Goal: Task Accomplishment & Management: Use online tool/utility

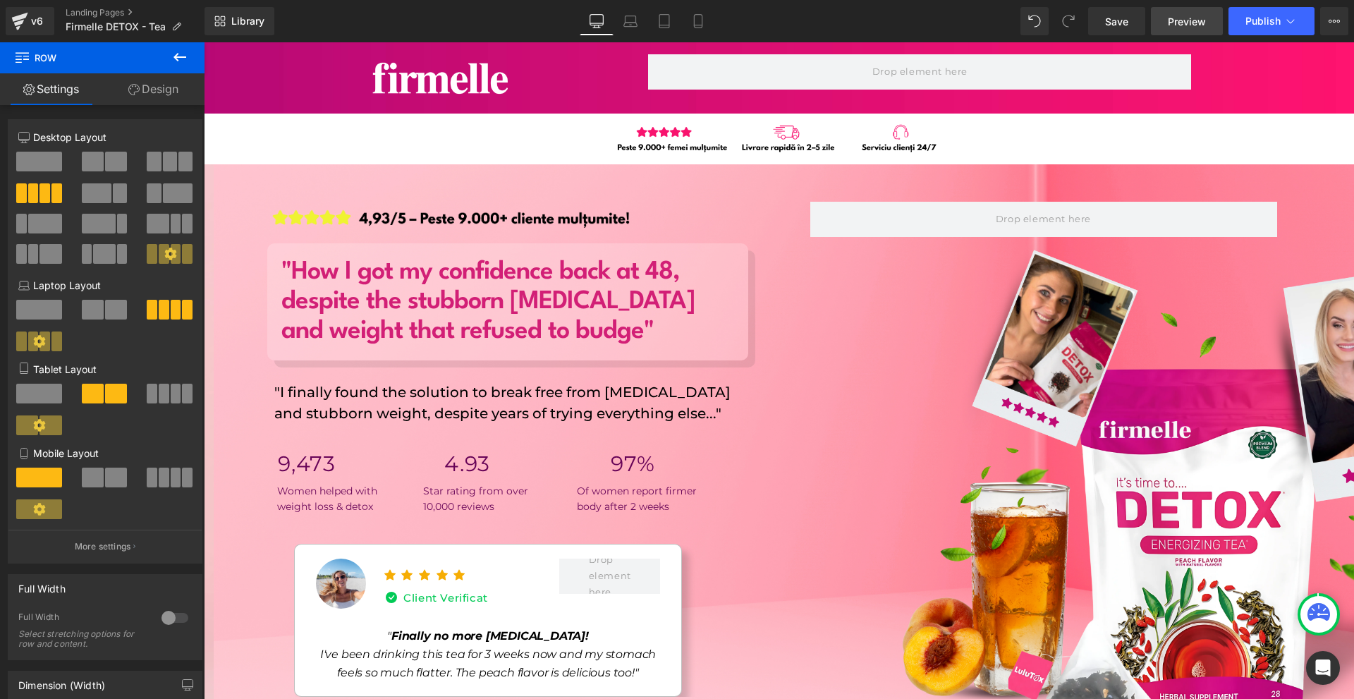
click at [1181, 24] on span "Preview" at bounding box center [1187, 21] width 38 height 15
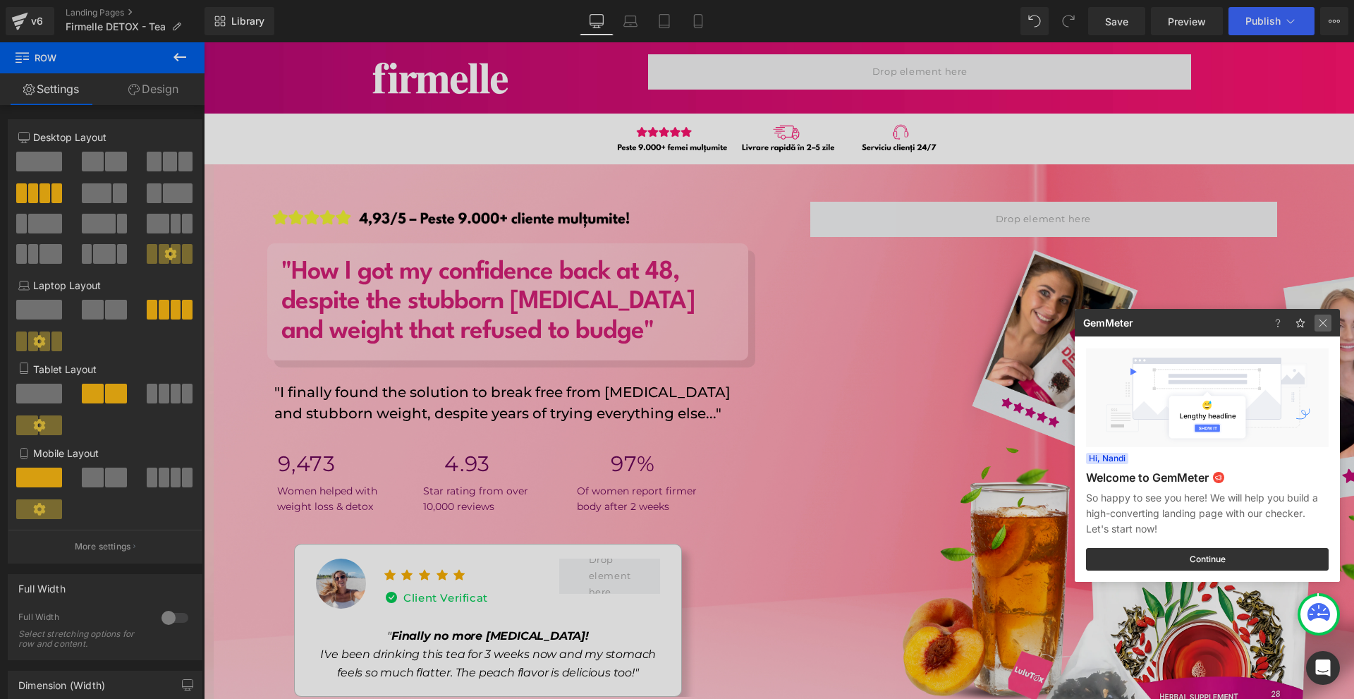
drag, startPoint x: 1329, startPoint y: 322, endPoint x: 1033, endPoint y: 285, distance: 298.5
click at [103, 169] on img at bounding box center [77, 160] width 51 height 17
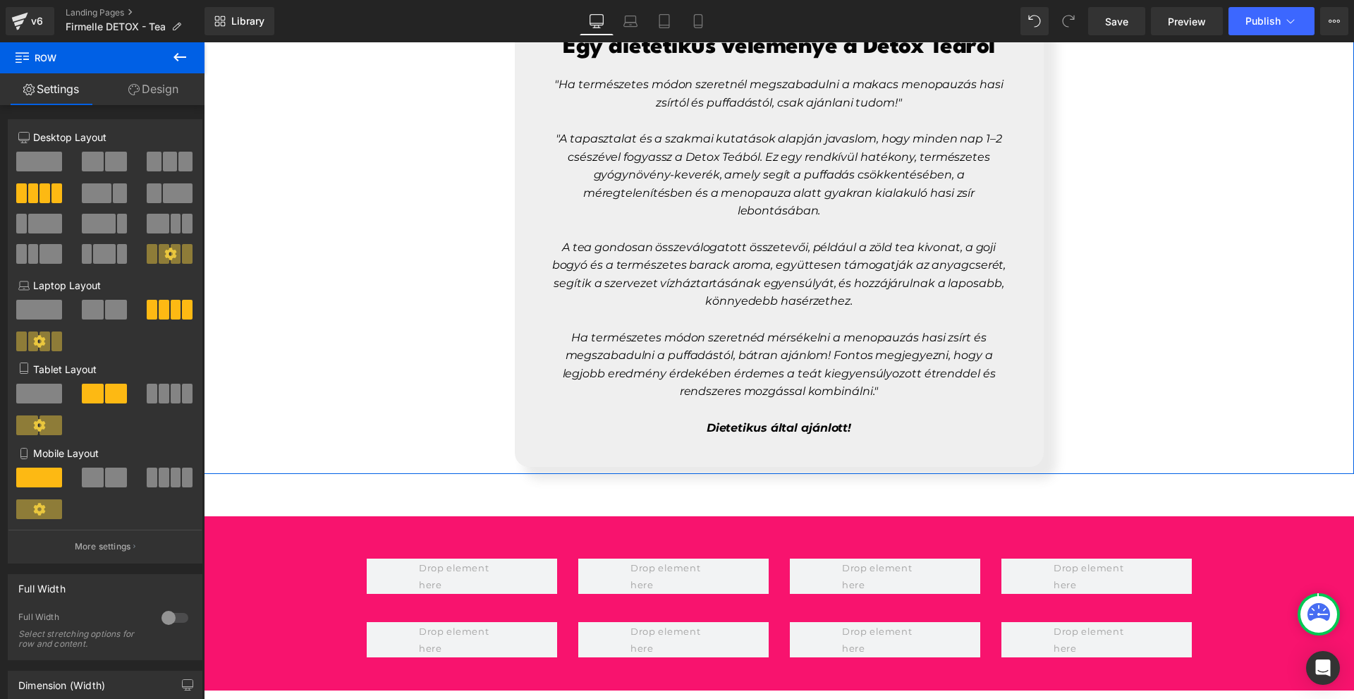
scroll to position [6321, 0]
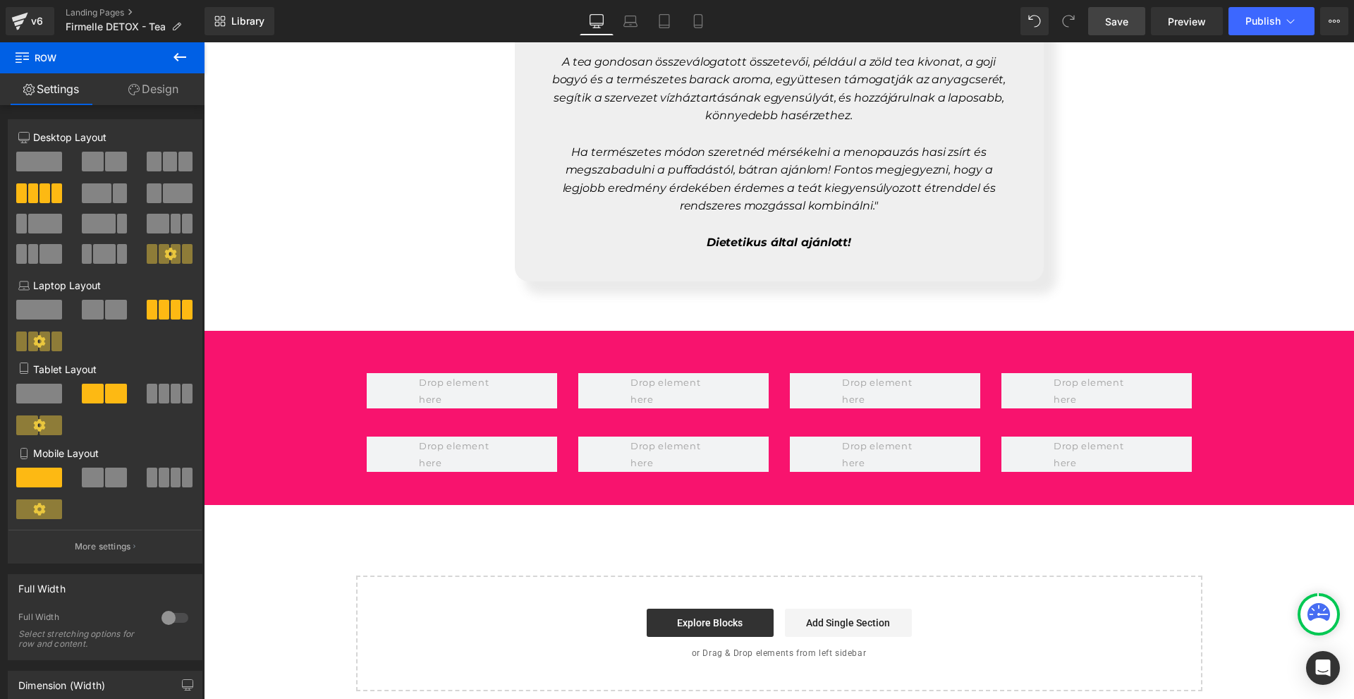
drag, startPoint x: 1109, startPoint y: 25, endPoint x: 1011, endPoint y: 632, distance: 614.4
click at [1109, 25] on span "Save" at bounding box center [1116, 21] width 23 height 15
click at [165, 51] on button at bounding box center [179, 57] width 49 height 31
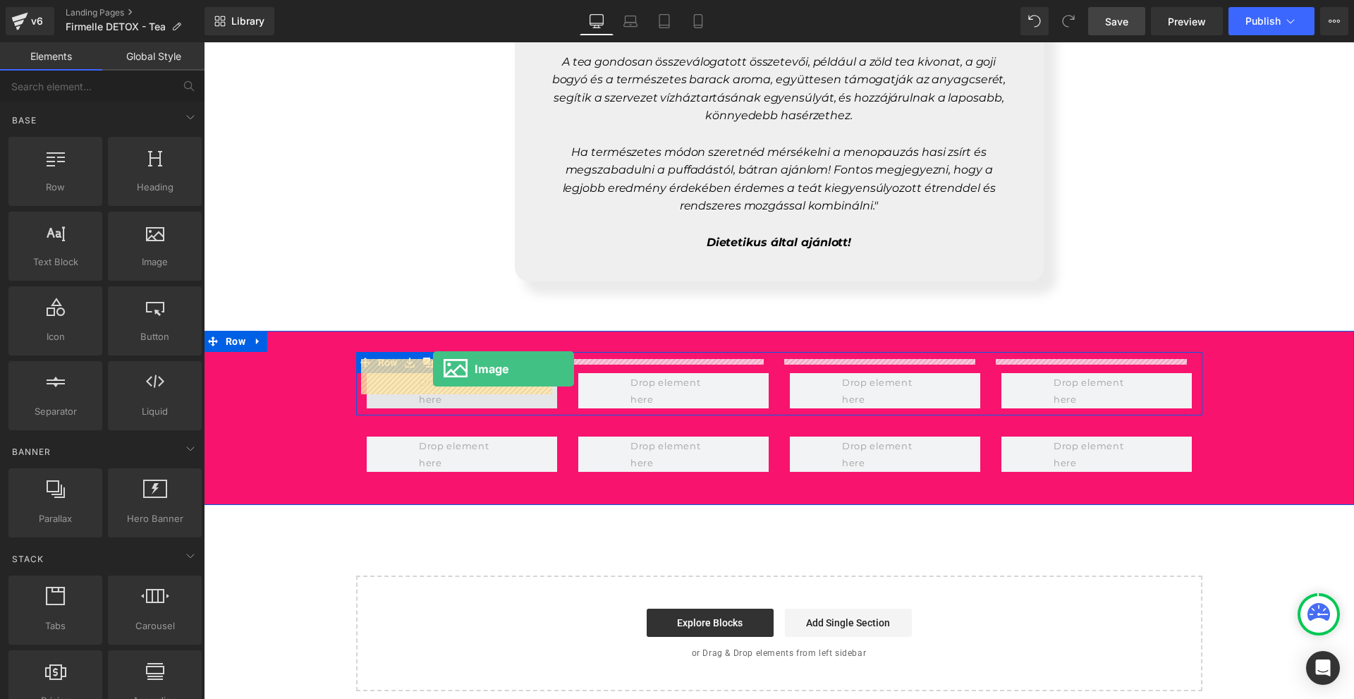
drag, startPoint x: 390, startPoint y: 291, endPoint x: 432, endPoint y: 368, distance: 87.7
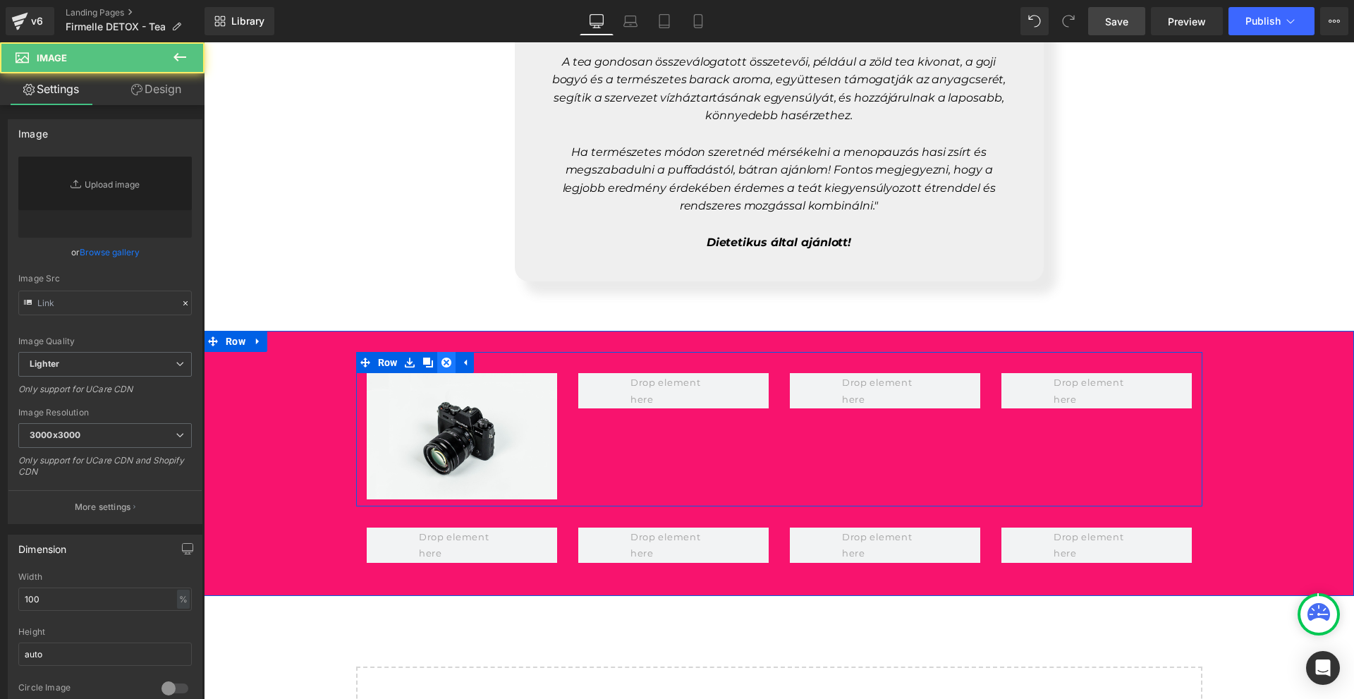
scroll to position [6314, 0]
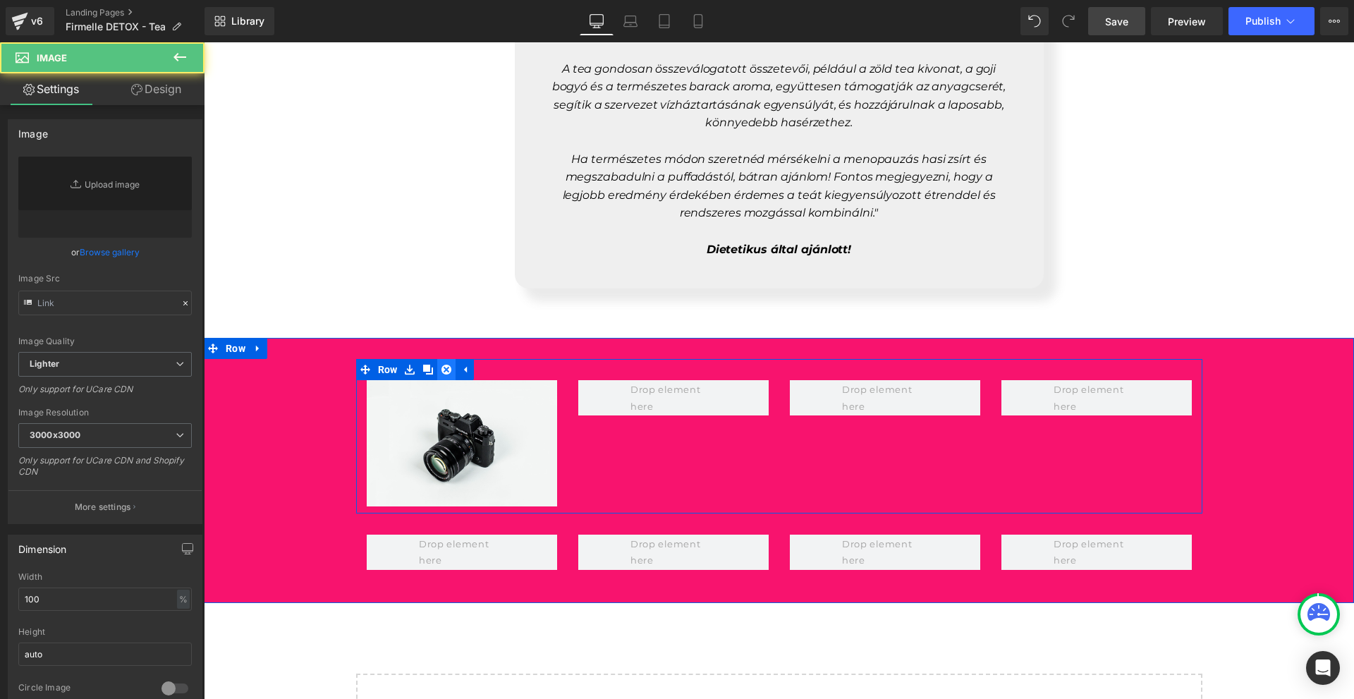
type input "//[DOMAIN_NAME][URL]"
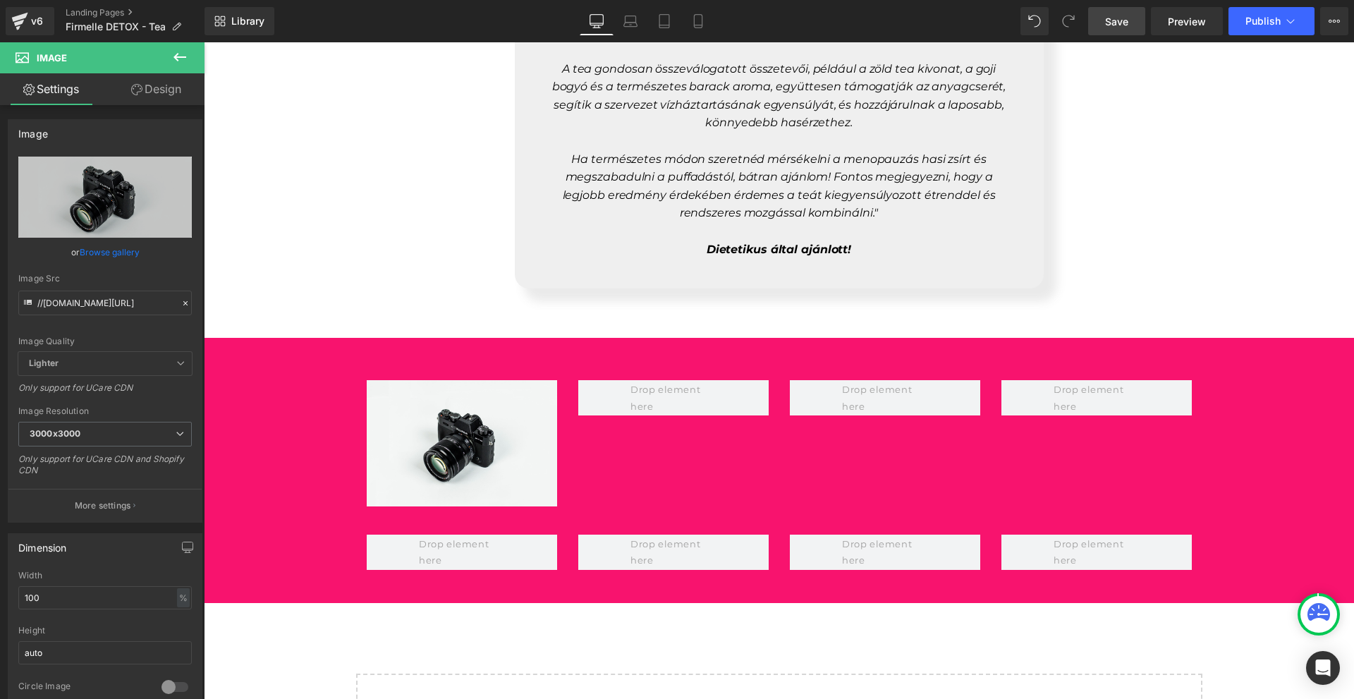
click at [176, 63] on icon at bounding box center [179, 57] width 17 height 17
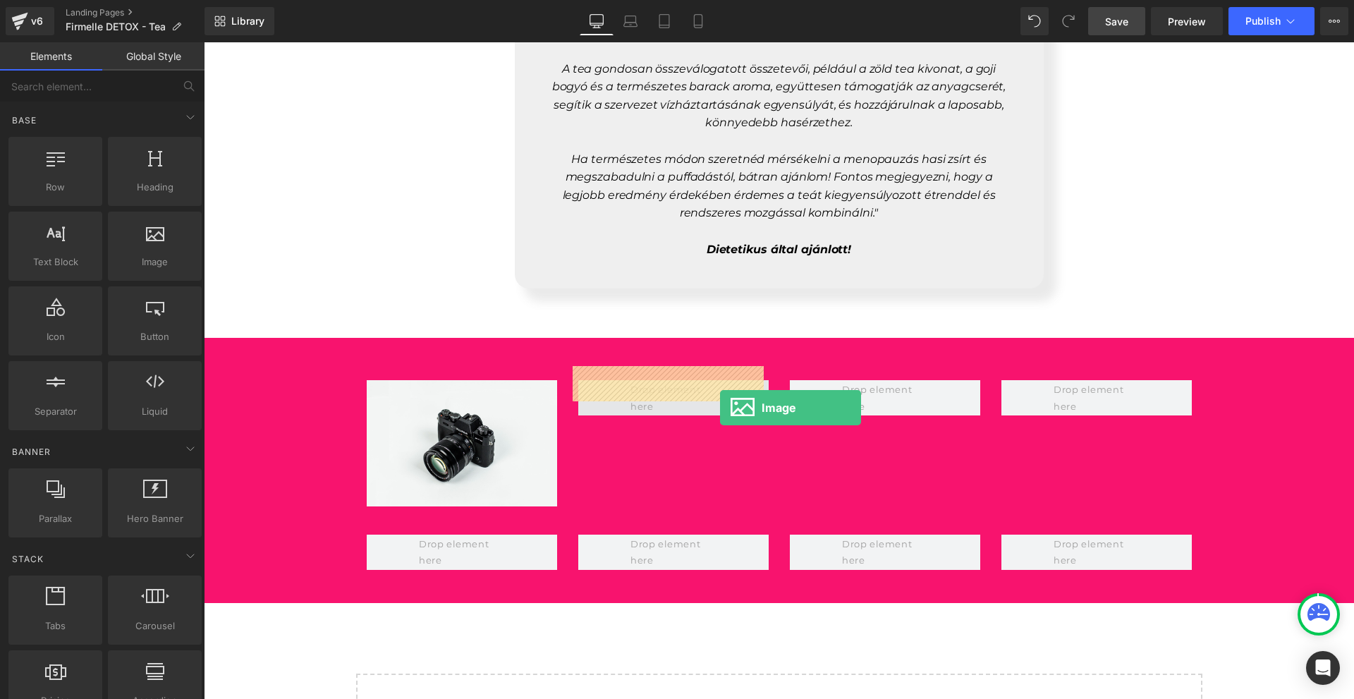
drag, startPoint x: 362, startPoint y: 301, endPoint x: 709, endPoint y: 391, distance: 357.8
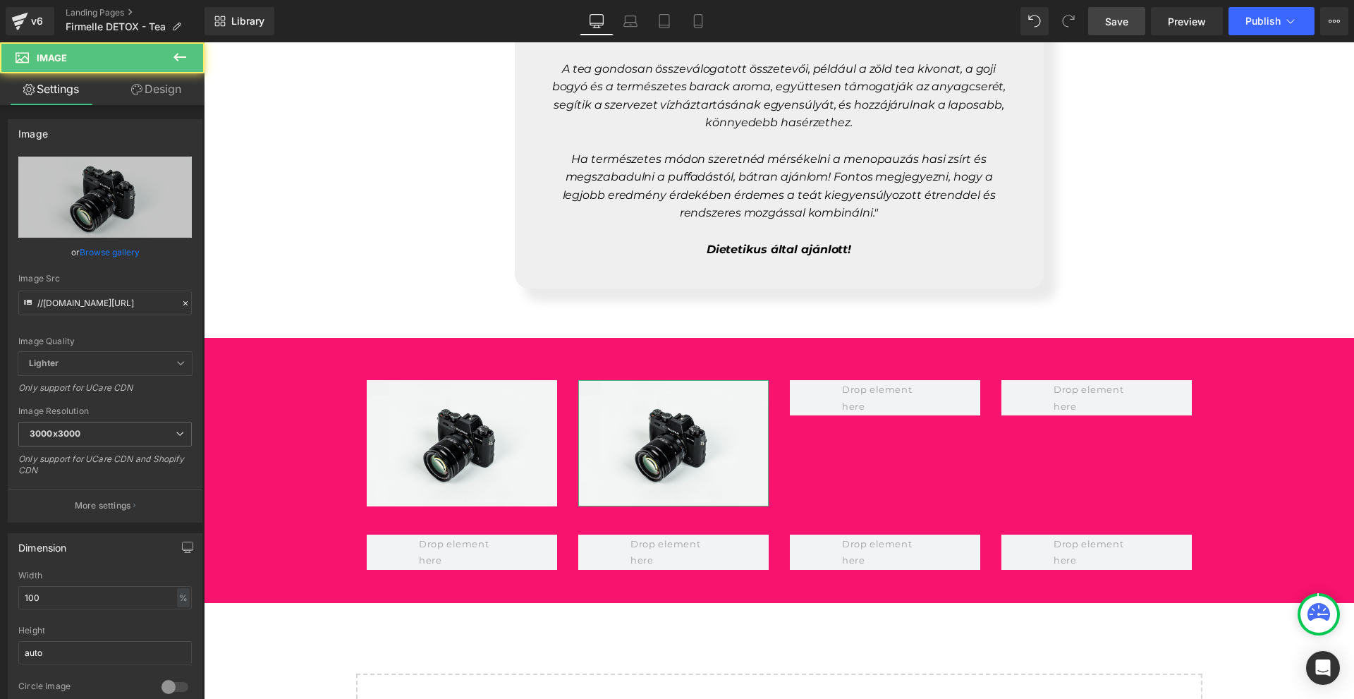
click at [173, 76] on link "Design" at bounding box center [156, 89] width 102 height 32
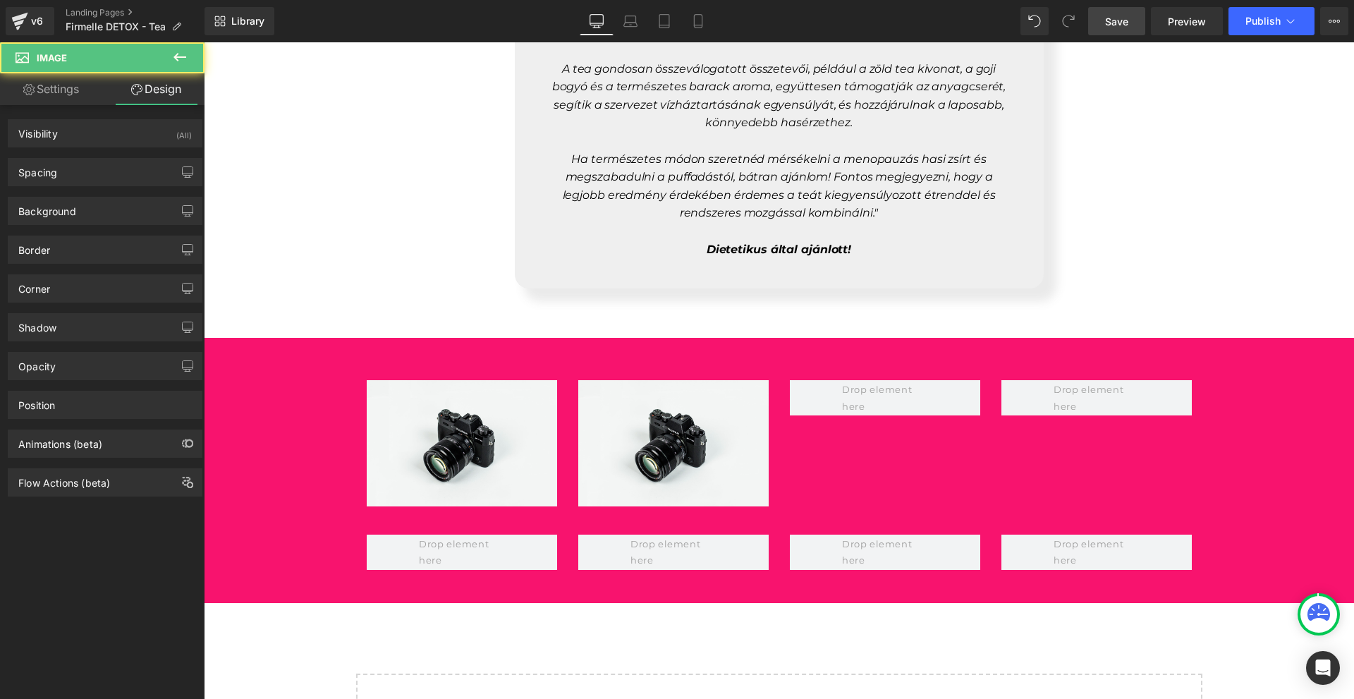
click at [176, 61] on icon at bounding box center [179, 57] width 17 height 17
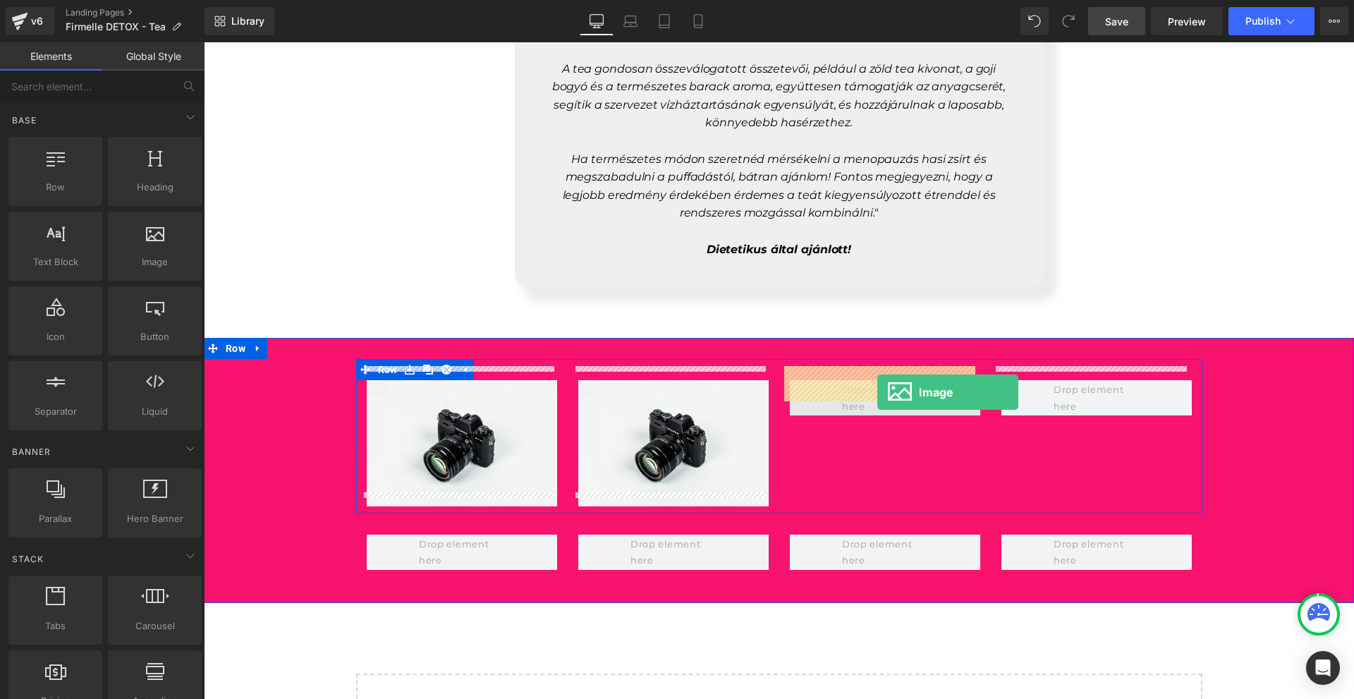
drag, startPoint x: 367, startPoint y: 300, endPoint x: 877, endPoint y: 392, distance: 518.1
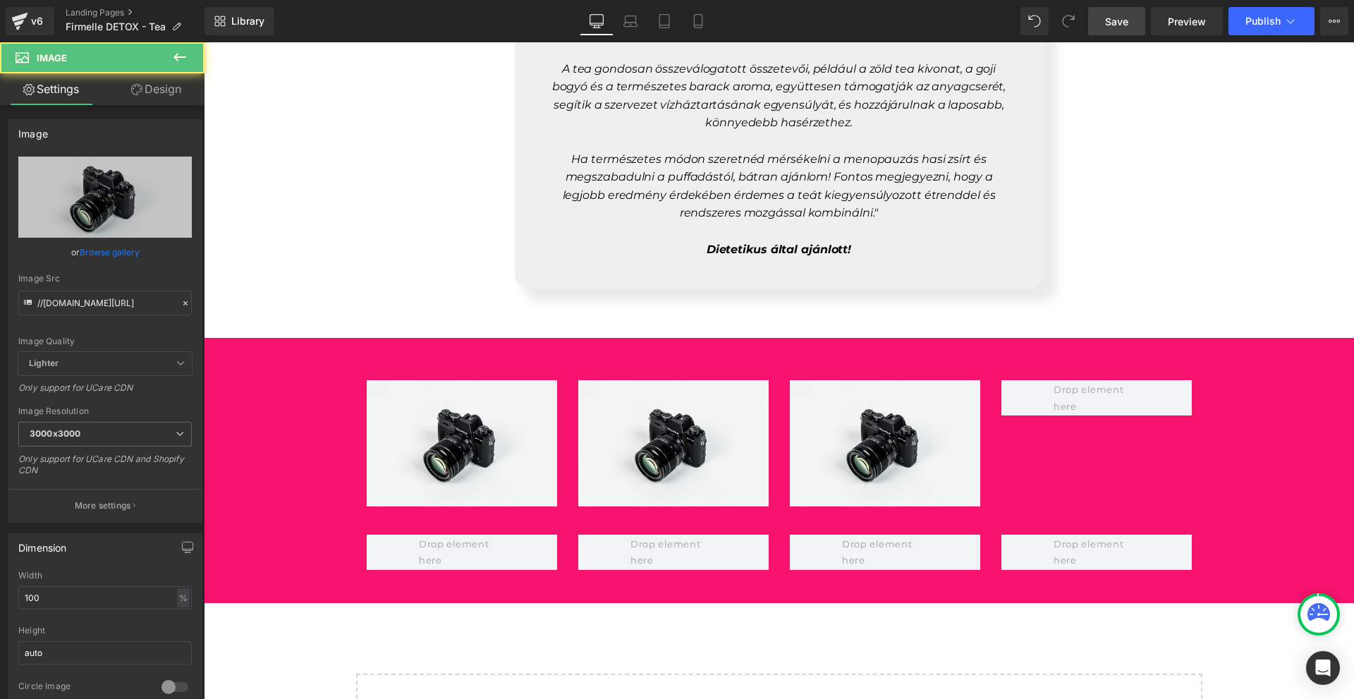
click at [168, 58] on button at bounding box center [179, 57] width 49 height 31
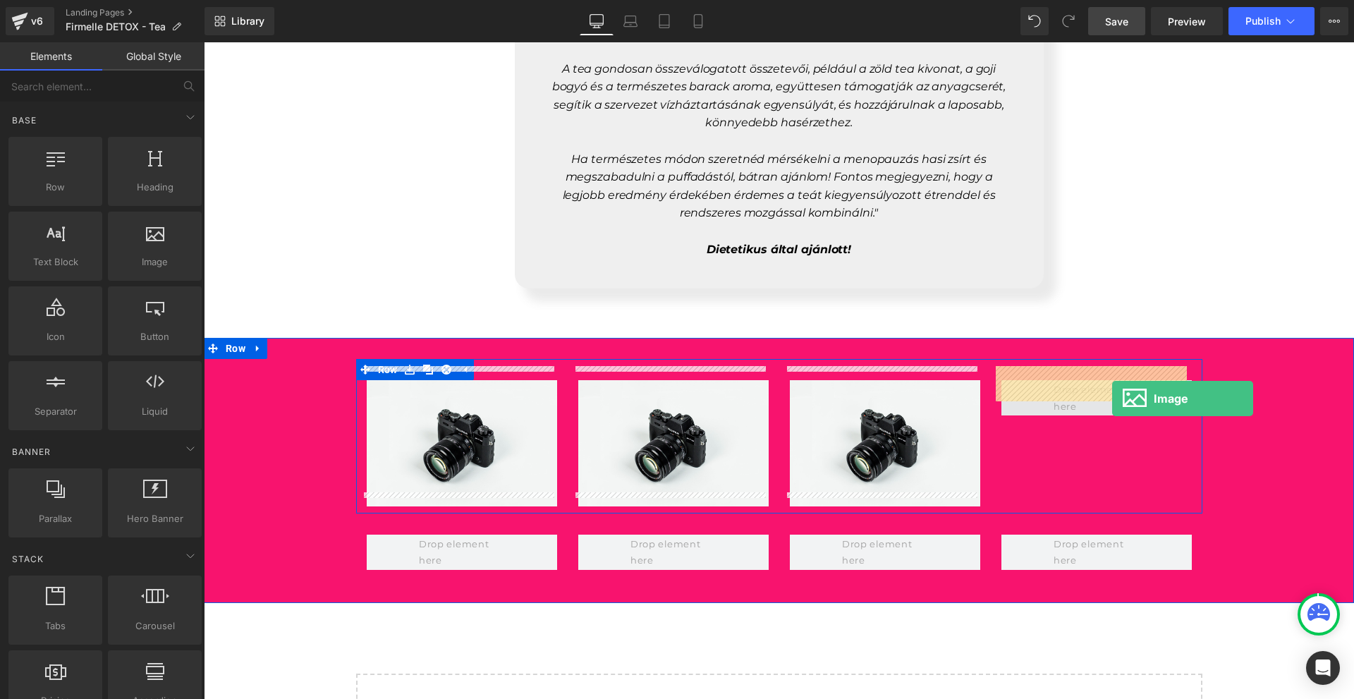
drag, startPoint x: 392, startPoint y: 307, endPoint x: 1112, endPoint y: 398, distance: 725.8
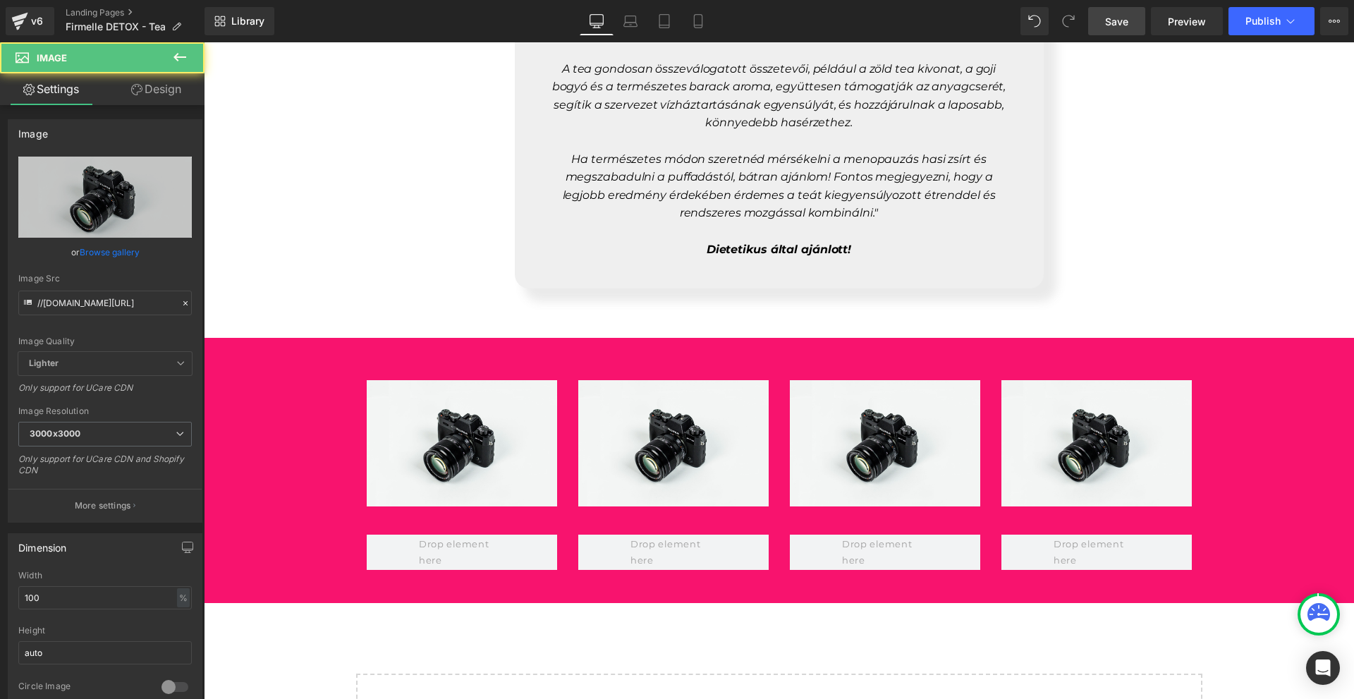
click at [158, 56] on button at bounding box center [179, 57] width 49 height 31
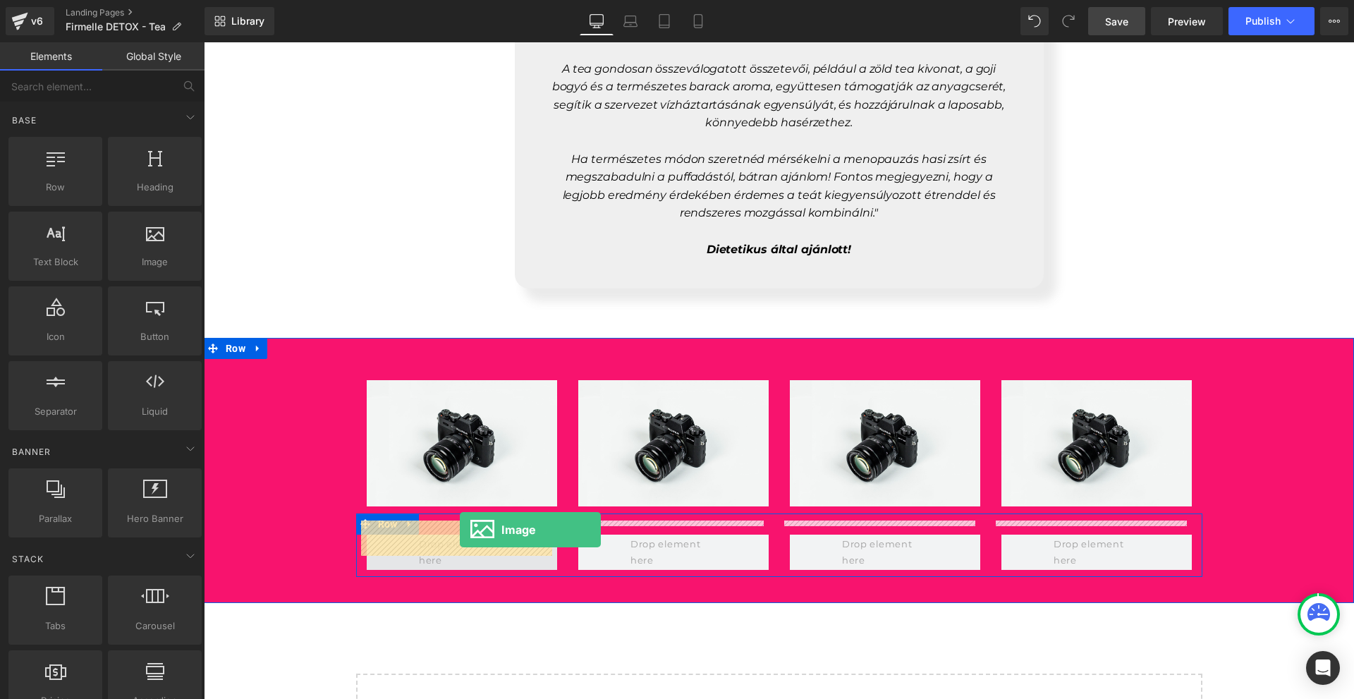
drag, startPoint x: 366, startPoint y: 301, endPoint x: 460, endPoint y: 530, distance: 247.0
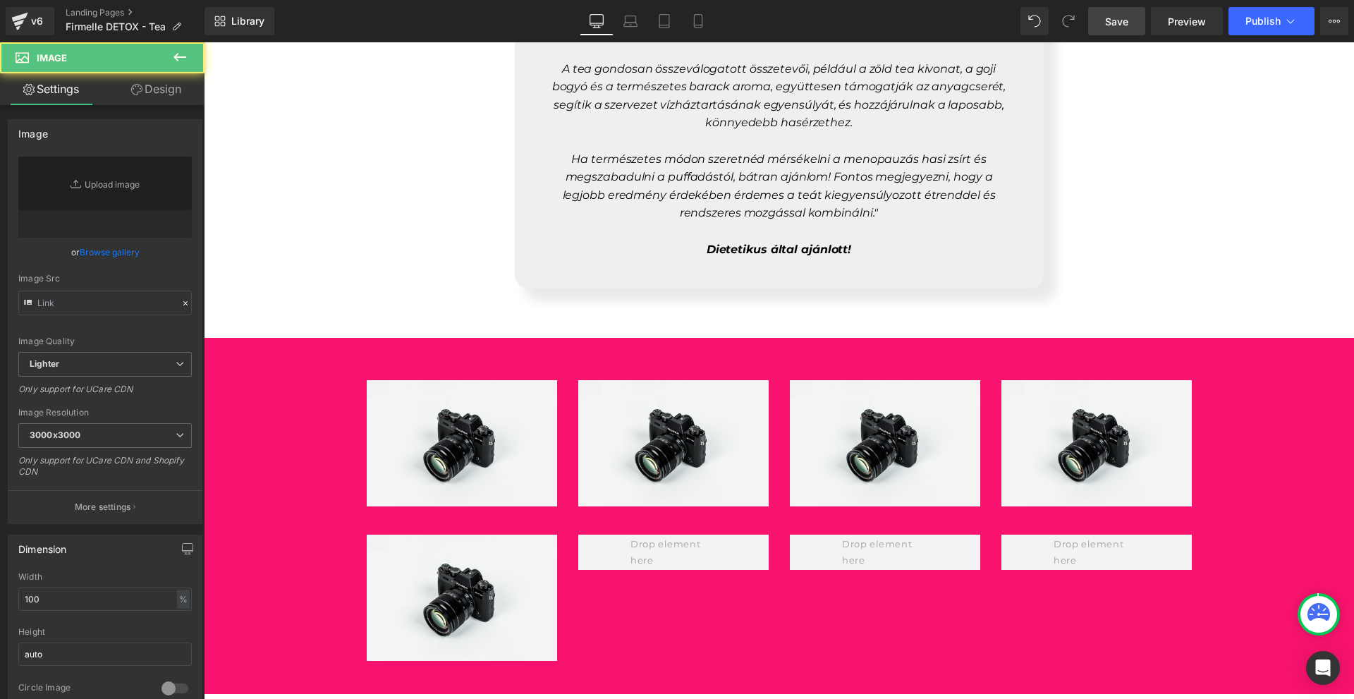
type input "//[DOMAIN_NAME][URL]"
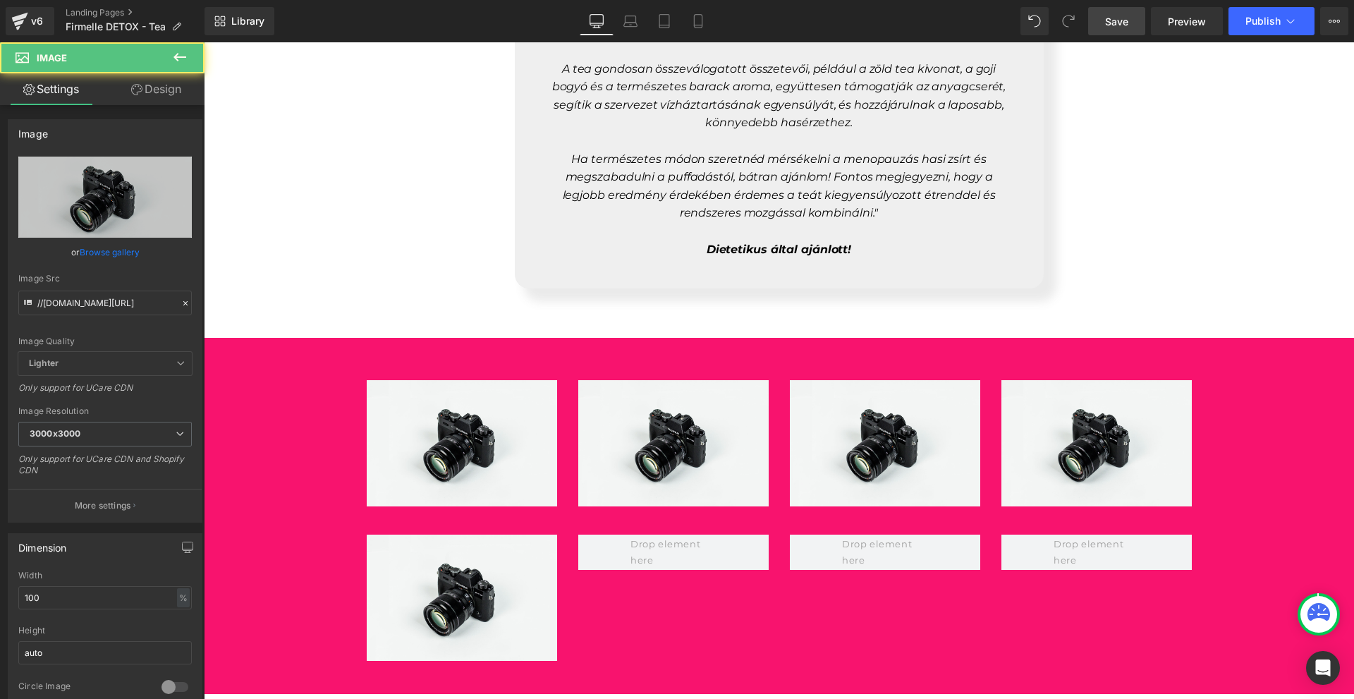
click at [171, 55] on icon at bounding box center [179, 57] width 17 height 17
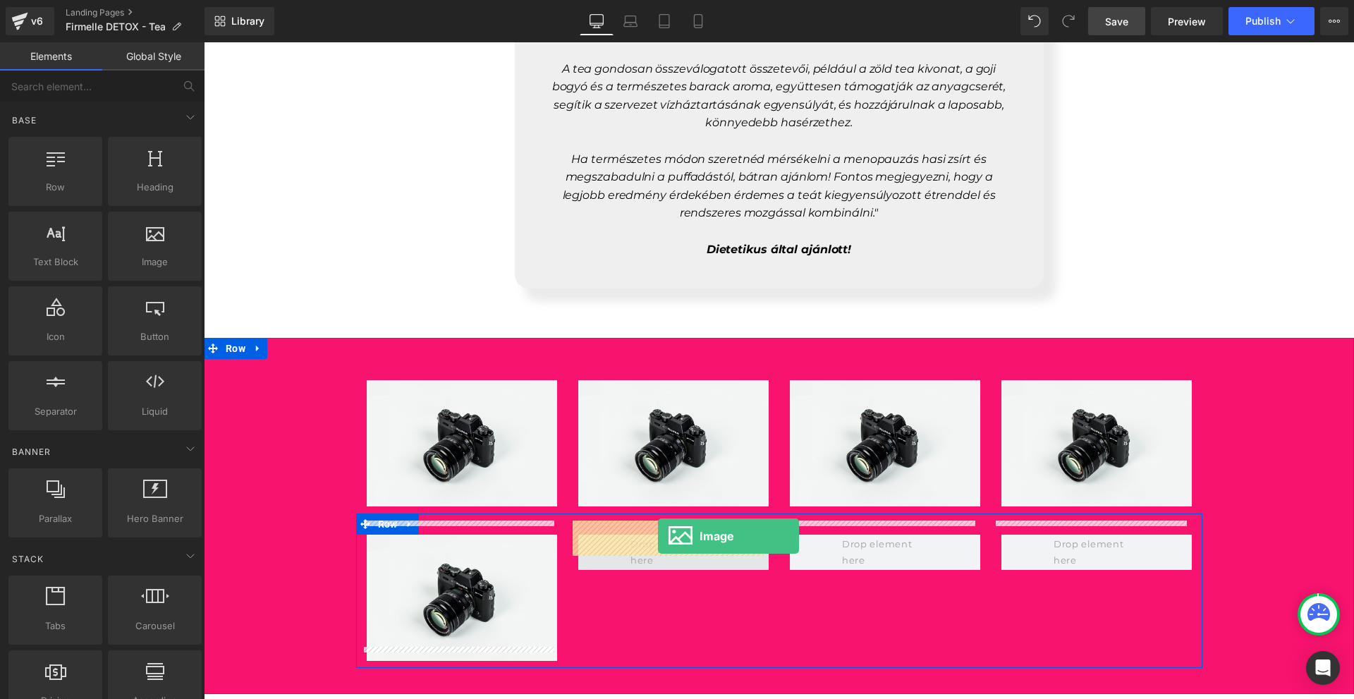
drag, startPoint x: 403, startPoint y: 322, endPoint x: 658, endPoint y: 536, distance: 332.4
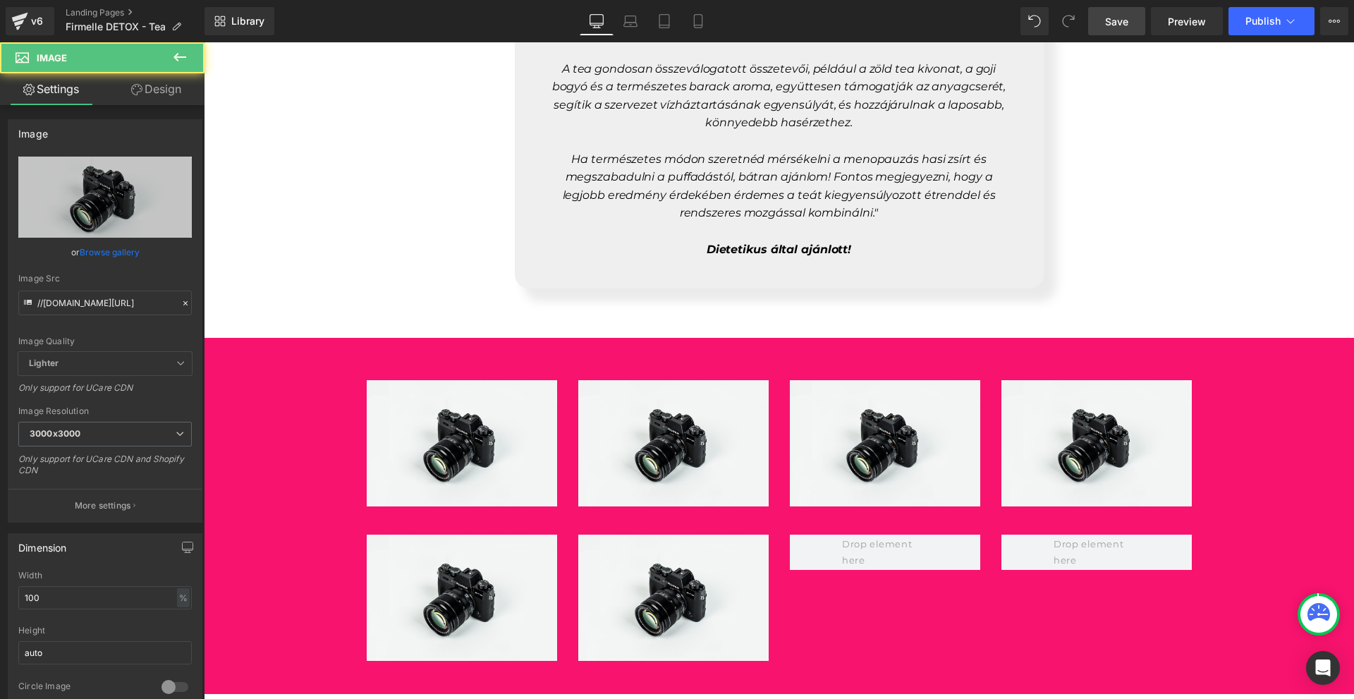
click at [188, 63] on icon at bounding box center [179, 57] width 17 height 17
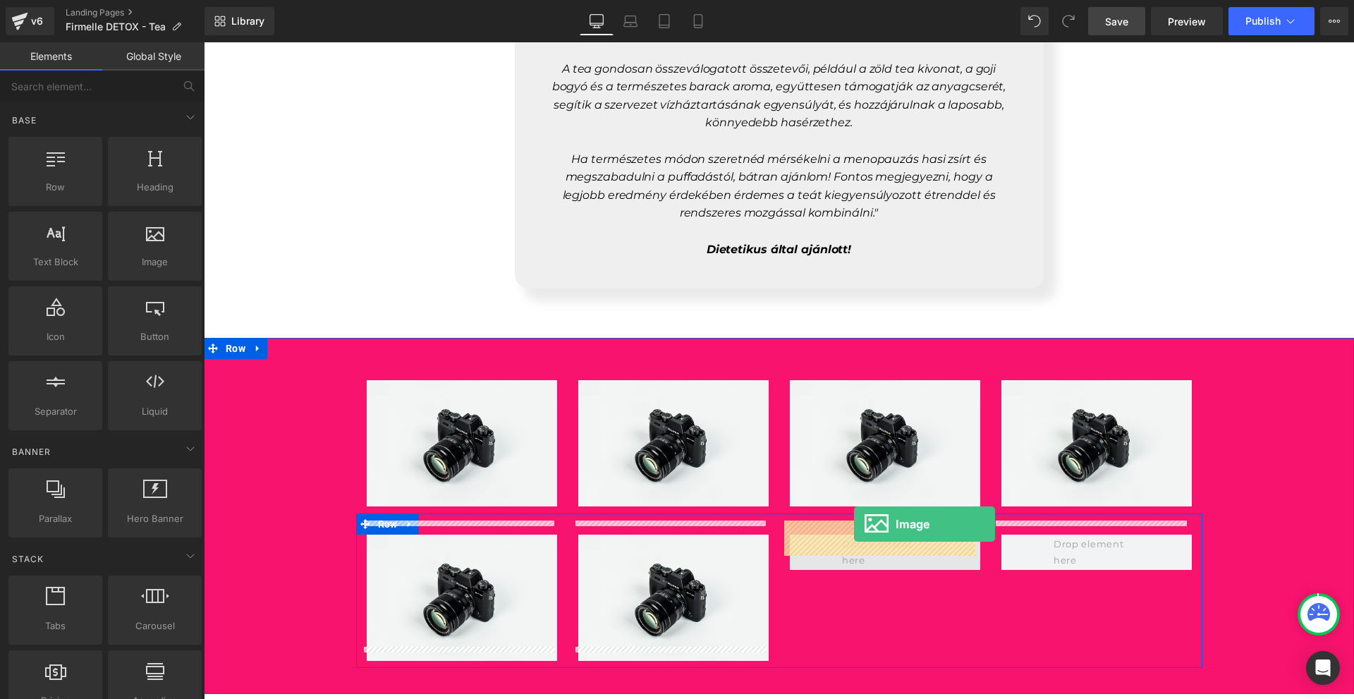
drag, startPoint x: 371, startPoint y: 283, endPoint x: 854, endPoint y: 524, distance: 539.6
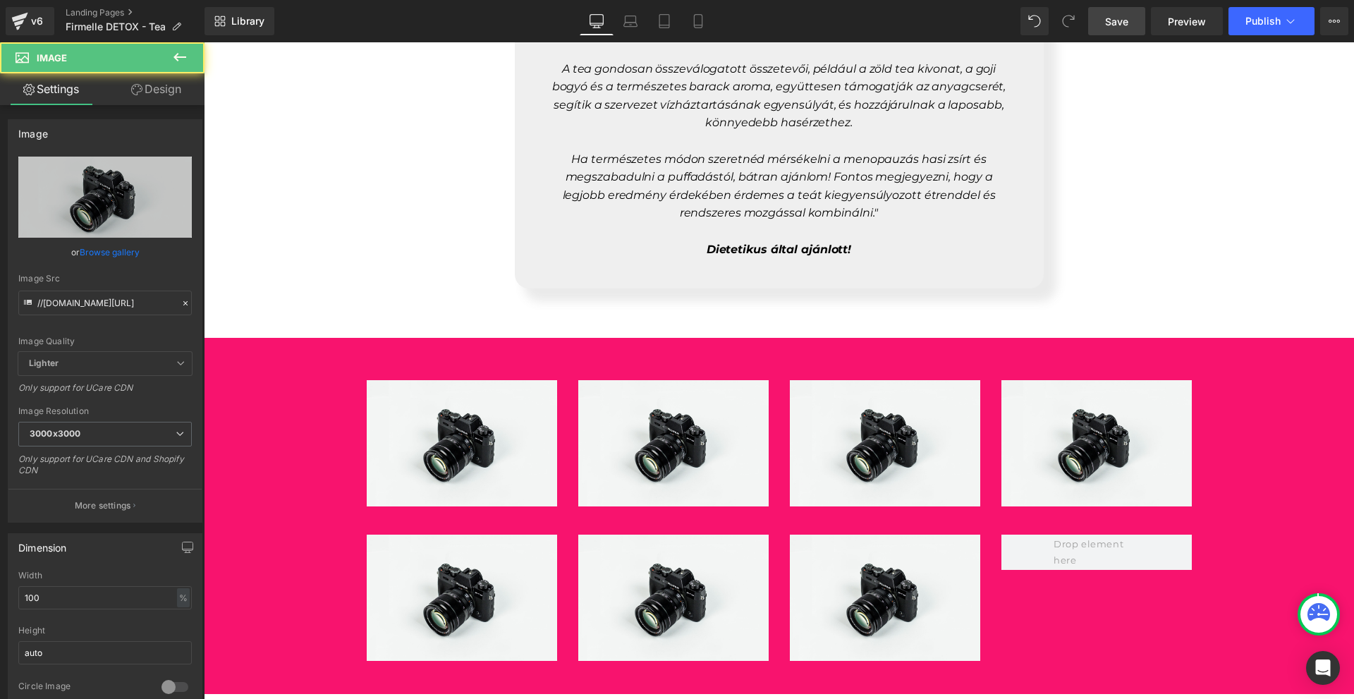
click at [185, 56] on icon at bounding box center [179, 57] width 13 height 8
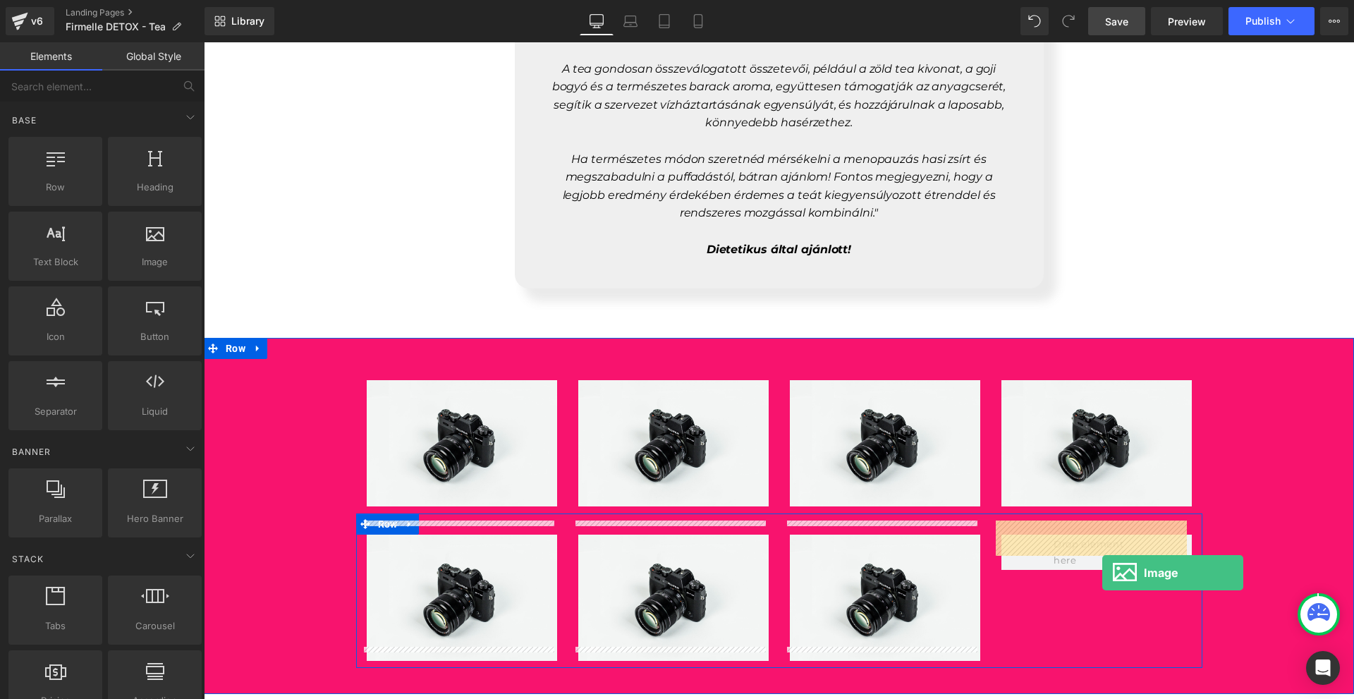
drag, startPoint x: 360, startPoint y: 282, endPoint x: 1102, endPoint y: 569, distance: 796.1
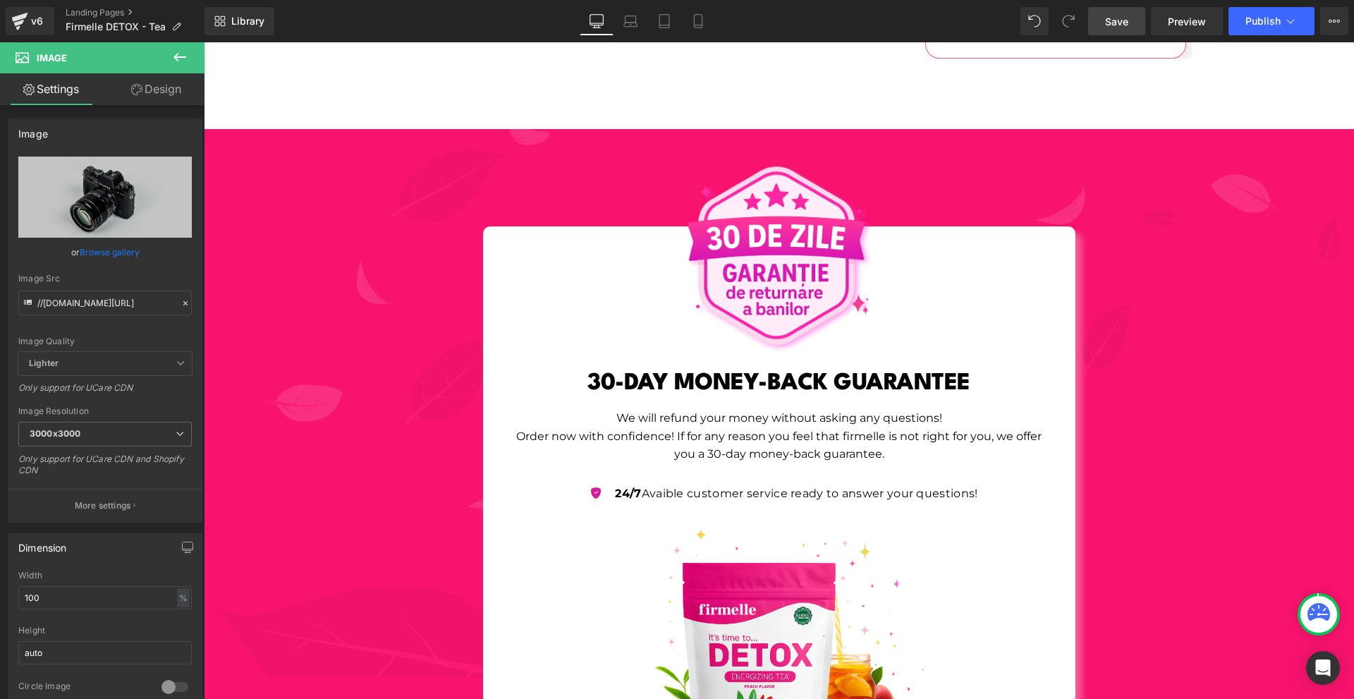
scroll to position [5021, 0]
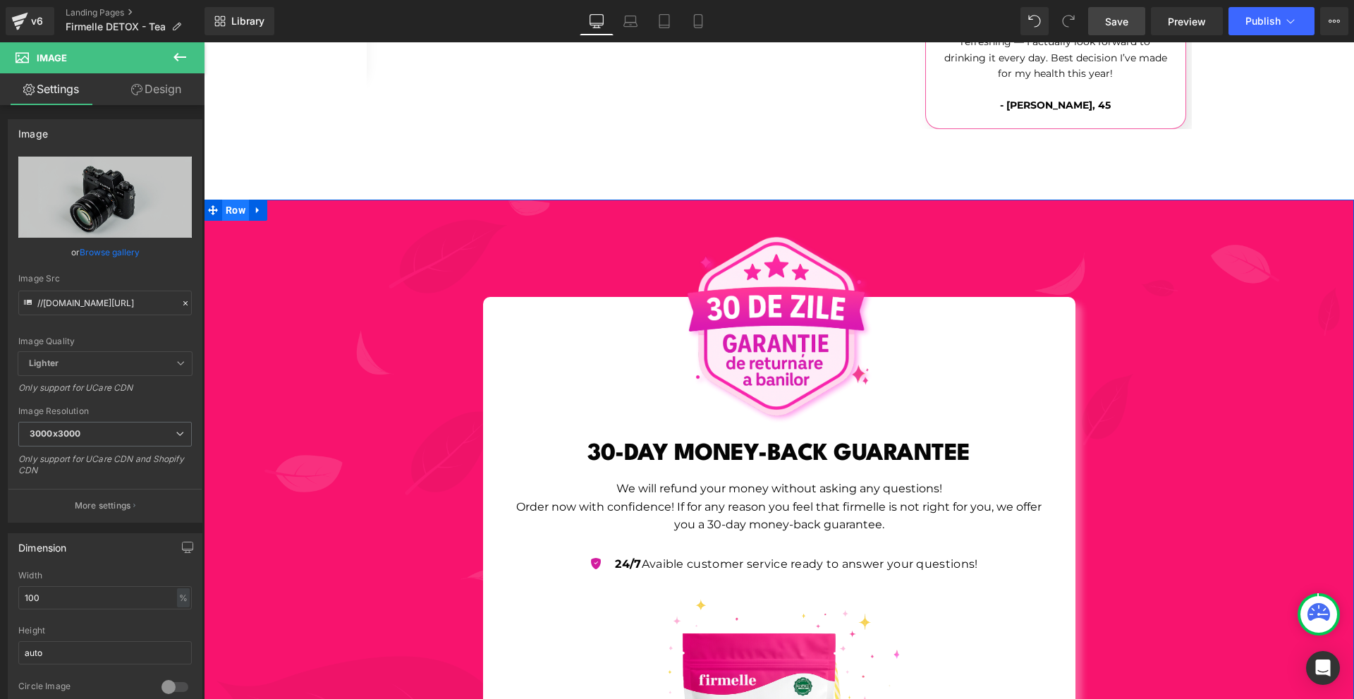
click at [234, 200] on span "Row" at bounding box center [235, 210] width 27 height 21
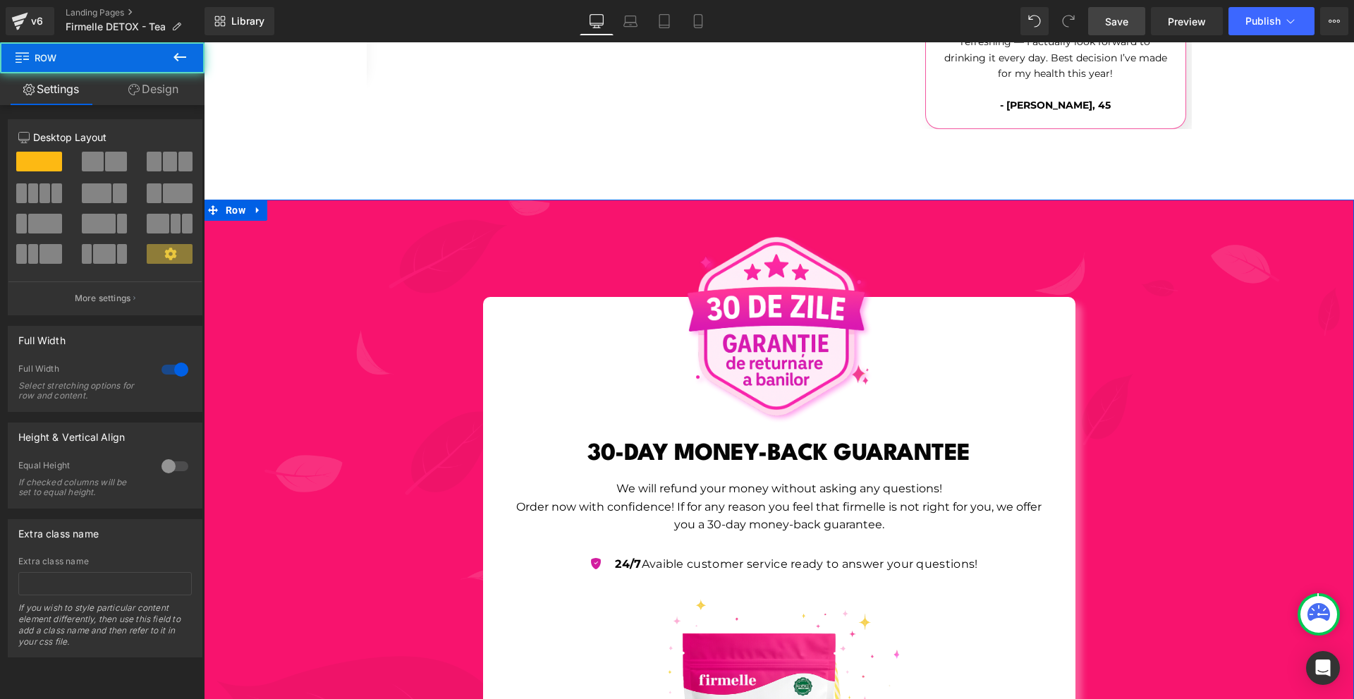
click at [168, 83] on link "Design" at bounding box center [153, 89] width 102 height 32
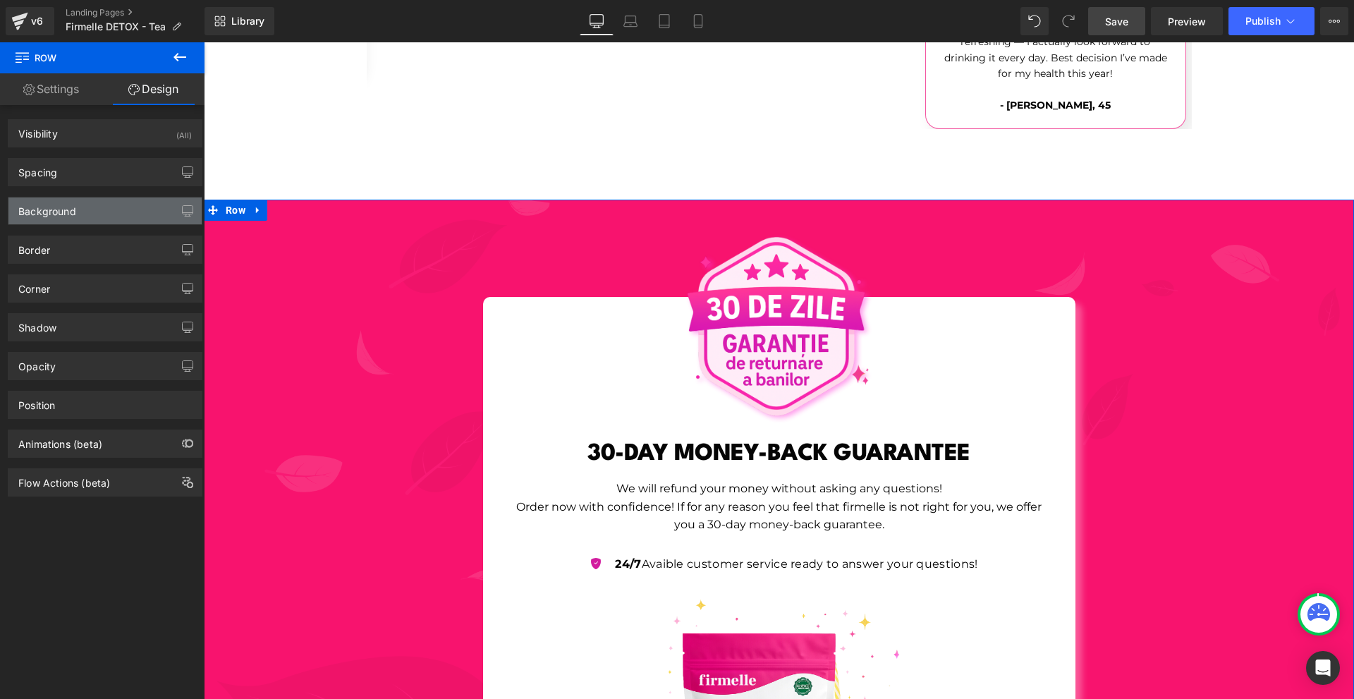
click at [104, 207] on div "Background" at bounding box center [104, 210] width 193 height 27
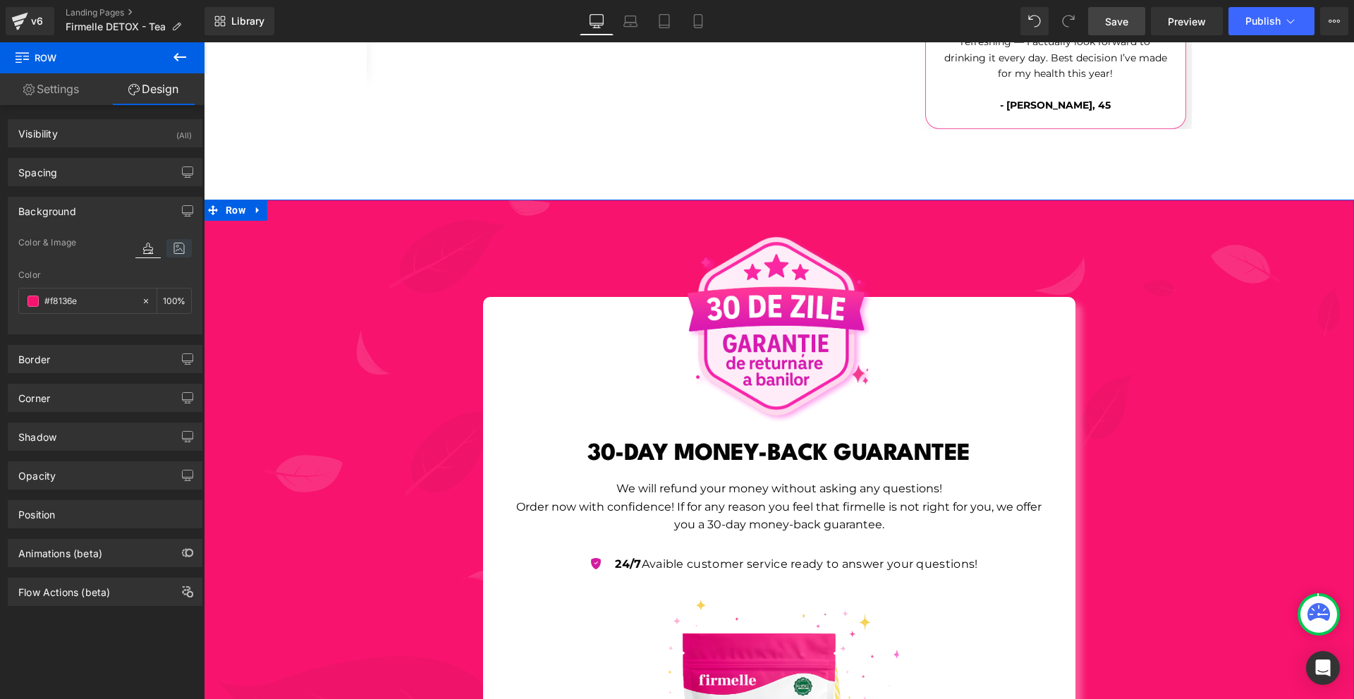
click at [170, 250] on icon at bounding box center [178, 248] width 25 height 18
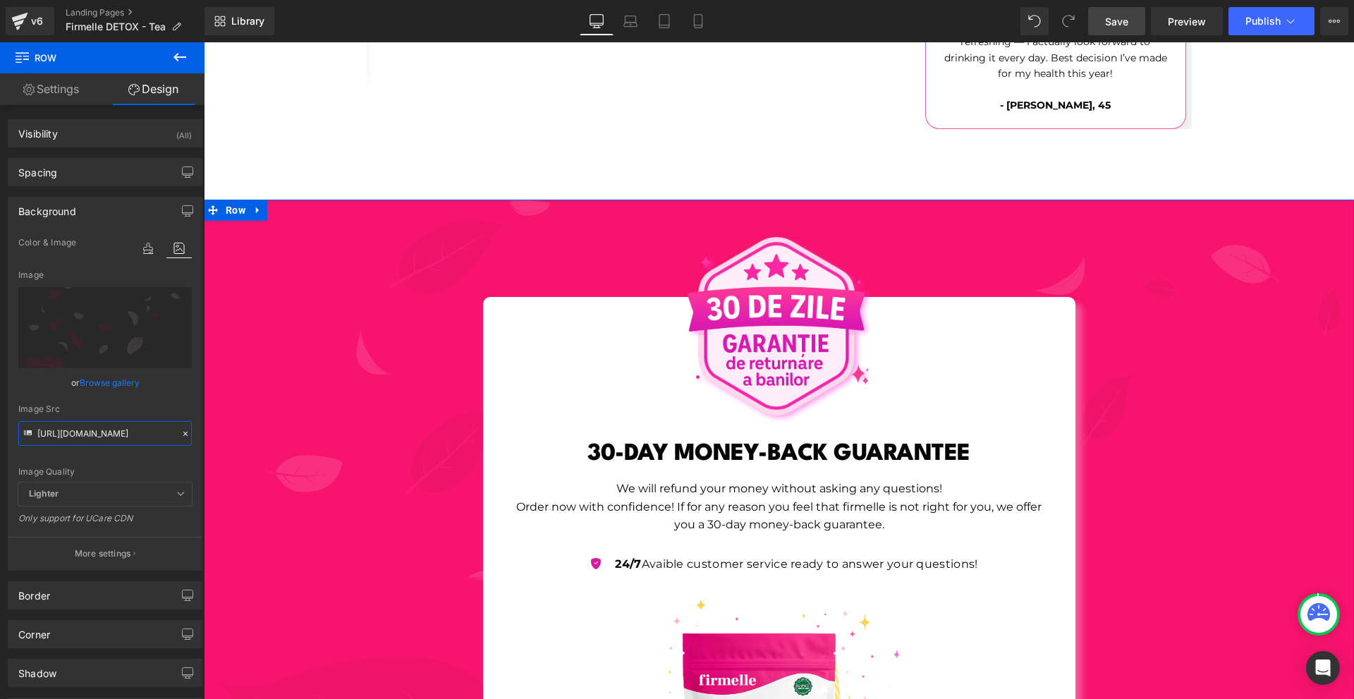
click at [104, 433] on input "https://cdn.shopify.com/s/files/1/0754/8698/6585/files/Nevtelen_1980_x_1480_kep…" at bounding box center [104, 433] width 173 height 25
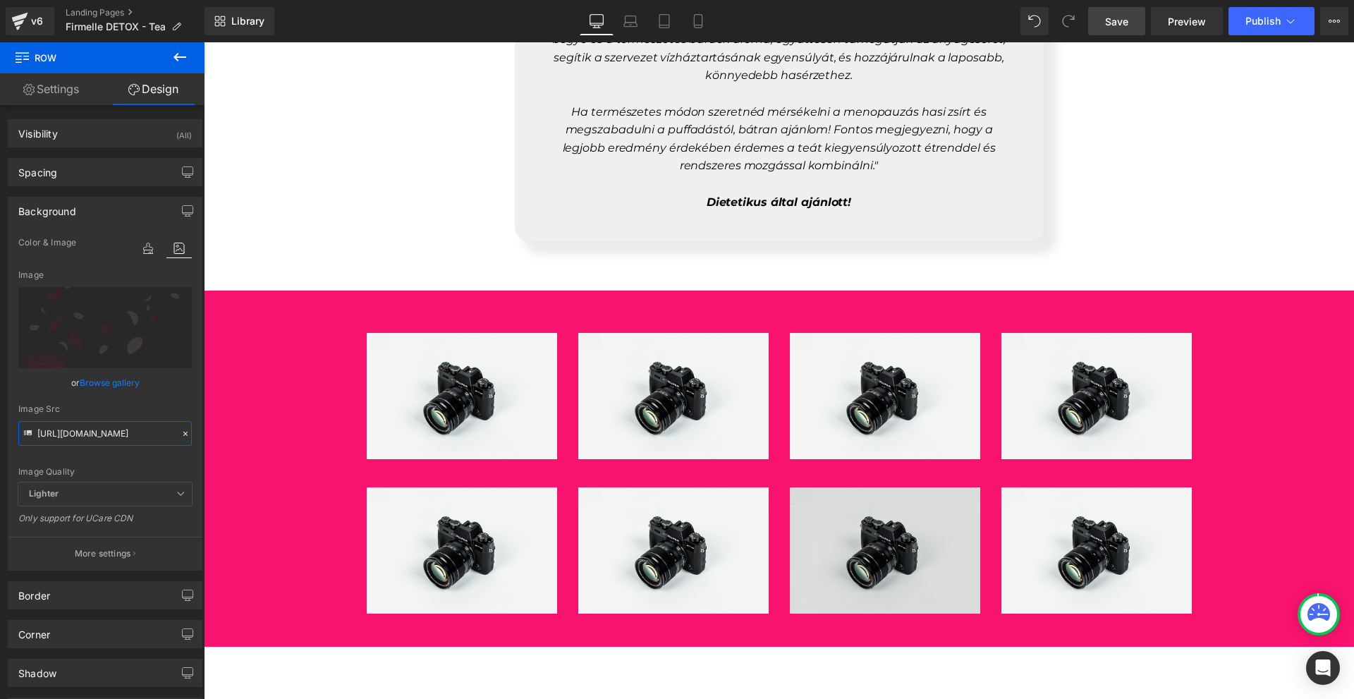
scroll to position [6431, 0]
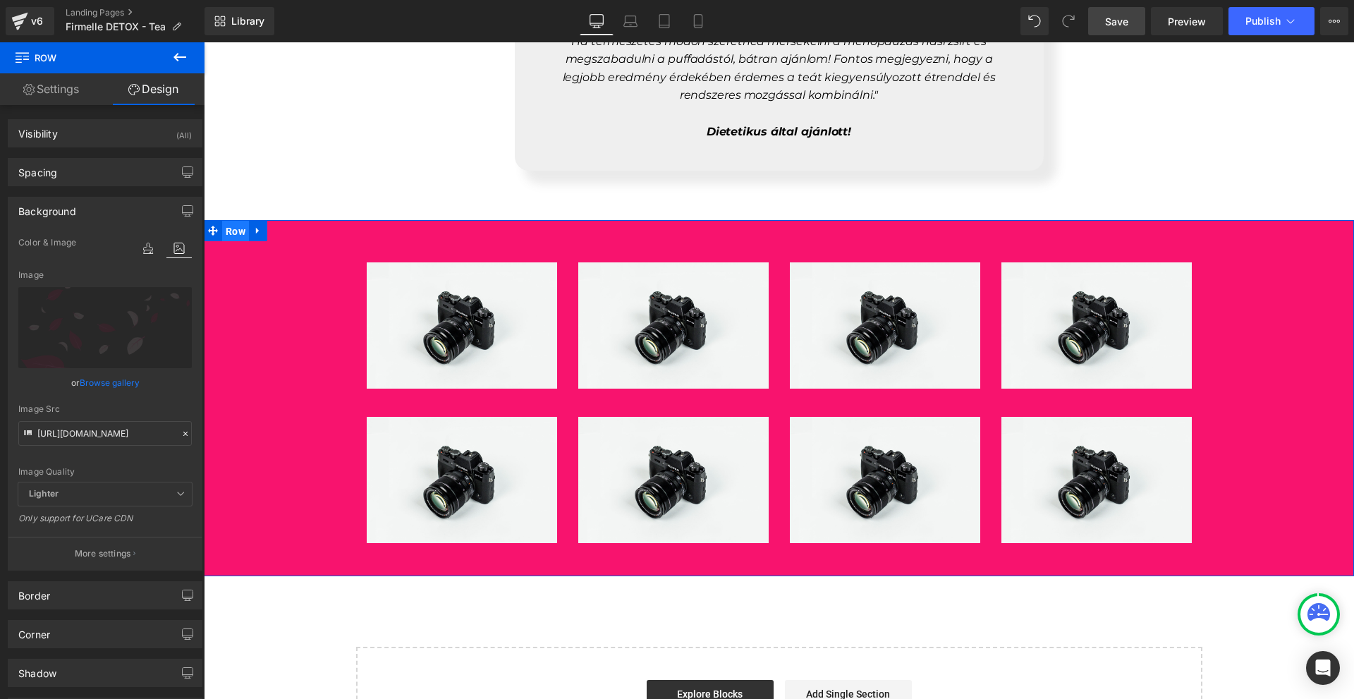
click at [238, 221] on span "Row" at bounding box center [235, 231] width 27 height 21
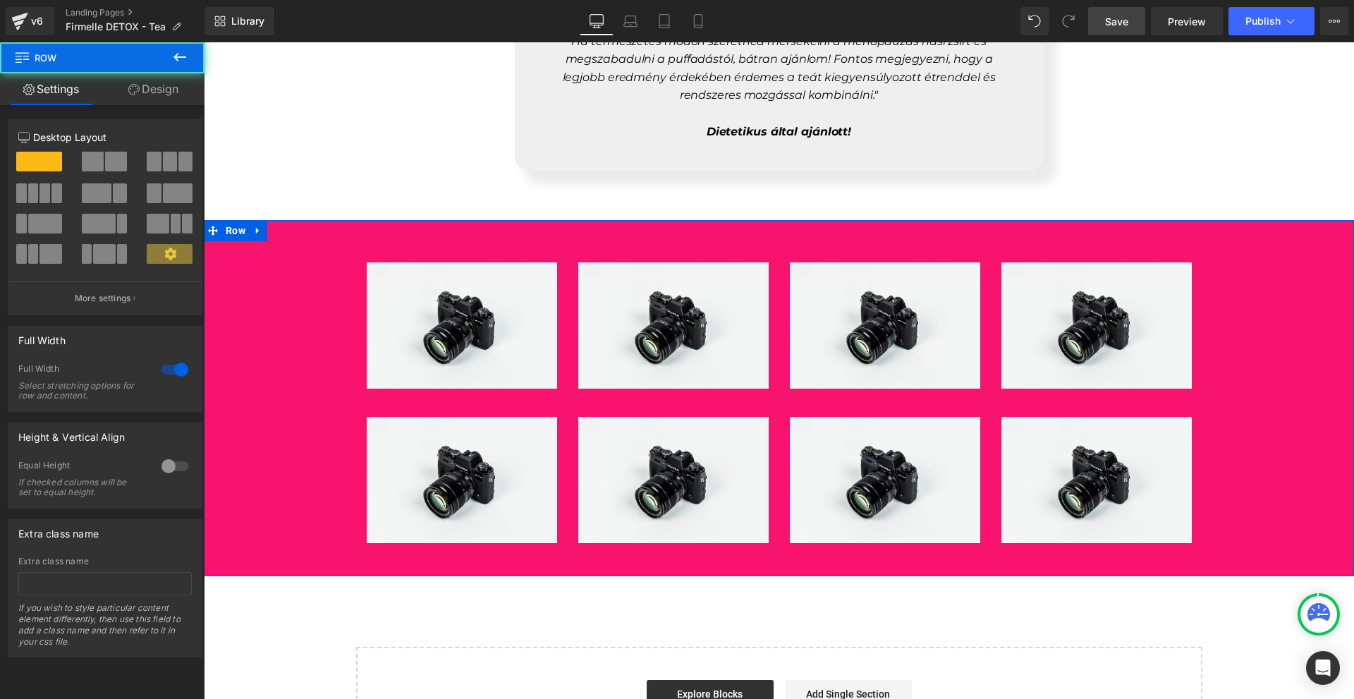
click at [153, 96] on link "Design" at bounding box center [153, 89] width 102 height 32
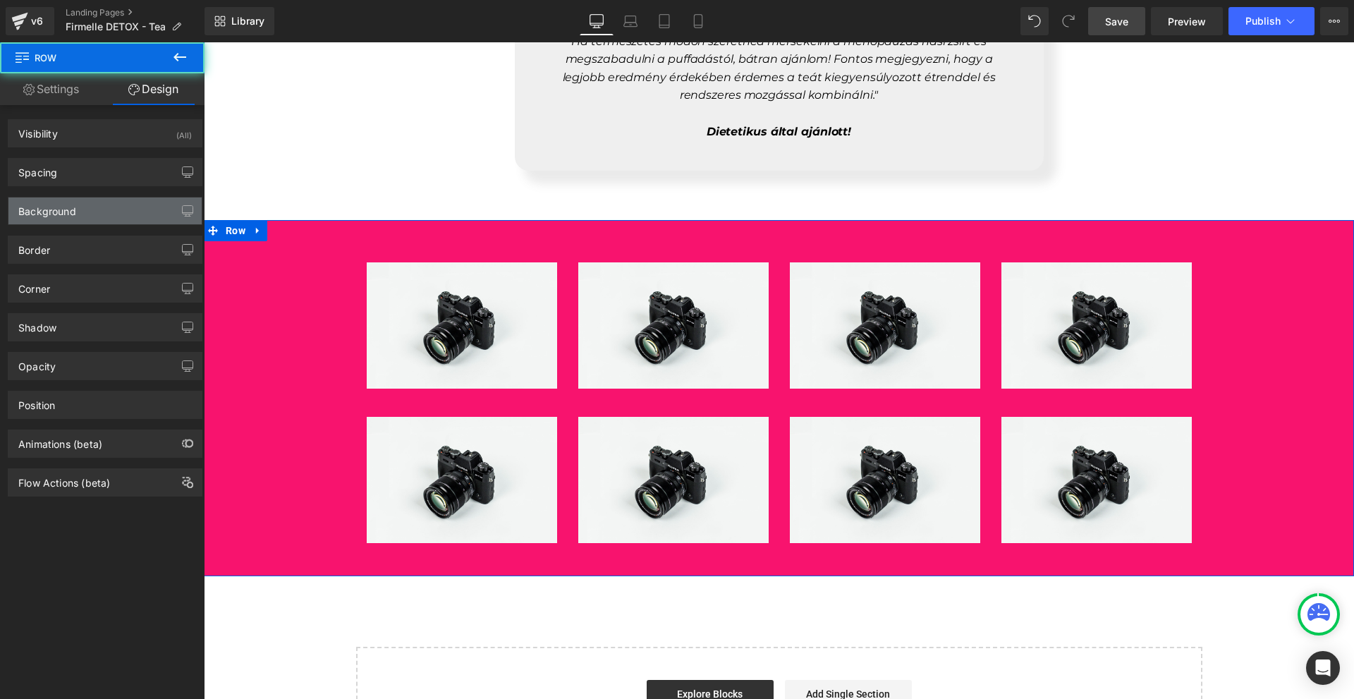
click at [73, 209] on div "Background" at bounding box center [47, 207] width 58 height 20
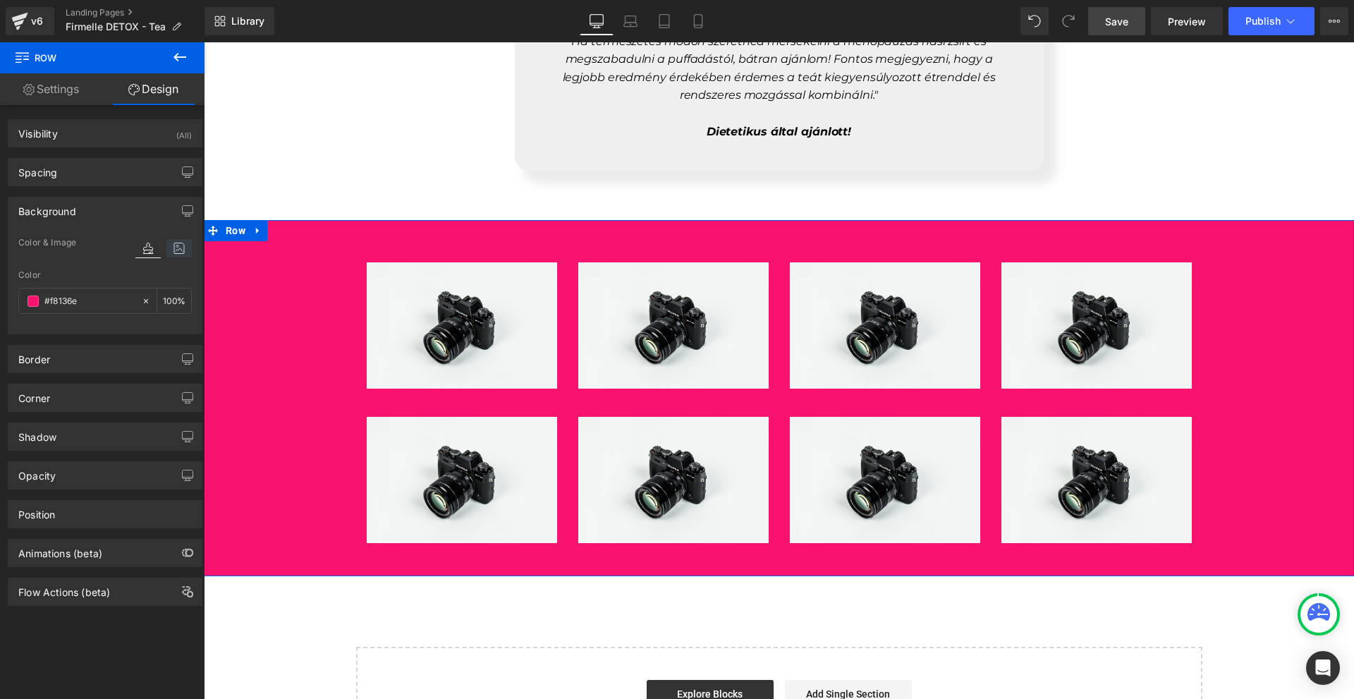
click at [181, 247] on icon at bounding box center [178, 248] width 25 height 18
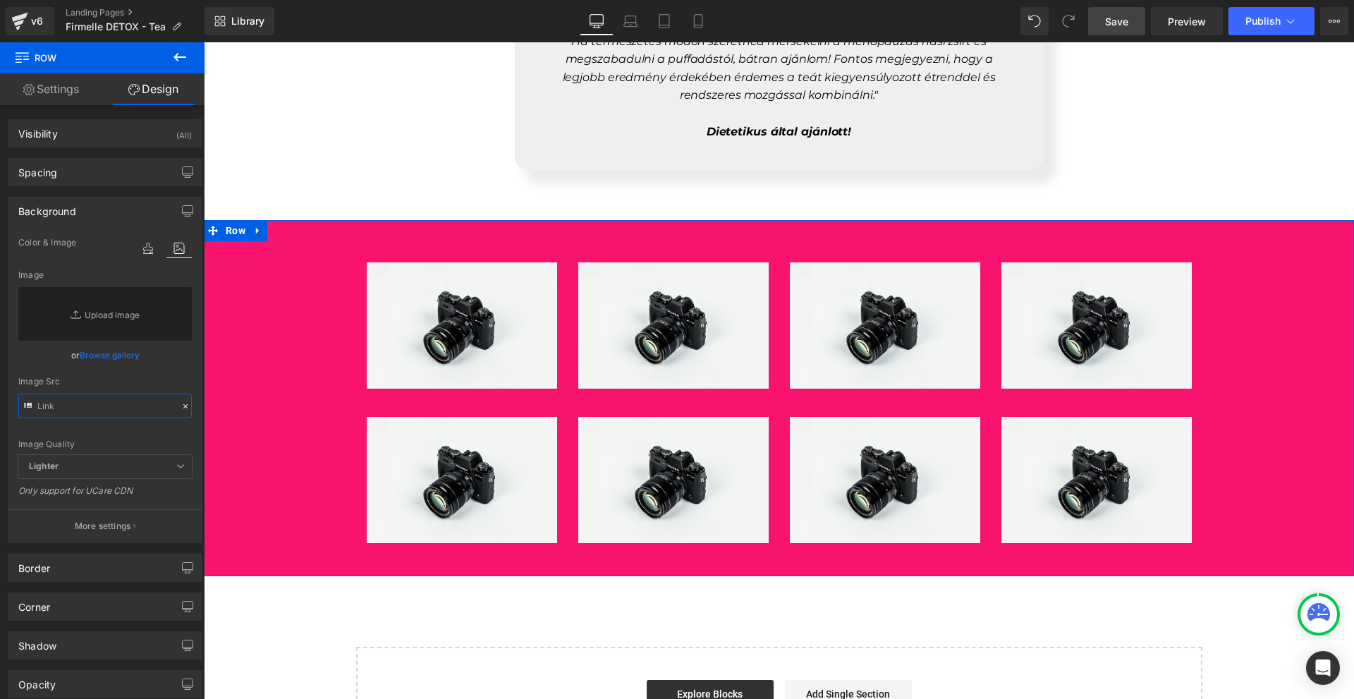
click at [109, 413] on input "text" at bounding box center [104, 405] width 173 height 25
paste input "https://cdn.shopify.com/s/files/1/0754/8698/6585/files/Nevtelen_1980_x_1480_kep…"
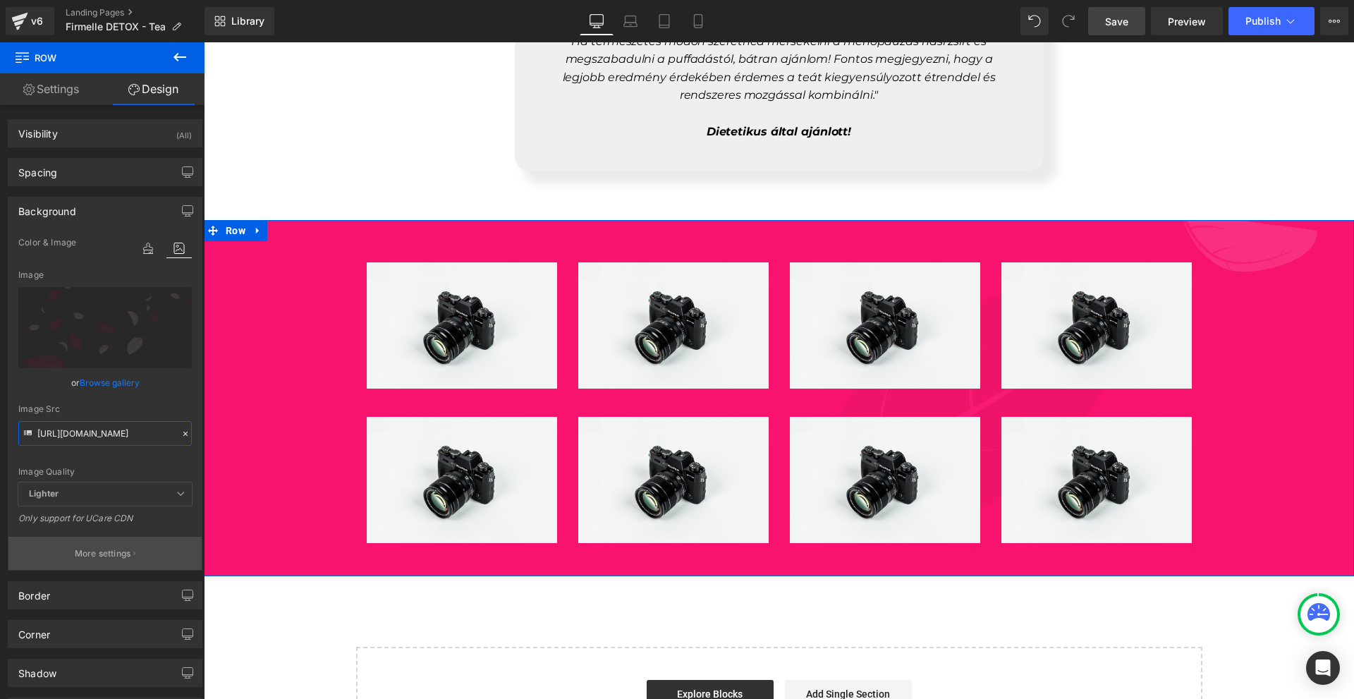
type input "https://cdn.shopify.com/s/files/1/0754/8698/6585/files/Nevtelen_1980_x_1480_kep…"
click at [124, 551] on p "More settings" at bounding box center [103, 553] width 56 height 13
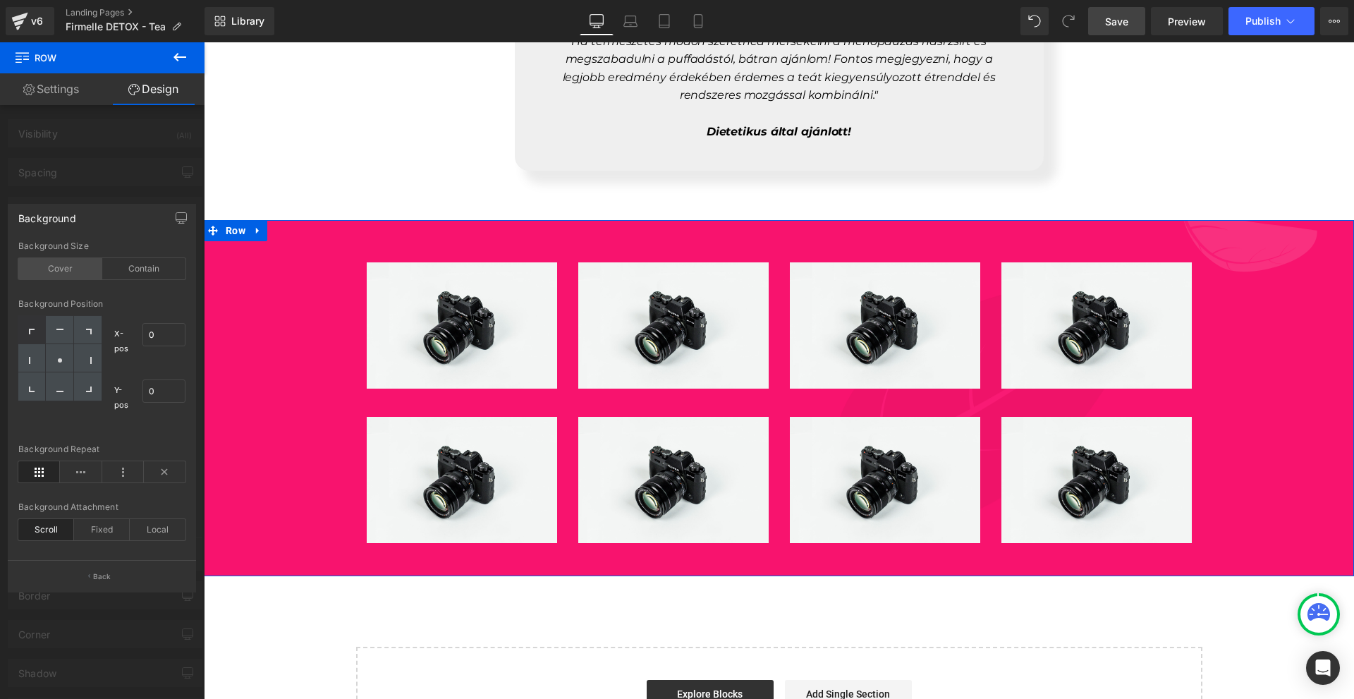
drag, startPoint x: 122, startPoint y: 270, endPoint x: 75, endPoint y: 270, distance: 46.5
click at [121, 270] on div "Contain" at bounding box center [144, 268] width 84 height 21
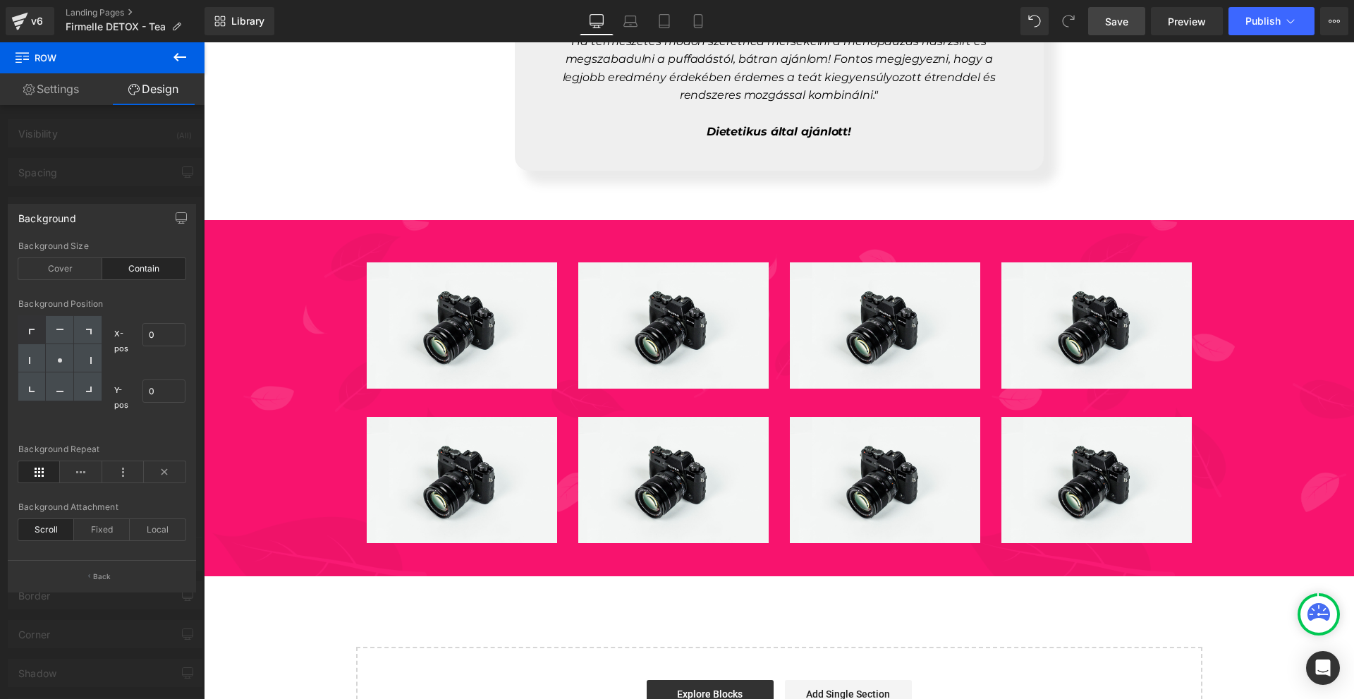
click at [1128, 18] on span "Save" at bounding box center [1116, 21] width 23 height 15
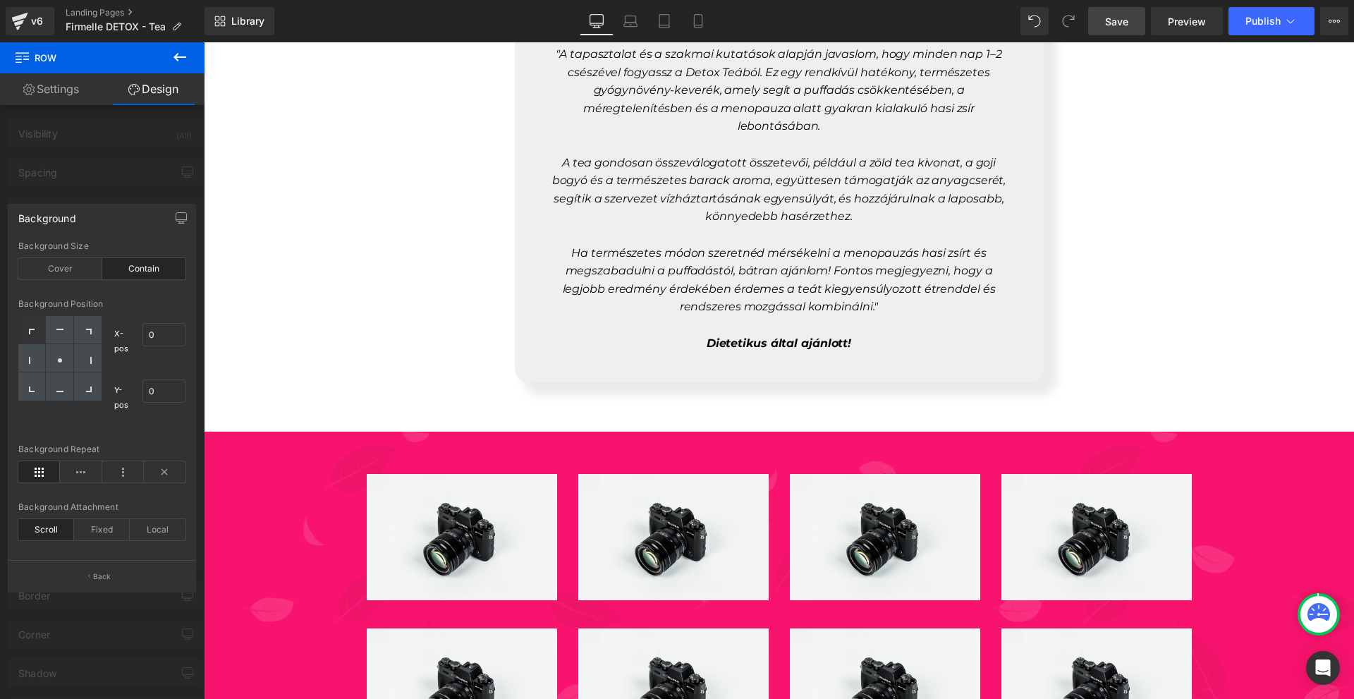
scroll to position [6431, 0]
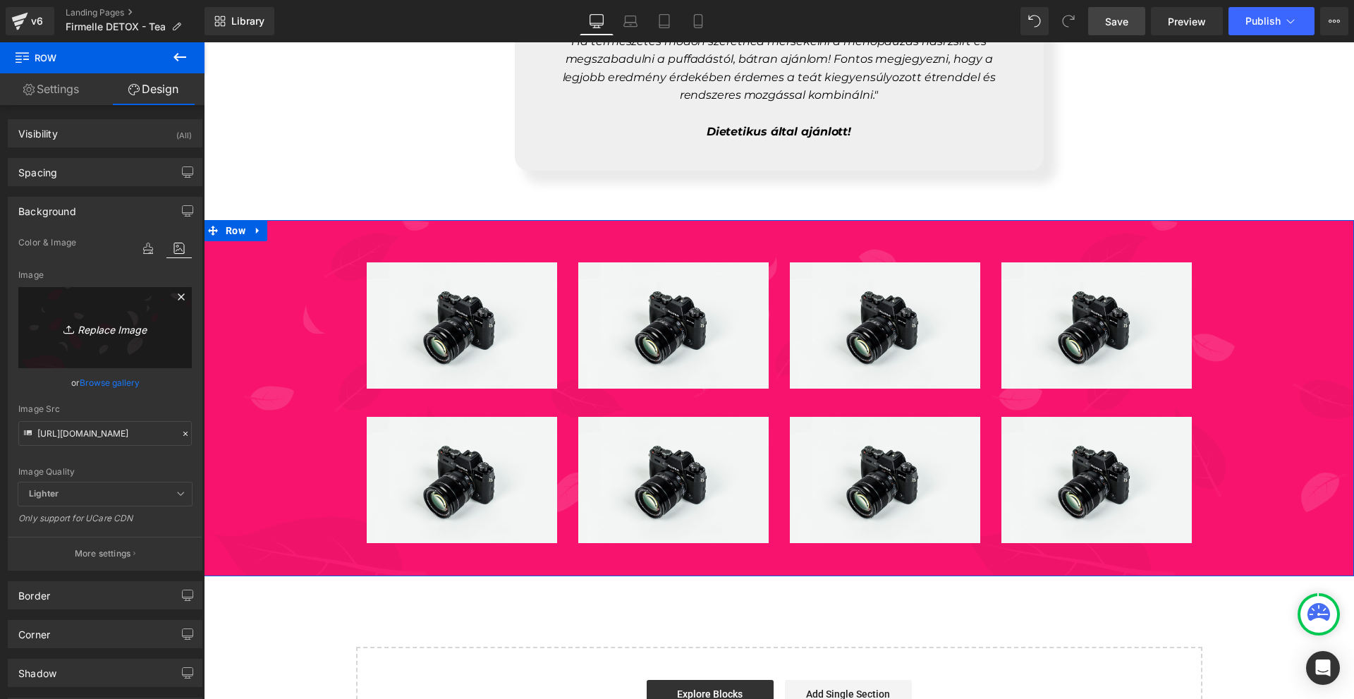
click at [67, 305] on link "Replace Image" at bounding box center [104, 327] width 173 height 81
type input "C:\fakepath\1. (18).png"
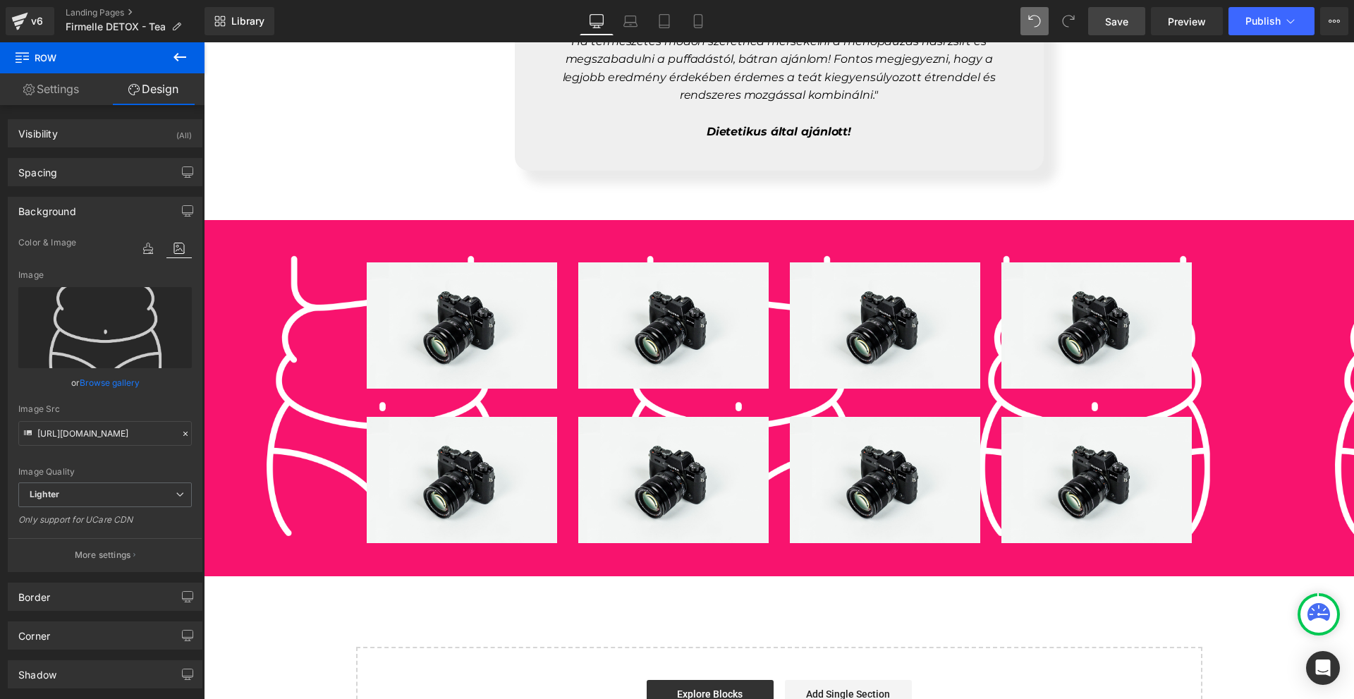
type input "https://cdn.shopify.com/s/files/1/0754/8698/6585/files/Nevtelen_1980_x_1480_kep…"
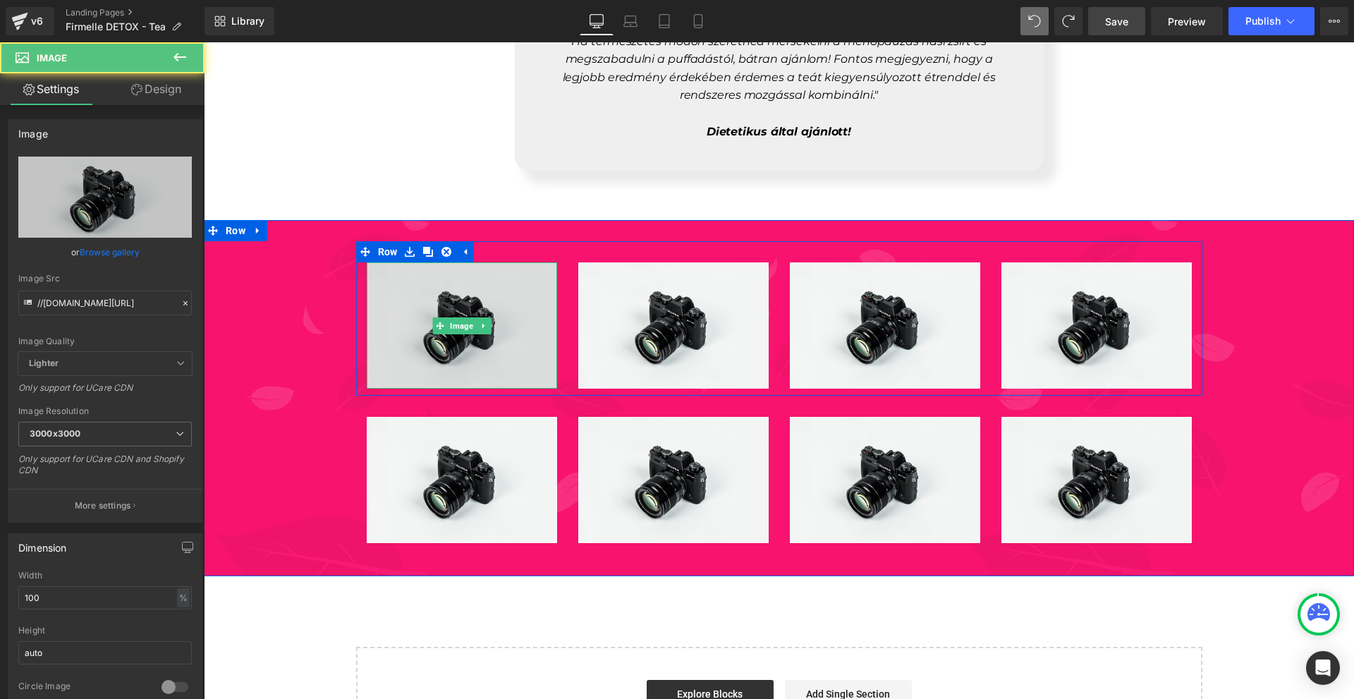
click at [424, 324] on img at bounding box center [462, 325] width 190 height 126
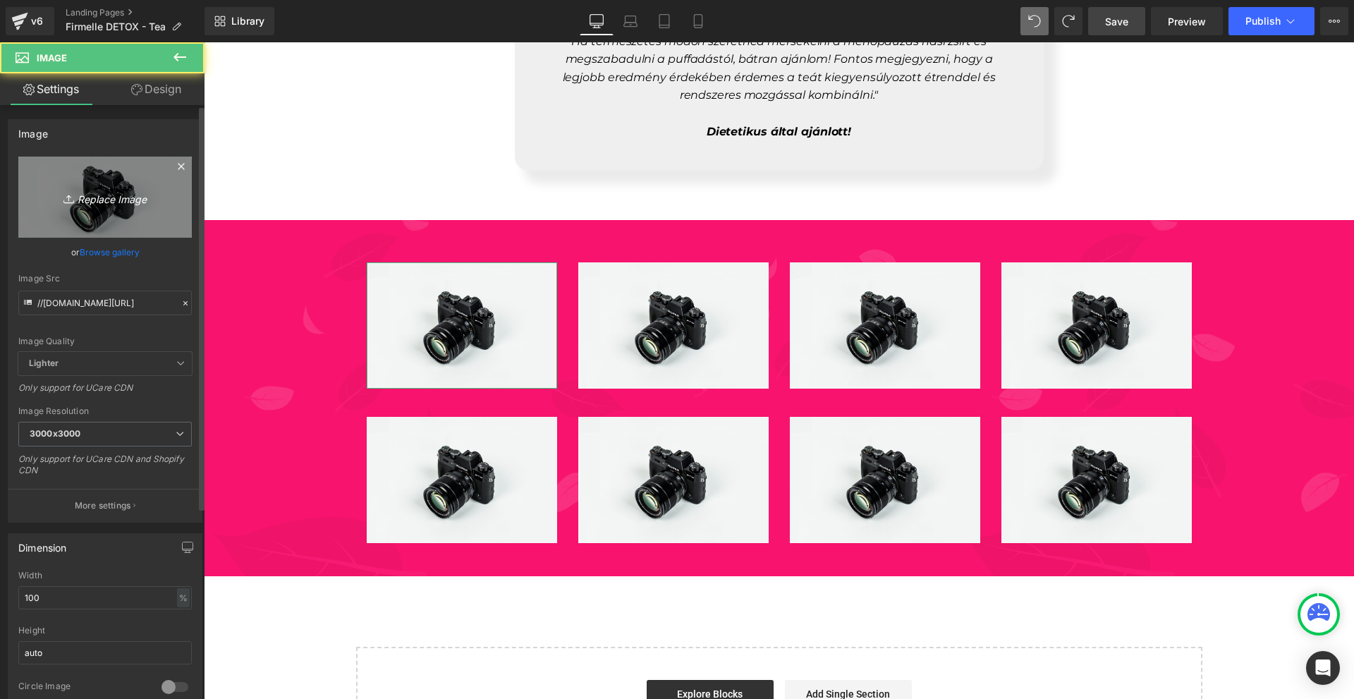
click at [103, 196] on icon "Replace Image" at bounding box center [105, 197] width 113 height 18
type input "C:\fakepath\1. (18).png"
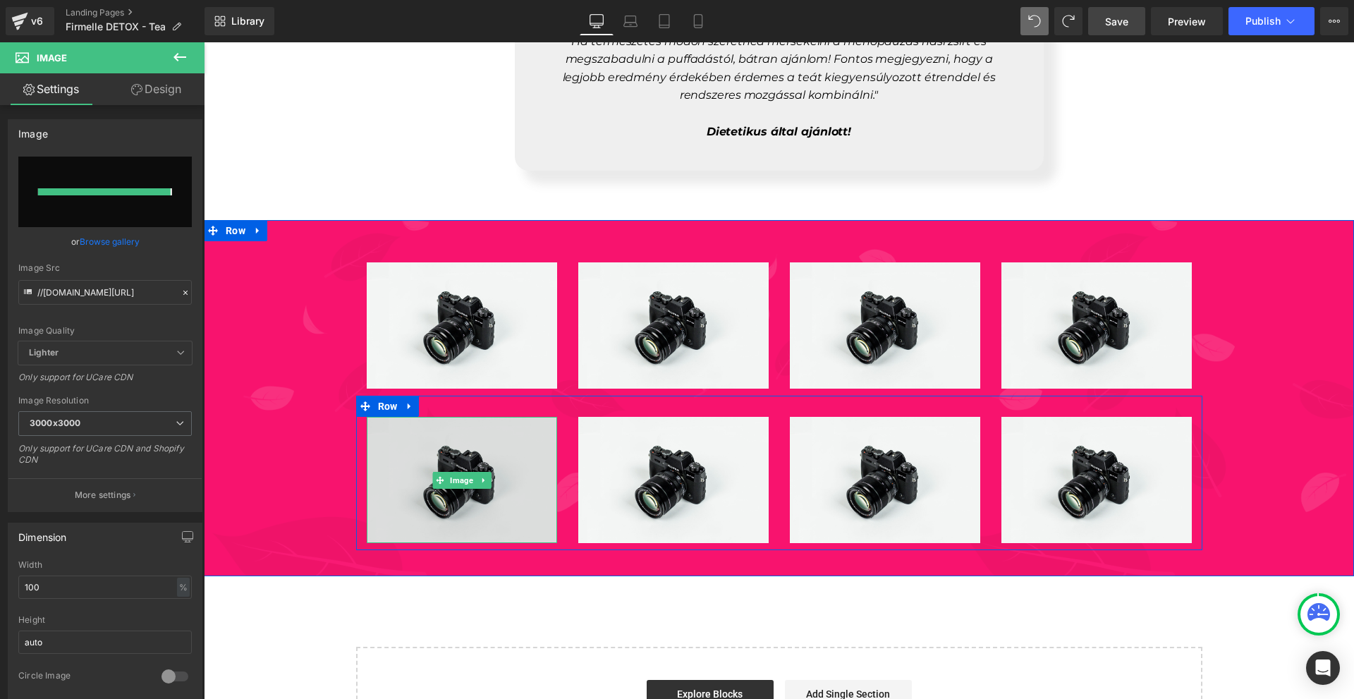
type input "https://ucarecdn.com/1f504aba-30e2-4014-a464-67abee713464/-/format/auto/-/previ…"
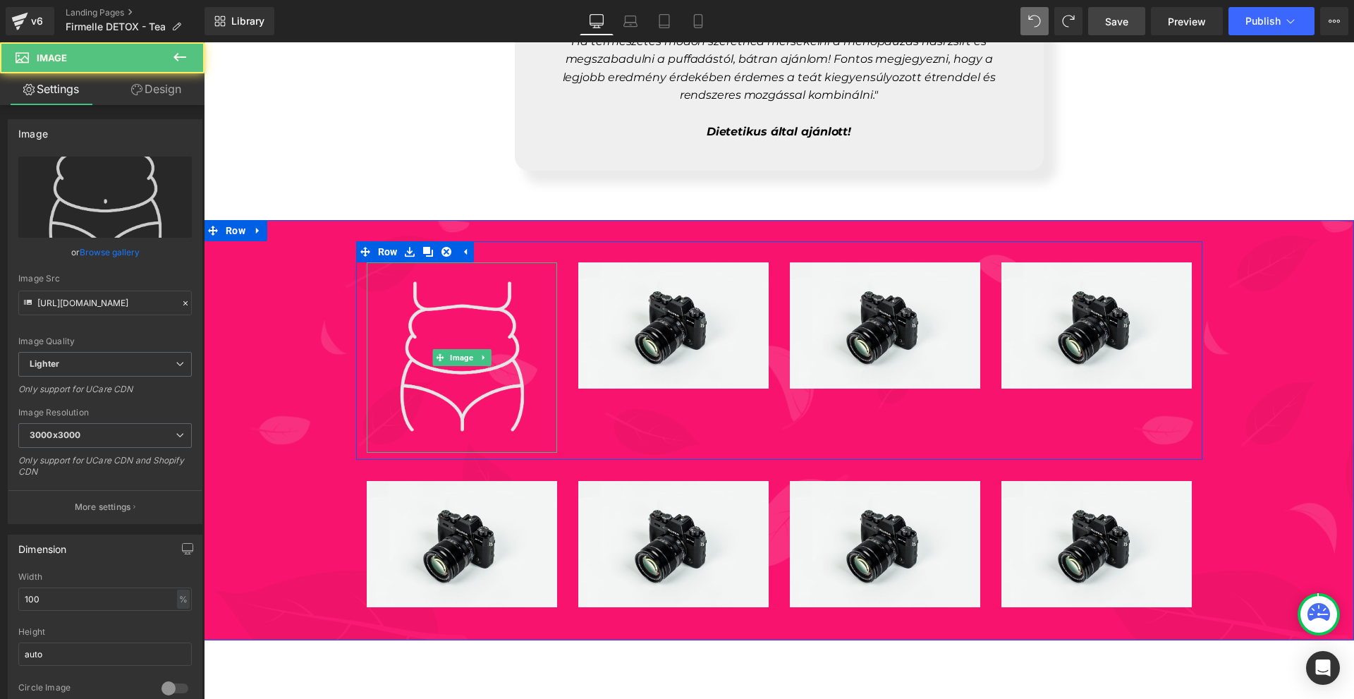
click at [439, 374] on img at bounding box center [462, 357] width 190 height 190
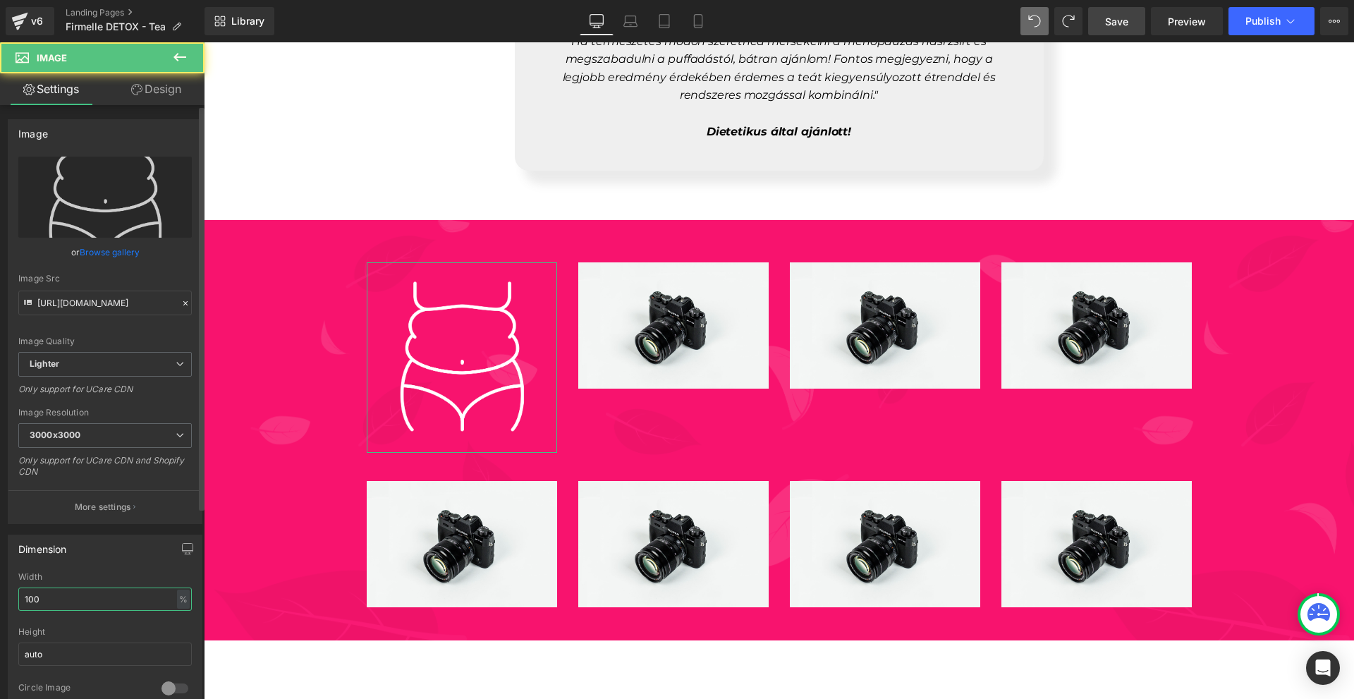
click at [91, 593] on input "100" at bounding box center [104, 598] width 173 height 23
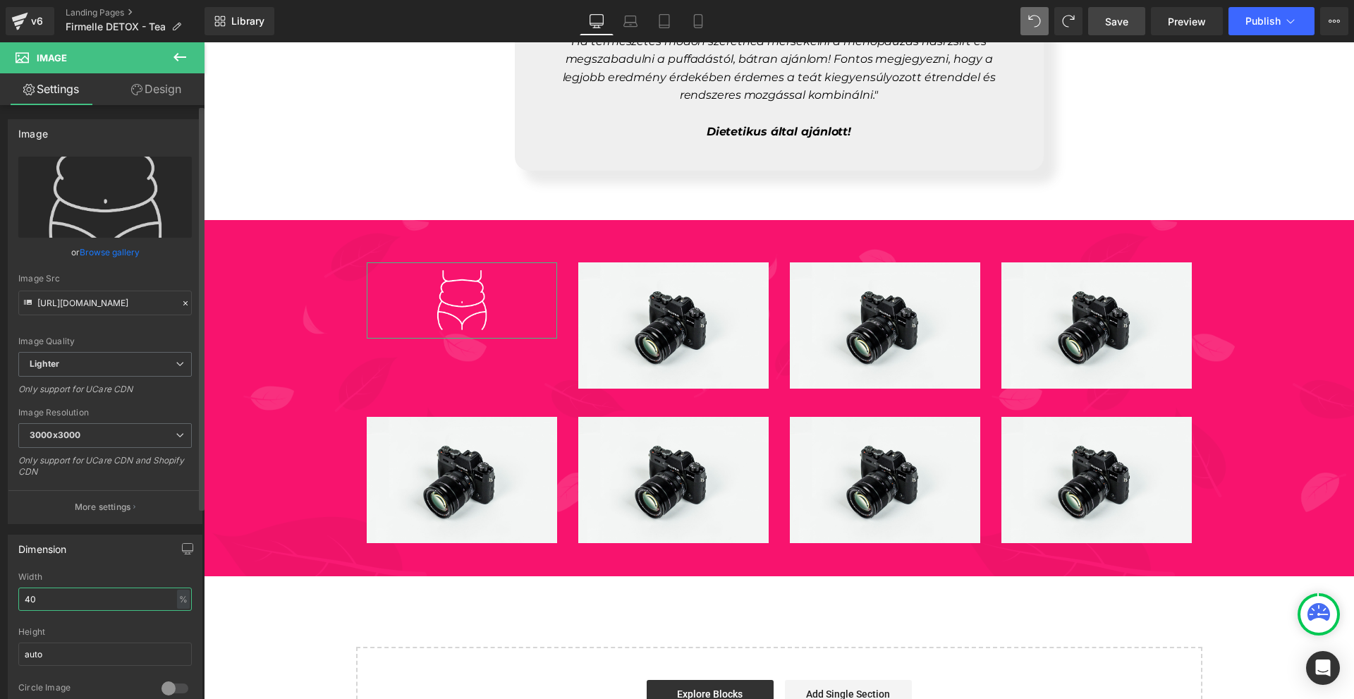
click at [91, 593] on input "40" at bounding box center [104, 598] width 173 height 23
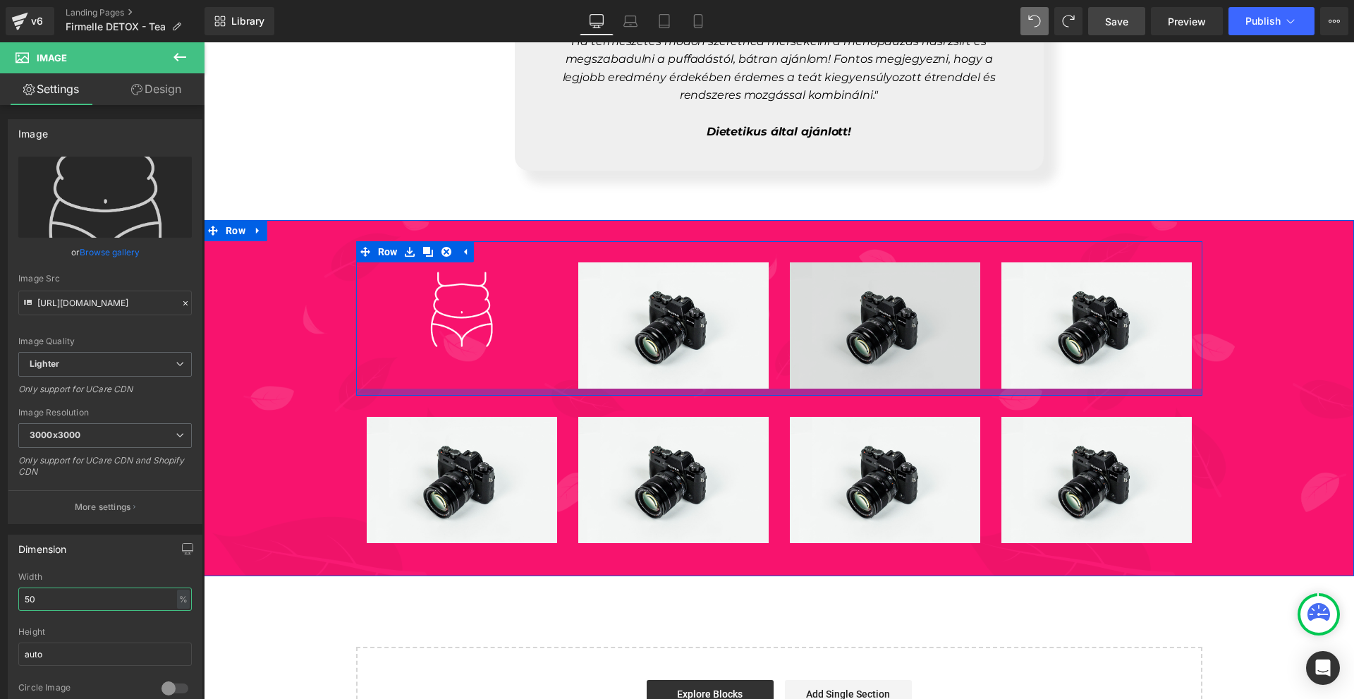
scroll to position [6361, 0]
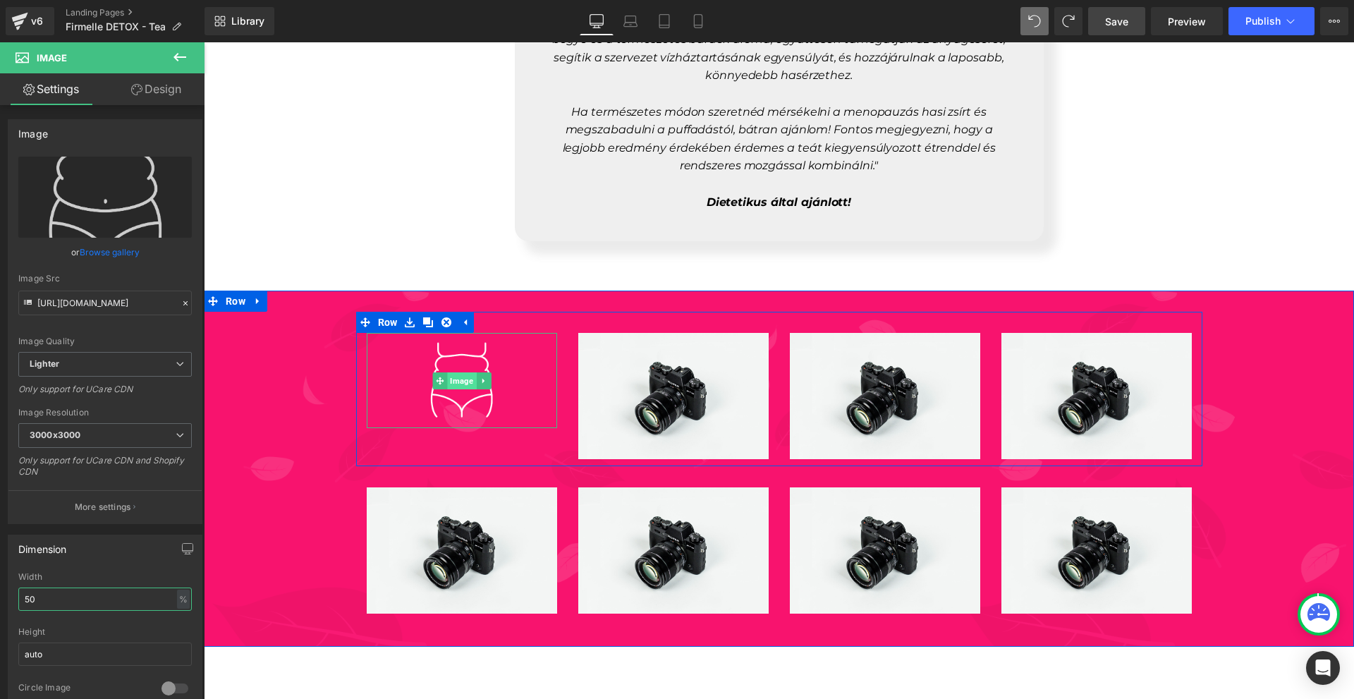
click at [463, 374] on span "Image" at bounding box center [461, 380] width 29 height 17
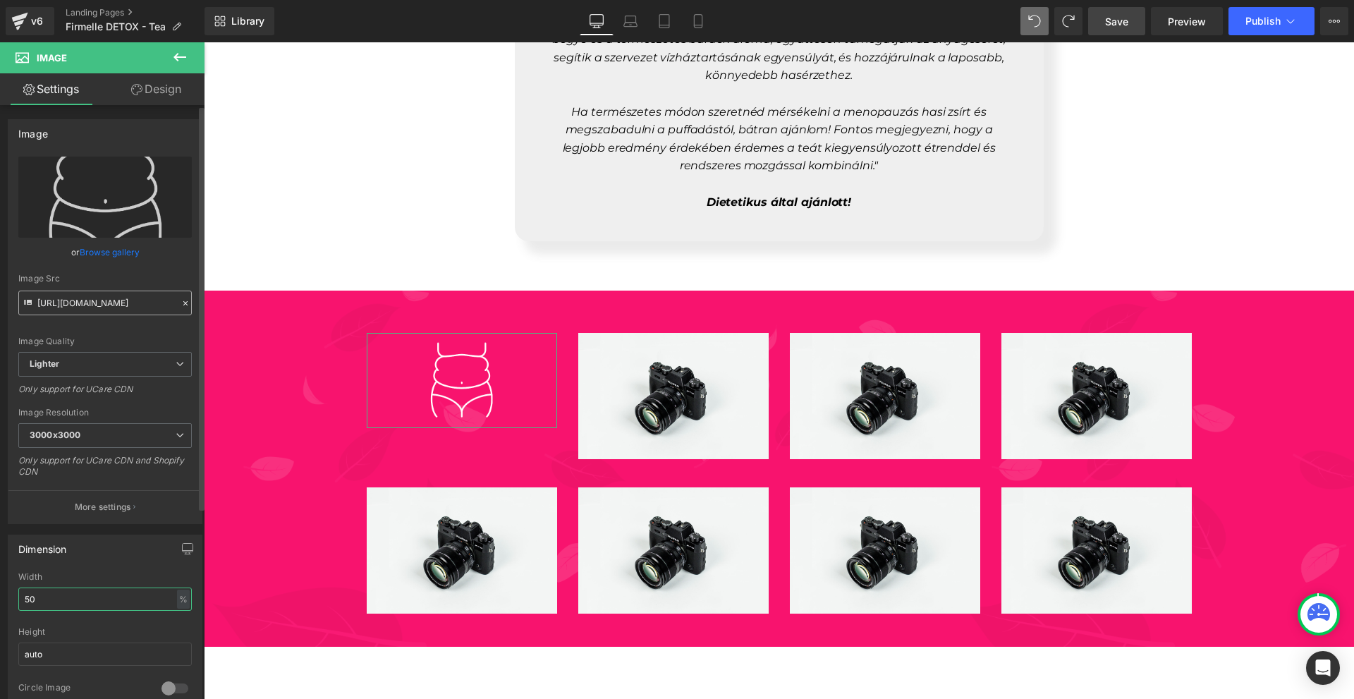
type input "50"
click at [133, 300] on input "https://ucarecdn.com/1f504aba-30e2-4014-a464-67abee713464/-/format/auto/-/previ…" at bounding box center [104, 303] width 173 height 25
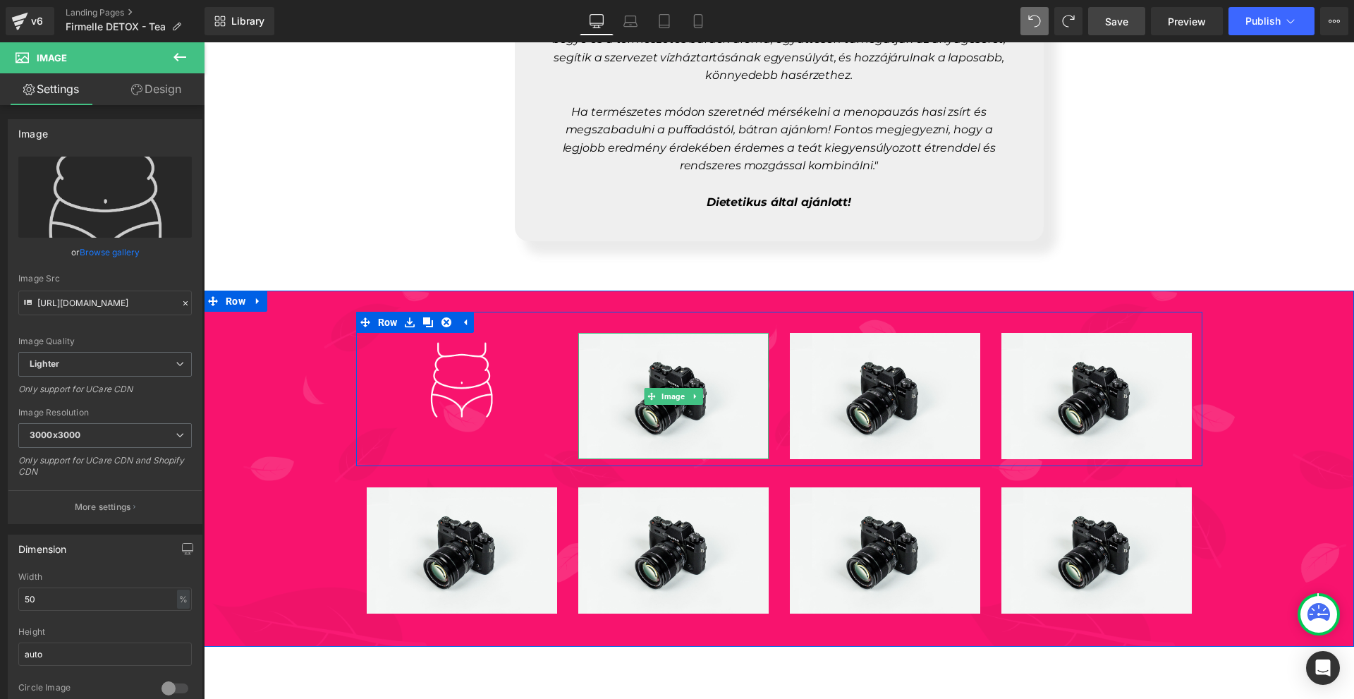
click at [602, 411] on img at bounding box center [673, 396] width 190 height 126
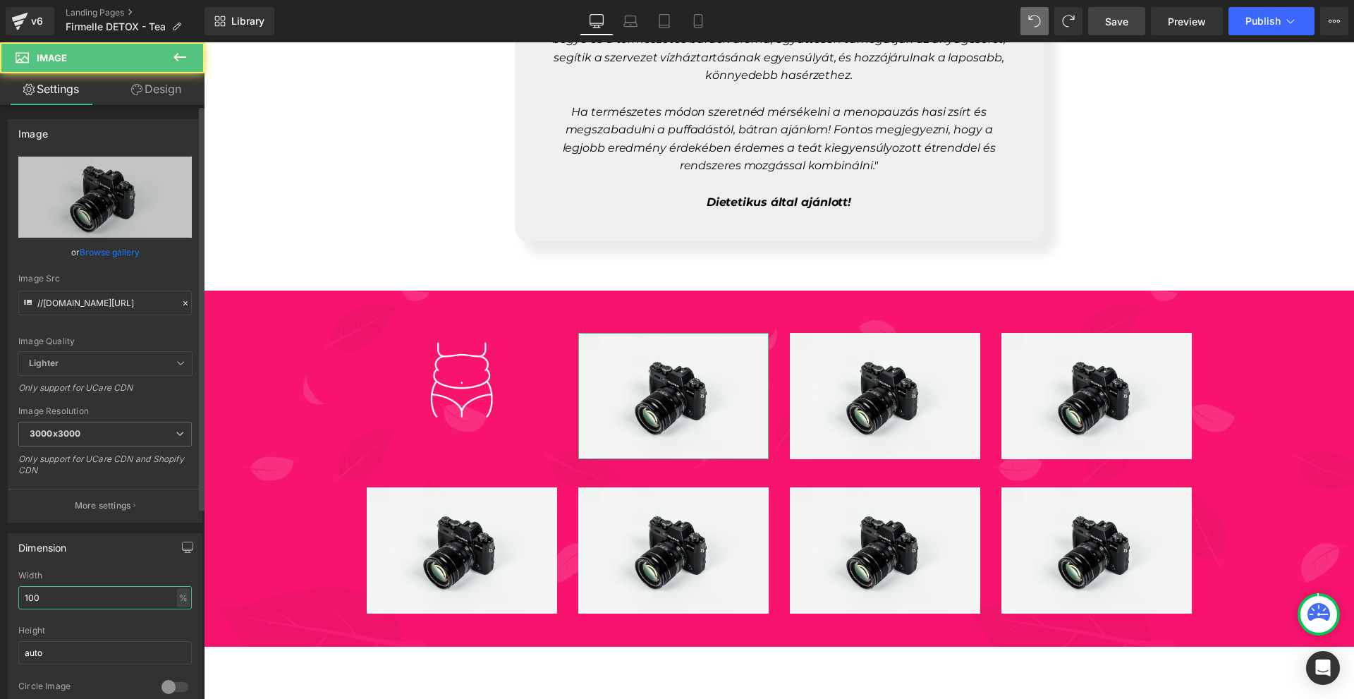
click at [74, 598] on input "100" at bounding box center [104, 597] width 173 height 23
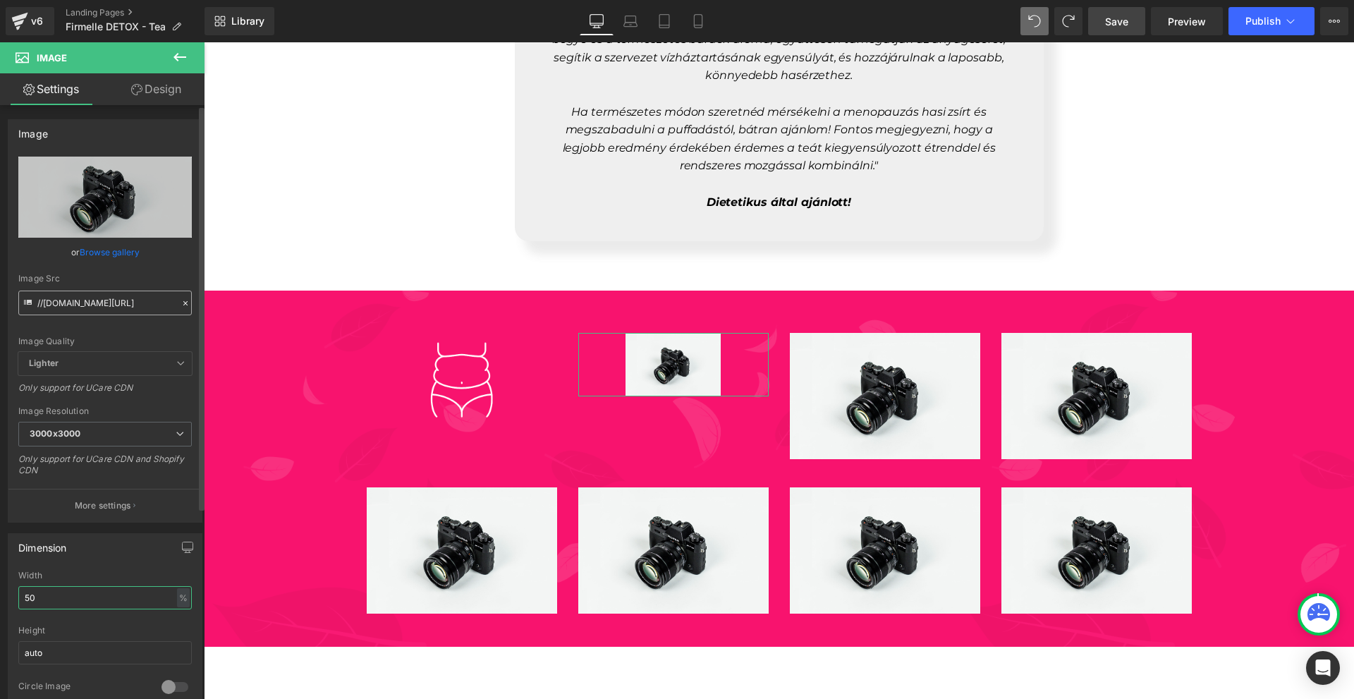
type input "50"
click at [78, 292] on input "//[DOMAIN_NAME][URL]" at bounding box center [104, 303] width 173 height 25
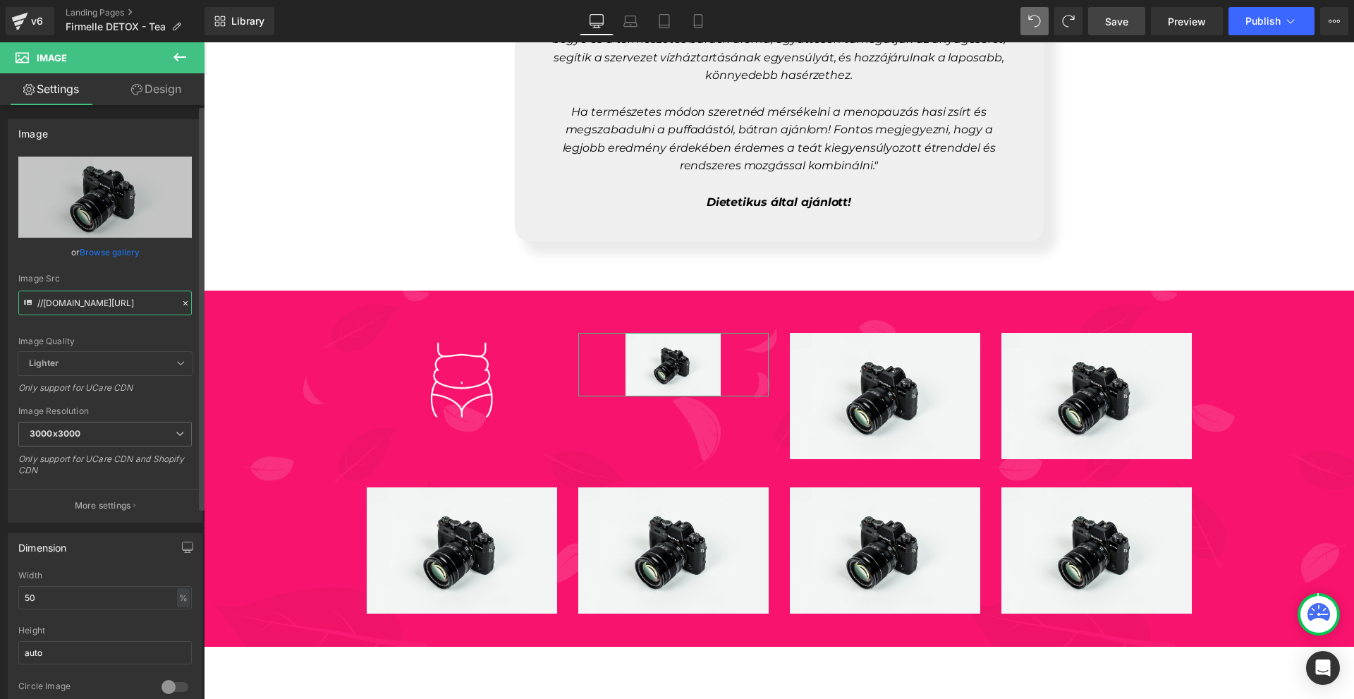
paste input "https://ucarecdn.com/1f504aba-30e2-4014-a464-67abee713464/-/format/auto/-/previ…"
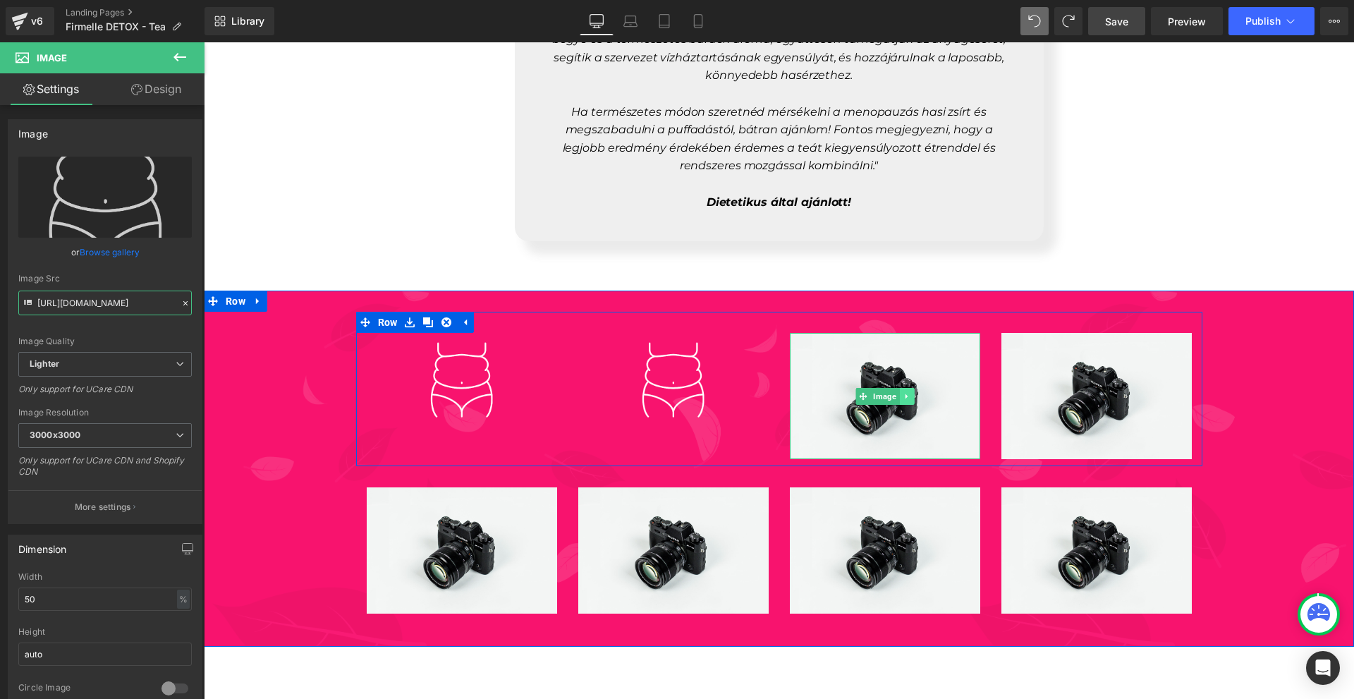
type input "https://ucarecdn.com/1f504aba-30e2-4014-a464-67abee713464/-/format/auto/-/previ…"
click at [903, 392] on icon at bounding box center [907, 396] width 8 height 8
click at [907, 388] on link at bounding box center [914, 396] width 15 height 17
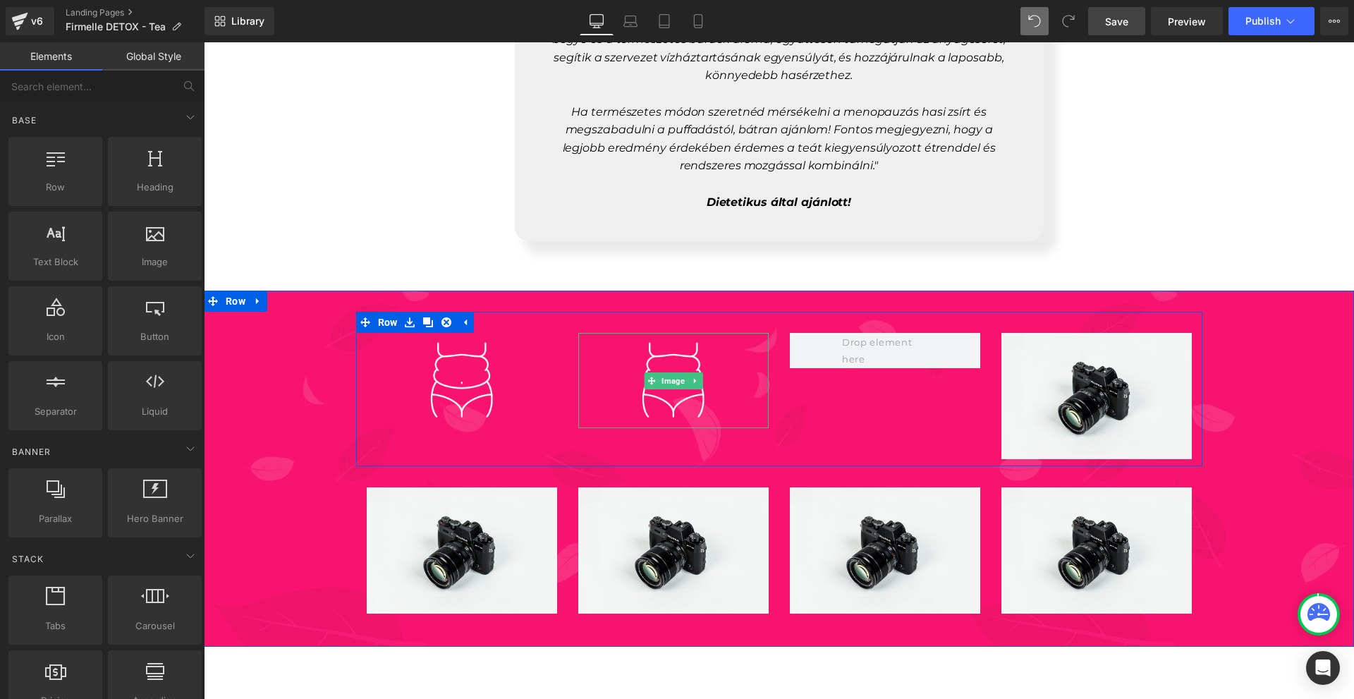
click at [693, 372] on link at bounding box center [695, 380] width 15 height 17
click at [685, 372] on link at bounding box center [688, 380] width 15 height 17
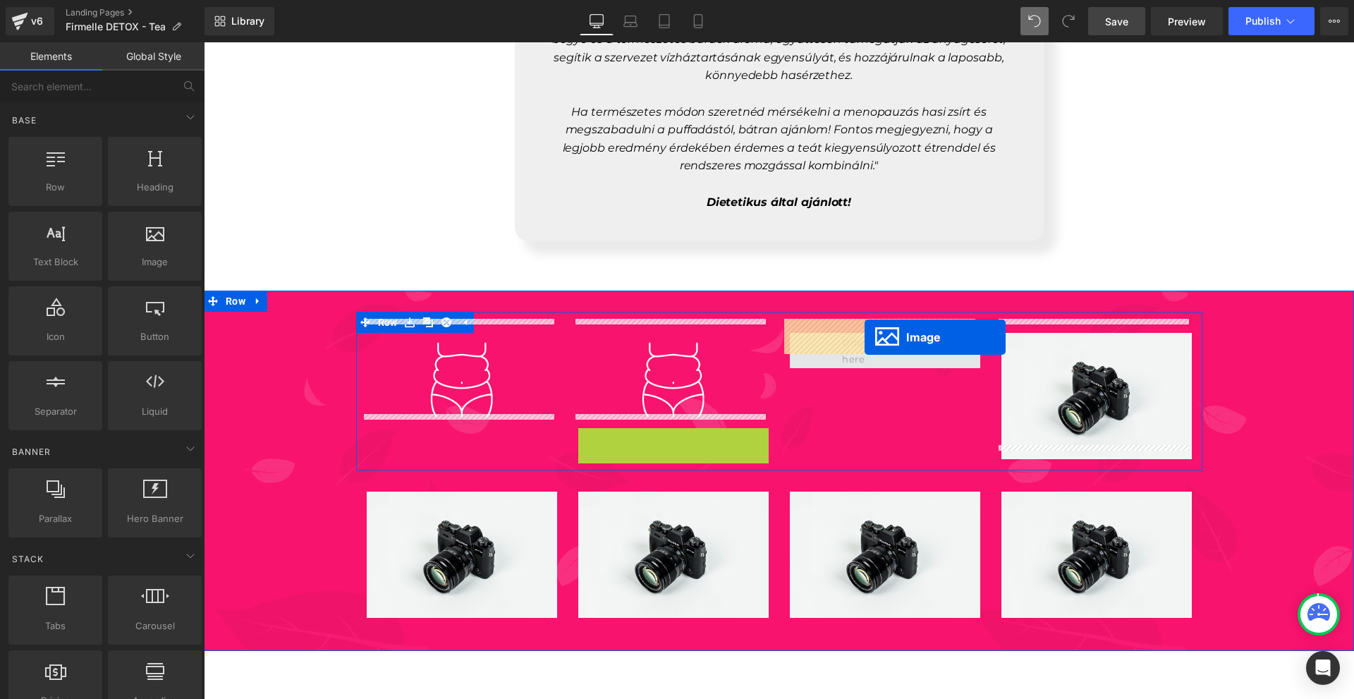
drag, startPoint x: 670, startPoint y: 459, endPoint x: 865, endPoint y: 337, distance: 229.7
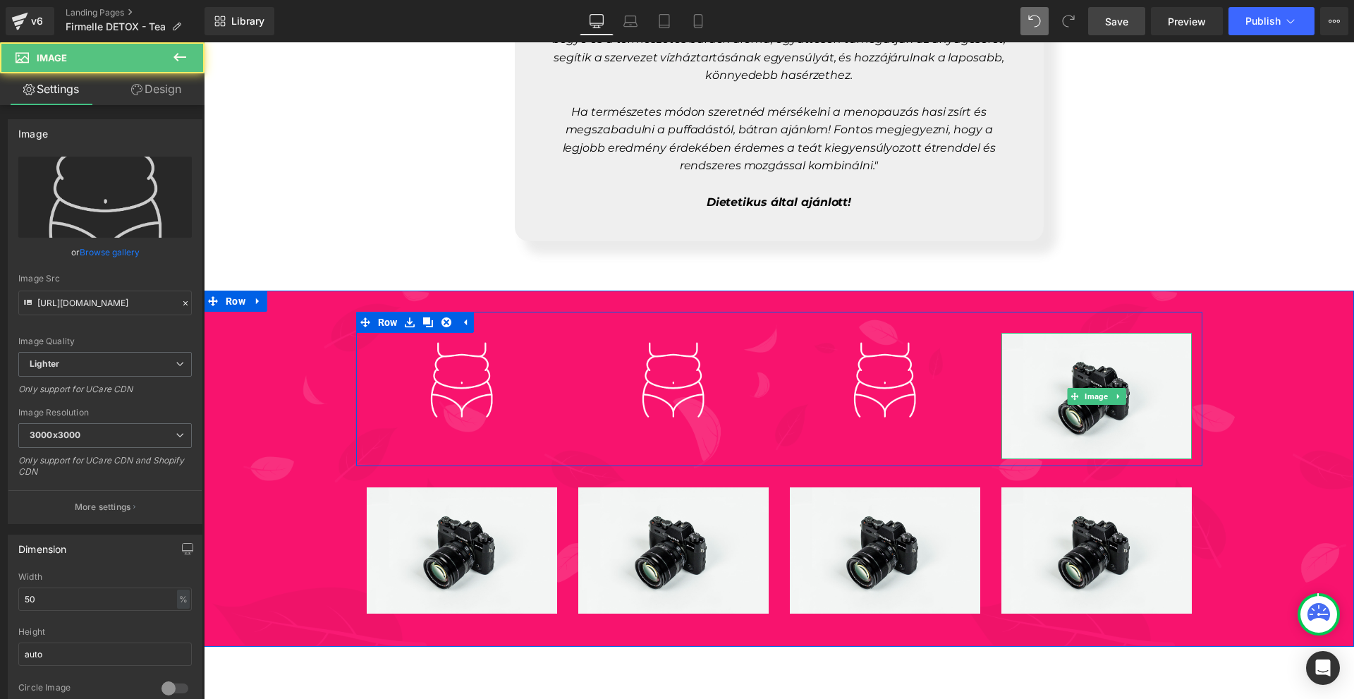
drag, startPoint x: 1109, startPoint y: 382, endPoint x: 1111, endPoint y: 390, distance: 8.3
click at [1114, 392] on icon at bounding box center [1118, 396] width 8 height 8
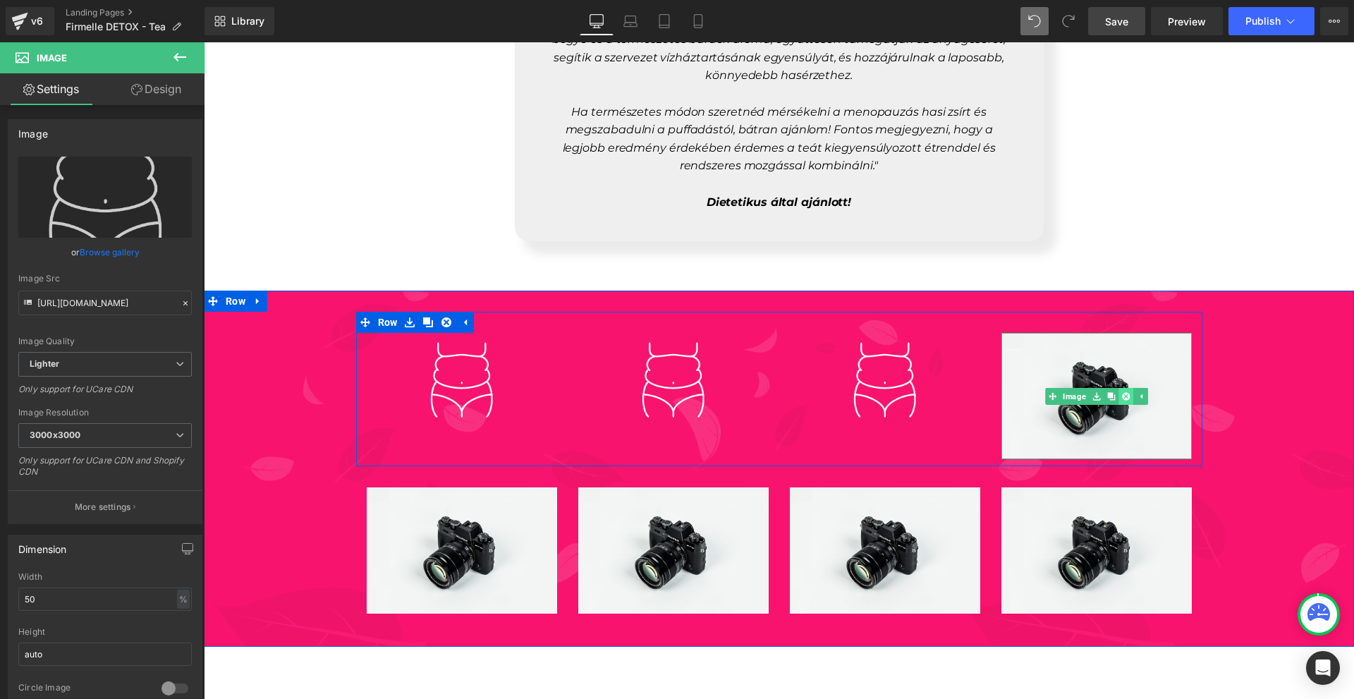
click at [1118, 388] on link at bounding box center [1125, 396] width 15 height 17
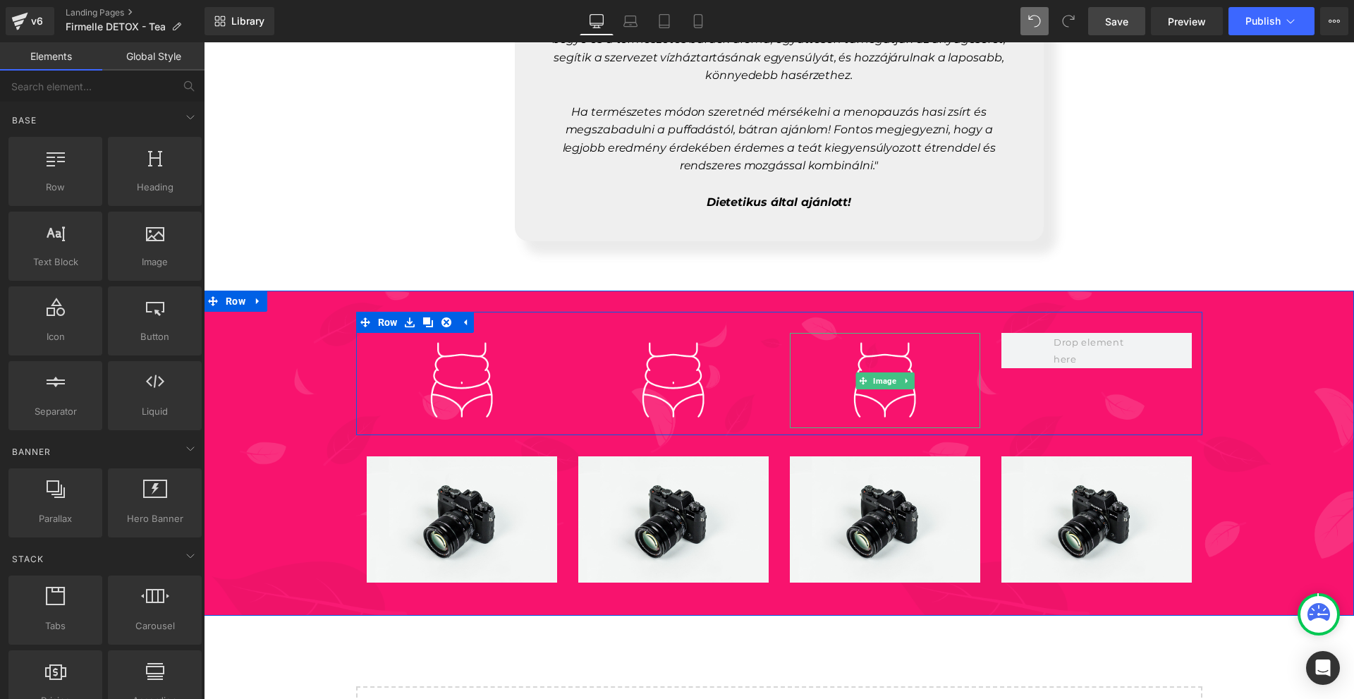
click at [903, 377] on icon at bounding box center [907, 381] width 8 height 8
click at [896, 377] on icon at bounding box center [900, 381] width 8 height 8
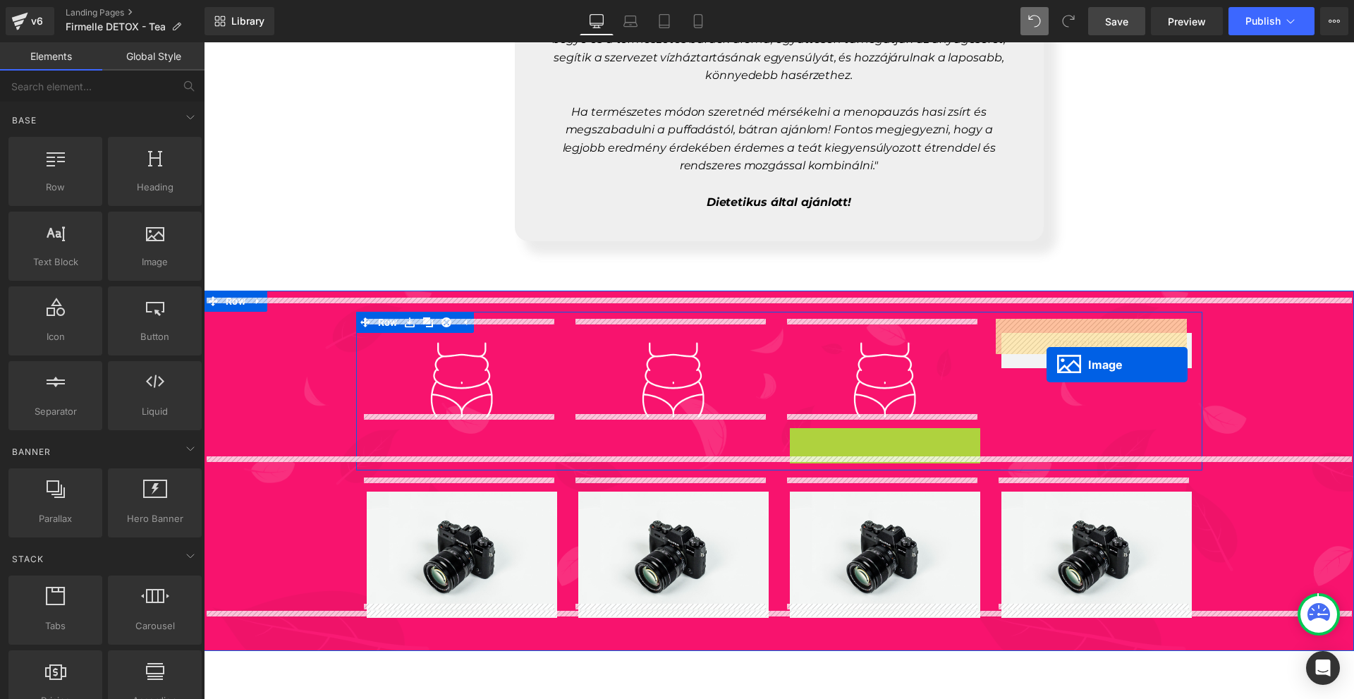
drag, startPoint x: 877, startPoint y: 465, endPoint x: 1046, endPoint y: 365, distance: 197.3
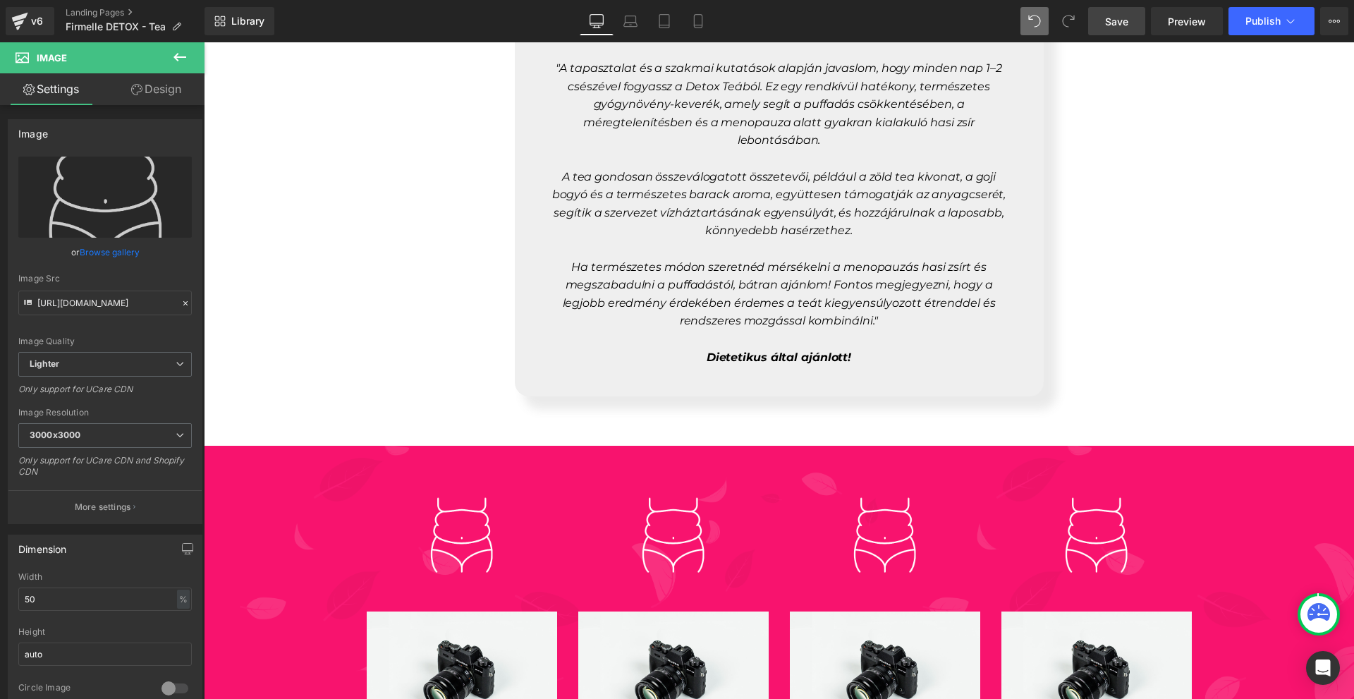
scroll to position [6471, 0]
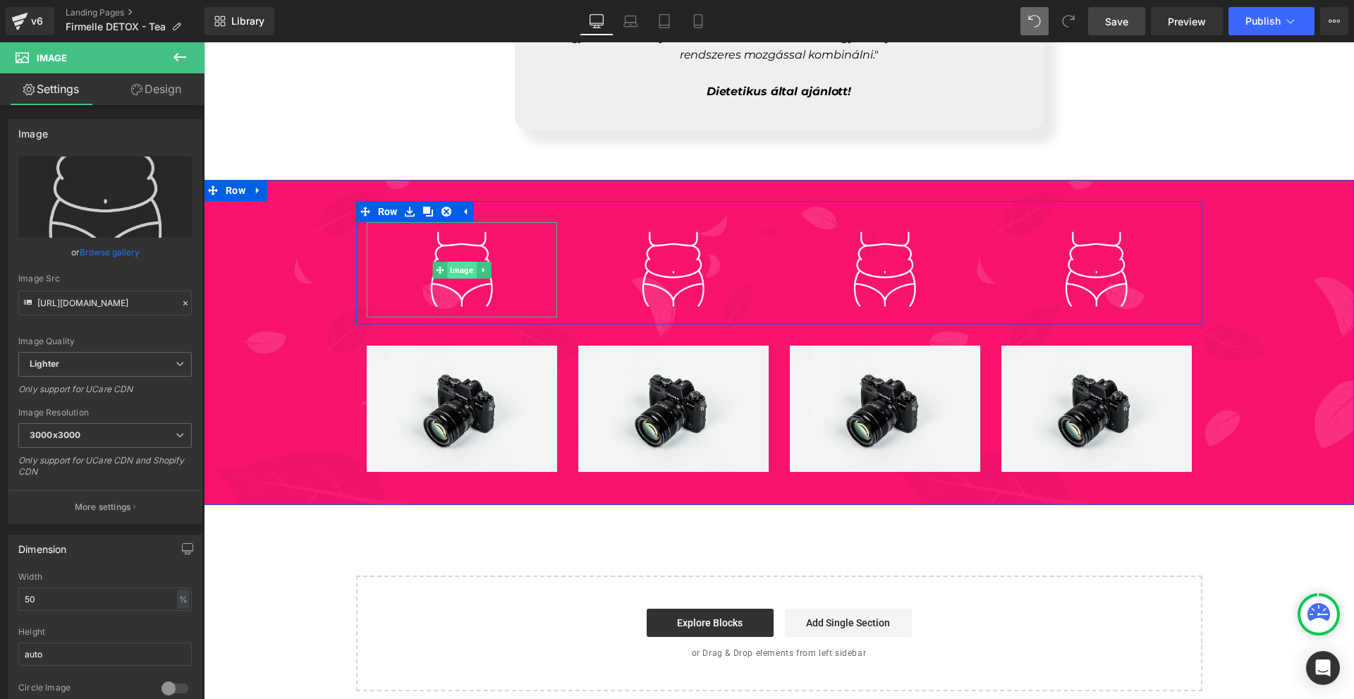
click at [456, 262] on span "Image" at bounding box center [461, 270] width 29 height 17
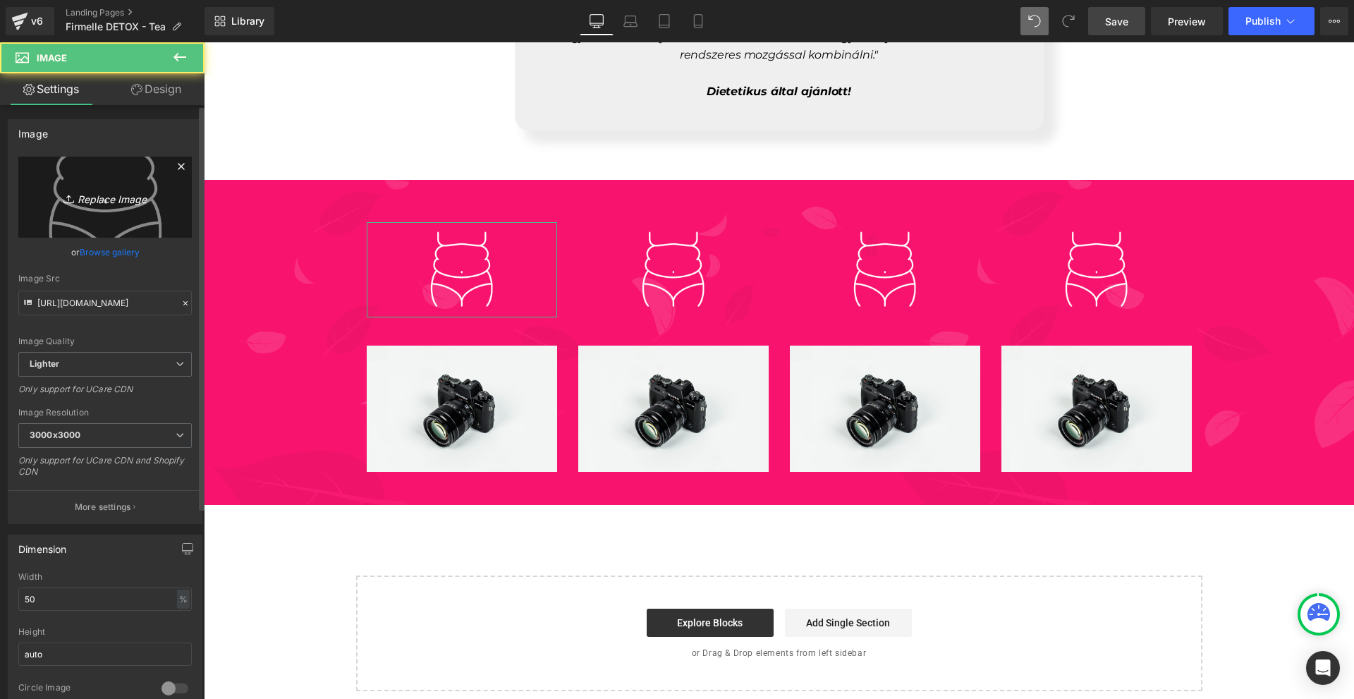
click at [114, 190] on icon "Replace Image" at bounding box center [105, 197] width 113 height 18
type input "C:\fakepath\1. (19).png"
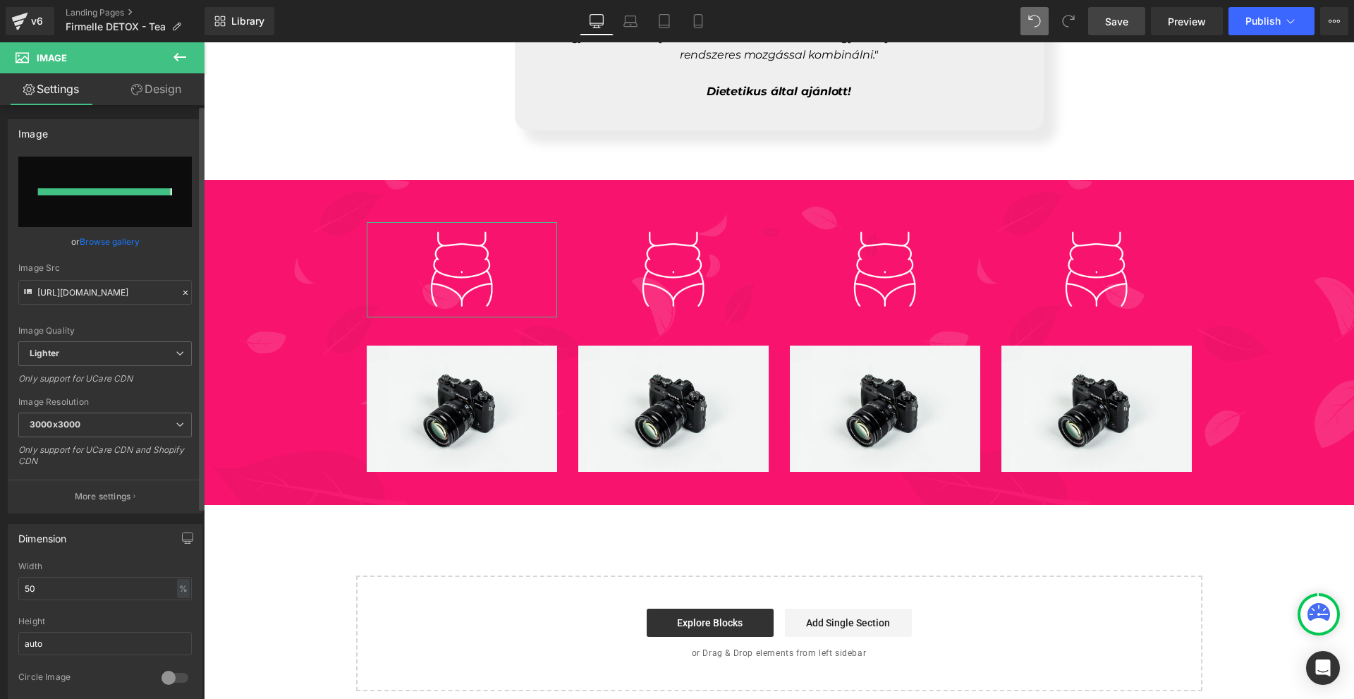
type input "https://ucarecdn.com/2f291309-7f5e-4144-8e47-5b48b8e515b5/-/format/auto/-/previ…"
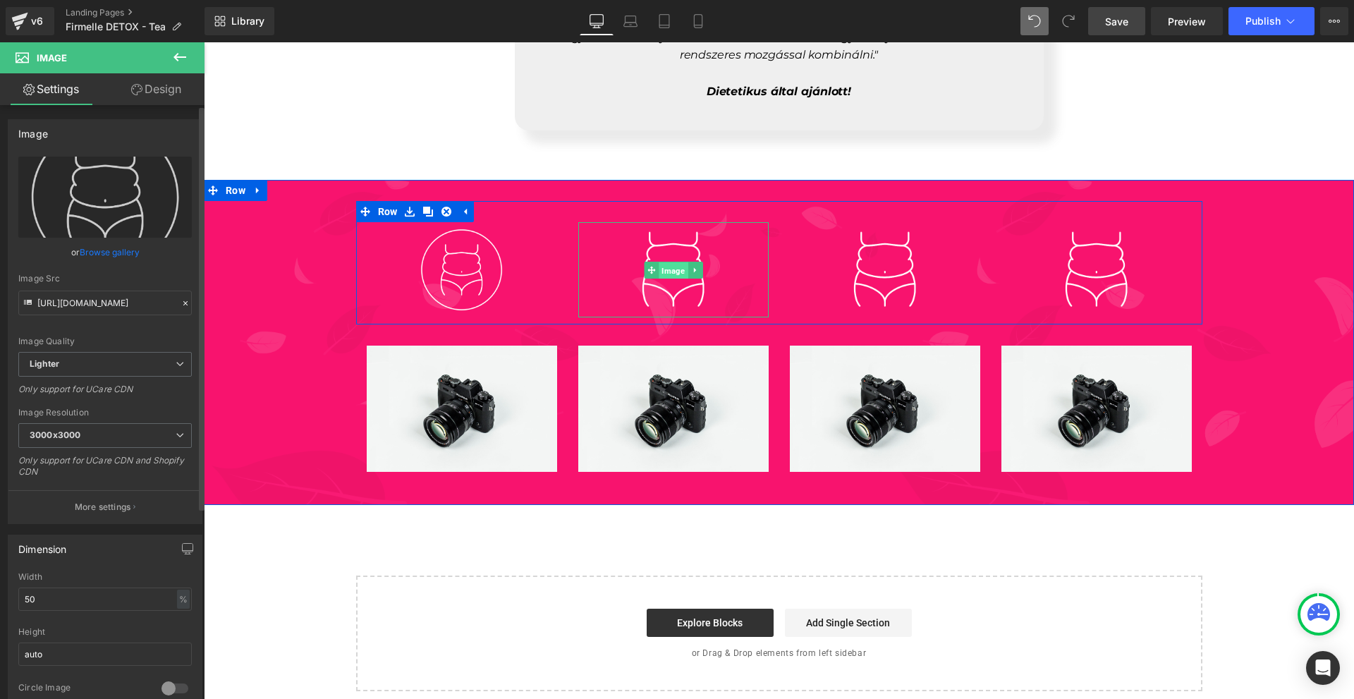
click at [644, 262] on link "Image" at bounding box center [666, 270] width 44 height 17
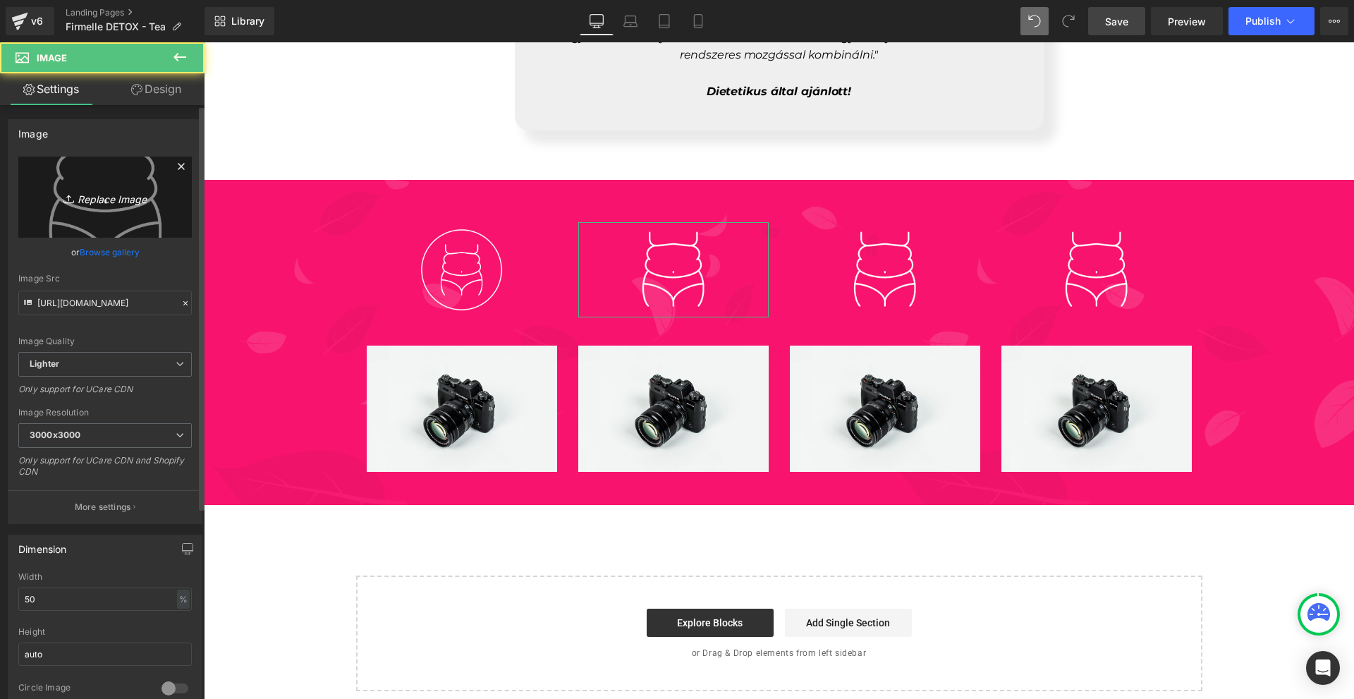
click at [113, 218] on link "Replace Image" at bounding box center [104, 197] width 173 height 81
type input "C:\fakepath\1. (20).png"
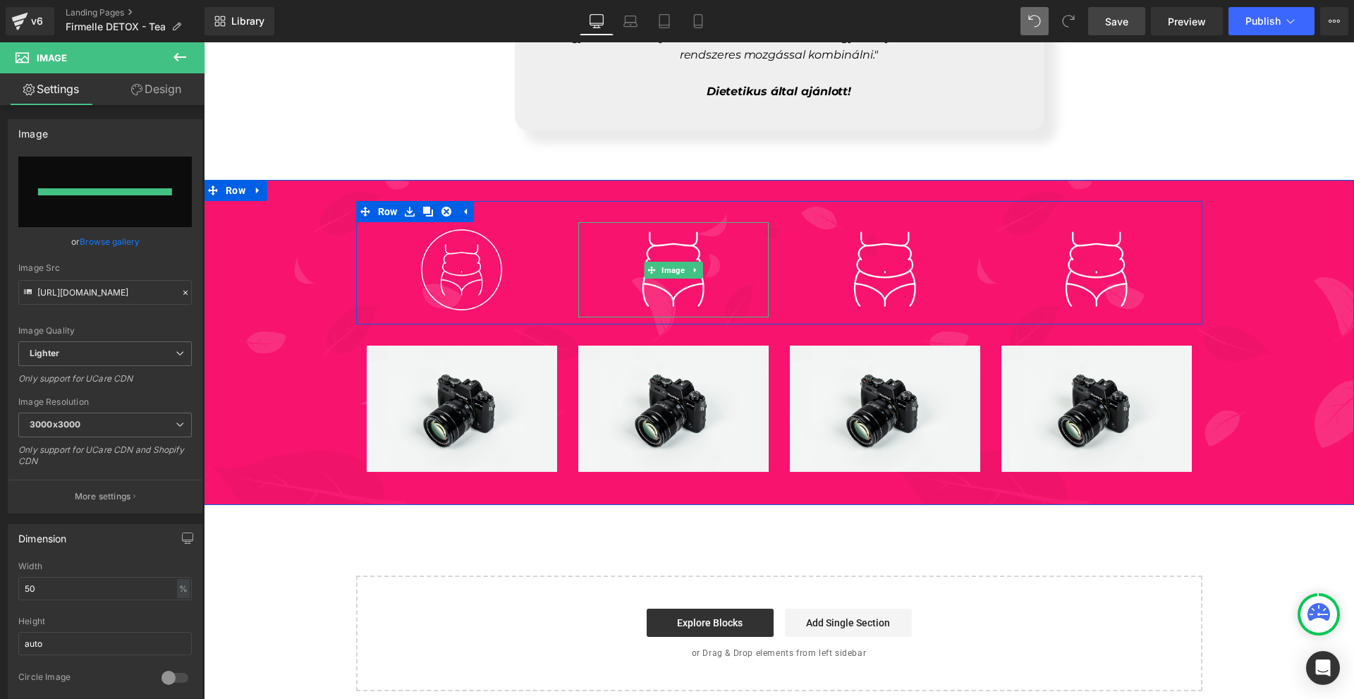
type input "https://ucarecdn.com/f7e10ec2-ace8-4cce-847c-f68a1b398478/-/format/auto/-/previ…"
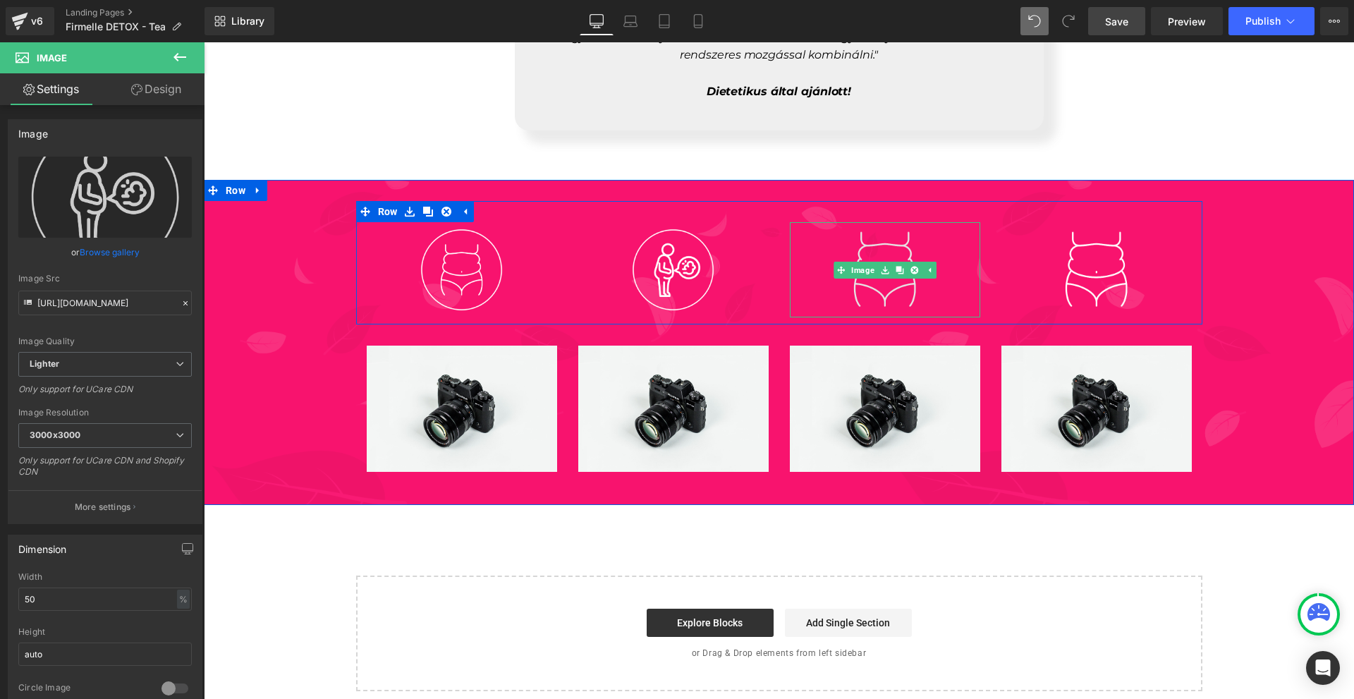
click at [872, 264] on img at bounding box center [884, 269] width 95 height 95
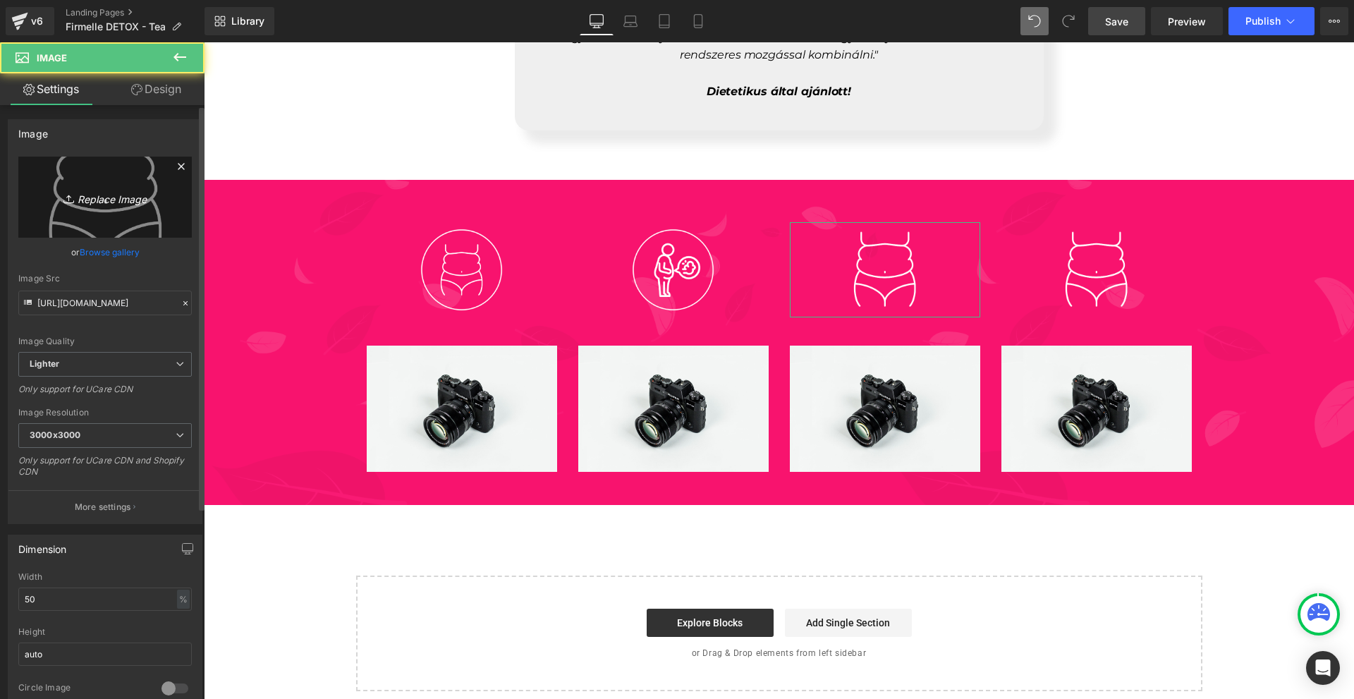
click at [85, 211] on link "Replace Image" at bounding box center [104, 197] width 173 height 81
type input "C:\fakepath\1. (21).png"
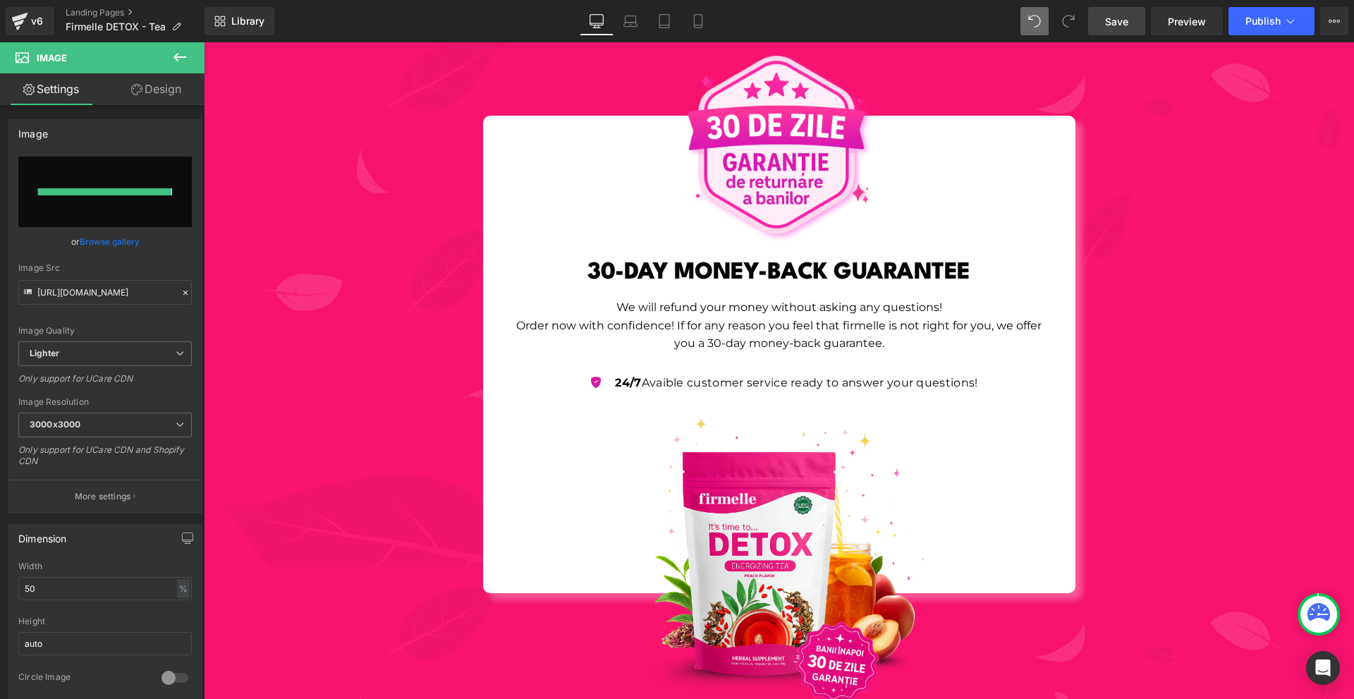
type input "https://ucarecdn.com/d35256cf-c230-44ca-9a0a-bf553870bb2b/-/format/auto/-/previ…"
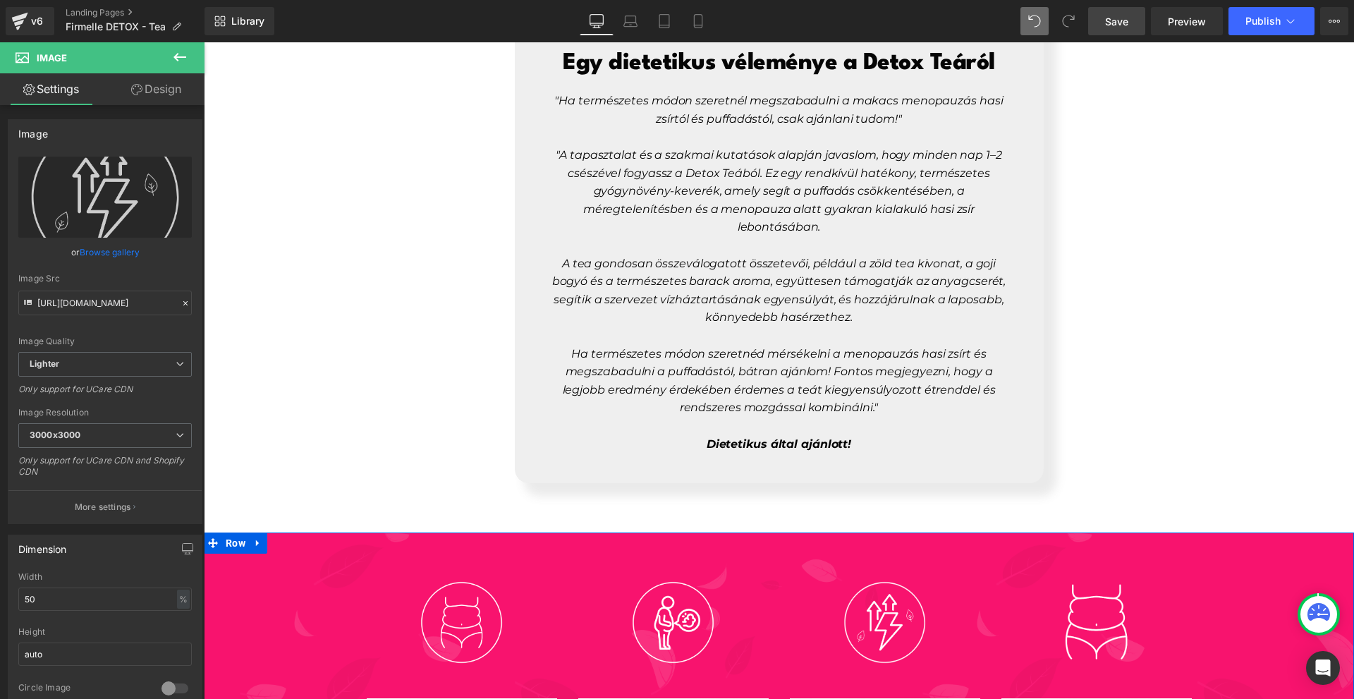
scroll to position [6048, 0]
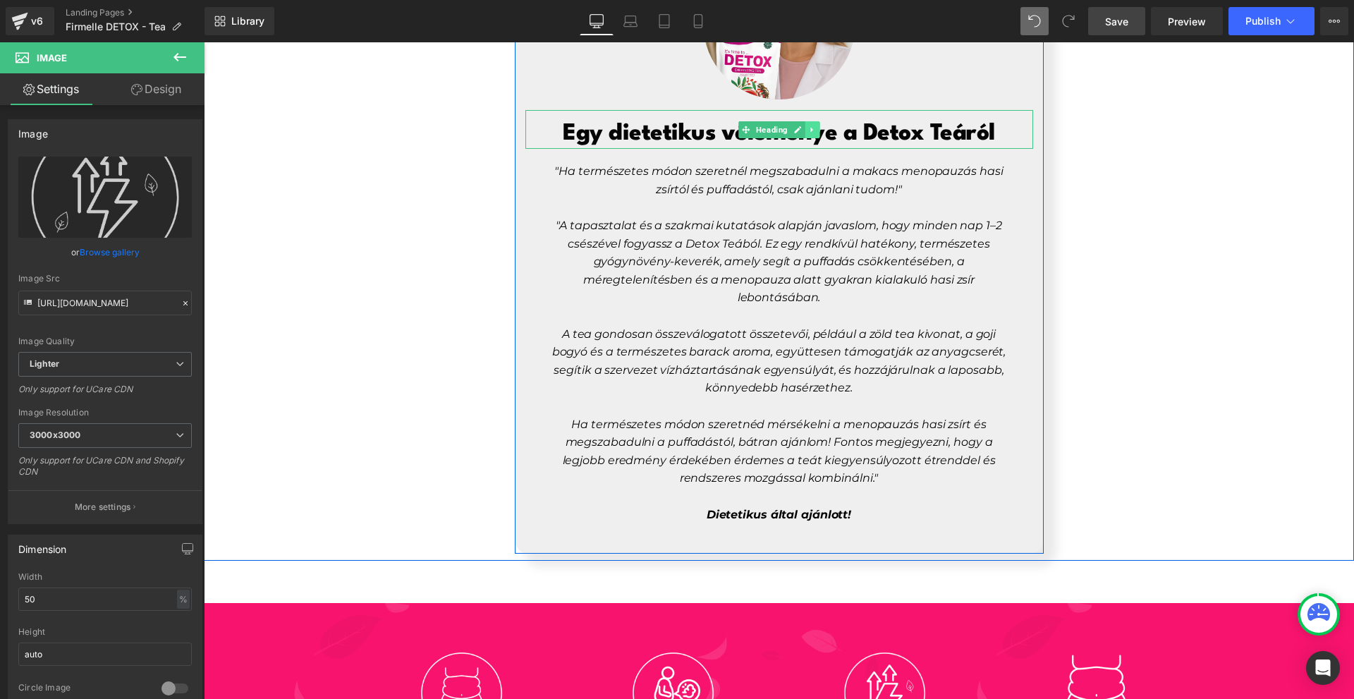
click at [808, 121] on link at bounding box center [812, 129] width 15 height 17
click at [802, 126] on icon at bounding box center [805, 130] width 8 height 8
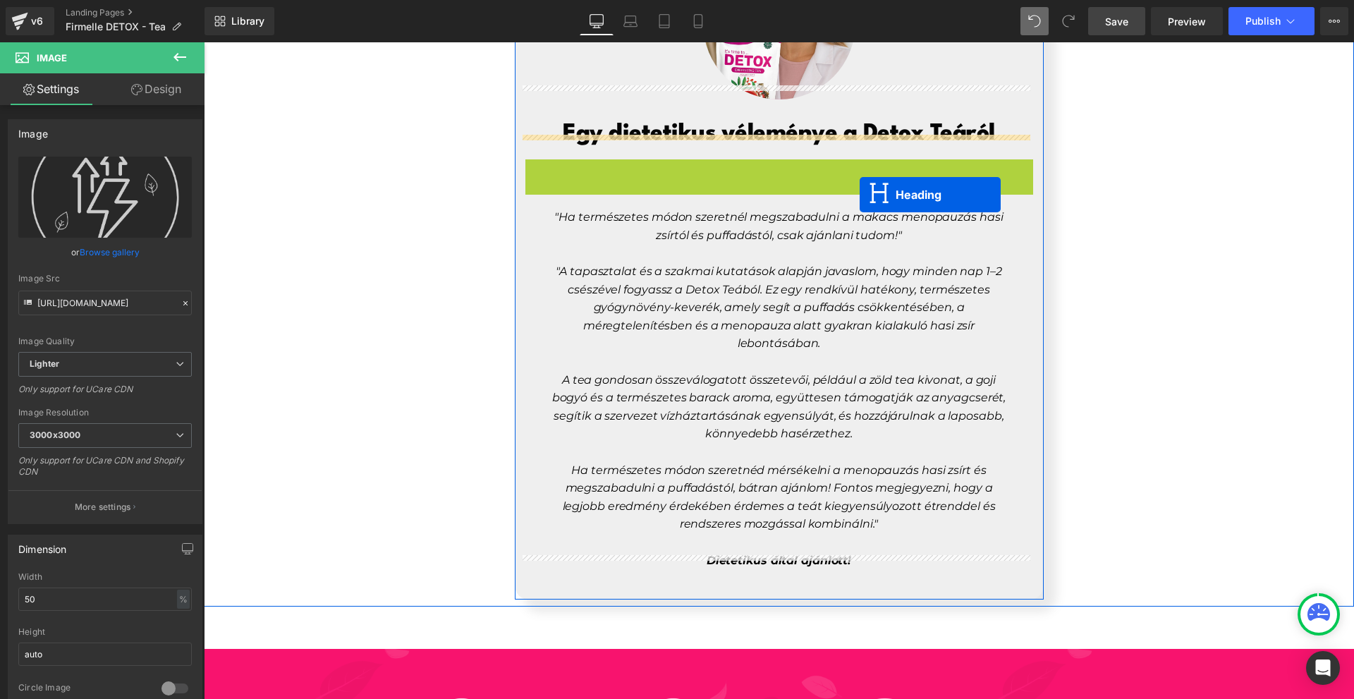
scroll to position [6401, 0]
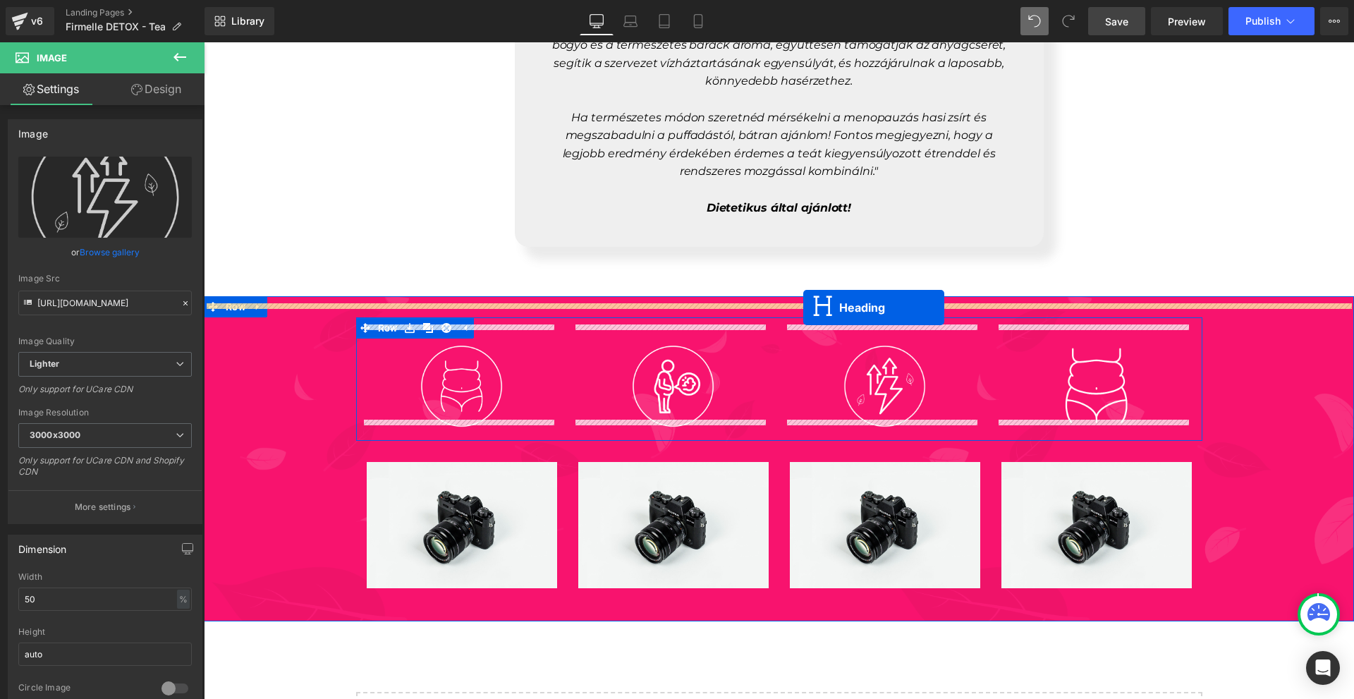
drag, startPoint x: 779, startPoint y: 161, endPoint x: 803, endPoint y: 307, distance: 148.7
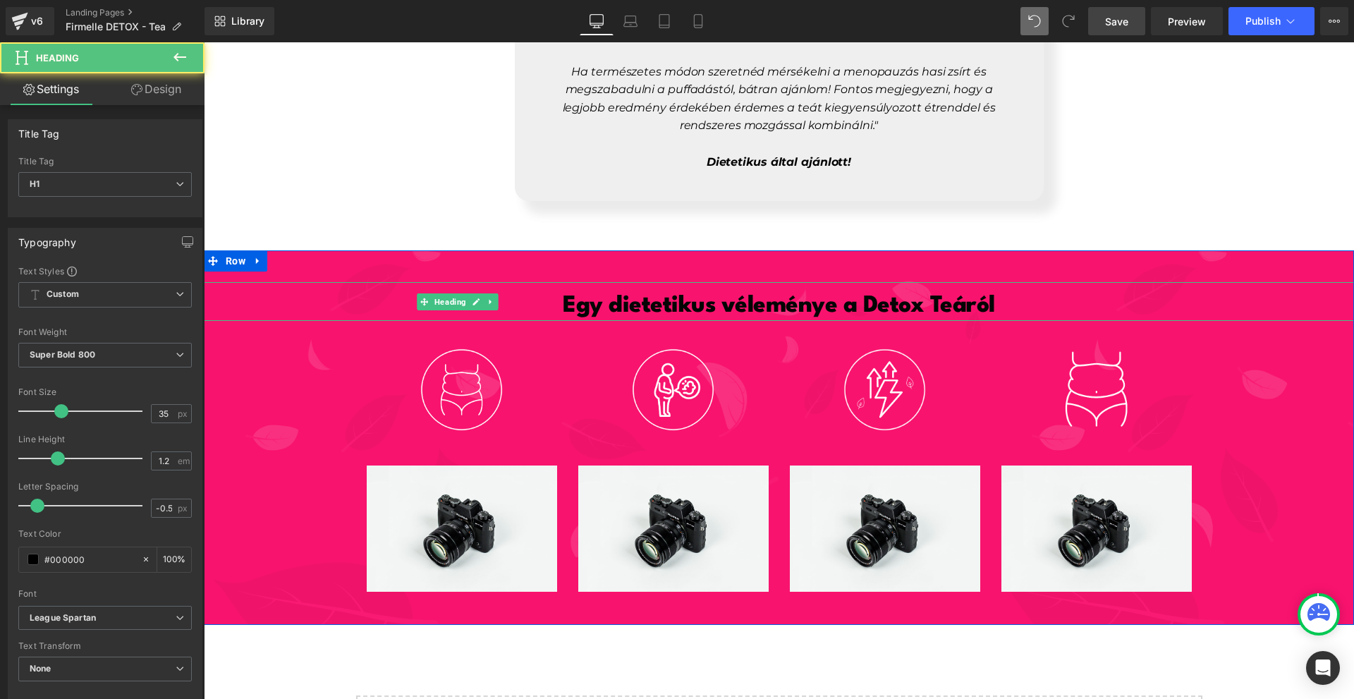
scroll to position [6355, 0]
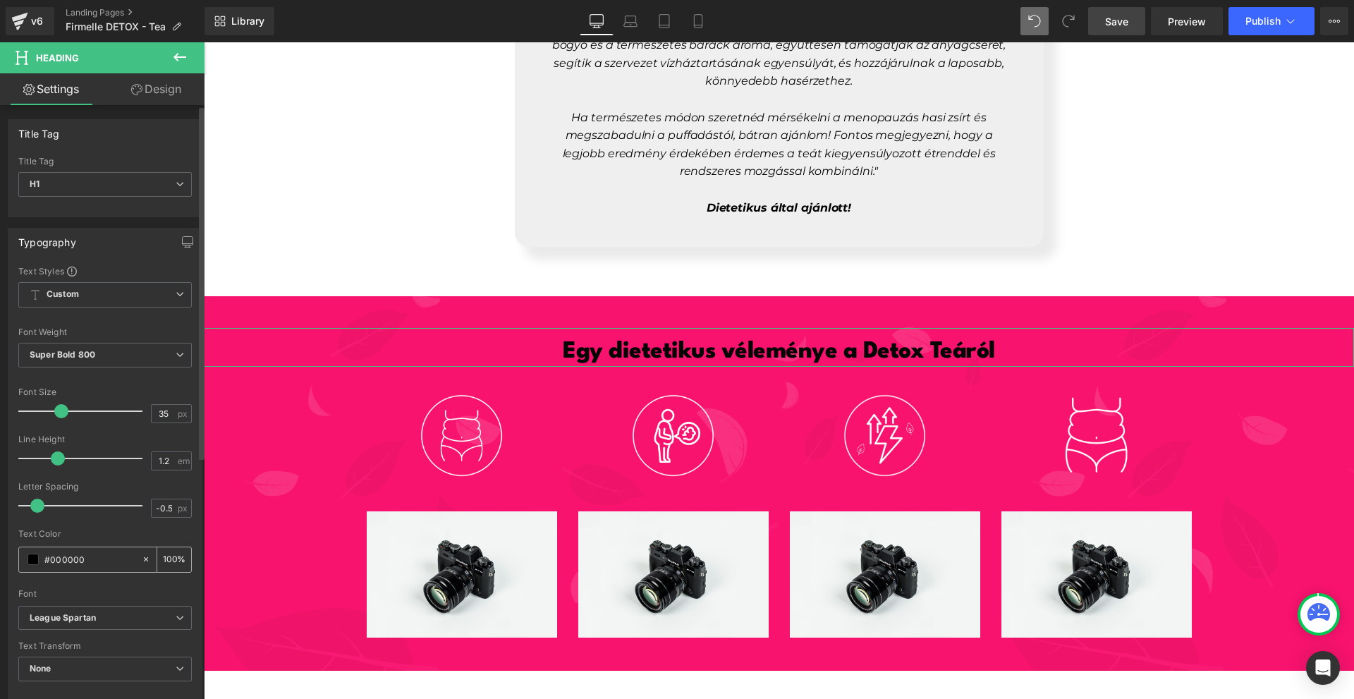
click at [35, 559] on span at bounding box center [33, 559] width 11 height 11
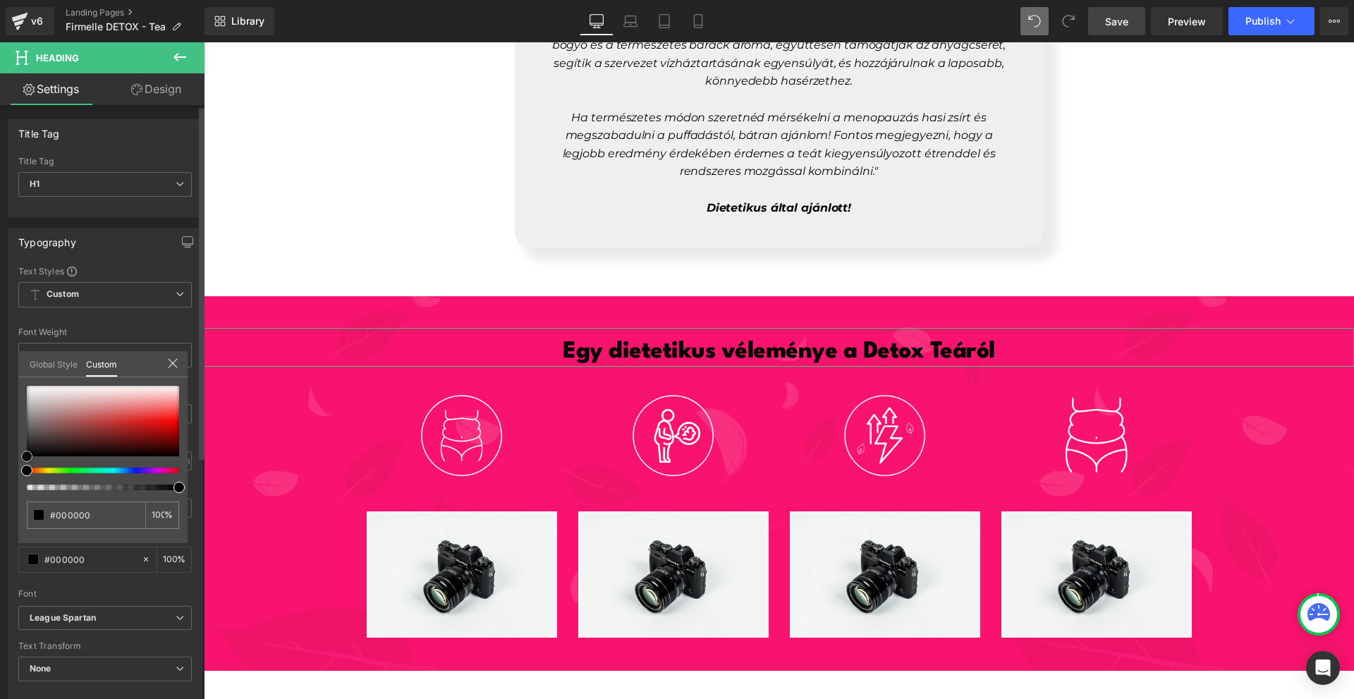
type input "#845c5c"
type input "#9a7979"
type input "#f2f1f1"
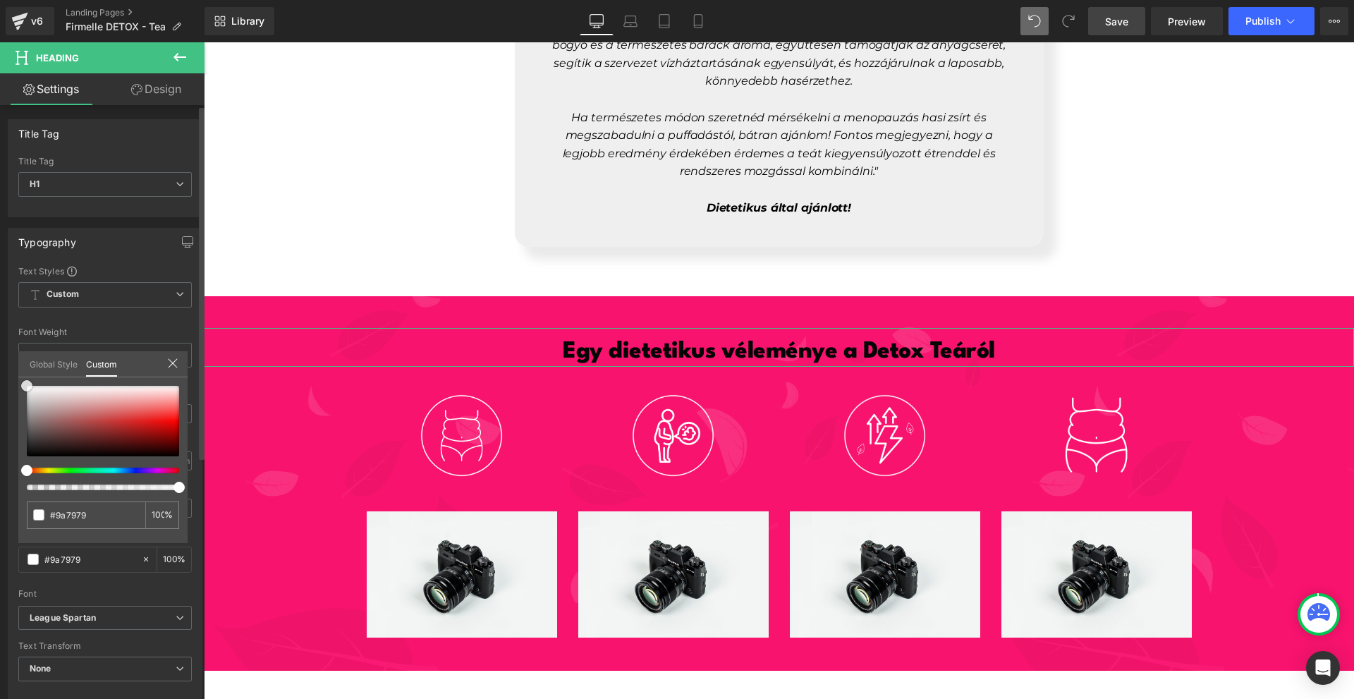
type input "#f2f1f1"
type input "#ffffff"
drag, startPoint x: 46, startPoint y: 413, endPoint x: 176, endPoint y: 394, distance: 131.1
click at [0, 306] on div "Typography Text Styles Custom Custom Setup Global Style Custom Setup Global Sty…" at bounding box center [105, 459] width 211 height 484
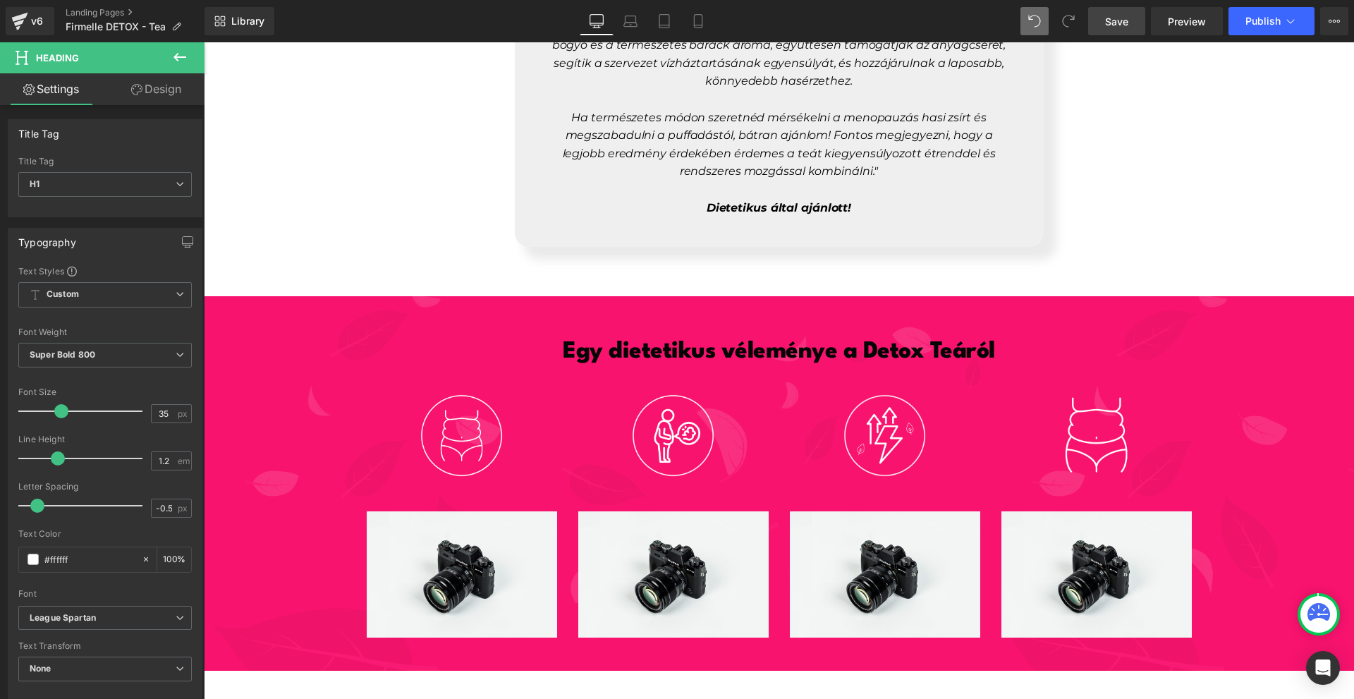
click at [539, 338] on h1 "Egy dietetikus véleménye a Detox Teáról" at bounding box center [779, 352] width 1150 height 30
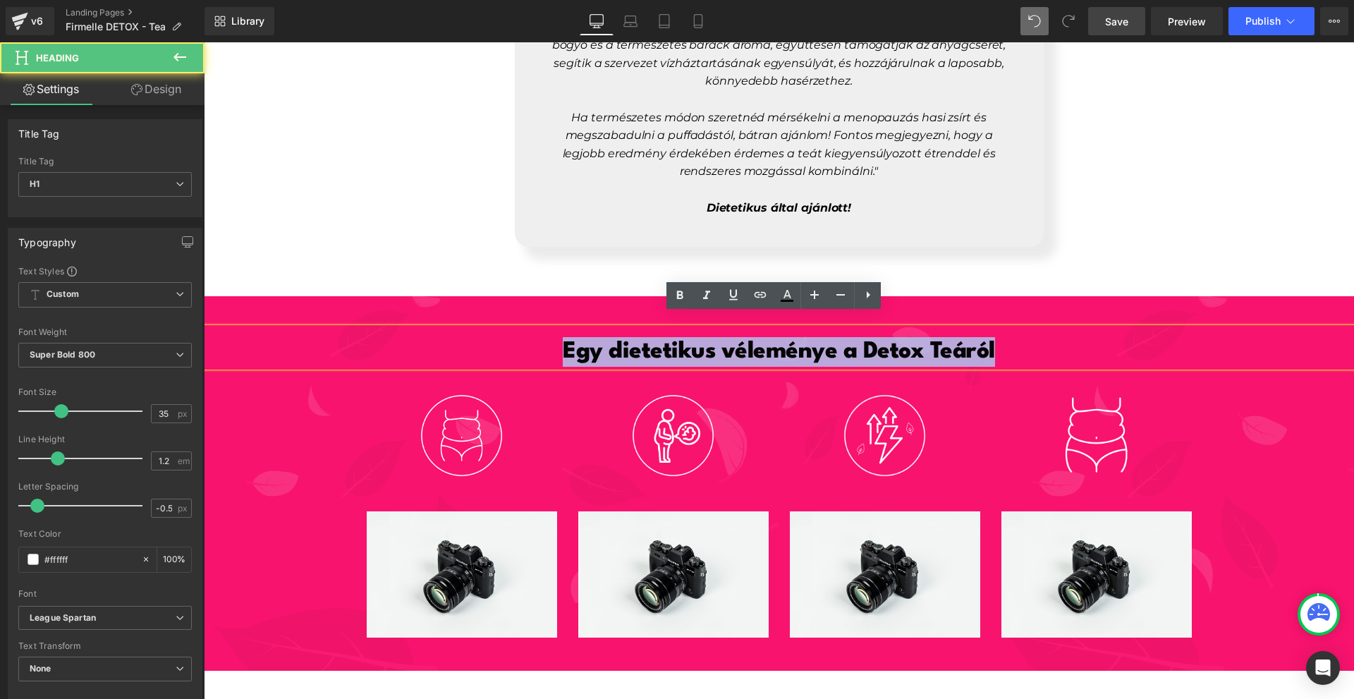
click at [539, 338] on h1 "Egy dietetikus véleménye a Detox Teáról" at bounding box center [779, 352] width 1150 height 30
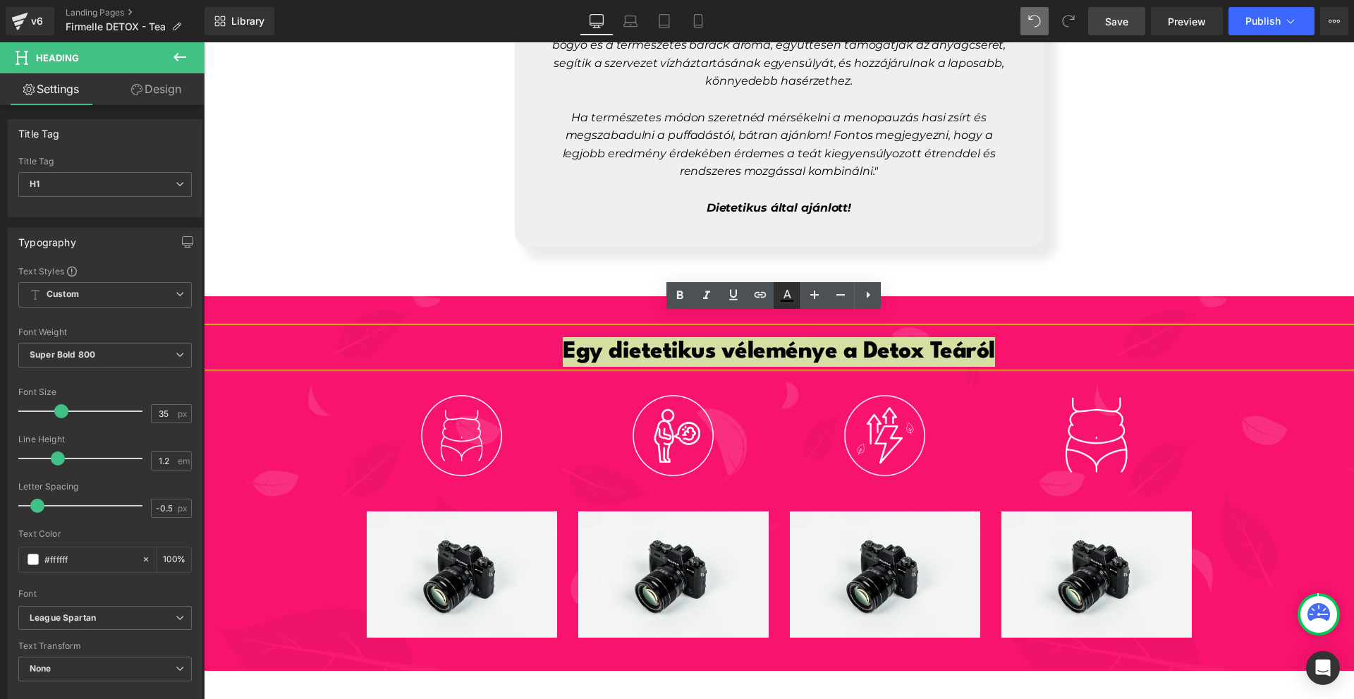
drag, startPoint x: 795, startPoint y: 295, endPoint x: 800, endPoint y: 305, distance: 12.0
click at [795, 295] on link at bounding box center [787, 295] width 27 height 27
type input "#050505"
type input "100"
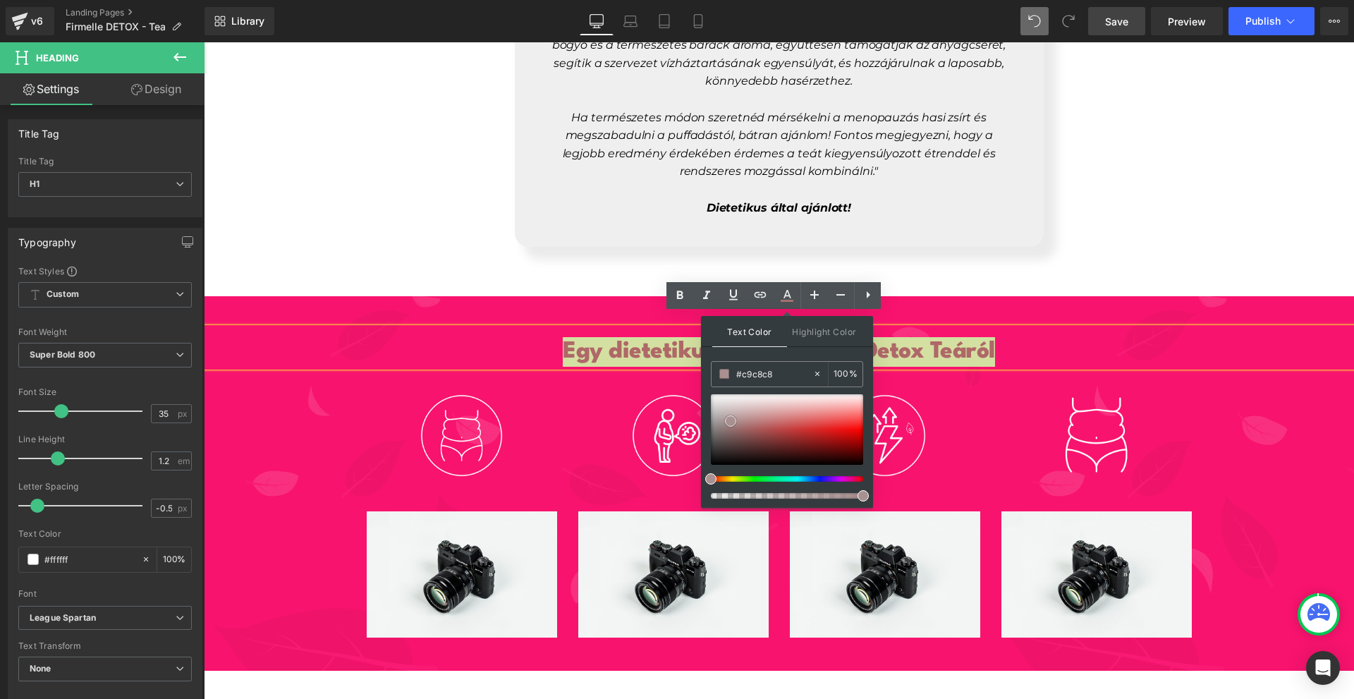
type input "#efefef"
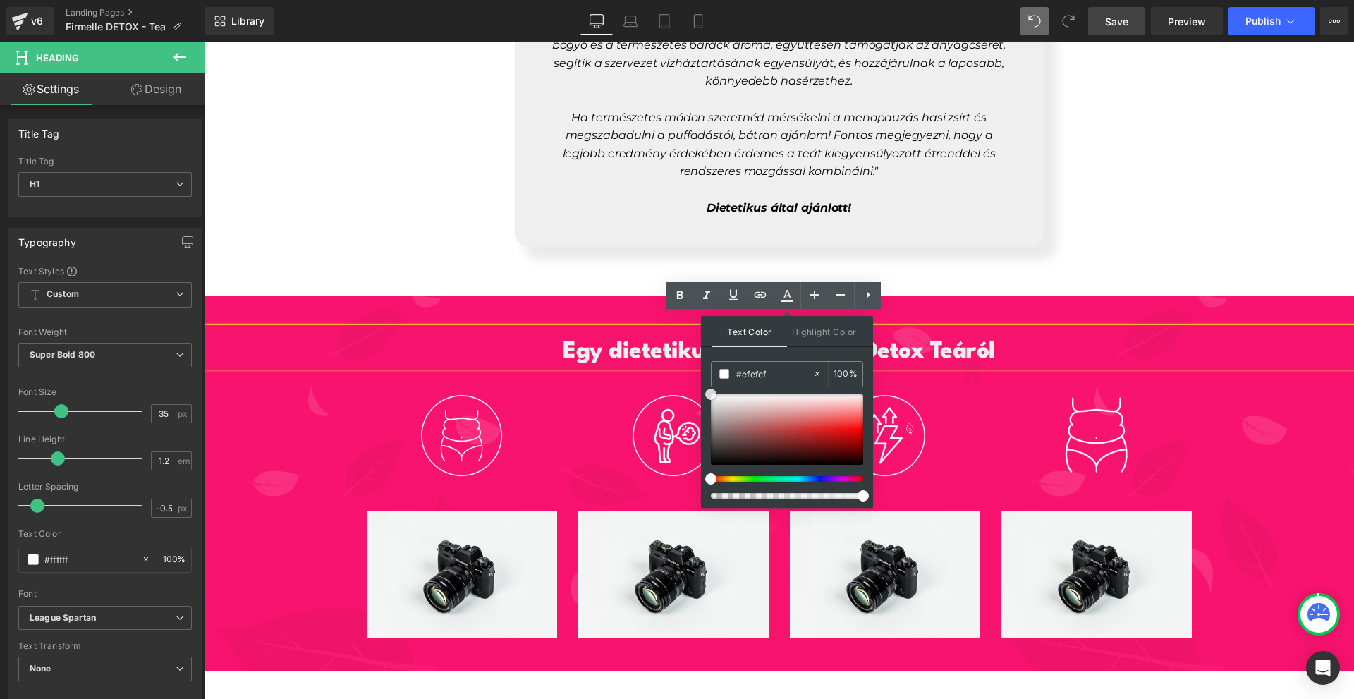
drag, startPoint x: 934, startPoint y: 463, endPoint x: 648, endPoint y: 340, distance: 311.8
click at [626, 340] on span "Egy dietetikus véleménye a Detox Teáról" at bounding box center [779, 351] width 432 height 23
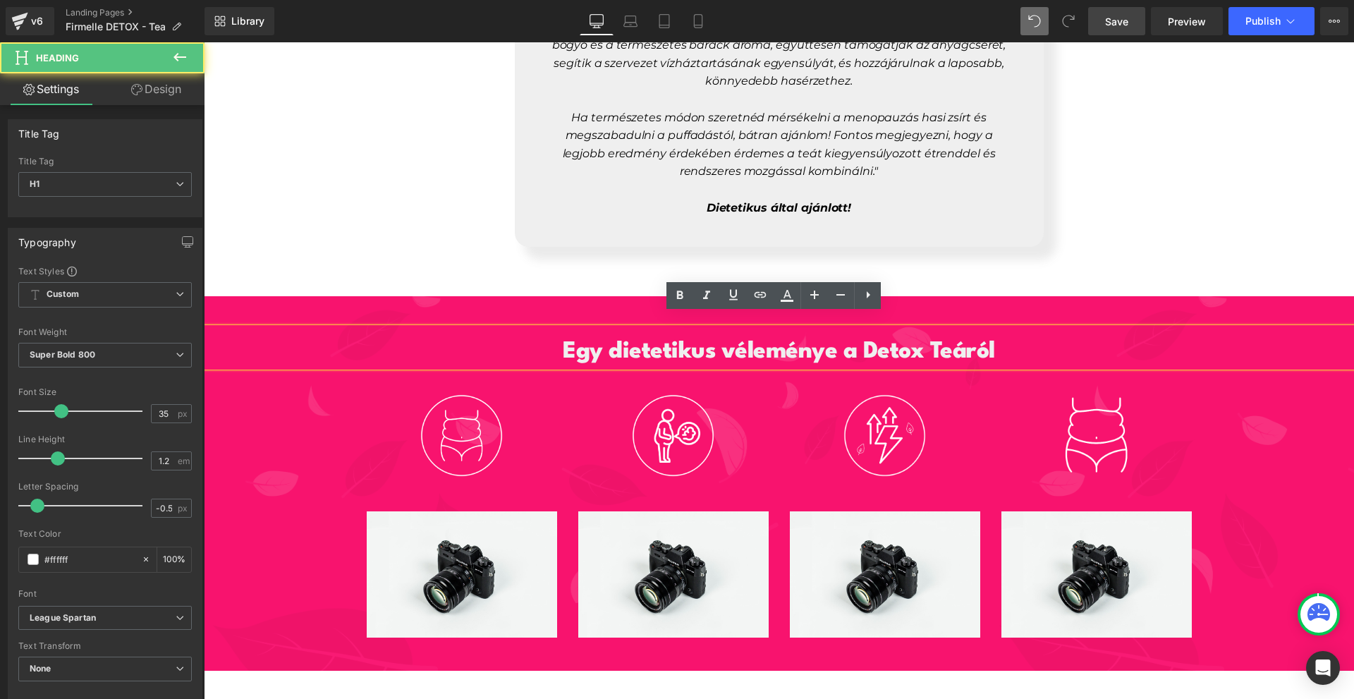
click at [786, 340] on span "Egy dietetikus véleménye a Detox Teáról" at bounding box center [779, 351] width 432 height 23
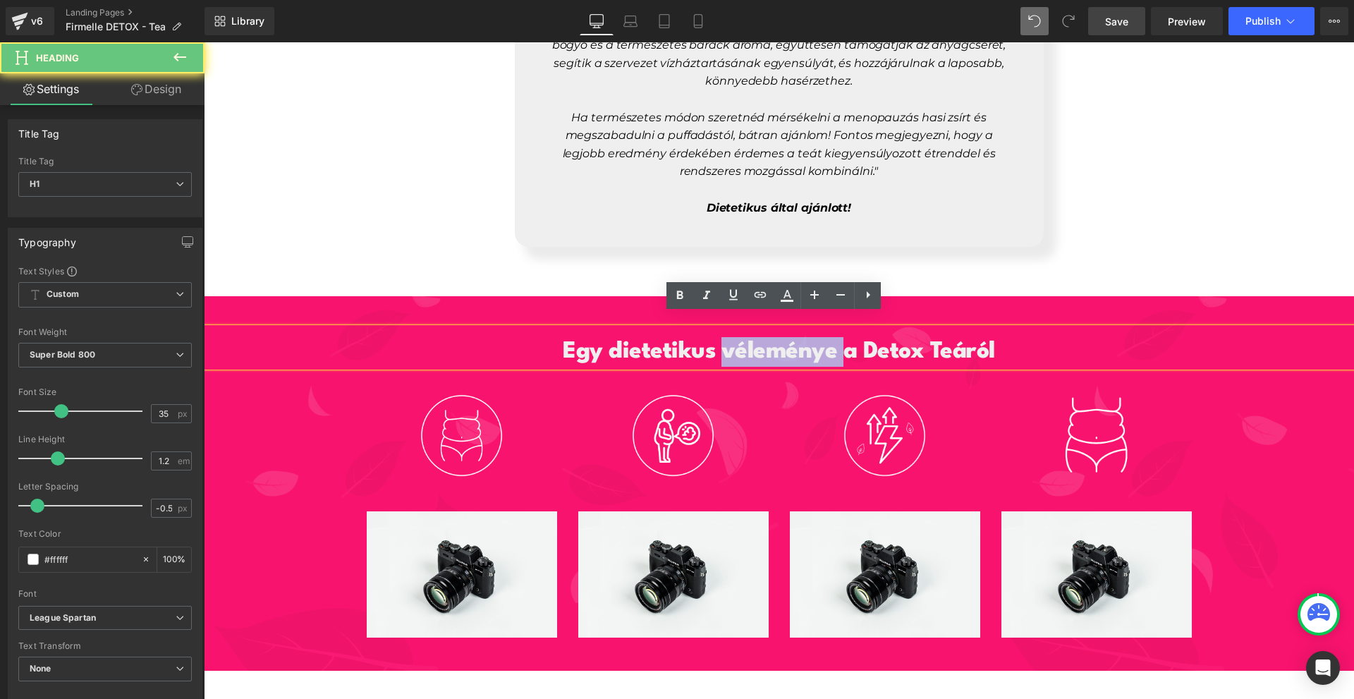
click at [786, 340] on span "Egy dietetikus véleménye a Detox Teáról" at bounding box center [779, 351] width 432 height 23
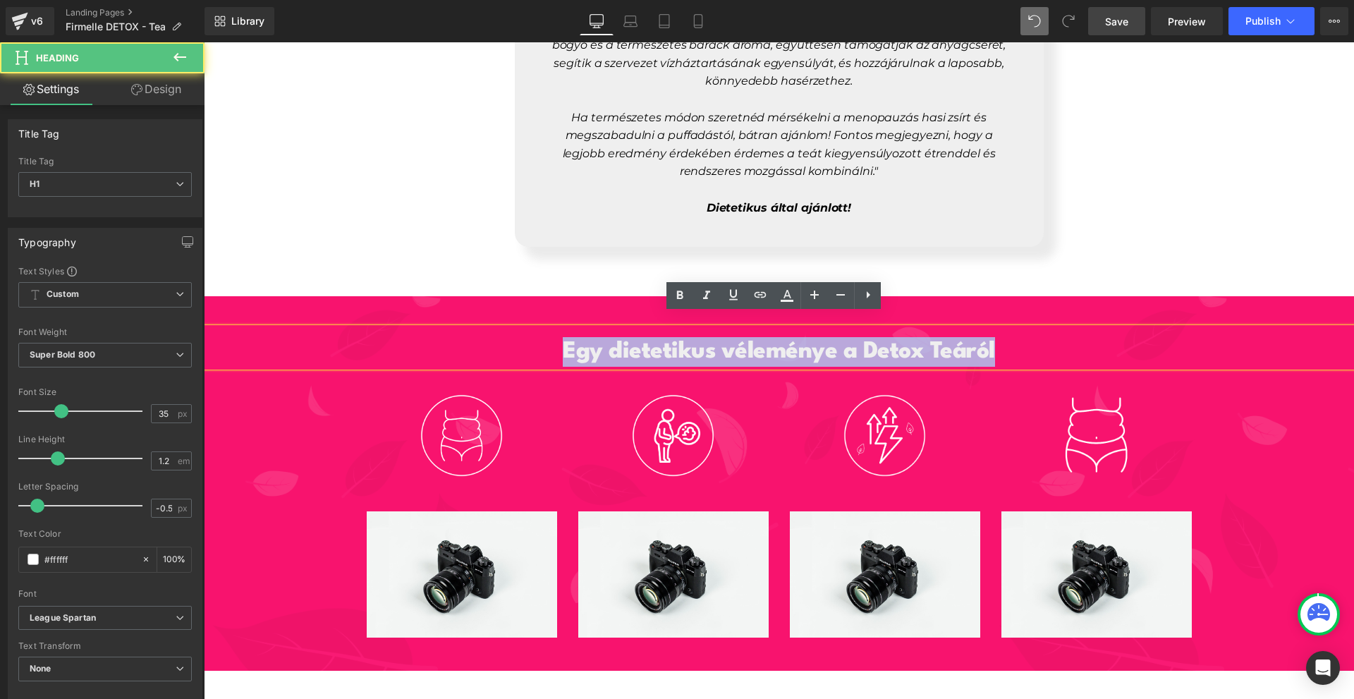
drag, startPoint x: 786, startPoint y: 336, endPoint x: 788, endPoint y: 310, distance: 26.9
click at [786, 340] on span "Egy dietetikus véleménye a Detox Teáról" at bounding box center [779, 351] width 432 height 23
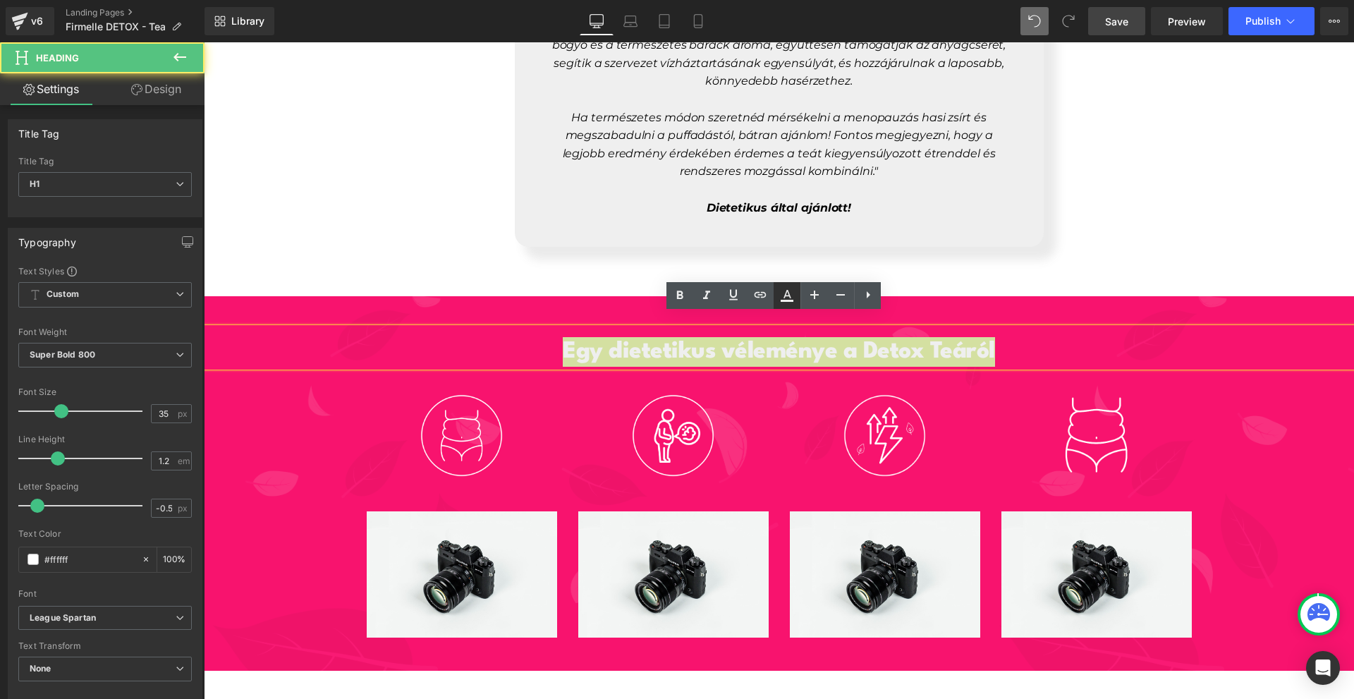
click at [786, 298] on icon at bounding box center [787, 295] width 17 height 17
type input "100"
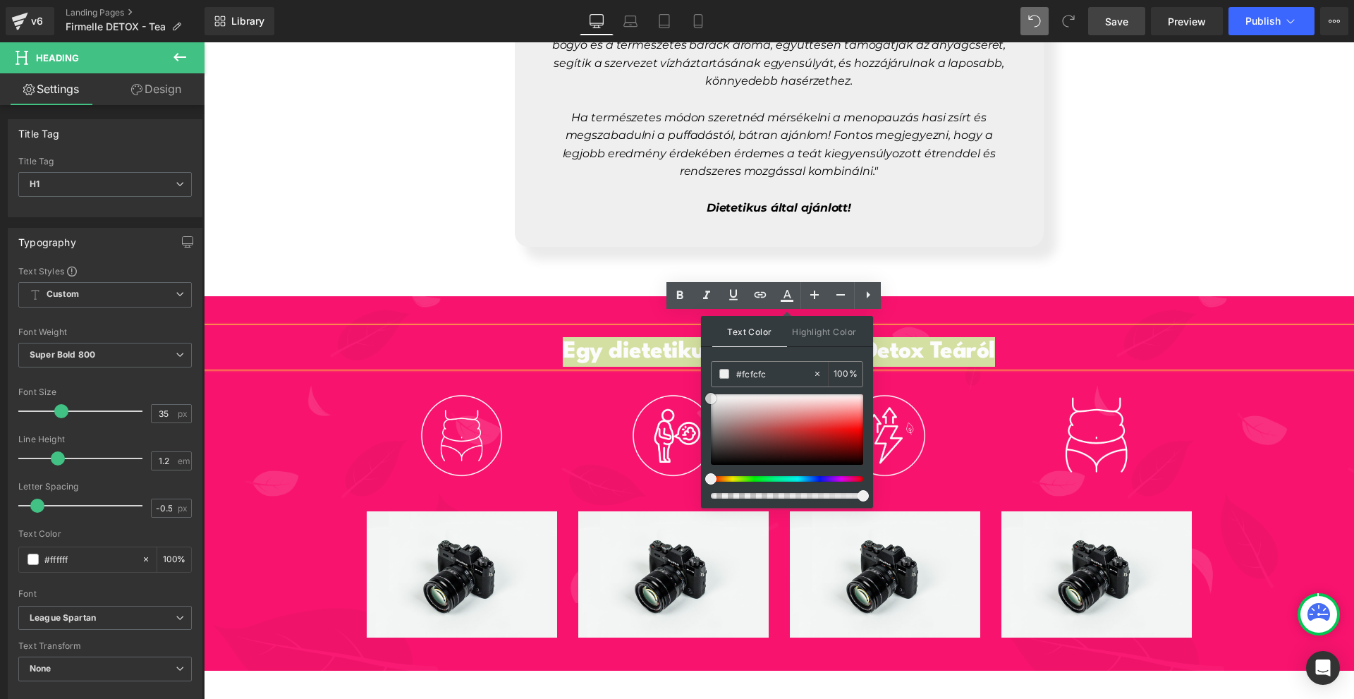
type input "#ffffff"
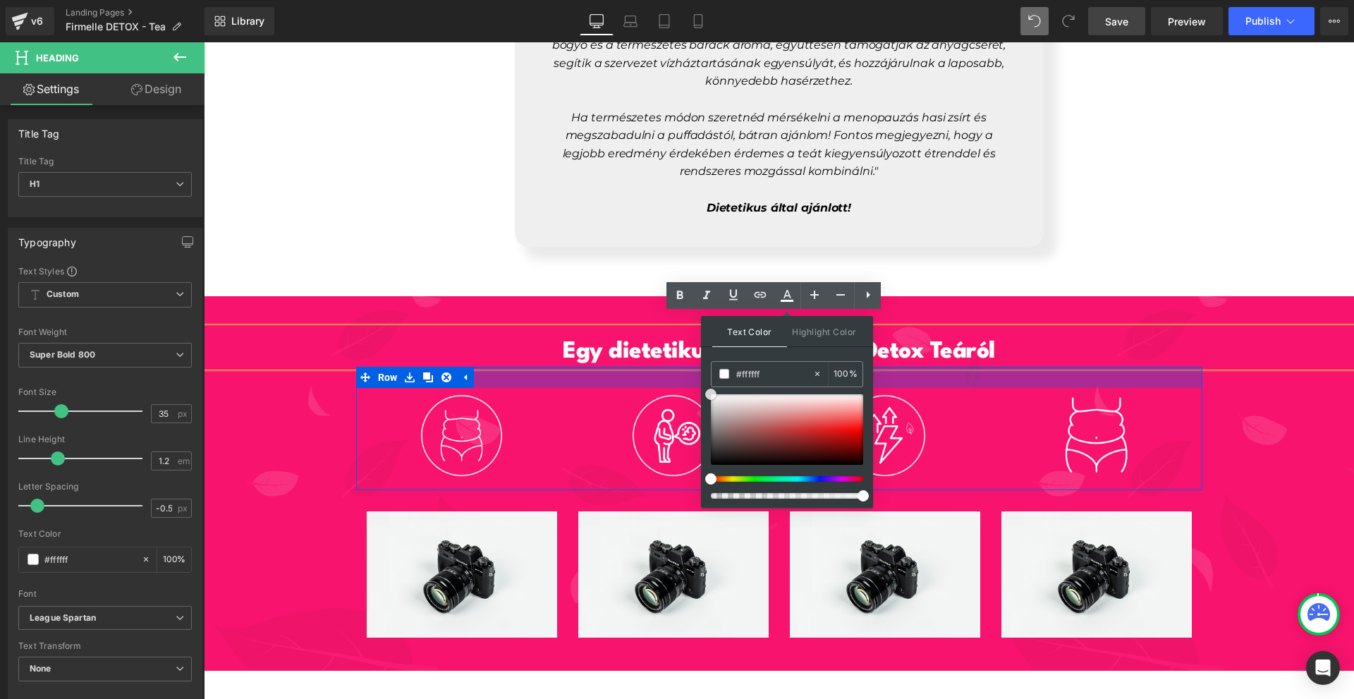
drag, startPoint x: 920, startPoint y: 437, endPoint x: 682, endPoint y: 369, distance: 247.3
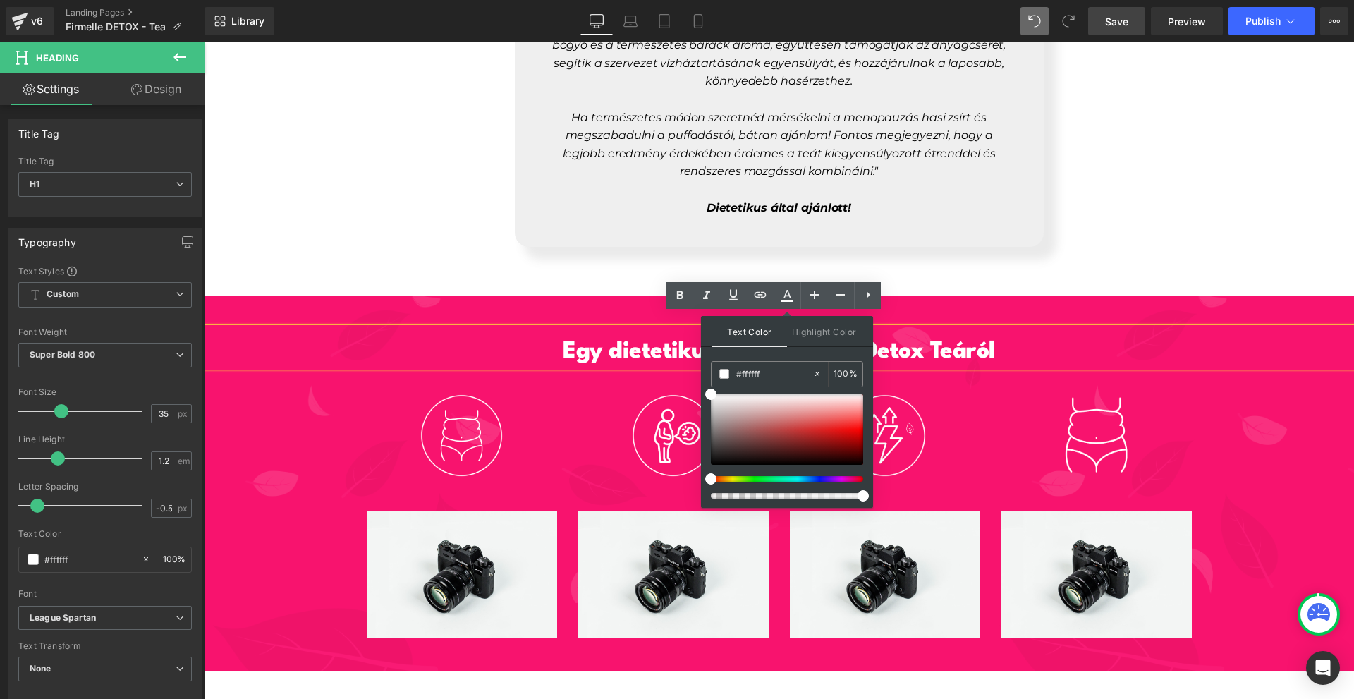
click at [614, 342] on h1 "Egy dietetikus véleménye a Detox Teáról" at bounding box center [779, 352] width 1150 height 30
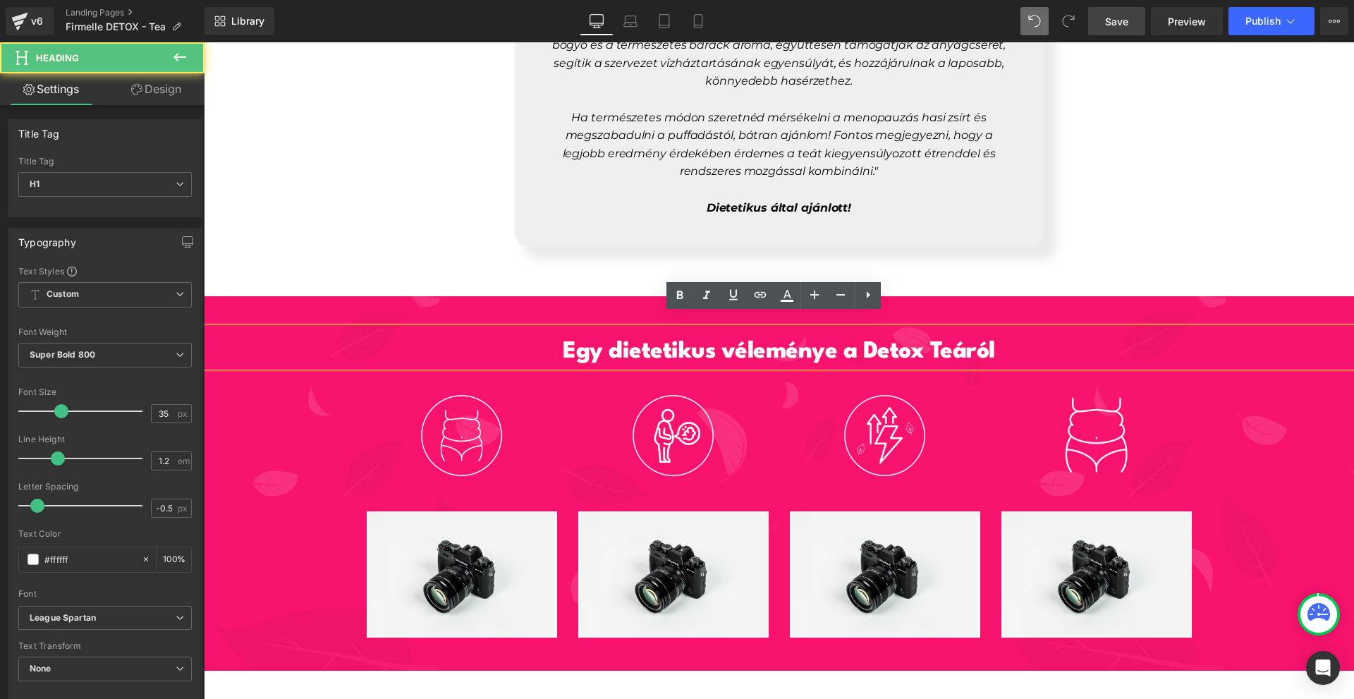
click at [602, 328] on div "Egy dietetikus véleménye a Detox Teáról" at bounding box center [779, 347] width 1150 height 39
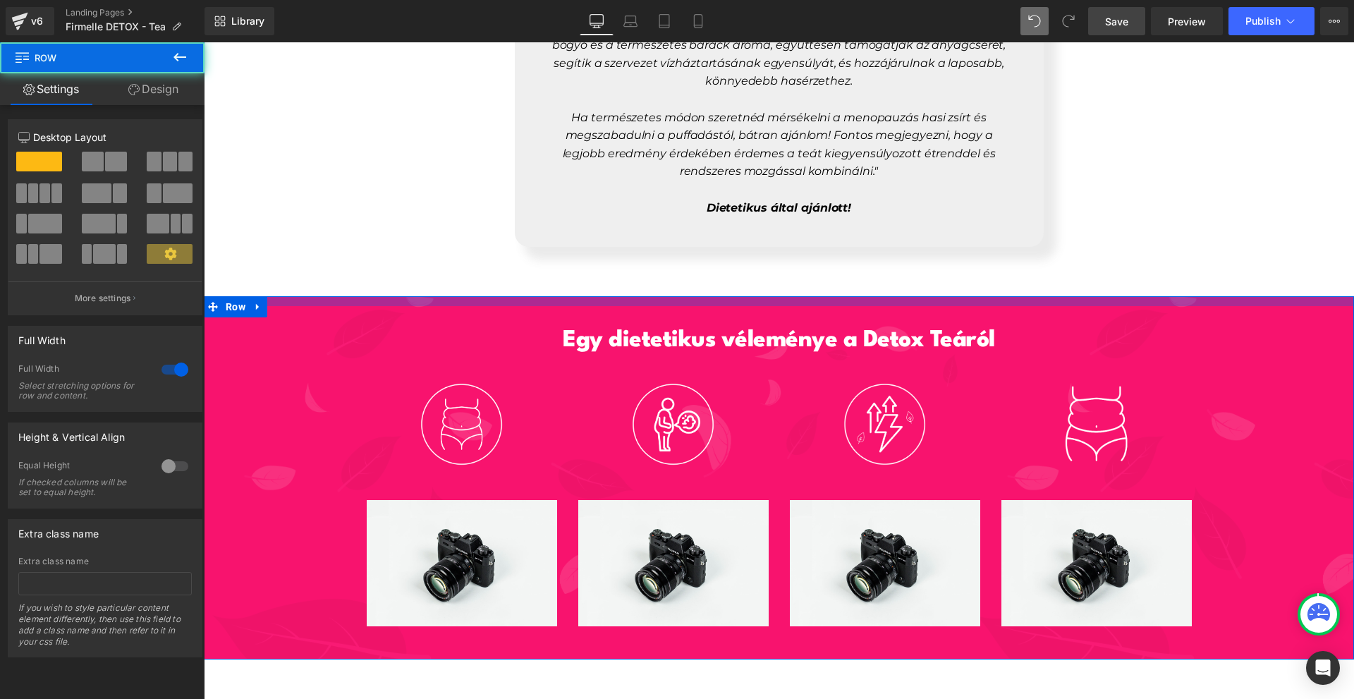
drag, startPoint x: 898, startPoint y: 290, endPoint x: 913, endPoint y: 279, distance: 18.6
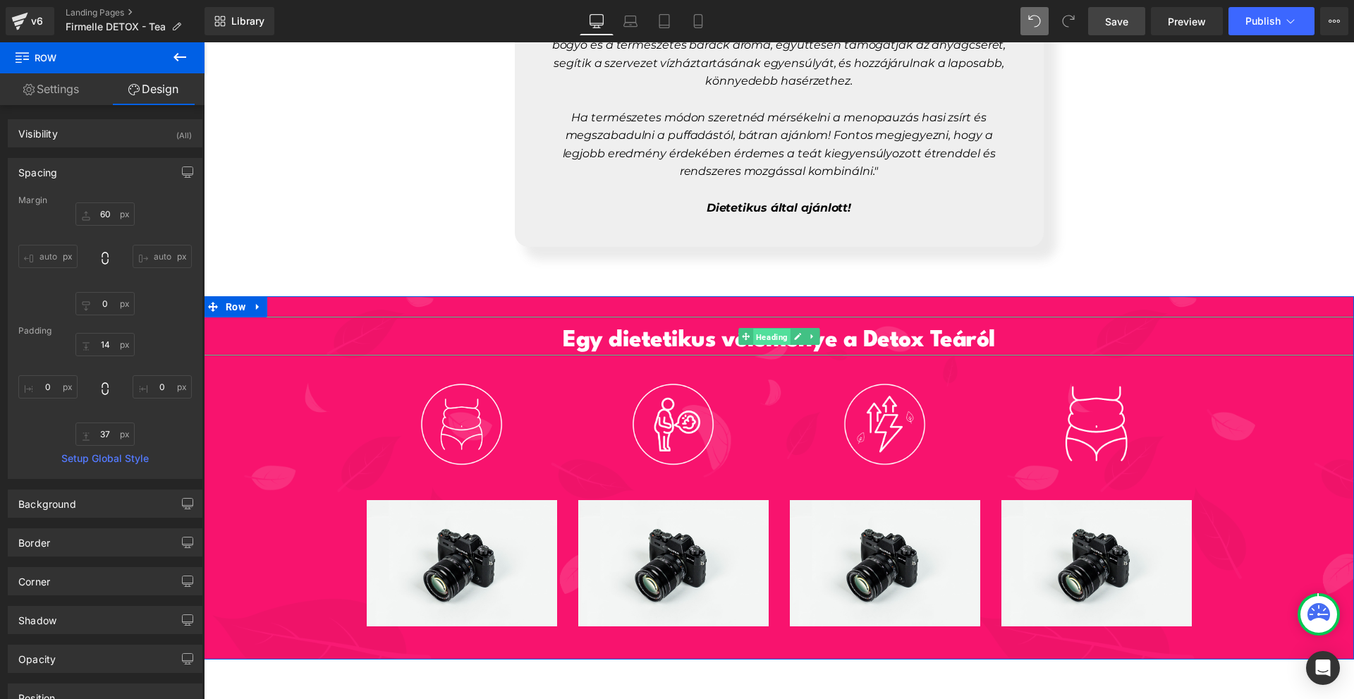
click at [759, 328] on span "Heading" at bounding box center [771, 336] width 37 height 17
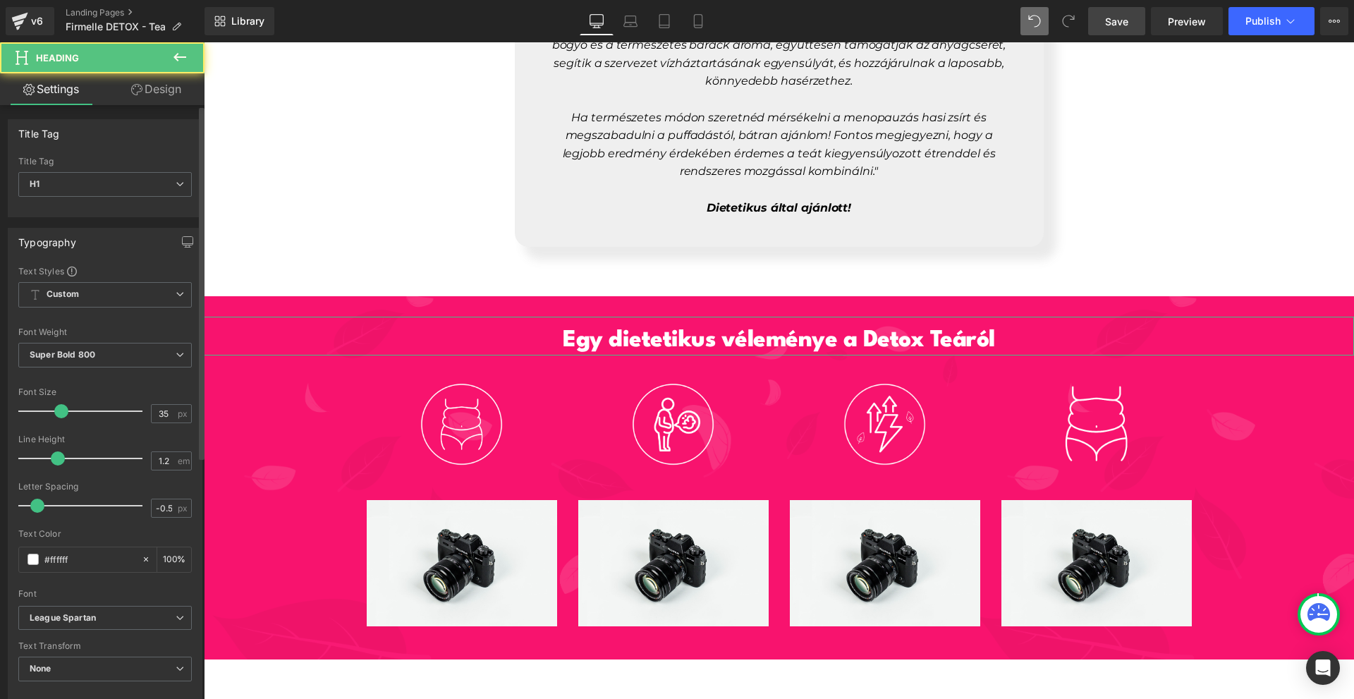
scroll to position [212, 0]
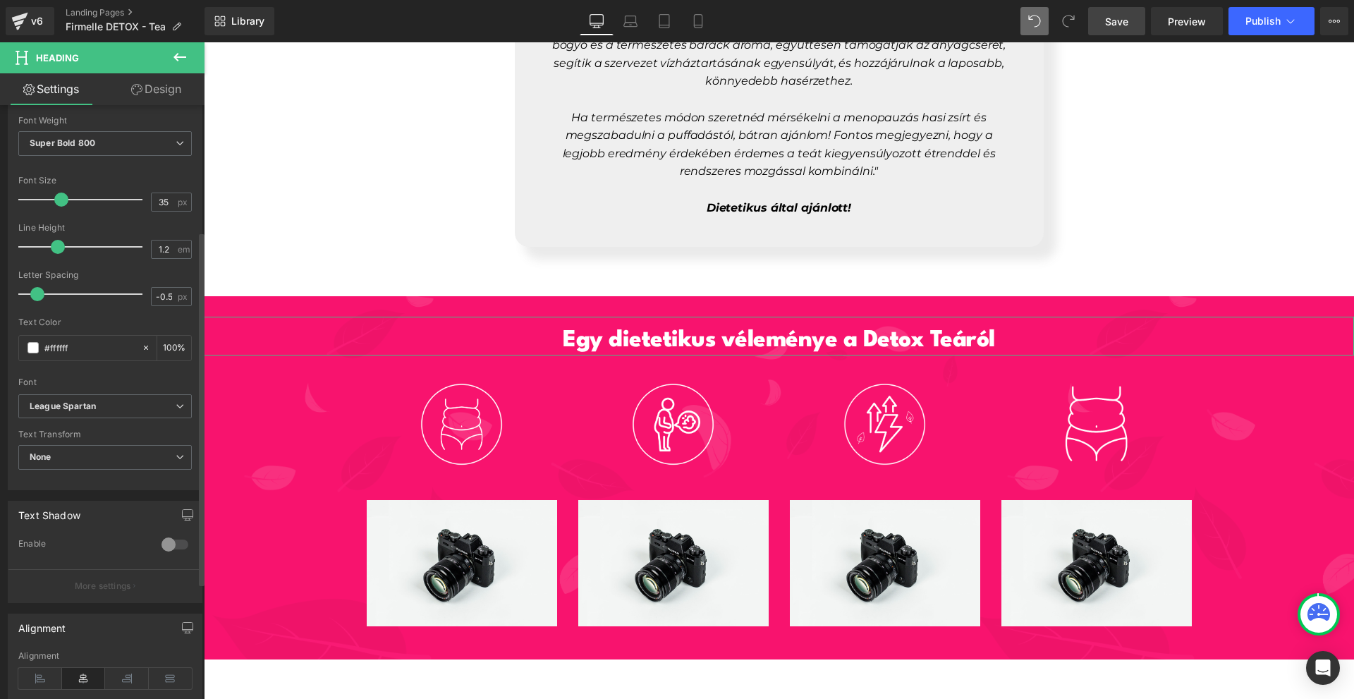
click at [158, 540] on div at bounding box center [175, 544] width 34 height 23
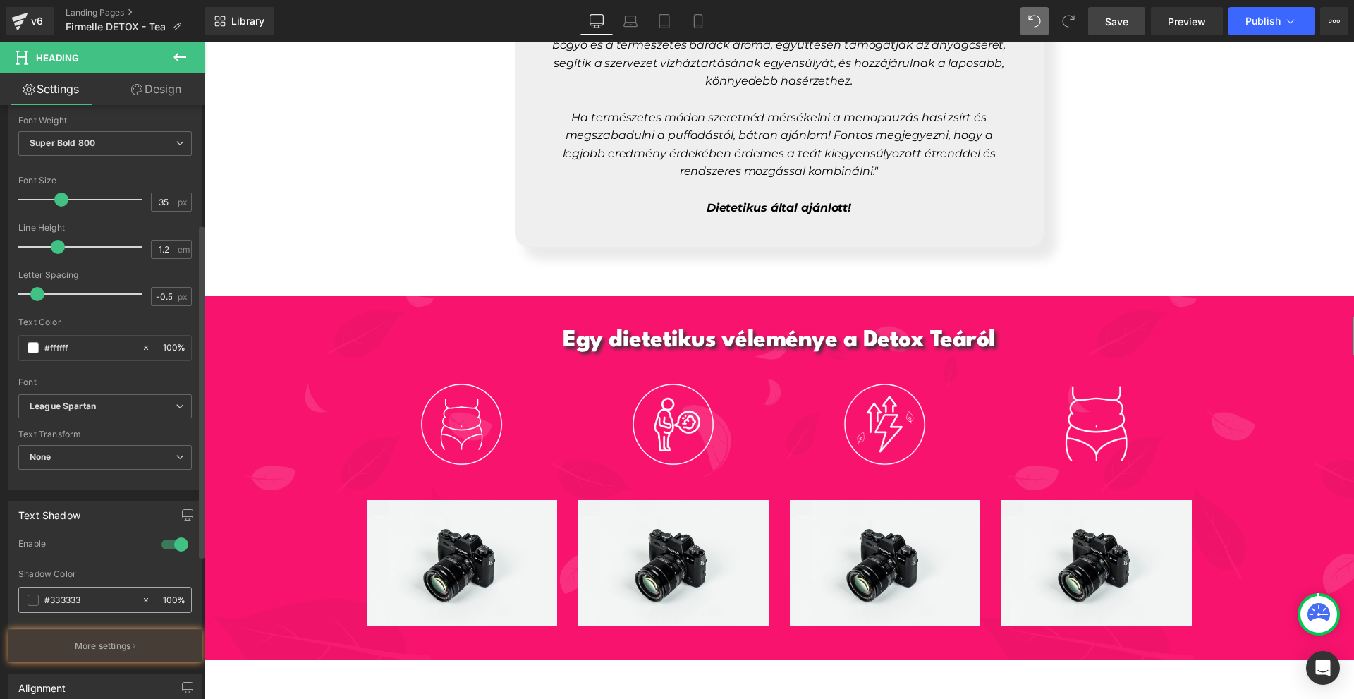
click at [169, 608] on div "100 %" at bounding box center [174, 599] width 34 height 25
click at [166, 606] on input "100" at bounding box center [170, 600] width 14 height 16
type input "10"
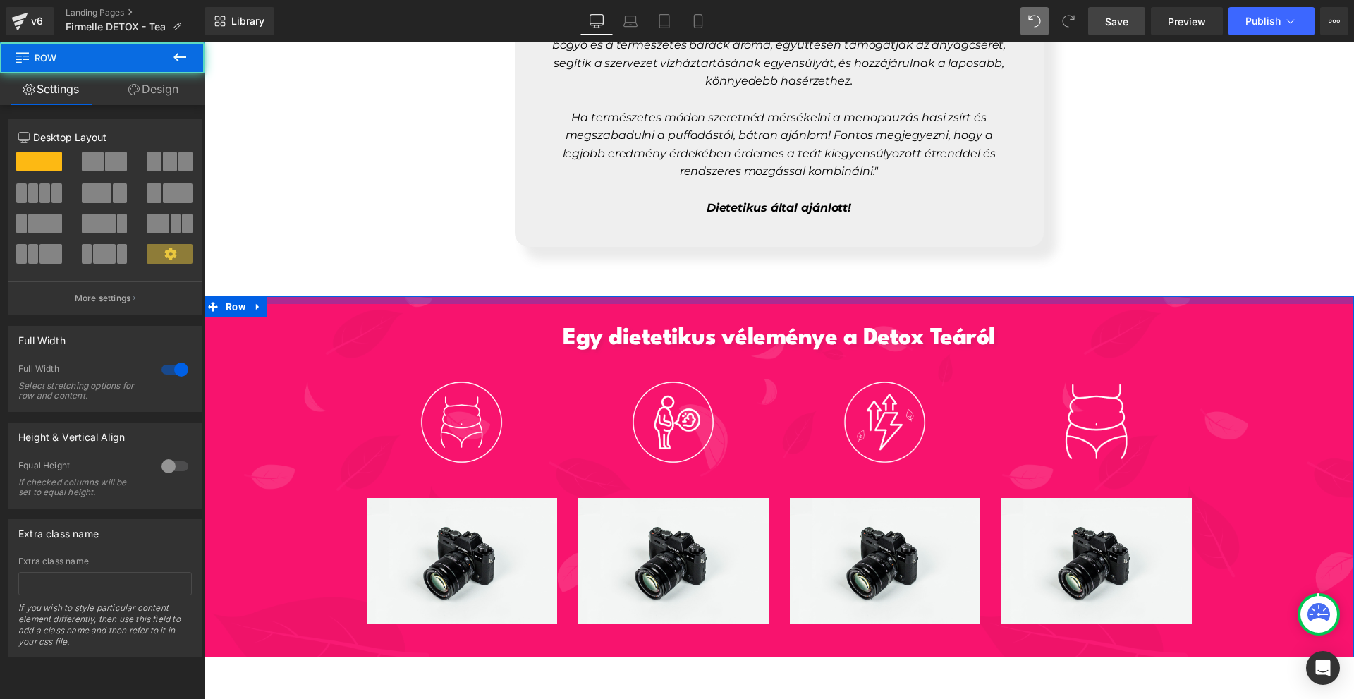
click at [994, 296] on div at bounding box center [779, 300] width 1150 height 8
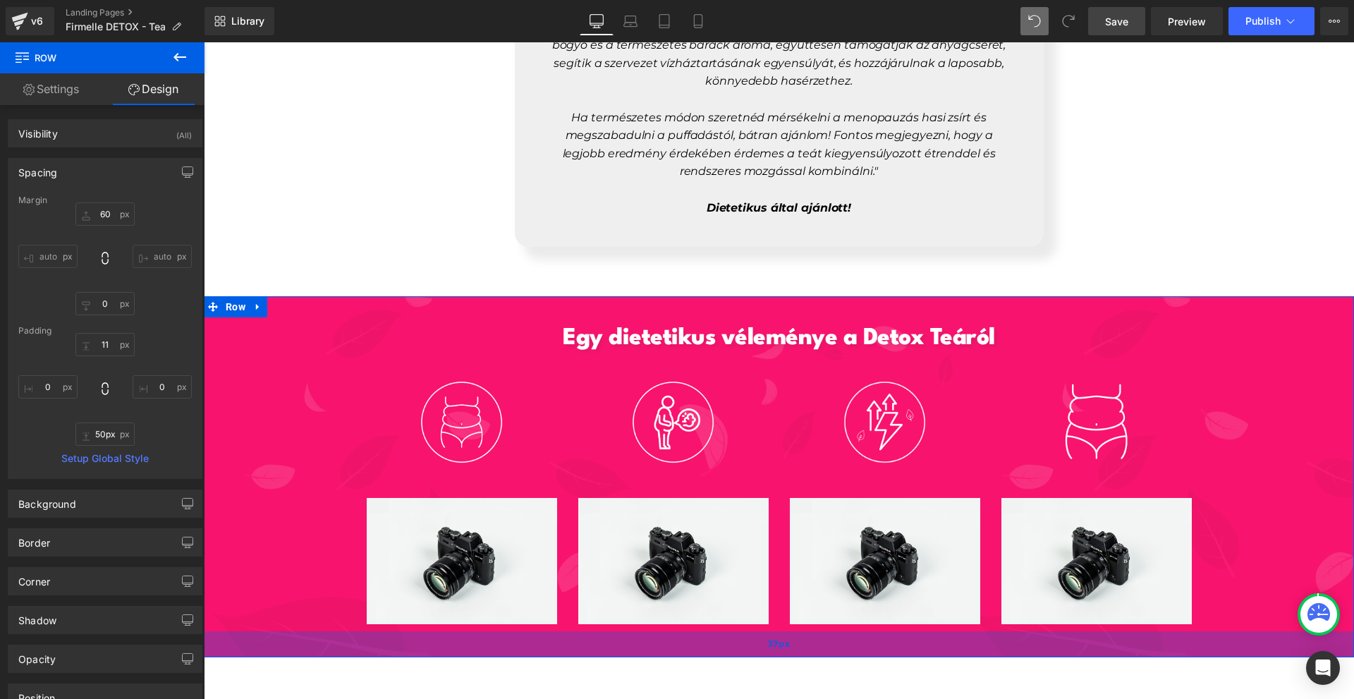
drag, startPoint x: 890, startPoint y: 633, endPoint x: 890, endPoint y: 641, distance: 8.5
click at [889, 641] on div "37px" at bounding box center [779, 644] width 1150 height 26
type input "49px"
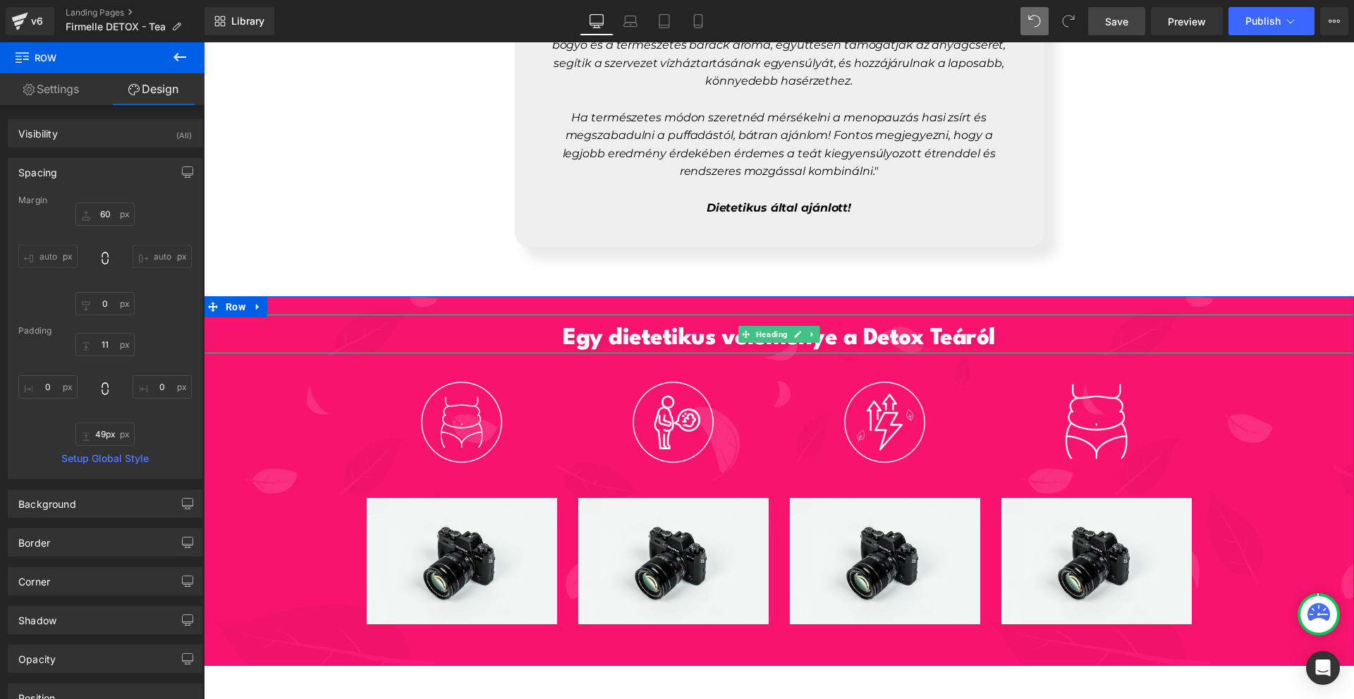
click at [1014, 326] on h1 "Egy dietetikus véleménye a Detox Teáról" at bounding box center [779, 339] width 1150 height 30
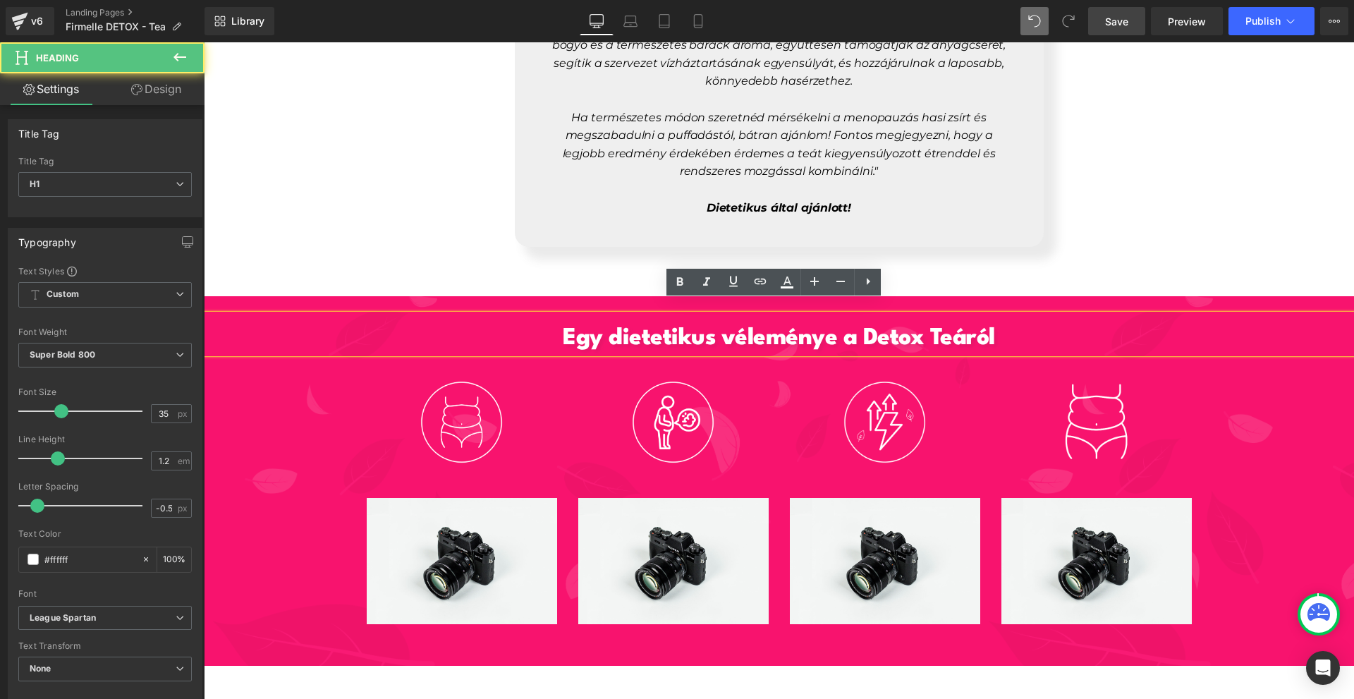
click at [1014, 326] on h1 "Egy dietetikus véleménye a Detox Teáról" at bounding box center [779, 339] width 1150 height 30
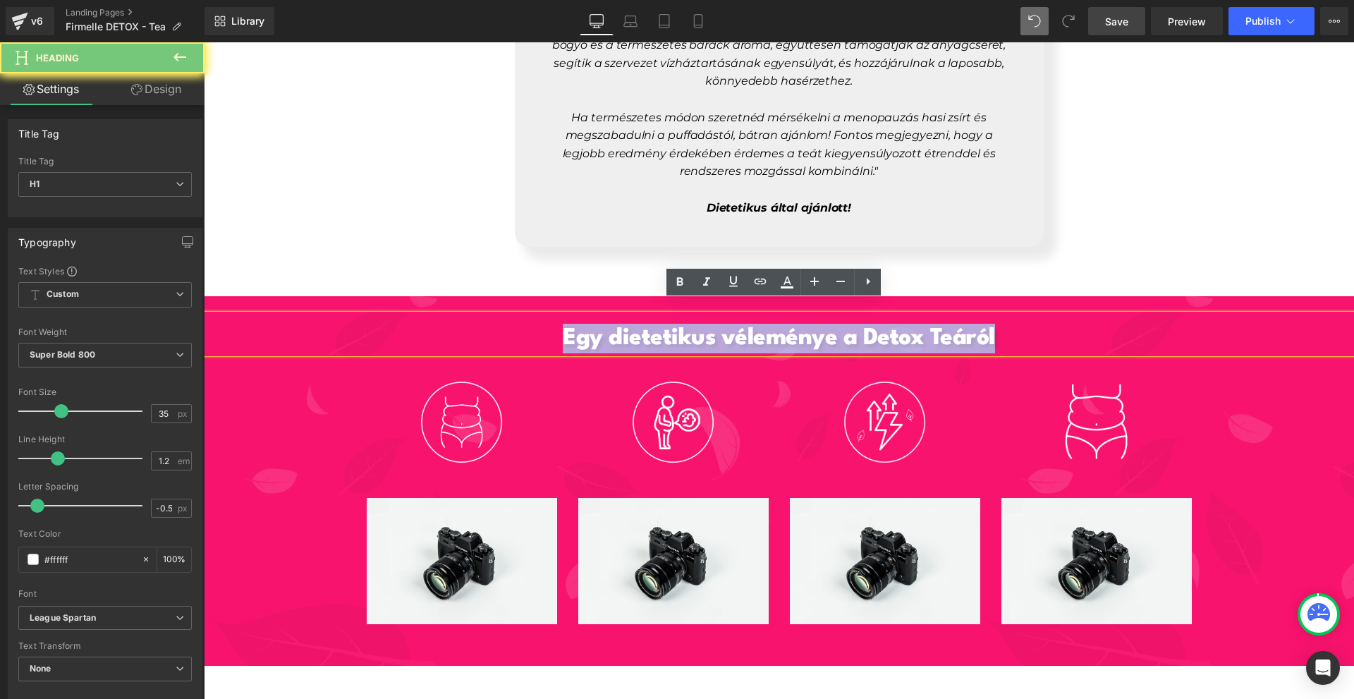
click at [1014, 326] on h1 "Egy dietetikus véleménye a Detox Teáról" at bounding box center [779, 339] width 1150 height 30
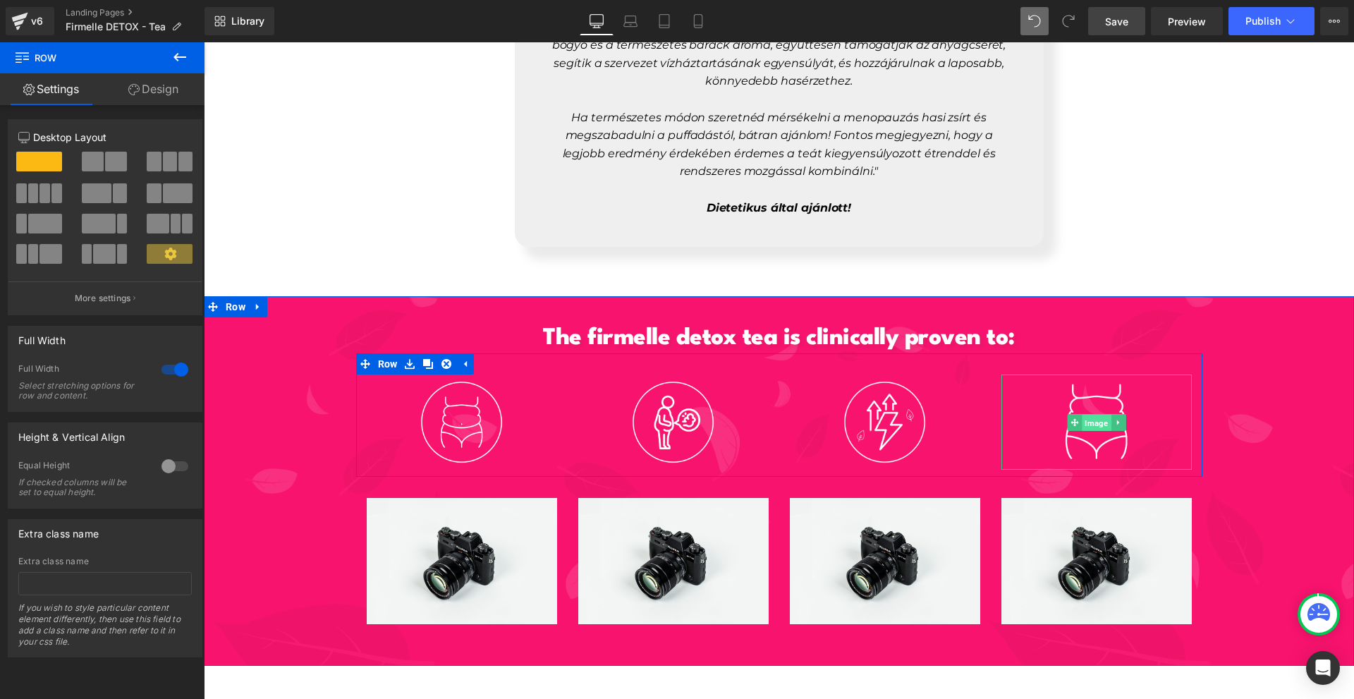
click at [1094, 414] on span "Image" at bounding box center [1096, 422] width 29 height 17
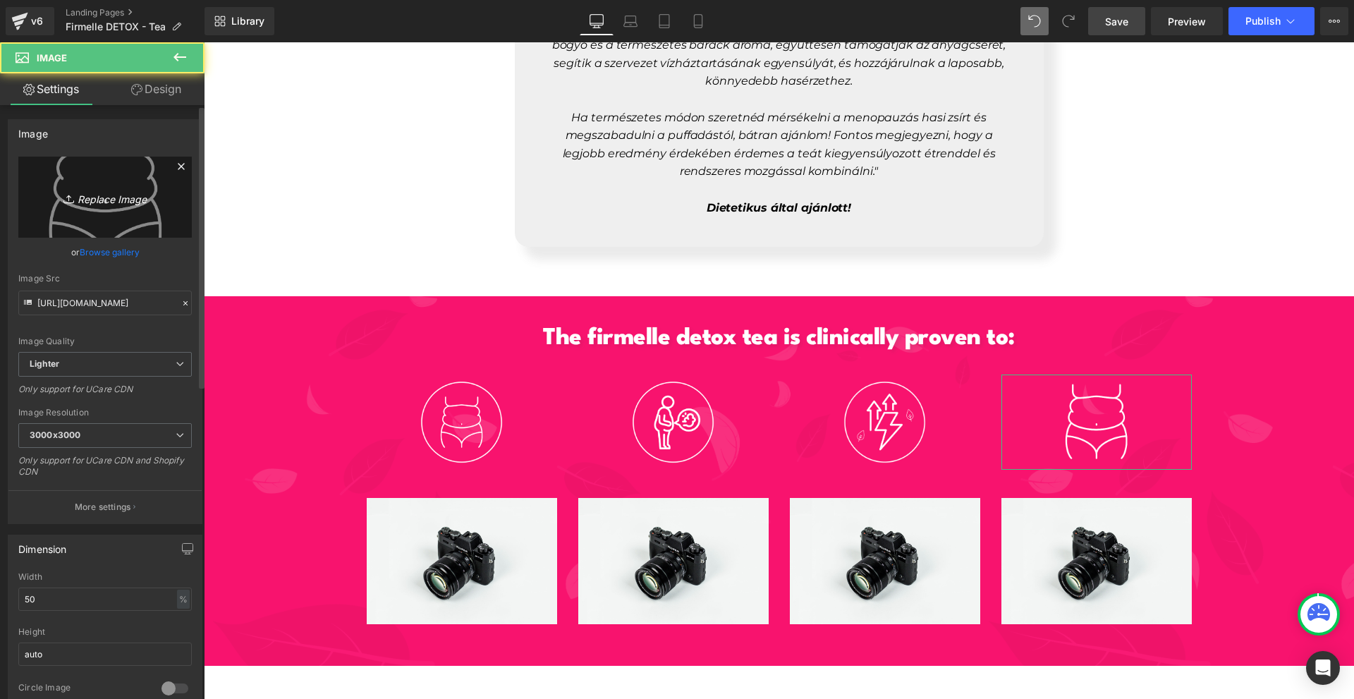
click at [148, 206] on link "Replace Image" at bounding box center [104, 197] width 173 height 81
type input "C:\fakepath\1. (22).png"
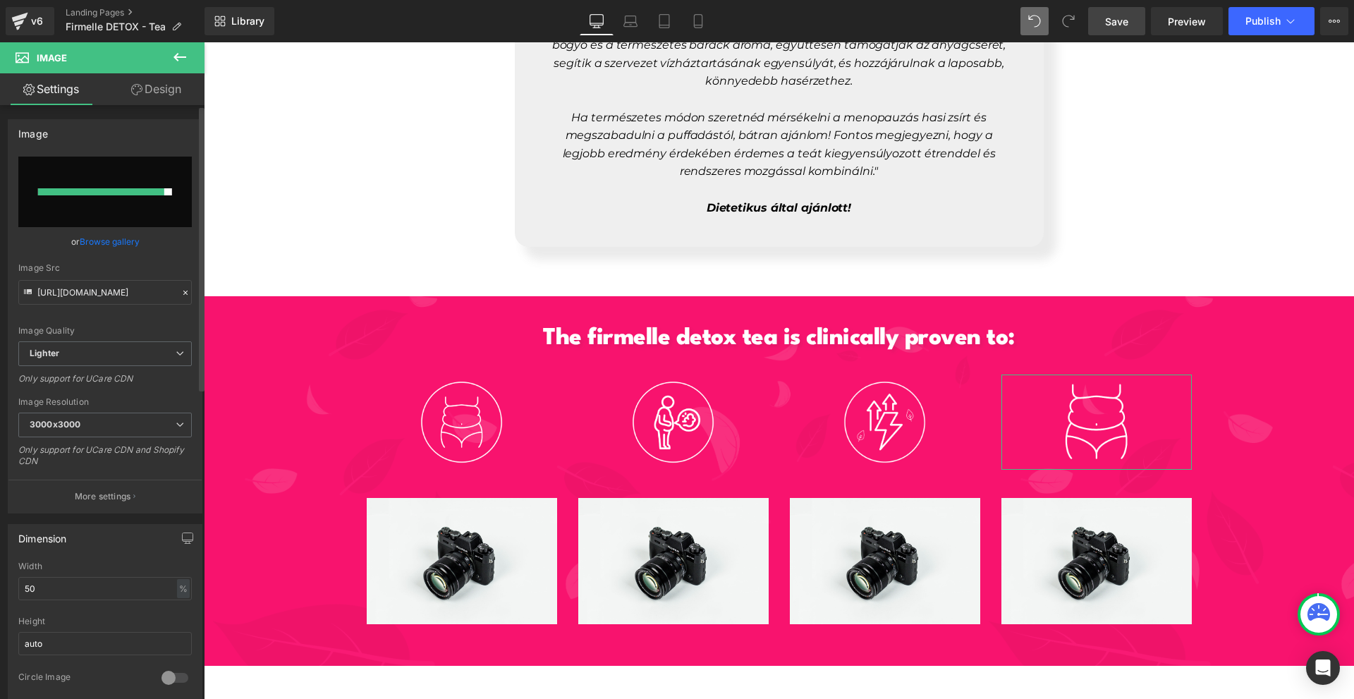
type input "https://ucarecdn.com/fdb63418-feef-49b4-8acb-333ecaba587d/-/format/auto/-/previ…"
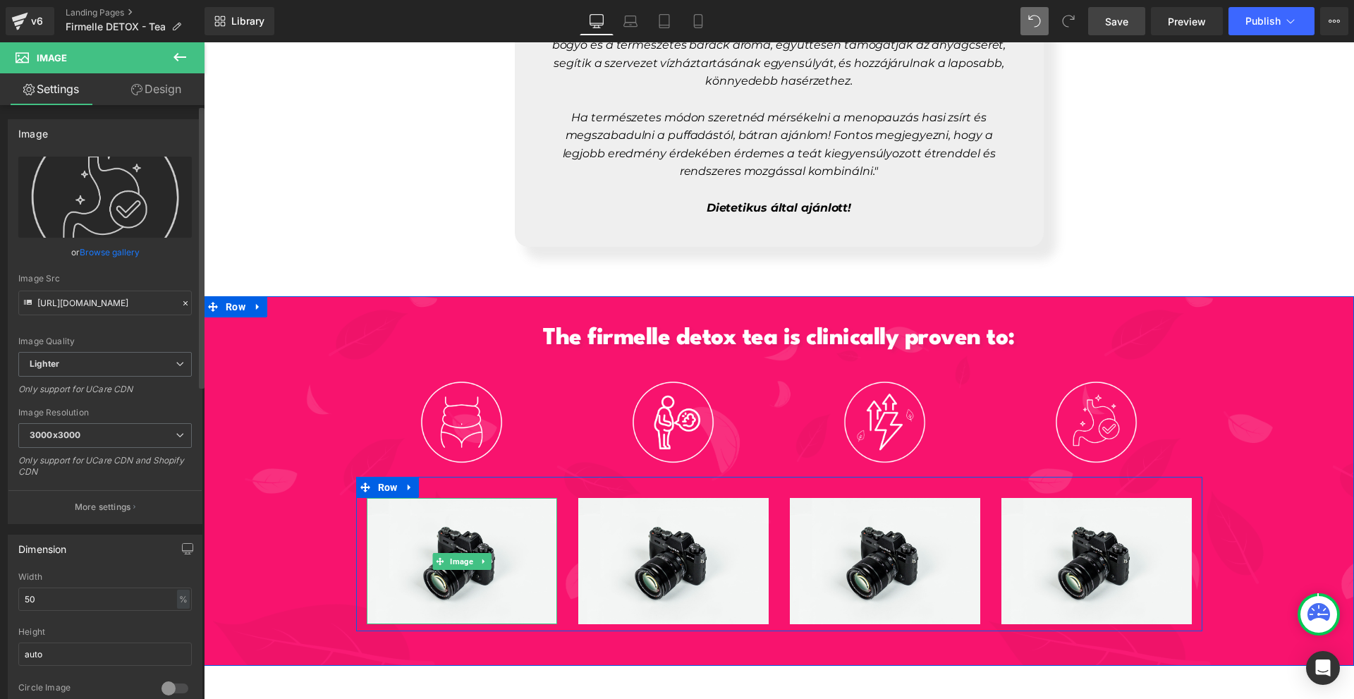
click at [483, 553] on link at bounding box center [483, 561] width 15 height 17
click at [487, 557] on icon at bounding box center [491, 561] width 8 height 8
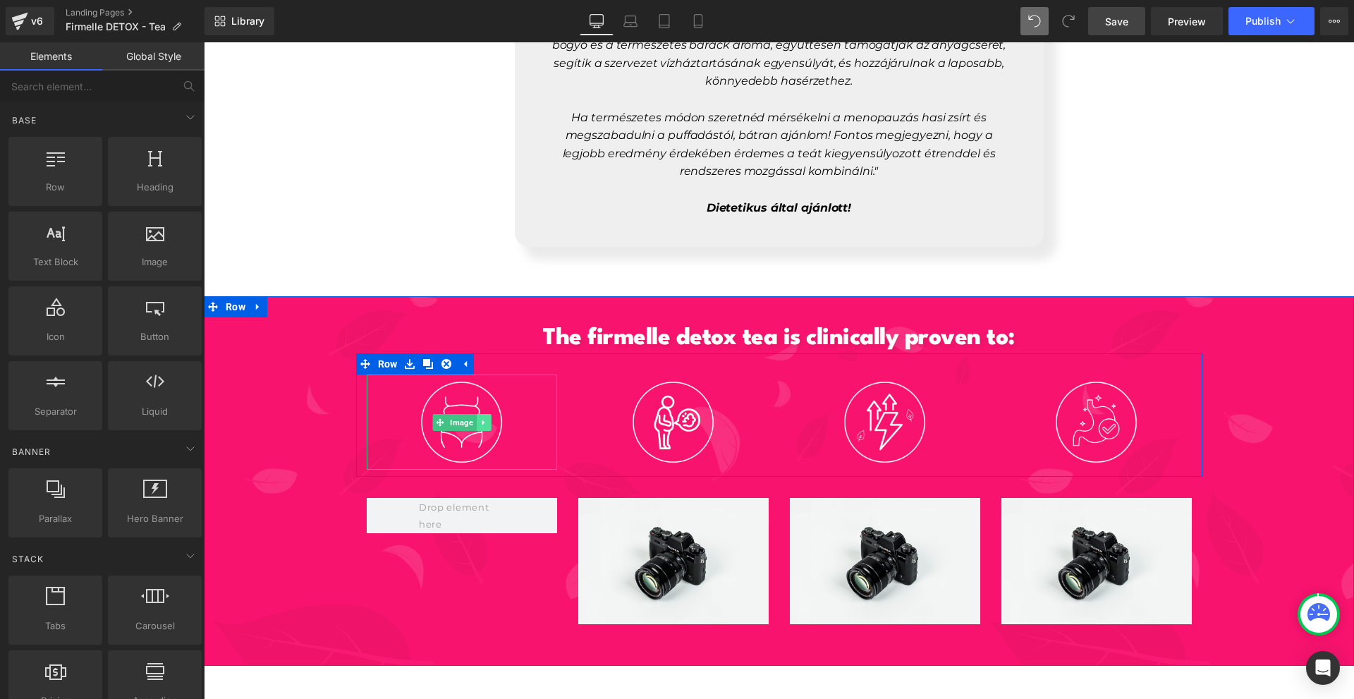
click at [477, 414] on link at bounding box center [483, 422] width 15 height 17
click at [472, 418] on icon at bounding box center [476, 422] width 8 height 8
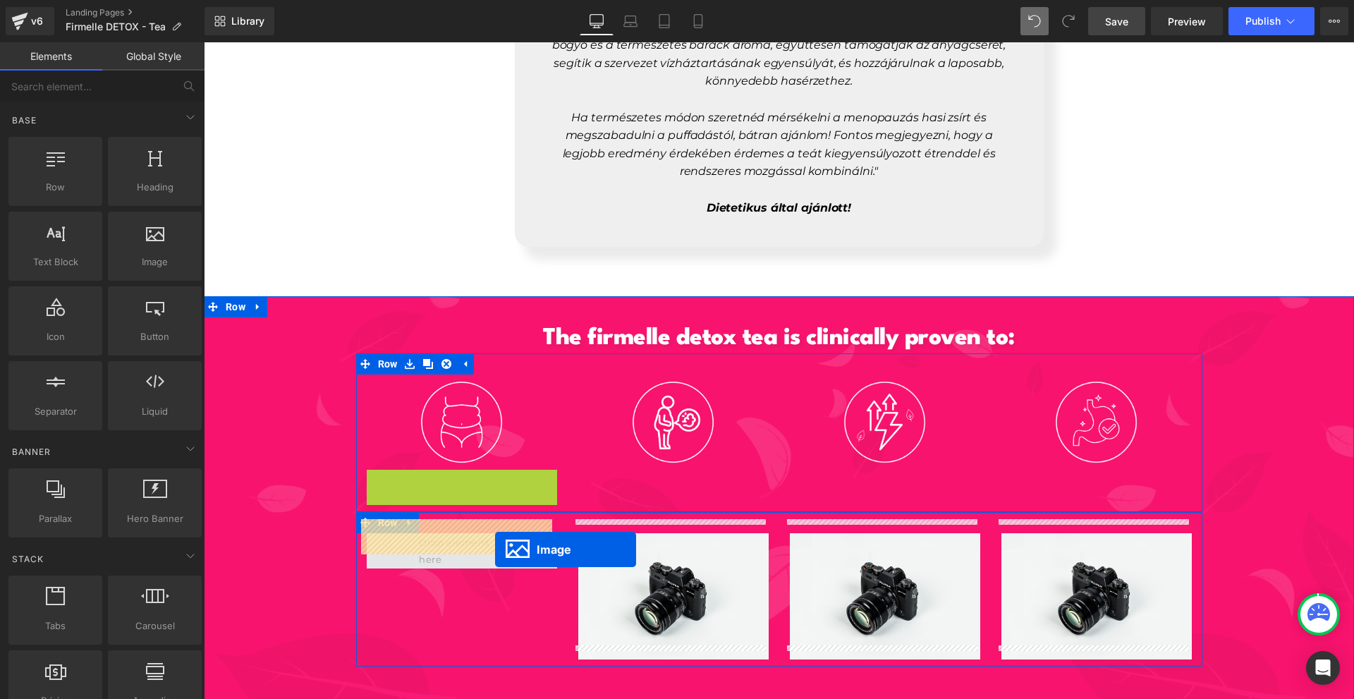
drag, startPoint x: 452, startPoint y: 503, endPoint x: 495, endPoint y: 549, distance: 63.4
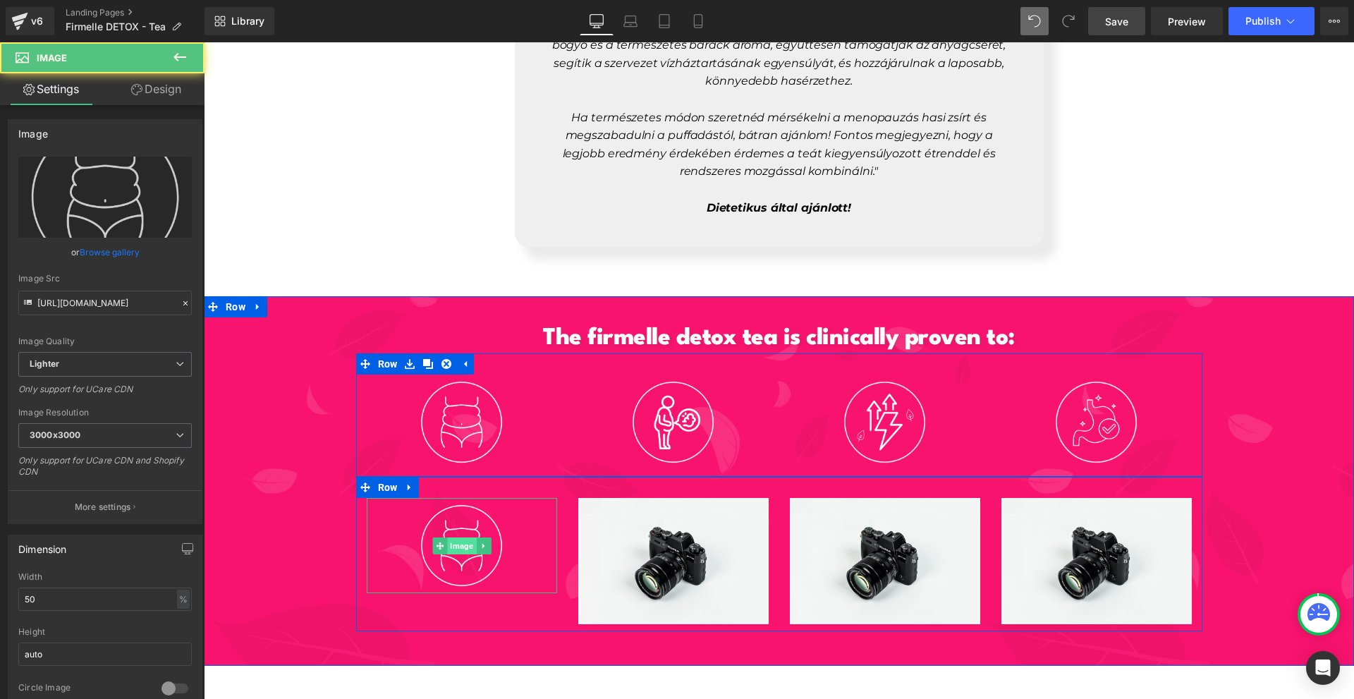
click at [458, 537] on span "Image" at bounding box center [461, 545] width 29 height 17
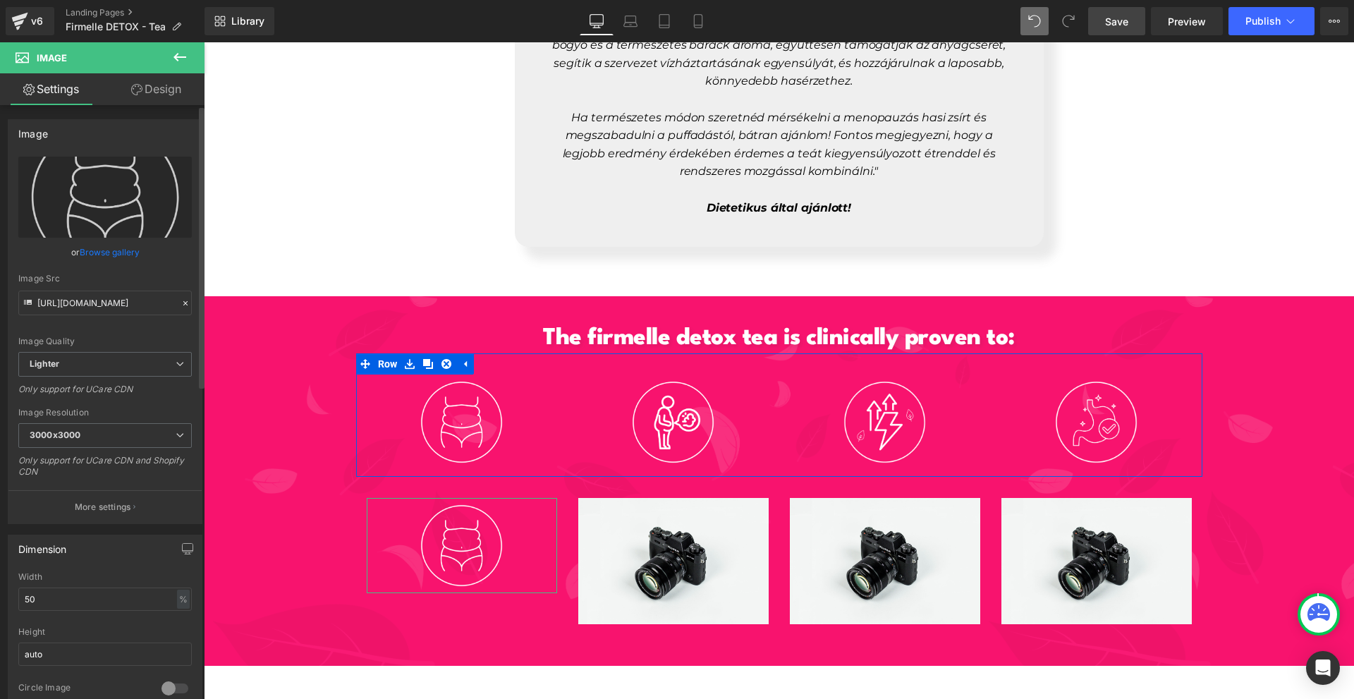
click at [103, 155] on div "Image https://ucarecdn.com/2f291309-7f5e-4144-8e47-5b48b8e515b5/-/format/auto/-…" at bounding box center [105, 321] width 195 height 405
click at [110, 179] on link "Replace Image" at bounding box center [104, 197] width 173 height 81
type input "C:\fakepath\1. (24).png"
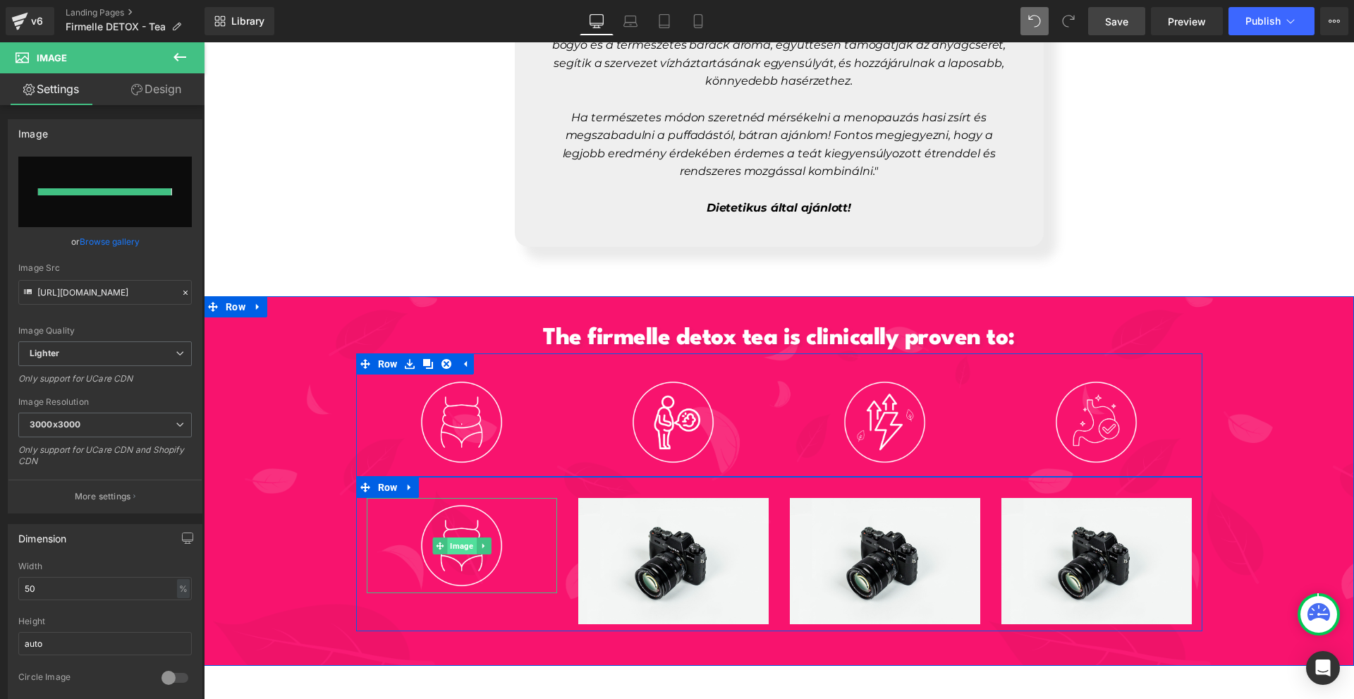
type input "https://ucarecdn.com/18283f83-4c00-4589-87ea-02803552d082/-/format/auto/-/previ…"
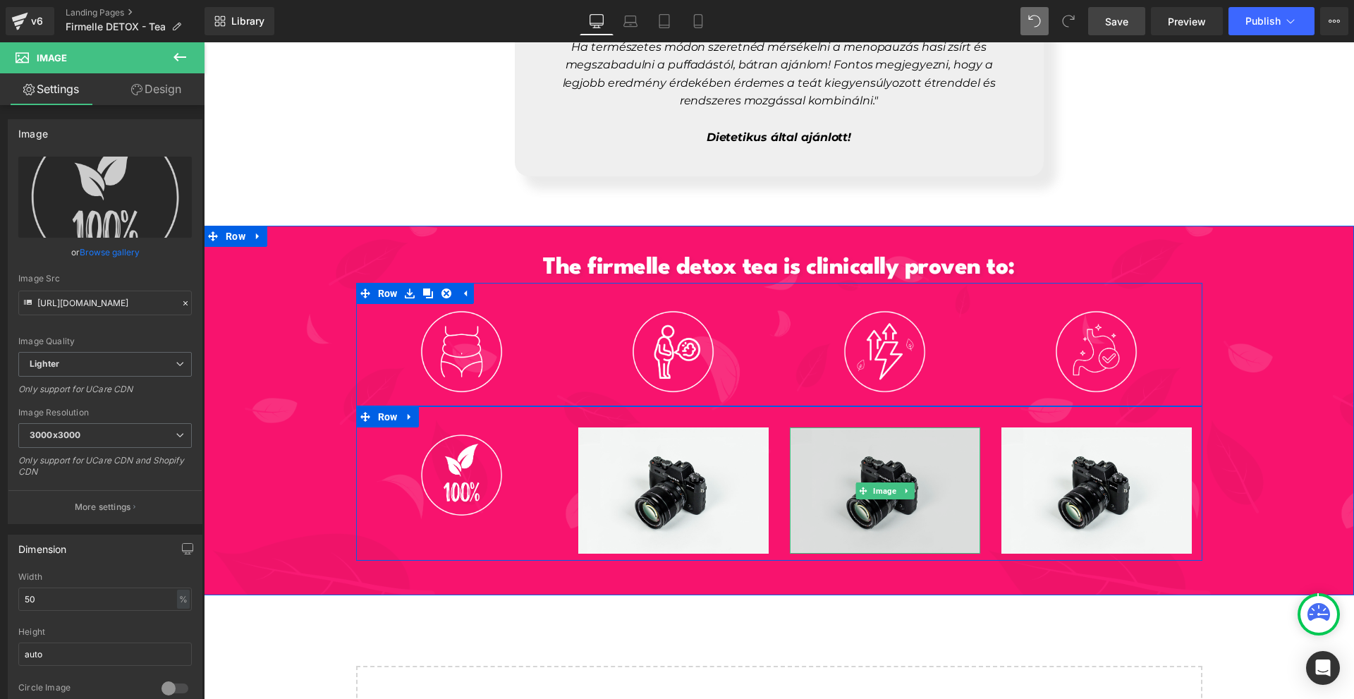
scroll to position [6496, 0]
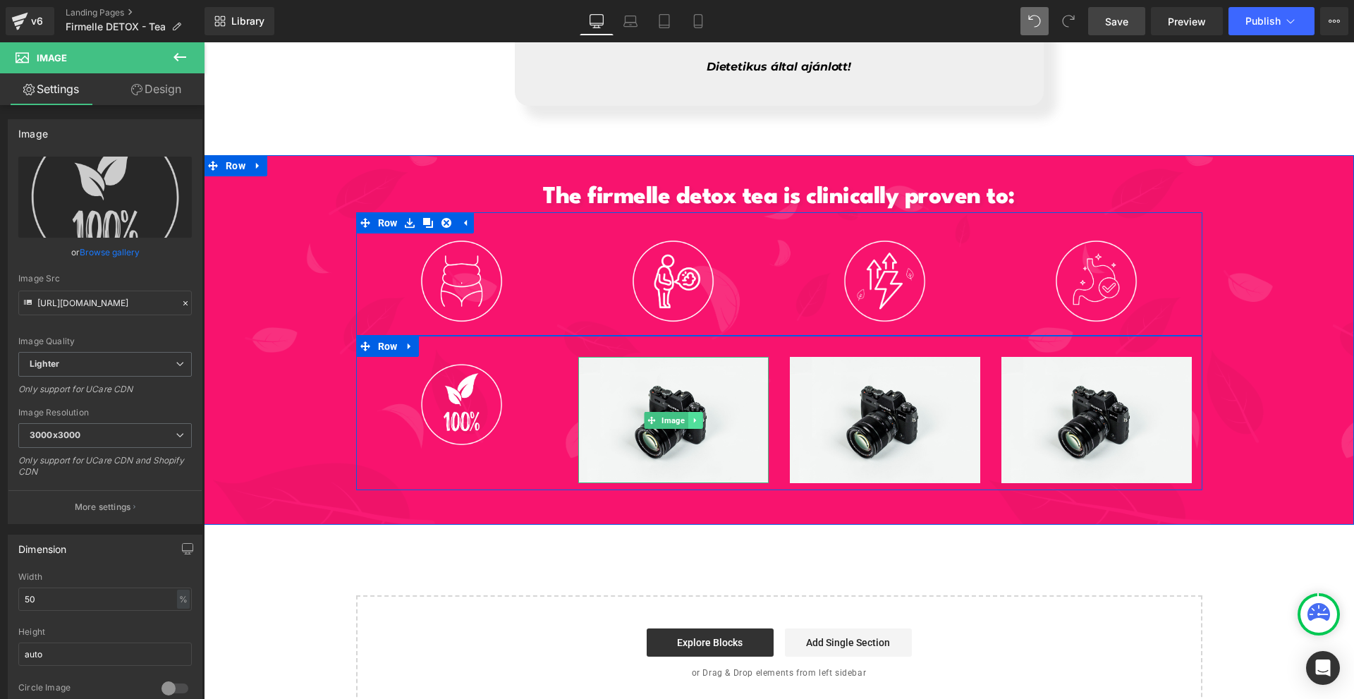
click at [692, 416] on icon at bounding box center [695, 420] width 8 height 8
click at [698, 416] on icon at bounding box center [702, 420] width 8 height 8
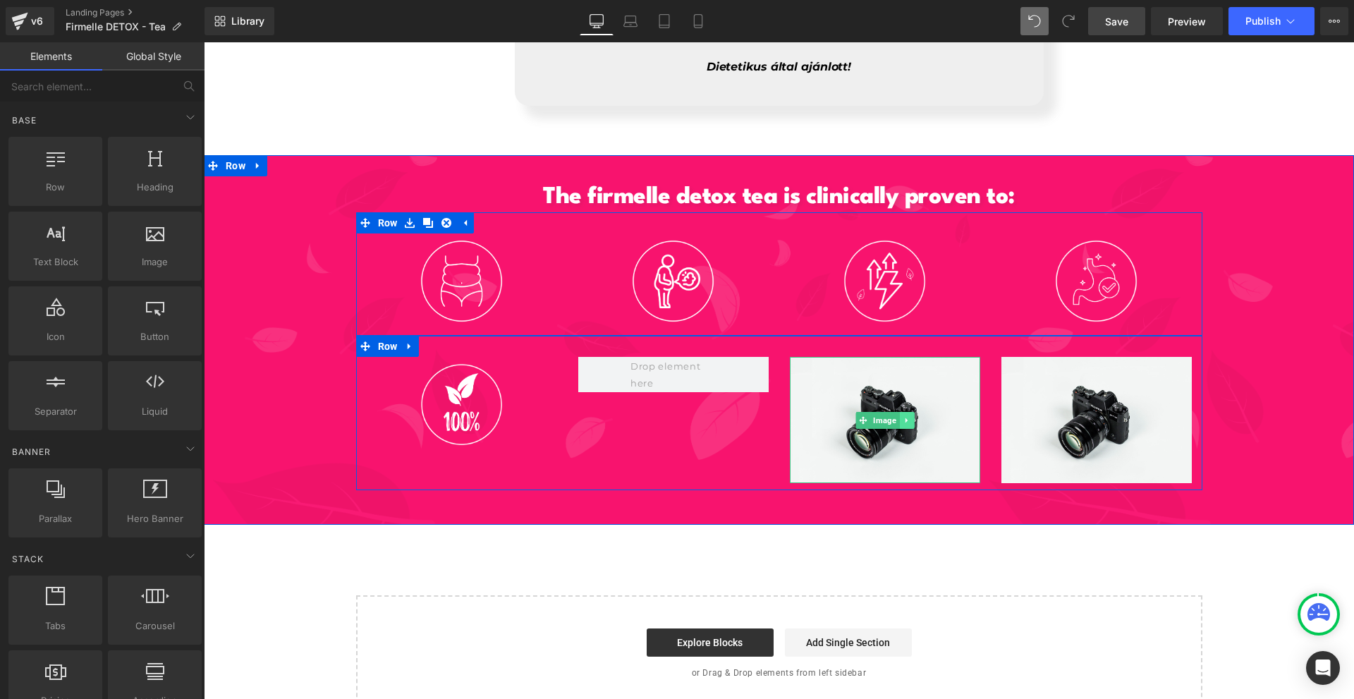
click at [902, 412] on link at bounding box center [906, 420] width 15 height 17
click at [908, 412] on link at bounding box center [914, 420] width 15 height 17
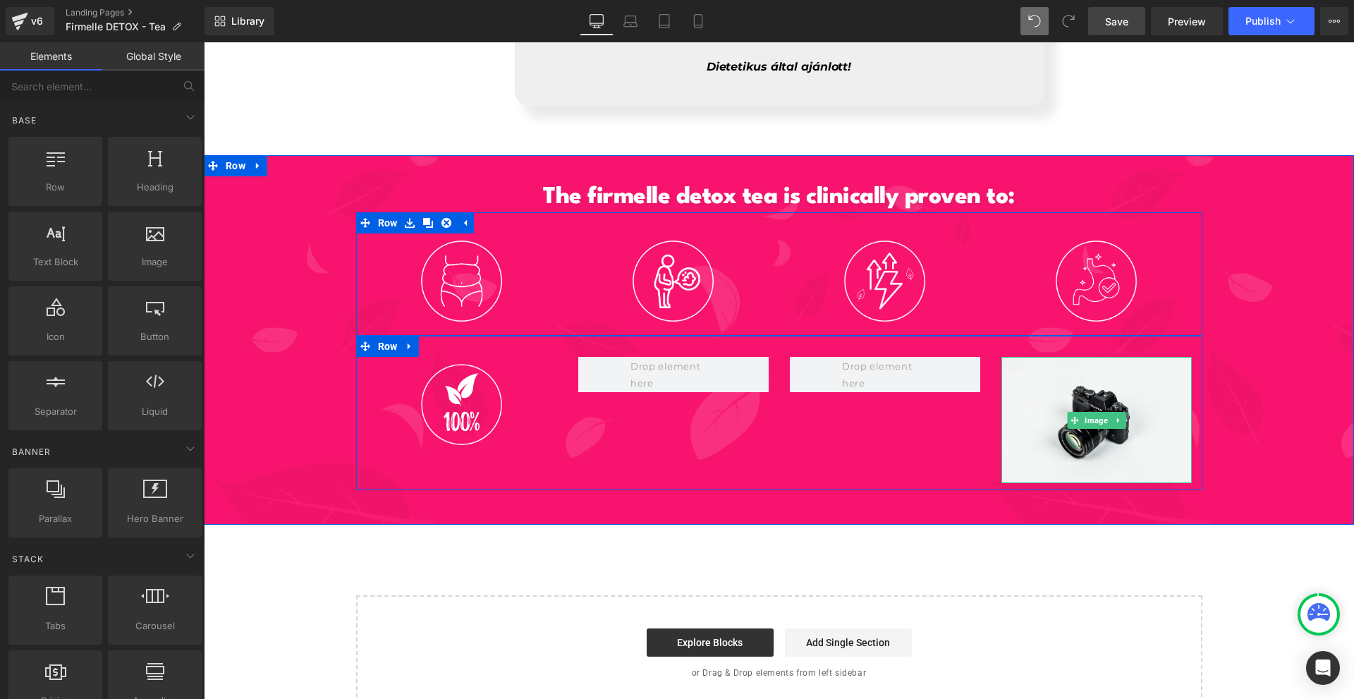
drag, startPoint x: 1112, startPoint y: 405, endPoint x: 1117, endPoint y: 410, distance: 7.5
click at [1116, 417] on icon at bounding box center [1117, 419] width 2 height 5
click at [1118, 412] on link at bounding box center [1125, 420] width 15 height 17
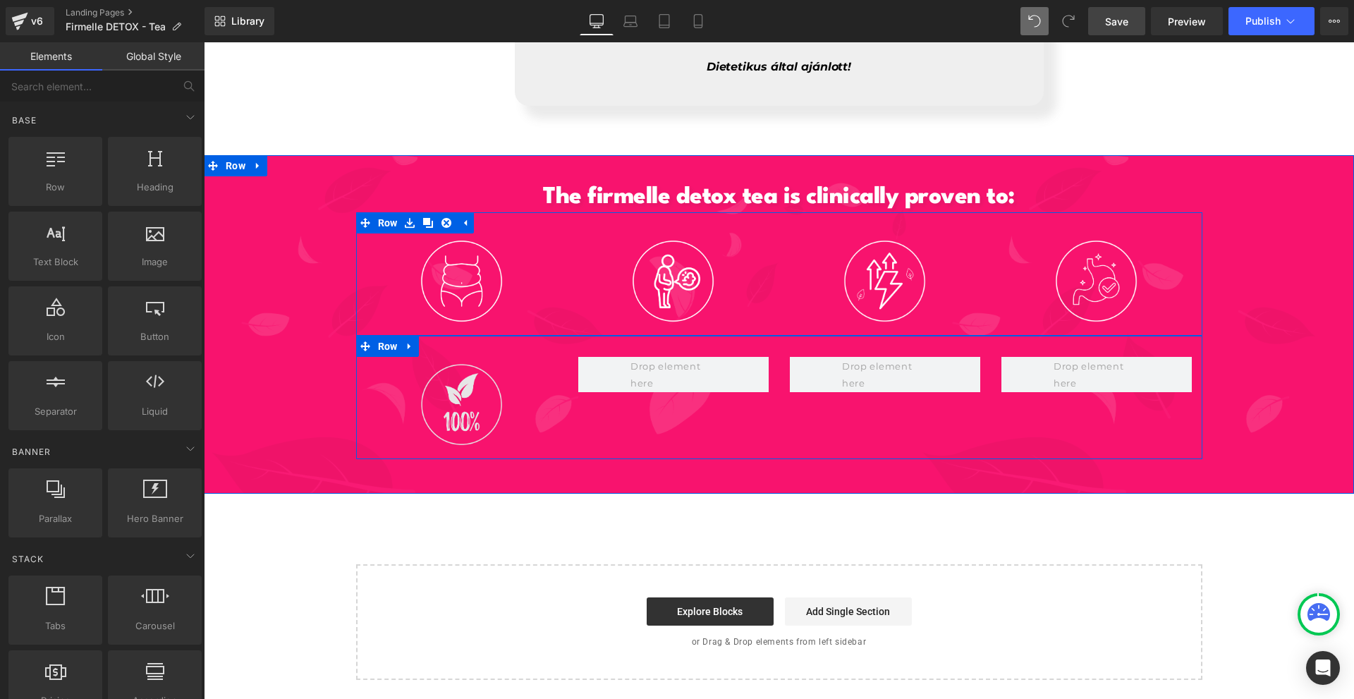
scroll to position [6478, 0]
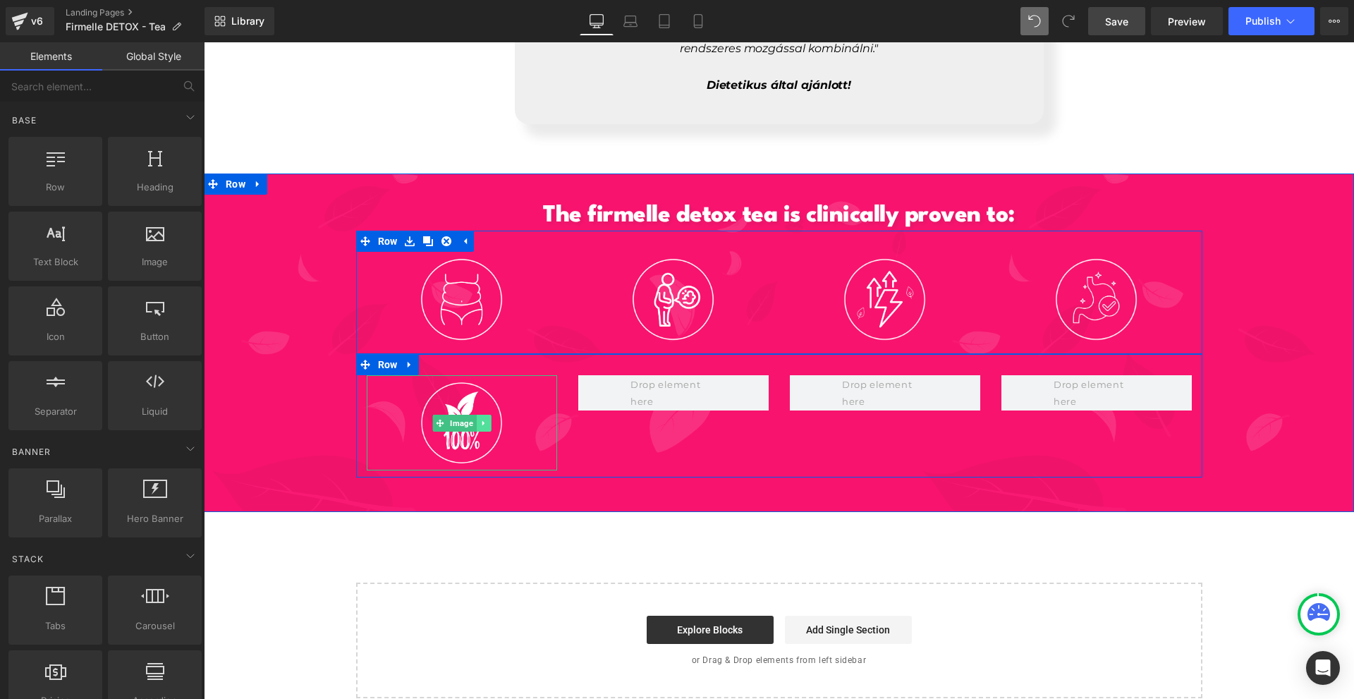
click at [476, 415] on link at bounding box center [483, 423] width 15 height 17
click at [472, 419] on icon at bounding box center [476, 423] width 8 height 8
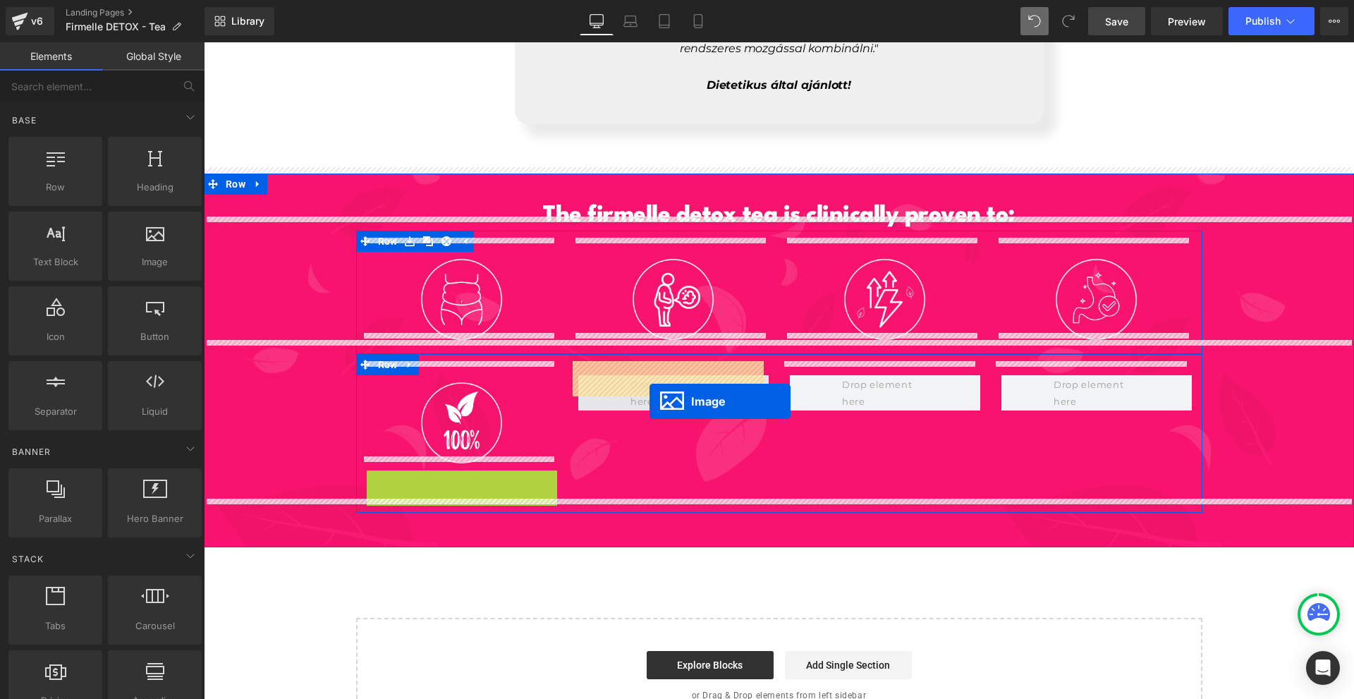
drag, startPoint x: 456, startPoint y: 506, endPoint x: 654, endPoint y: 393, distance: 229.0
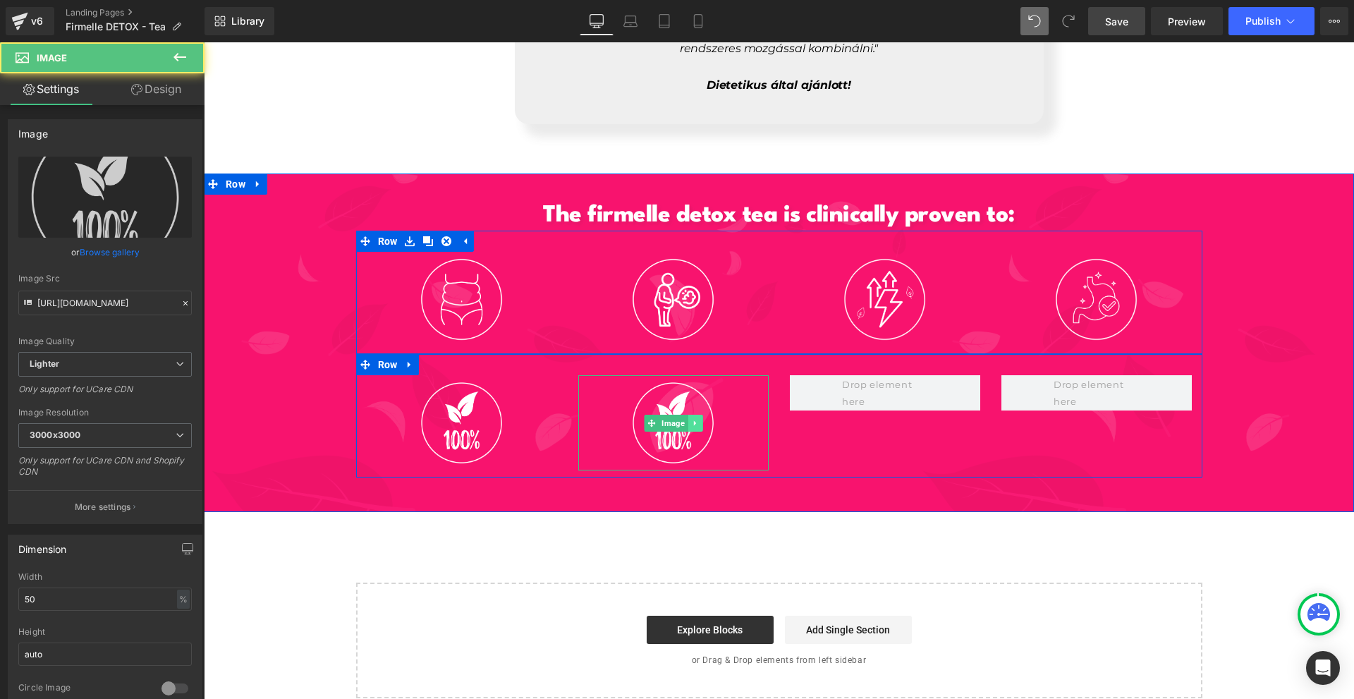
click at [691, 419] on icon at bounding box center [695, 423] width 8 height 8
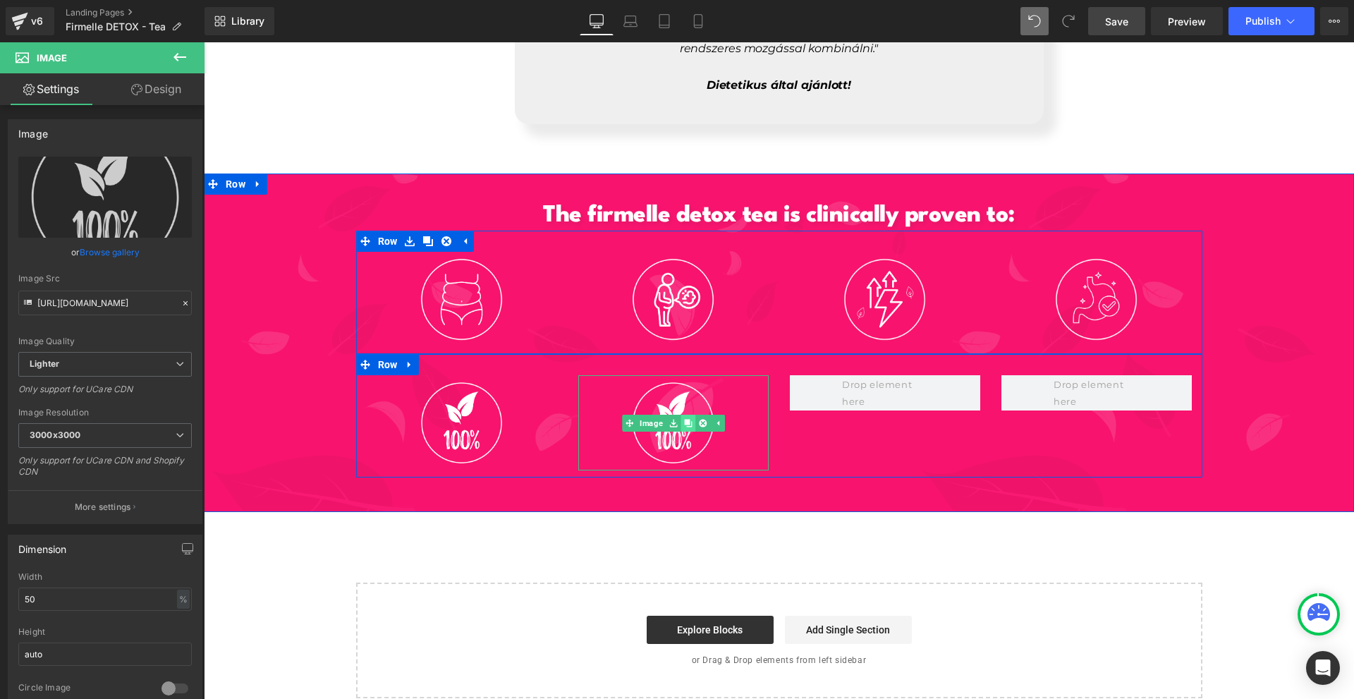
click at [688, 415] on link at bounding box center [688, 423] width 15 height 17
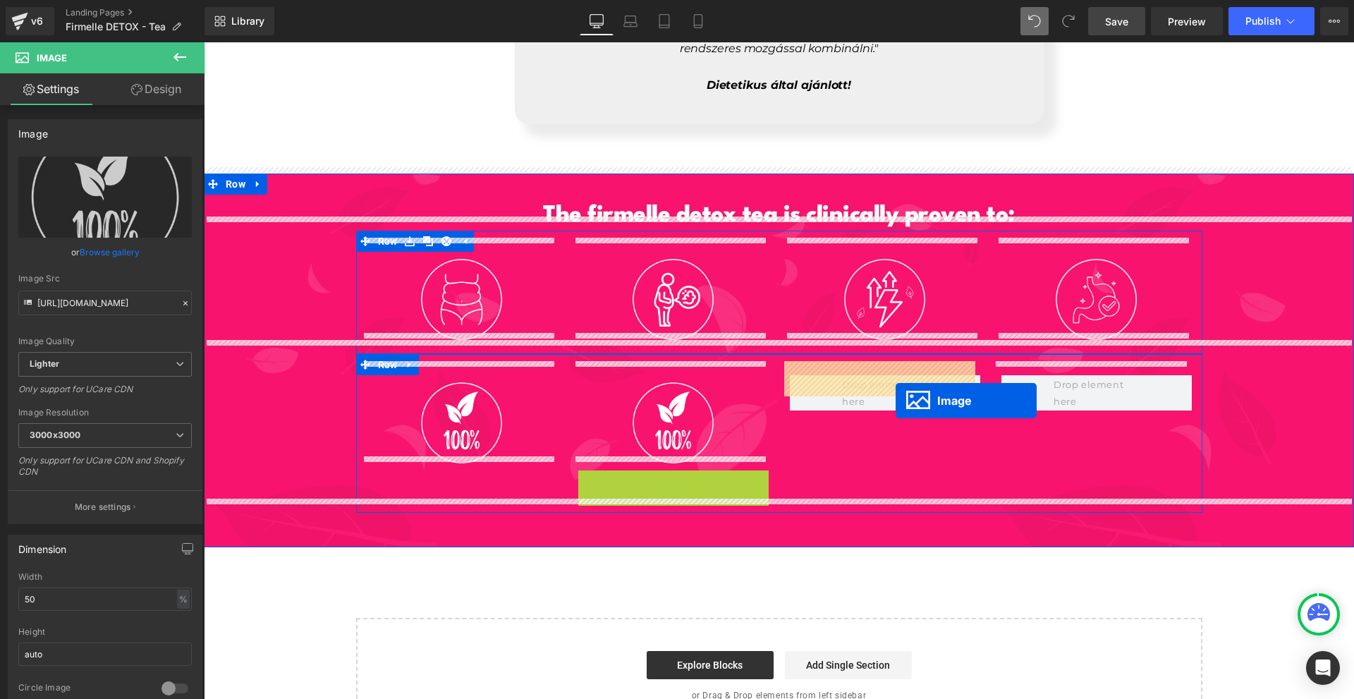
drag, startPoint x: 671, startPoint y: 496, endPoint x: 896, endPoint y: 401, distance: 243.9
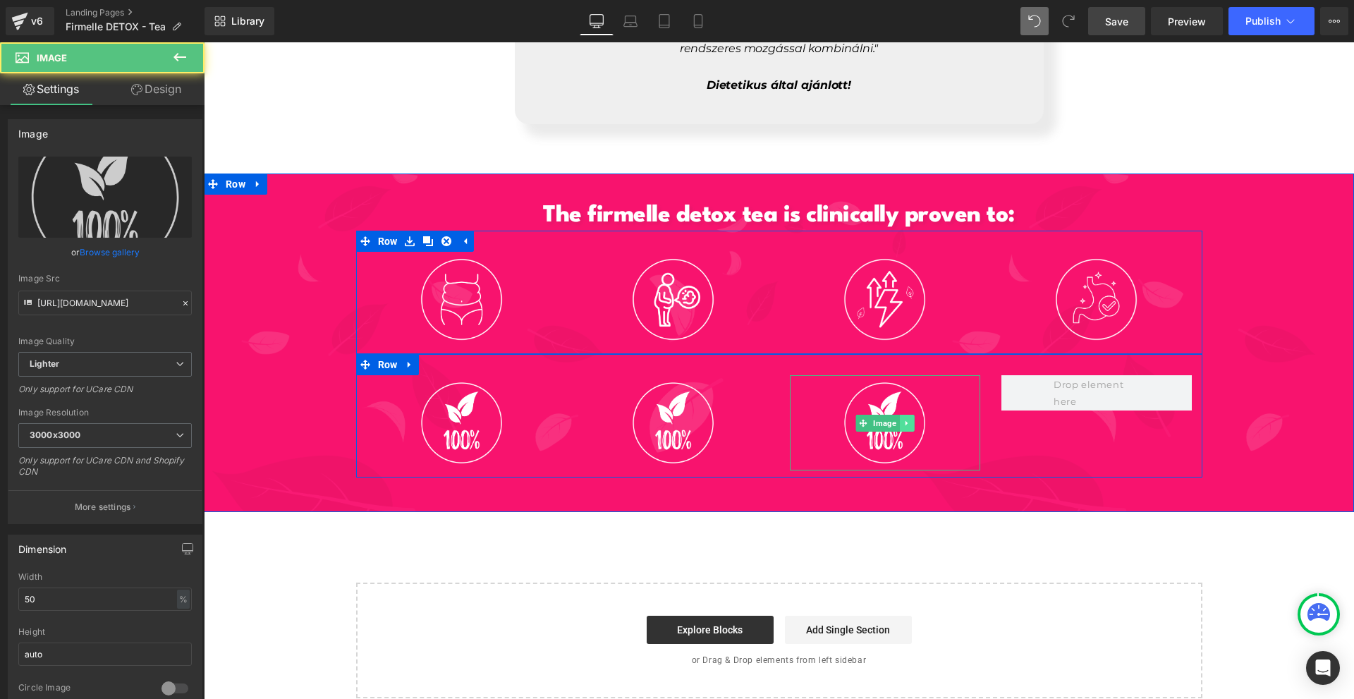
click at [904, 419] on icon at bounding box center [907, 423] width 8 height 8
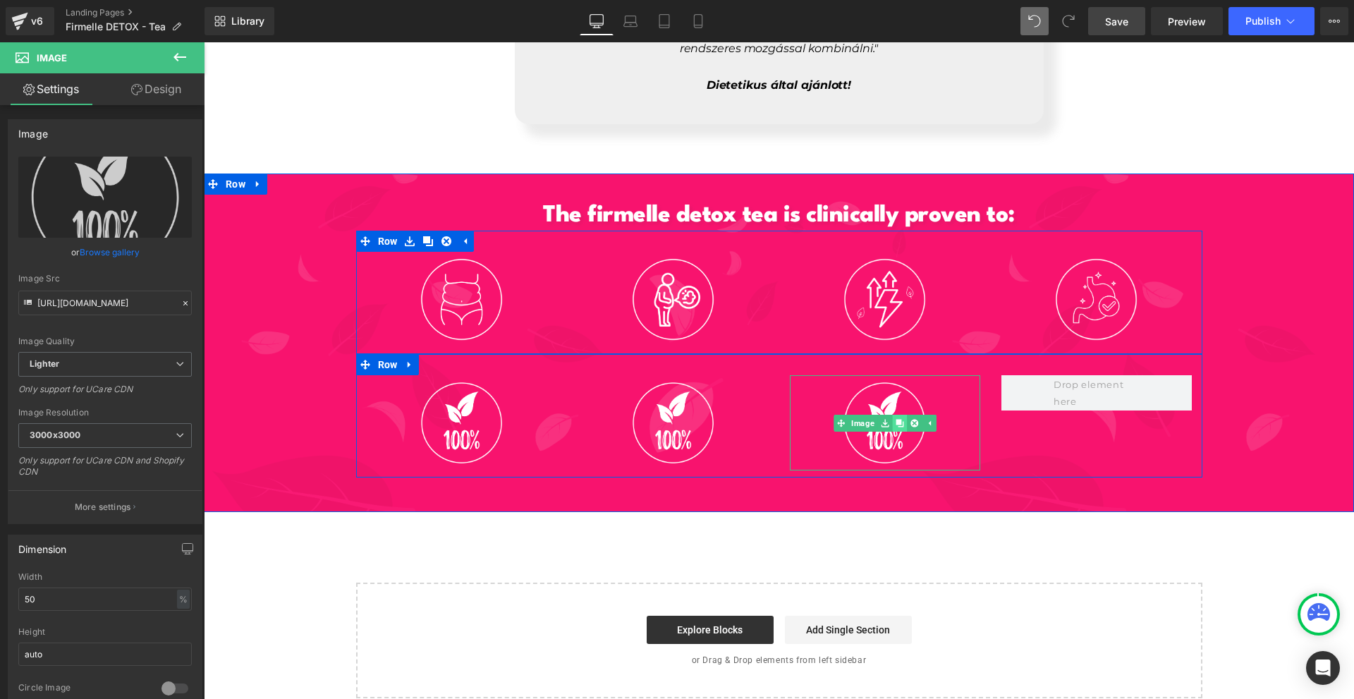
click at [892, 415] on link at bounding box center [899, 423] width 15 height 17
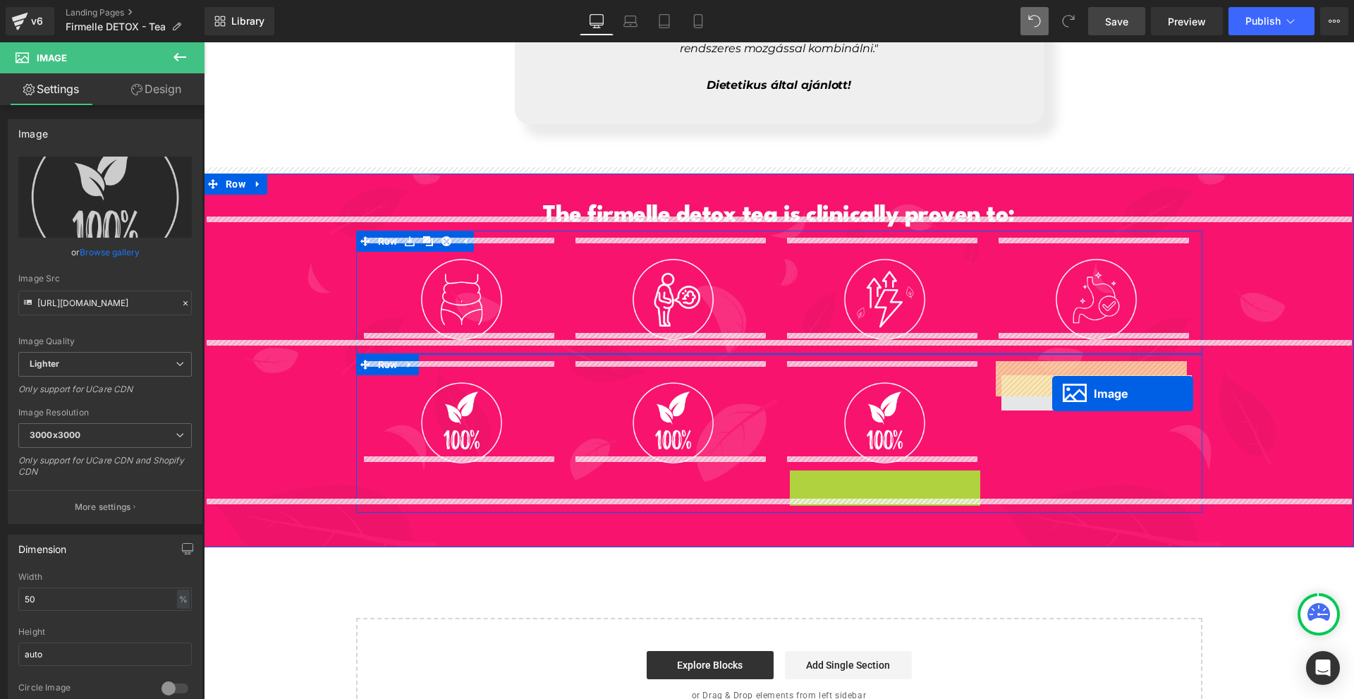
drag, startPoint x: 874, startPoint y: 500, endPoint x: 1054, endPoint y: 389, distance: 211.2
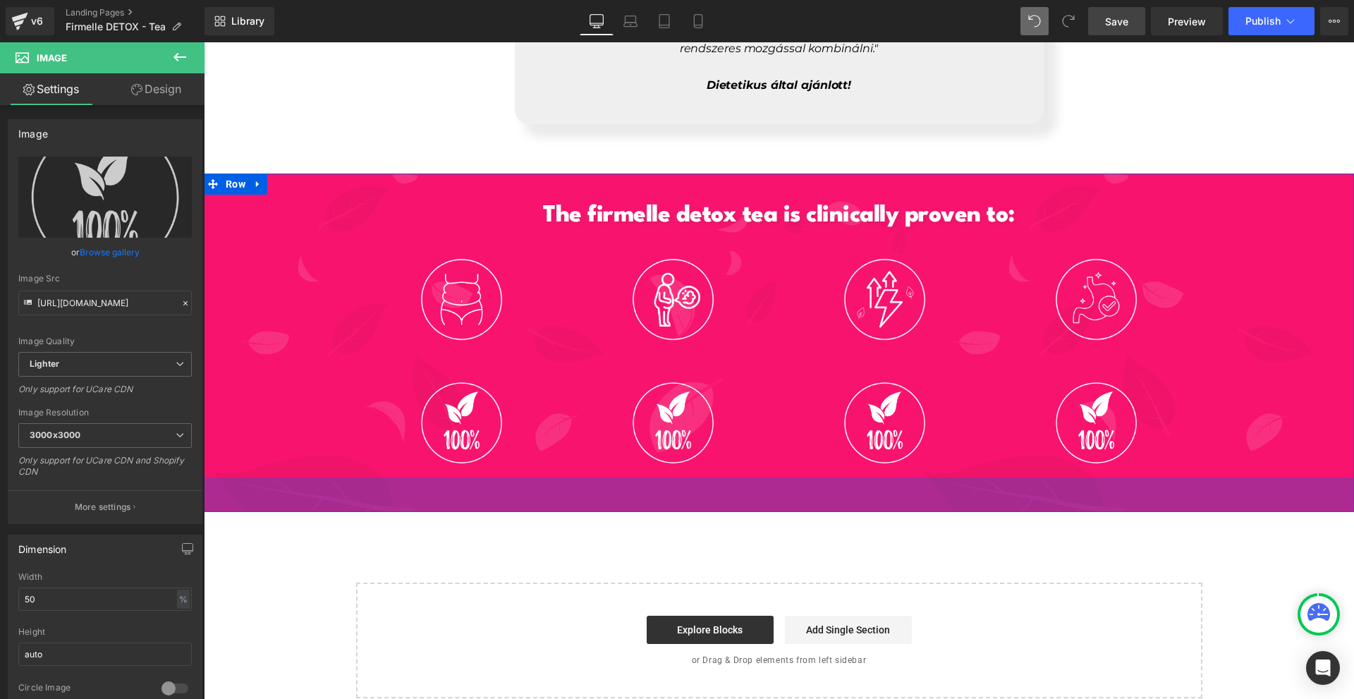
scroll to position [6337, 0]
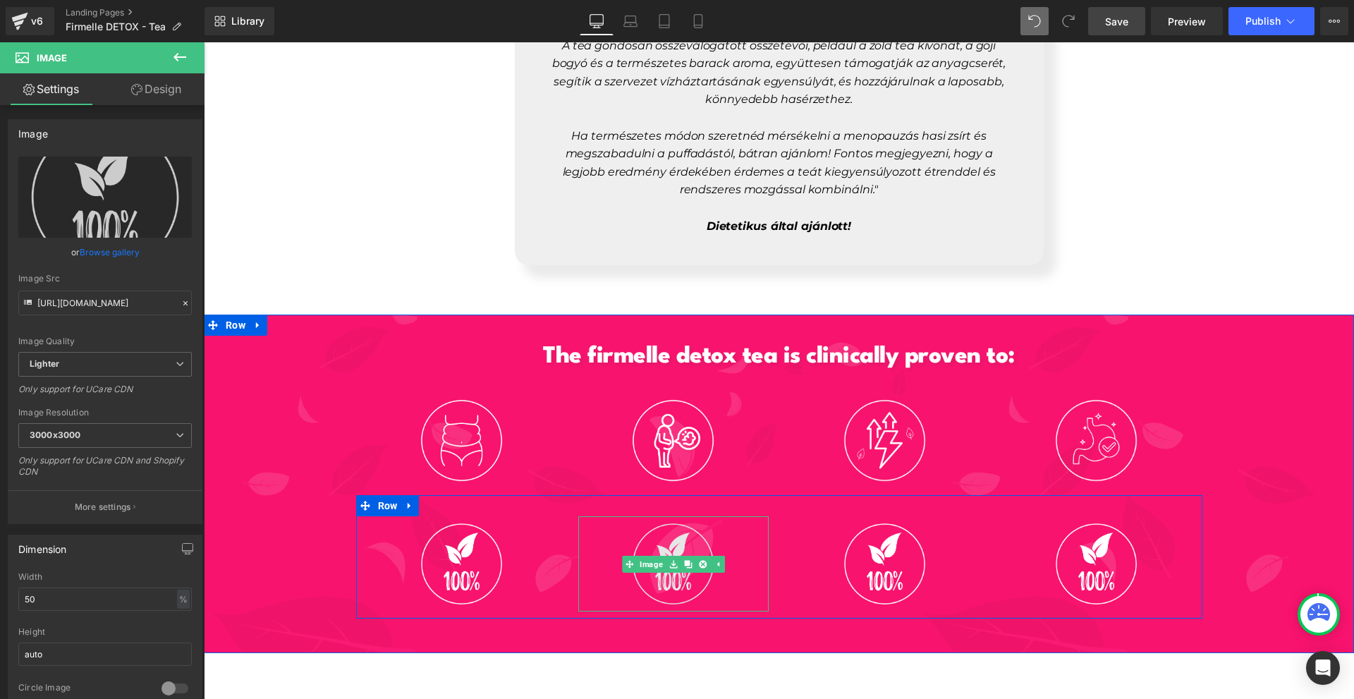
drag, startPoint x: 664, startPoint y: 552, endPoint x: 668, endPoint y: 527, distance: 25.7
click at [667, 527] on div "Image" at bounding box center [673, 563] width 190 height 95
click at [668, 527] on img at bounding box center [672, 563] width 95 height 95
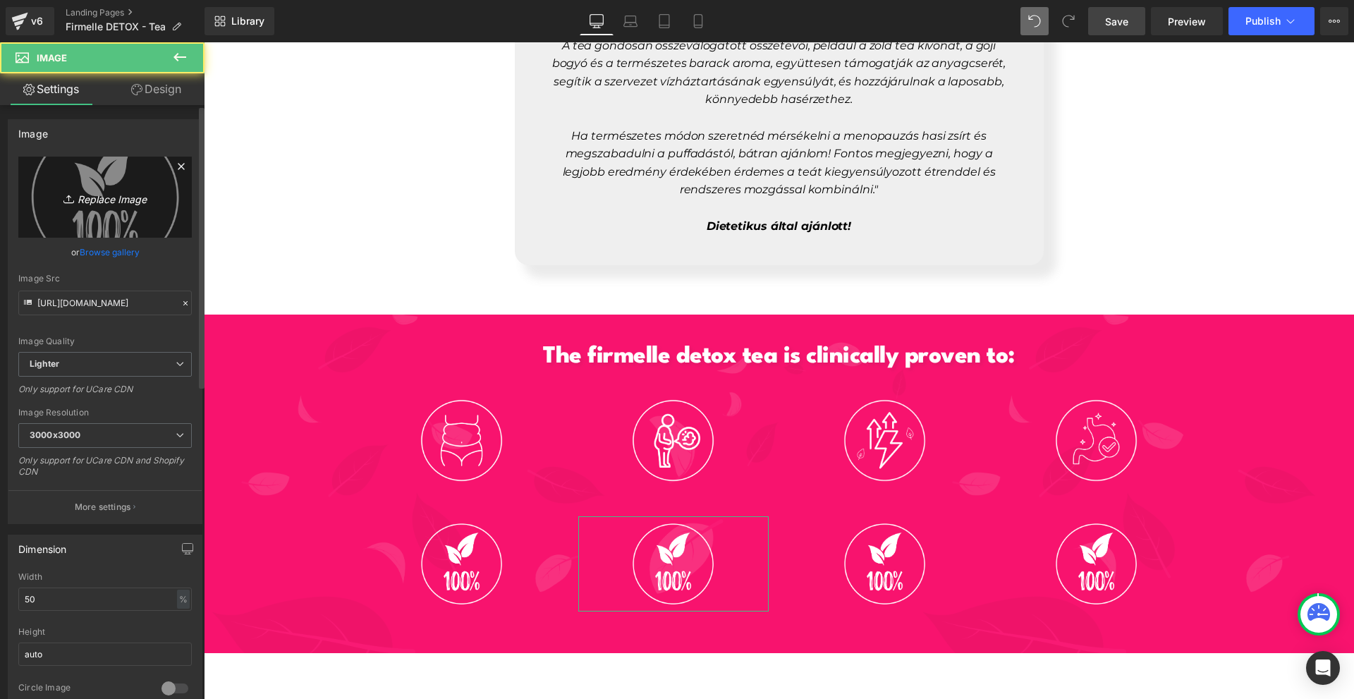
click at [128, 181] on link "Replace Image" at bounding box center [104, 197] width 173 height 81
type input "C:\fakepath\1. (25).png"
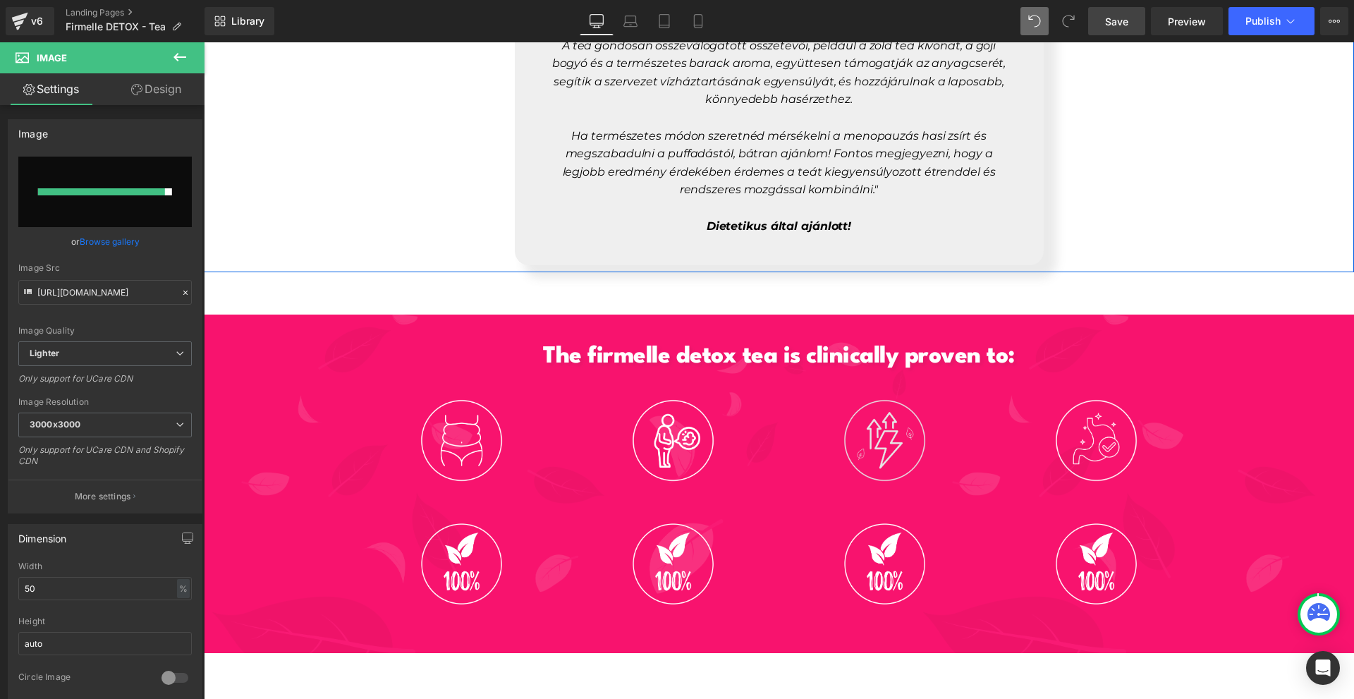
type input "https://ucarecdn.com/8fb5c4b5-4105-4c5d-9abb-1ab49d1e5bb6/-/format/auto/-/previ…"
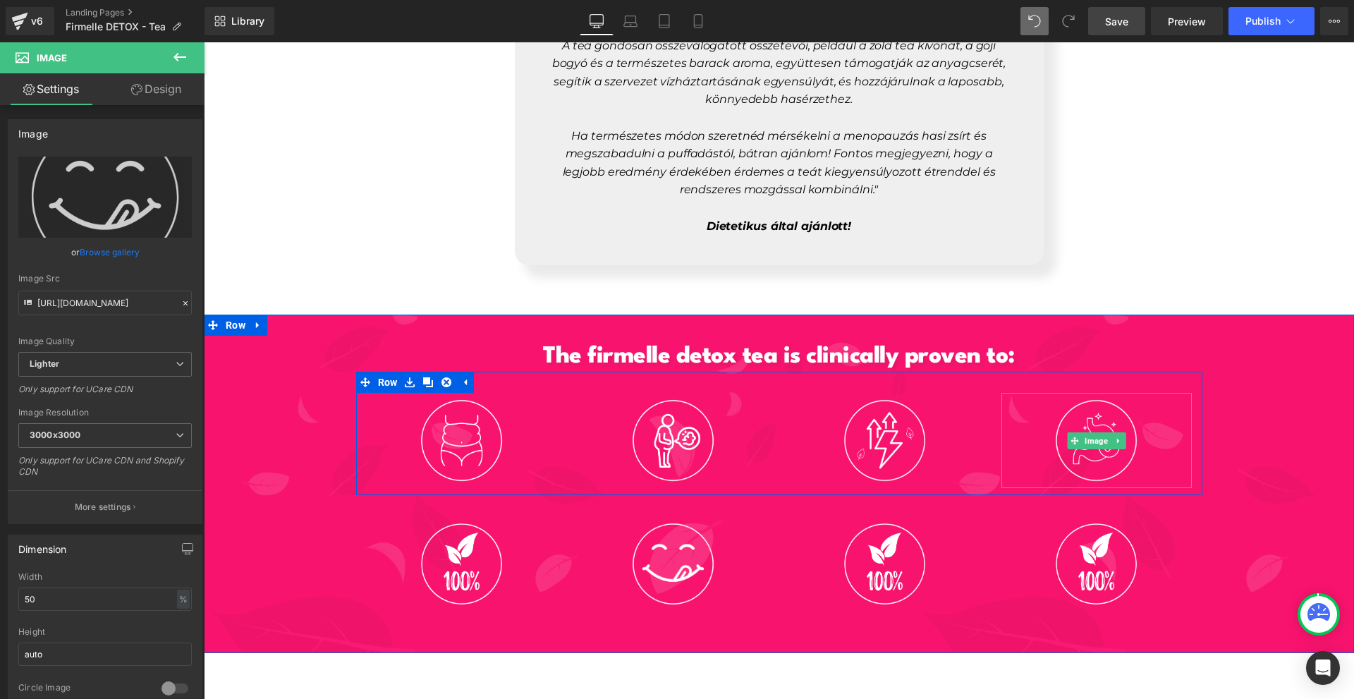
scroll to position [6478, 0]
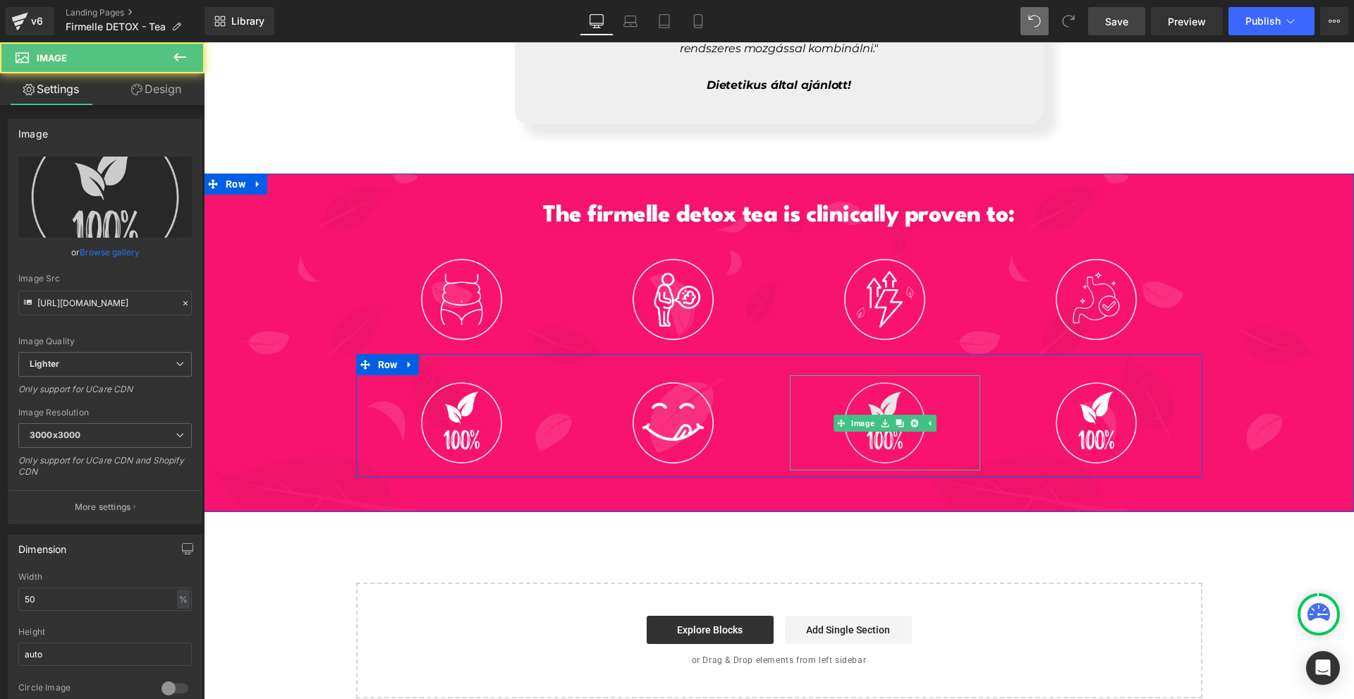
click at [860, 391] on img at bounding box center [884, 422] width 95 height 95
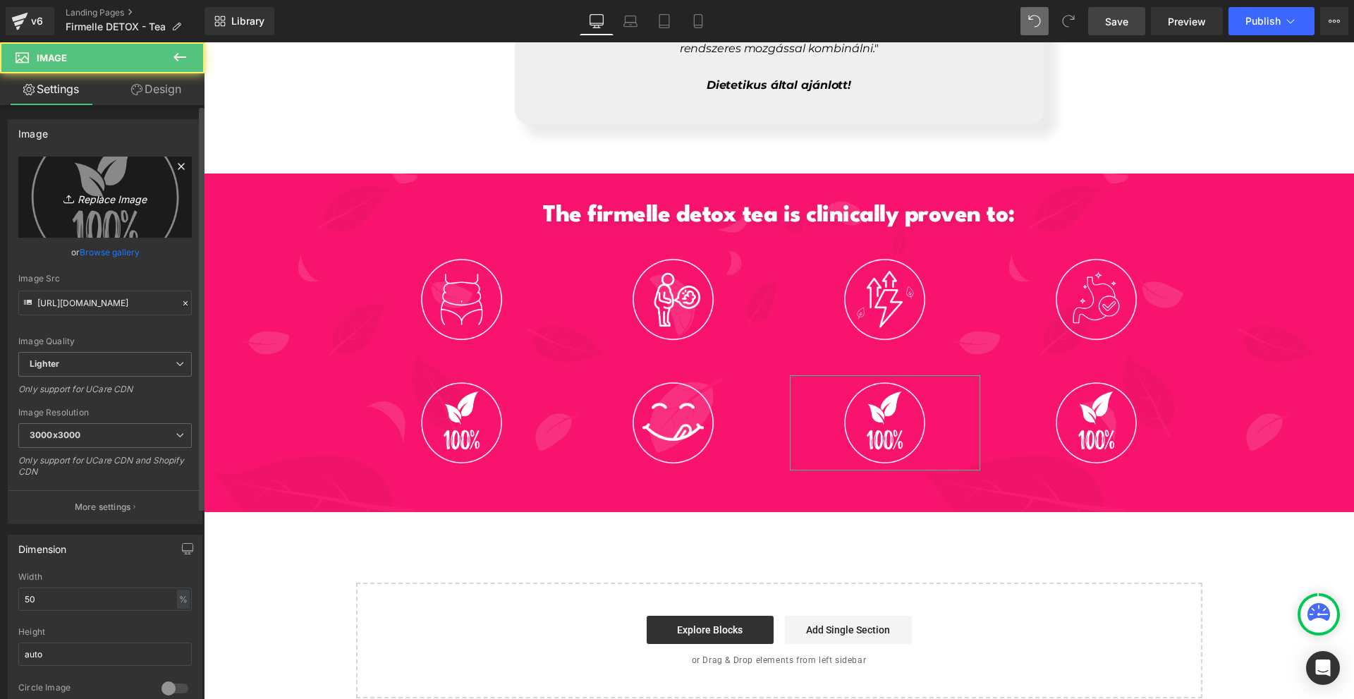
click at [97, 195] on icon "Replace Image" at bounding box center [105, 197] width 113 height 18
type input "C:\fakepath\1. (26).png"
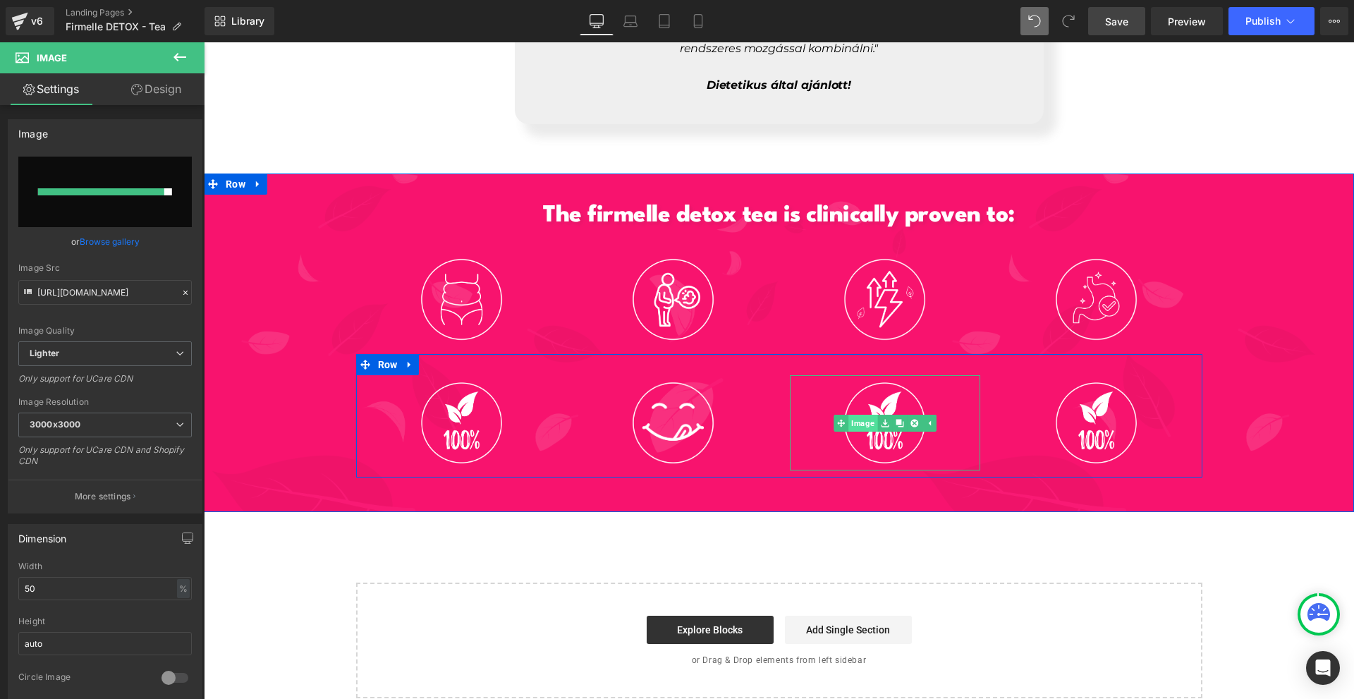
type input "https://ucarecdn.com/6ff91d8d-b4d5-4475-933a-7556b2b8247b/-/format/auto/-/previ…"
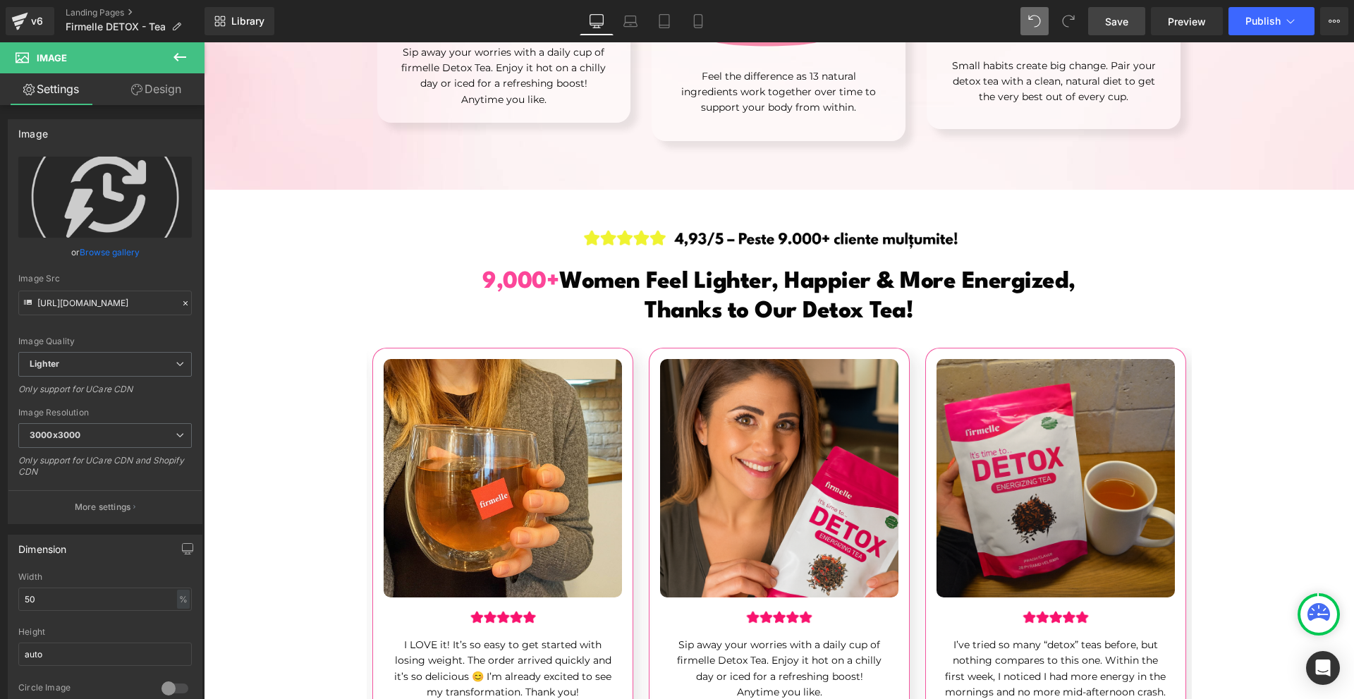
scroll to position [3939, 0]
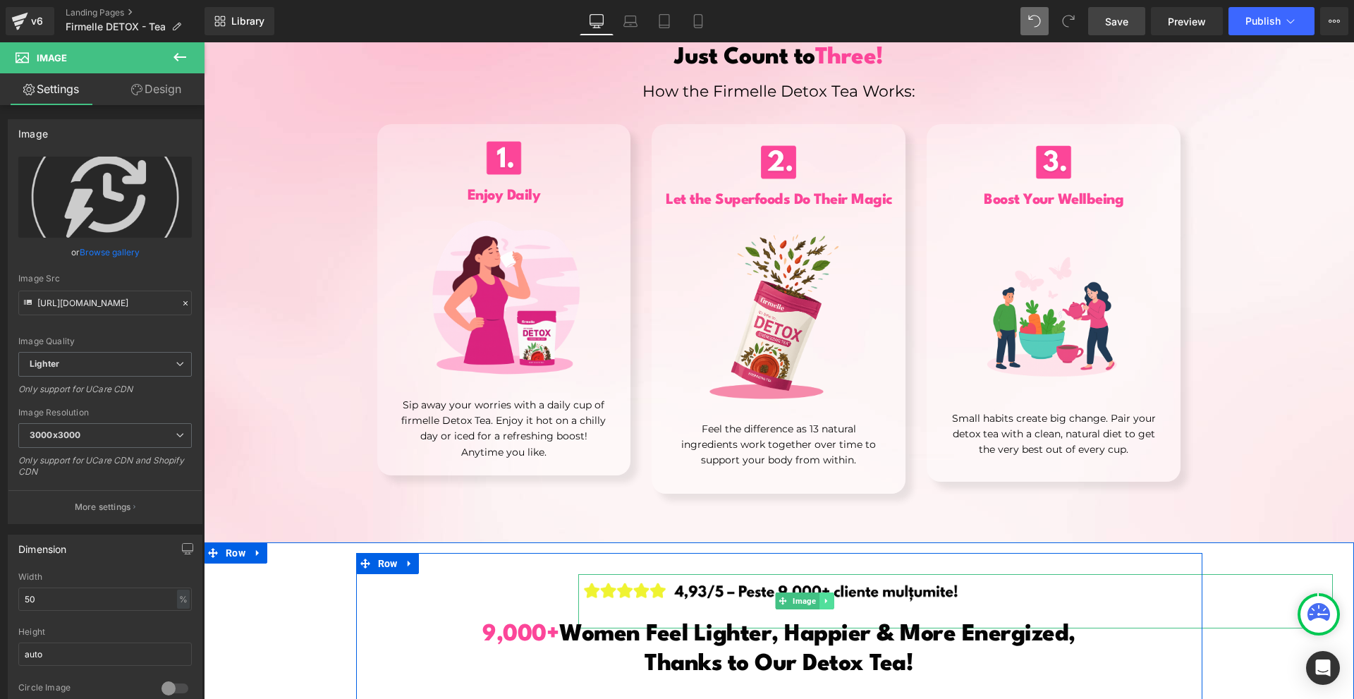
click at [824, 599] on icon at bounding box center [825, 601] width 2 height 5
click at [818, 592] on link at bounding box center [819, 600] width 15 height 17
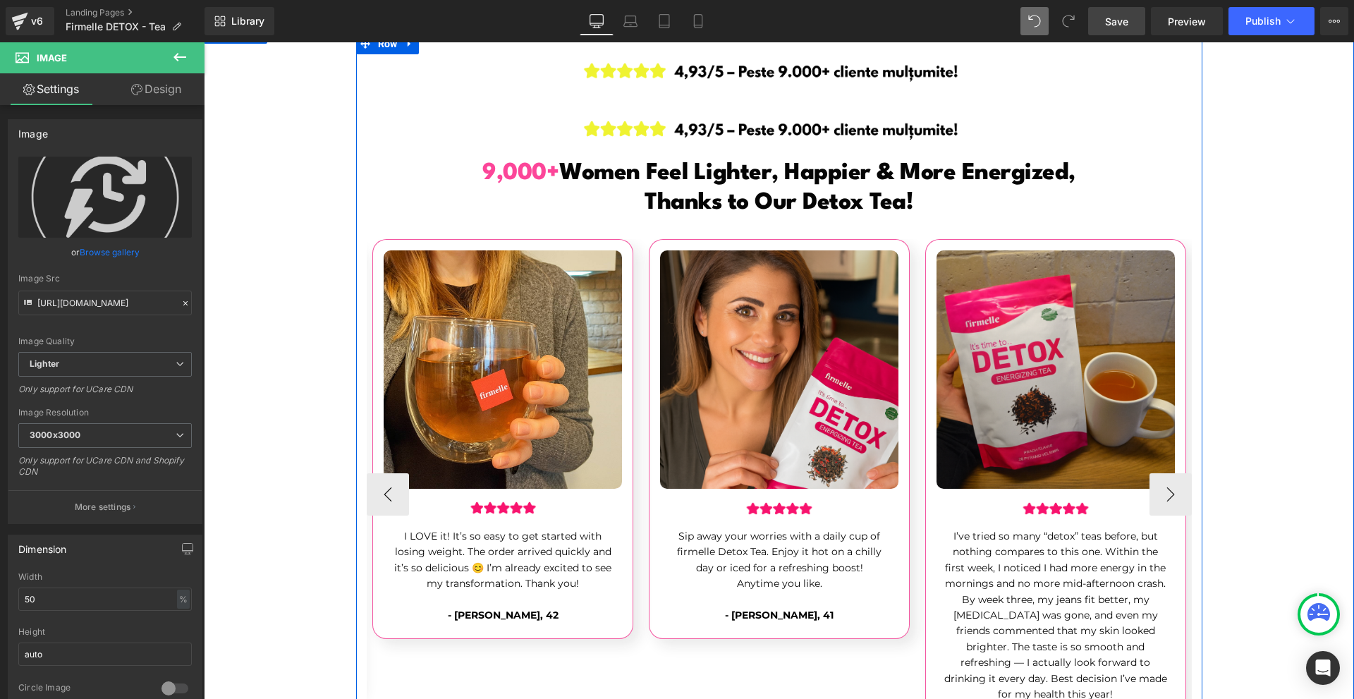
scroll to position [4247, 0]
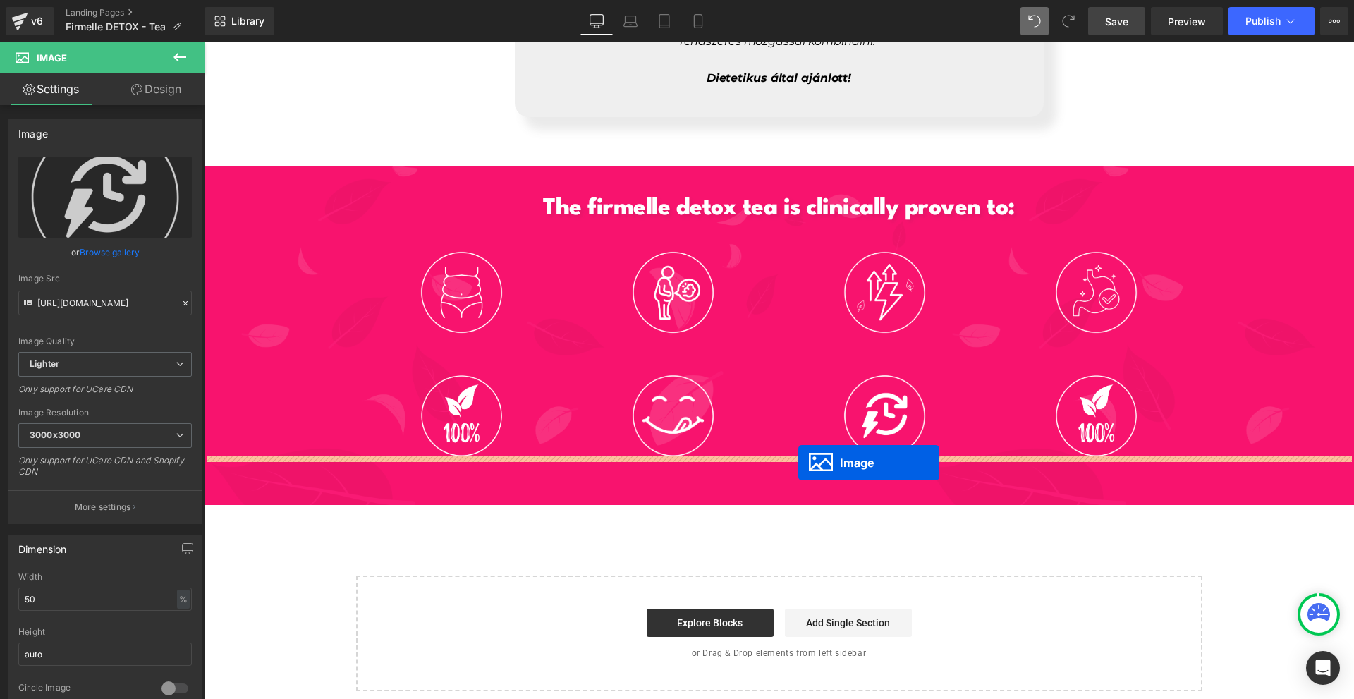
drag, startPoint x: 798, startPoint y: 334, endPoint x: 798, endPoint y: 463, distance: 129.1
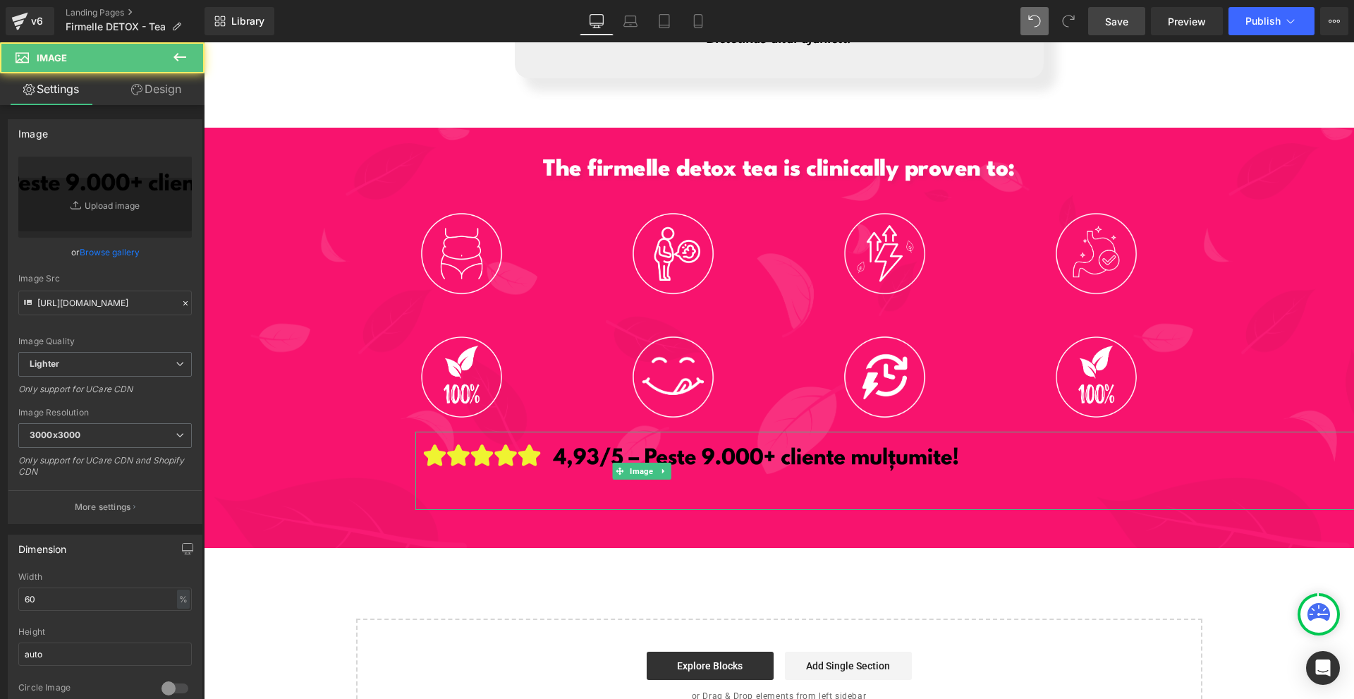
scroll to position [6485, 0]
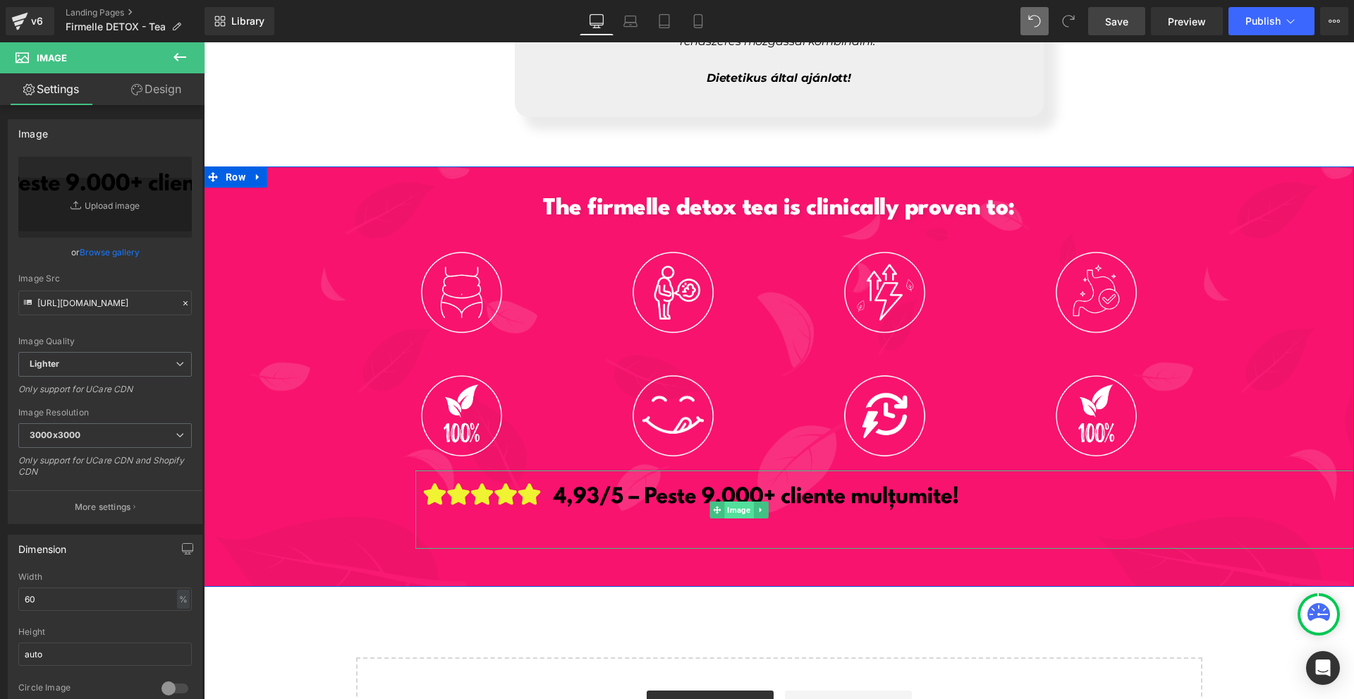
click at [725, 501] on span "Image" at bounding box center [739, 509] width 29 height 17
click at [157, 105] on div "Image https://ucarecdn.com/a6a3fcb3-4eab-4d86-88d0-1c8b3e7036ef/-/format/auto/-…" at bounding box center [105, 711] width 211 height 1213
click at [142, 99] on link "Design" at bounding box center [156, 89] width 102 height 32
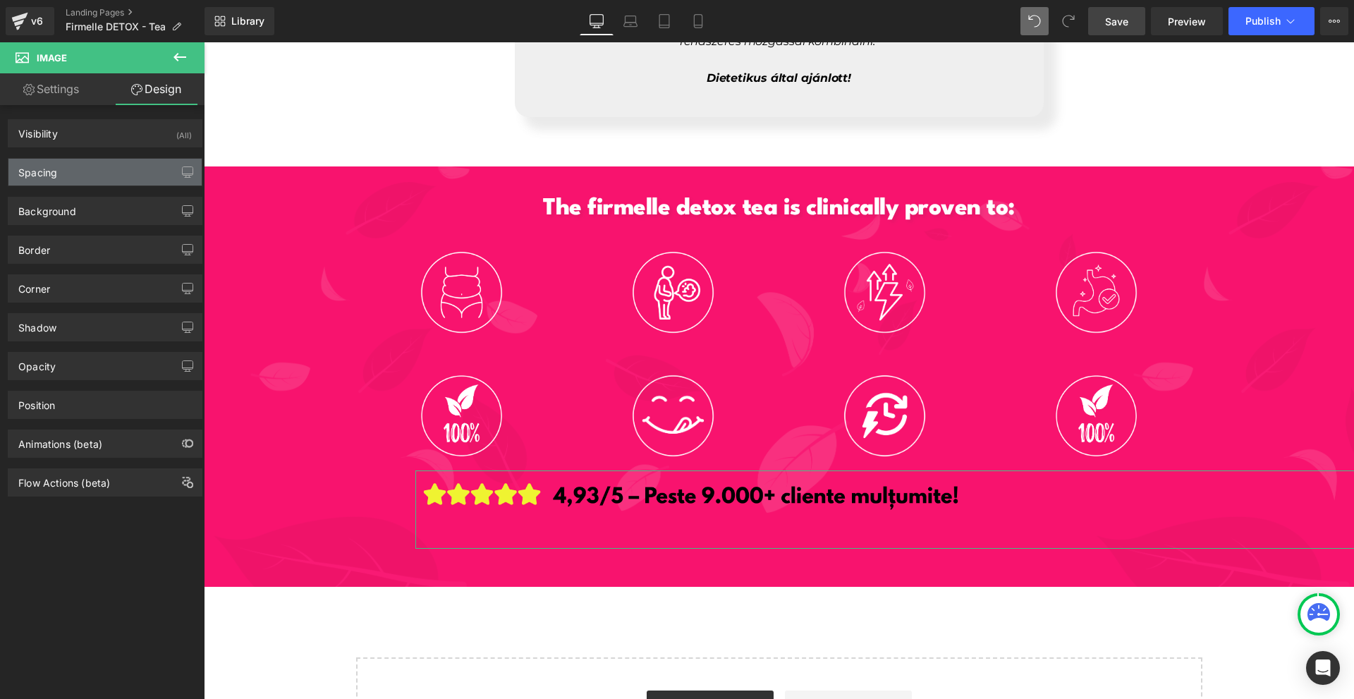
click at [91, 173] on div "Spacing" at bounding box center [104, 172] width 193 height 27
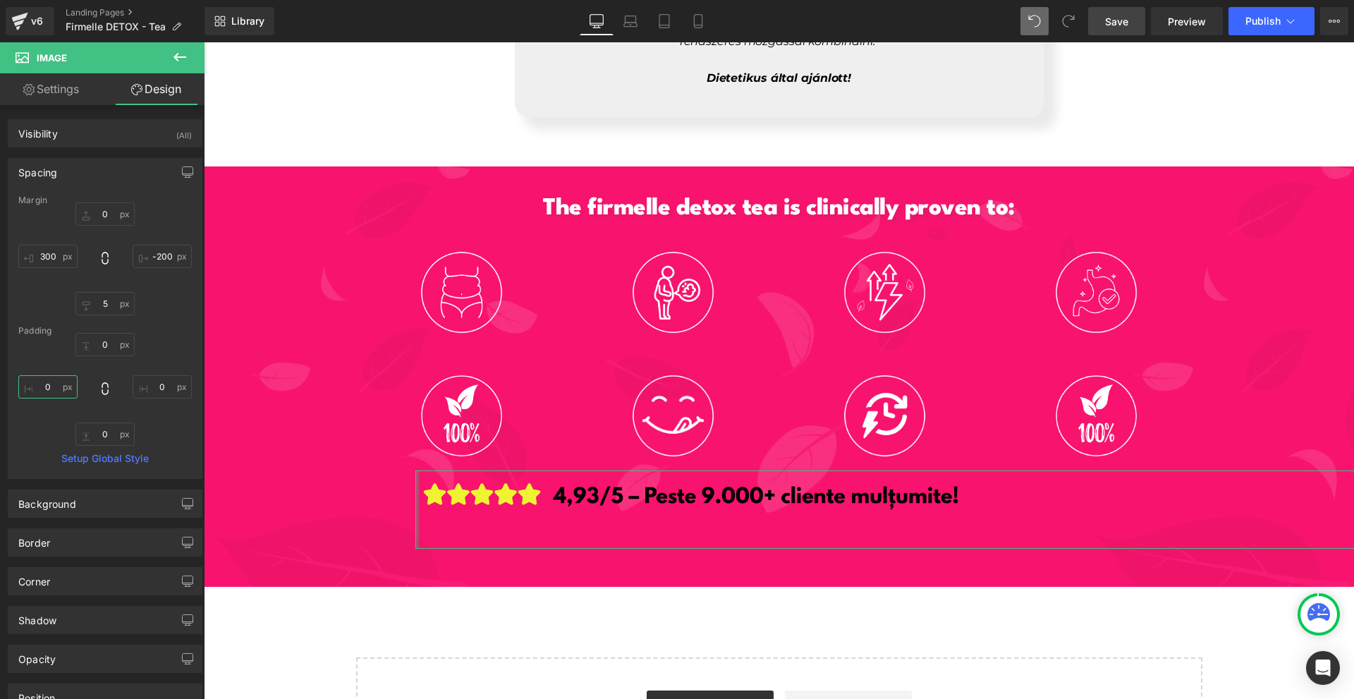
click at [54, 384] on input "0" at bounding box center [47, 386] width 59 height 23
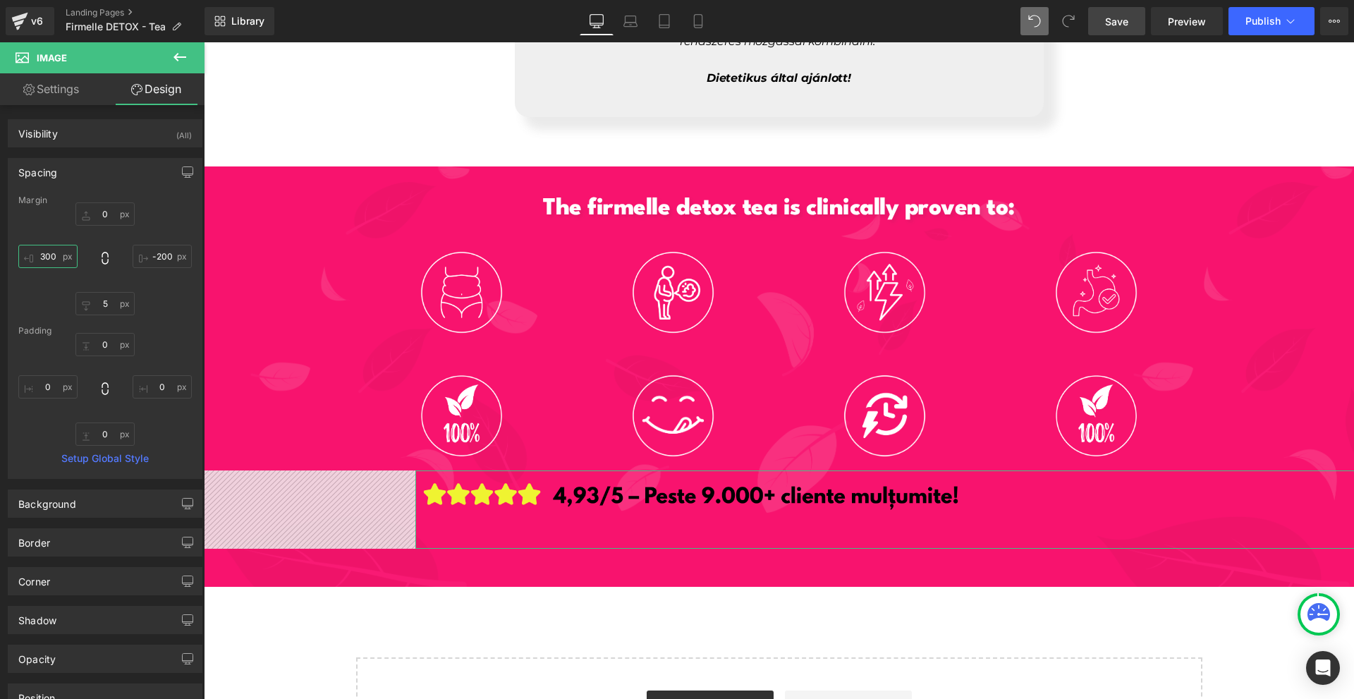
click at [49, 260] on input "300" at bounding box center [47, 256] width 59 height 23
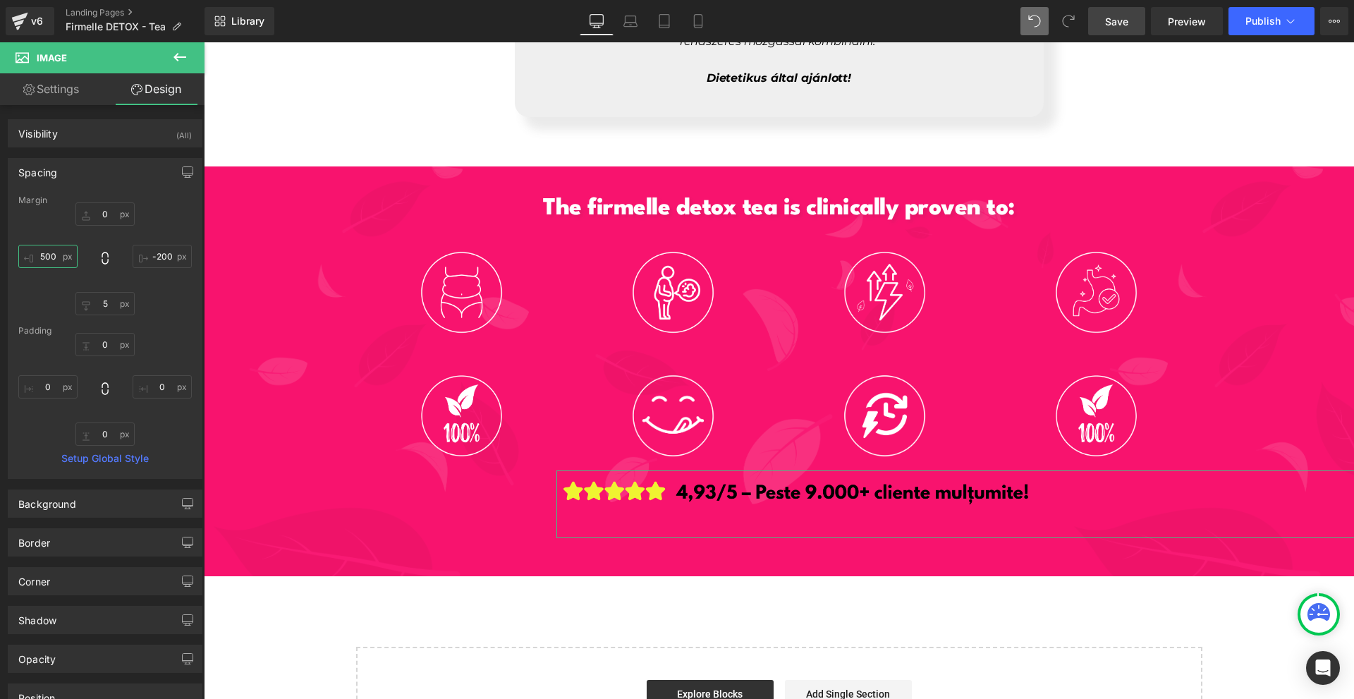
click at [49, 260] on input "500" at bounding box center [47, 256] width 59 height 23
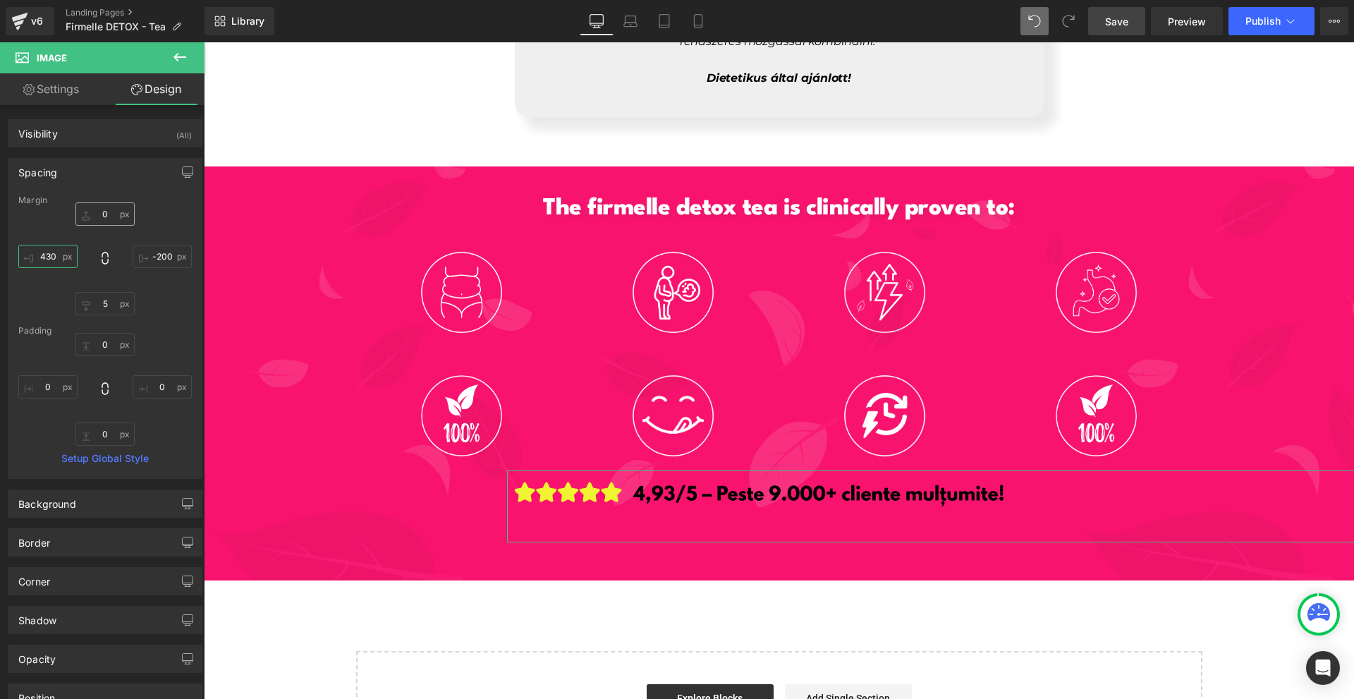
type input "430"
click at [105, 219] on input "0" at bounding box center [104, 213] width 59 height 23
type input "20"
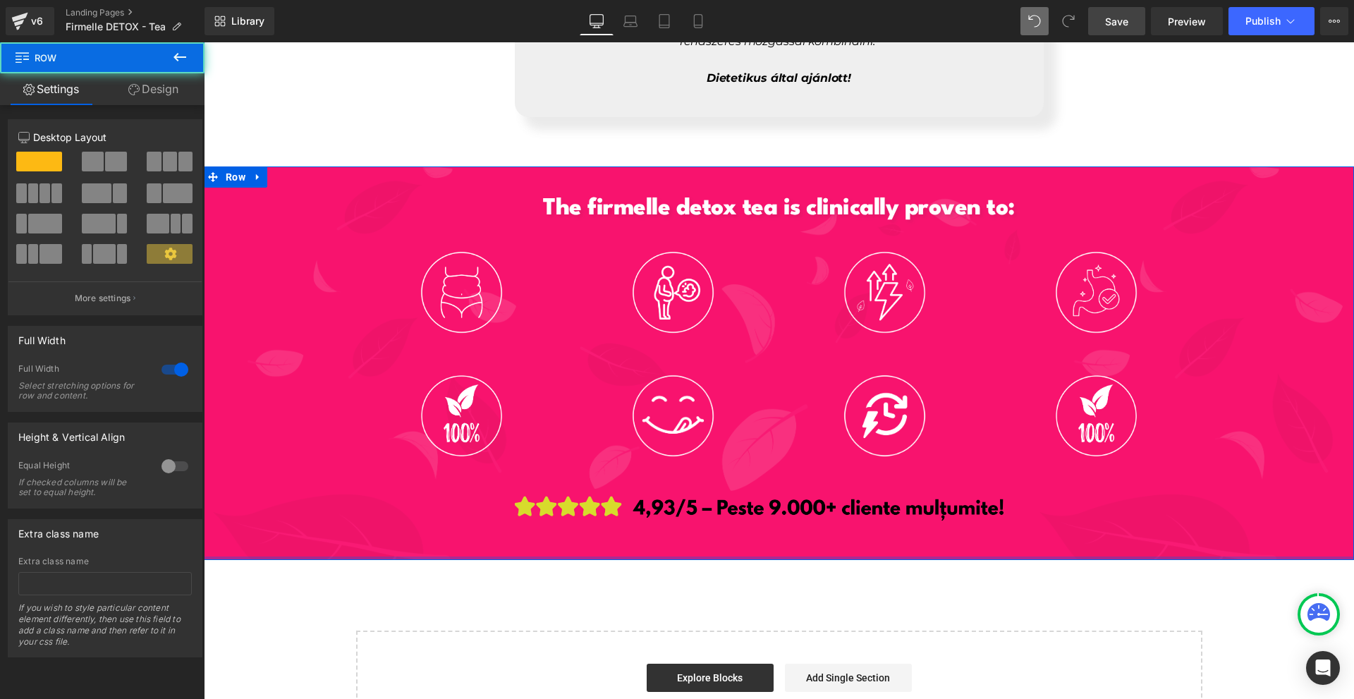
drag, startPoint x: 748, startPoint y: 559, endPoint x: 776, endPoint y: 499, distance: 65.6
click at [773, 500] on div "The firmelle detox tea is clinically proven to: Heading Image Image Image Image…" at bounding box center [779, 362] width 1150 height 393
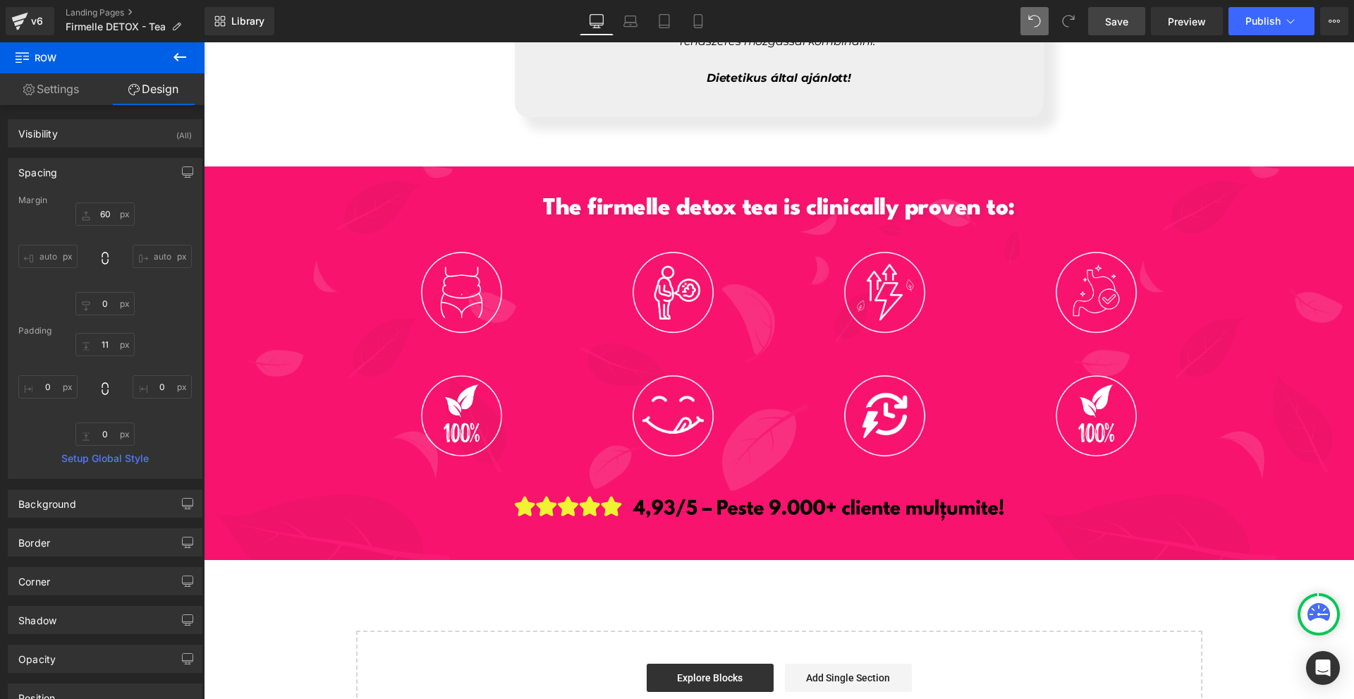
scroll to position [6539, 0]
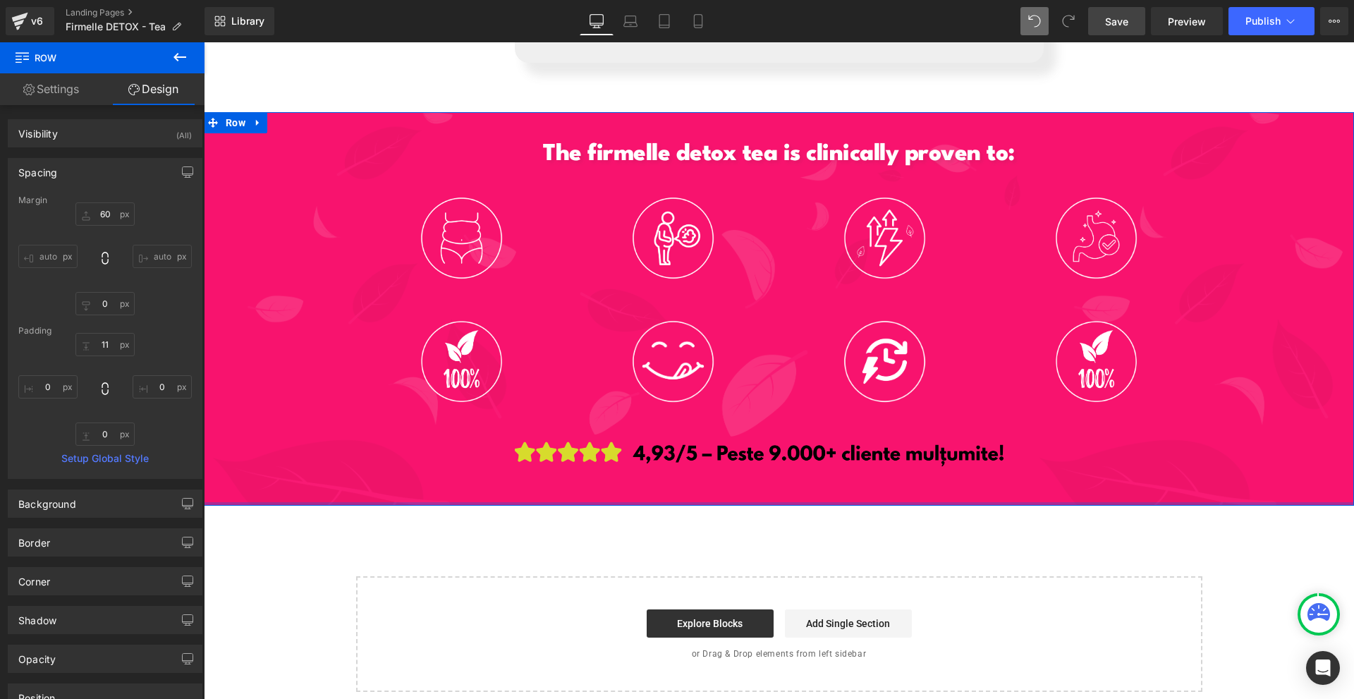
type input "0px"
drag, startPoint x: 511, startPoint y: 490, endPoint x: 571, endPoint y: 449, distance: 73.1
click at [523, 458] on div "The firmelle detox tea is clinically proven to: Heading Image Image Image Image…" at bounding box center [779, 308] width 1150 height 393
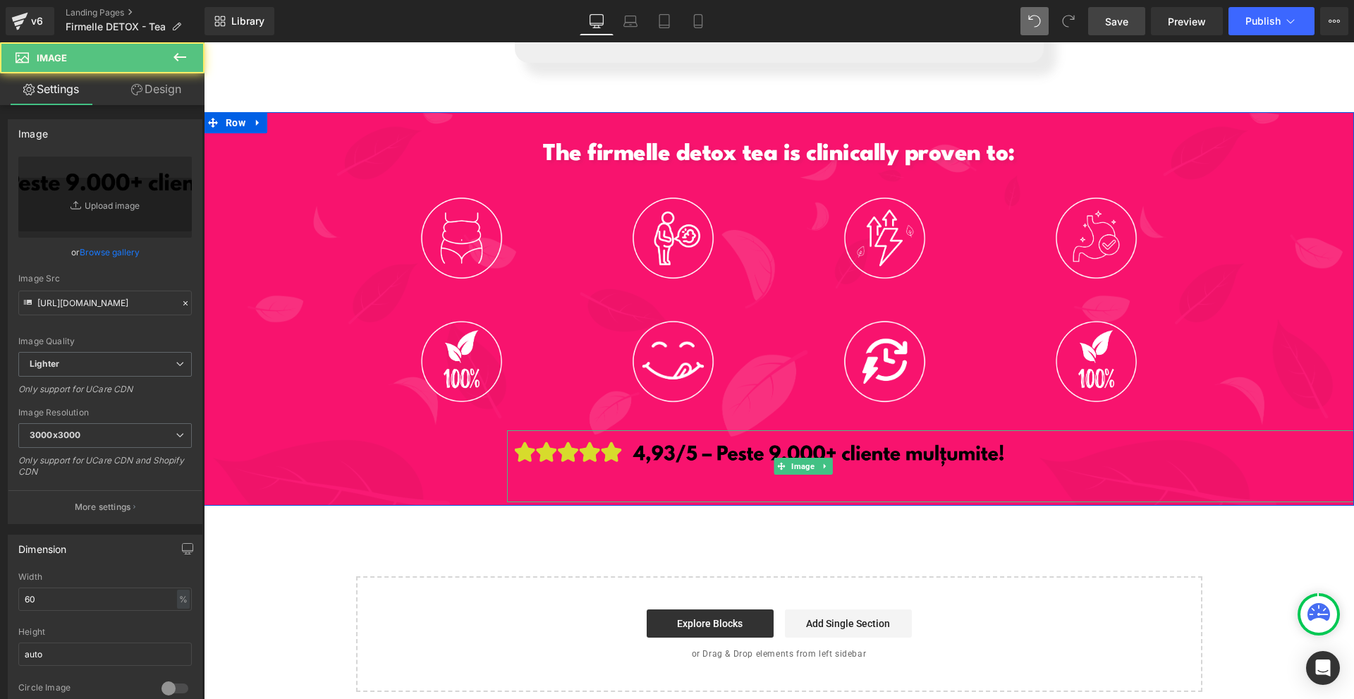
click at [519, 466] on img at bounding box center [803, 465] width 593 height 71
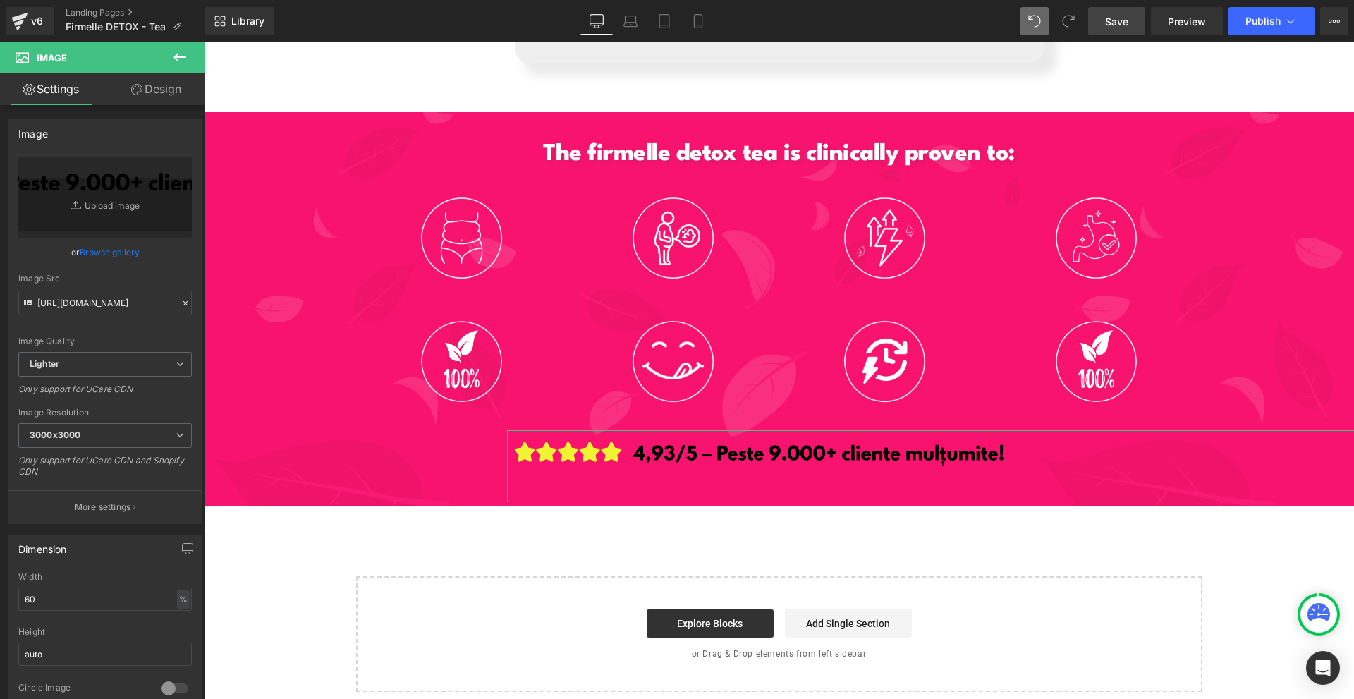
drag, startPoint x: 146, startPoint y: 94, endPoint x: 106, endPoint y: 164, distance: 79.6
click at [146, 93] on link "Design" at bounding box center [156, 89] width 102 height 32
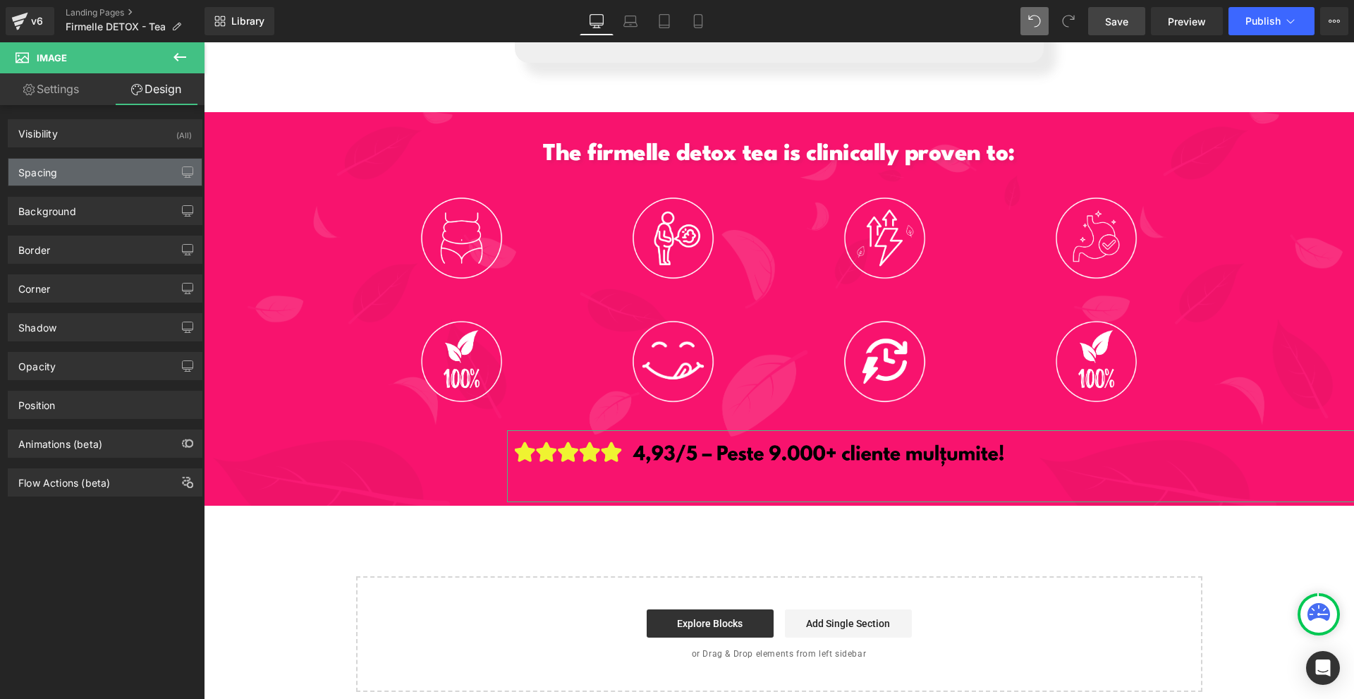
click at [92, 168] on div "Spacing" at bounding box center [104, 172] width 193 height 27
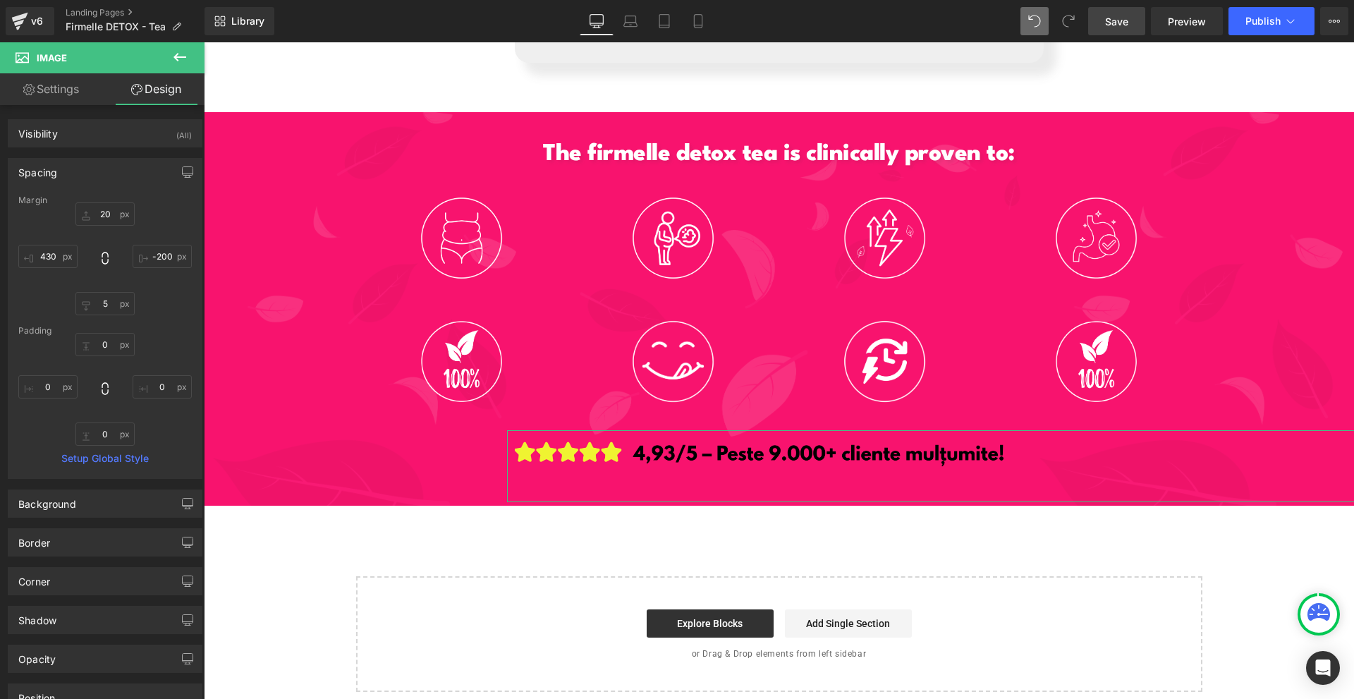
click at [125, 291] on div "20px 20 -200px -200 5px 5 430px 430" at bounding box center [104, 258] width 173 height 113
click at [123, 293] on input "5" at bounding box center [104, 303] width 59 height 23
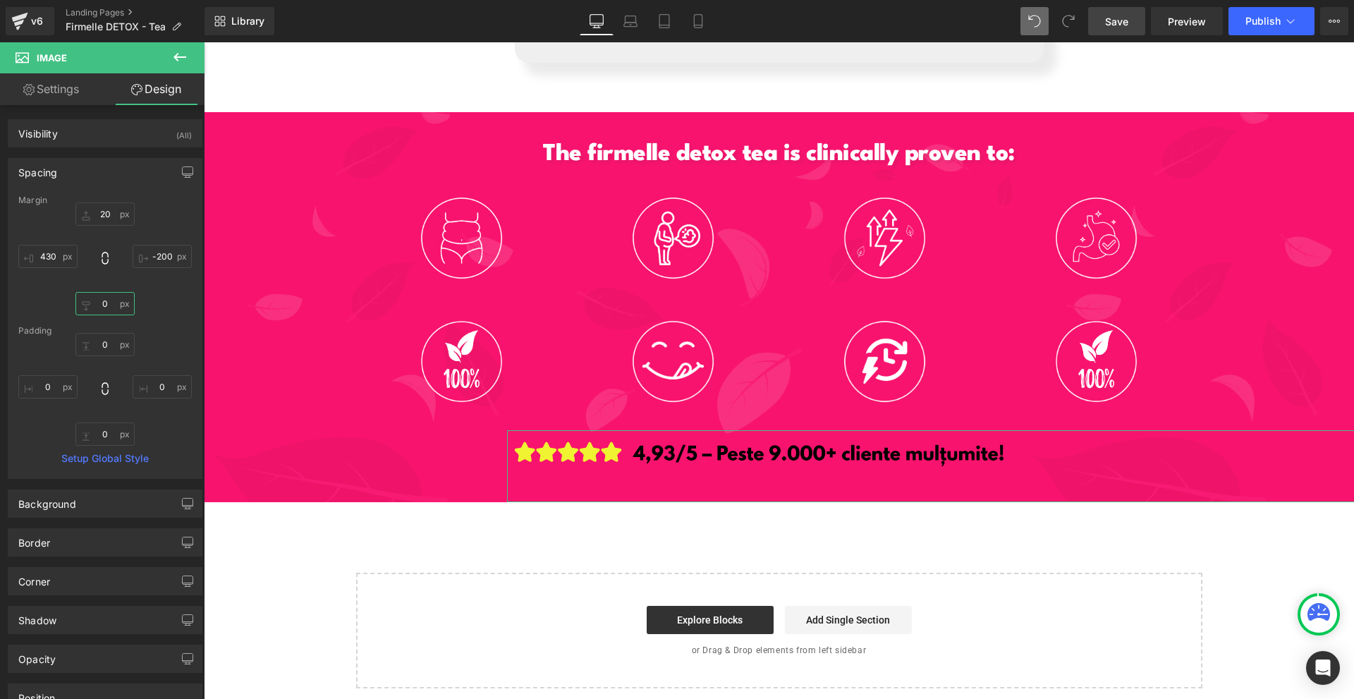
scroll to position [6536, 0]
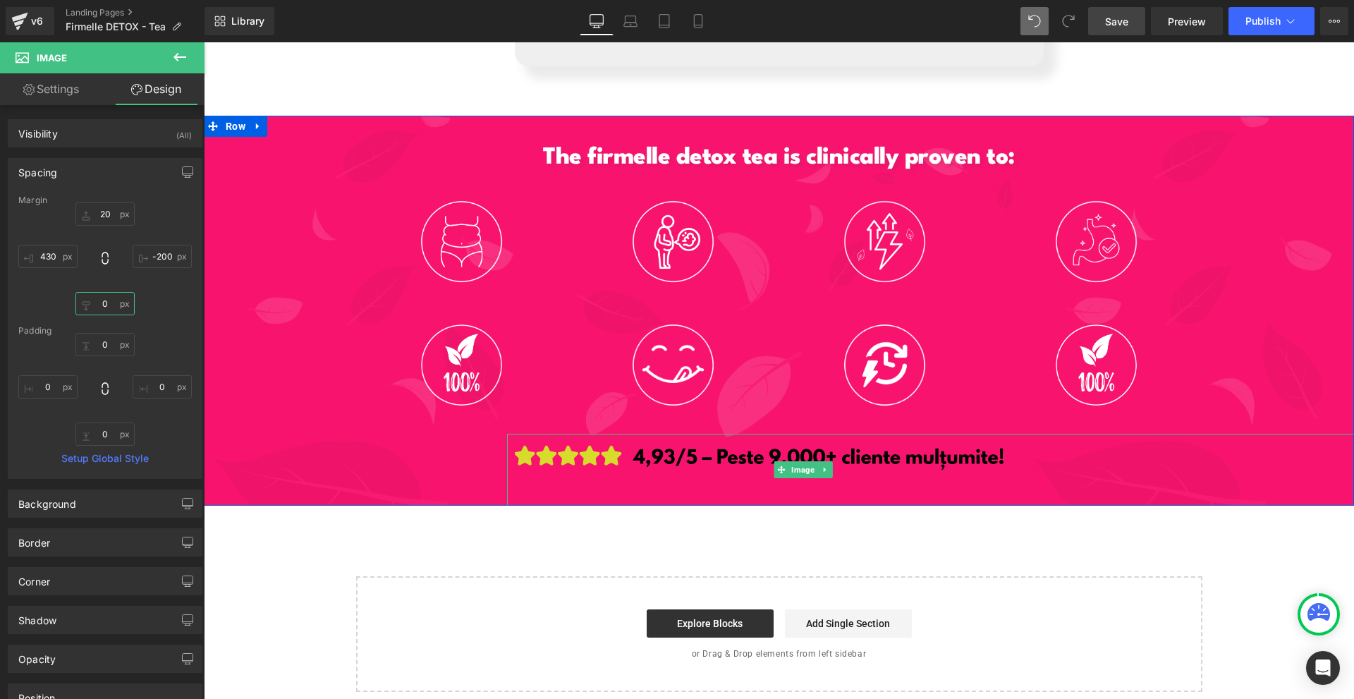
type input "0-"
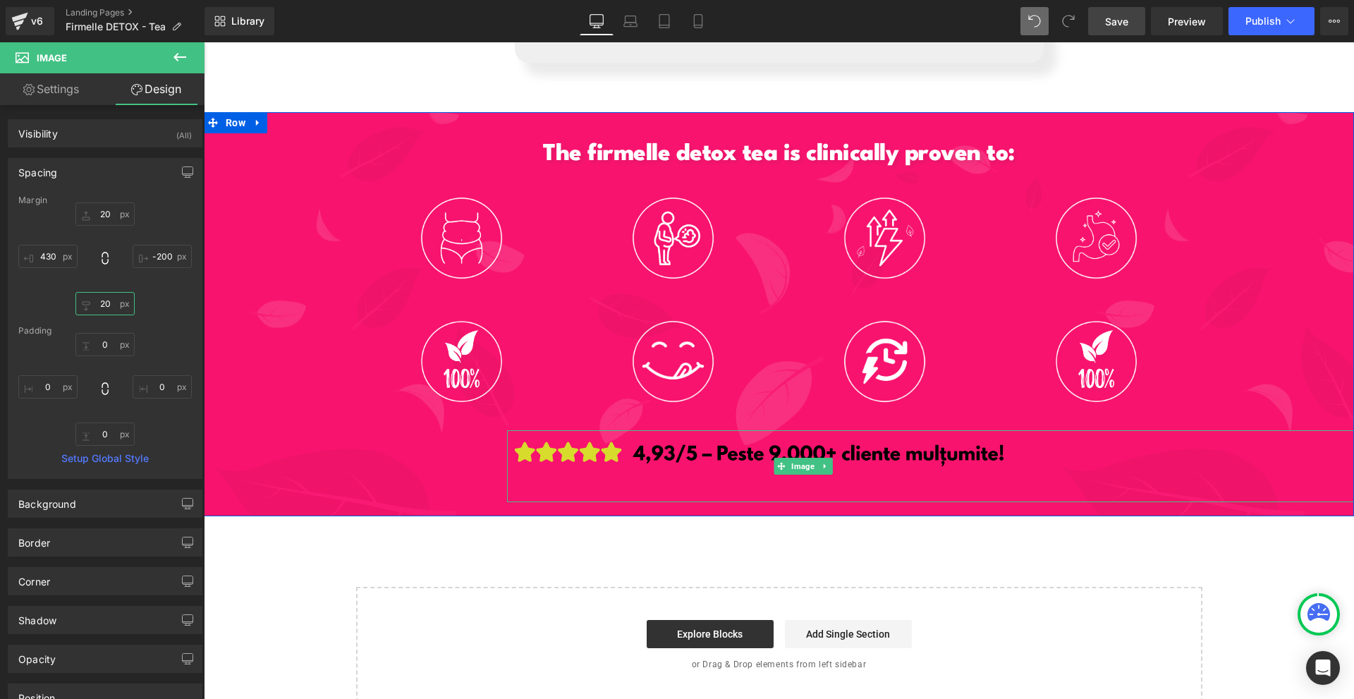
type input "2"
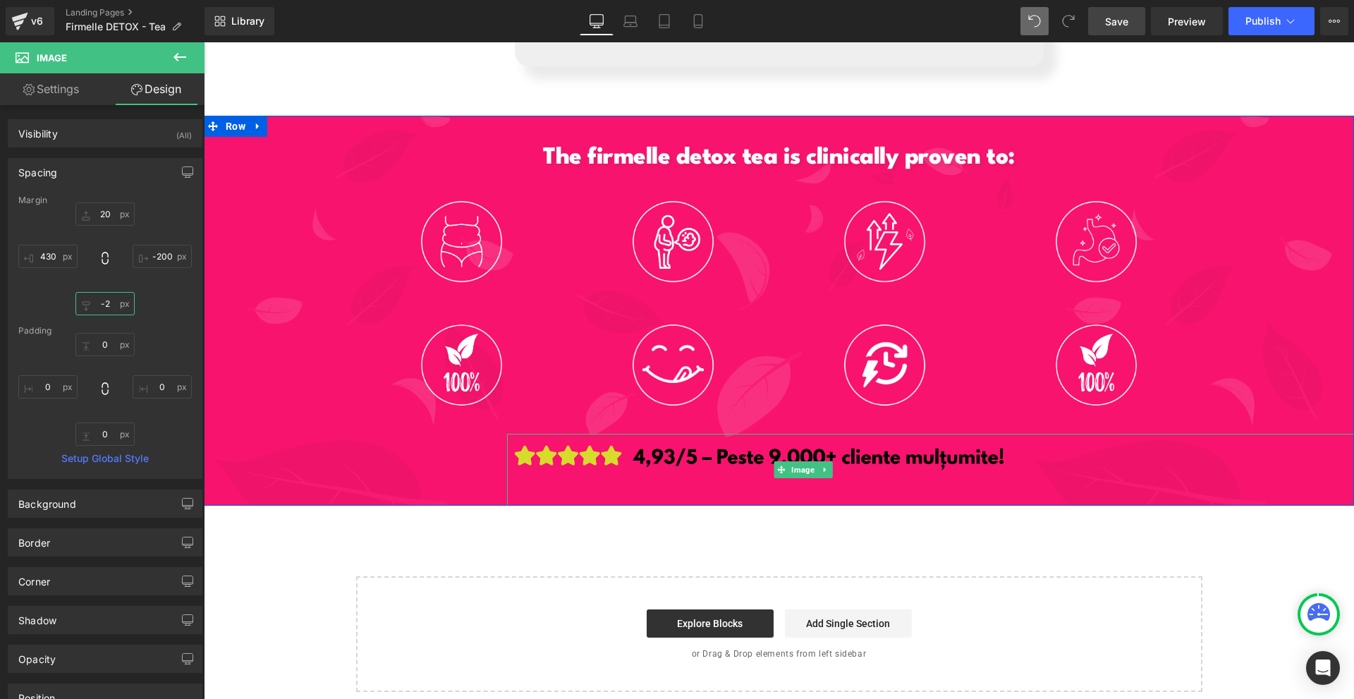
type input "-20"
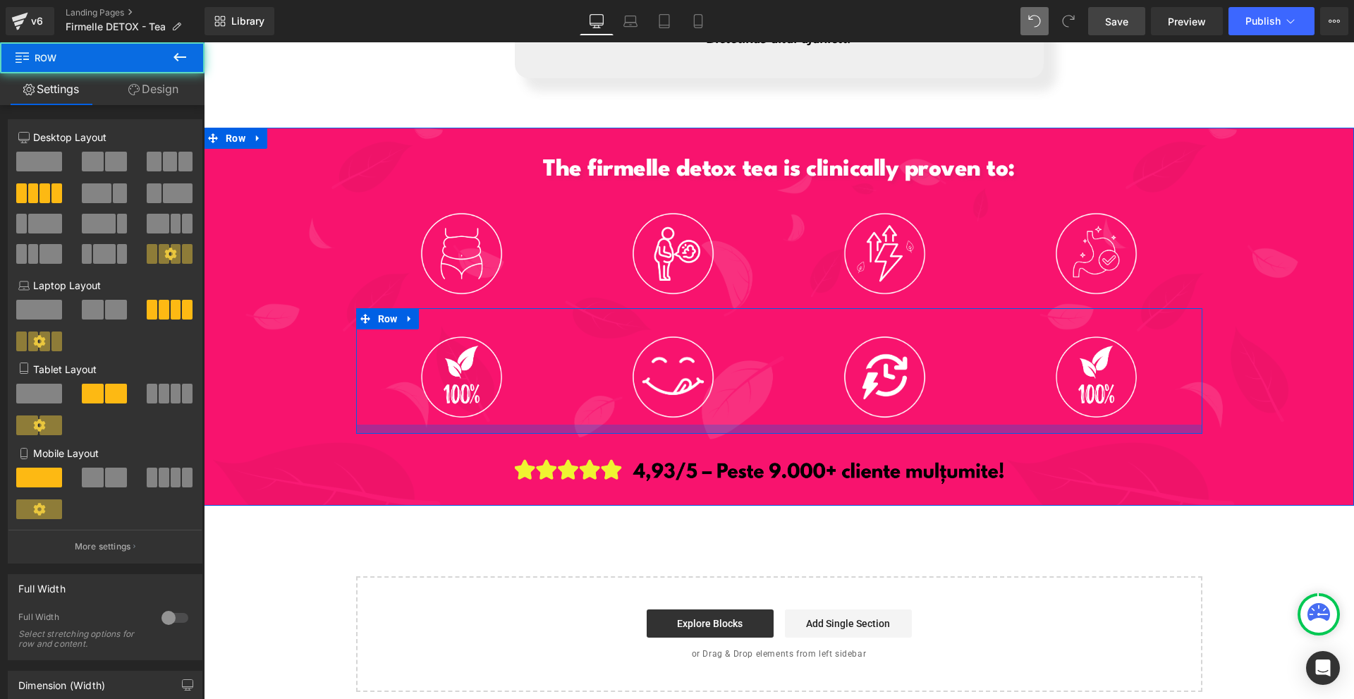
scroll to position [6539, 0]
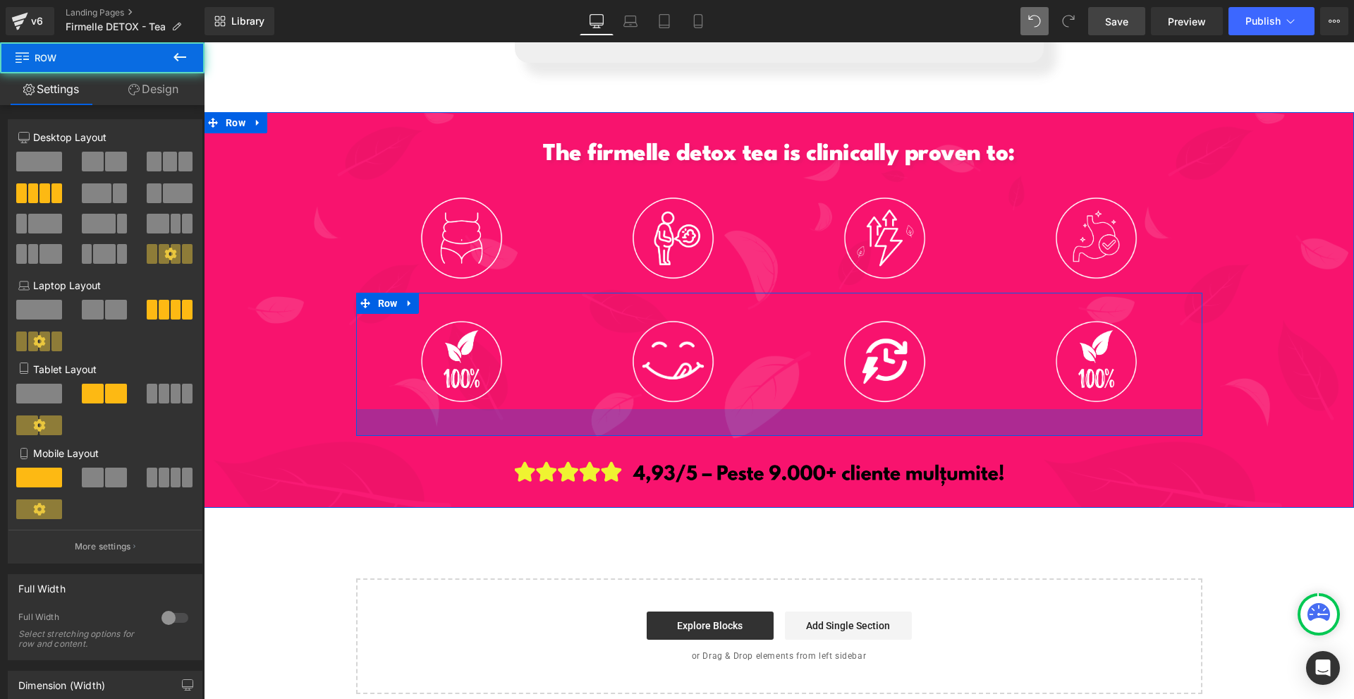
click at [754, 422] on div "The firmelle detox tea is clinically proven to: Heading Image Image Image Image…" at bounding box center [779, 313] width 1150 height 387
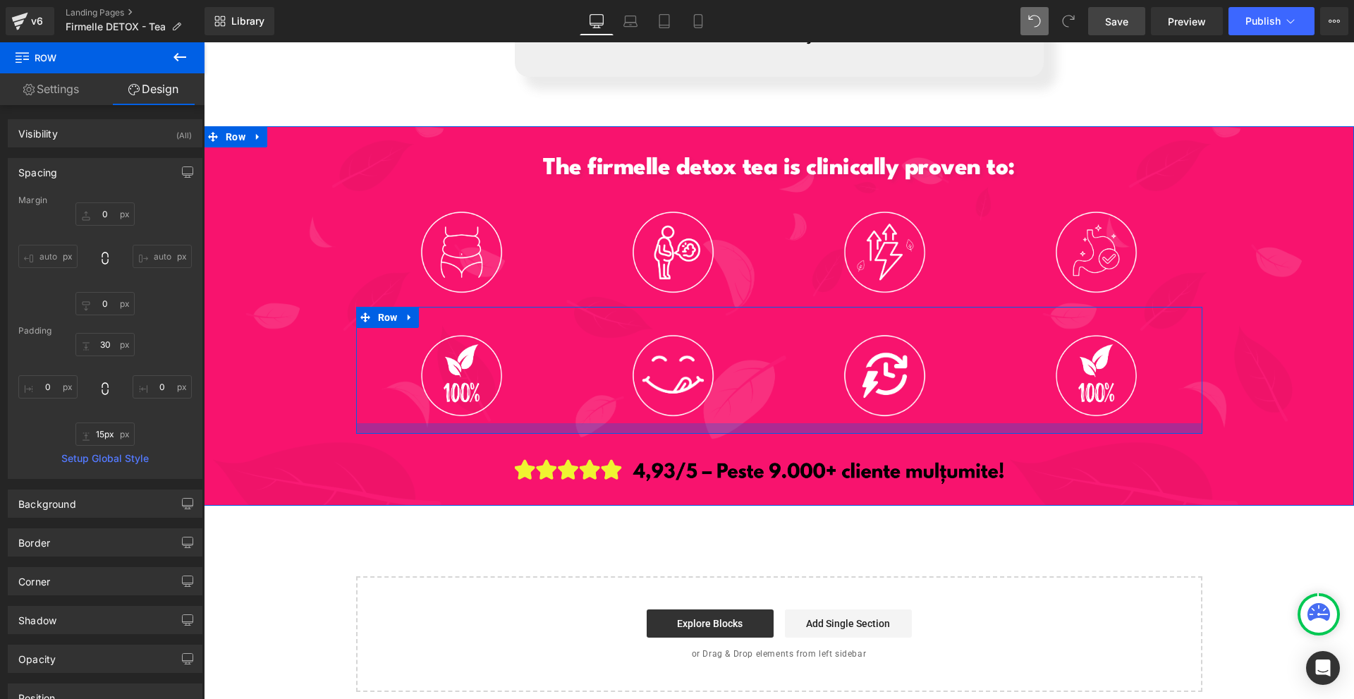
type input "10px"
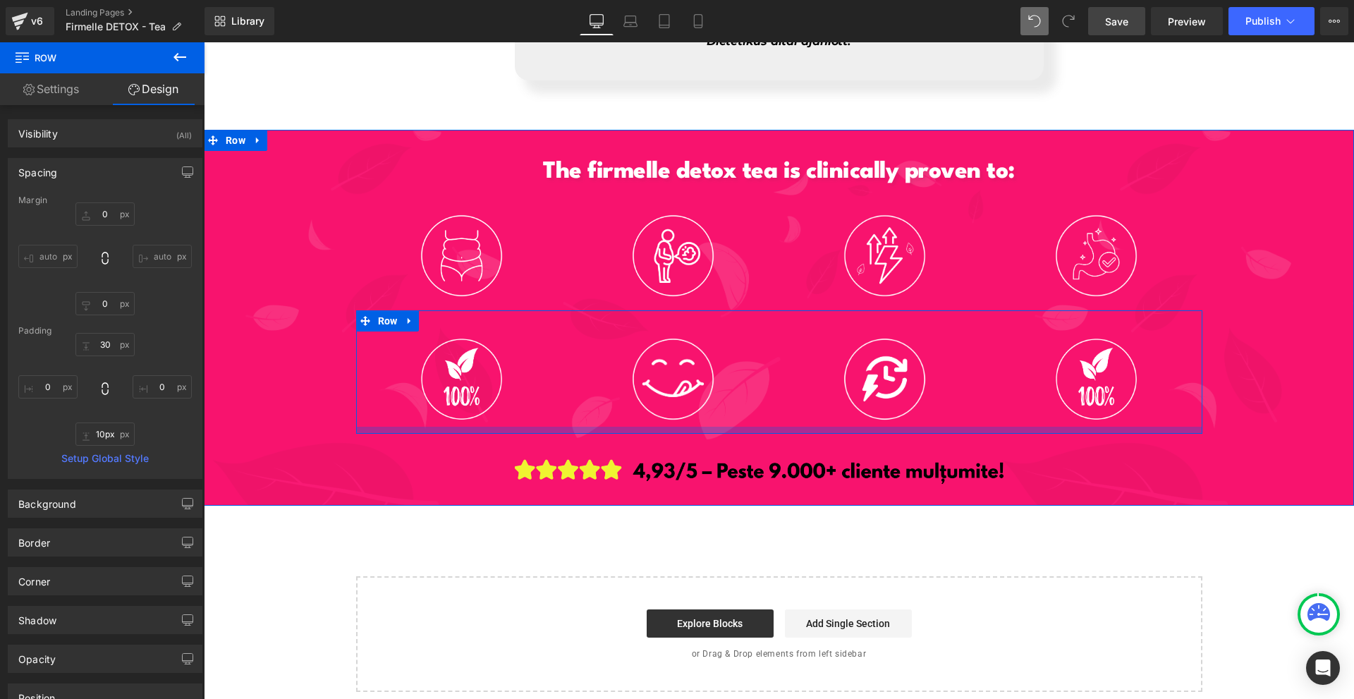
click at [760, 427] on div at bounding box center [779, 430] width 846 height 7
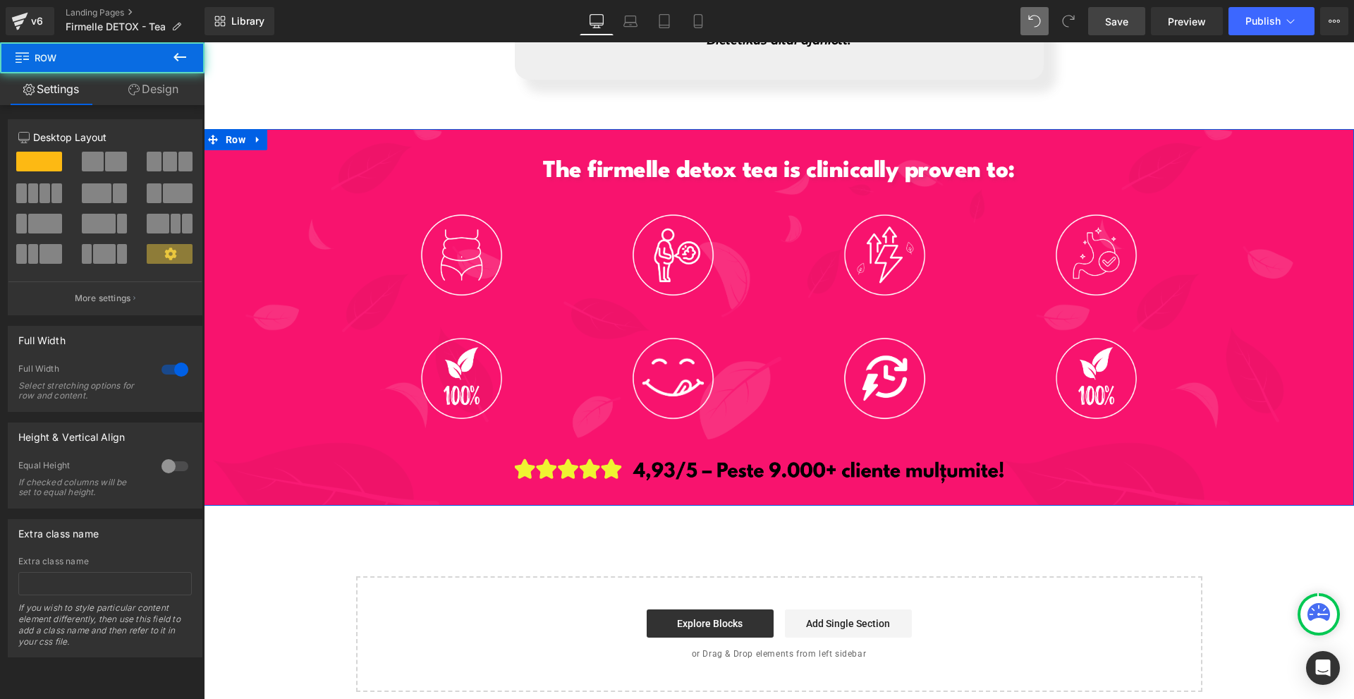
click at [464, 505] on div at bounding box center [779, 505] width 1150 height 1
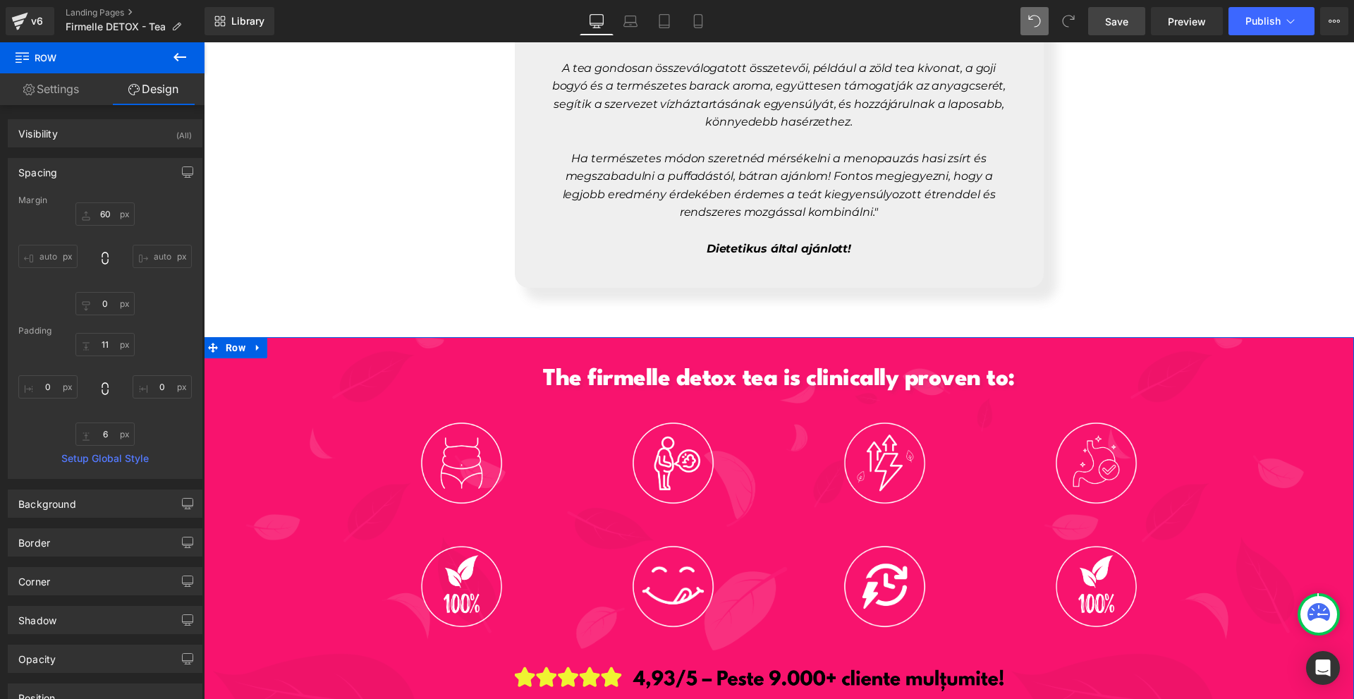
scroll to position [6526, 0]
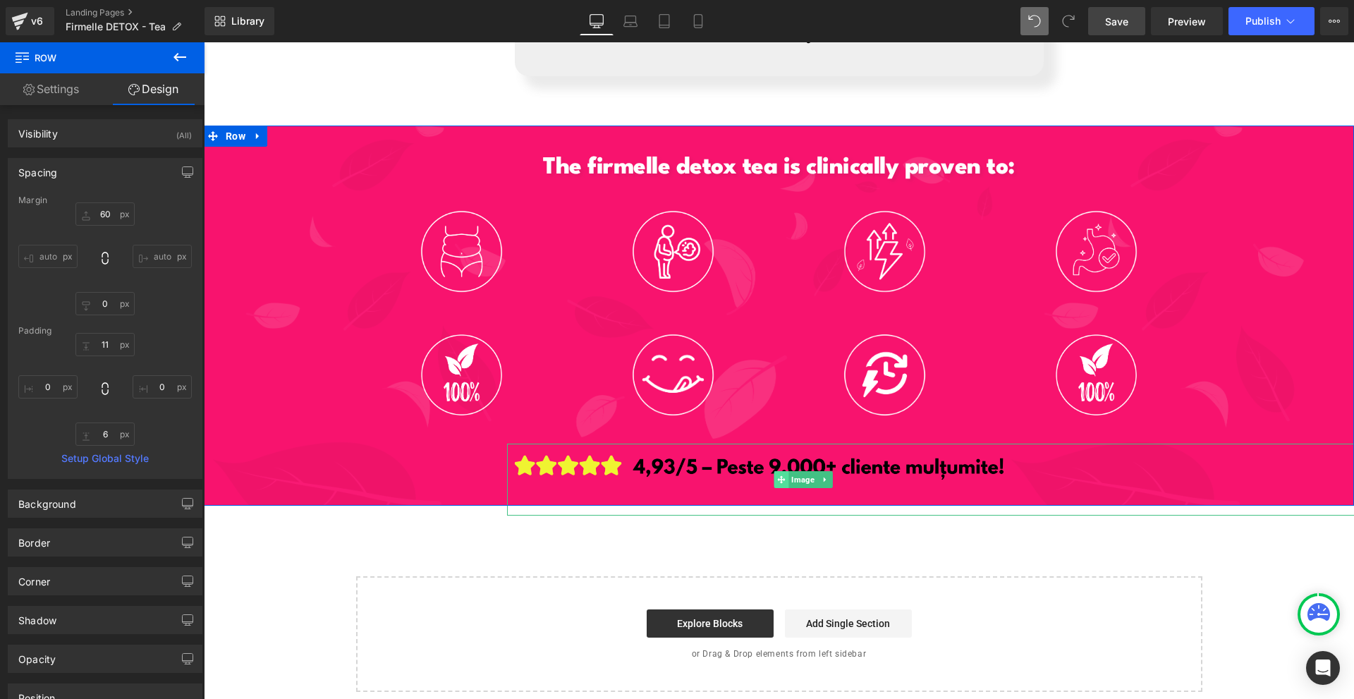
click at [778, 475] on icon at bounding box center [782, 479] width 8 height 8
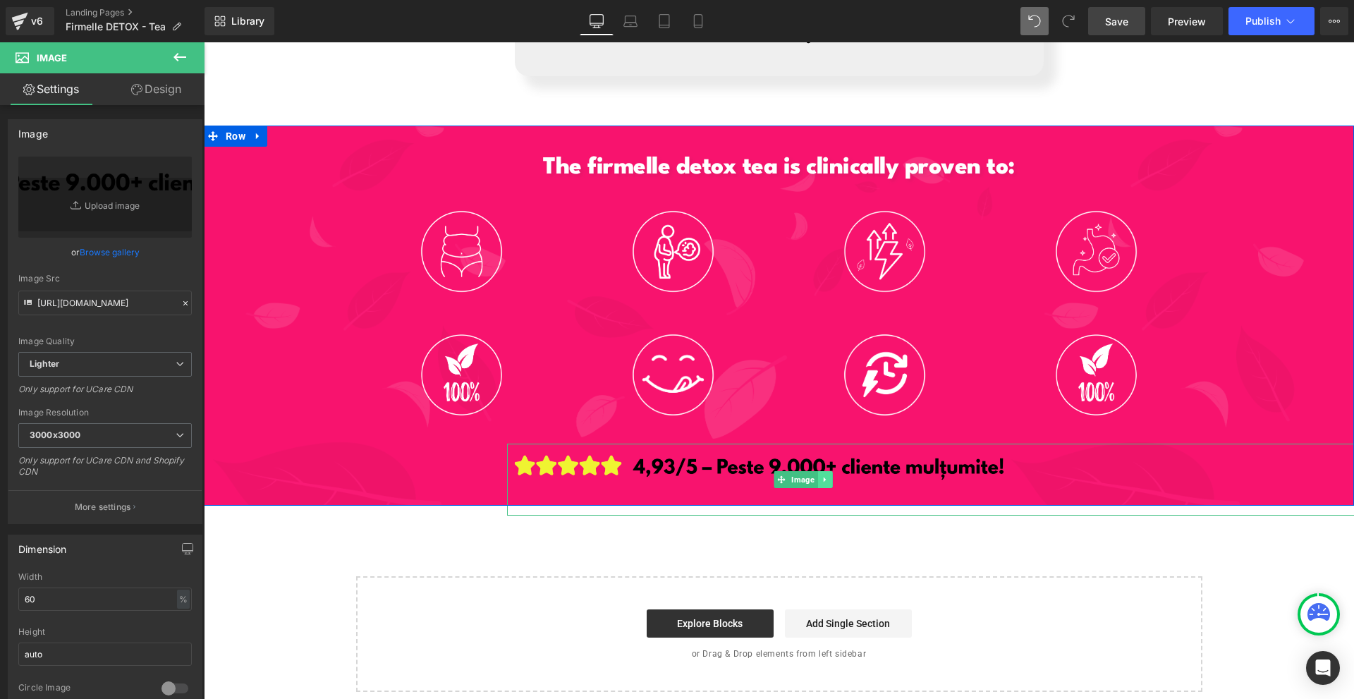
click at [818, 471] on link at bounding box center [825, 479] width 15 height 17
click at [826, 471] on link at bounding box center [832, 479] width 15 height 17
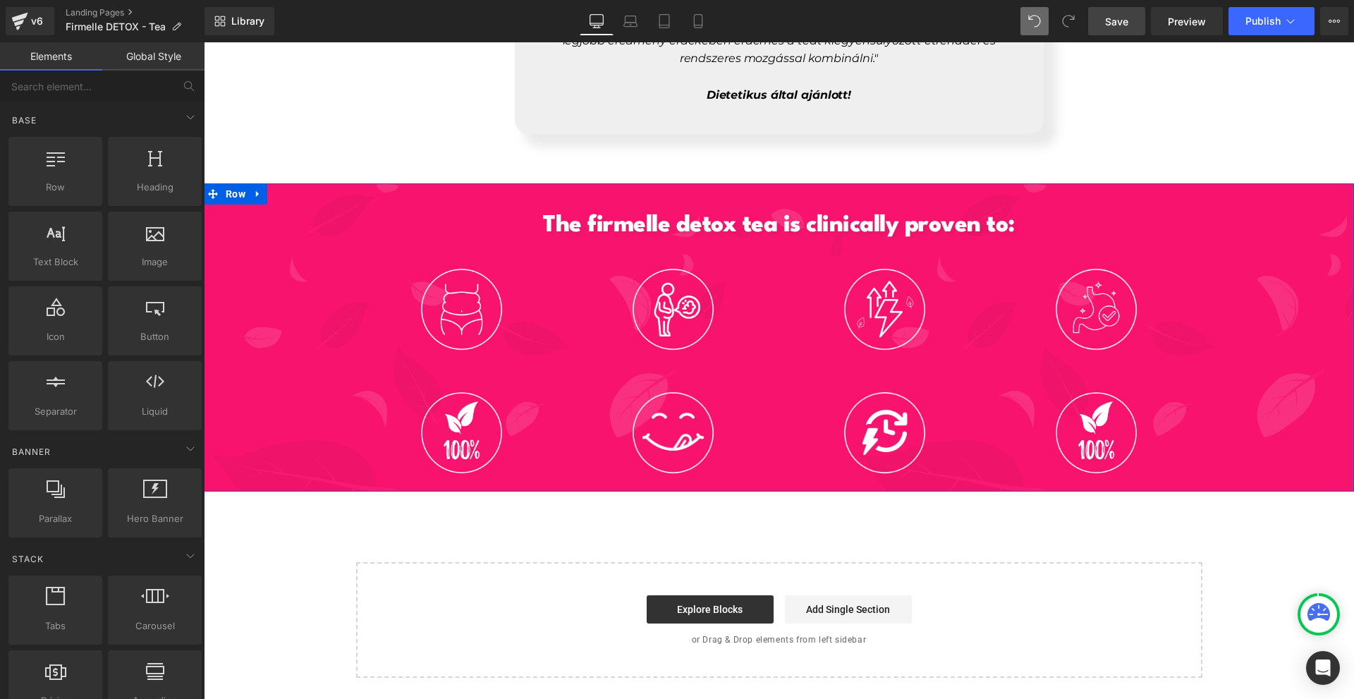
scroll to position [6447, 0]
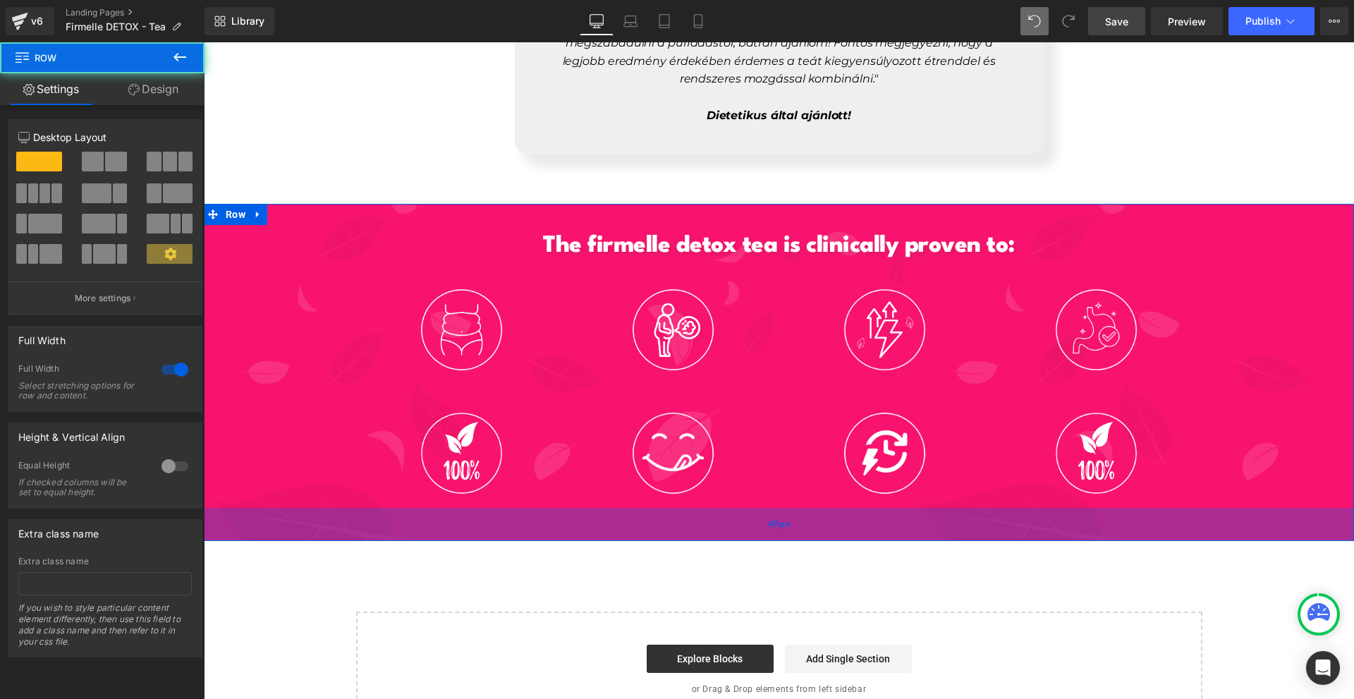
drag, startPoint x: 685, startPoint y: 497, endPoint x: 782, endPoint y: 523, distance: 100.1
click at [679, 525] on div "47px" at bounding box center [779, 524] width 1150 height 33
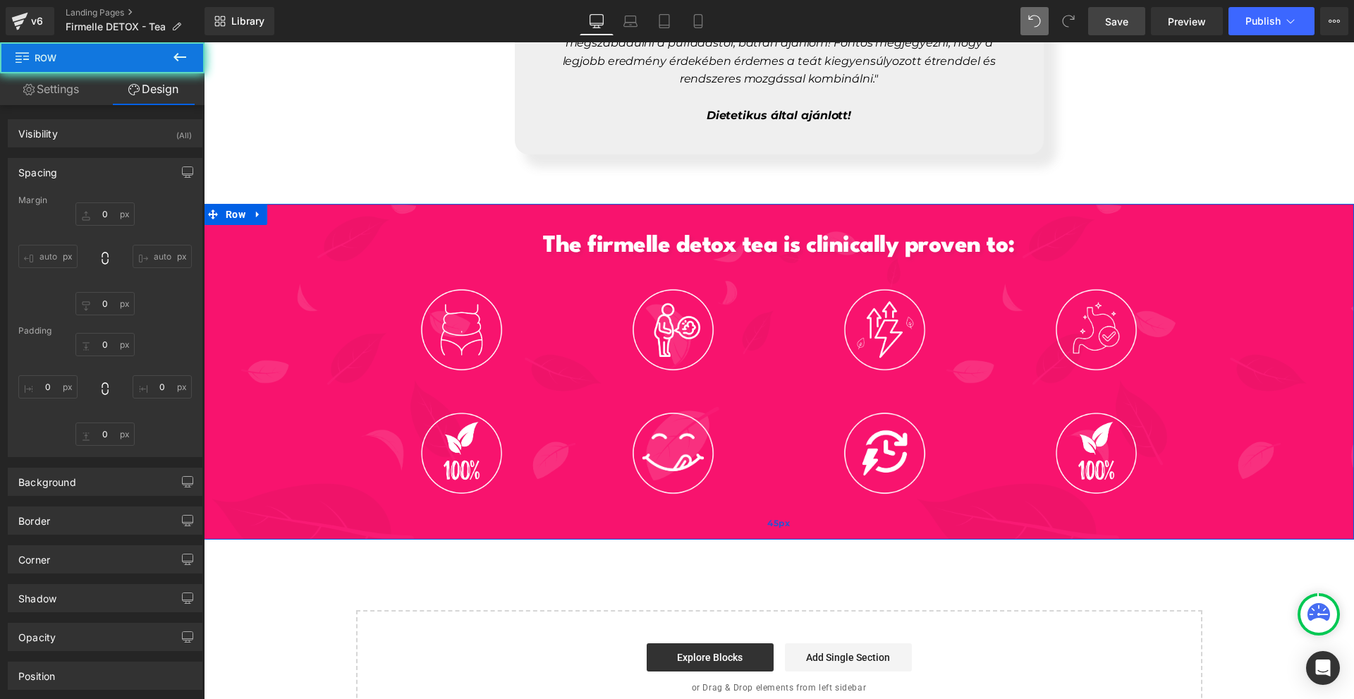
type input "60"
type input "0"
type input "11"
type input "0"
type input "45"
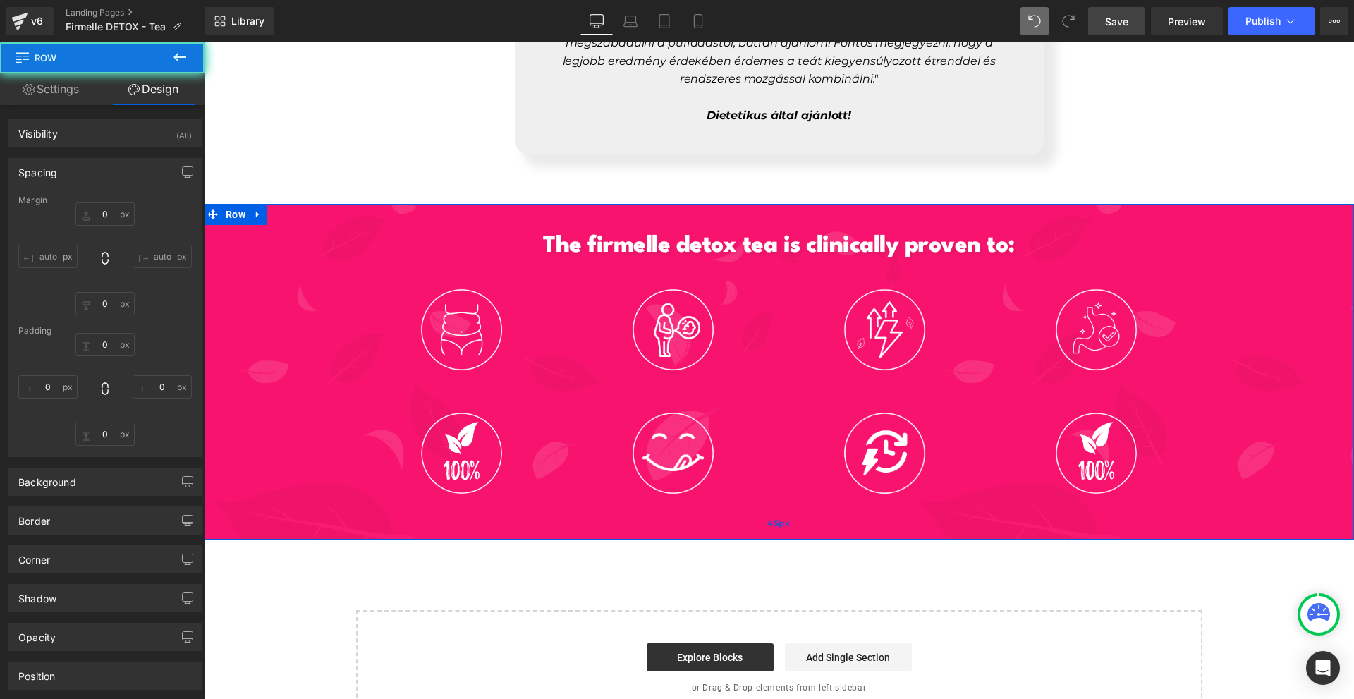
type input "0"
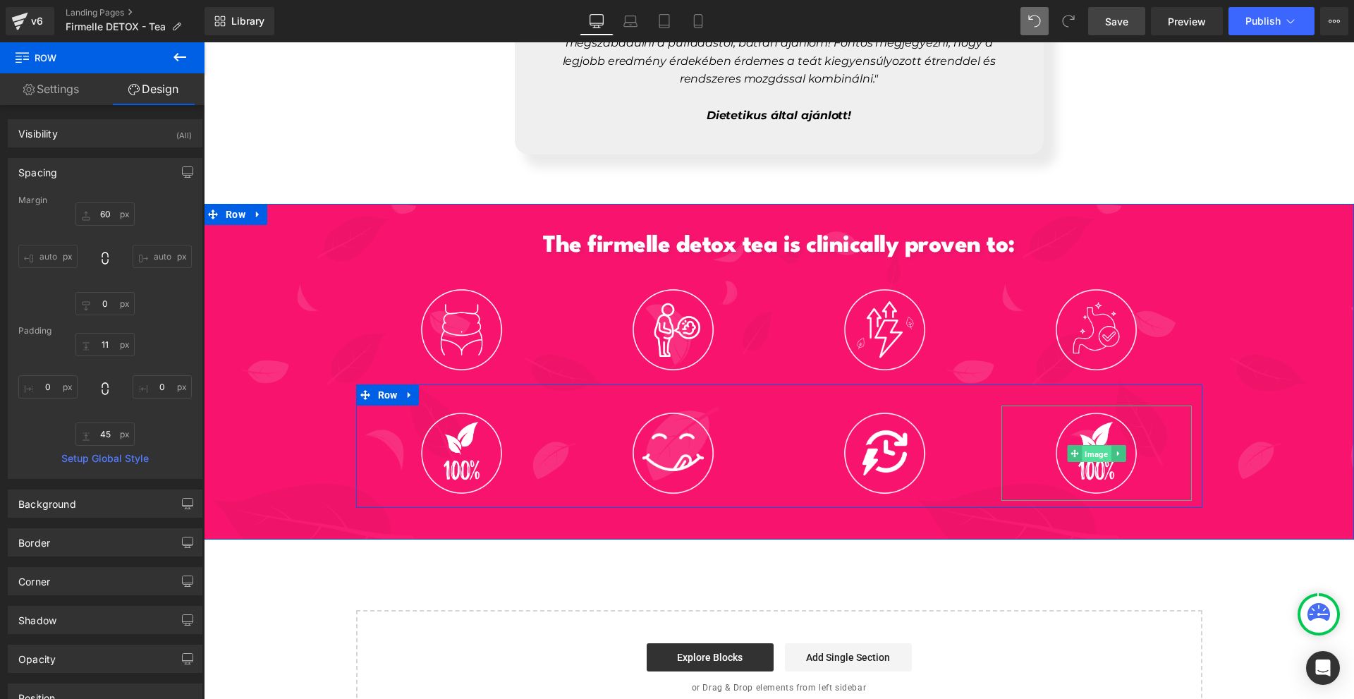
click at [1093, 445] on span "Image" at bounding box center [1096, 453] width 29 height 17
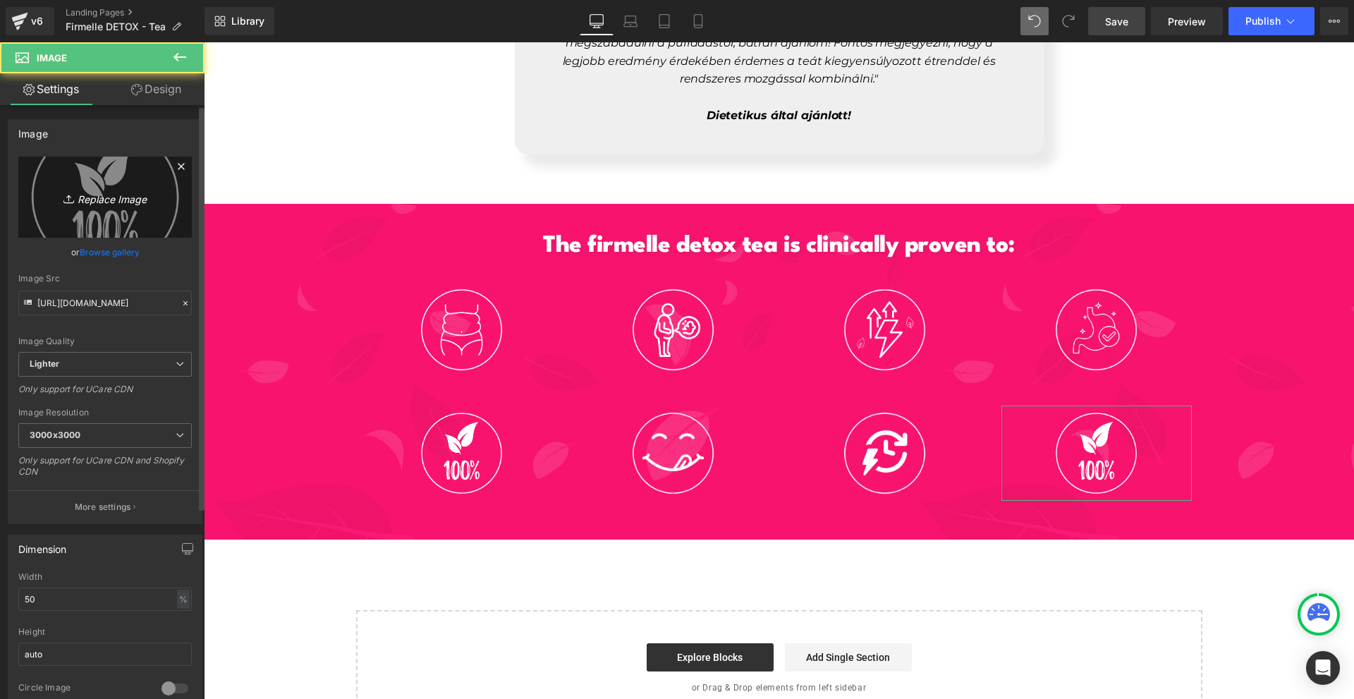
click at [135, 173] on link "Replace Image" at bounding box center [104, 197] width 173 height 81
type input "C:\fakepath\1. (27).png"
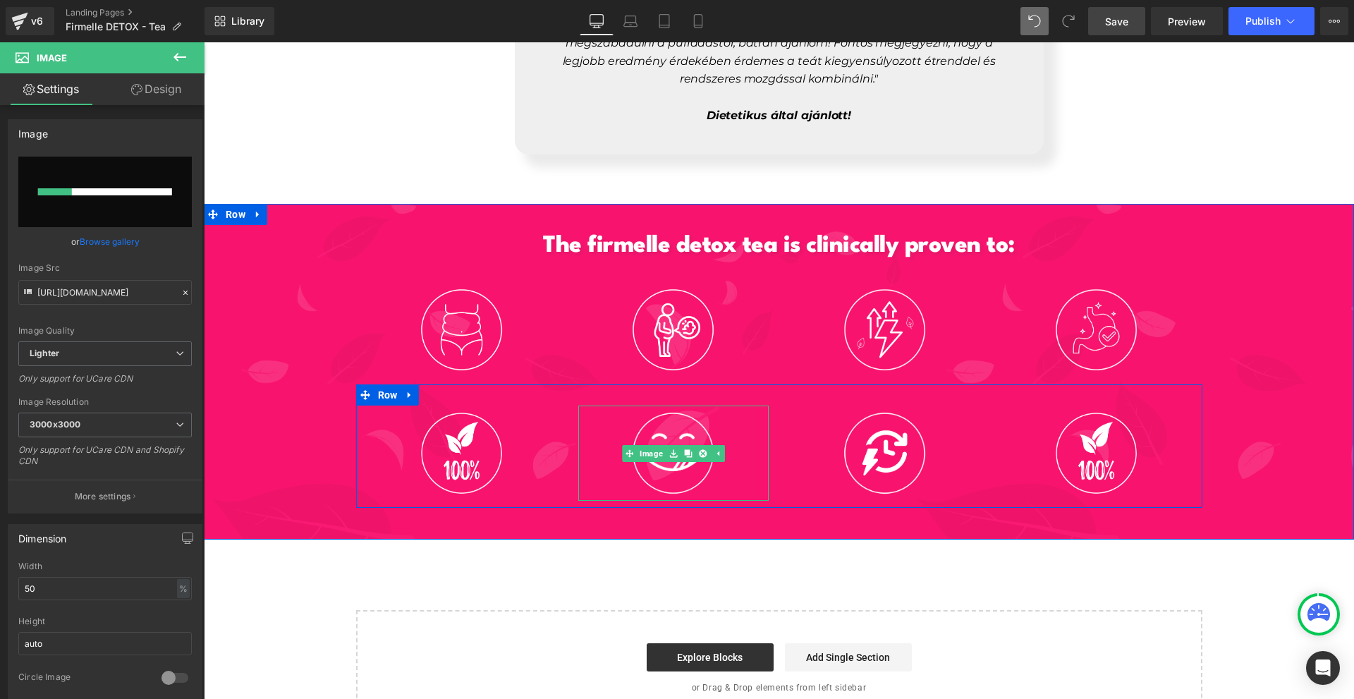
scroll to position [6482, 0]
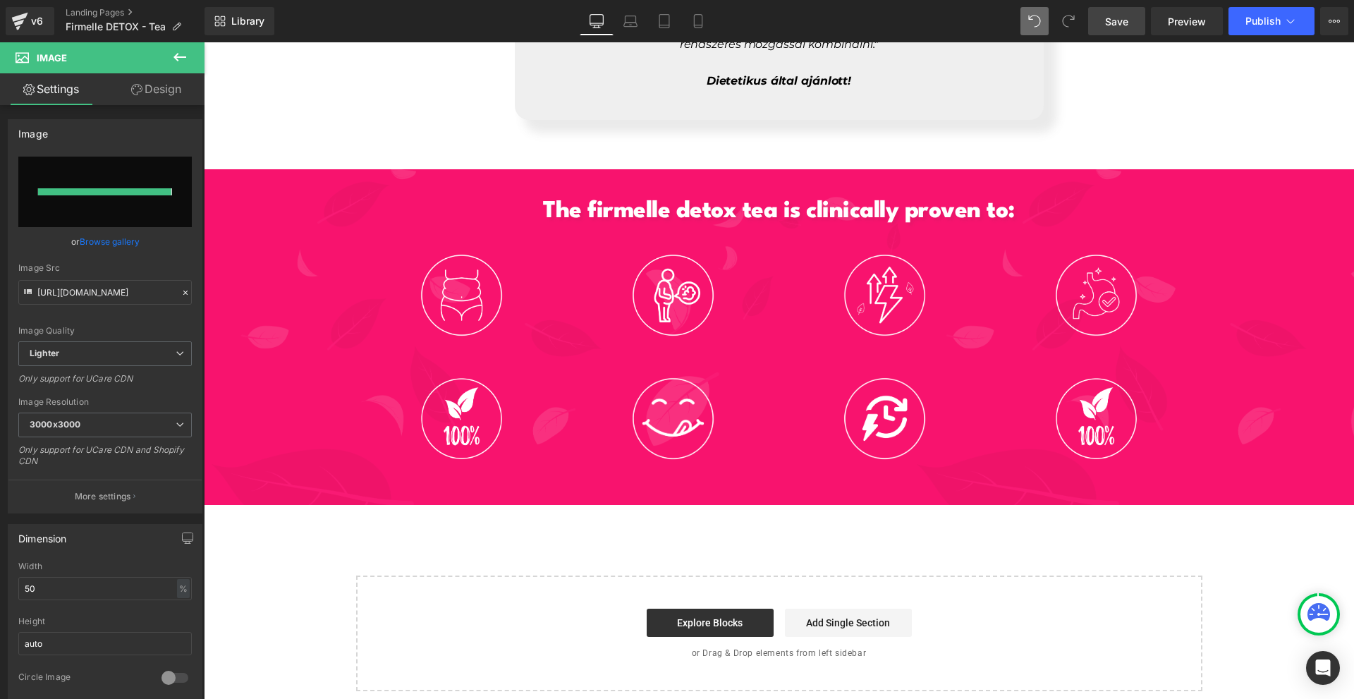
type input "https://ucarecdn.com/224df73c-30fa-49e9-b7a6-dc7cd841b538/-/format/auto/-/previ…"
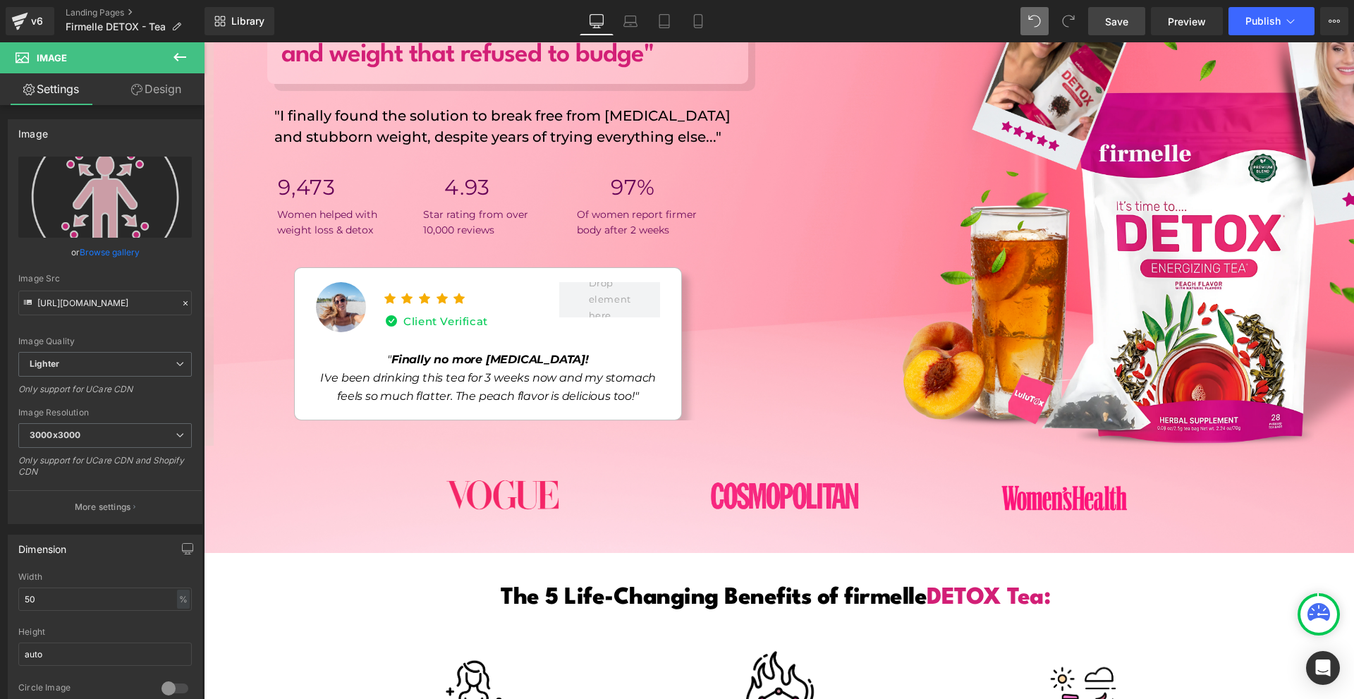
scroll to position [0, 0]
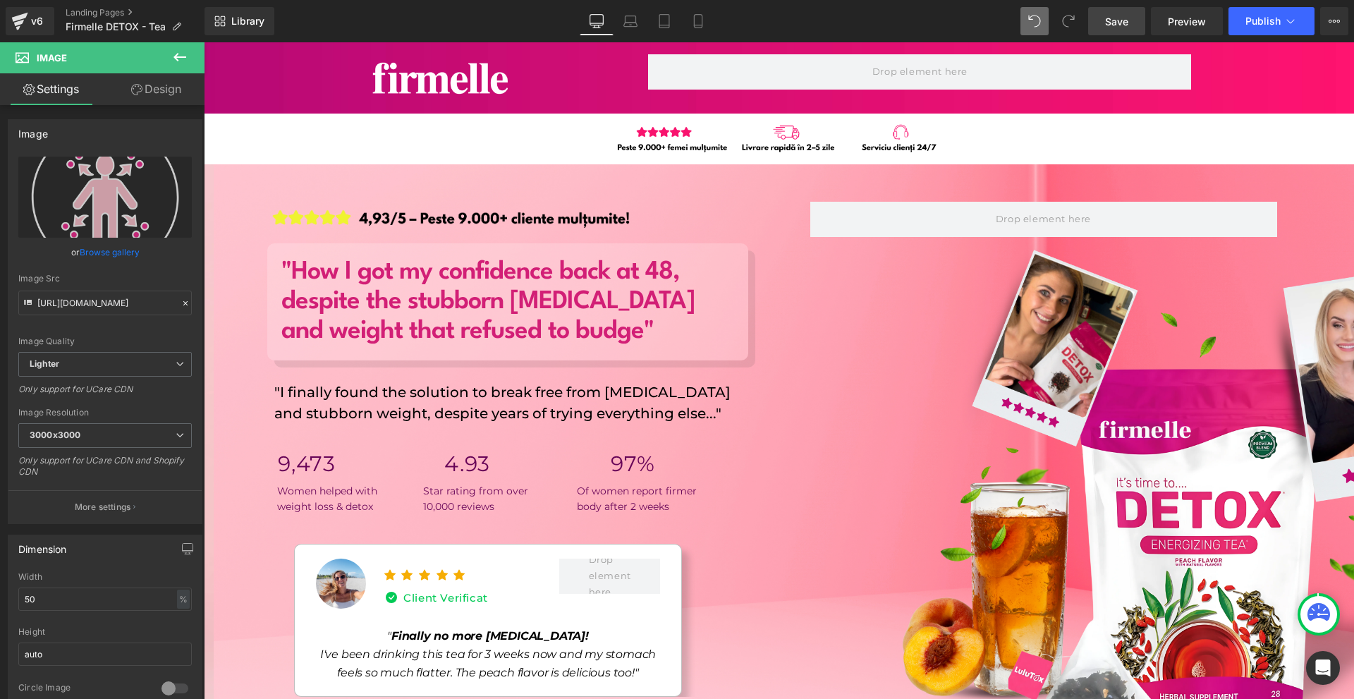
click at [1114, 21] on span "Save" at bounding box center [1116, 21] width 23 height 15
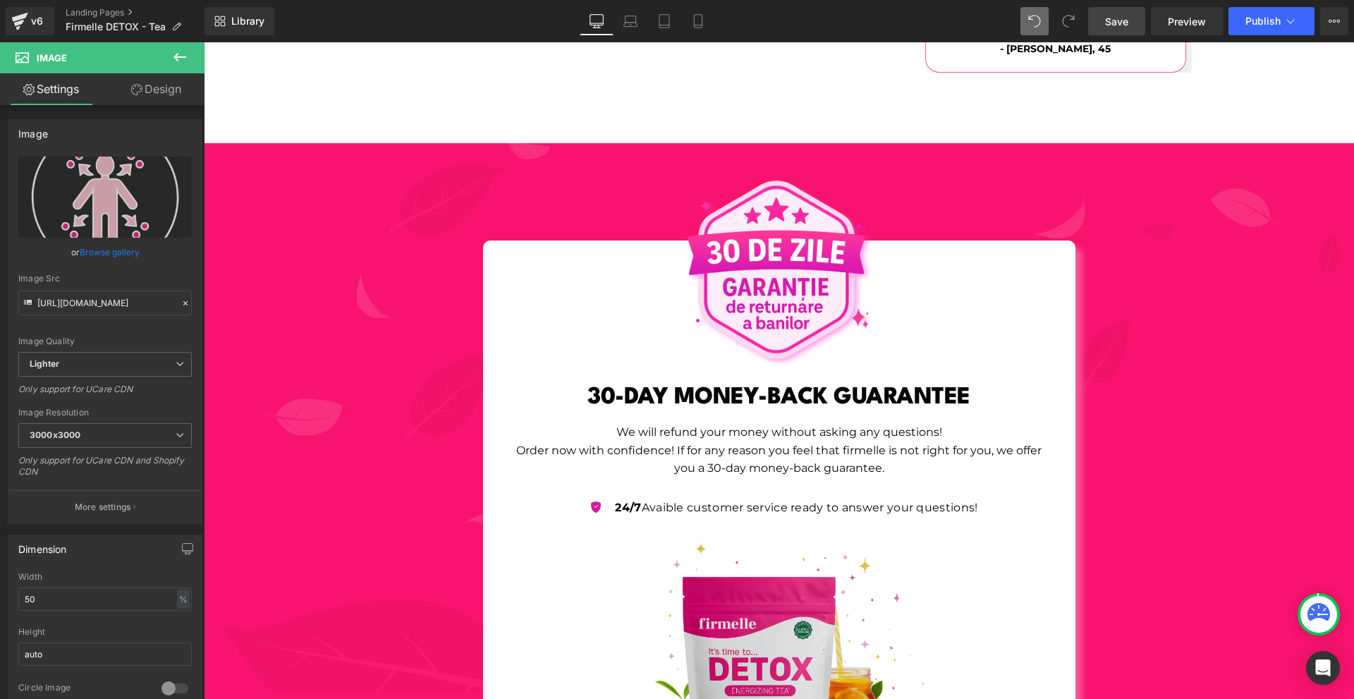
scroll to position [5500, 0]
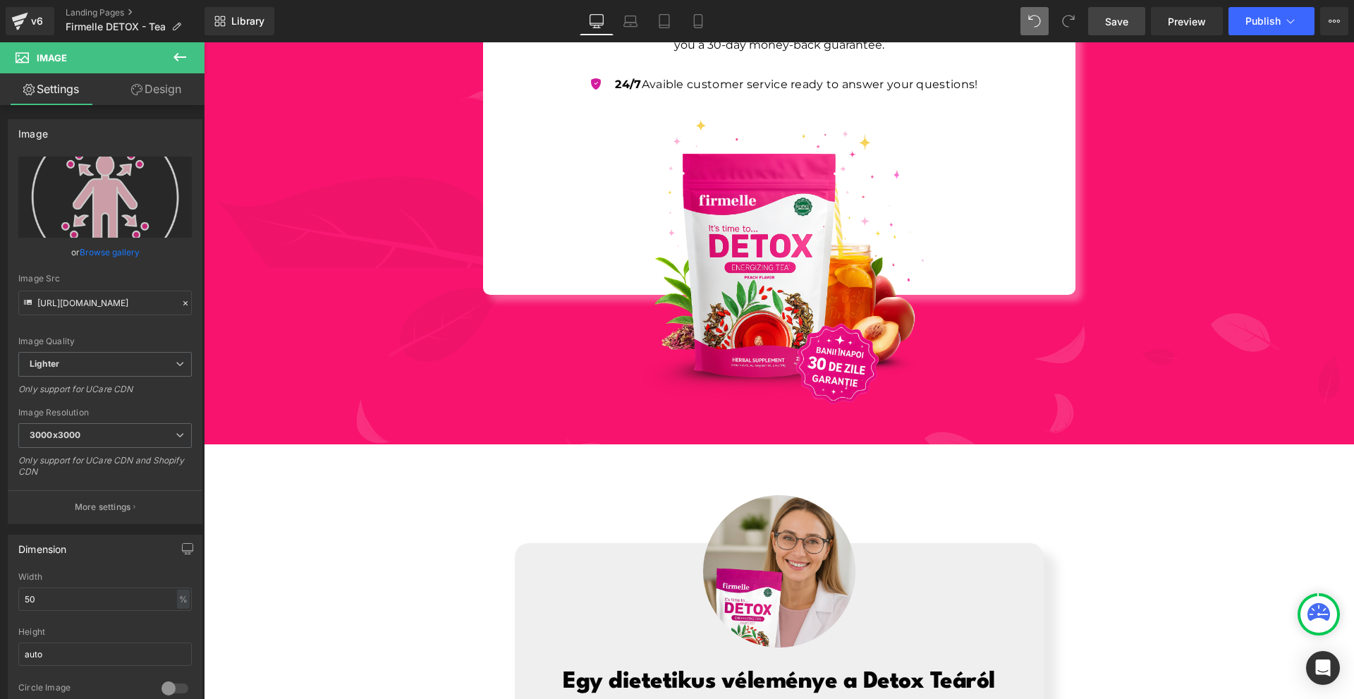
click at [1116, 18] on span "Save" at bounding box center [1116, 21] width 23 height 15
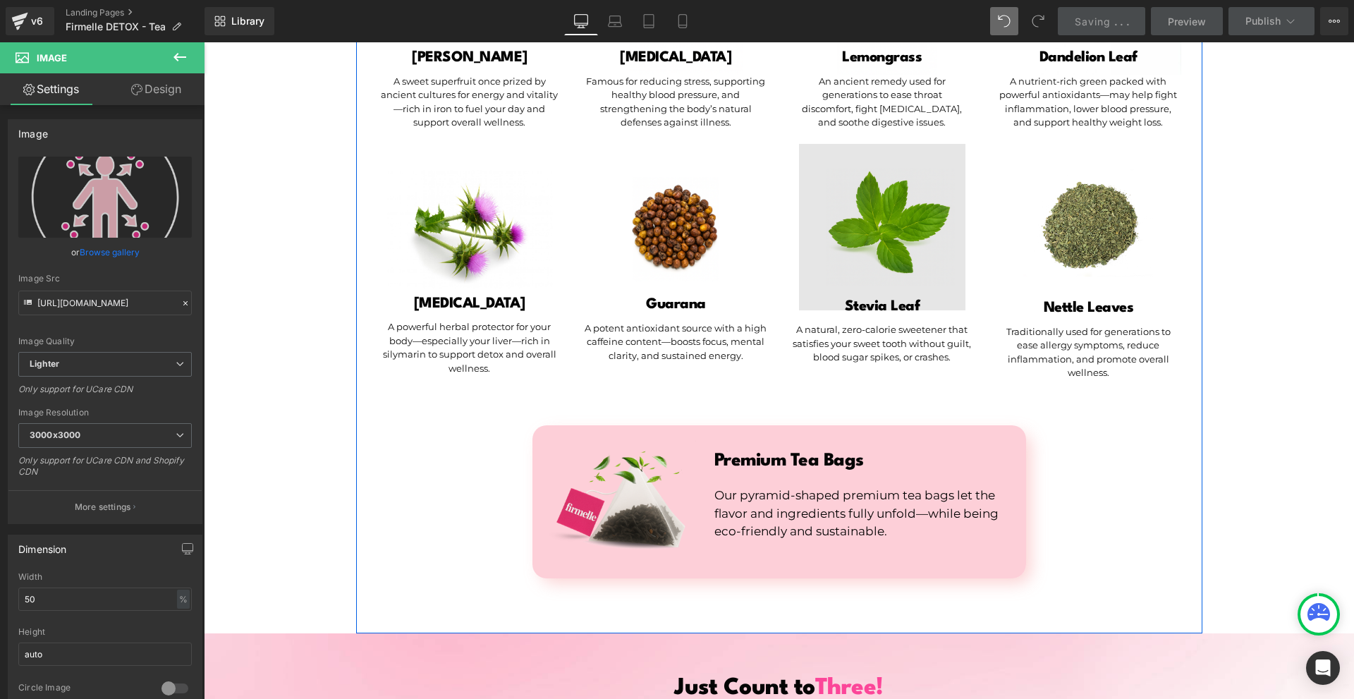
scroll to position [3168, 0]
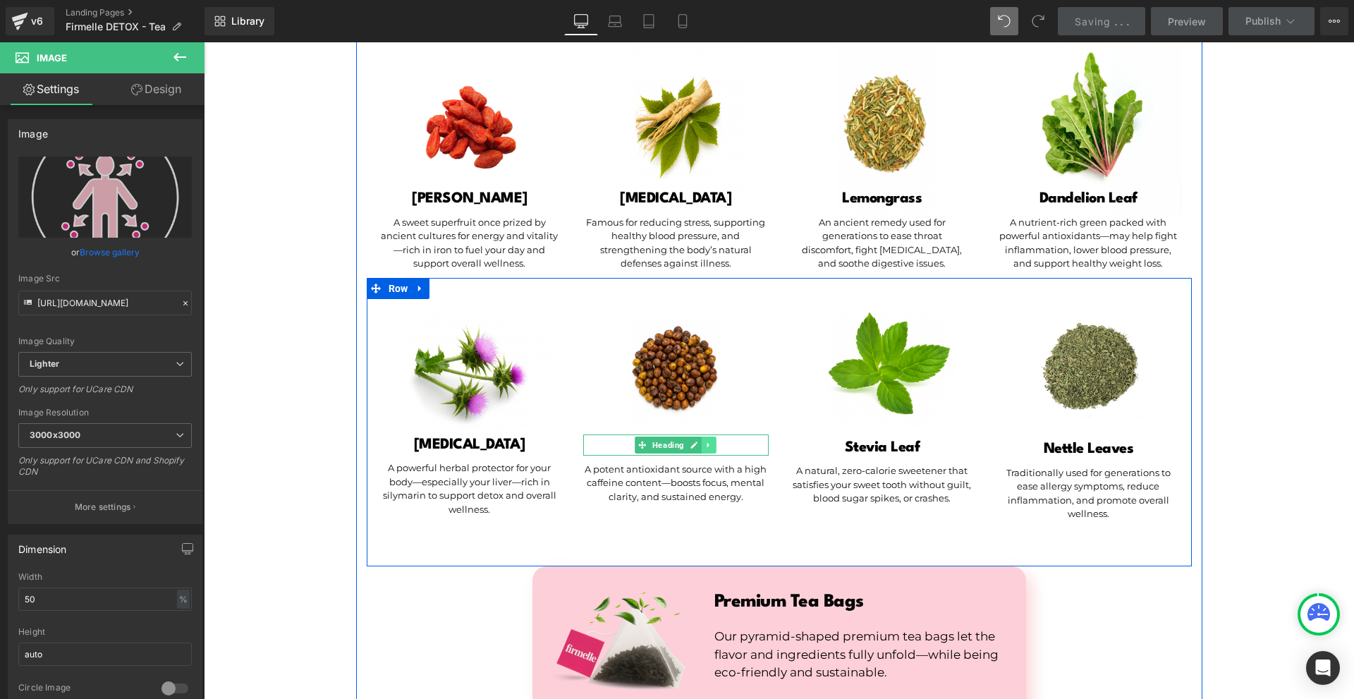
click at [702, 437] on link at bounding box center [709, 445] width 15 height 17
click at [697, 441] on icon at bounding box center [701, 445] width 8 height 8
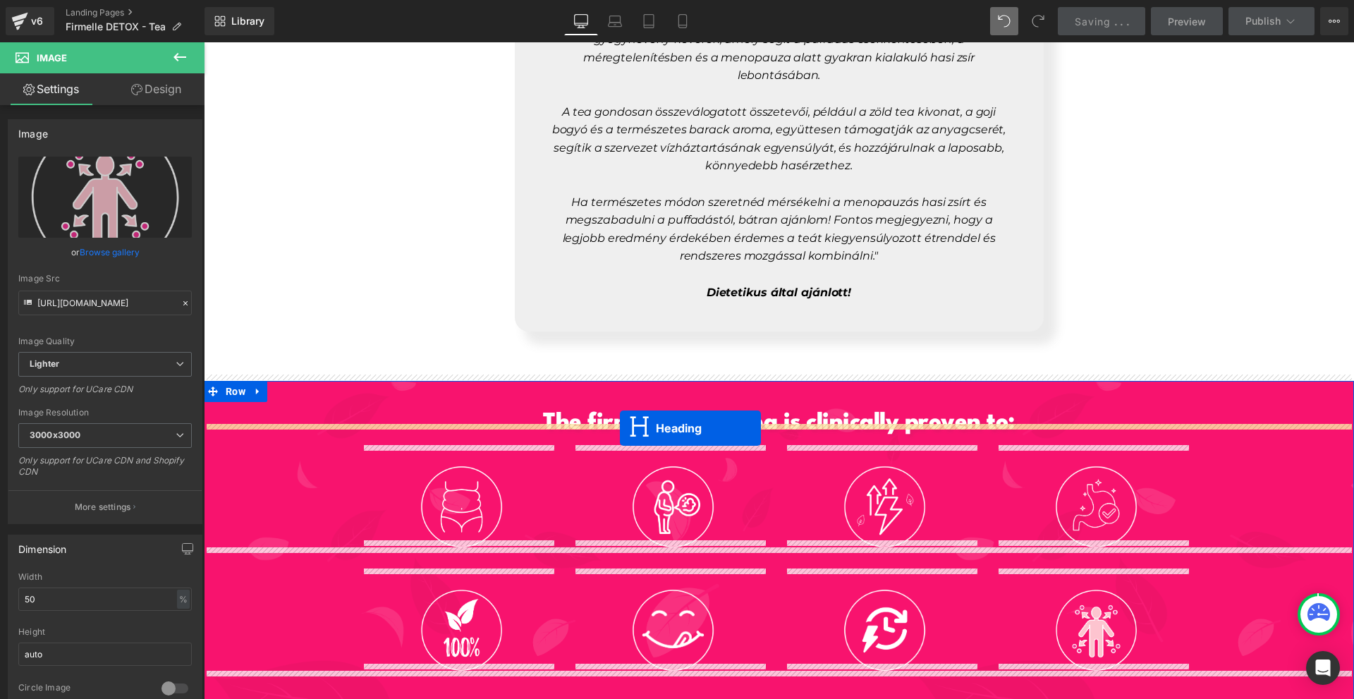
scroll to position [6341, 0]
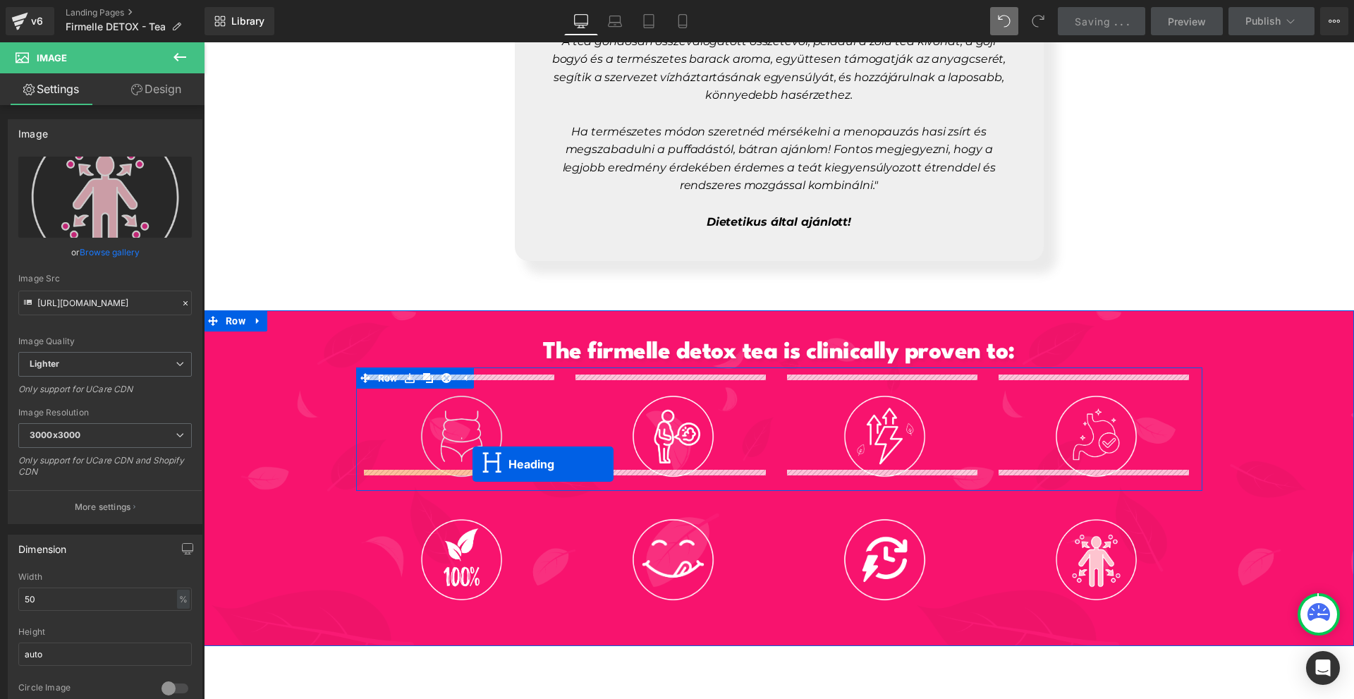
drag, startPoint x: 661, startPoint y: 422, endPoint x: 472, endPoint y: 464, distance: 193.7
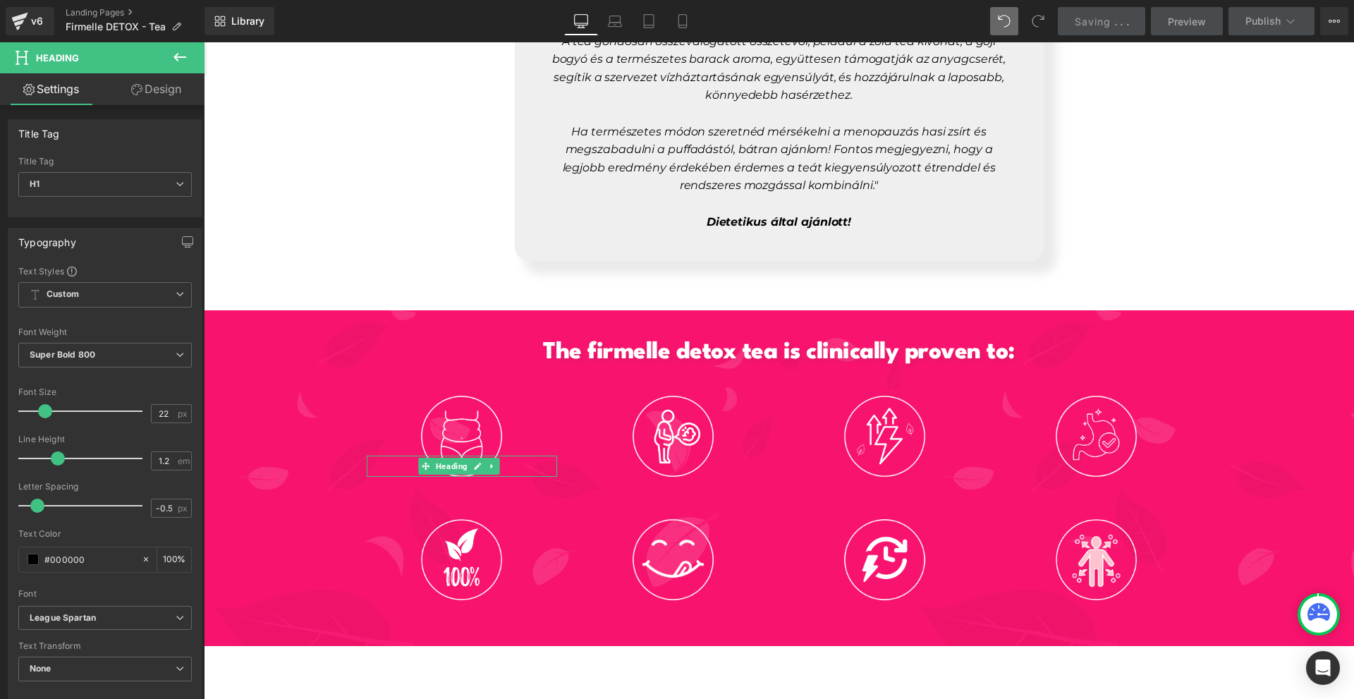
click at [156, 98] on link "Design" at bounding box center [156, 89] width 102 height 32
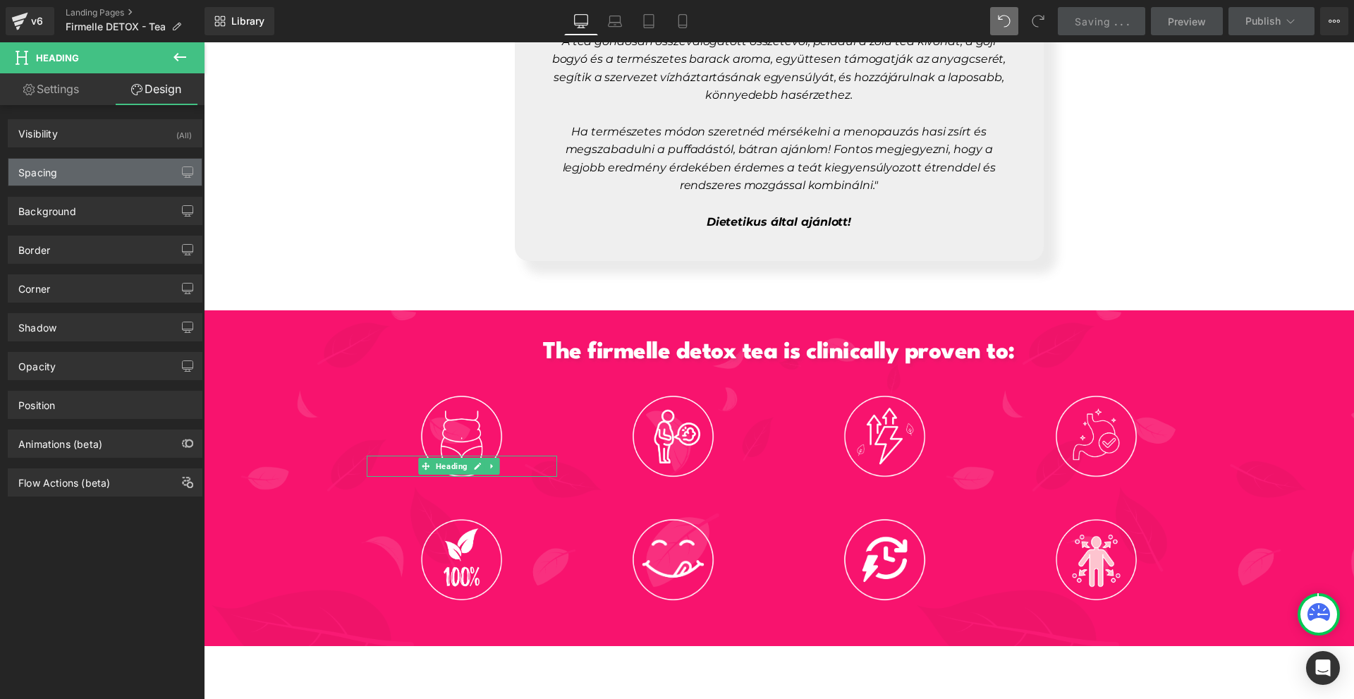
click at [95, 162] on div "Spacing" at bounding box center [104, 172] width 193 height 27
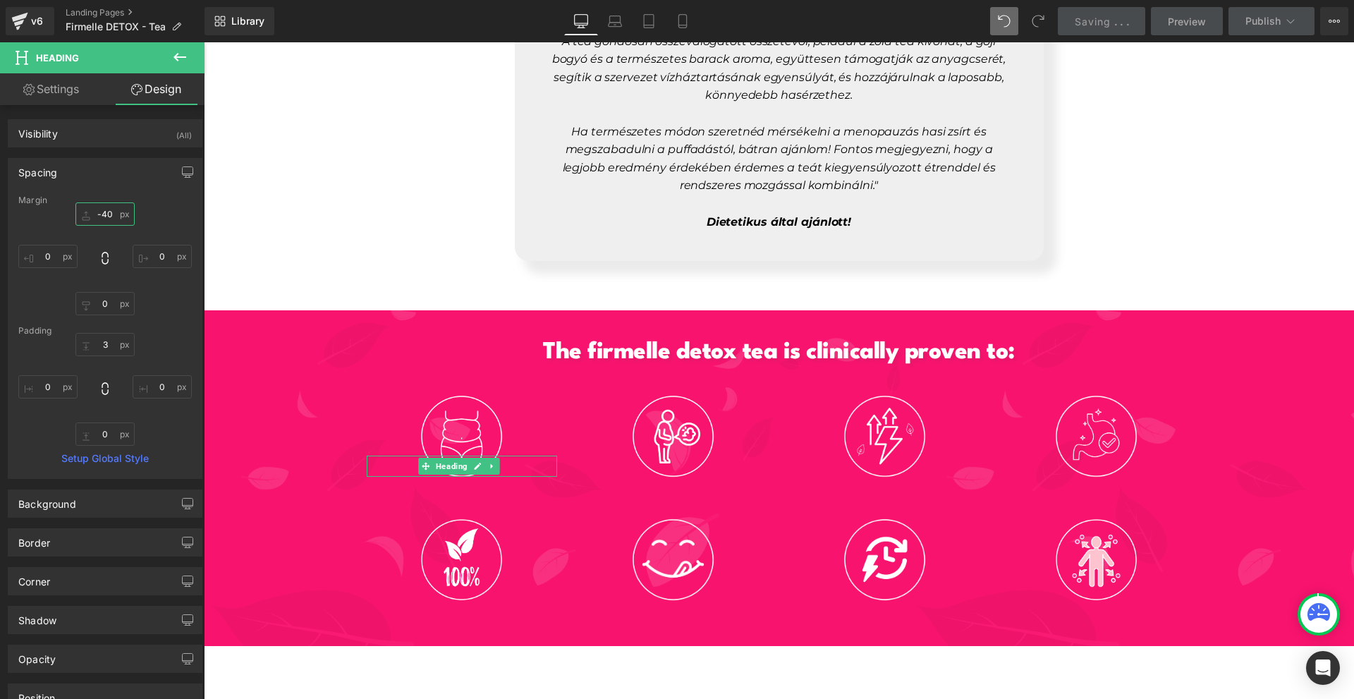
type input "0"
click at [110, 212] on input "0" at bounding box center [104, 213] width 59 height 23
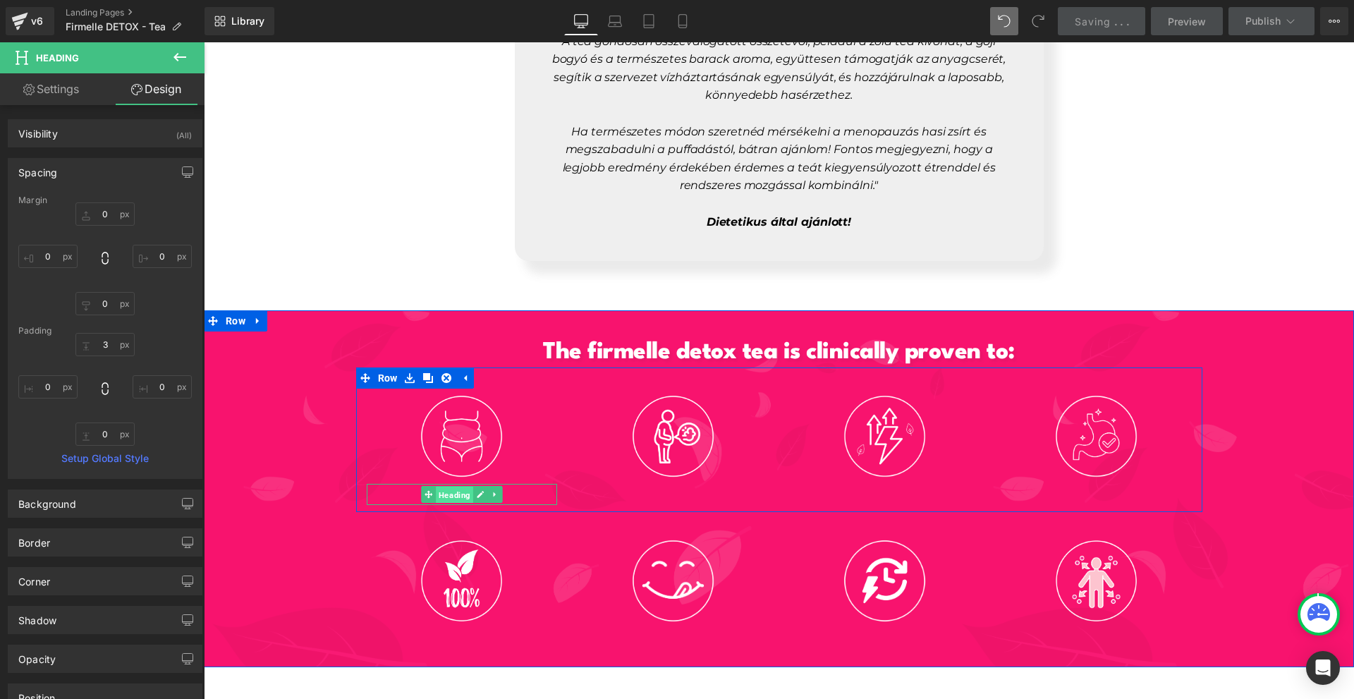
click at [456, 487] on span "Heading" at bounding box center [454, 495] width 37 height 17
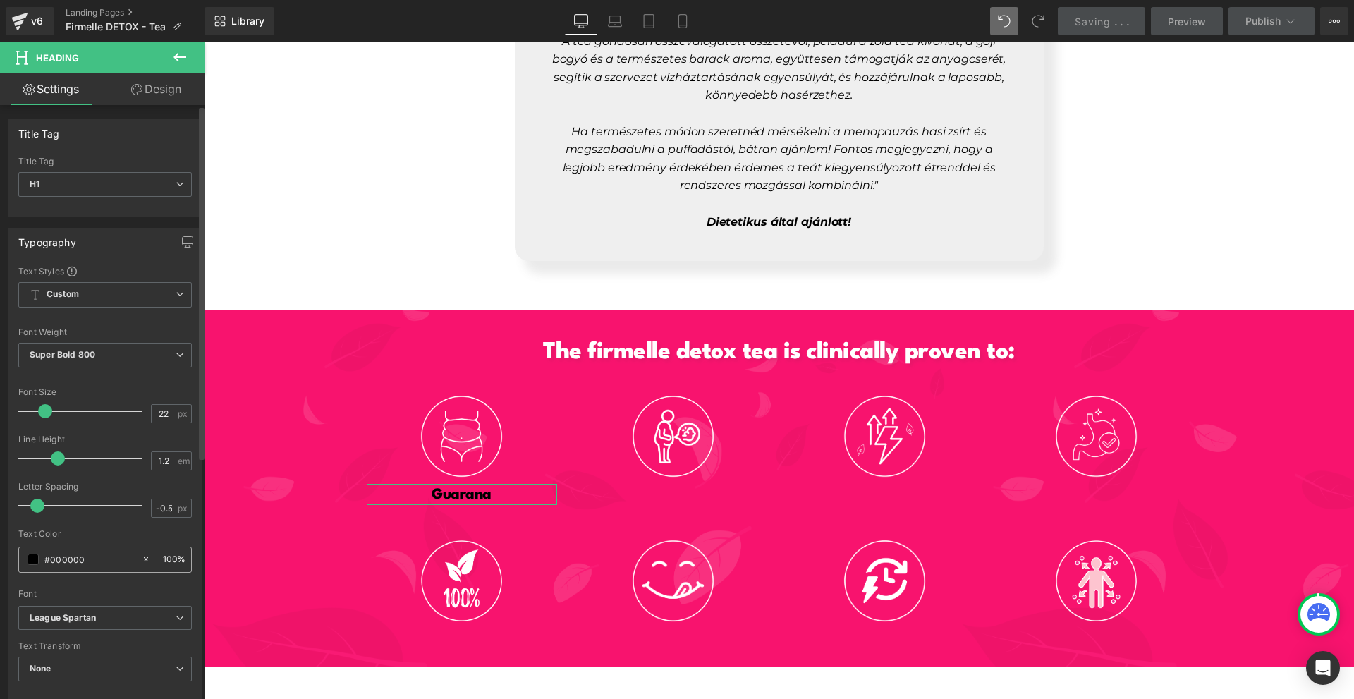
click at [28, 565] on div "#000000" at bounding box center [80, 559] width 122 height 25
click at [33, 562] on span at bounding box center [33, 559] width 11 height 11
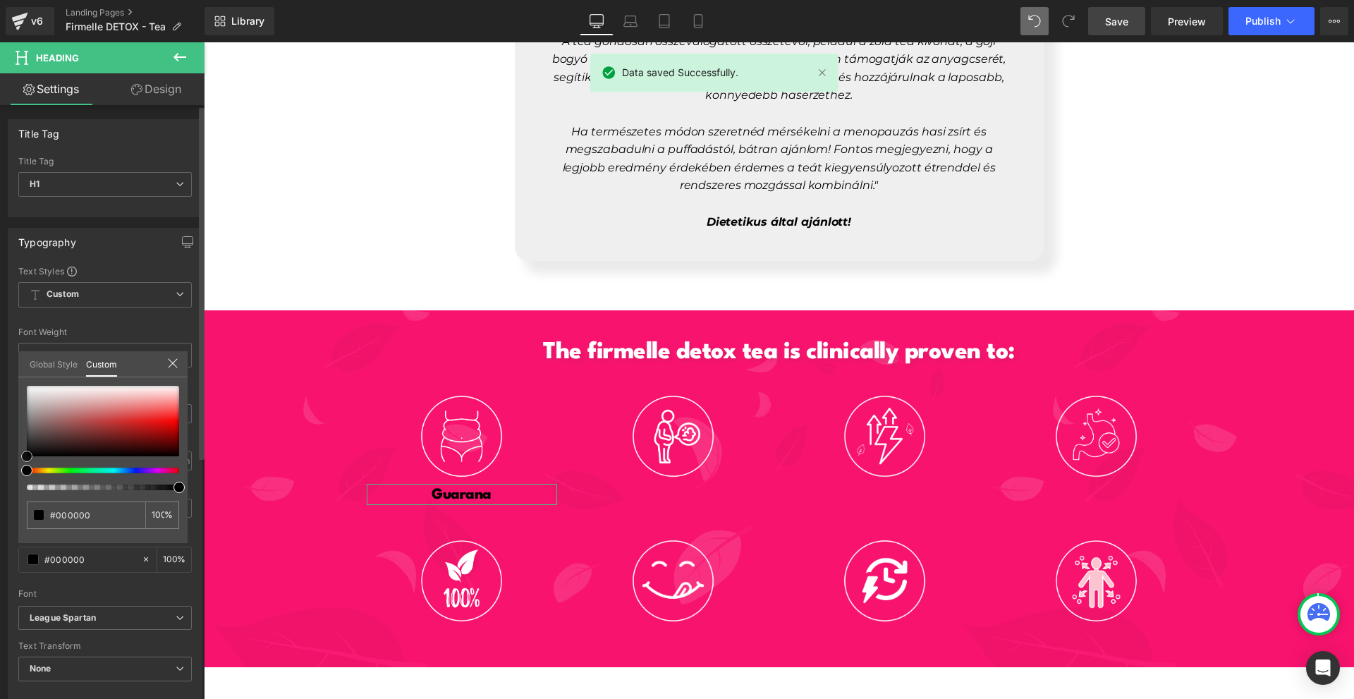
type input "#883e3e"
type input "#a76c6c"
type input "#f0eeee"
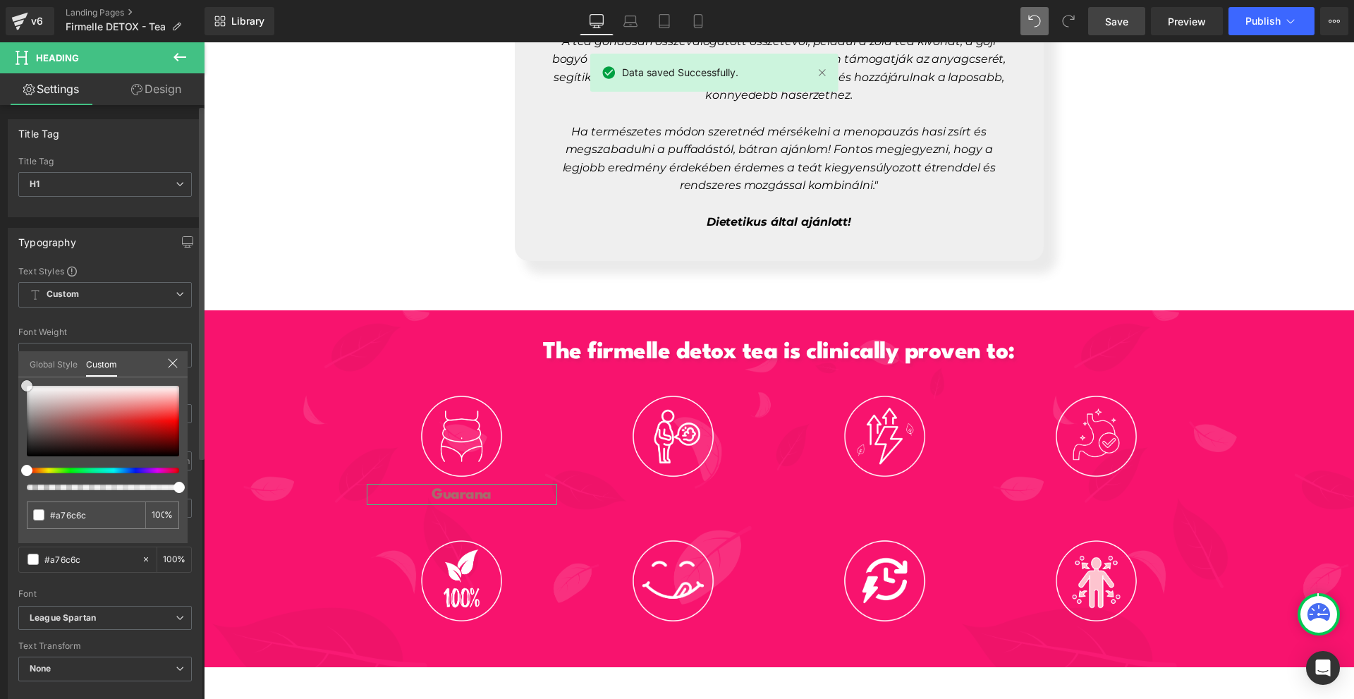
type input "#f0eeee"
type input "#ffffff"
drag, startPoint x: 83, startPoint y: 429, endPoint x: 5, endPoint y: 253, distance: 192.0
click at [5, 254] on div "Typography Text Styles Custom Custom Setup Global Style Custom Setup Global Sty…" at bounding box center [105, 459] width 211 height 484
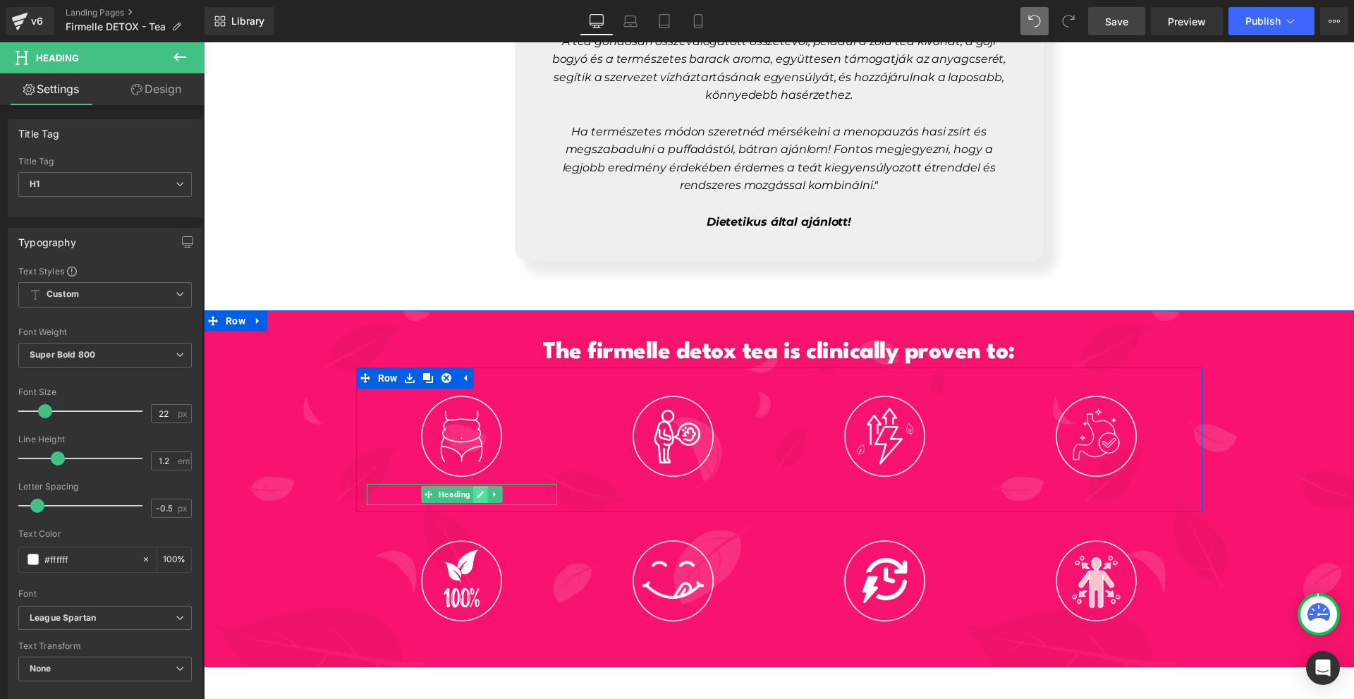
click at [473, 486] on link at bounding box center [480, 494] width 15 height 17
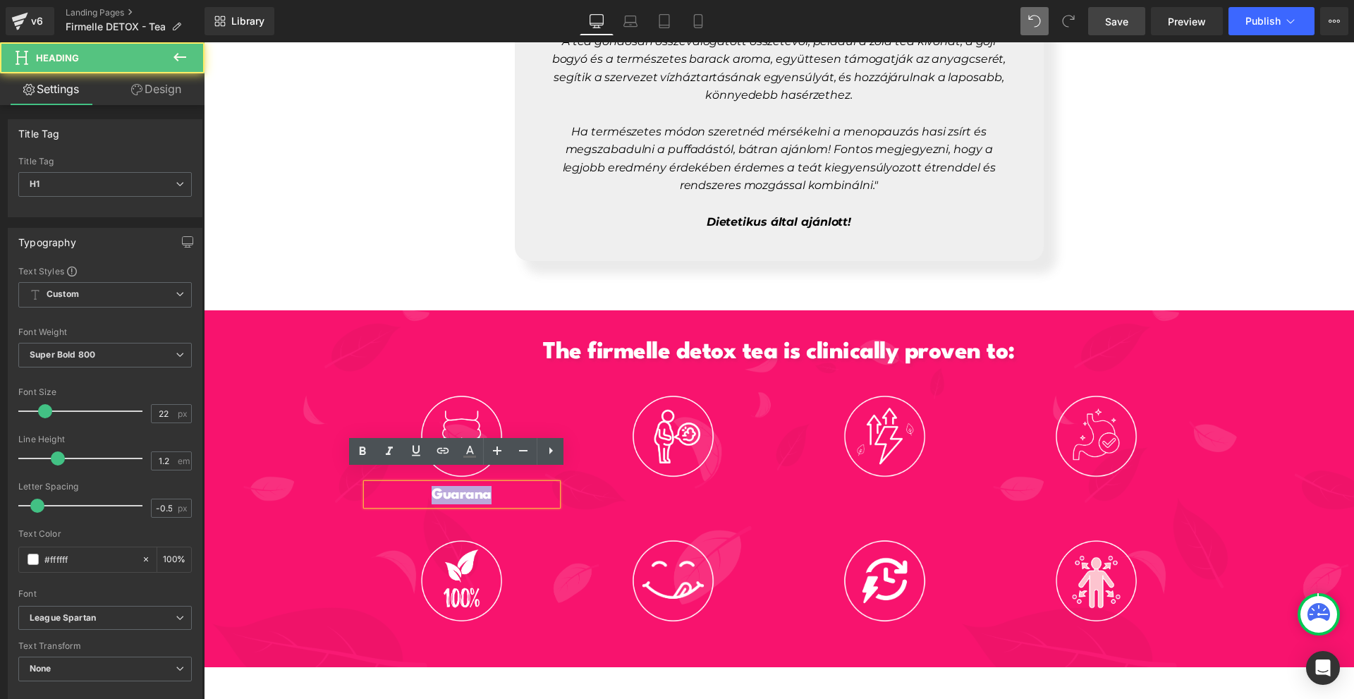
click at [472, 486] on h1 "Guarana" at bounding box center [462, 495] width 190 height 18
paste div
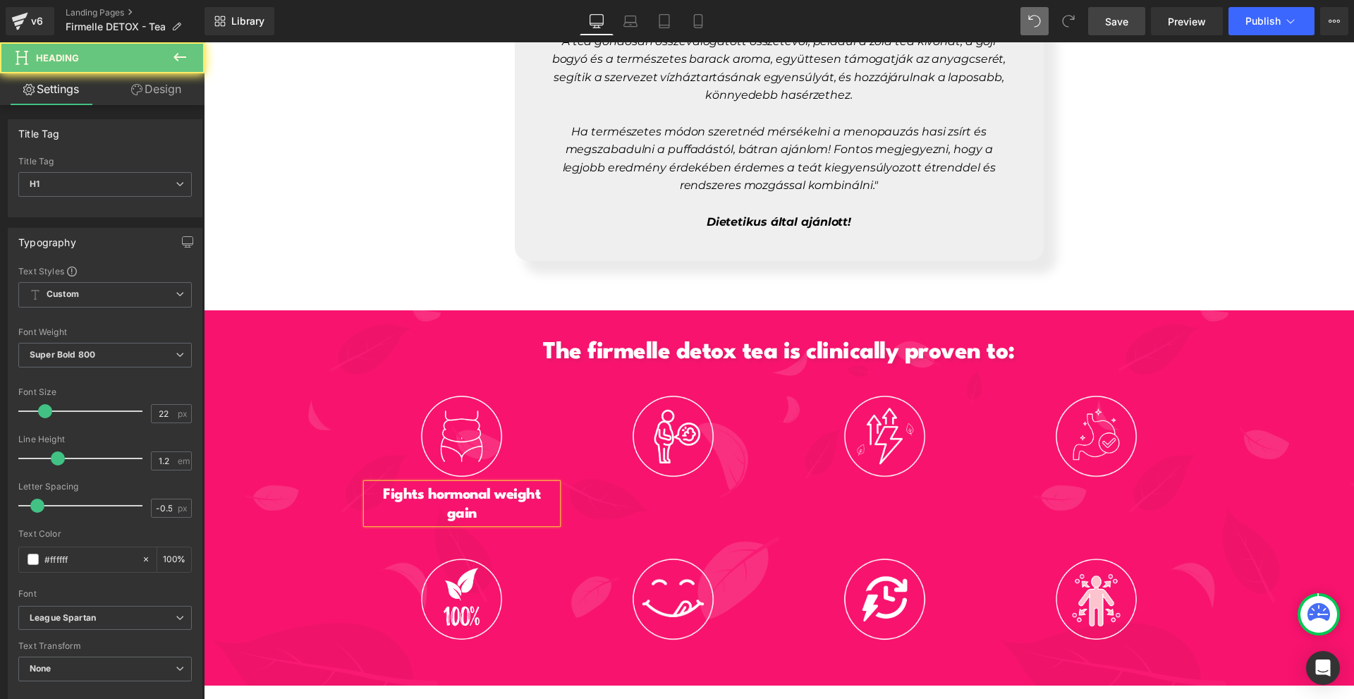
click at [295, 466] on div "The firmelle detox tea is clinically proven to: Heading Image Fights hormonal w…" at bounding box center [779, 486] width 1150 height 336
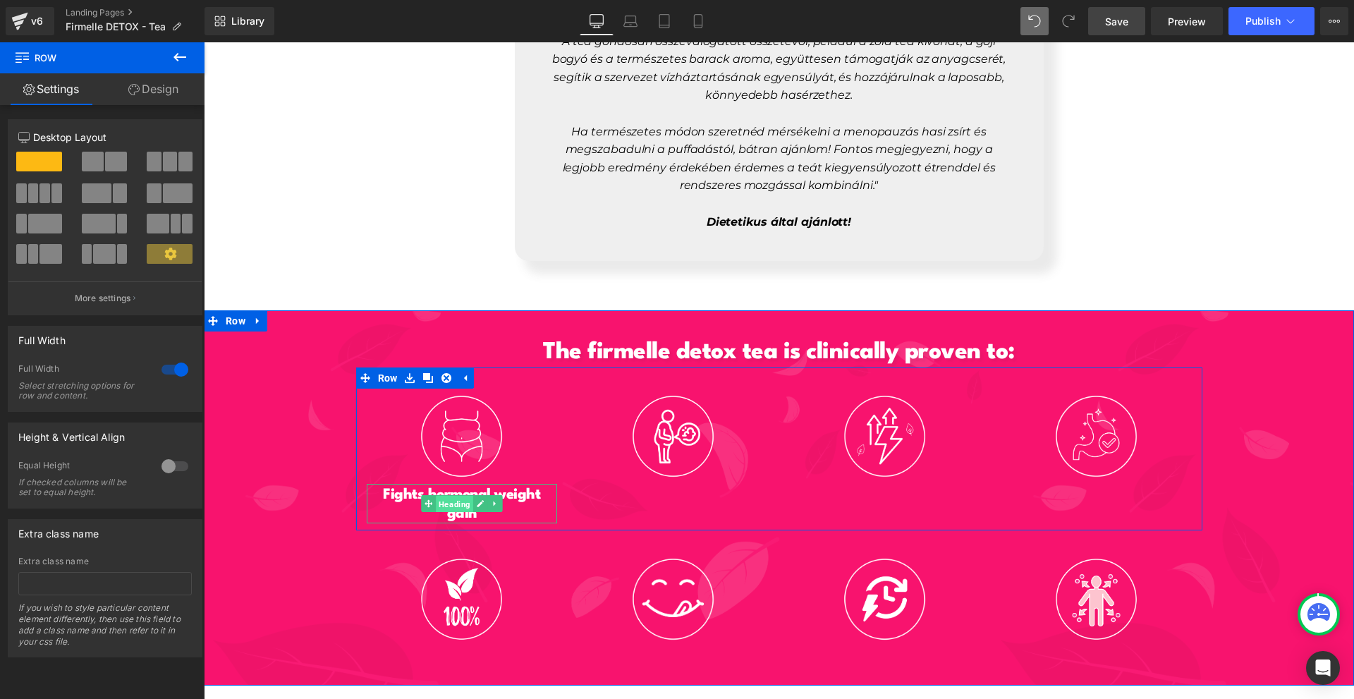
click at [458, 496] on span "Heading" at bounding box center [454, 504] width 37 height 17
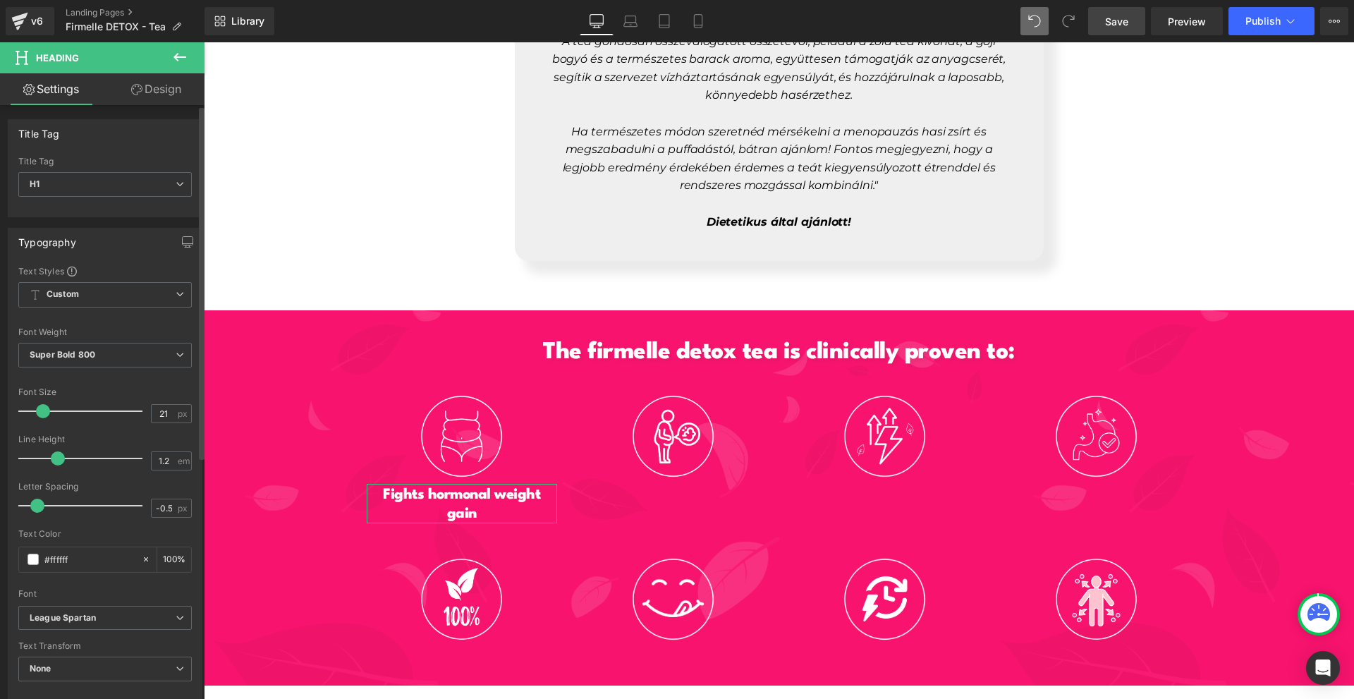
type input "20"
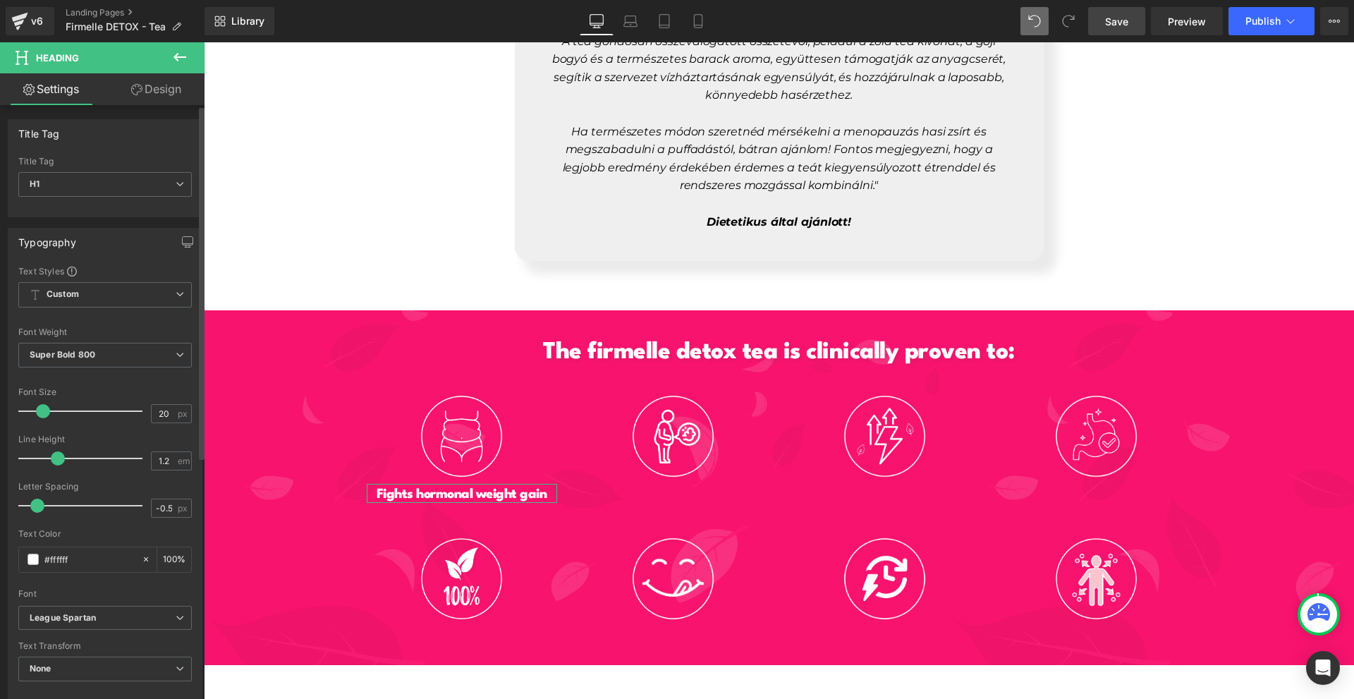
click at [39, 410] on span at bounding box center [43, 411] width 14 height 14
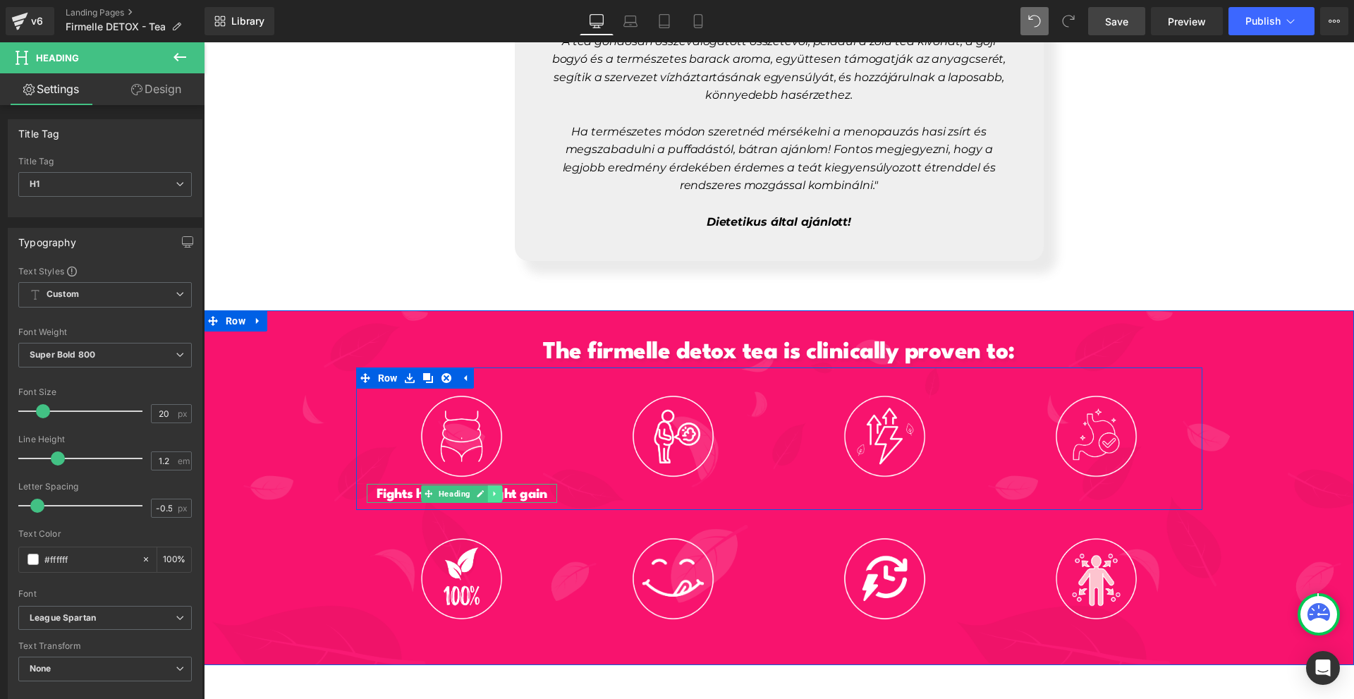
click at [487, 485] on link at bounding box center [494, 493] width 15 height 17
click at [484, 489] on icon at bounding box center [488, 493] width 8 height 8
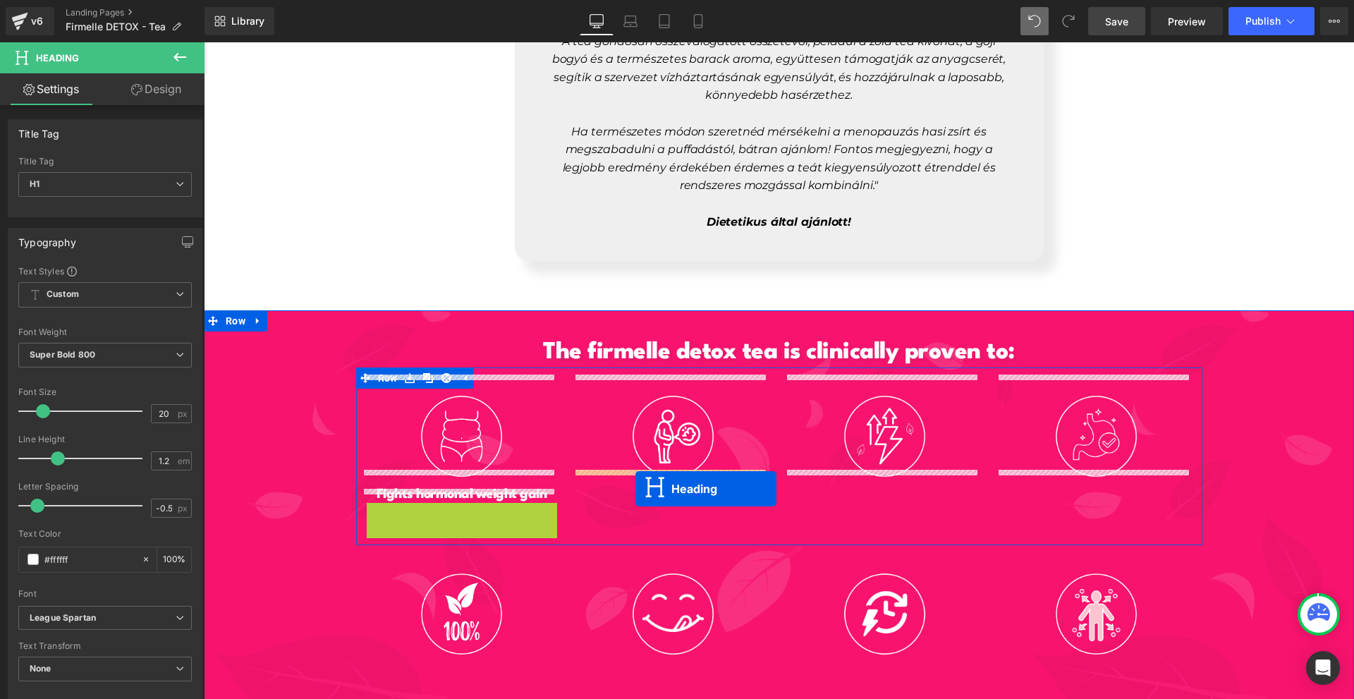
drag, startPoint x: 440, startPoint y: 499, endPoint x: 635, endPoint y: 487, distance: 195.7
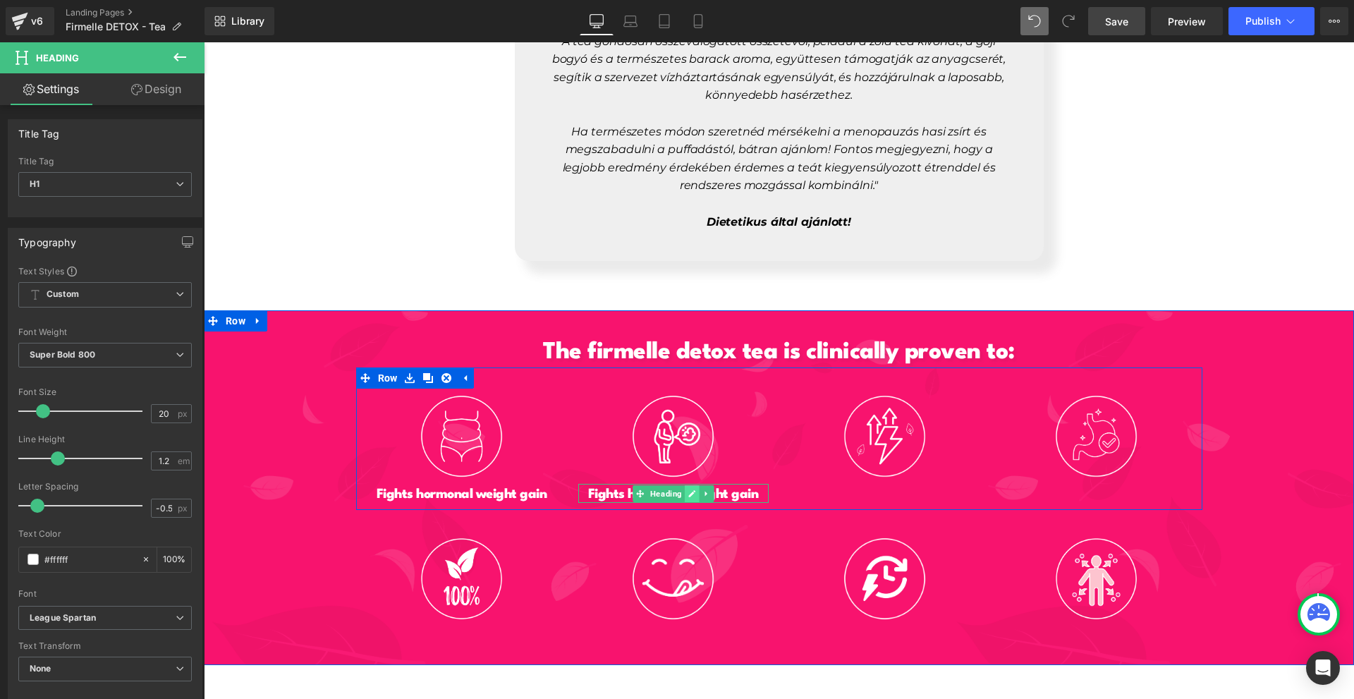
click at [690, 485] on link at bounding box center [692, 493] width 15 height 17
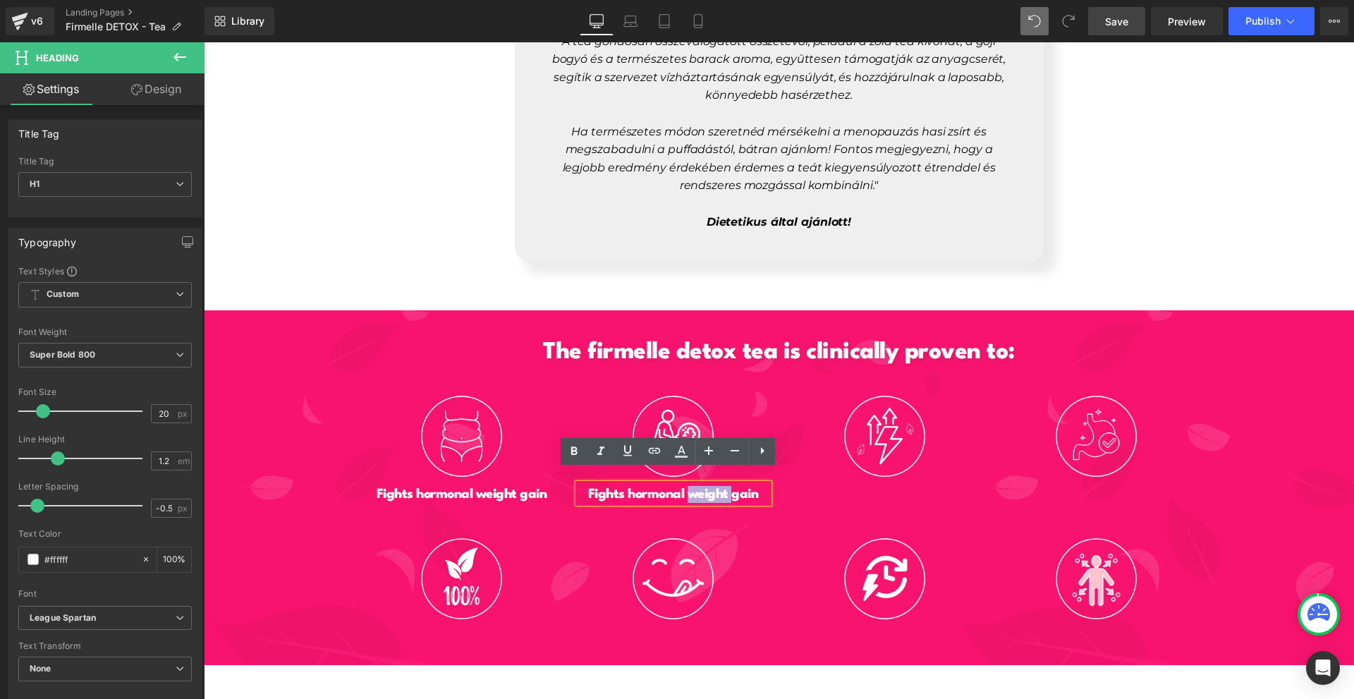
click at [690, 486] on h1 "Fights hormonal weight gain" at bounding box center [673, 494] width 190 height 17
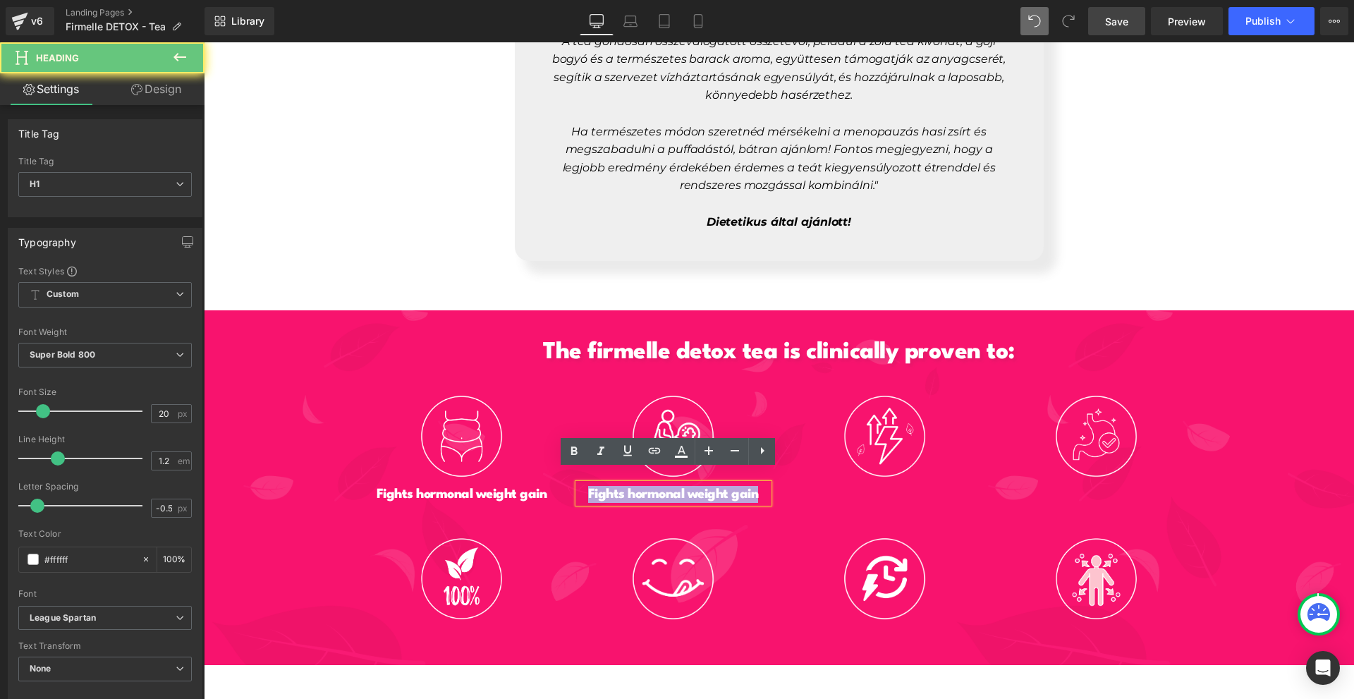
click at [690, 486] on h1 "Fights hormonal weight gain" at bounding box center [673, 494] width 190 height 17
paste div
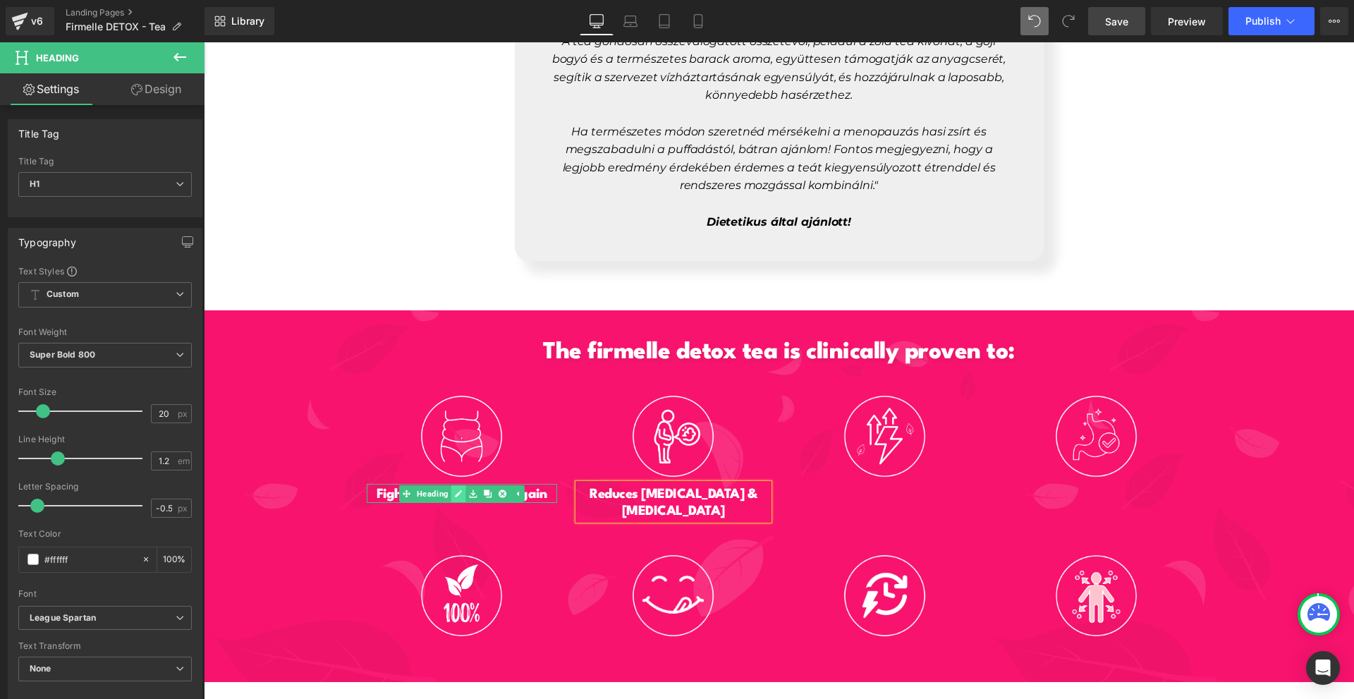
click at [455, 489] on icon at bounding box center [458, 493] width 8 height 8
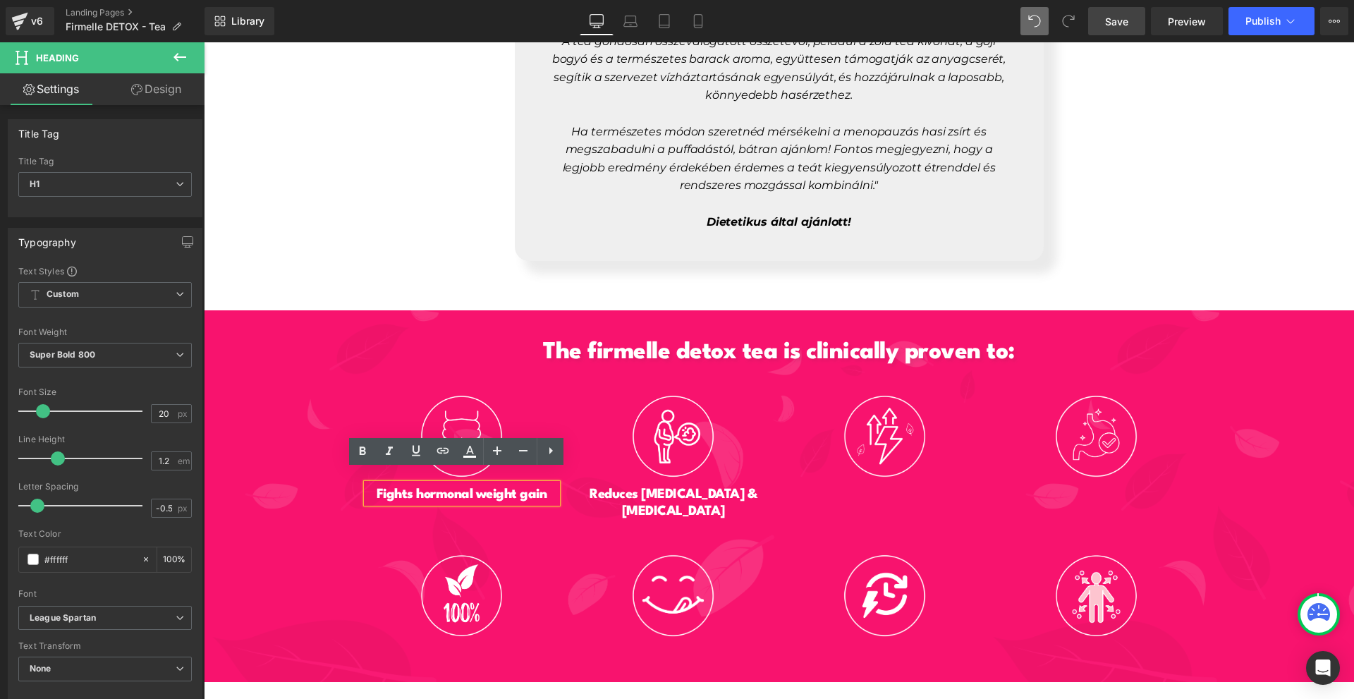
click at [474, 486] on h1 "Fights hormonal weight gain" at bounding box center [462, 494] width 190 height 17
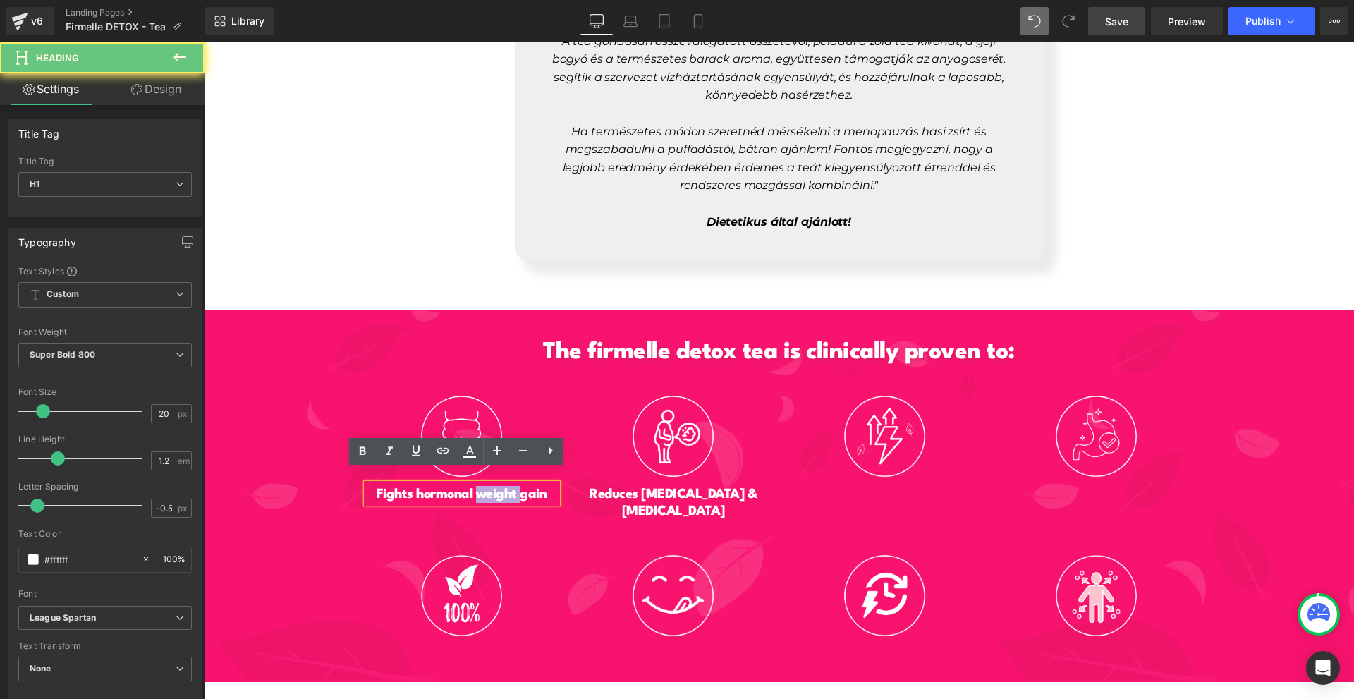
click at [474, 486] on h1 "Fights hormonal weight gain" at bounding box center [462, 494] width 190 height 17
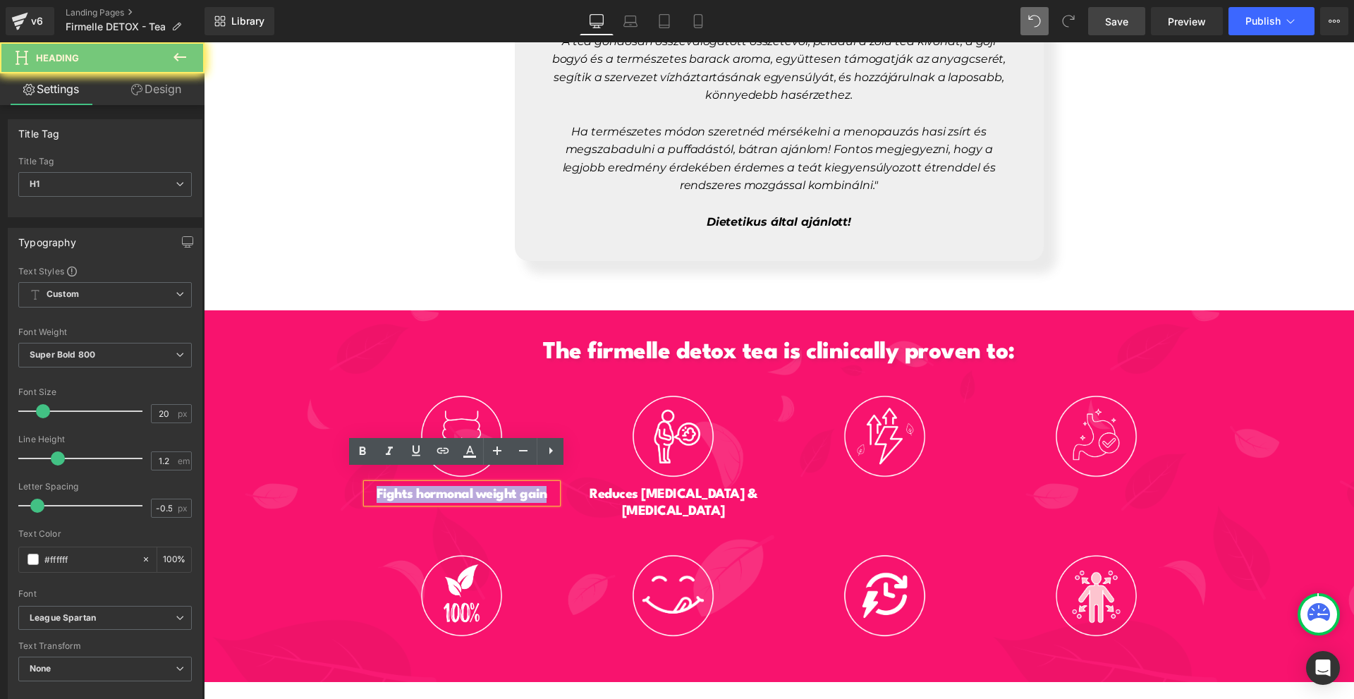
click at [474, 486] on h1 "Fights hormonal weight gain" at bounding box center [462, 494] width 190 height 17
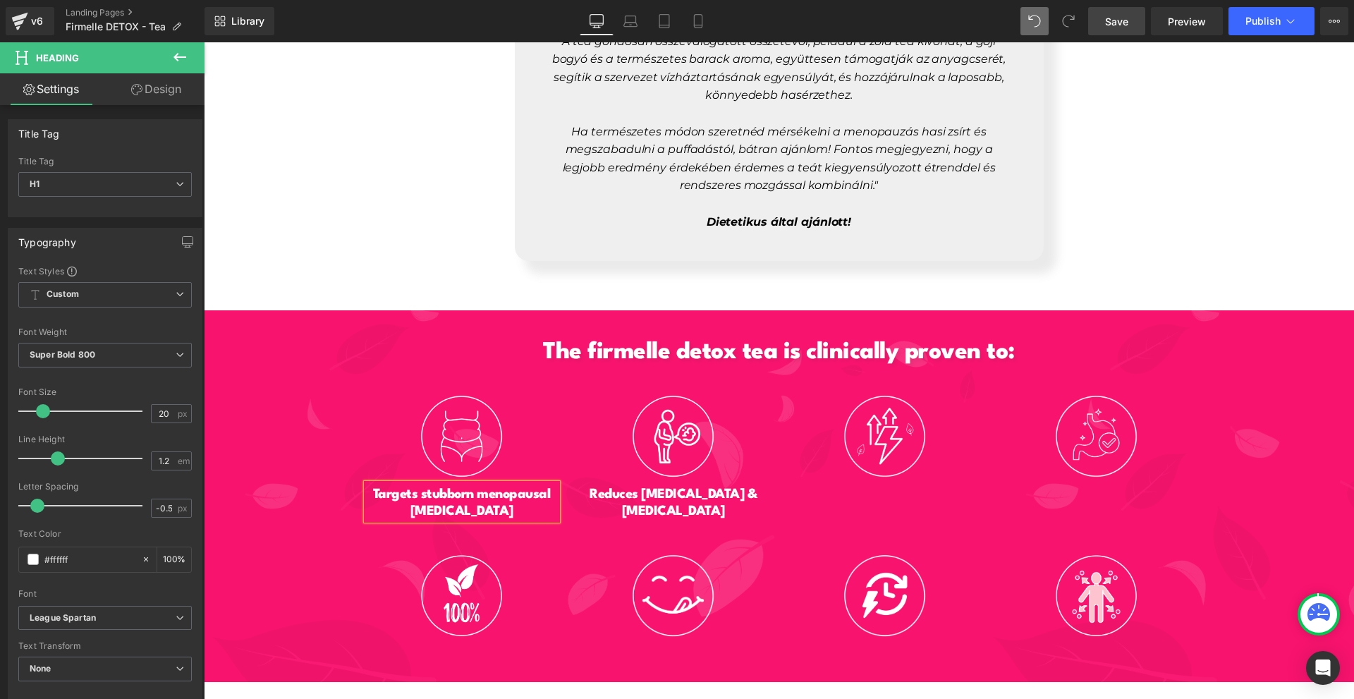
click at [472, 486] on h1 "Targets stubborn menopausal belly fat" at bounding box center [462, 503] width 190 height 34
click at [725, 491] on h1 "Reduces bloating & water retention" at bounding box center [673, 503] width 190 height 34
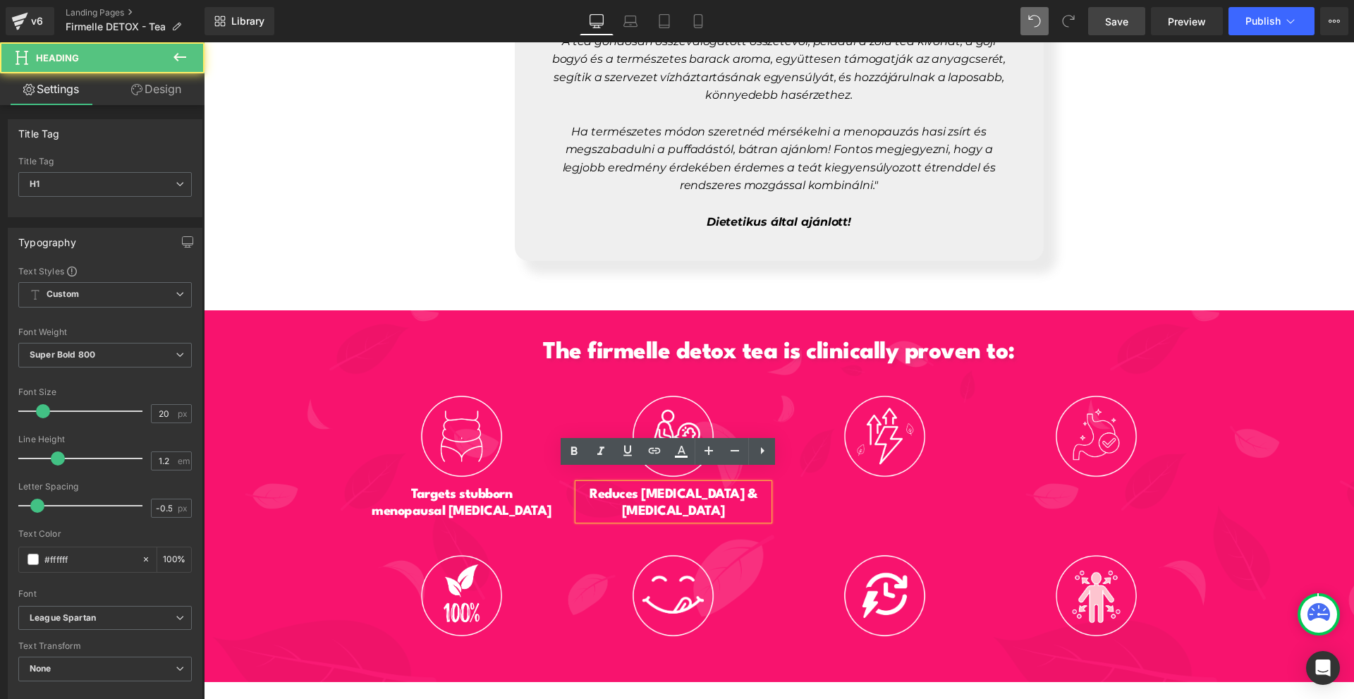
click at [709, 486] on h1 "Reduces bloating & water retention" at bounding box center [673, 503] width 190 height 34
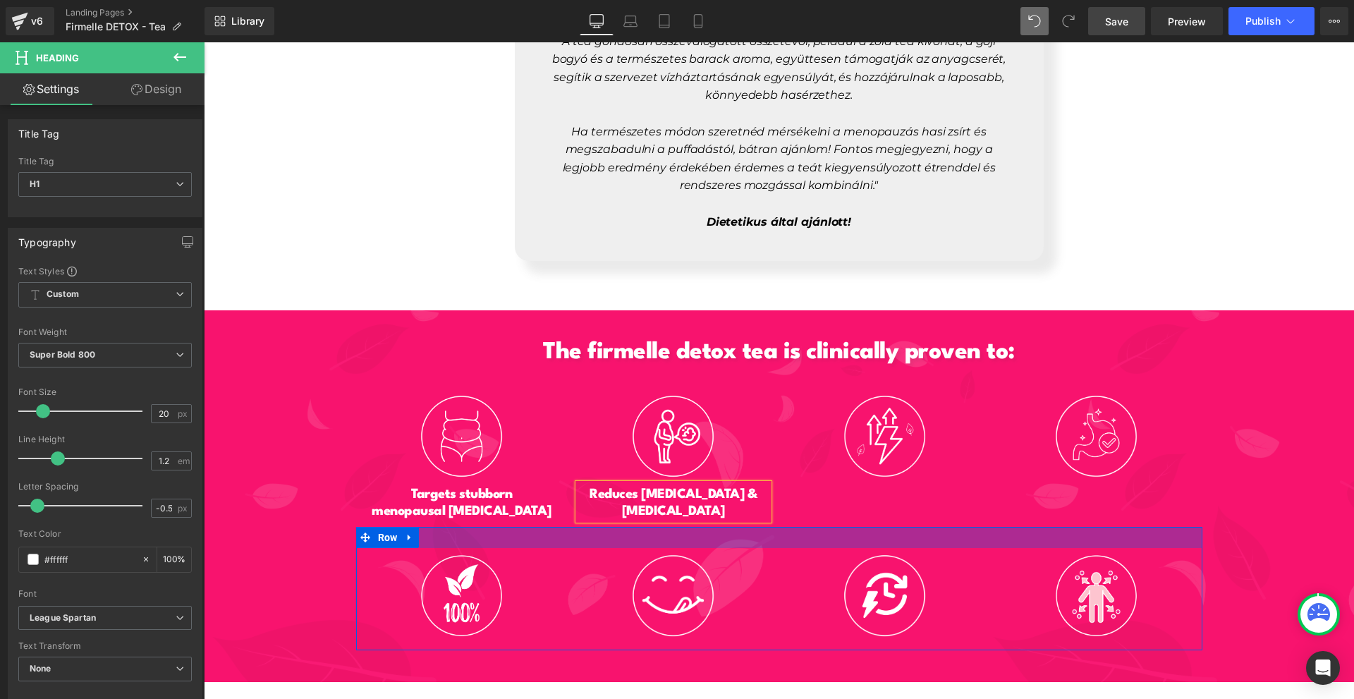
click at [960, 527] on div at bounding box center [779, 537] width 846 height 21
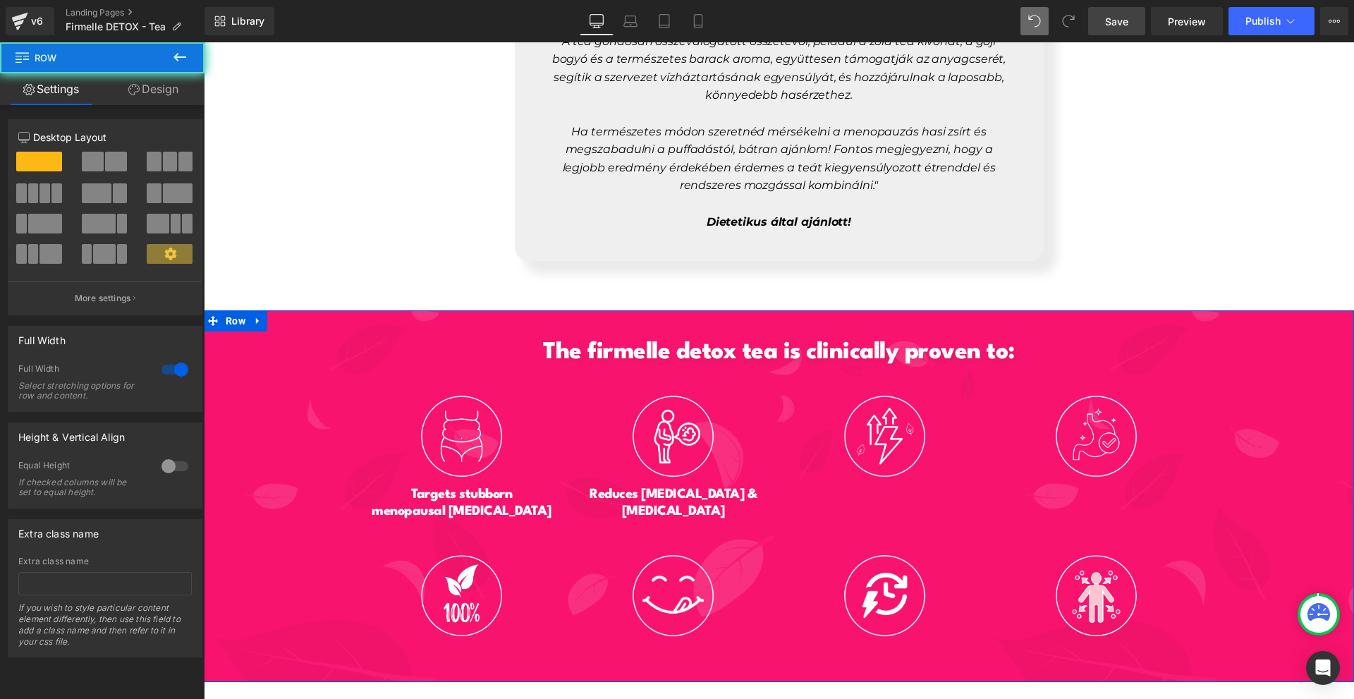
click at [1200, 508] on div "The firmelle detox tea is clinically proven to: Heading Image Targets stubborn …" at bounding box center [779, 484] width 1150 height 332
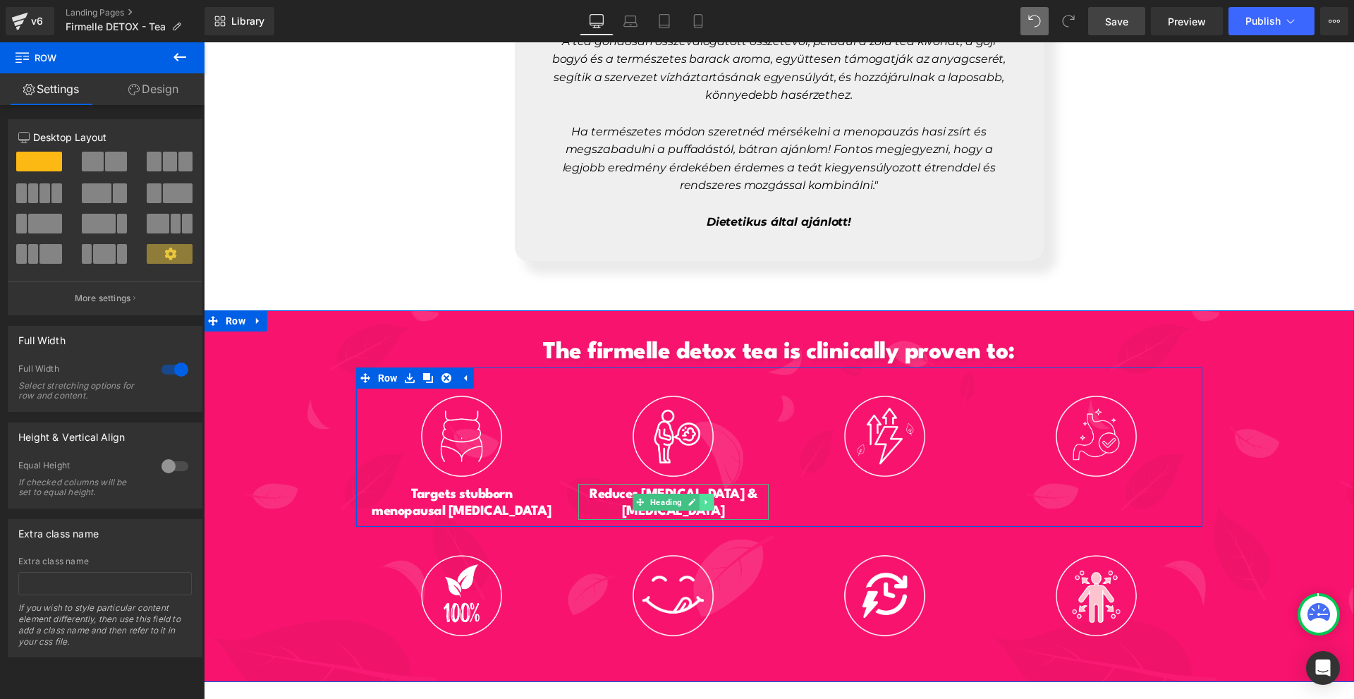
click at [700, 494] on link at bounding box center [706, 502] width 15 height 17
click at [695, 498] on icon at bounding box center [699, 502] width 8 height 8
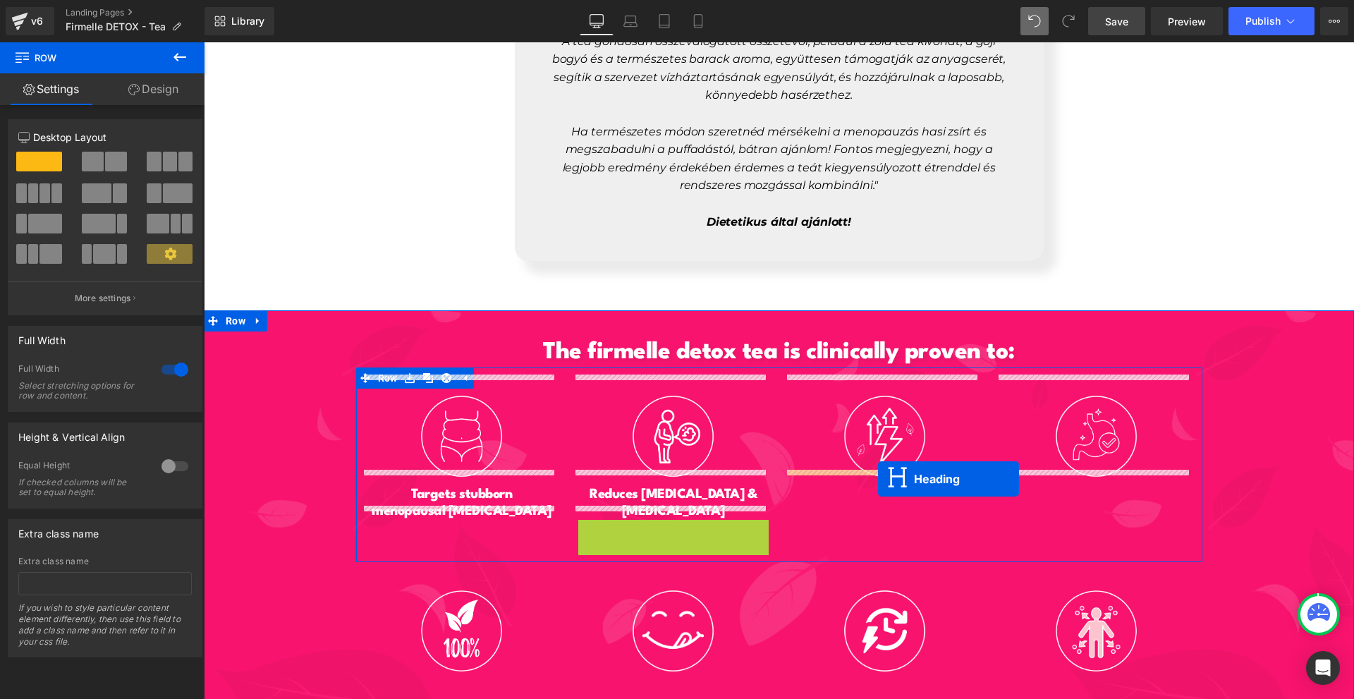
drag, startPoint x: 659, startPoint y: 531, endPoint x: 878, endPoint y: 477, distance: 225.8
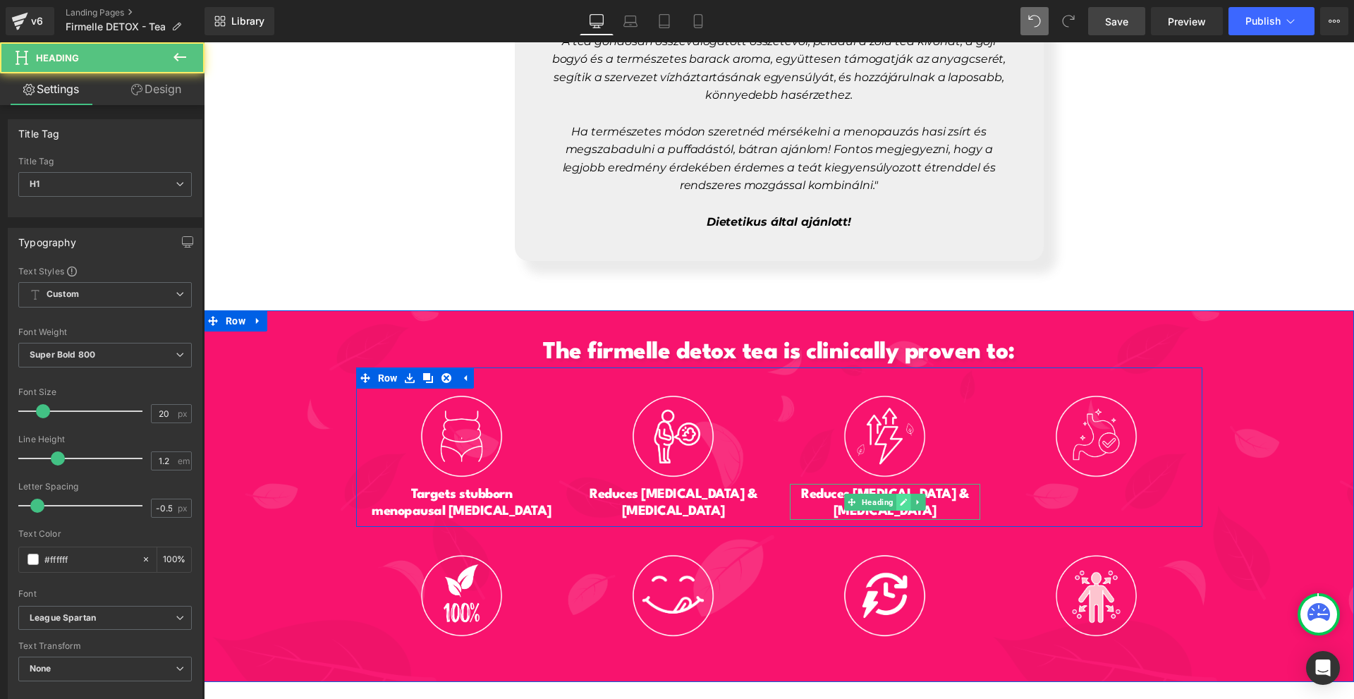
click at [899, 498] on icon at bounding box center [903, 502] width 8 height 8
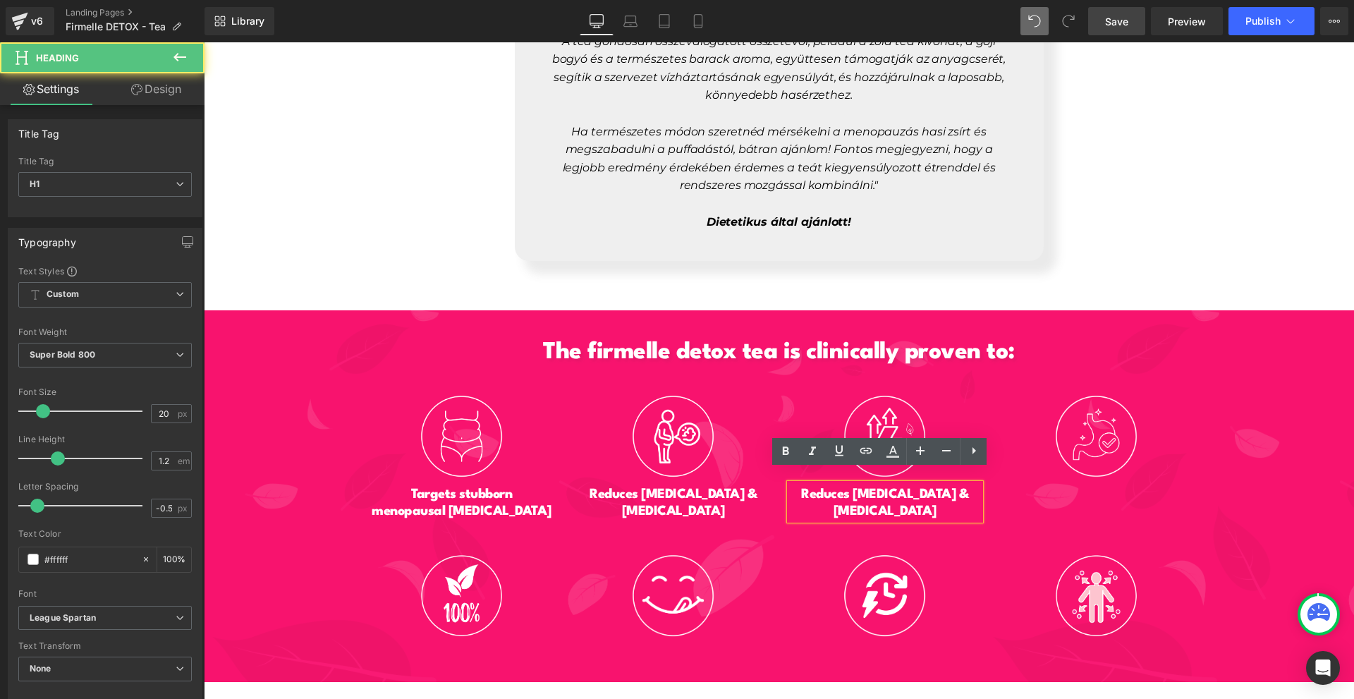
click at [893, 503] on h1 "[MEDICAL_DATA]" at bounding box center [885, 511] width 190 height 17
drag, startPoint x: 864, startPoint y: 489, endPoint x: 834, endPoint y: 483, distance: 30.2
click at [862, 488] on div "Reduces bloating & water retention" at bounding box center [885, 502] width 190 height 36
click at [826, 486] on h1 "Reduces [MEDICAL_DATA] &" at bounding box center [885, 494] width 190 height 17
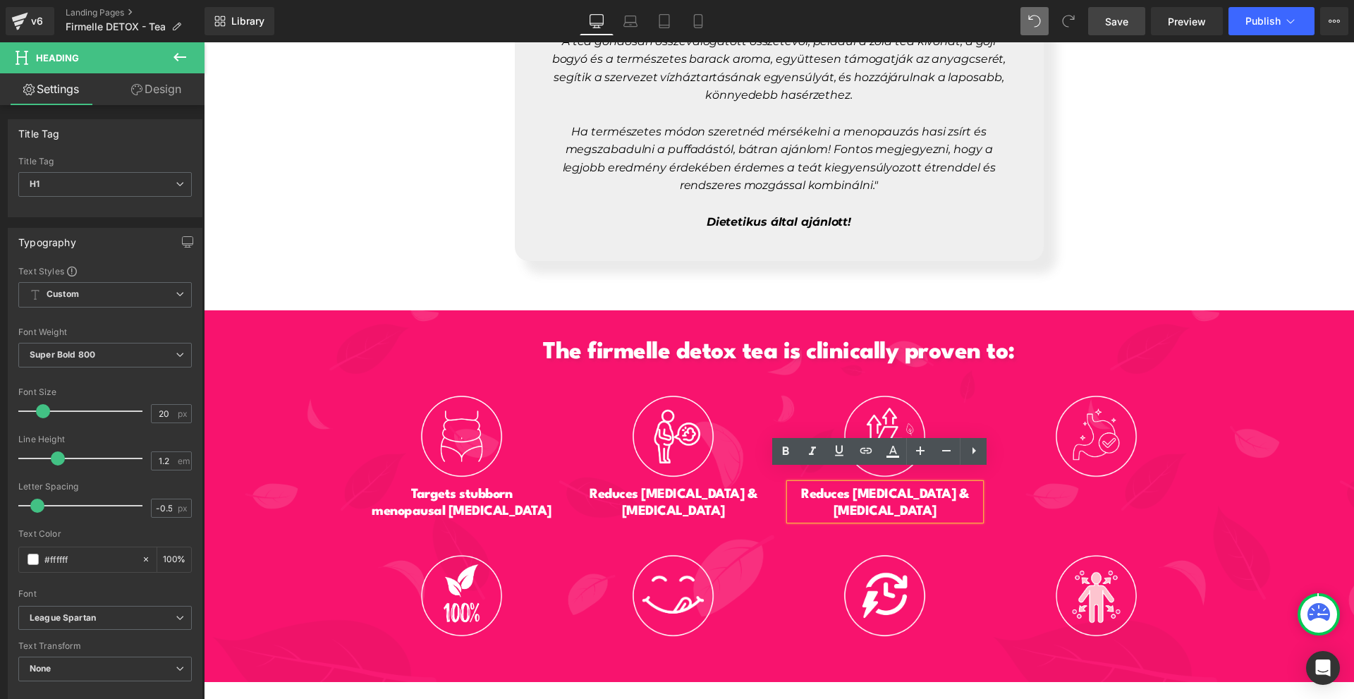
drag, startPoint x: 905, startPoint y: 486, endPoint x: 932, endPoint y: 496, distance: 29.2
click at [932, 496] on div "Reduces bloating & water retention" at bounding box center [885, 502] width 190 height 36
click at [857, 486] on h1 "Reduces [MEDICAL_DATA] &" at bounding box center [885, 494] width 190 height 17
drag, startPoint x: 814, startPoint y: 481, endPoint x: 938, endPoint y: 500, distance: 124.9
click at [938, 500] on div "Reduces bloating & water retention" at bounding box center [885, 502] width 190 height 36
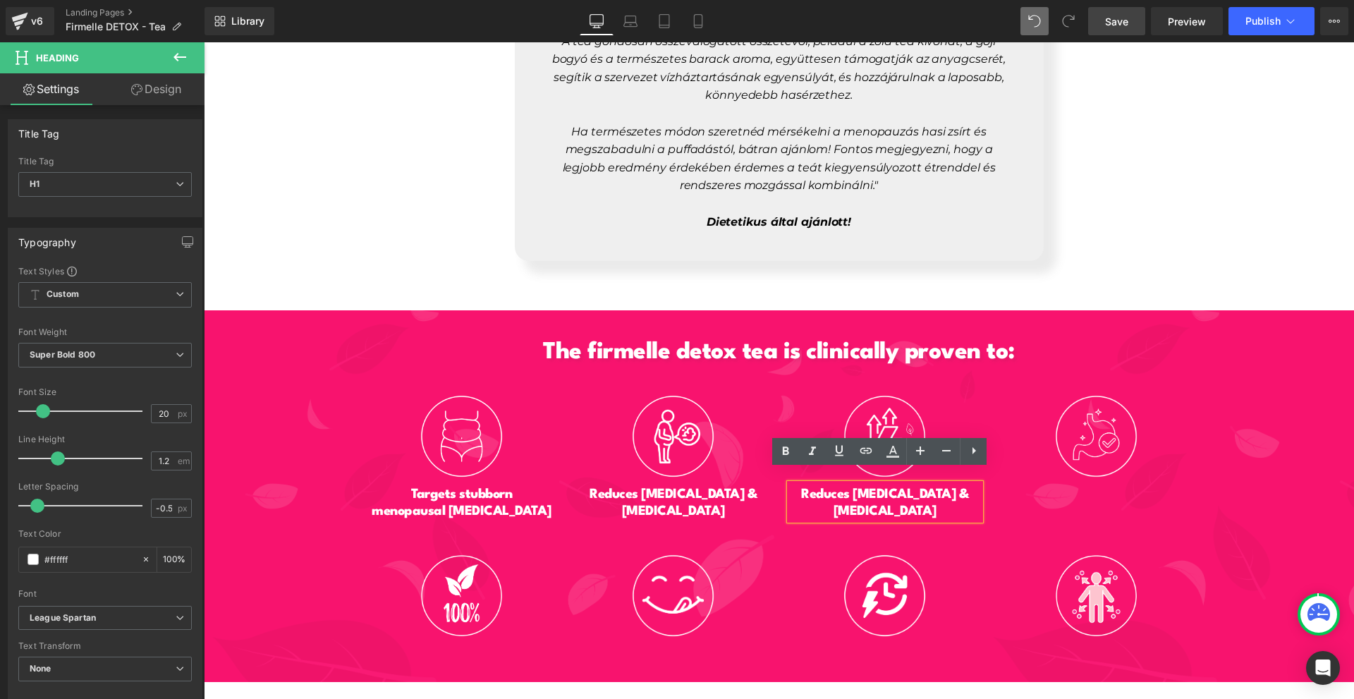
paste div
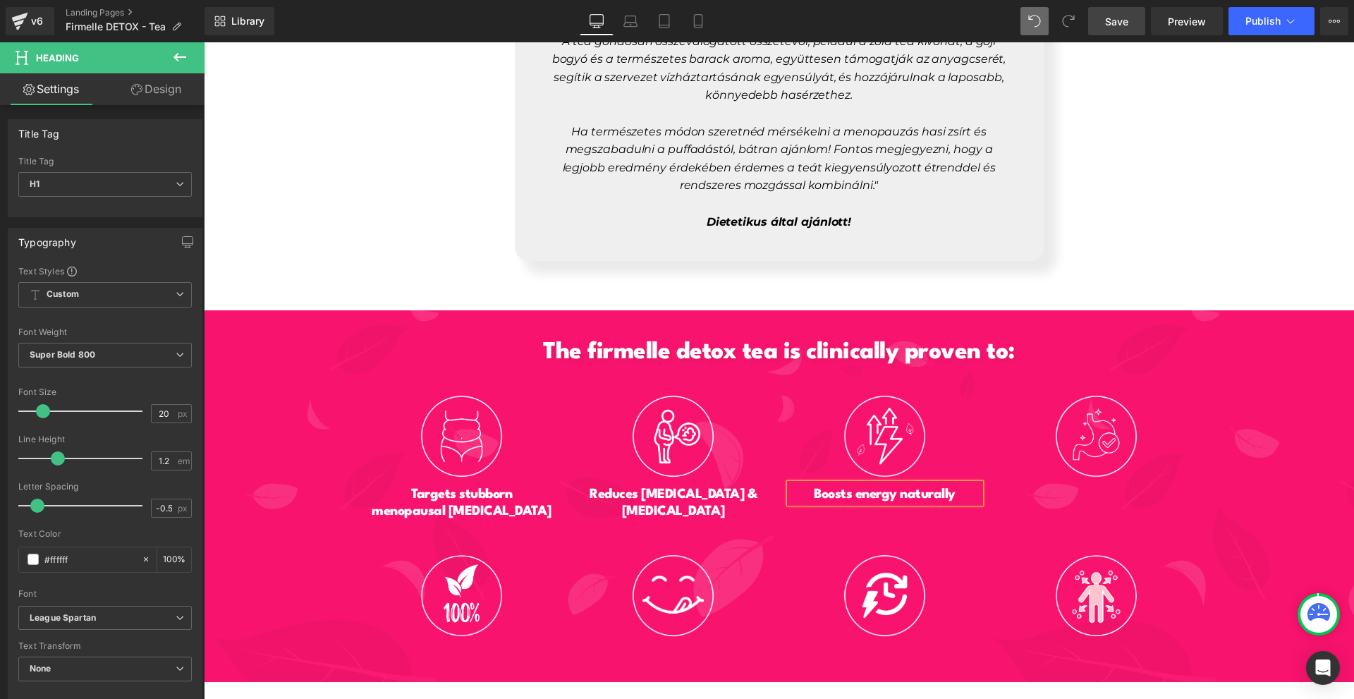
click at [204, 42] on div at bounding box center [204, 42] width 0 height 0
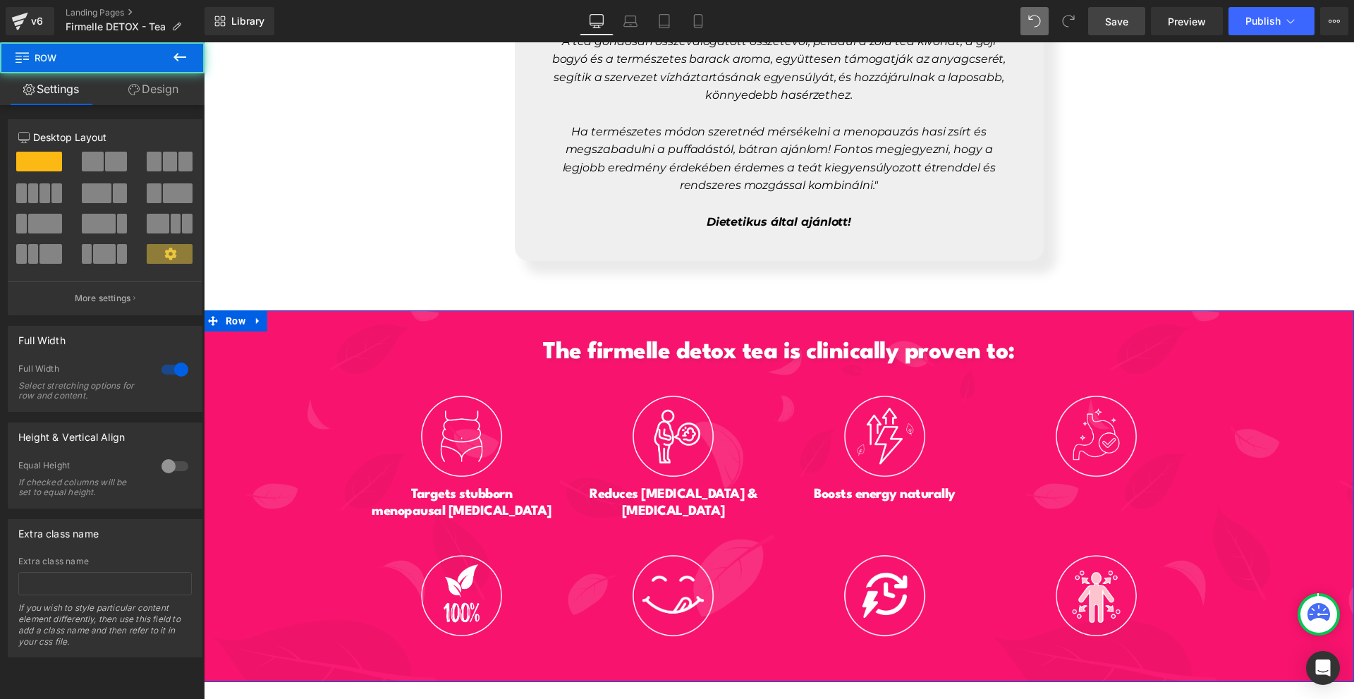
click at [1247, 499] on div "The firmelle detox tea is clinically proven to: Heading Image Targets stubborn …" at bounding box center [779, 484] width 1150 height 332
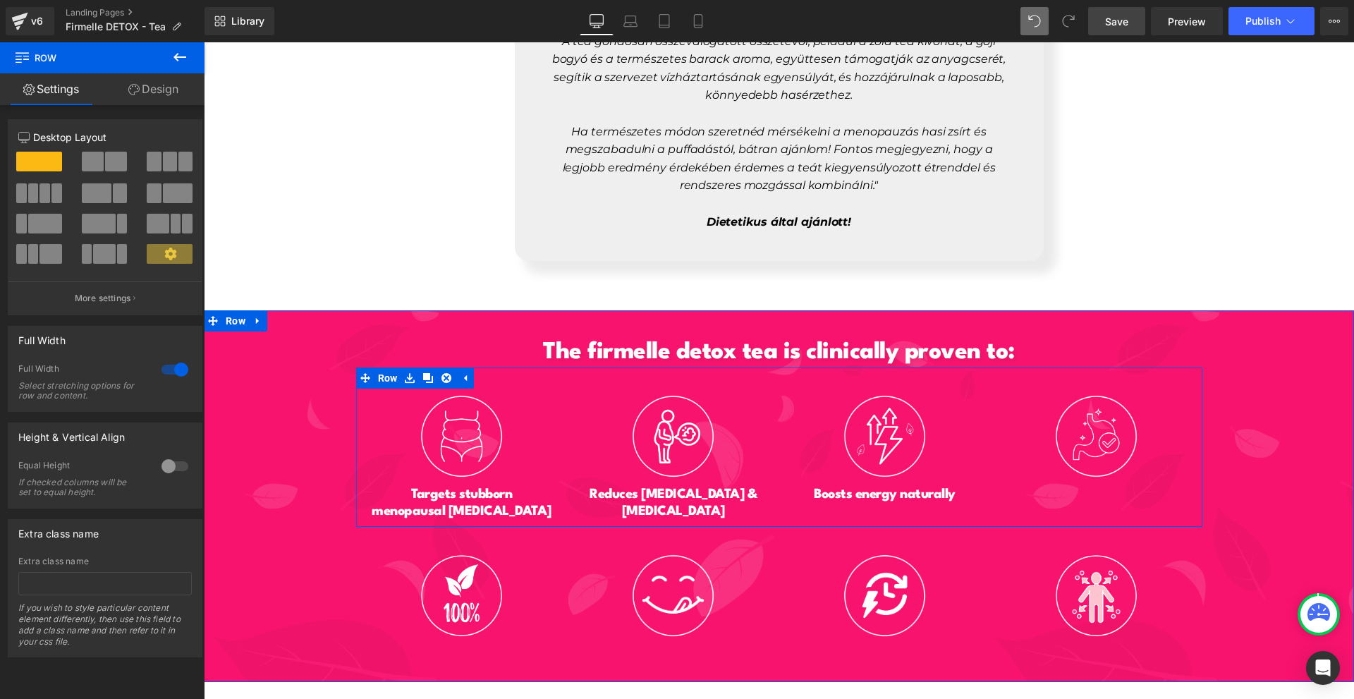
click at [964, 486] on h1 "Boosts energy naturally" at bounding box center [885, 494] width 190 height 17
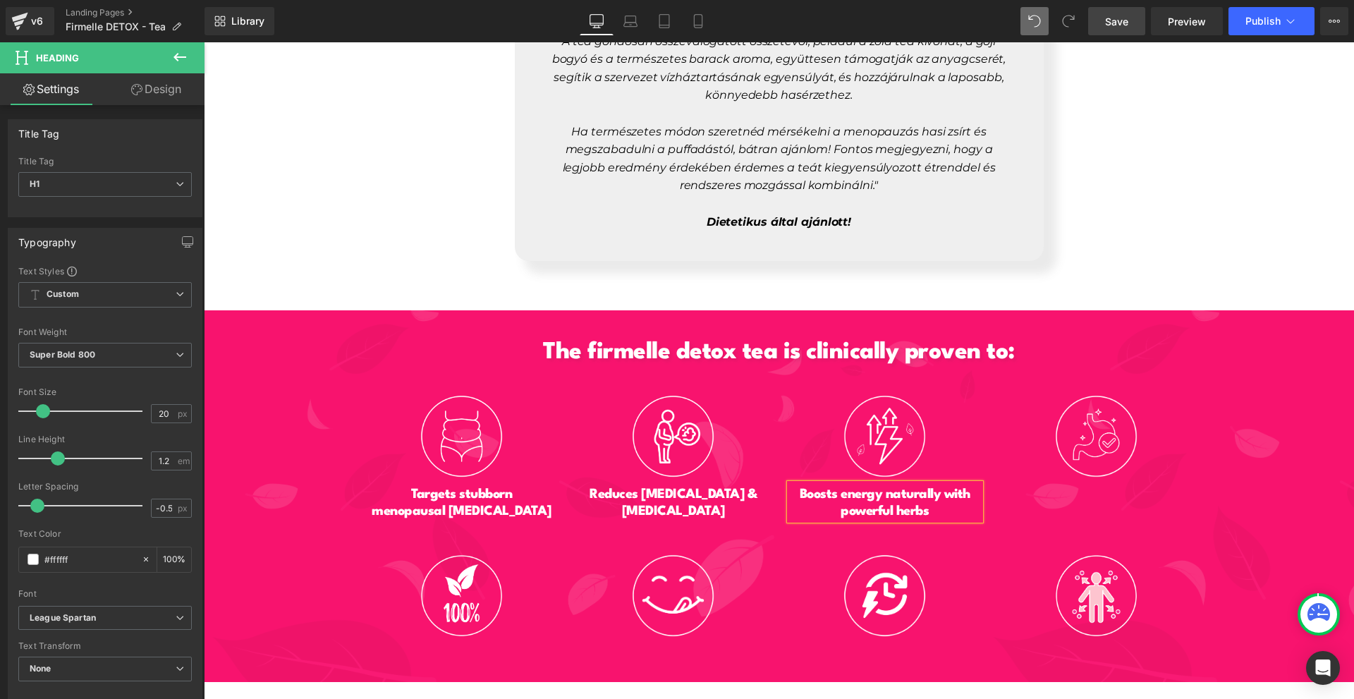
click at [1223, 490] on div "The firmelle detox tea is clinically proven to: Heading Image Targets stubborn …" at bounding box center [779, 484] width 1150 height 332
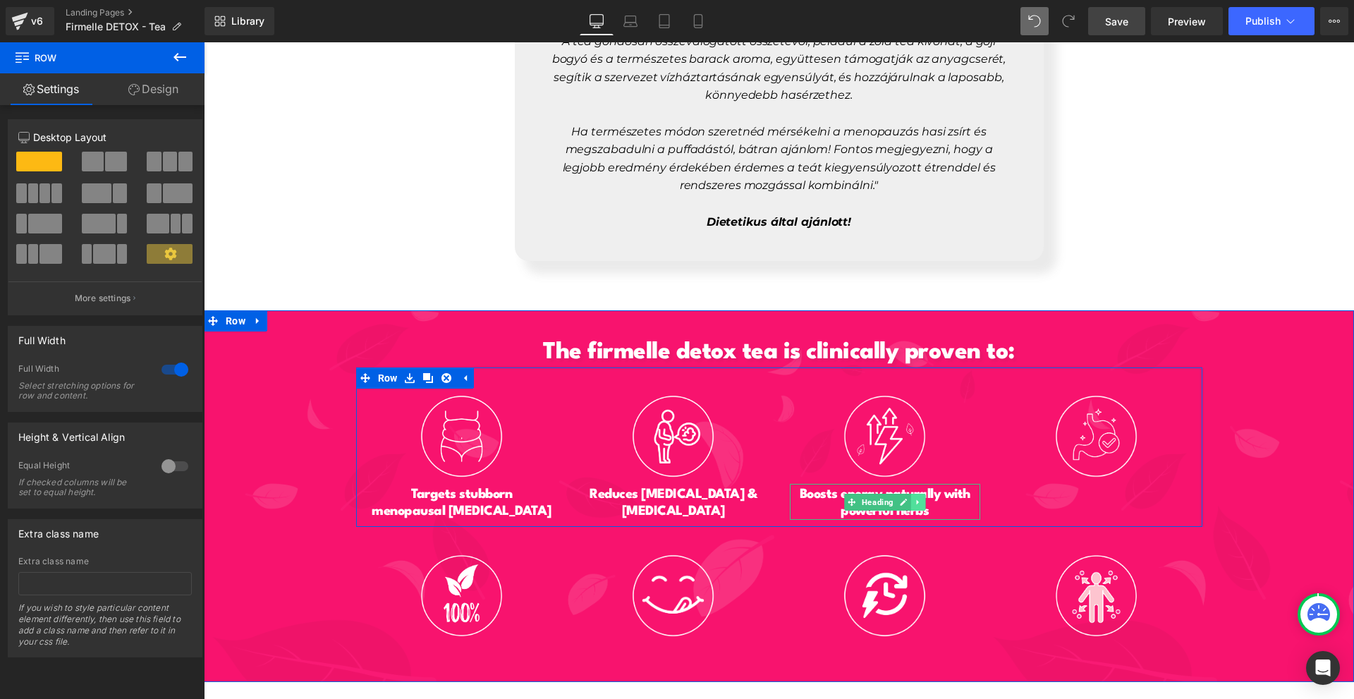
click at [916, 499] on icon at bounding box center [917, 501] width 2 height 5
click at [907, 498] on icon at bounding box center [911, 502] width 8 height 8
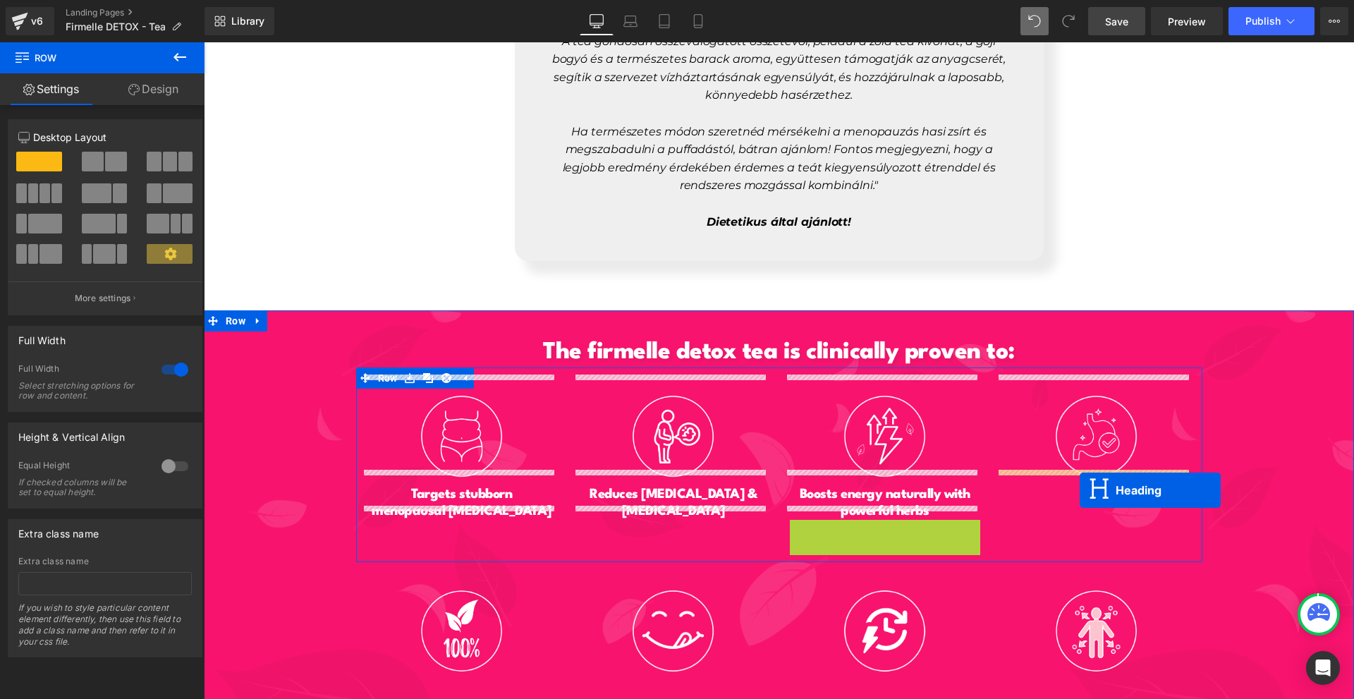
drag, startPoint x: 867, startPoint y: 531, endPoint x: 1183, endPoint y: 531, distance: 315.9
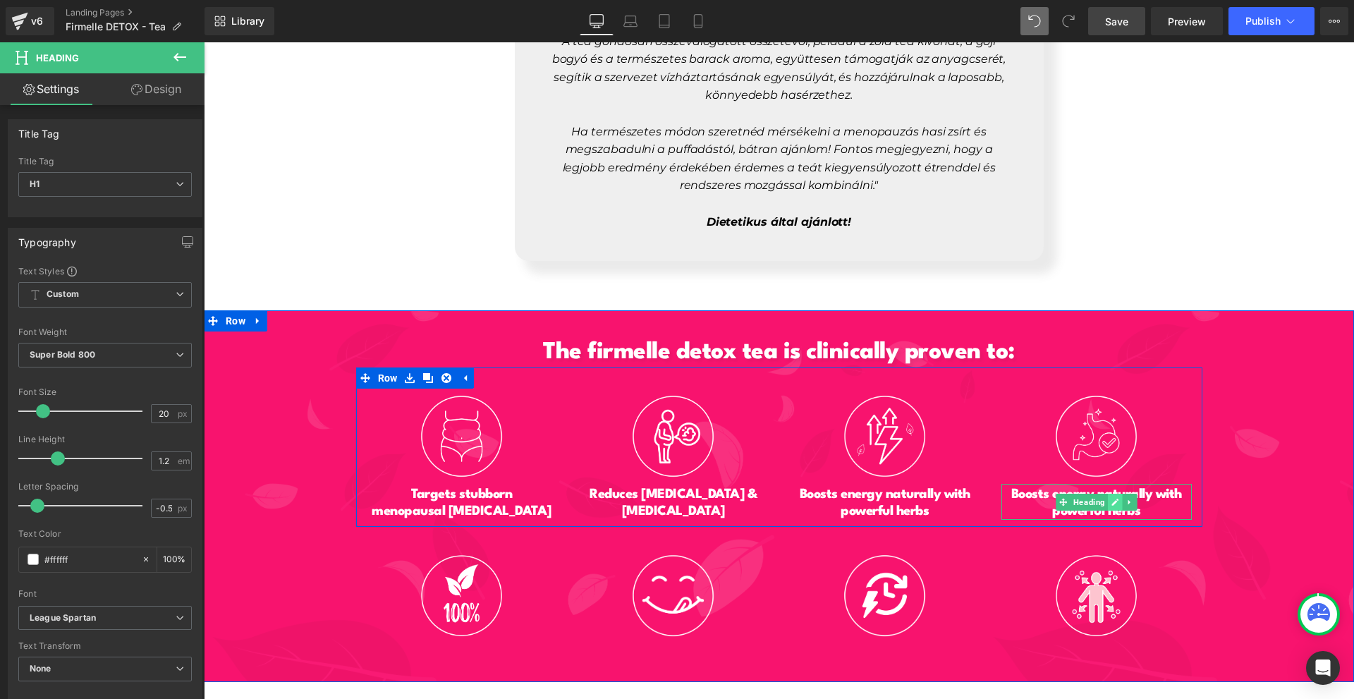
click at [1108, 494] on link at bounding box center [1115, 502] width 15 height 17
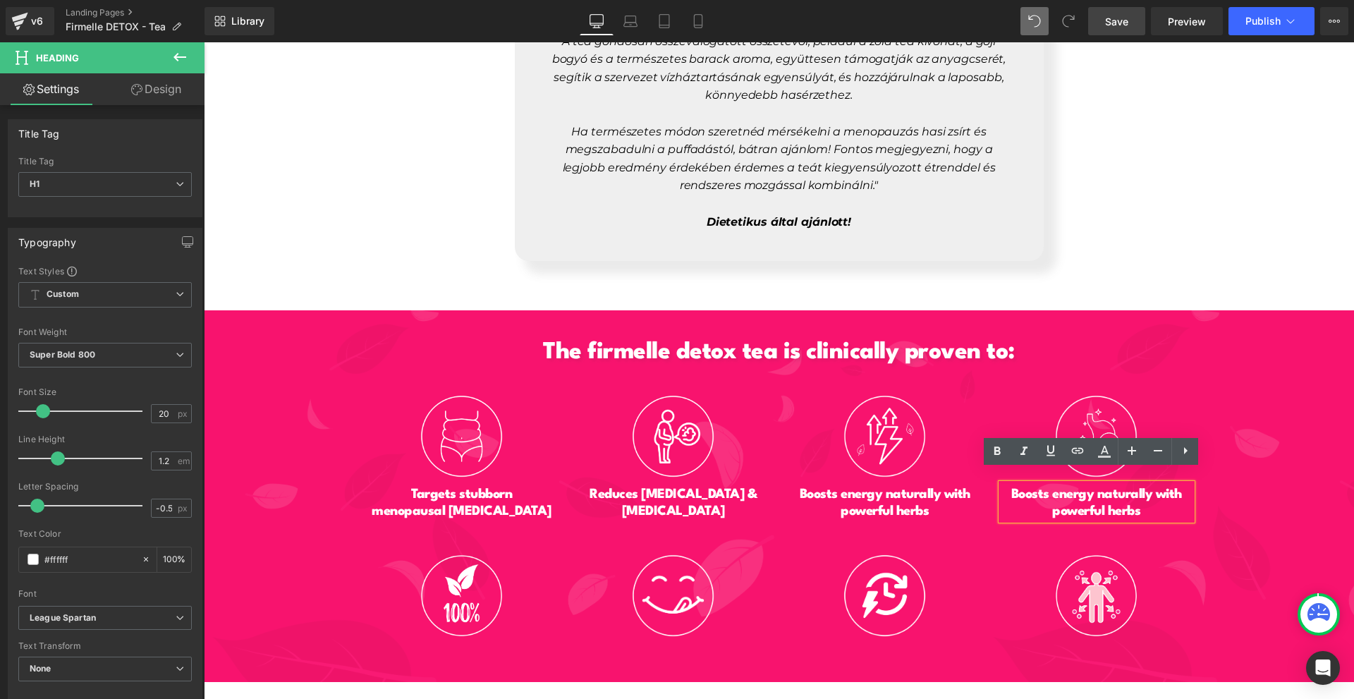
click at [1105, 486] on h1 "Boosts energy naturally with powerful herbs" at bounding box center [1096, 503] width 190 height 34
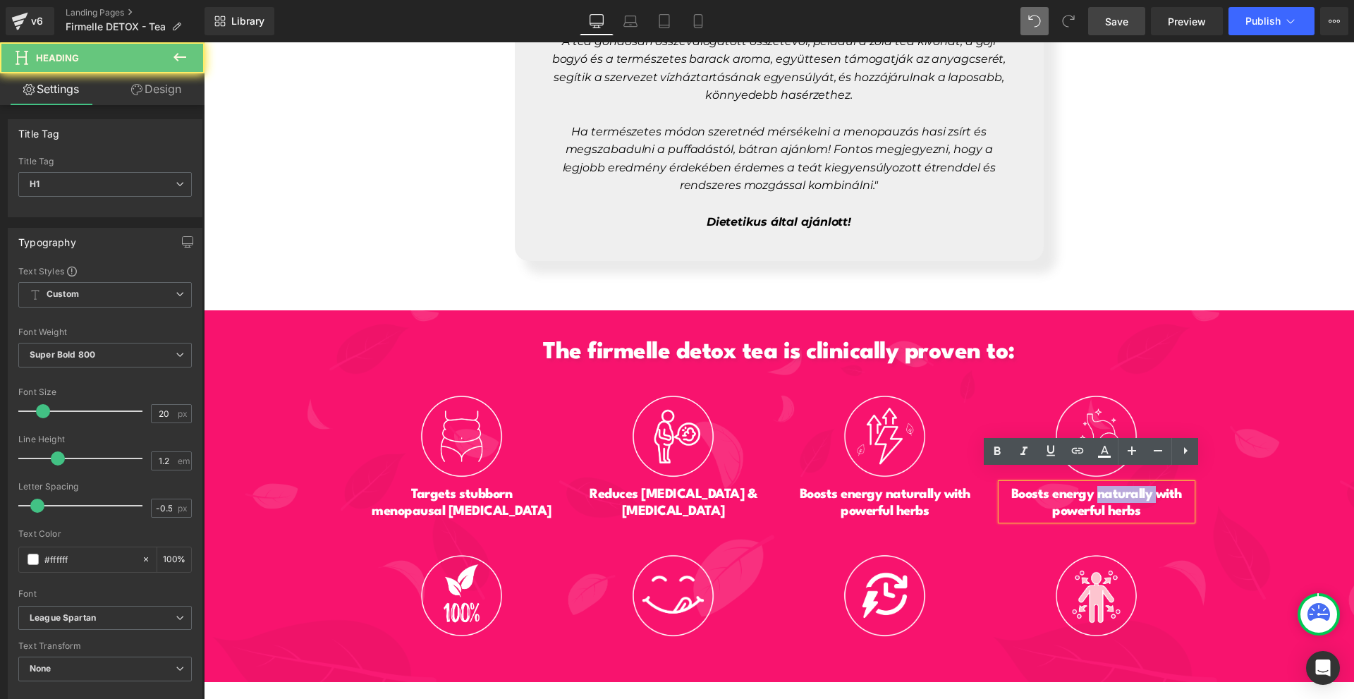
click at [1105, 486] on h1 "Boosts energy naturally with powerful herbs" at bounding box center [1096, 503] width 190 height 34
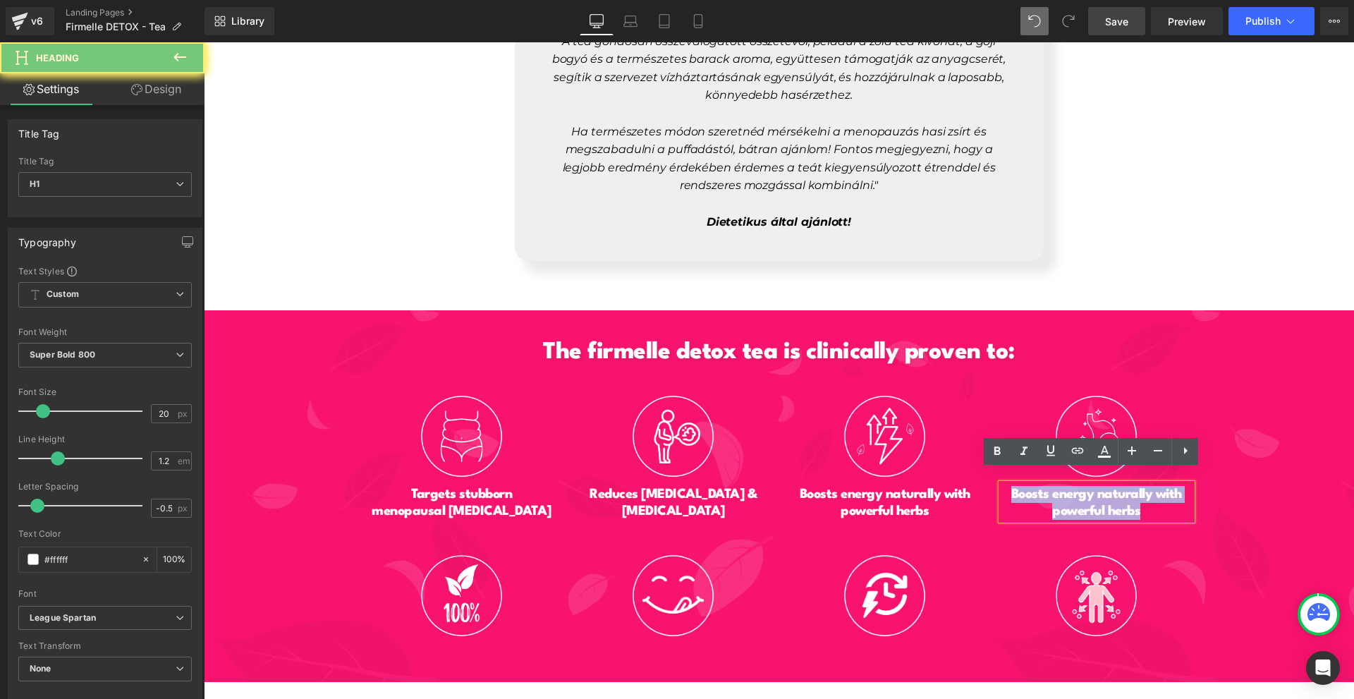
paste div
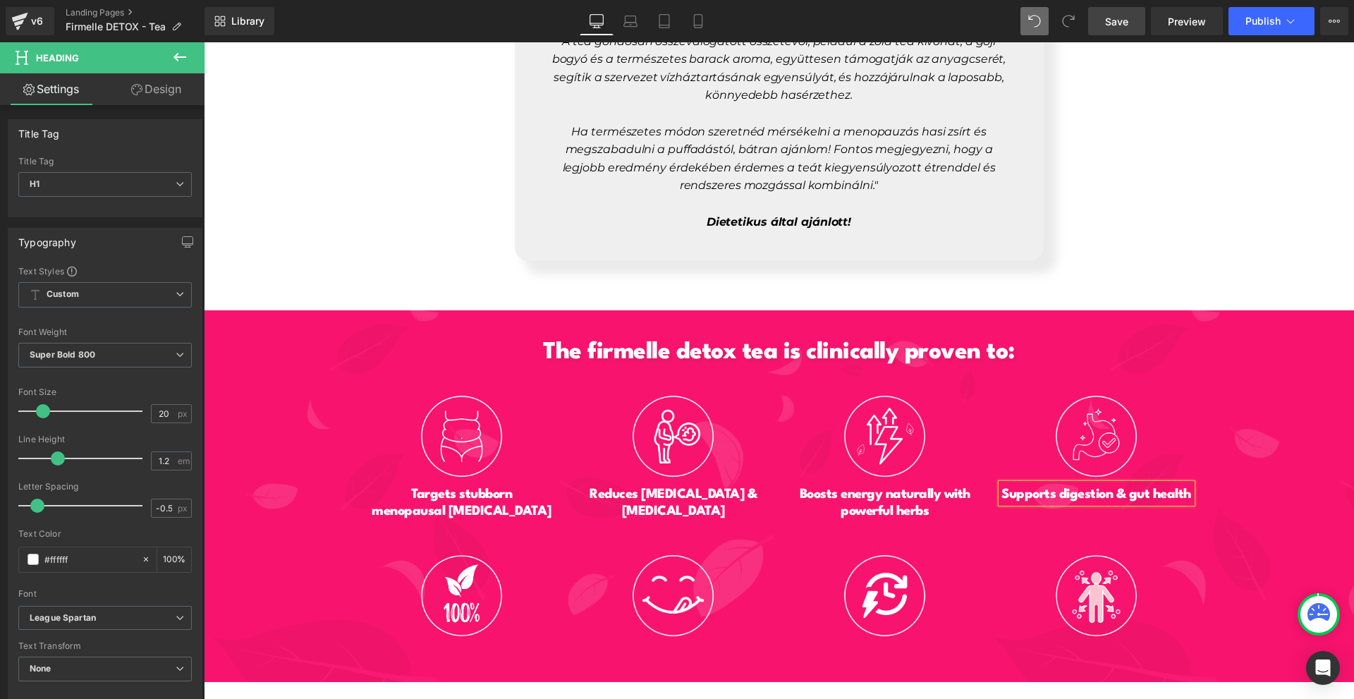
click at [1251, 490] on div "The firmelle detox tea is clinically proven to: Heading Image Targets stubborn …" at bounding box center [779, 484] width 1150 height 332
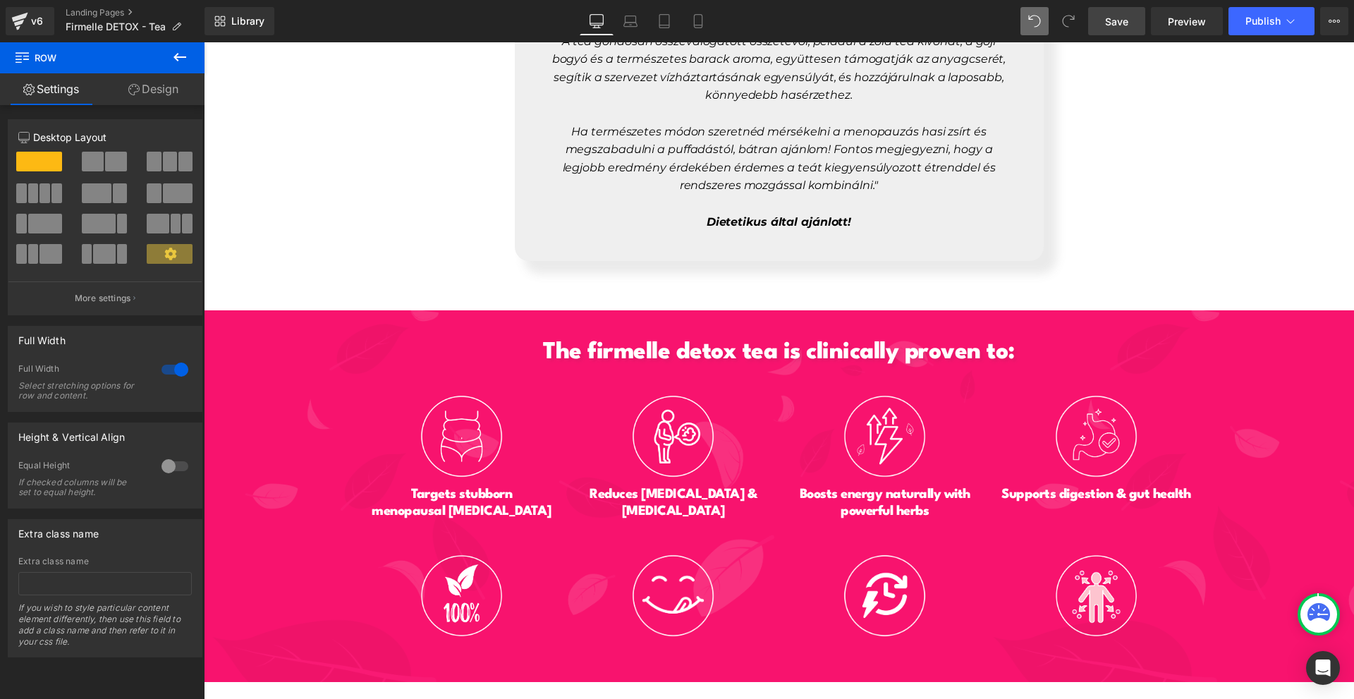
click at [1165, 490] on h1 "Supports digestion & gut health" at bounding box center [1096, 494] width 190 height 17
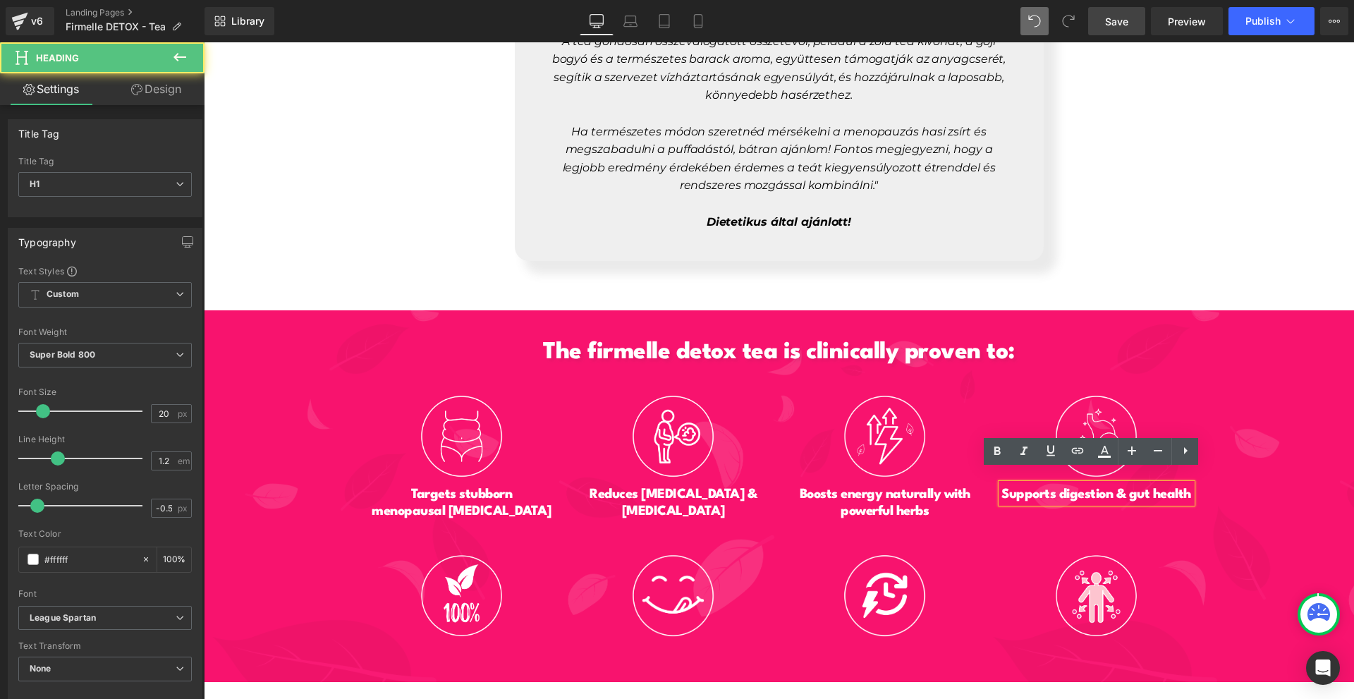
click at [1147, 486] on h1 "Supports digestion & gut health" at bounding box center [1096, 494] width 190 height 17
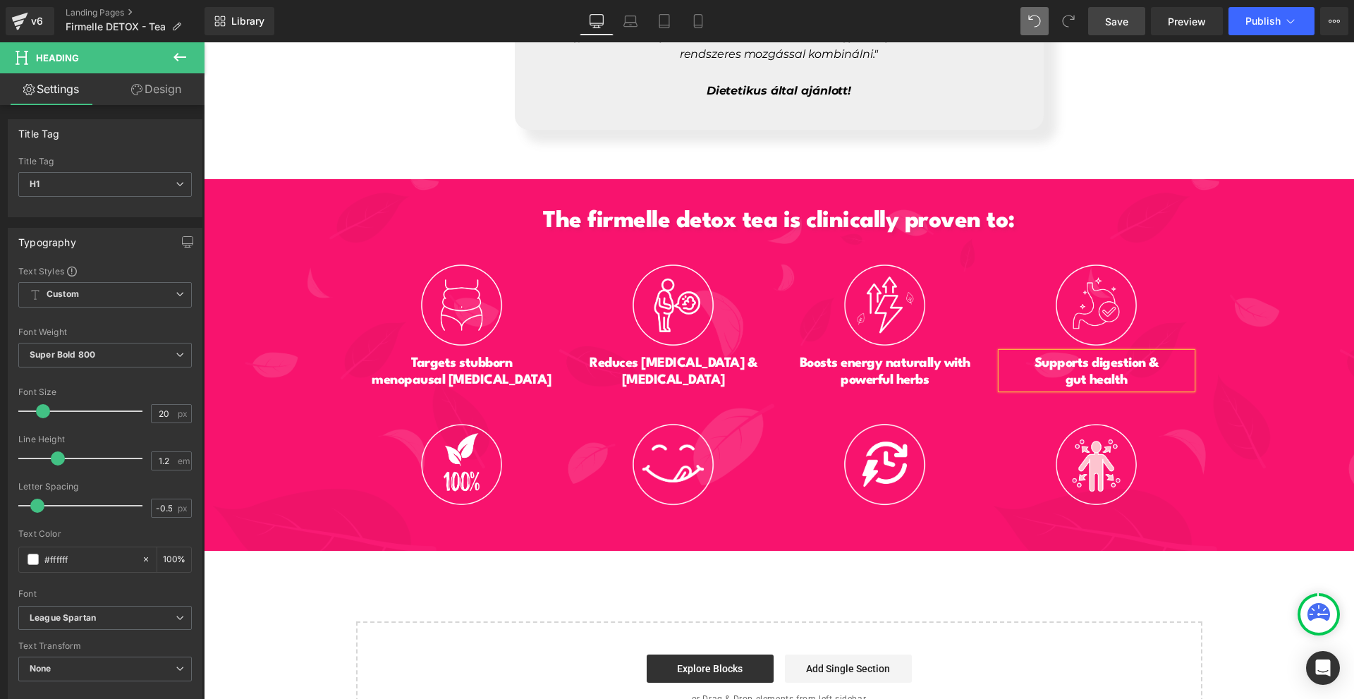
click at [1262, 416] on div "The firmelle detox tea is clinically proven to: Heading Image Targets stubborn …" at bounding box center [779, 353] width 1150 height 332
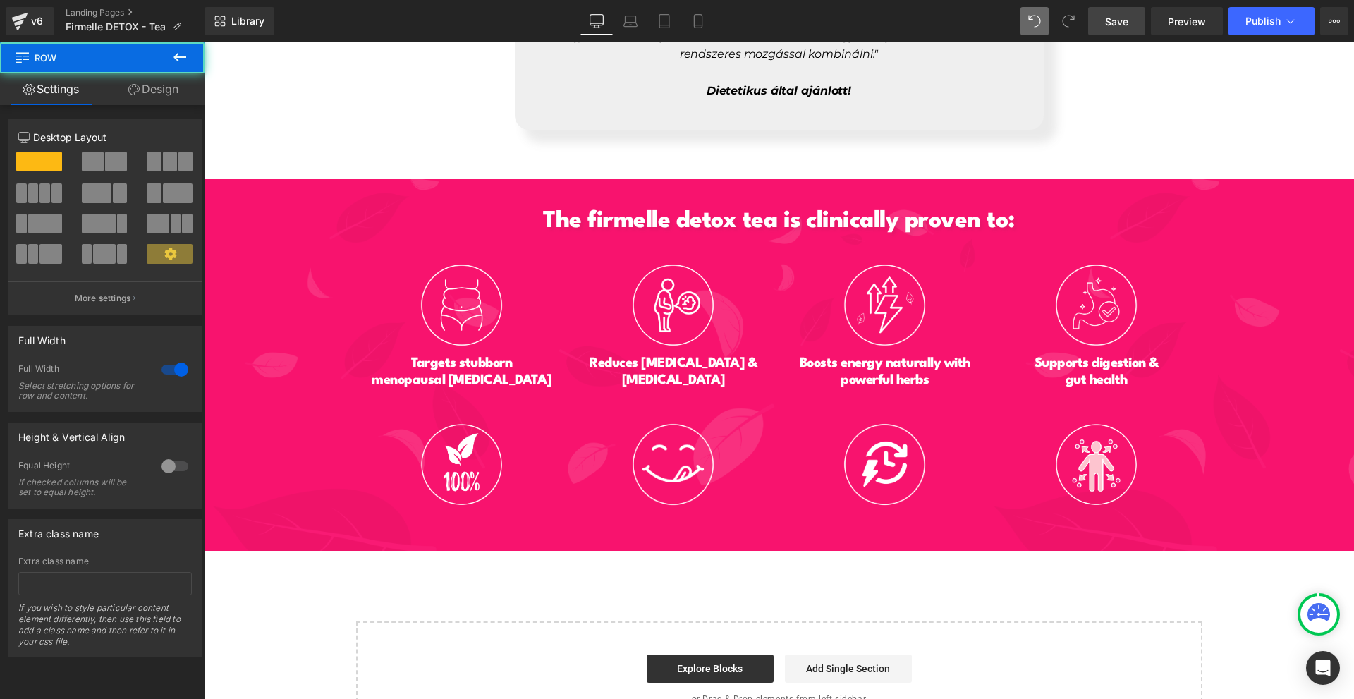
scroll to position [6518, 0]
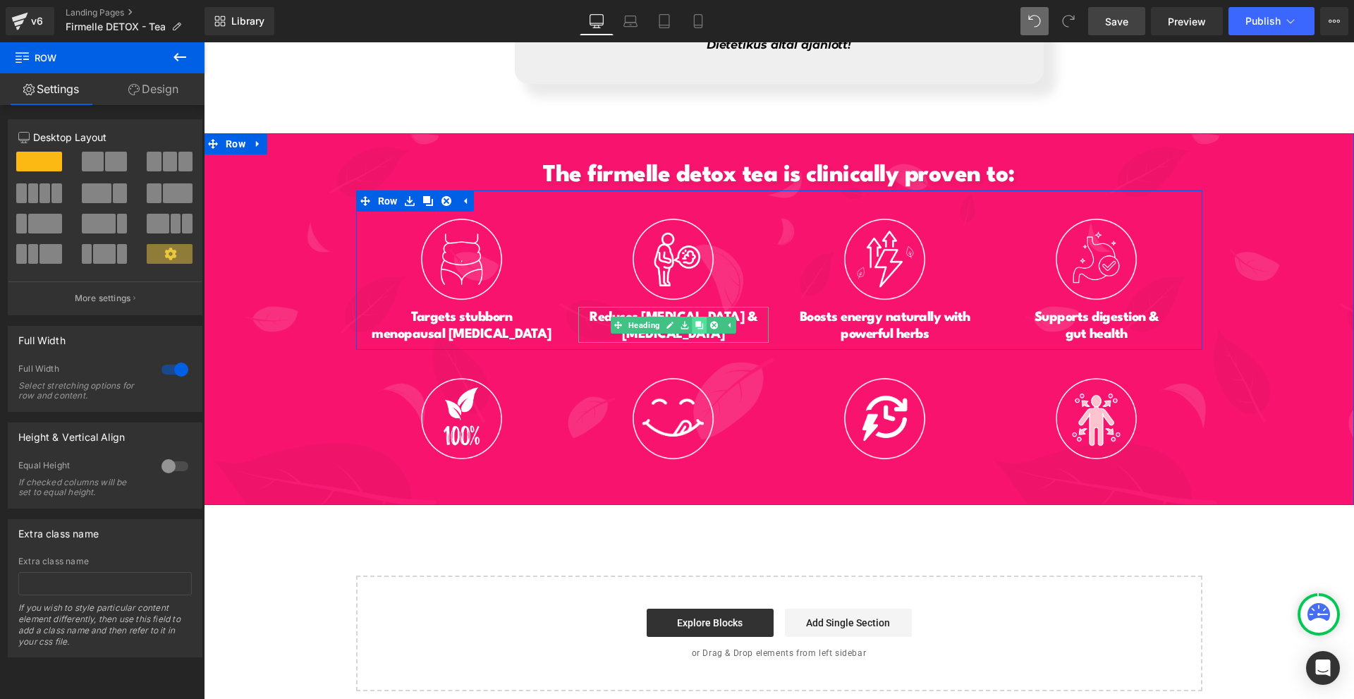
click at [698, 317] on link at bounding box center [699, 325] width 15 height 17
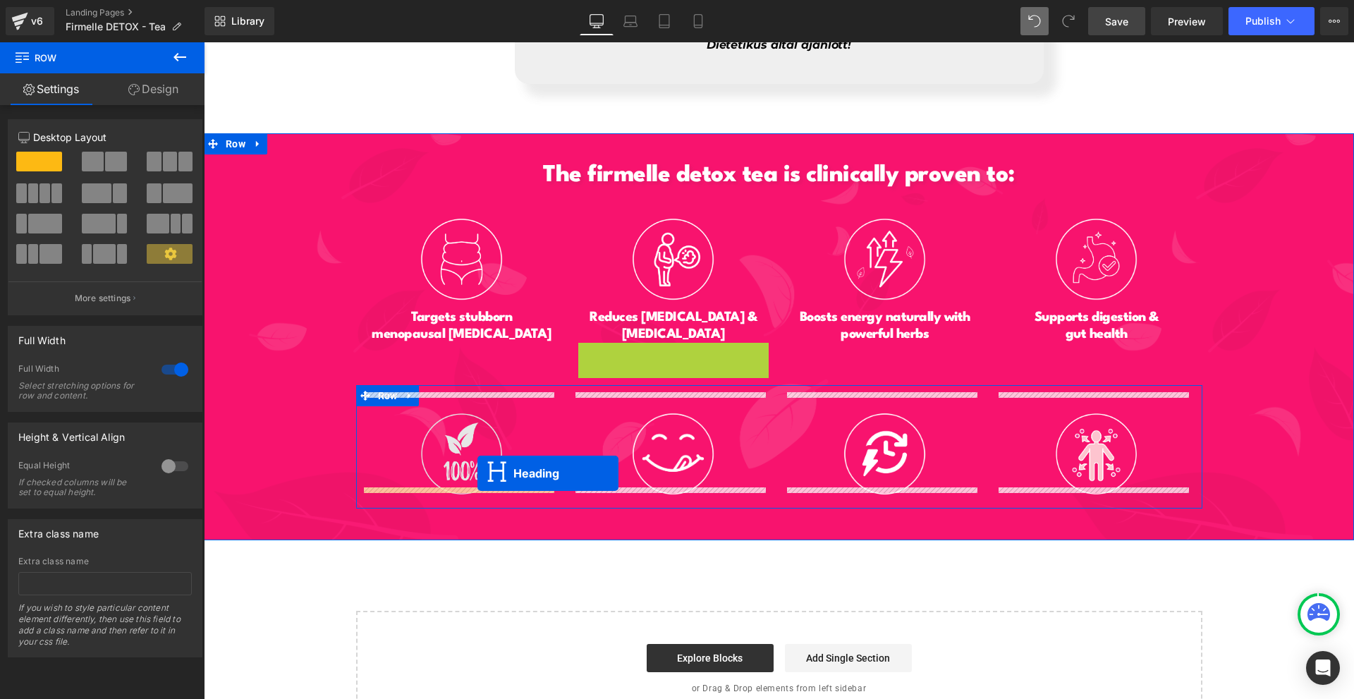
drag, startPoint x: 667, startPoint y: 343, endPoint x: 477, endPoint y: 473, distance: 229.8
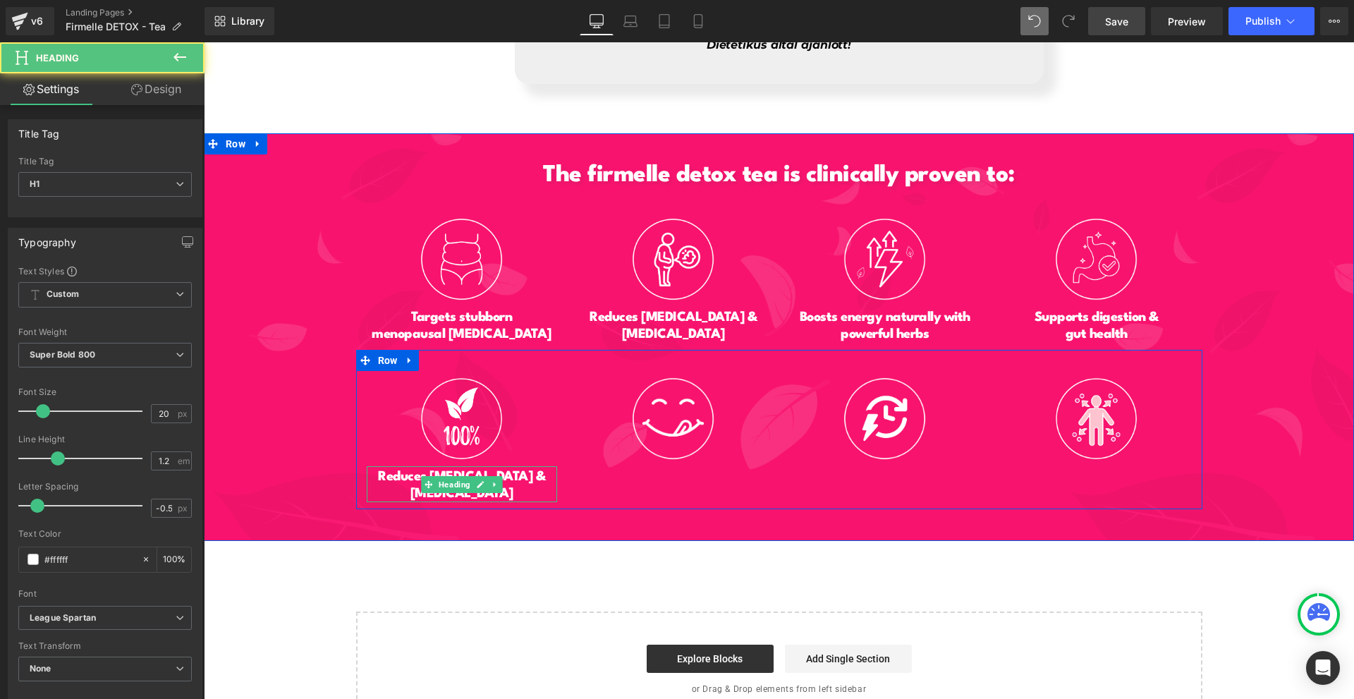
click at [393, 470] on h1 "Reduces [MEDICAL_DATA] &" at bounding box center [462, 476] width 190 height 17
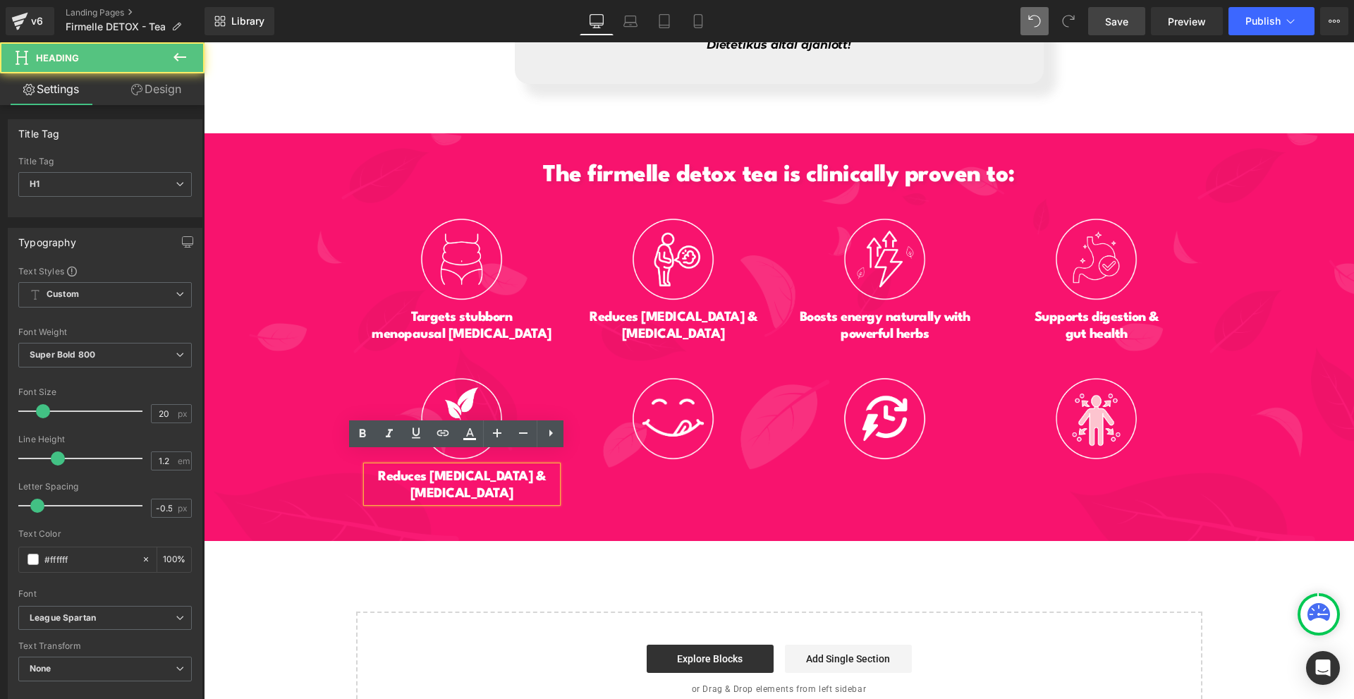
drag, startPoint x: 393, startPoint y: 459, endPoint x: 514, endPoint y: 475, distance: 121.6
click at [514, 475] on div "Reduces bloating & water retention" at bounding box center [462, 484] width 190 height 36
paste div
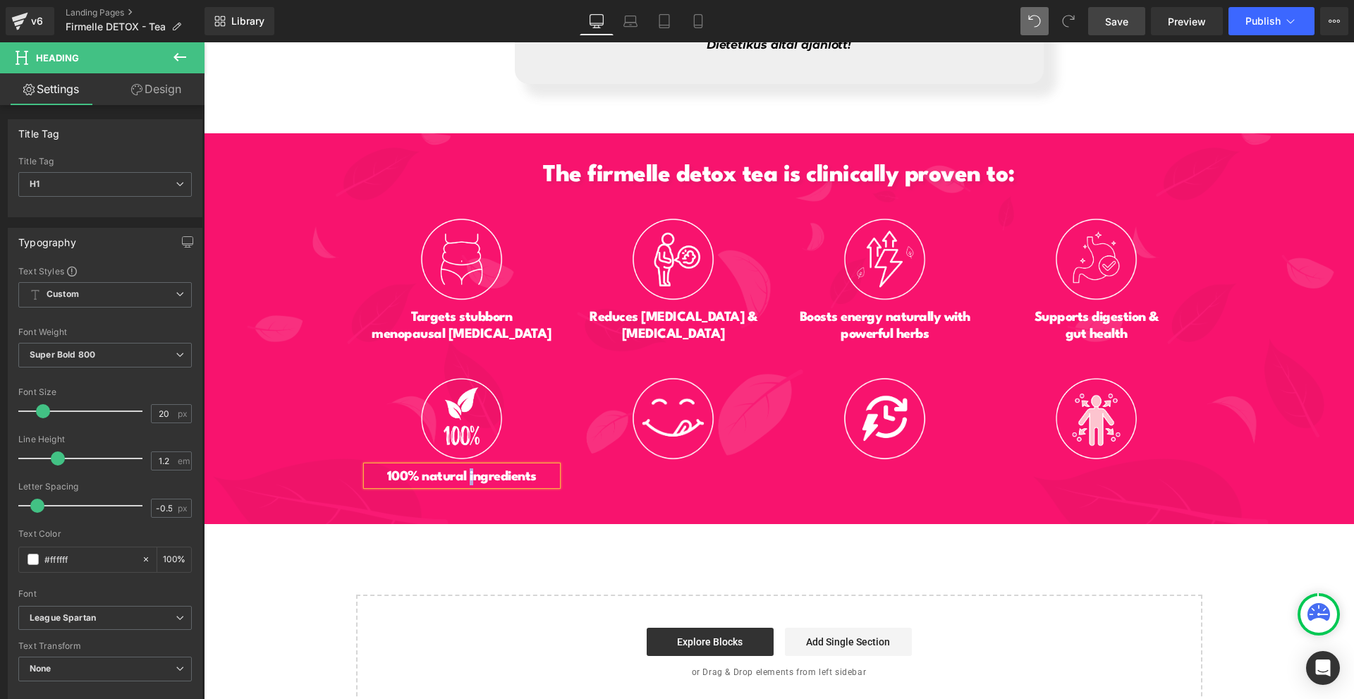
drag, startPoint x: 464, startPoint y: 462, endPoint x: 509, endPoint y: 484, distance: 50.5
click at [475, 468] on h1 "100% natural ingredients" at bounding box center [462, 476] width 190 height 17
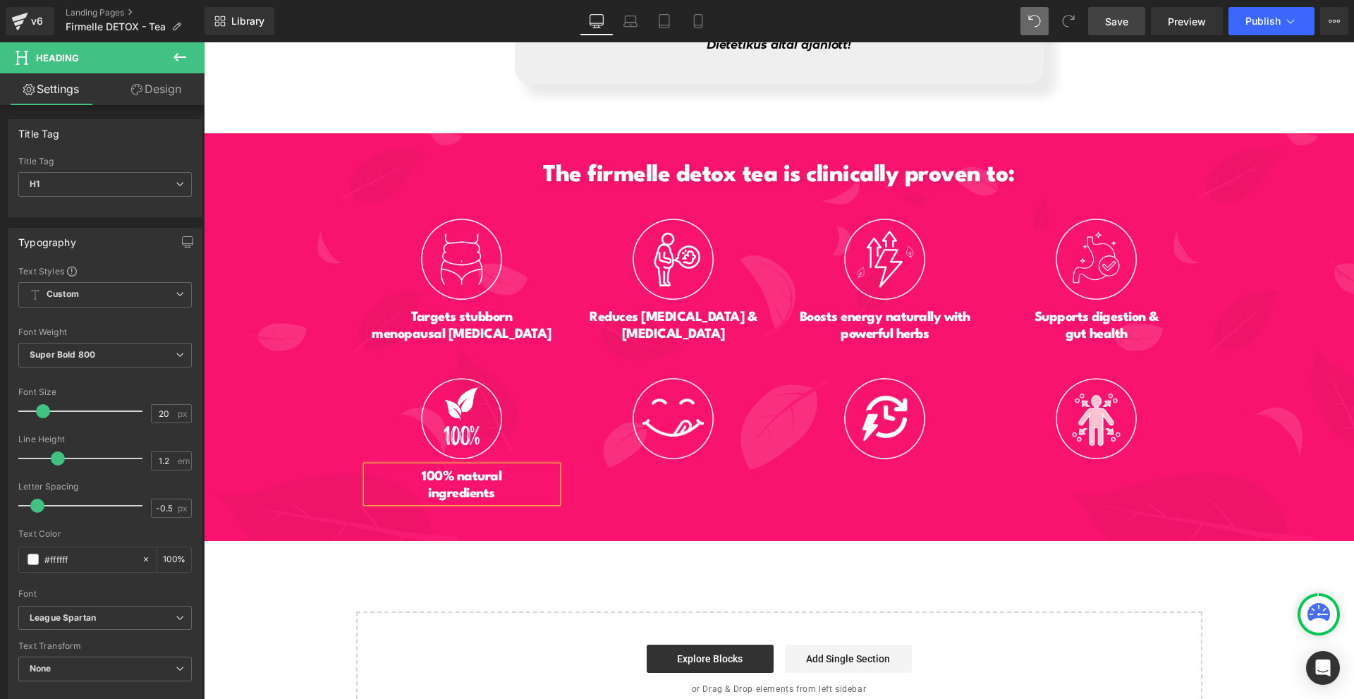
click at [542, 501] on div "The firmelle detox tea is clinically proven to: Heading Image Targets stubborn …" at bounding box center [779, 337] width 1150 height 408
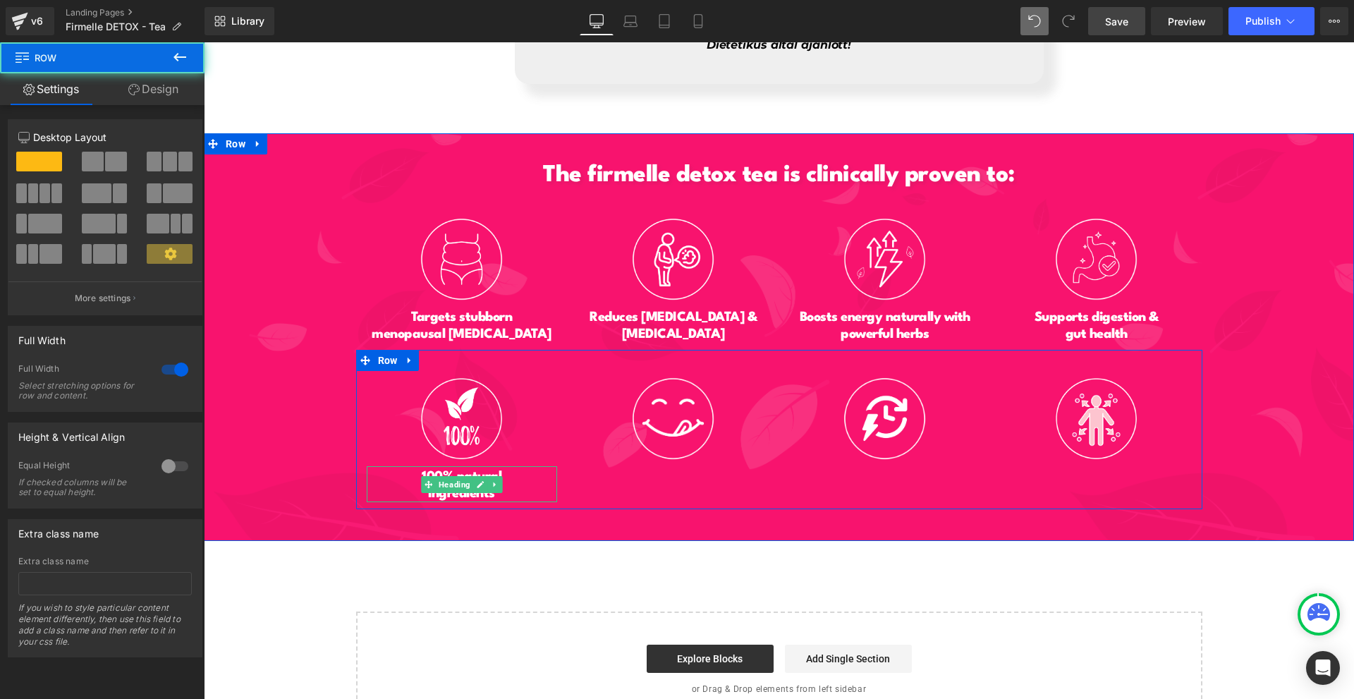
click at [491, 480] on icon at bounding box center [495, 484] width 8 height 8
click at [484, 480] on icon at bounding box center [488, 484] width 8 height 8
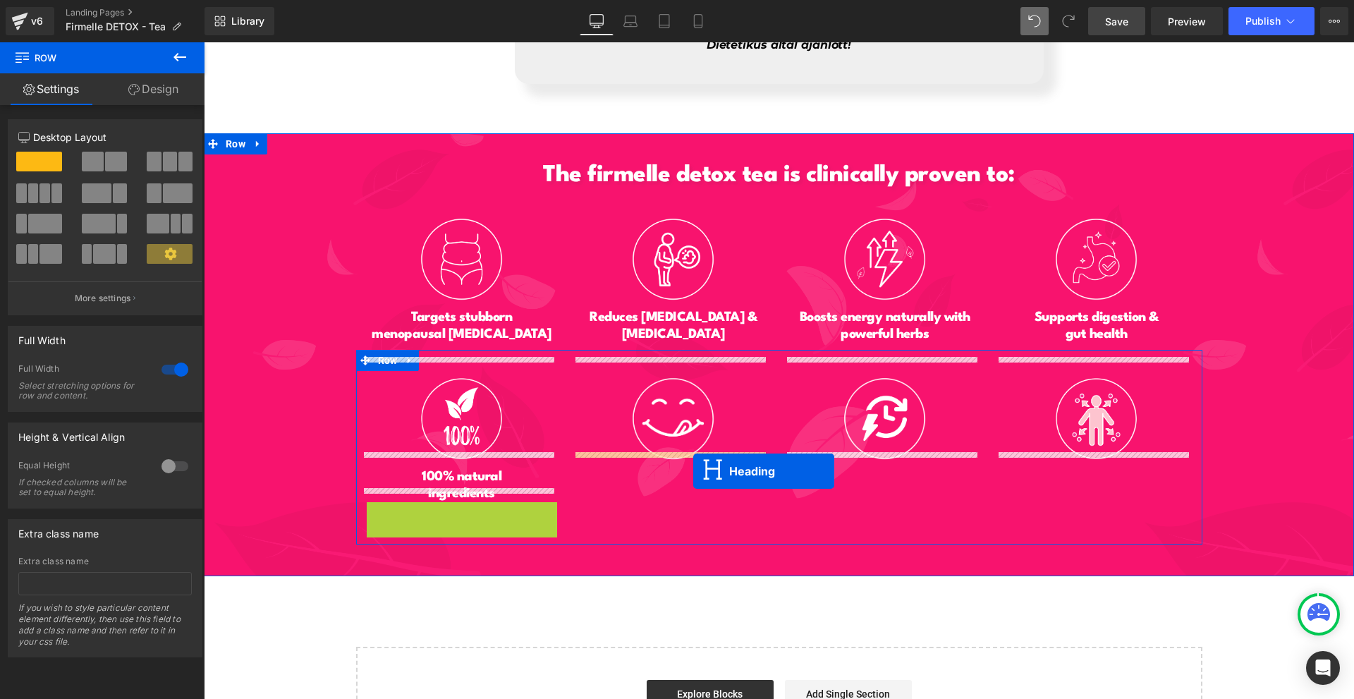
drag, startPoint x: 453, startPoint y: 503, endPoint x: 693, endPoint y: 471, distance: 241.9
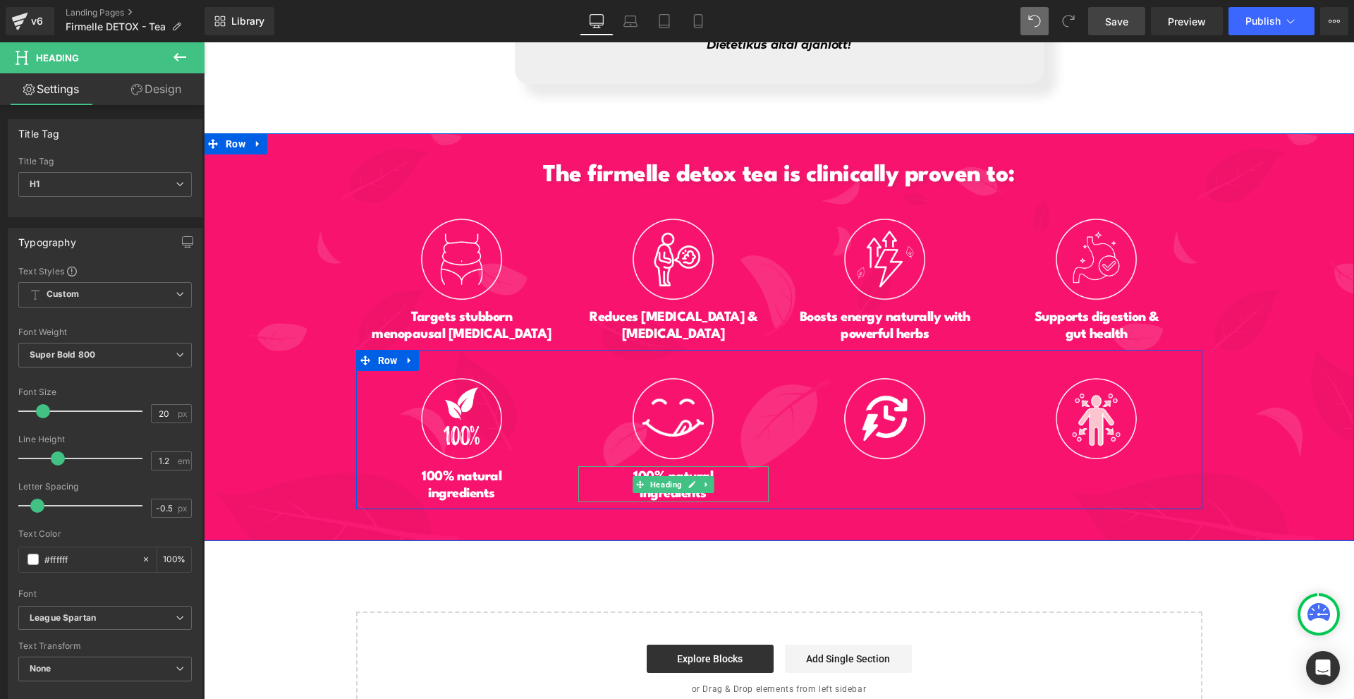
drag, startPoint x: 681, startPoint y: 472, endPoint x: 632, endPoint y: 468, distance: 48.8
click at [685, 476] on link at bounding box center [692, 484] width 15 height 17
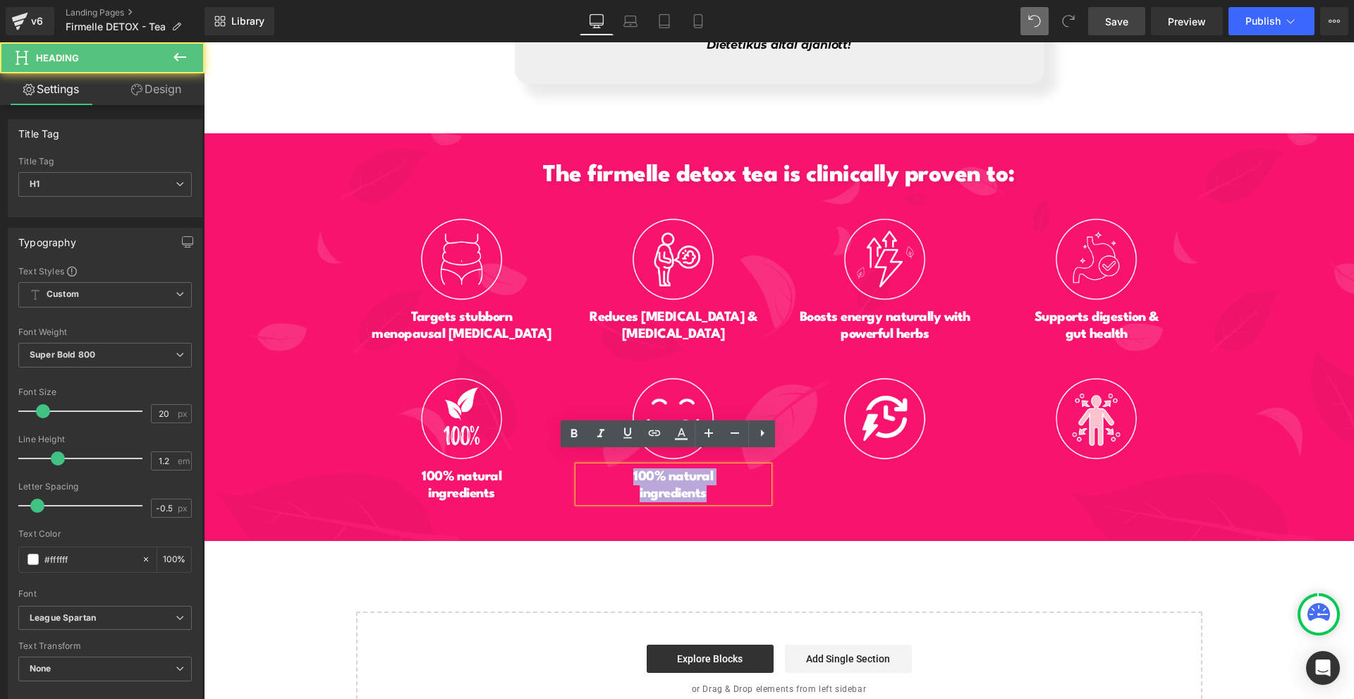
drag, startPoint x: 660, startPoint y: 458, endPoint x: 728, endPoint y: 474, distance: 69.6
click at [728, 474] on div "100% natural ingredients" at bounding box center [673, 484] width 190 height 36
paste div
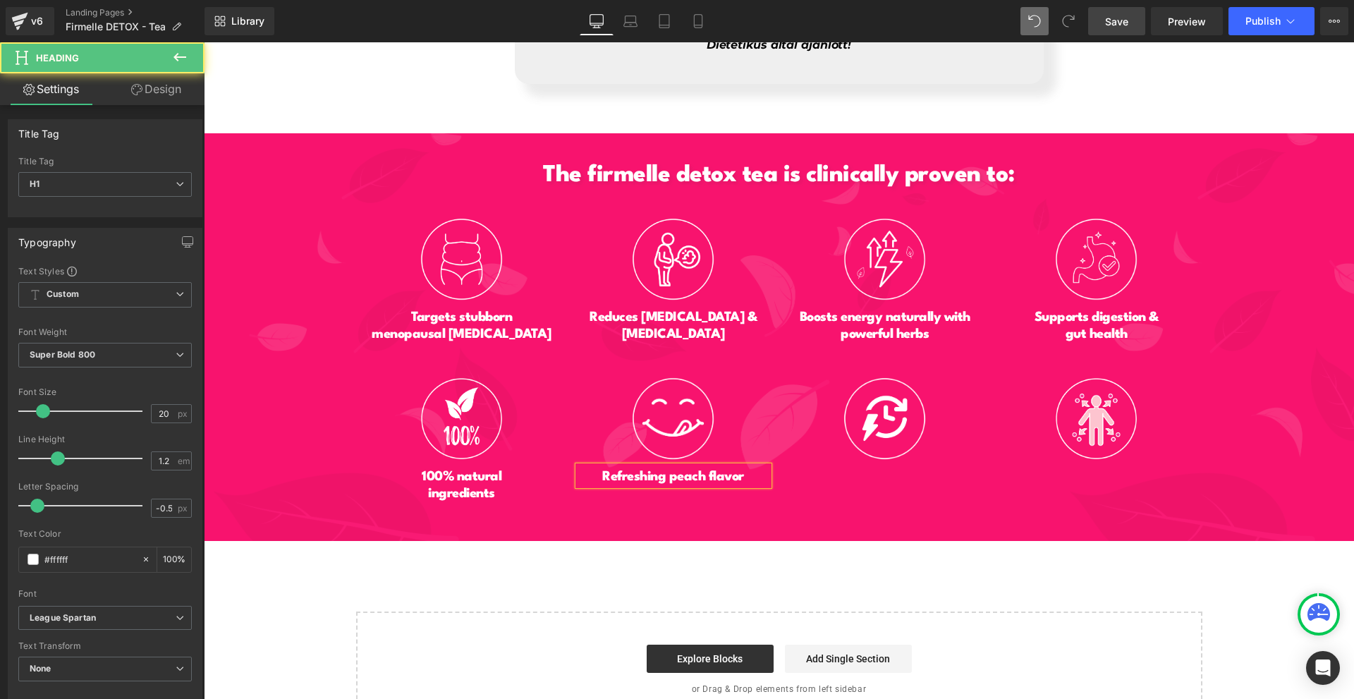
click at [666, 468] on h1 "Refreshing peach flavor" at bounding box center [673, 476] width 190 height 17
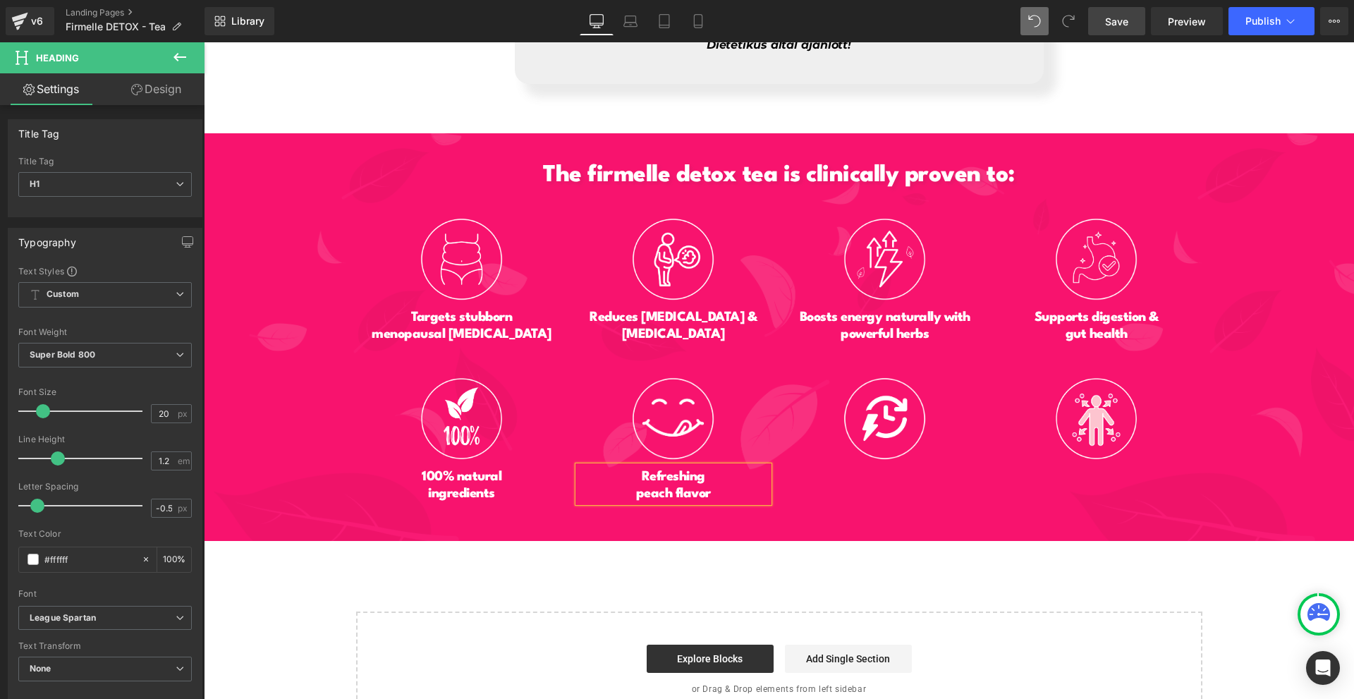
click at [708, 519] on div "The firmelle detox tea is clinically proven to: Heading Image Targets stubborn …" at bounding box center [779, 337] width 1150 height 408
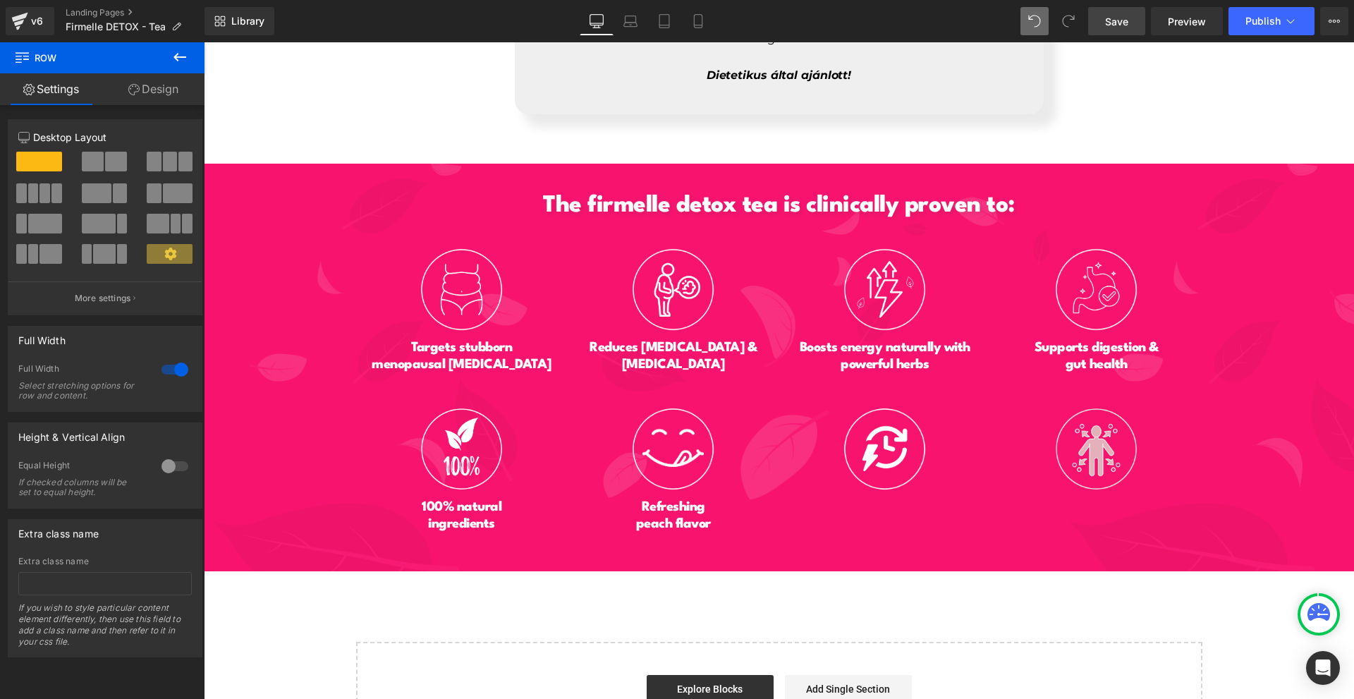
scroll to position [6554, 0]
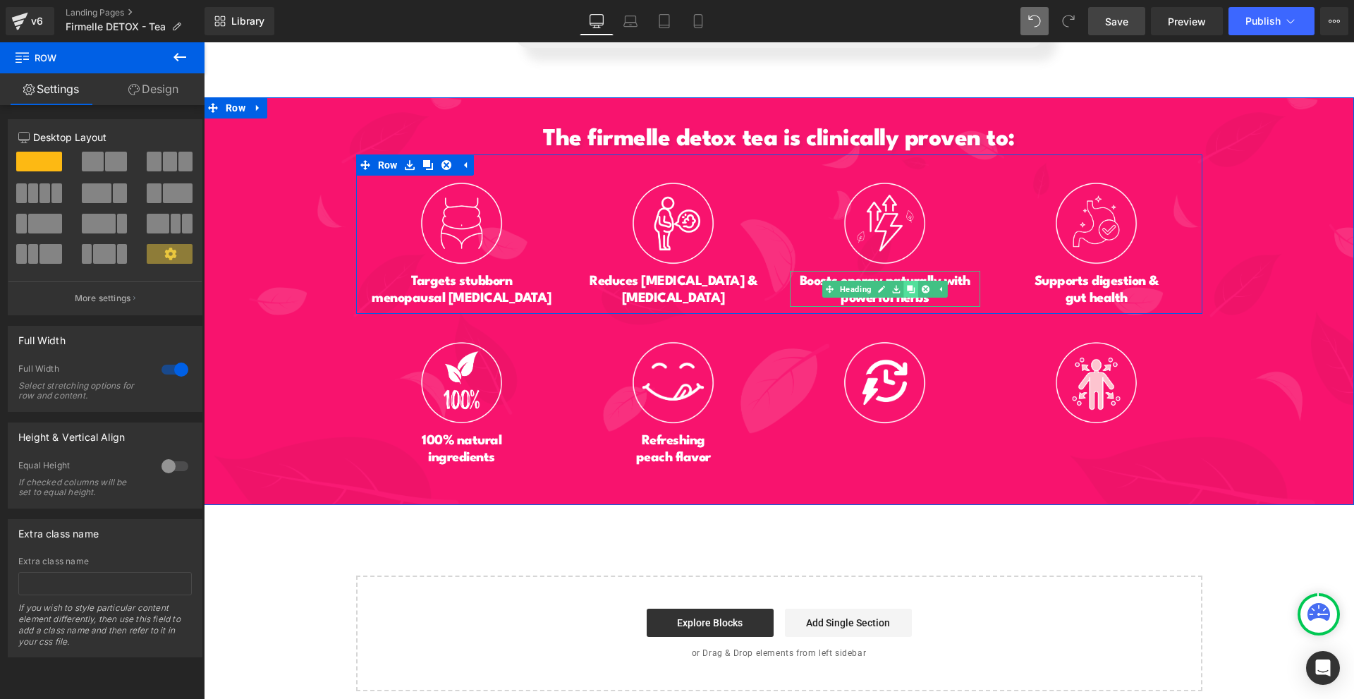
click at [910, 281] on link at bounding box center [910, 289] width 15 height 17
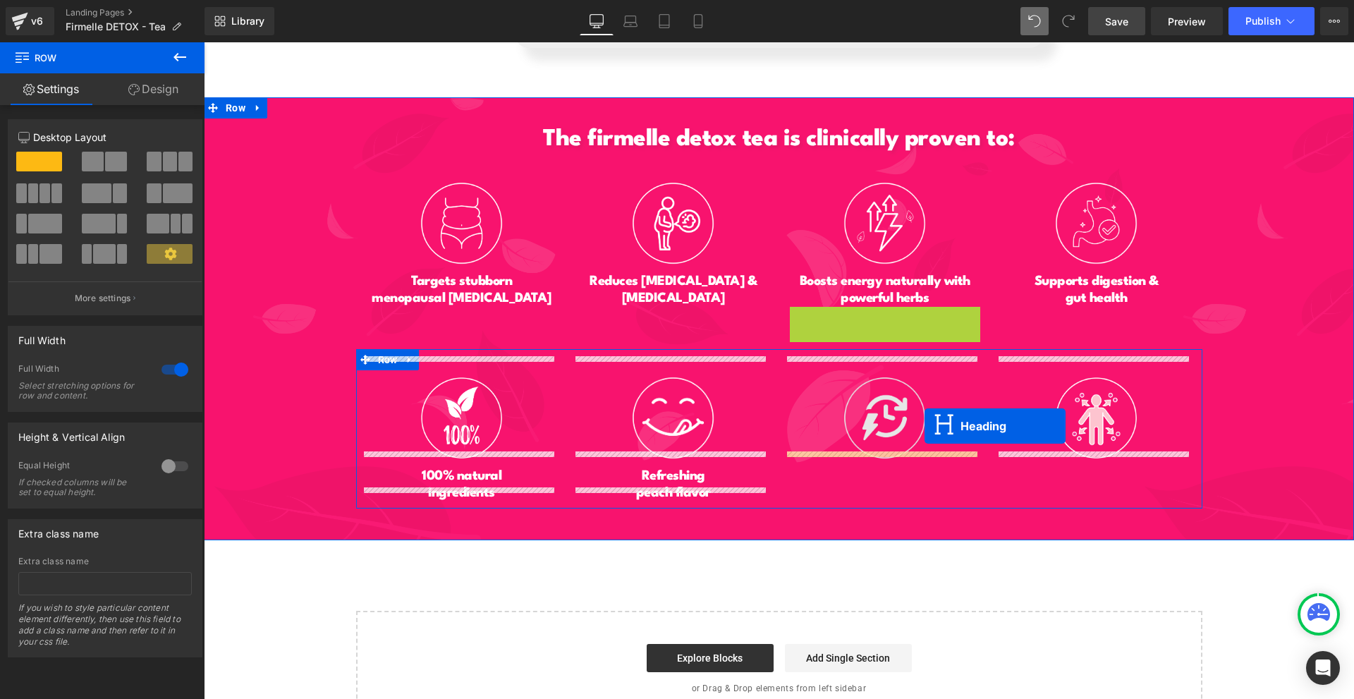
drag, startPoint x: 874, startPoint y: 312, endPoint x: 924, endPoint y: 426, distance: 124.7
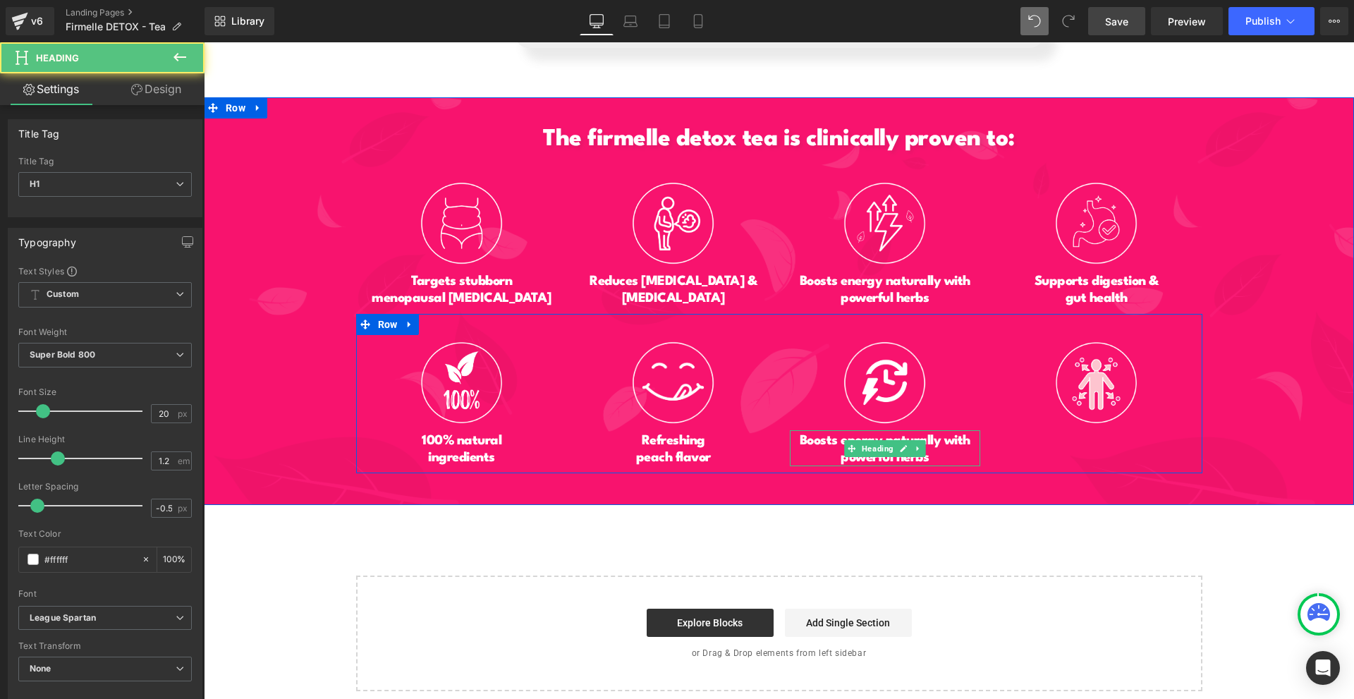
click at [819, 435] on h1 "Boosts energy naturally with powerful herbs" at bounding box center [885, 449] width 190 height 34
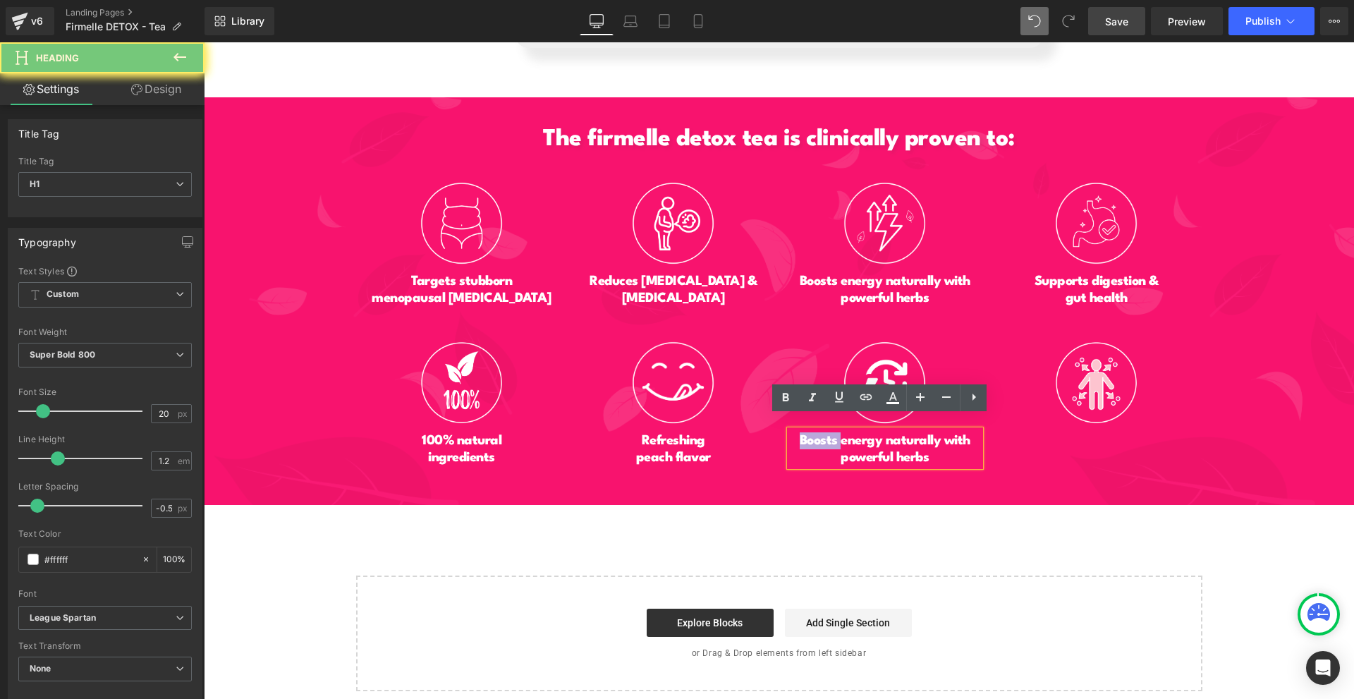
click at [819, 435] on h1 "Boosts energy naturally with powerful herbs" at bounding box center [885, 449] width 190 height 34
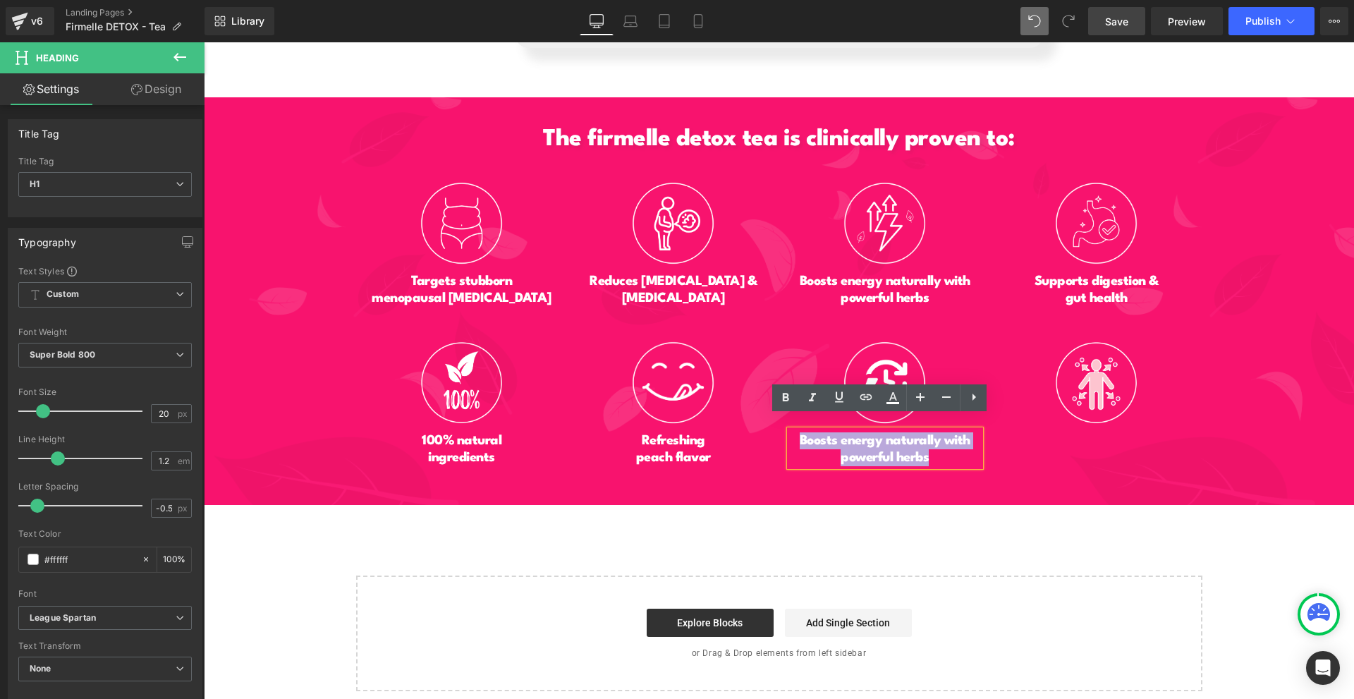
click at [819, 435] on h1 "Boosts energy naturally with powerful herbs" at bounding box center [885, 449] width 190 height 34
paste div
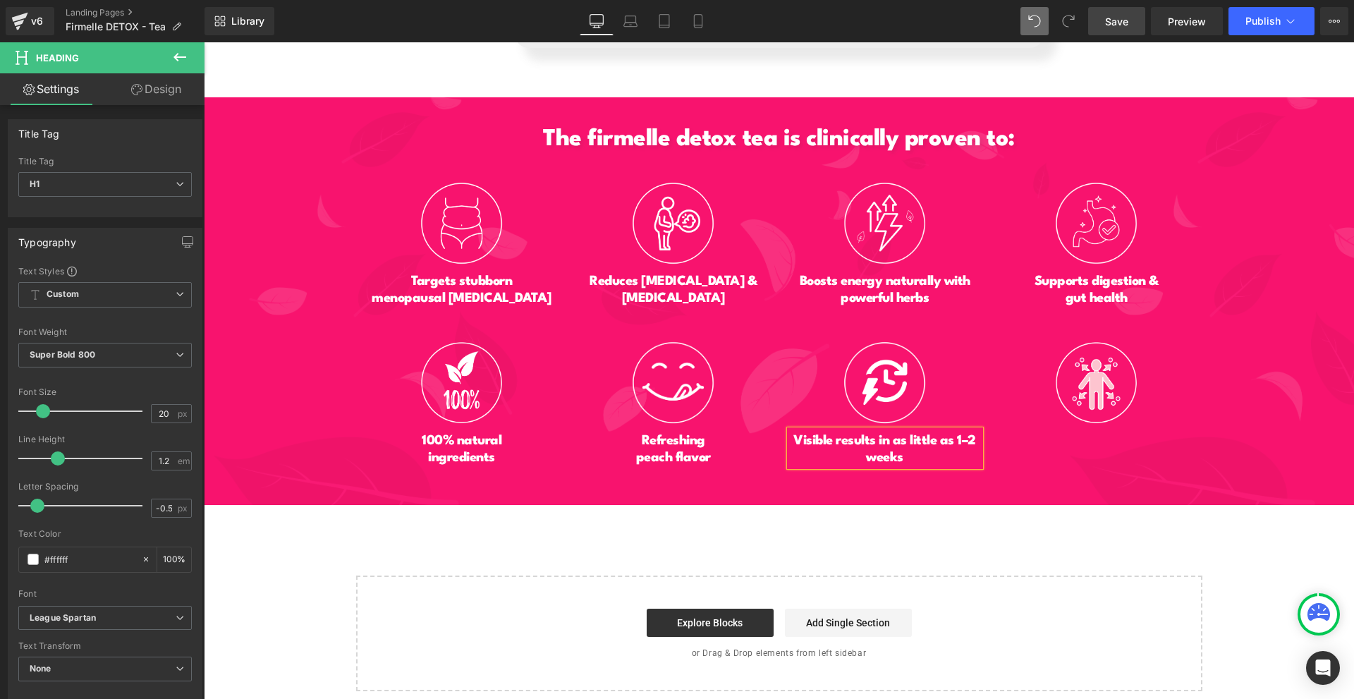
click at [905, 432] on h1 "Visible results in as little as 1–2 weeks" at bounding box center [885, 449] width 190 height 34
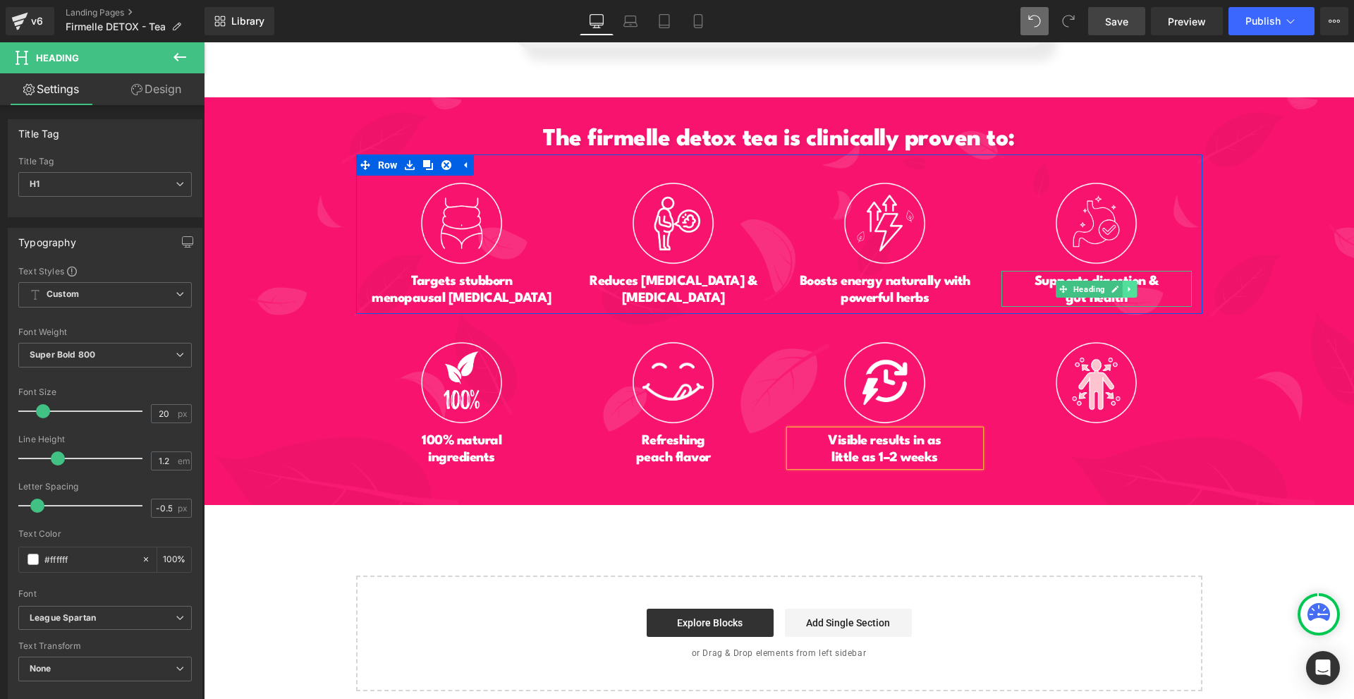
click at [1125, 285] on icon at bounding box center [1129, 289] width 8 height 8
click at [1119, 285] on icon at bounding box center [1122, 289] width 8 height 8
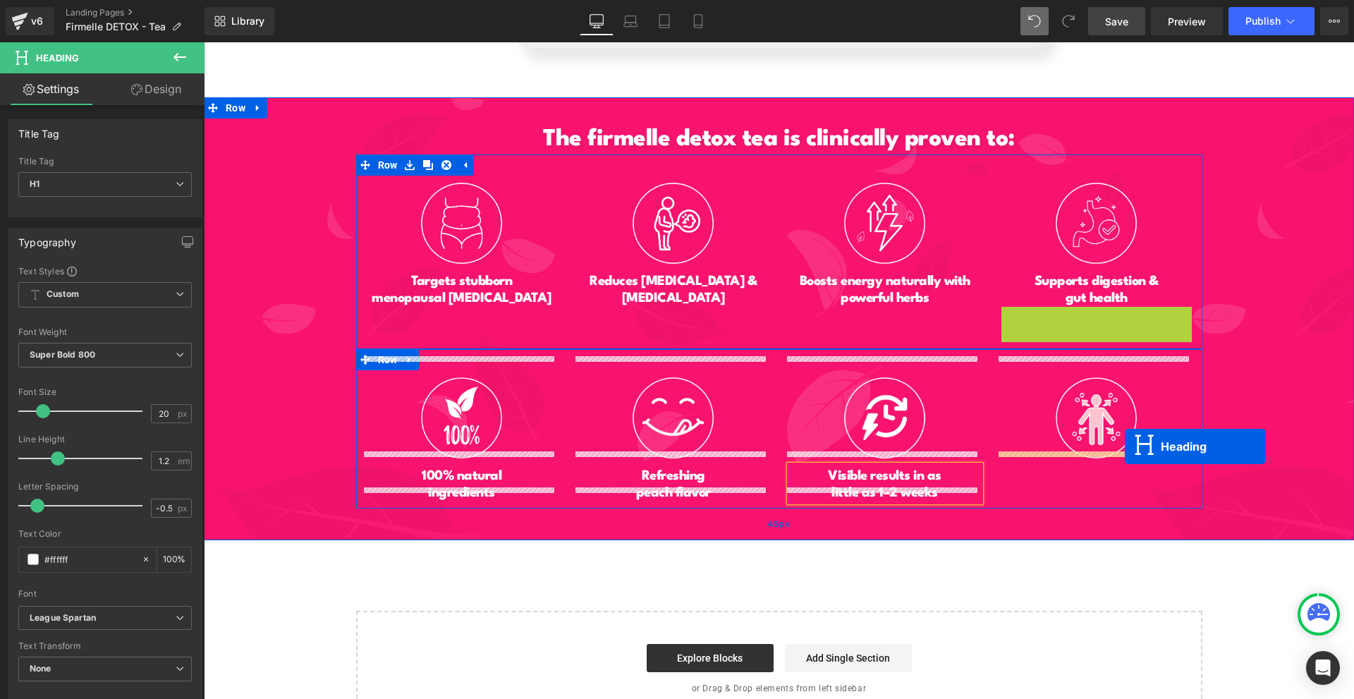
drag, startPoint x: 1096, startPoint y: 310, endPoint x: 1149, endPoint y: 471, distance: 170.1
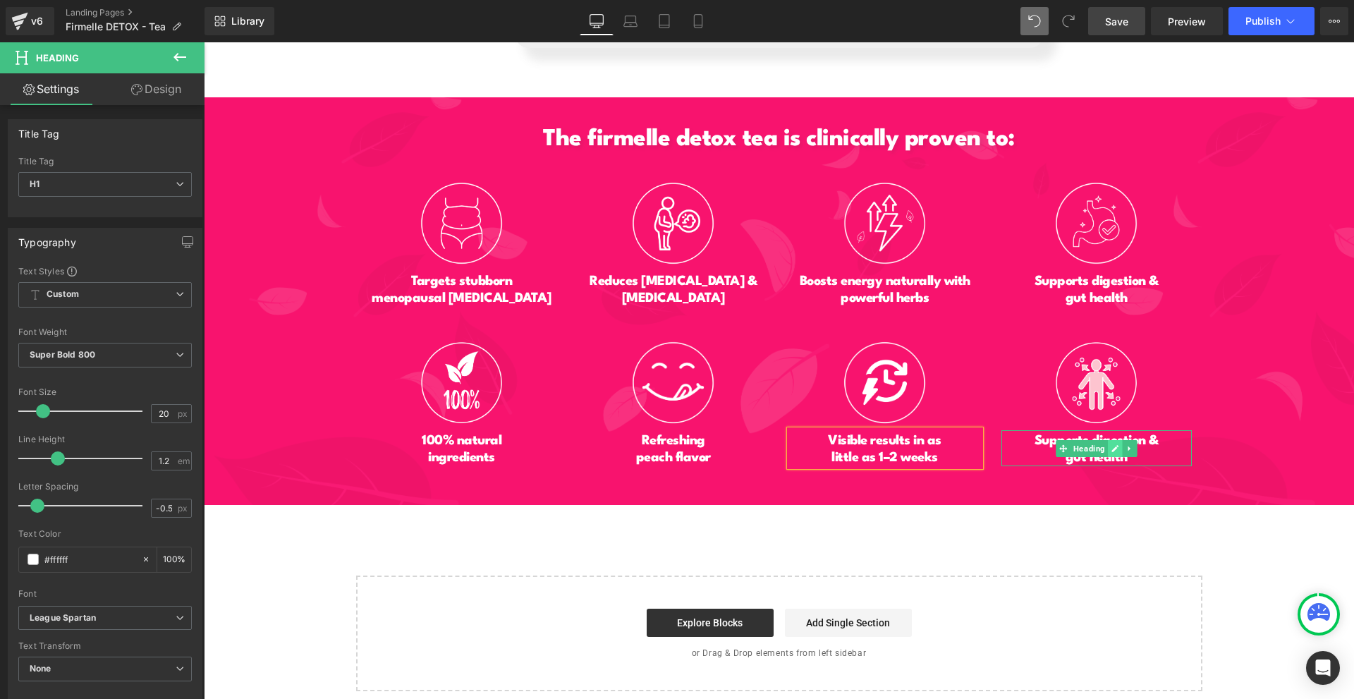
click at [1108, 440] on link at bounding box center [1115, 448] width 15 height 17
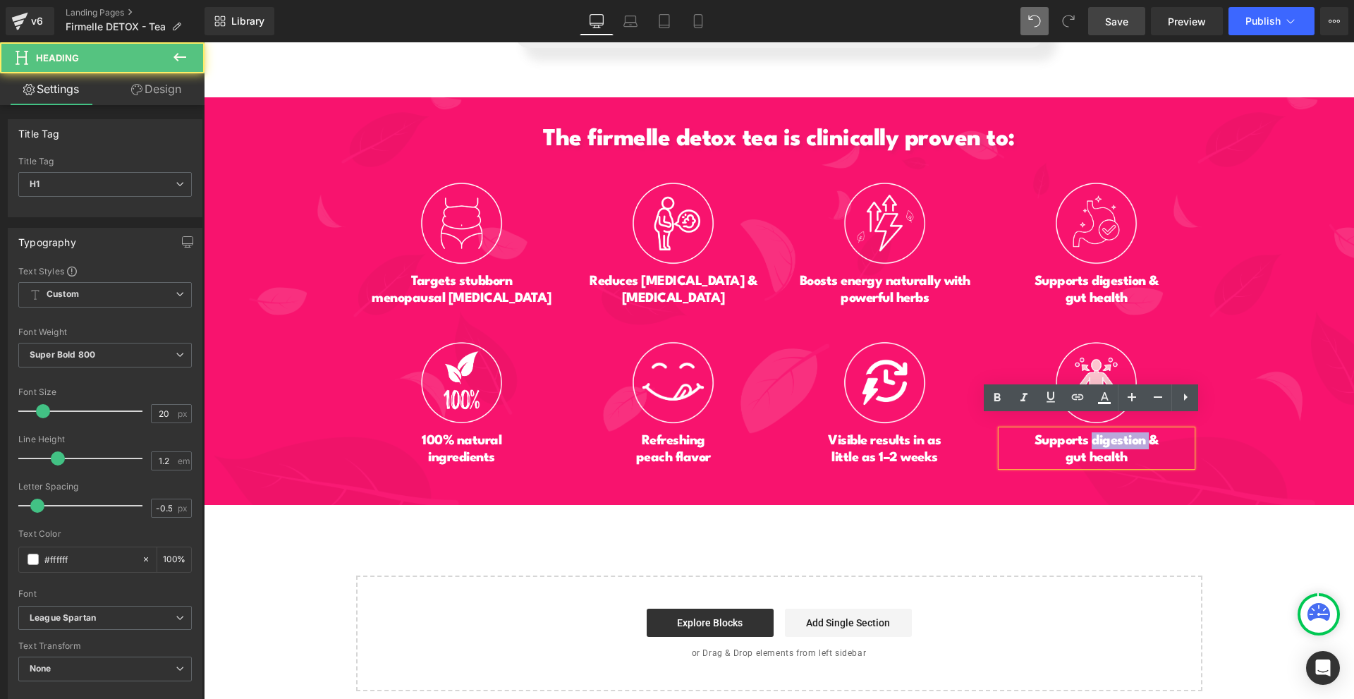
click at [1102, 432] on h1 "Supports digestion &" at bounding box center [1096, 440] width 190 height 17
drag, startPoint x: 1116, startPoint y: 439, endPoint x: 1125, endPoint y: 441, distance: 8.6
click at [1117, 449] on h1 "gut health" at bounding box center [1096, 457] width 190 height 17
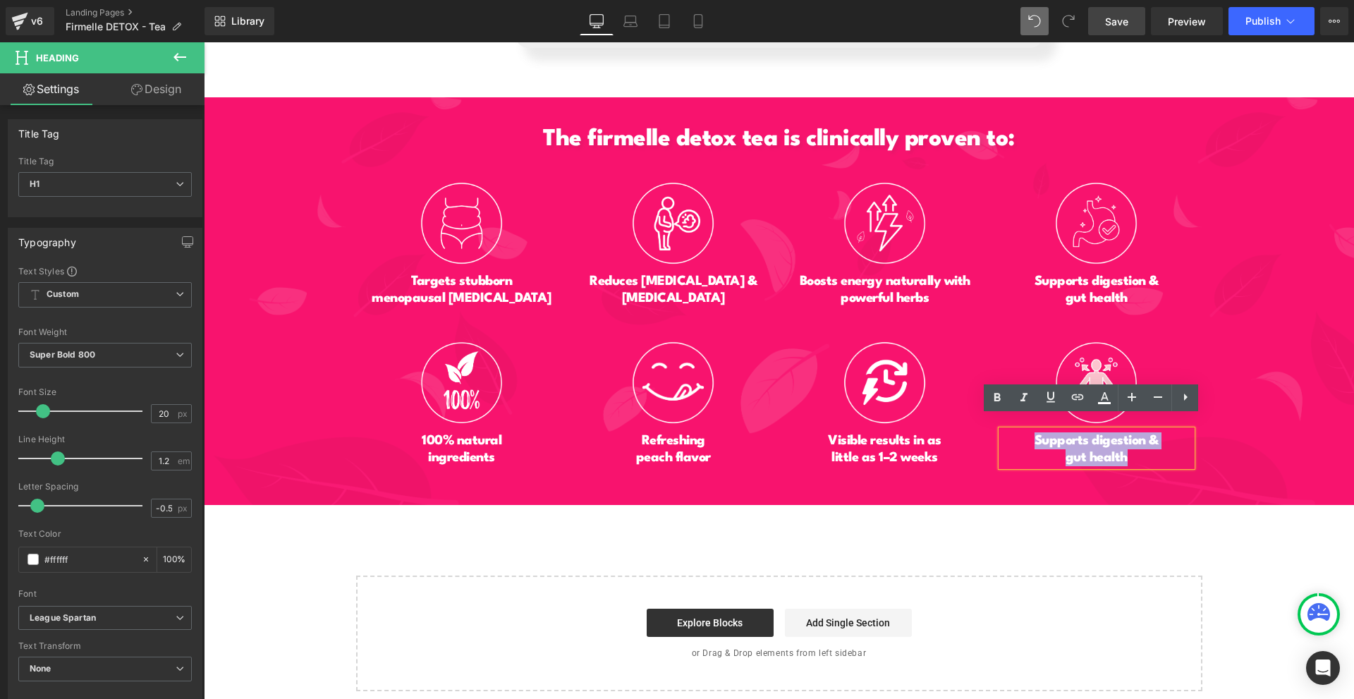
drag, startPoint x: 1123, startPoint y: 441, endPoint x: 1018, endPoint y: 427, distance: 106.8
click at [1018, 430] on div "Supports digestion & gut health" at bounding box center [1096, 448] width 190 height 36
paste div
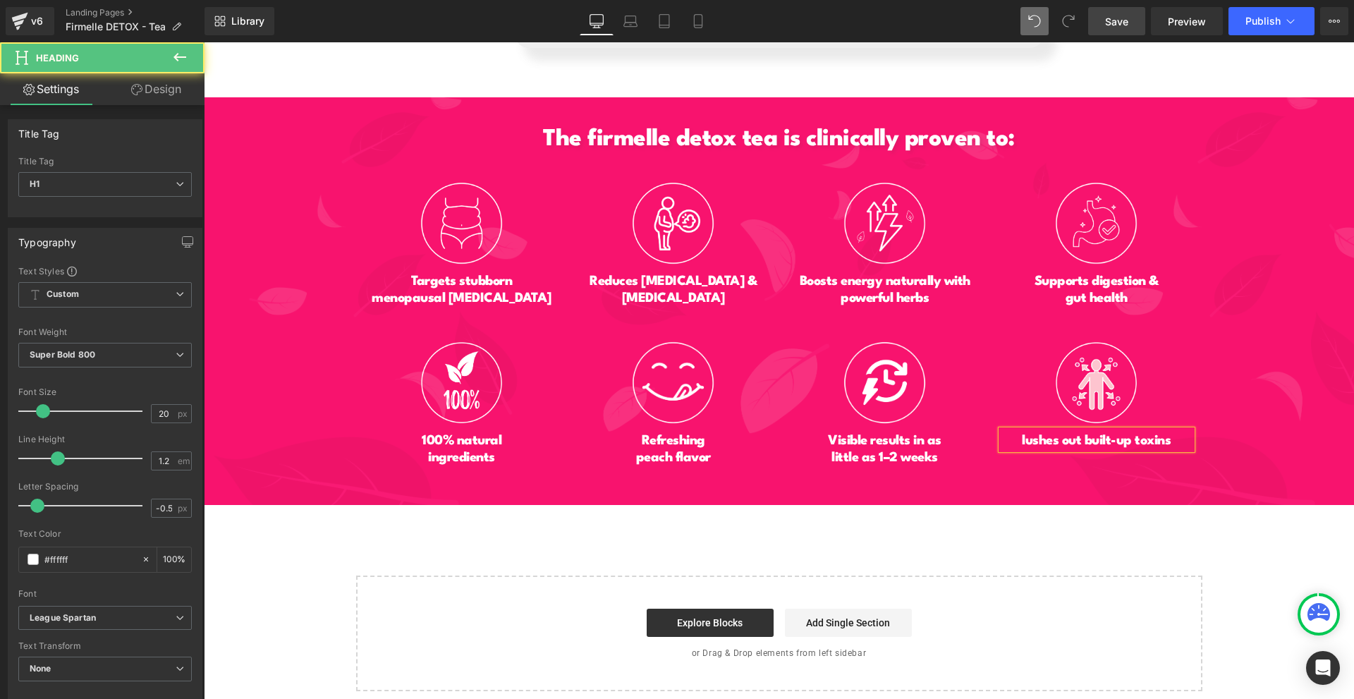
click at [1015, 432] on h1 "lushes out built-up toxins" at bounding box center [1096, 440] width 190 height 17
drag, startPoint x: 1081, startPoint y: 422, endPoint x: 1149, endPoint y: 453, distance: 74.8
click at [1083, 432] on h1 "Flushes out built-up toxins" at bounding box center [1096, 440] width 190 height 17
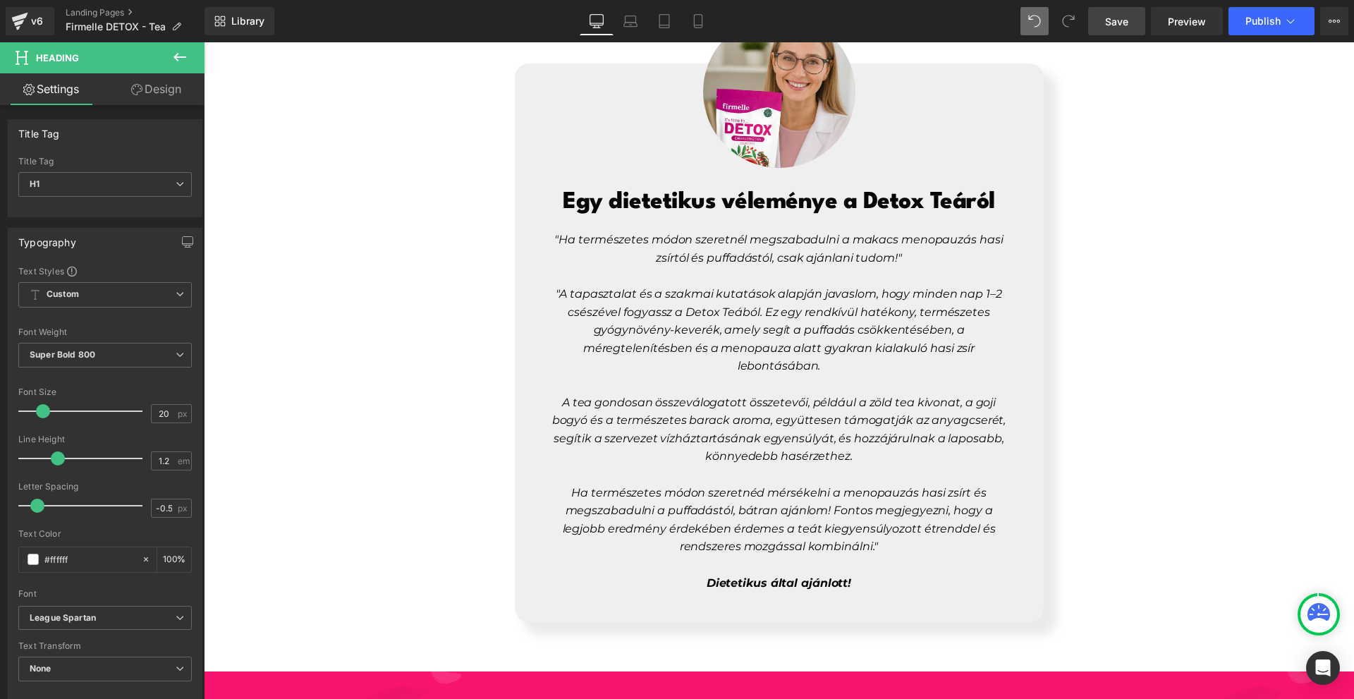
click at [1263, 508] on div "Image Egy dietetikus véleménye a Detox Teáról Heading "Ha természetes módon sze…" at bounding box center [779, 307] width 1150 height 629
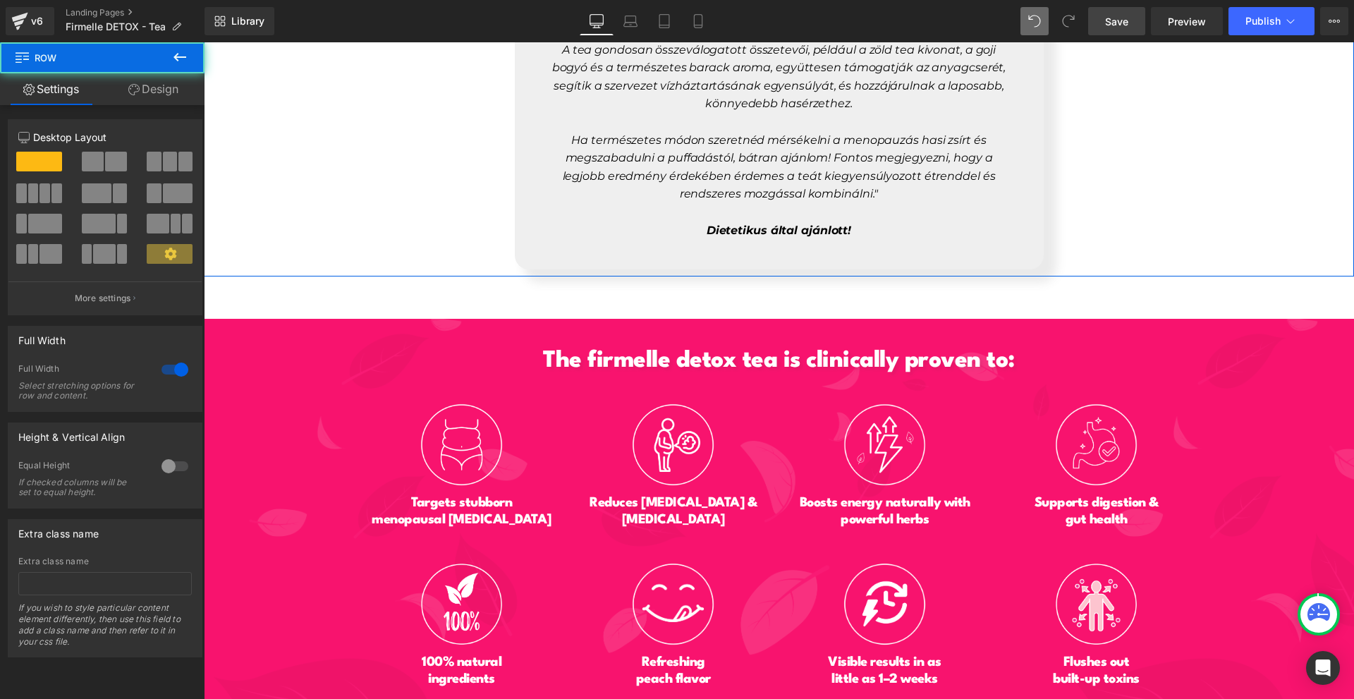
scroll to position [6474, 0]
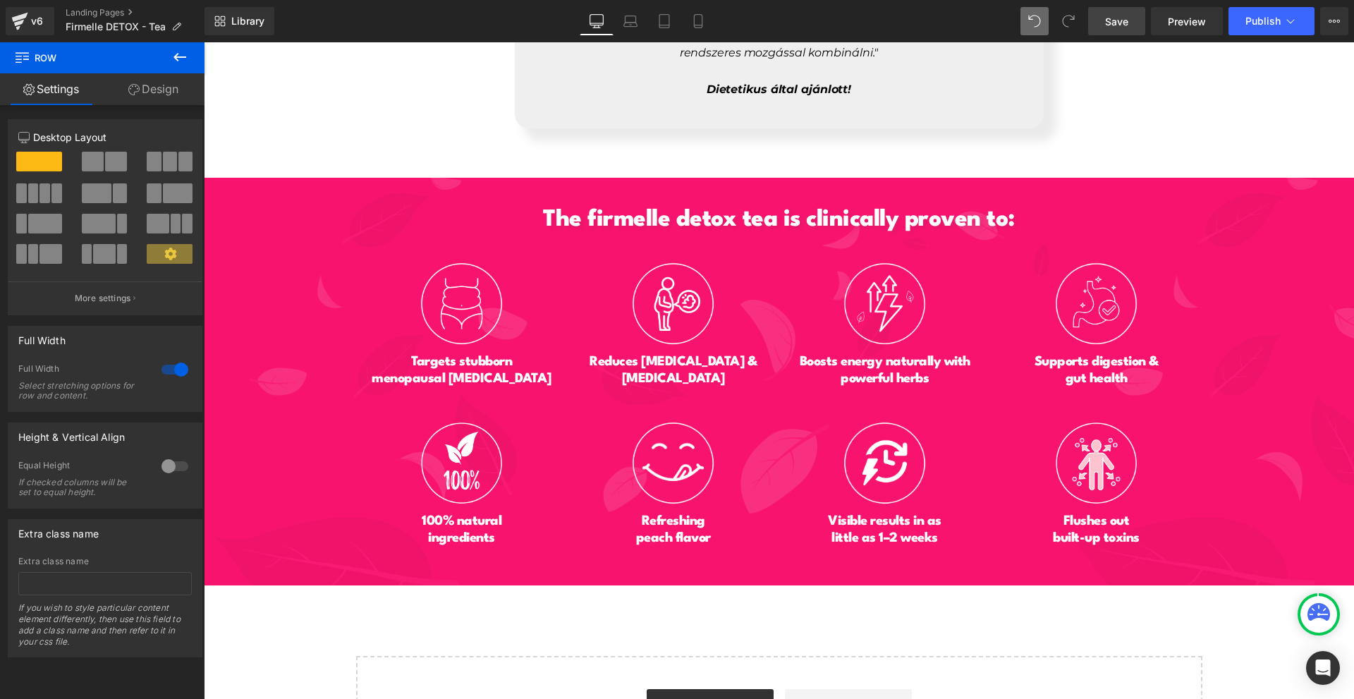
click at [1135, 26] on link "Save" at bounding box center [1116, 21] width 57 height 28
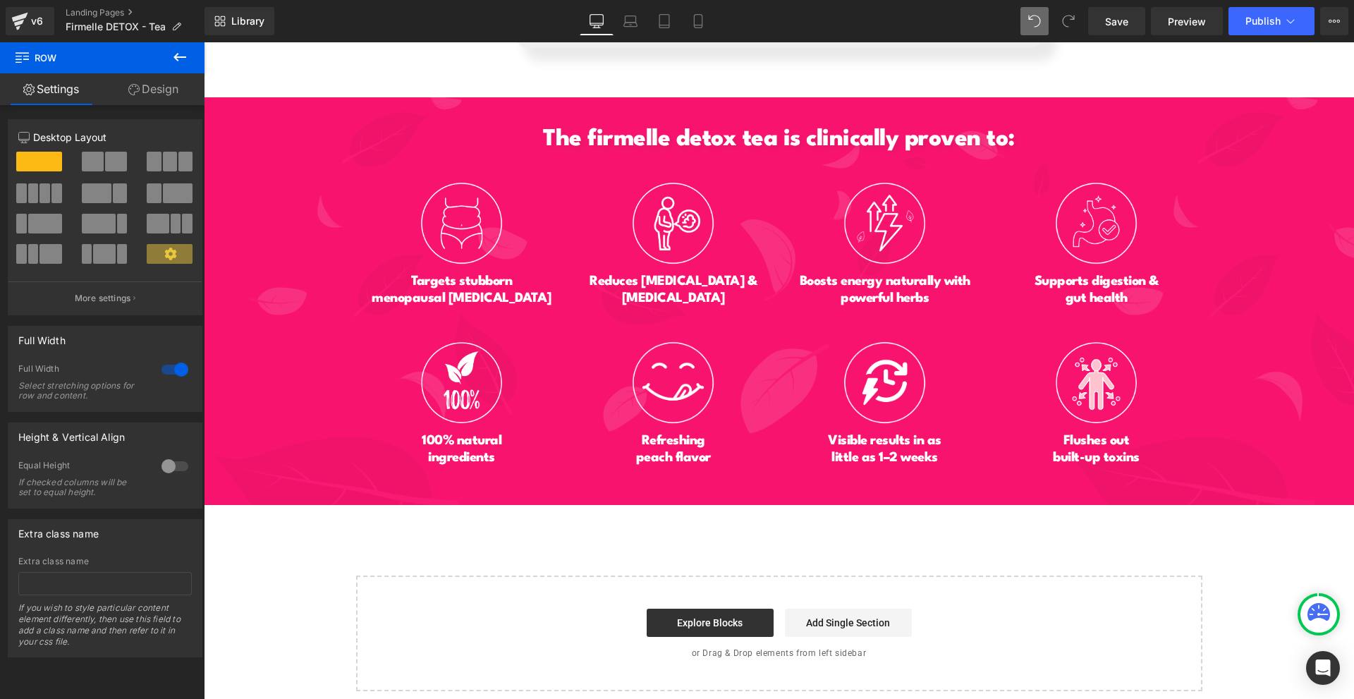
click at [181, 61] on icon at bounding box center [179, 57] width 17 height 17
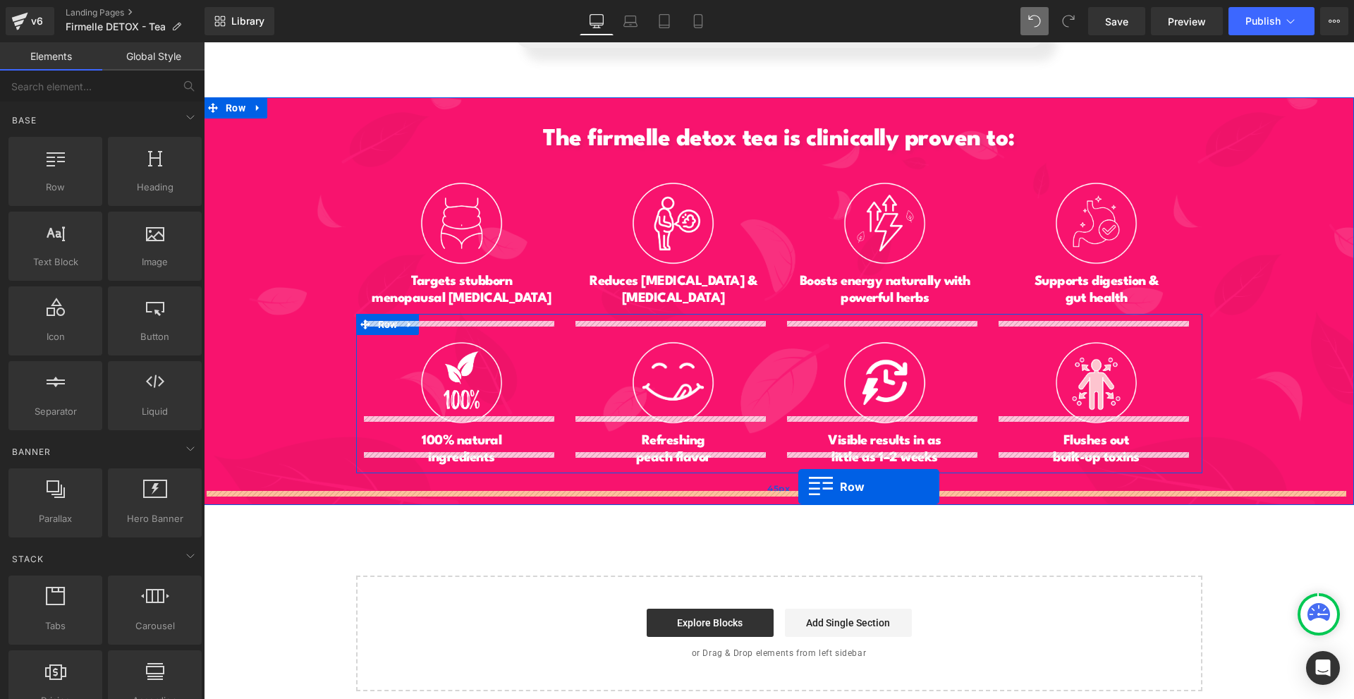
drag, startPoint x: 367, startPoint y: 228, endPoint x: 798, endPoint y: 487, distance: 502.3
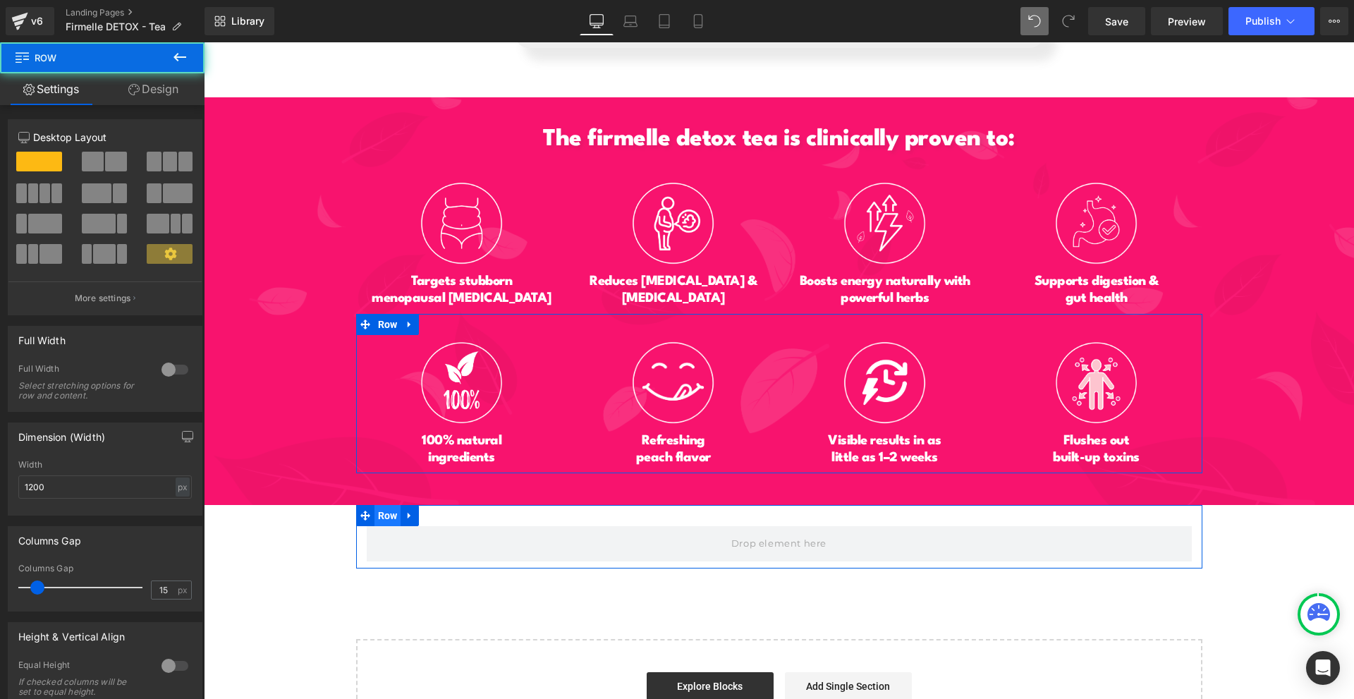
click at [386, 505] on span "Row" at bounding box center [387, 515] width 27 height 21
drag, startPoint x: 163, startPoint y: 365, endPoint x: 158, endPoint y: 183, distance: 181.3
click at [161, 363] on div at bounding box center [175, 369] width 34 height 23
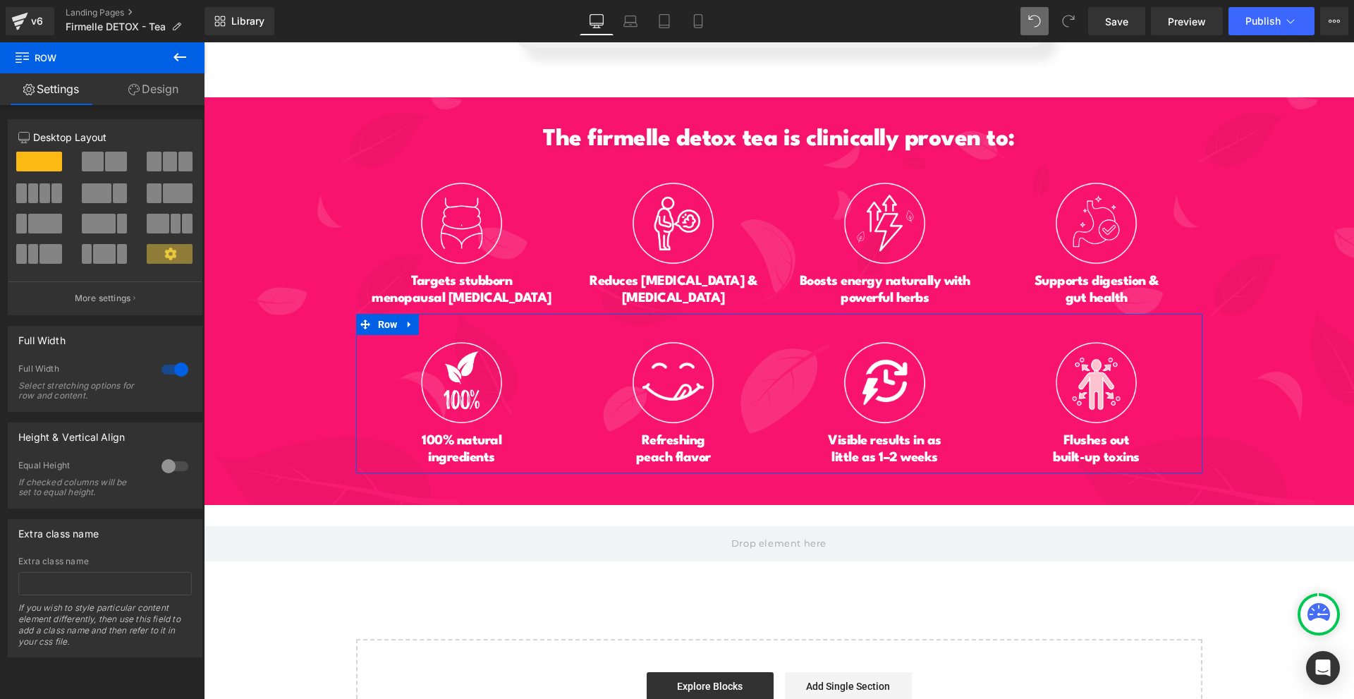
click at [180, 54] on icon at bounding box center [179, 57] width 17 height 17
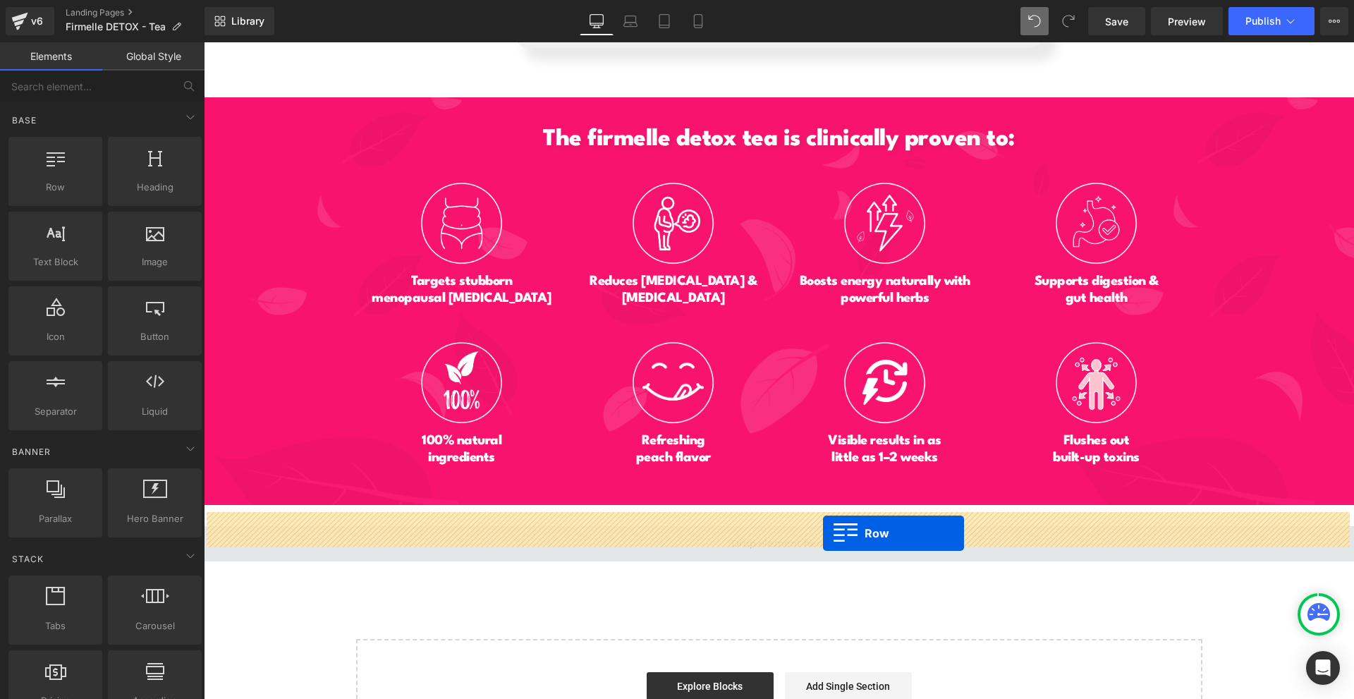
drag, startPoint x: 385, startPoint y: 248, endPoint x: 823, endPoint y: 533, distance: 522.4
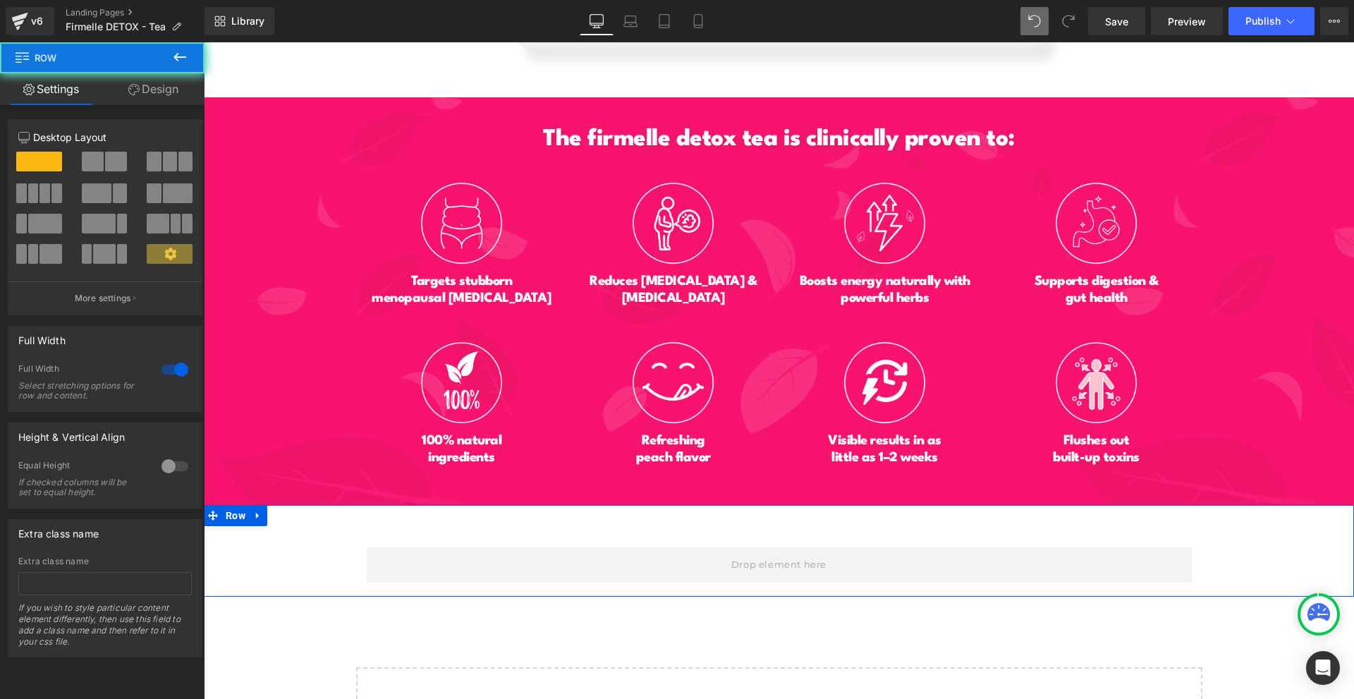
click at [750, 505] on div "Row Row" at bounding box center [779, 551] width 1150 height 92
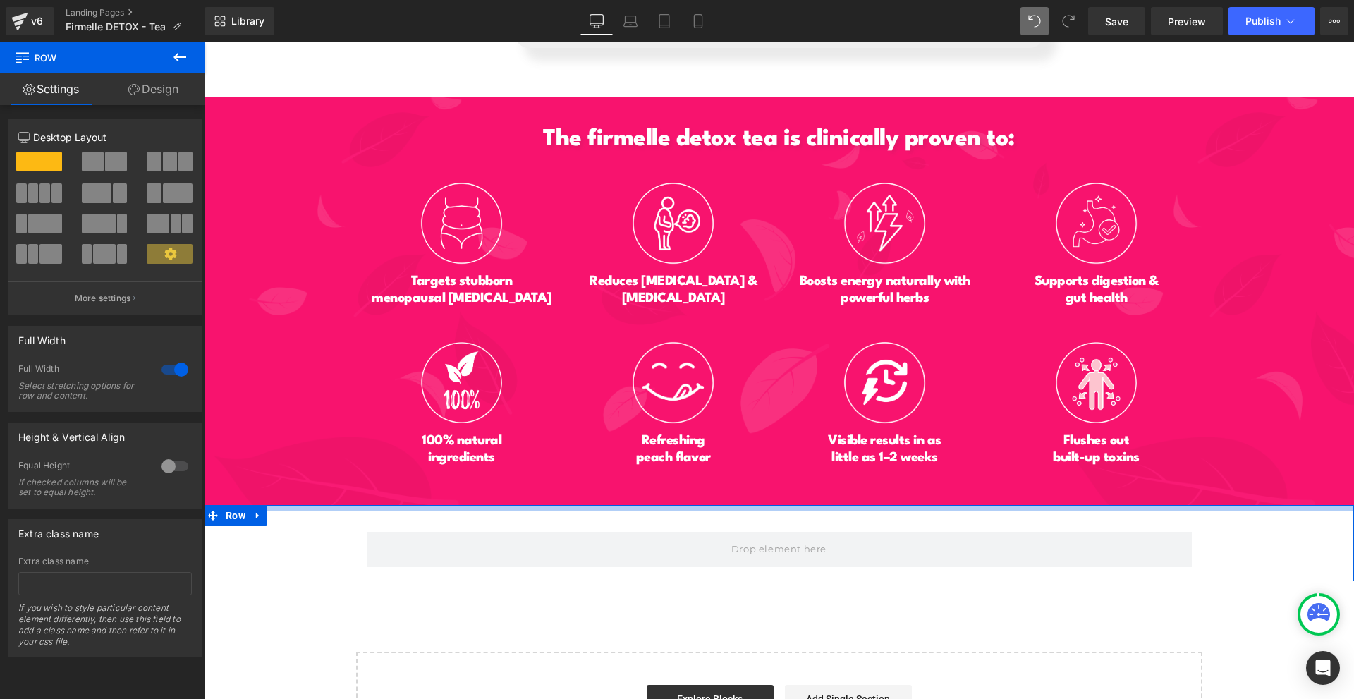
drag, startPoint x: 755, startPoint y: 493, endPoint x: 769, endPoint y: 477, distance: 21.0
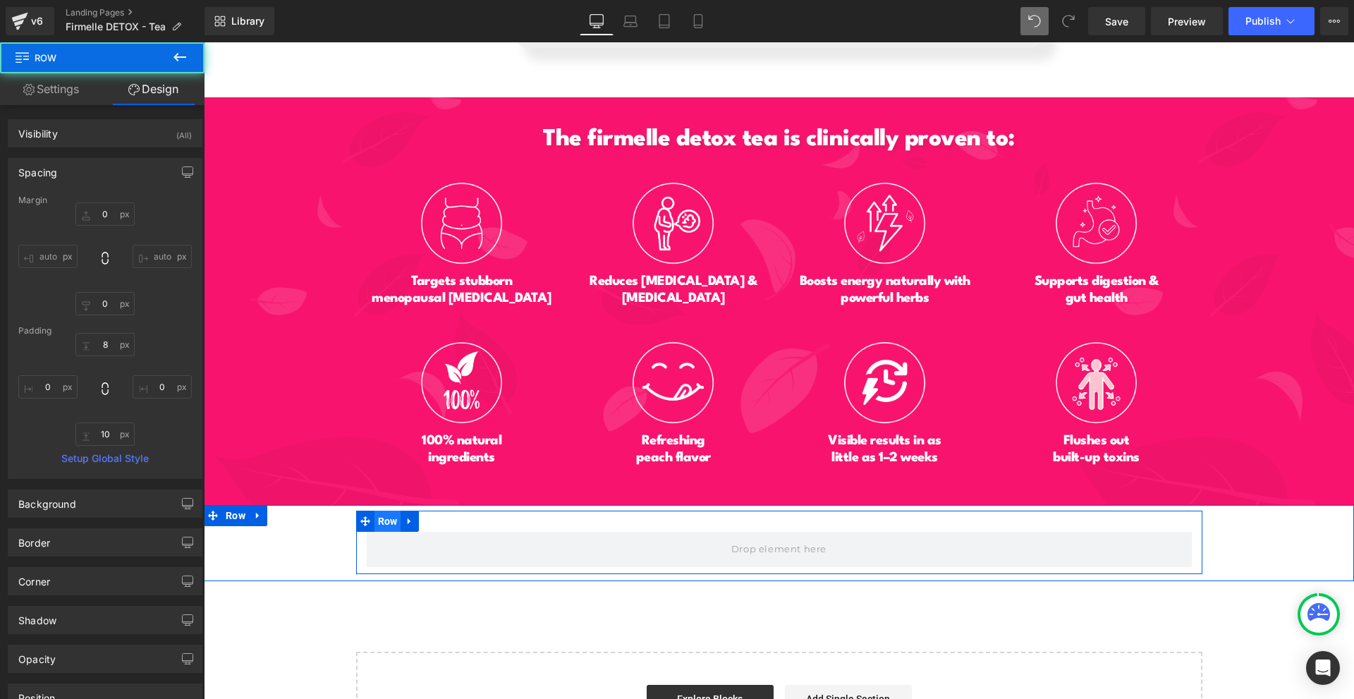
click at [394, 513] on span "Row" at bounding box center [387, 521] width 27 height 21
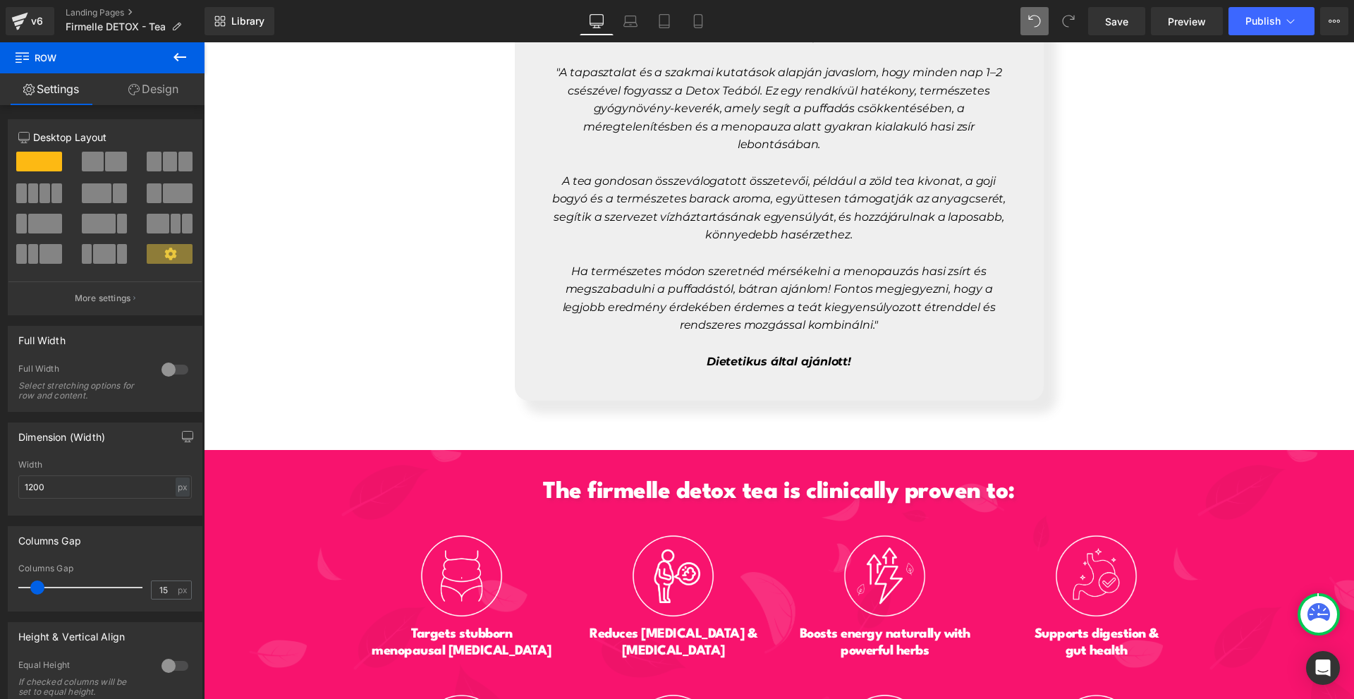
scroll to position [5919, 0]
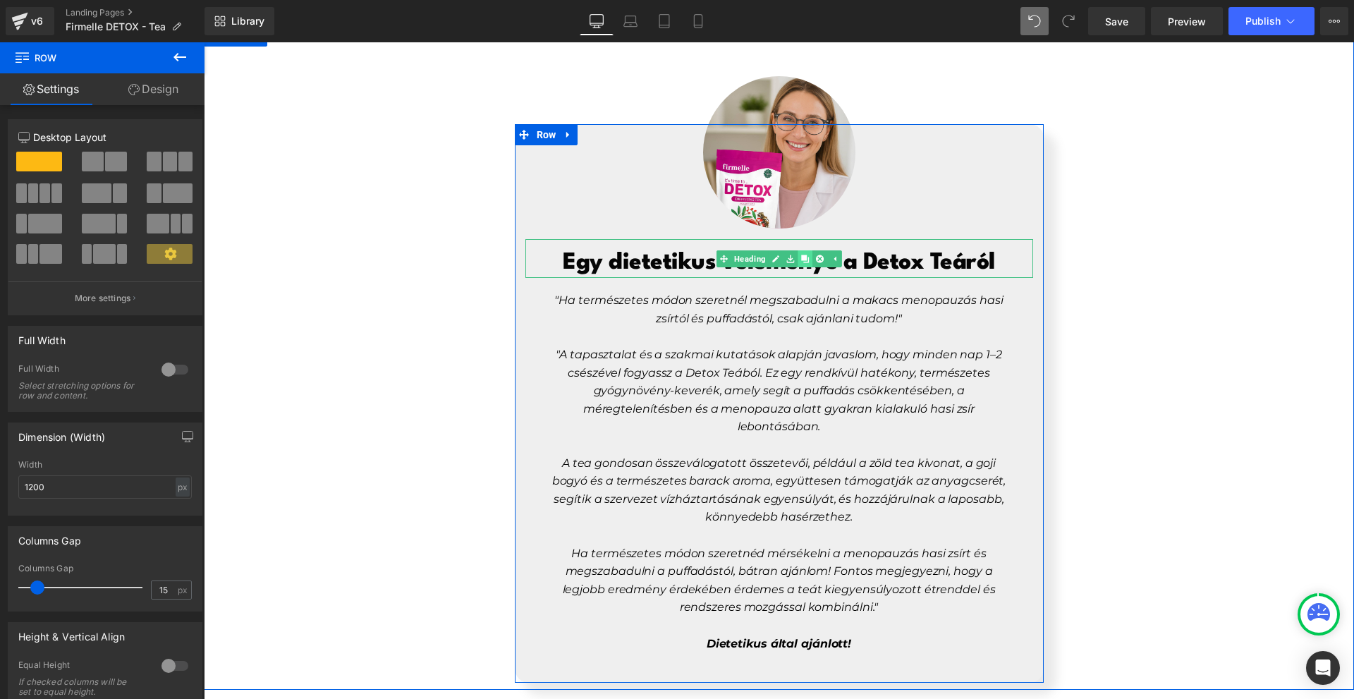
click at [801, 255] on icon at bounding box center [805, 259] width 8 height 8
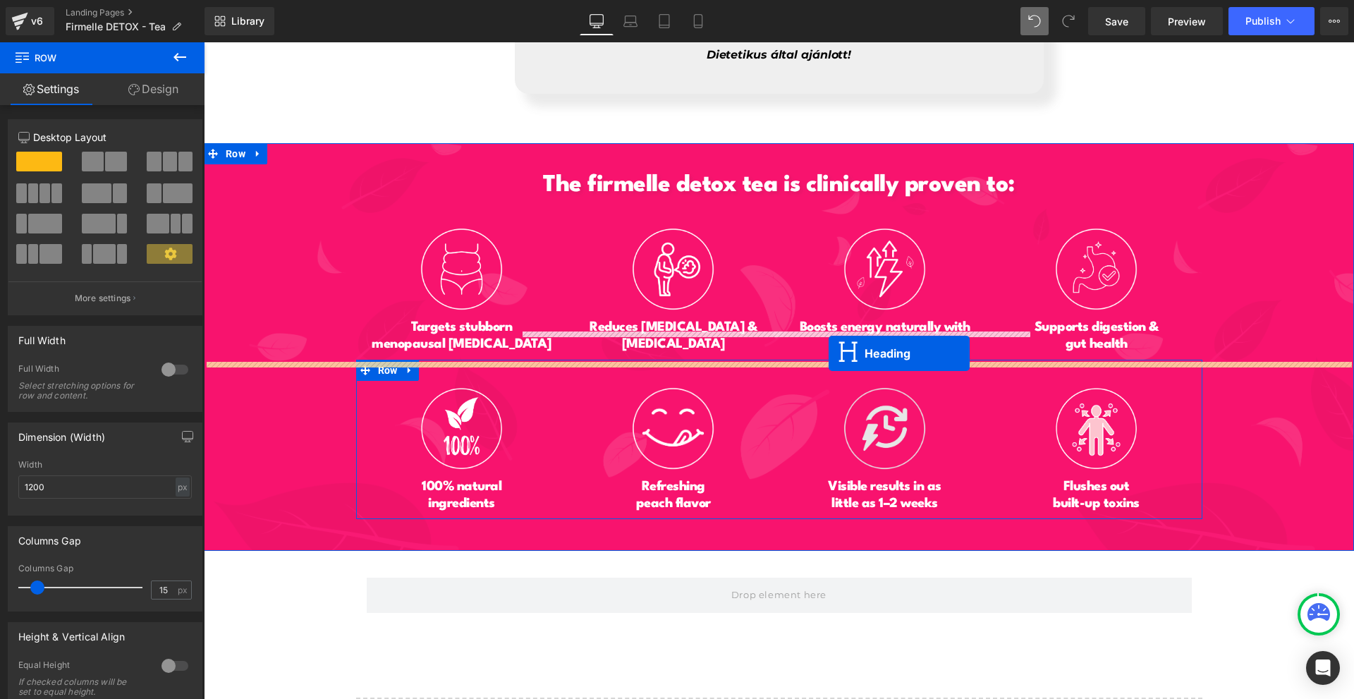
scroll to position [6624, 0]
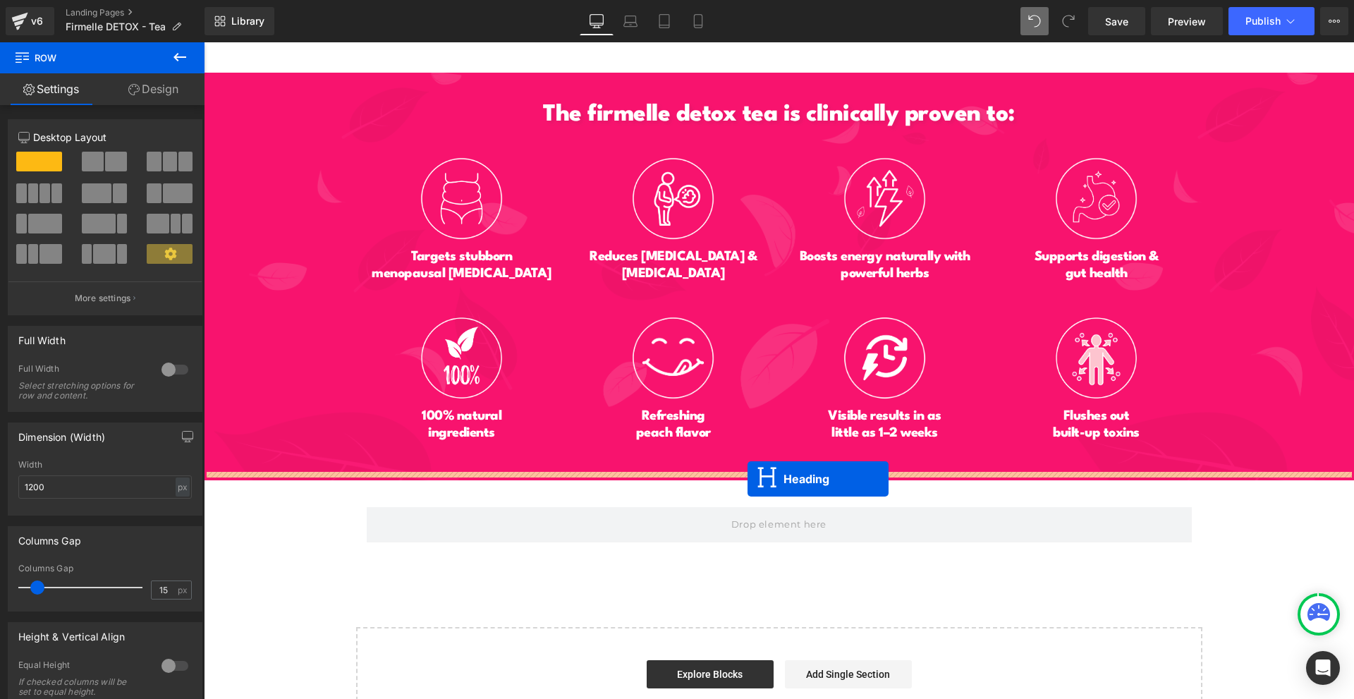
drag, startPoint x: 769, startPoint y: 294, endPoint x: 747, endPoint y: 479, distance: 186.0
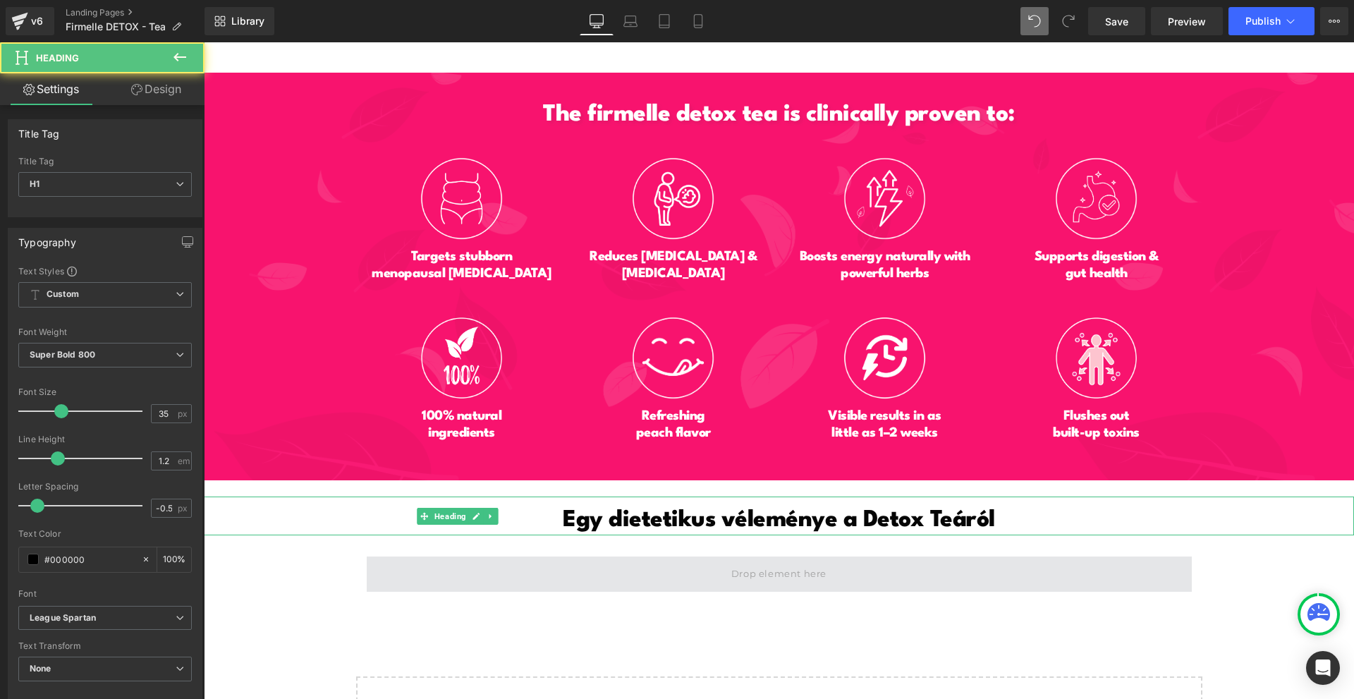
scroll to position [6680, 0]
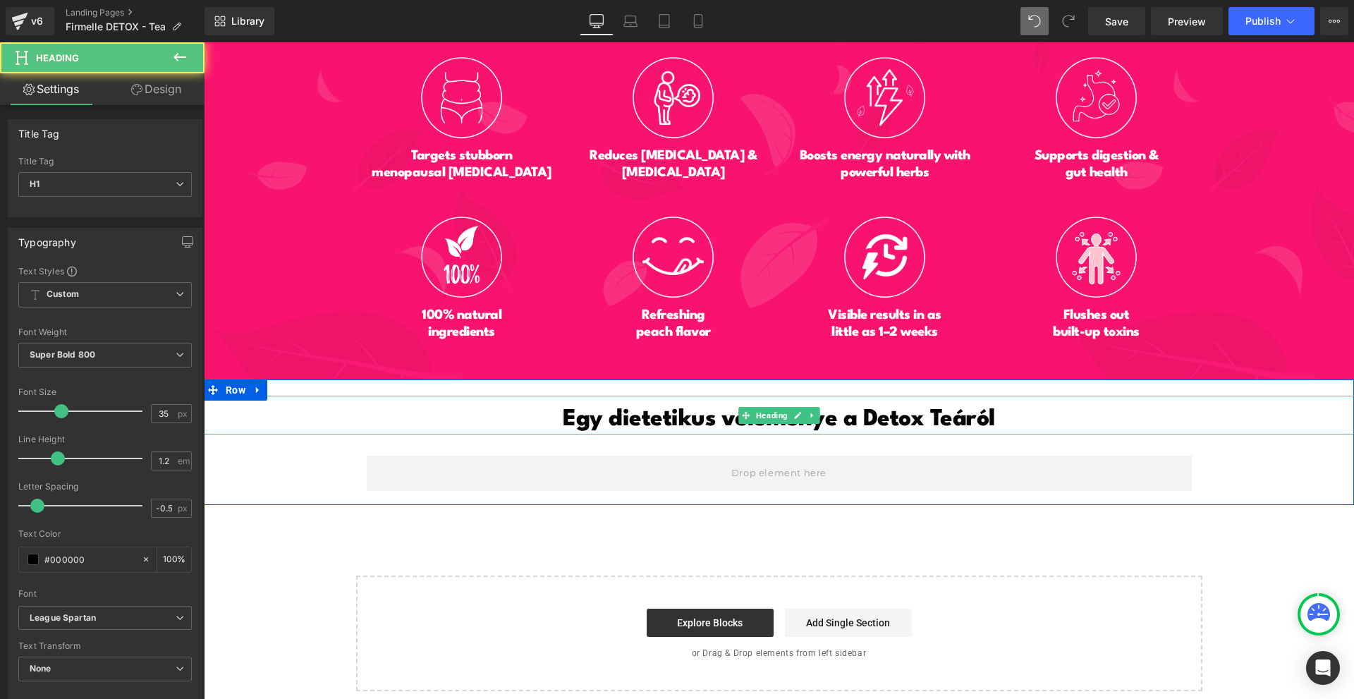
click at [638, 410] on span "Egy dietetikus véleménye a Detox Teáról" at bounding box center [779, 419] width 432 height 23
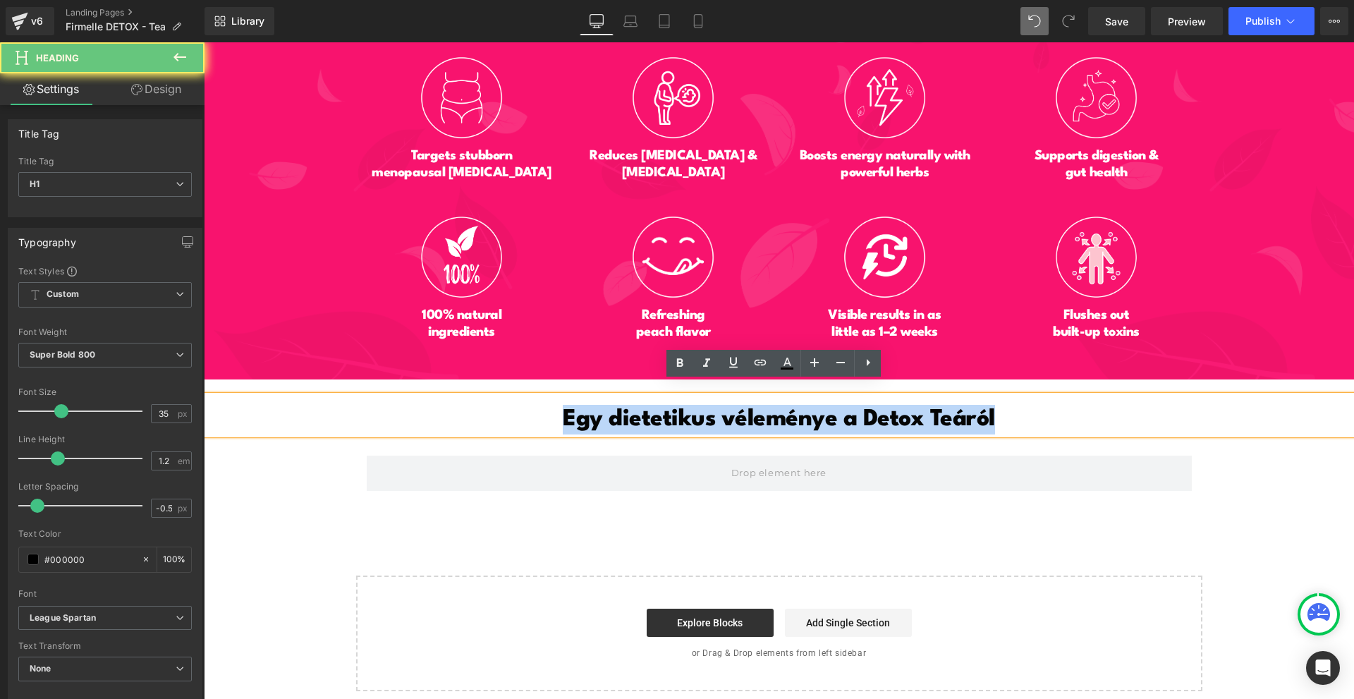
click at [638, 410] on span "Egy dietetikus véleménye a Detox Teáról" at bounding box center [779, 419] width 432 height 23
paste div
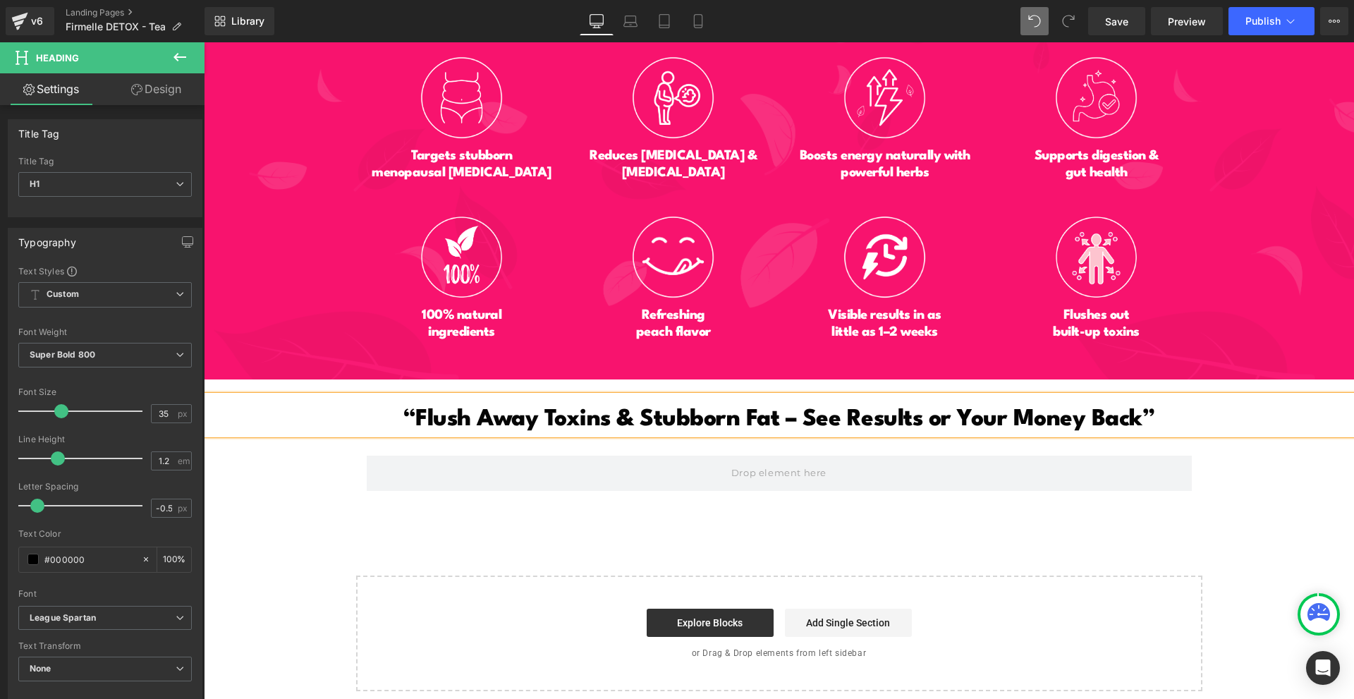
click at [407, 408] on span "“Flush Away Toxins & Stubborn Fat – See Results or Your Money Back”" at bounding box center [779, 419] width 753 height 23
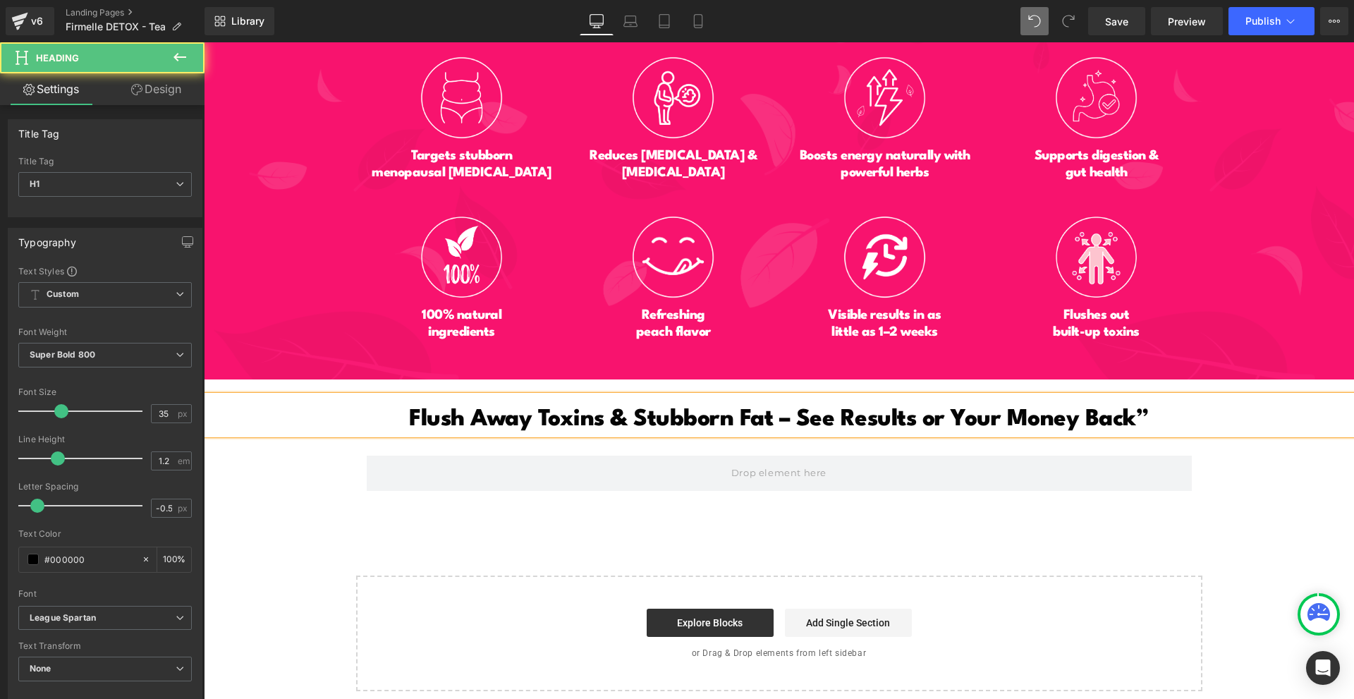
click at [1164, 415] on h1 "Flush Away Toxins & Stubborn Fat – See Results or Your Money Back”" at bounding box center [779, 420] width 1150 height 30
click at [1240, 475] on div "Flush Away Toxins & Stubborn Fat – See Results or Your Money Back Heading Row" at bounding box center [779, 441] width 1150 height 113
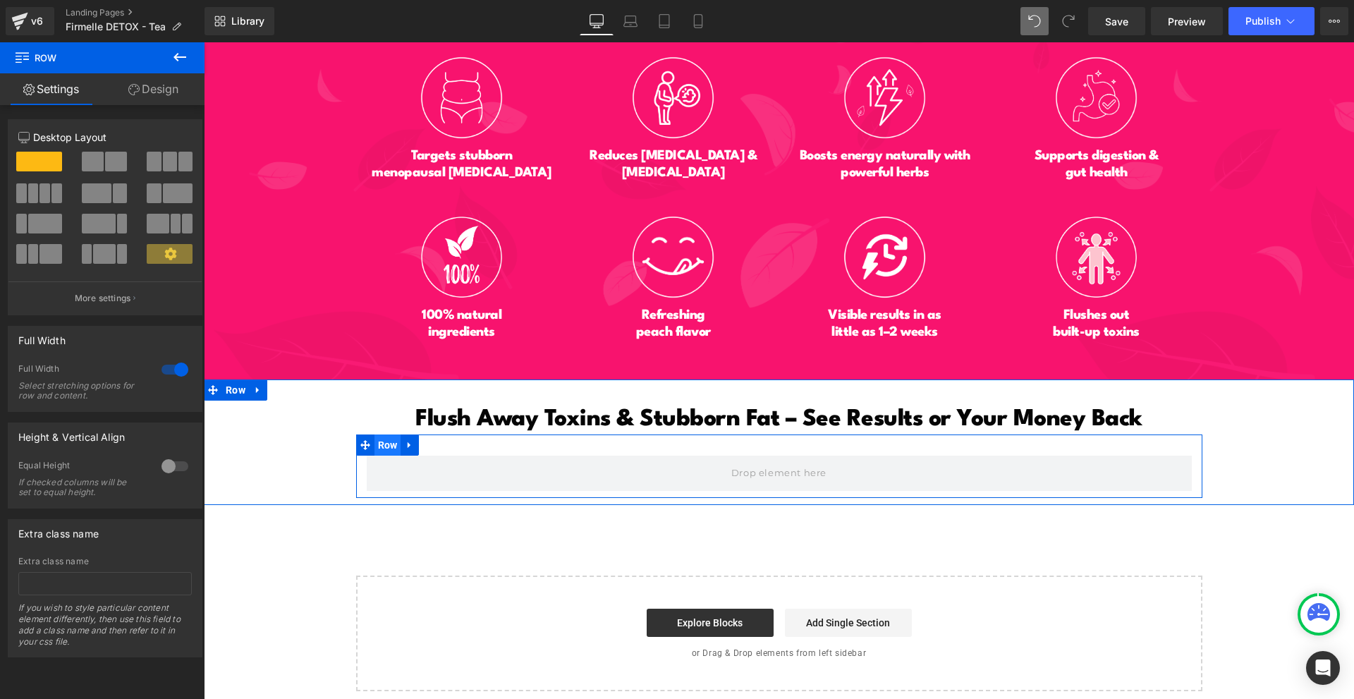
click at [389, 434] on span "Row" at bounding box center [387, 444] width 27 height 21
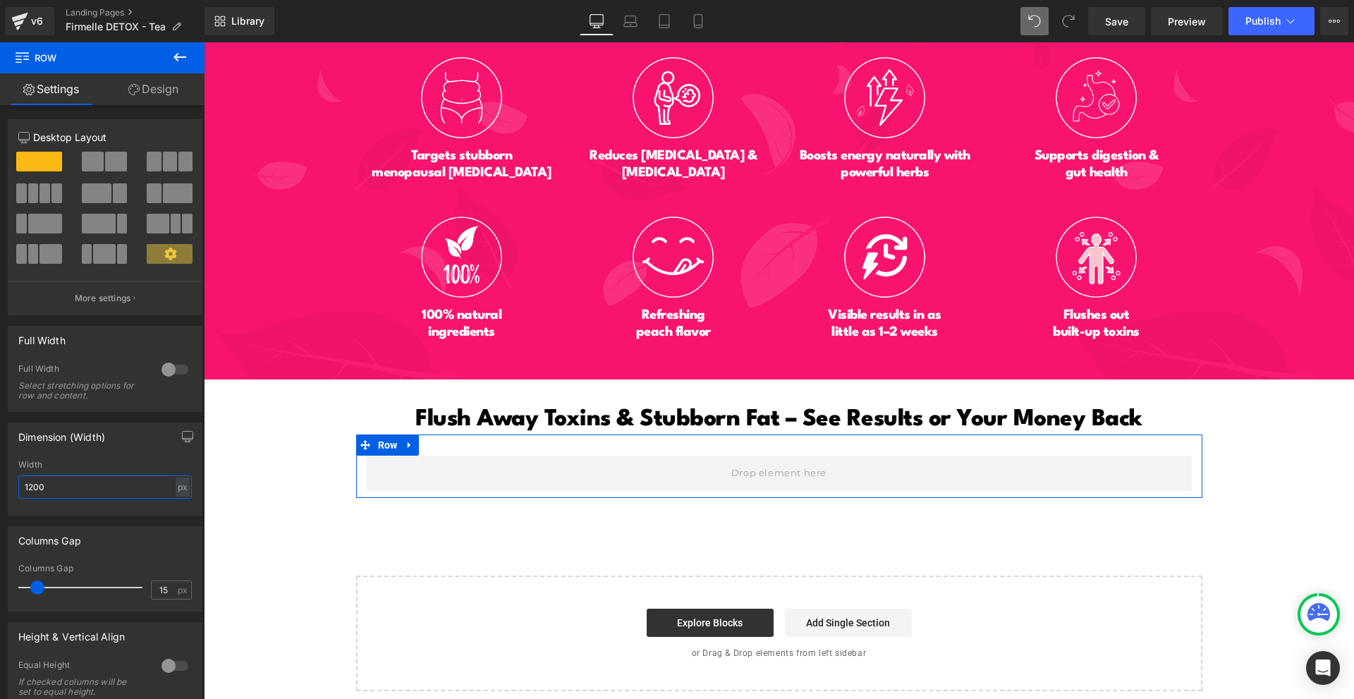
click at [73, 486] on input "1200" at bounding box center [104, 486] width 173 height 23
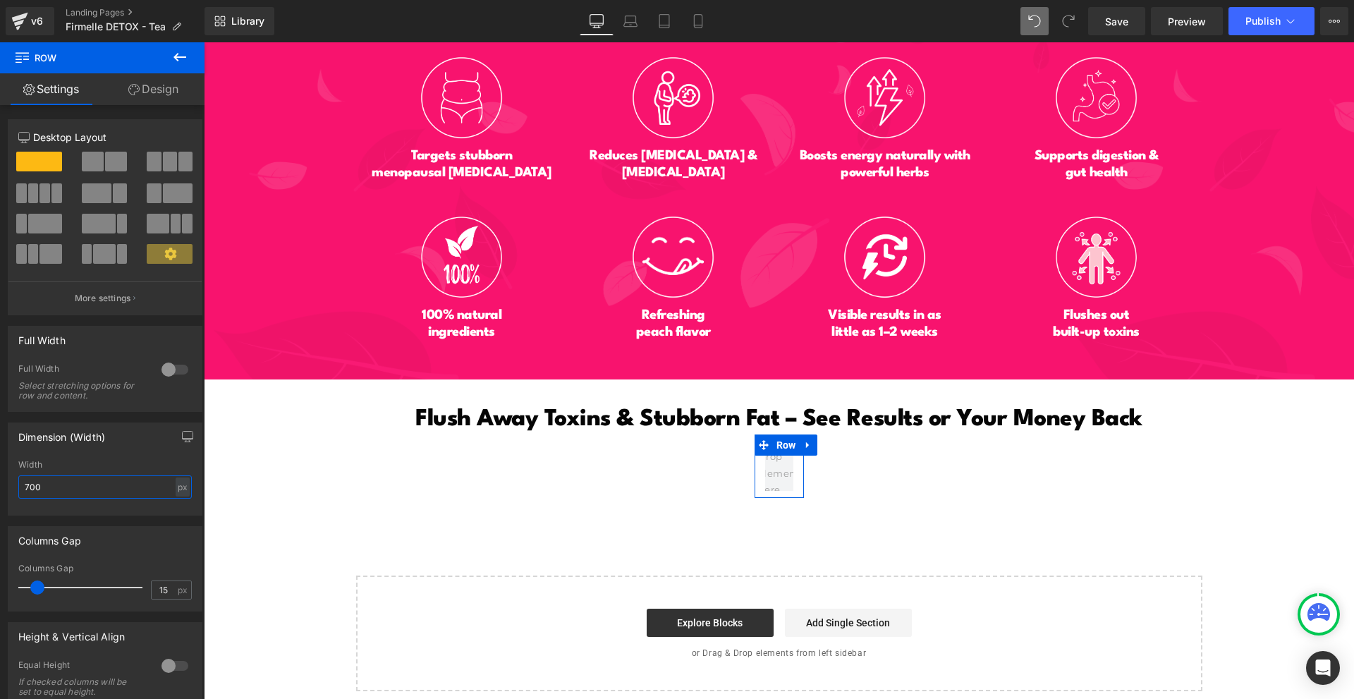
scroll to position [6672, 0]
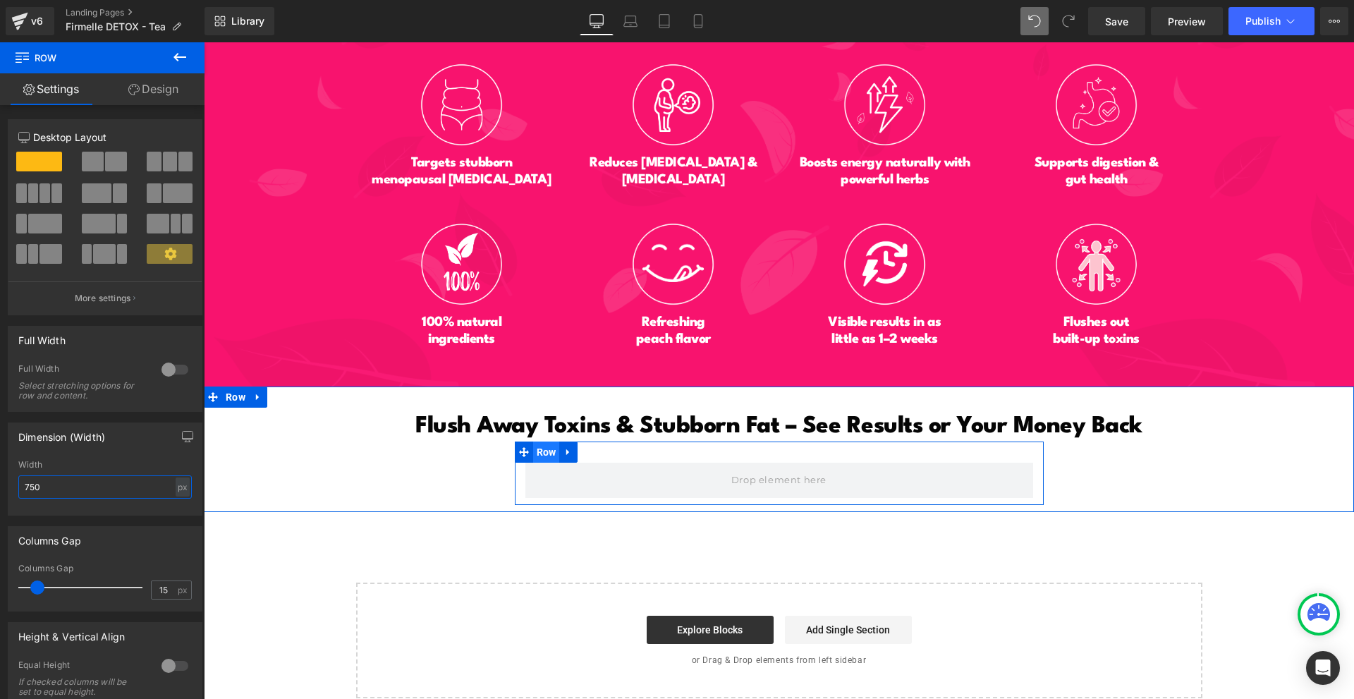
click at [546, 441] on span "Row" at bounding box center [546, 451] width 27 height 21
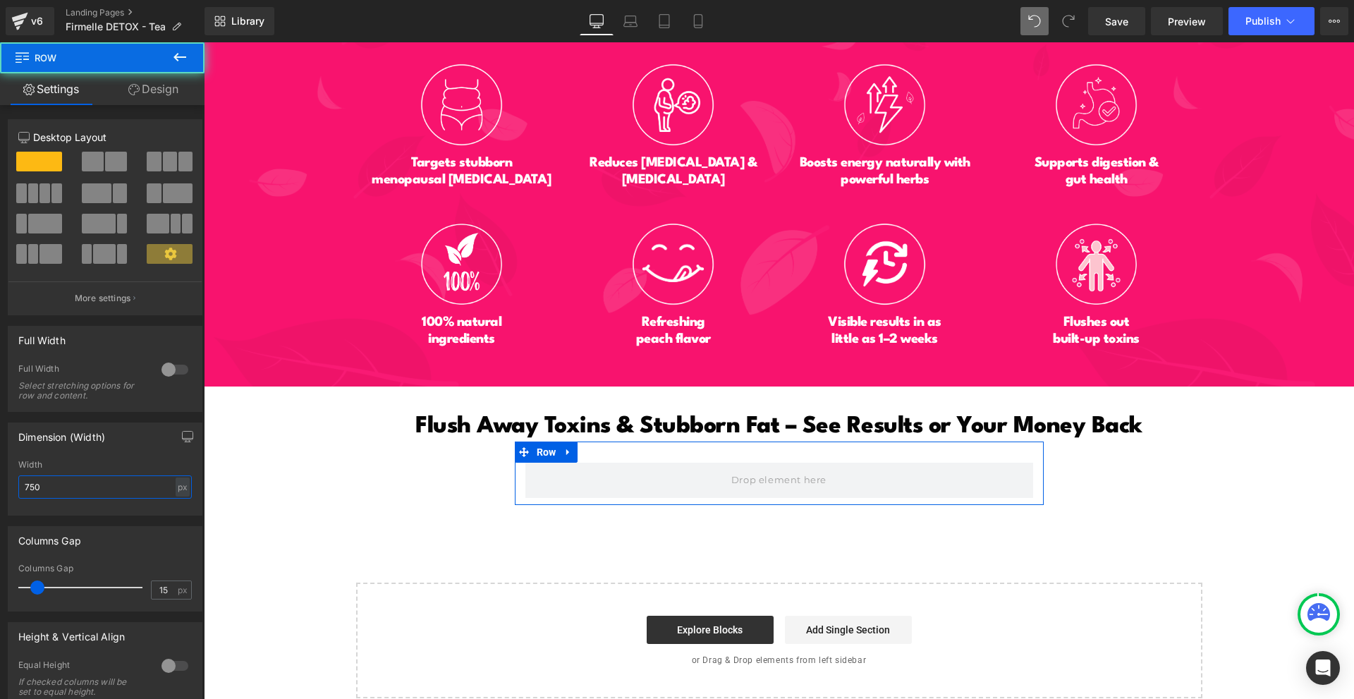
type input "750"
click at [163, 190] on span at bounding box center [178, 193] width 30 height 20
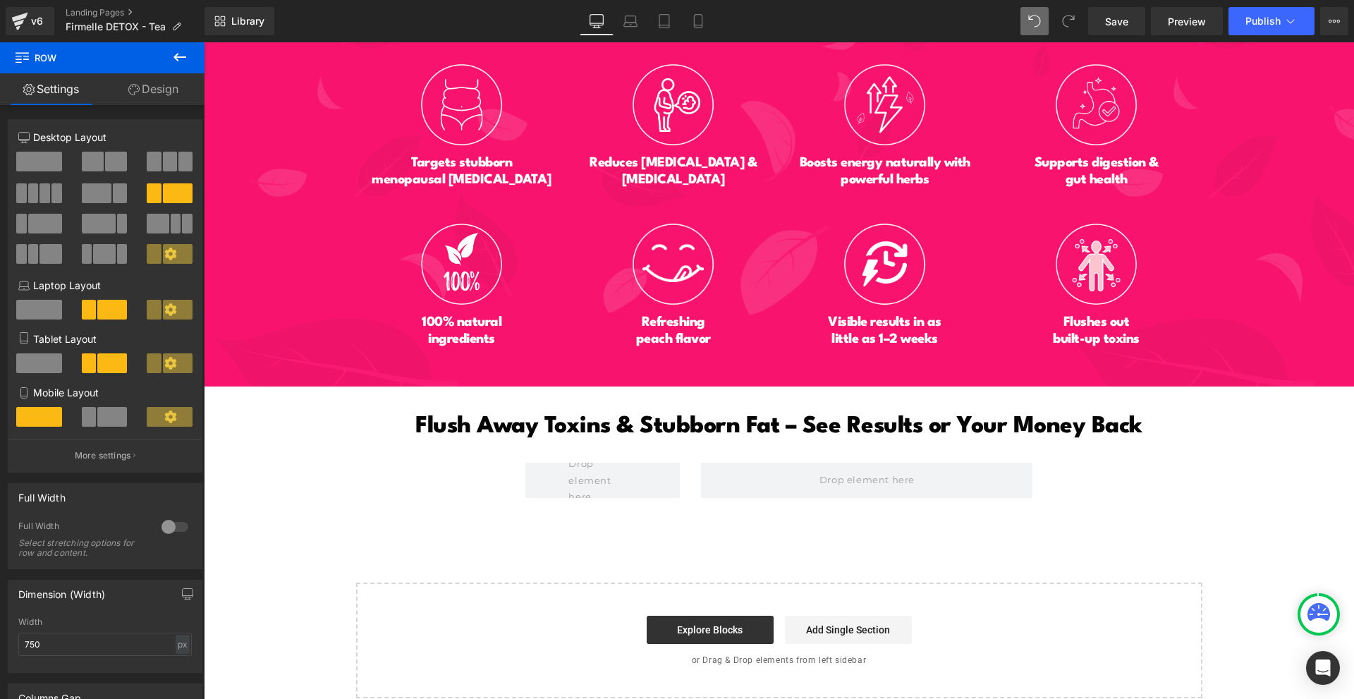
click at [183, 56] on icon at bounding box center [179, 57] width 13 height 8
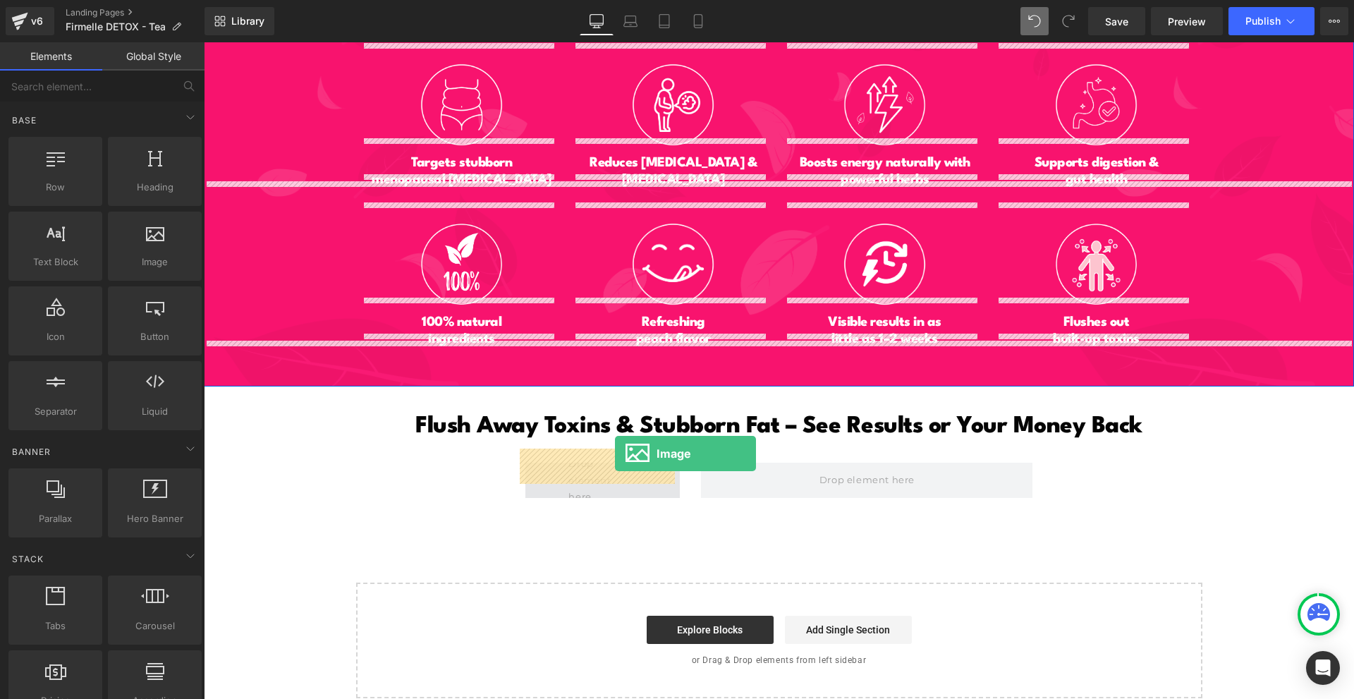
drag, startPoint x: 359, startPoint y: 288, endPoint x: 615, endPoint y: 453, distance: 304.9
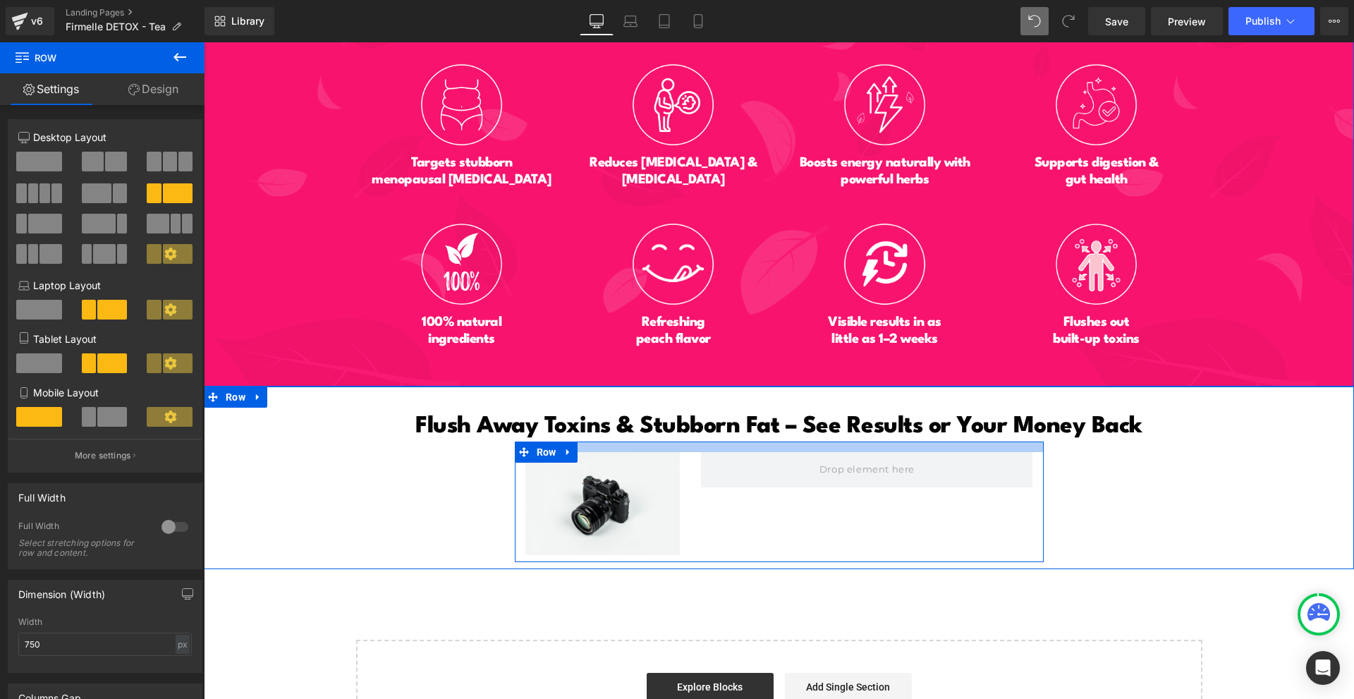
drag, startPoint x: 634, startPoint y: 434, endPoint x: 643, endPoint y: 422, distance: 15.1
click at [643, 422] on div "Flush Away Toxins & Stubborn Fat – See Results or Your Money Back Heading Image…" at bounding box center [779, 477] width 1150 height 170
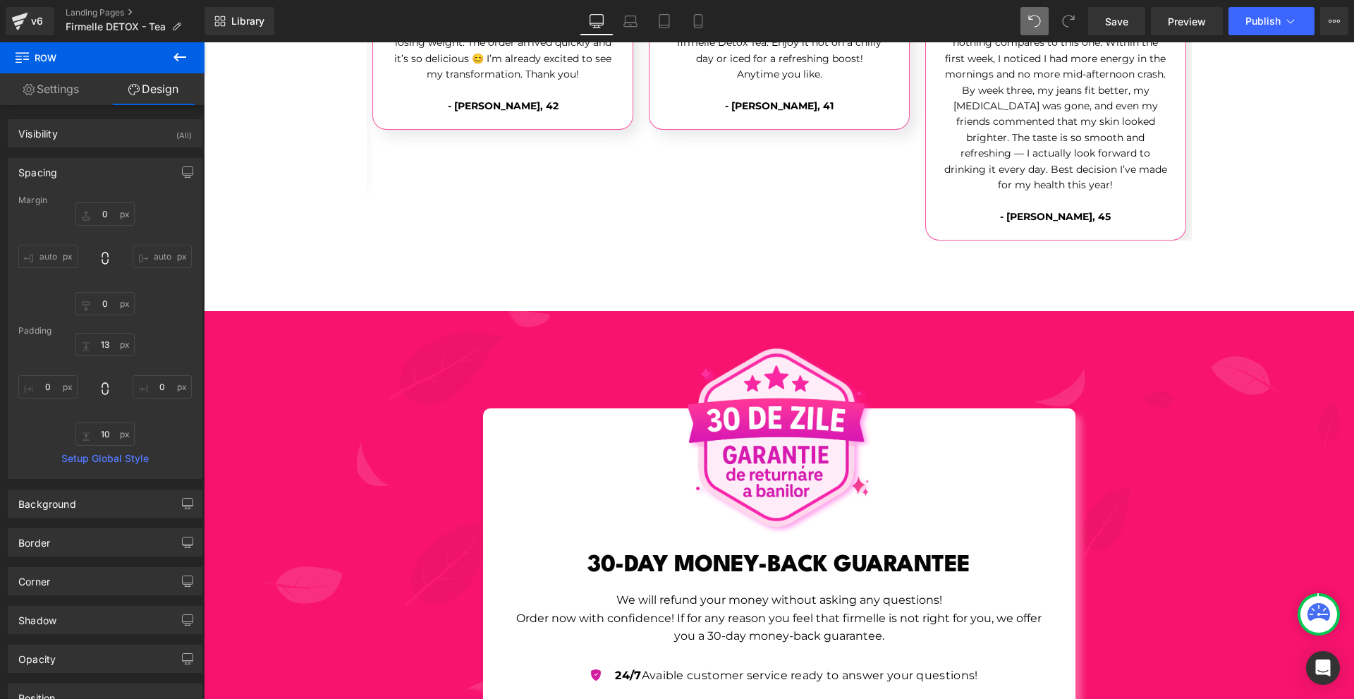
scroll to position [4839, 0]
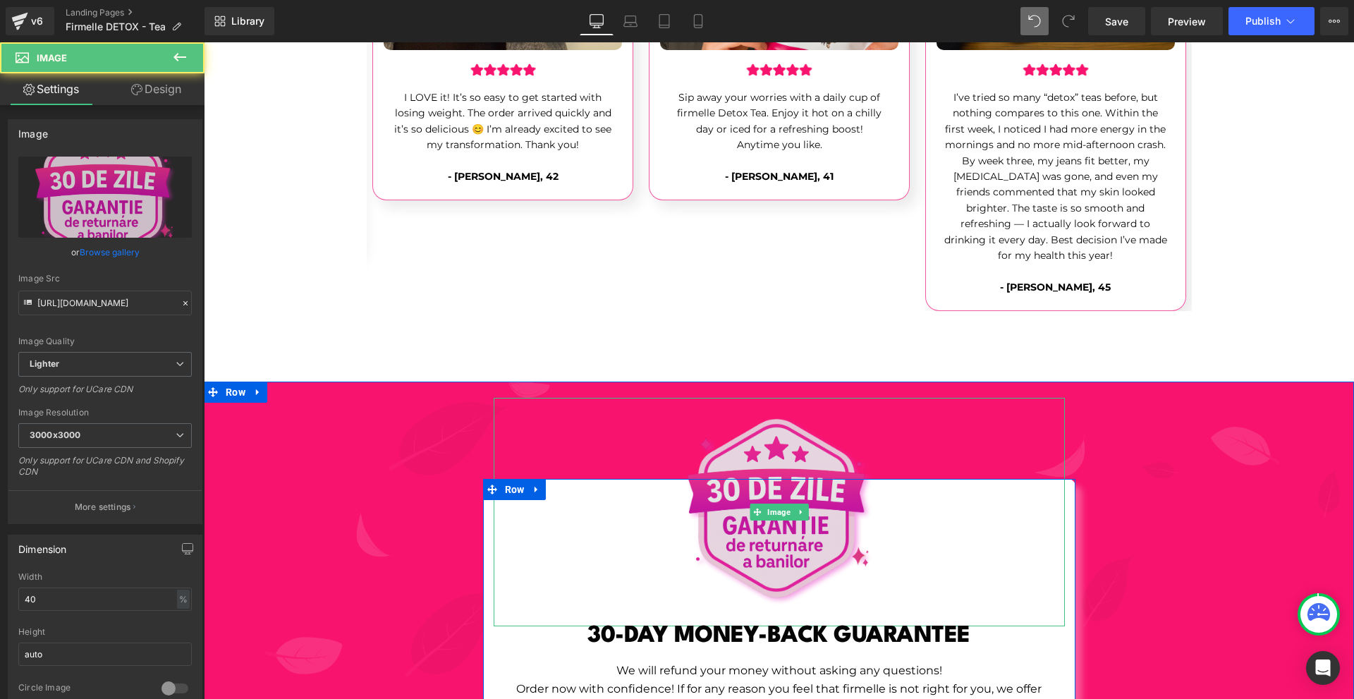
click at [810, 482] on img at bounding box center [779, 512] width 228 height 228
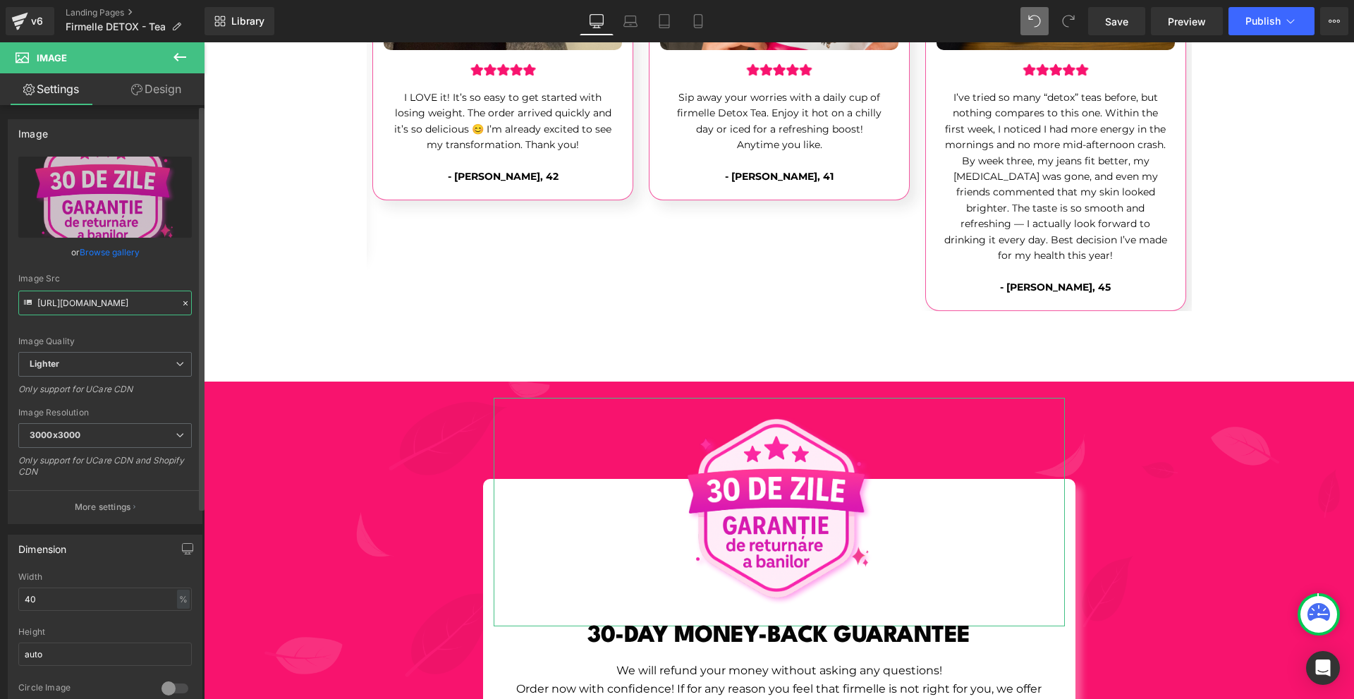
click at [102, 307] on input "https://ucarecdn.com/9667221a-255f-4f12-8c08-5a497fd11f91/-/format/auto/-/previ…" at bounding box center [104, 303] width 173 height 25
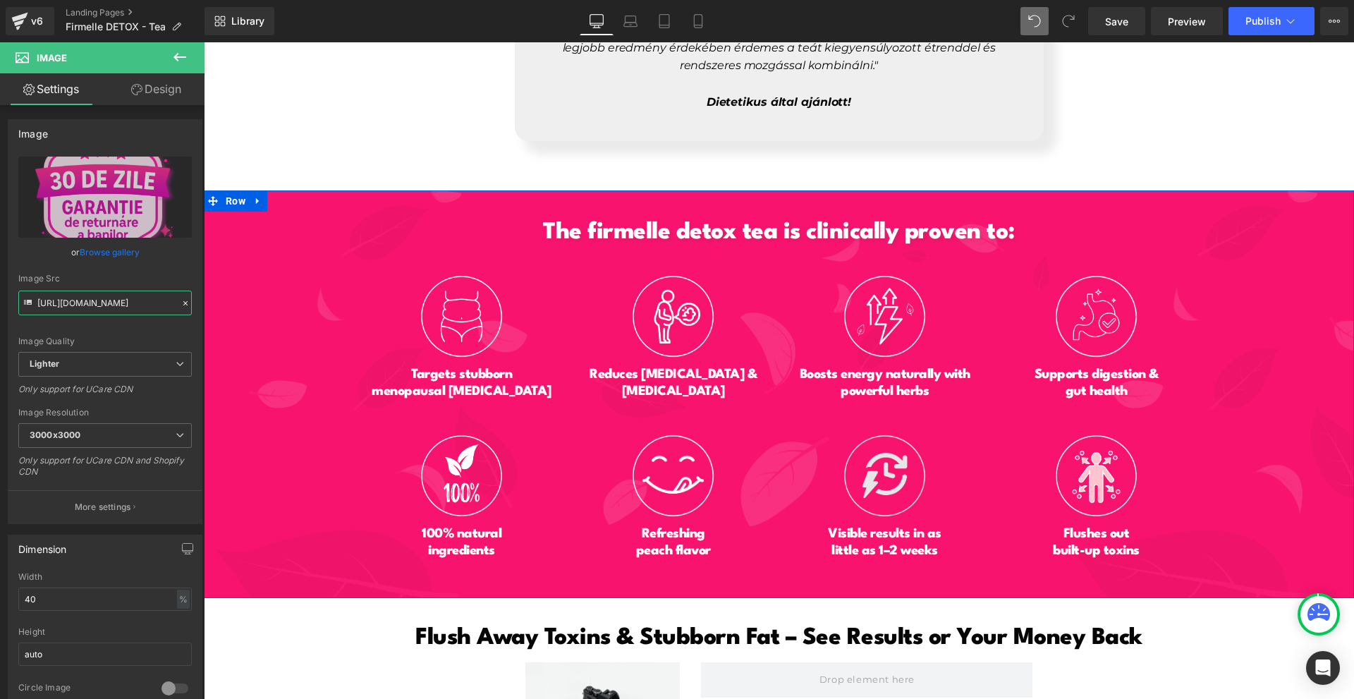
scroll to position [6735, 0]
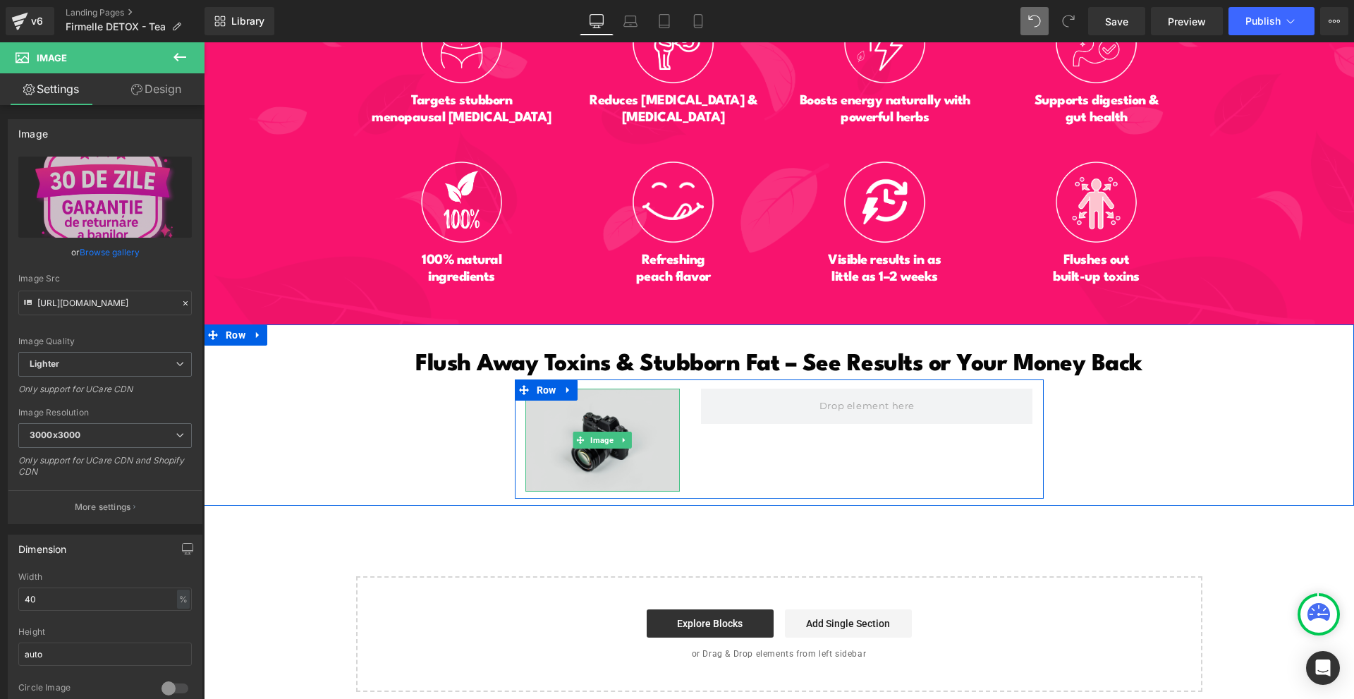
click at [592, 446] on img at bounding box center [602, 440] width 155 height 103
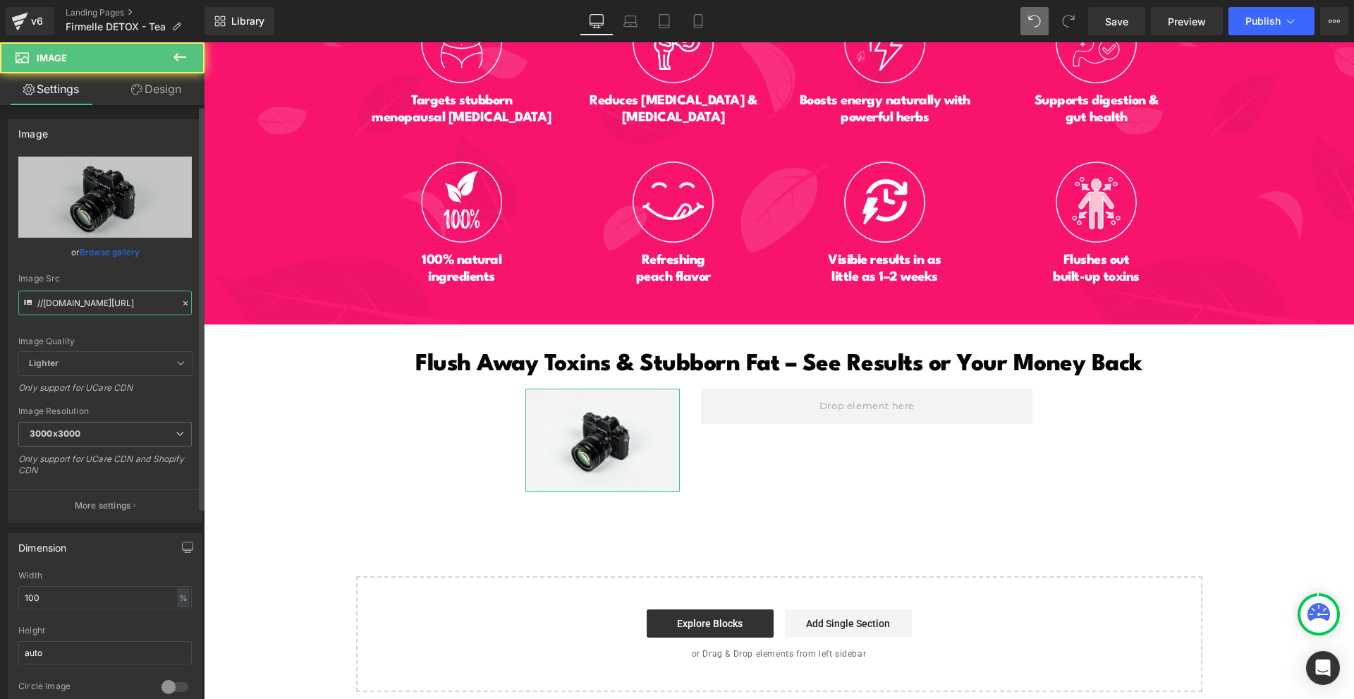
click at [104, 295] on input "//[DOMAIN_NAME][URL]" at bounding box center [104, 303] width 173 height 25
paste input "https://ucarecdn.com/9667221a-255f-4f12-8c08-5a497fd11f91/-/format/auto/-/previ…"
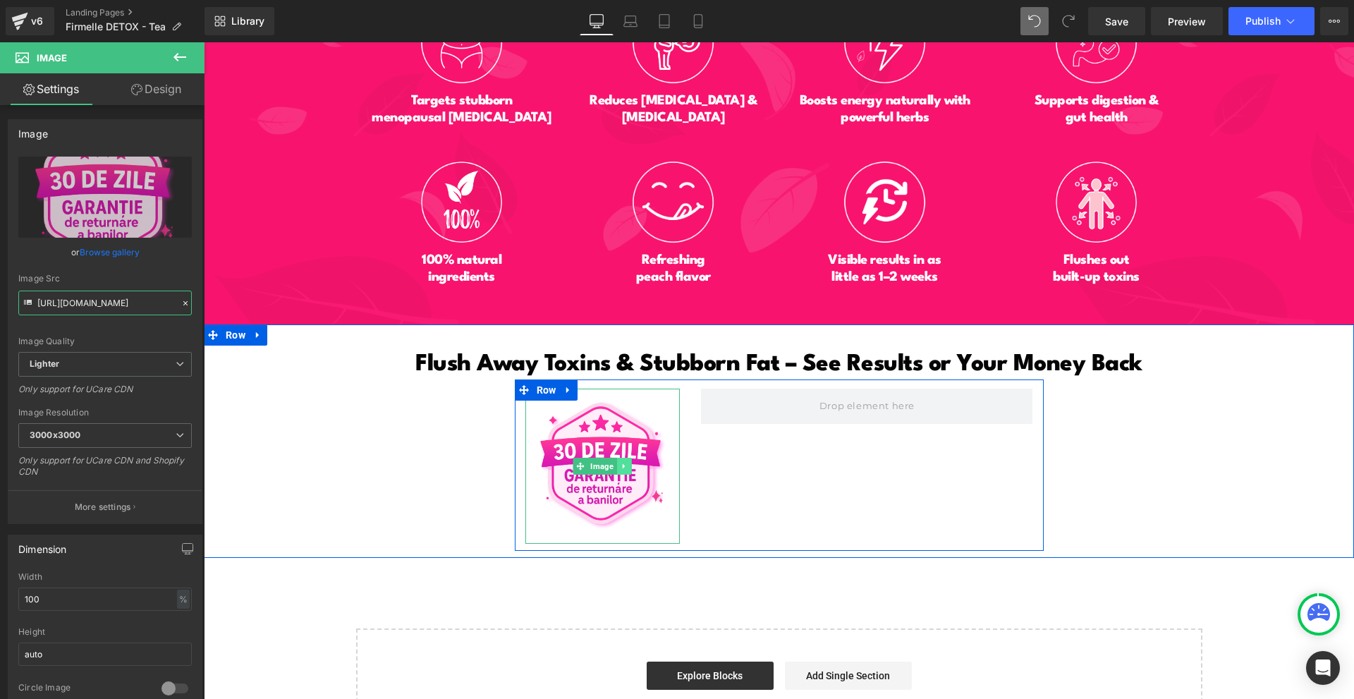
type input "https://ucarecdn.com/9667221a-255f-4f12-8c08-5a497fd11f91/-/format/auto/-/previ…"
click at [623, 464] on icon at bounding box center [624, 466] width 2 height 5
click at [628, 463] on icon at bounding box center [632, 467] width 8 height 8
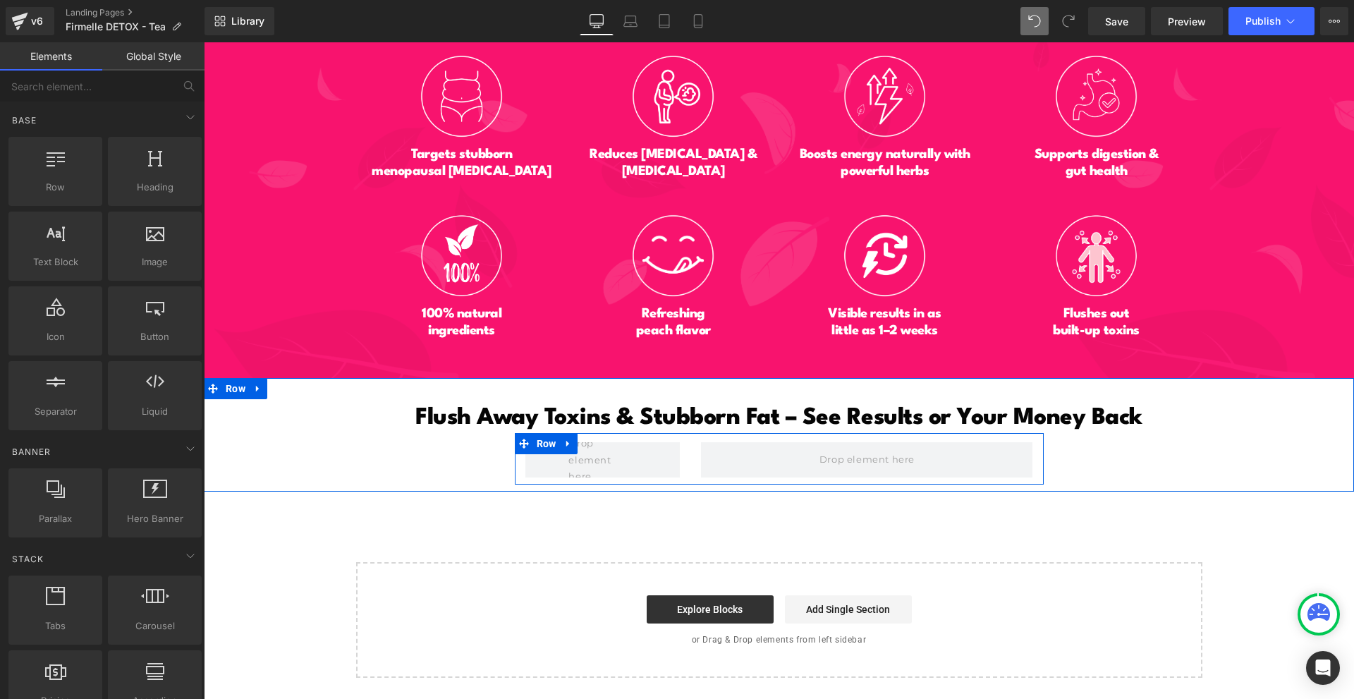
scroll to position [6660, 0]
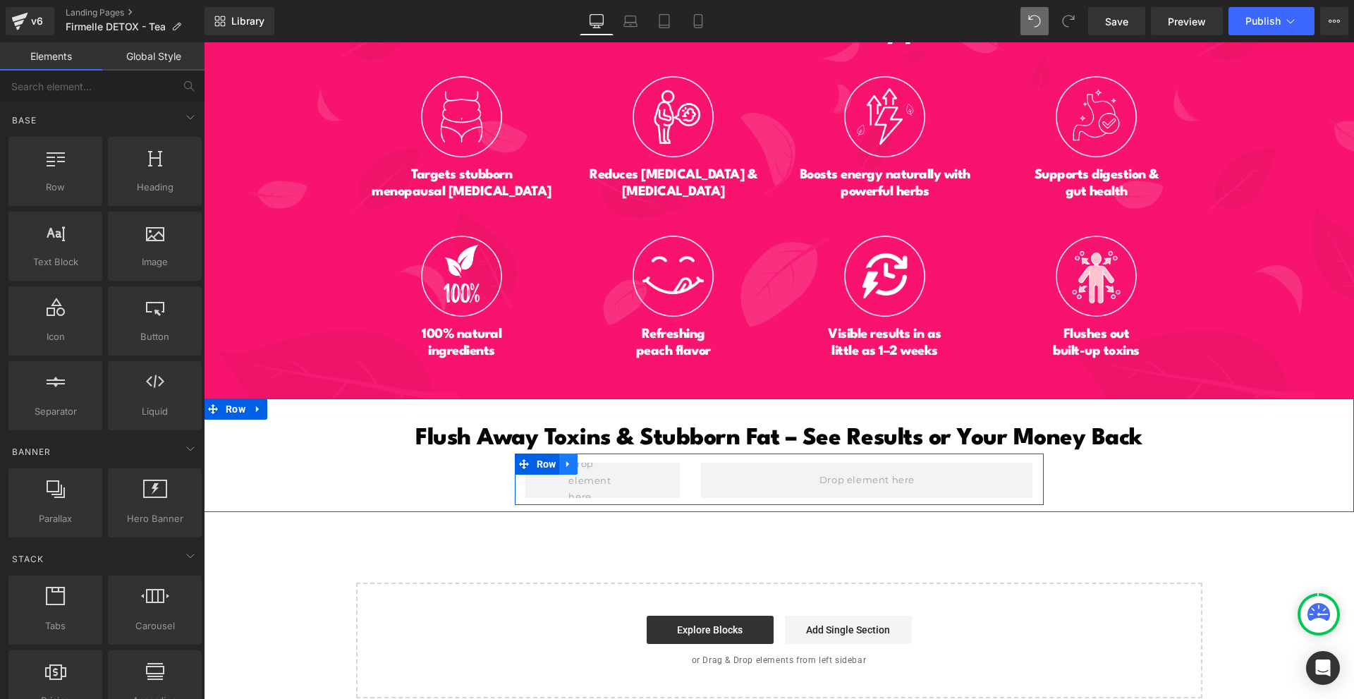
click at [572, 453] on link at bounding box center [568, 463] width 18 height 21
click at [600, 459] on icon at bounding box center [605, 464] width 10 height 11
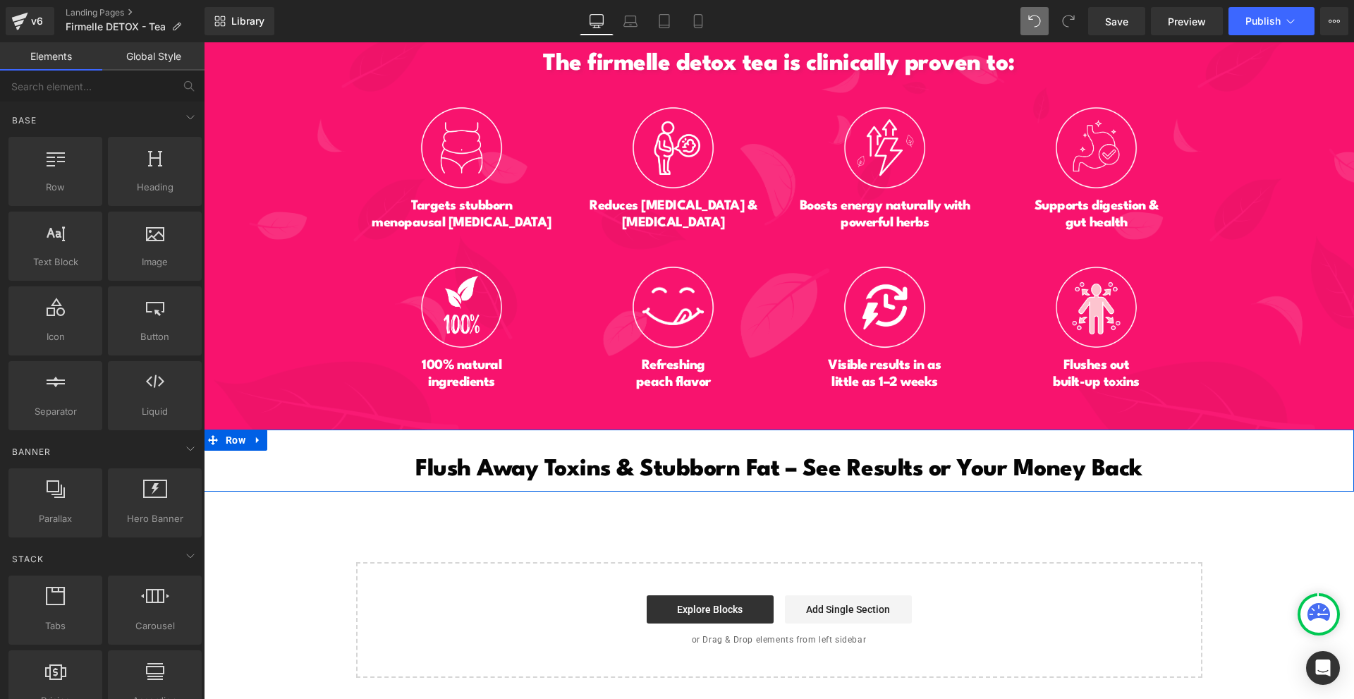
scroll to position [6609, 0]
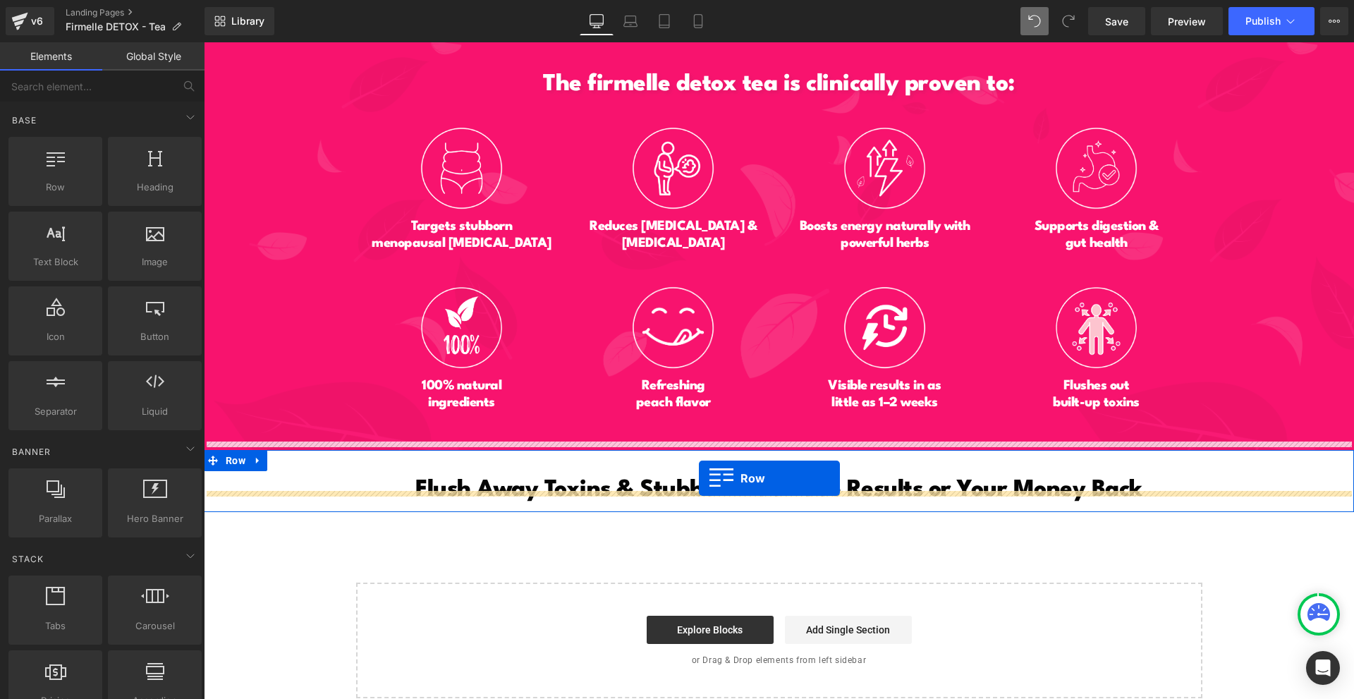
drag, startPoint x: 391, startPoint y: 249, endPoint x: 699, endPoint y: 477, distance: 383.1
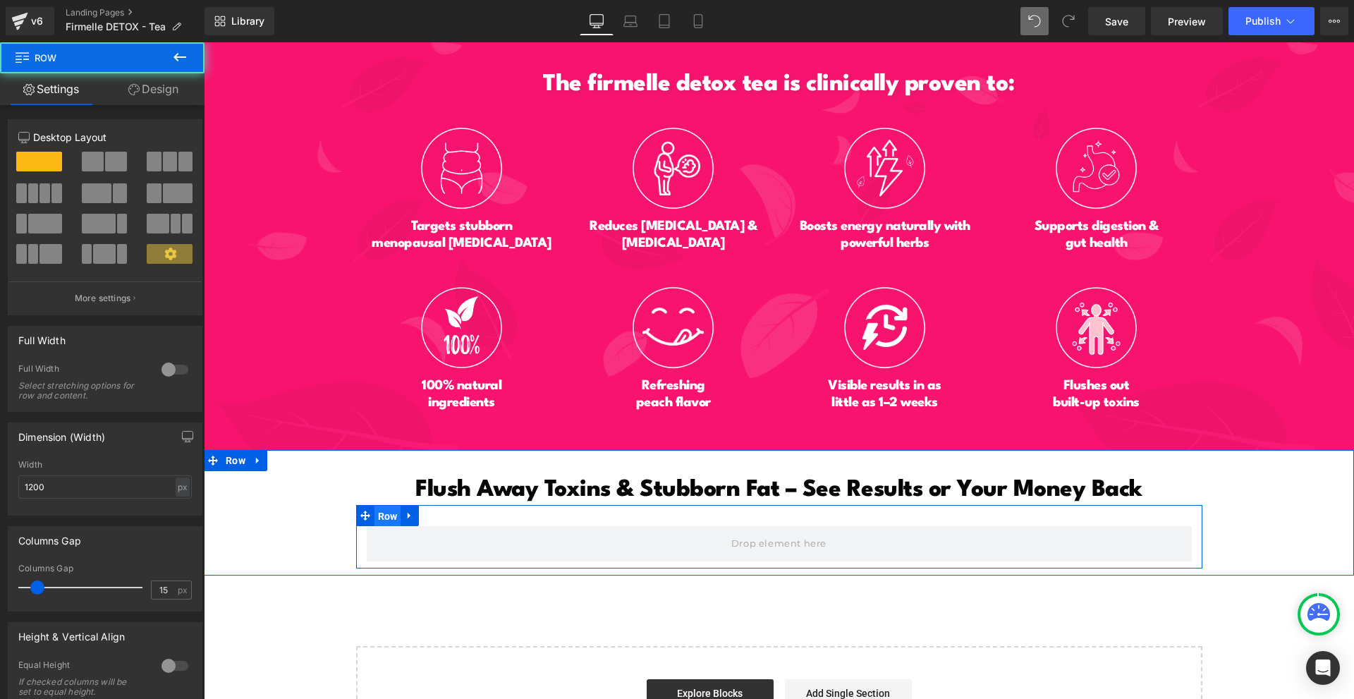
click at [379, 511] on span "Row" at bounding box center [387, 516] width 27 height 21
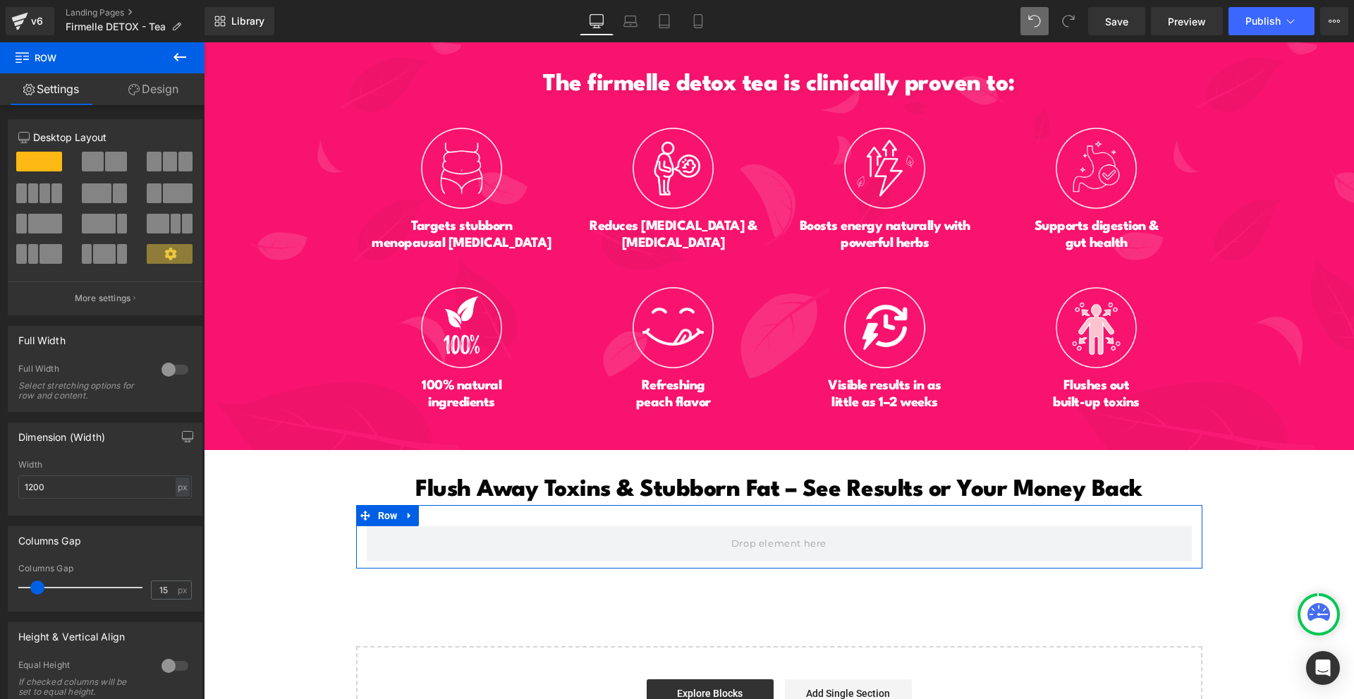
click at [105, 163] on span at bounding box center [116, 162] width 22 height 20
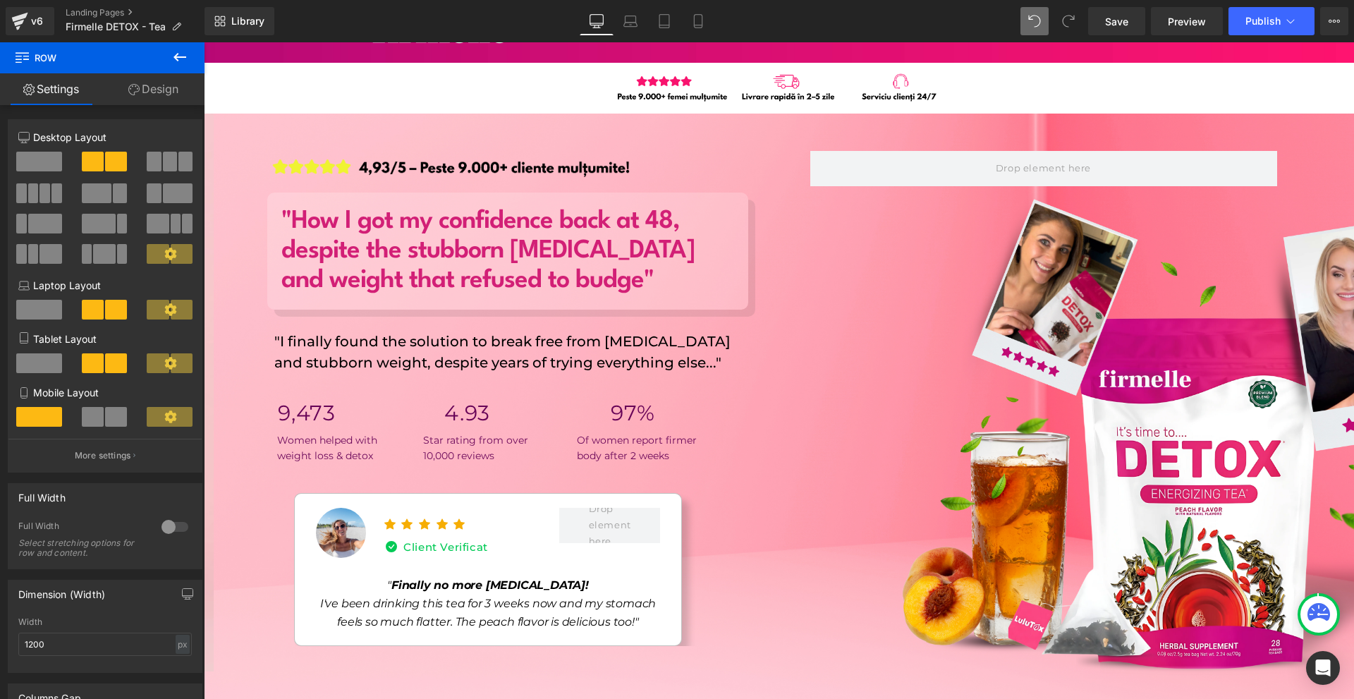
scroll to position [0, 0]
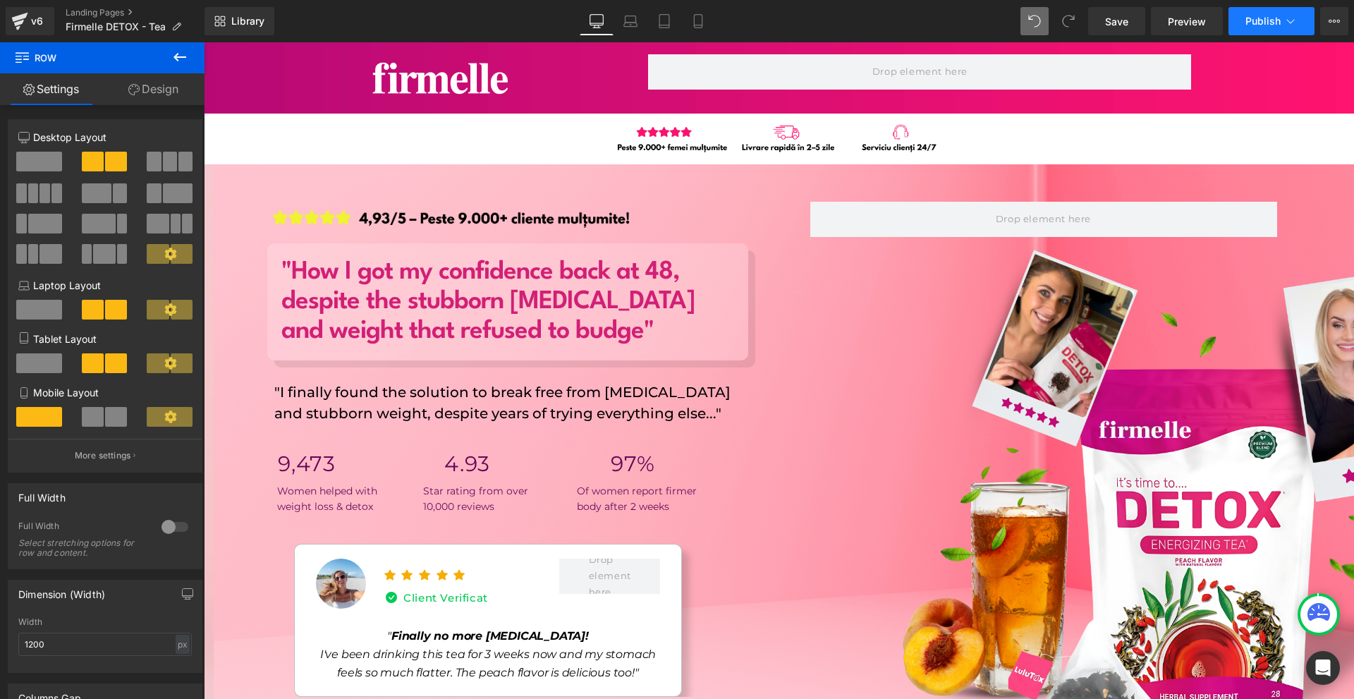
click at [1247, 29] on button "Publish" at bounding box center [1271, 21] width 86 height 28
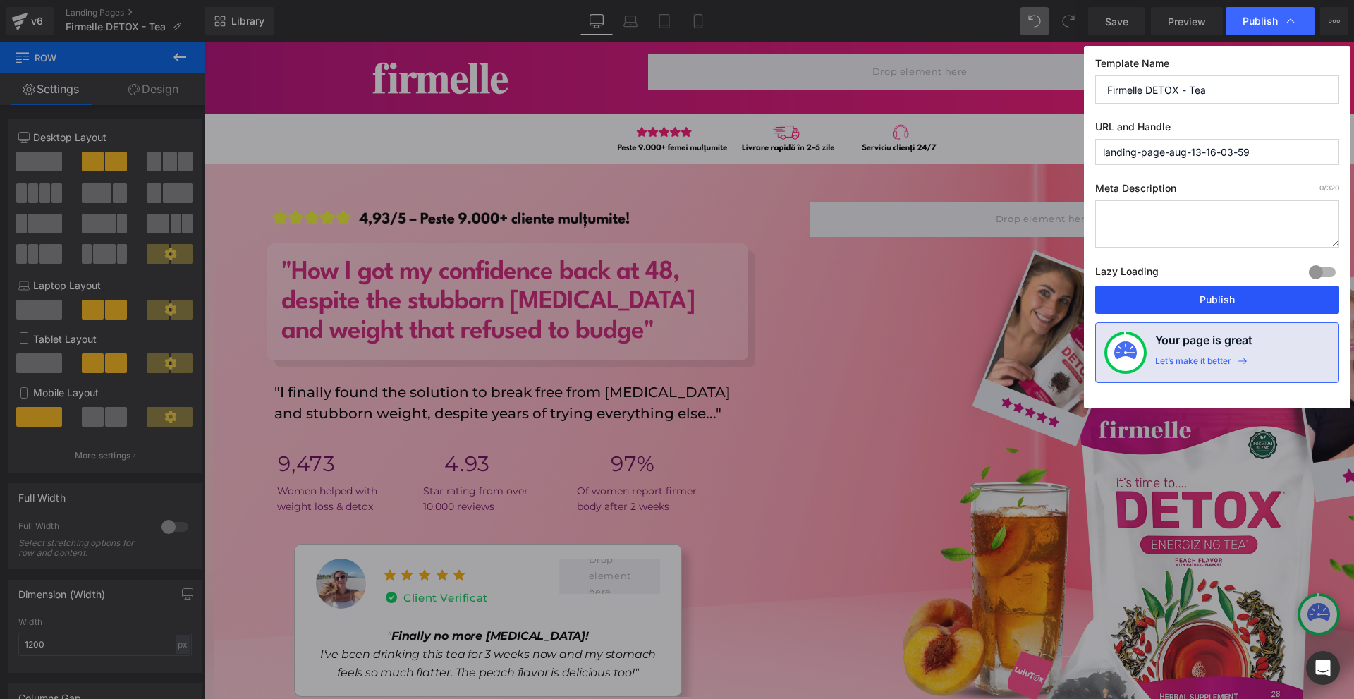
click at [1201, 297] on button "Publish" at bounding box center [1217, 300] width 244 height 28
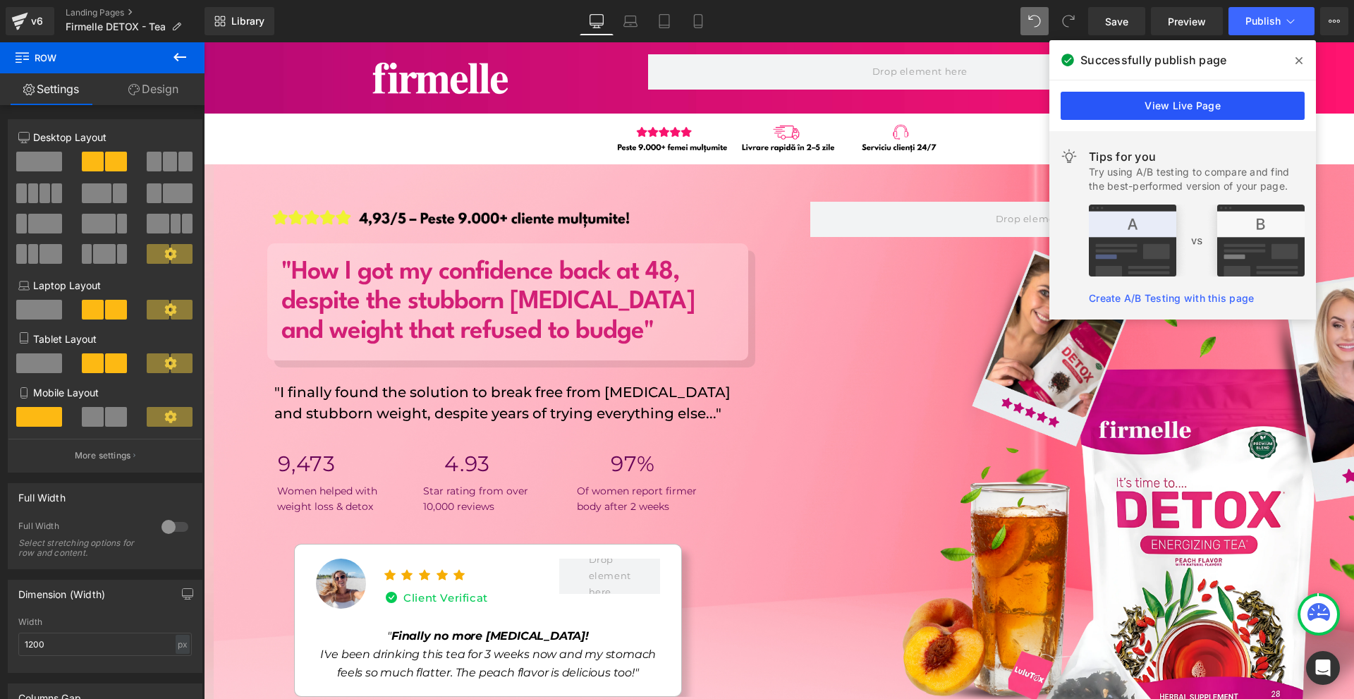
click at [1250, 95] on link "View Live Page" at bounding box center [1183, 106] width 244 height 28
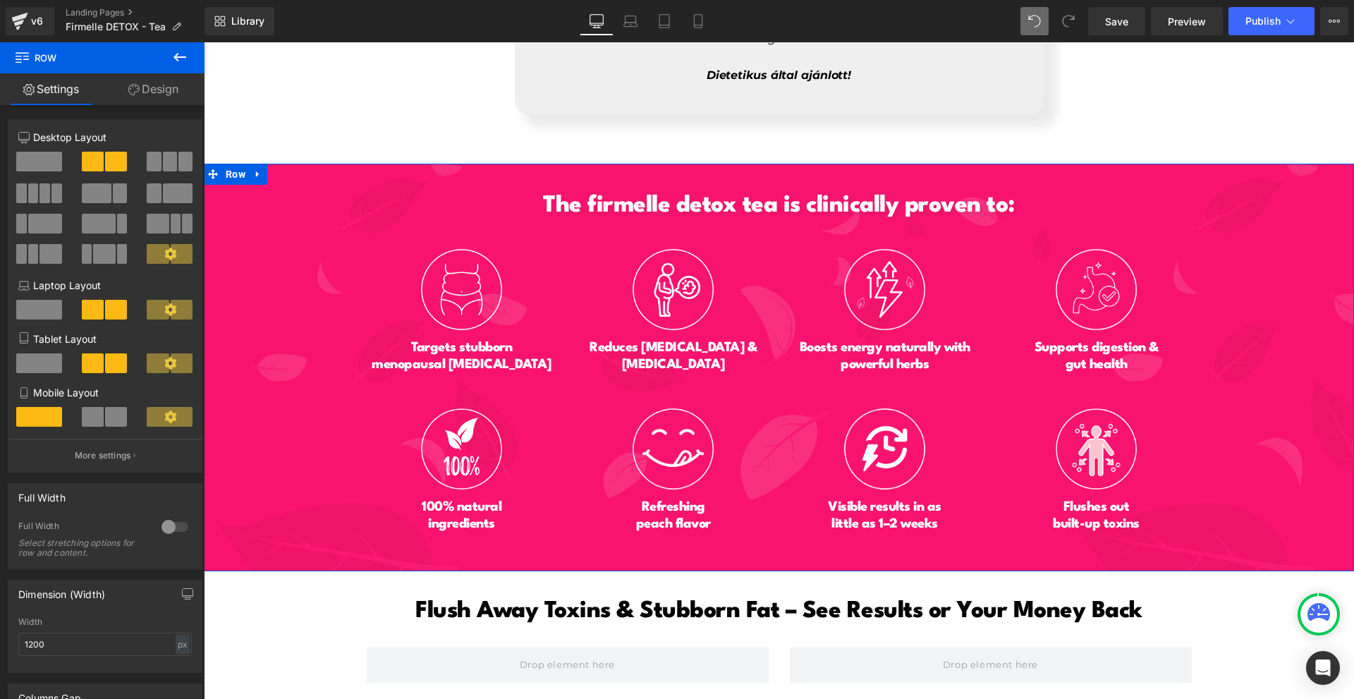
scroll to position [6680, 0]
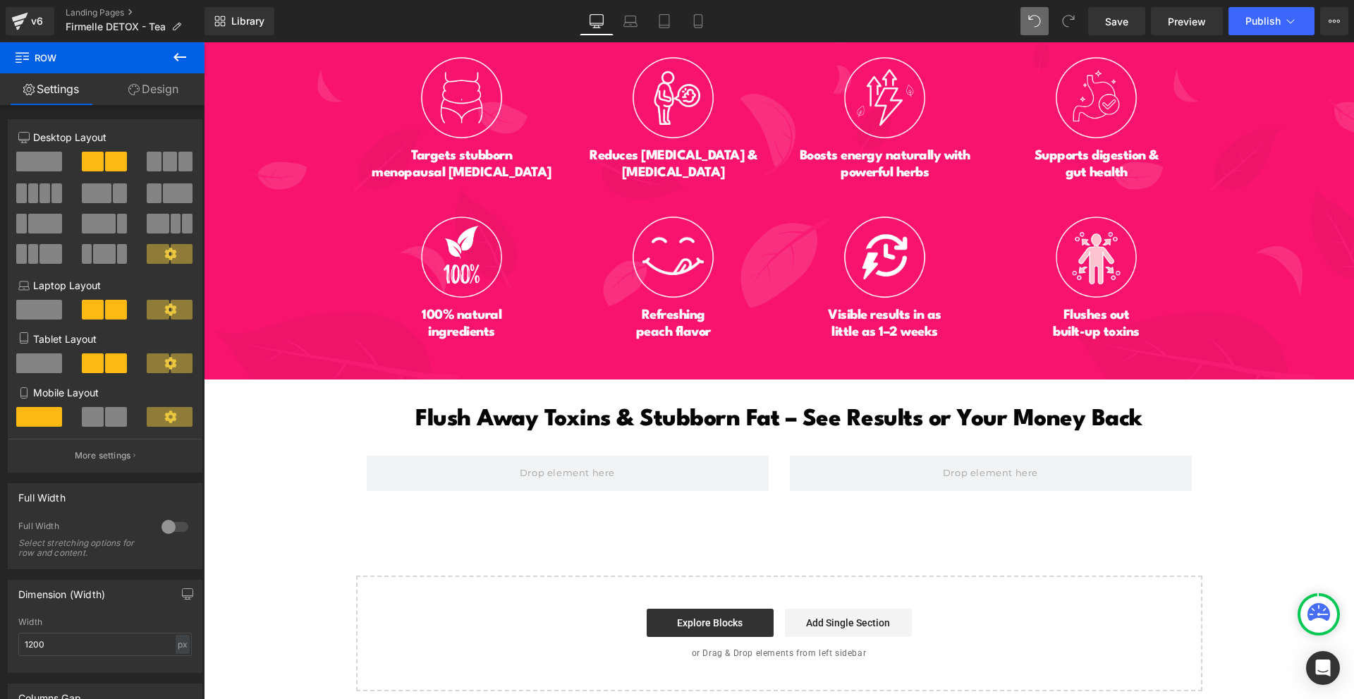
drag, startPoint x: 171, startPoint y: 61, endPoint x: 171, endPoint y: 71, distance: 9.9
click at [171, 61] on icon at bounding box center [179, 57] width 17 height 17
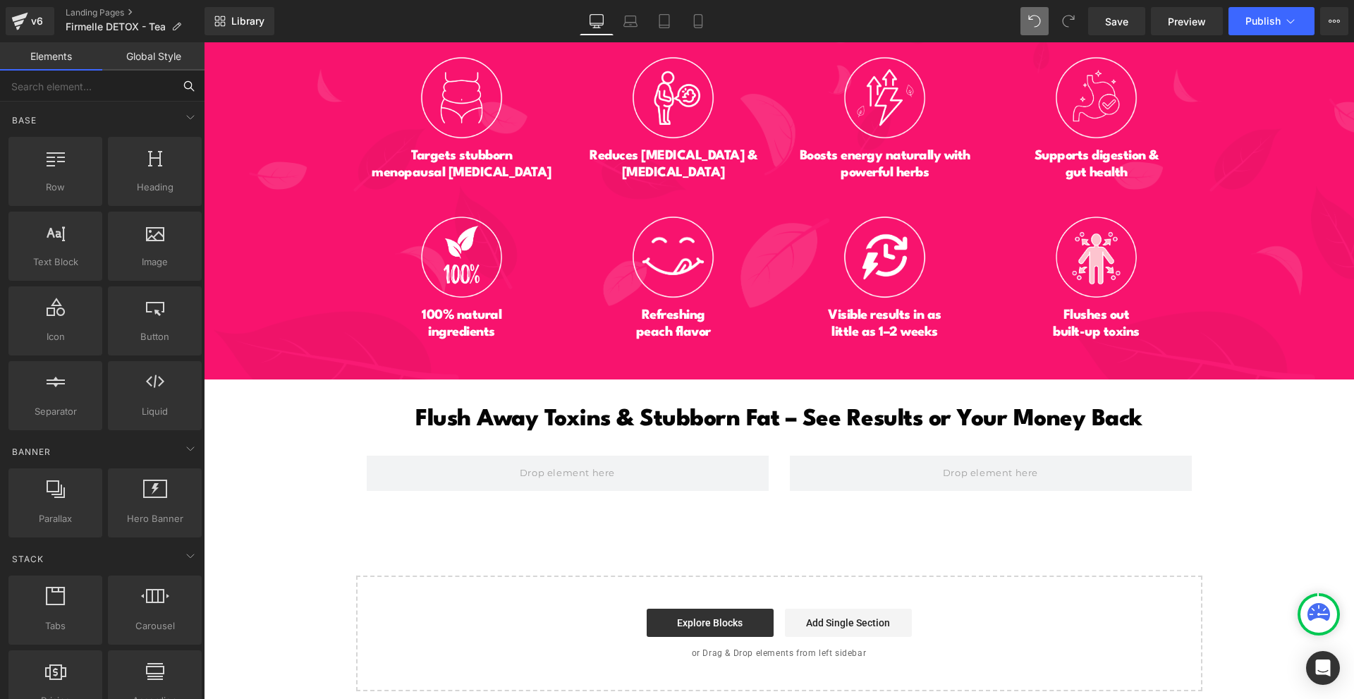
click at [85, 81] on input "text" at bounding box center [86, 86] width 173 height 31
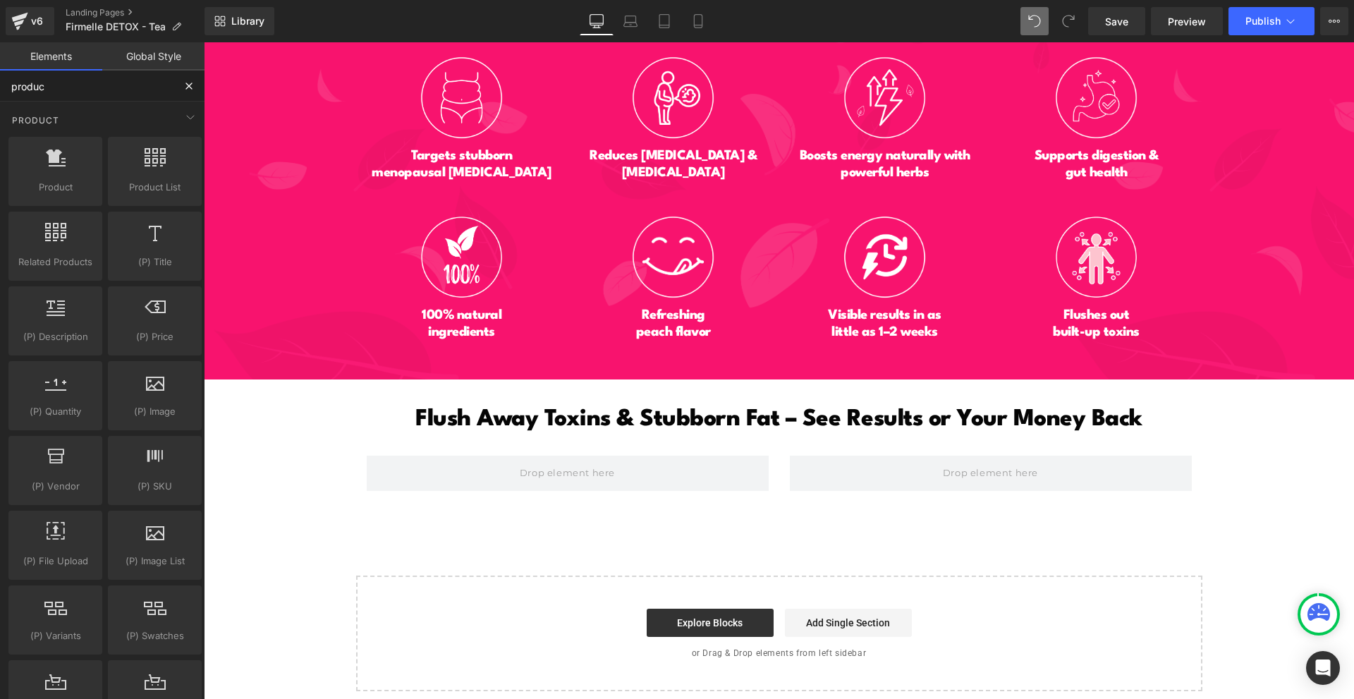
type input "product"
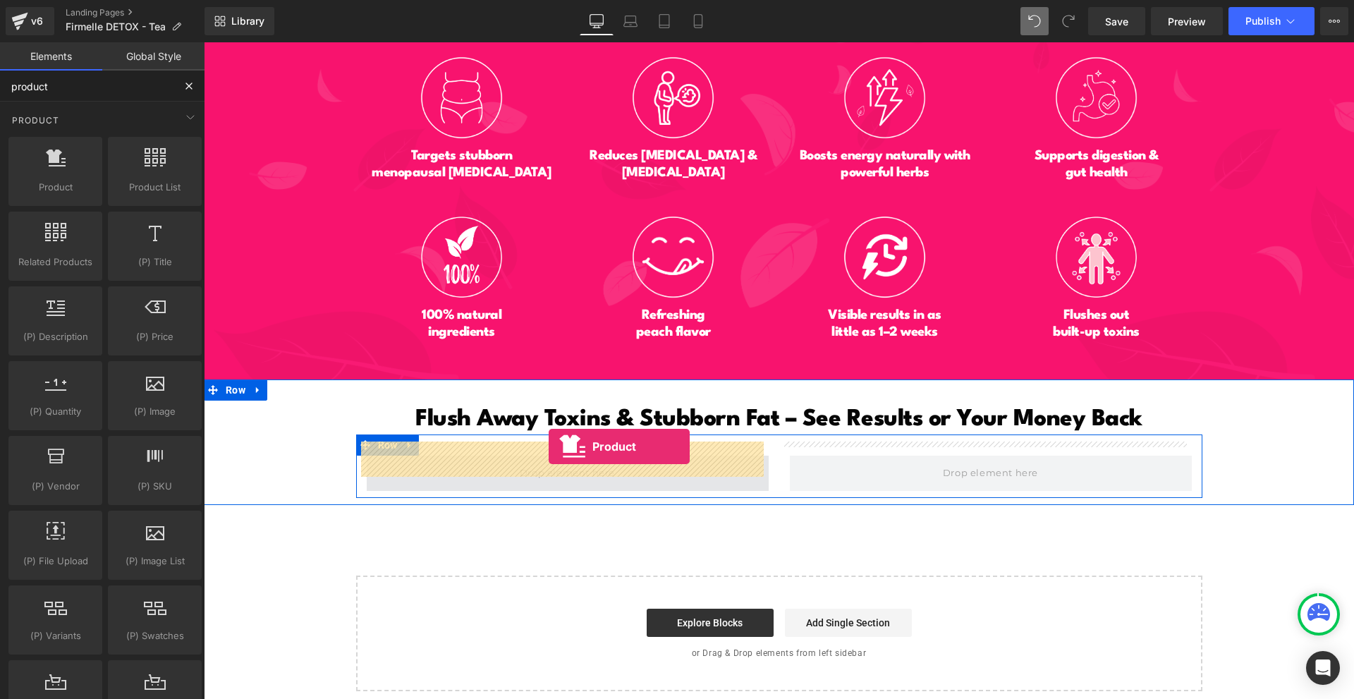
drag, startPoint x: 291, startPoint y: 245, endPoint x: 549, endPoint y: 446, distance: 326.6
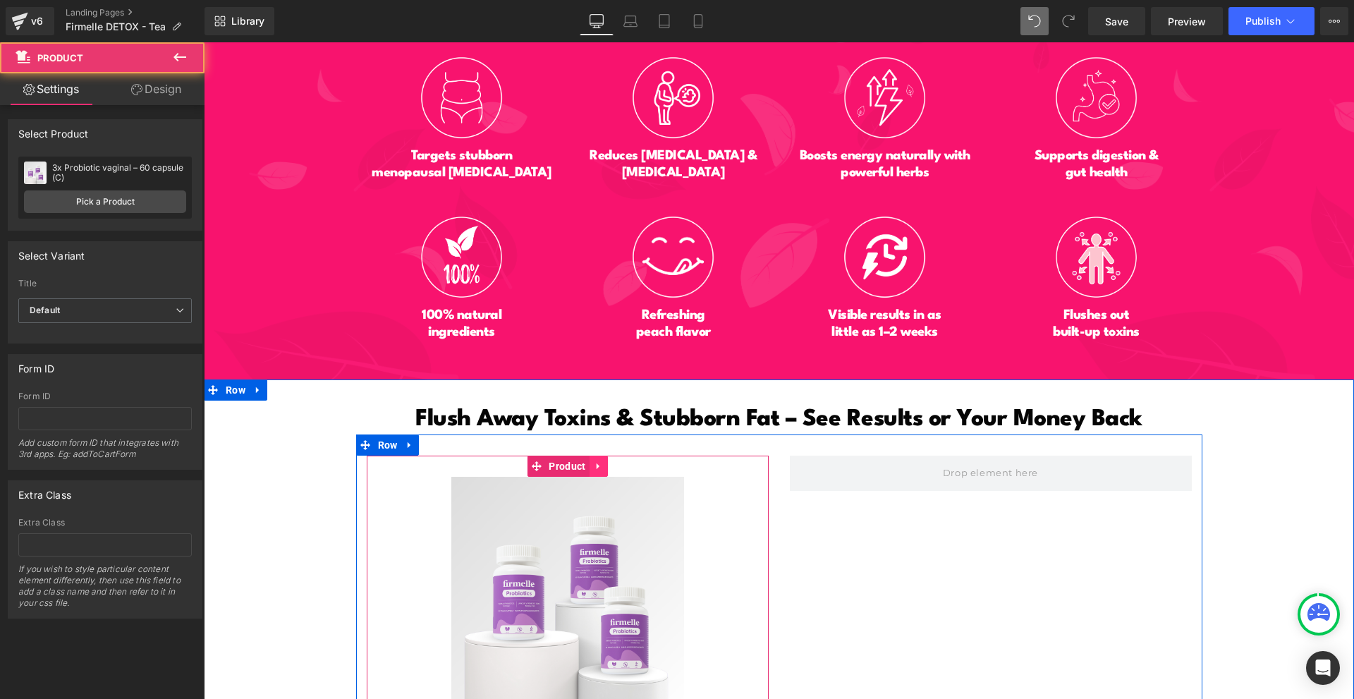
scroll to position [6891, 0]
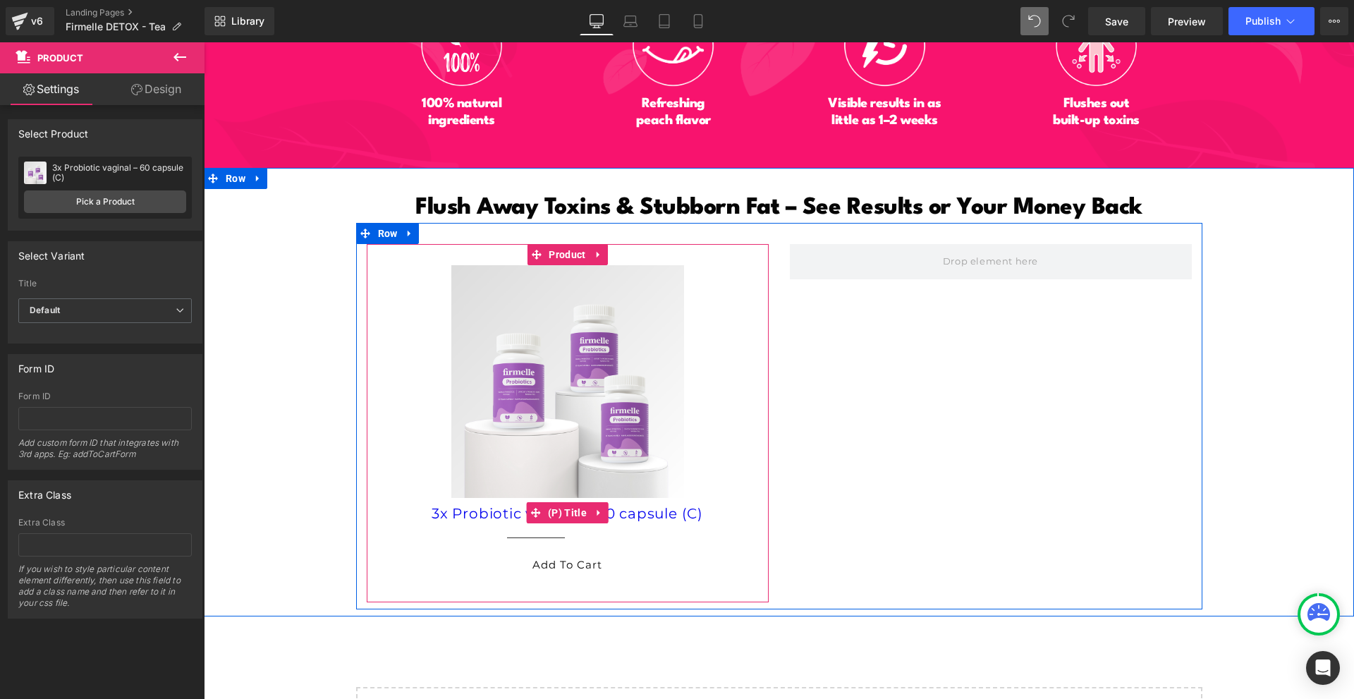
drag, startPoint x: 592, startPoint y: 504, endPoint x: 599, endPoint y: 501, distance: 7.4
click at [594, 508] on icon at bounding box center [599, 513] width 10 height 11
click at [604, 508] on icon at bounding box center [609, 513] width 10 height 10
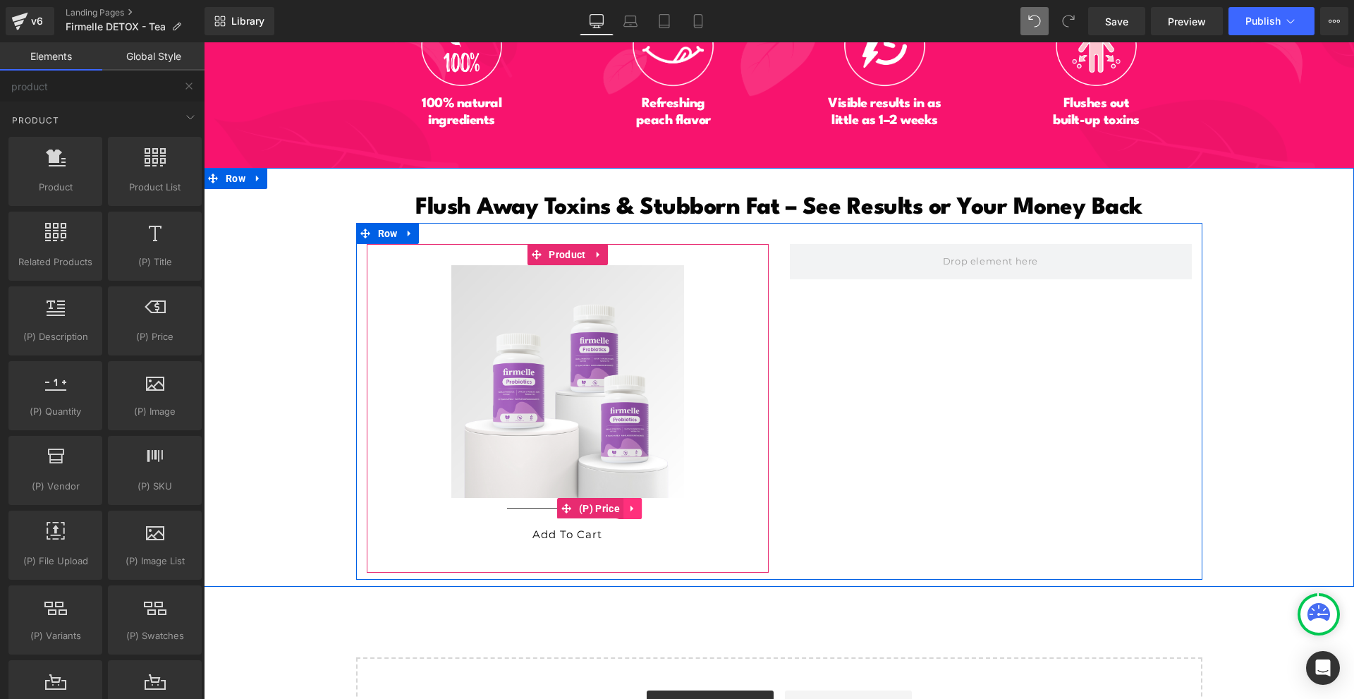
click at [618, 498] on ul "(P) Price" at bounding box center [599, 508] width 85 height 21
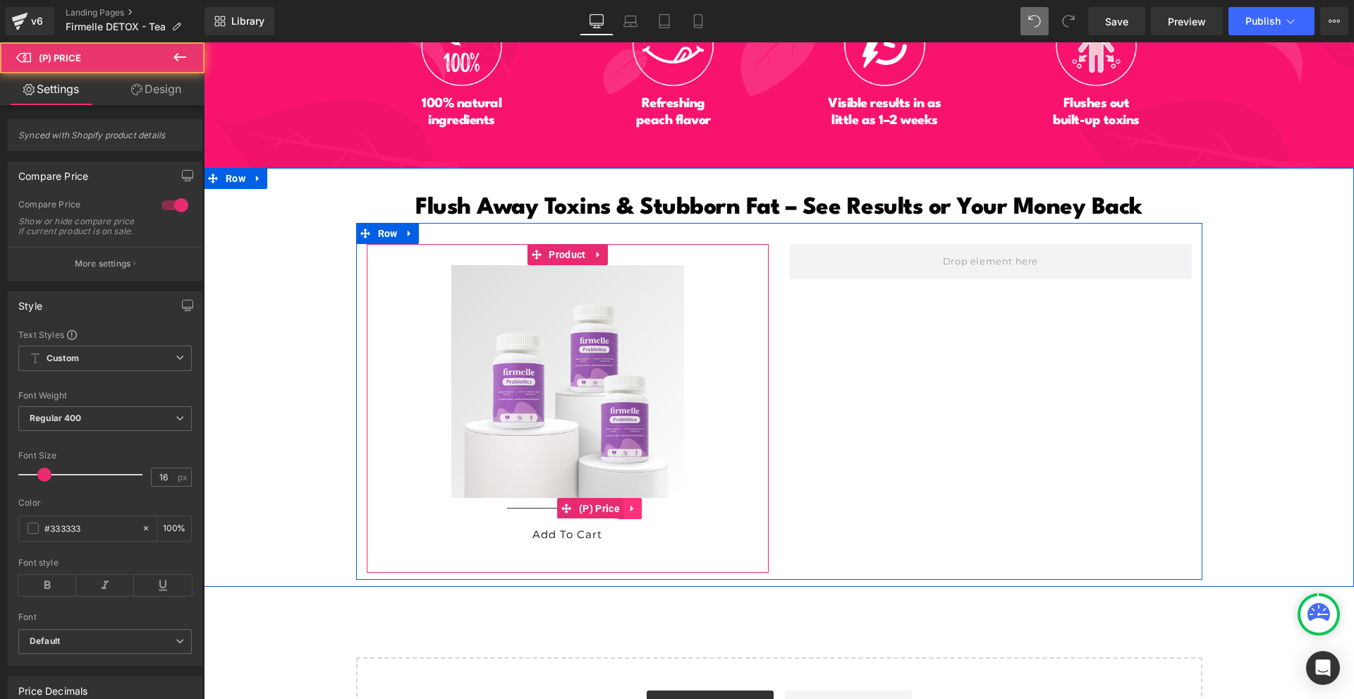
click at [628, 503] on icon at bounding box center [633, 508] width 10 height 11
click at [640, 504] on icon at bounding box center [642, 509] width 10 height 10
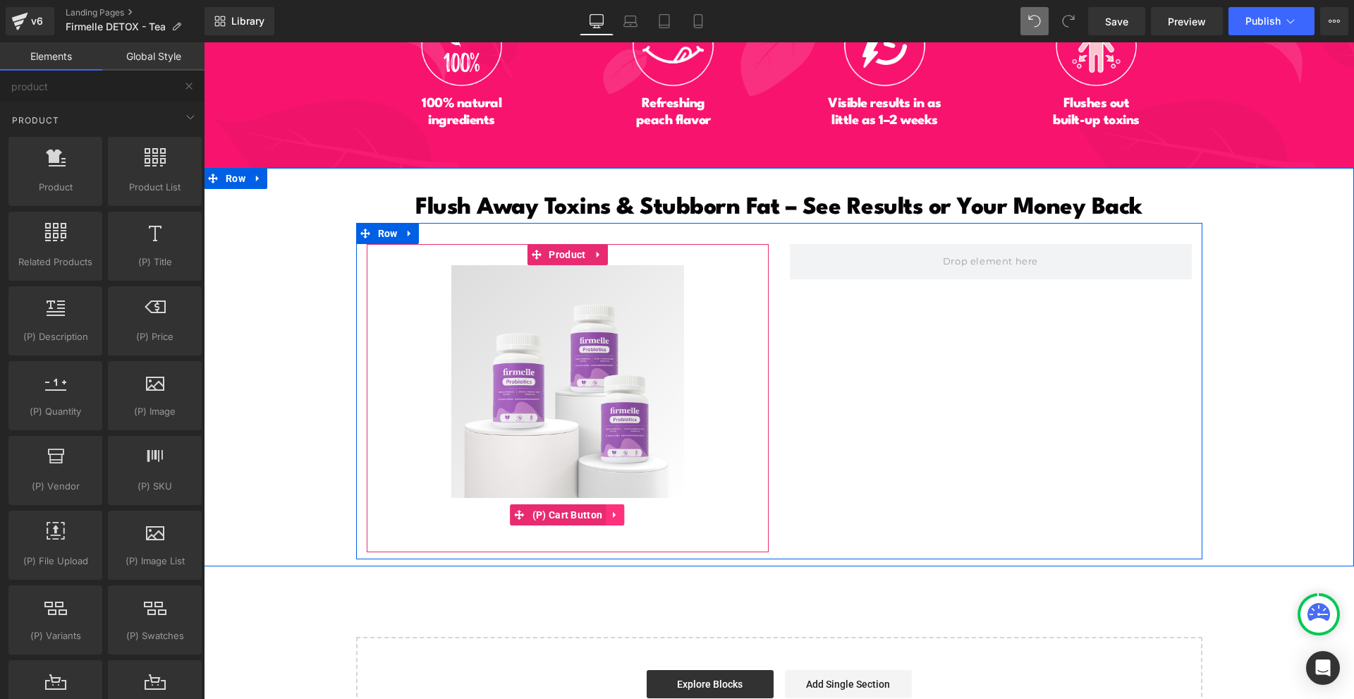
click at [610, 509] on icon at bounding box center [615, 514] width 10 height 11
click at [619, 509] on icon at bounding box center [624, 514] width 10 height 11
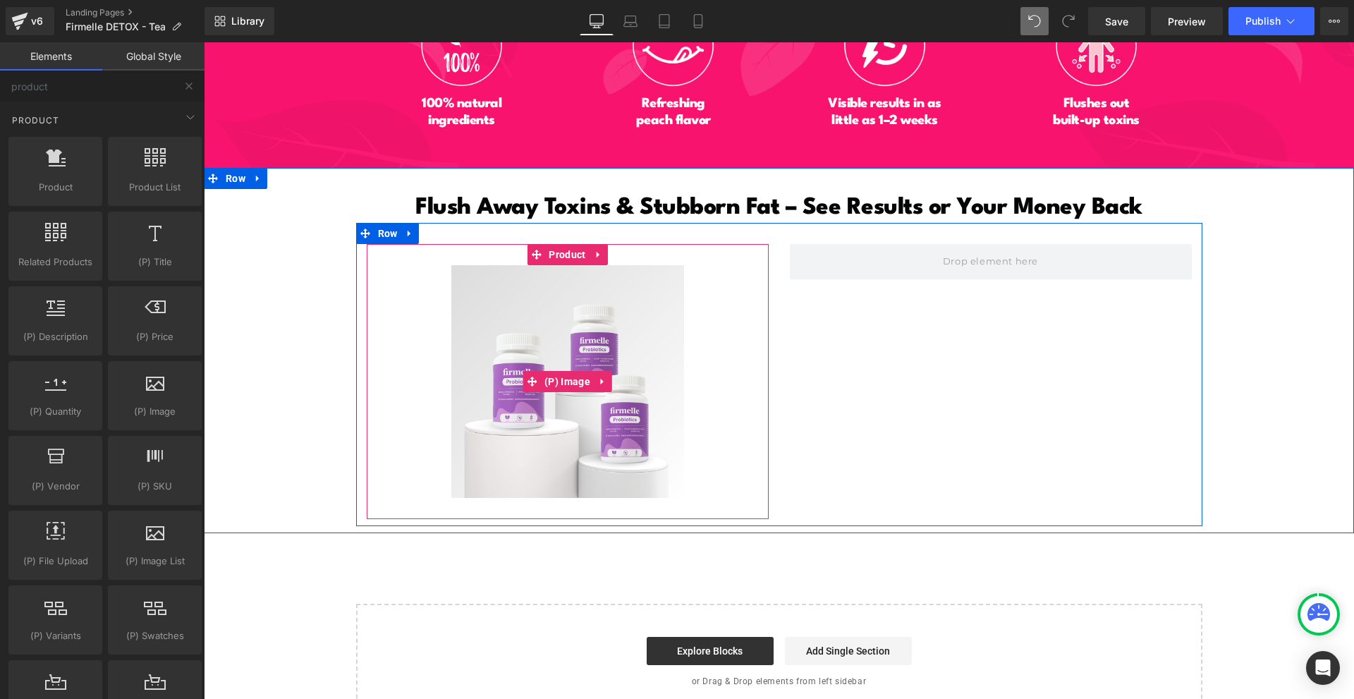
click at [594, 322] on img at bounding box center [567, 381] width 233 height 233
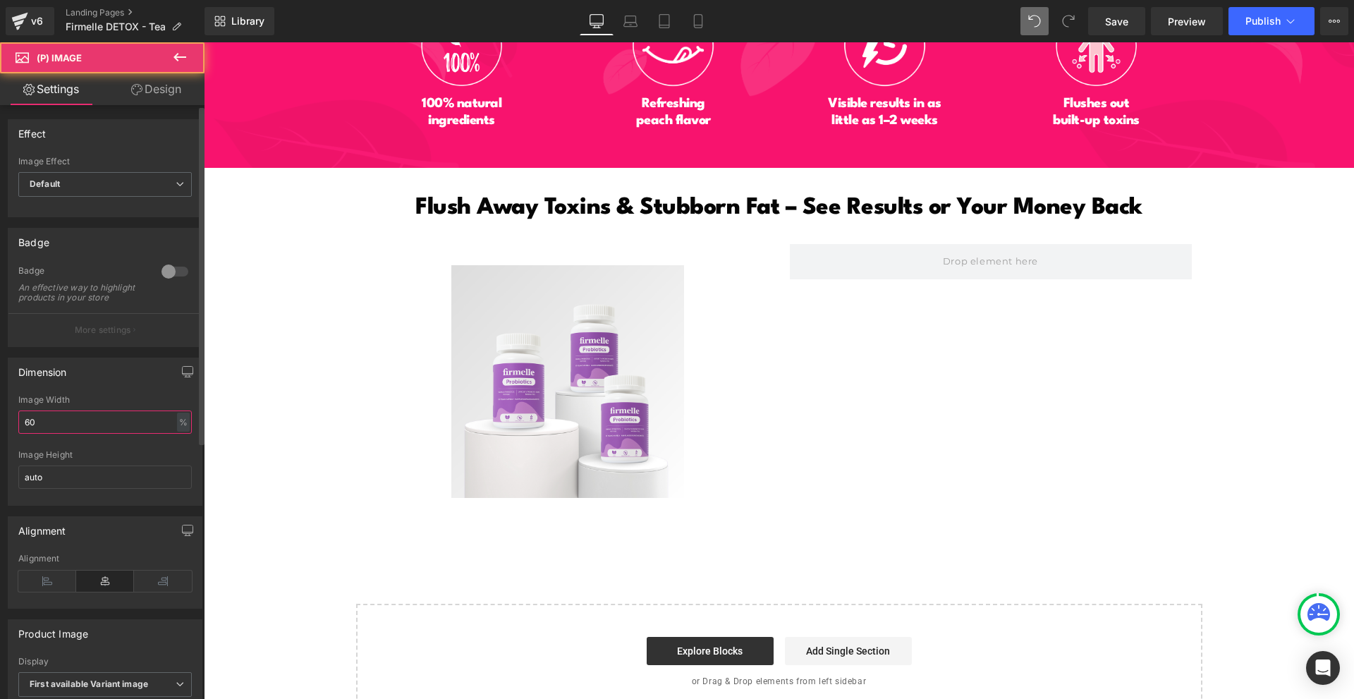
click at [63, 434] on input "60" at bounding box center [104, 421] width 173 height 23
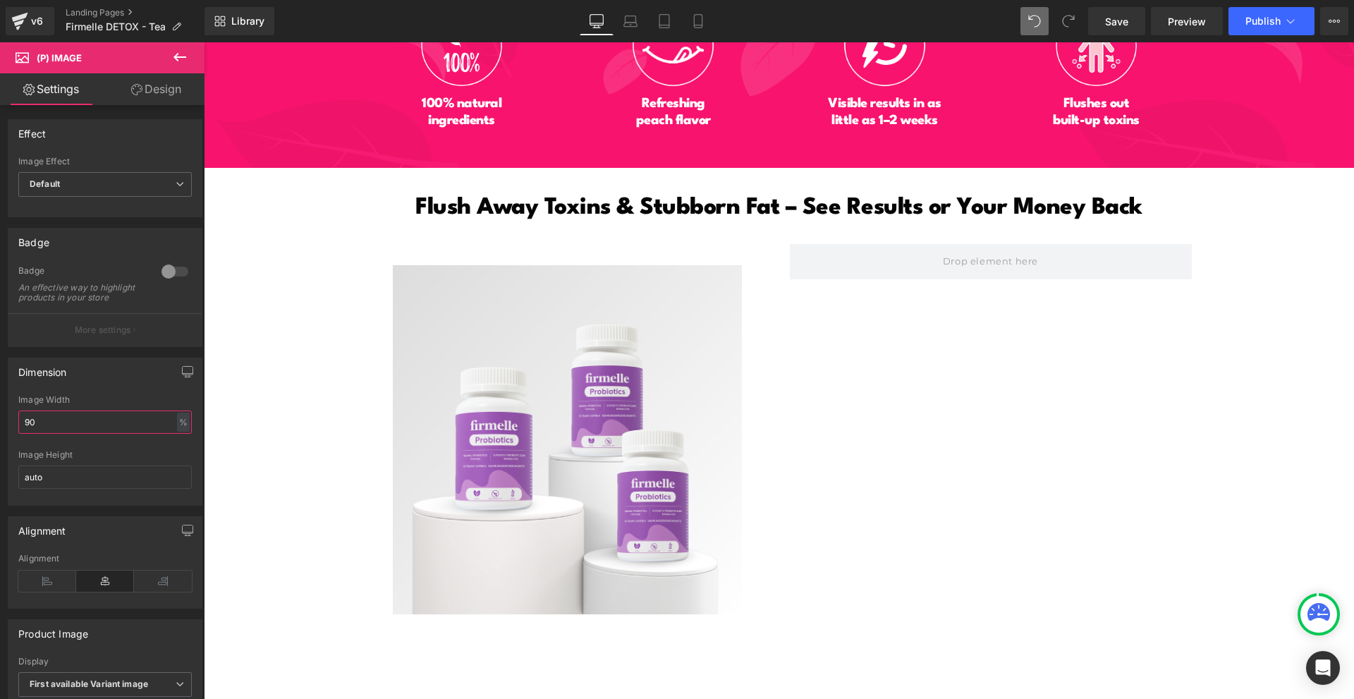
type input "90"
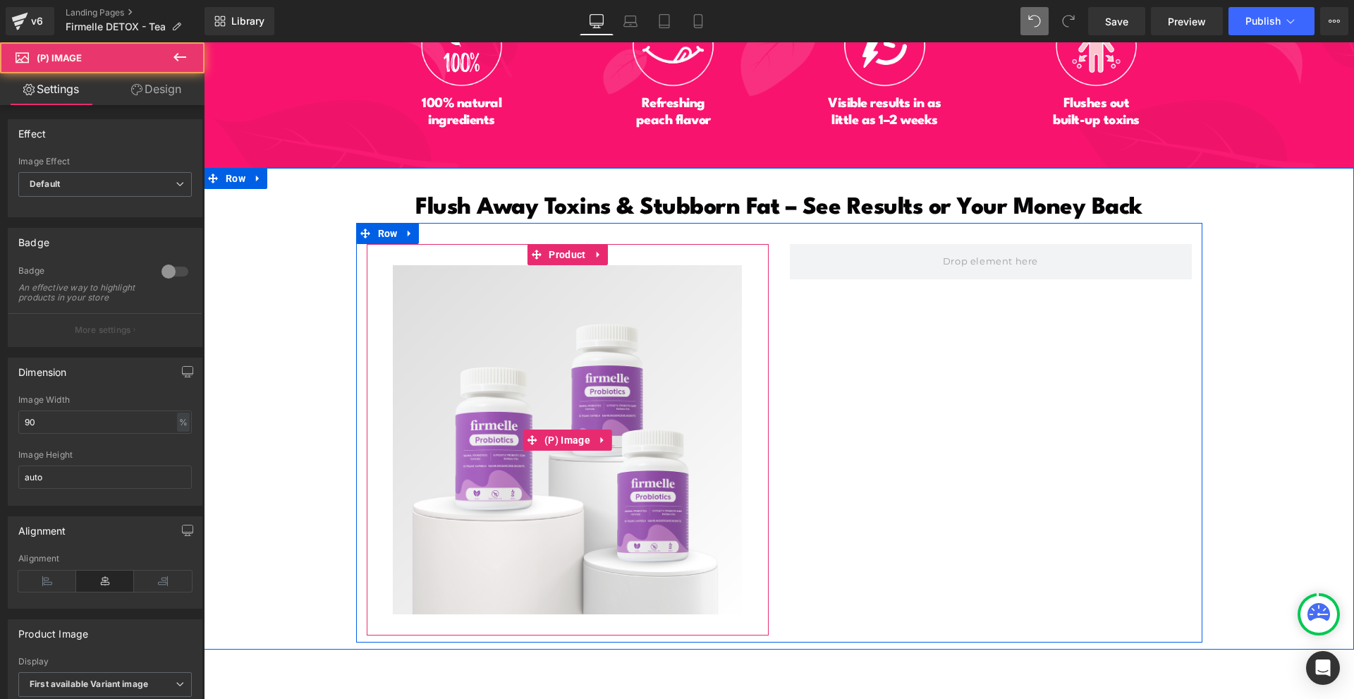
click at [562, 356] on img at bounding box center [567, 439] width 349 height 349
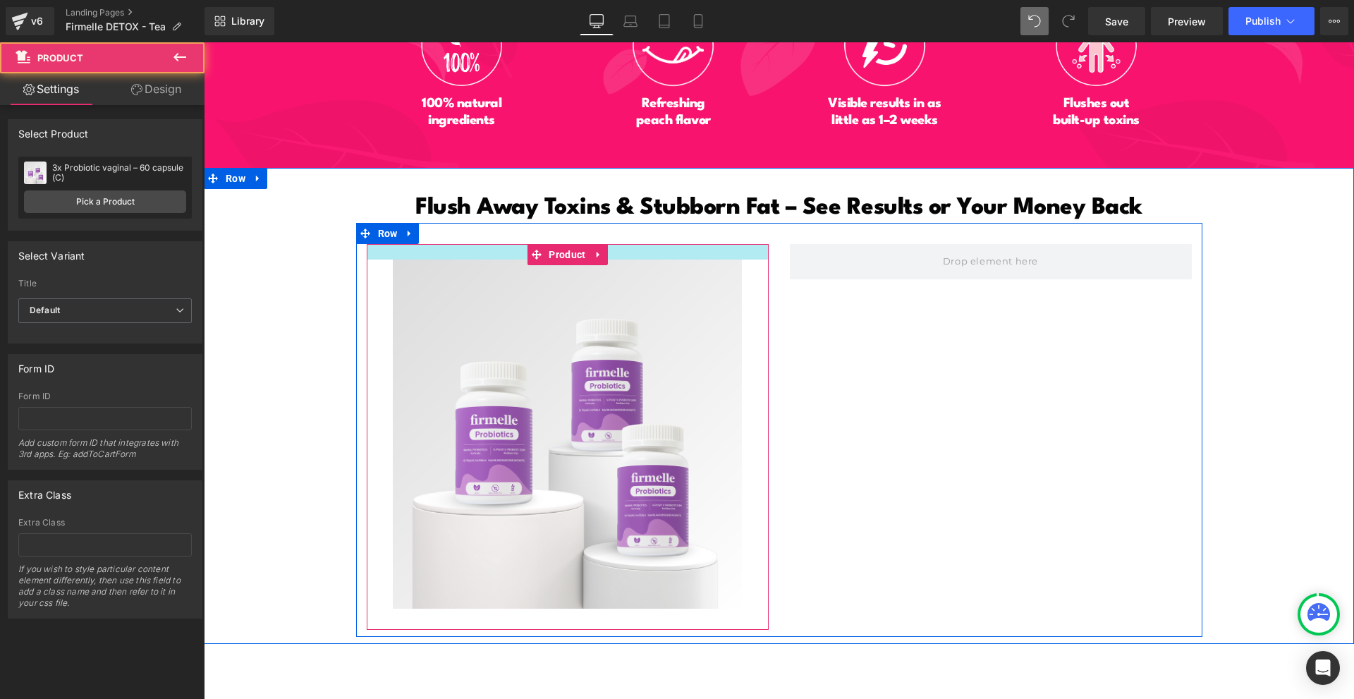
drag, startPoint x: 637, startPoint y: 231, endPoint x: 643, endPoint y: 225, distance: 8.5
click at [643, 225] on div "Sale Off (P) Image Product Row" at bounding box center [779, 430] width 846 height 414
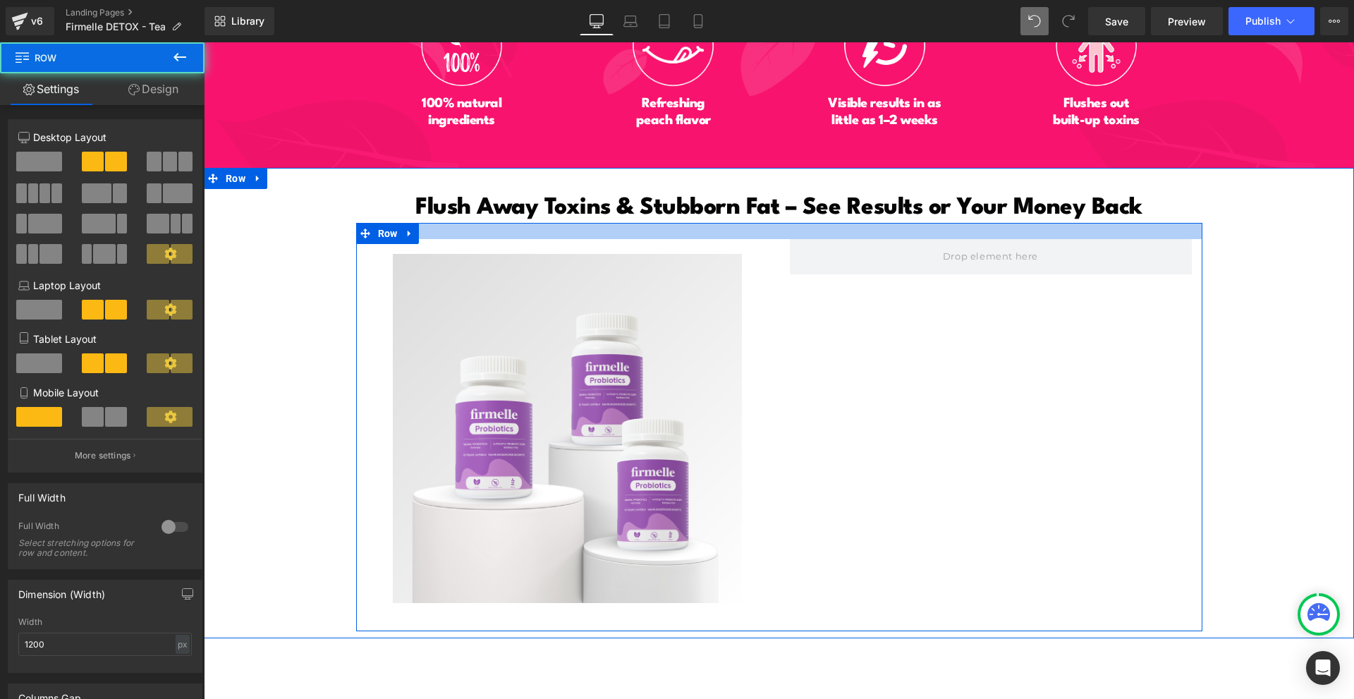
drag, startPoint x: 527, startPoint y: 224, endPoint x: 536, endPoint y: 219, distance: 9.8
click at [536, 223] on div at bounding box center [779, 231] width 846 height 16
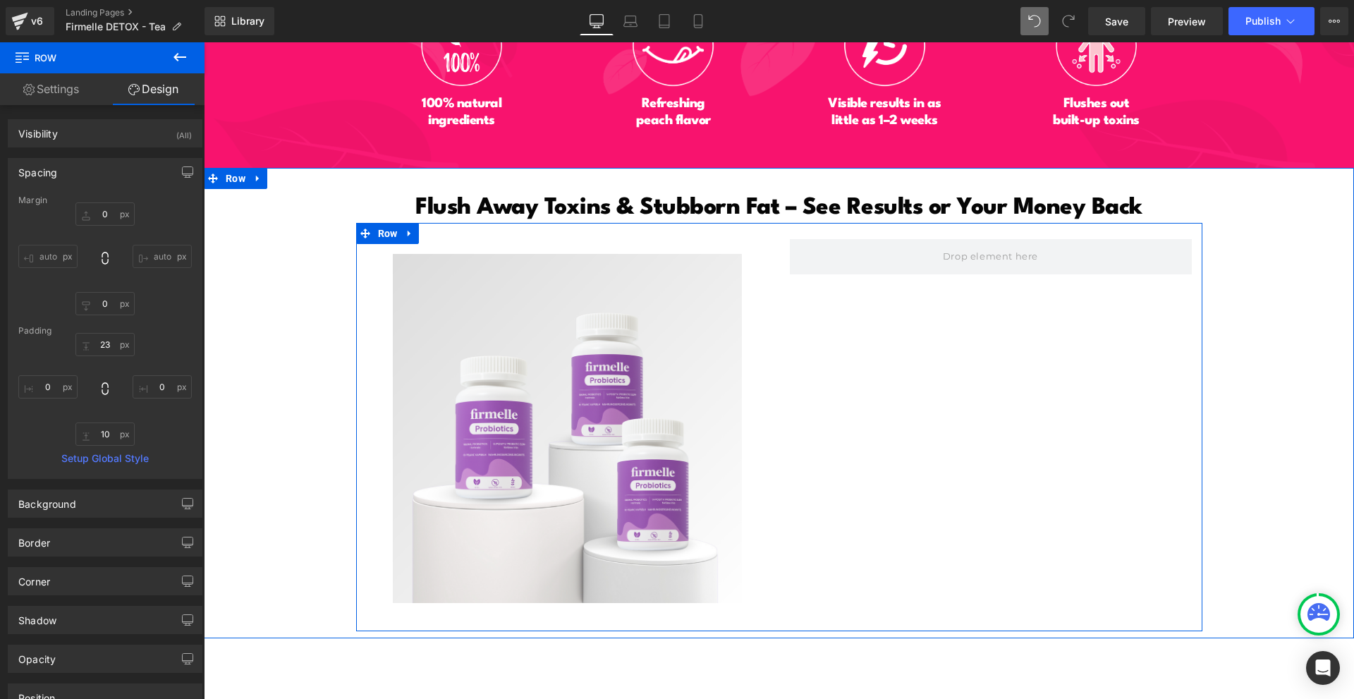
scroll to position [6680, 0]
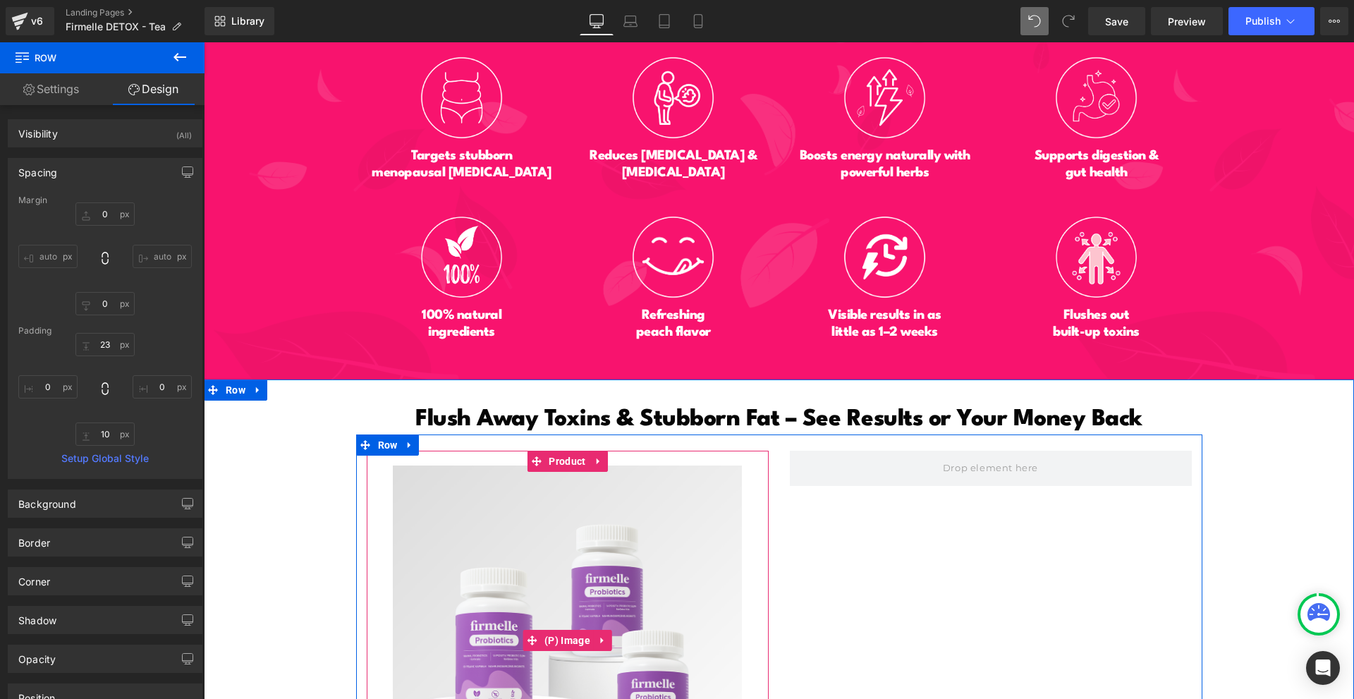
click at [492, 468] on img at bounding box center [567, 639] width 349 height 349
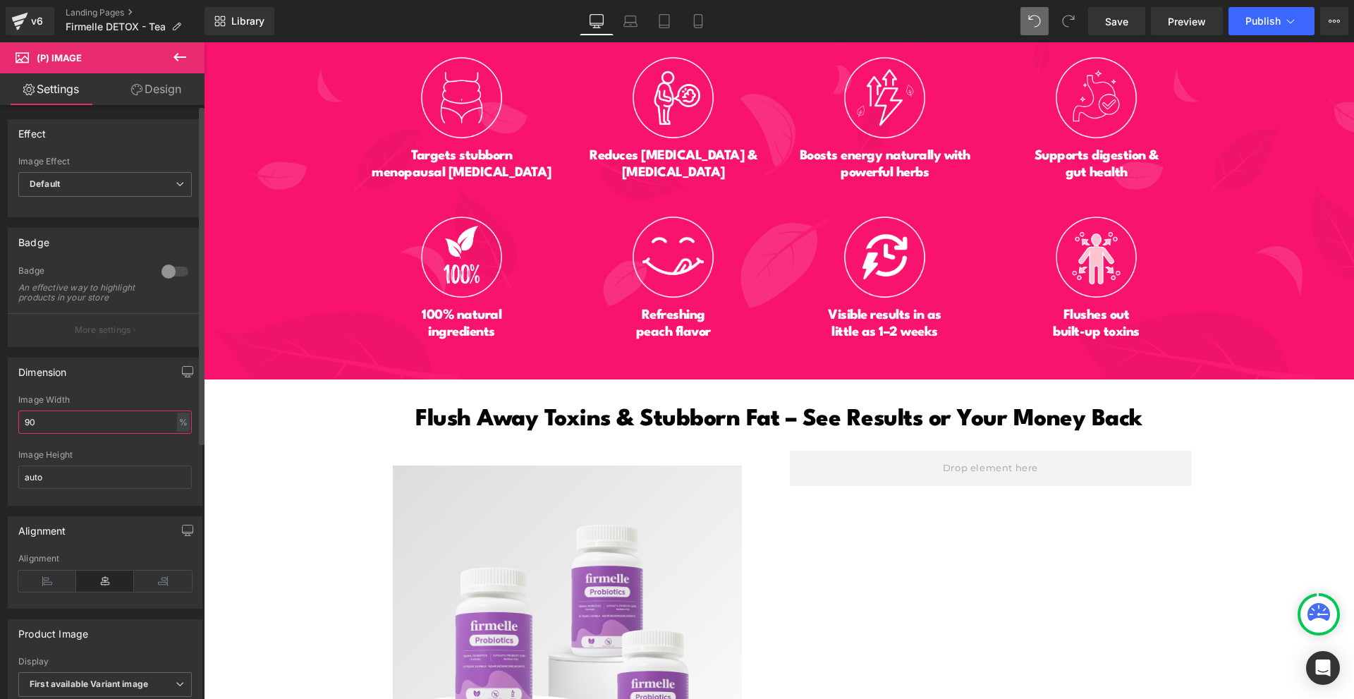
click at [97, 434] on input "90" at bounding box center [104, 421] width 173 height 23
type input "95"
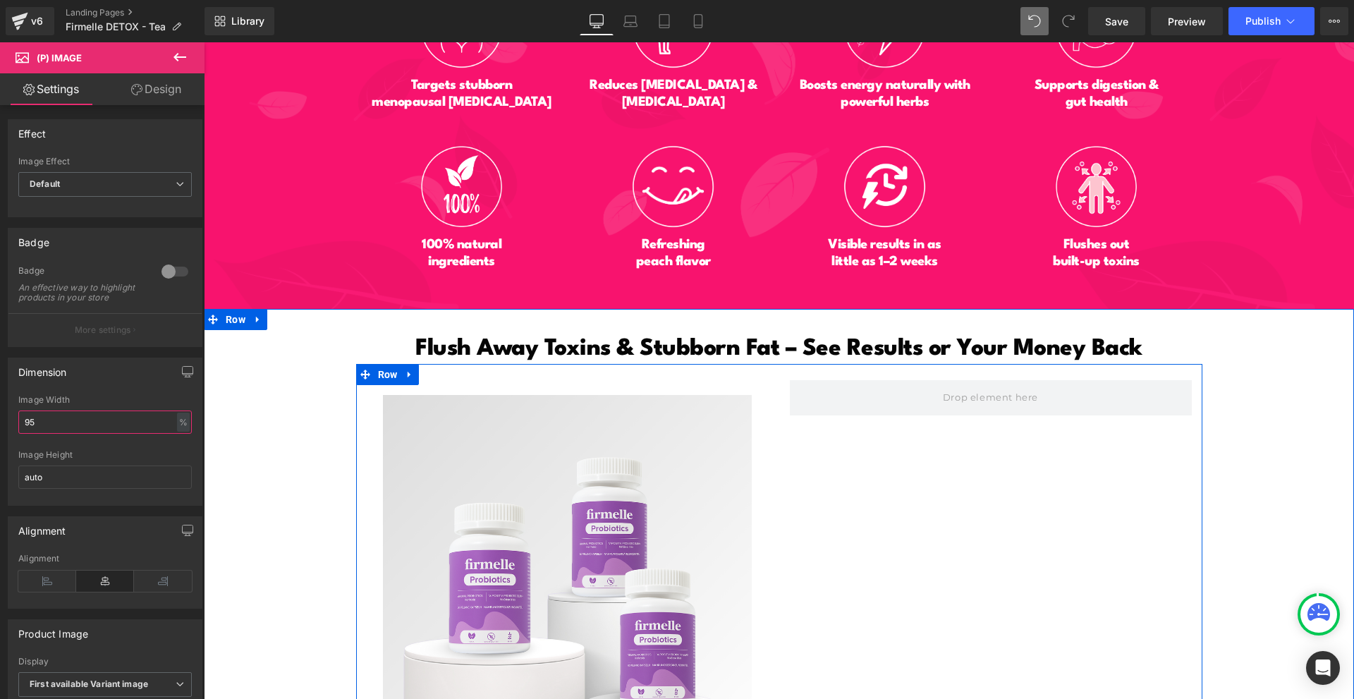
scroll to position [6821, 0]
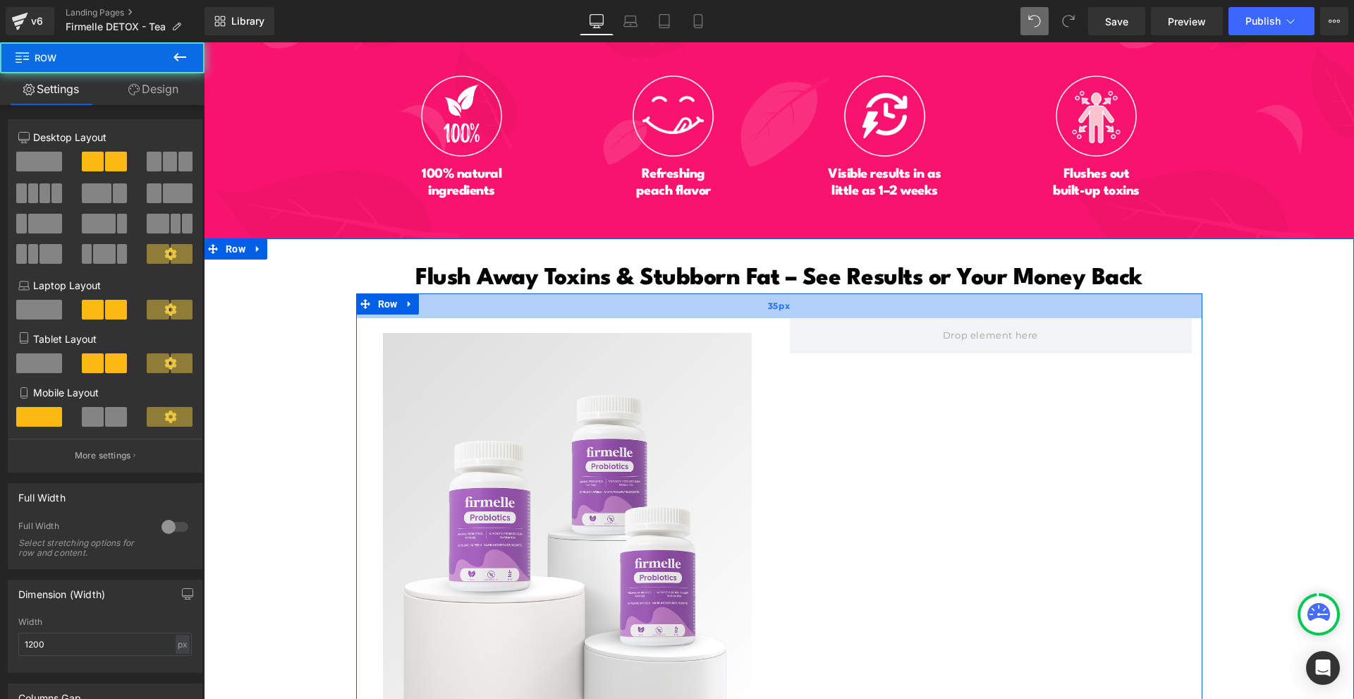
drag, startPoint x: 889, startPoint y: 287, endPoint x: 891, endPoint y: 295, distance: 8.7
click at [891, 295] on div "35px" at bounding box center [779, 305] width 846 height 25
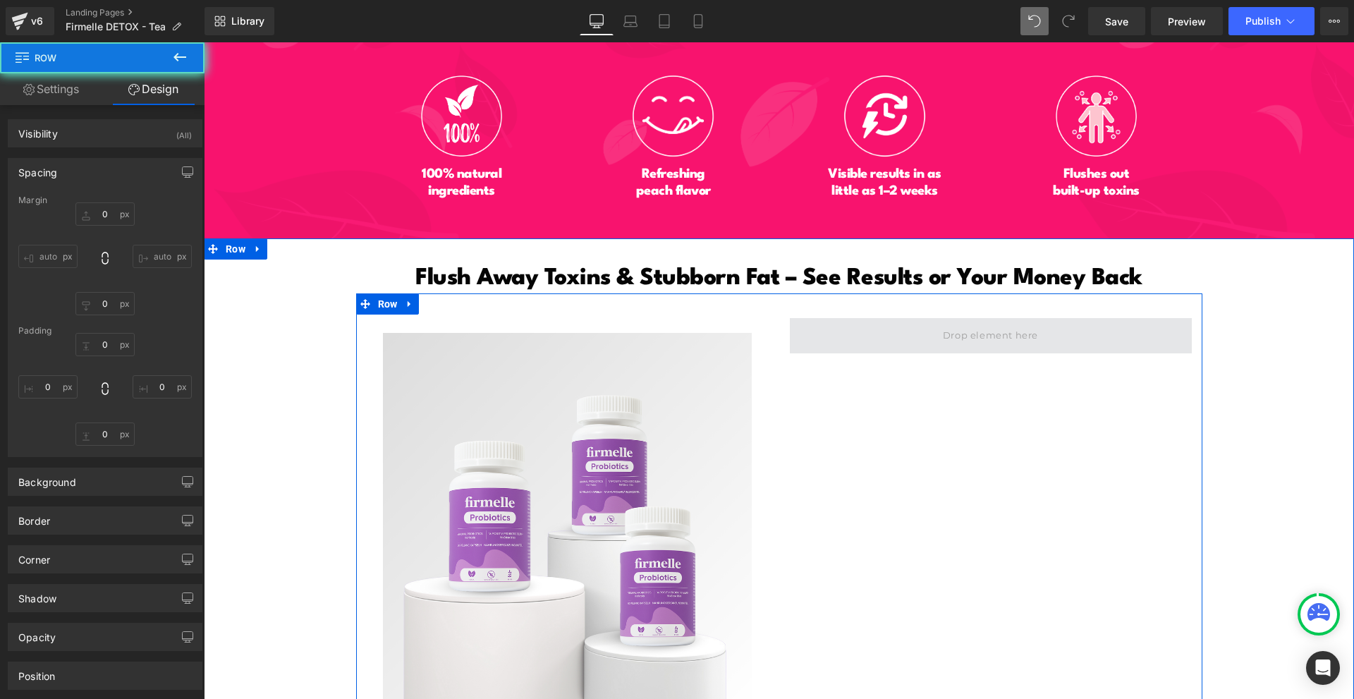
type input "0"
type input "35"
type input "0"
type input "10"
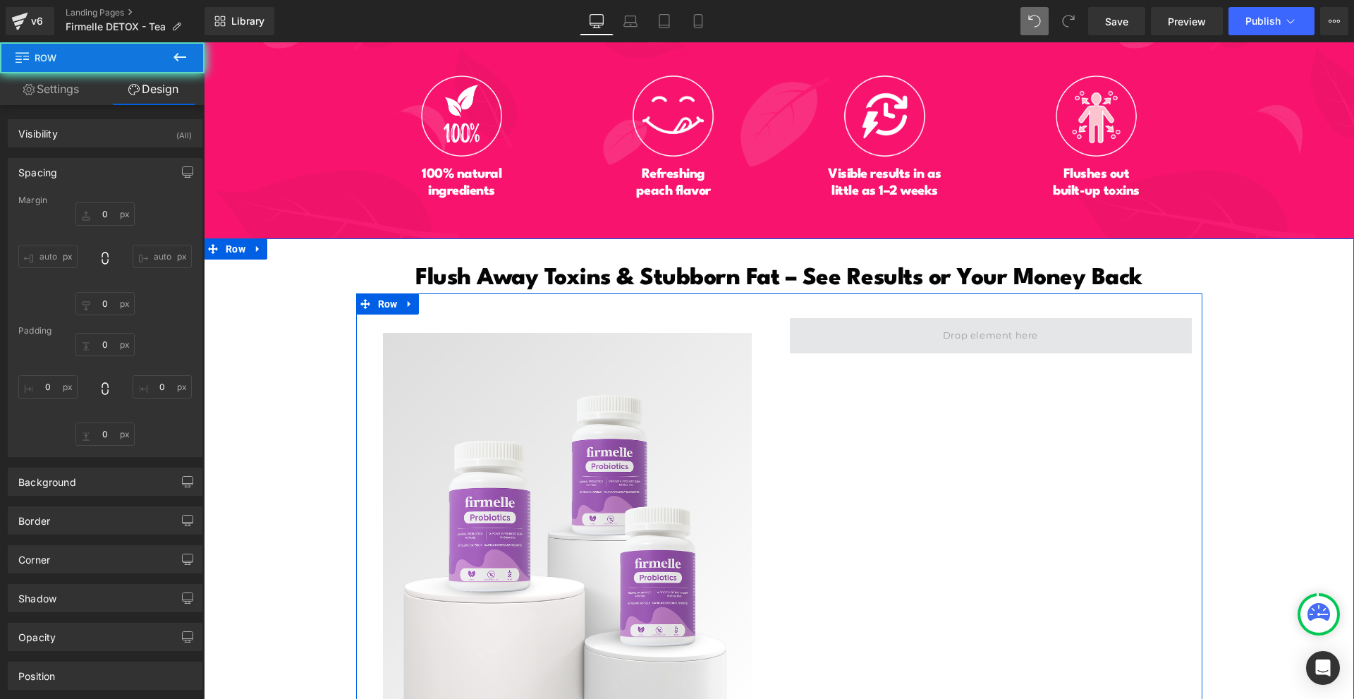
type input "0"
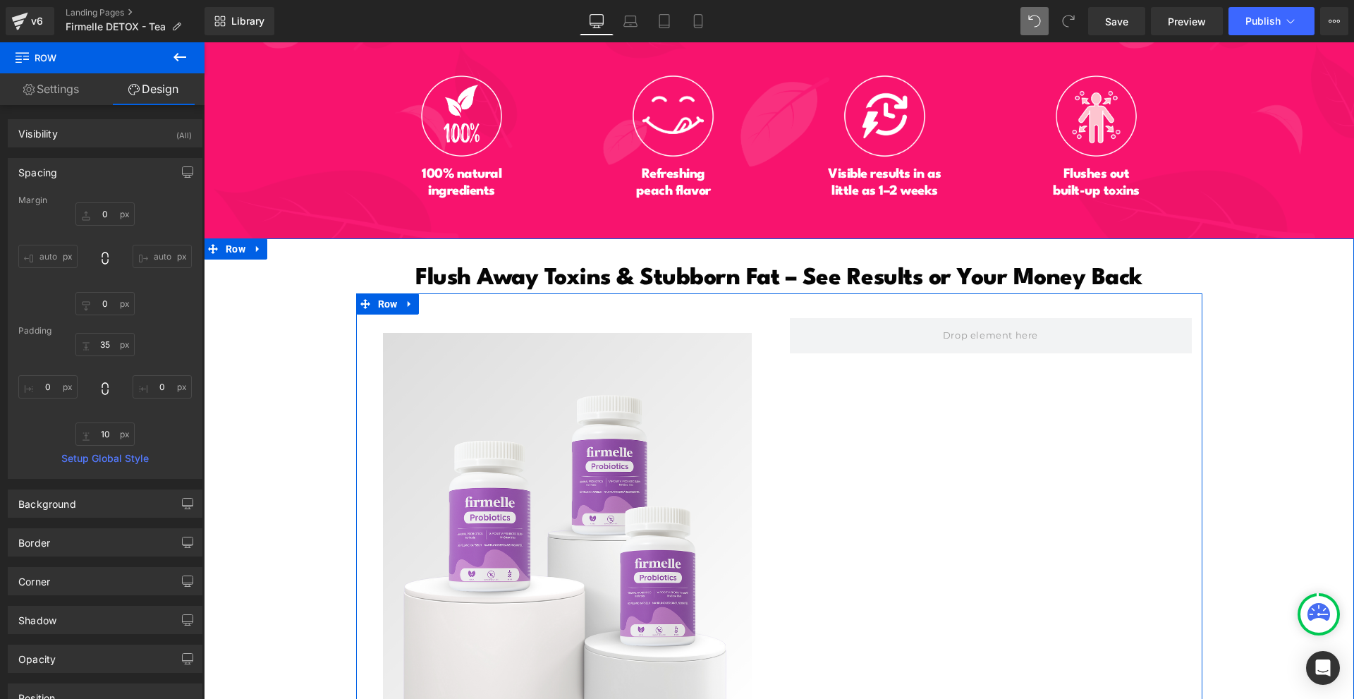
scroll to position [7032, 0]
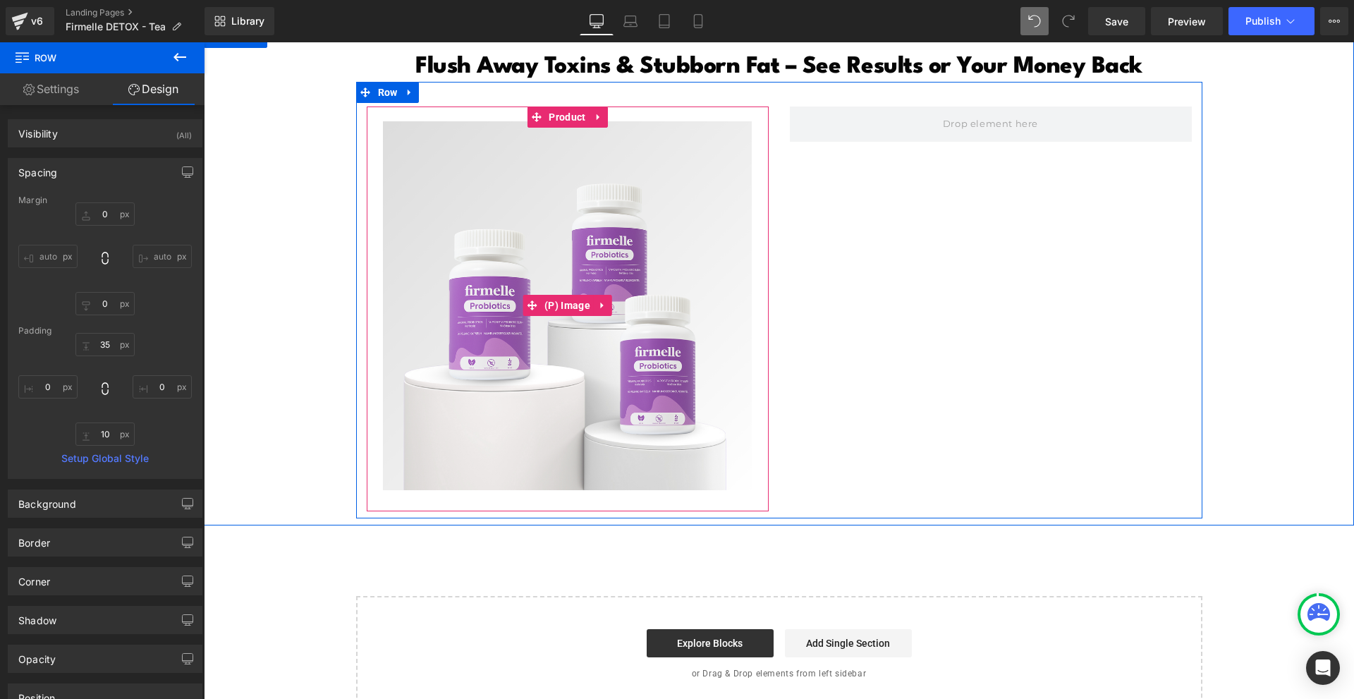
click at [630, 320] on img at bounding box center [567, 305] width 369 height 369
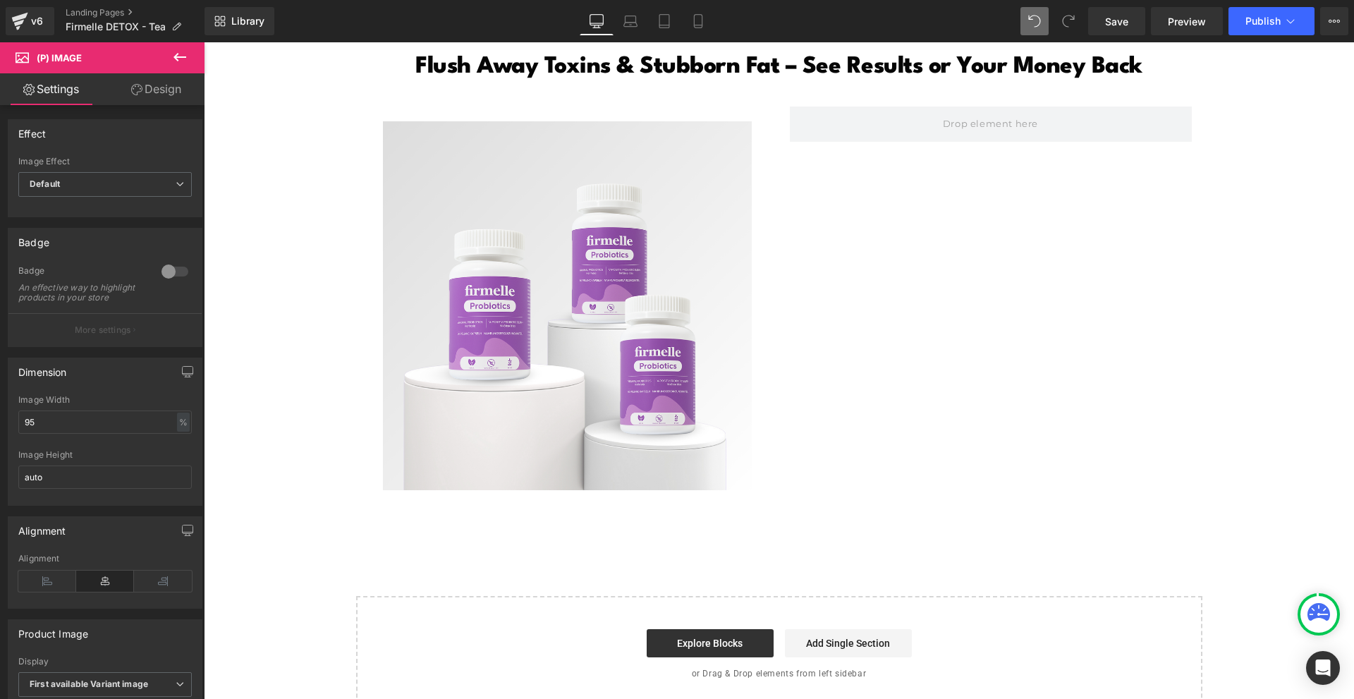
click at [190, 53] on button at bounding box center [179, 57] width 49 height 31
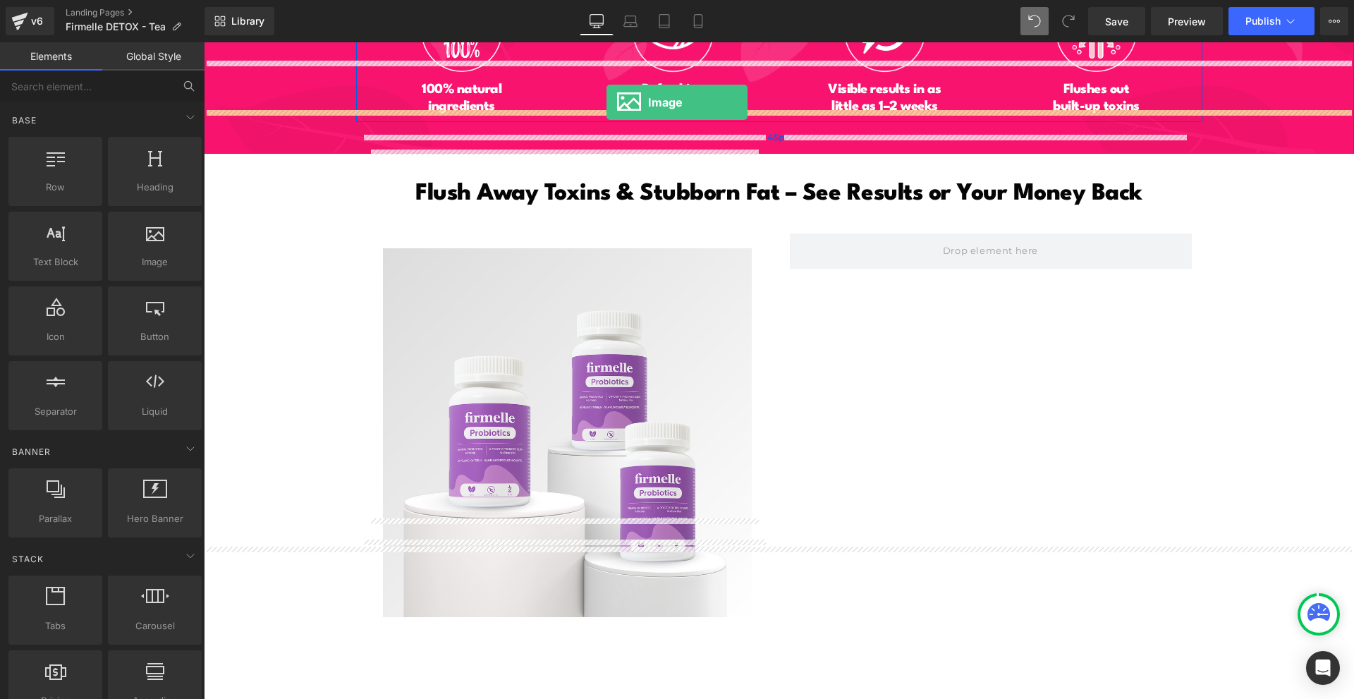
scroll to position [6835, 0]
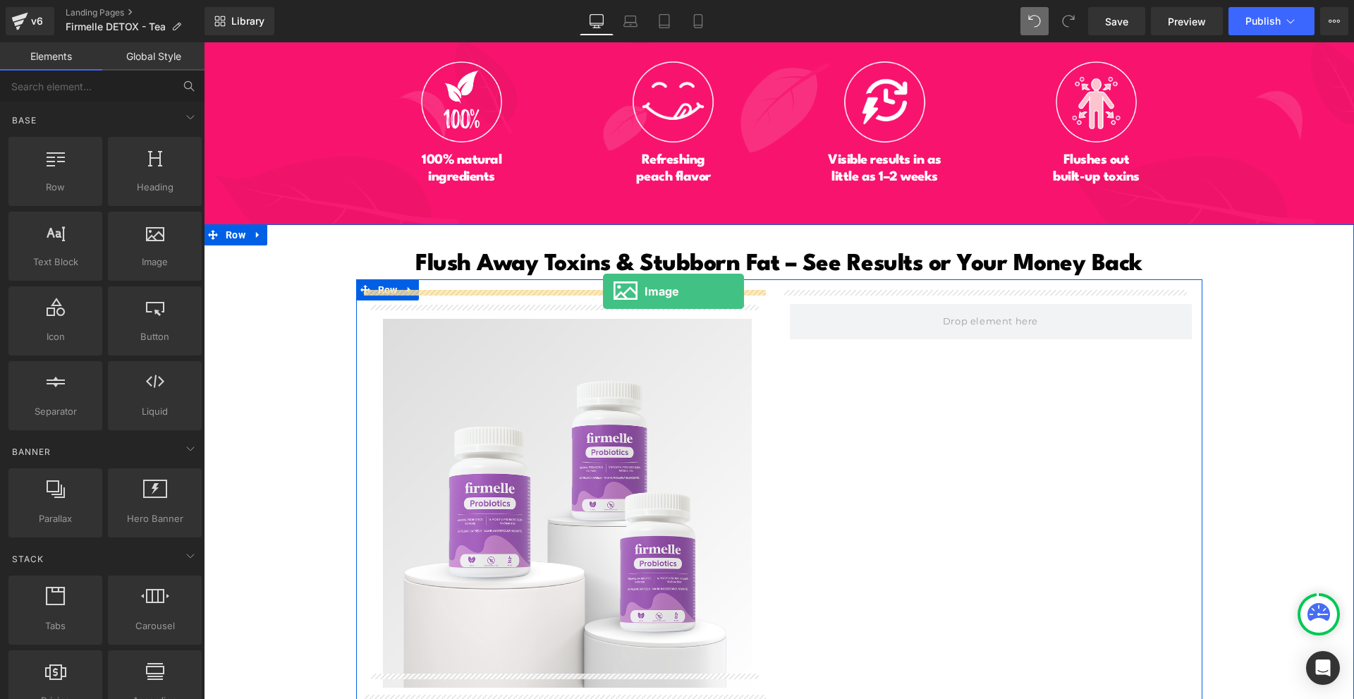
drag, startPoint x: 590, startPoint y: 95, endPoint x: 604, endPoint y: 291, distance: 196.5
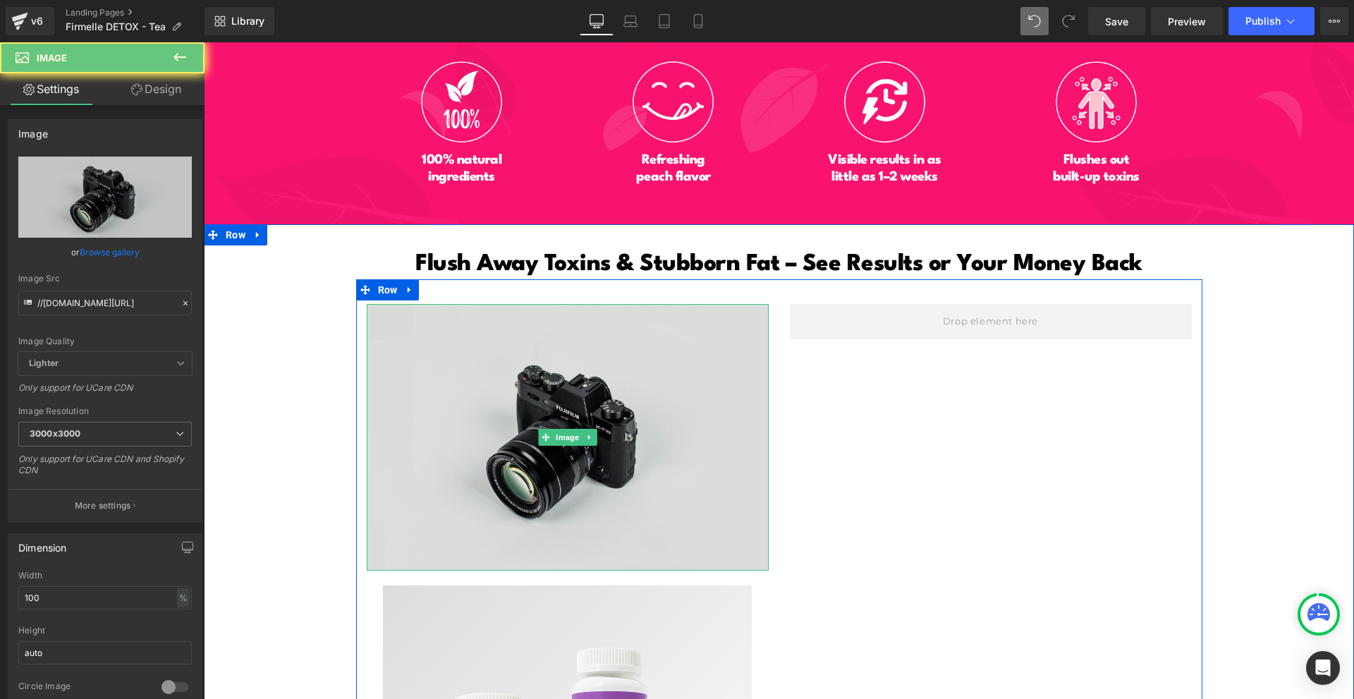
click at [637, 368] on img at bounding box center [568, 437] width 402 height 267
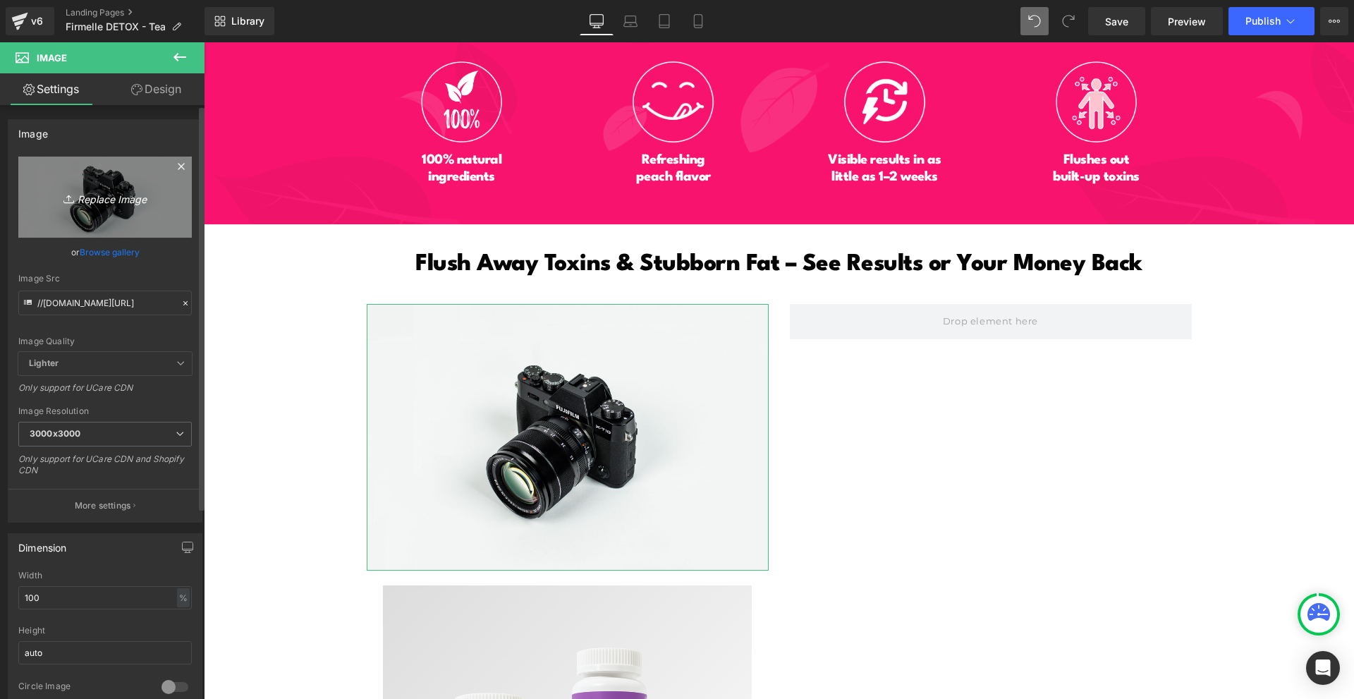
click at [94, 177] on link "Replace Image" at bounding box center [104, 197] width 173 height 81
type input "C:\fakepath\ChatGPT Image 2025. aug. 15. 23_29_36.png"
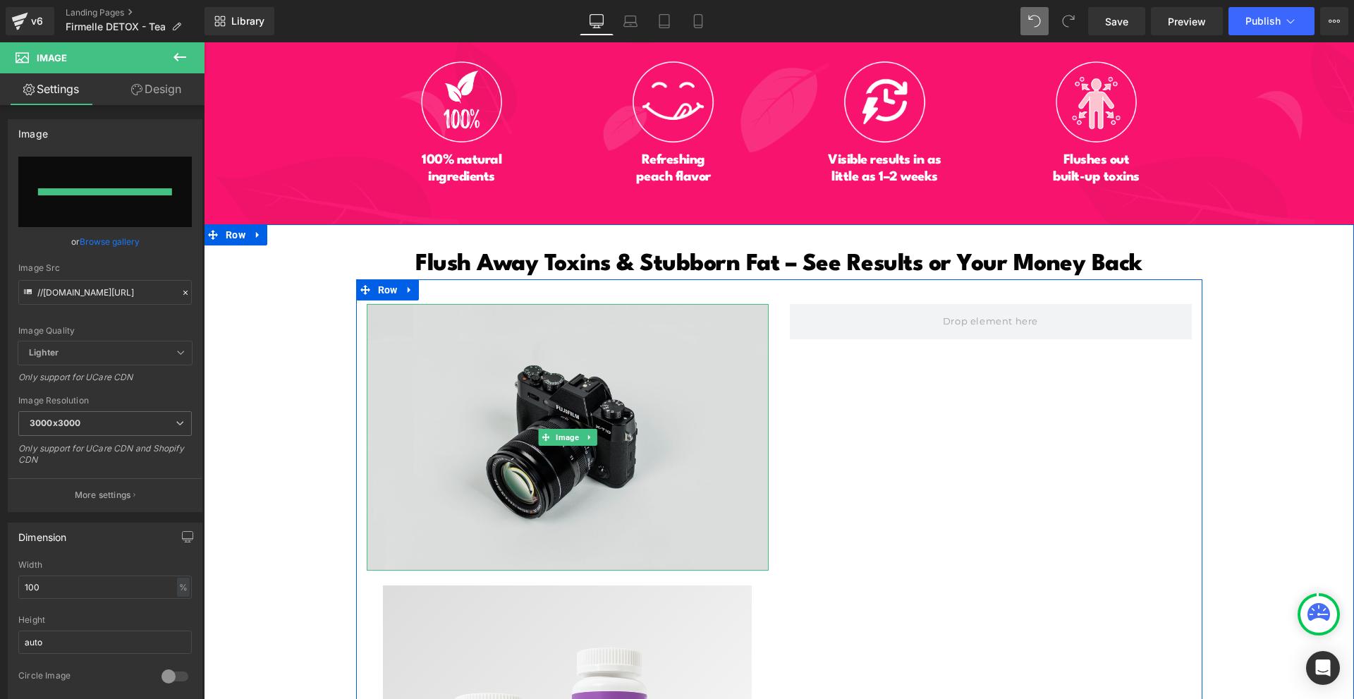
type input "[URL][DOMAIN_NAME][DATE]"
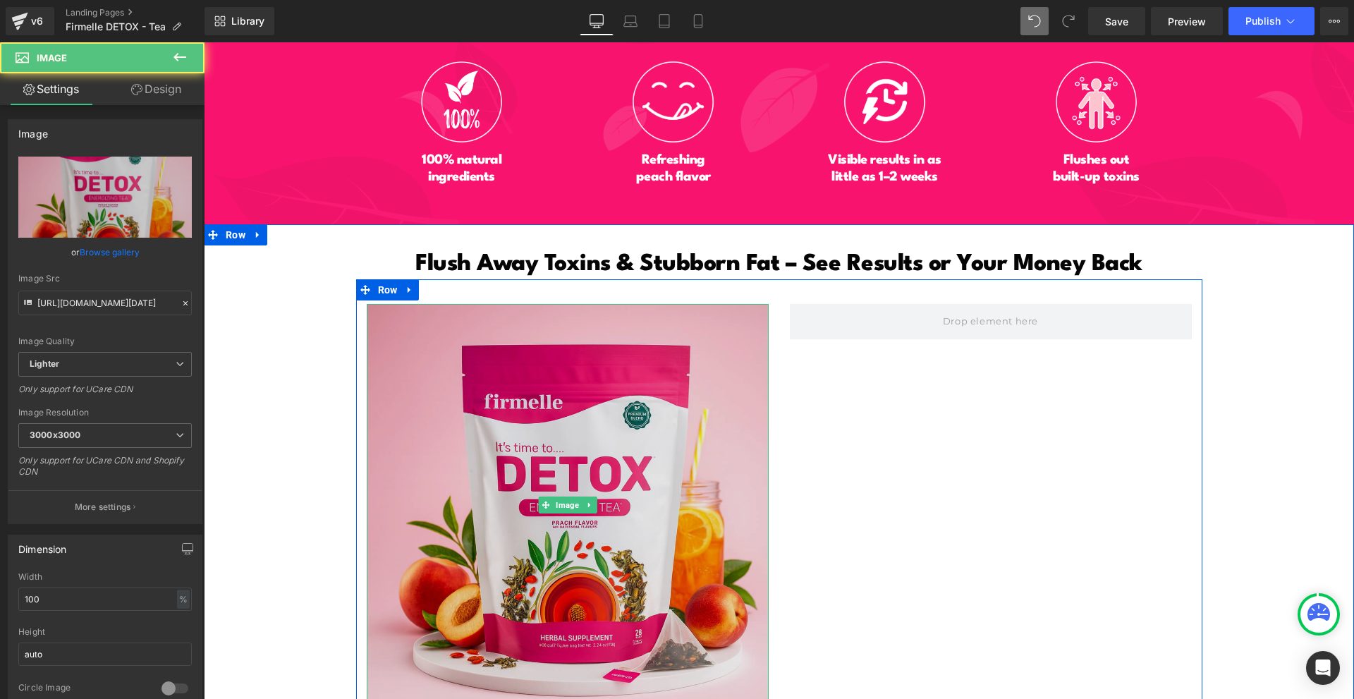
click at [729, 445] on img at bounding box center [568, 505] width 402 height 402
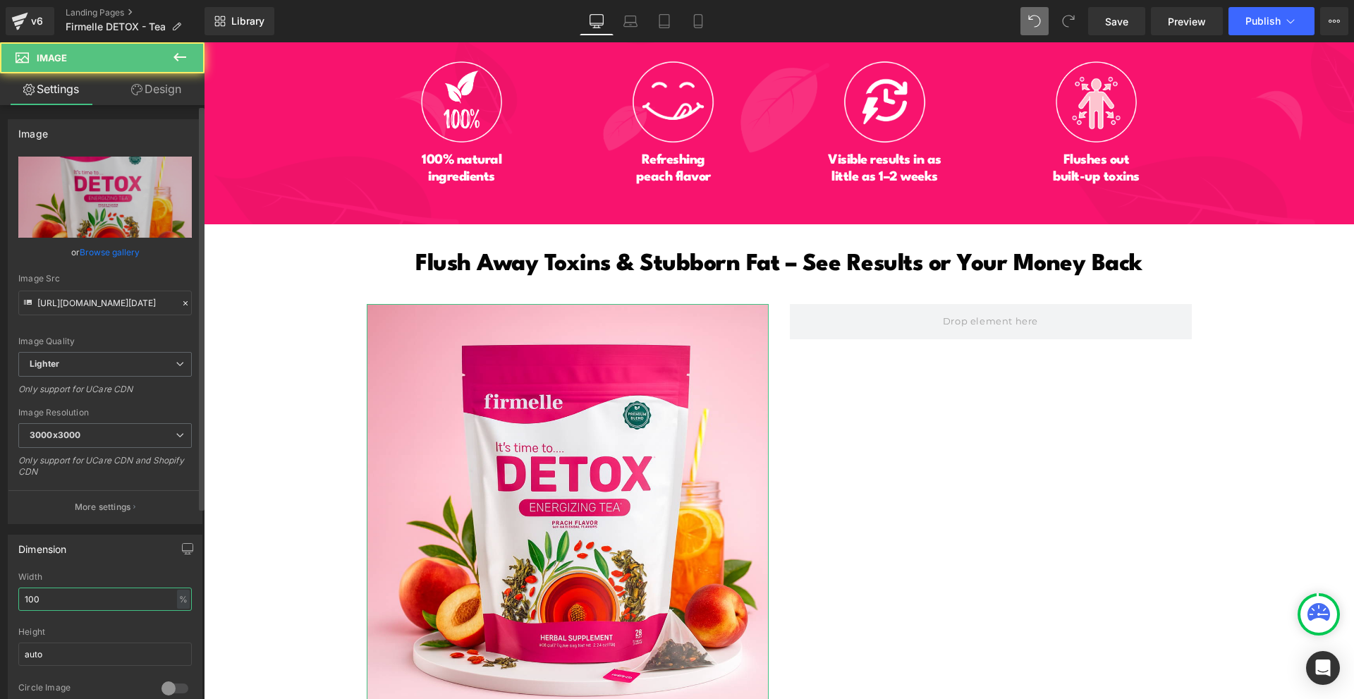
click at [83, 592] on input "100" at bounding box center [104, 598] width 173 height 23
click at [83, 591] on input "100" at bounding box center [104, 598] width 173 height 23
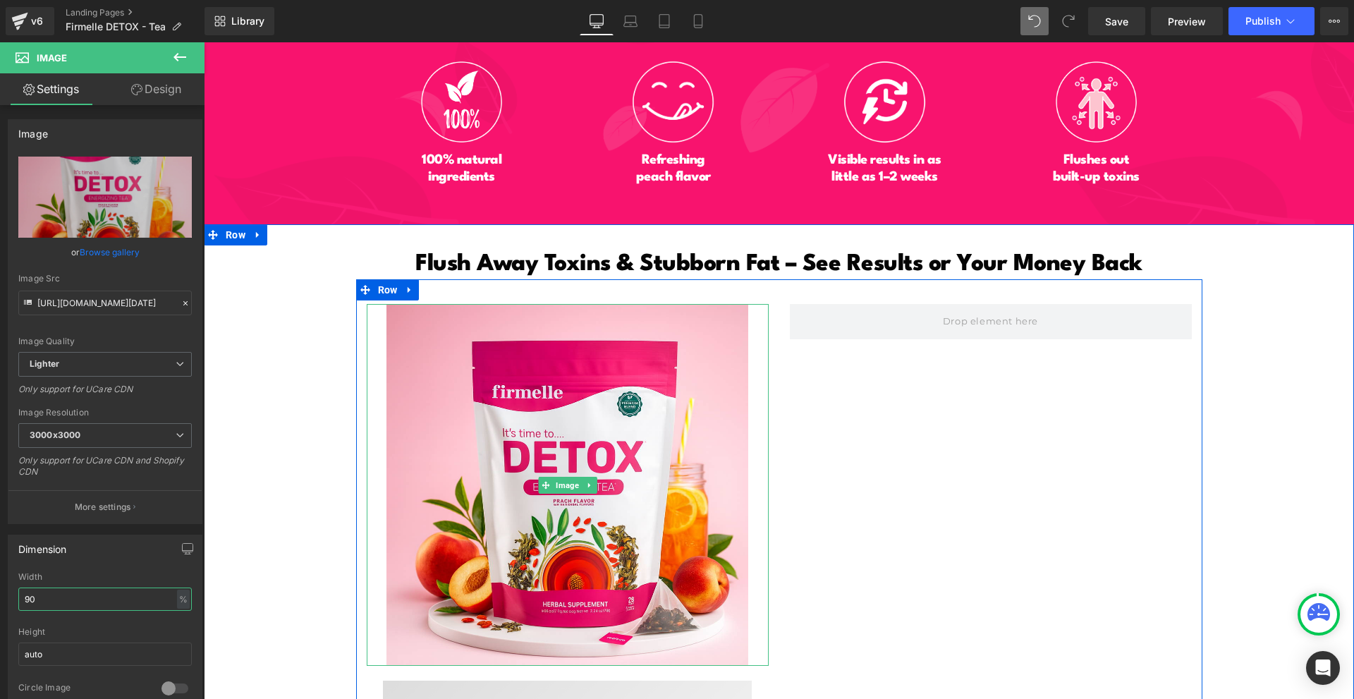
scroll to position [7187, 0]
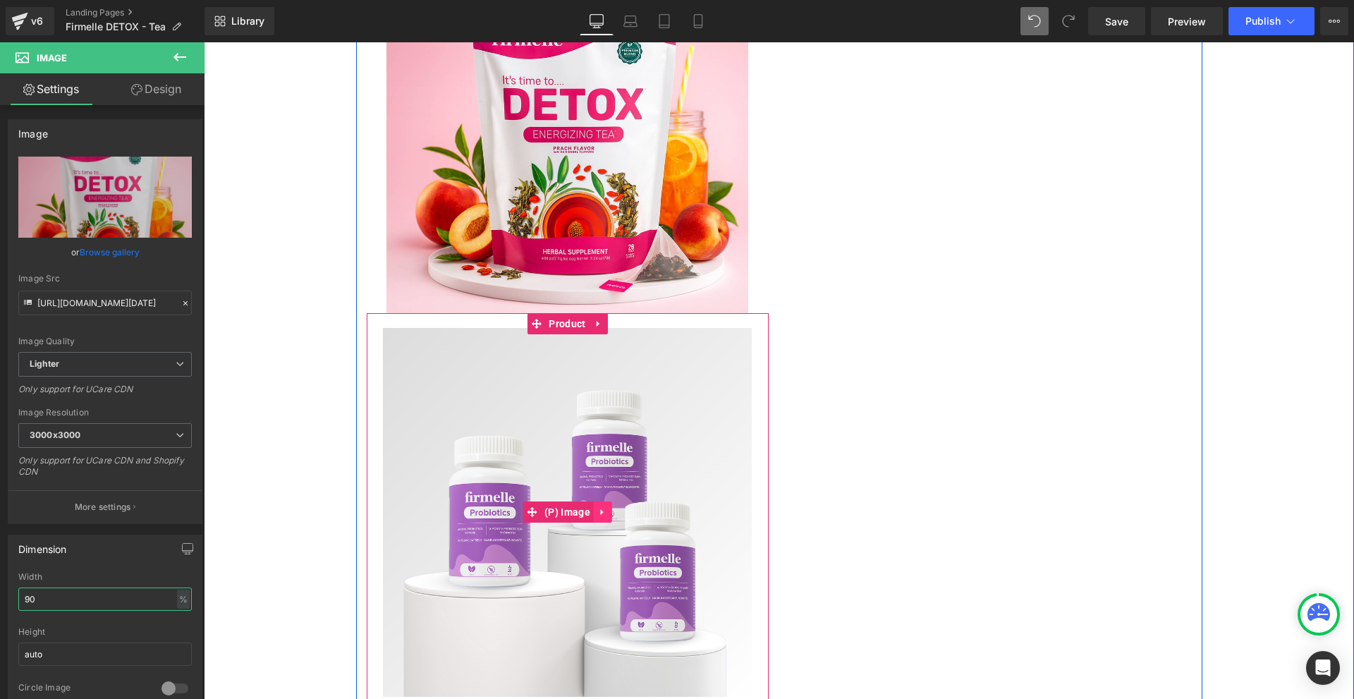
type input "90"
click at [601, 507] on icon at bounding box center [603, 512] width 10 height 11
click at [607, 507] on icon at bounding box center [612, 512] width 10 height 10
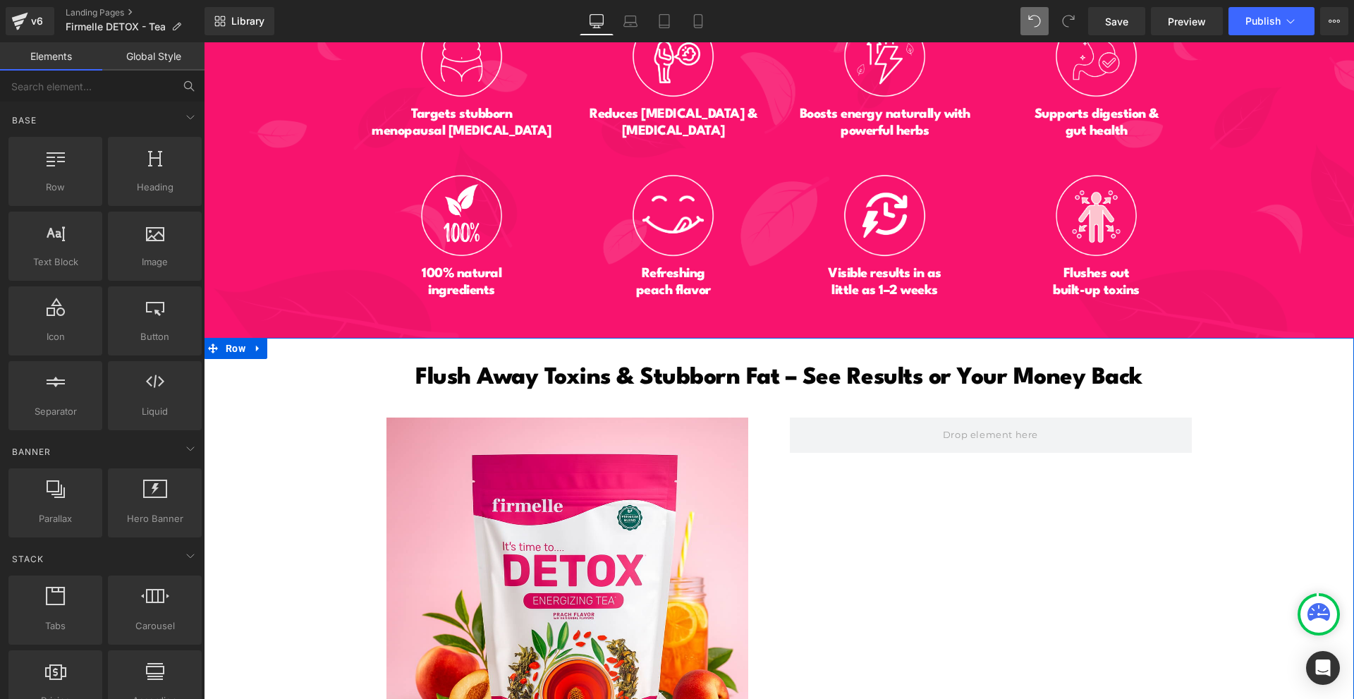
scroll to position [6933, 0]
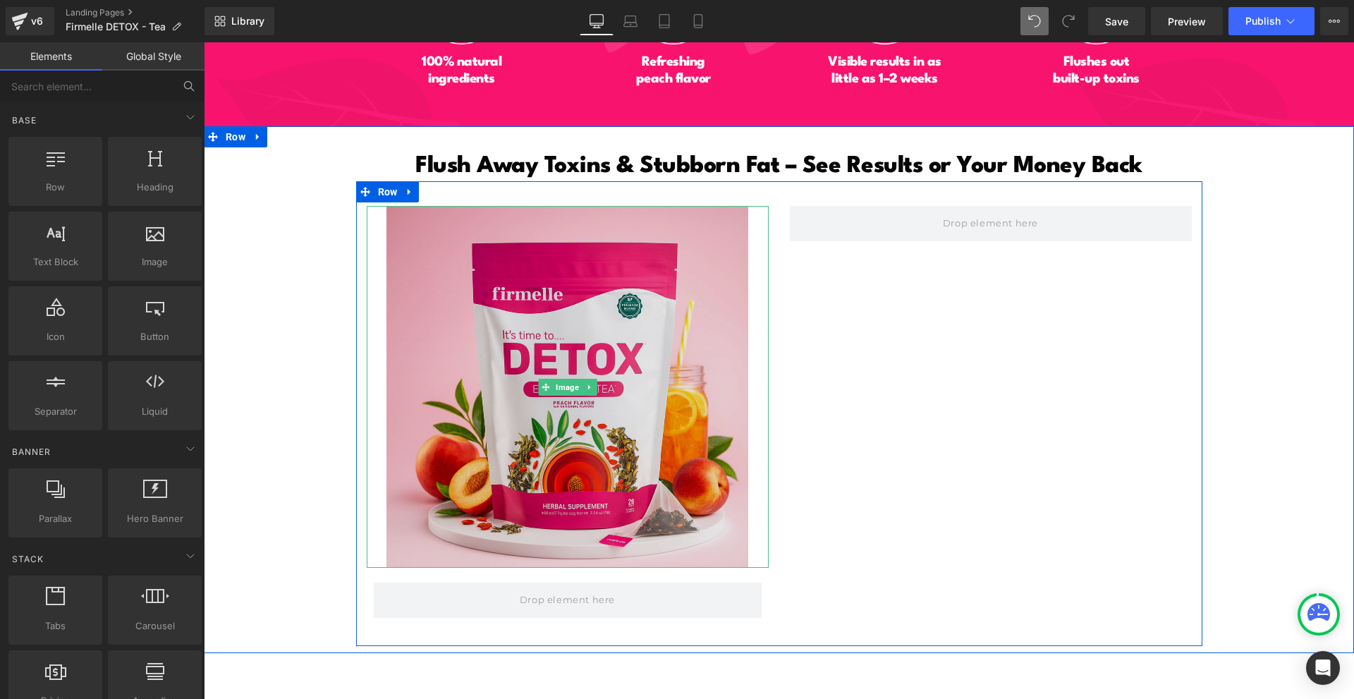
click at [703, 285] on img at bounding box center [567, 387] width 362 height 362
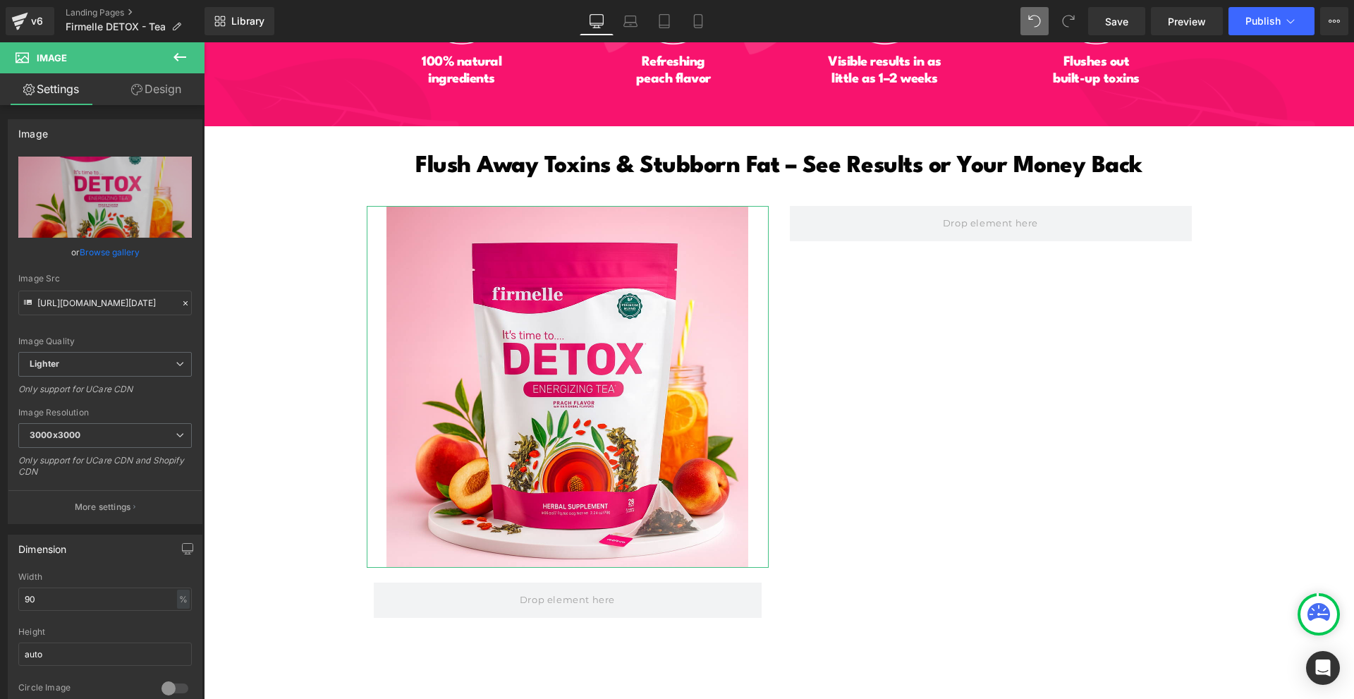
click at [146, 99] on link "Design" at bounding box center [156, 89] width 102 height 32
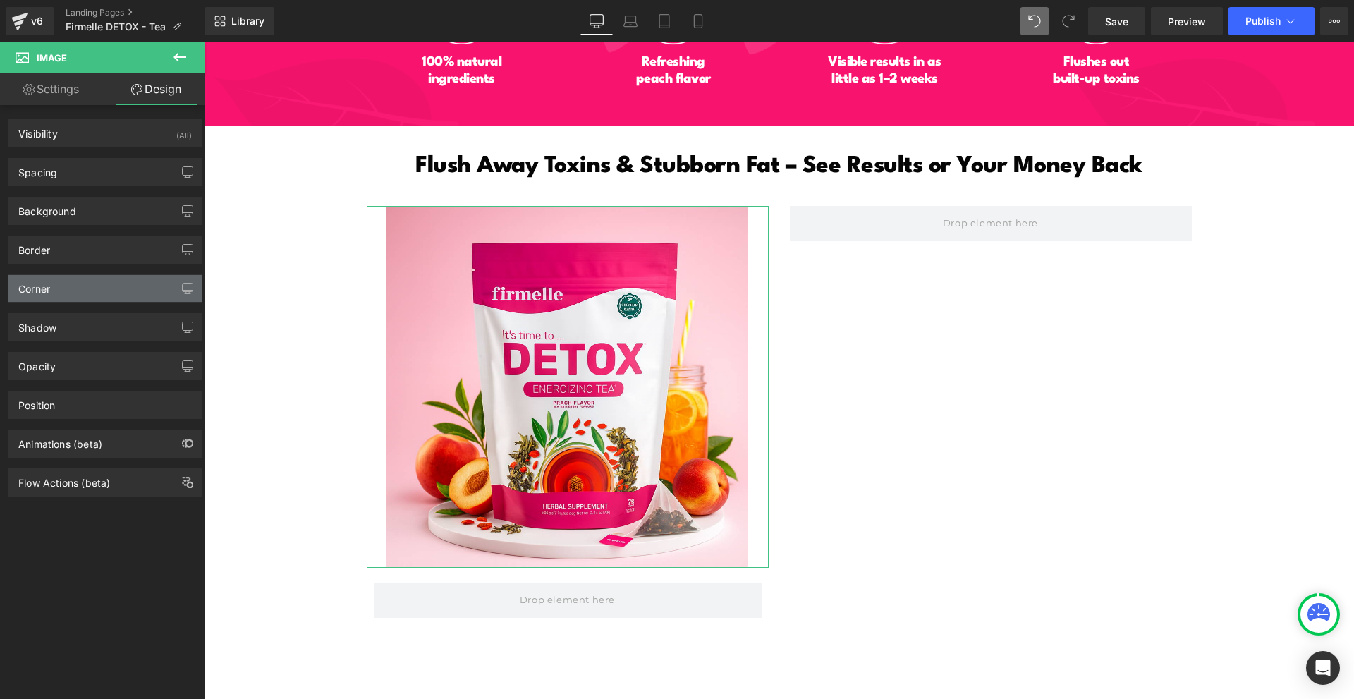
type input "0"
click at [62, 290] on div "Corner" at bounding box center [104, 288] width 193 height 27
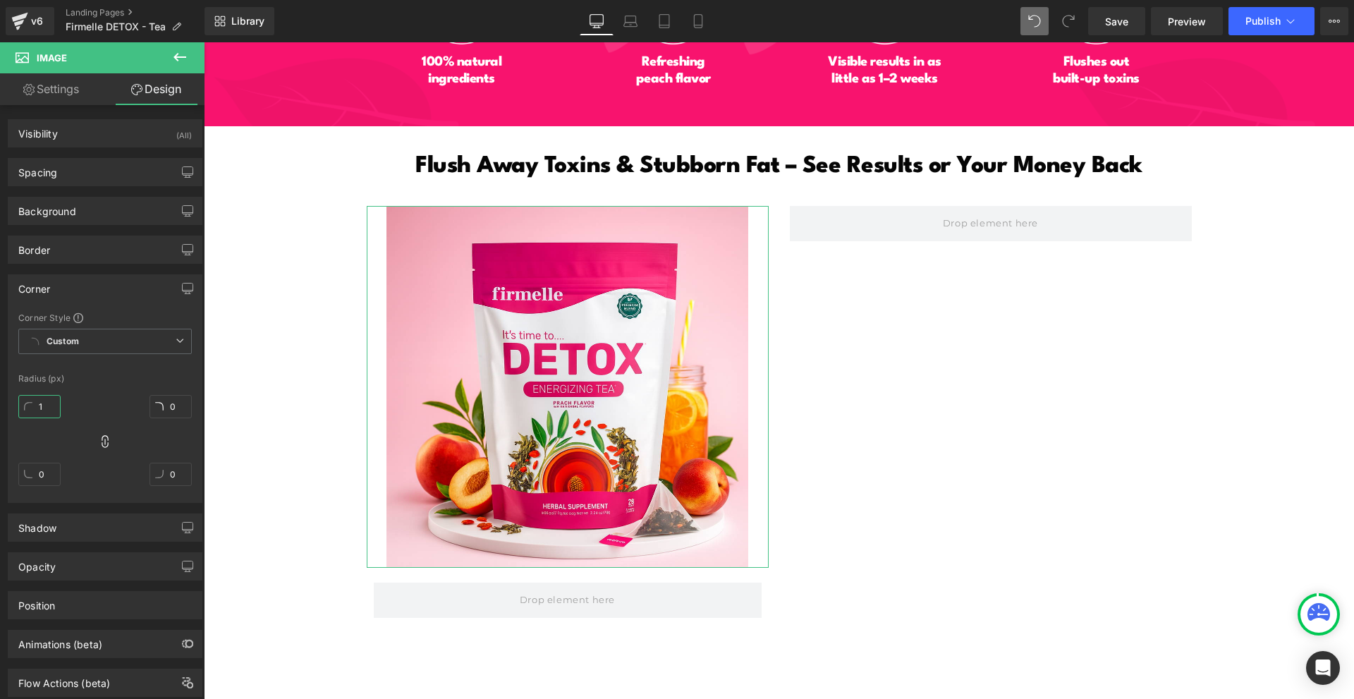
click at [47, 401] on input "1" at bounding box center [39, 406] width 42 height 23
type input "10"
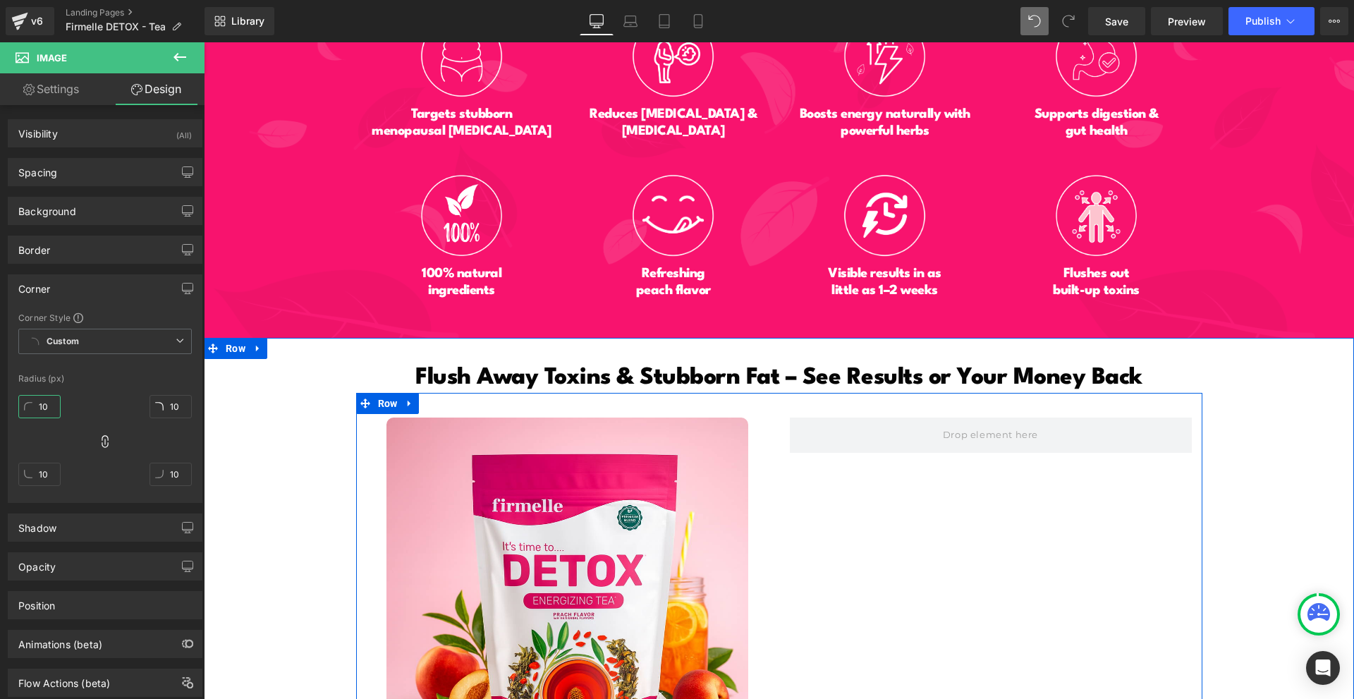
scroll to position [6862, 0]
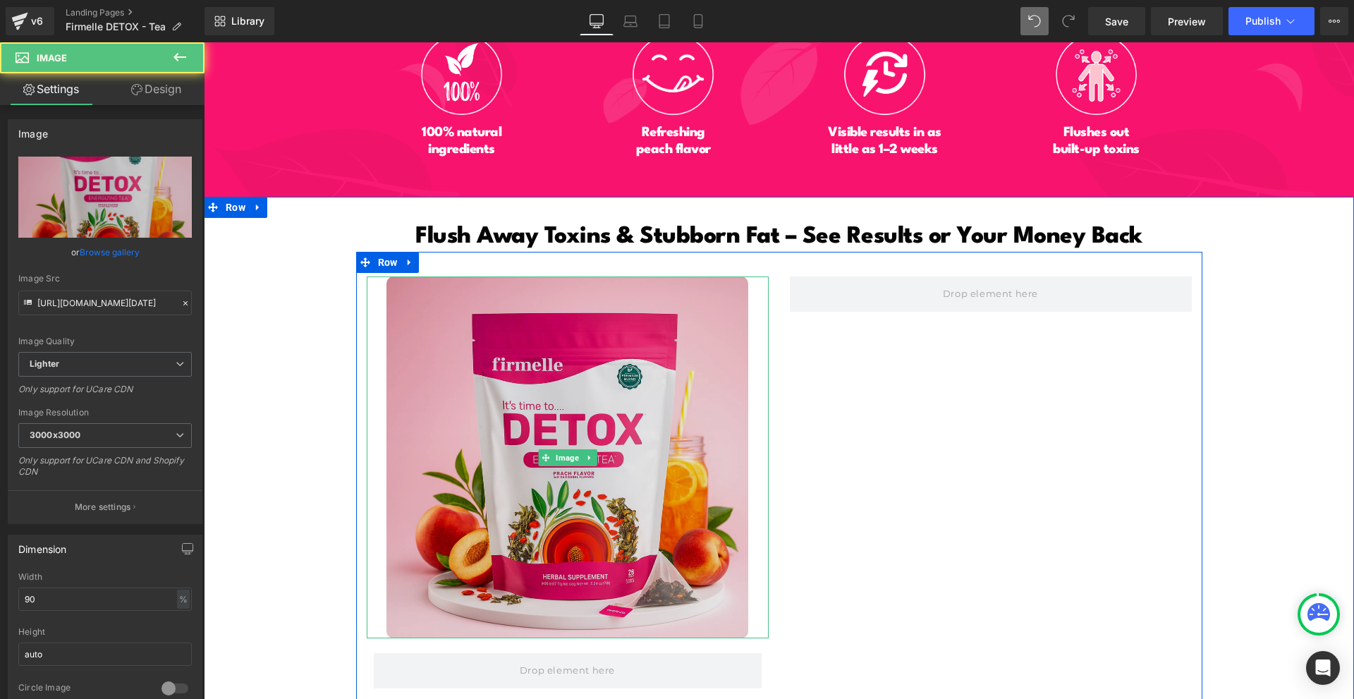
click at [678, 347] on img at bounding box center [567, 457] width 362 height 362
click at [556, 333] on img at bounding box center [567, 457] width 362 height 362
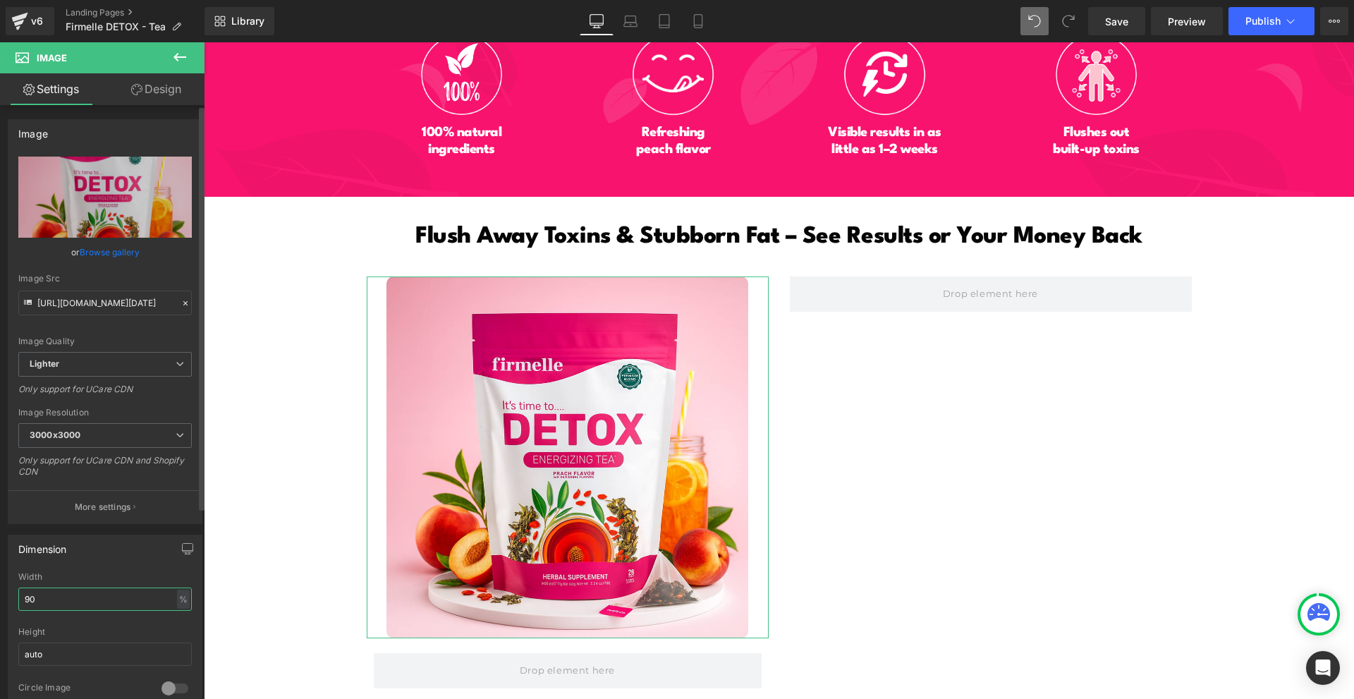
click at [87, 609] on input "90" at bounding box center [104, 598] width 173 height 23
type input "9"
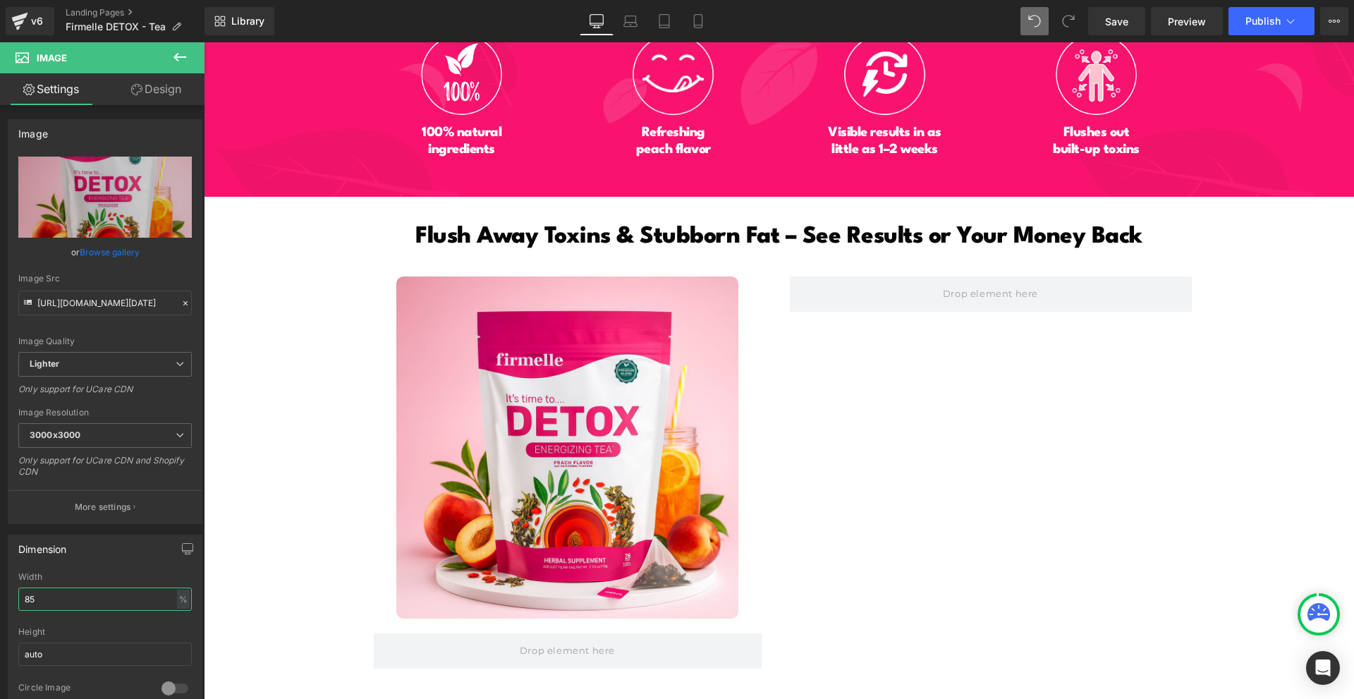
type input "85"
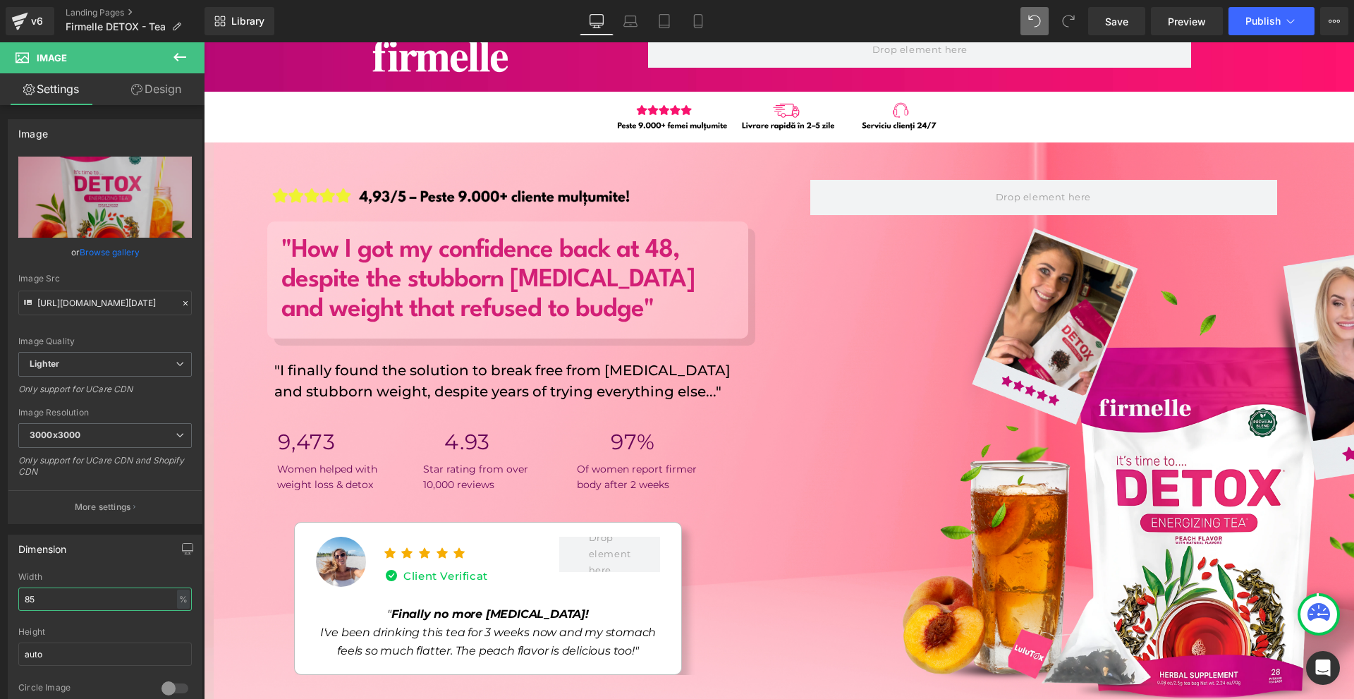
scroll to position [0, 0]
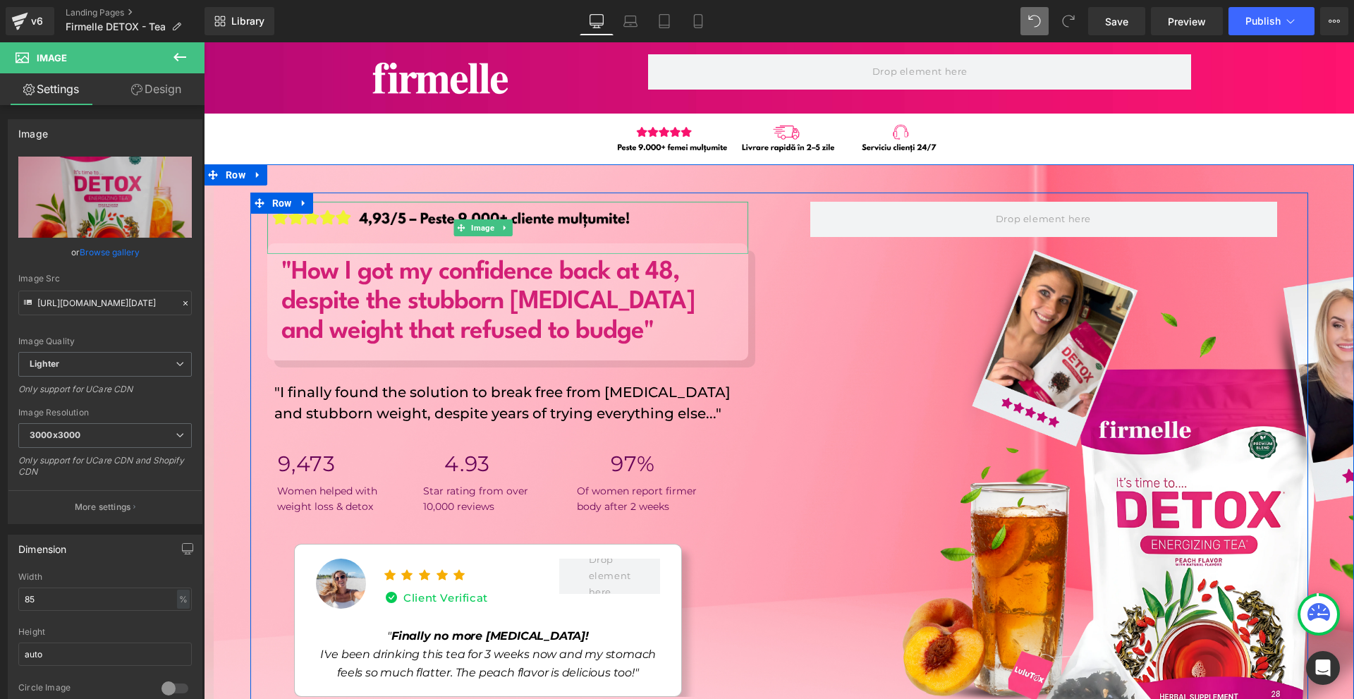
drag, startPoint x: 501, startPoint y: 226, endPoint x: 493, endPoint y: 227, distance: 7.9
click at [501, 226] on icon at bounding box center [505, 228] width 8 height 8
click at [494, 227] on icon at bounding box center [498, 228] width 8 height 8
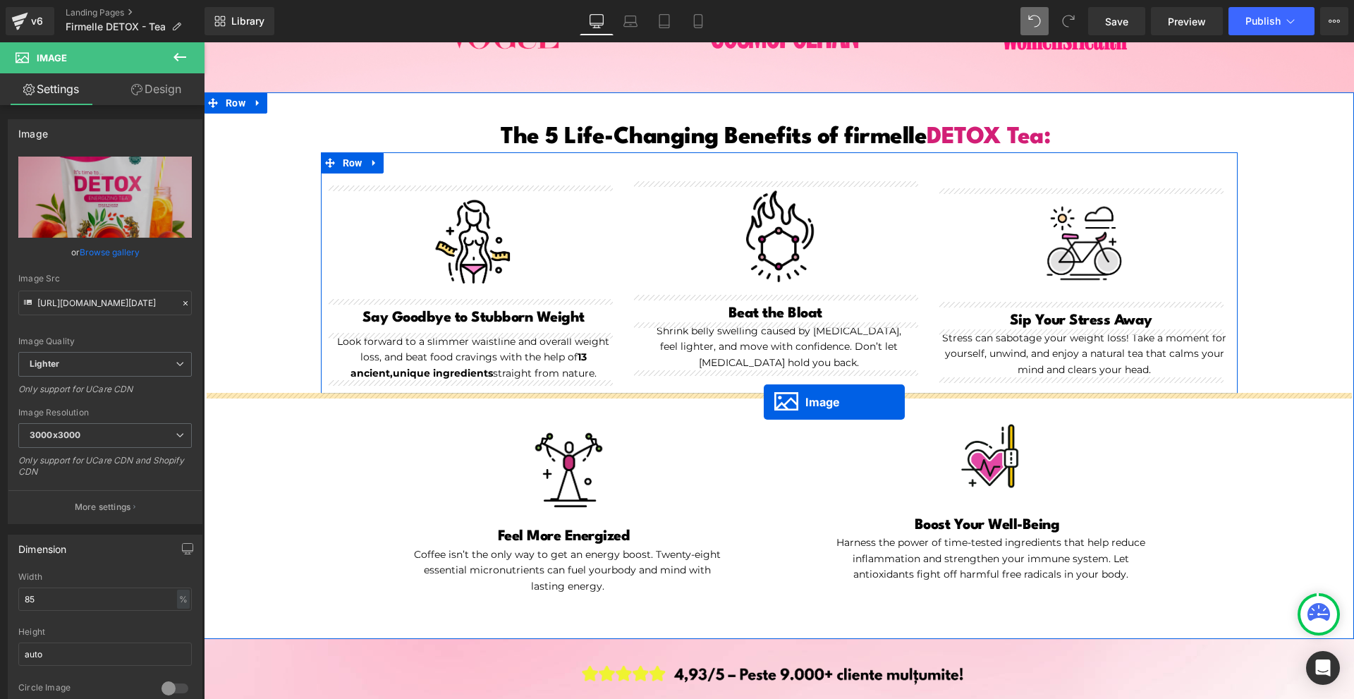
drag, startPoint x: 468, startPoint y: 284, endPoint x: 764, endPoint y: 402, distance: 318.1
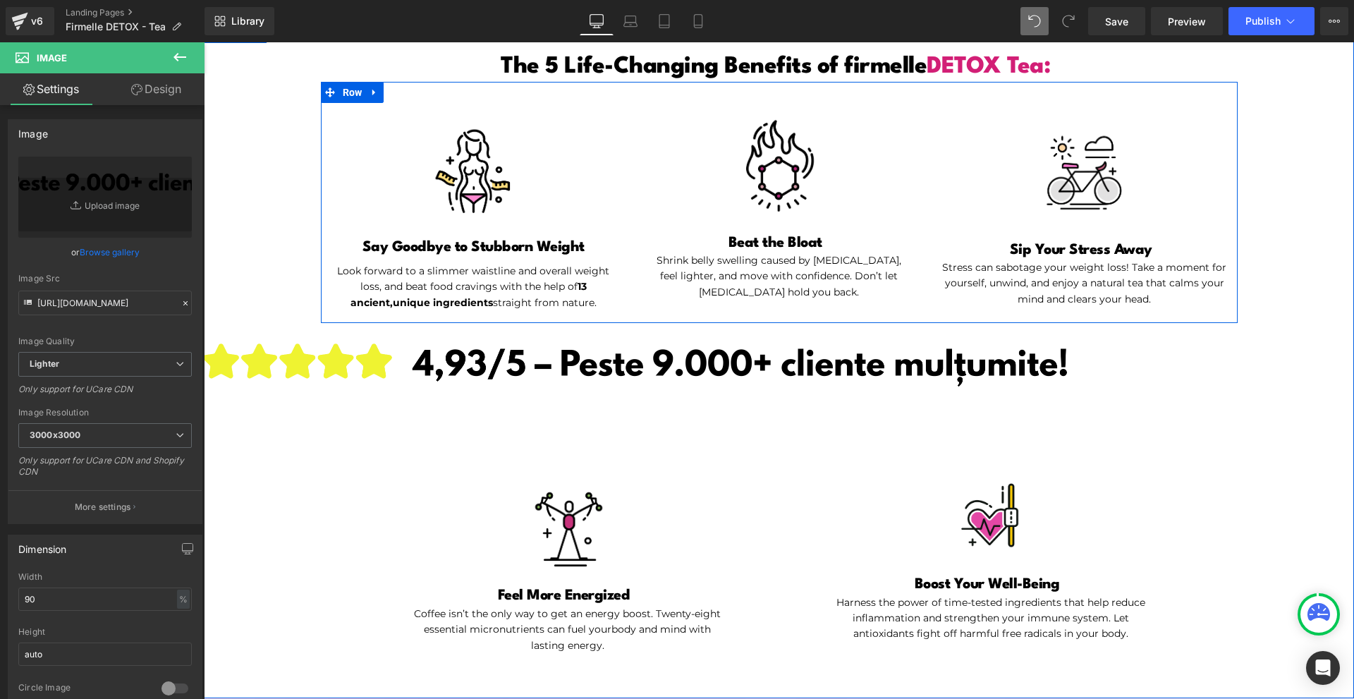
scroll to position [878, 0]
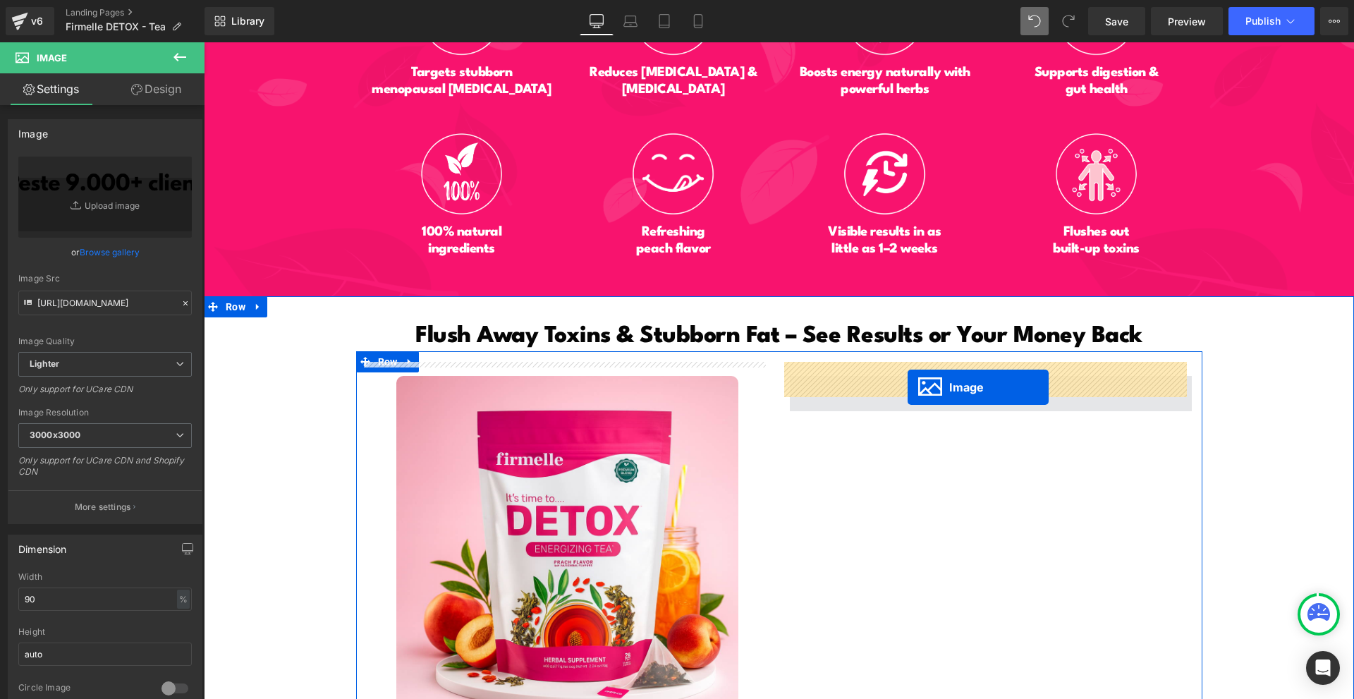
drag, startPoint x: 783, startPoint y: 365, endPoint x: 908, endPoint y: 387, distance: 126.1
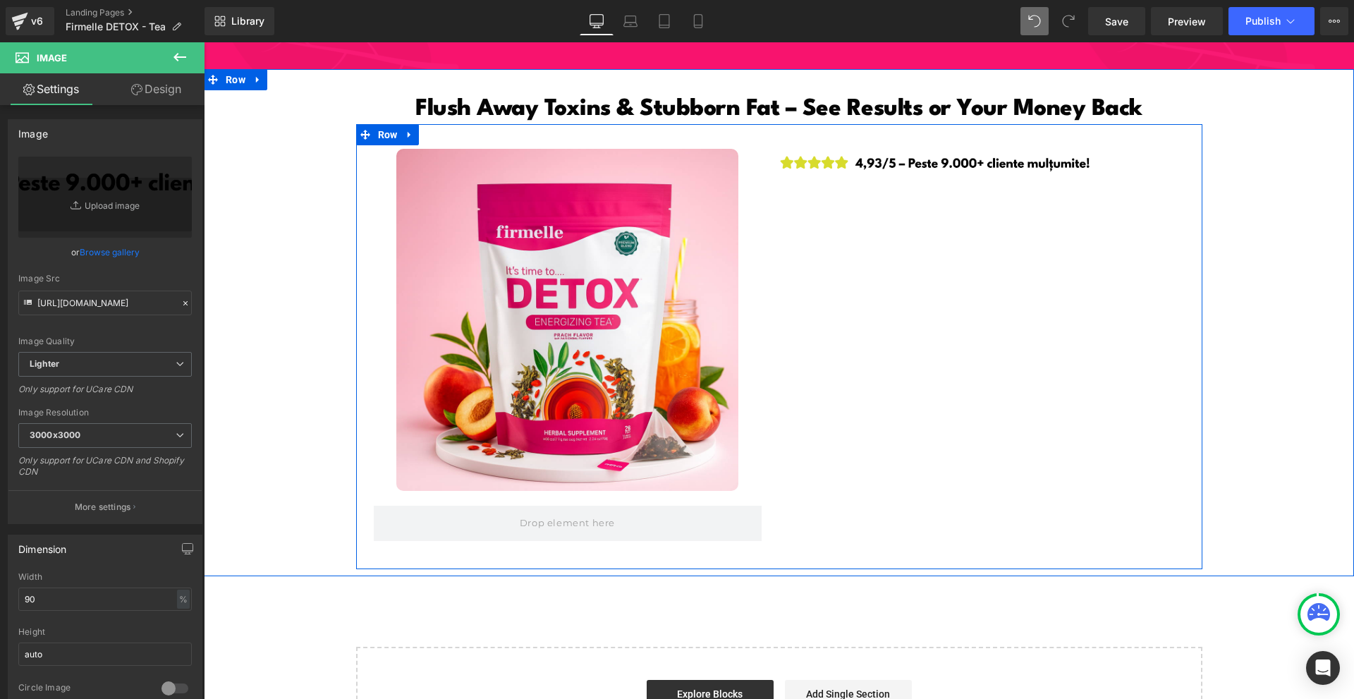
scroll to position [6849, 0]
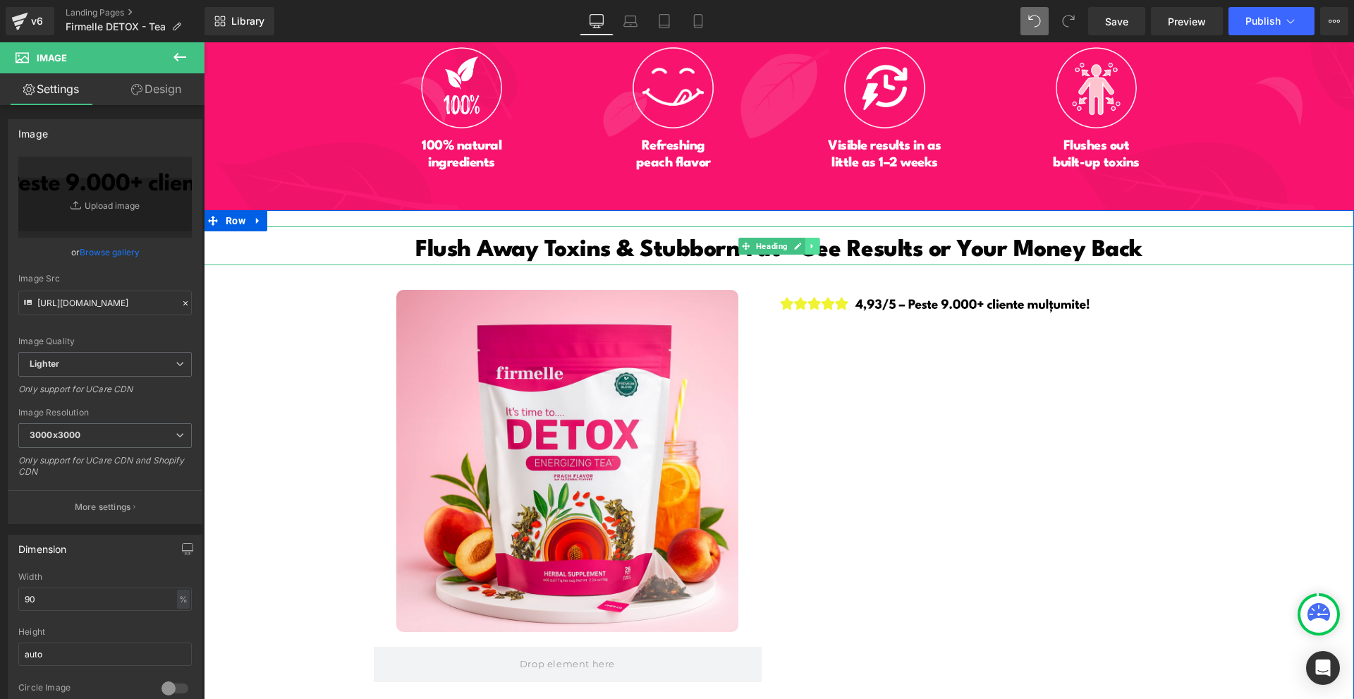
click at [807, 238] on link at bounding box center [812, 246] width 15 height 17
click at [801, 242] on icon at bounding box center [805, 246] width 8 height 8
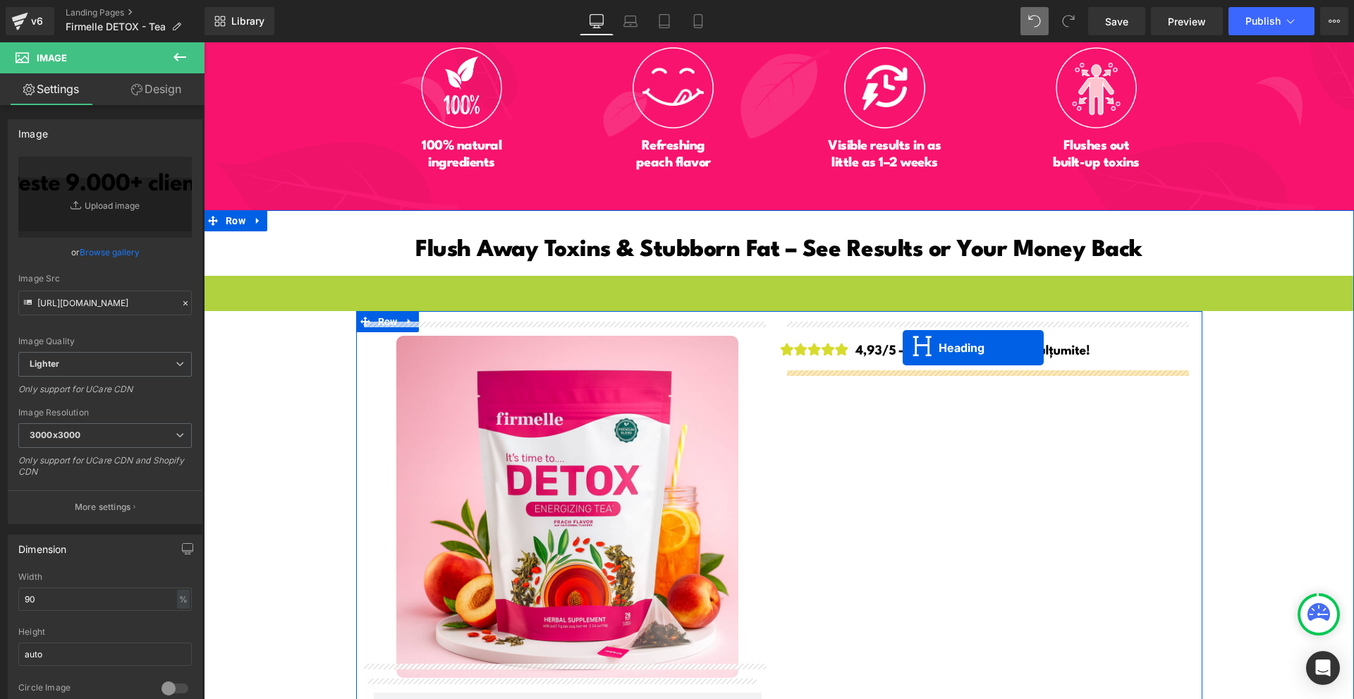
drag, startPoint x: 759, startPoint y: 285, endPoint x: 903, endPoint y: 348, distance: 156.3
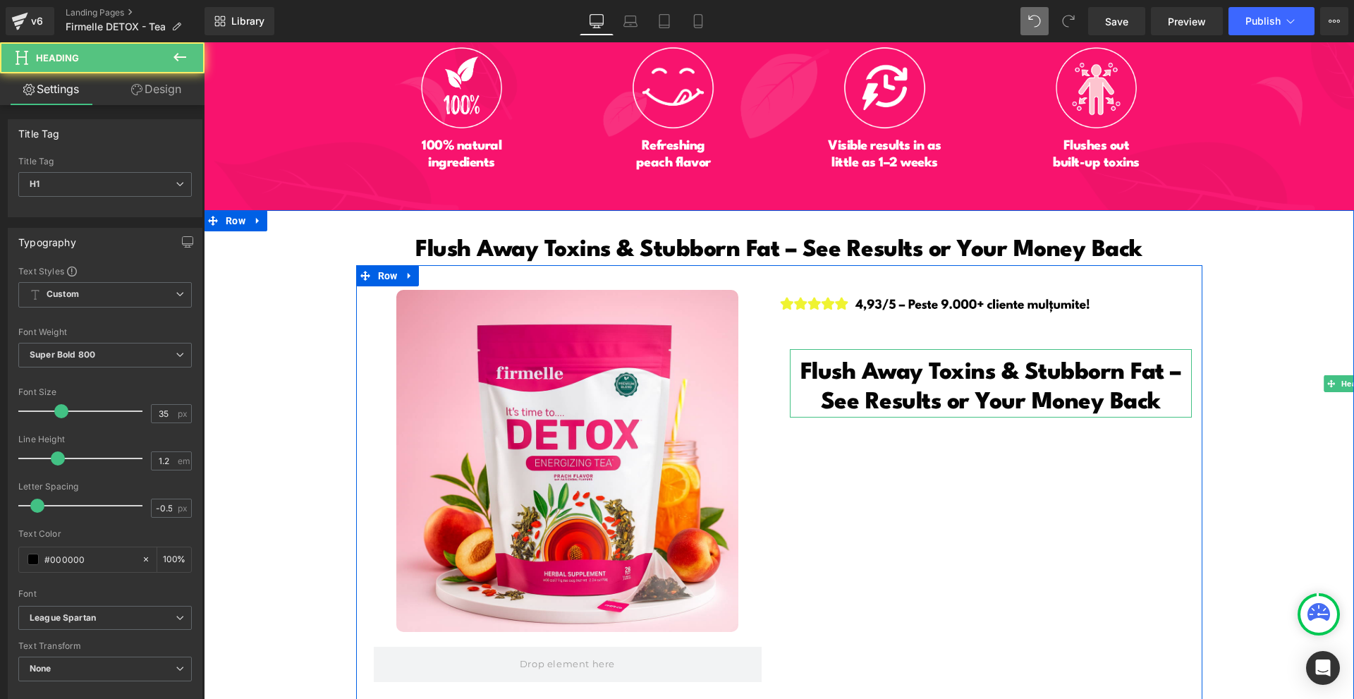
click at [838, 373] on h1 "Flush Away Toxins & Stubborn Fat – See Results or Your Money Back" at bounding box center [991, 387] width 402 height 59
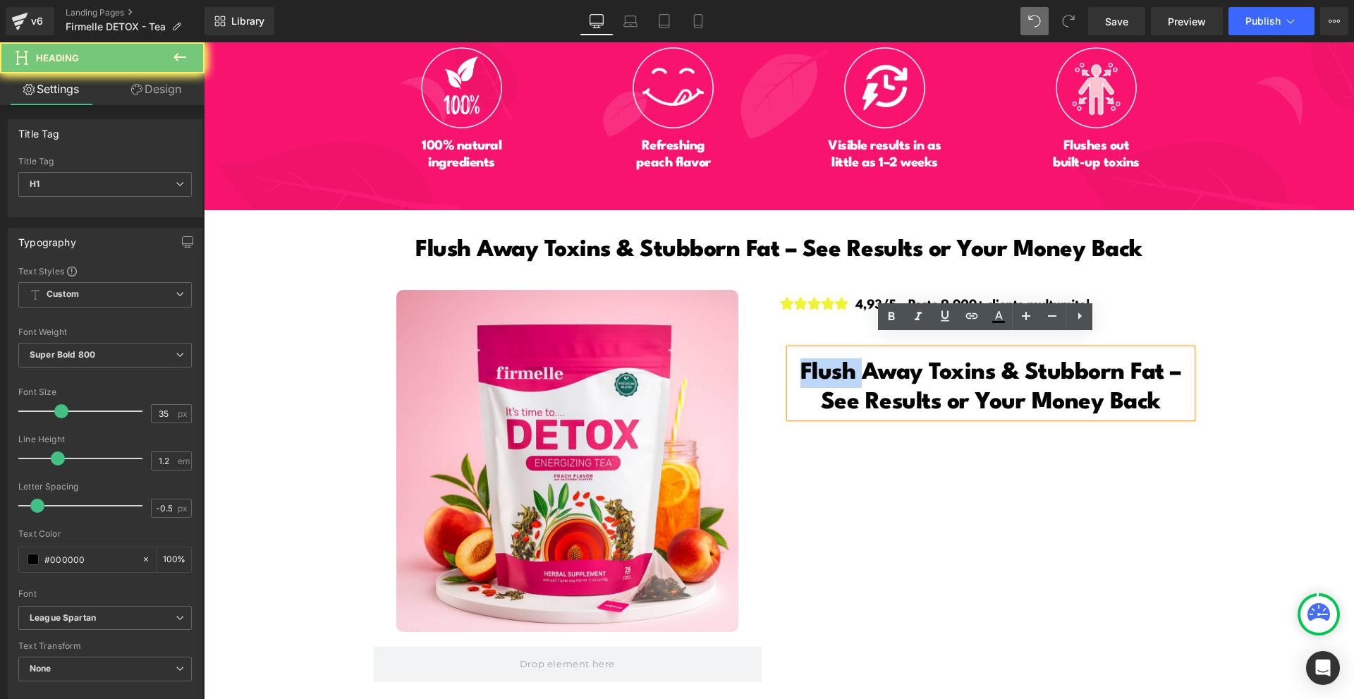
click at [838, 373] on h1 "Flush Away Toxins & Stubborn Fat – See Results or Your Money Back" at bounding box center [991, 387] width 402 height 59
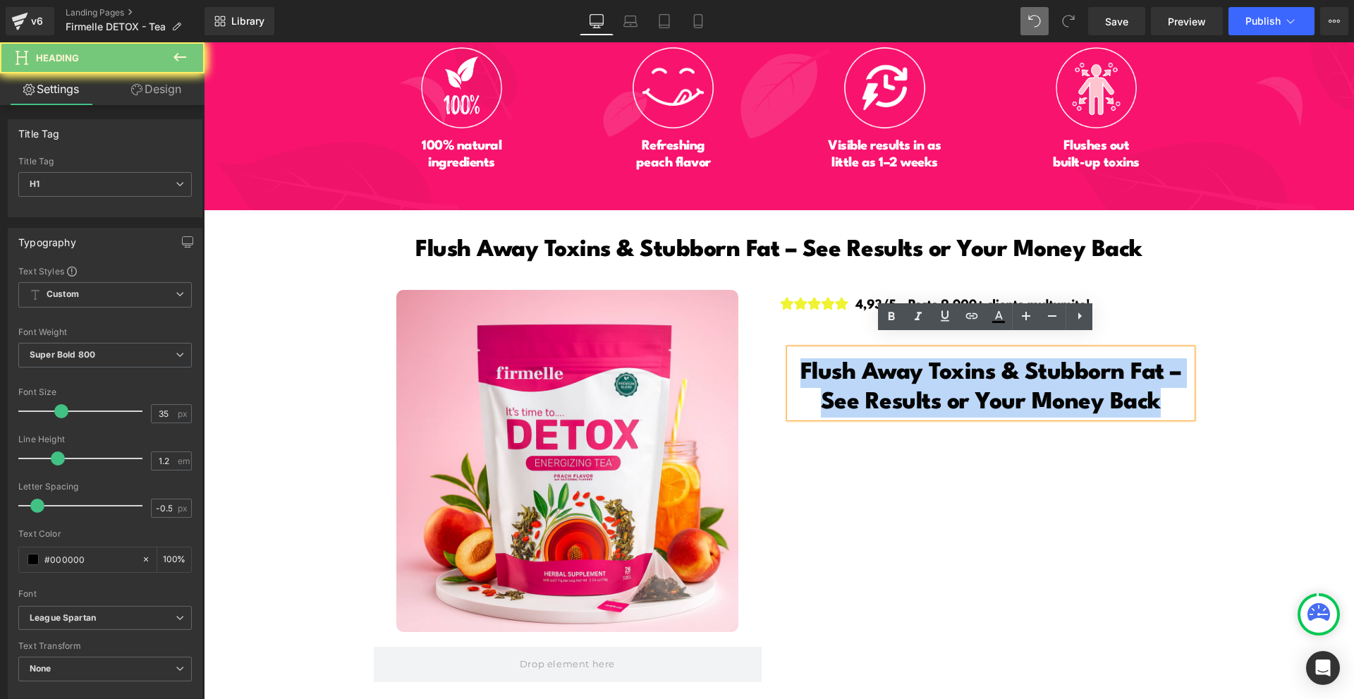
click at [838, 373] on h1 "Flush Away Toxins & Stubborn Fat – See Results or Your Money Back" at bounding box center [991, 387] width 402 height 59
paste div
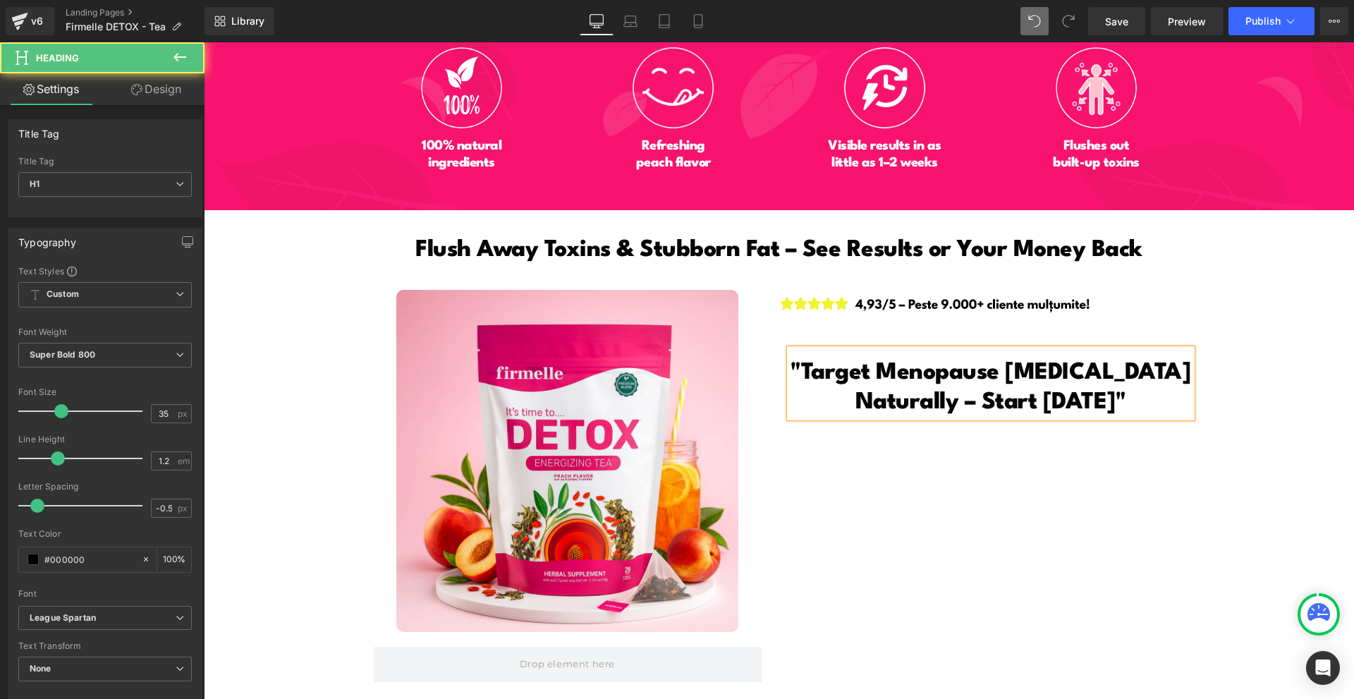
click at [835, 361] on span ""Target Menopause Belly Fat Naturally – Start Today"" at bounding box center [991, 387] width 400 height 53
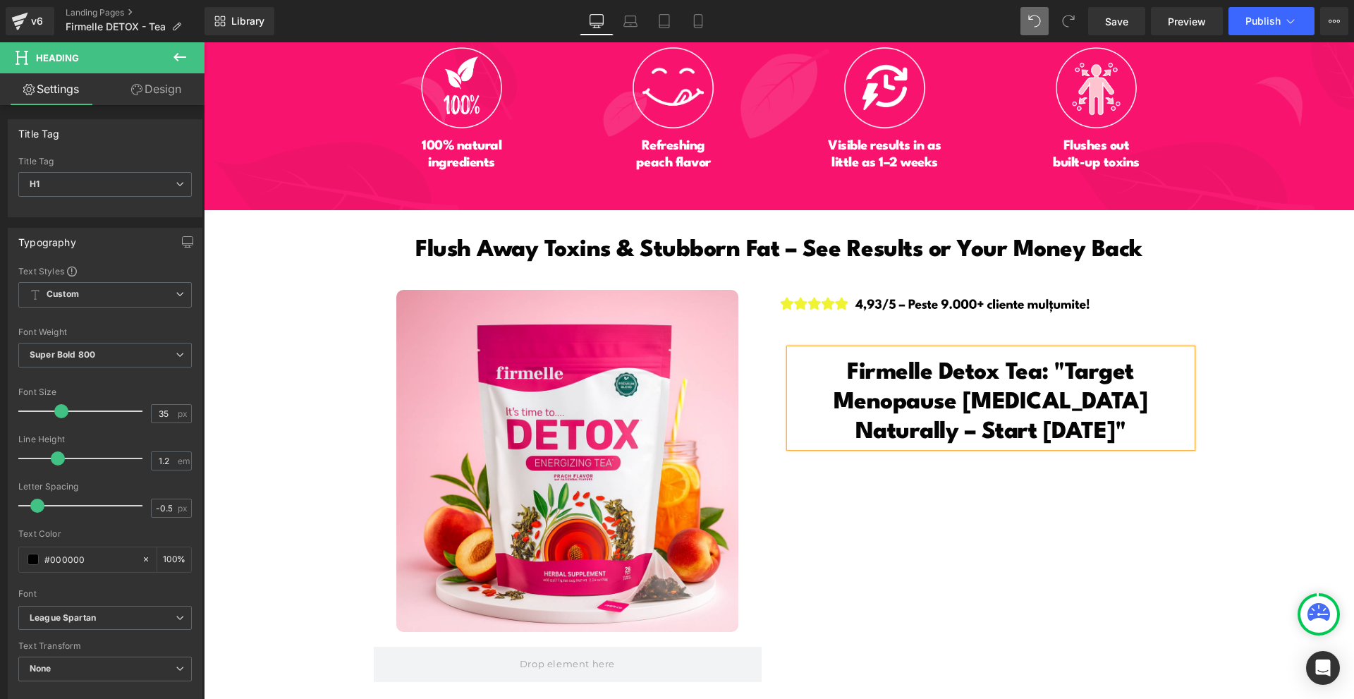
click at [842, 367] on span "Firmelle Detox Tea: "Target Menopause Belly Fat Naturally – Start Today"" at bounding box center [991, 402] width 315 height 83
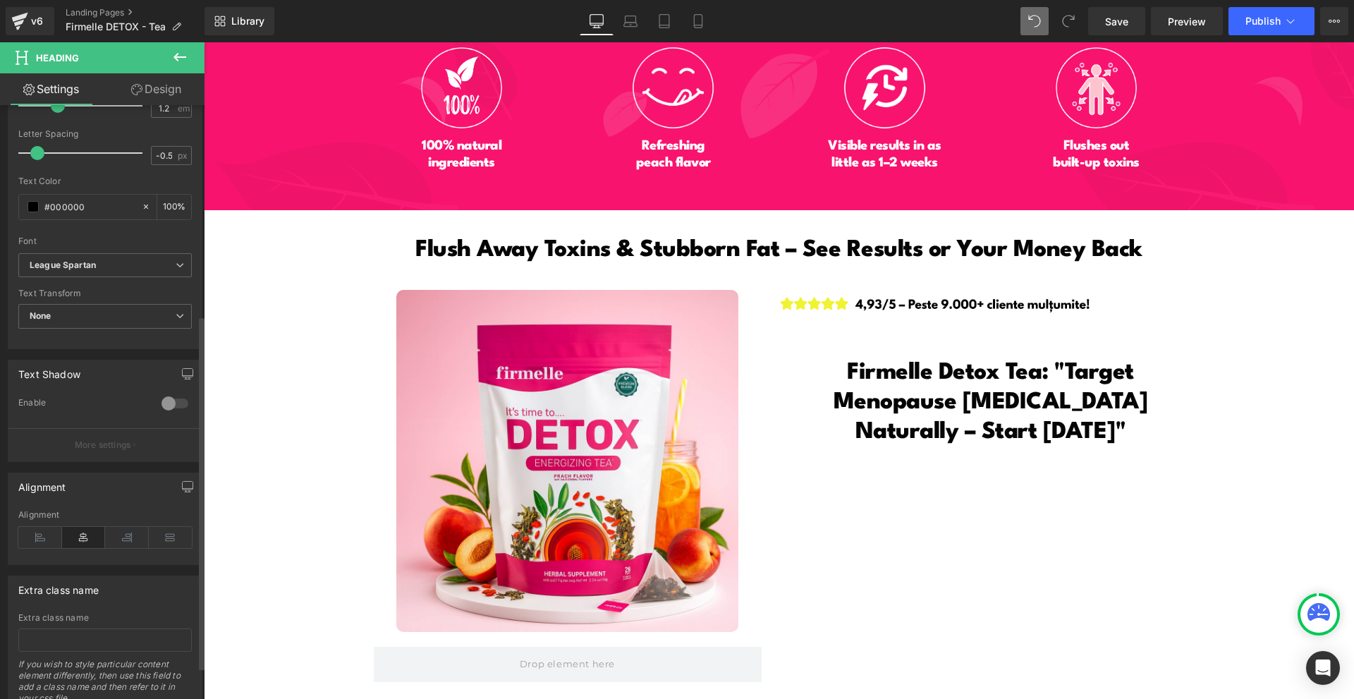
click at [47, 549] on div "Alignment" at bounding box center [104, 537] width 173 height 54
click at [34, 534] on icon at bounding box center [40, 537] width 44 height 21
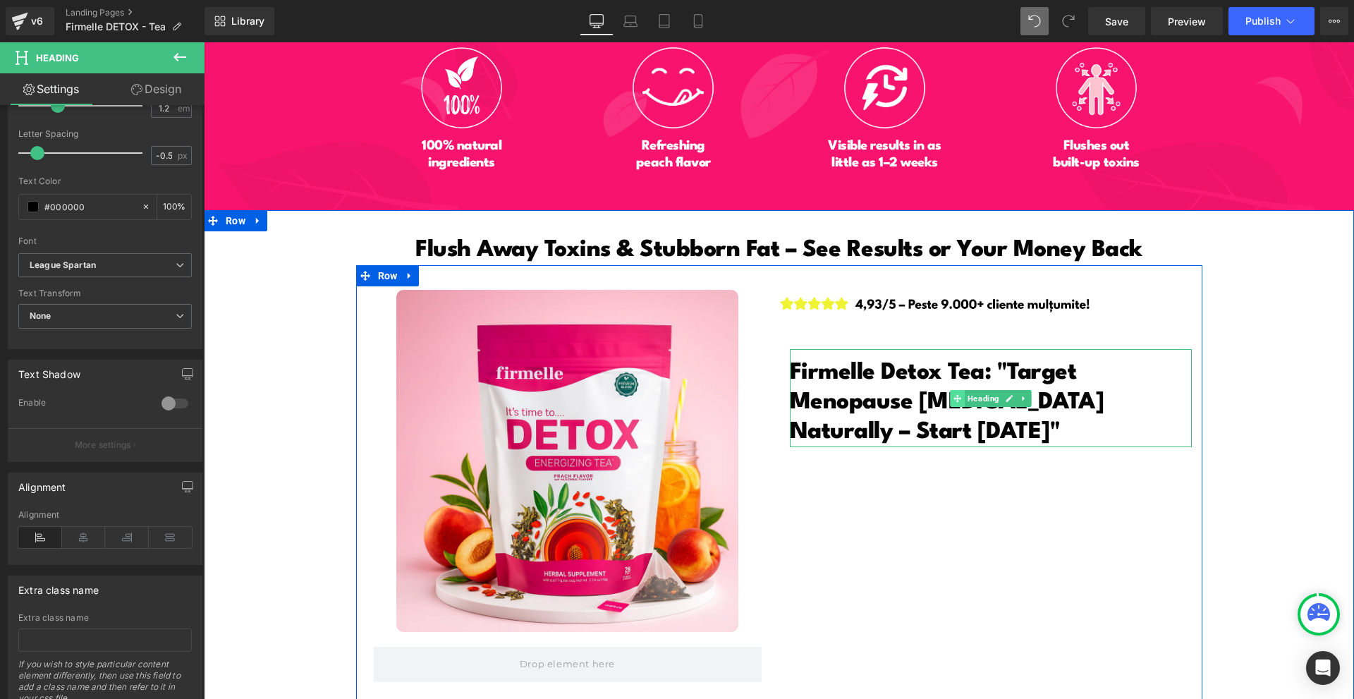
click at [953, 394] on icon at bounding box center [957, 398] width 8 height 8
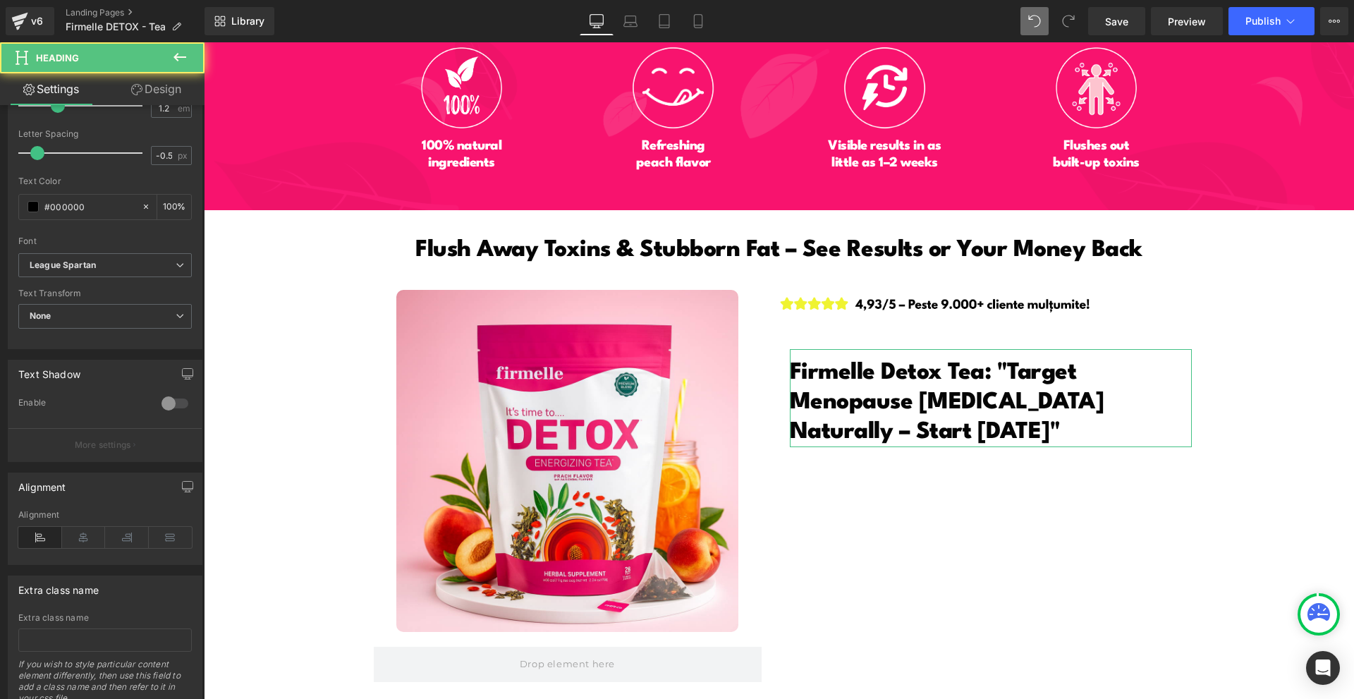
click at [153, 88] on link "Design" at bounding box center [156, 89] width 102 height 32
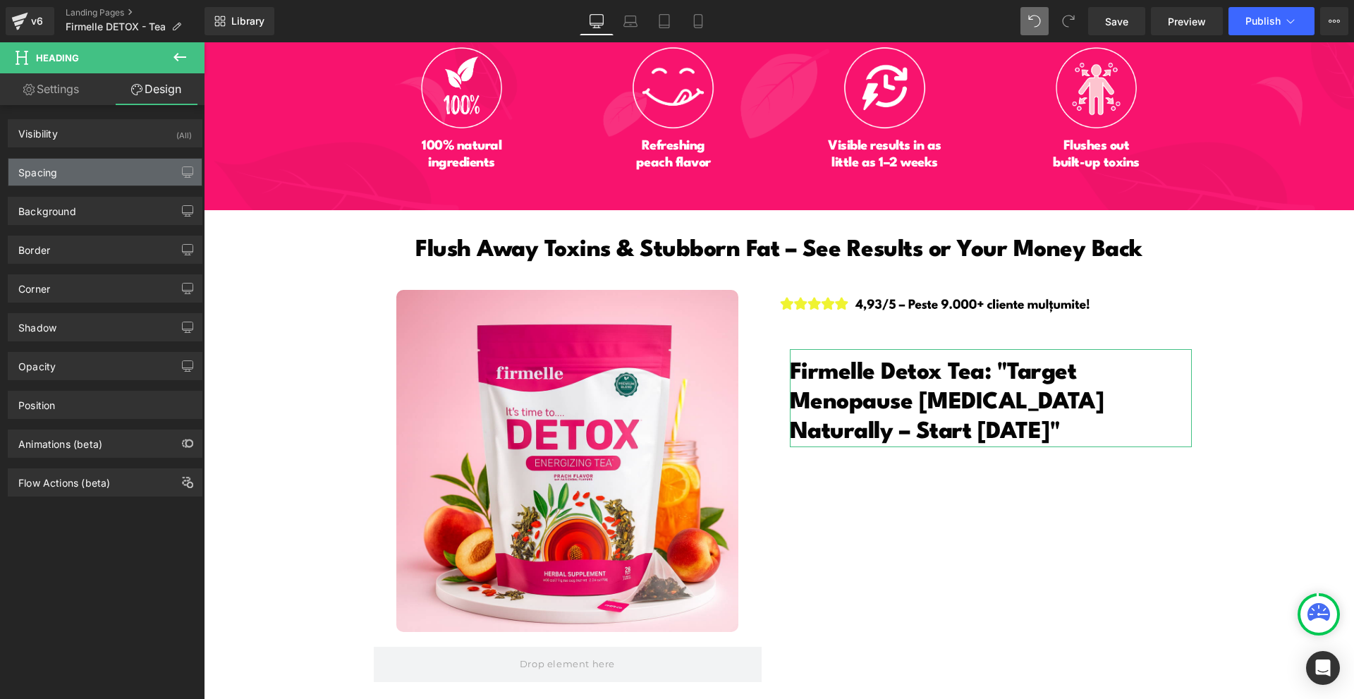
type input "15"
type input "0"
type input "13"
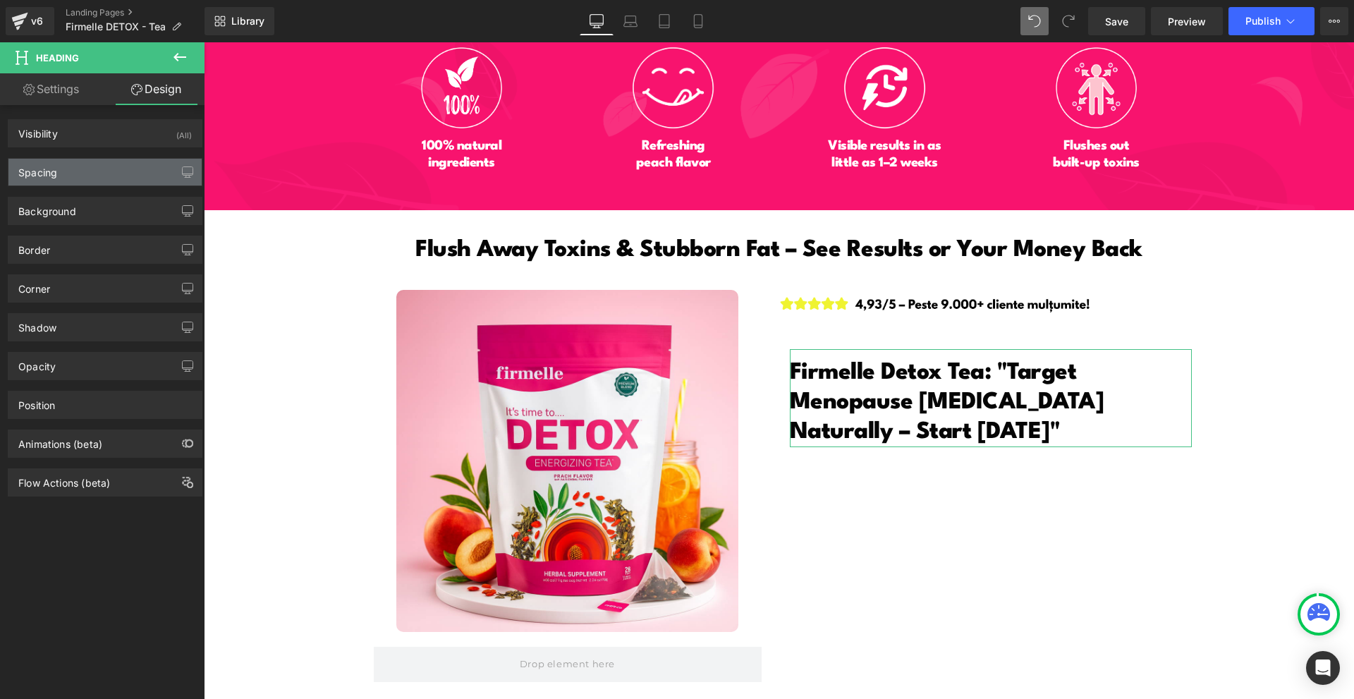
type input "0"
click at [49, 179] on div "Spacing" at bounding box center [104, 172] width 193 height 27
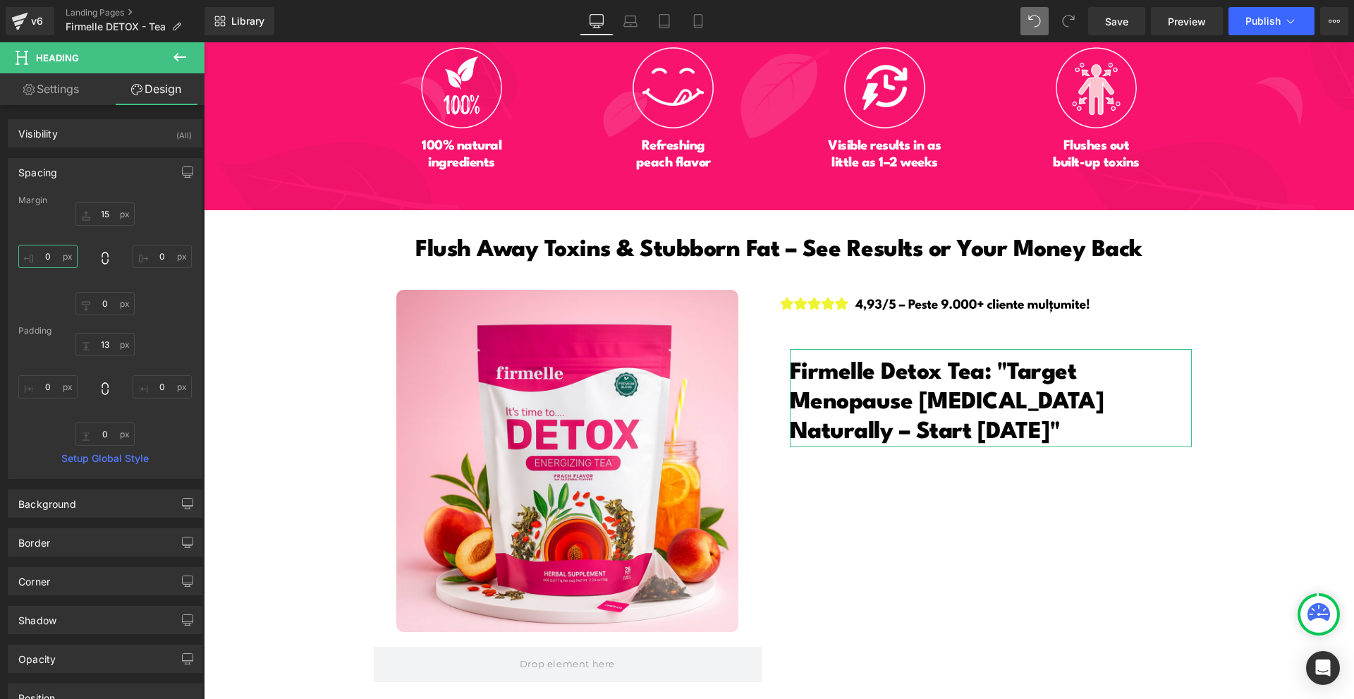
click at [57, 254] on input "0" at bounding box center [47, 256] width 59 height 23
type input "-7"
click at [115, 226] on div "15px 15 0px 0 0px 0 -7 -7" at bounding box center [104, 258] width 173 height 113
click at [112, 214] on input "15" at bounding box center [104, 213] width 59 height 23
type input "0"
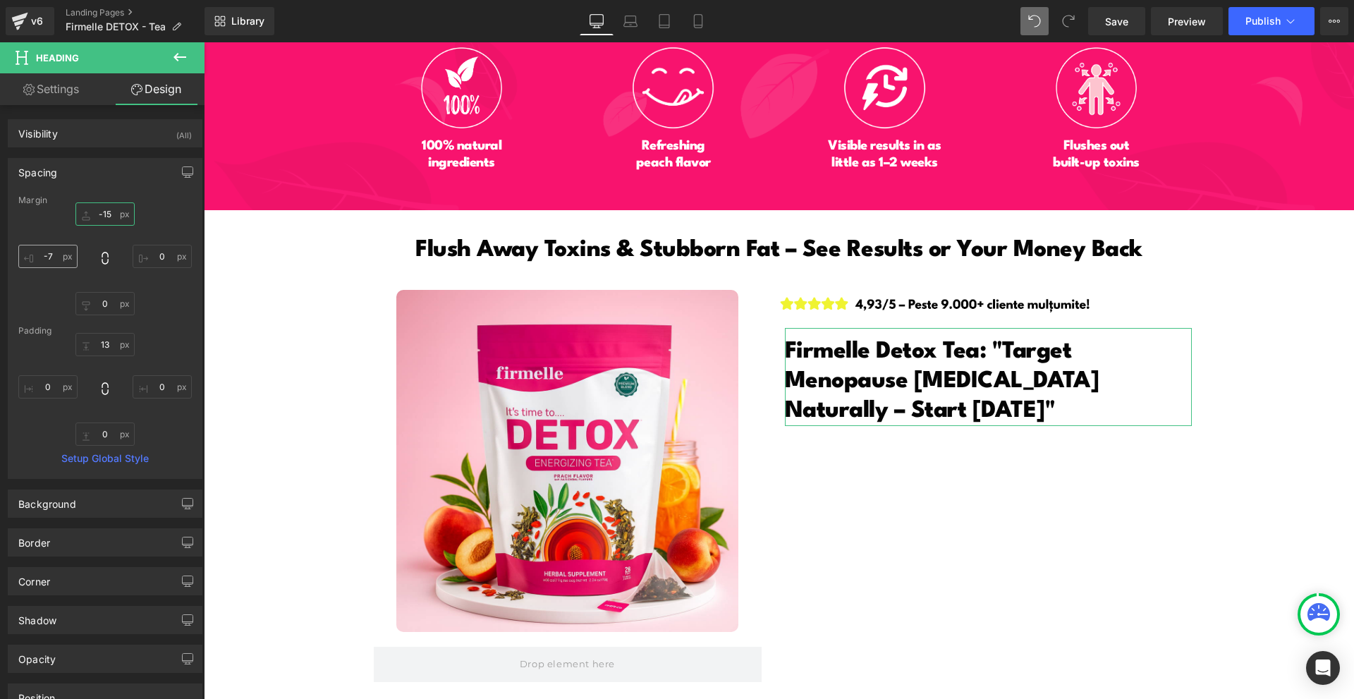
type input "-15"
click at [56, 261] on input "-7" at bounding box center [47, 256] width 59 height 23
type input "-12"
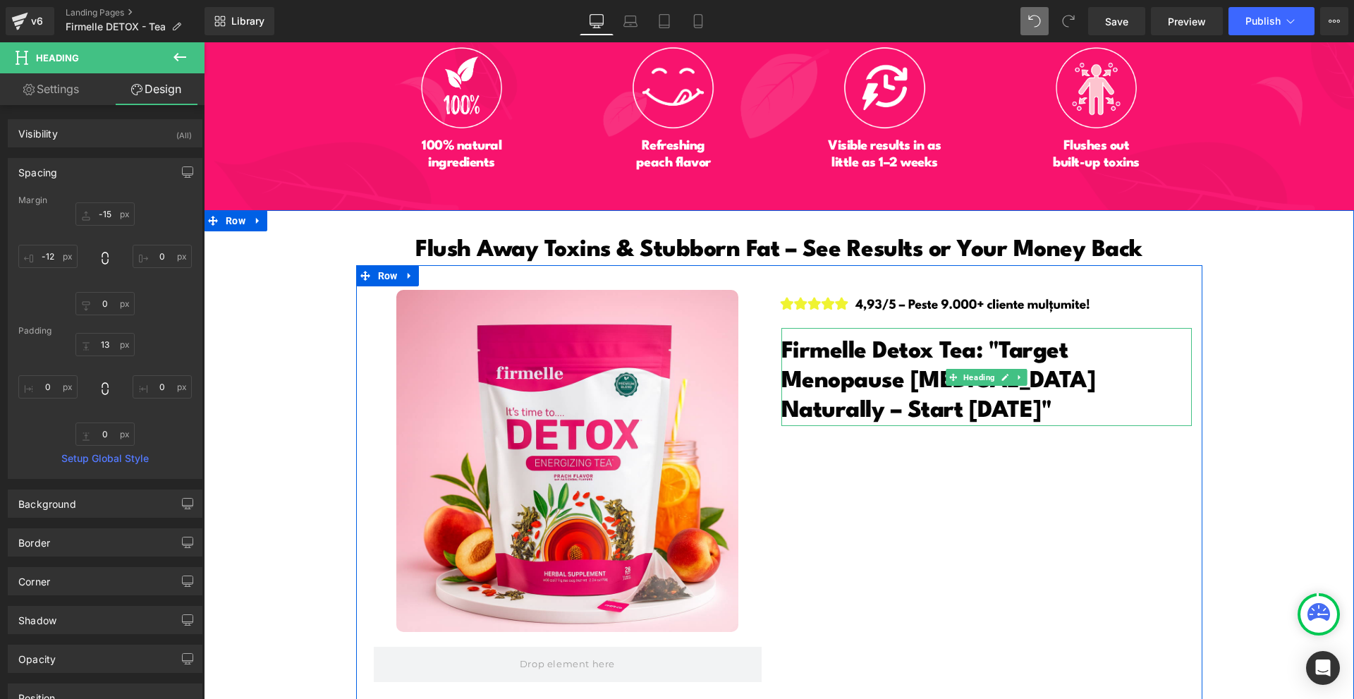
click at [997, 340] on span "Firmelle Detox Tea: "Target Menopause Belly Fat Naturally – Start Today"" at bounding box center [938, 381] width 315 height 83
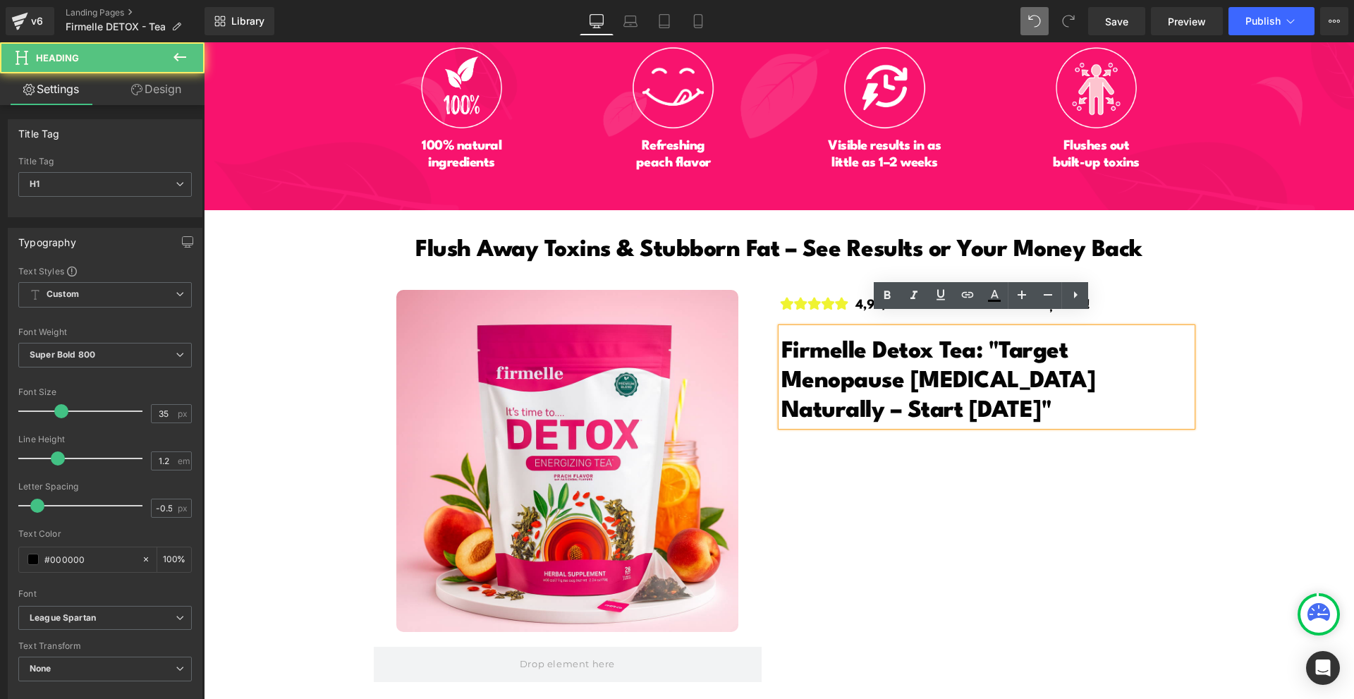
click at [990, 340] on span "Firmelle Detox Tea: "Target Menopause Belly Fat Naturally – Start Today"" at bounding box center [938, 381] width 315 height 83
click at [987, 340] on span "Firmelle Detox Tea: "Target Menopause Belly Fat Naturally – Start Today"" at bounding box center [938, 381] width 315 height 83
click at [951, 381] on h1 "Firmelle Detox Tea: "Target Menopause Belly Fat Naturally – Start Today"" at bounding box center [986, 381] width 410 height 89
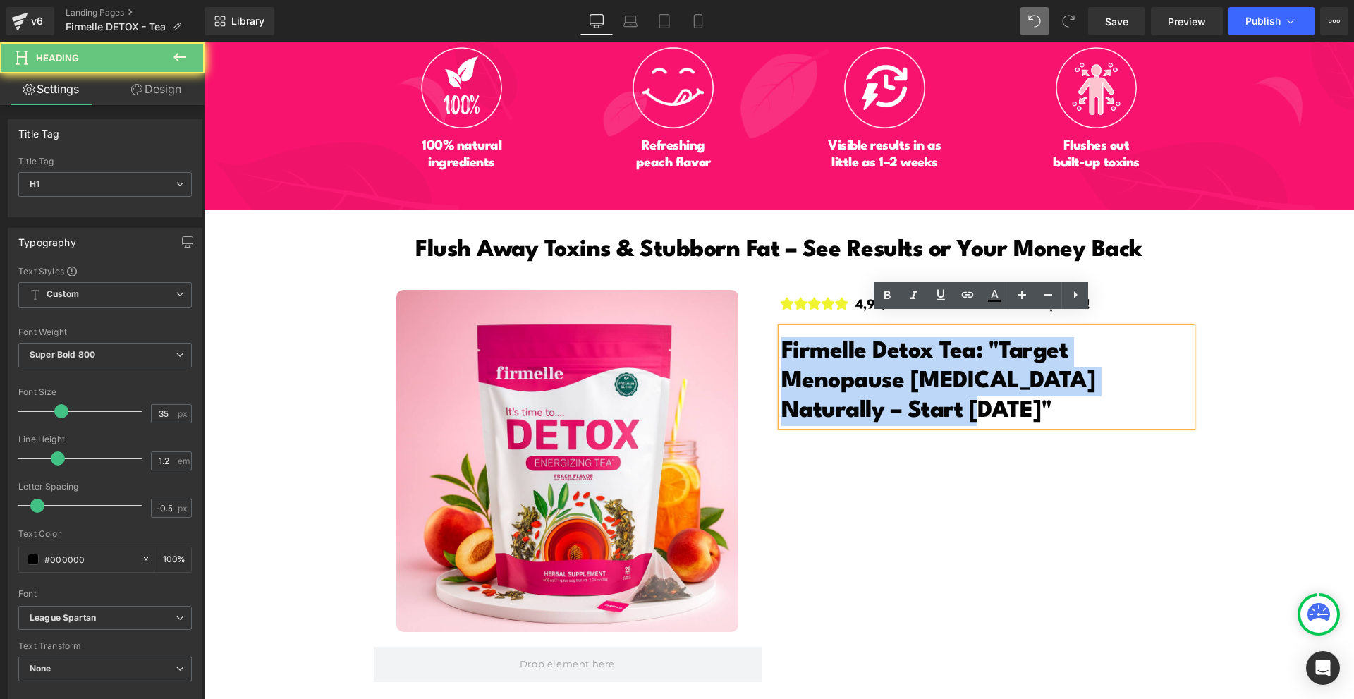
click at [951, 381] on h1 "Firmelle Detox Tea: "Target Menopause Belly Fat Naturally – Start Today"" at bounding box center [986, 381] width 410 height 89
click at [982, 341] on span "Firmelle Detox Tea: "Target Menopause Belly Fat Naturally – Start Today"" at bounding box center [938, 381] width 315 height 83
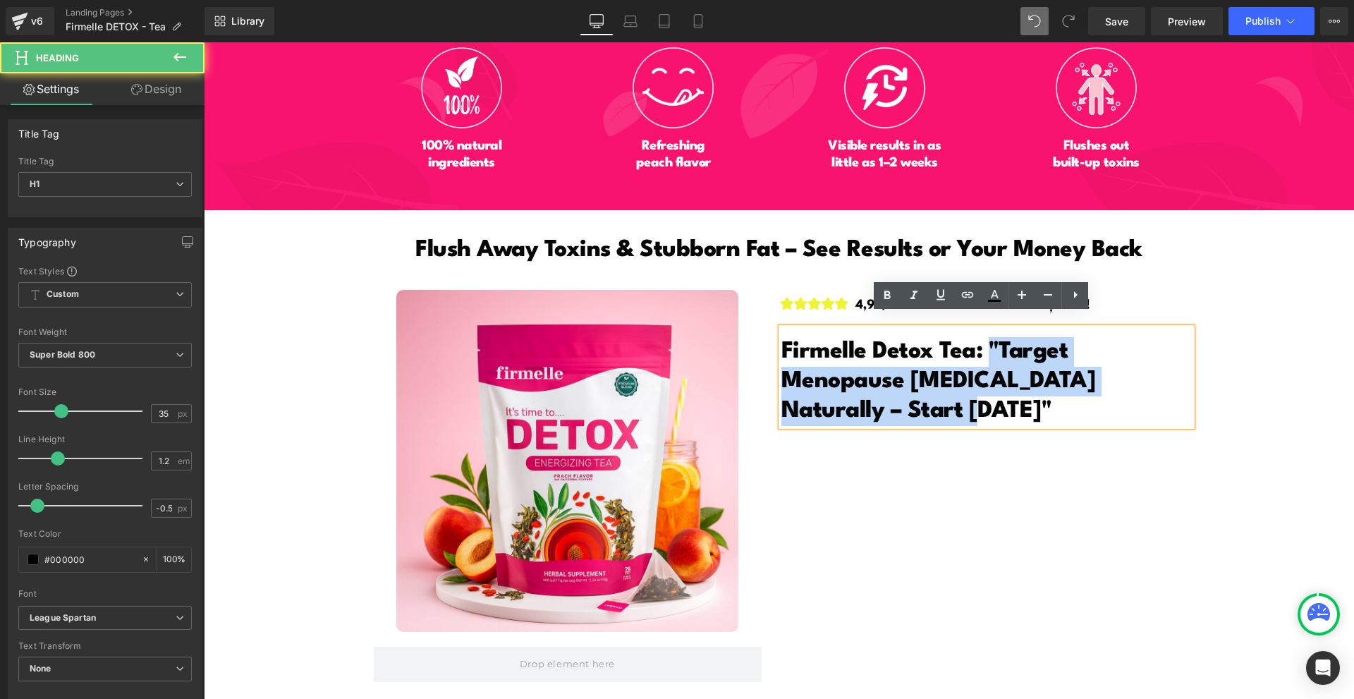
drag, startPoint x: 987, startPoint y: 332, endPoint x: 1029, endPoint y: 389, distance: 71.1
click at [1029, 389] on h1 "Firmelle Detox Tea: "Target Menopause Belly Fat Naturally – Start Today"" at bounding box center [986, 381] width 410 height 89
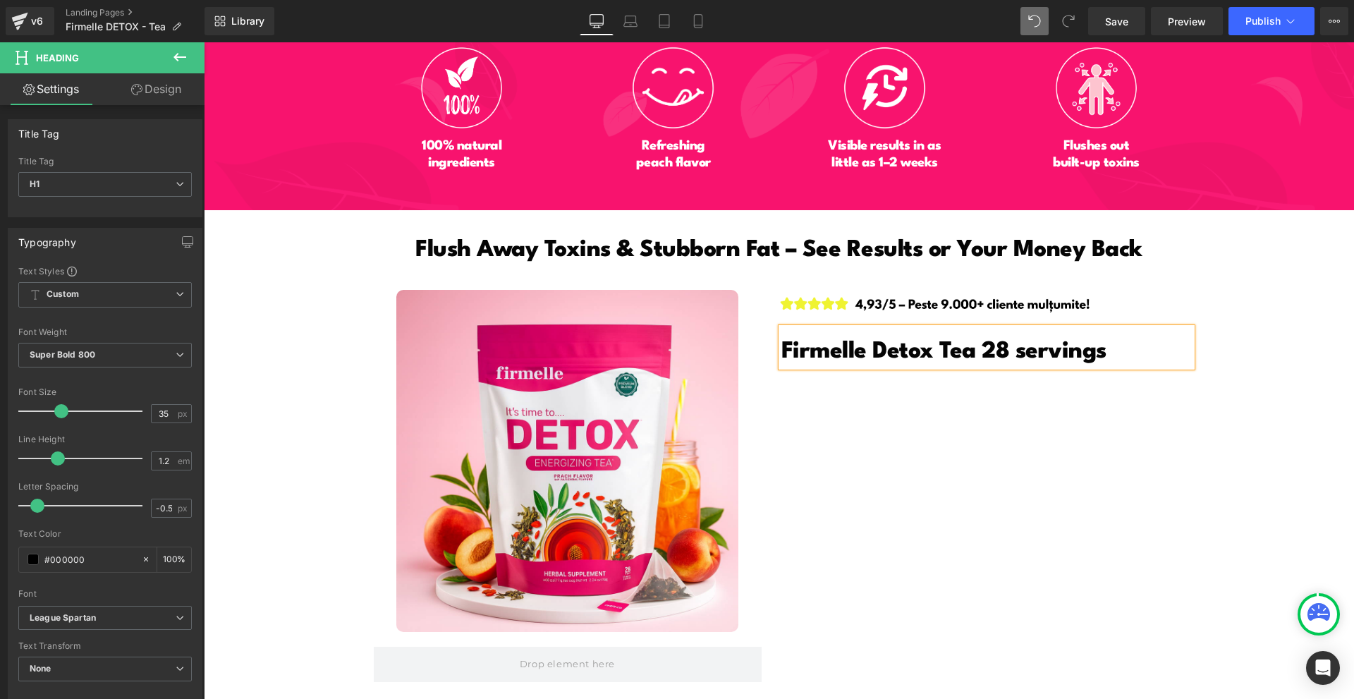
click at [1060, 455] on div "Image Product Image Firmelle Detox Tea 28 servings Heading Row 35px" at bounding box center [779, 487] width 846 height 445
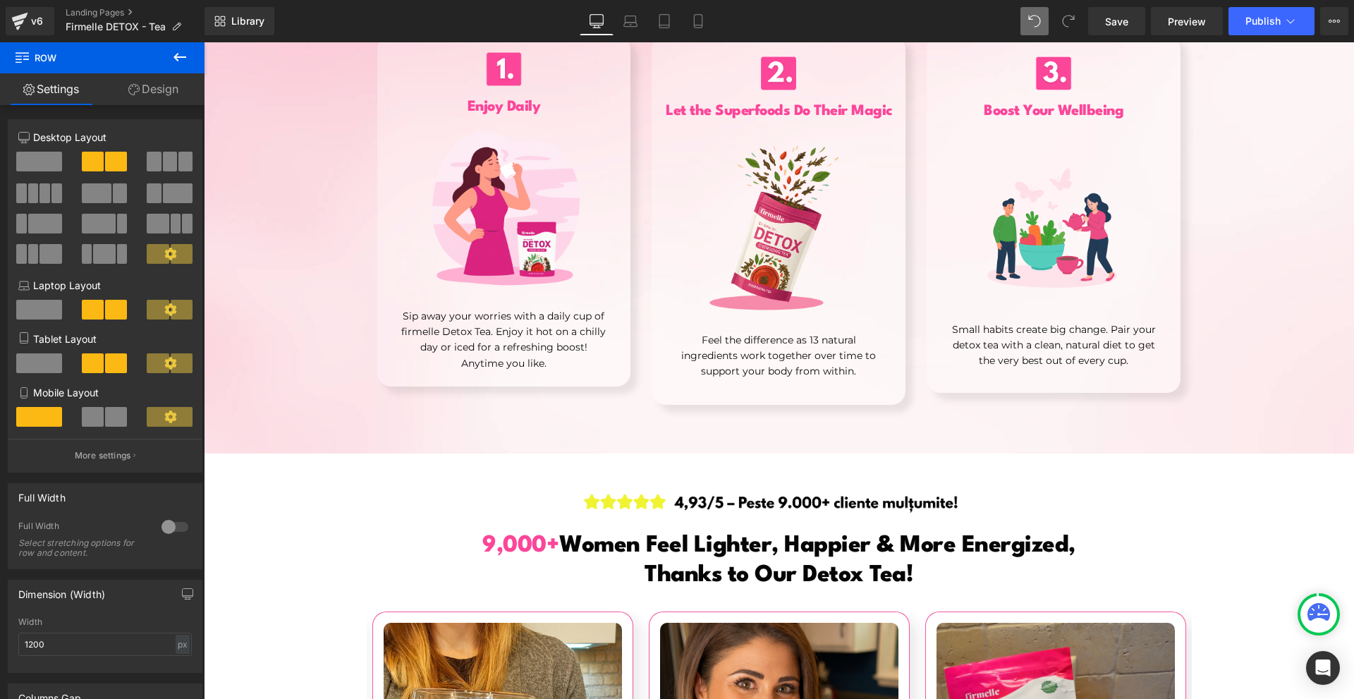
scroll to position [3887, 0]
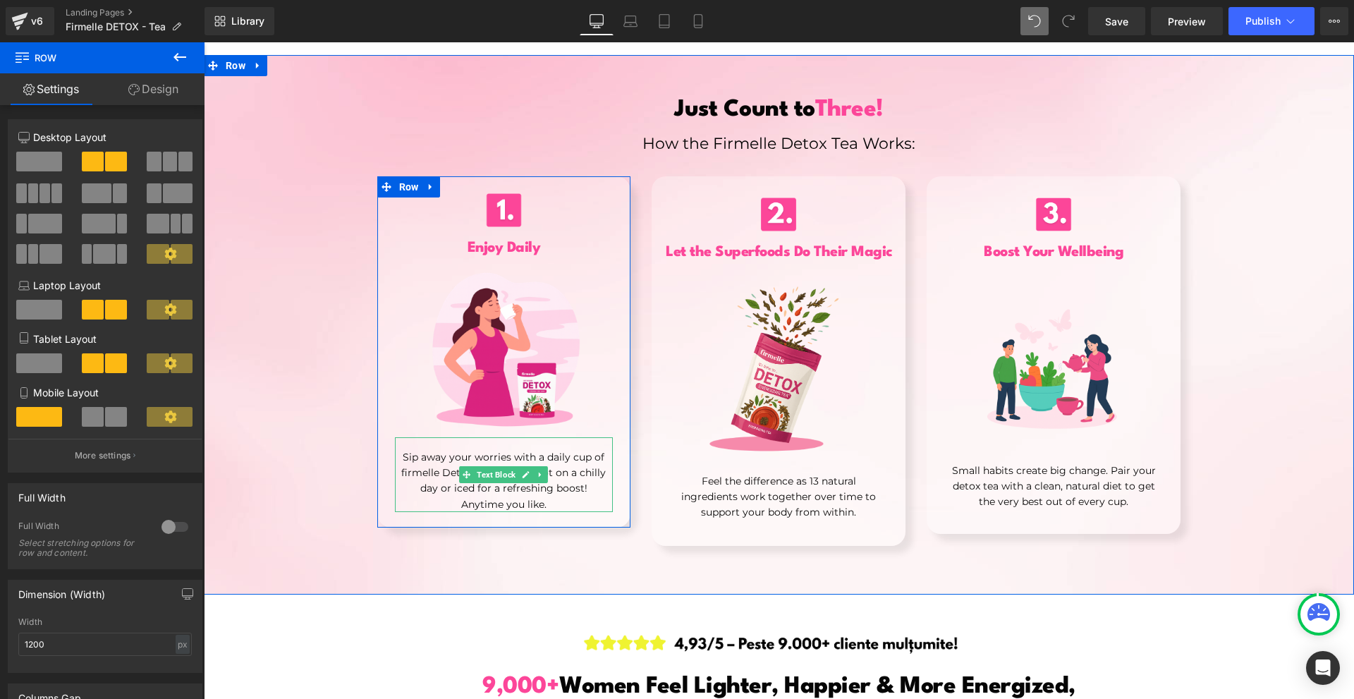
click at [561, 437] on div "Sip away your worries with a daily cup of firmelle Detox Tea. Enjoy it hot on a…" at bounding box center [504, 474] width 219 height 75
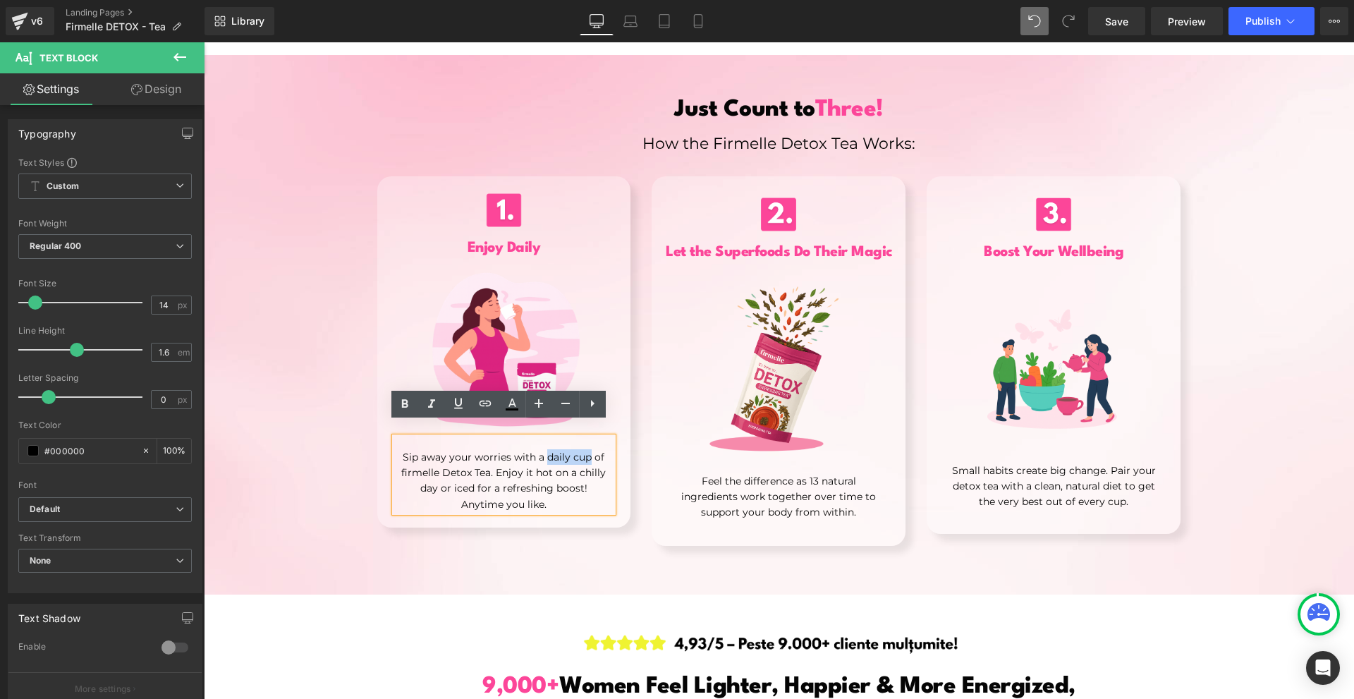
drag, startPoint x: 542, startPoint y: 444, endPoint x: 585, endPoint y: 448, distance: 42.5
click at [585, 449] on p "Sip away your worries with a daily cup of firmelle Detox Tea. Enjoy it hot on a…" at bounding box center [504, 472] width 219 height 47
click at [398, 402] on icon at bounding box center [404, 404] width 17 height 17
click at [657, 542] on div "Just Count to Three! Heading How the Firmelle Detox Tea Works: Text Block Image…" at bounding box center [779, 312] width 846 height 495
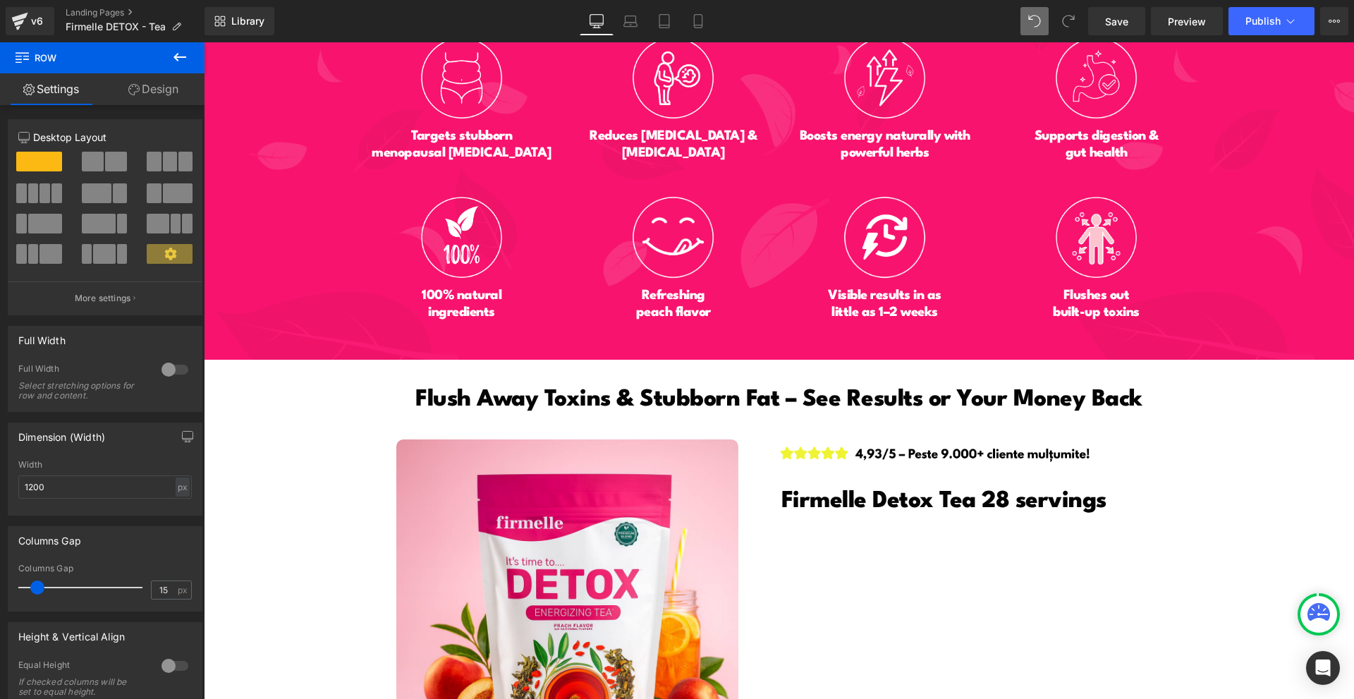
scroll to position [6840, 0]
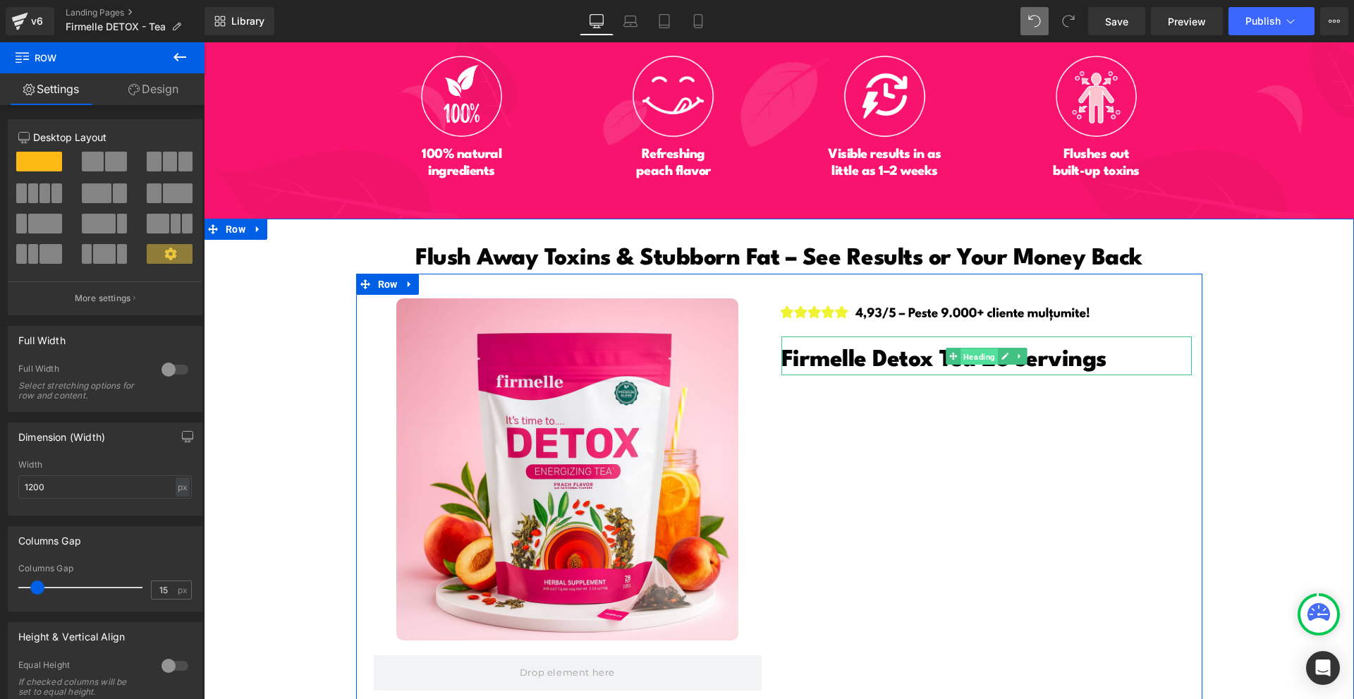
click at [962, 348] on span "Heading" at bounding box center [978, 356] width 37 height 17
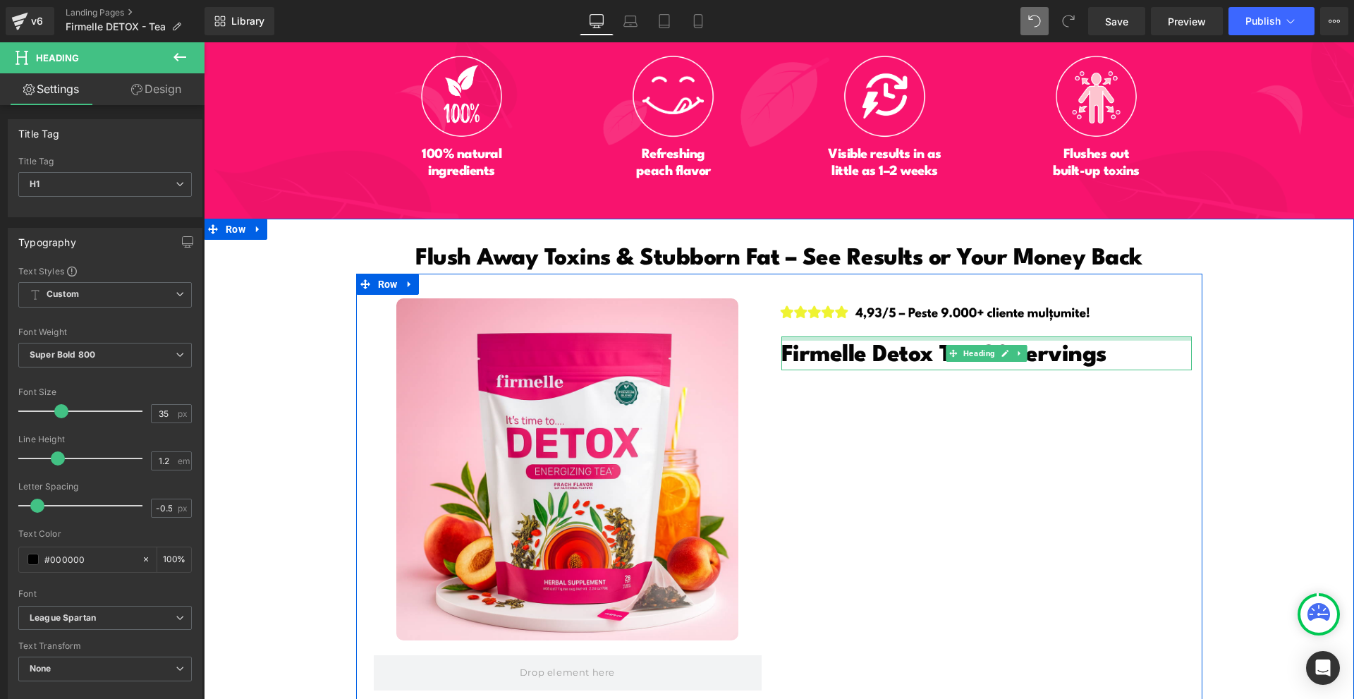
drag, startPoint x: 922, startPoint y: 324, endPoint x: 994, endPoint y: 386, distance: 95.0
click at [932, 318] on div "Image Firmelle Detox Tea 28 servings Heading" at bounding box center [990, 334] width 423 height 72
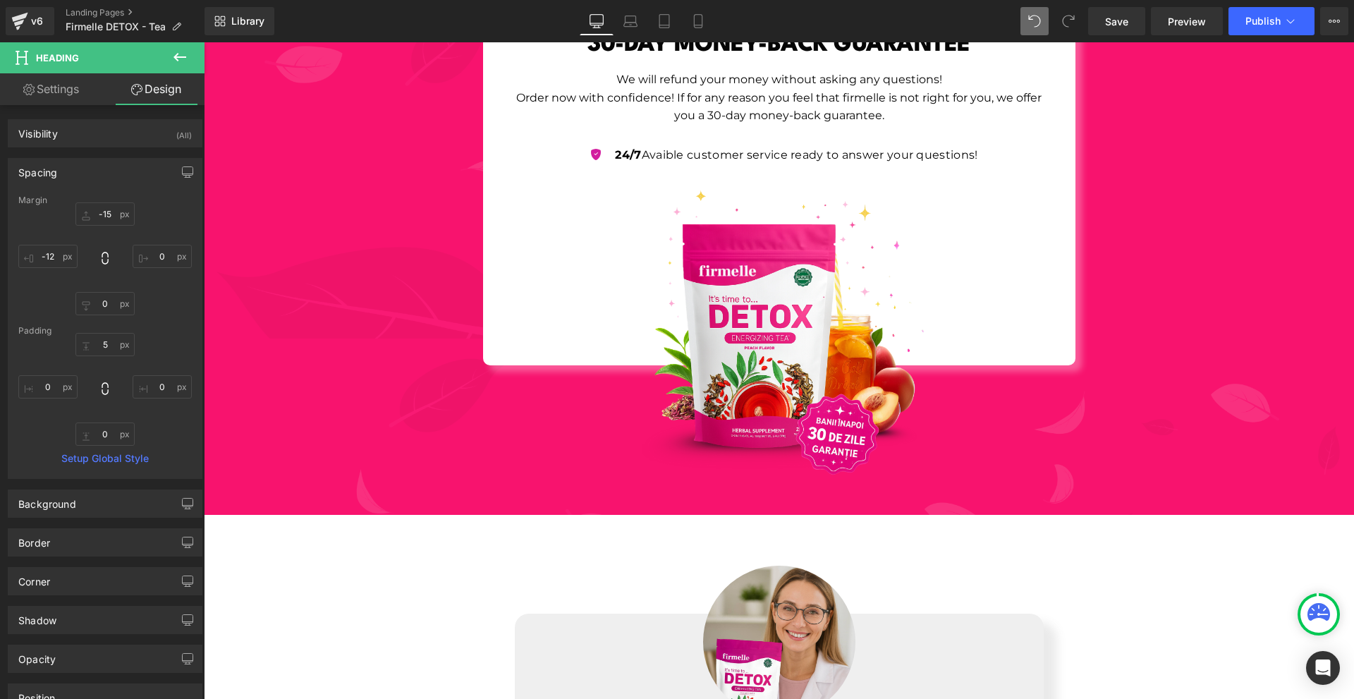
scroll to position [5077, 0]
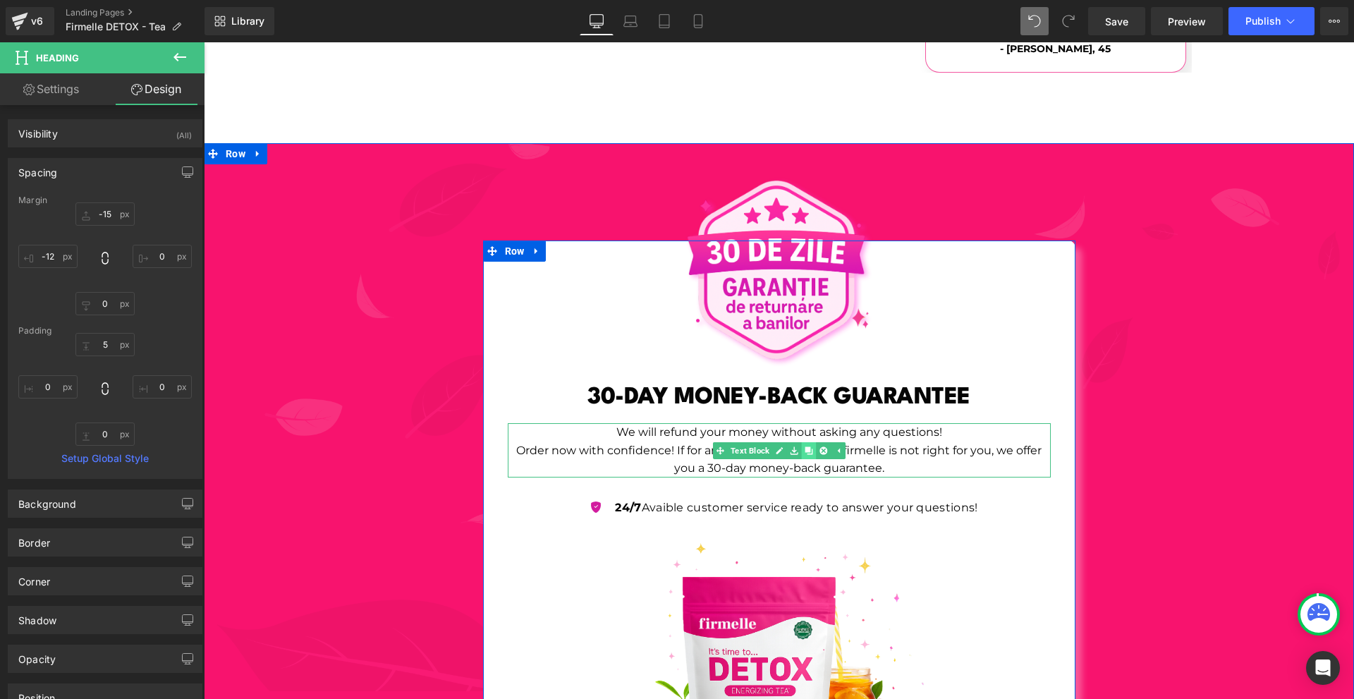
click at [805, 446] on icon at bounding box center [809, 450] width 8 height 8
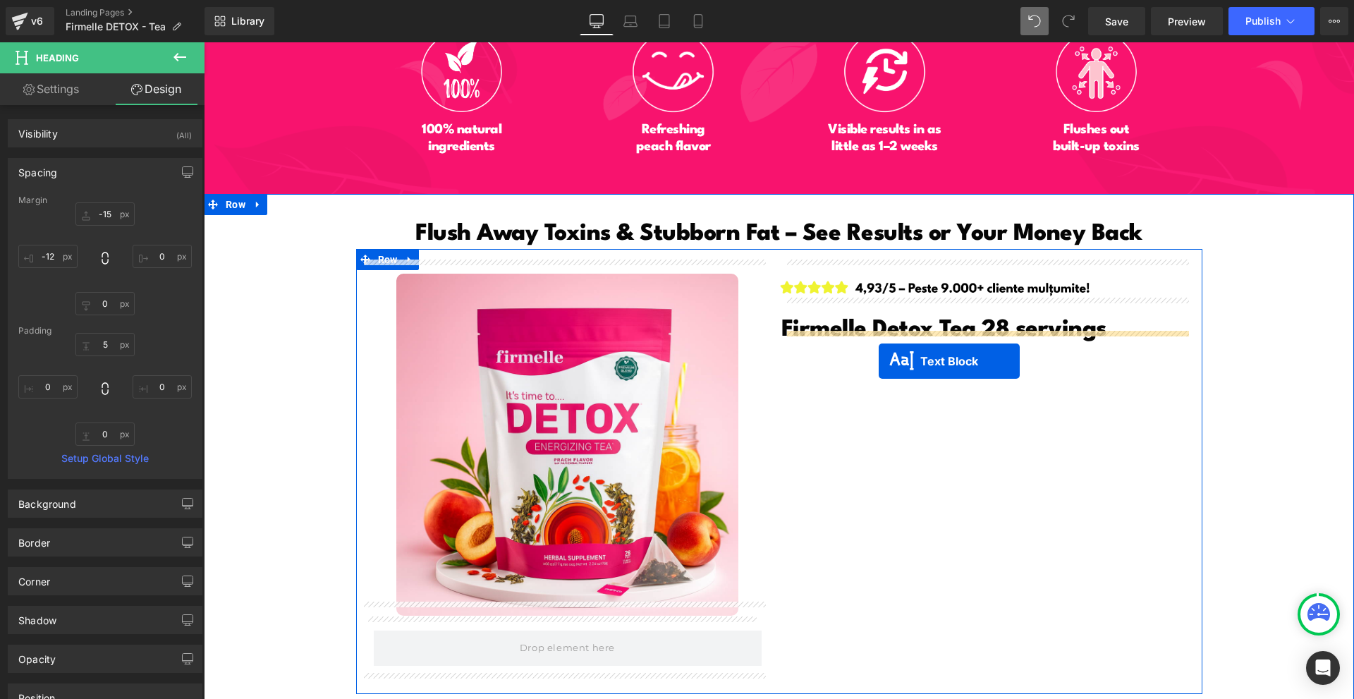
drag, startPoint x: 860, startPoint y: 513, endPoint x: 879, endPoint y: 361, distance: 153.5
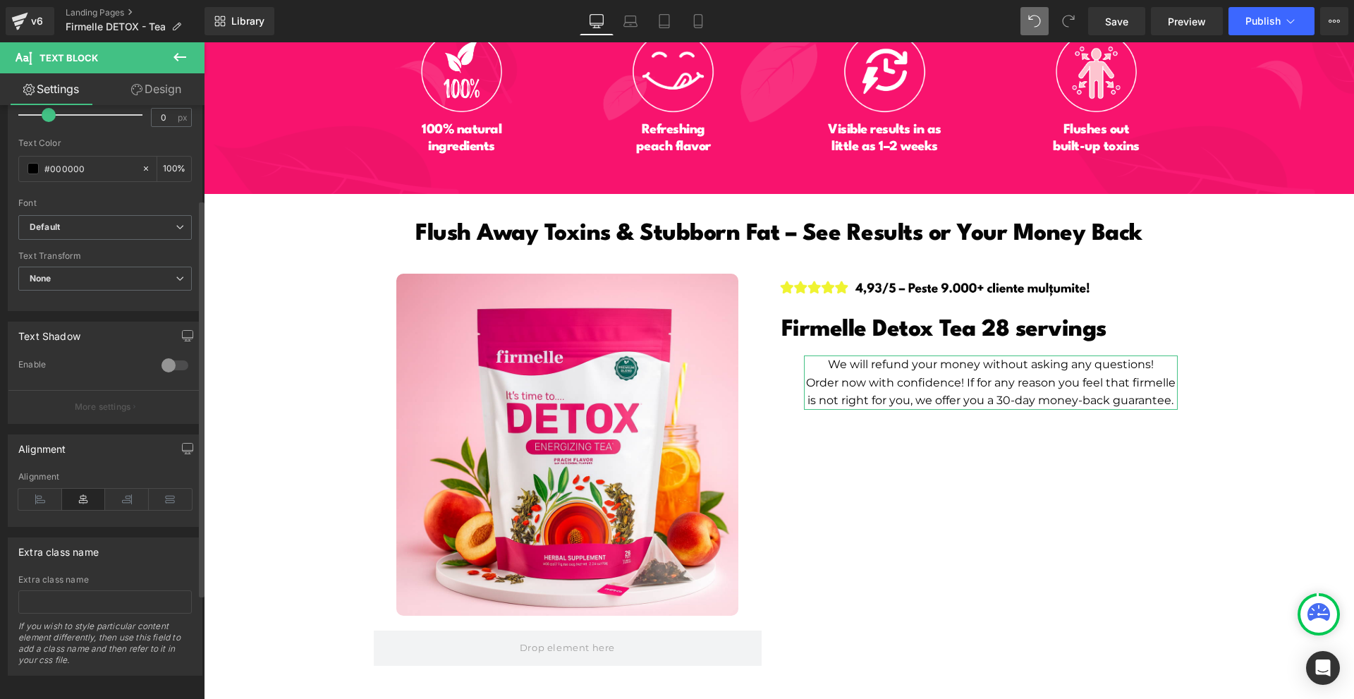
scroll to position [298, 0]
click at [49, 483] on icon at bounding box center [40, 493] width 44 height 21
click at [169, 95] on link "Design" at bounding box center [156, 89] width 102 height 32
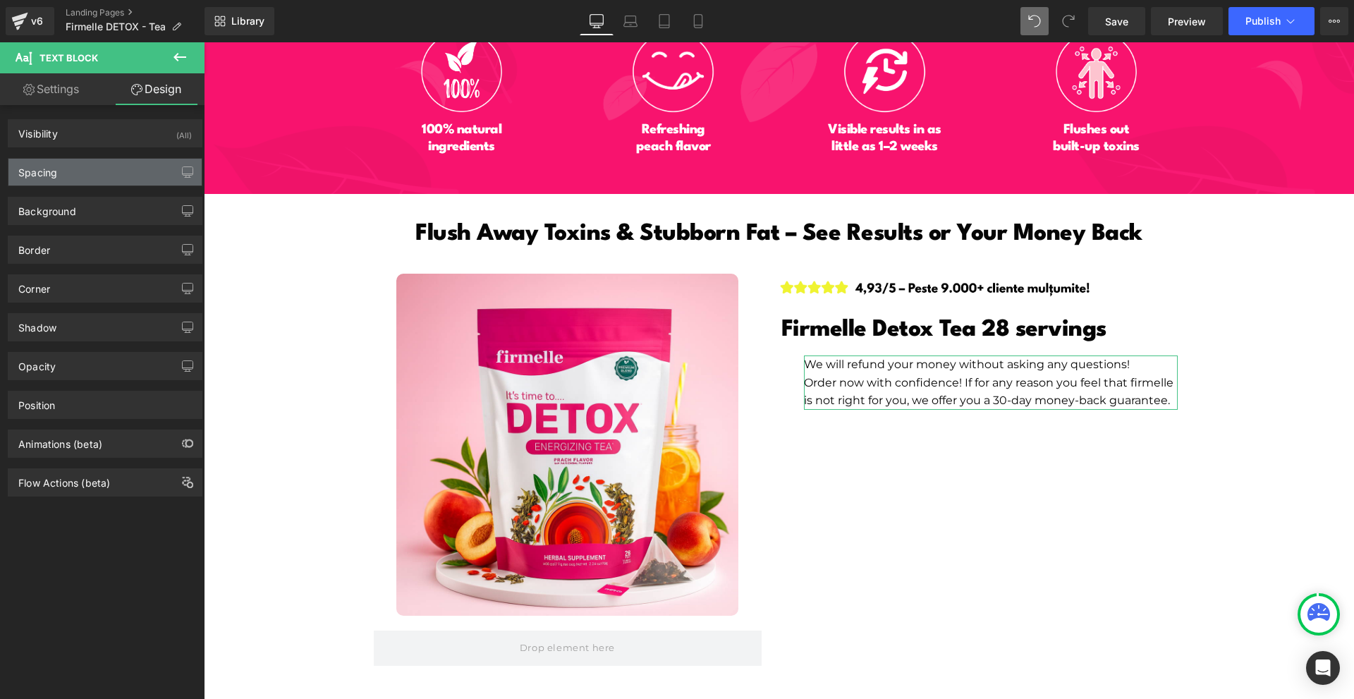
click at [68, 173] on div "Spacing" at bounding box center [104, 172] width 193 height 27
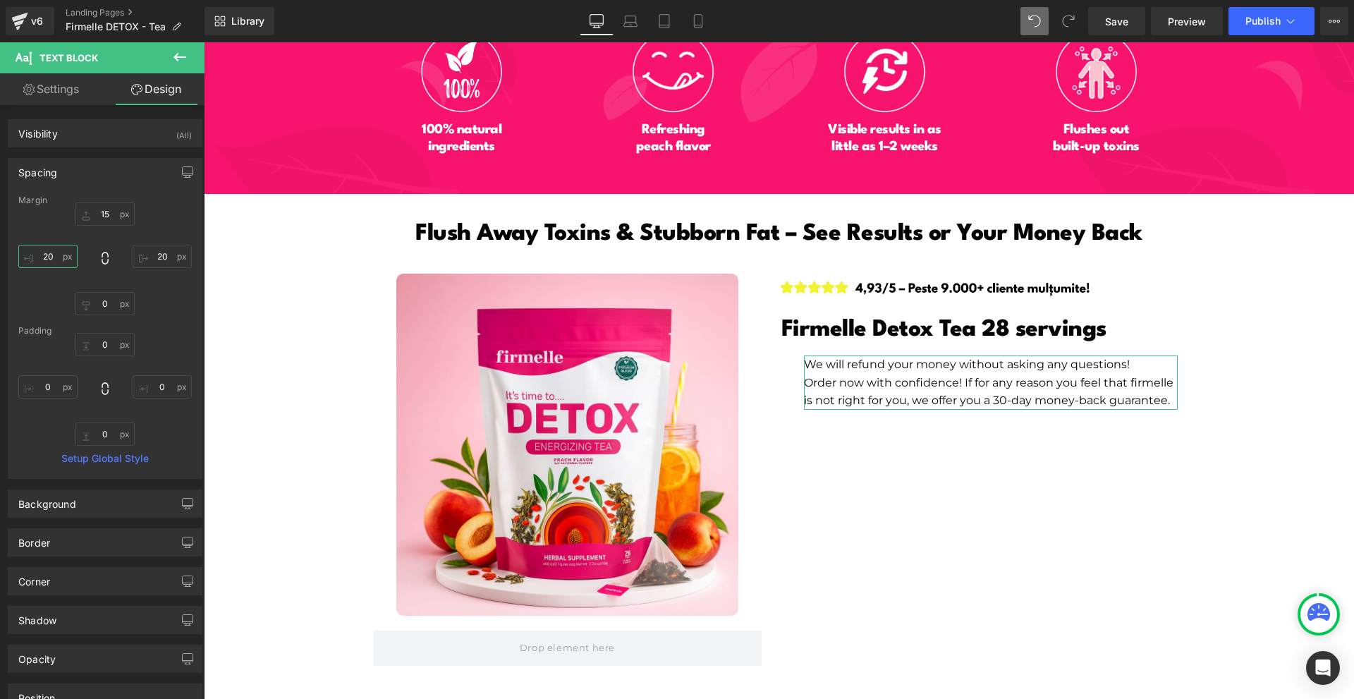
type input "0"
click at [42, 258] on input "0" at bounding box center [47, 256] width 59 height 23
type input "-12"
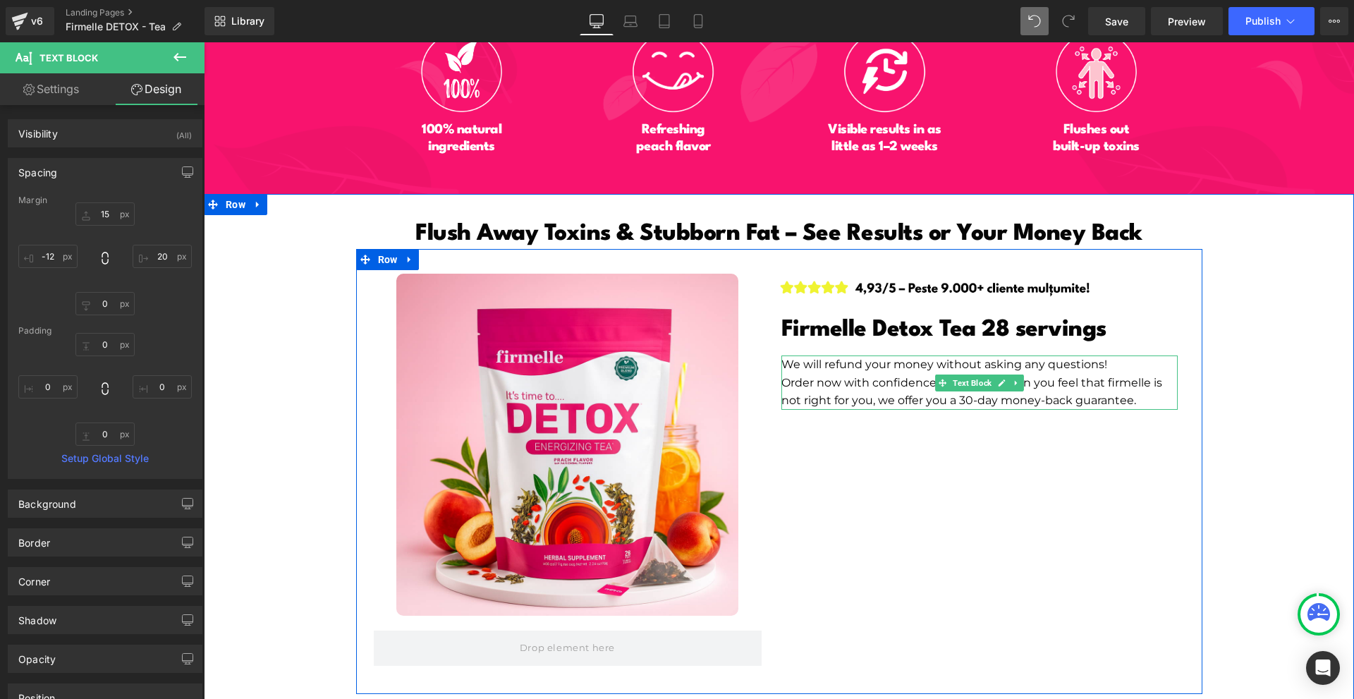
click at [814, 355] on p "We will refund your money without asking any questions!" at bounding box center [979, 364] width 396 height 18
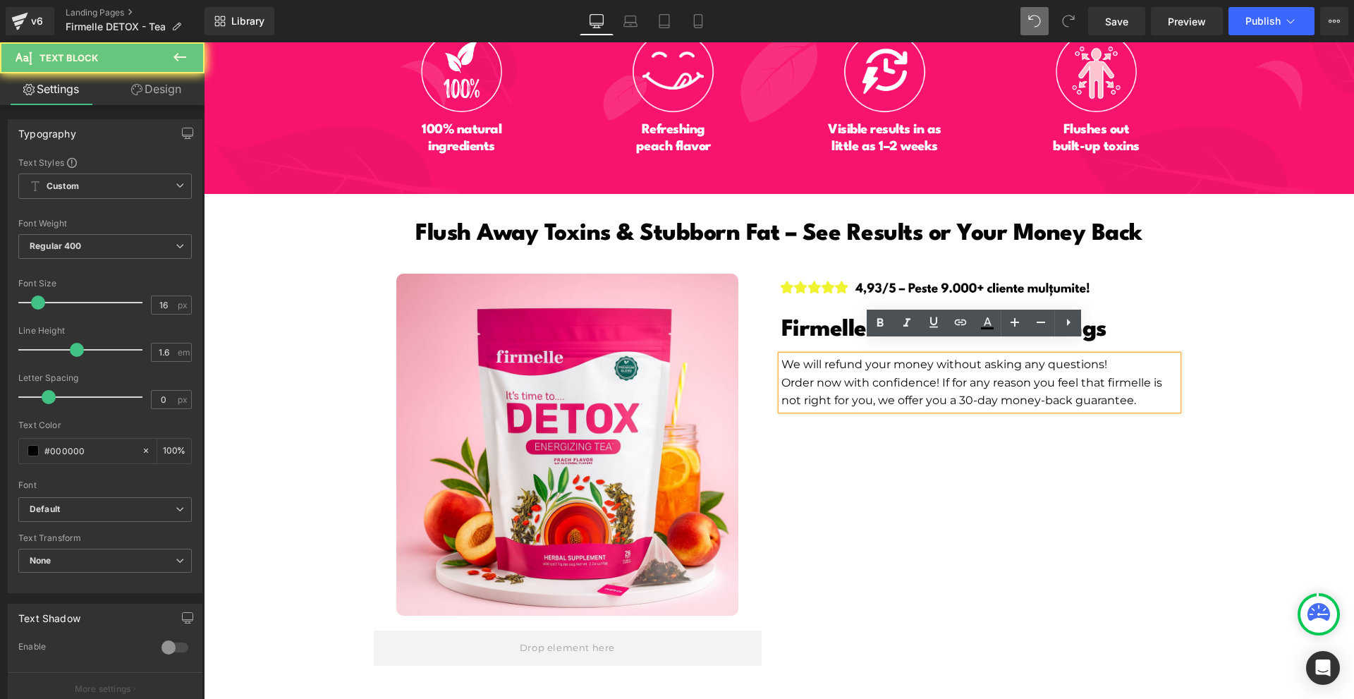
click at [814, 355] on p "We will refund your money without asking any questions!" at bounding box center [979, 364] width 396 height 18
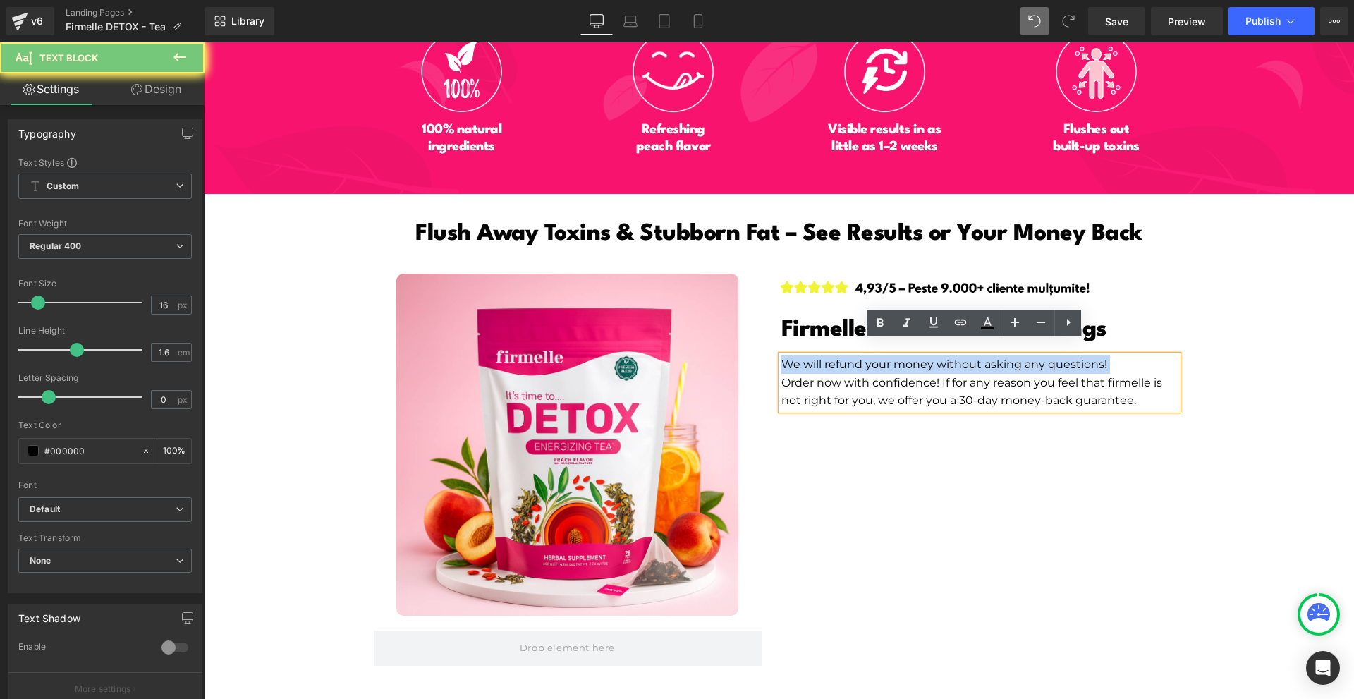
click at [814, 355] on p "We will refund your money without asking any questions!" at bounding box center [979, 364] width 396 height 18
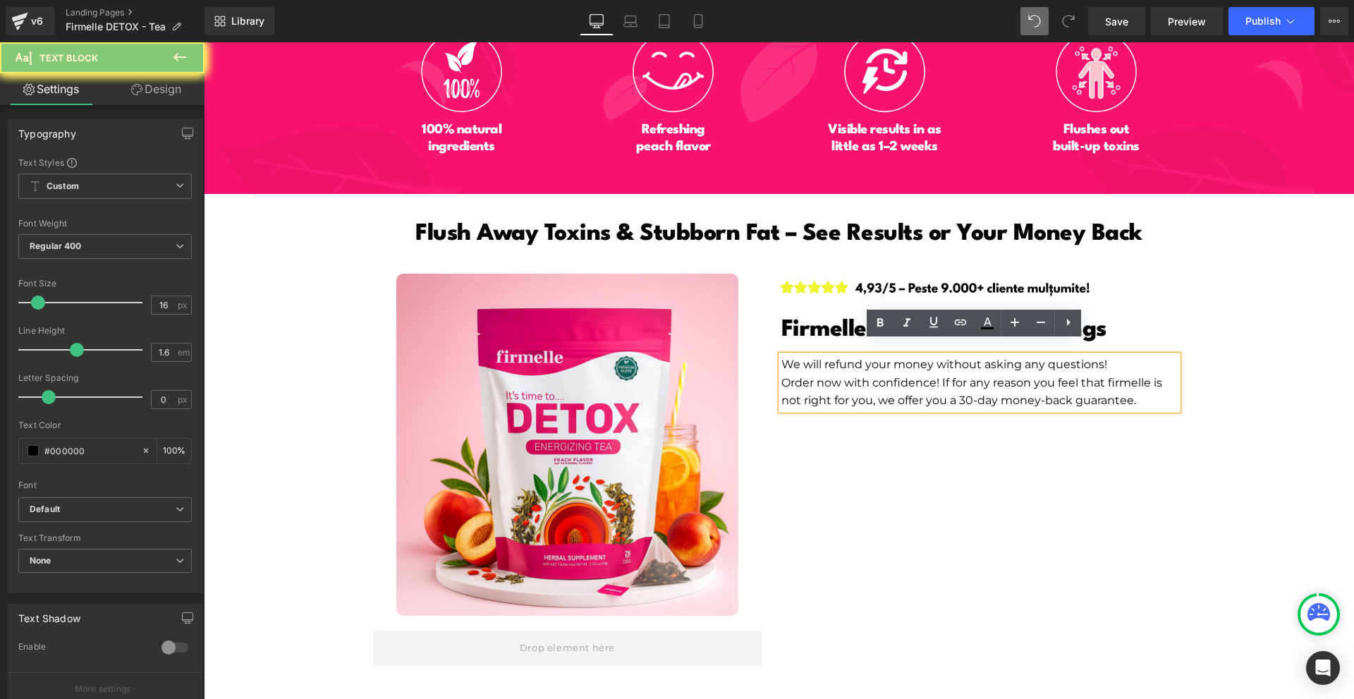
drag, startPoint x: 807, startPoint y: 360, endPoint x: 788, endPoint y: 353, distance: 21.0
click at [807, 374] on p "Order now with confidence! If for any reason you feel that firmelle is not righ…" at bounding box center [979, 392] width 396 height 36
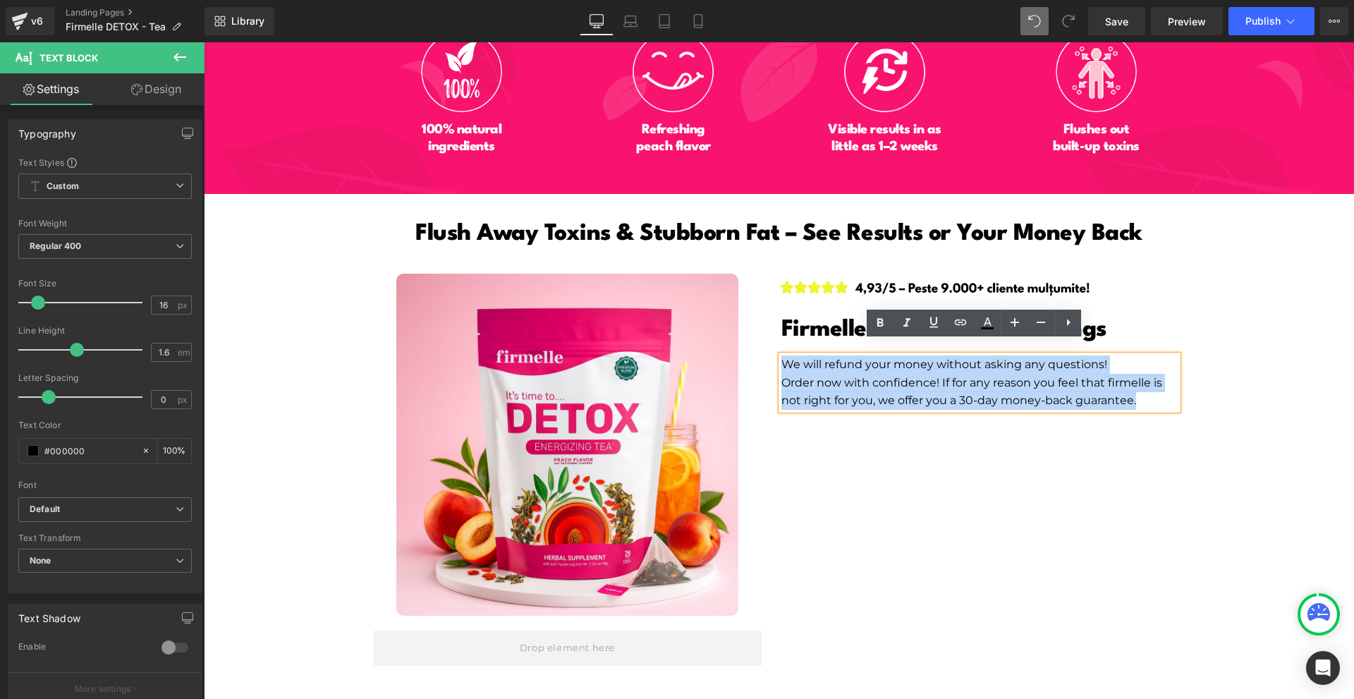
drag, startPoint x: 777, startPoint y: 349, endPoint x: 1152, endPoint y: 388, distance: 377.2
click at [1152, 388] on div "We will refund your money without asking any questions! Order now with confiden…" at bounding box center [979, 382] width 396 height 54
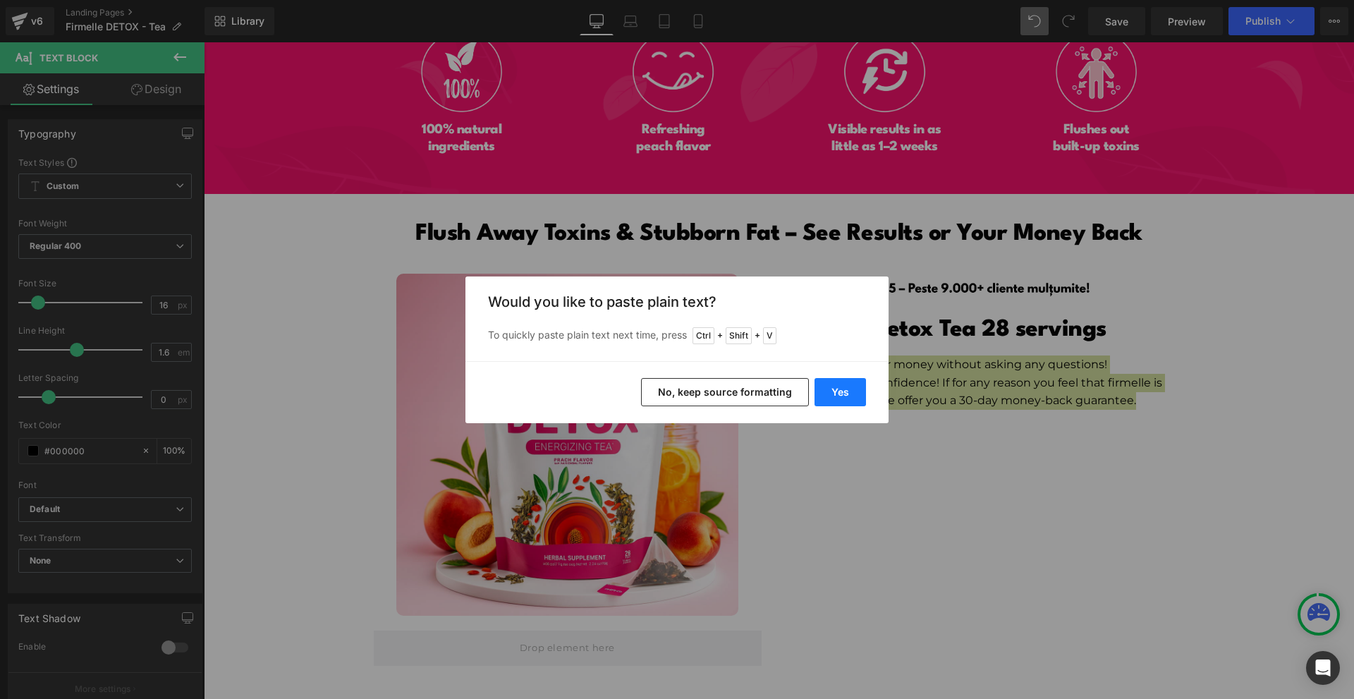
click at [850, 391] on button "Yes" at bounding box center [839, 392] width 51 height 28
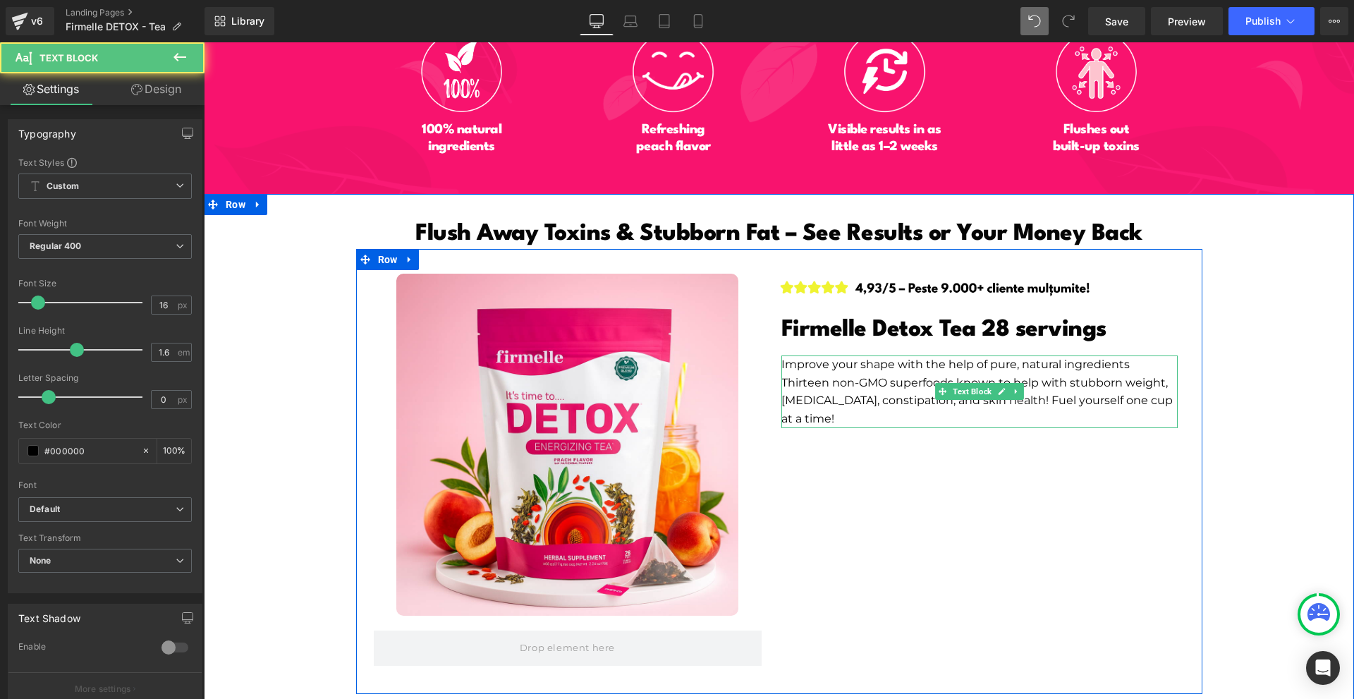
click at [829, 402] on p "Thirteen non-GMO superfoods known to help with stubborn weight, [MEDICAL_DATA],…" at bounding box center [979, 401] width 396 height 54
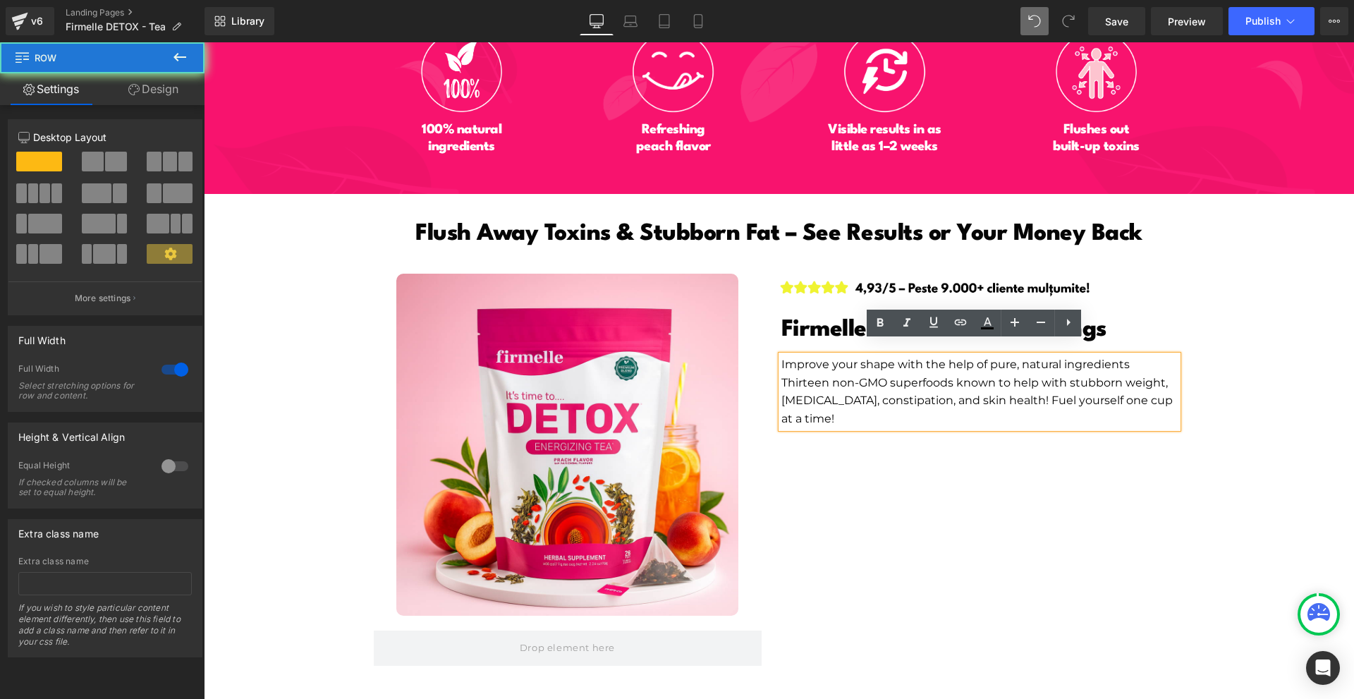
click at [1210, 530] on div "Flush Away Toxins & Stubborn Fat – See Results or Your Money Back Heading Image…" at bounding box center [779, 447] width 1150 height 494
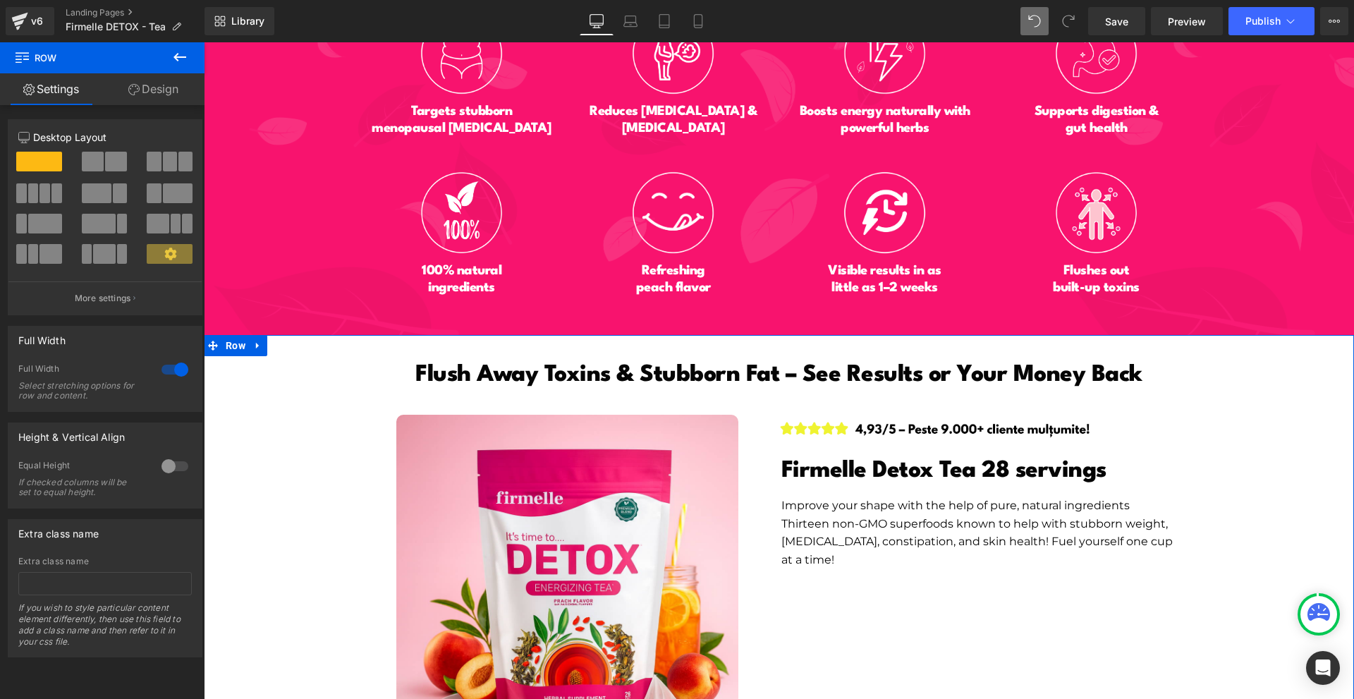
scroll to position [6653, 0]
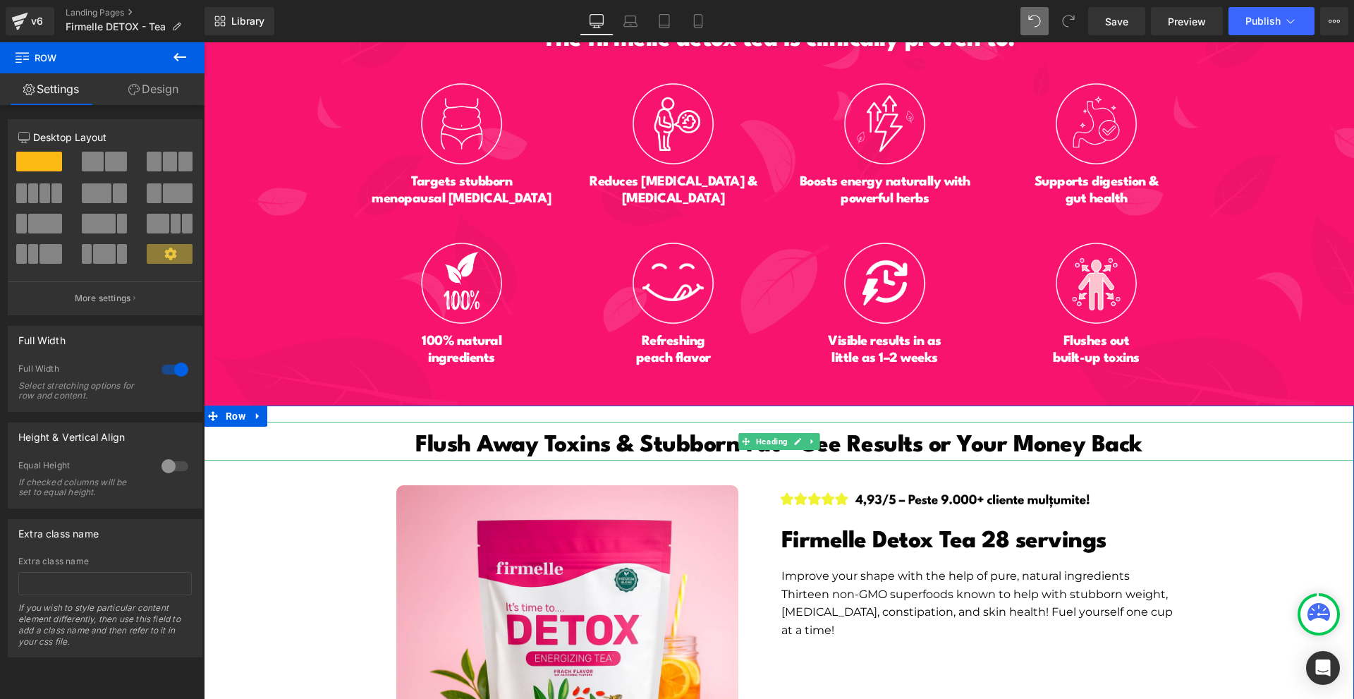
click at [713, 427] on div "Flush Away Toxins & Stubborn Fat – See Results or Your Money Back Heading" at bounding box center [779, 441] width 1150 height 39
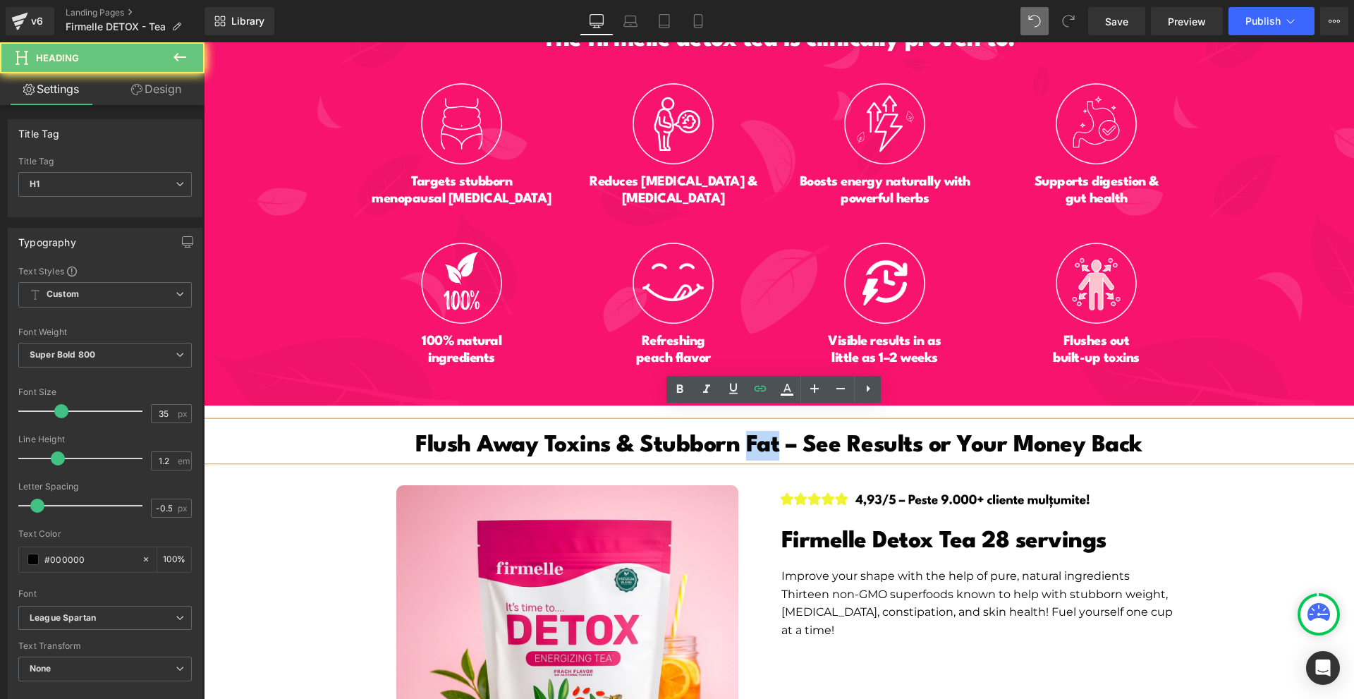
drag, startPoint x: 738, startPoint y: 435, endPoint x: 773, endPoint y: 438, distance: 35.4
click at [773, 438] on span "Flush Away Toxins & Stubborn Fat – See Results or Your Money Back" at bounding box center [778, 445] width 727 height 23
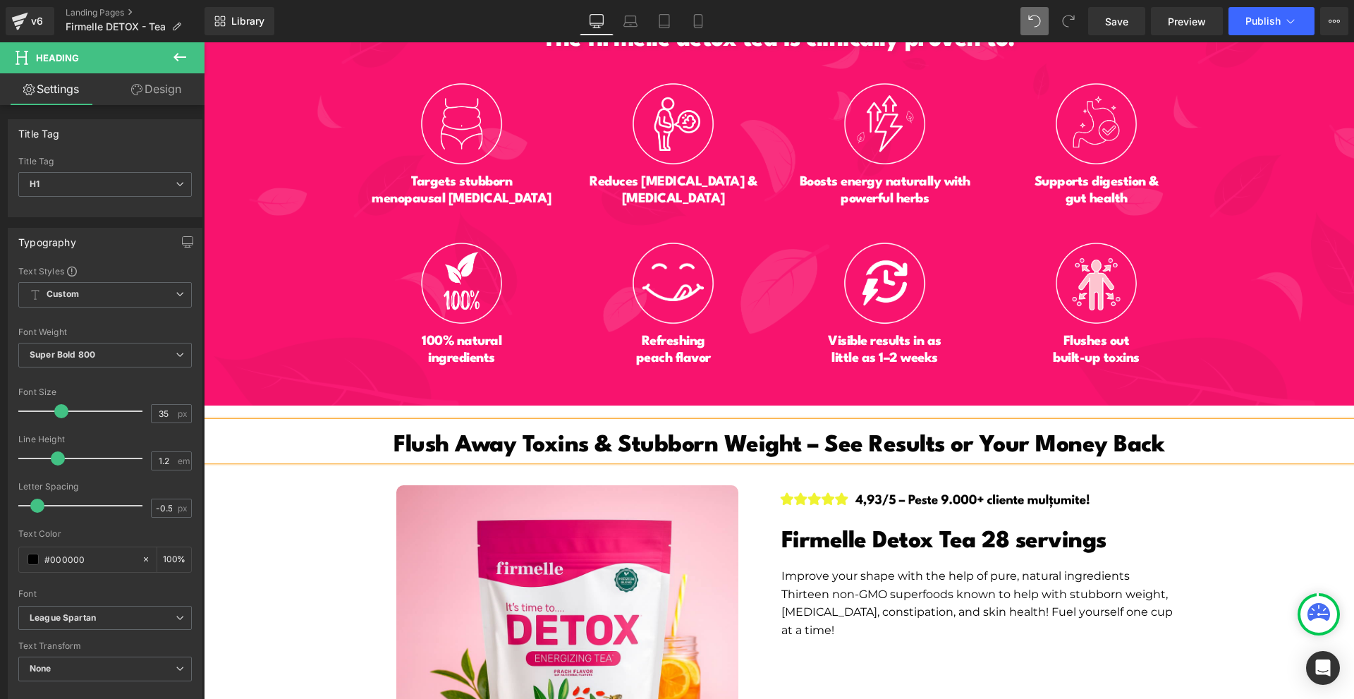
drag, startPoint x: 1233, startPoint y: 523, endPoint x: 1226, endPoint y: 517, distance: 9.5
click at [1227, 518] on div "Flush Away Toxins & Stubborn Weight – See Results or Your Money Back Heading Im…" at bounding box center [779, 658] width 1150 height 494
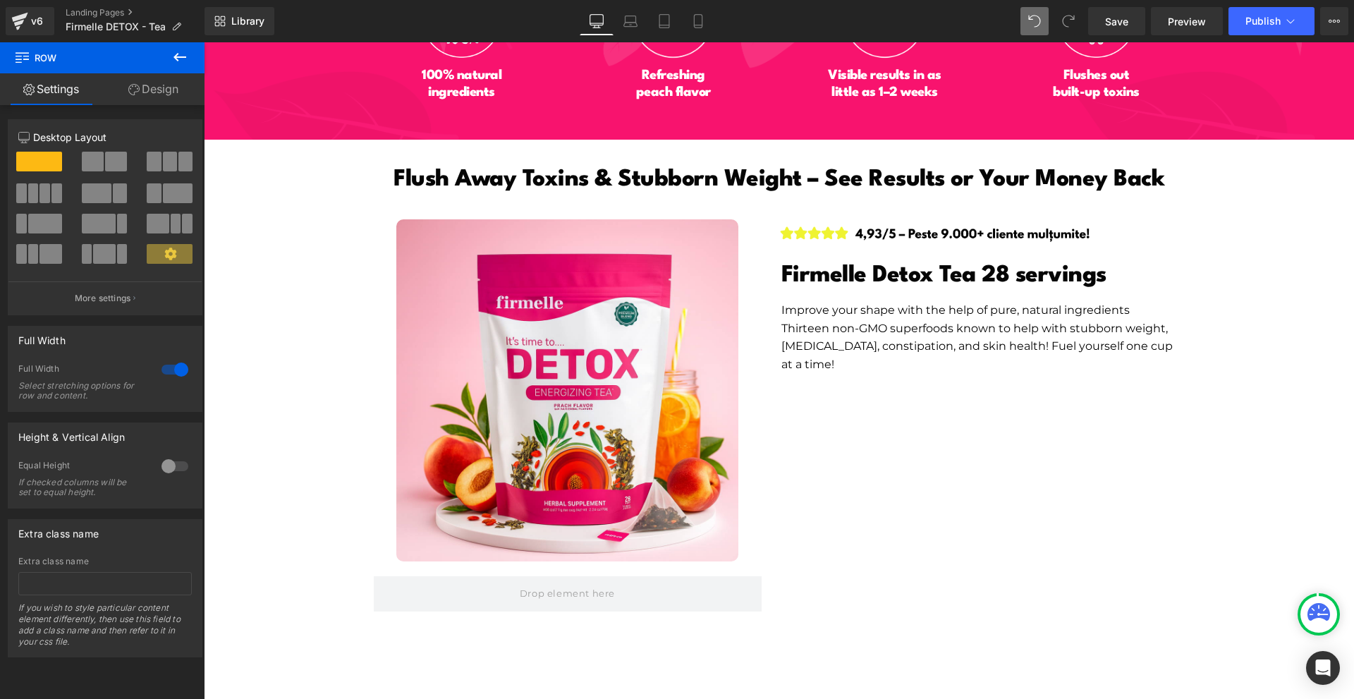
scroll to position [6778, 0]
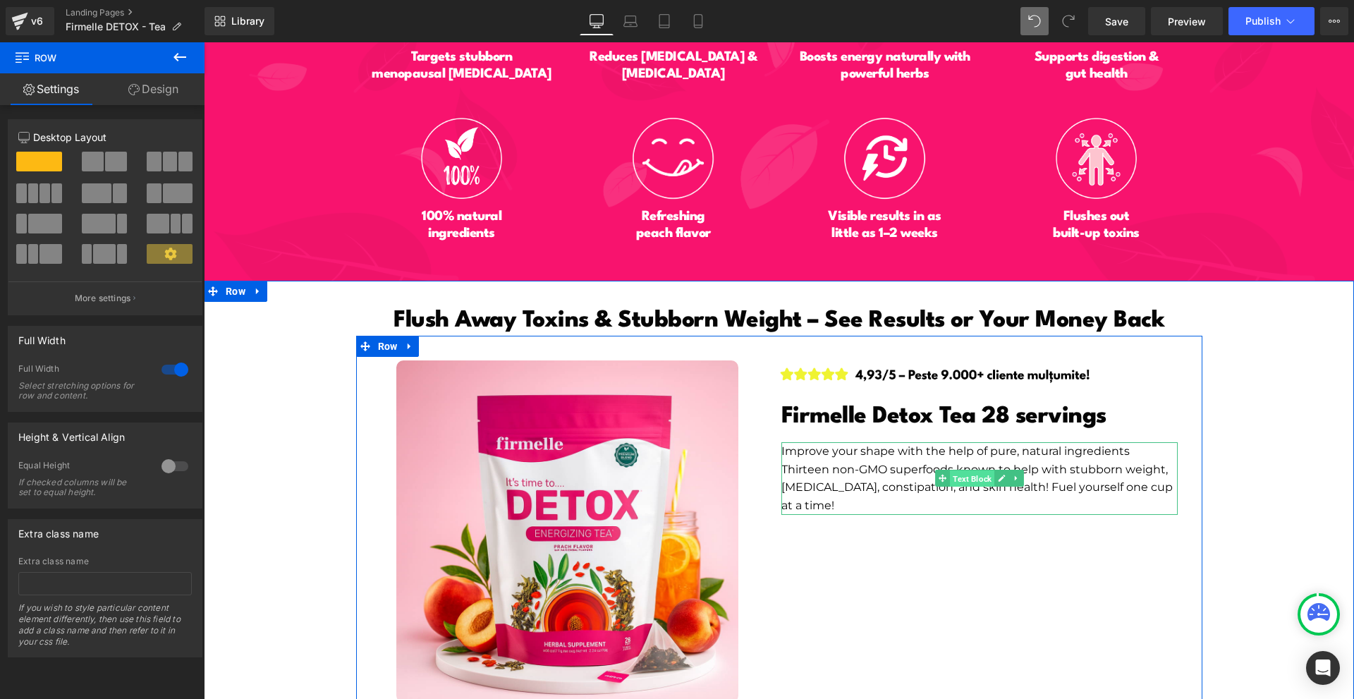
click at [956, 470] on span "Text Block" at bounding box center [972, 478] width 44 height 17
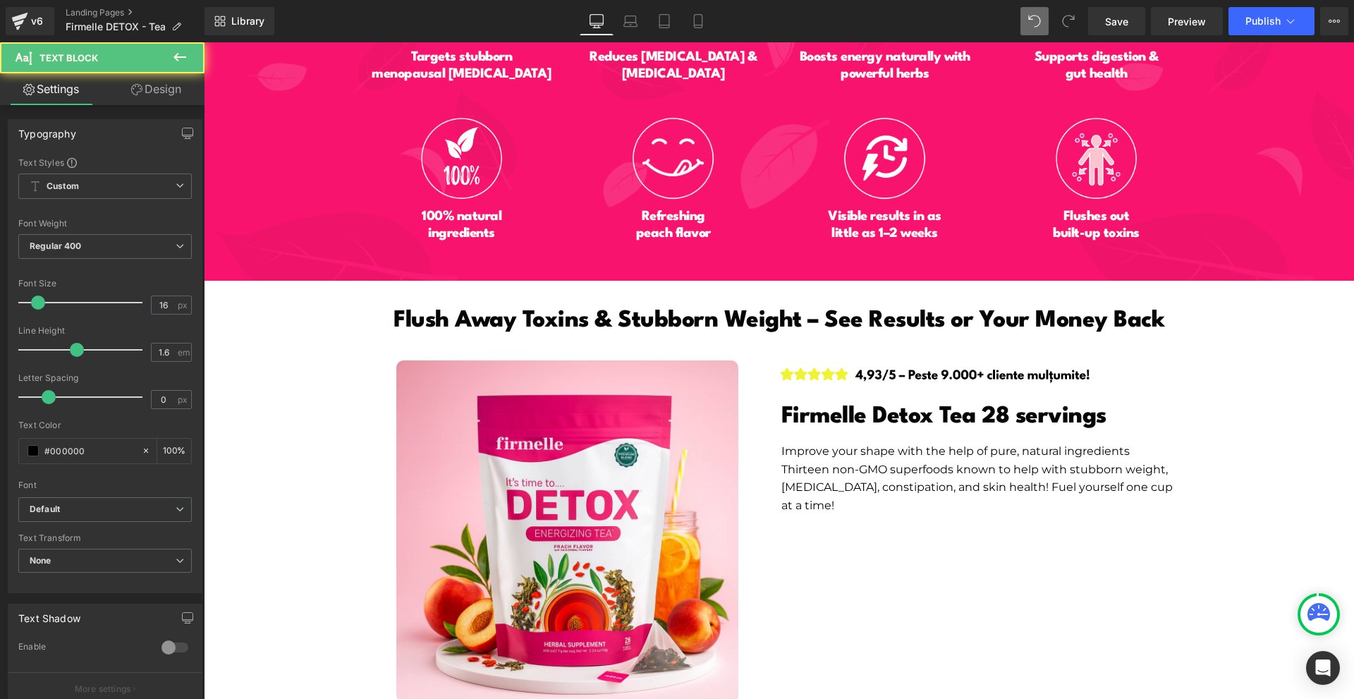
click at [143, 61] on span "Text Block" at bounding box center [84, 57] width 141 height 31
click at [152, 90] on link "Design" at bounding box center [156, 89] width 102 height 32
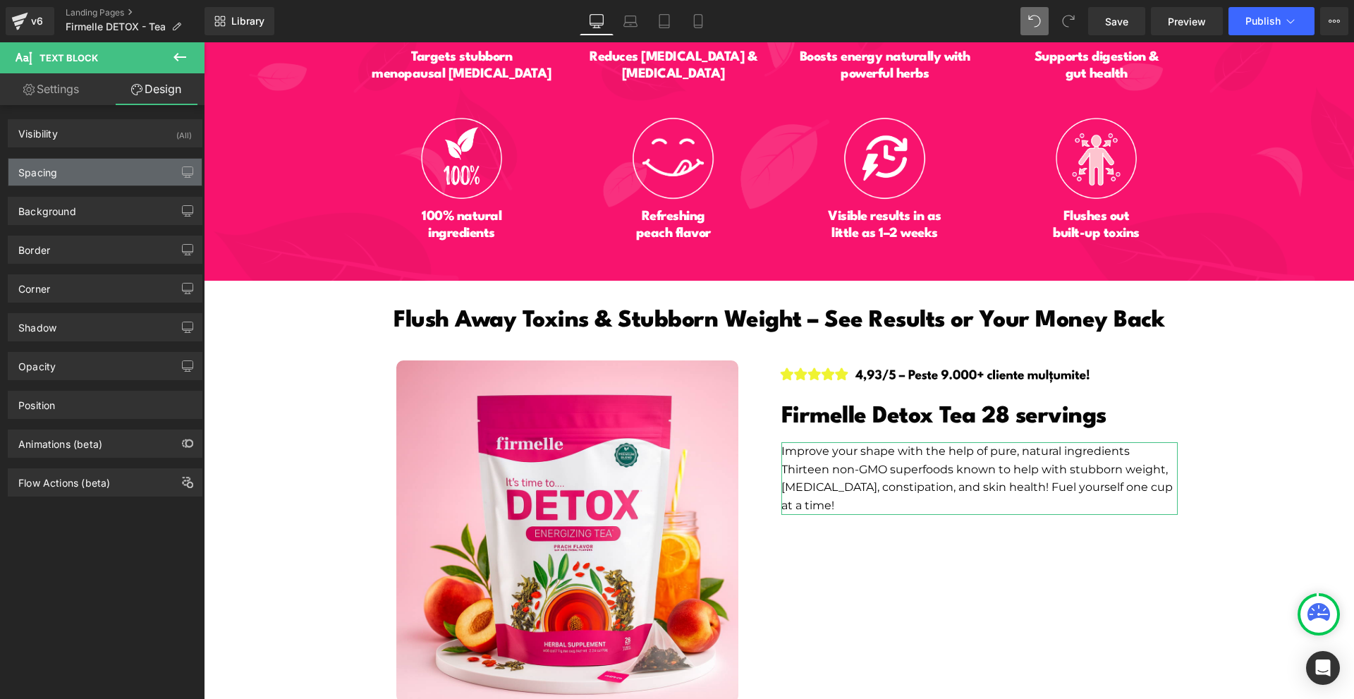
drag, startPoint x: 97, startPoint y: 173, endPoint x: 116, endPoint y: 195, distance: 28.5
click at [97, 174] on div "Spacing" at bounding box center [104, 172] width 193 height 27
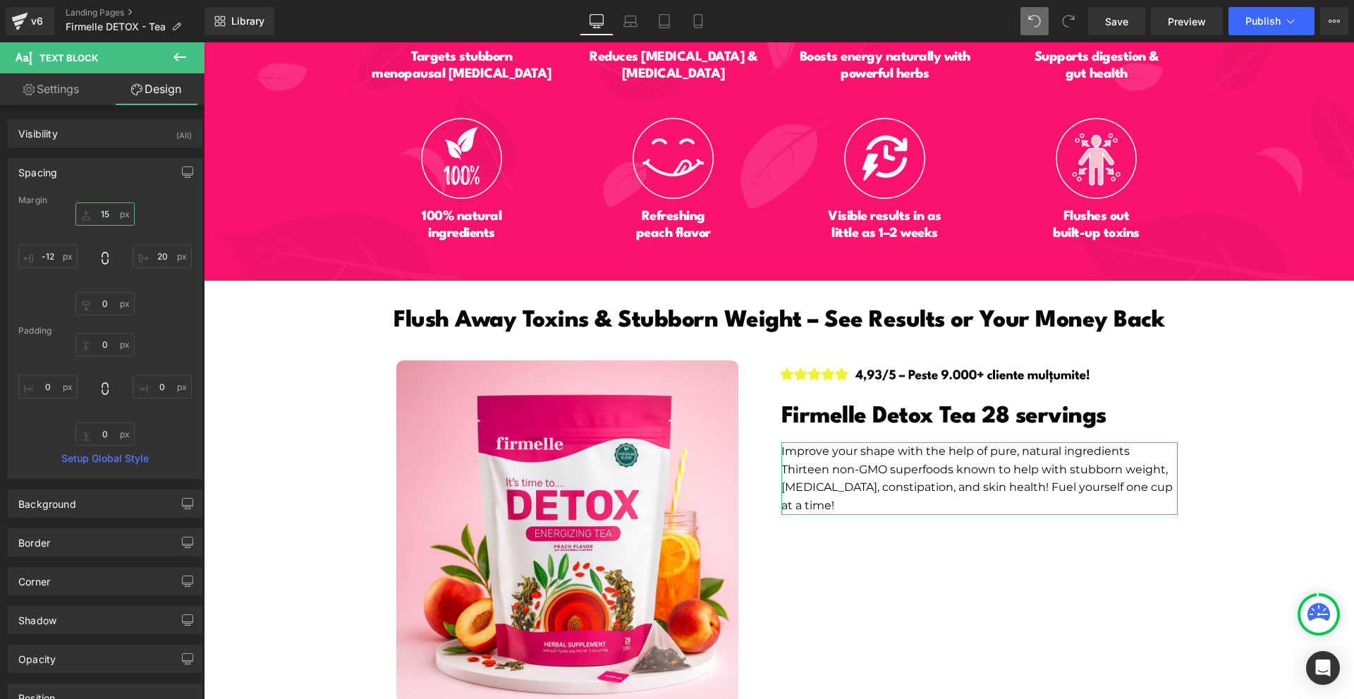
click at [121, 207] on input "15" at bounding box center [104, 213] width 59 height 23
type input "10"
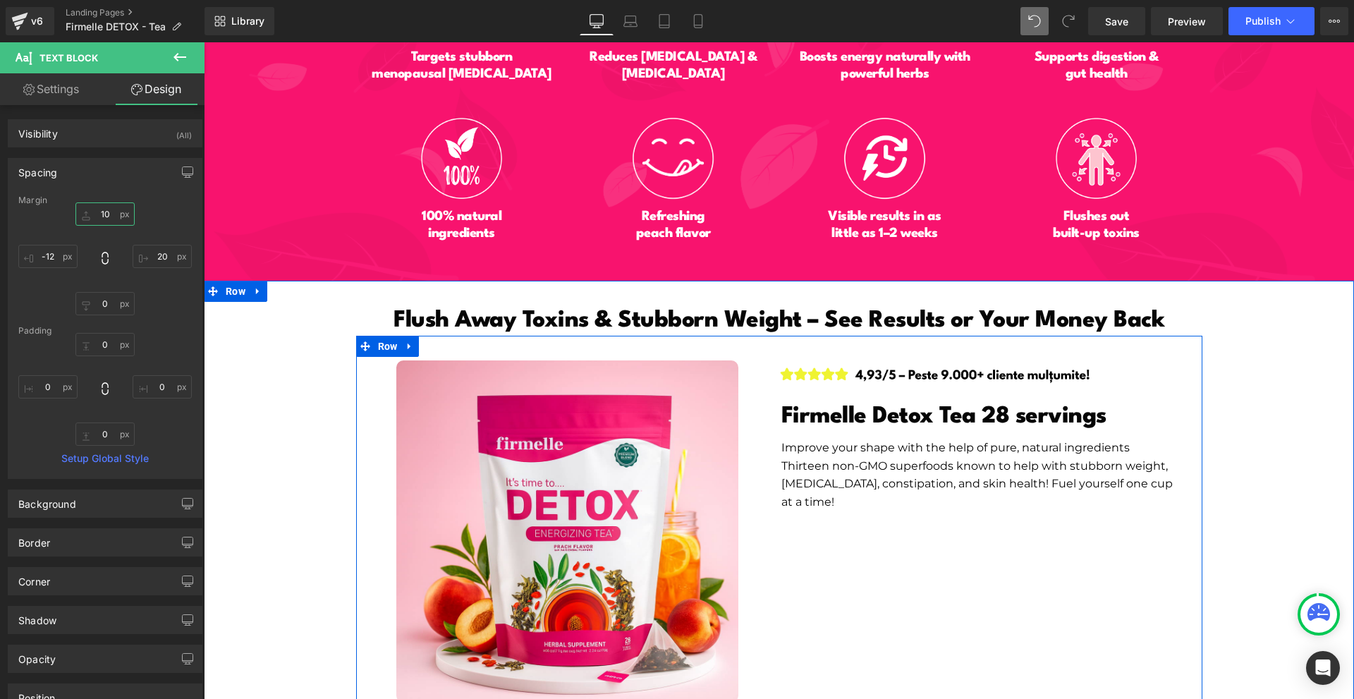
scroll to position [6990, 0]
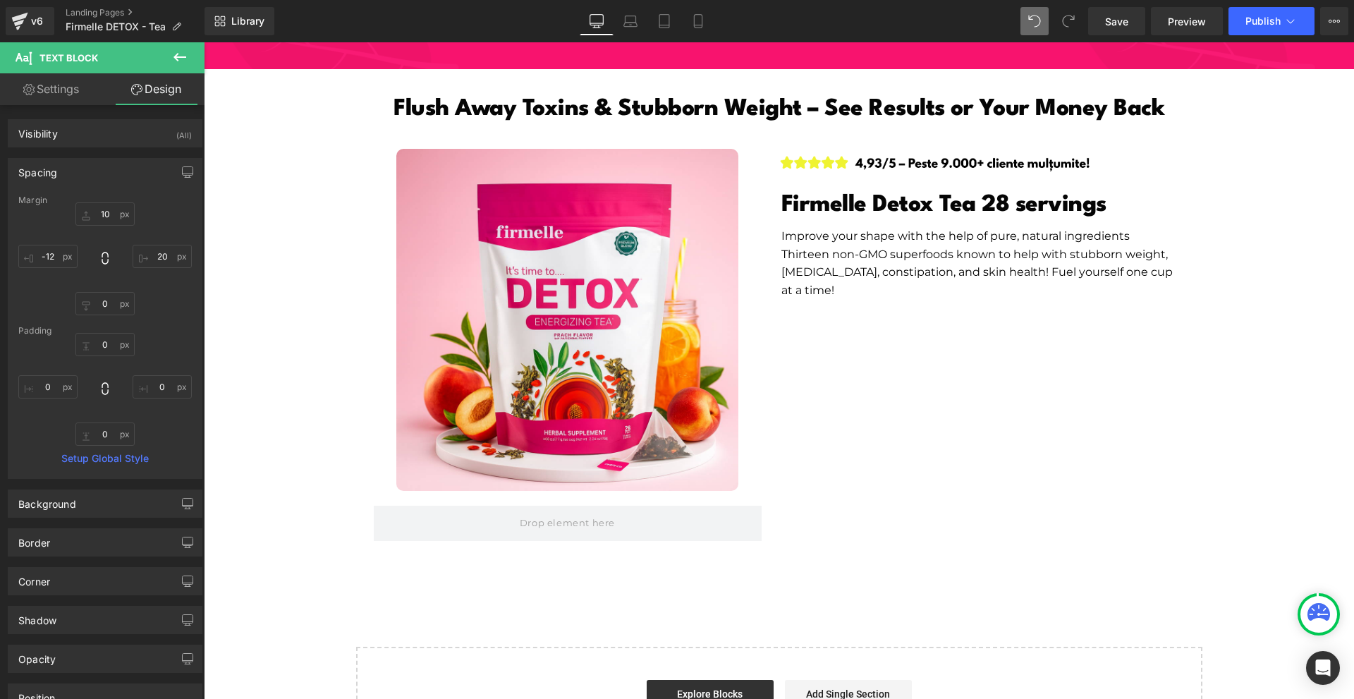
click at [177, 61] on icon at bounding box center [179, 57] width 17 height 17
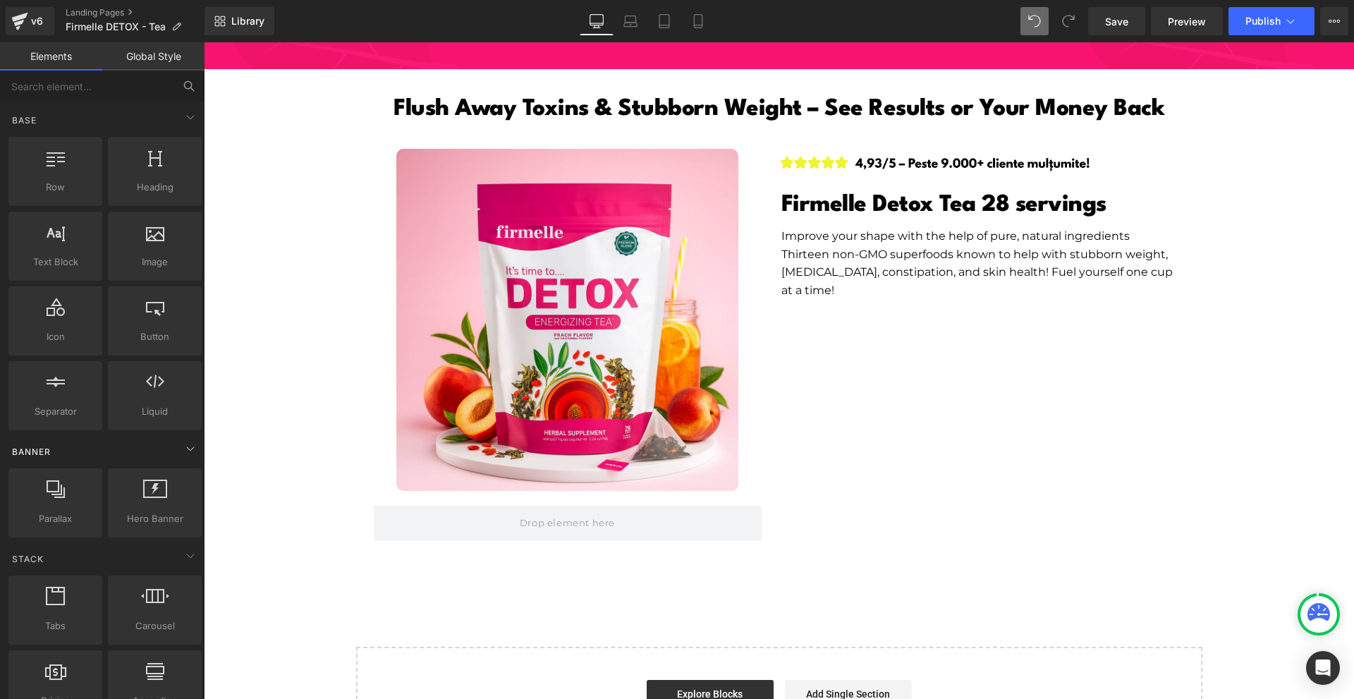
scroll to position [141, 0]
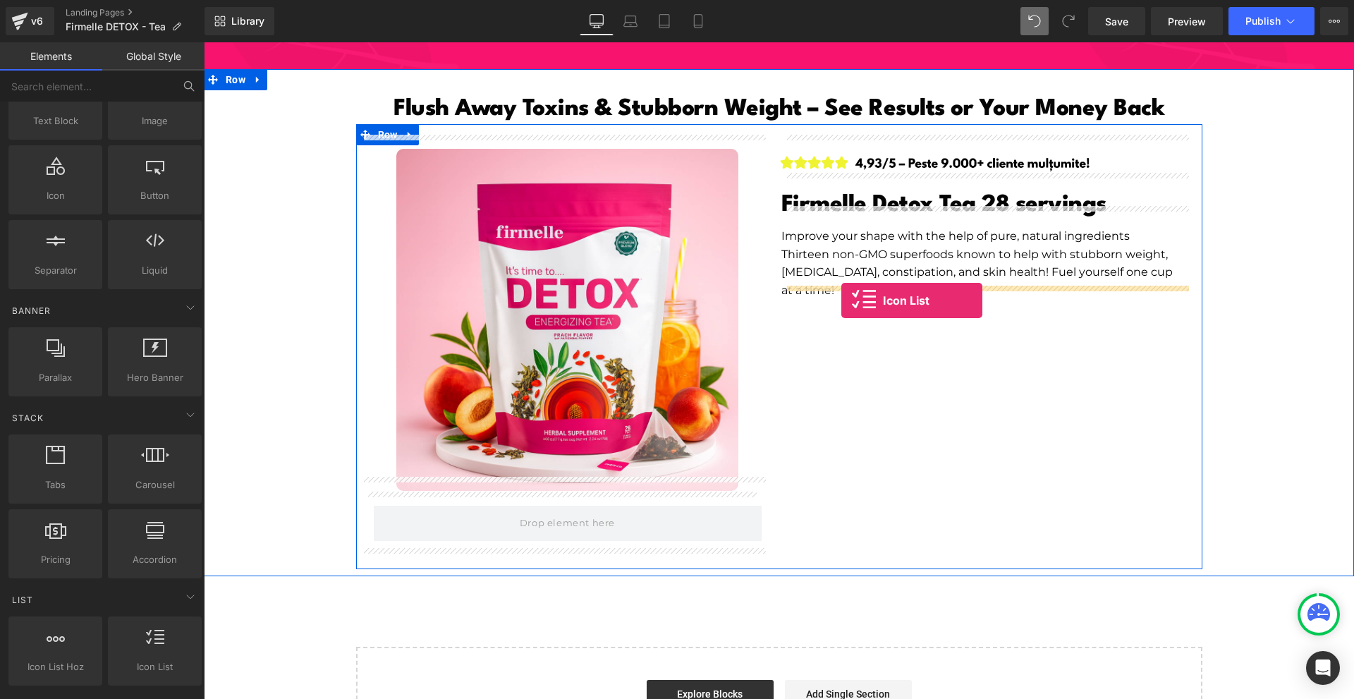
drag, startPoint x: 401, startPoint y: 675, endPoint x: 841, endPoint y: 300, distance: 578.3
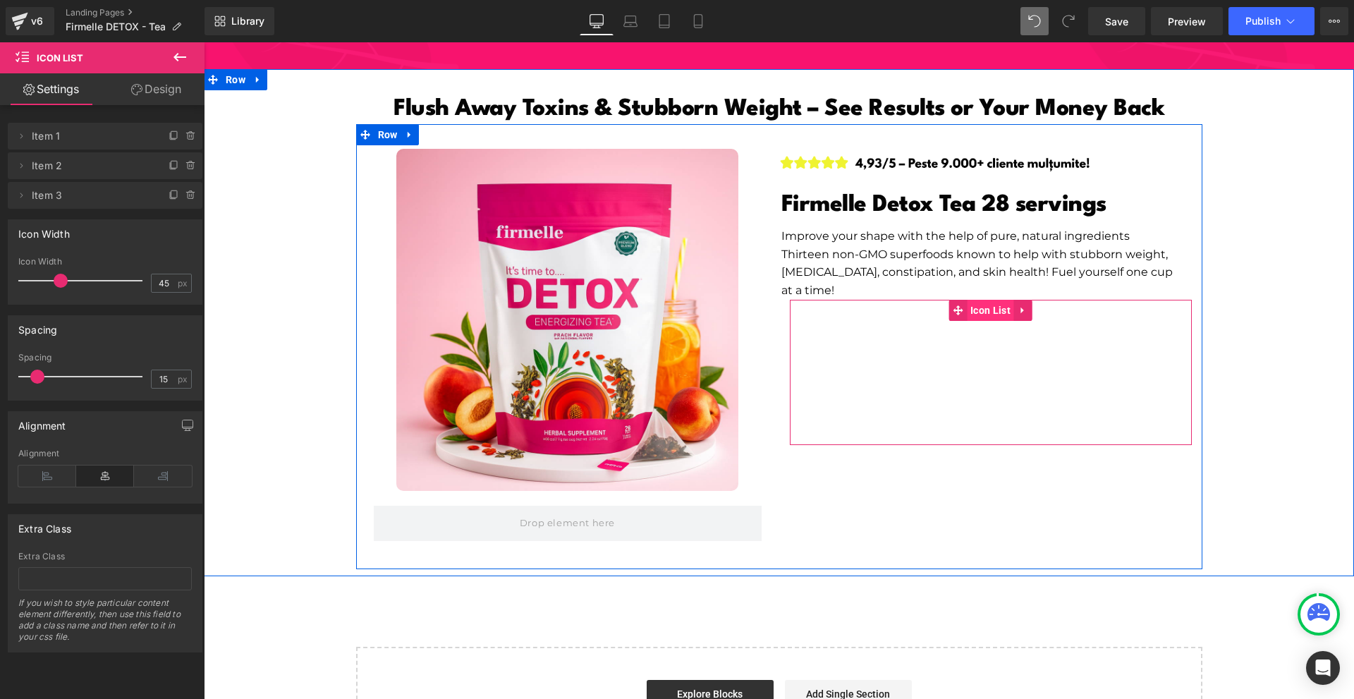
click at [977, 300] on span "Icon List" at bounding box center [990, 310] width 47 height 21
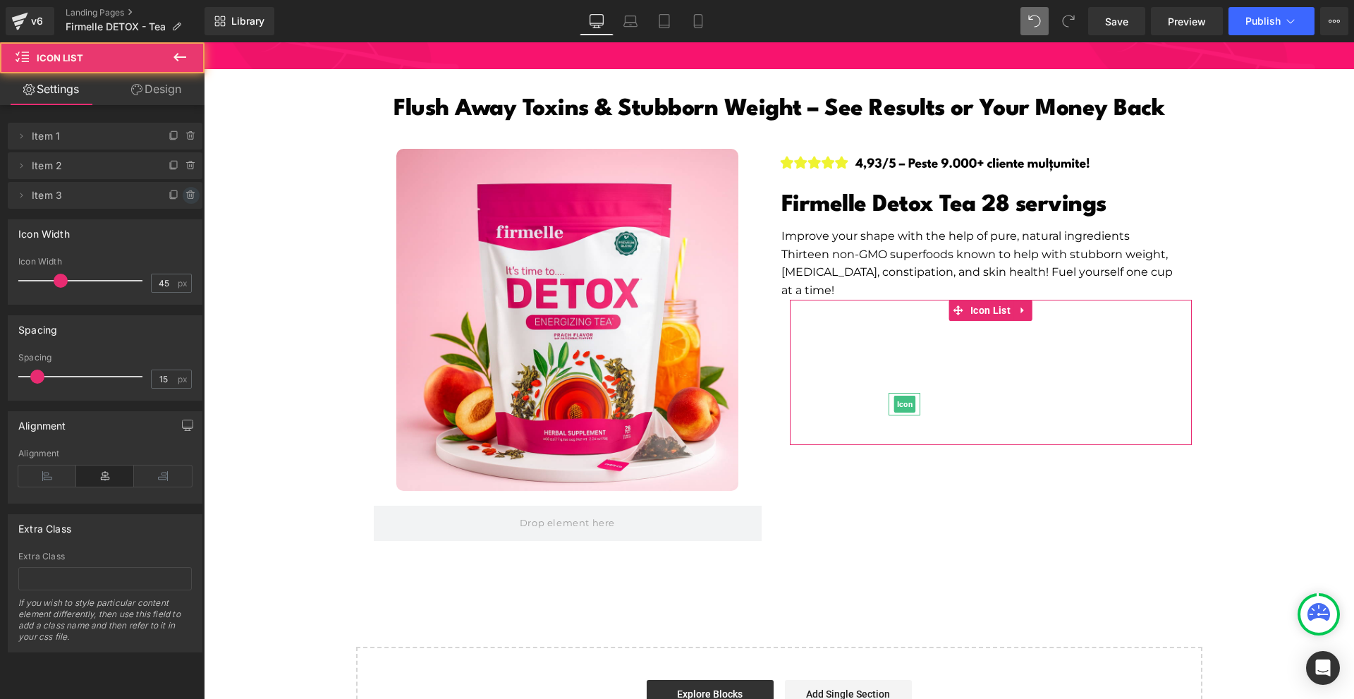
click at [190, 197] on icon at bounding box center [190, 195] width 11 height 11
drag, startPoint x: 190, startPoint y: 197, endPoint x: 185, endPoint y: 187, distance: 11.4
click at [189, 195] on button "Delete" at bounding box center [179, 196] width 44 height 18
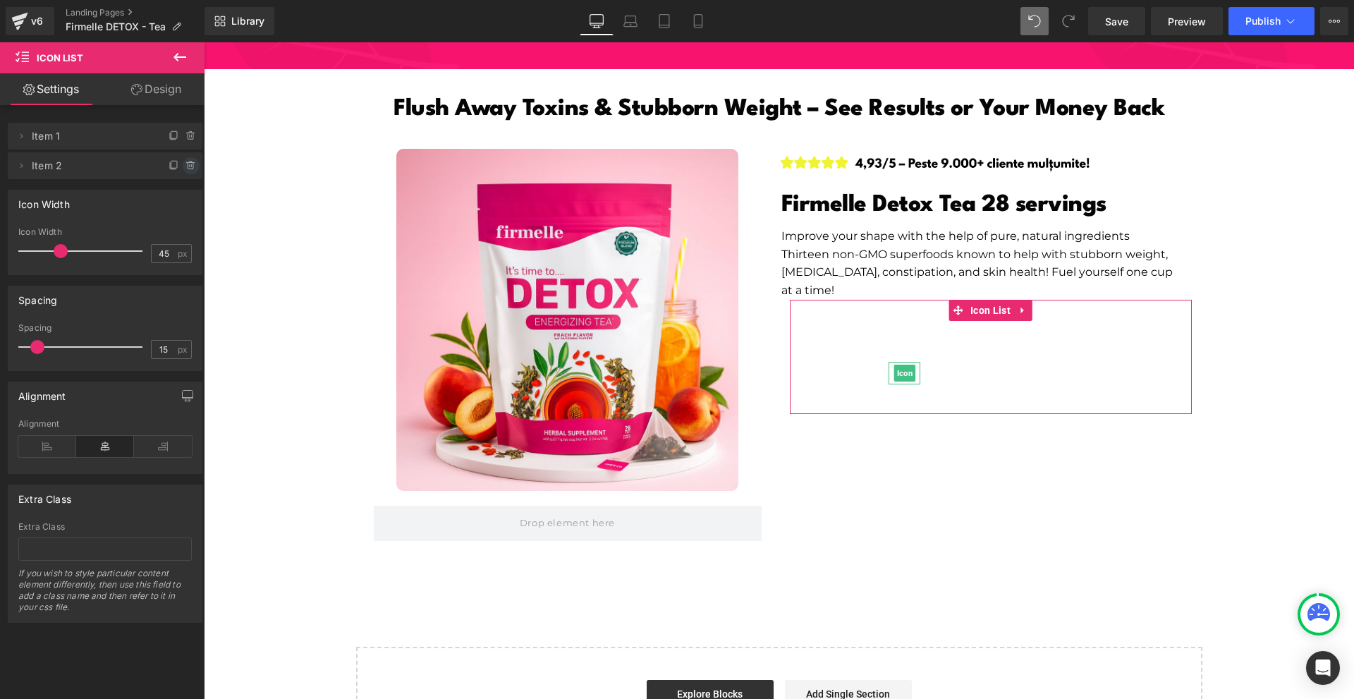
click at [185, 170] on icon at bounding box center [190, 165] width 11 height 11
drag, startPoint x: 183, startPoint y: 170, endPoint x: 309, endPoint y: 198, distance: 128.7
click at [183, 170] on button "Delete" at bounding box center [176, 166] width 44 height 18
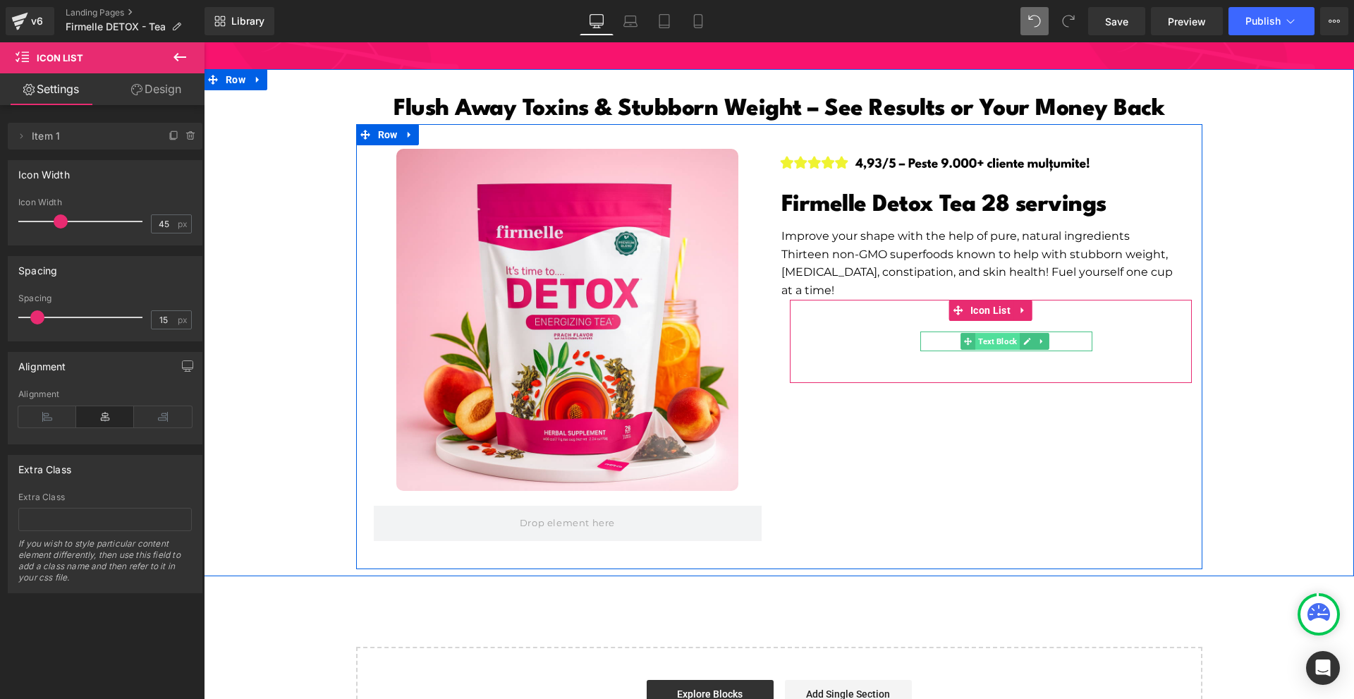
click at [983, 333] on span "Text Block" at bounding box center [997, 341] width 44 height 17
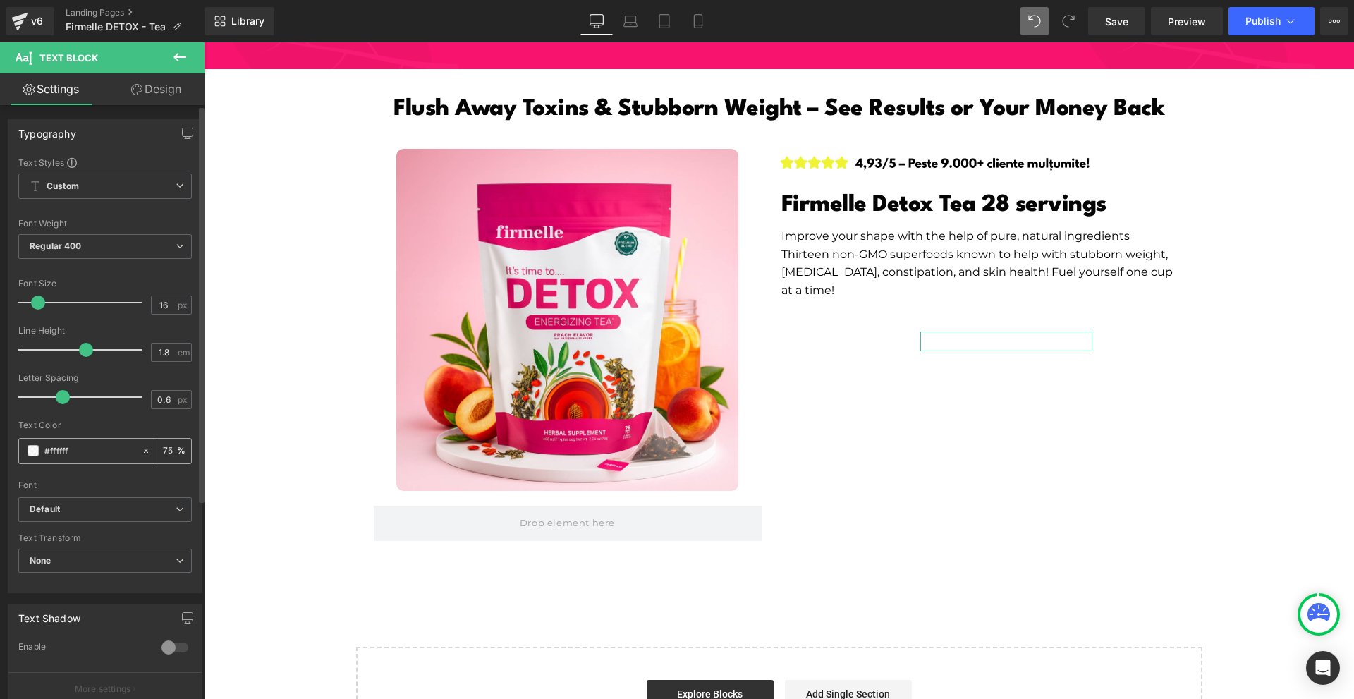
click at [33, 446] on span at bounding box center [33, 450] width 11 height 11
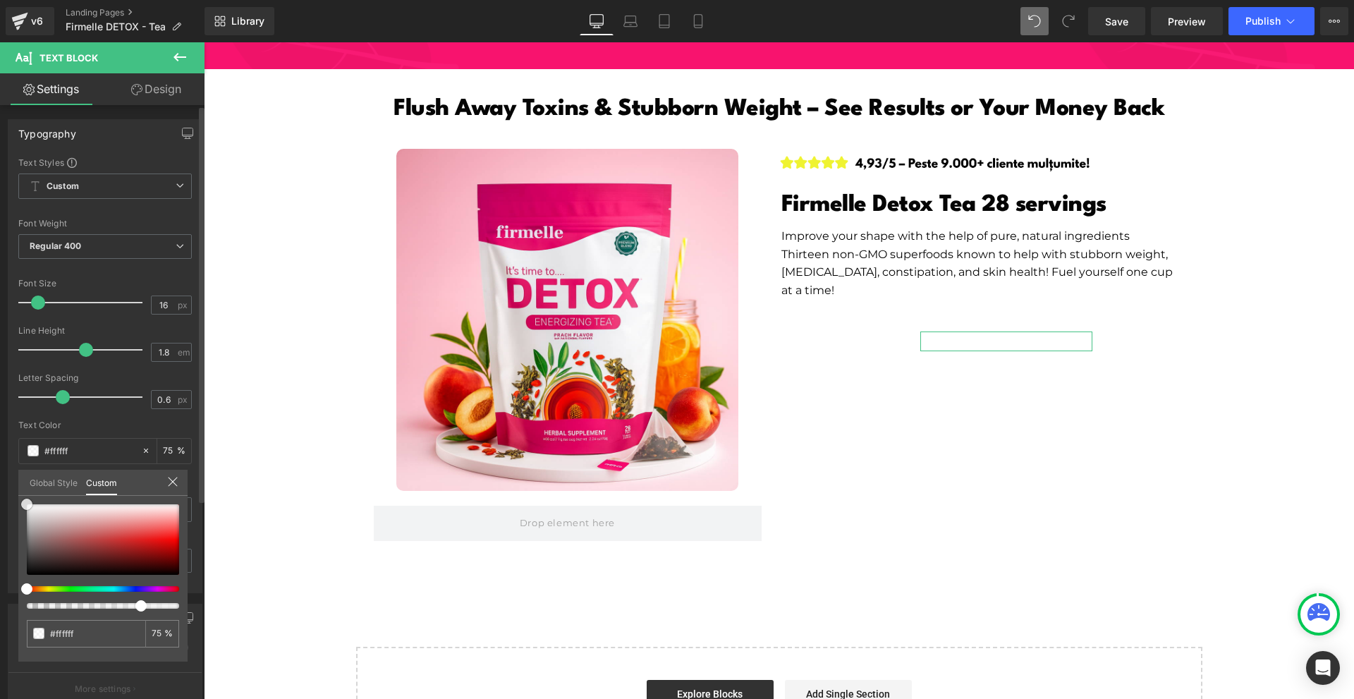
type input "#fea3a3"
type input "#a68b8b"
type input "#332d2d"
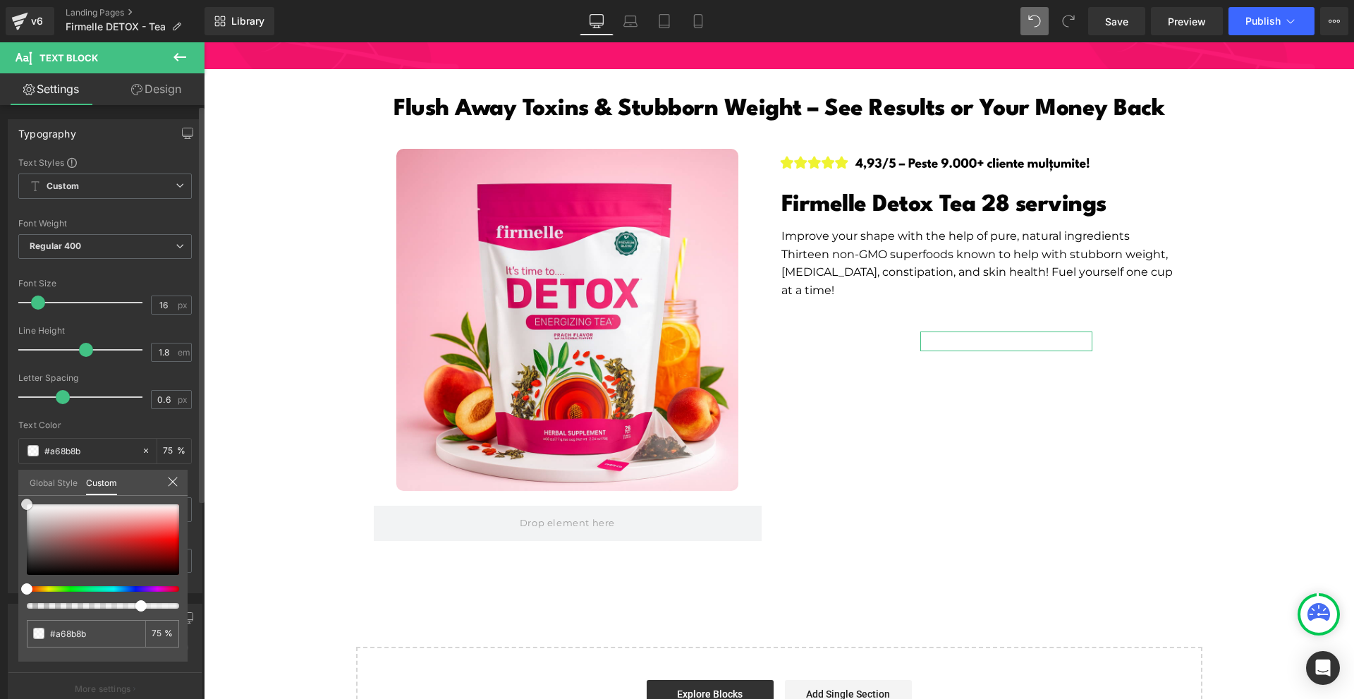
type input "#332d2d"
type input "#000000"
drag, startPoint x: 44, startPoint y: 544, endPoint x: 97, endPoint y: 539, distance: 53.1
click at [7, 593] on div "Typography Text Styles Custom Custom Setup Global Style Custom Setup Global Sty…" at bounding box center [105, 351] width 211 height 484
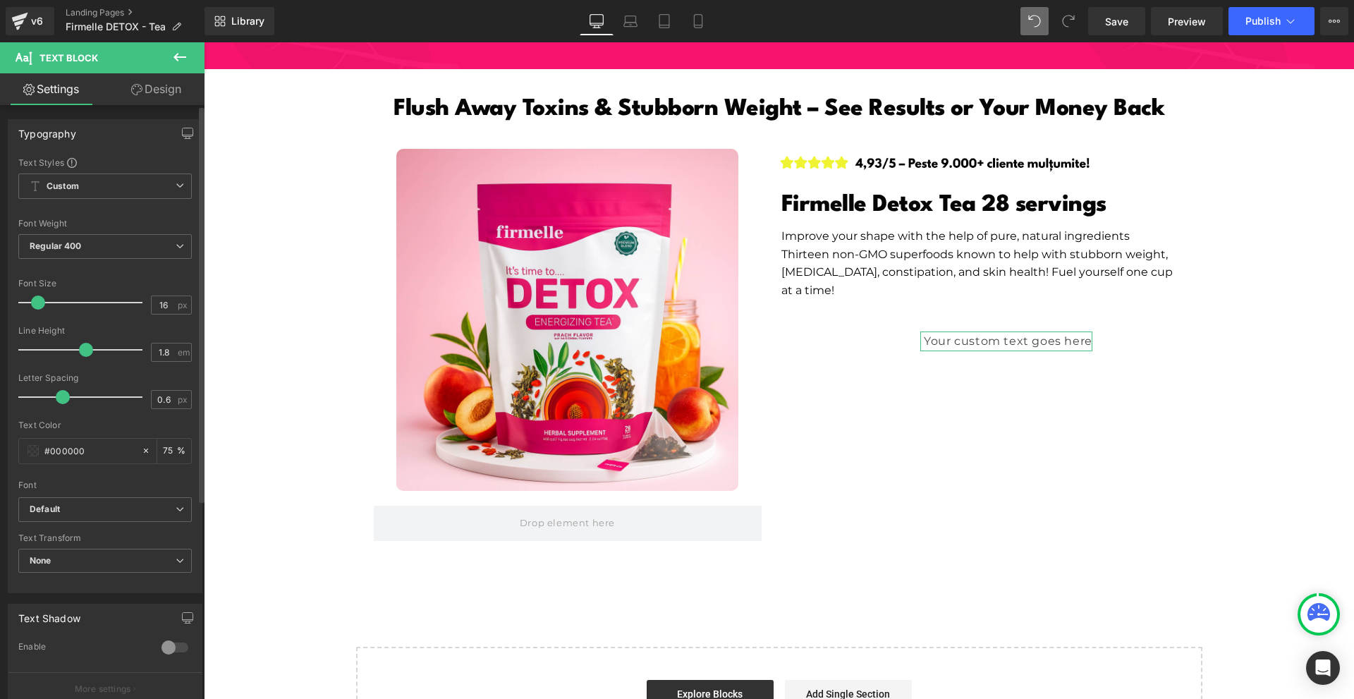
click at [163, 453] on input "75" at bounding box center [170, 451] width 14 height 16
type input "100"
type input "0.2"
drag, startPoint x: 63, startPoint y: 396, endPoint x: 54, endPoint y: 398, distance: 10.0
click at [54, 398] on span at bounding box center [54, 397] width 14 height 14
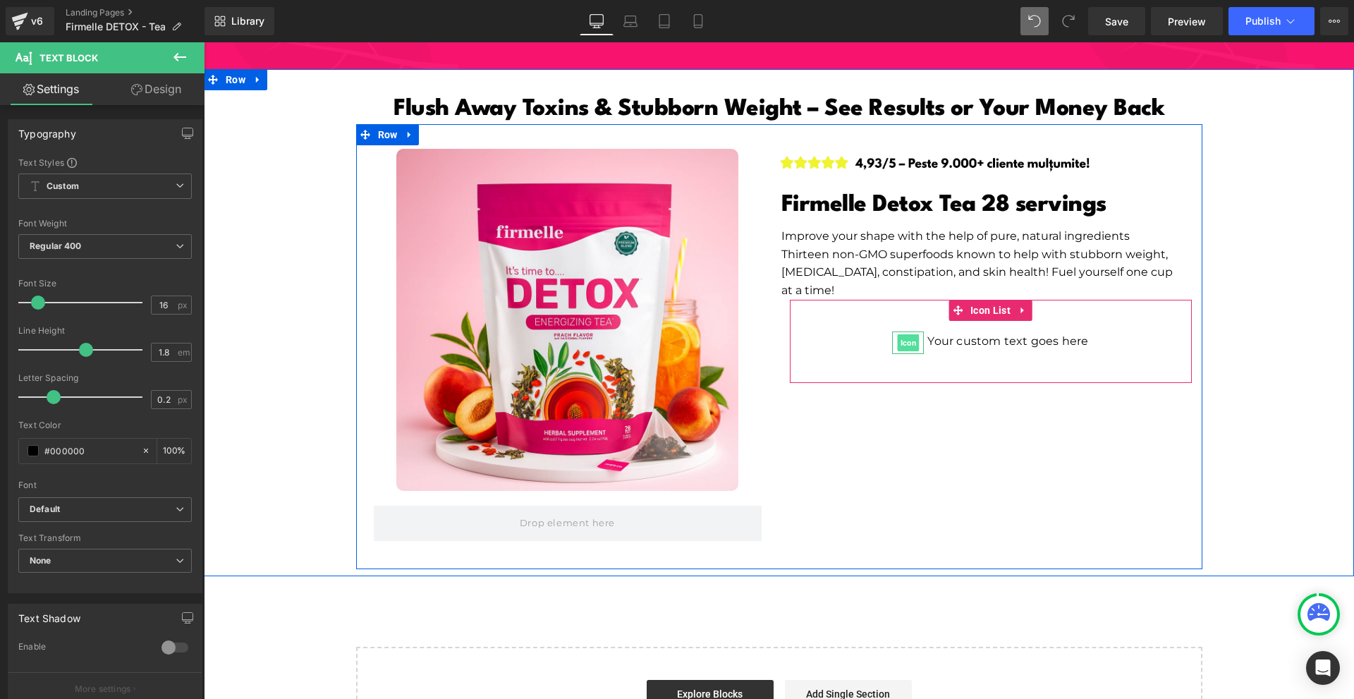
click at [898, 334] on span "Icon" at bounding box center [909, 342] width 22 height 17
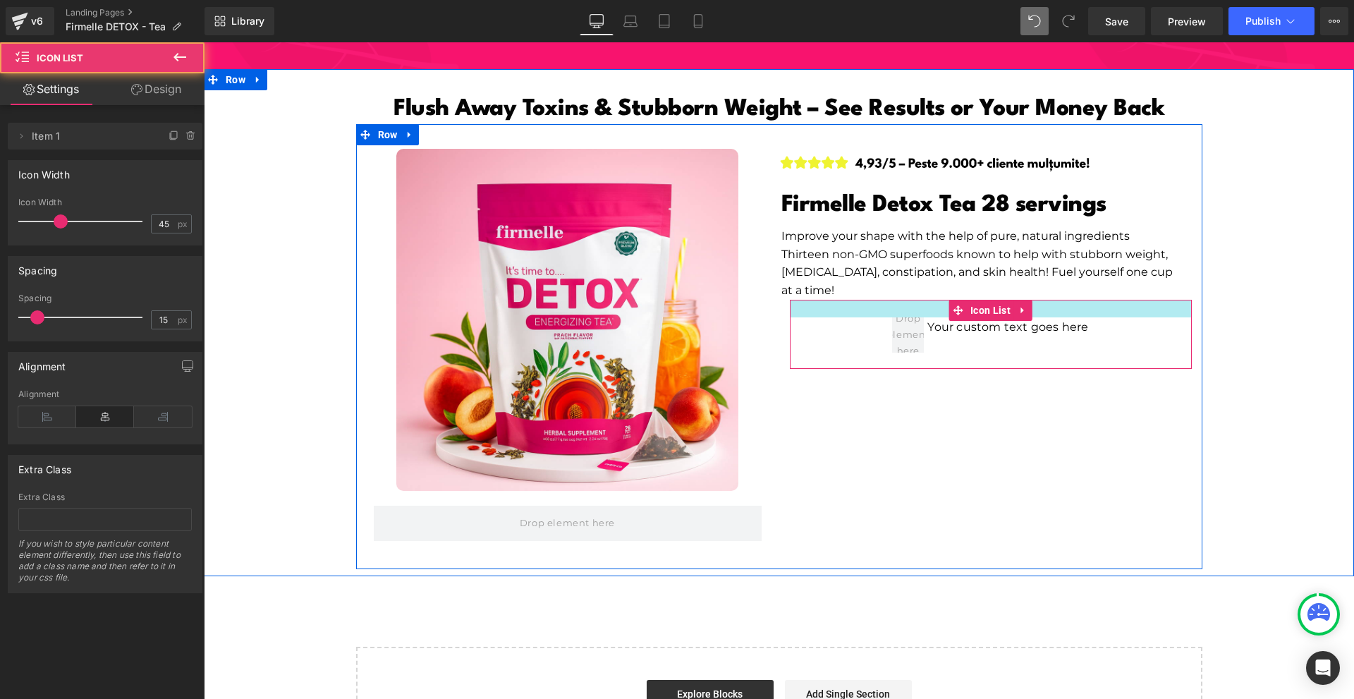
drag, startPoint x: 850, startPoint y: 288, endPoint x: 862, endPoint y: 274, distance: 19.0
click at [862, 274] on div "Image Firmelle Detox Tea 28 servings Heading Improve your shape with the help o…" at bounding box center [990, 259] width 423 height 220
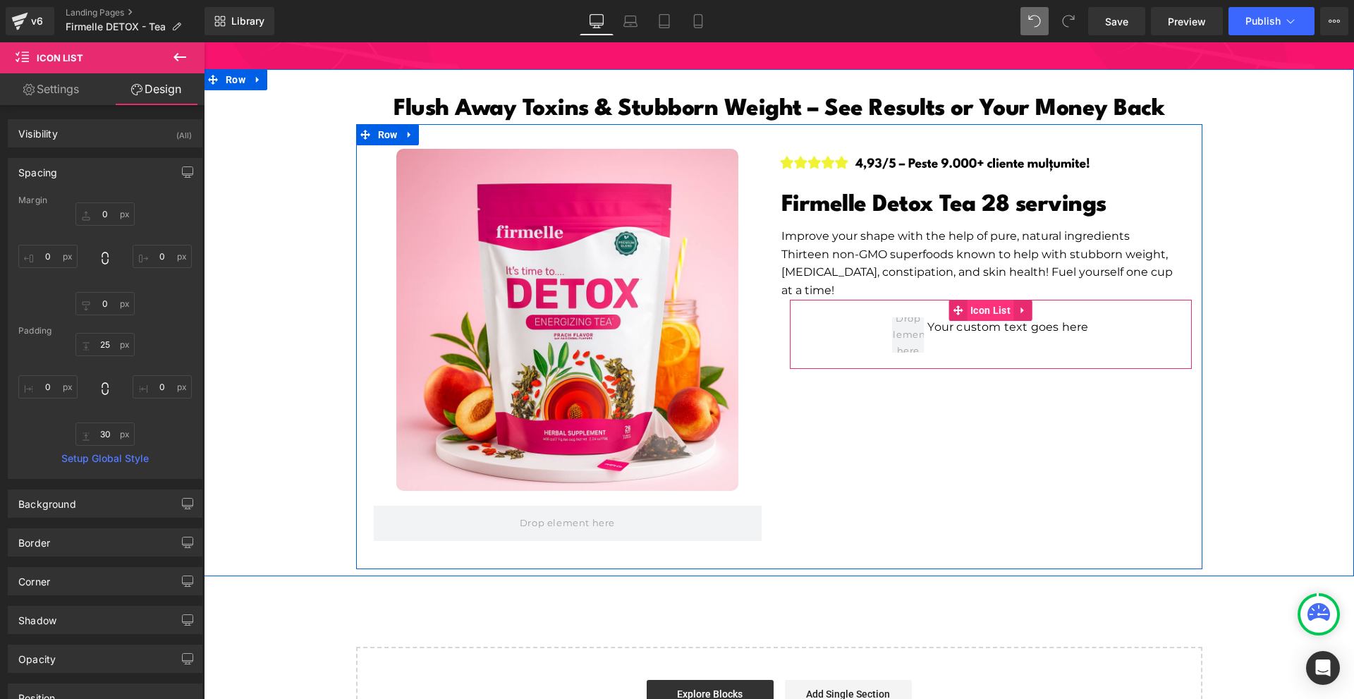
click at [967, 300] on span "Icon List" at bounding box center [990, 310] width 47 height 21
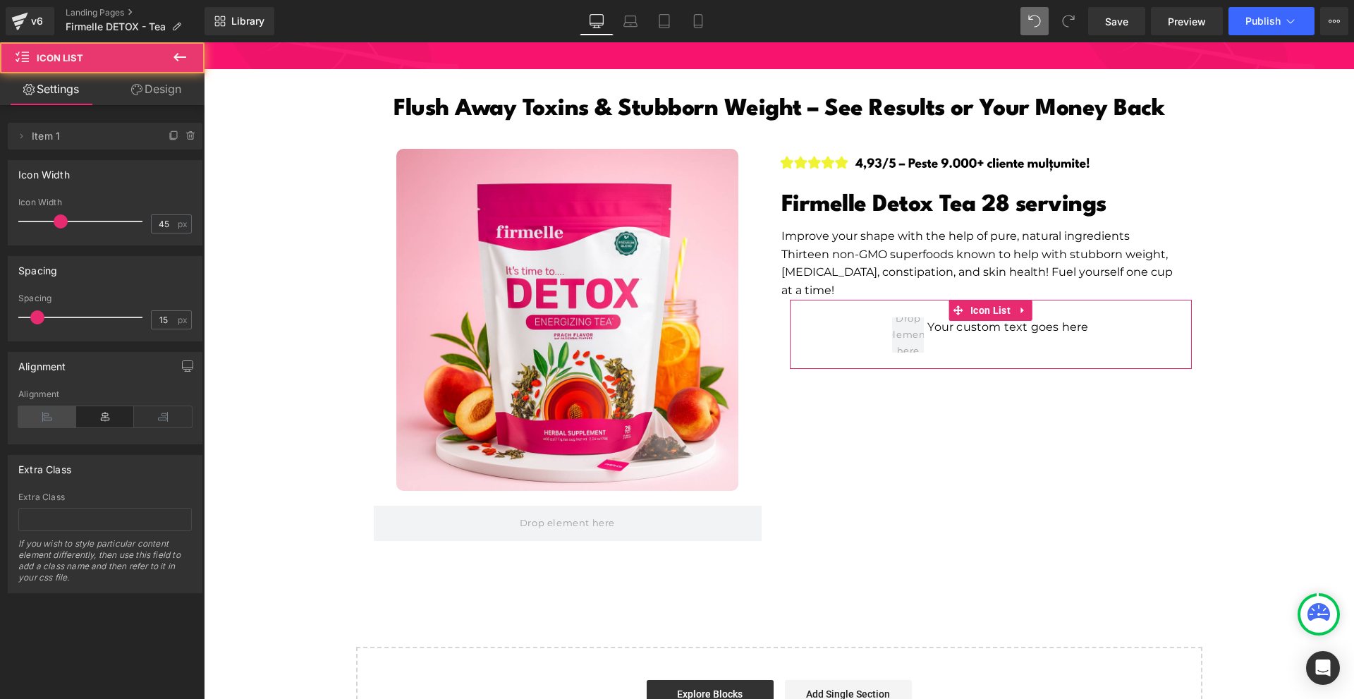
click at [44, 414] on icon at bounding box center [47, 416] width 58 height 21
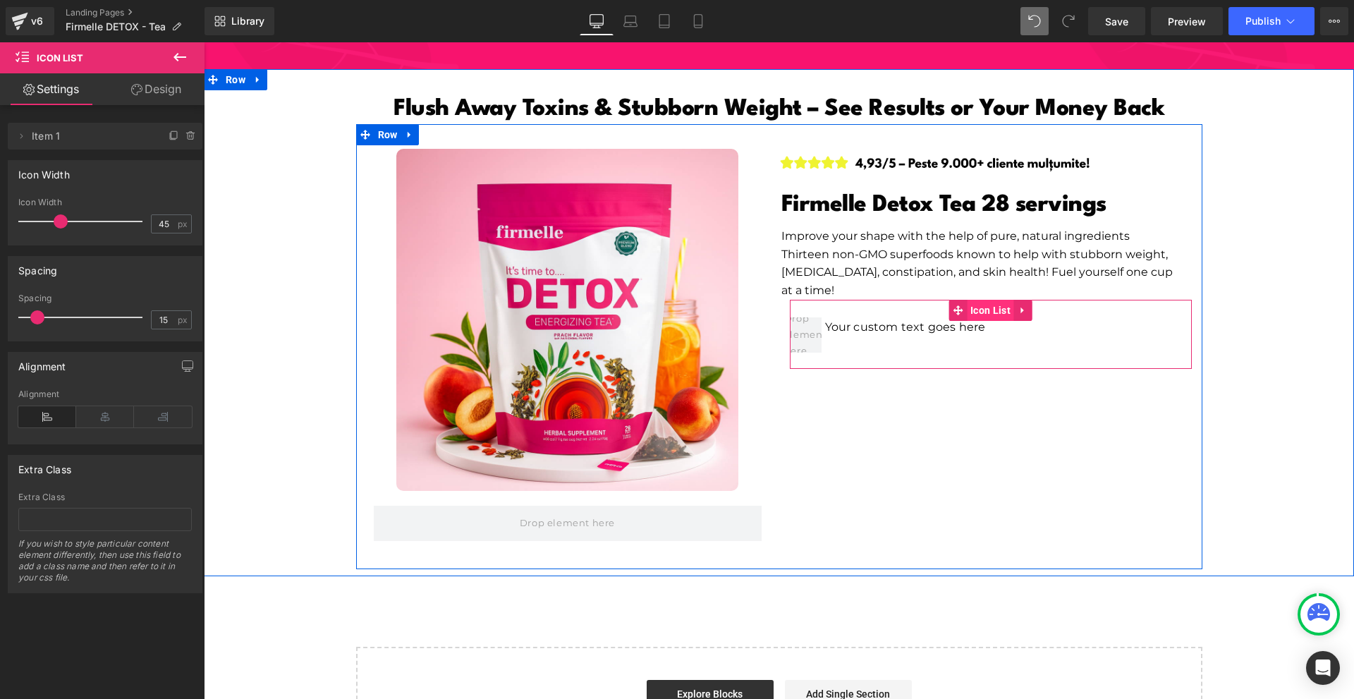
click at [984, 300] on span "Icon List" at bounding box center [990, 310] width 47 height 21
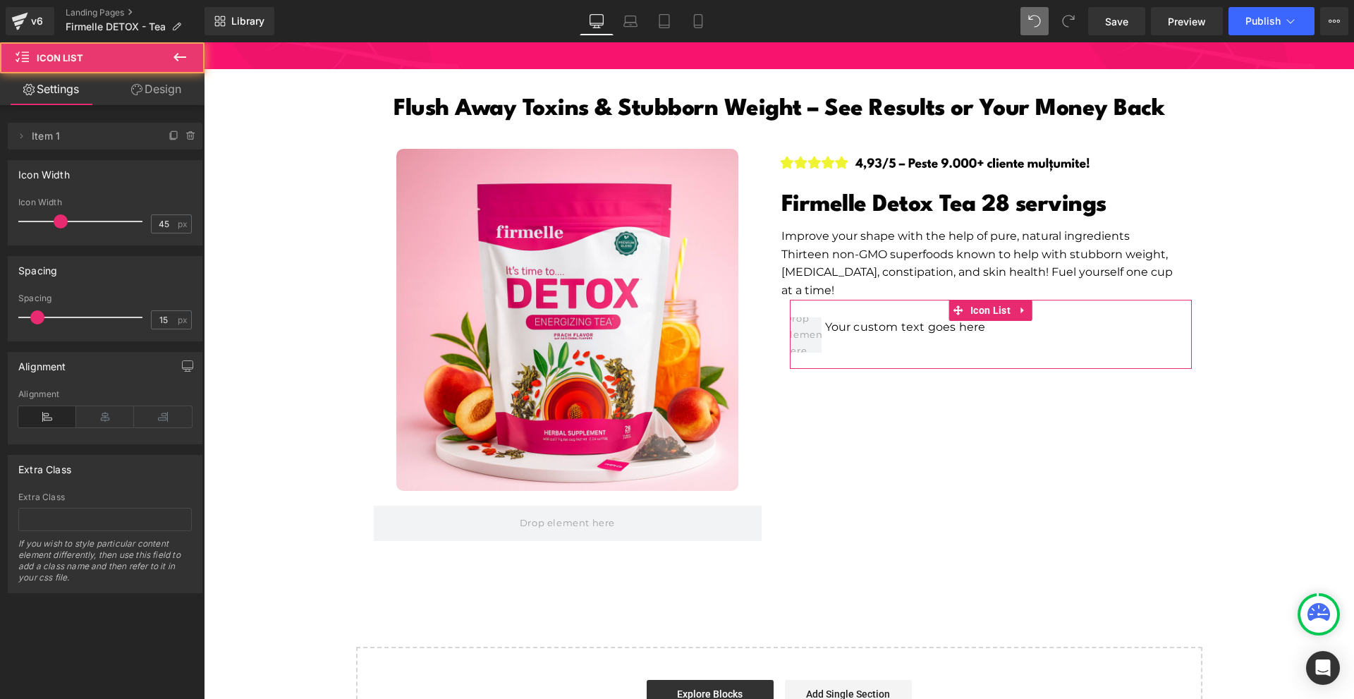
click at [188, 110] on div "Delete Cancel Item 1 Item 1 Name Item 1" at bounding box center [105, 129] width 211 height 41
click at [171, 87] on link "Design" at bounding box center [156, 89] width 102 height 32
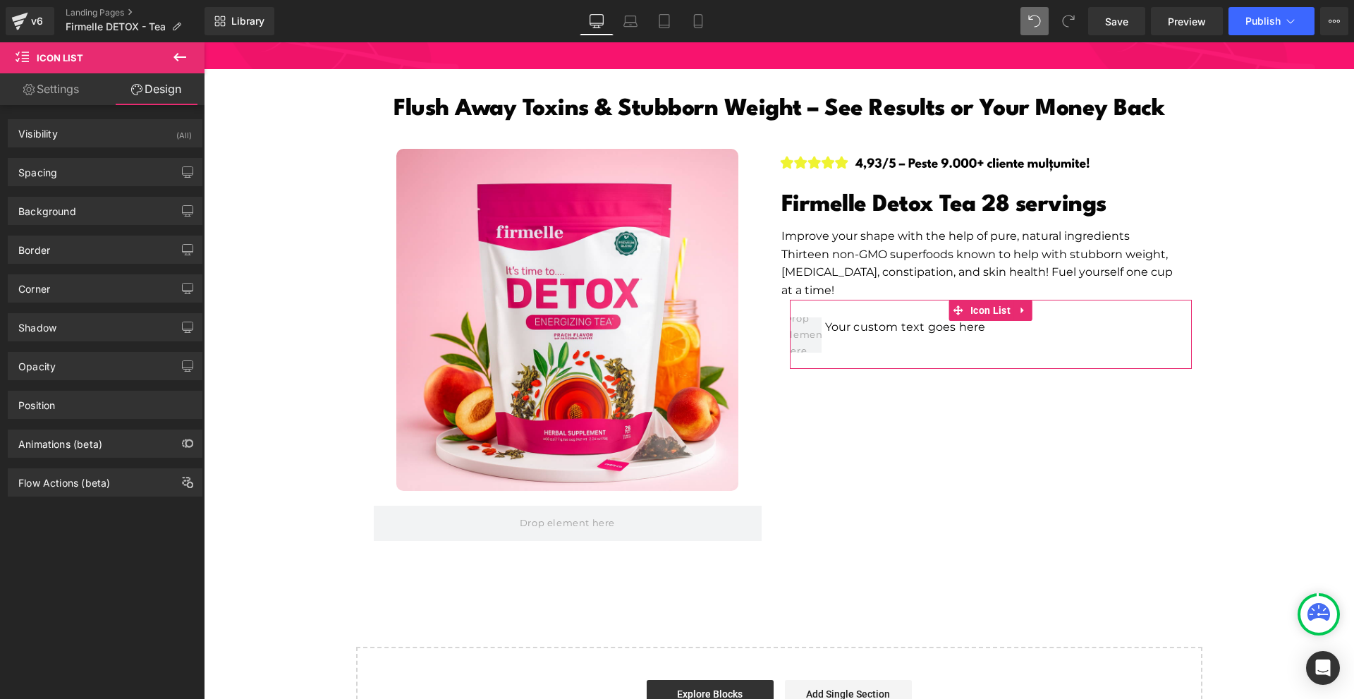
type input "0"
type input "25"
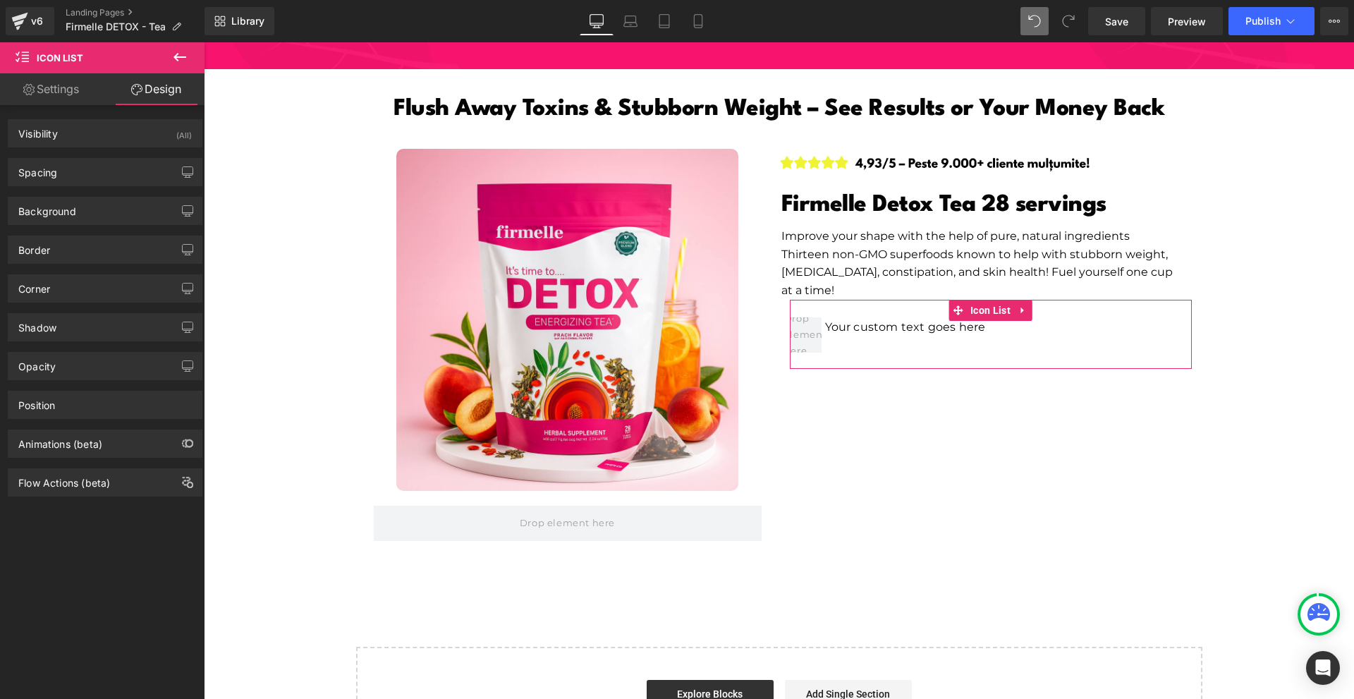
type input "0"
type input "30"
type input "0"
click at [70, 179] on div "Spacing" at bounding box center [104, 172] width 193 height 27
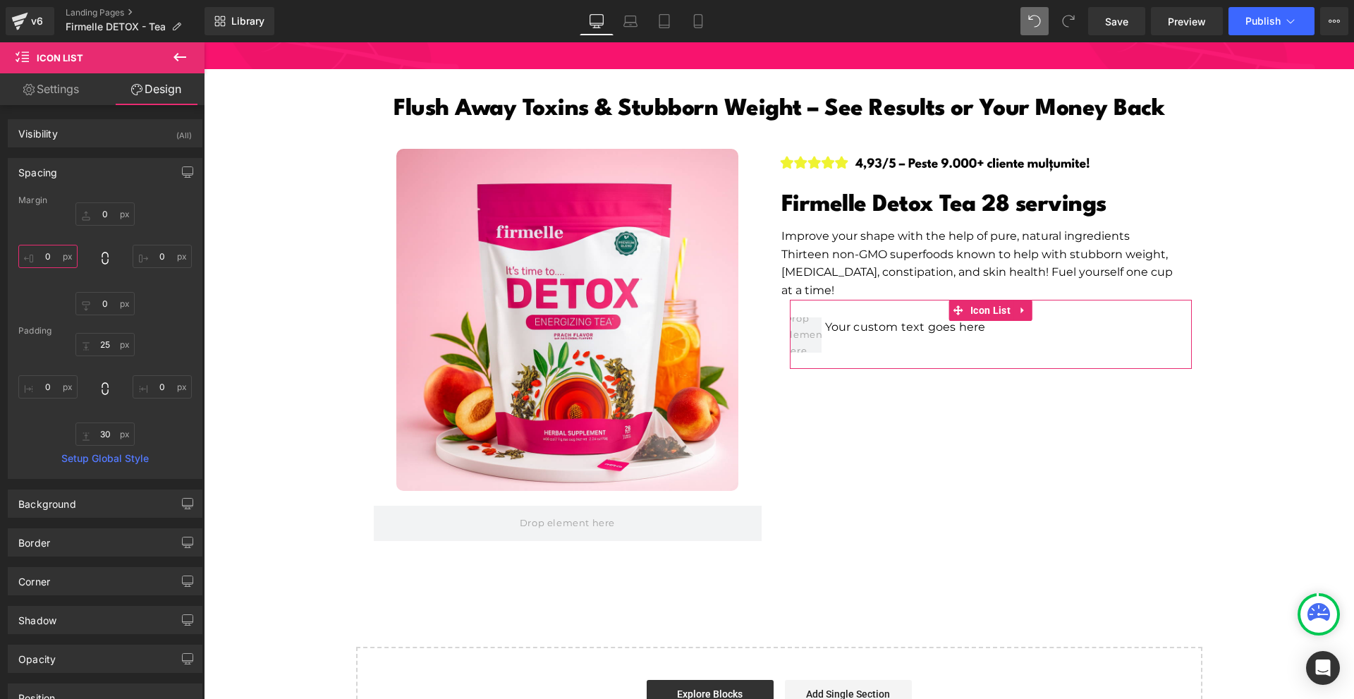
click at [65, 250] on input "0" at bounding box center [47, 256] width 59 height 23
type input "-14"
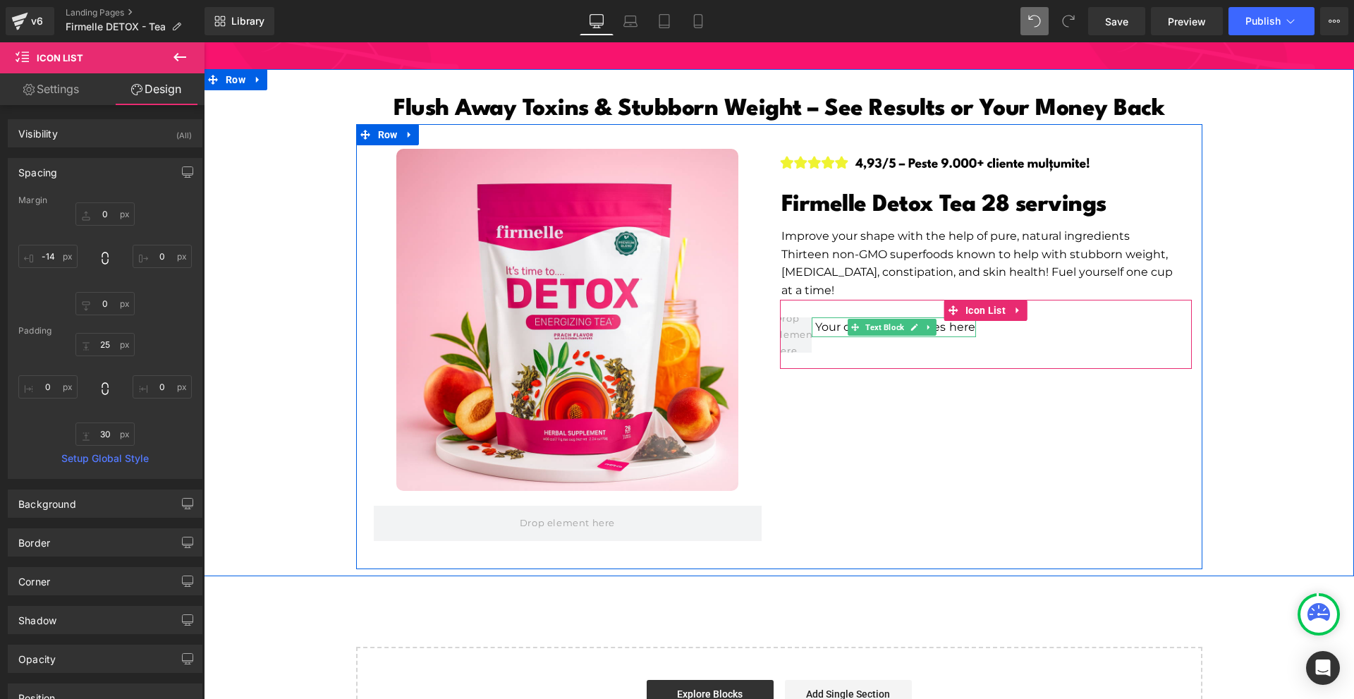
click at [835, 317] on p "Your custom text goes here" at bounding box center [895, 327] width 161 height 20
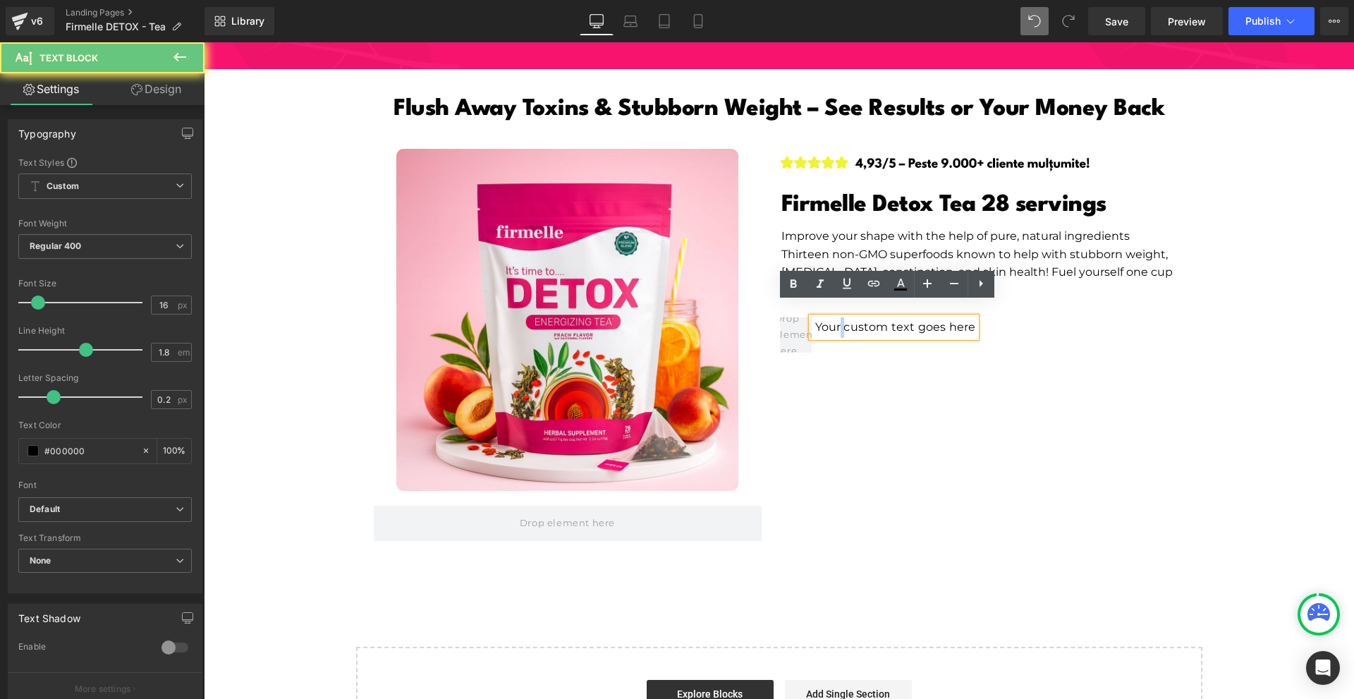
click at [835, 317] on p "Your custom text goes here" at bounding box center [895, 327] width 161 height 20
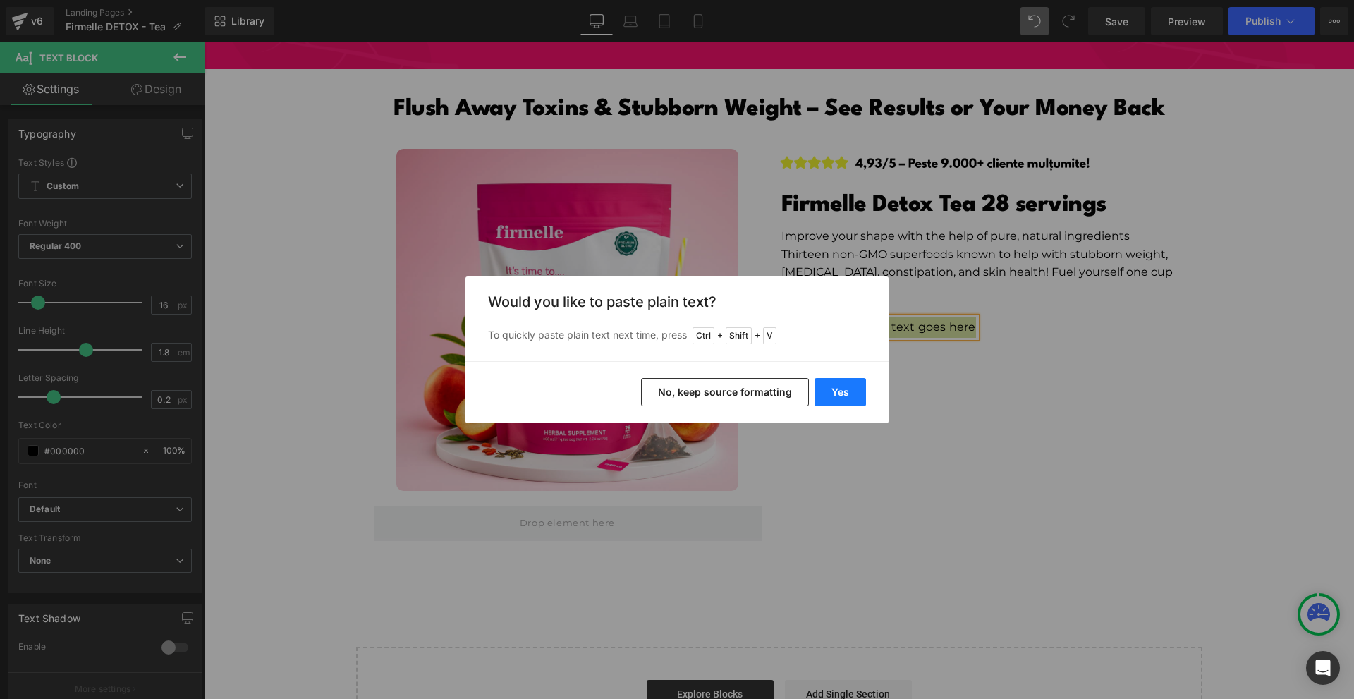
click at [839, 402] on button "Yes" at bounding box center [839, 392] width 51 height 28
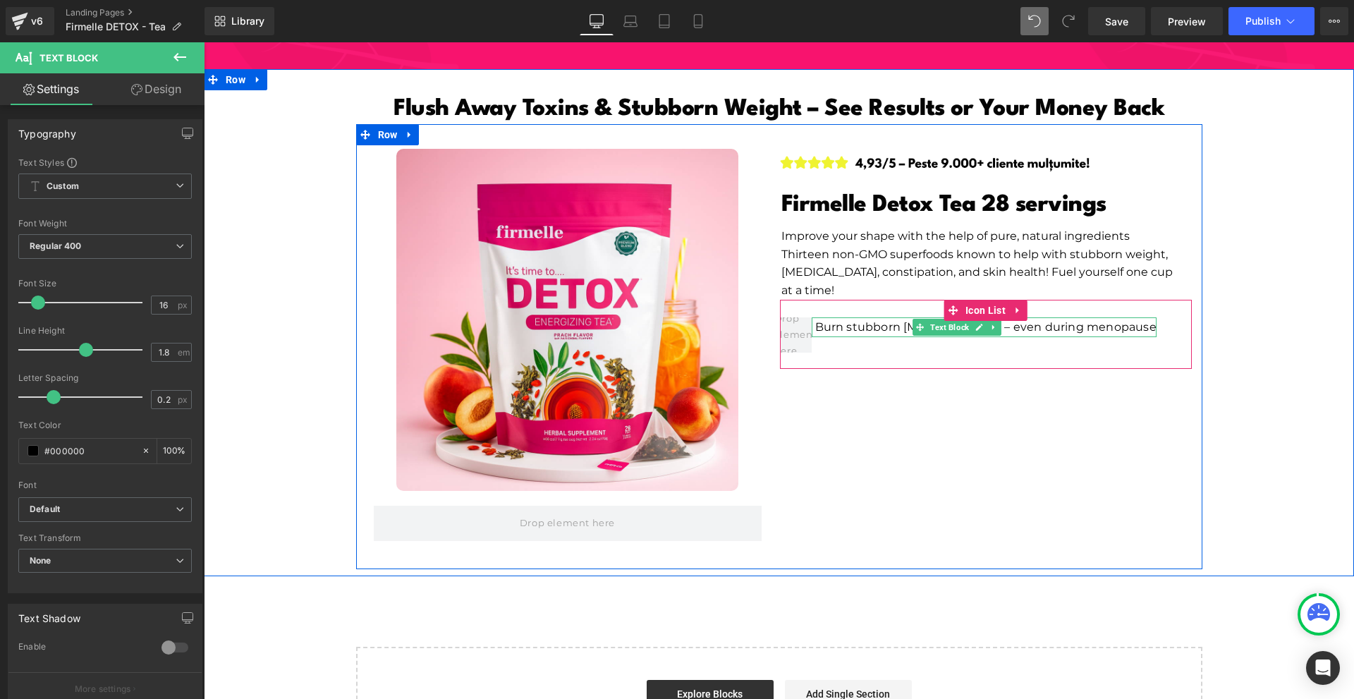
click at [846, 317] on p "Burn stubborn [MEDICAL_DATA] – even during menopause" at bounding box center [985, 327] width 341 height 20
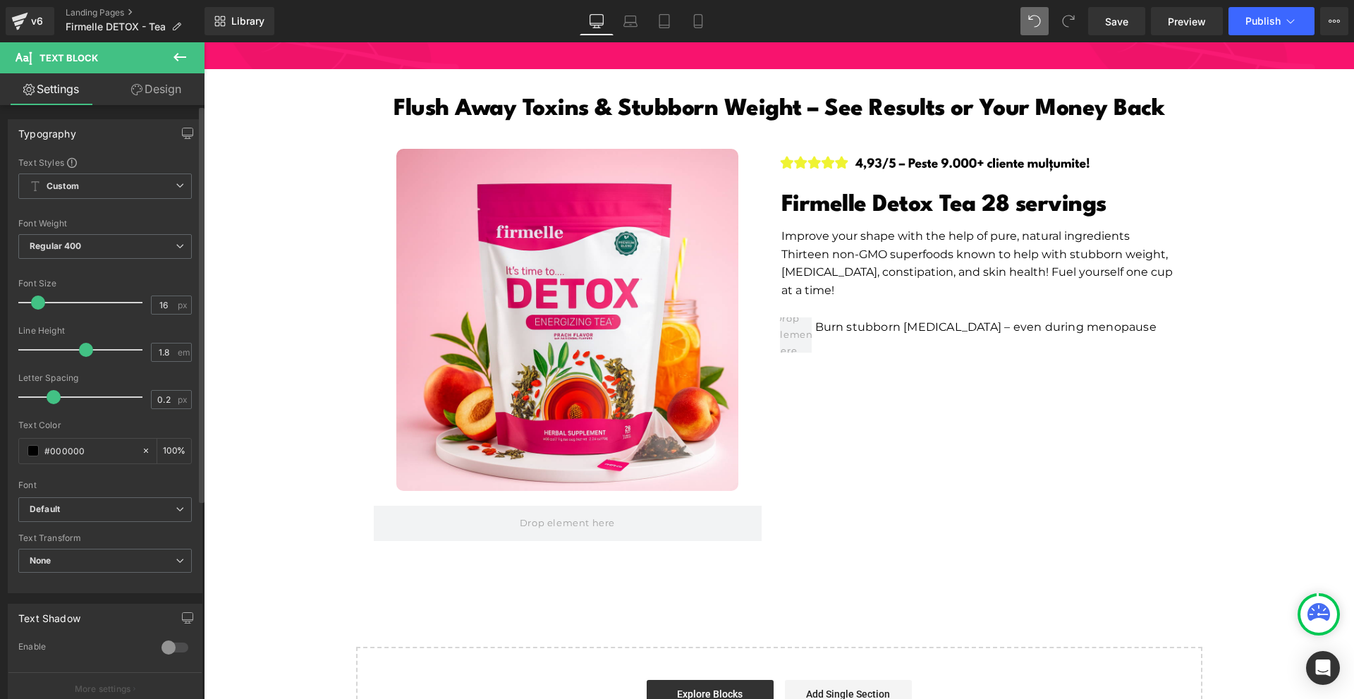
type input "15"
click at [38, 301] on span at bounding box center [37, 302] width 14 height 14
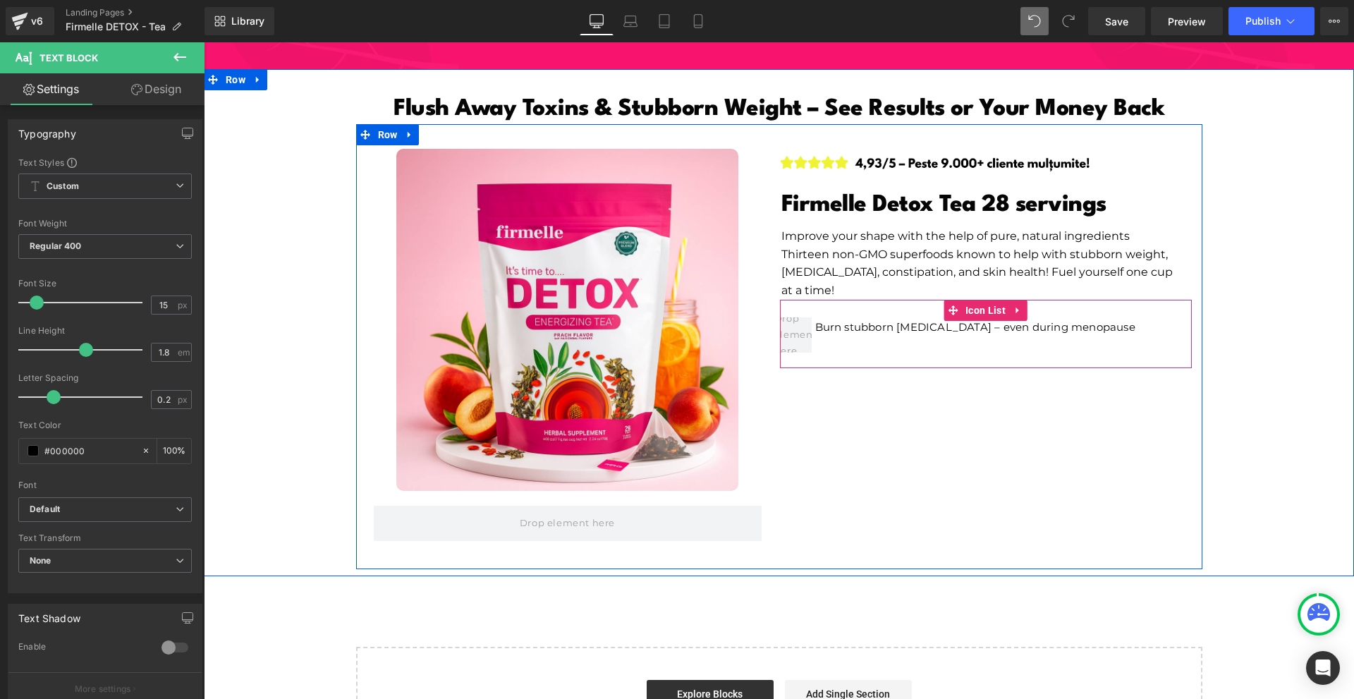
click at [204, 42] on div at bounding box center [204, 42] width 0 height 0
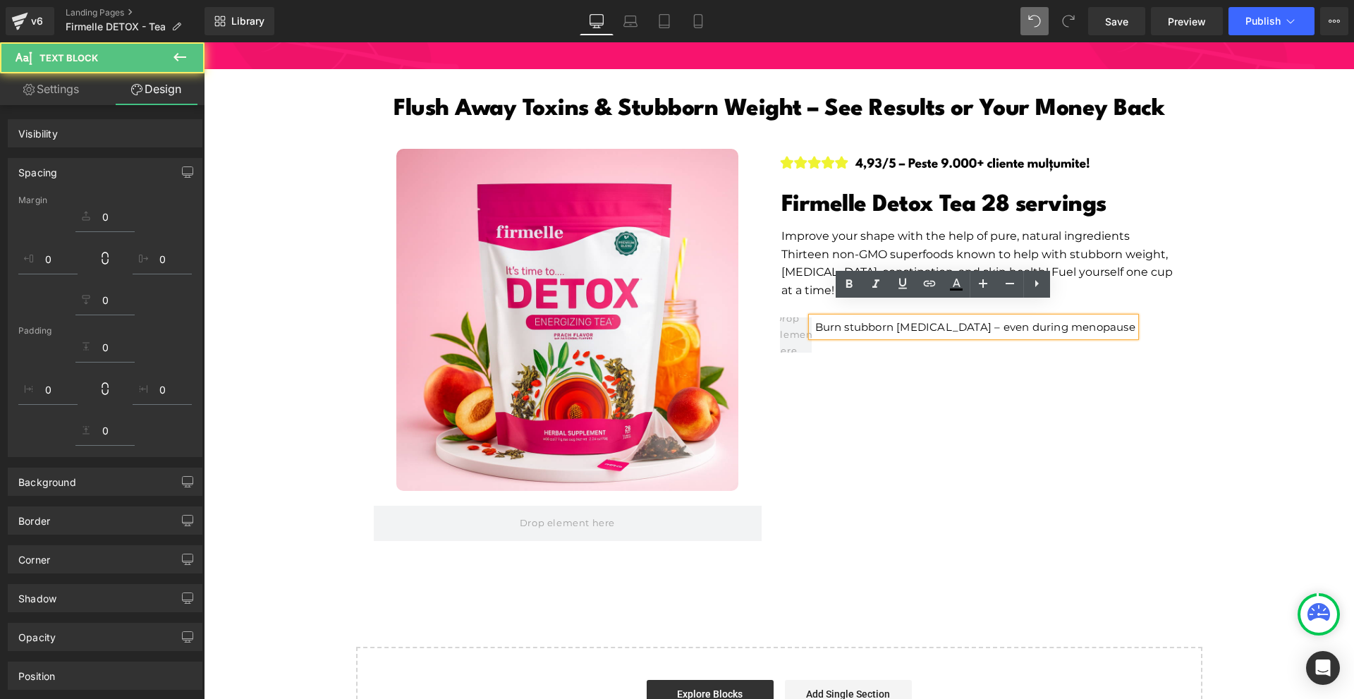
click at [961, 317] on p "Burn stubborn [MEDICAL_DATA] – even during menopause" at bounding box center [975, 326] width 320 height 19
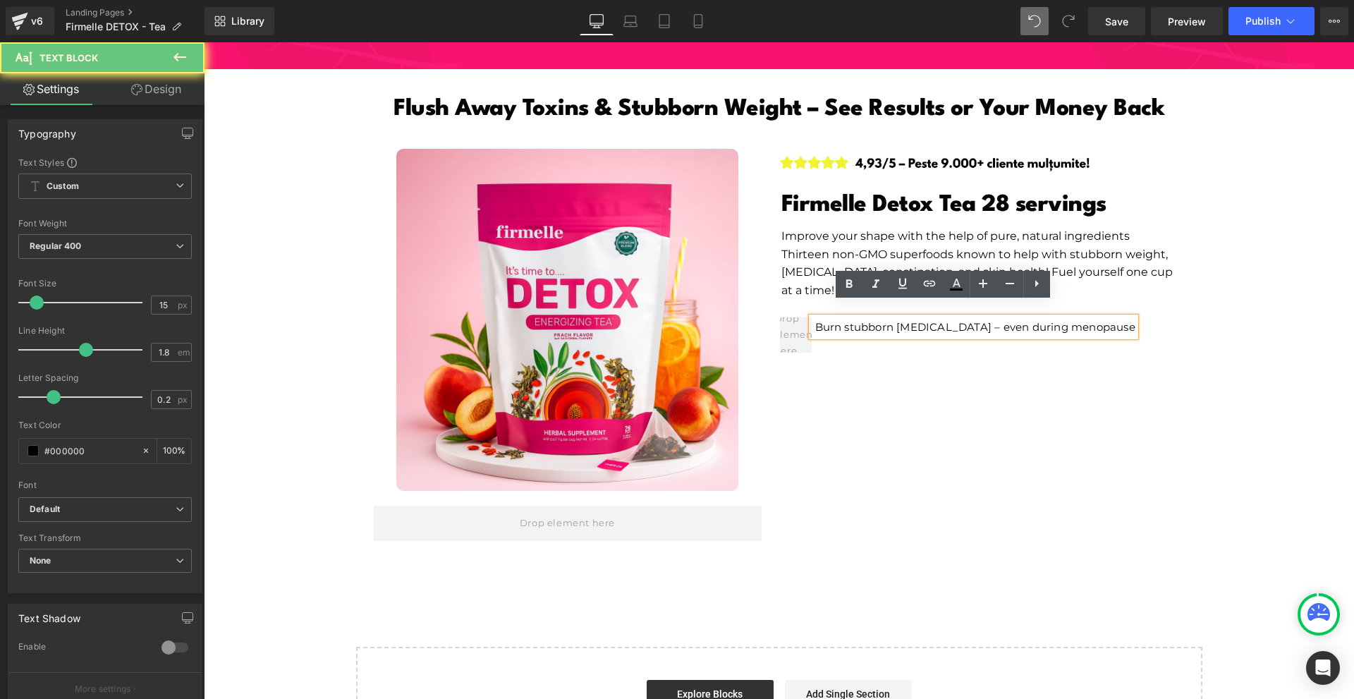
click at [941, 317] on p "Burn stubborn [MEDICAL_DATA] – even during menopause" at bounding box center [975, 326] width 320 height 19
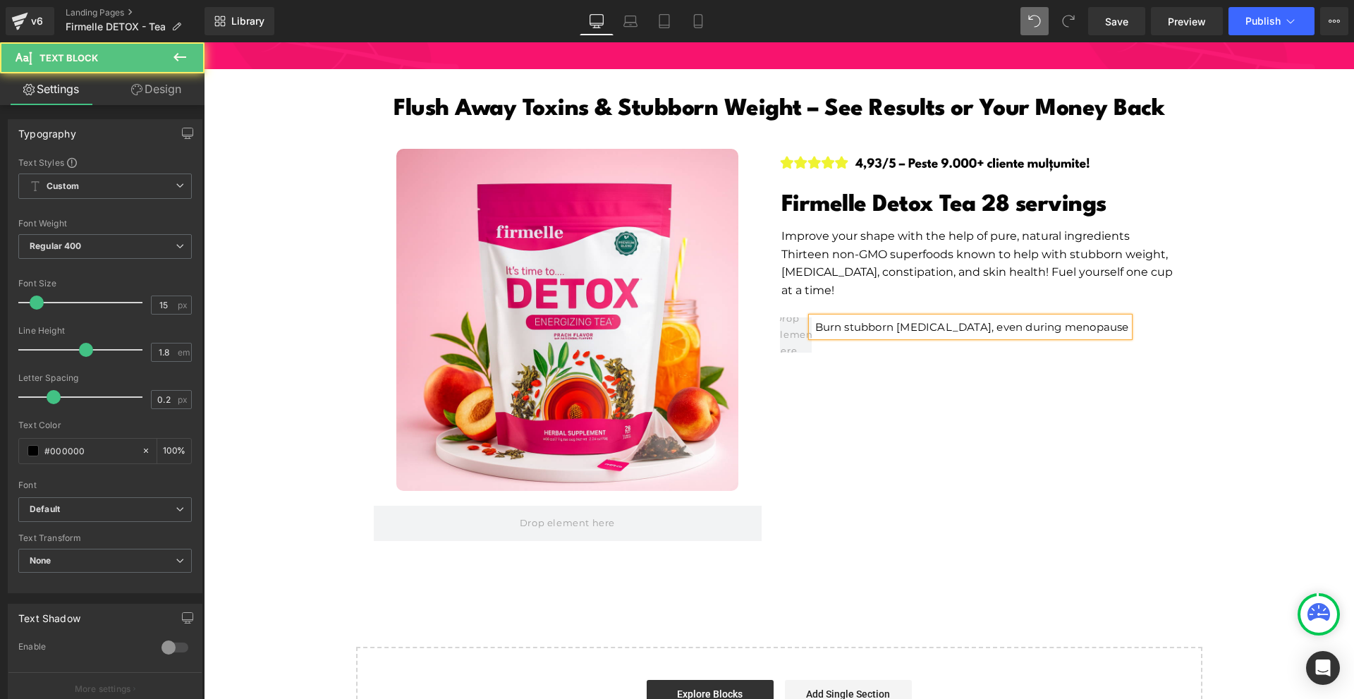
click at [1069, 317] on p "Burn stubborn belly fat, even during menopause" at bounding box center [972, 326] width 314 height 19
click at [1072, 317] on p "Burn stubborn belly fat, even during menopause" at bounding box center [972, 326] width 314 height 19
click at [1085, 390] on div "Image Product Image Firmelle Detox Tea 28 servings Heading Improve your shape w…" at bounding box center [779, 346] width 846 height 445
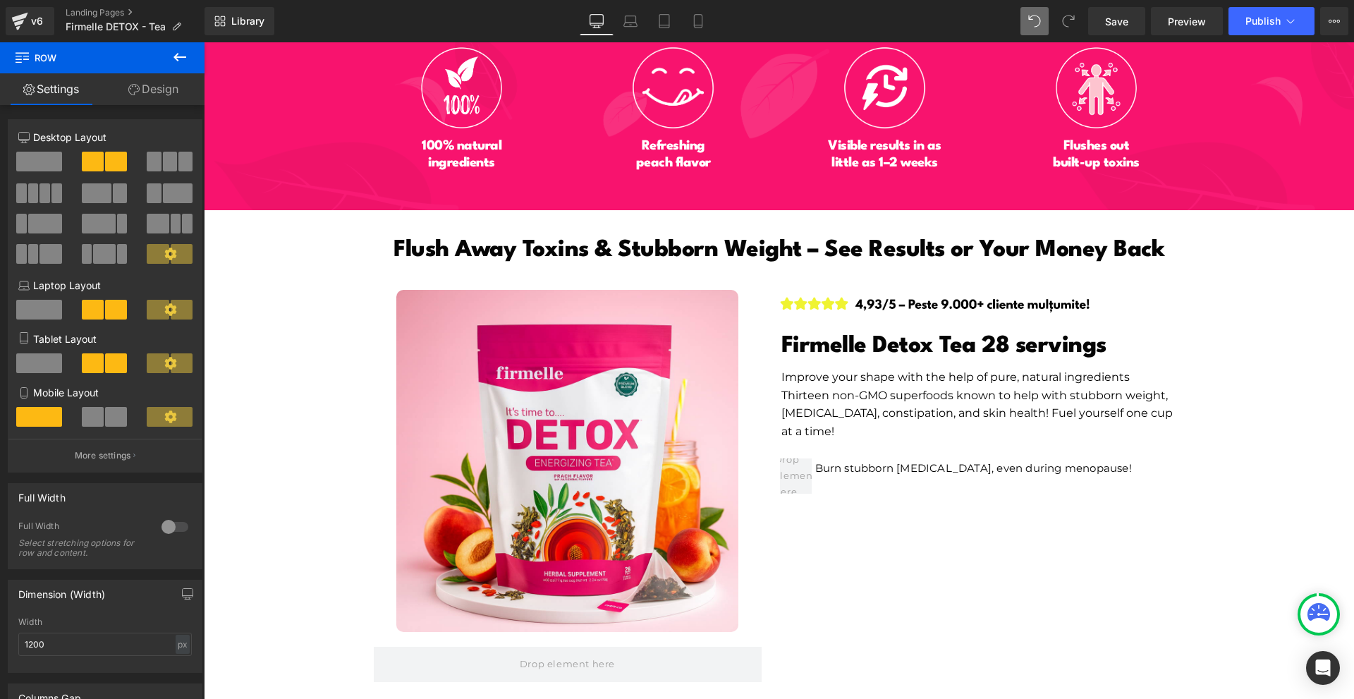
scroll to position [6919, 0]
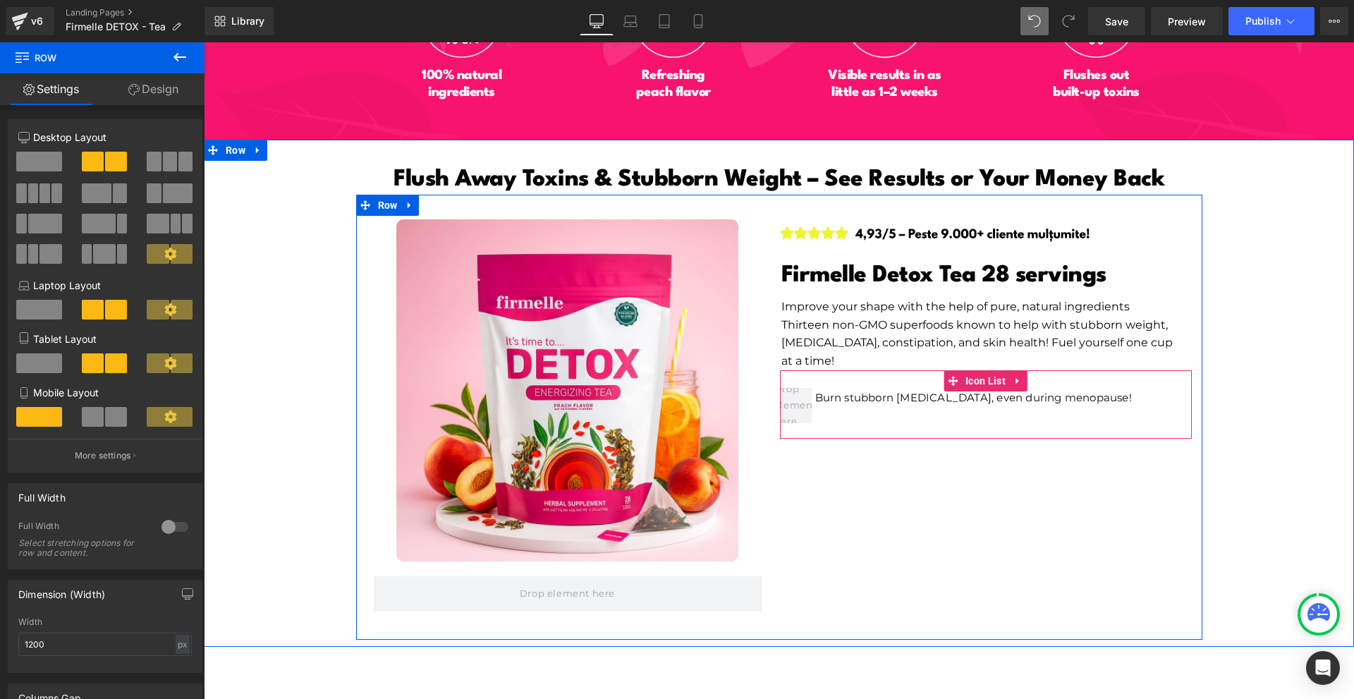
click at [858, 388] on p "Burn stubborn belly fat, even during menopause!" at bounding box center [973, 397] width 317 height 19
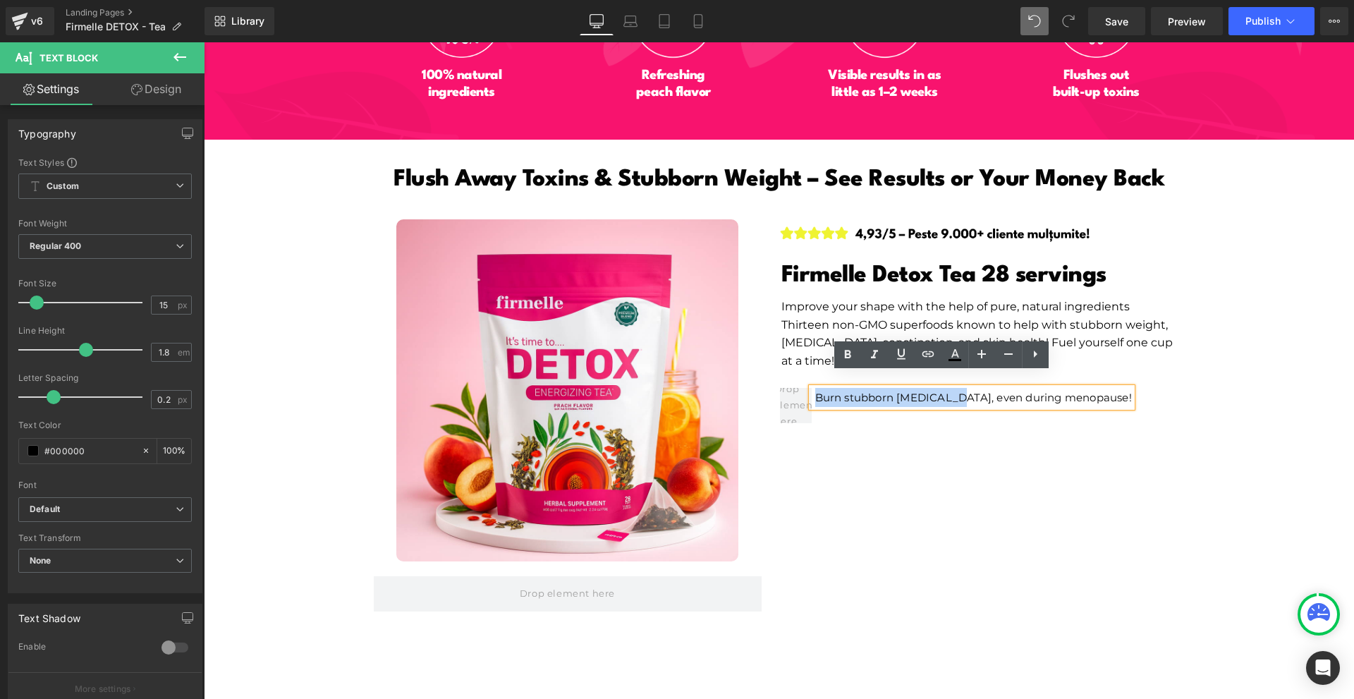
drag, startPoint x: 810, startPoint y: 384, endPoint x: 939, endPoint y: 384, distance: 129.0
click at [939, 388] on p "Burn stubborn belly fat, even during menopause!" at bounding box center [973, 397] width 317 height 19
drag, startPoint x: 848, startPoint y: 357, endPoint x: 857, endPoint y: 366, distance: 12.5
click at [849, 357] on icon at bounding box center [848, 354] width 6 height 8
click at [963, 475] on div "Image Product Image Firmelle Detox Tea 28 servings Heading Improve your shape w…" at bounding box center [779, 417] width 846 height 445
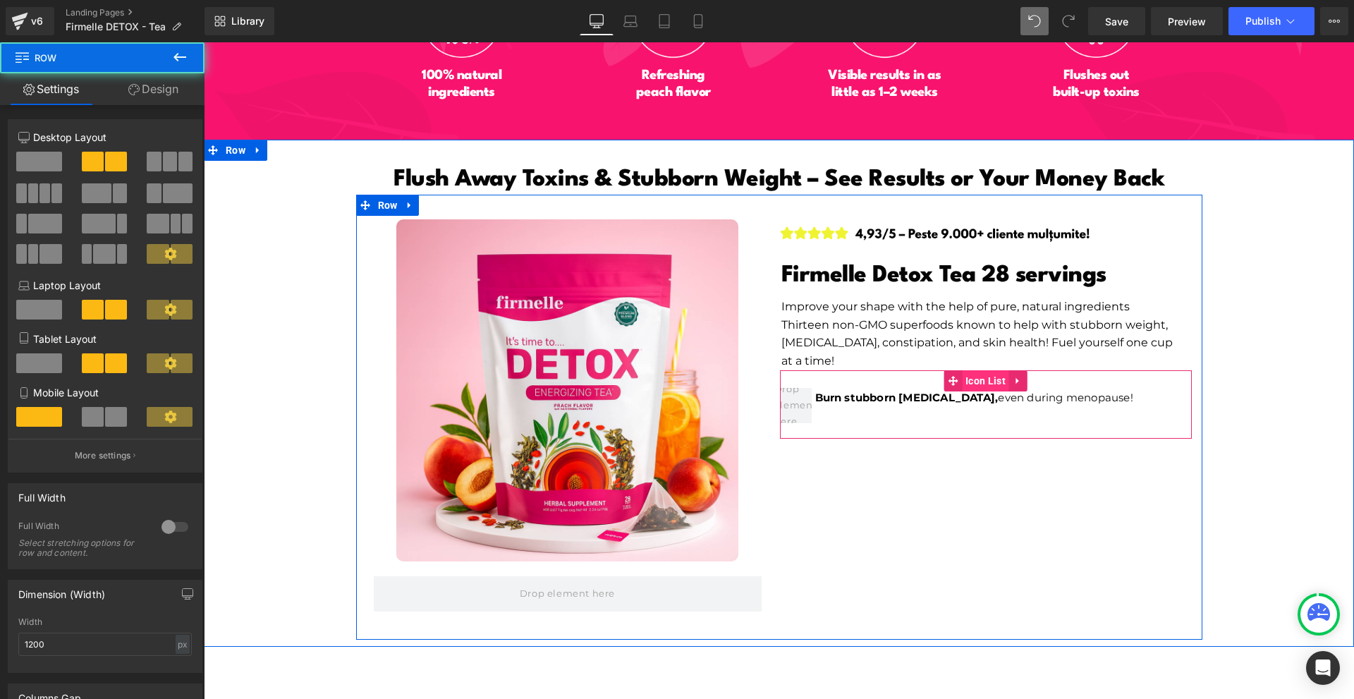
click at [962, 370] on span "Icon List" at bounding box center [985, 380] width 47 height 21
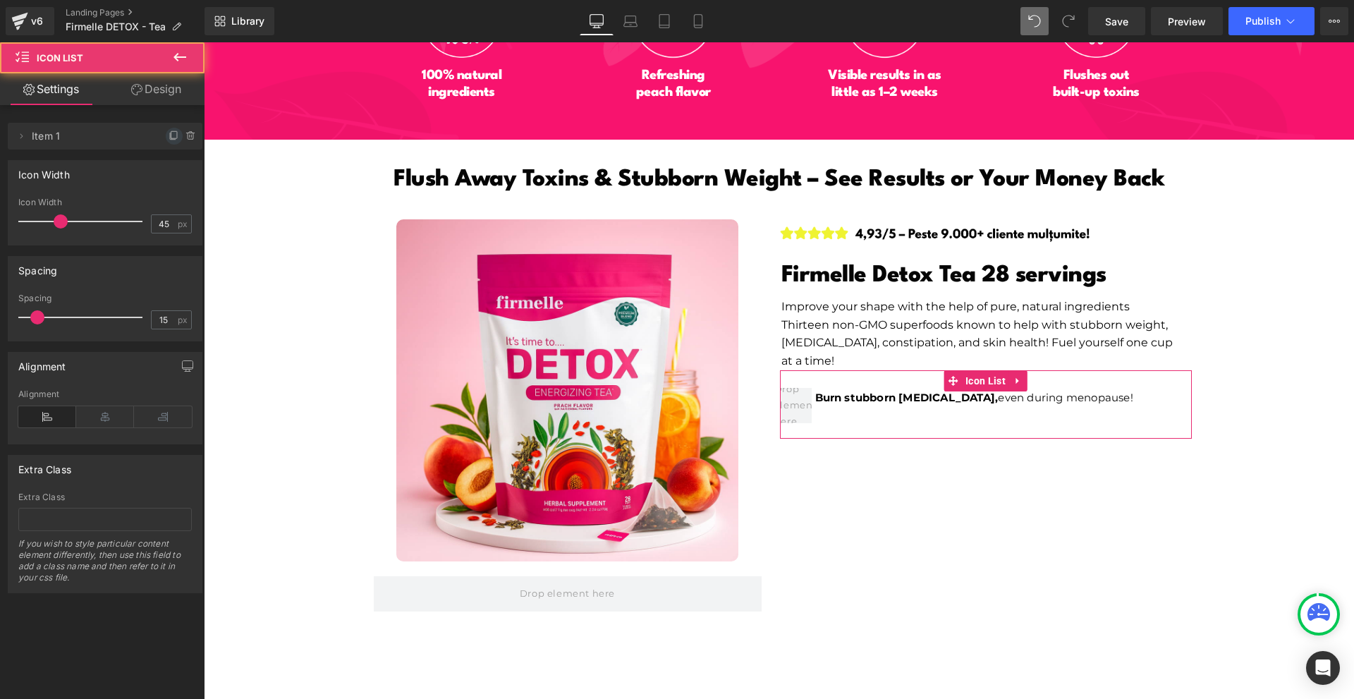
click at [170, 140] on icon at bounding box center [173, 136] width 6 height 6
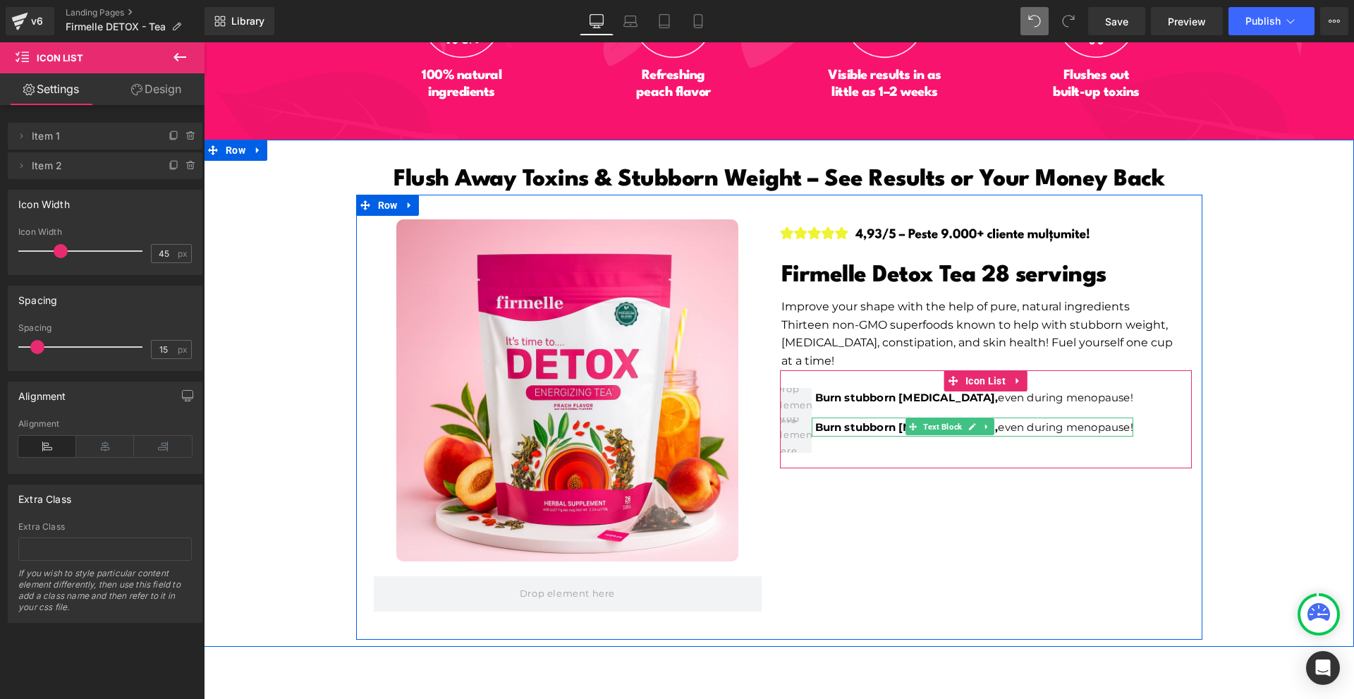
click at [835, 420] on span "Burn stubborn belly fat," at bounding box center [906, 426] width 183 height 13
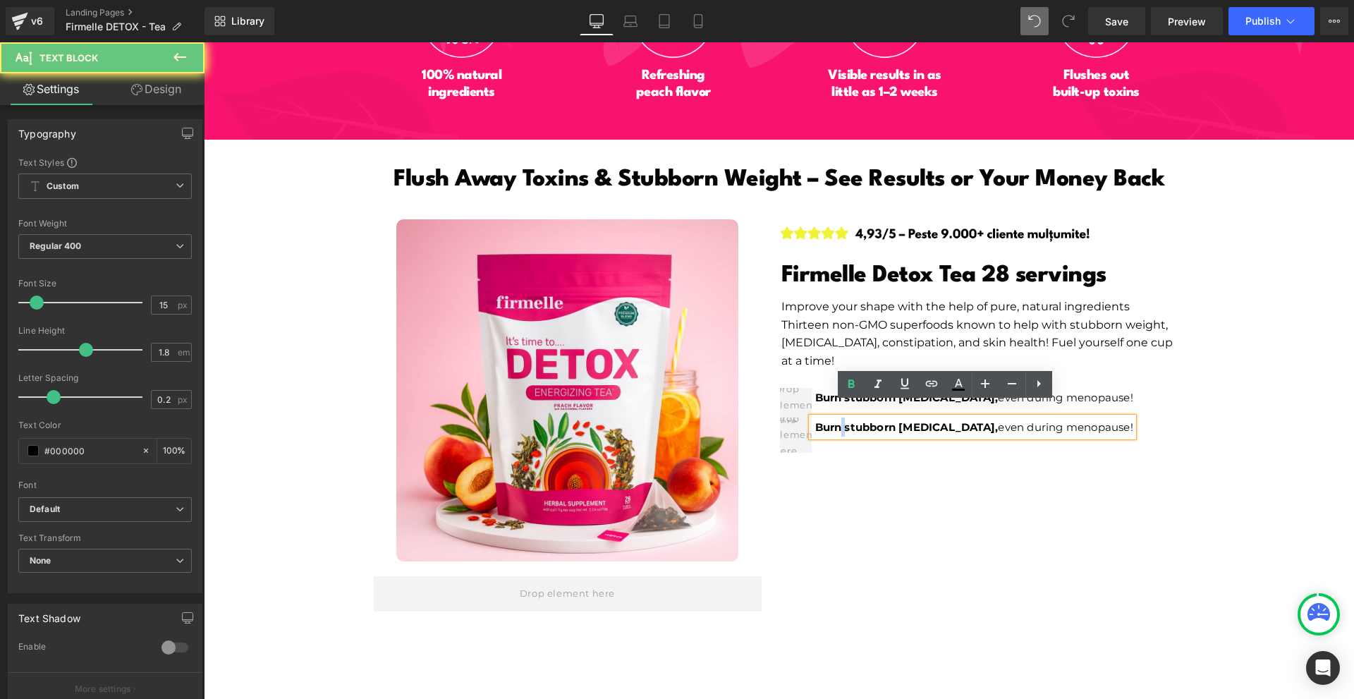
click at [835, 420] on span "Burn stubborn belly fat," at bounding box center [906, 426] width 183 height 13
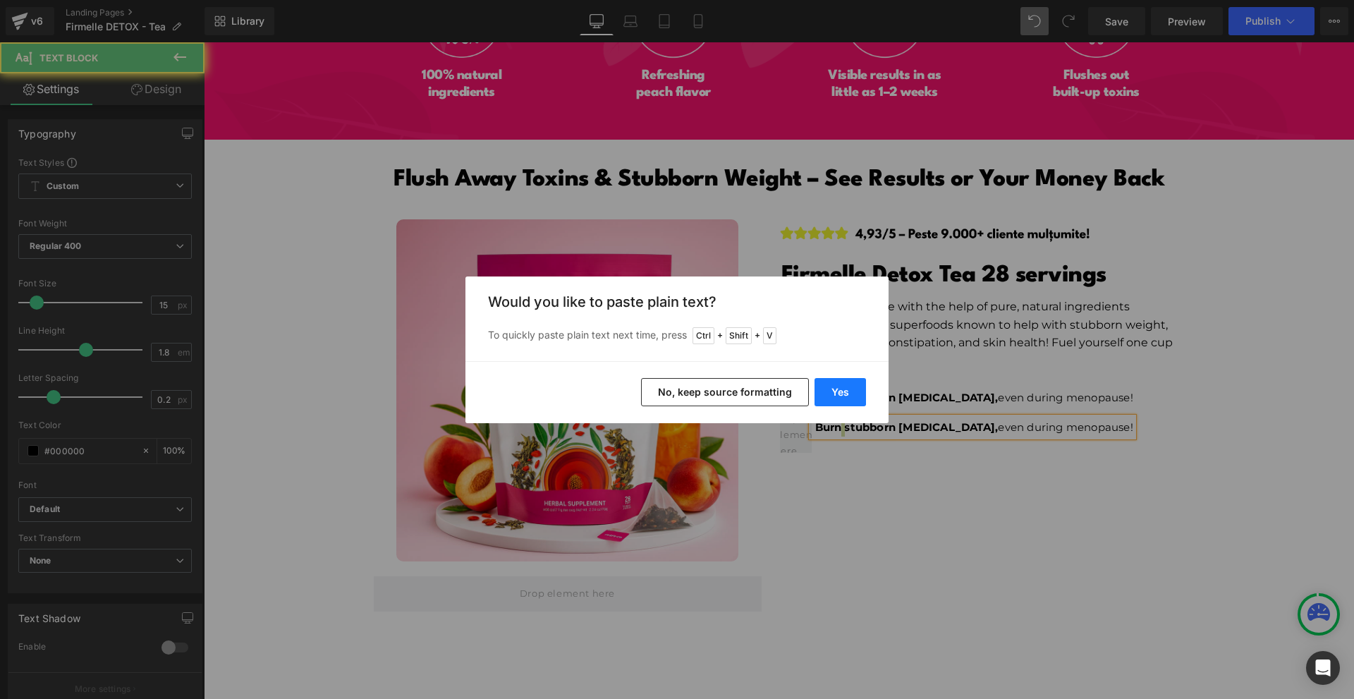
click at [824, 390] on button "Yes" at bounding box center [839, 392] width 51 height 28
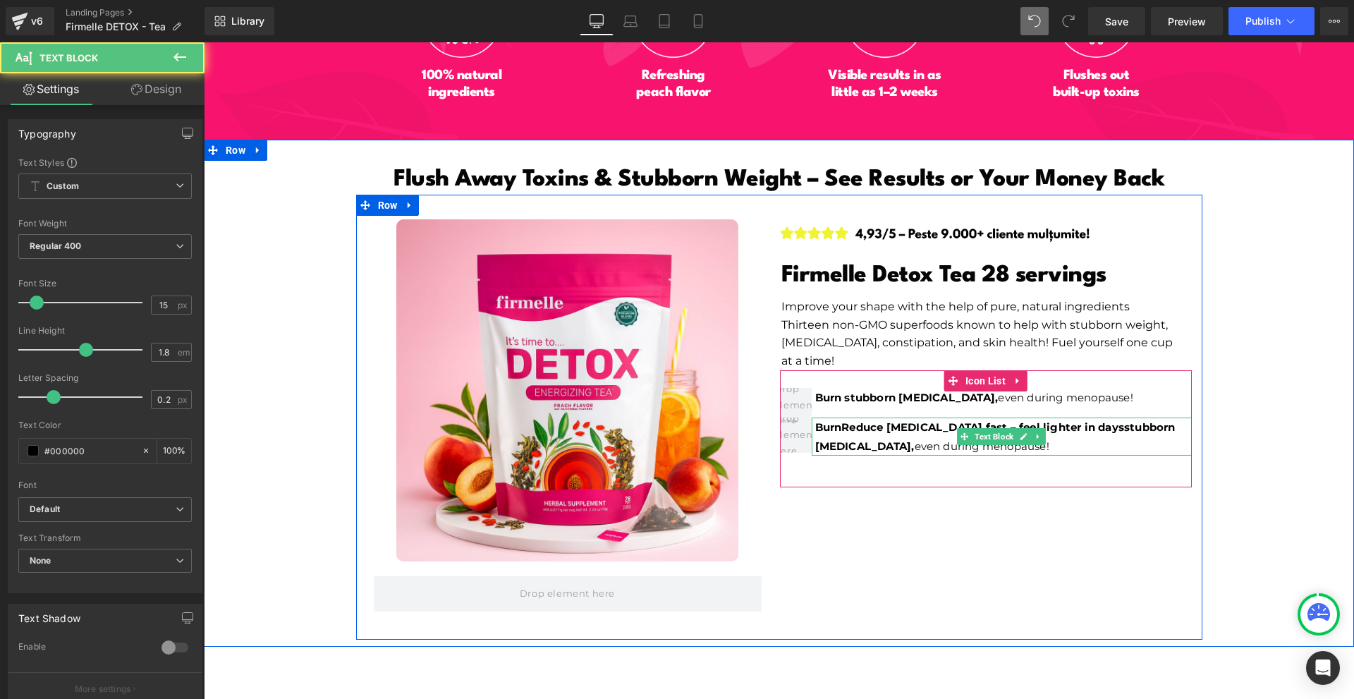
click at [838, 422] on p "BurnReduce bloating fast – feel lighter in daysstubborn belly fat, even during …" at bounding box center [1003, 436] width 377 height 38
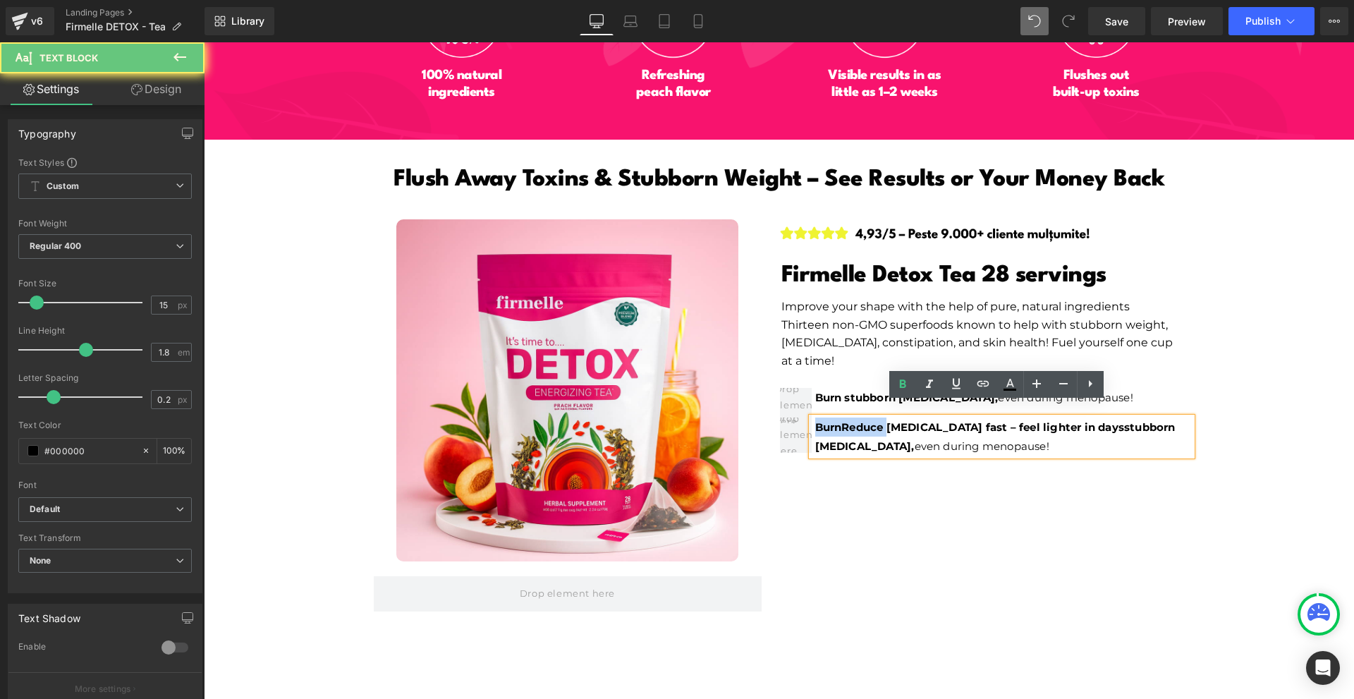
click at [838, 422] on p "BurnReduce bloating fast – feel lighter in daysstubborn belly fat, even during …" at bounding box center [1003, 436] width 377 height 38
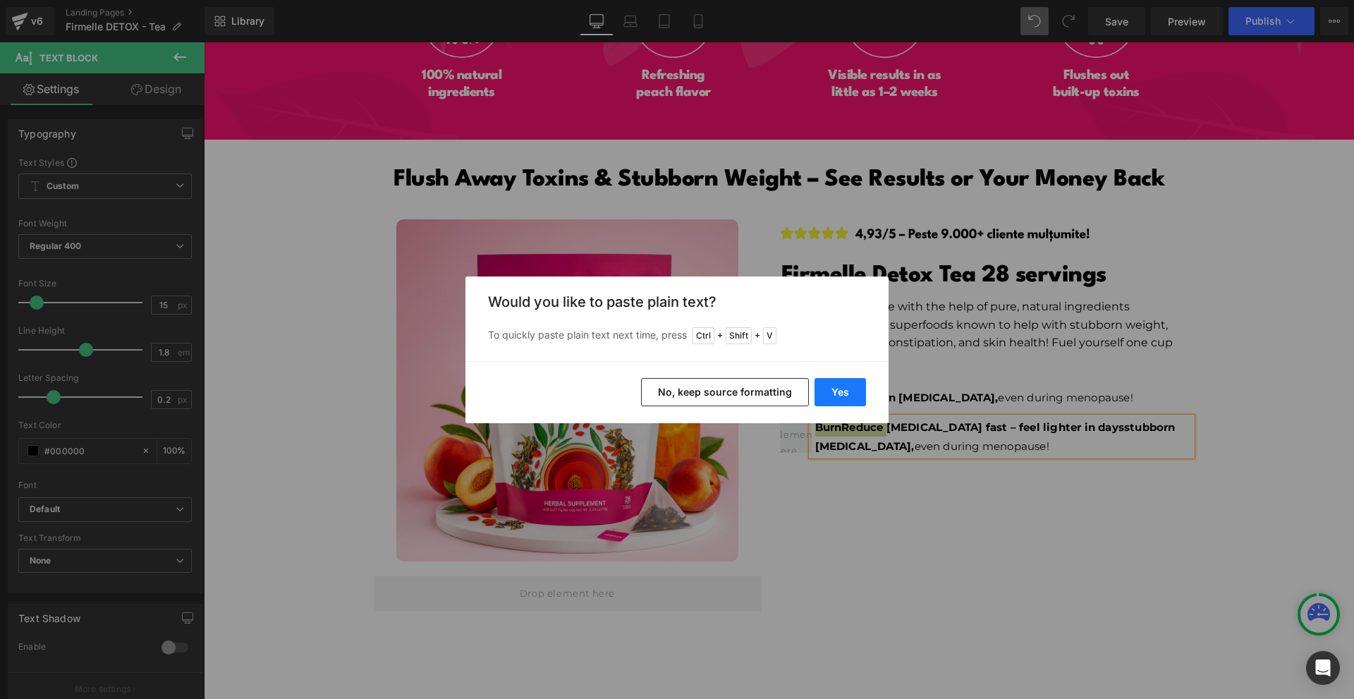
drag, startPoint x: 857, startPoint y: 395, endPoint x: 654, endPoint y: 362, distance: 205.7
click at [857, 395] on button "Yes" at bounding box center [839, 392] width 51 height 28
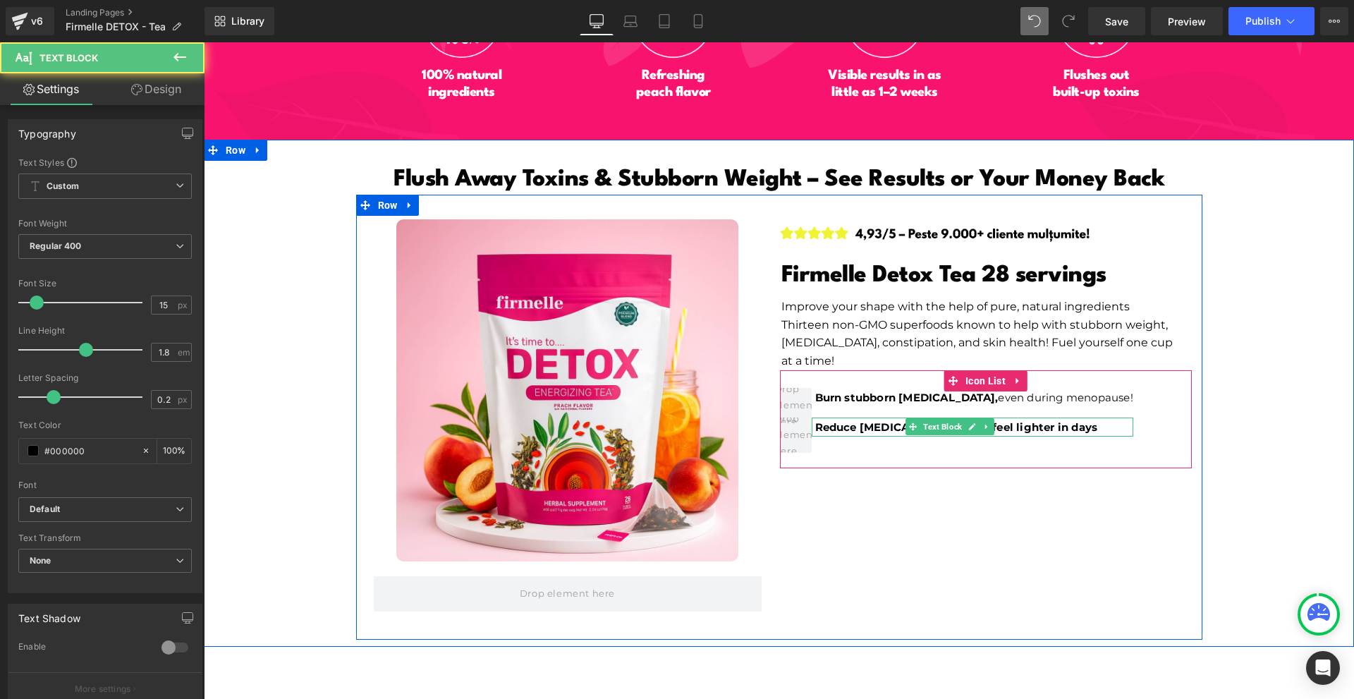
click at [843, 420] on span "Reduce [MEDICAL_DATA] fast – feel lighter in days" at bounding box center [956, 426] width 283 height 13
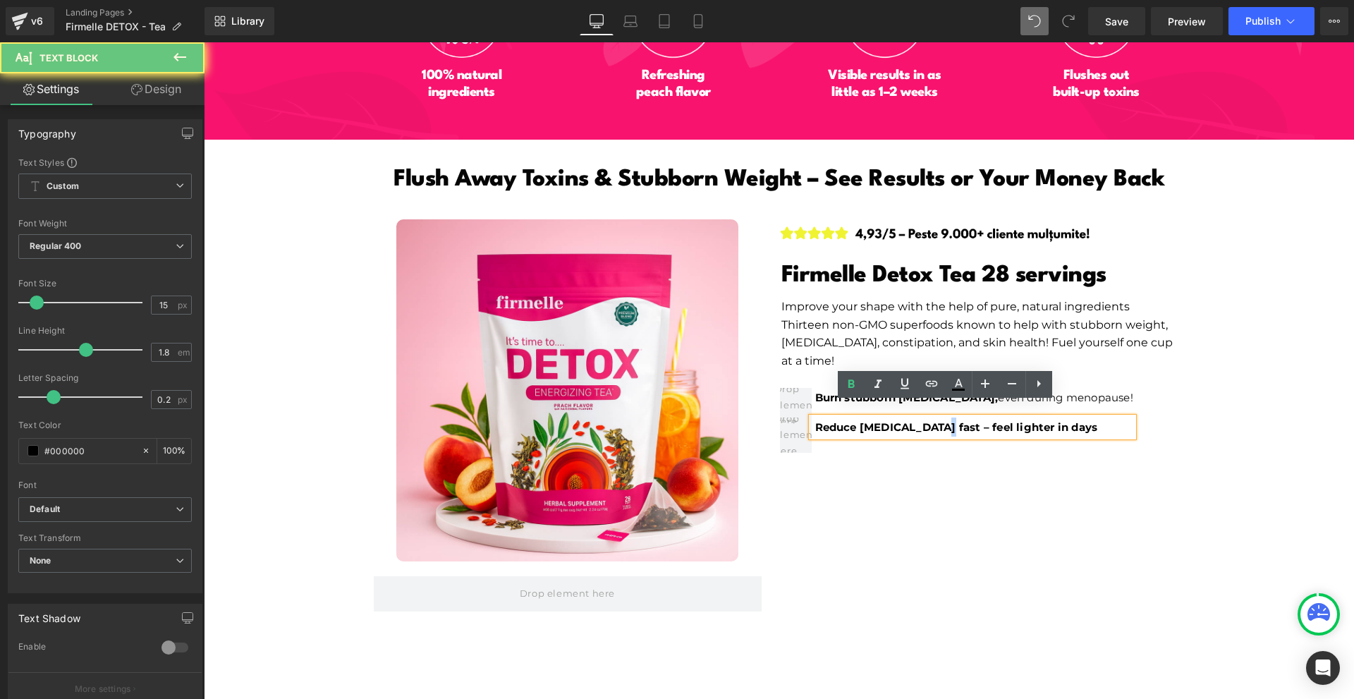
click at [931, 420] on span "Reduce [MEDICAL_DATA] fast – feel lighter in days" at bounding box center [956, 426] width 283 height 13
click at [934, 420] on span "Reduce [MEDICAL_DATA] fast – feel lighter in days" at bounding box center [956, 426] width 283 height 13
click at [928, 420] on span "Reduce [MEDICAL_DATA] fast – feel lighter in days" at bounding box center [956, 426] width 283 height 13
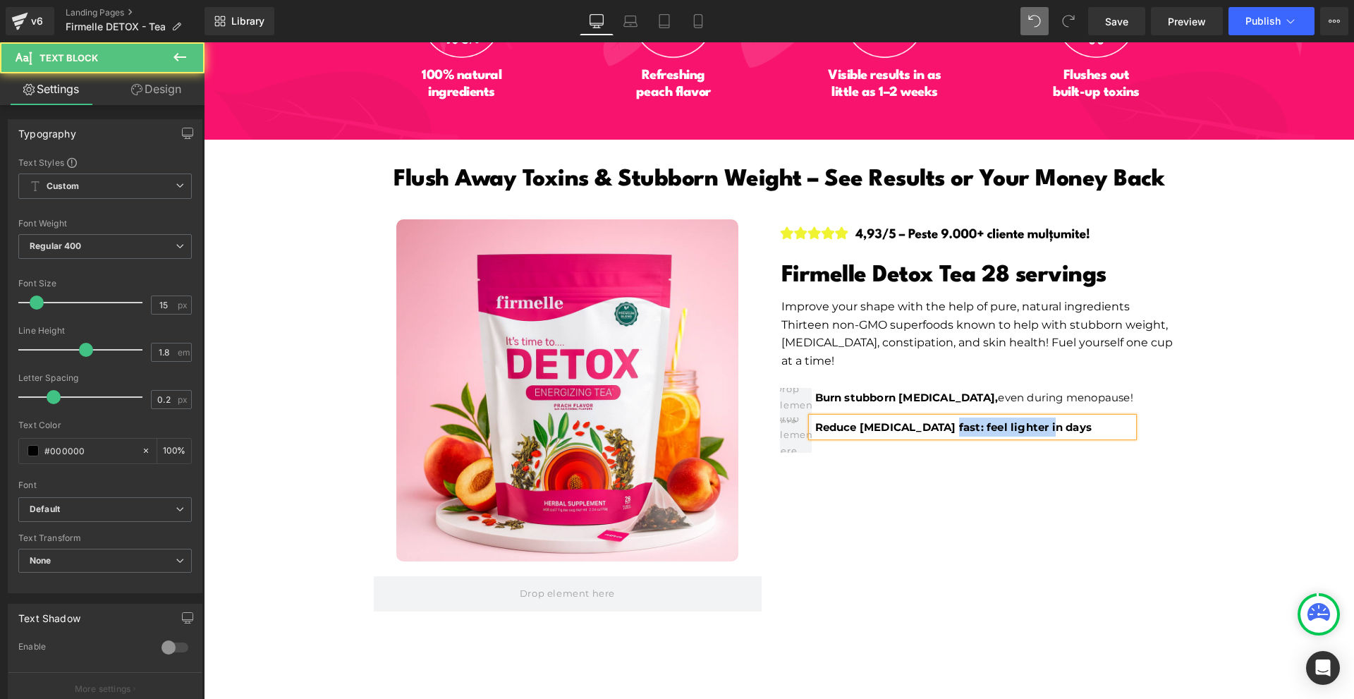
drag, startPoint x: 935, startPoint y: 412, endPoint x: 1070, endPoint y: 412, distance: 134.7
click at [1070, 417] on p "Reduce bloating fast: feel lighter in days" at bounding box center [974, 426] width 318 height 19
click at [927, 420] on span "Reduce bloating fast: feel lighter in days" at bounding box center [953, 426] width 277 height 13
drag, startPoint x: 933, startPoint y: 412, endPoint x: 1046, endPoint y: 410, distance: 112.8
click at [1046, 417] on p "Reduce bloating fast, feel lighter in days" at bounding box center [974, 426] width 318 height 19
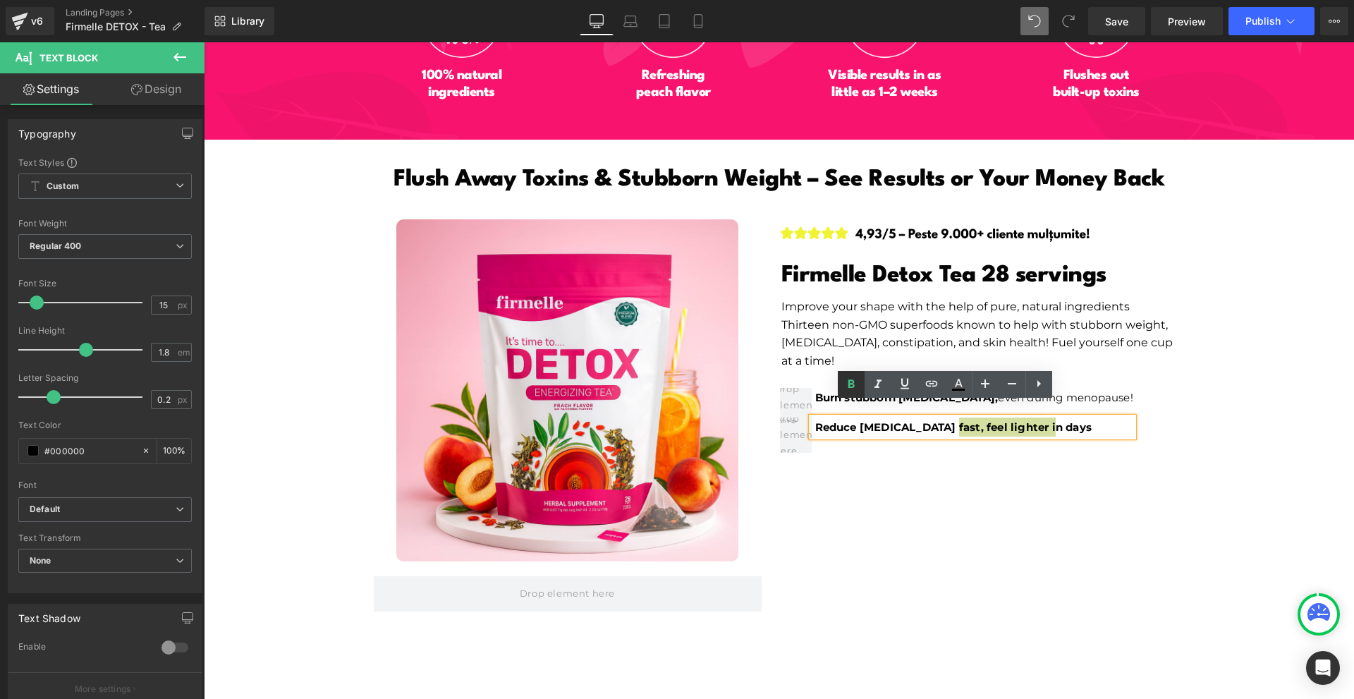
click at [858, 384] on icon at bounding box center [851, 384] width 17 height 17
click at [965, 476] on div "Image Product Image Firmelle Detox Tea 28 servings Heading Improve your shape w…" at bounding box center [779, 417] width 846 height 445
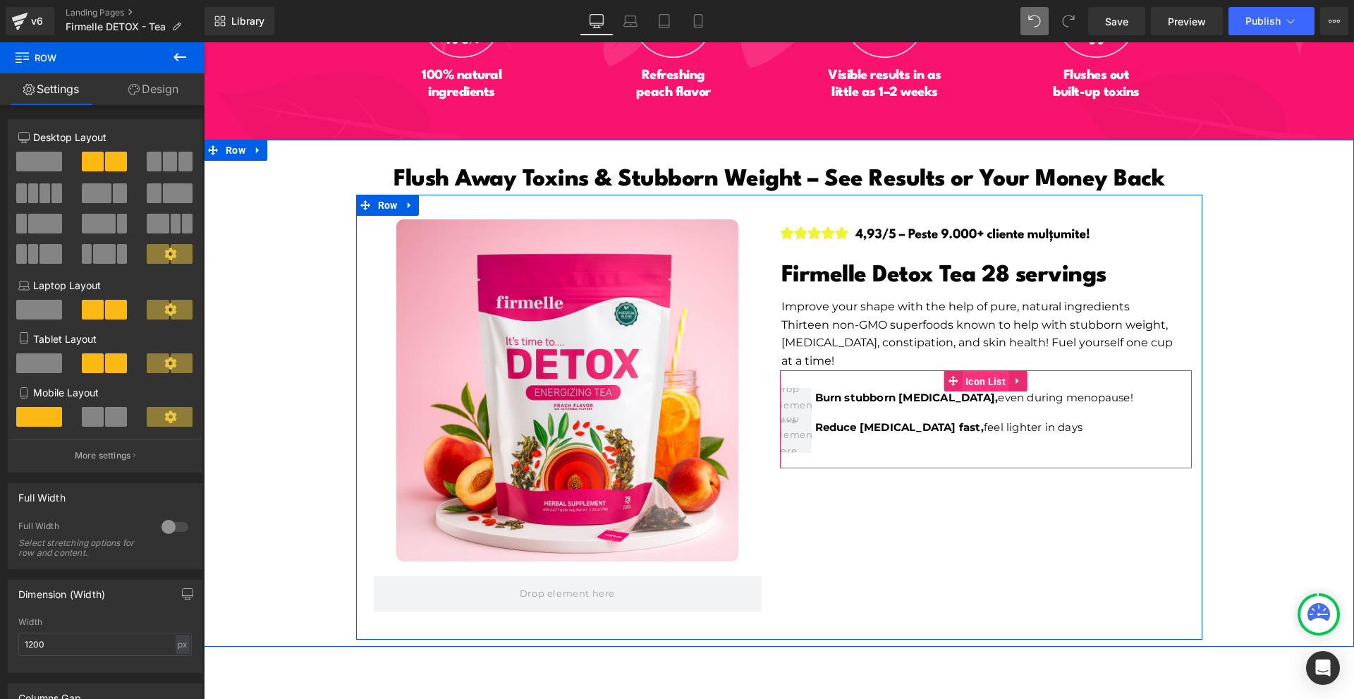
click at [987, 371] on span "Icon List" at bounding box center [985, 381] width 47 height 21
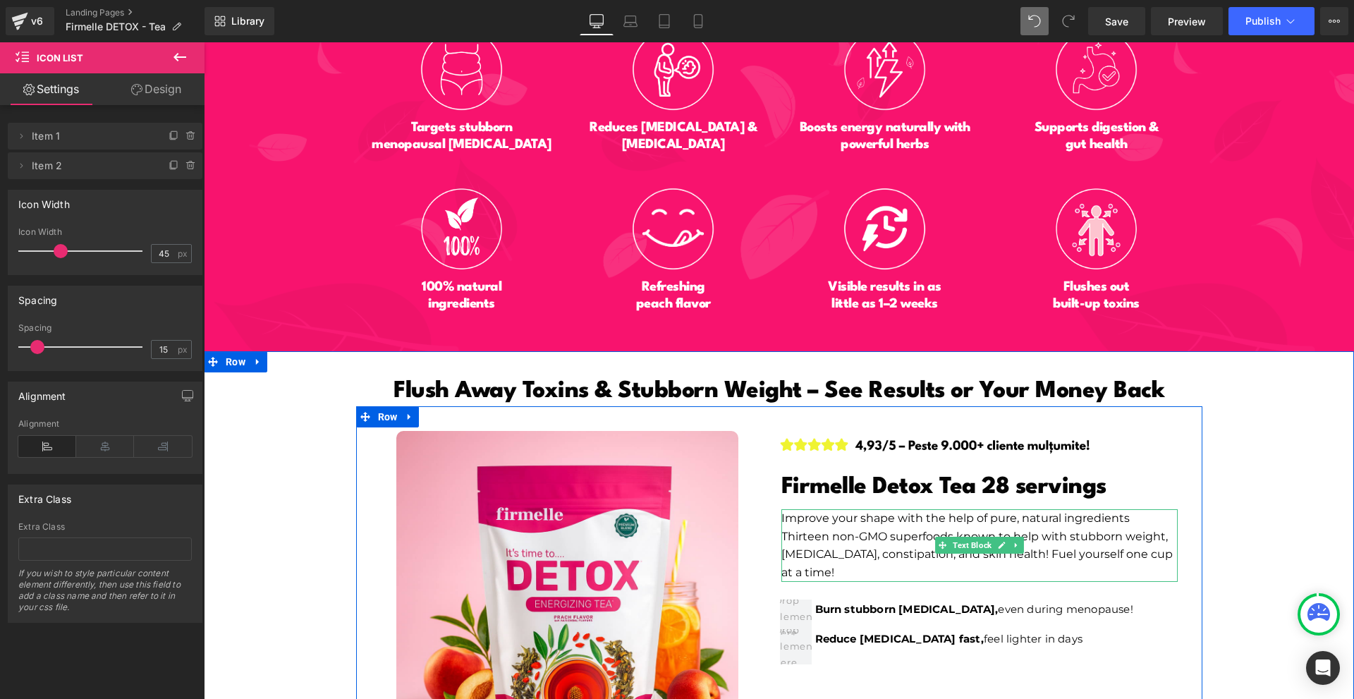
scroll to position [6990, 0]
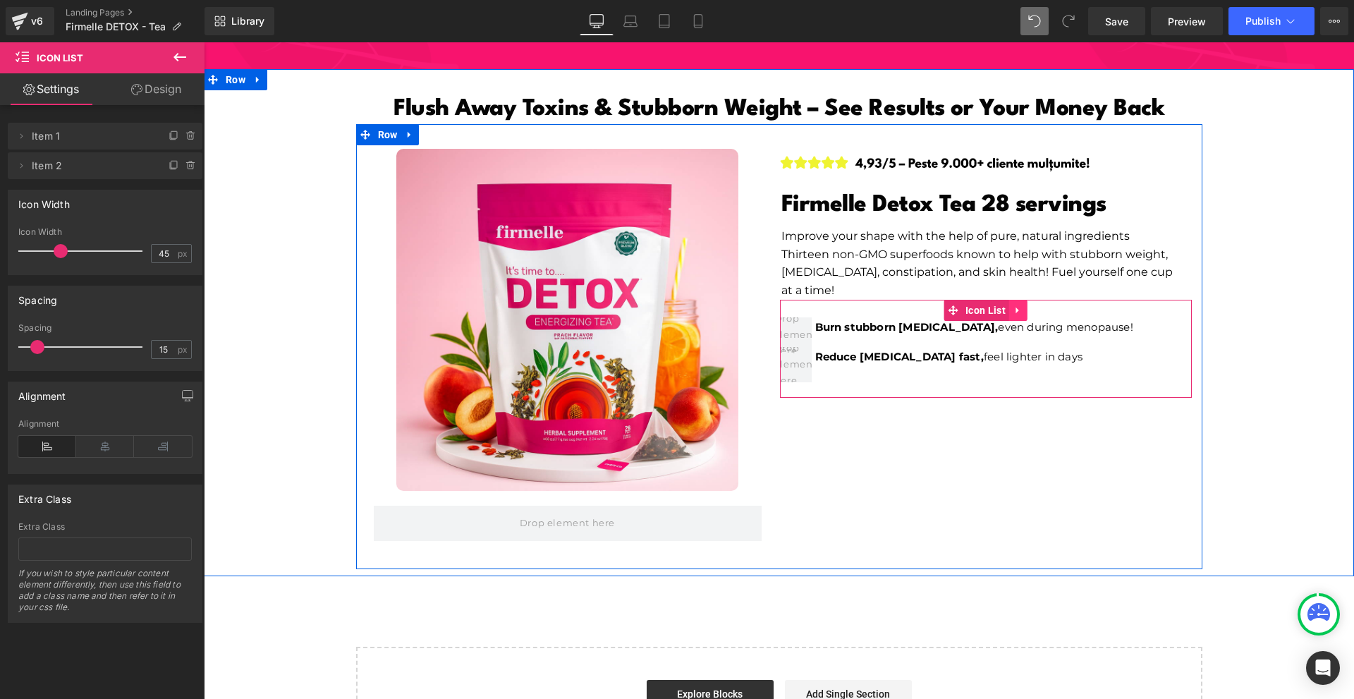
click at [1015, 302] on link at bounding box center [1018, 310] width 18 height 21
click at [1023, 305] on icon at bounding box center [1028, 310] width 10 height 11
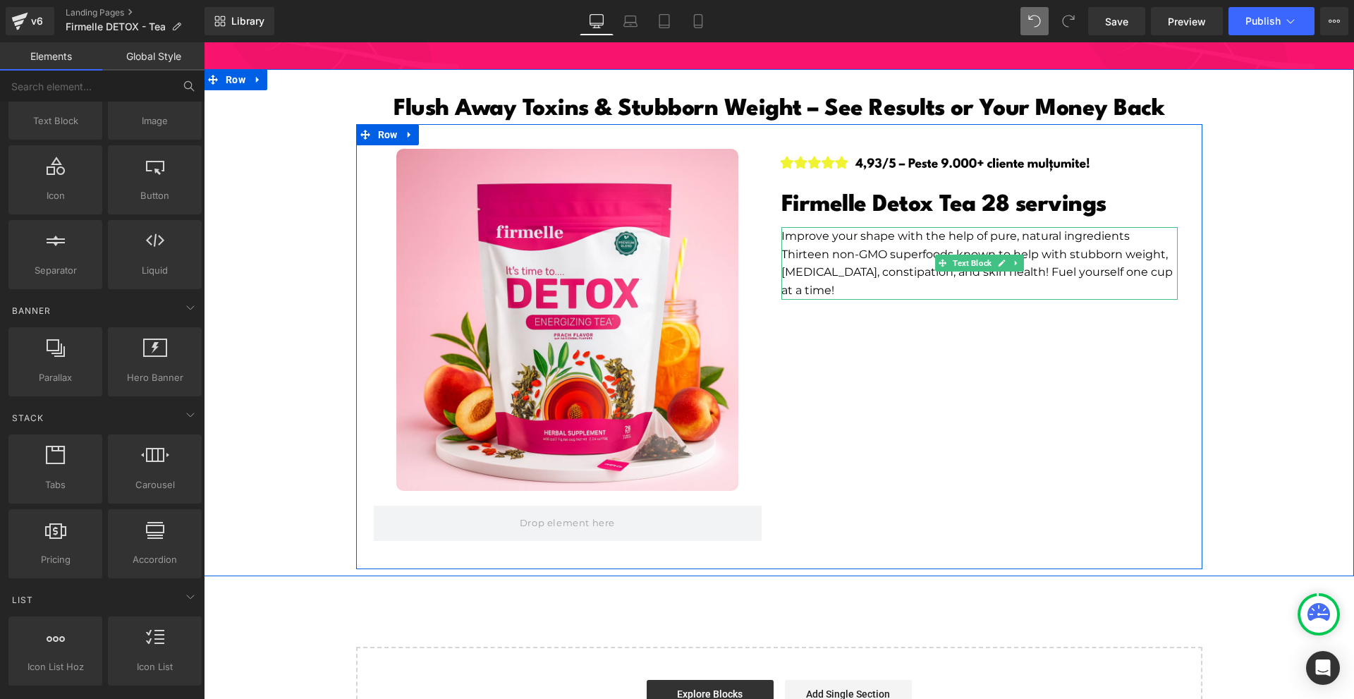
click at [963, 265] on p "Thirteen non-GMO superfoods known to help with stubborn weight, [MEDICAL_DATA],…" at bounding box center [979, 272] width 396 height 54
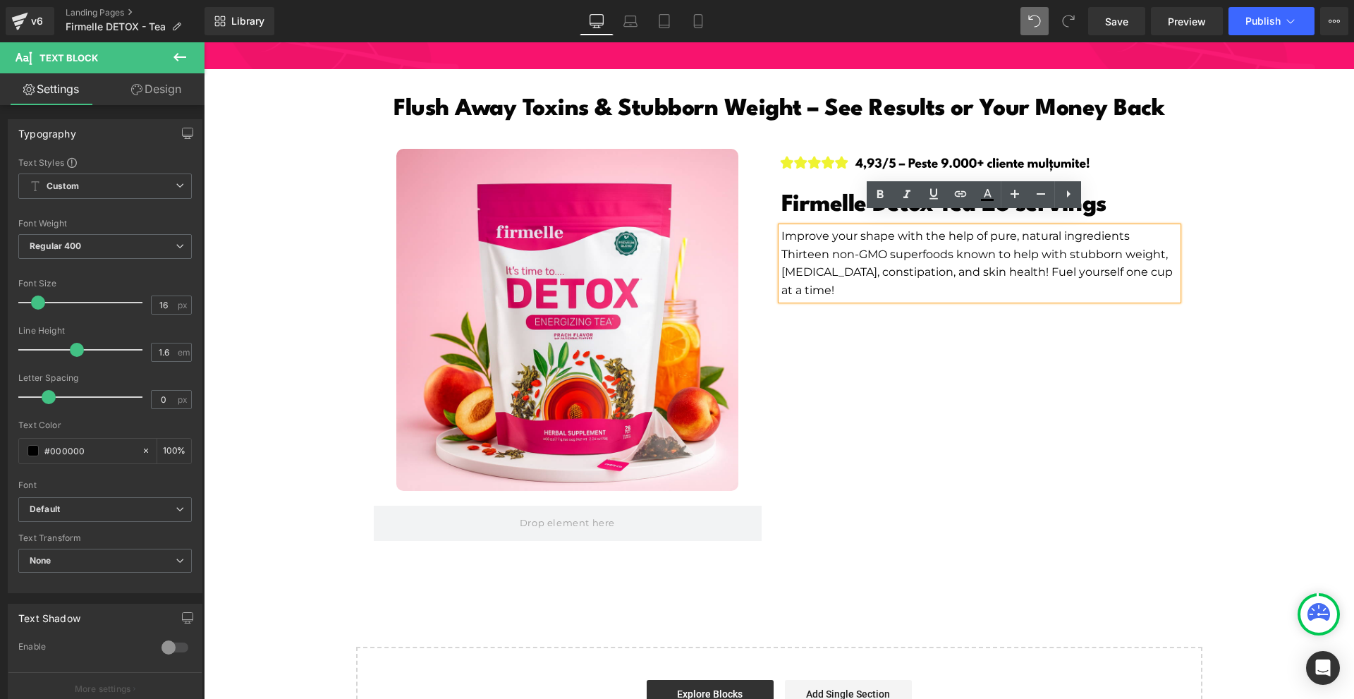
click at [957, 274] on p "Thirteen non-GMO superfoods known to help with stubborn weight, [MEDICAL_DATA],…" at bounding box center [979, 272] width 396 height 54
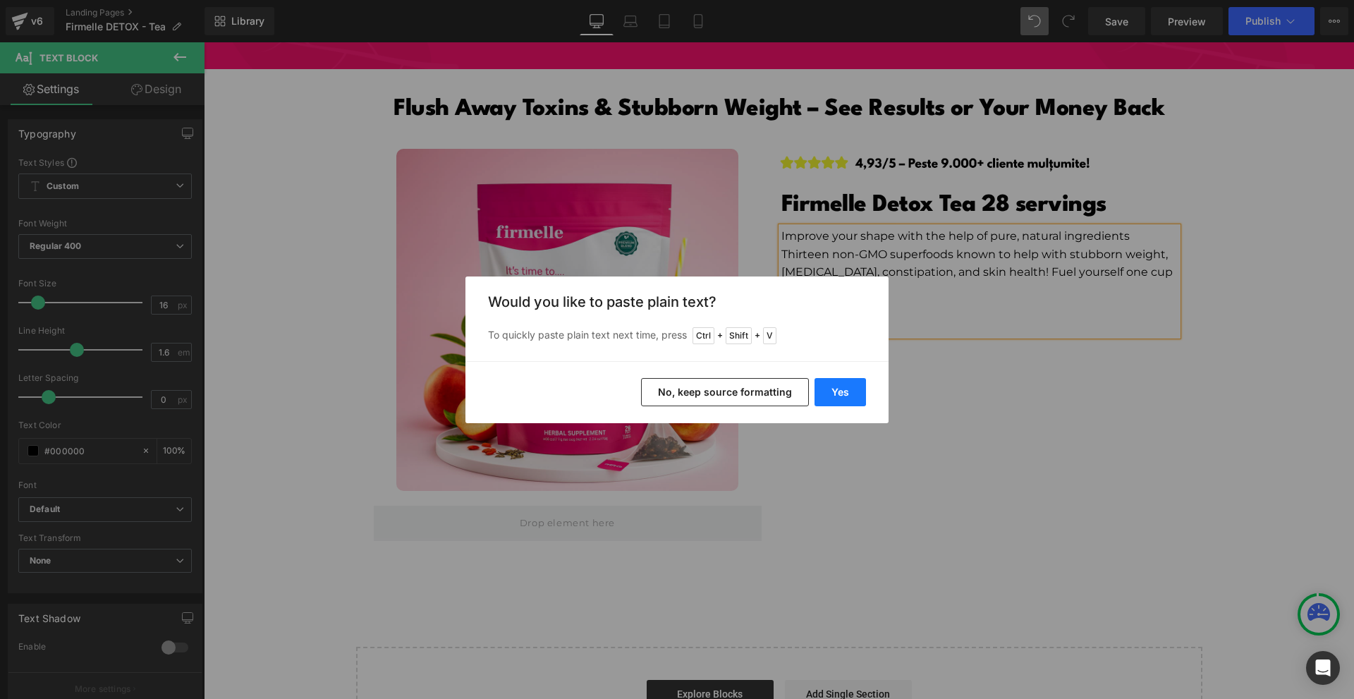
click at [849, 391] on button "Yes" at bounding box center [839, 392] width 51 height 28
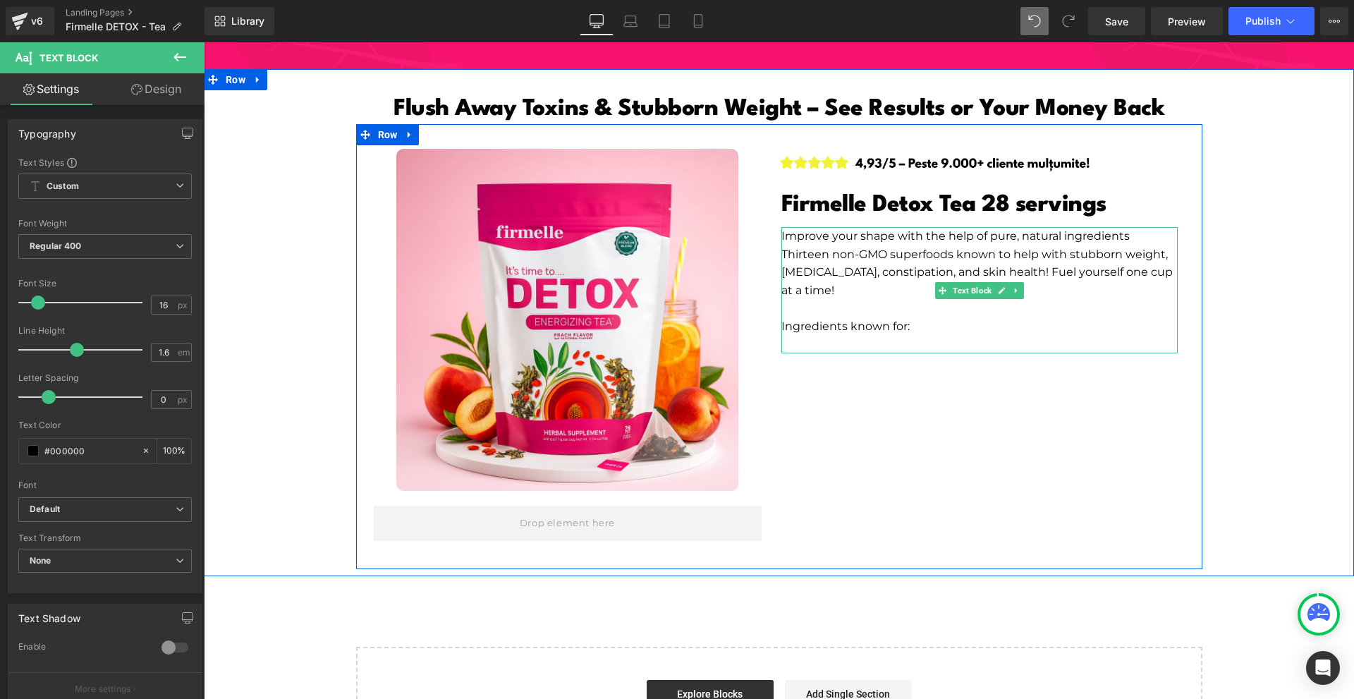
click at [819, 336] on p at bounding box center [979, 345] width 396 height 18
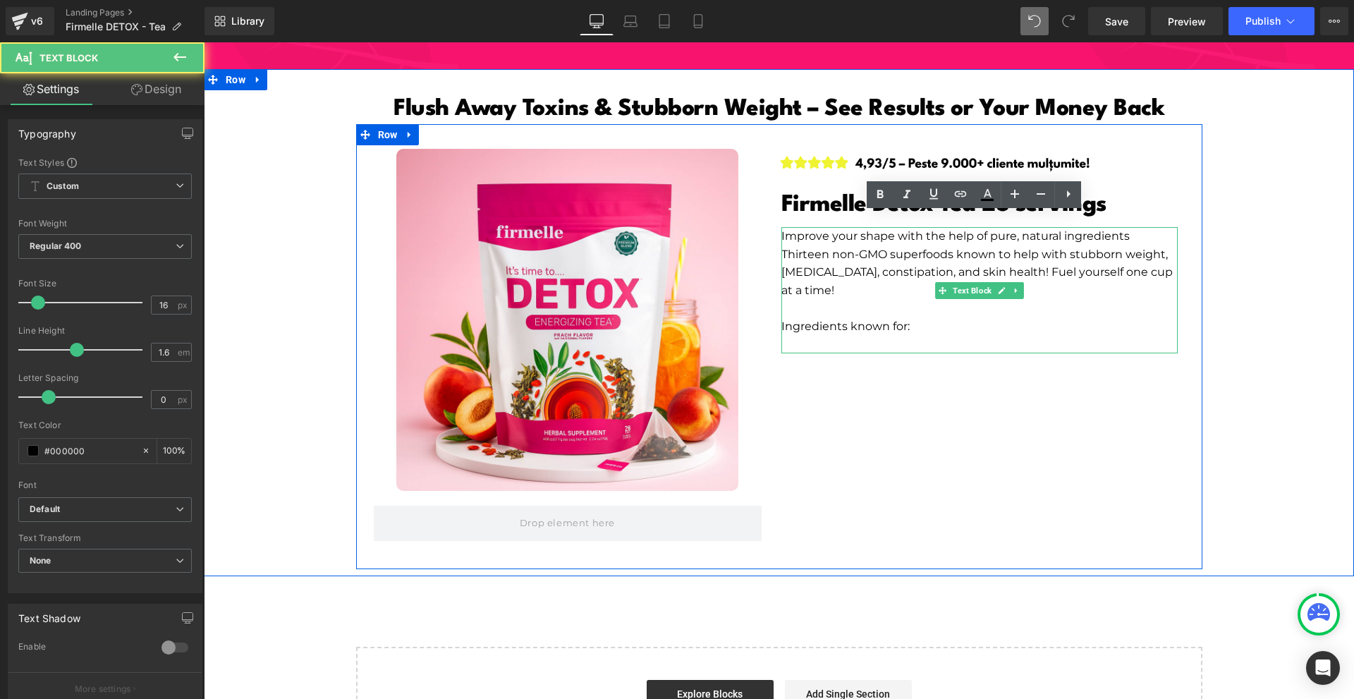
click at [819, 336] on p at bounding box center [979, 345] width 396 height 18
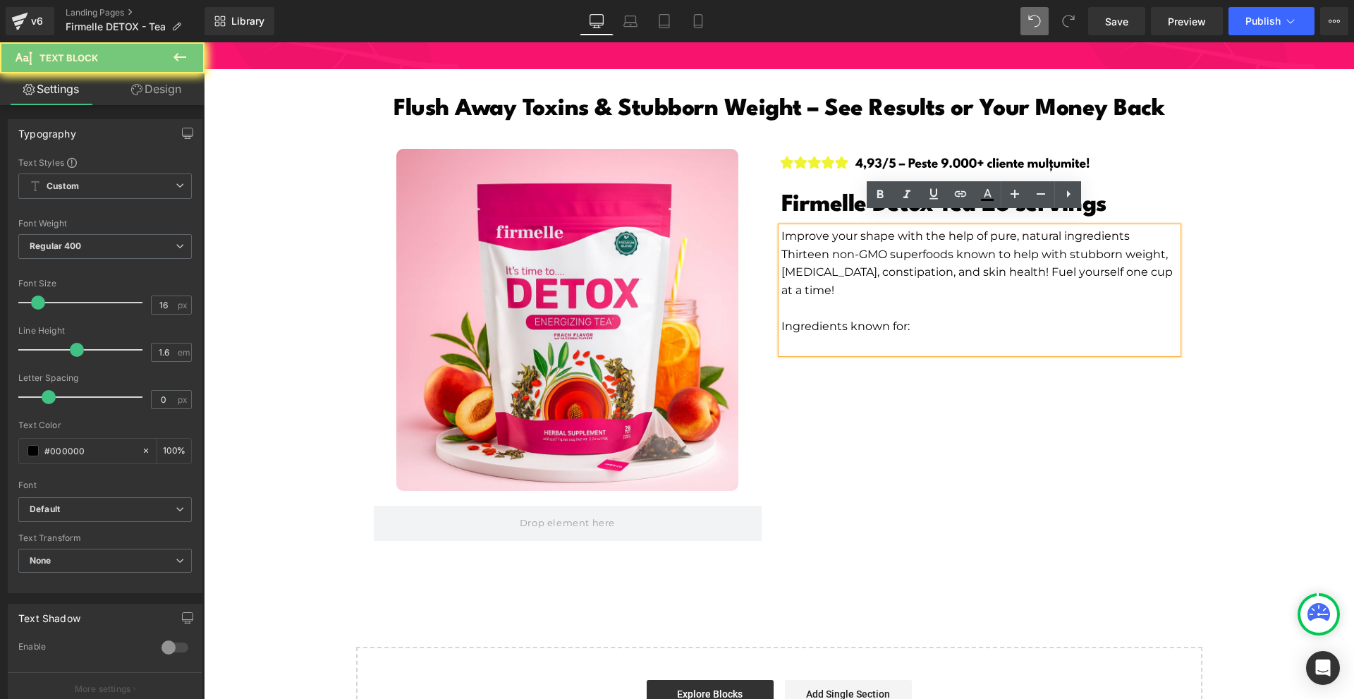
click at [819, 336] on p at bounding box center [979, 345] width 396 height 18
click at [819, 317] on p "Ingredients known for:" at bounding box center [979, 326] width 396 height 18
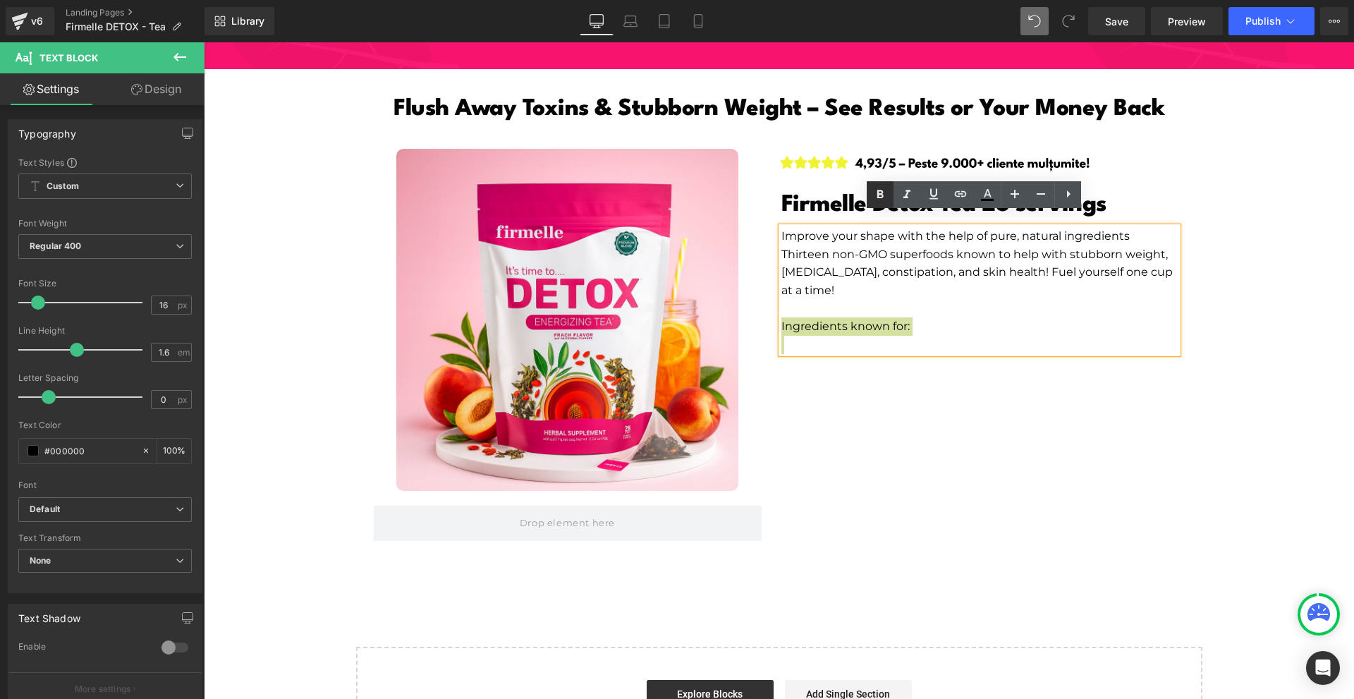
click at [877, 202] on icon at bounding box center [880, 194] width 17 height 17
click at [826, 339] on p at bounding box center [979, 345] width 396 height 18
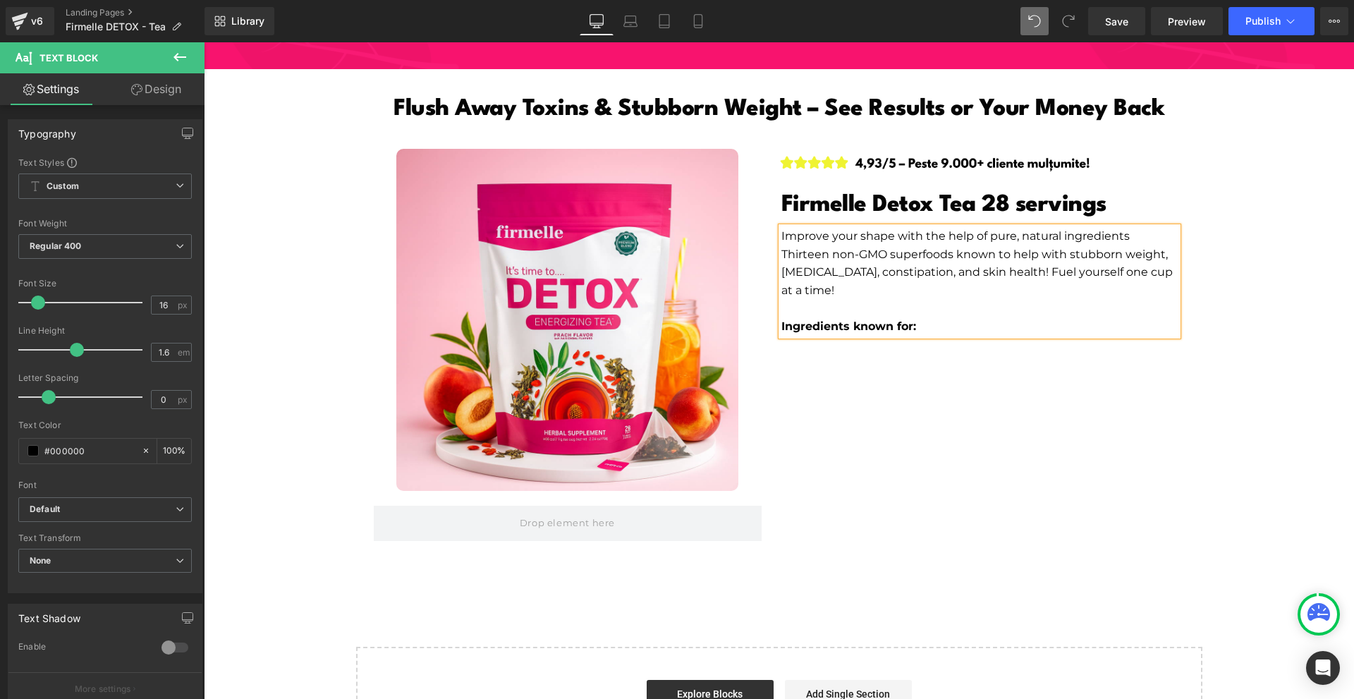
click at [1056, 437] on div "Image Product Image Firmelle Detox Tea 28 servings Heading Improve your shape w…" at bounding box center [779, 346] width 846 height 445
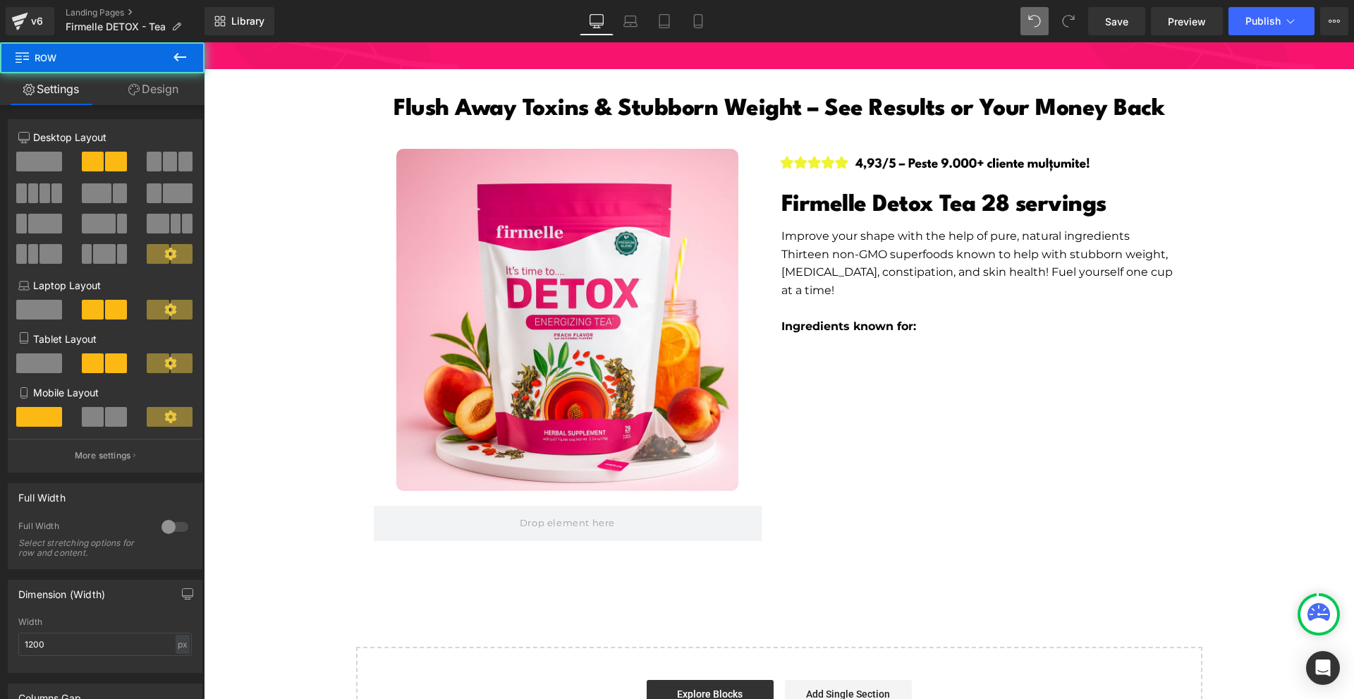
click at [185, 60] on icon at bounding box center [179, 57] width 17 height 17
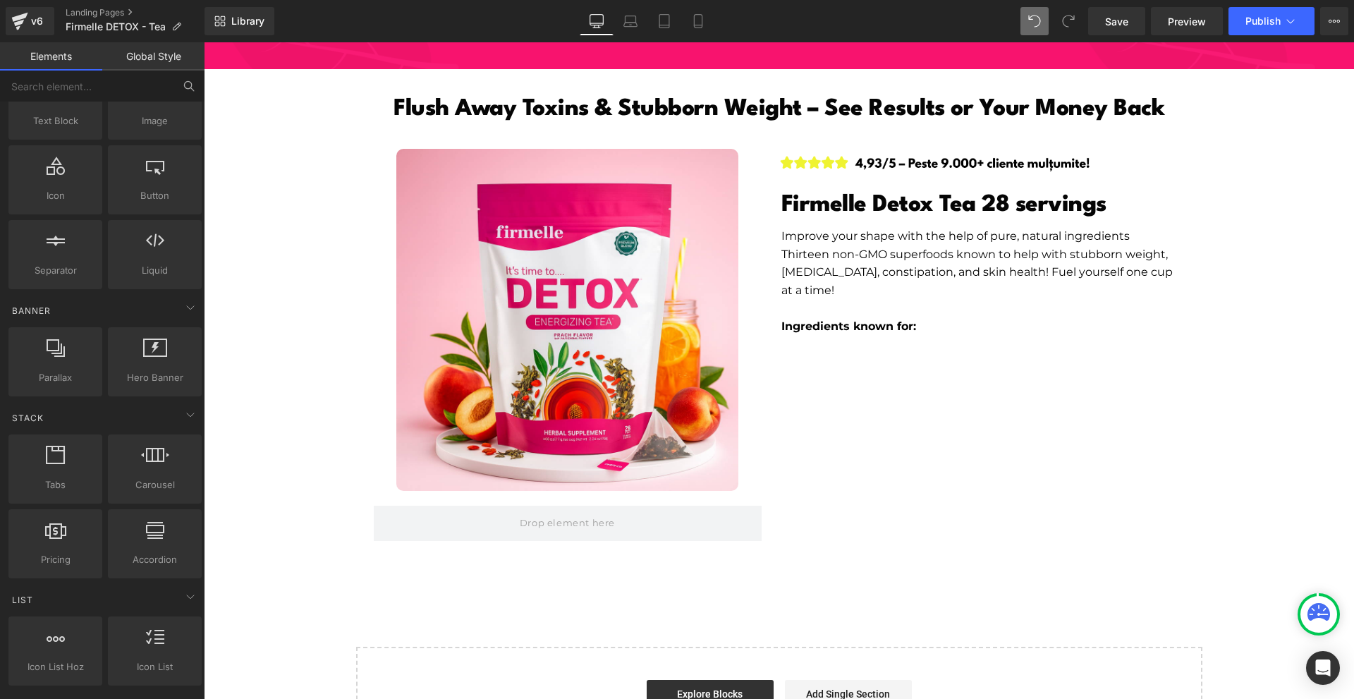
scroll to position [0, 0]
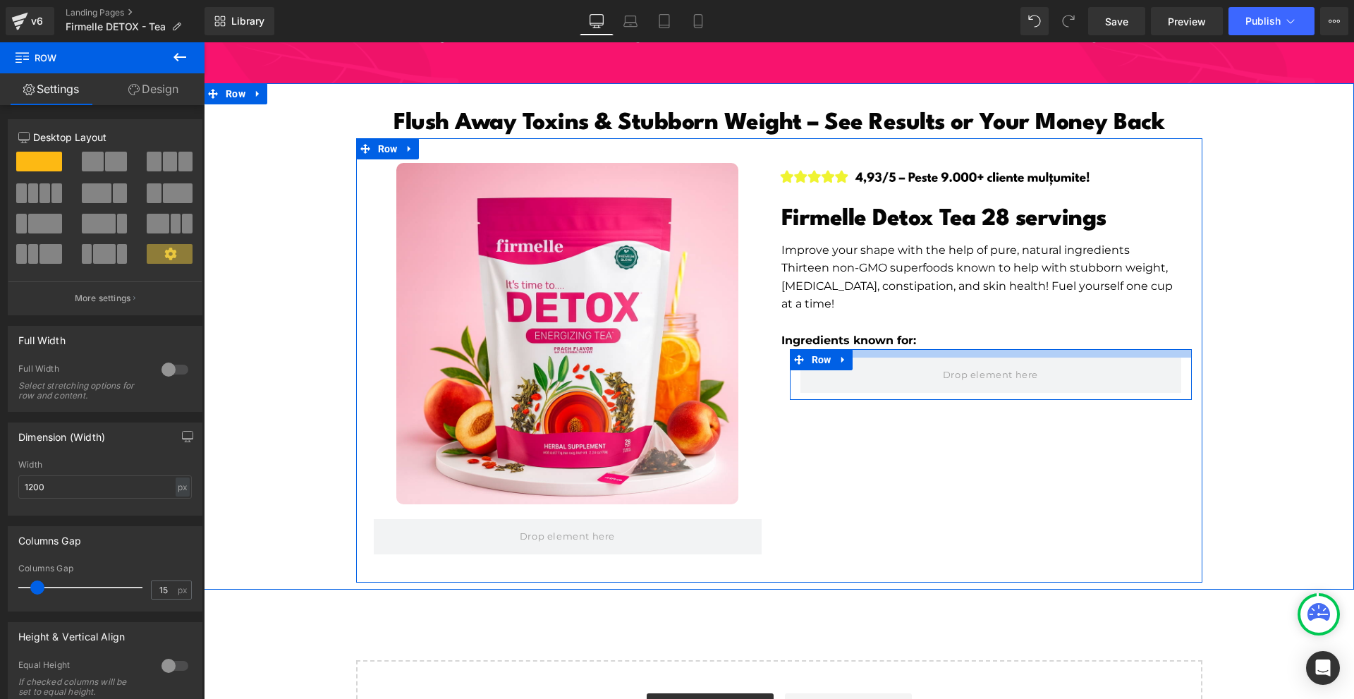
drag, startPoint x: 867, startPoint y: 323, endPoint x: 873, endPoint y: 310, distance: 14.2
click at [873, 310] on div "Image Firmelle Detox Tea 28 servings Heading Improve your shape with the help o…" at bounding box center [990, 282] width 423 height 238
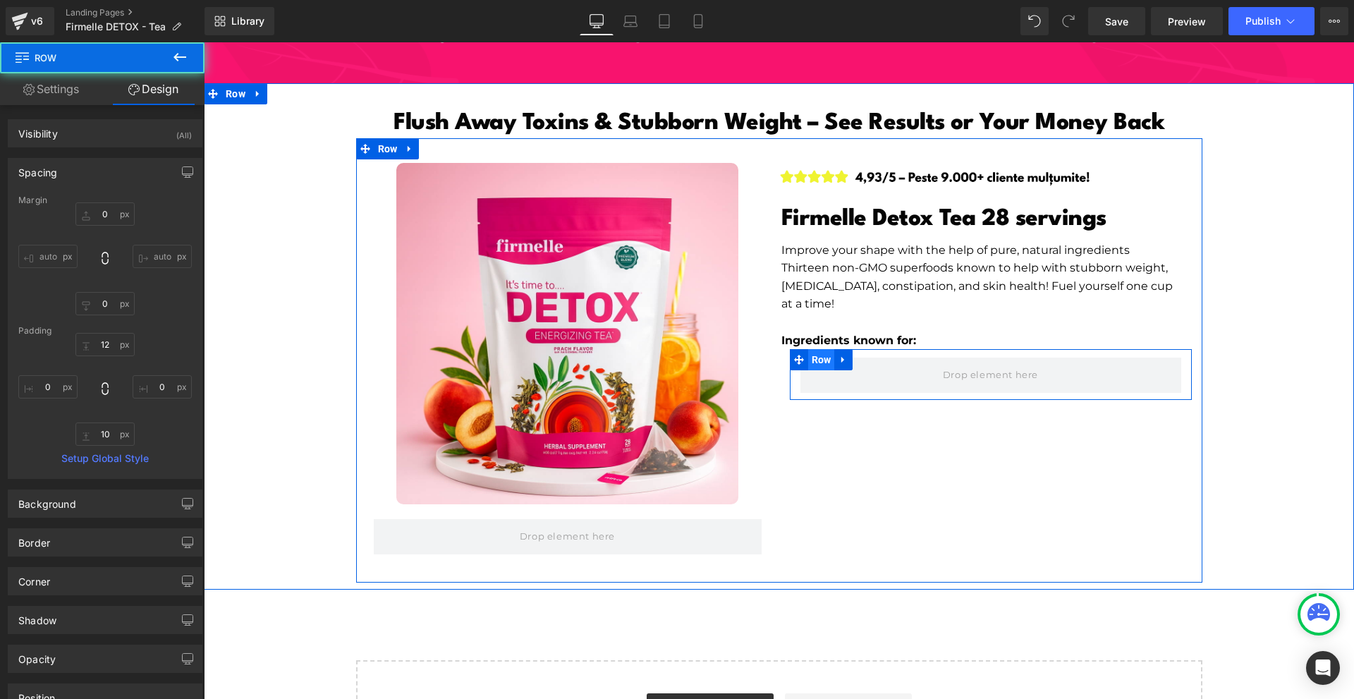
click at [812, 349] on span "Row" at bounding box center [821, 359] width 27 height 21
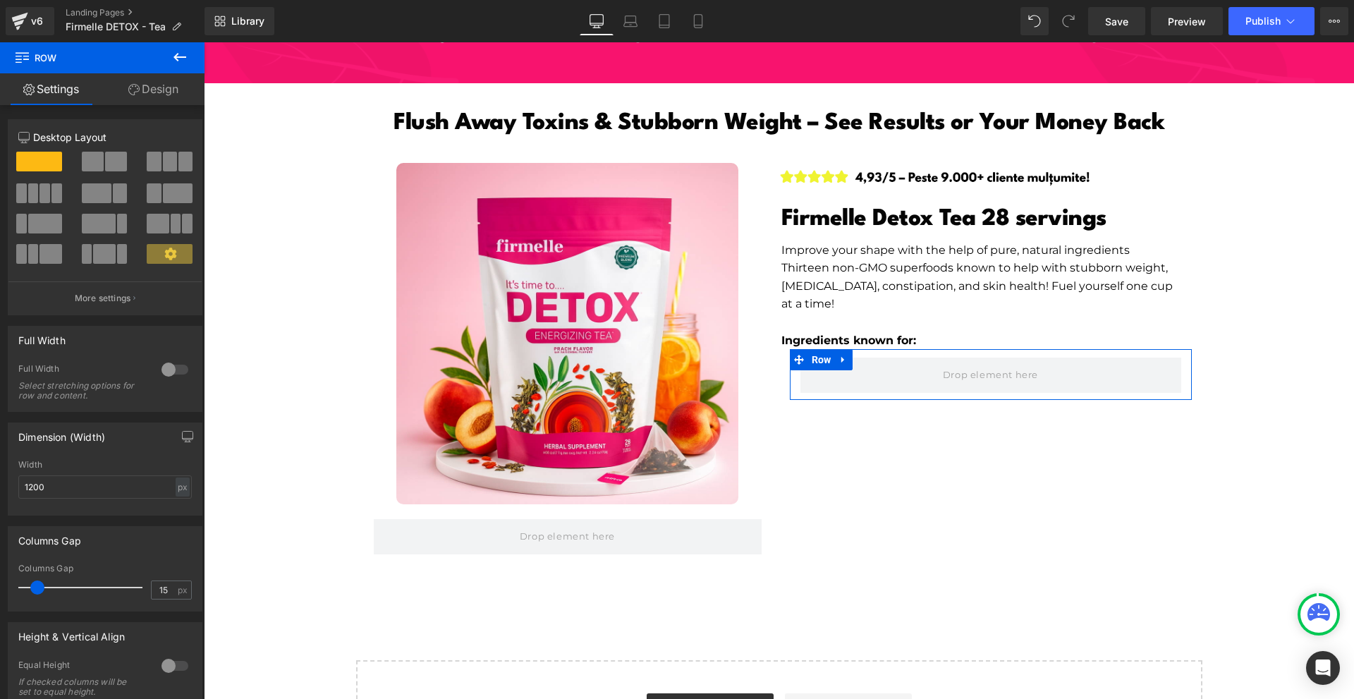
click at [143, 104] on link "Design" at bounding box center [153, 89] width 102 height 32
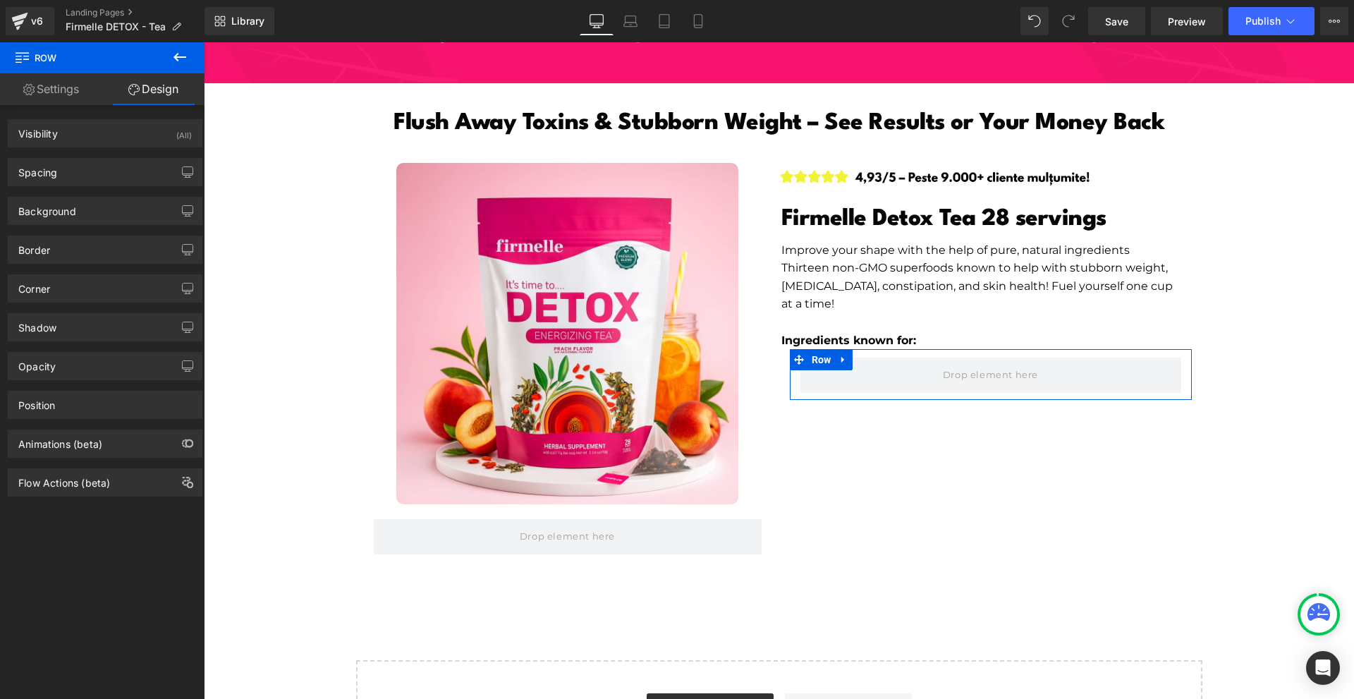
drag, startPoint x: 63, startPoint y: 164, endPoint x: 92, endPoint y: 197, distance: 44.5
click at [63, 164] on div "Spacing" at bounding box center [104, 172] width 193 height 27
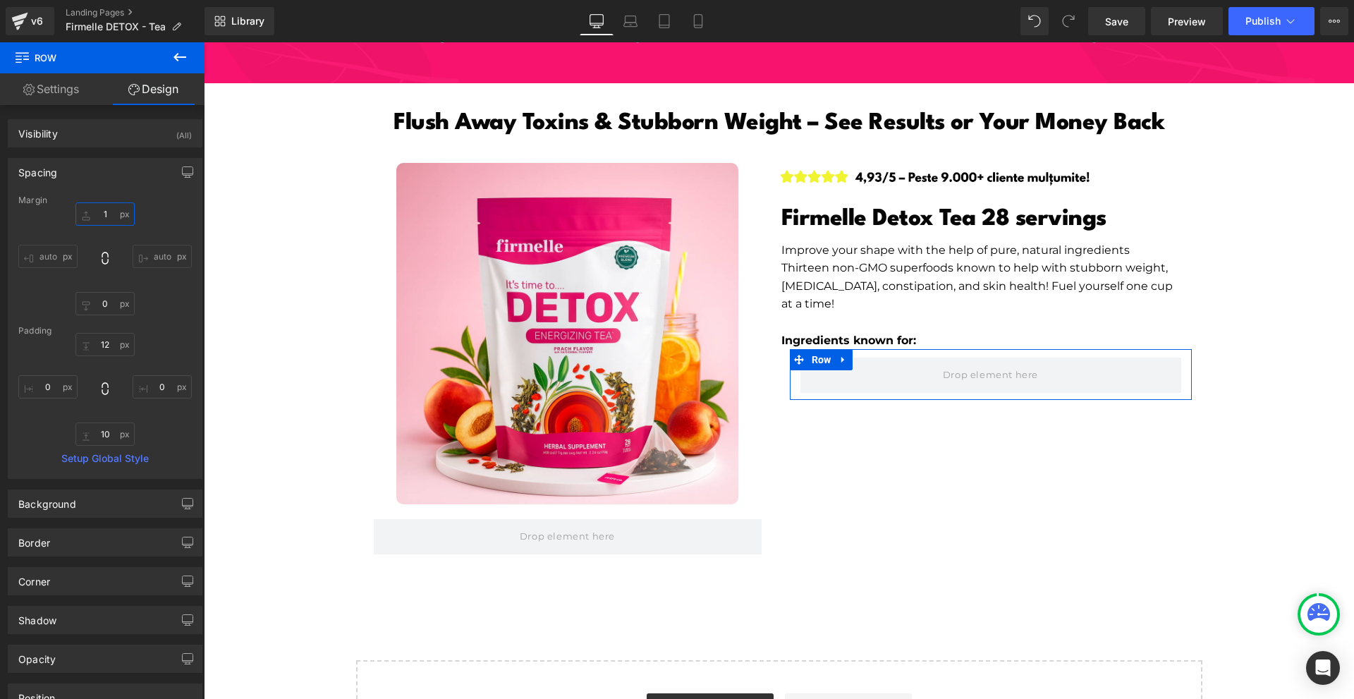
click at [97, 207] on input "1" at bounding box center [104, 213] width 59 height 23
type input "1"
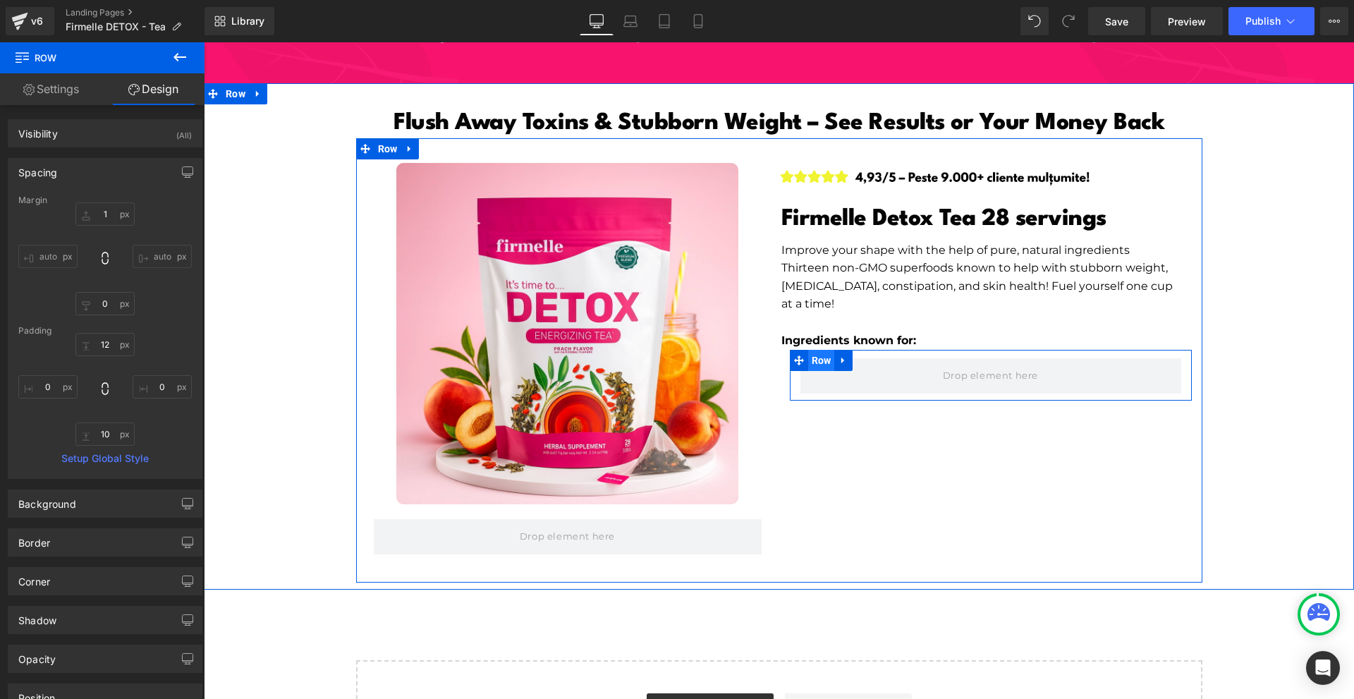
click at [808, 350] on span "Row" at bounding box center [821, 360] width 27 height 21
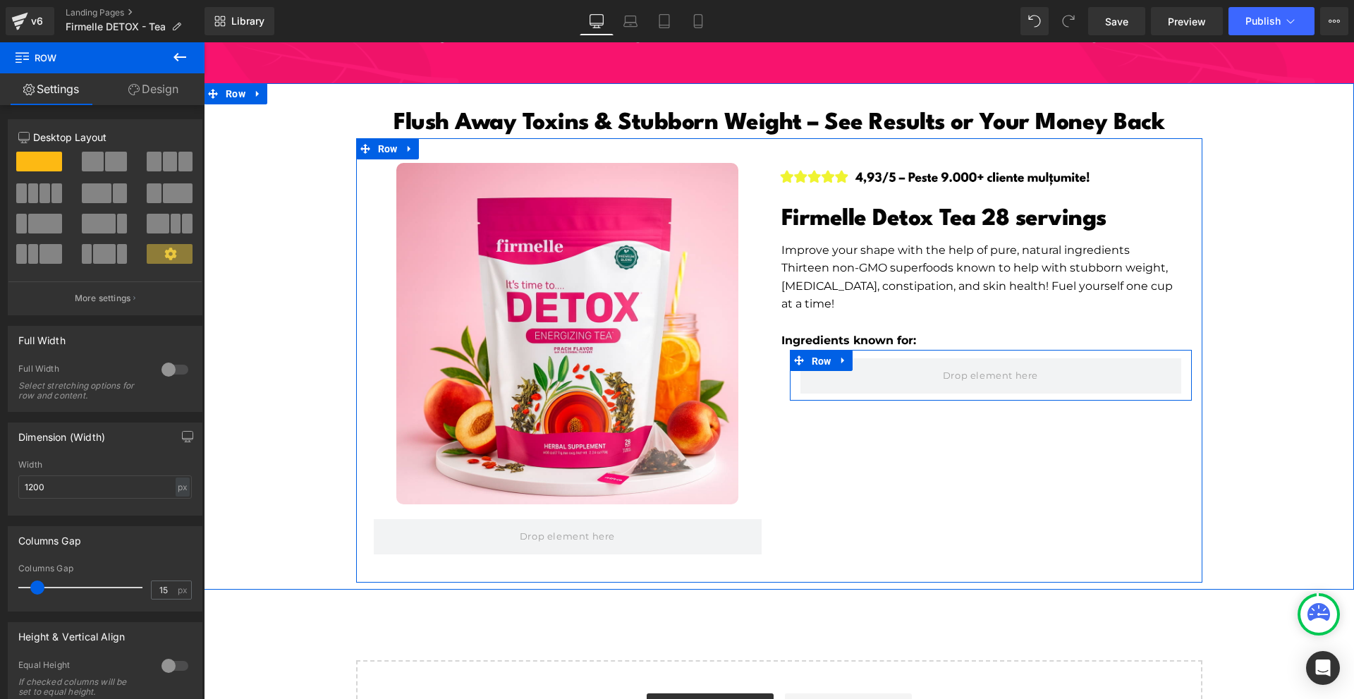
click at [826, 350] on span "Row" at bounding box center [821, 360] width 27 height 21
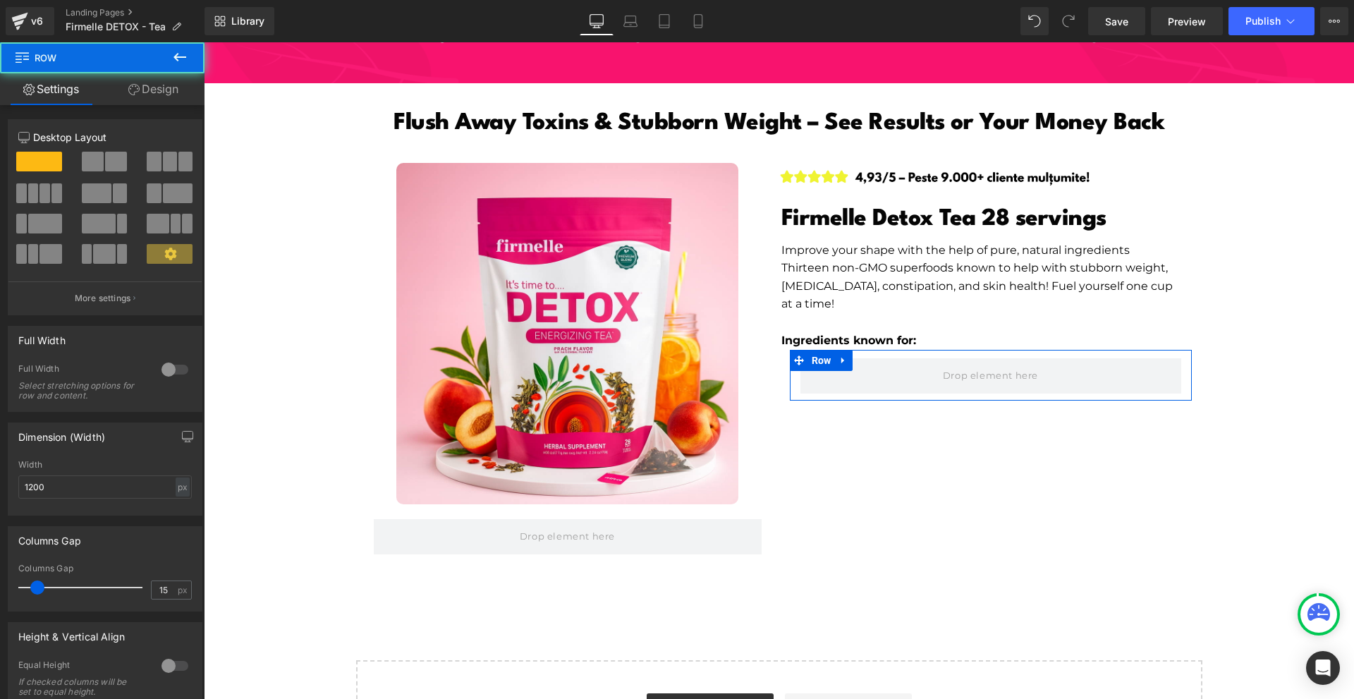
click at [116, 164] on span at bounding box center [116, 162] width 22 height 20
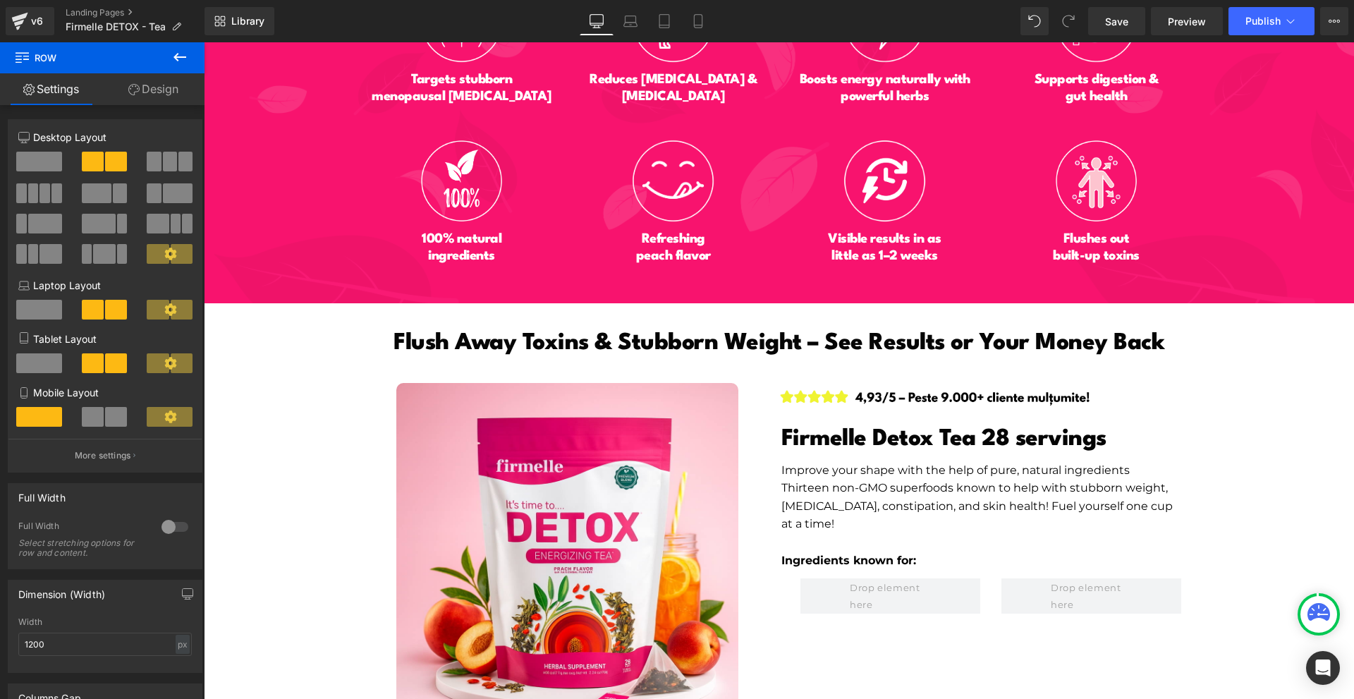
scroll to position [6911, 0]
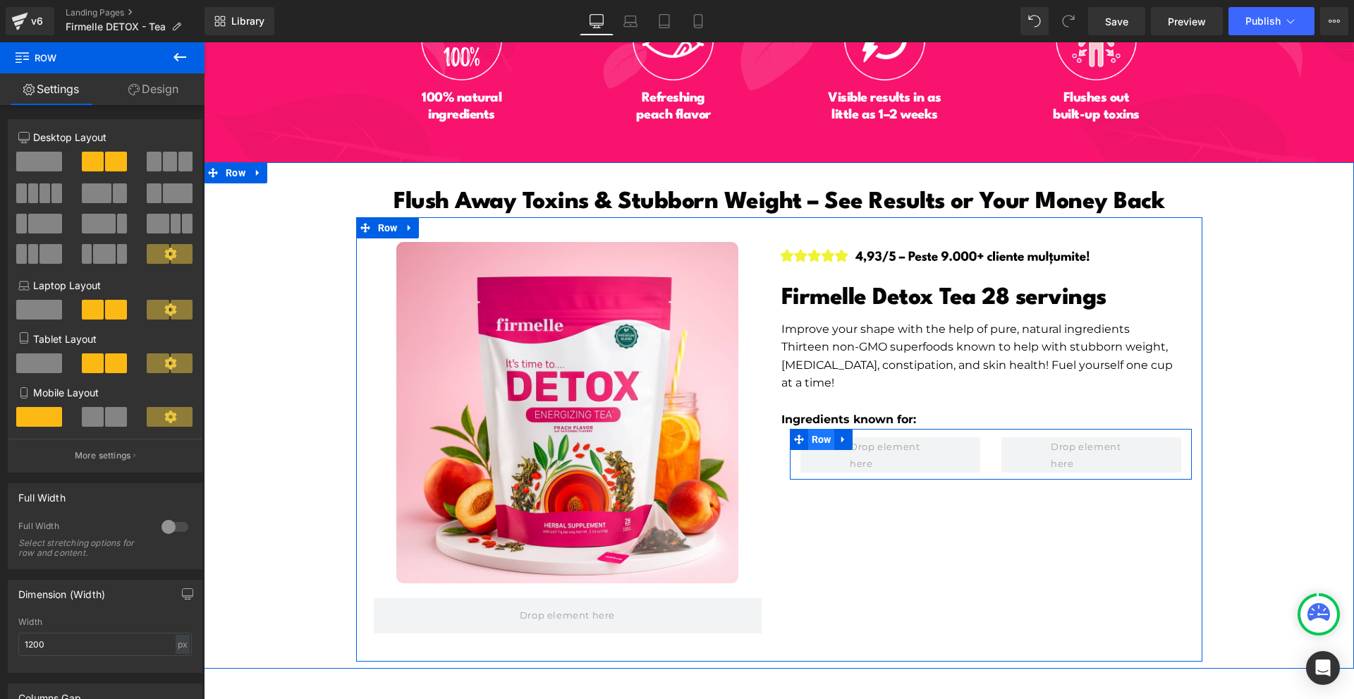
click at [817, 429] on span "Row" at bounding box center [821, 439] width 27 height 21
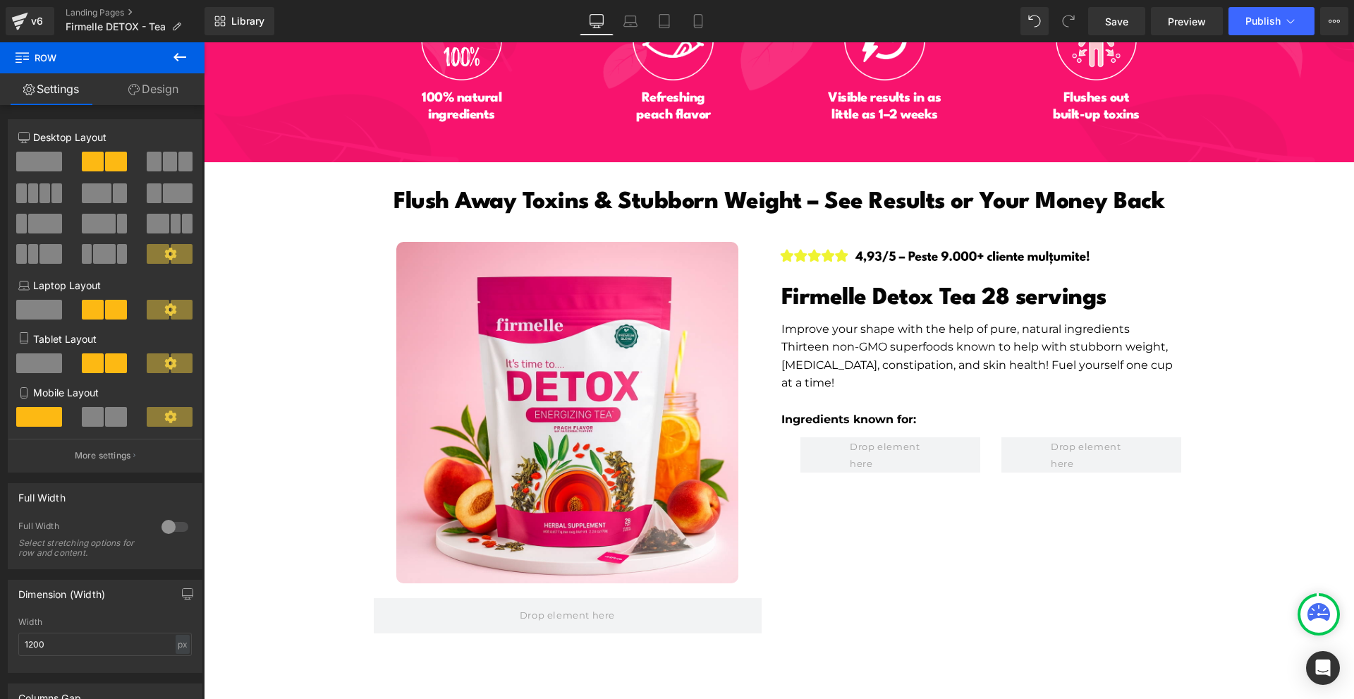
drag, startPoint x: 182, startPoint y: 62, endPoint x: 147, endPoint y: 79, distance: 38.5
click at [183, 62] on icon at bounding box center [179, 57] width 17 height 17
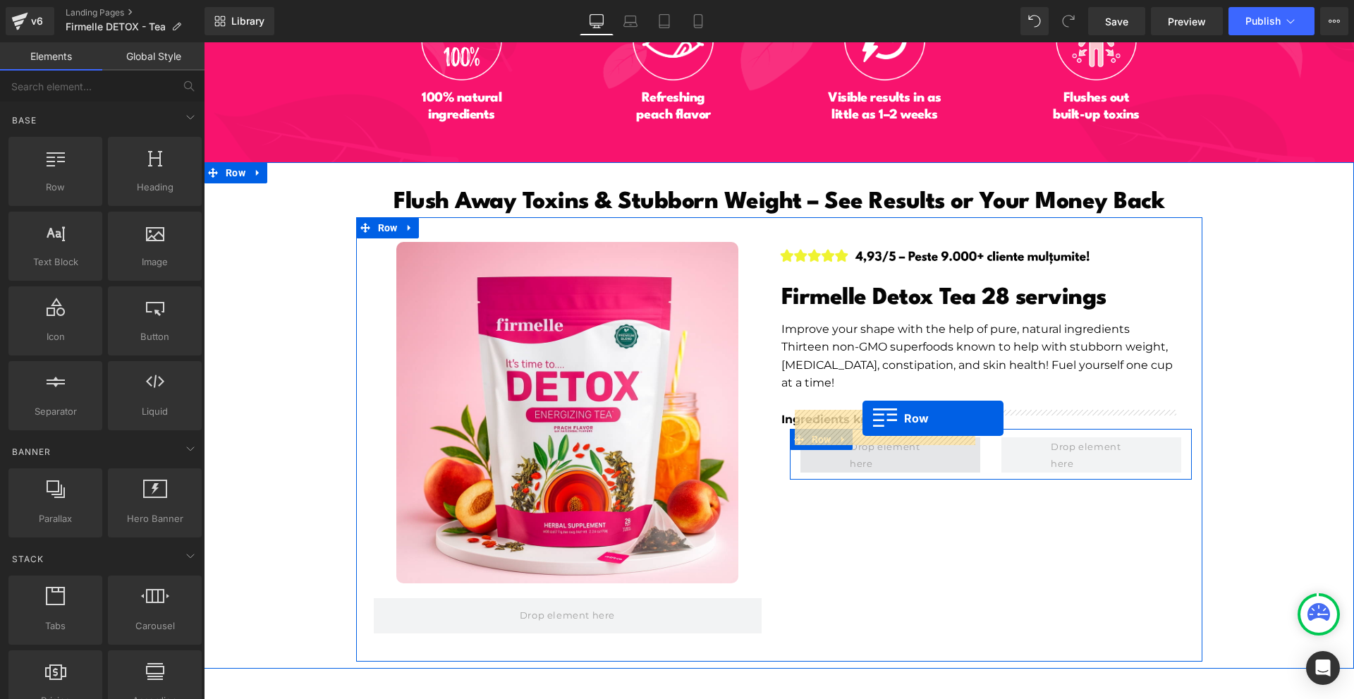
drag, startPoint x: 381, startPoint y: 226, endPoint x: 862, endPoint y: 418, distance: 518.0
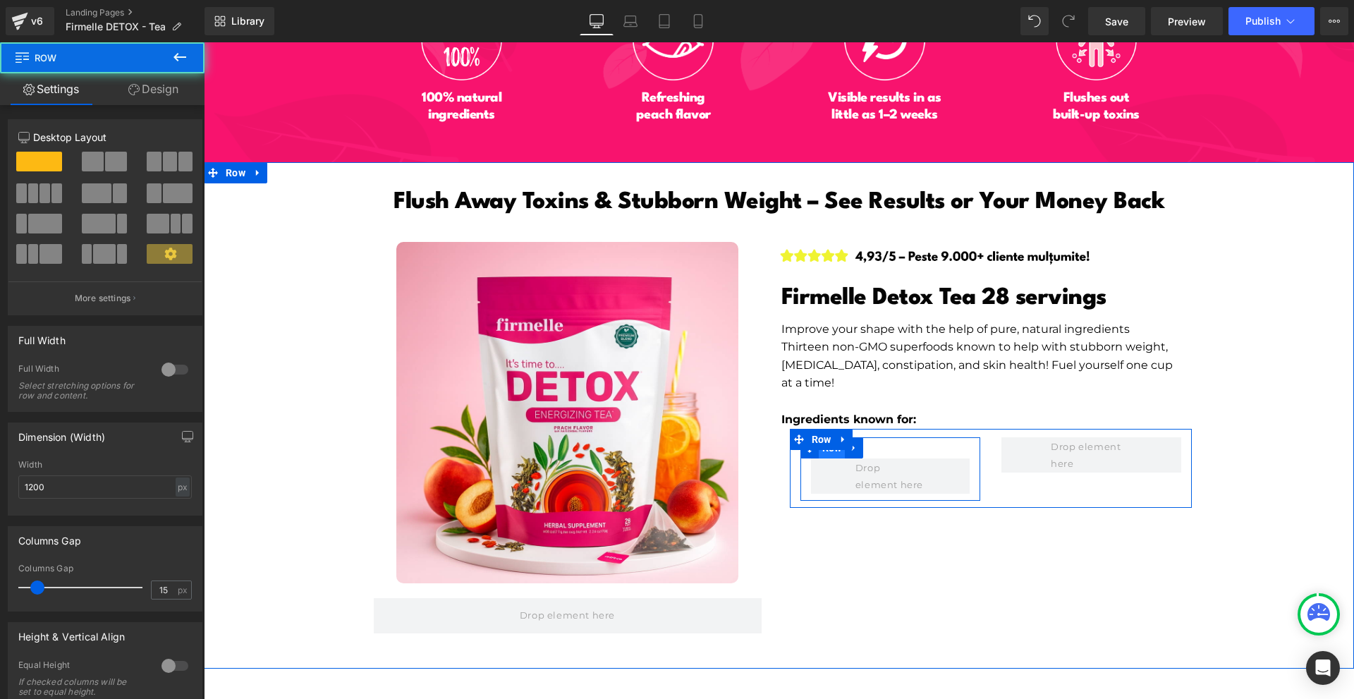
click at [832, 437] on span "Row" at bounding box center [832, 447] width 27 height 21
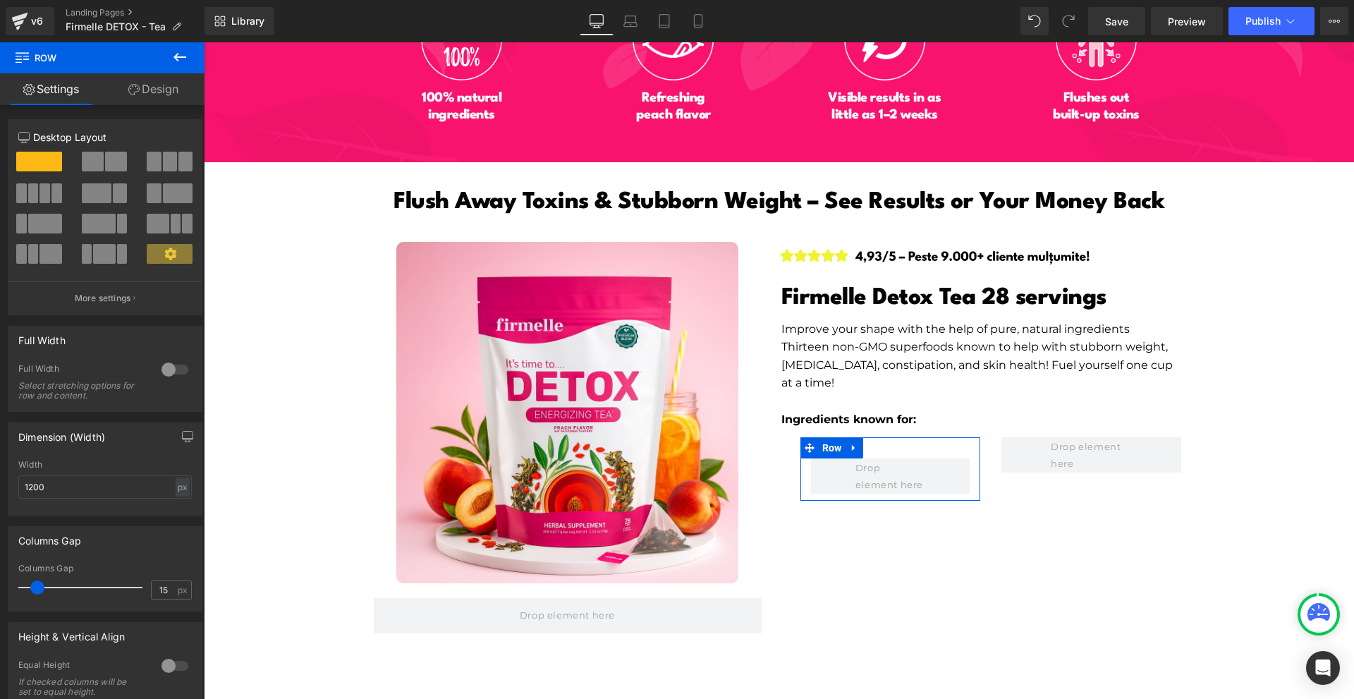
click at [147, 190] on span at bounding box center [154, 193] width 14 height 20
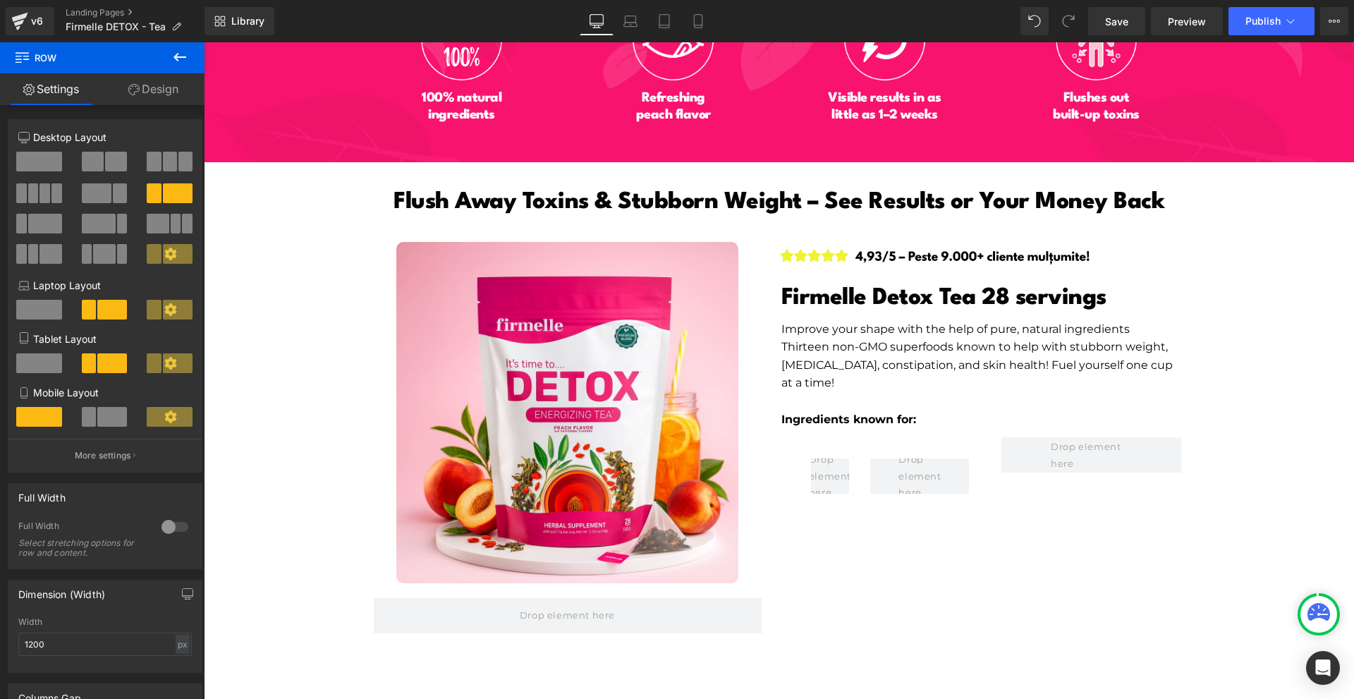
click at [169, 61] on button at bounding box center [179, 57] width 49 height 31
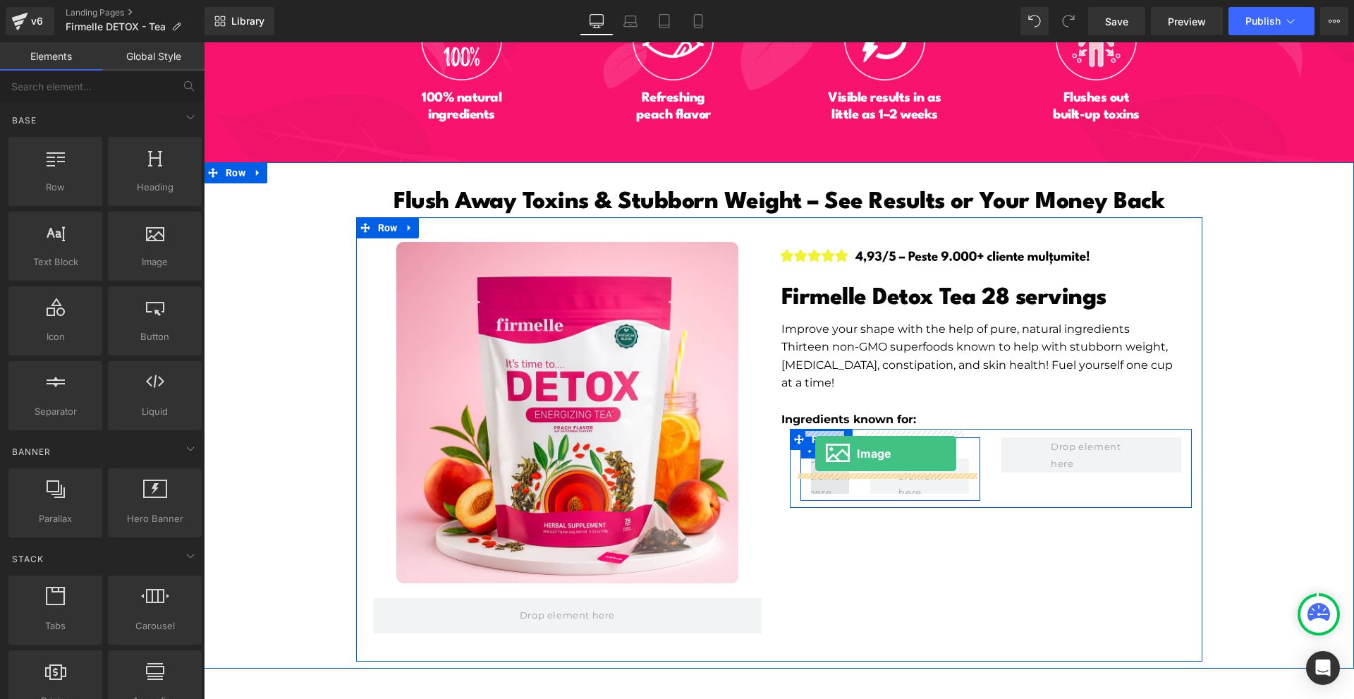
drag, startPoint x: 384, startPoint y: 287, endPoint x: 815, endPoint y: 453, distance: 461.9
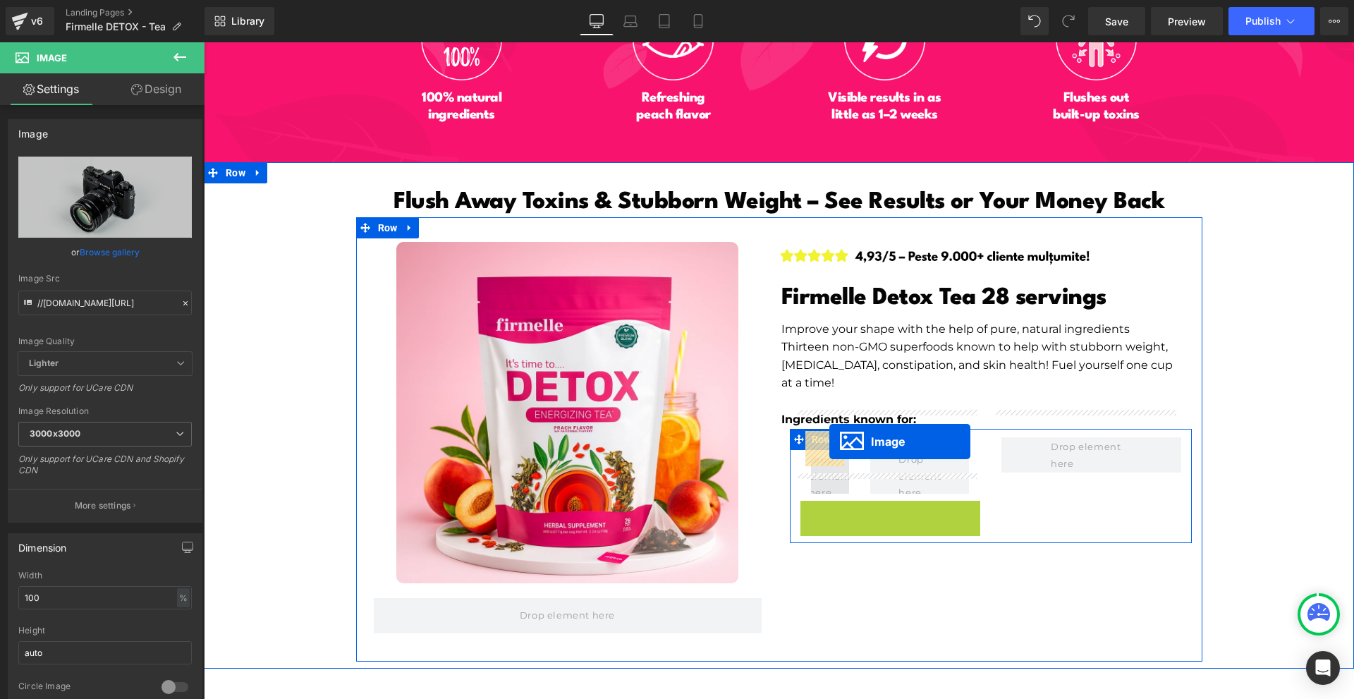
drag, startPoint x: 880, startPoint y: 537, endPoint x: 829, endPoint y: 441, distance: 107.9
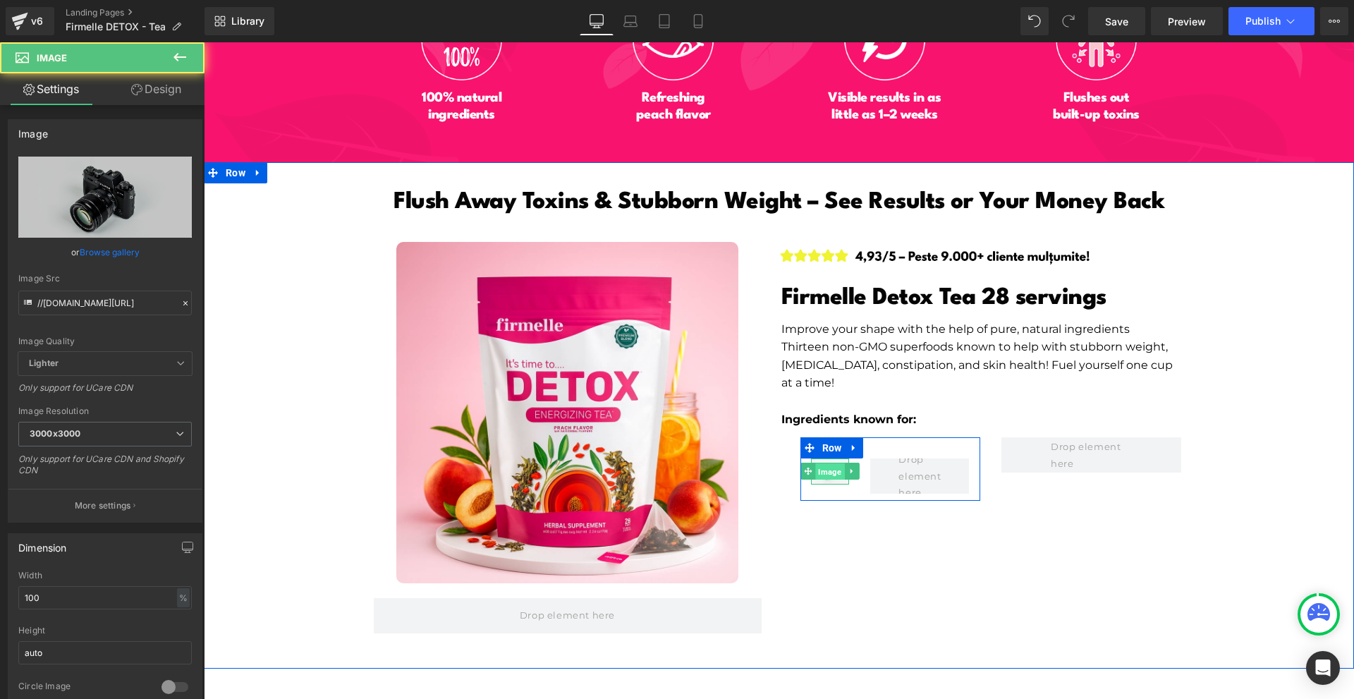
click at [829, 463] on span "Image" at bounding box center [829, 471] width 29 height 17
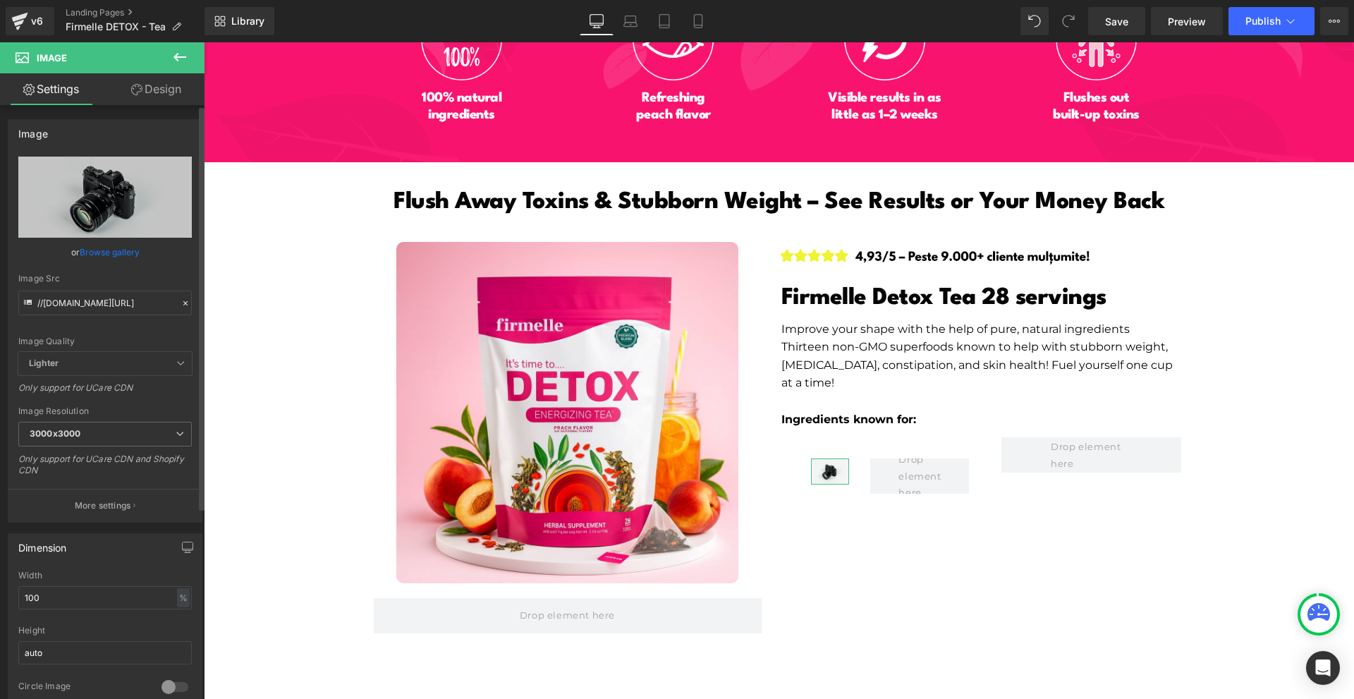
click at [155, 286] on div "Image Src //[DOMAIN_NAME][URL]" at bounding box center [104, 295] width 173 height 42
click at [149, 301] on input "//[DOMAIN_NAME][URL]" at bounding box center [104, 303] width 173 height 25
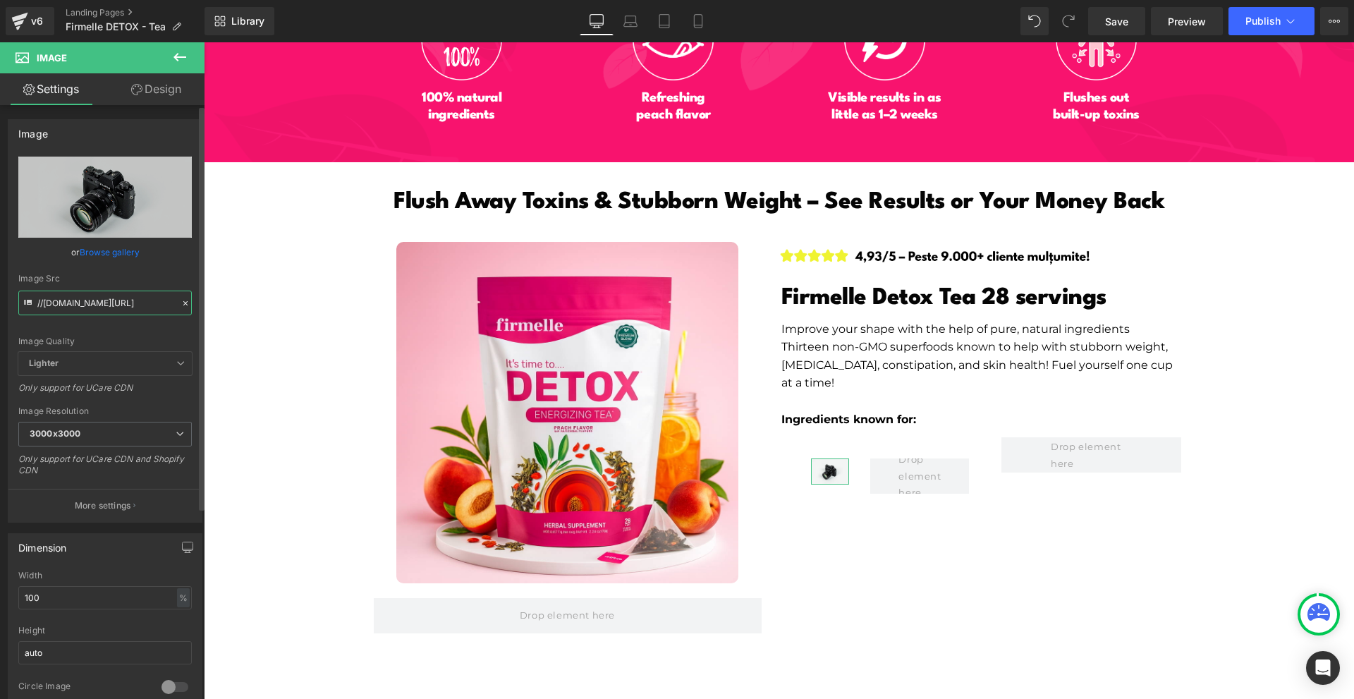
paste input "Ingredients known for:"
type input "Ingredients known for:"
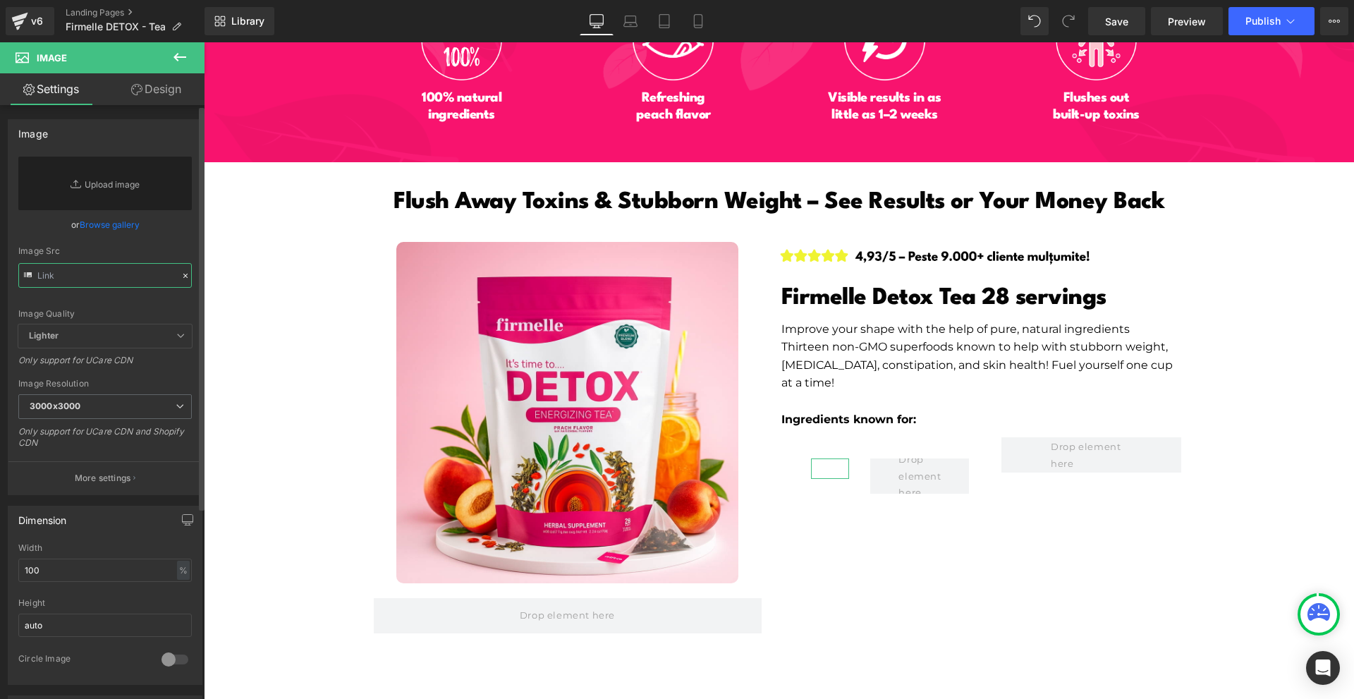
paste input "Ingredients known for:"
type input "Ingredients known for:"
paste input "[URL][DOMAIN_NAME]"
type input "[URL][DOMAIN_NAME]"
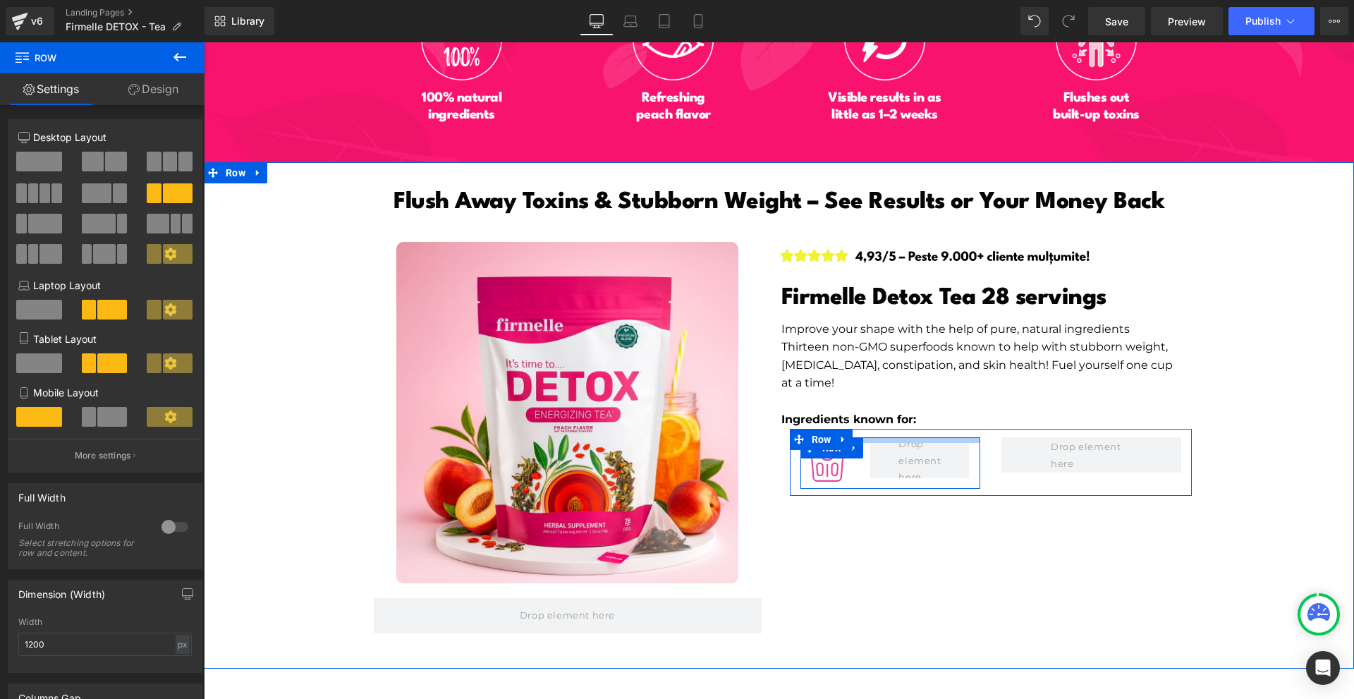
drag, startPoint x: 867, startPoint y: 413, endPoint x: 886, endPoint y: 397, distance: 24.6
click at [886, 397] on div "Image Firmelle Detox Tea 28 servings Heading Improve your shape with the help o…" at bounding box center [990, 369] width 423 height 255
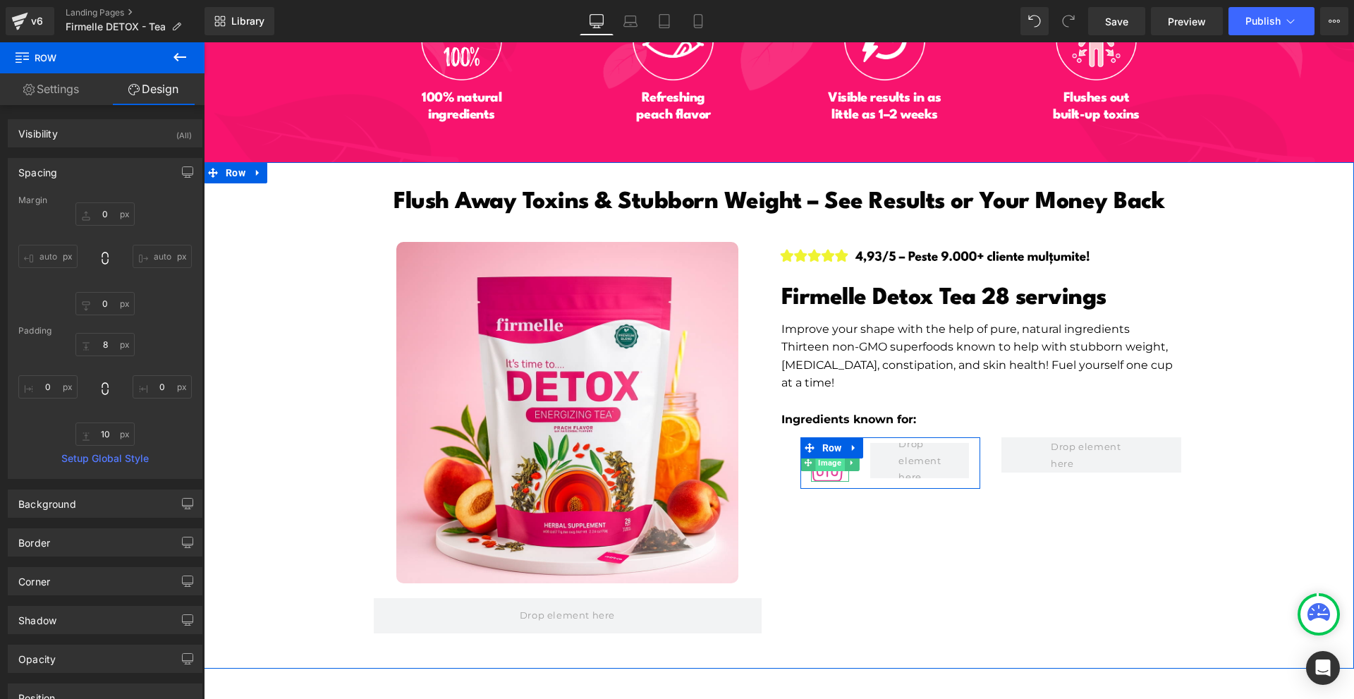
click at [824, 454] on span "Image" at bounding box center [829, 462] width 29 height 17
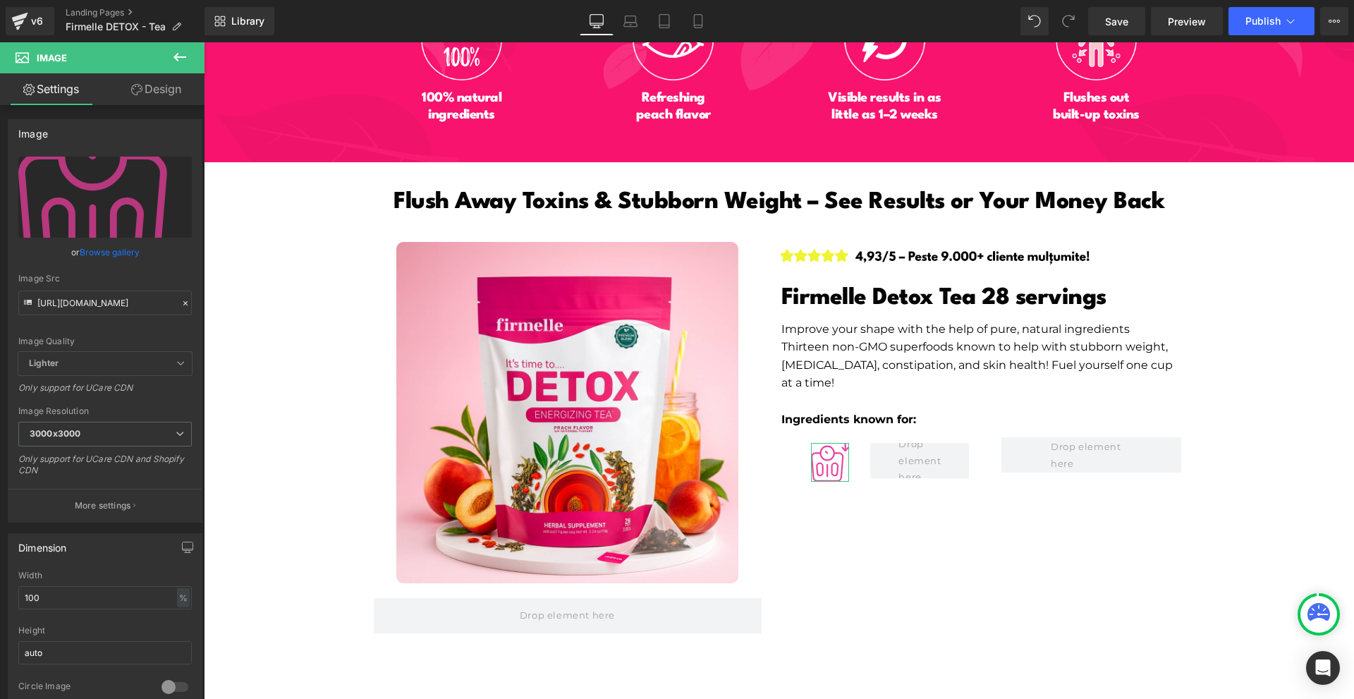
click at [145, 99] on link "Design" at bounding box center [156, 89] width 102 height 32
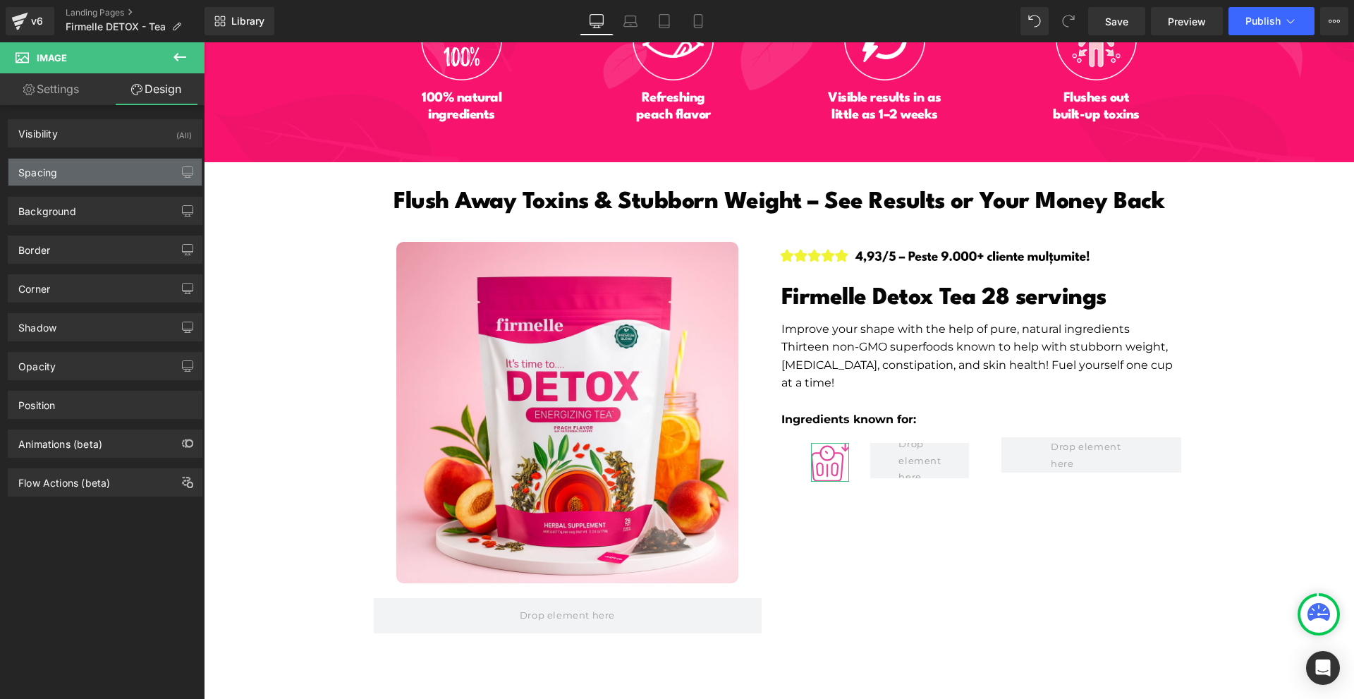
click at [69, 184] on div "Spacing" at bounding box center [104, 172] width 193 height 27
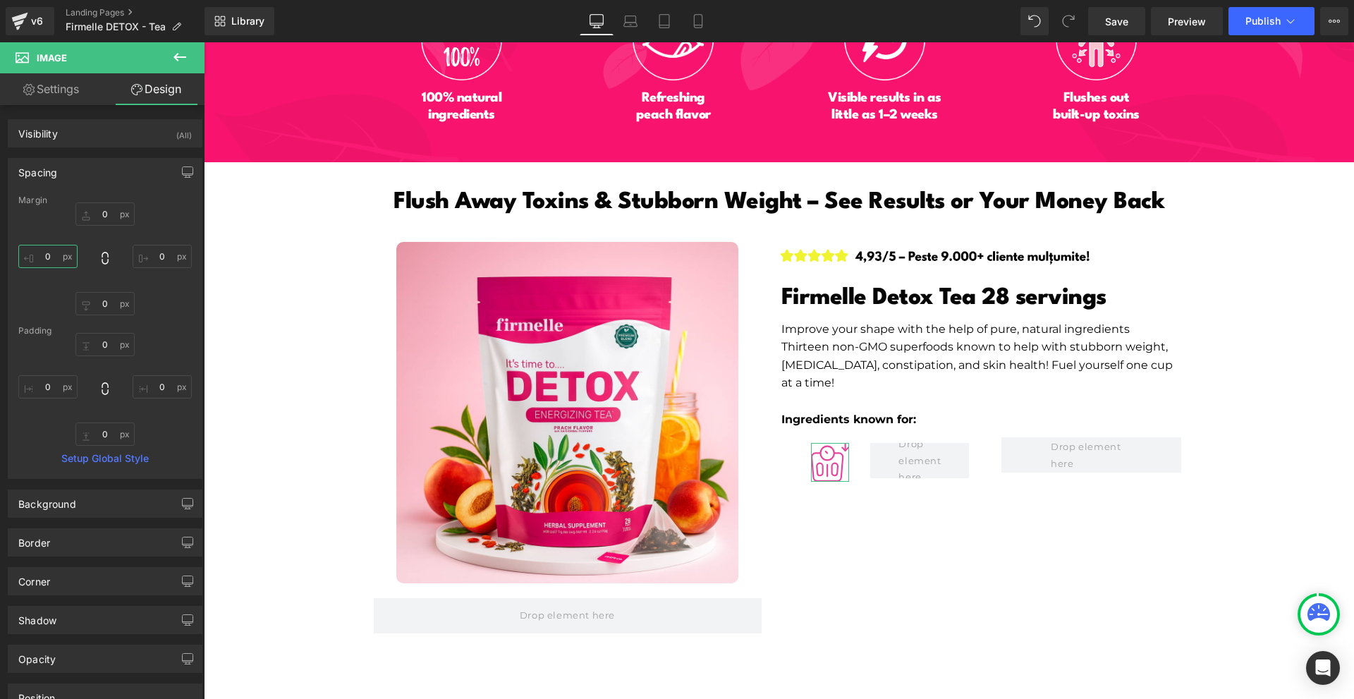
click at [55, 267] on input "0" at bounding box center [47, 256] width 59 height 23
click at [54, 267] on input "-50" at bounding box center [47, 256] width 59 height 23
click at [51, 250] on input "-30" at bounding box center [47, 256] width 59 height 23
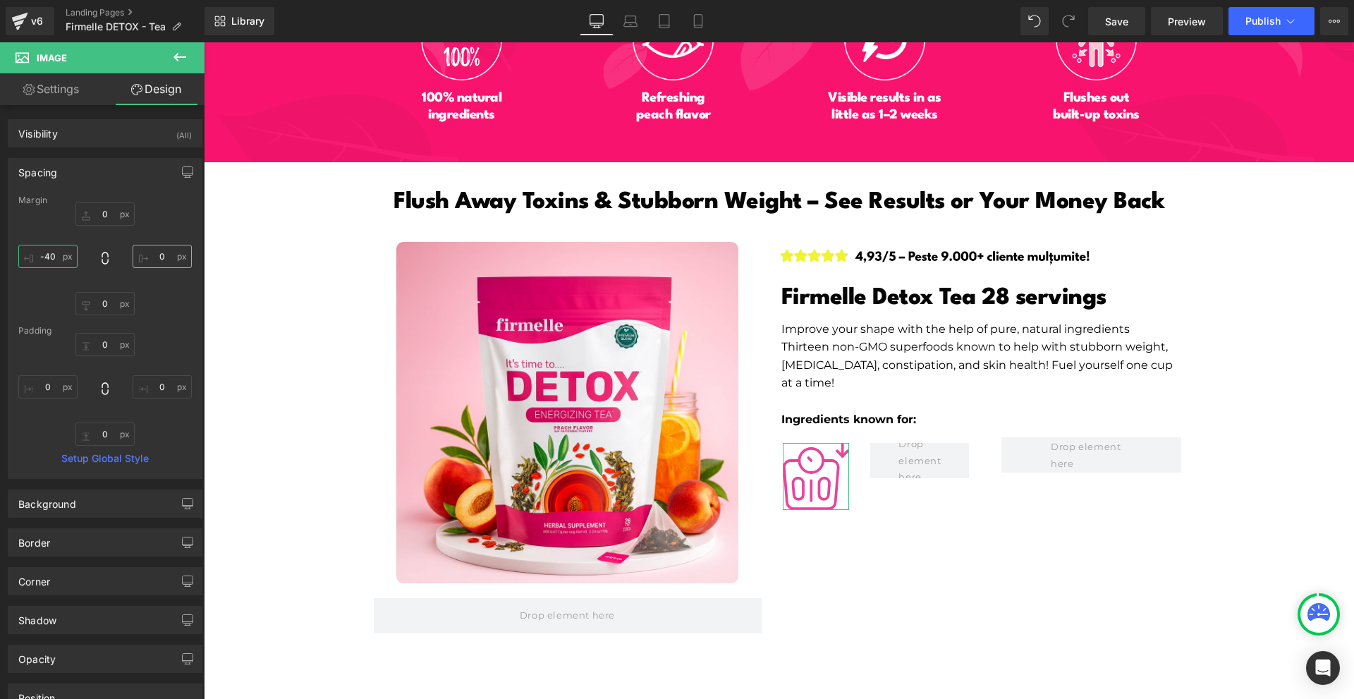
type input "-40"
click at [148, 255] on input "4" at bounding box center [162, 256] width 59 height 23
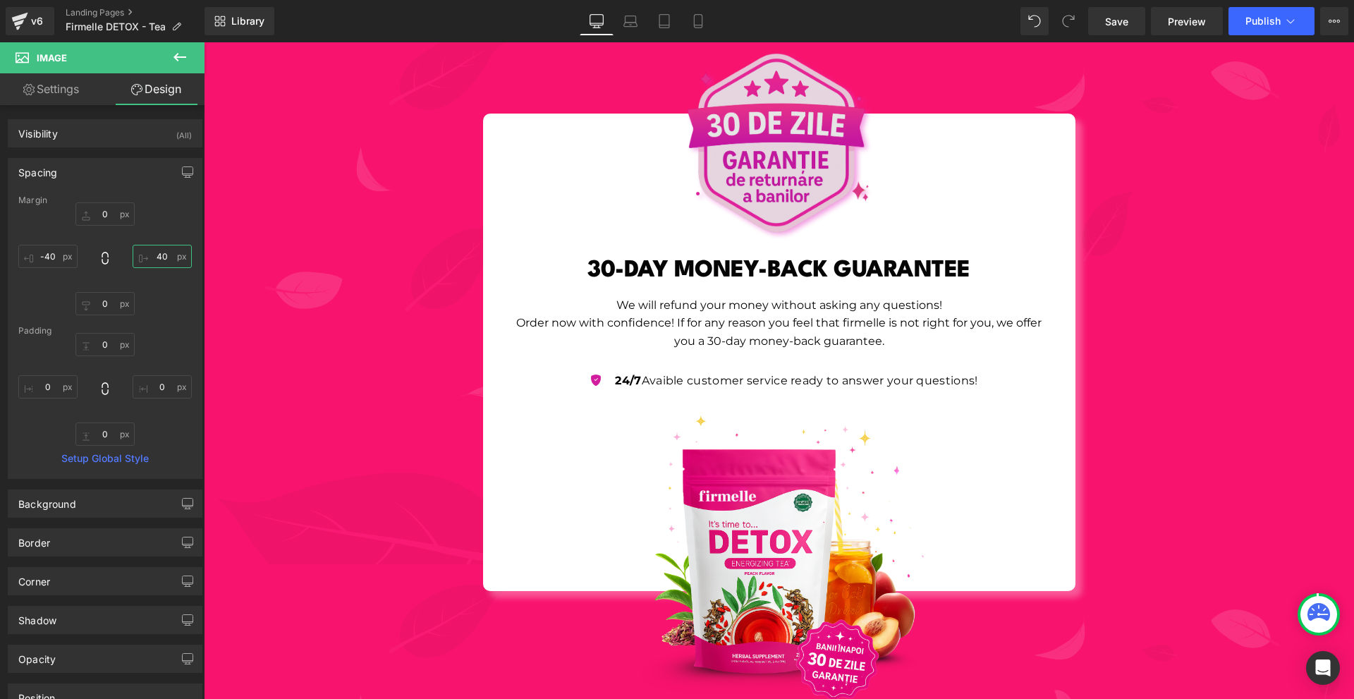
scroll to position [5148, 0]
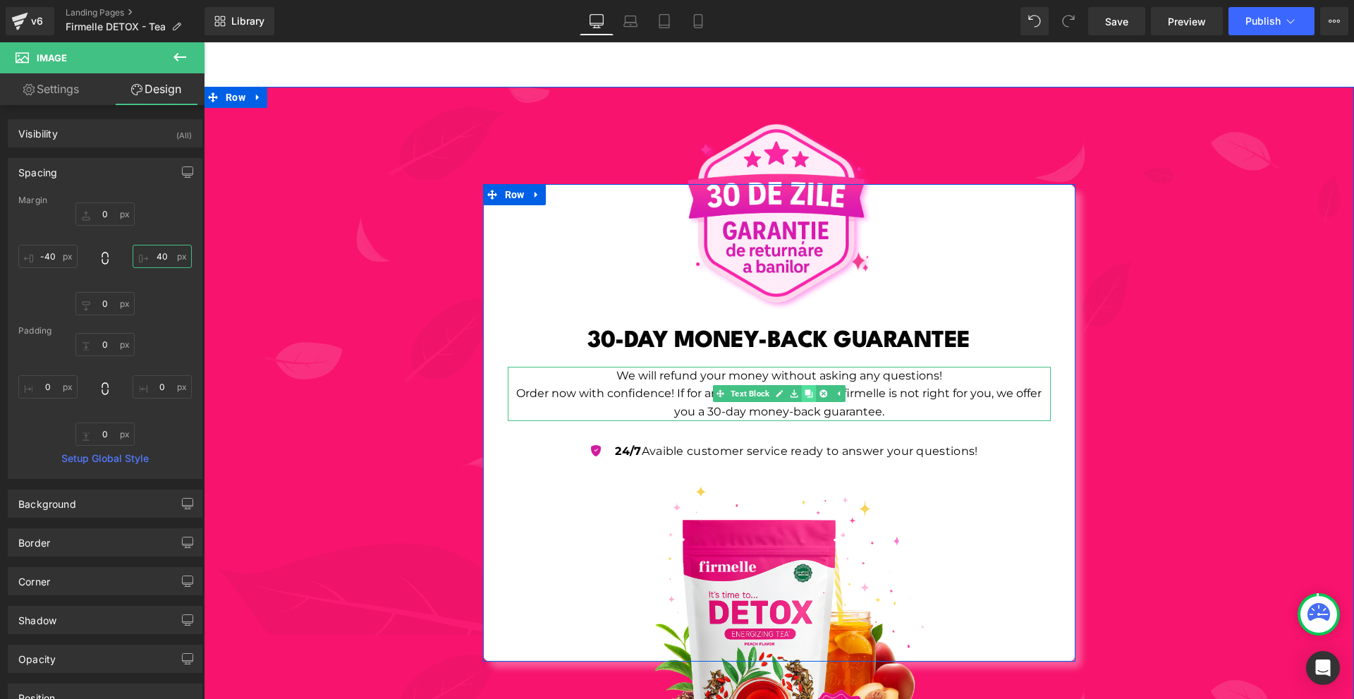
type input "40"
click at [806, 390] on icon at bounding box center [809, 394] width 8 height 8
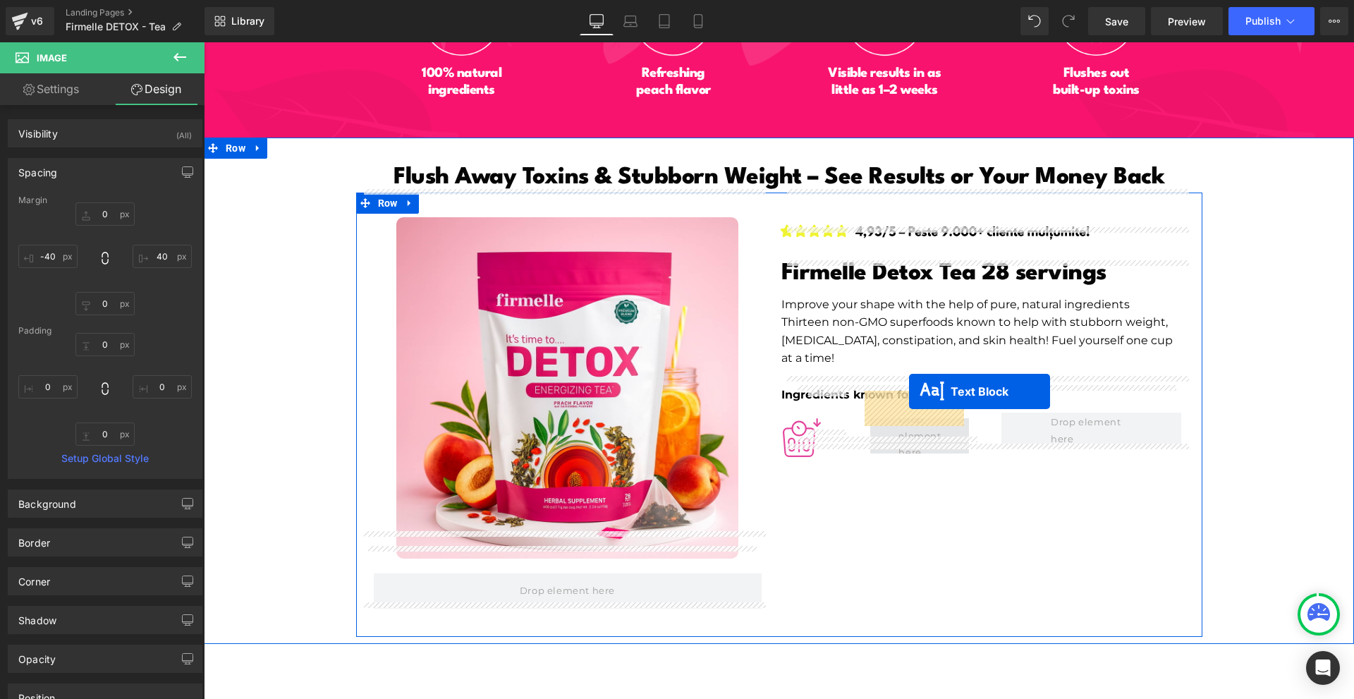
drag, startPoint x: 783, startPoint y: 424, endPoint x: 909, endPoint y: 391, distance: 129.6
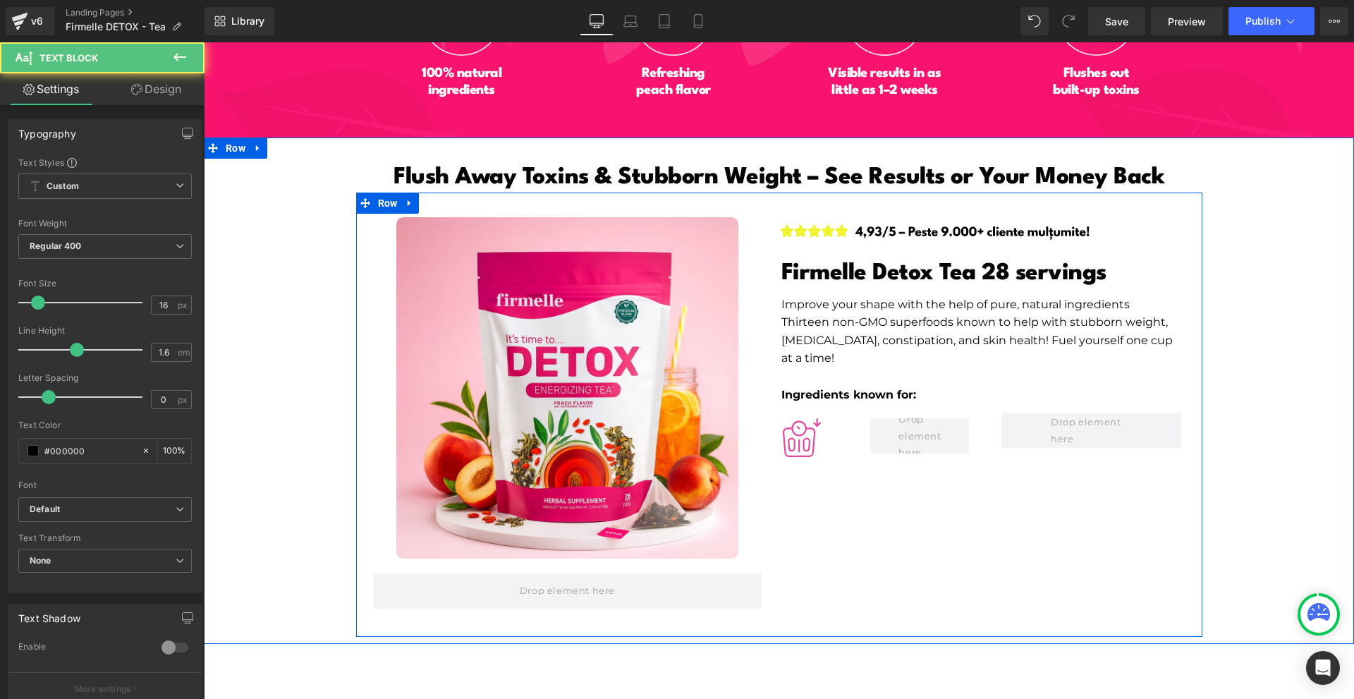
scroll to position [6935, 0]
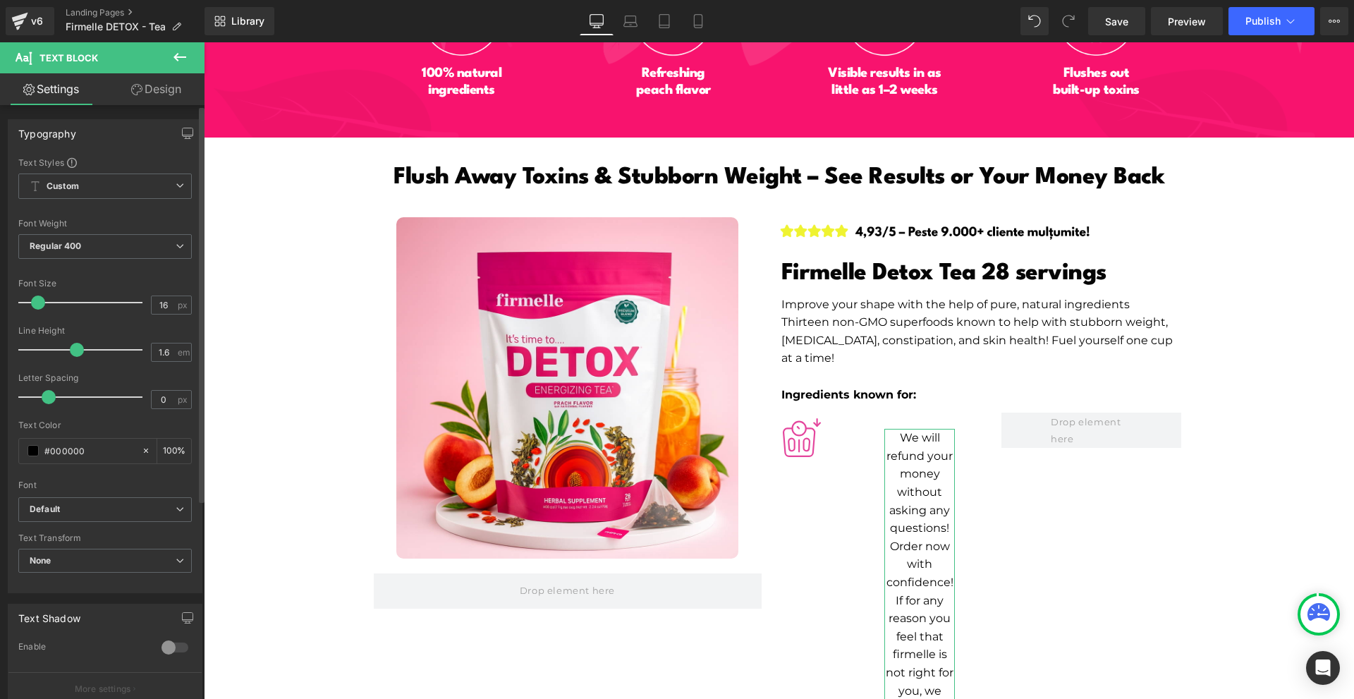
type input "15"
click at [35, 303] on span at bounding box center [37, 302] width 14 height 14
click at [163, 91] on link "Design" at bounding box center [156, 89] width 102 height 32
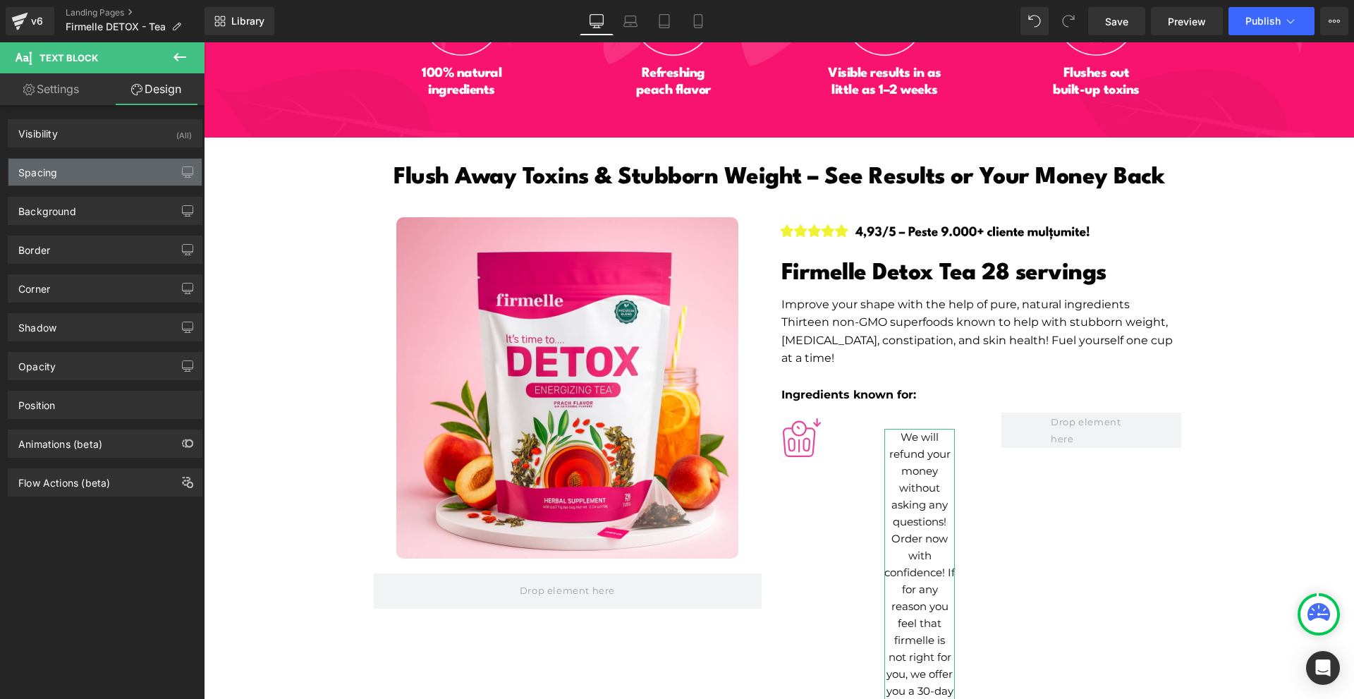
click at [111, 162] on div "Spacing" at bounding box center [104, 172] width 193 height 27
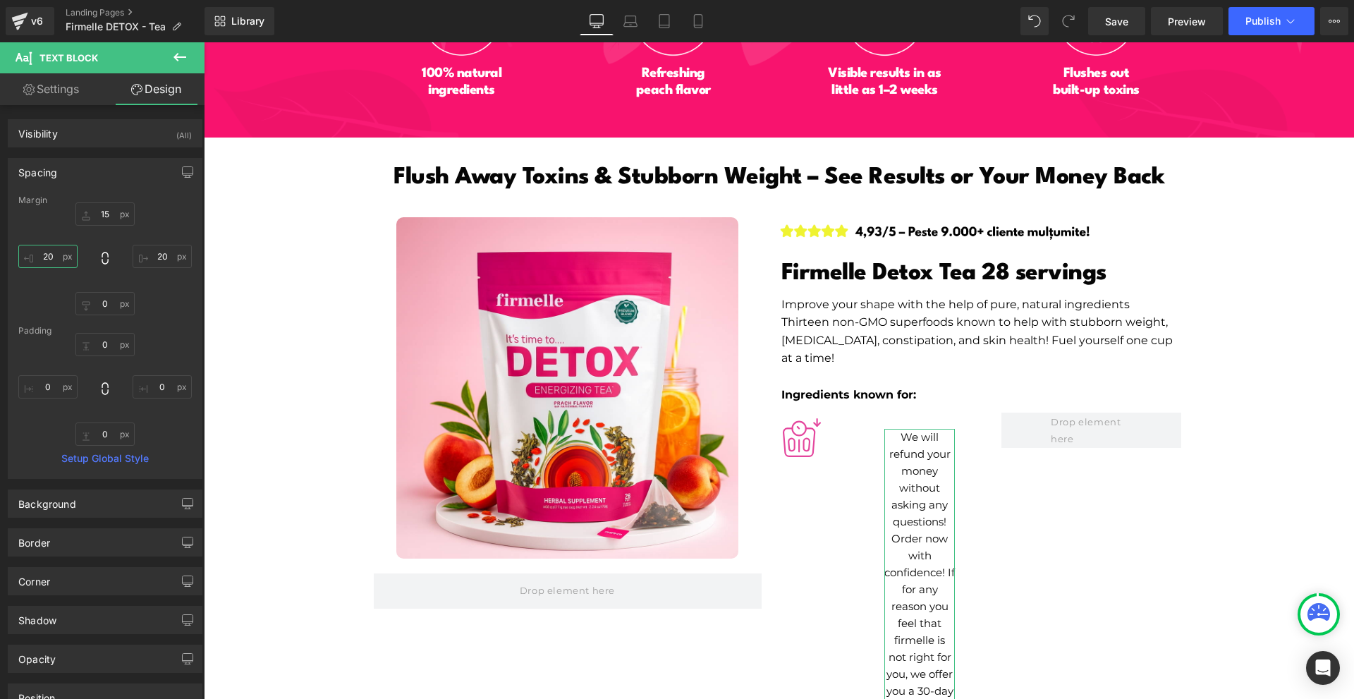
click at [61, 255] on input "20" at bounding box center [47, 256] width 59 height 23
type input "0"
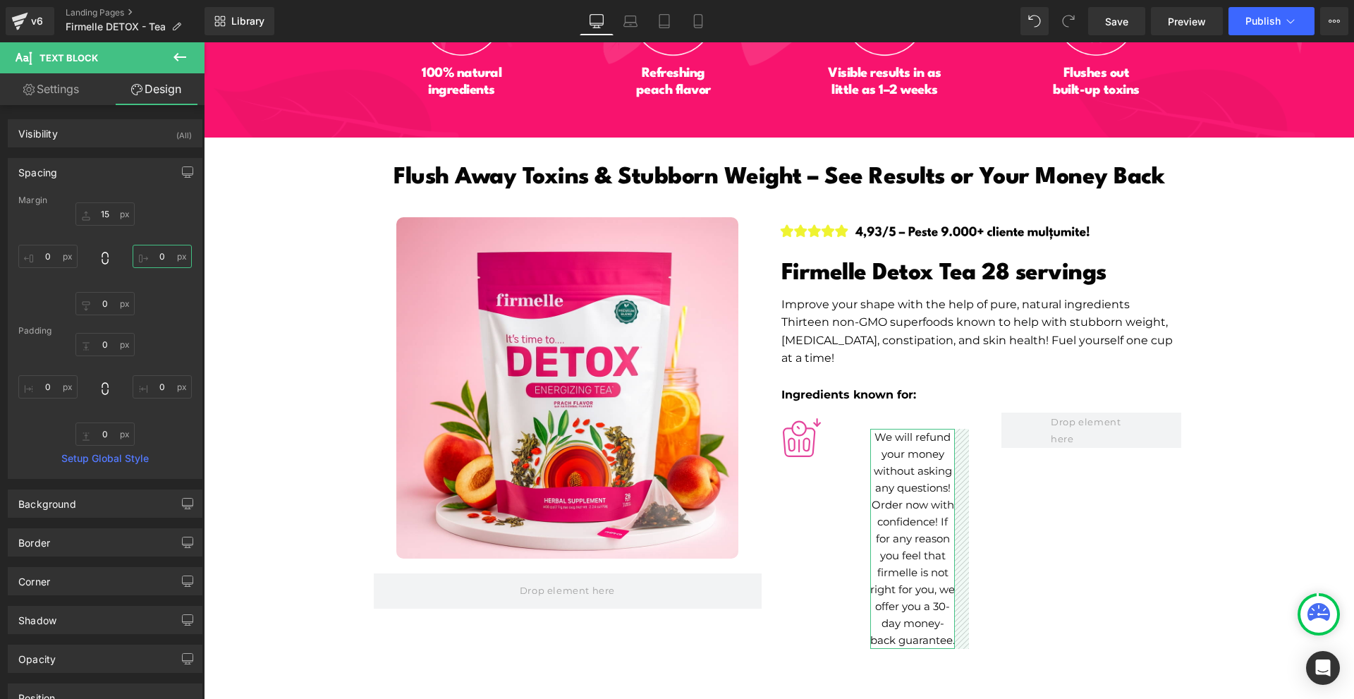
drag, startPoint x: 140, startPoint y: 255, endPoint x: 114, endPoint y: 233, distance: 34.6
click at [140, 255] on input "0" at bounding box center [162, 256] width 59 height 23
type input "0"
click at [103, 221] on input "15" at bounding box center [104, 213] width 59 height 23
type input "0"
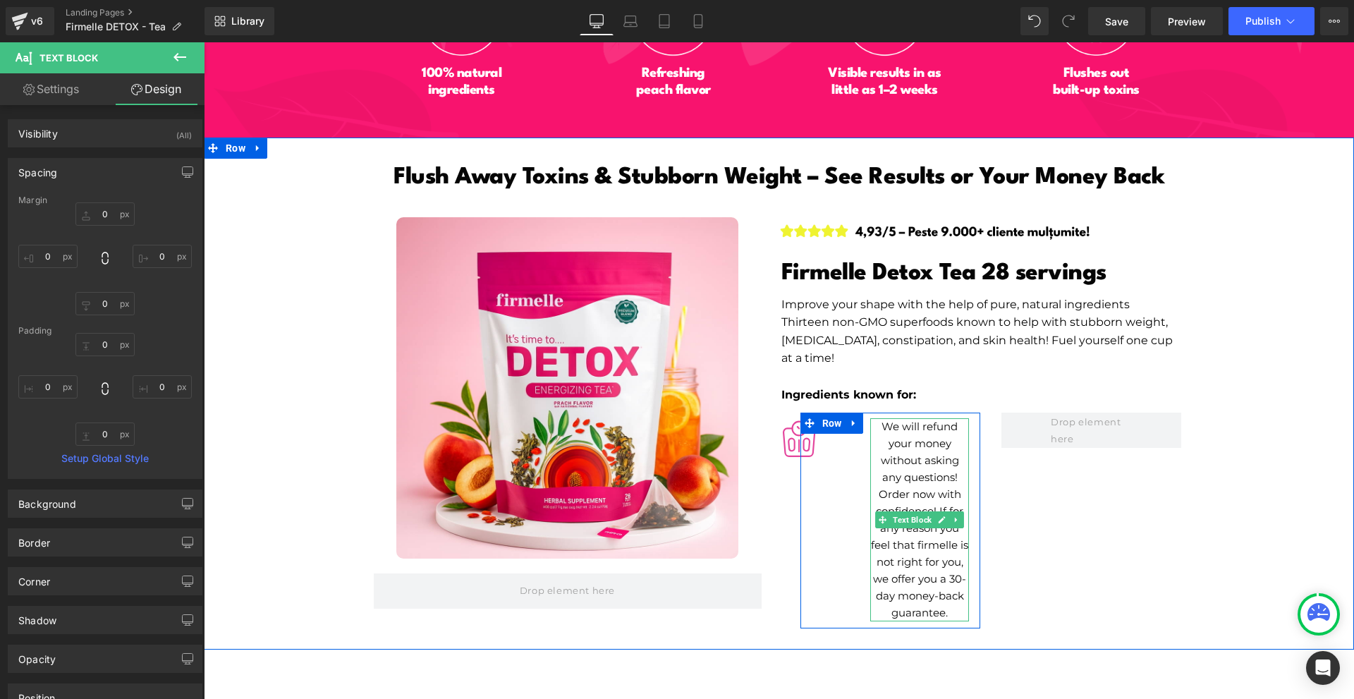
click at [894, 447] on p "We will refund your money without asking any questions!" at bounding box center [919, 452] width 99 height 68
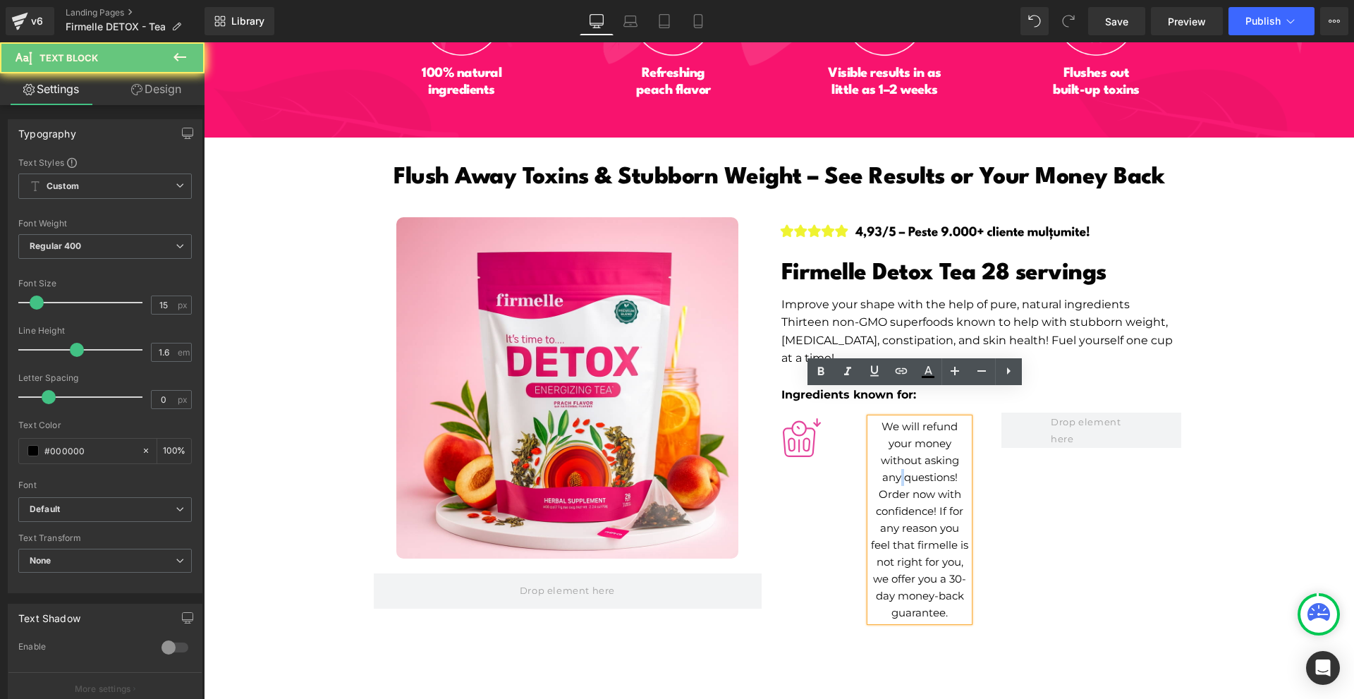
click at [894, 447] on p "We will refund your money without asking any questions!" at bounding box center [919, 452] width 99 height 68
click at [918, 508] on p "Order now with confidence! If for any reason you feel that firmelle is not righ…" at bounding box center [919, 553] width 99 height 135
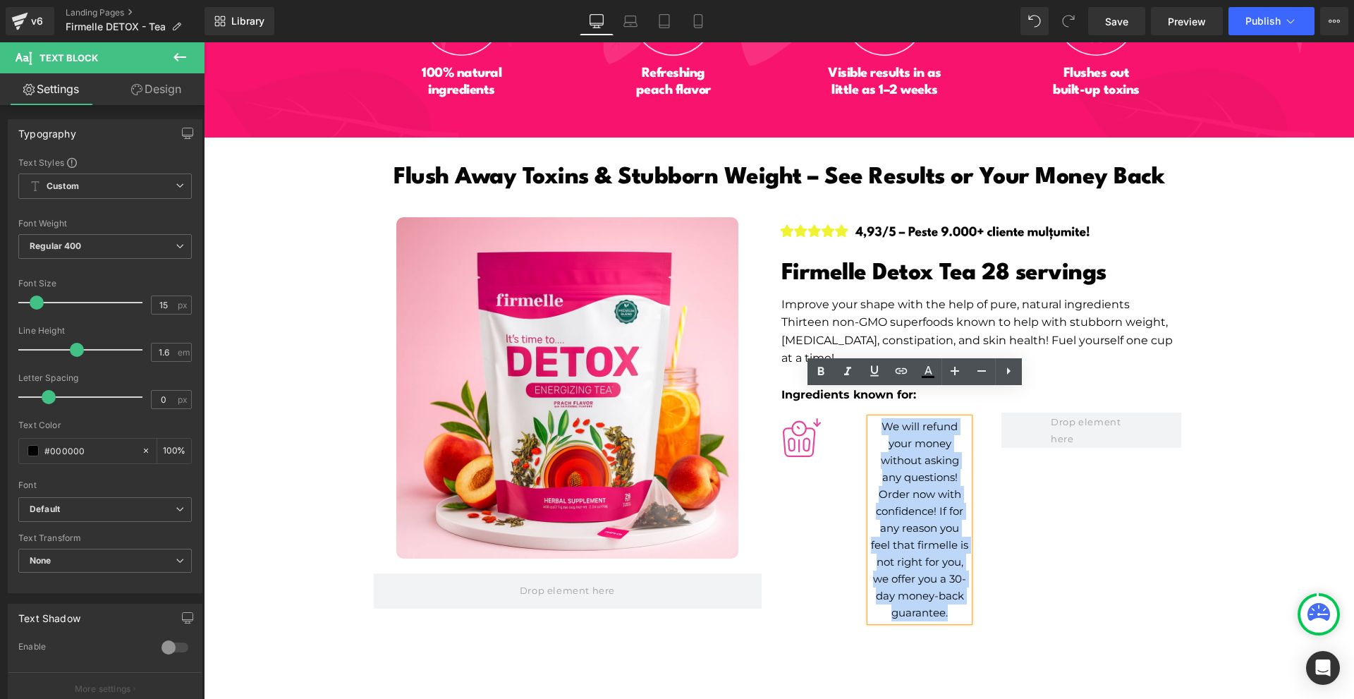
drag, startPoint x: 953, startPoint y: 585, endPoint x: 872, endPoint y: 406, distance: 196.3
click at [872, 418] on div "We will refund your money without asking any questions! Order now with confiden…" at bounding box center [919, 519] width 99 height 203
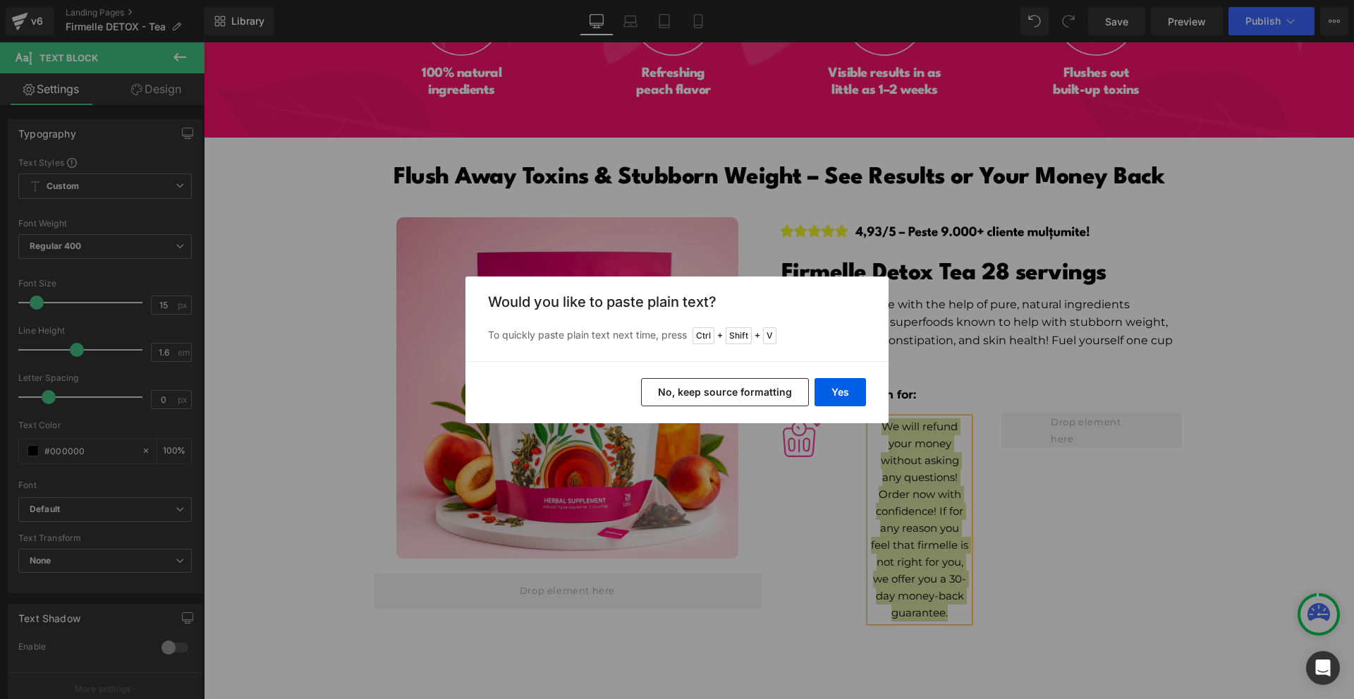
click at [865, 407] on div "Yes No, keep source formatting" at bounding box center [676, 392] width 423 height 62
drag, startPoint x: 855, startPoint y: 400, endPoint x: 671, endPoint y: 376, distance: 185.6
click at [855, 400] on button "Yes" at bounding box center [839, 392] width 51 height 28
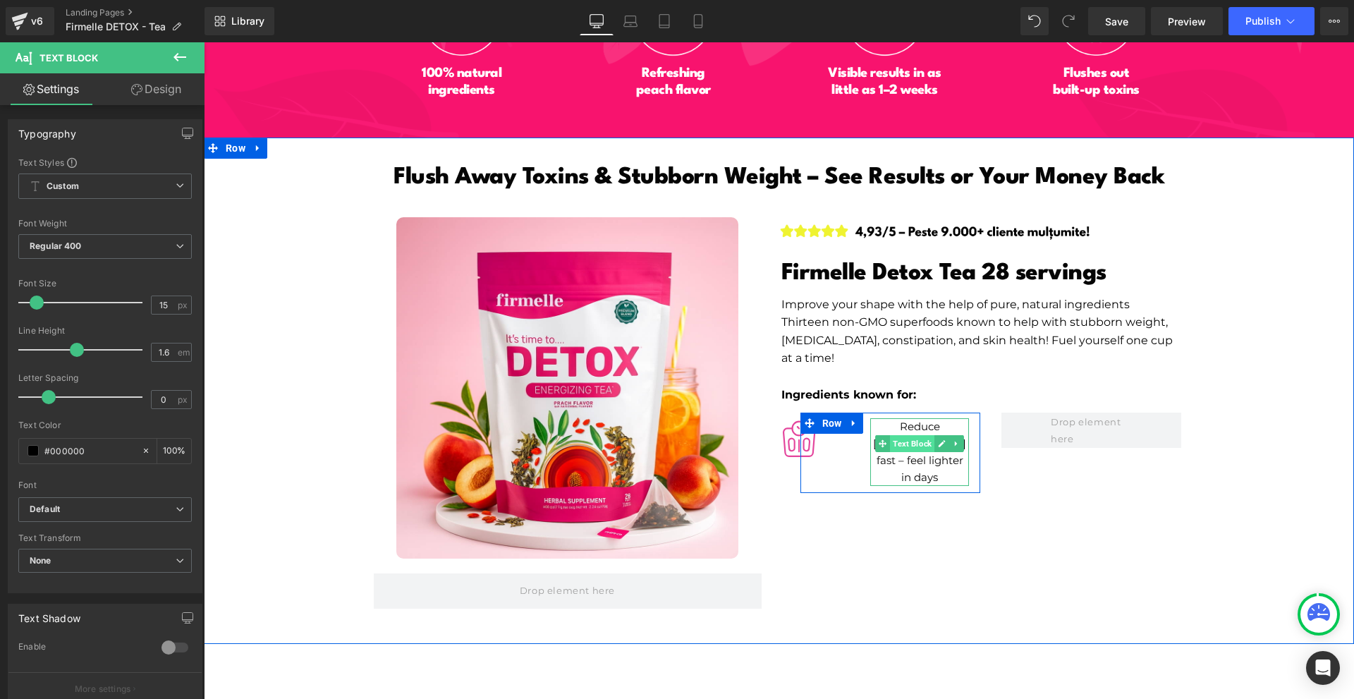
click at [901, 435] on span "Text Block" at bounding box center [912, 443] width 44 height 17
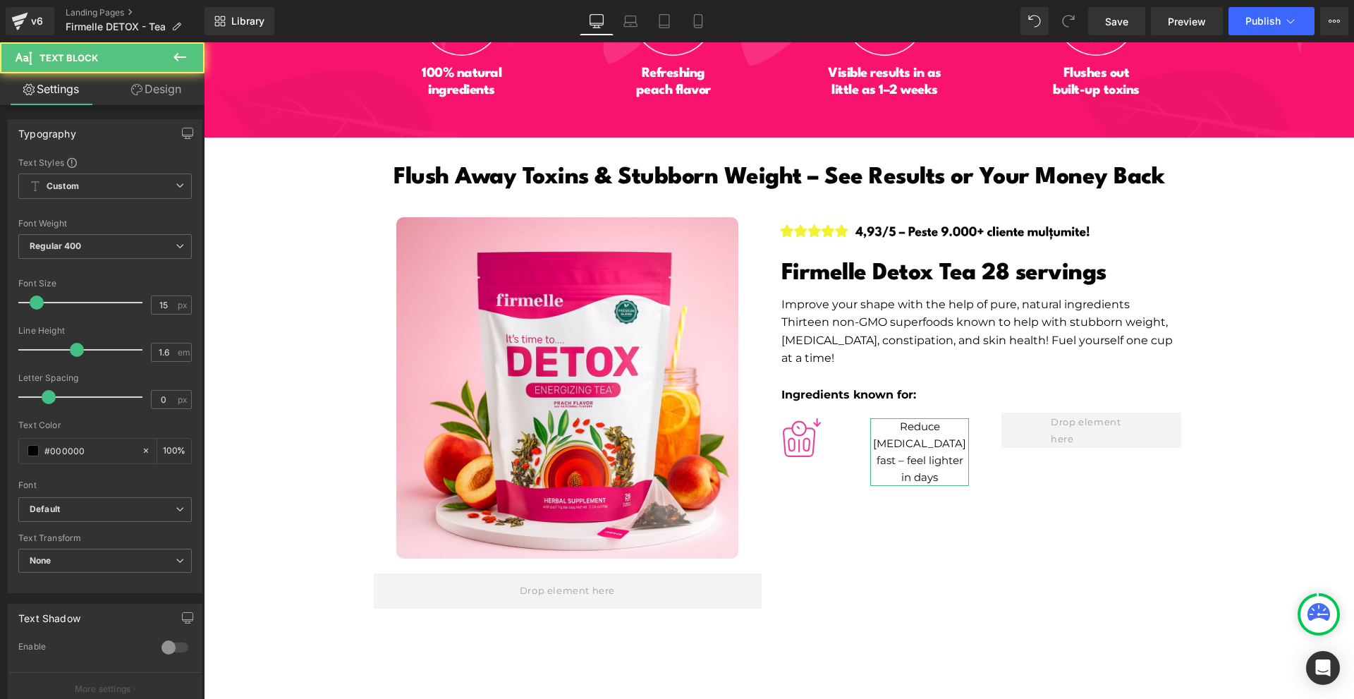
click at [152, 83] on link "Design" at bounding box center [156, 89] width 102 height 32
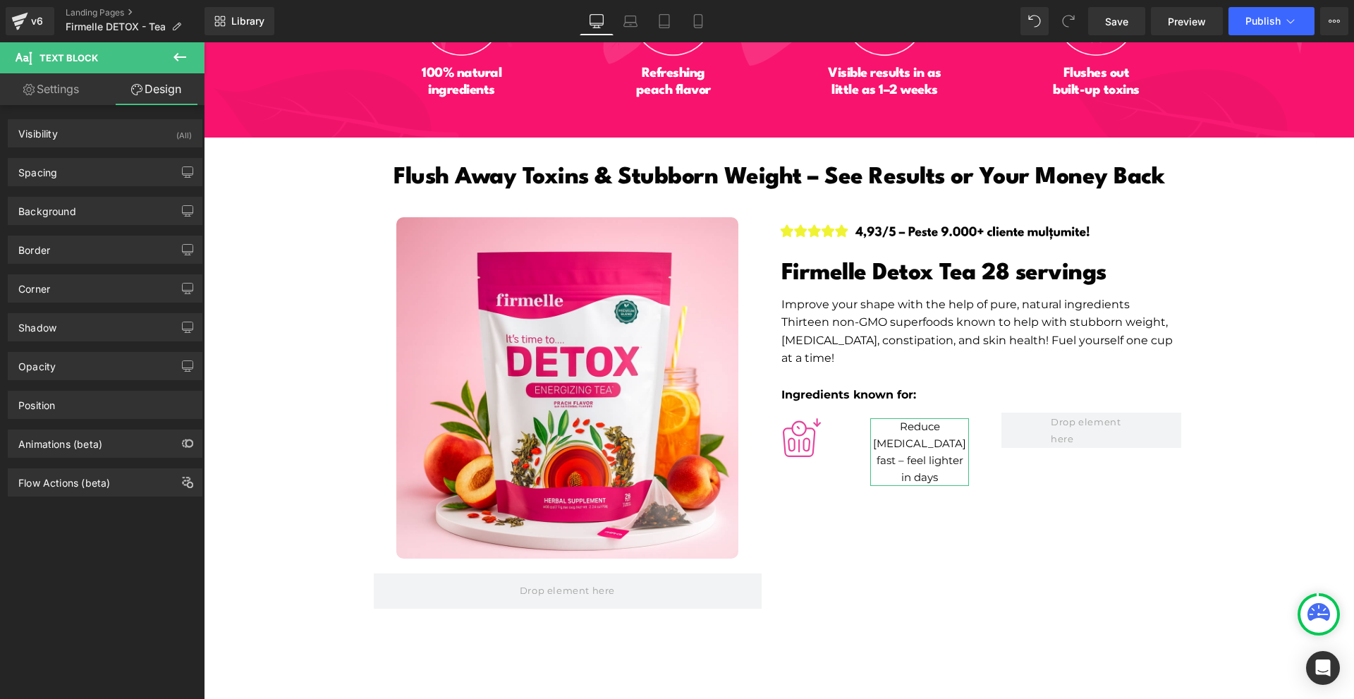
drag, startPoint x: 92, startPoint y: 171, endPoint x: 87, endPoint y: 212, distance: 41.2
click at [91, 173] on div "Spacing" at bounding box center [104, 172] width 193 height 27
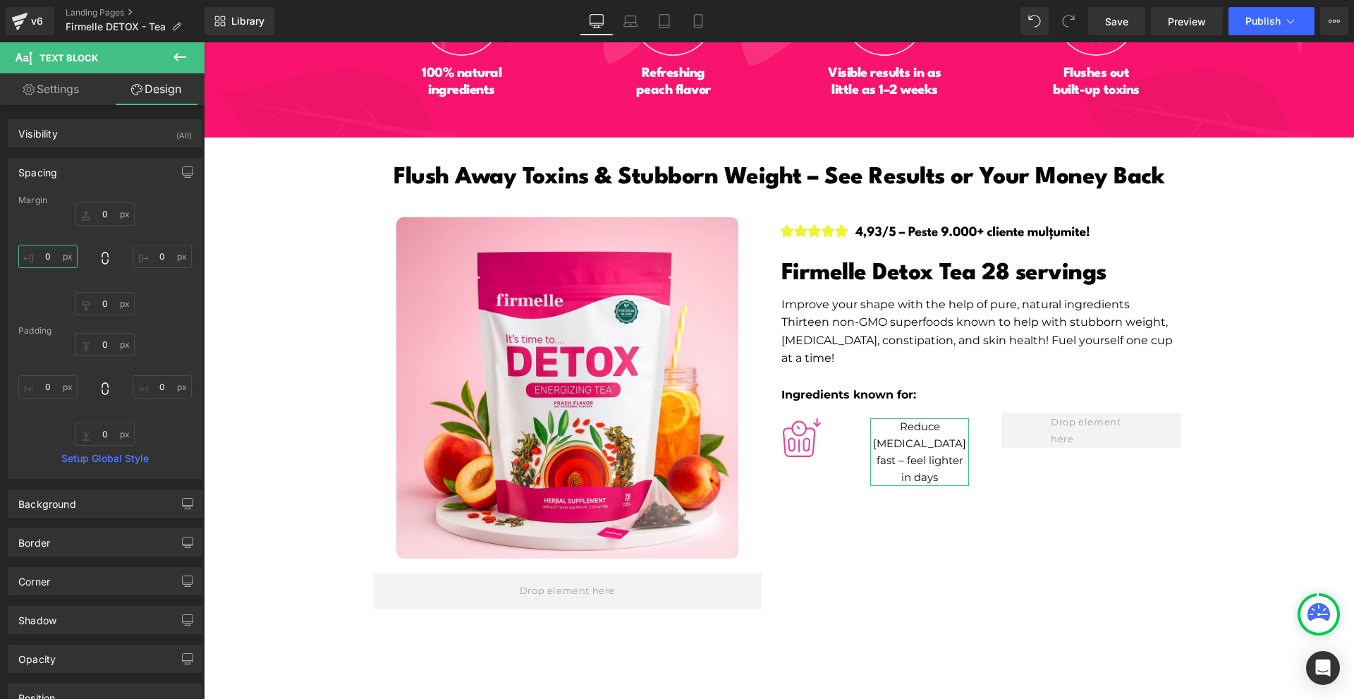
click at [67, 251] on input "0" at bounding box center [47, 256] width 59 height 23
type input "-60"
click at [127, 209] on input "0" at bounding box center [104, 213] width 59 height 23
type input "10"
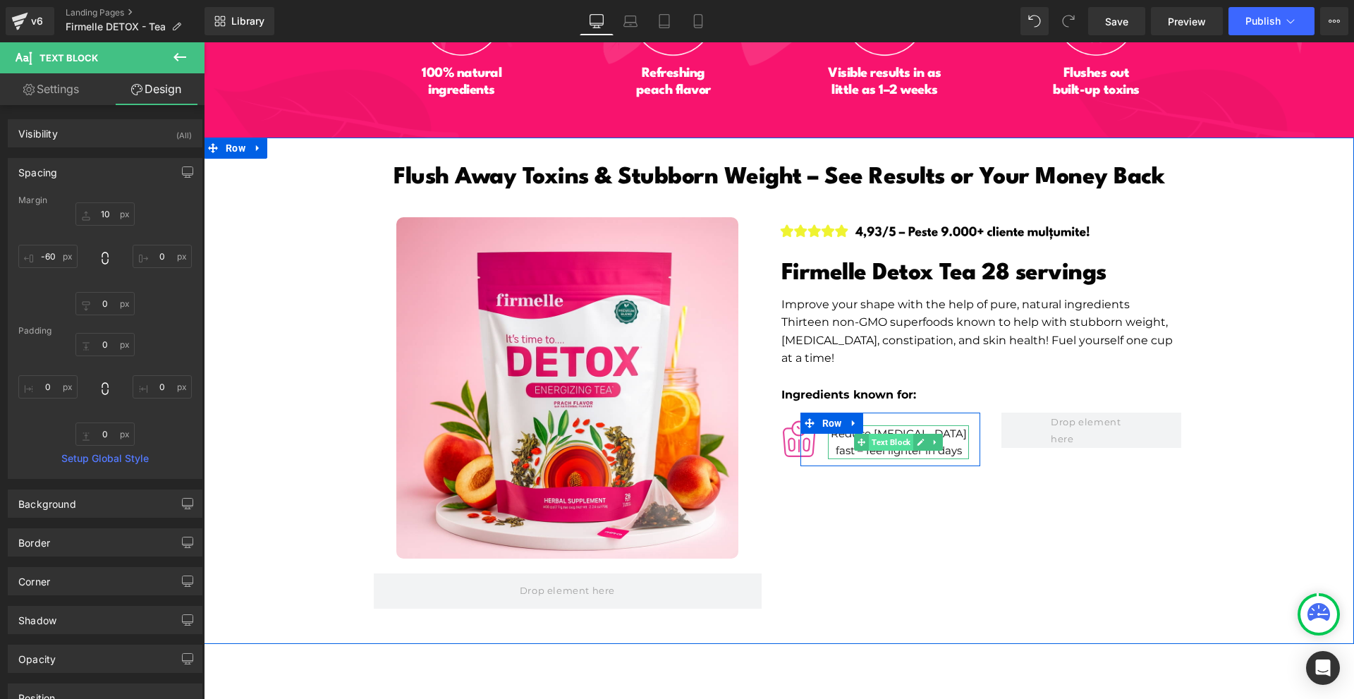
click at [891, 434] on span "Text Block" at bounding box center [891, 442] width 44 height 17
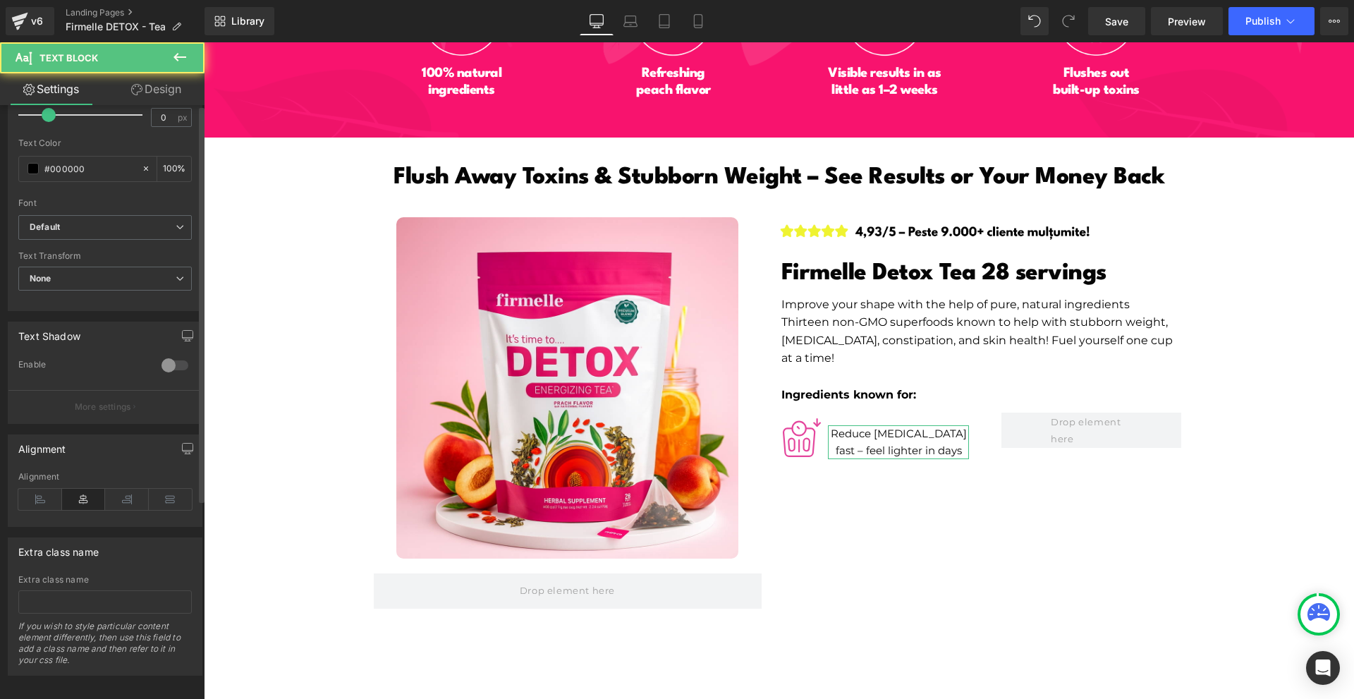
scroll to position [298, 0]
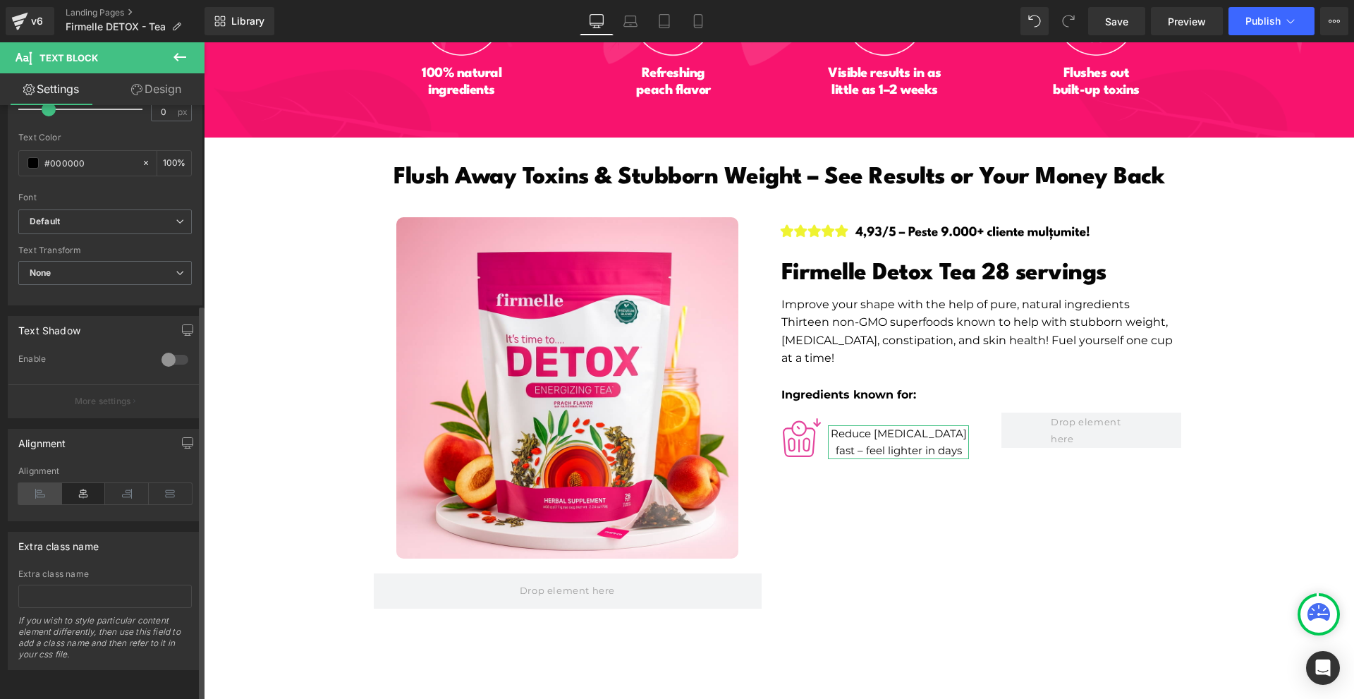
click at [50, 483] on icon at bounding box center [40, 493] width 44 height 21
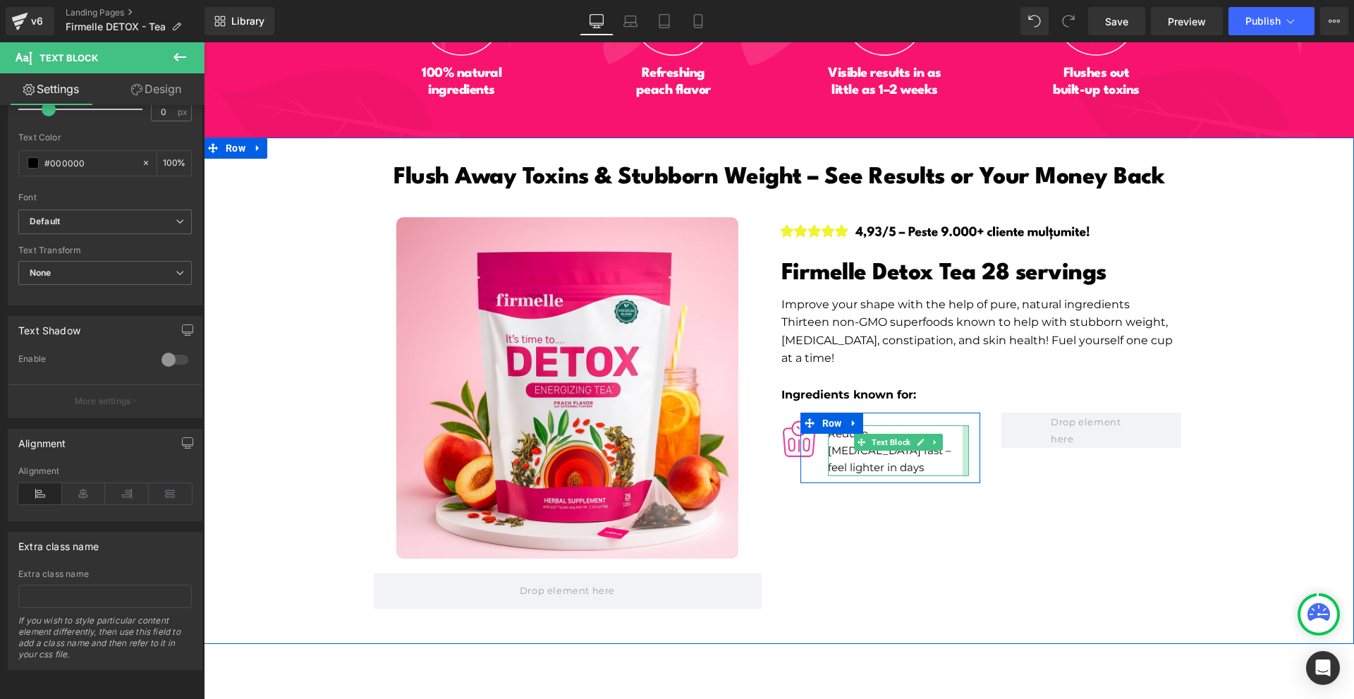
click at [956, 425] on div "Reduce [MEDICAL_DATA] fast – feel lighter in days Text Block" at bounding box center [898, 450] width 141 height 51
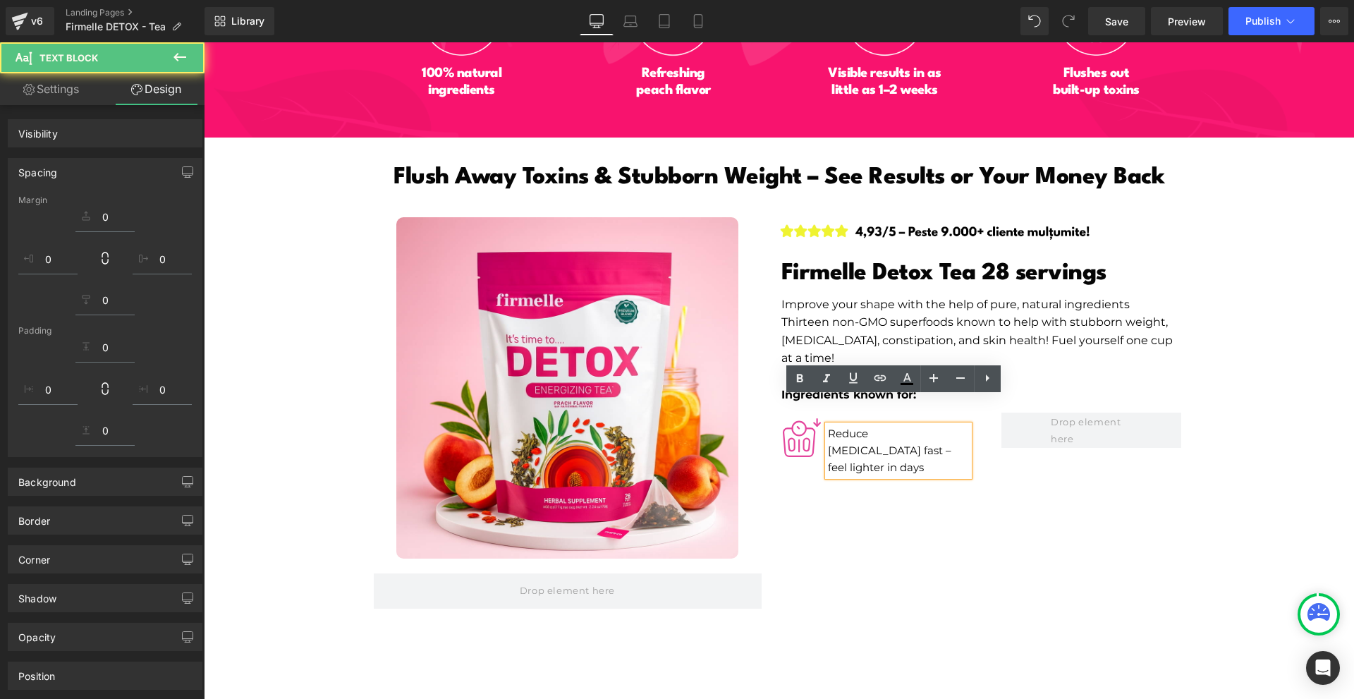
click at [1121, 548] on div "Image Product Image Firmelle Detox Tea 28 servings Heading Improve your shape w…" at bounding box center [779, 415] width 846 height 445
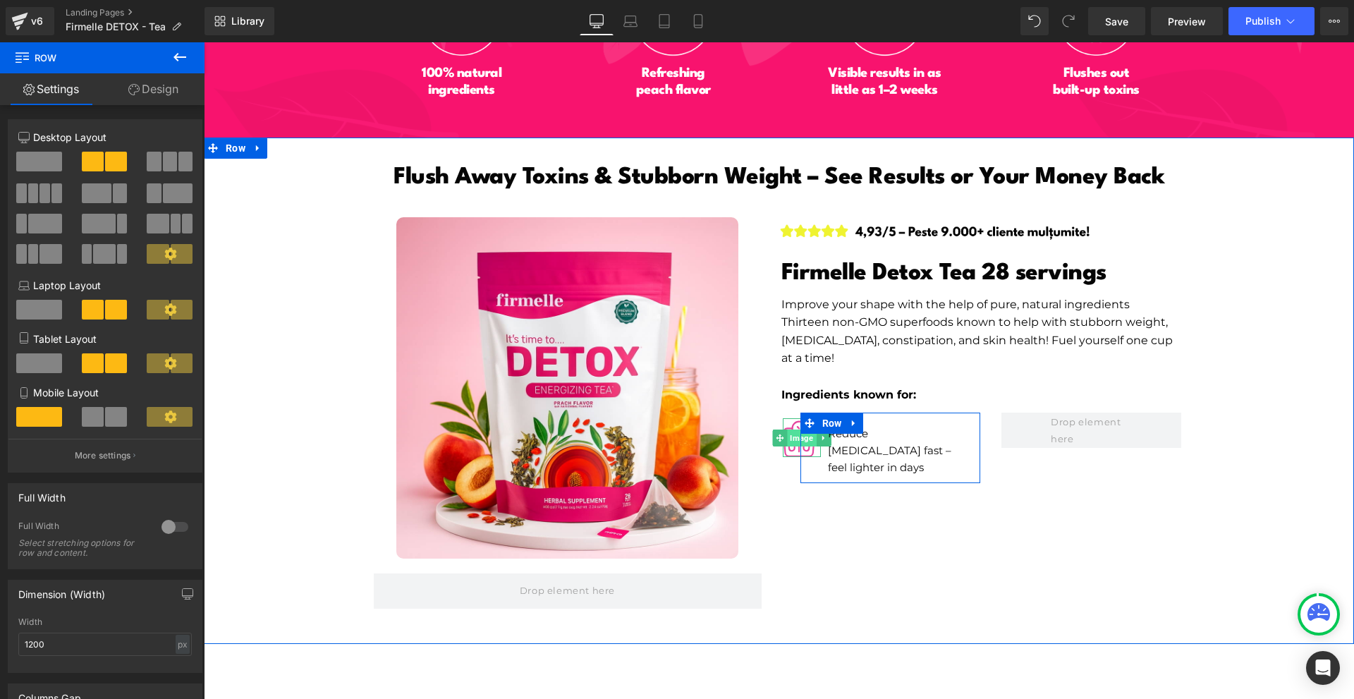
click at [799, 429] on span "Image" at bounding box center [801, 437] width 29 height 17
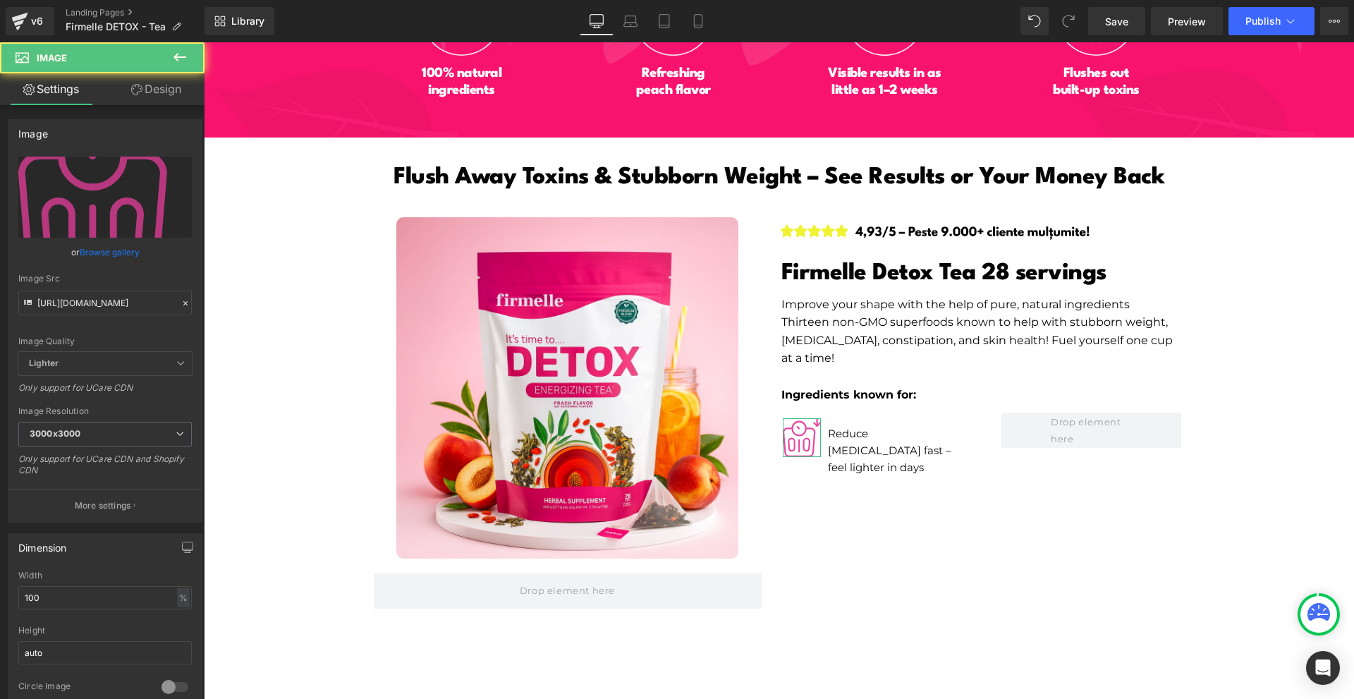
click at [166, 97] on link "Design" at bounding box center [156, 89] width 102 height 32
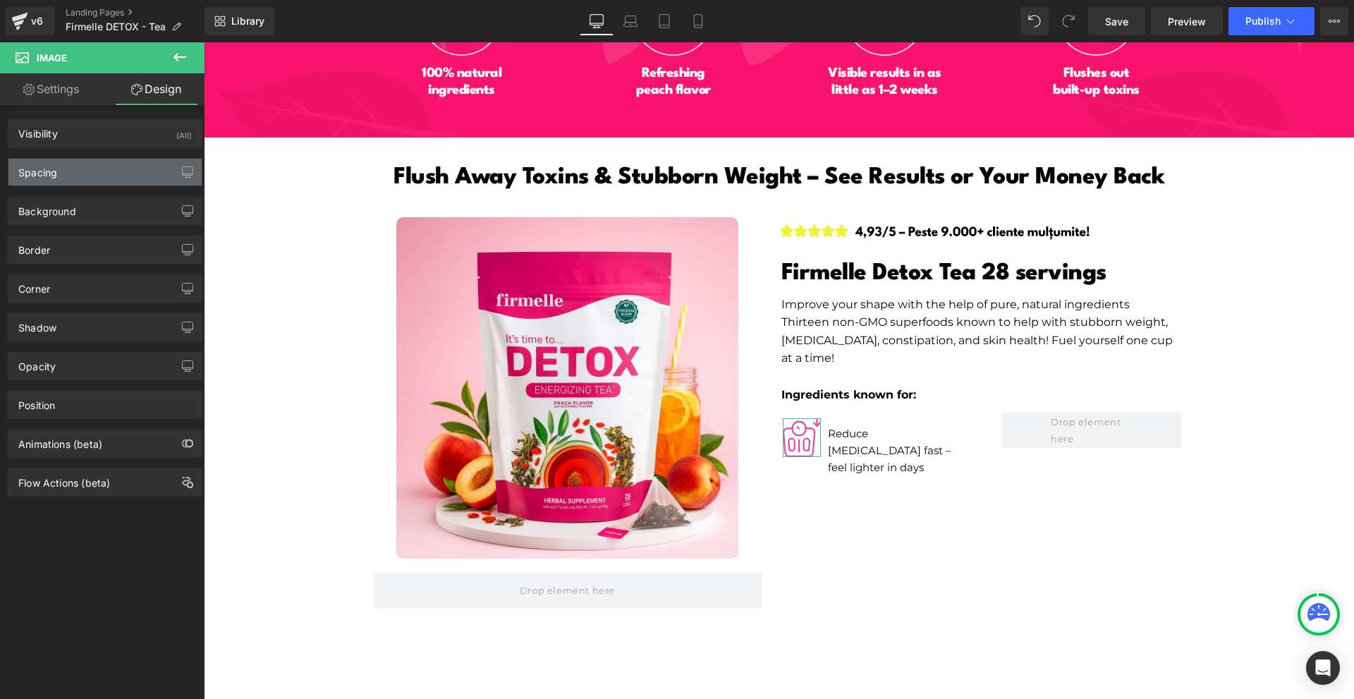
click at [89, 167] on div "Spacing" at bounding box center [104, 172] width 193 height 27
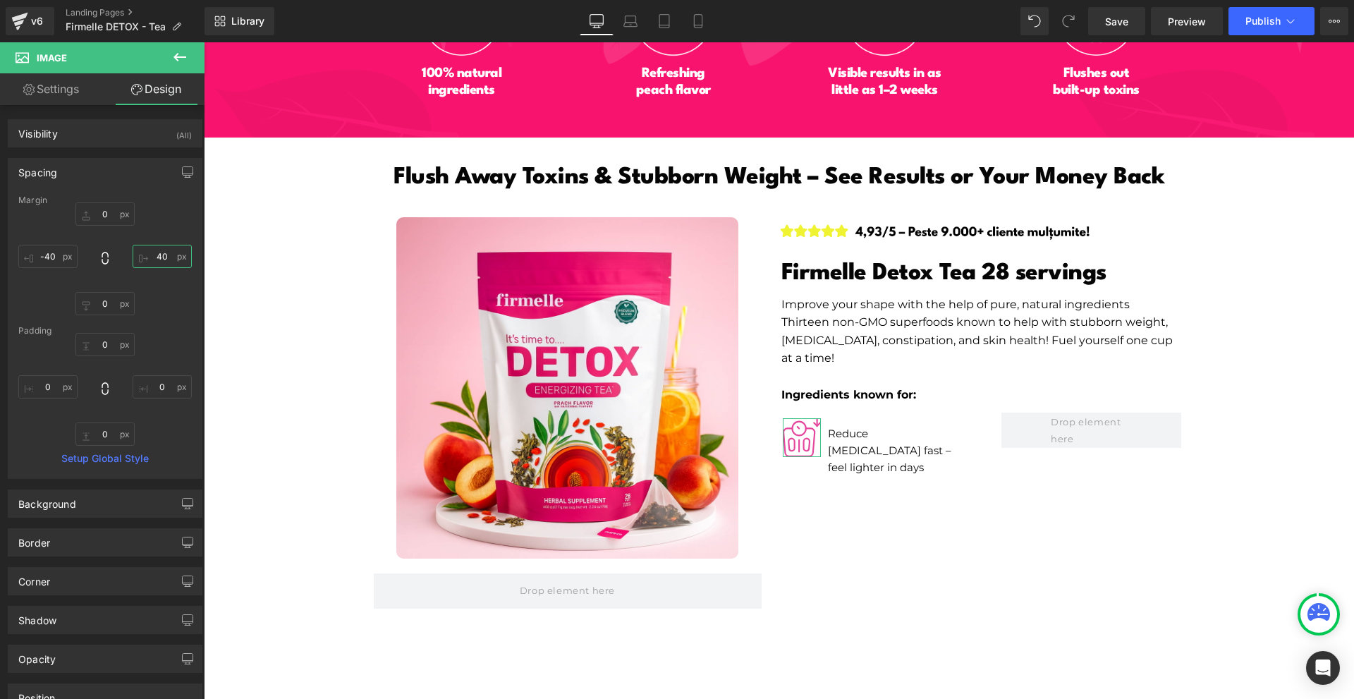
click at [163, 252] on input "40" at bounding box center [162, 256] width 59 height 23
type input "5"
type input "45"
click at [118, 211] on input "0" at bounding box center [104, 213] width 59 height 23
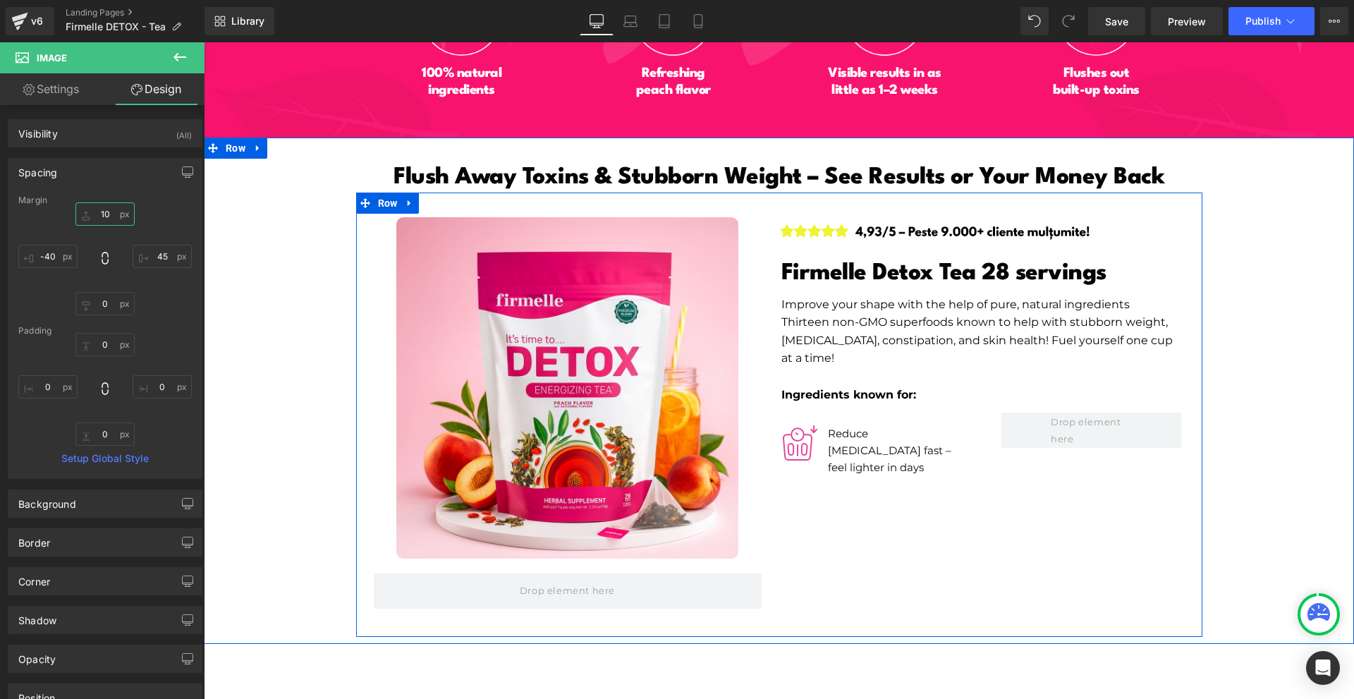
type input "1"
type input "6"
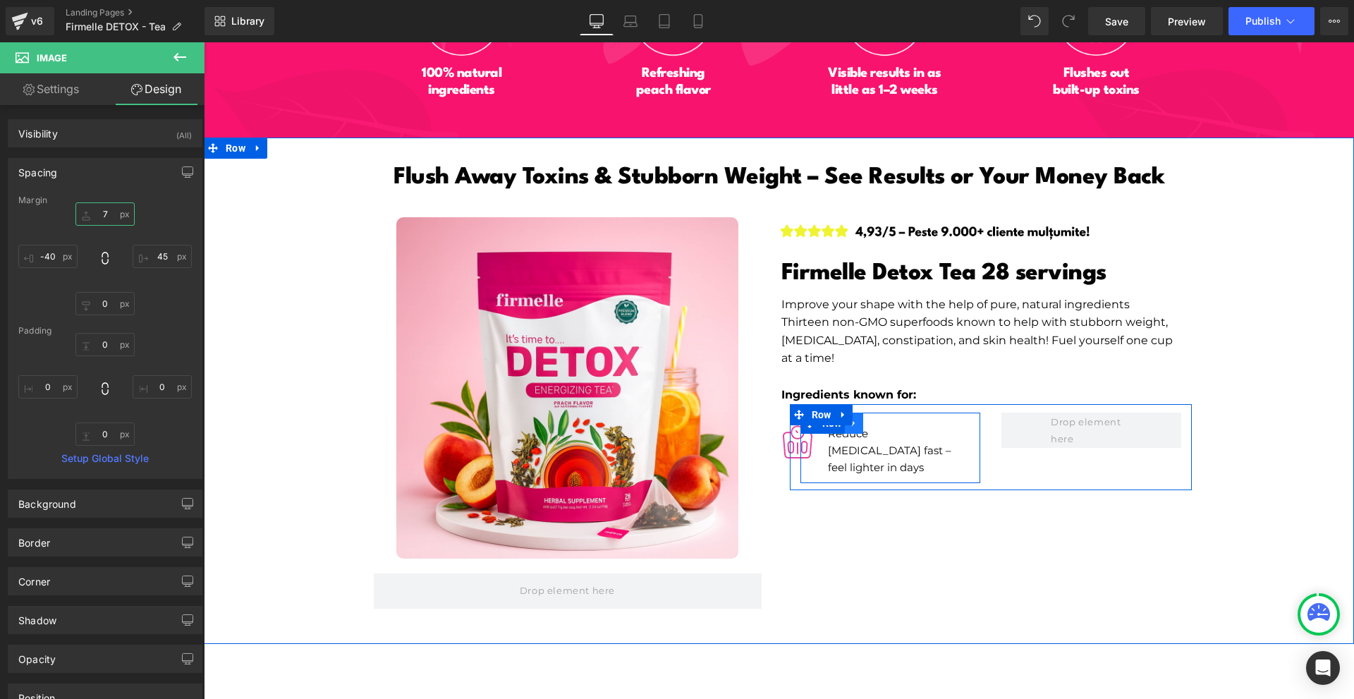
type input "7"
click at [853, 413] on link at bounding box center [854, 423] width 18 height 21
click at [863, 413] on link at bounding box center [872, 423] width 18 height 21
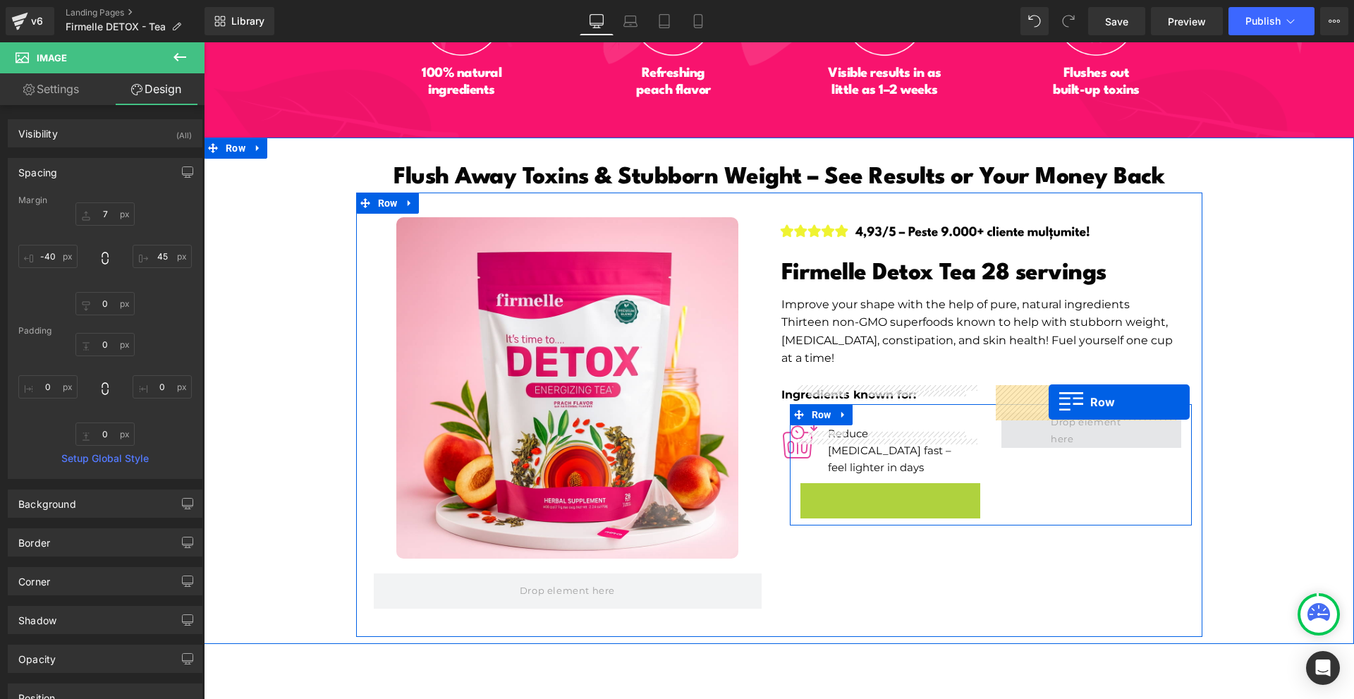
drag, startPoint x: 829, startPoint y: 453, endPoint x: 1049, endPoint y: 402, distance: 225.8
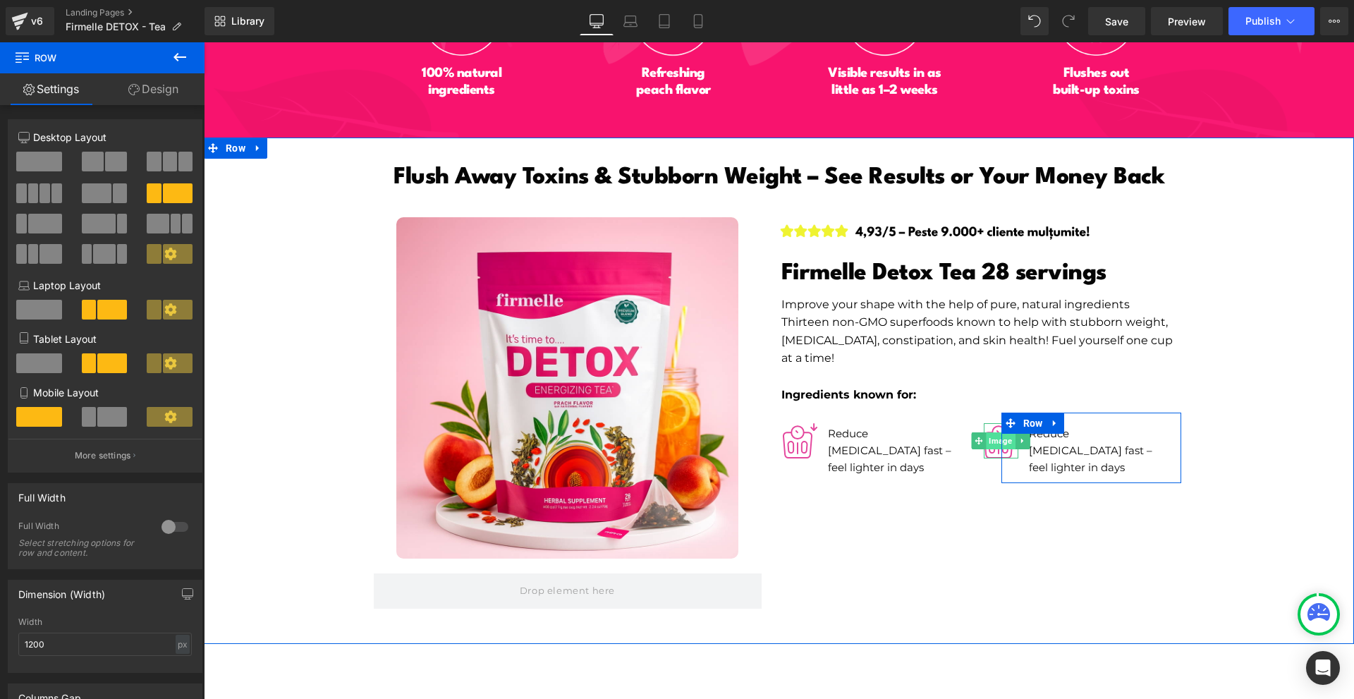
click at [990, 432] on span "Image" at bounding box center [1001, 440] width 29 height 17
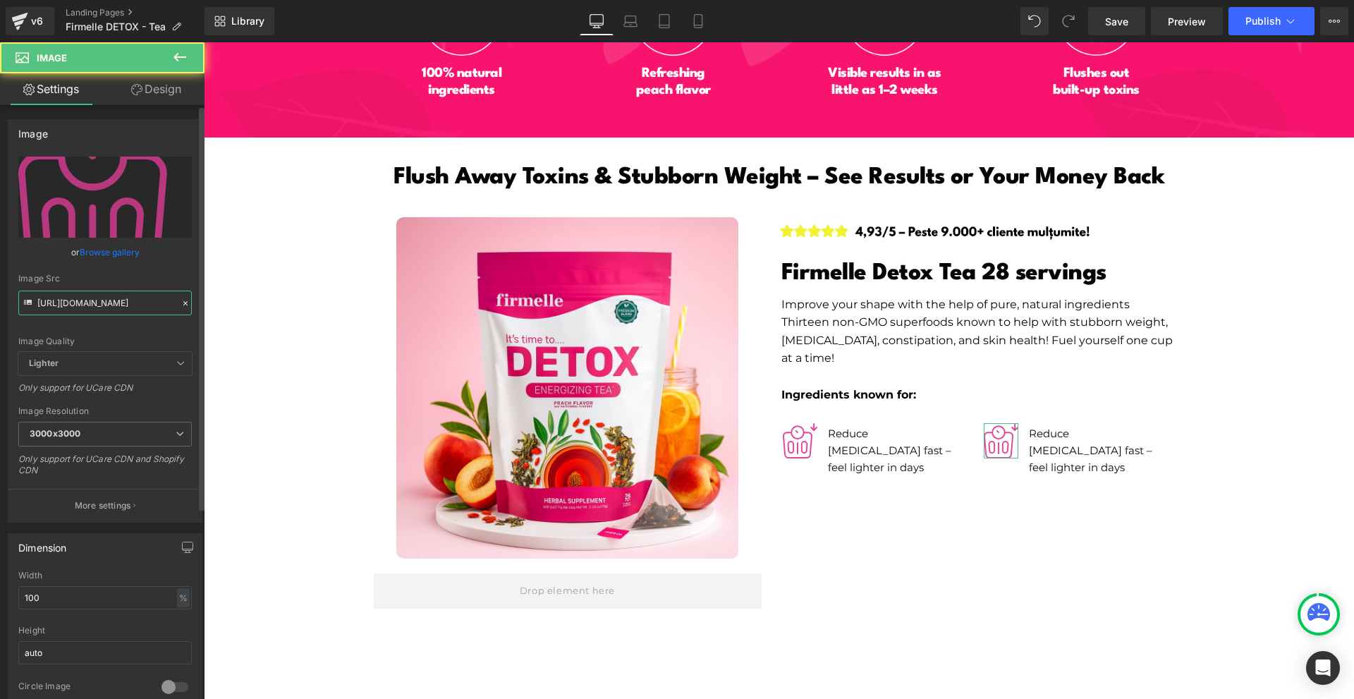
click at [107, 303] on input "[URL][DOMAIN_NAME]" at bounding box center [104, 303] width 173 height 25
paste input "3"
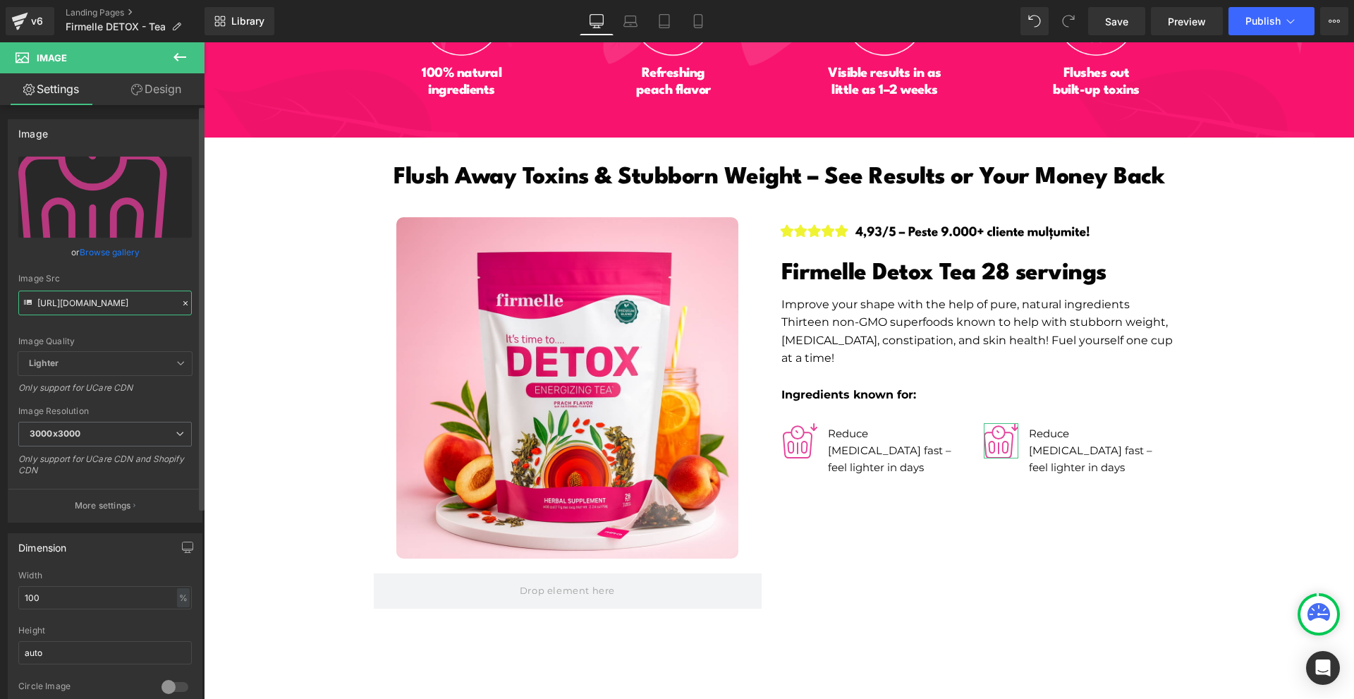
scroll to position [0, 130]
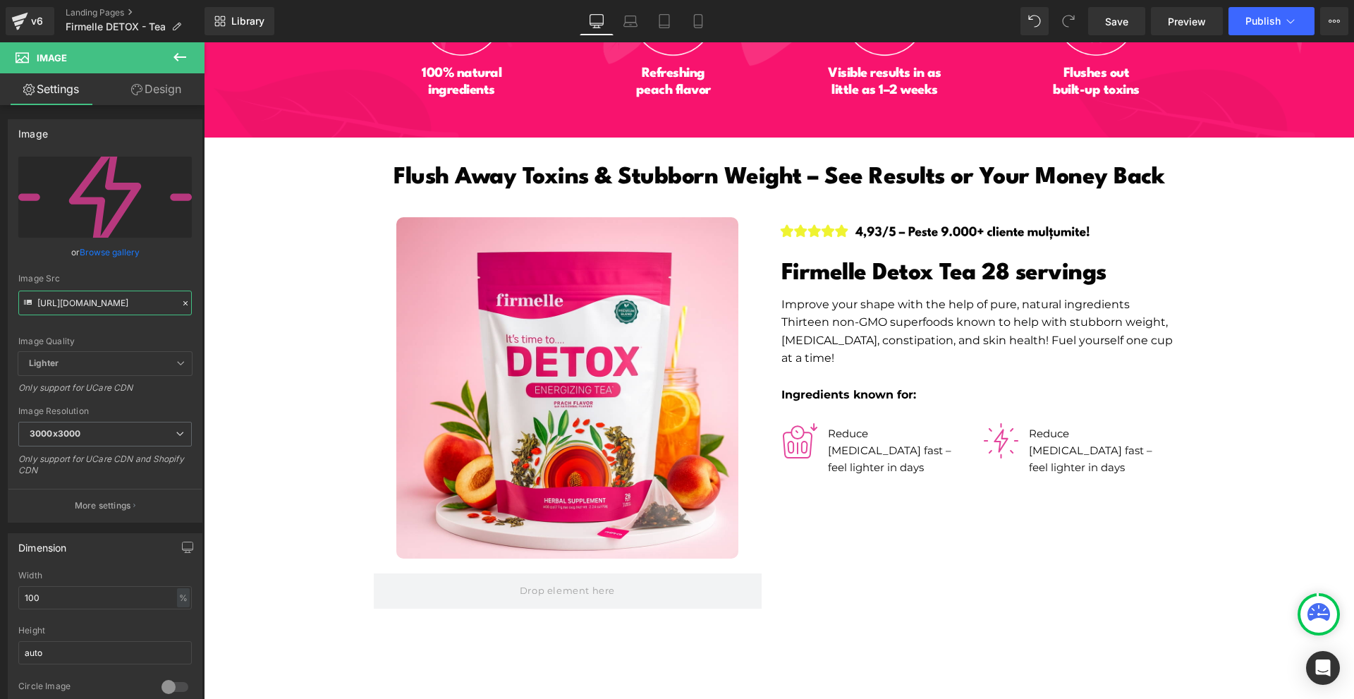
type input "[URL][DOMAIN_NAME]"
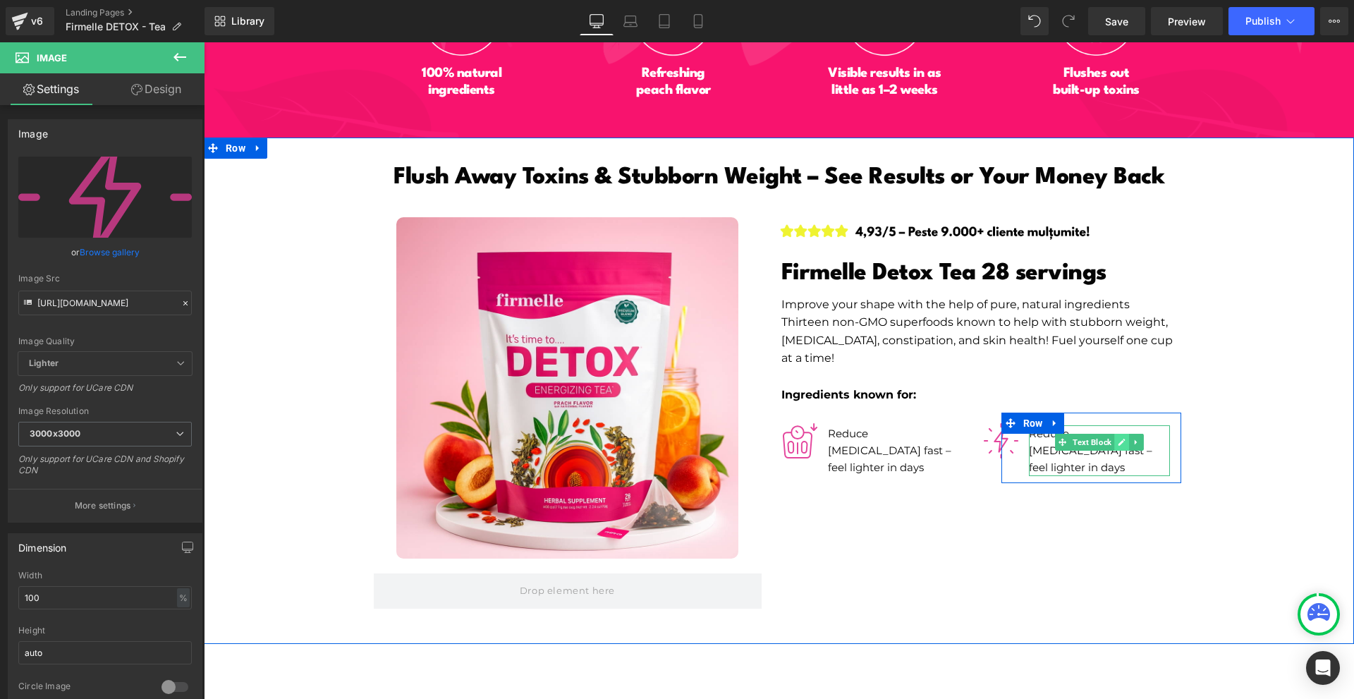
click at [1118, 438] on icon at bounding box center [1122, 442] width 8 height 8
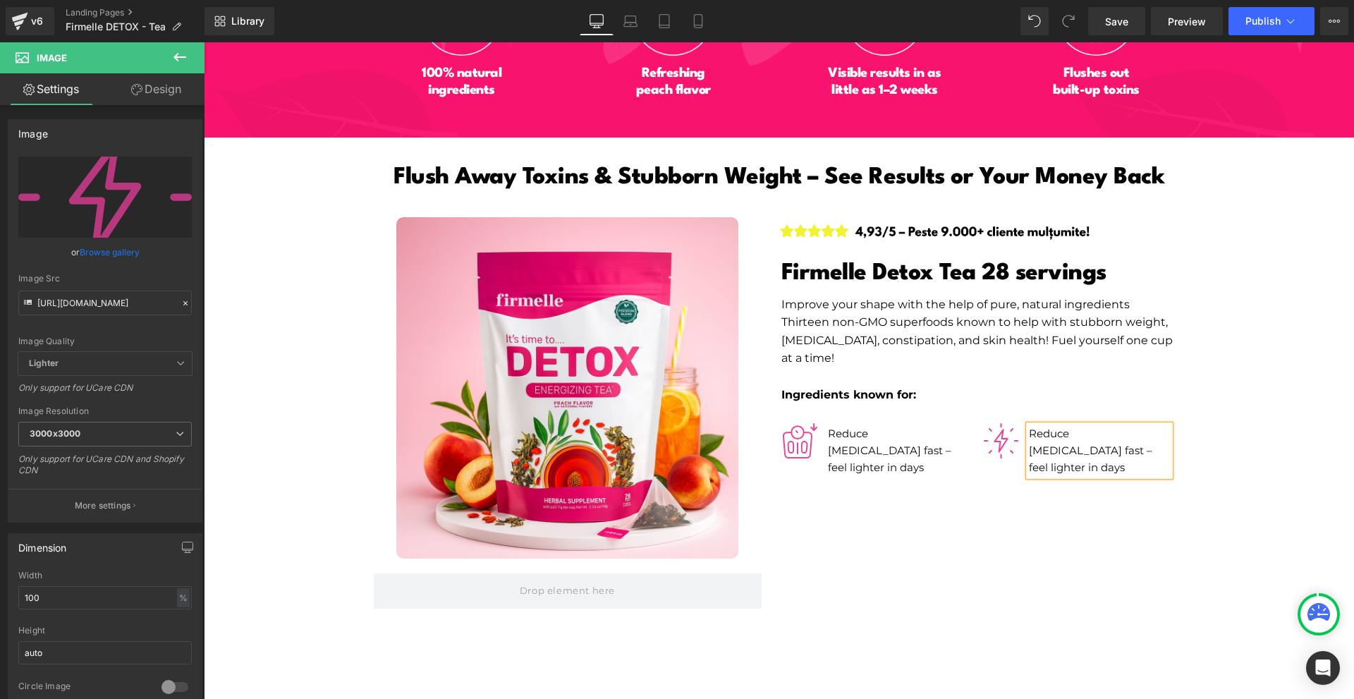
click at [1114, 425] on p "Reduce [MEDICAL_DATA] fast – feel lighter in days" at bounding box center [1096, 450] width 135 height 51
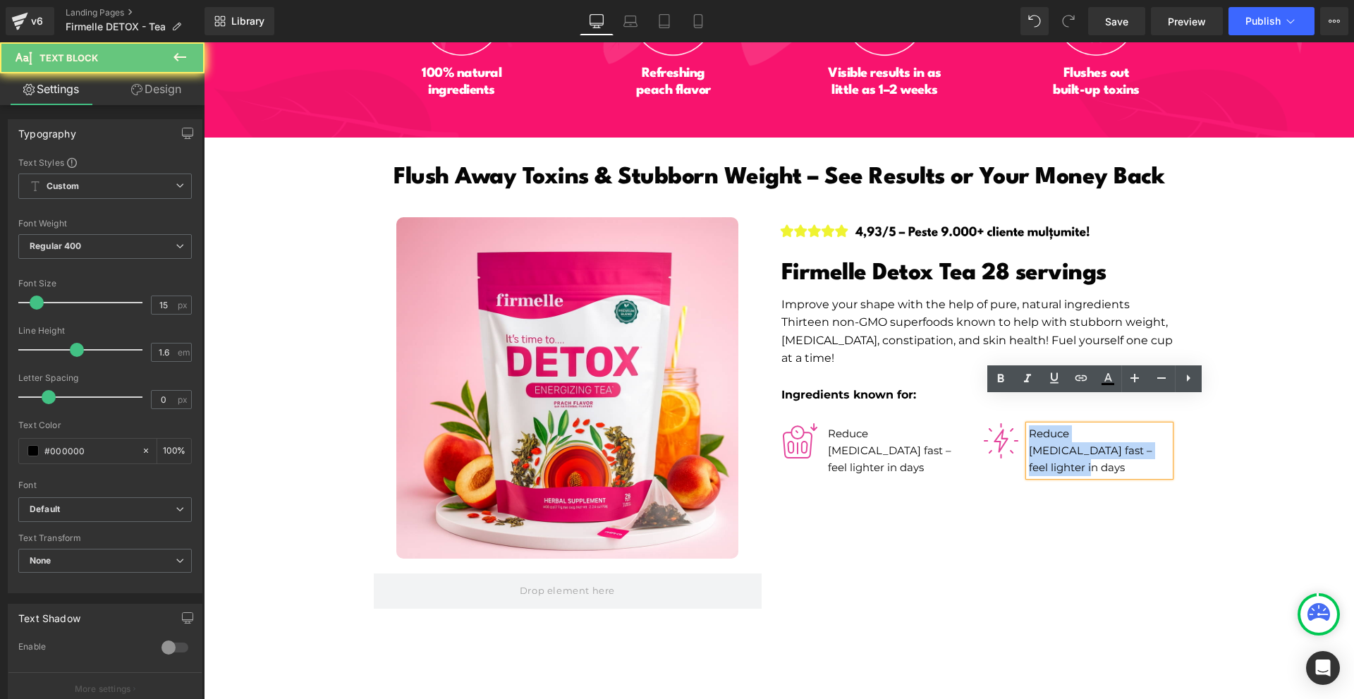
click at [1114, 425] on p "Reduce [MEDICAL_DATA] fast – feel lighter in days" at bounding box center [1096, 450] width 135 height 51
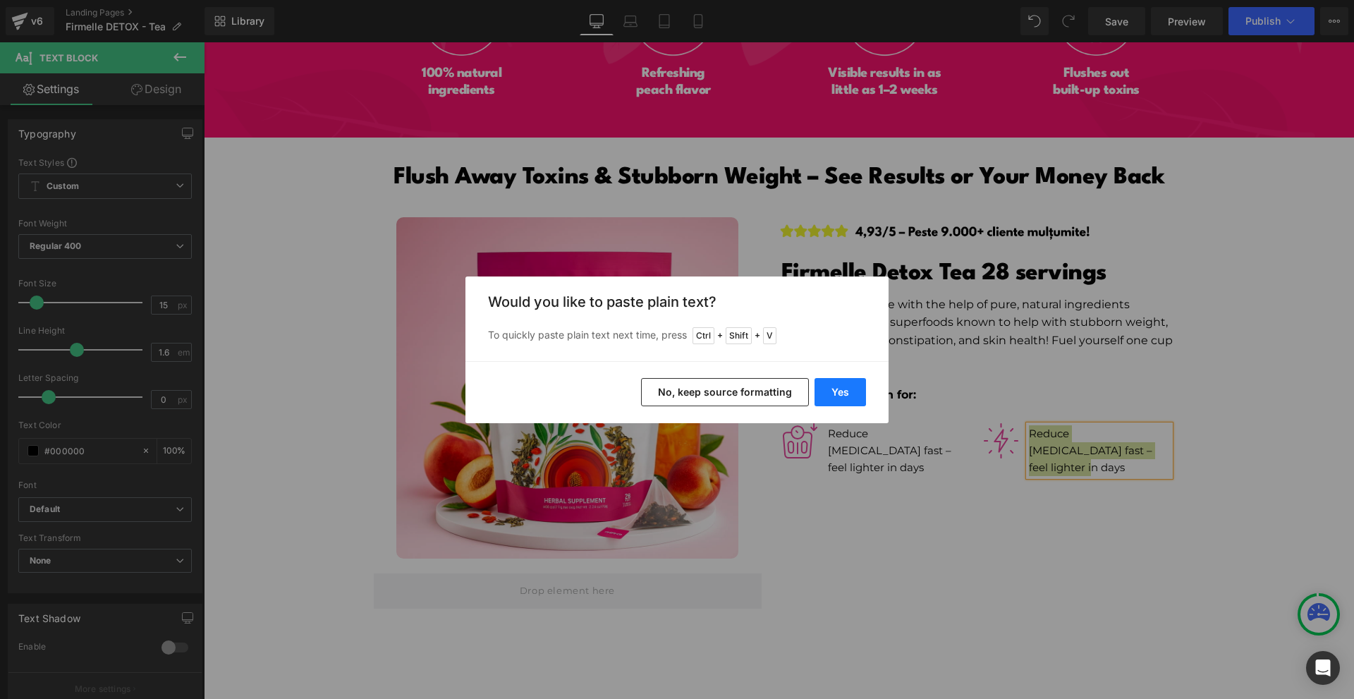
click at [849, 401] on button "Yes" at bounding box center [839, 392] width 51 height 28
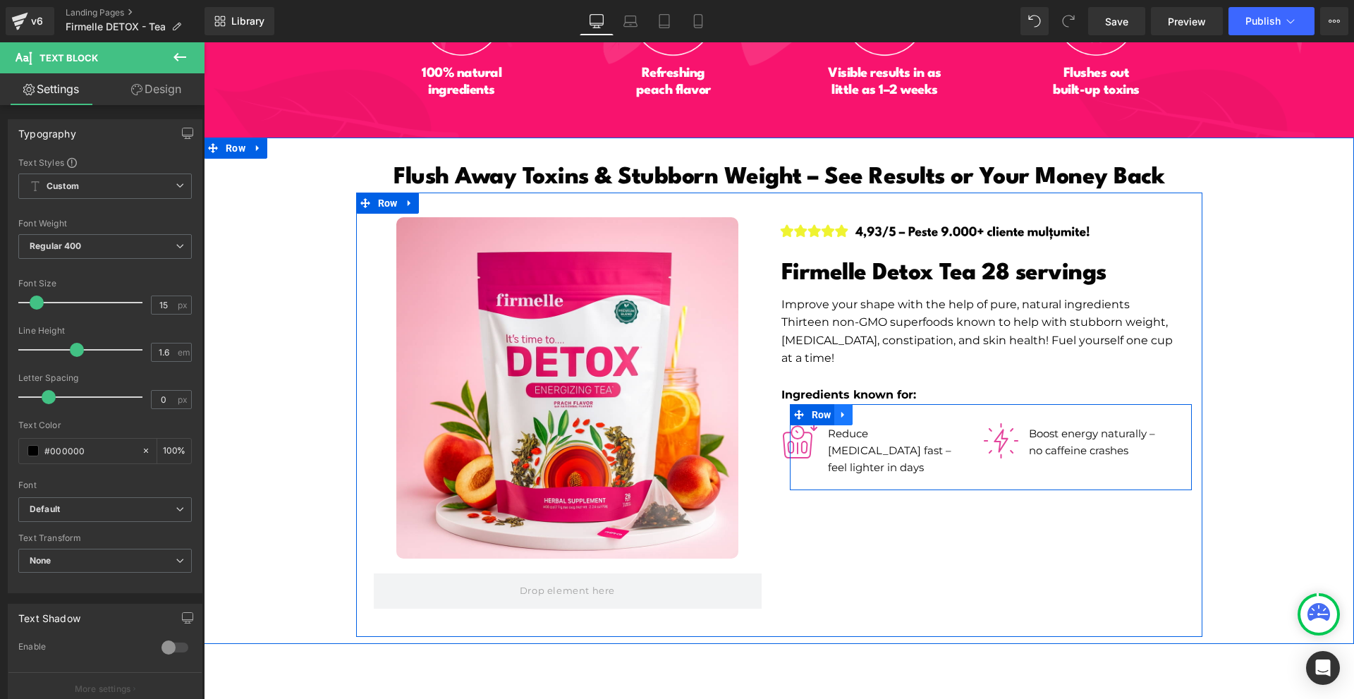
click at [846, 404] on link at bounding box center [843, 414] width 18 height 21
click at [858, 410] on icon at bounding box center [862, 415] width 10 height 10
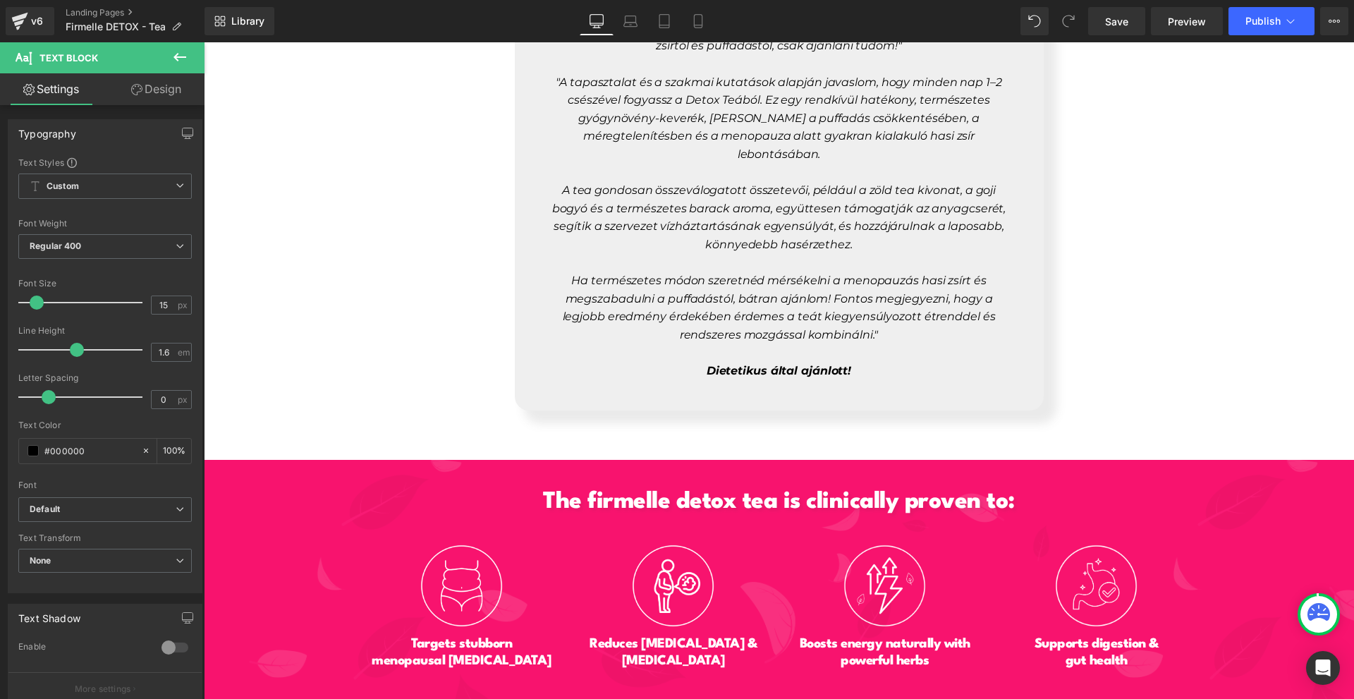
scroll to position [6276, 0]
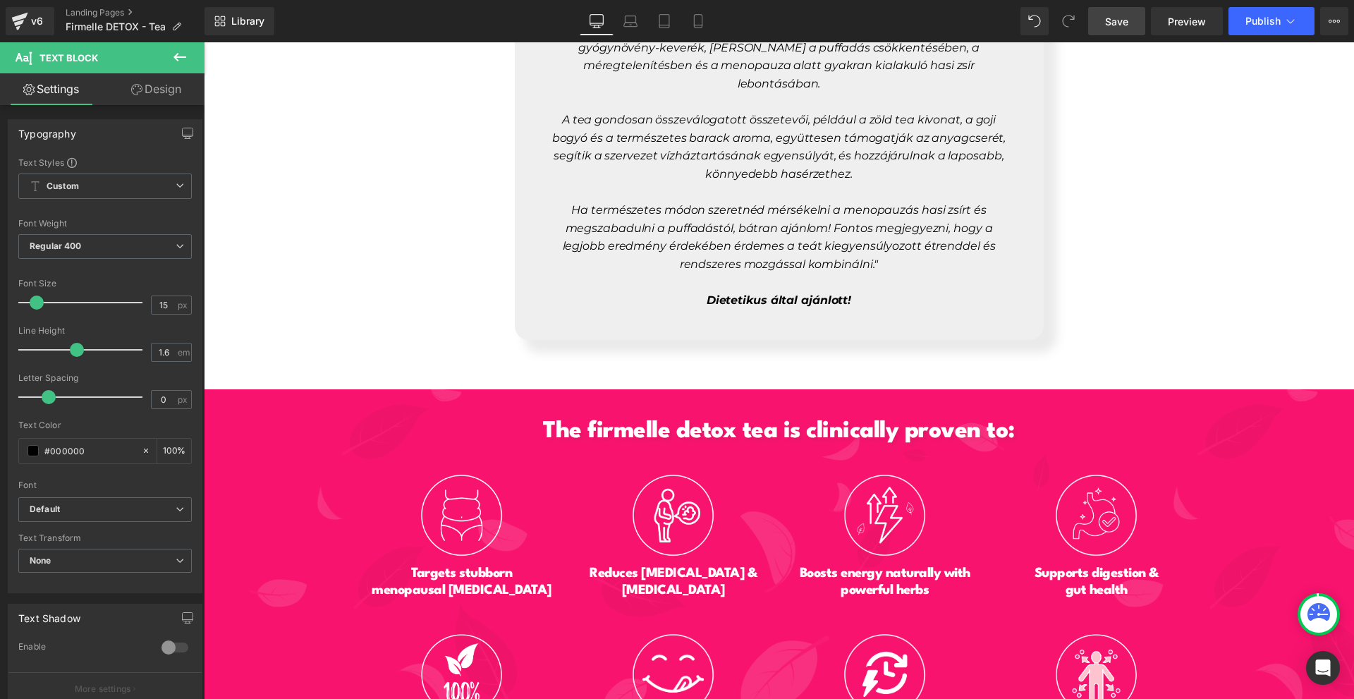
click at [1139, 15] on link "Save" at bounding box center [1116, 21] width 57 height 28
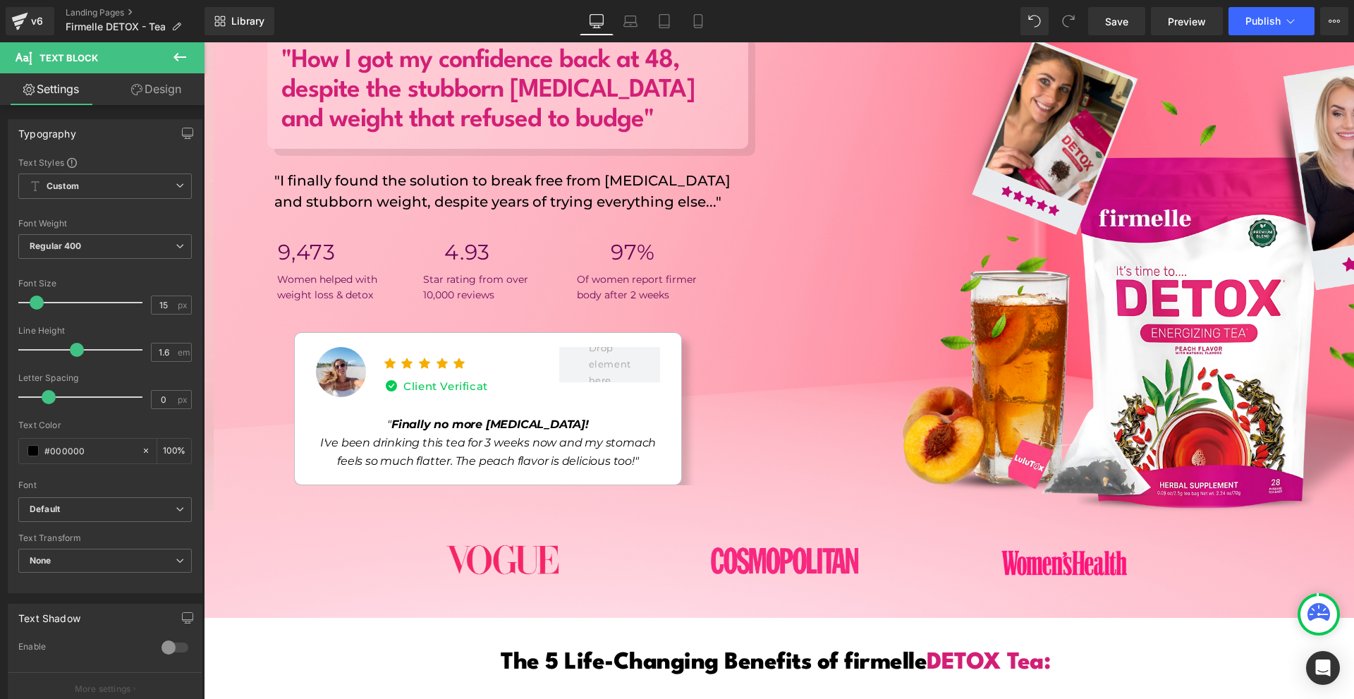
scroll to position [0, 0]
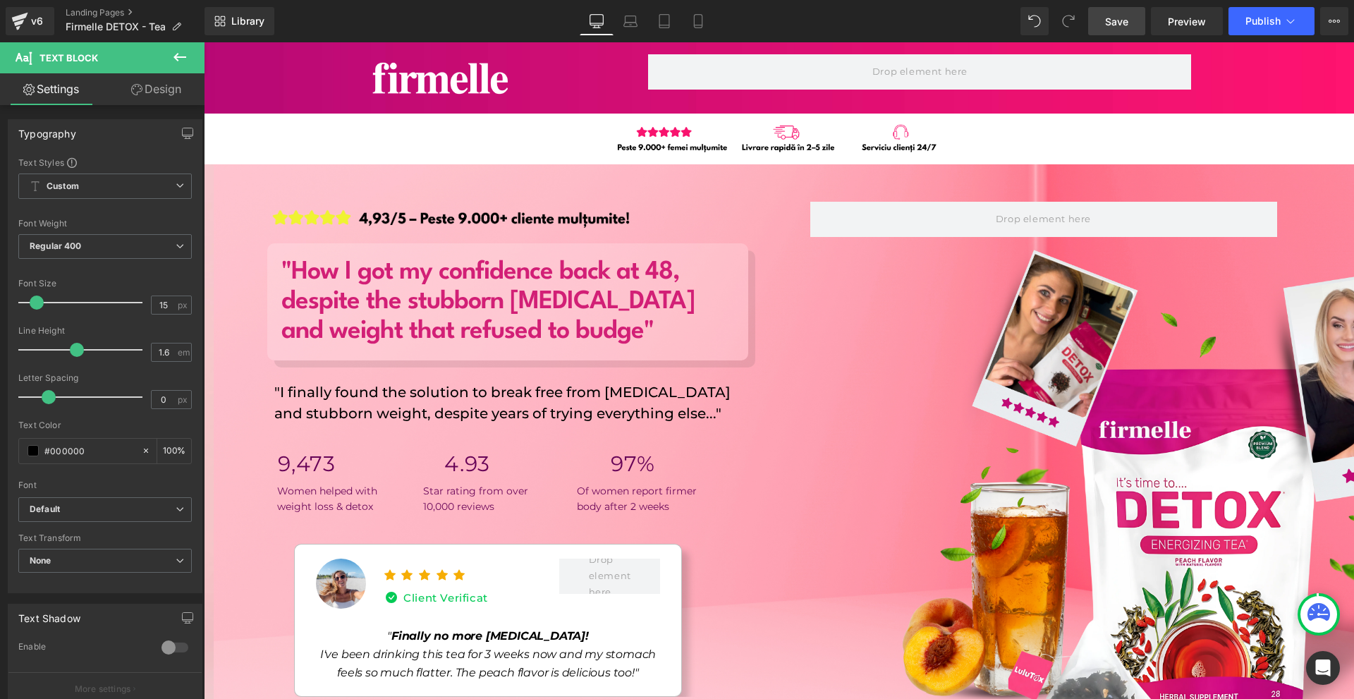
click at [1132, 16] on link "Save" at bounding box center [1116, 21] width 57 height 28
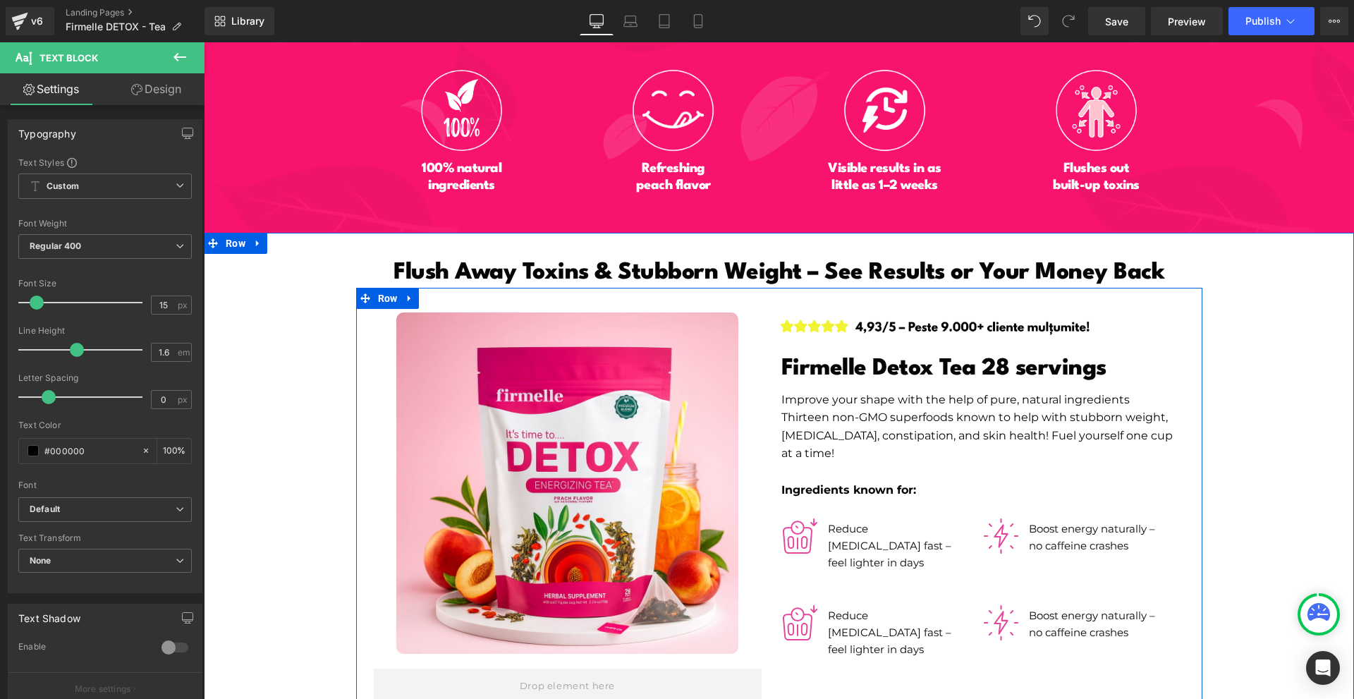
scroll to position [7060, 0]
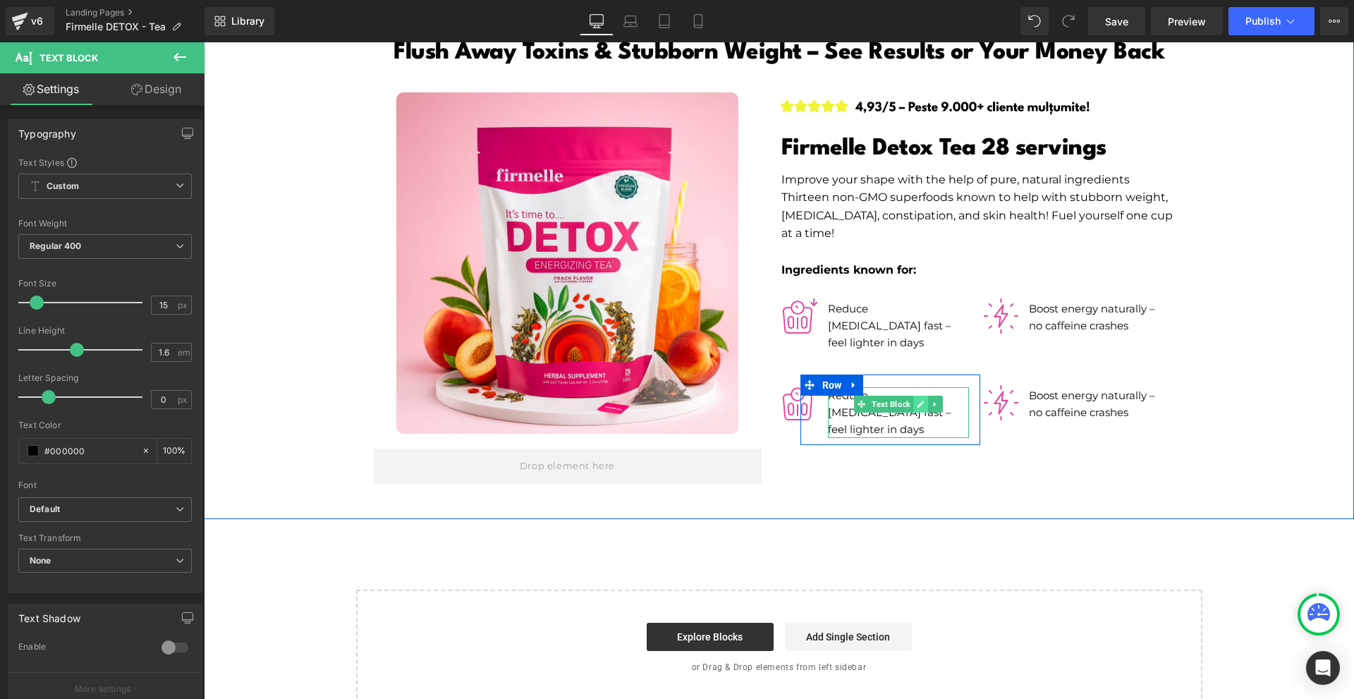
click at [917, 401] on icon at bounding box center [920, 404] width 7 height 7
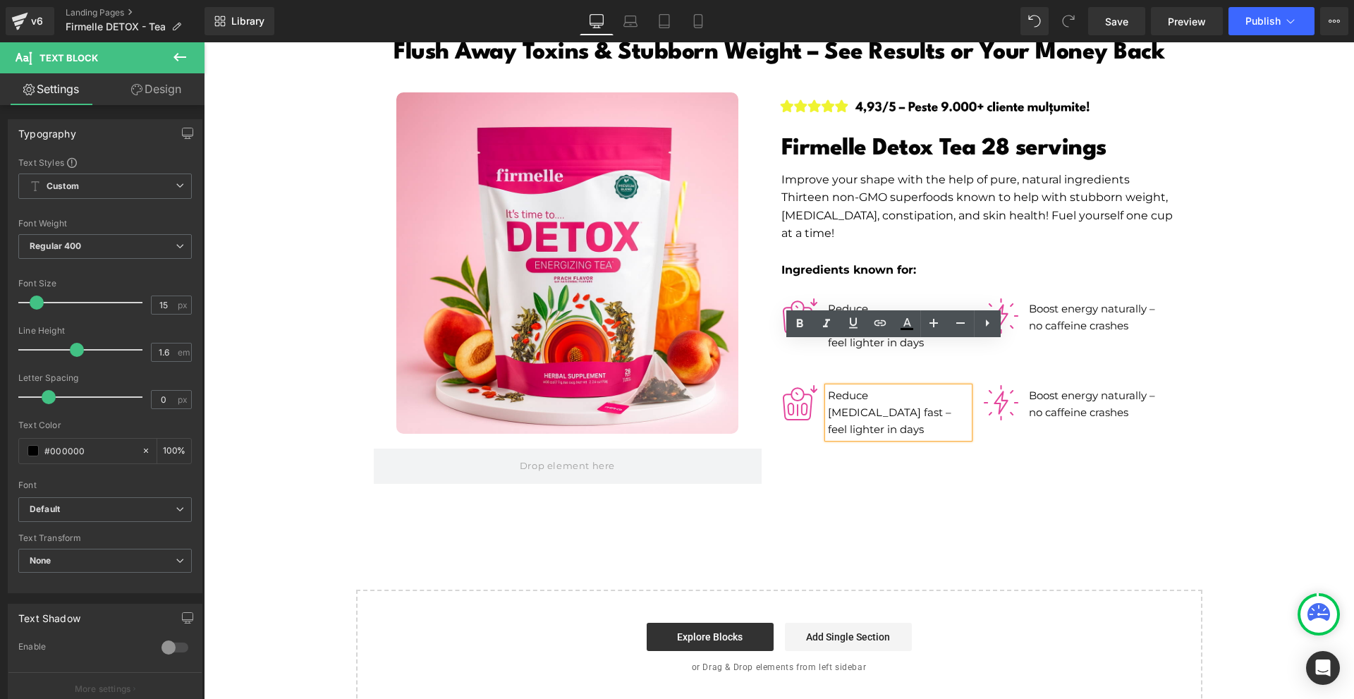
click at [1021, 439] on div "Image Product Image Firmelle Detox Tea 28 servings Heading Improve your shape w…" at bounding box center [779, 290] width 846 height 445
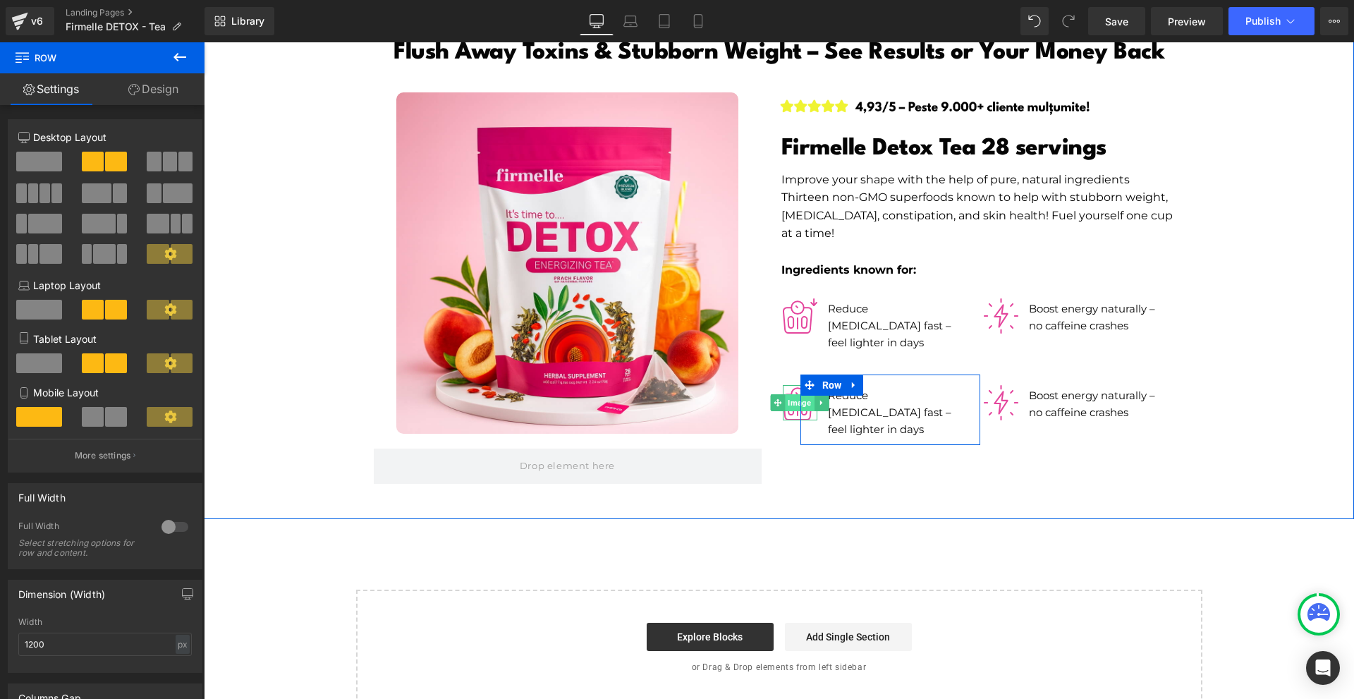
click at [788, 394] on span "Image" at bounding box center [800, 402] width 29 height 17
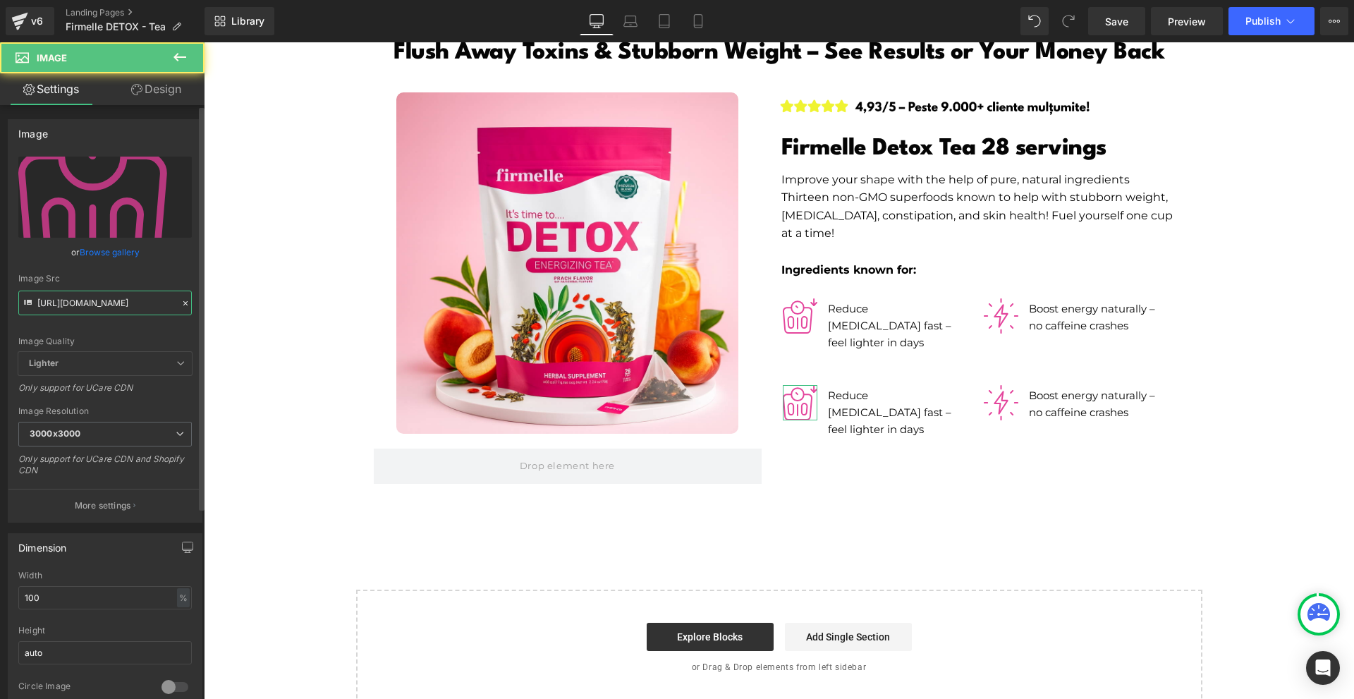
click at [112, 301] on input "[URL][DOMAIN_NAME]" at bounding box center [104, 303] width 173 height 25
paste input "5"
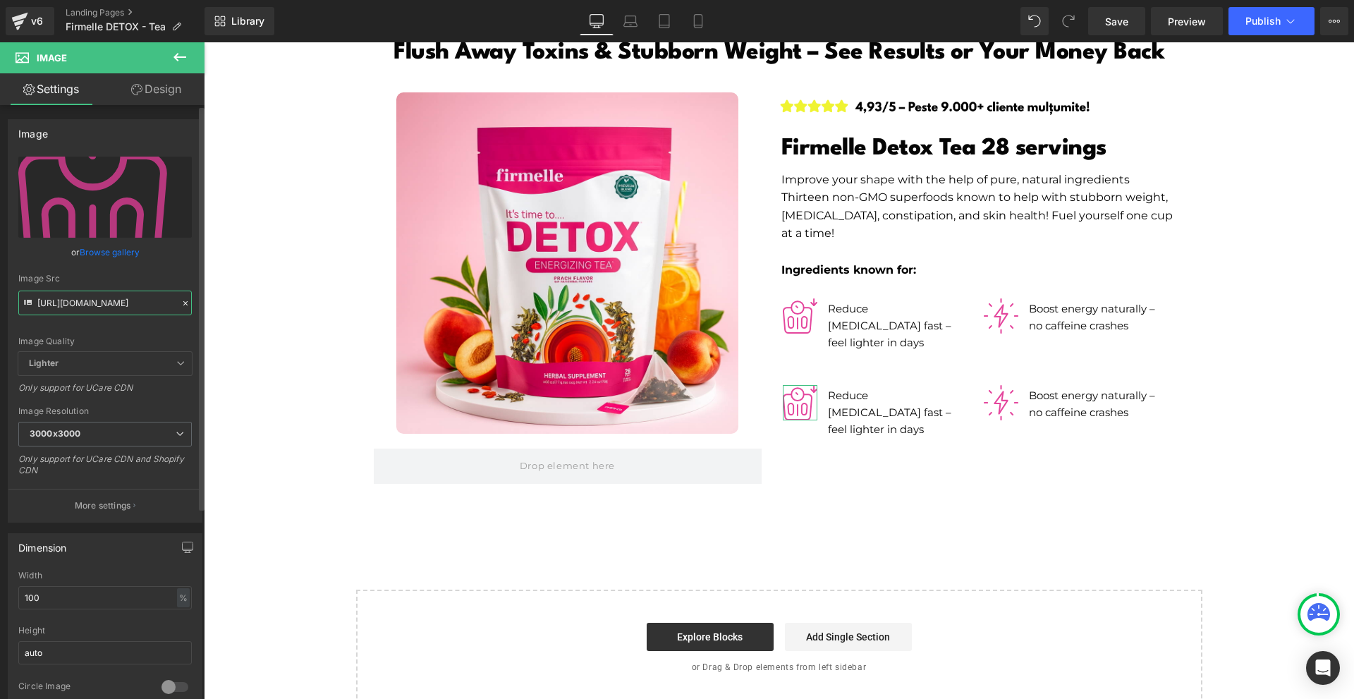
scroll to position [0, 130]
type input "[URL][DOMAIN_NAME]"
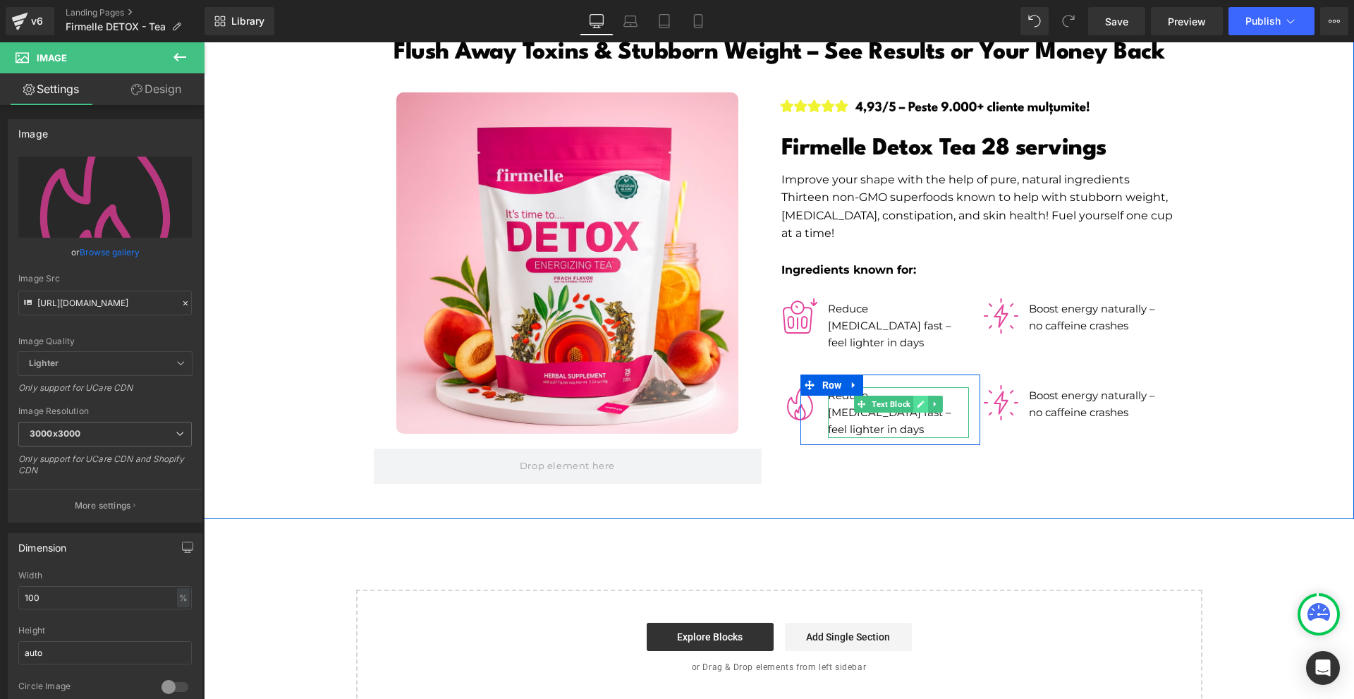
click at [917, 400] on icon at bounding box center [921, 404] width 8 height 8
click at [917, 387] on p "Reduce [MEDICAL_DATA] fast – feel lighter in days" at bounding box center [895, 412] width 135 height 51
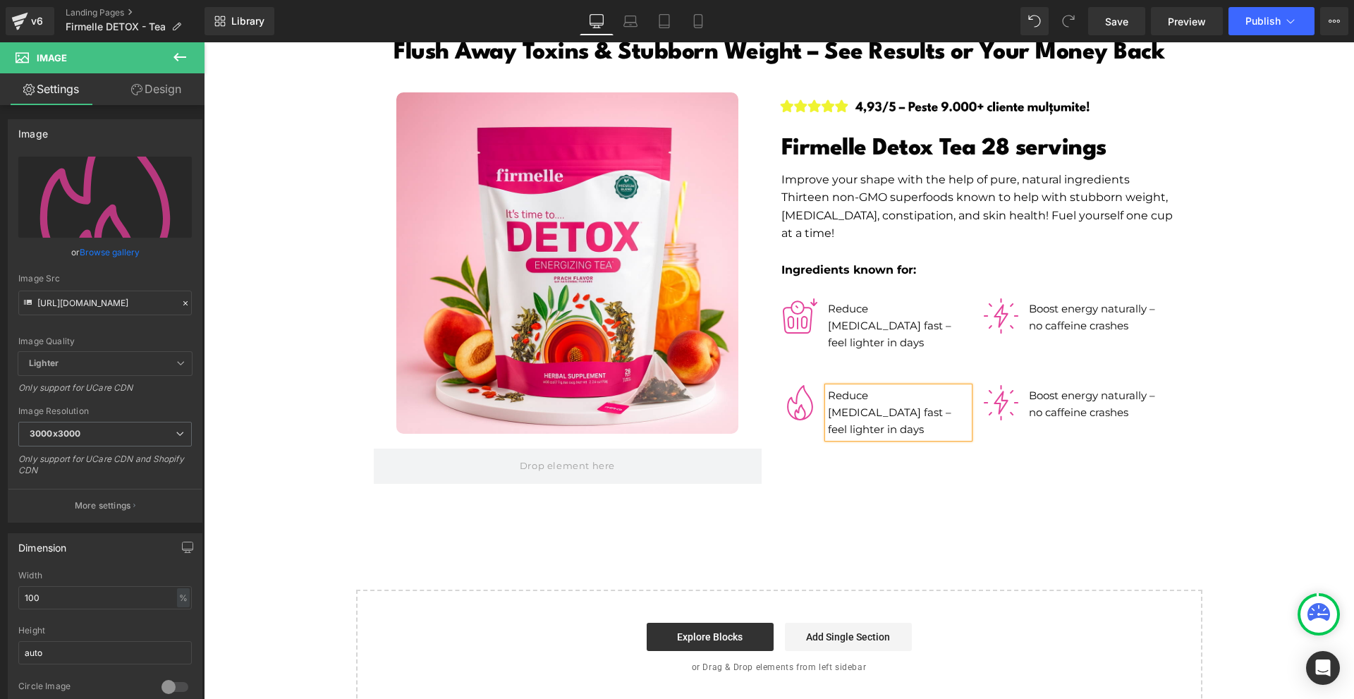
click at [917, 387] on p "Reduce [MEDICAL_DATA] fast – feel lighter in days" at bounding box center [895, 412] width 135 height 51
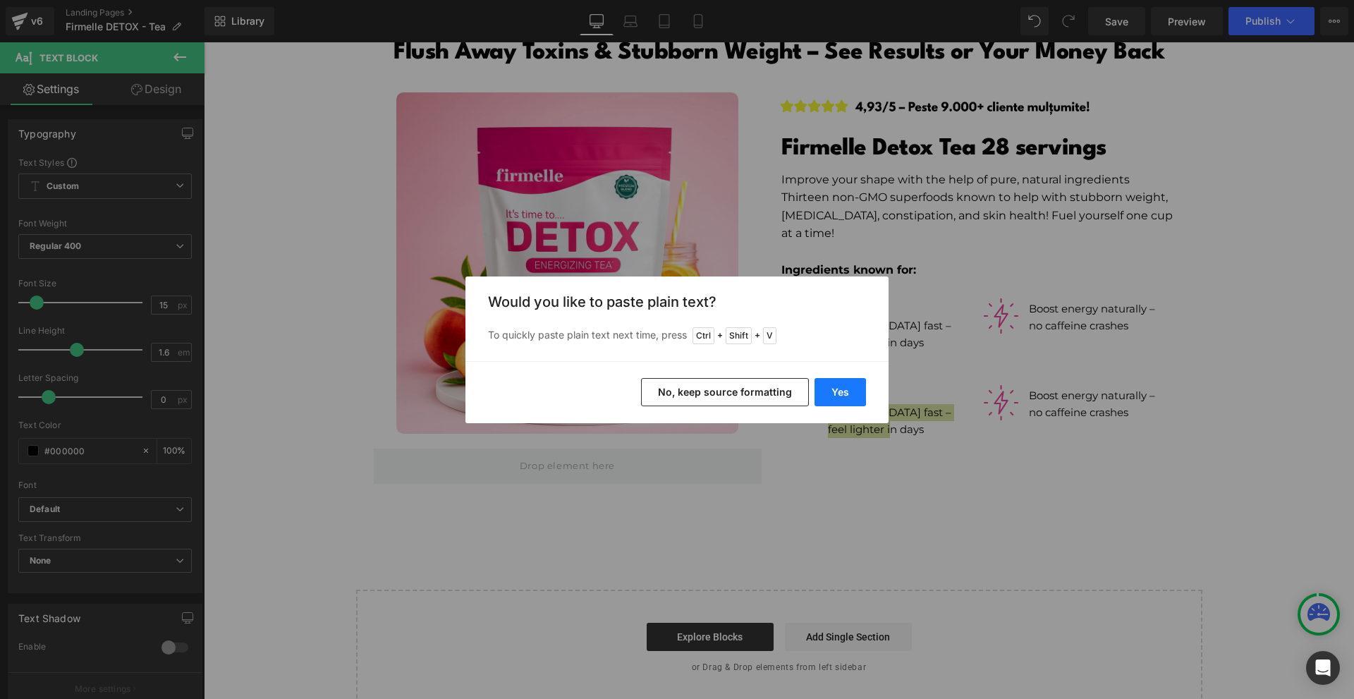
click at [848, 389] on button "Yes" at bounding box center [839, 392] width 51 height 28
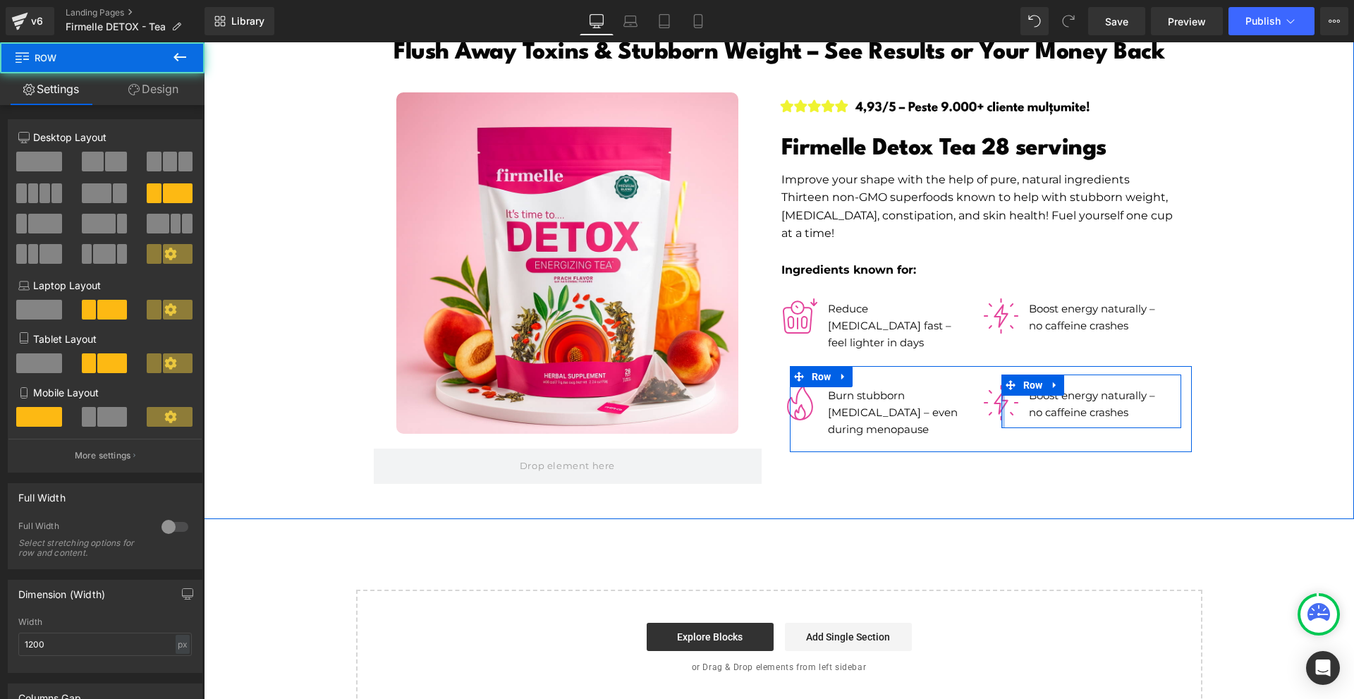
click at [1001, 374] on div at bounding box center [1003, 401] width 4 height 54
click at [991, 394] on span "Image" at bounding box center [1001, 402] width 29 height 17
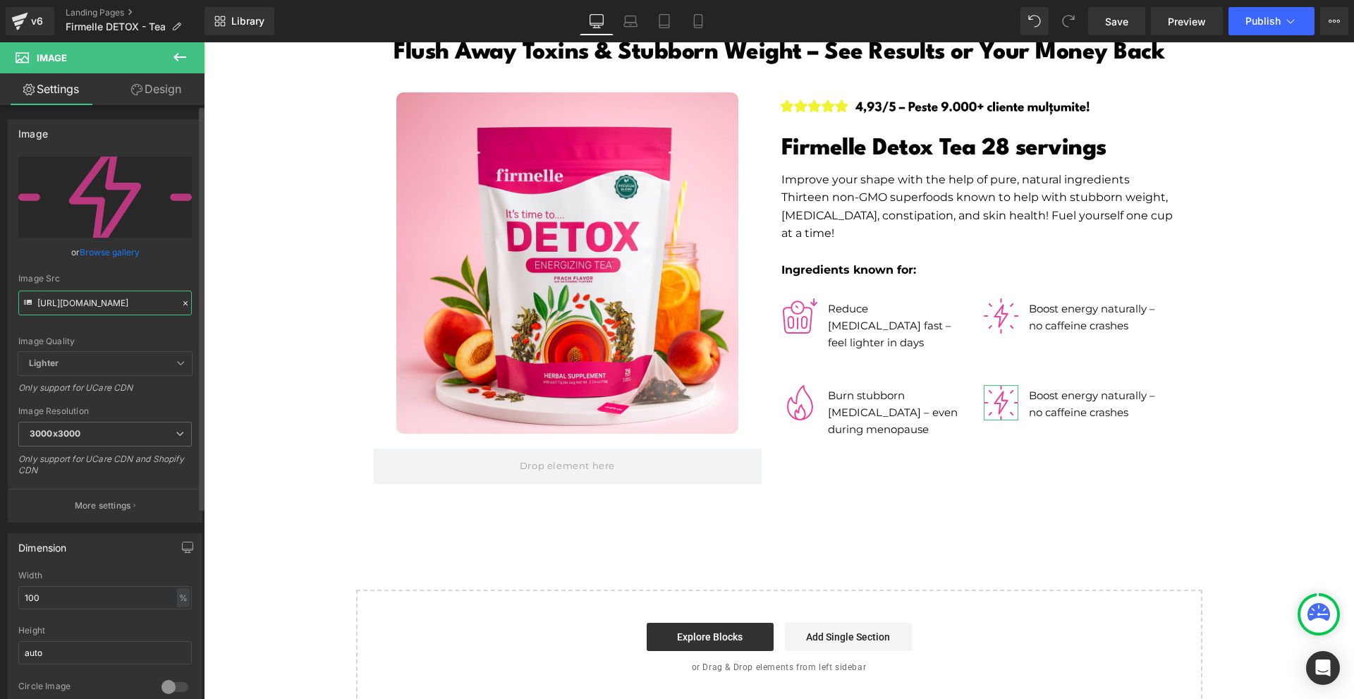
click at [109, 307] on input "[URL][DOMAIN_NAME]" at bounding box center [104, 303] width 173 height 25
paste input "4"
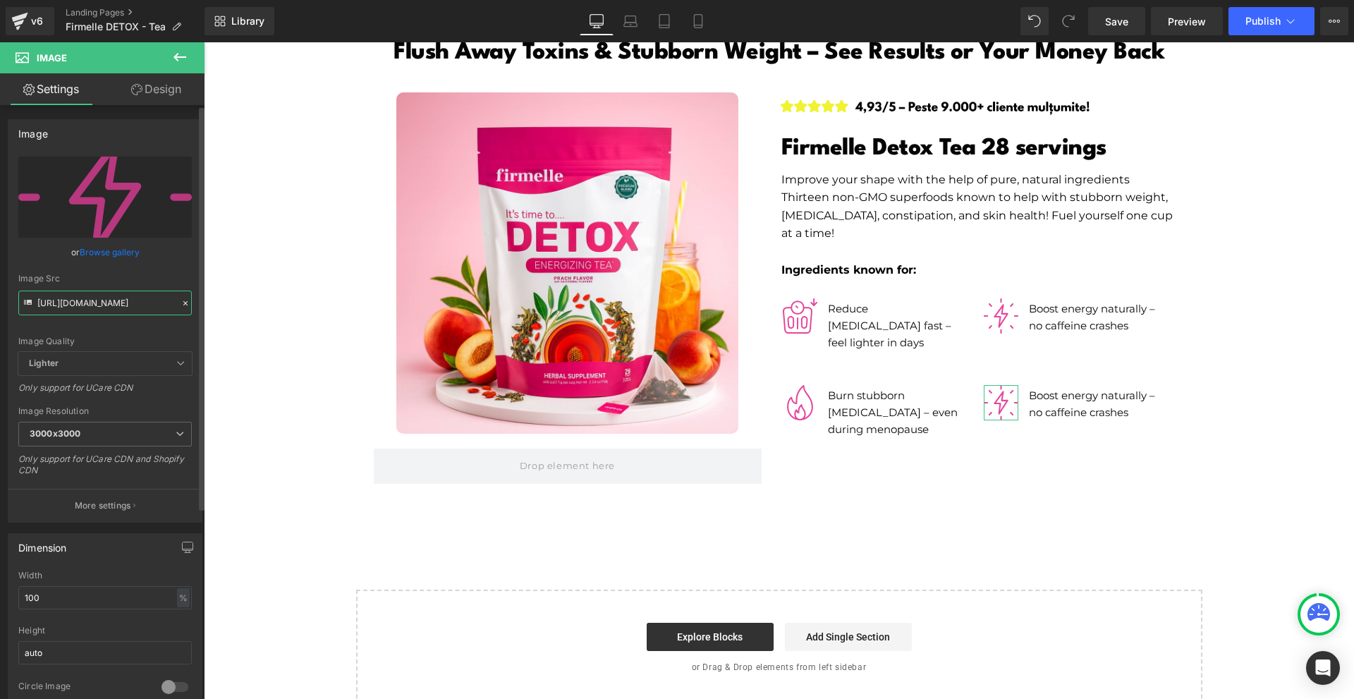
type input "[URL][DOMAIN_NAME]"
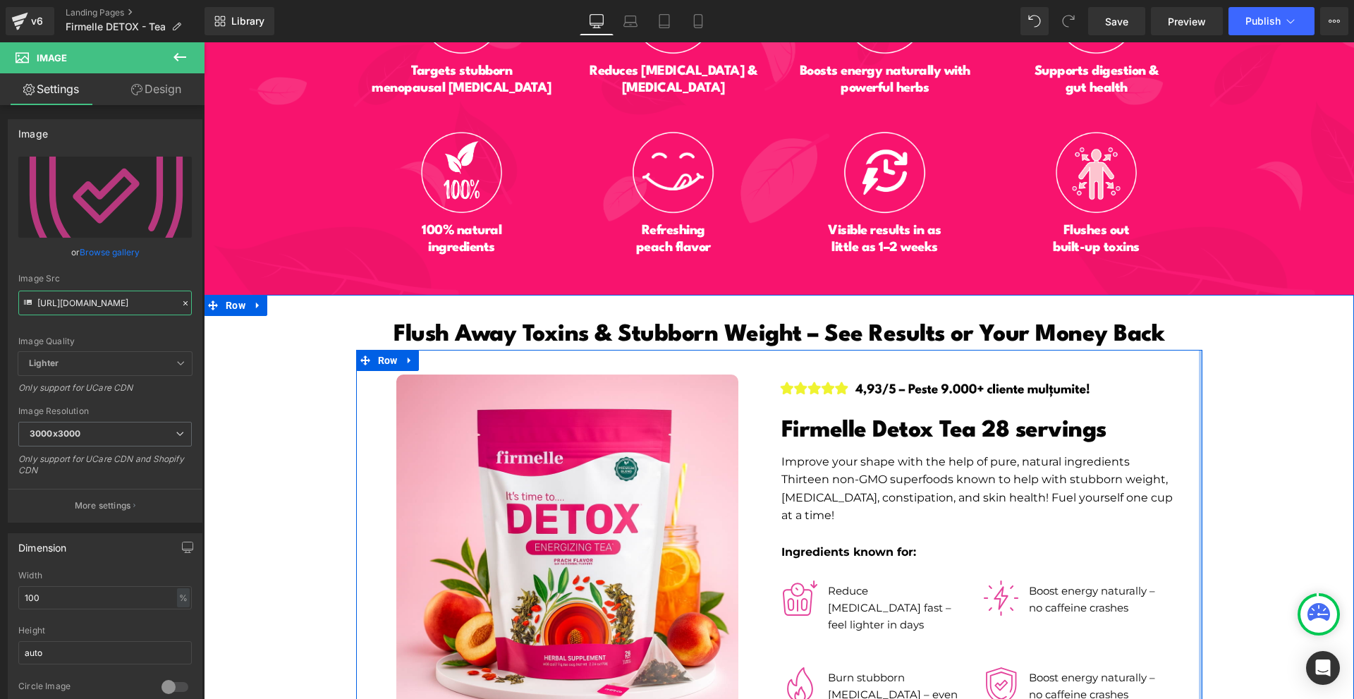
scroll to position [6708, 0]
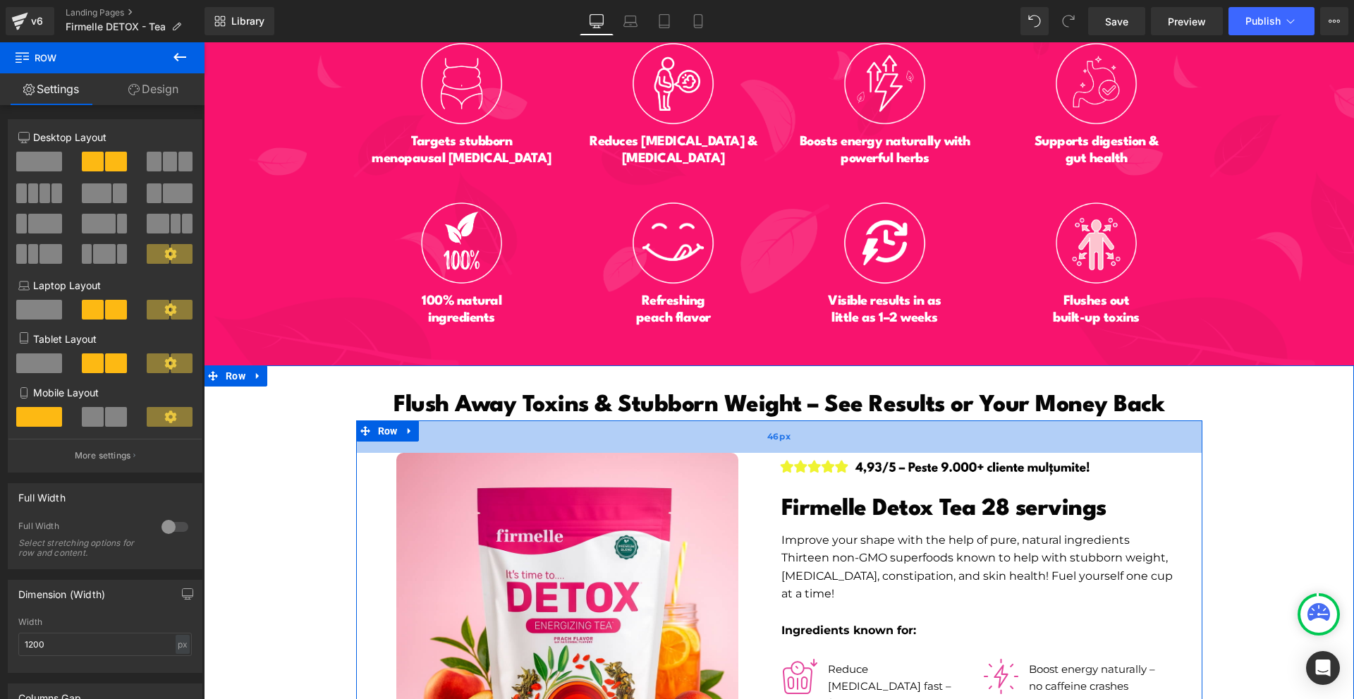
drag, startPoint x: 785, startPoint y: 401, endPoint x: 787, endPoint y: 409, distance: 8.0
click at [787, 420] on div "46px" at bounding box center [779, 436] width 846 height 32
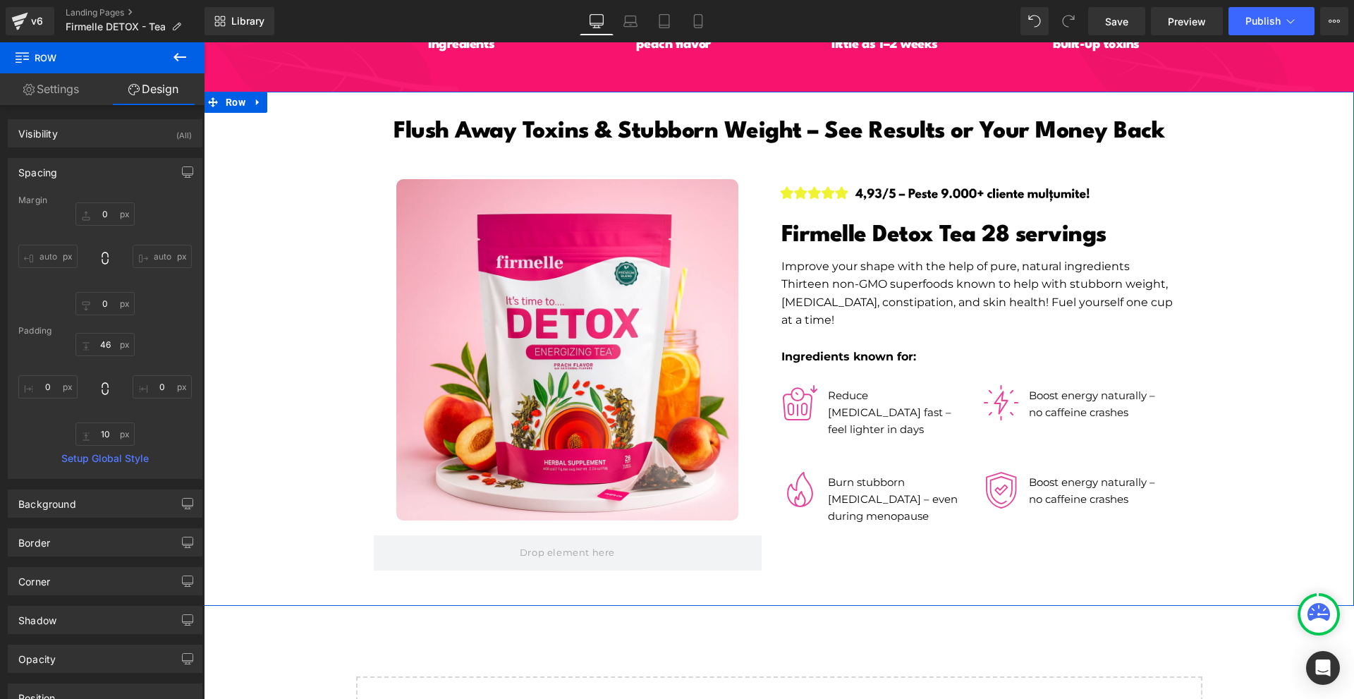
scroll to position [7052, 0]
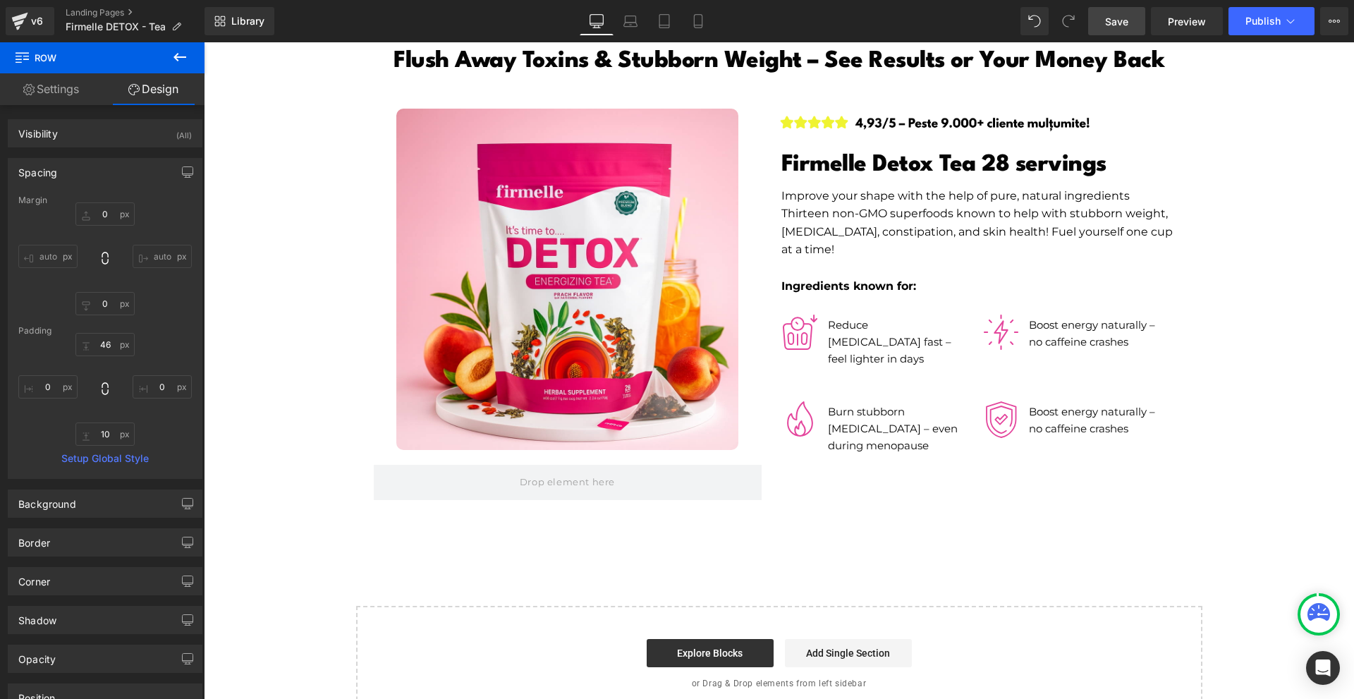
click at [1116, 20] on span "Save" at bounding box center [1116, 21] width 23 height 15
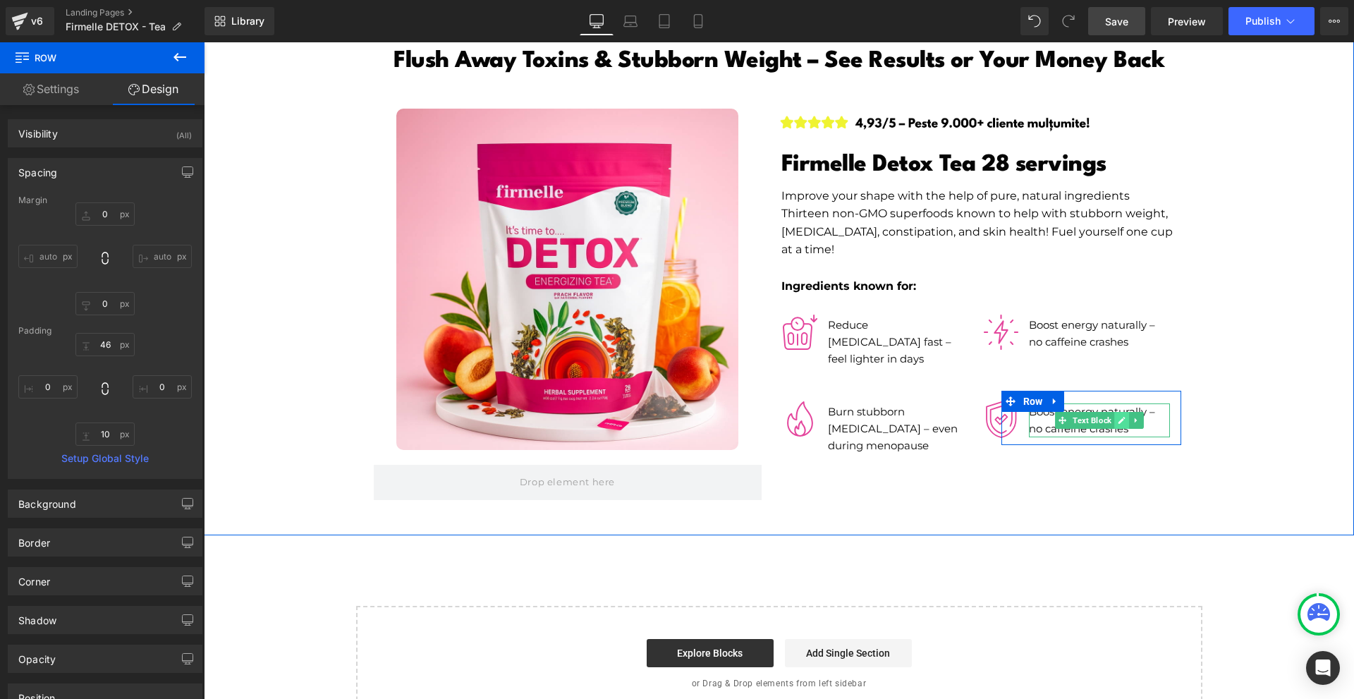
click at [1118, 416] on icon at bounding box center [1122, 420] width 8 height 8
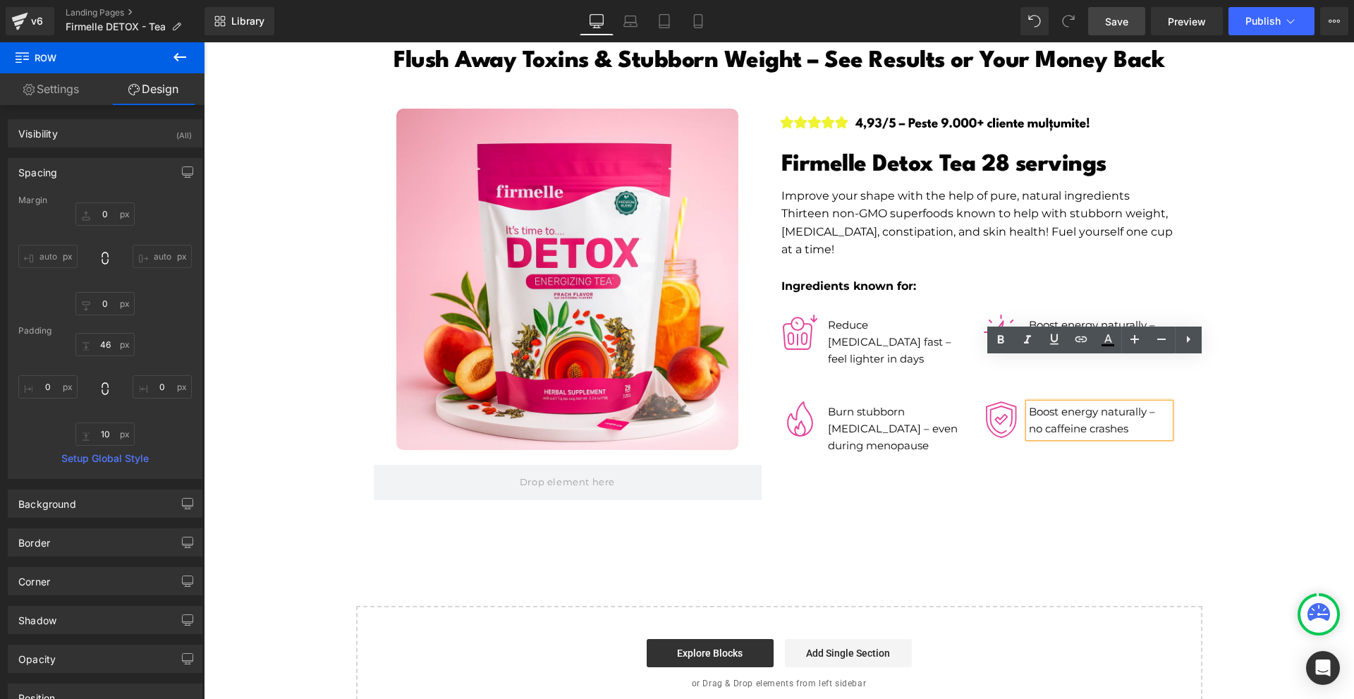
click at [1116, 403] on p "Boost energy naturally – no caffeine crashes" at bounding box center [1096, 420] width 135 height 34
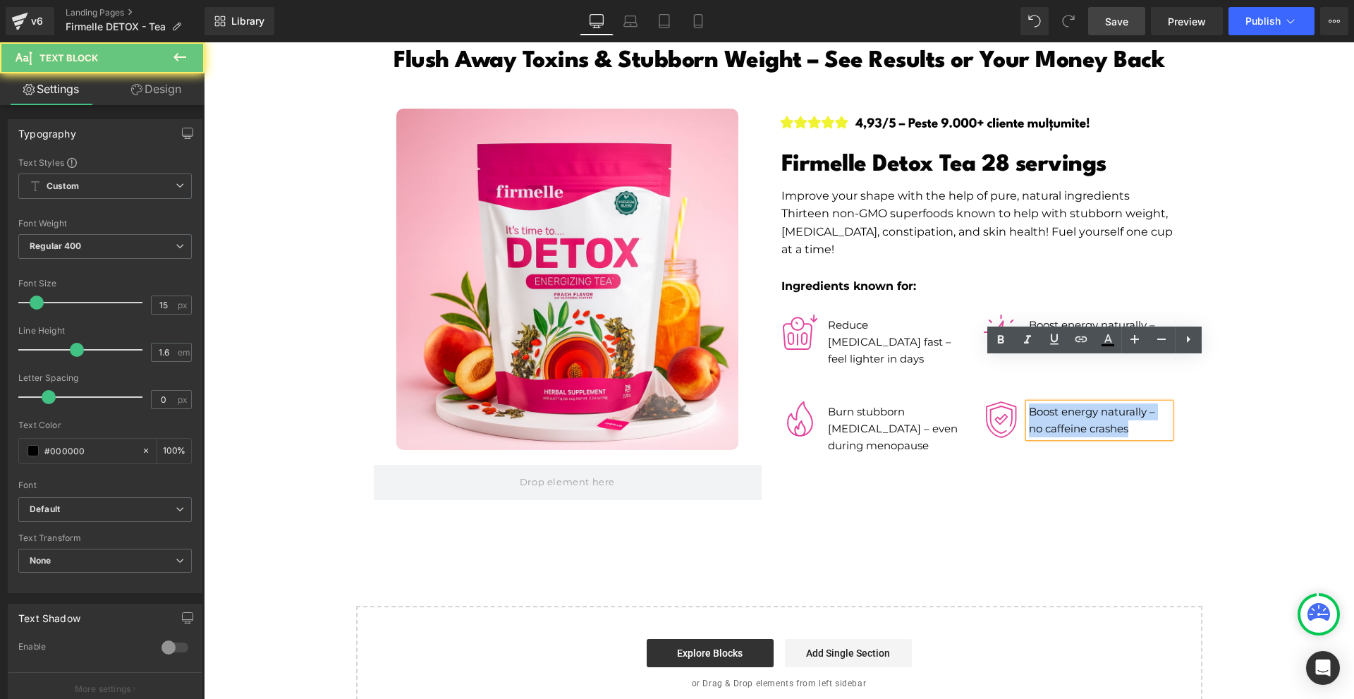
click at [1116, 403] on p "Boost energy naturally – no caffeine crashes" at bounding box center [1096, 420] width 135 height 34
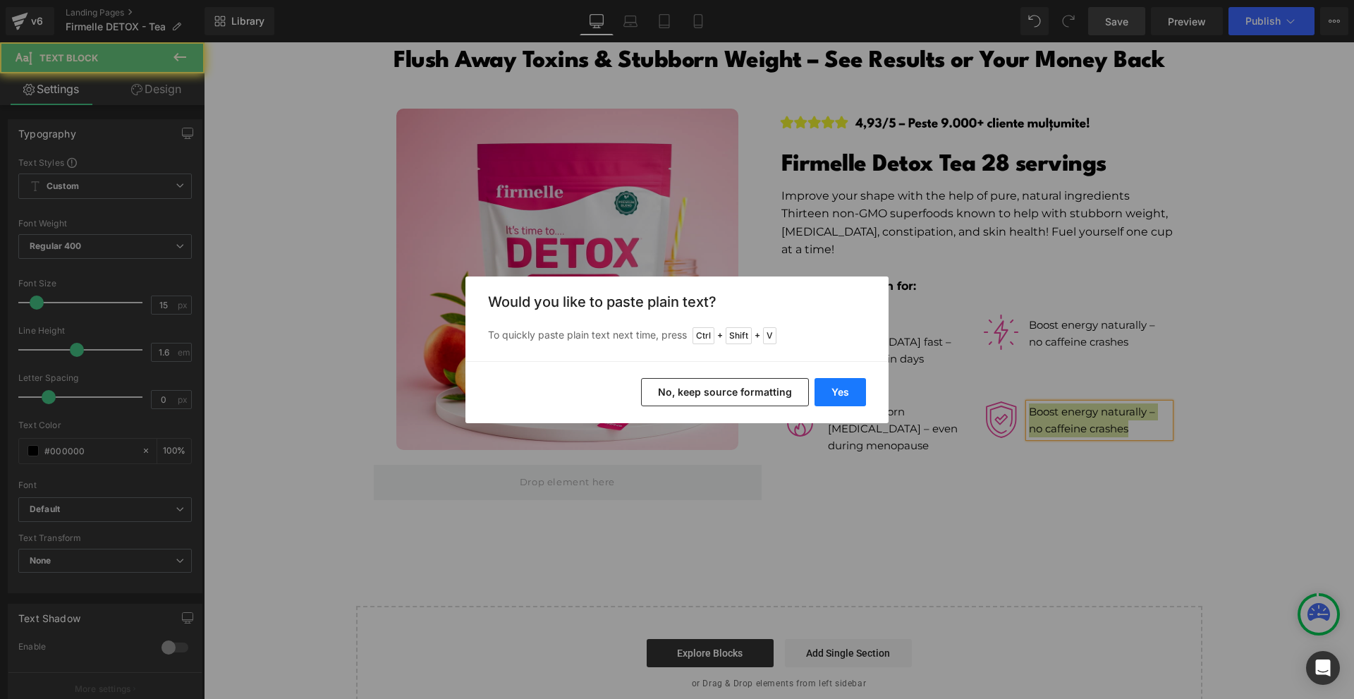
click at [843, 387] on button "Yes" at bounding box center [839, 392] width 51 height 28
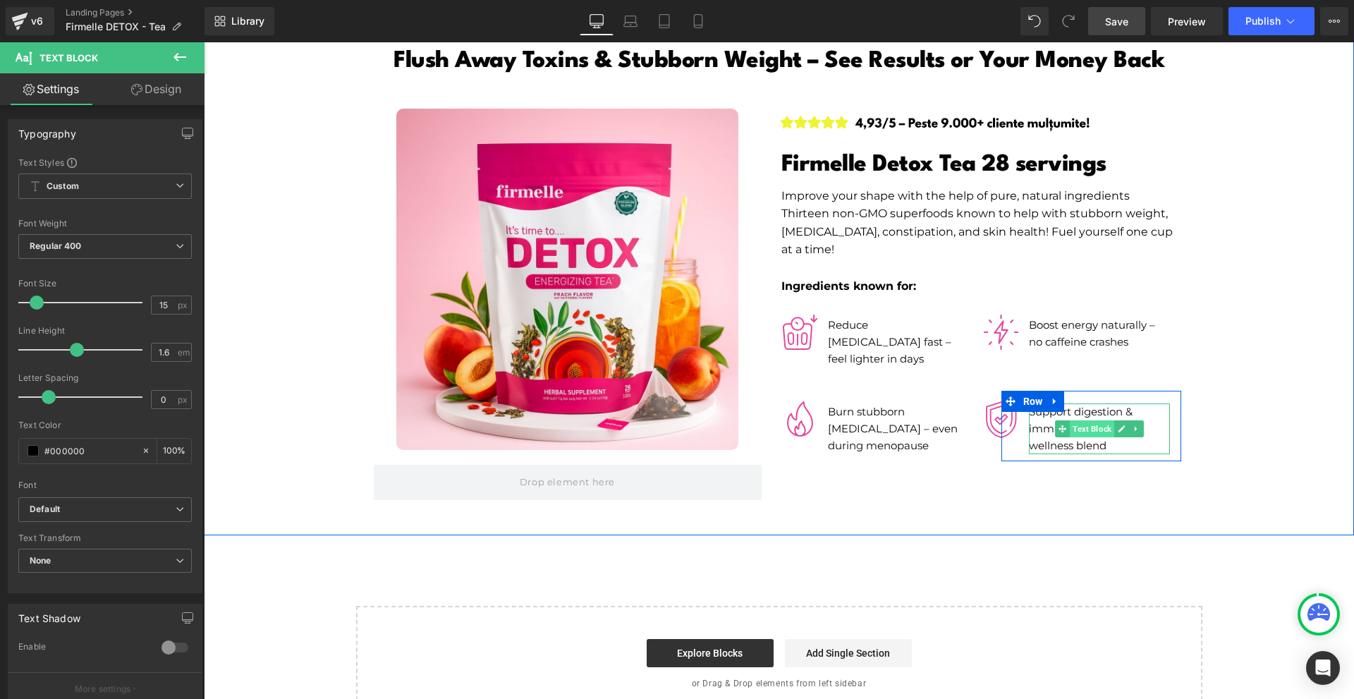
click at [1078, 420] on span "Text Block" at bounding box center [1092, 428] width 44 height 17
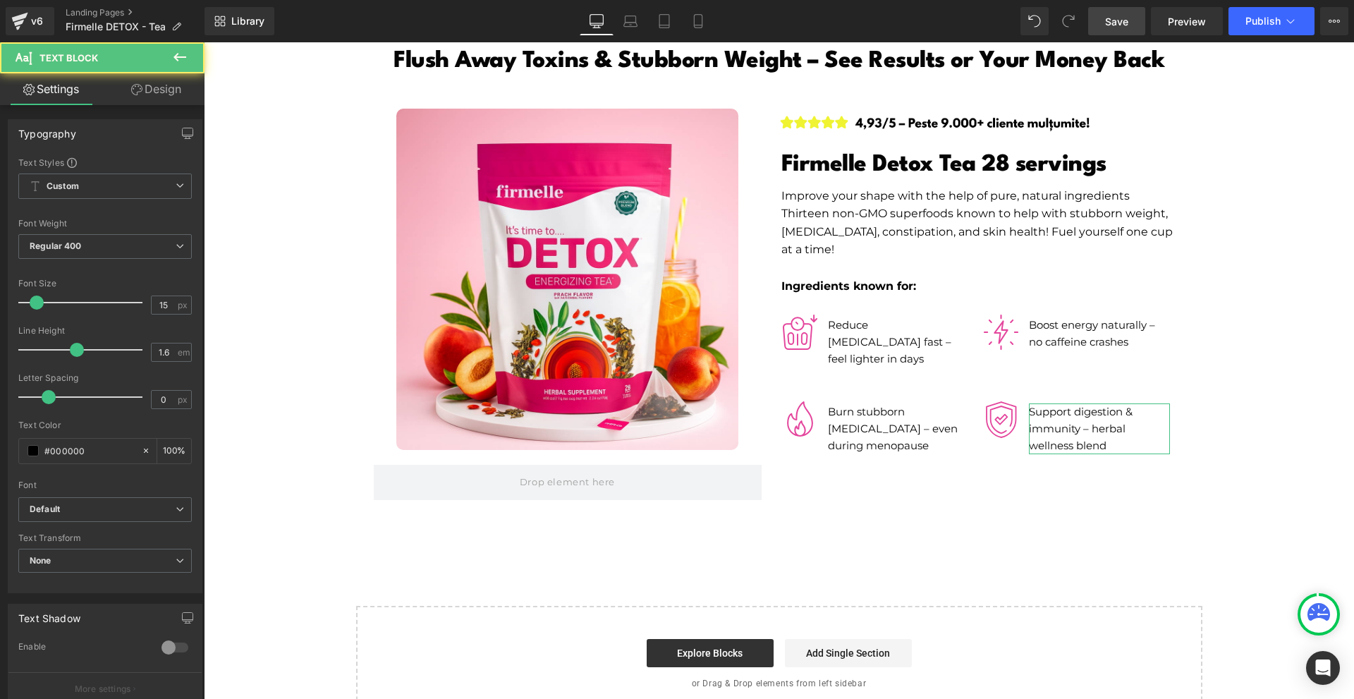
click at [138, 82] on link "Design" at bounding box center [156, 89] width 102 height 32
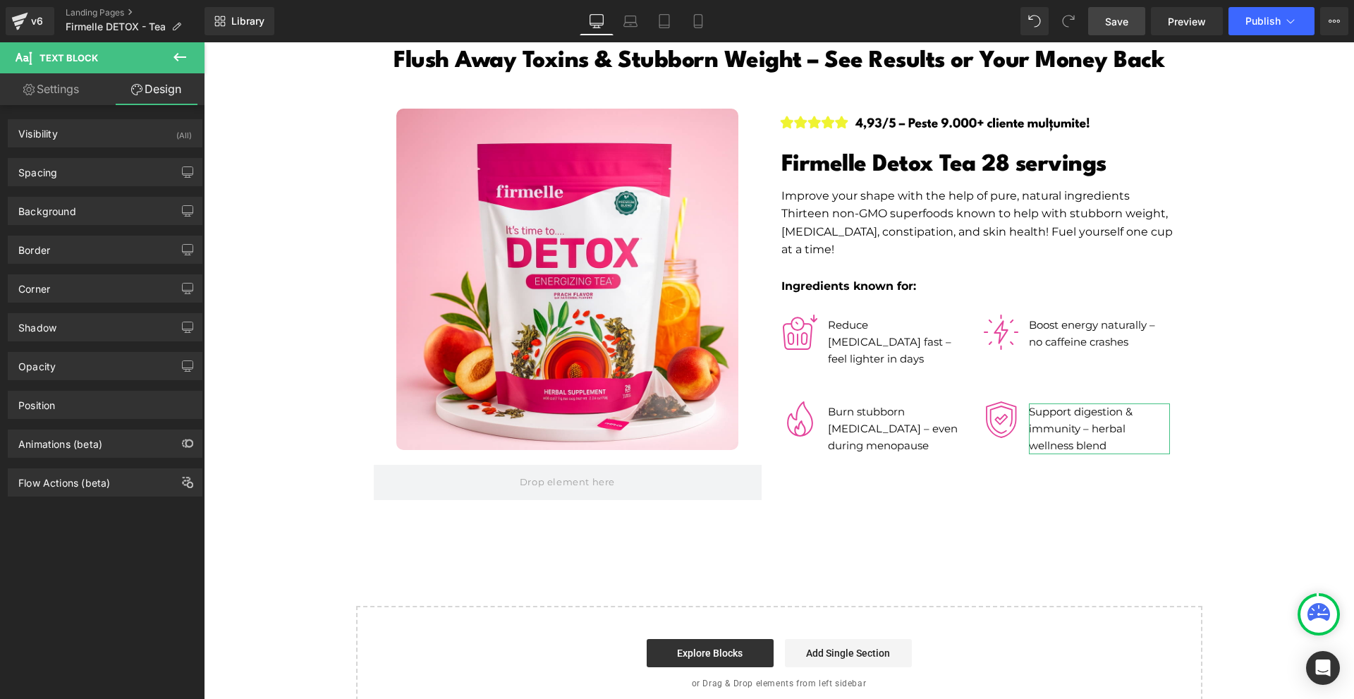
click at [86, 186] on div "Background Color & Image color transparent Color transparent 0 % Image Replace …" at bounding box center [105, 205] width 211 height 39
click at [86, 181] on div "Spacing" at bounding box center [104, 172] width 193 height 27
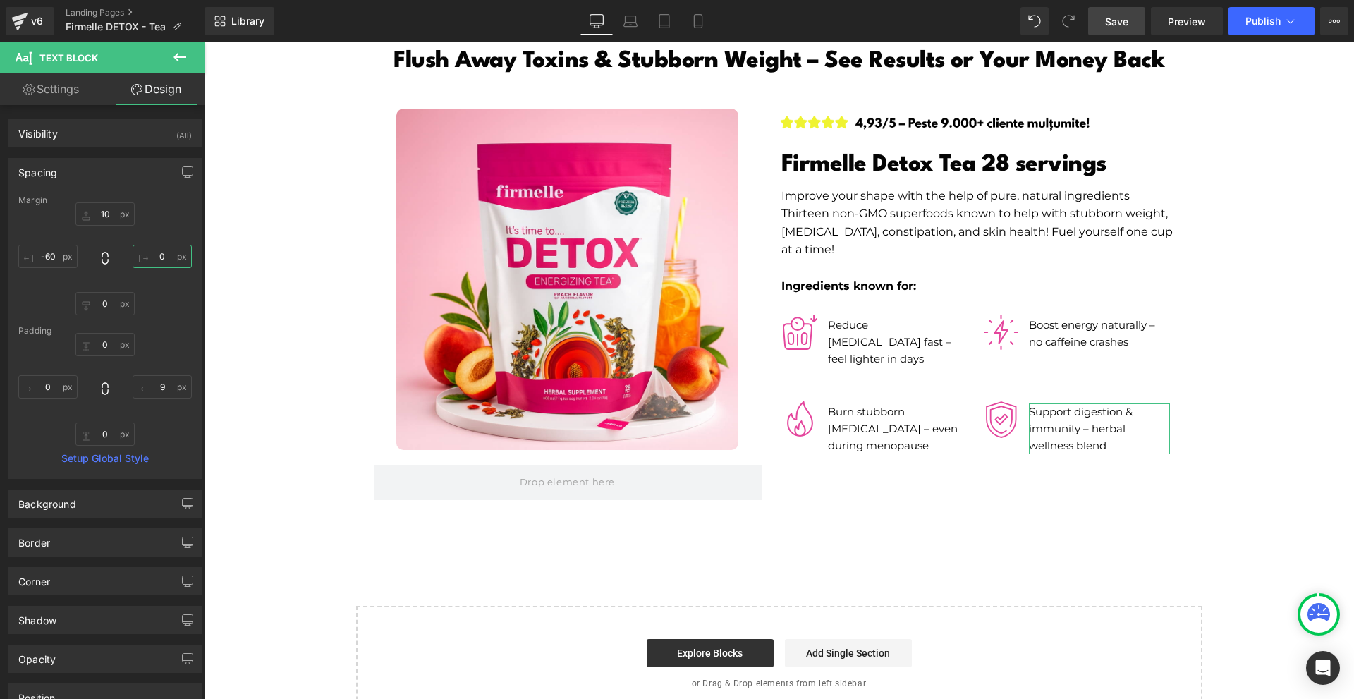
click at [157, 250] on input "0" at bounding box center [162, 256] width 59 height 23
type input "-30"
click at [158, 399] on div "0px 0 9px 9 0px 0 0px 0" at bounding box center [104, 389] width 173 height 113
click at [159, 389] on input "9" at bounding box center [162, 386] width 59 height 23
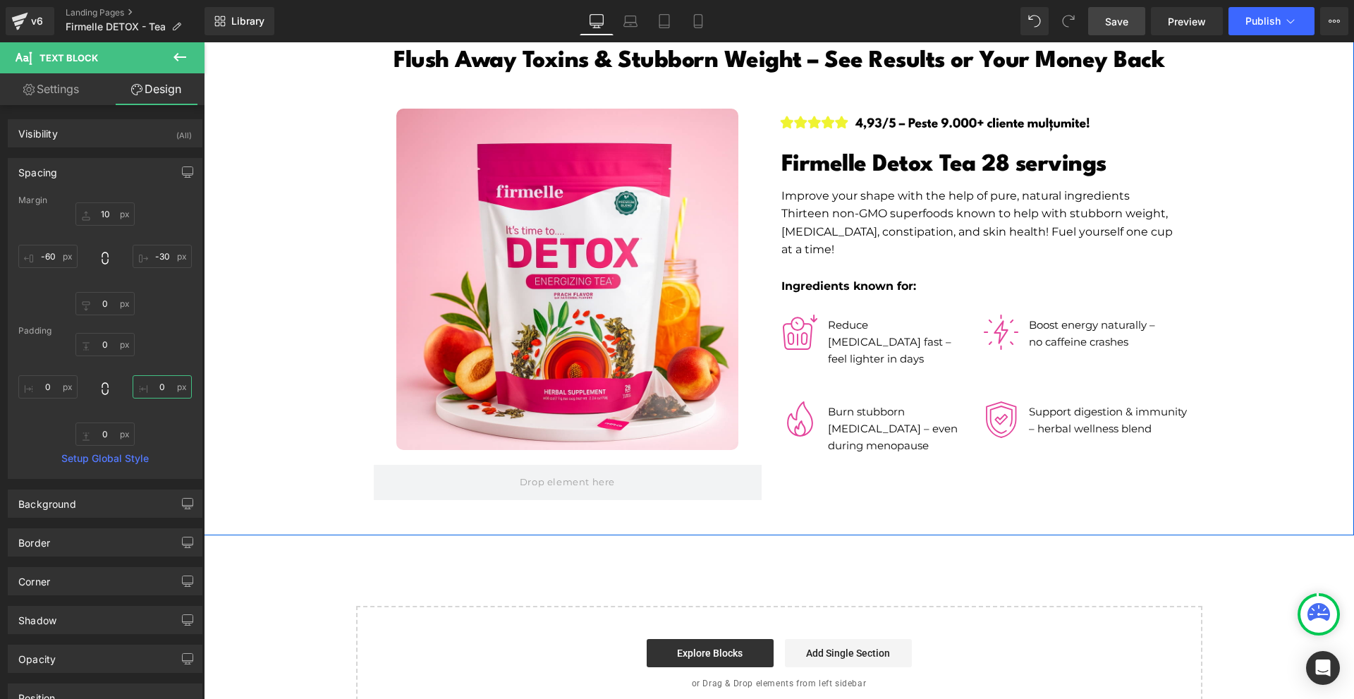
scroll to position [6911, 0]
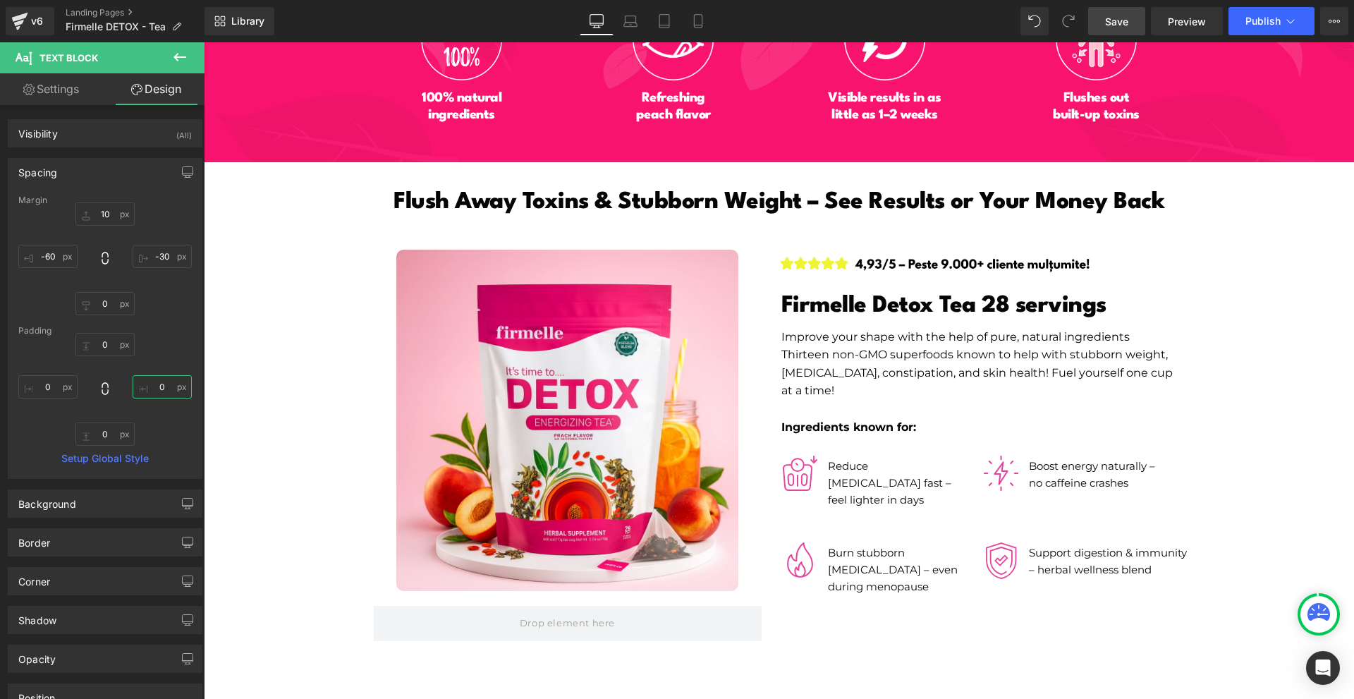
type input "0"
click at [1117, 18] on span "Save" at bounding box center [1116, 21] width 23 height 15
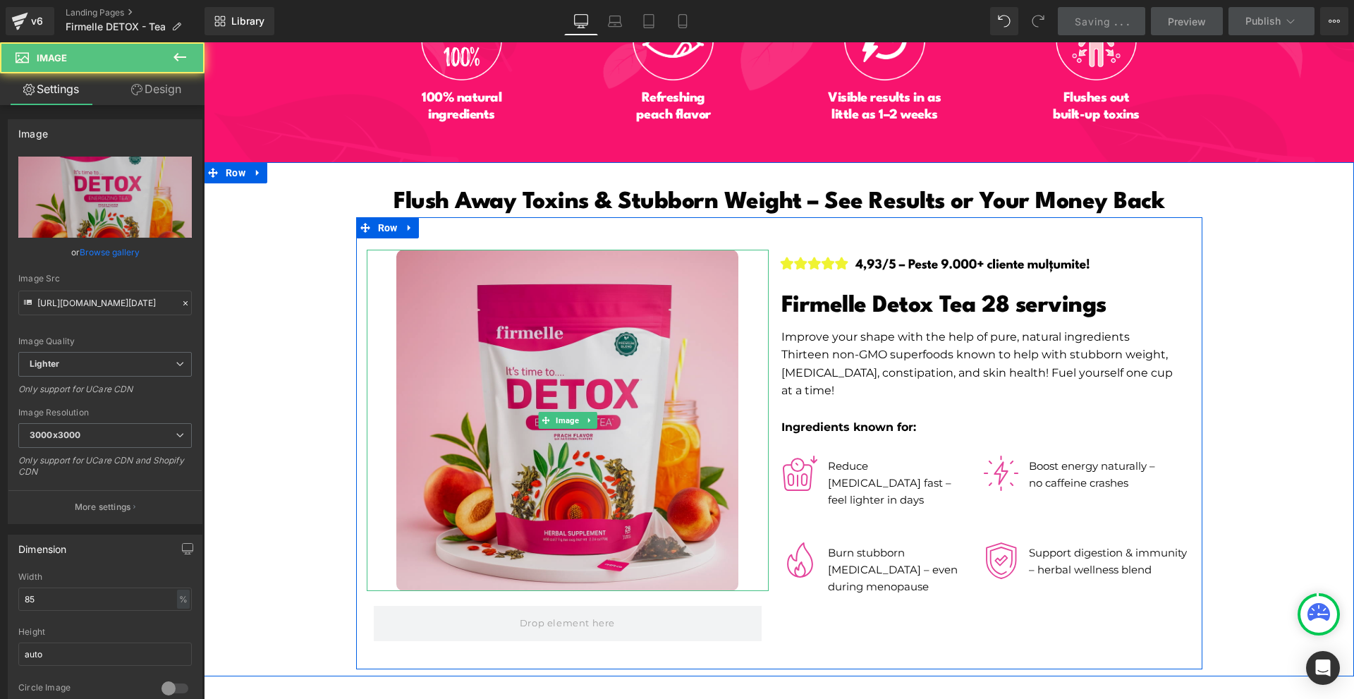
click at [564, 510] on img at bounding box center [567, 421] width 342 height 342
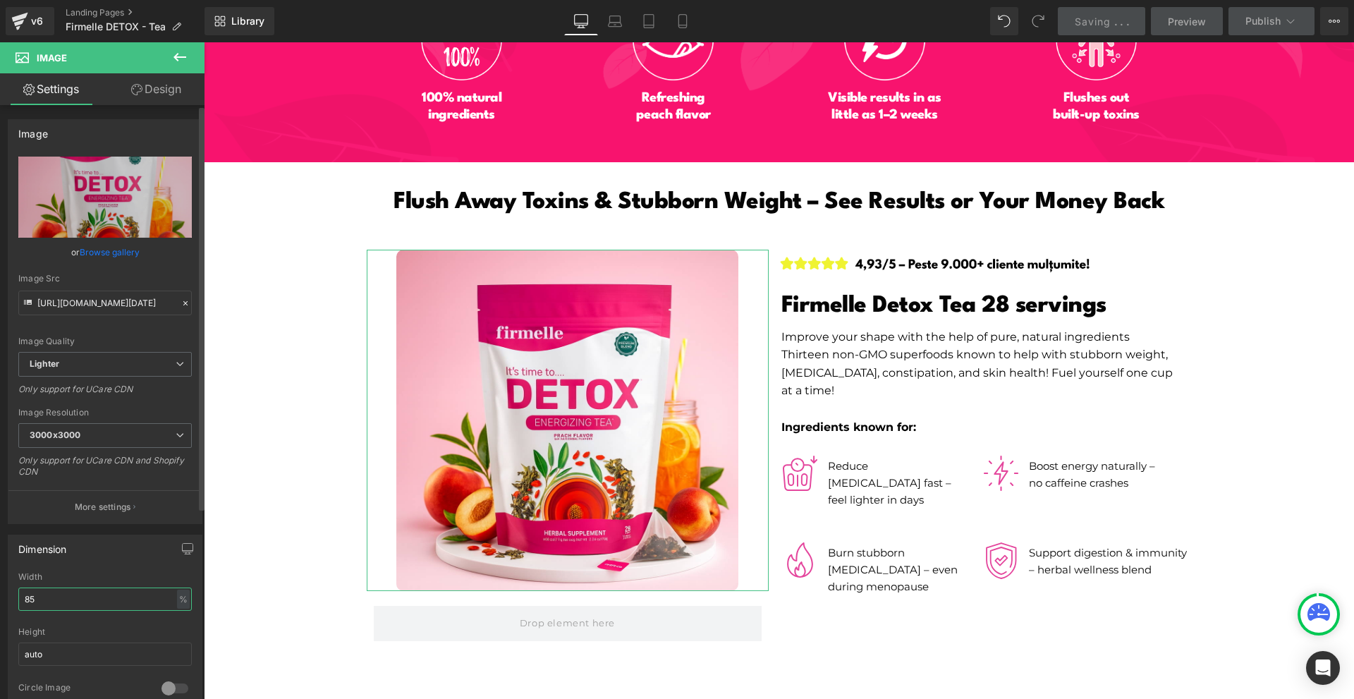
click at [118, 606] on input "85" at bounding box center [104, 598] width 173 height 23
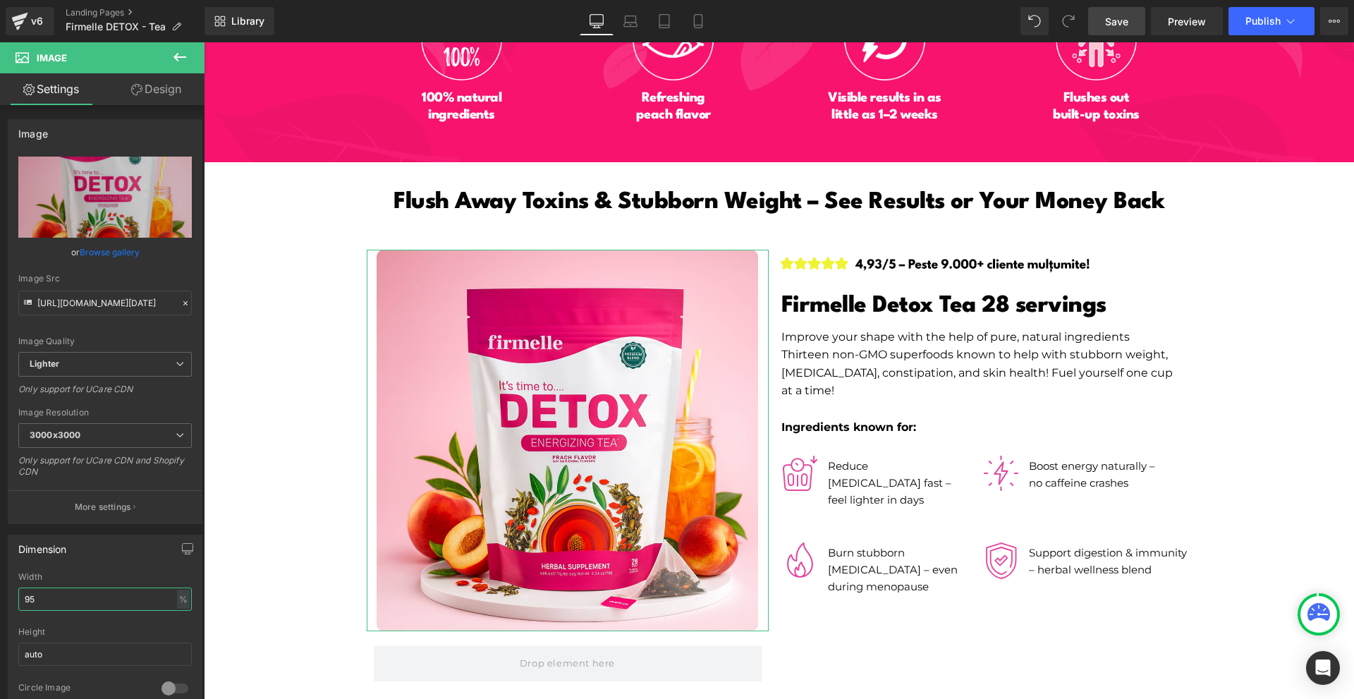
type input "95"
click at [135, 99] on link "Design" at bounding box center [156, 89] width 102 height 32
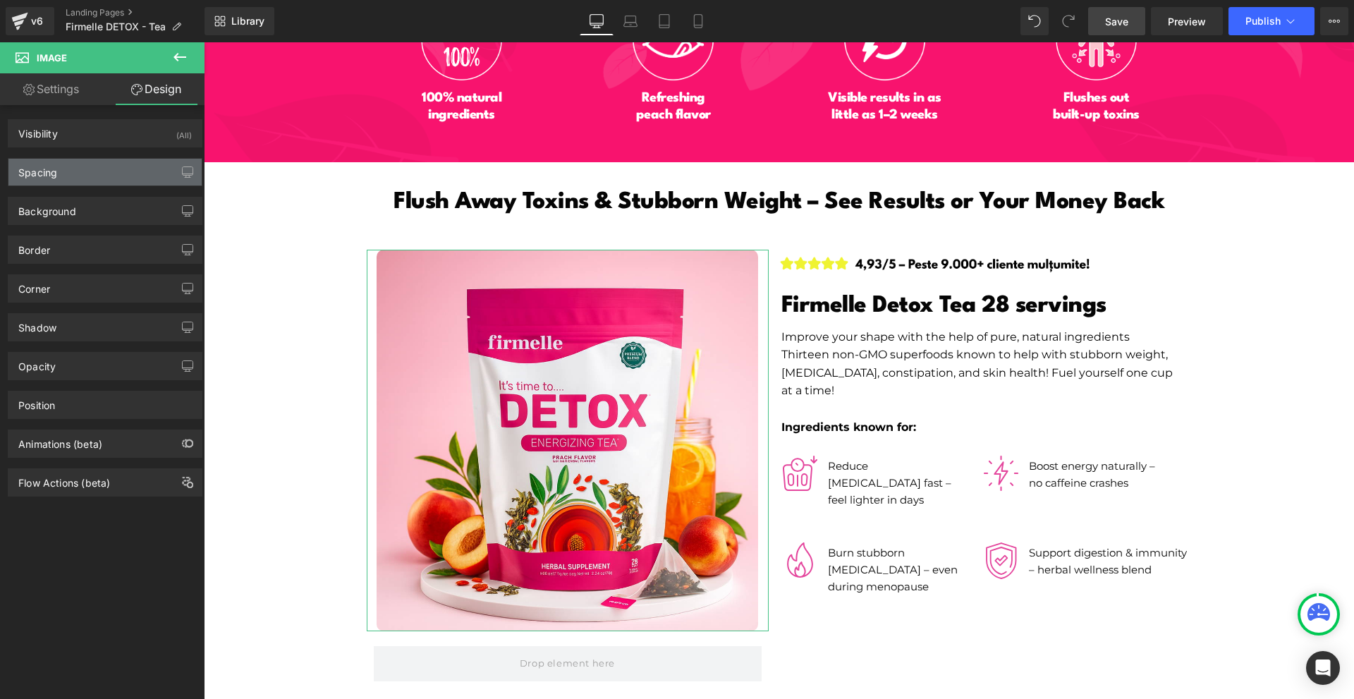
click at [75, 185] on div "Spacing" at bounding box center [104, 172] width 193 height 27
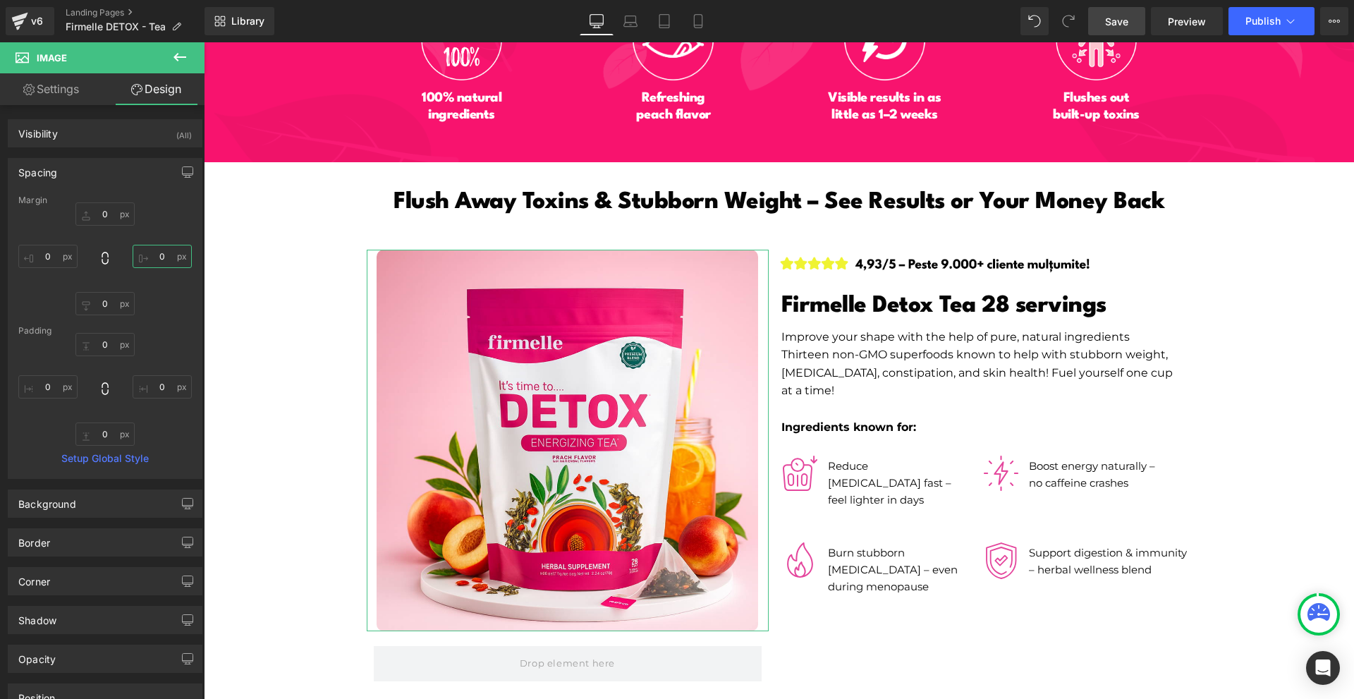
click at [171, 267] on input "0" at bounding box center [162, 256] width 59 height 23
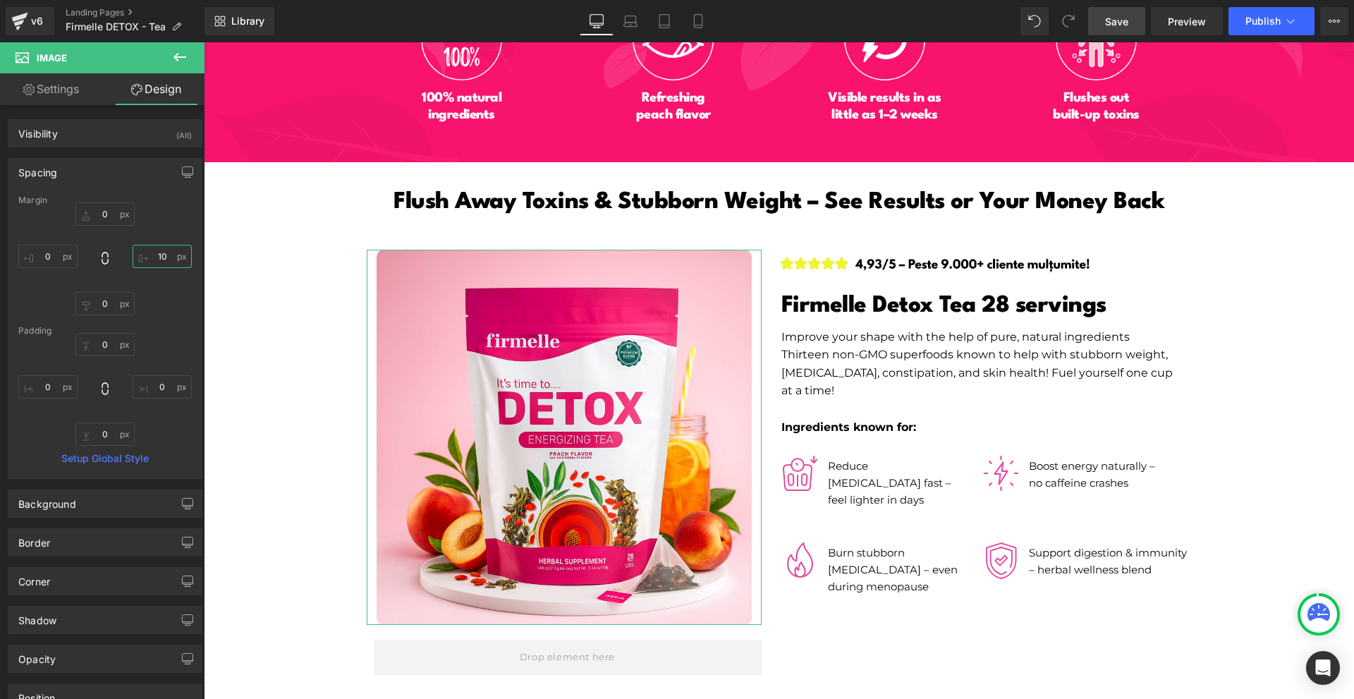
type input "10"
click at [43, 270] on div "0px 0 10 10 0px 0 0px 0" at bounding box center [104, 258] width 173 height 113
click at [47, 263] on input "0" at bounding box center [47, 256] width 59 height 23
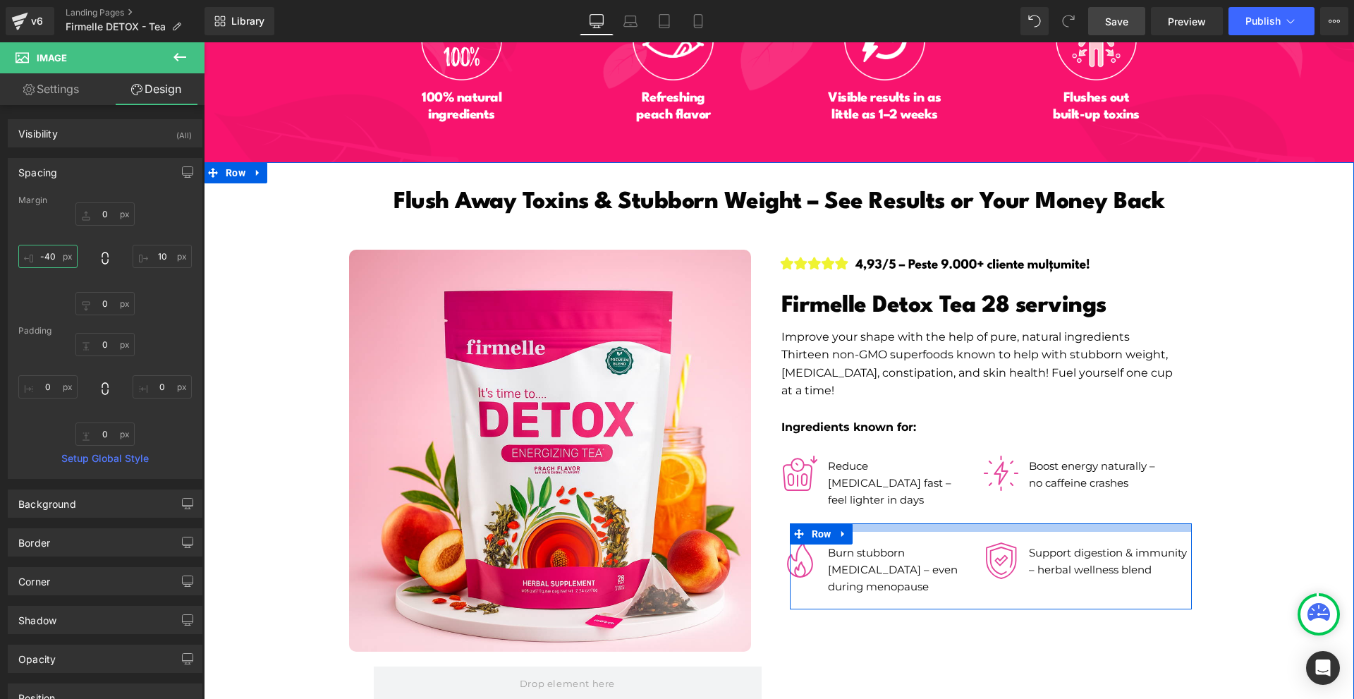
scroll to position [6840, 0]
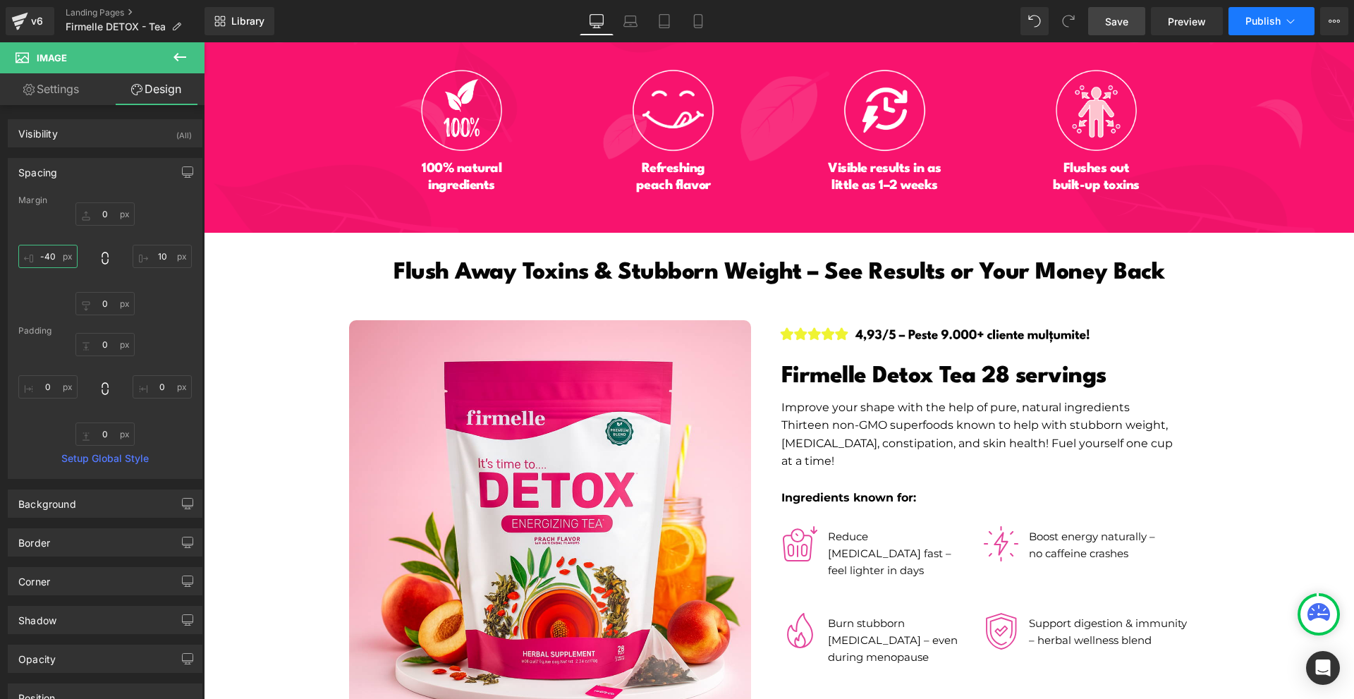
type input "-40"
click at [1262, 29] on button "Publish" at bounding box center [1271, 21] width 86 height 28
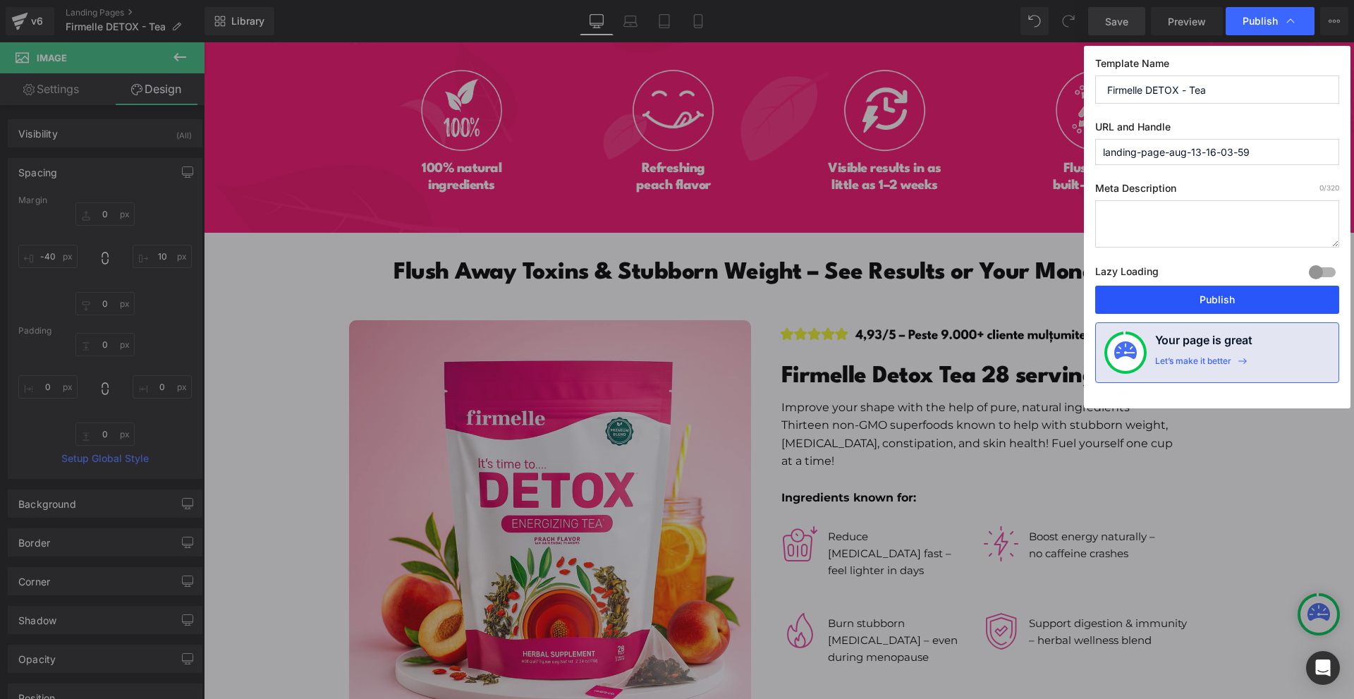
click at [1192, 293] on button "Publish" at bounding box center [1217, 300] width 244 height 28
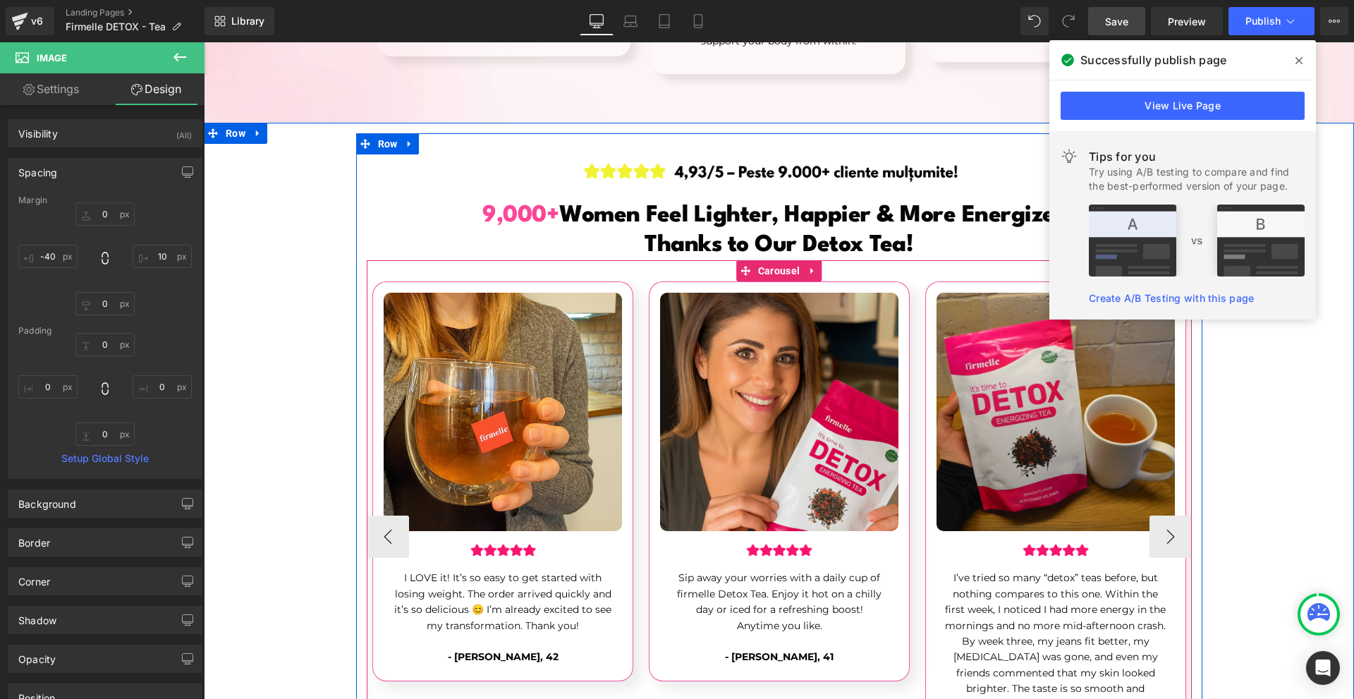
scroll to position [4513, 0]
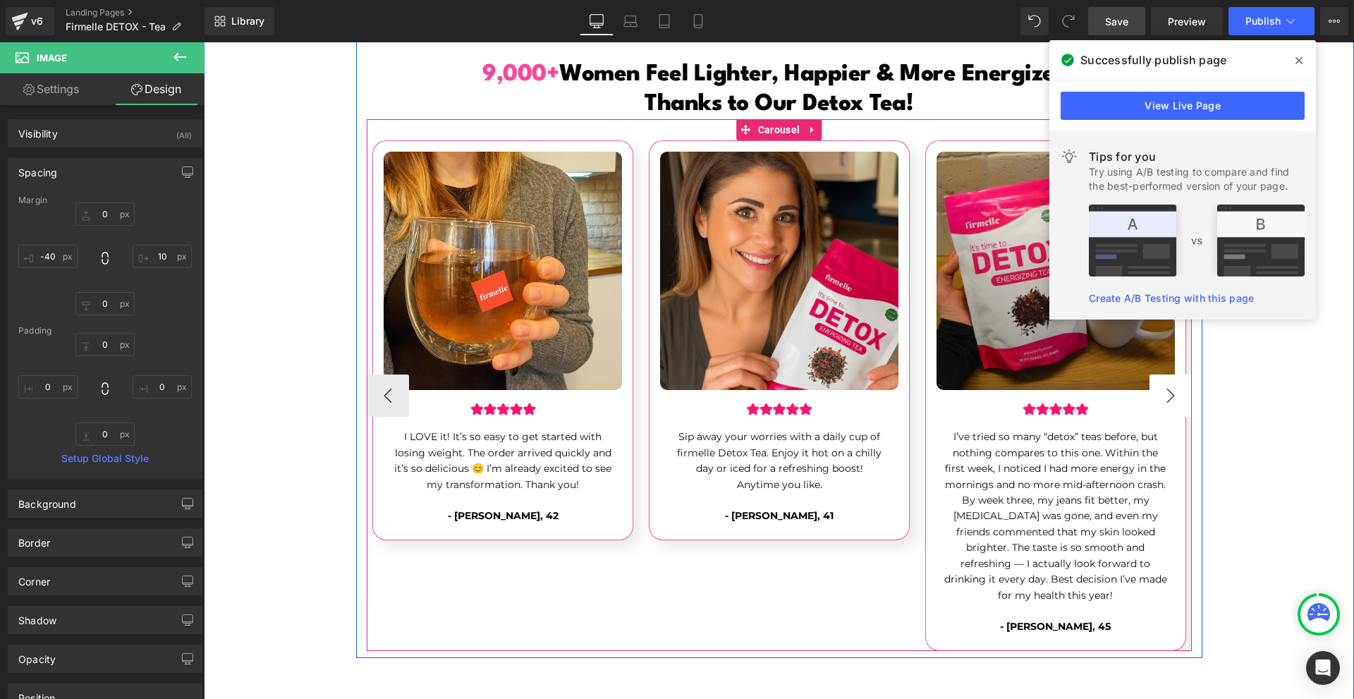
click at [1154, 376] on button "›" at bounding box center [1170, 395] width 42 height 42
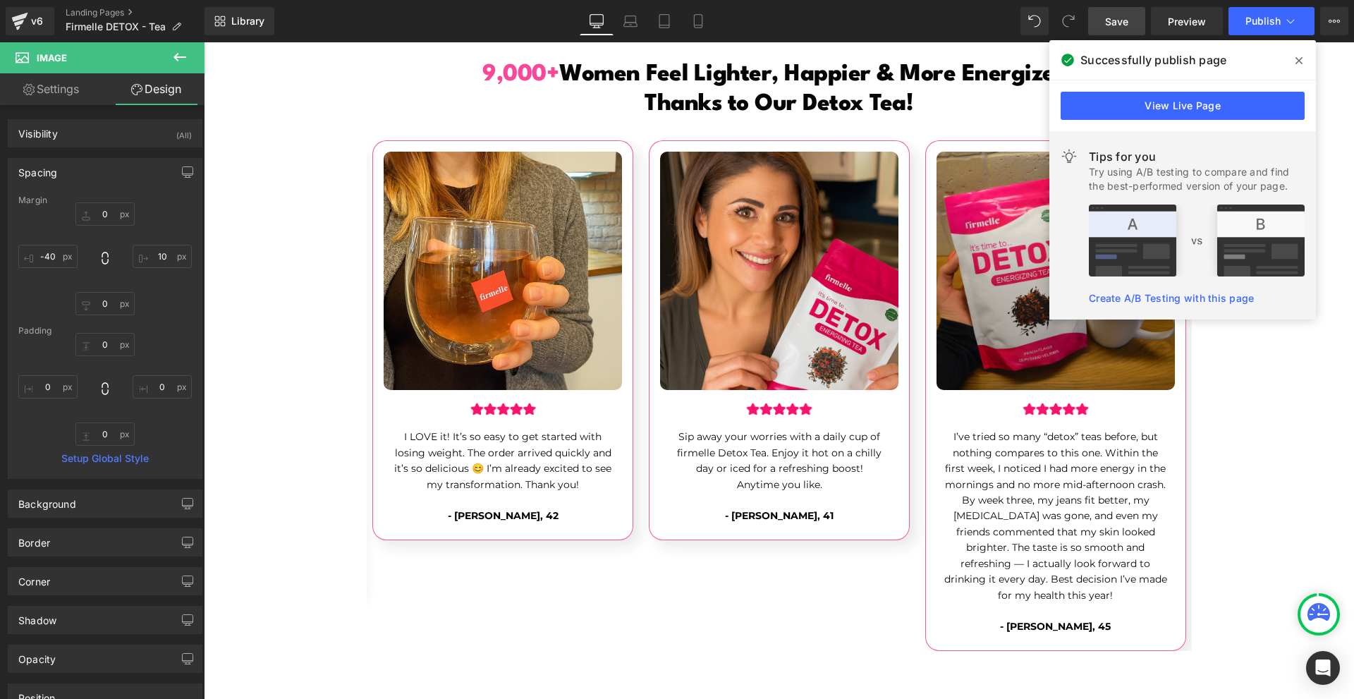
drag, startPoint x: 1295, startPoint y: 66, endPoint x: 1090, endPoint y: 25, distance: 208.6
click at [1295, 66] on span at bounding box center [1299, 60] width 23 height 23
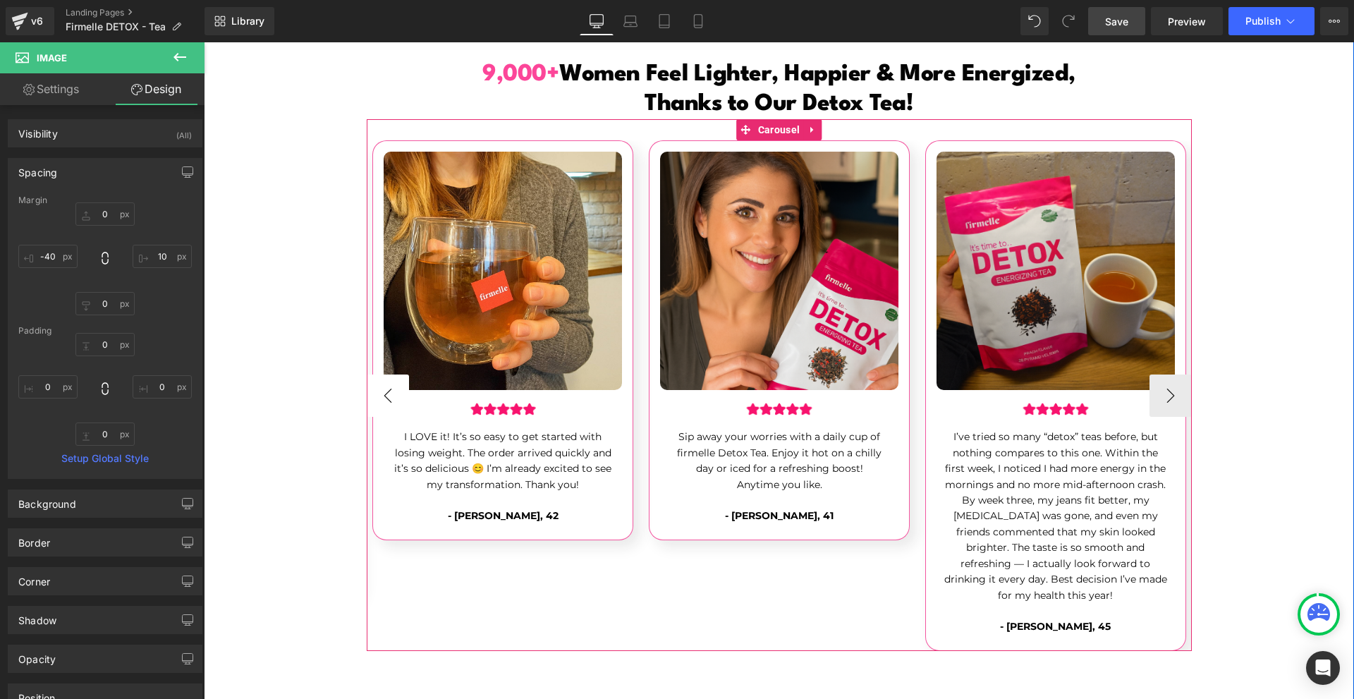
click at [389, 374] on button "‹" at bounding box center [388, 395] width 42 height 42
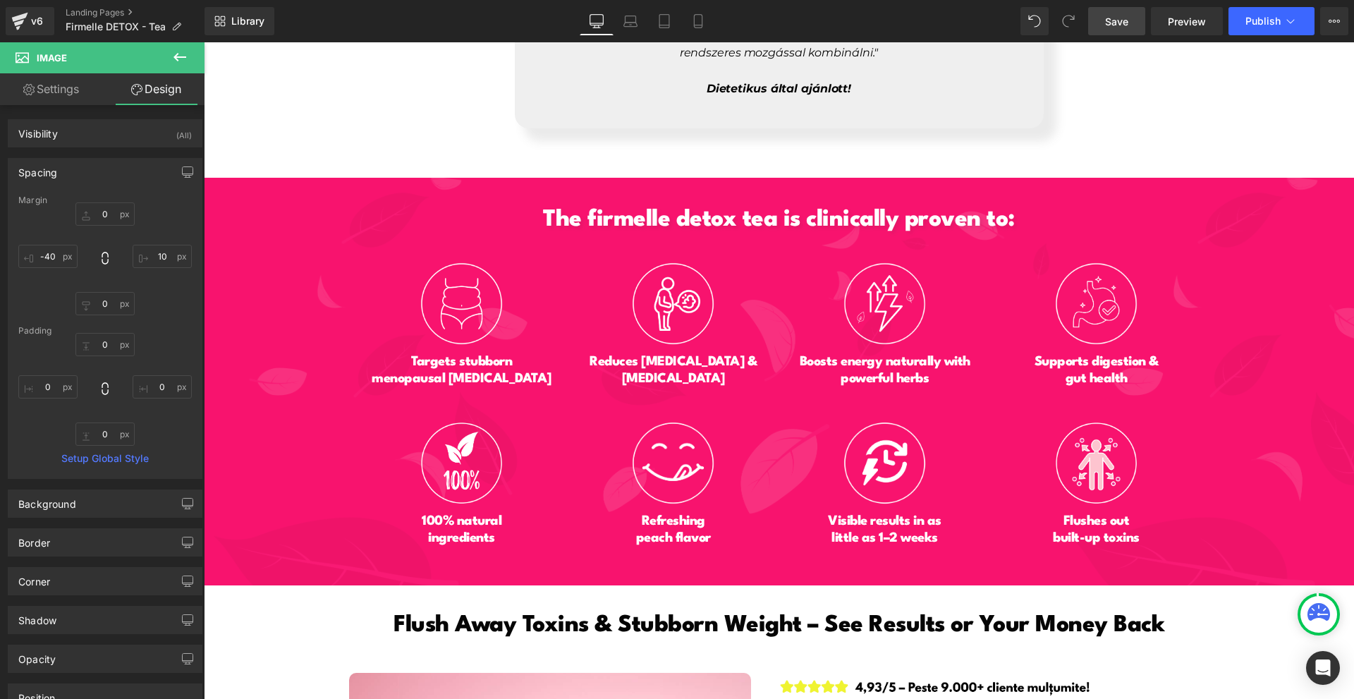
scroll to position [6276, 0]
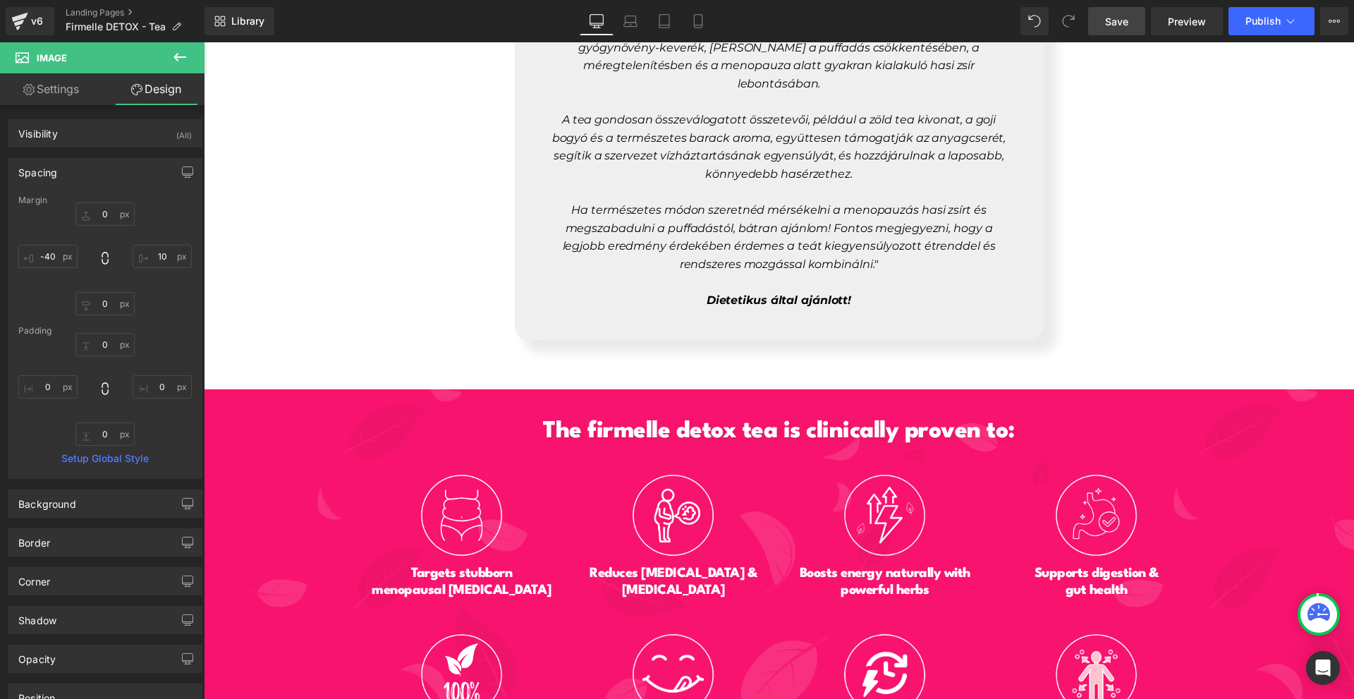
drag, startPoint x: 1122, startPoint y: 23, endPoint x: 815, endPoint y: 455, distance: 529.5
click at [1122, 23] on span "Save" at bounding box center [1116, 21] width 23 height 15
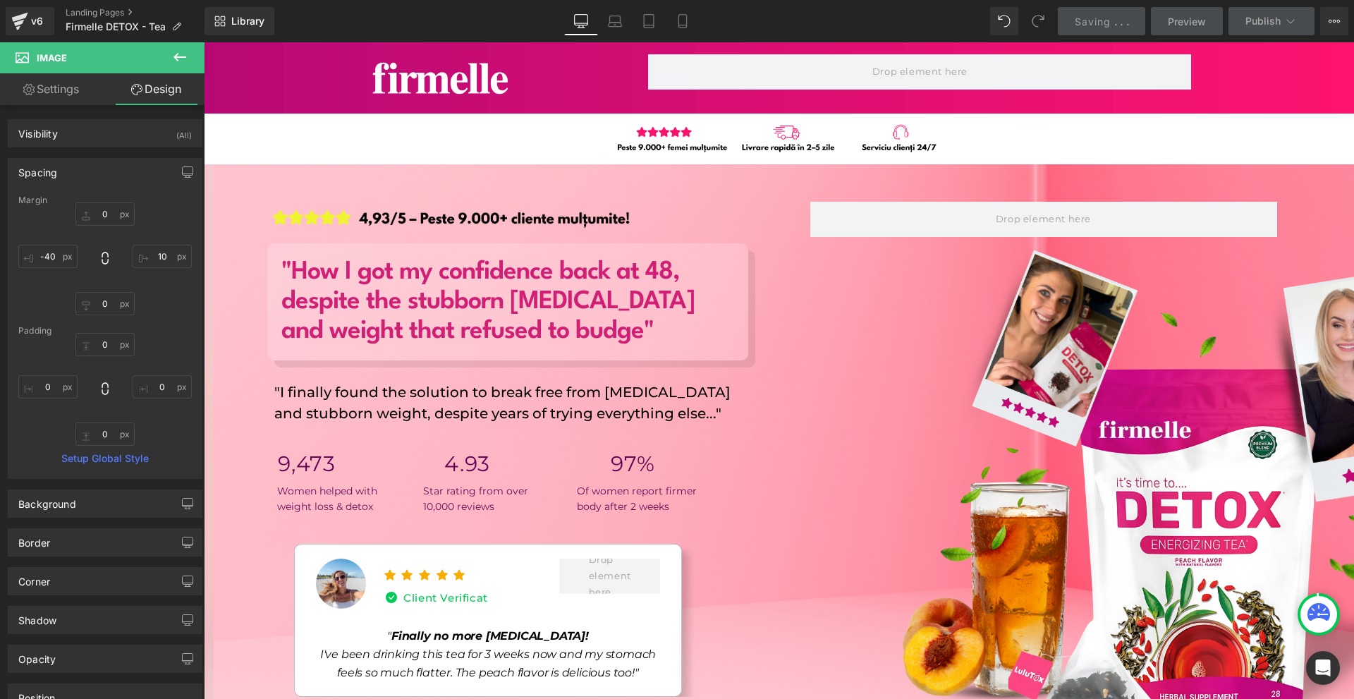
scroll to position [141, 0]
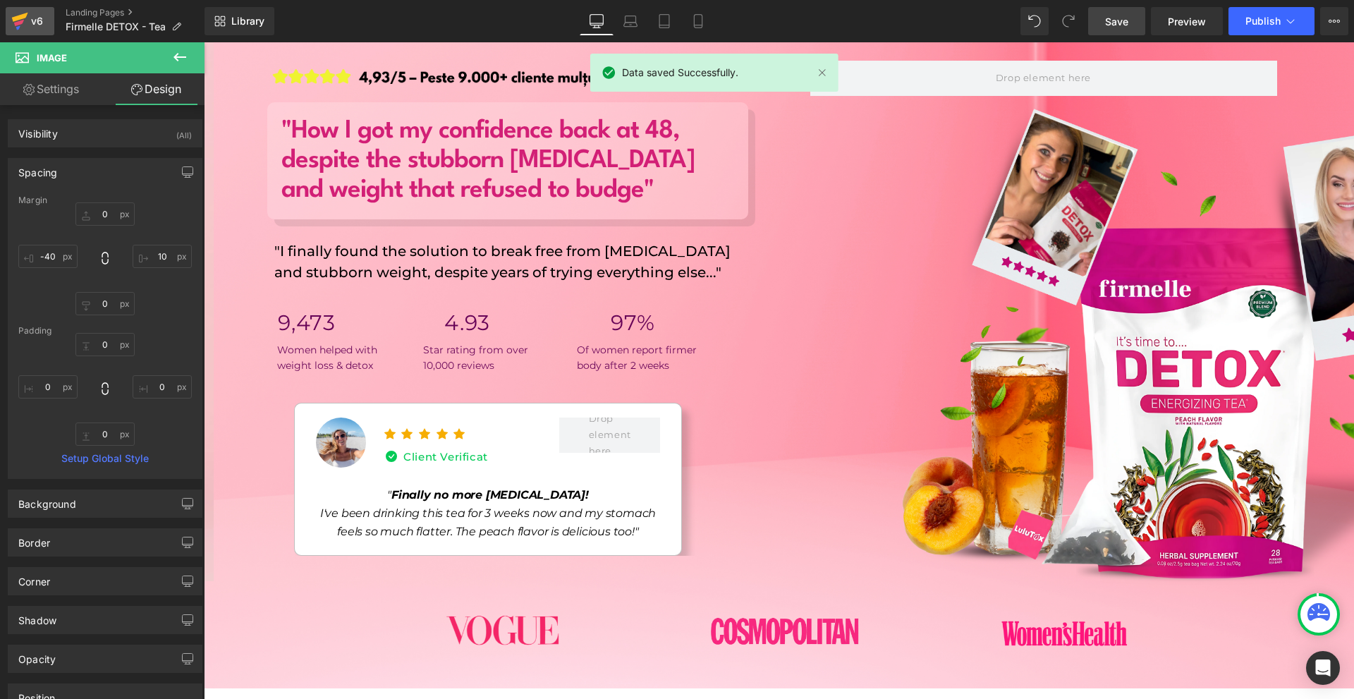
click at [25, 23] on icon at bounding box center [19, 21] width 17 height 35
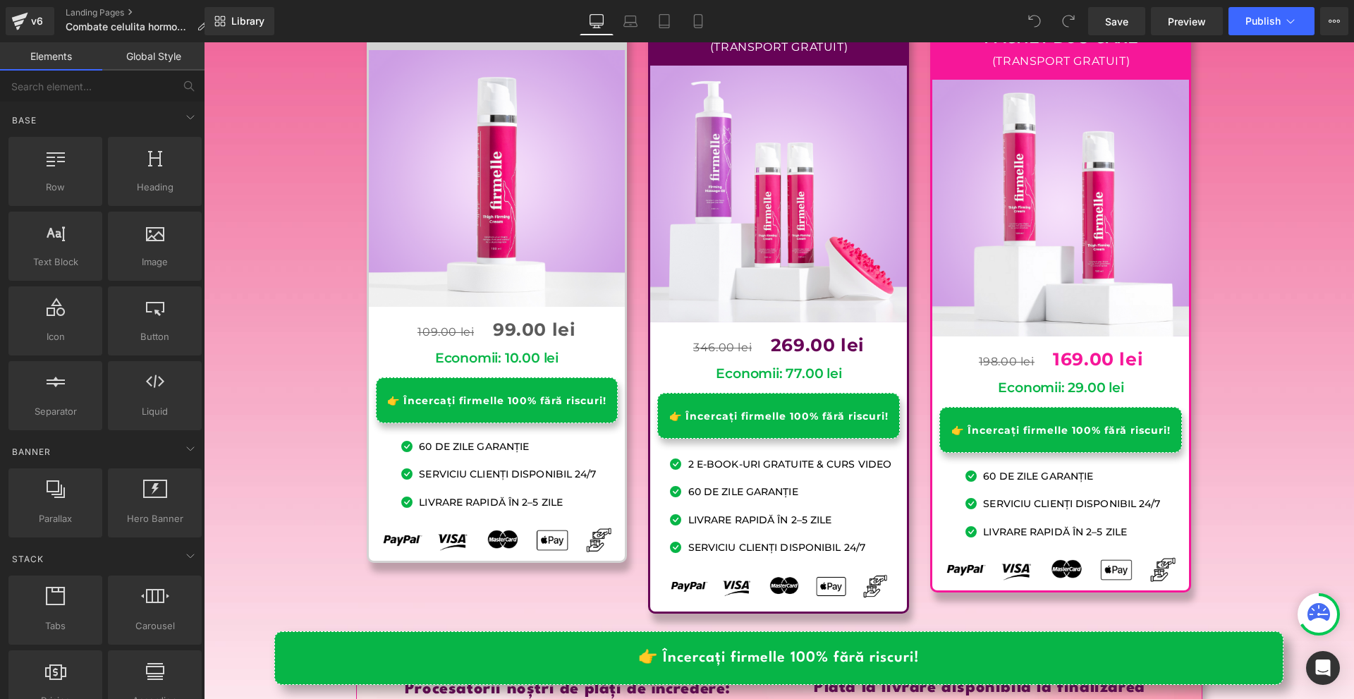
scroll to position [9238, 0]
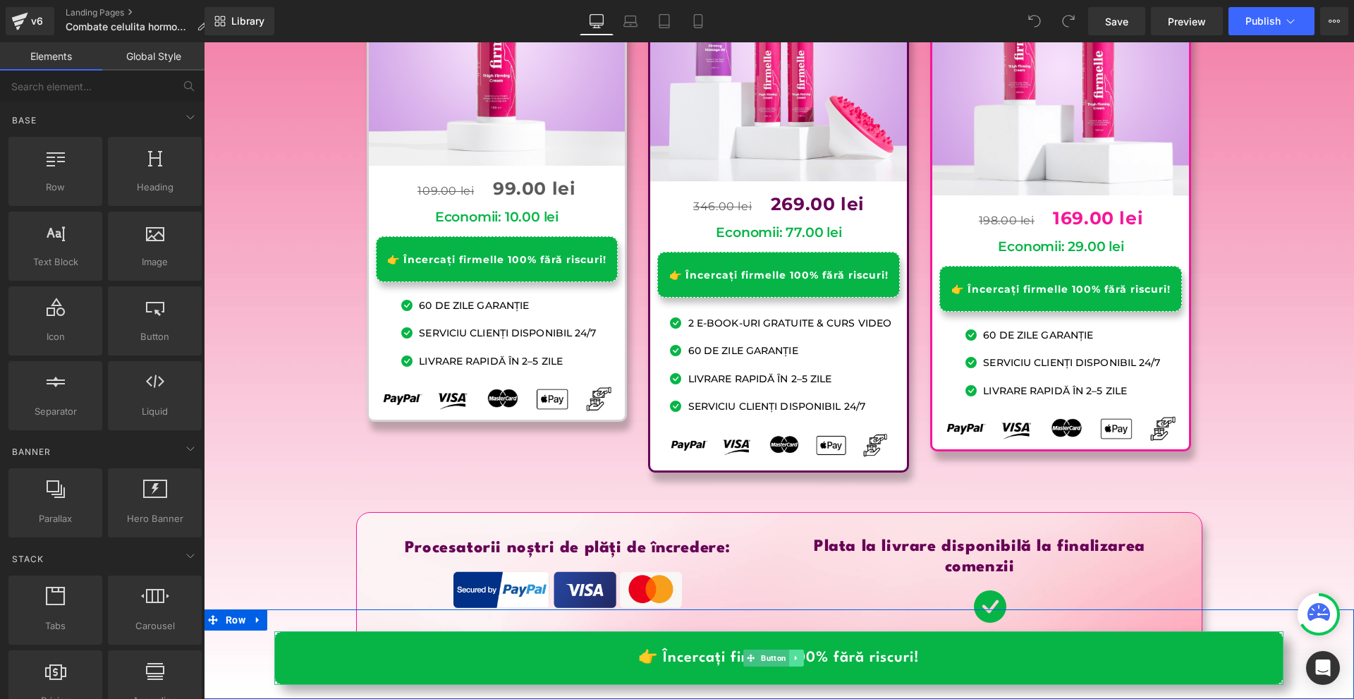
click at [793, 656] on icon at bounding box center [797, 658] width 8 height 8
click at [778, 659] on icon at bounding box center [775, 658] width 8 height 8
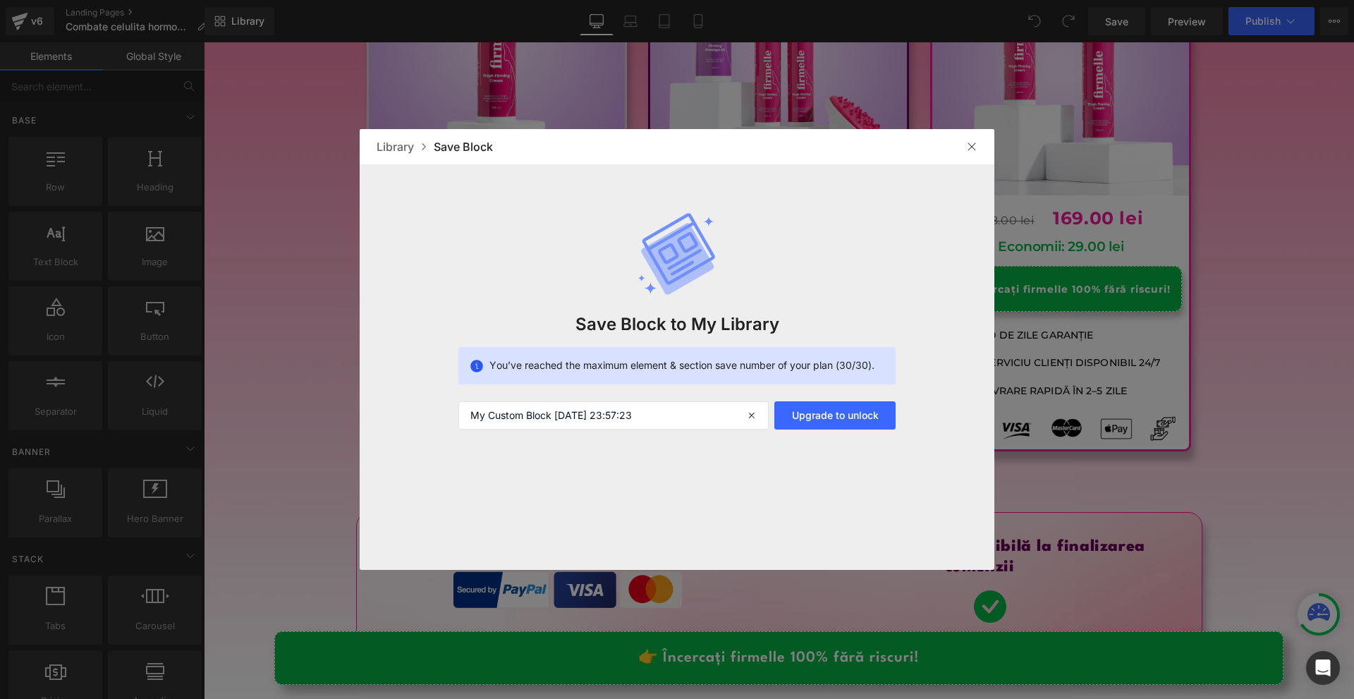
drag, startPoint x: 976, startPoint y: 149, endPoint x: 597, endPoint y: 78, distance: 386.0
click at [976, 149] on img at bounding box center [971, 146] width 11 height 11
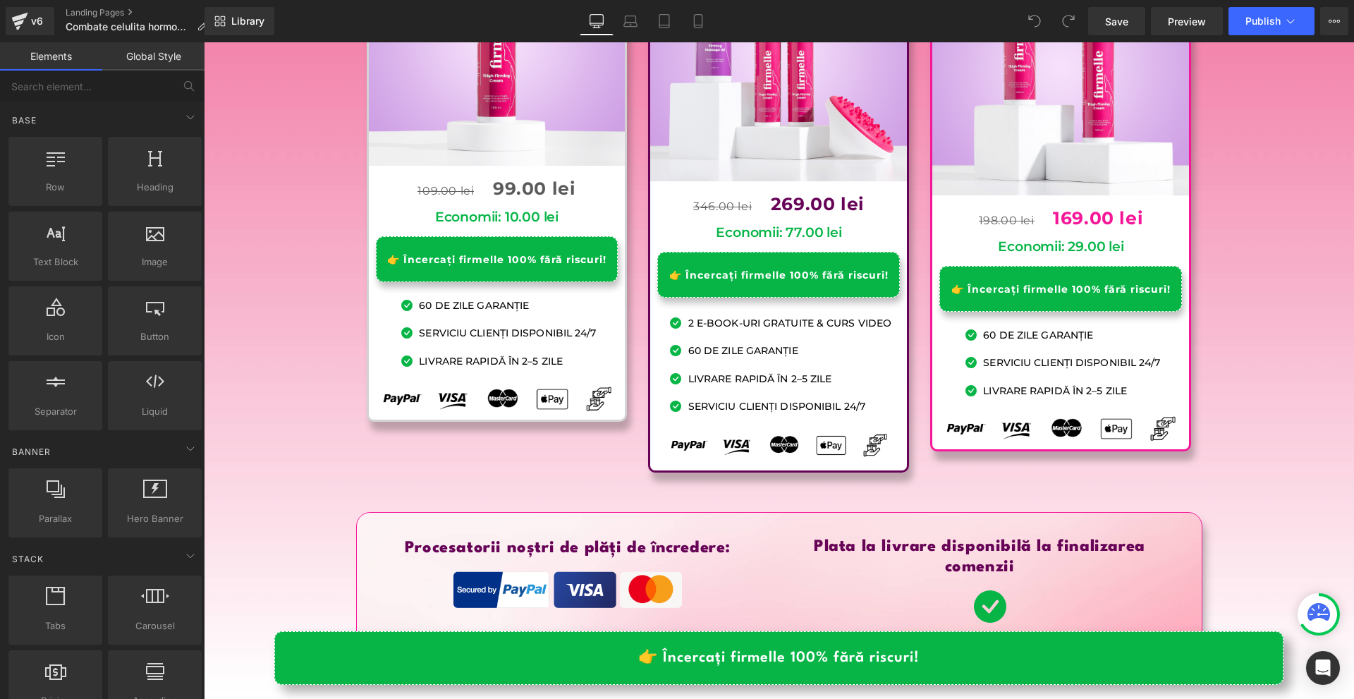
click at [221, 6] on div "Library Desktop Desktop Laptop Tablet Mobile Save Preview Publish Scheduled Vie…" at bounding box center [779, 21] width 1149 height 42
click at [221, 10] on link "Library" at bounding box center [240, 21] width 70 height 28
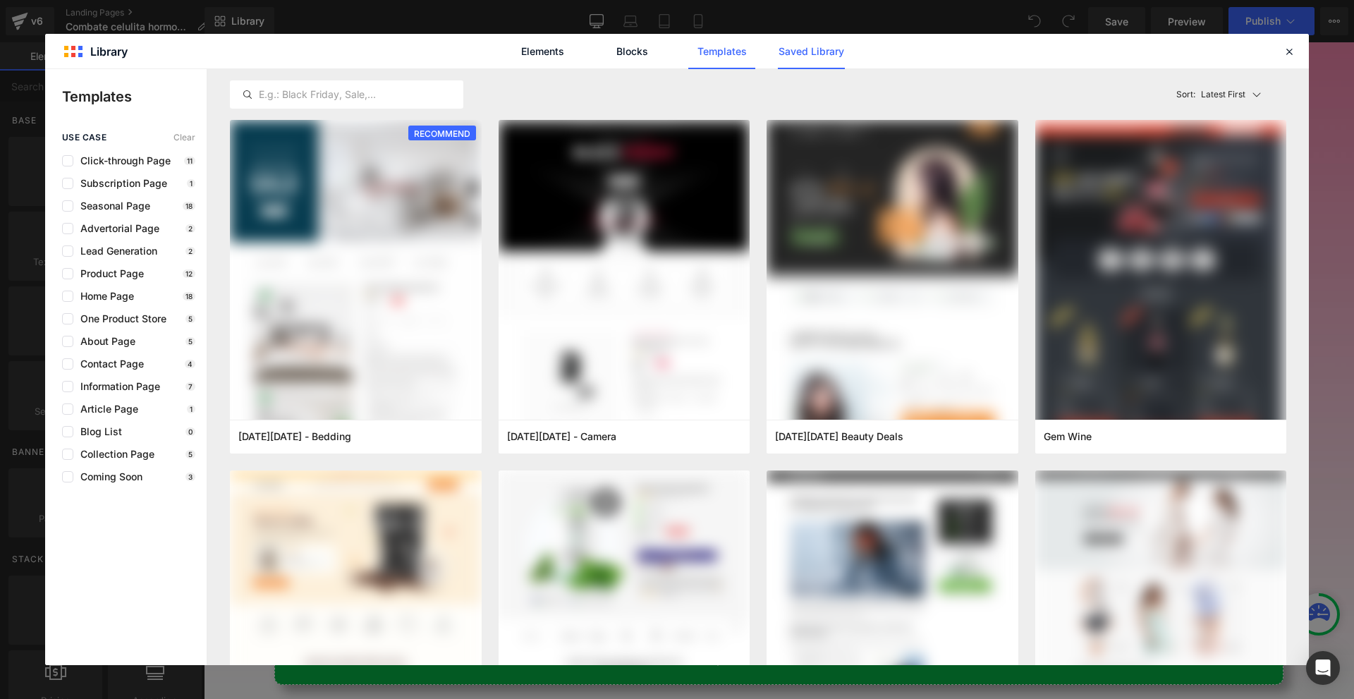
click at [0, 0] on link "Saved Library" at bounding box center [0, 0] width 0 height 0
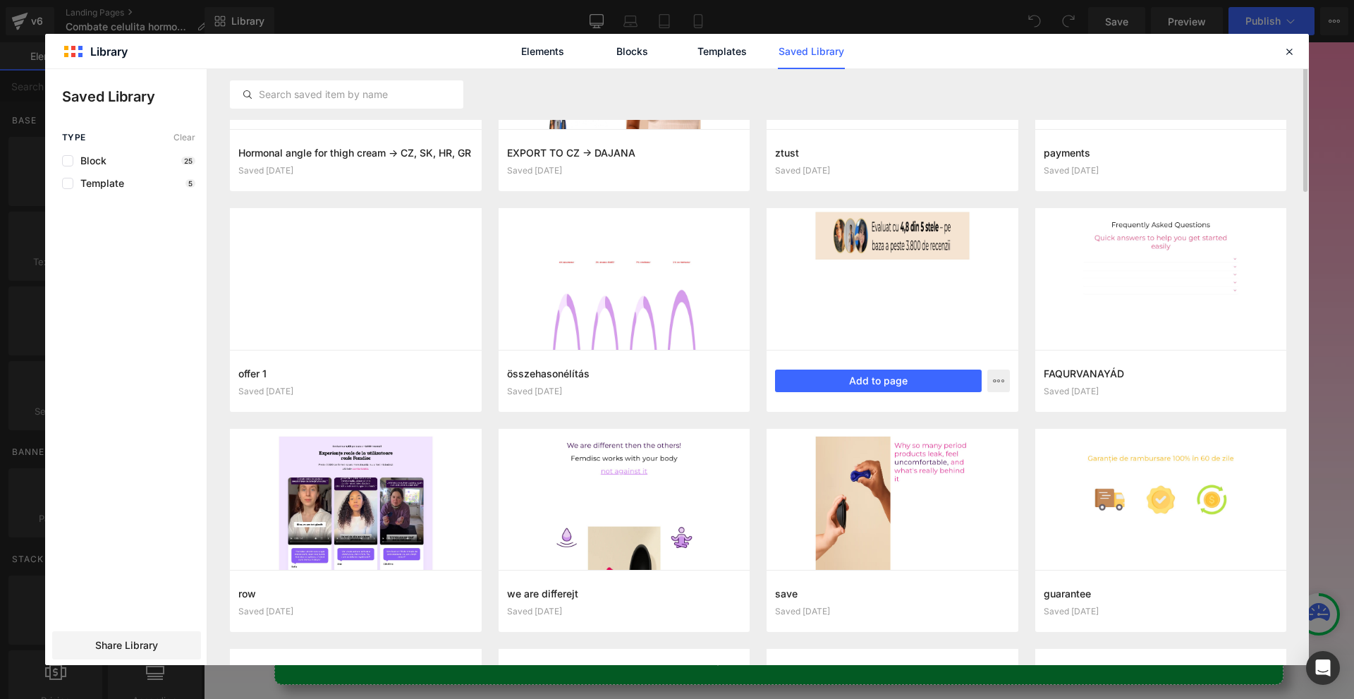
scroll to position [388, 0]
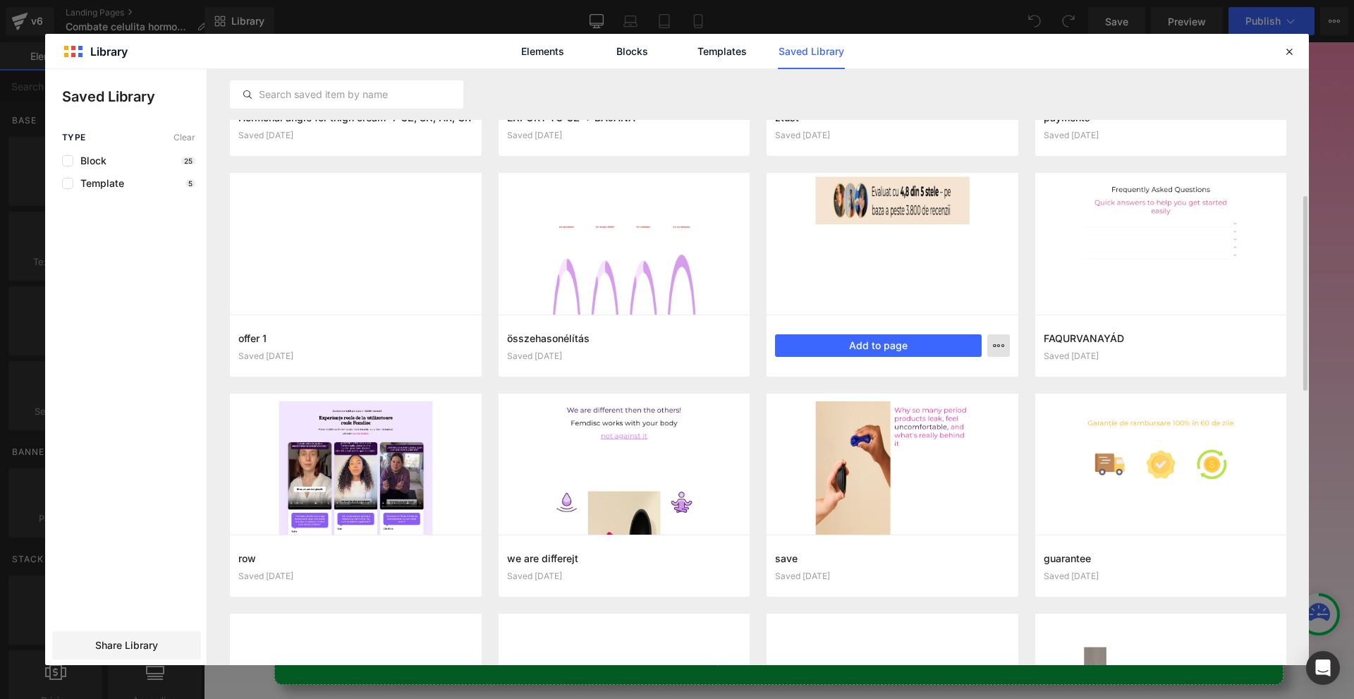
click at [905, 406] on p "Delete" at bounding box center [892, 407] width 30 height 13
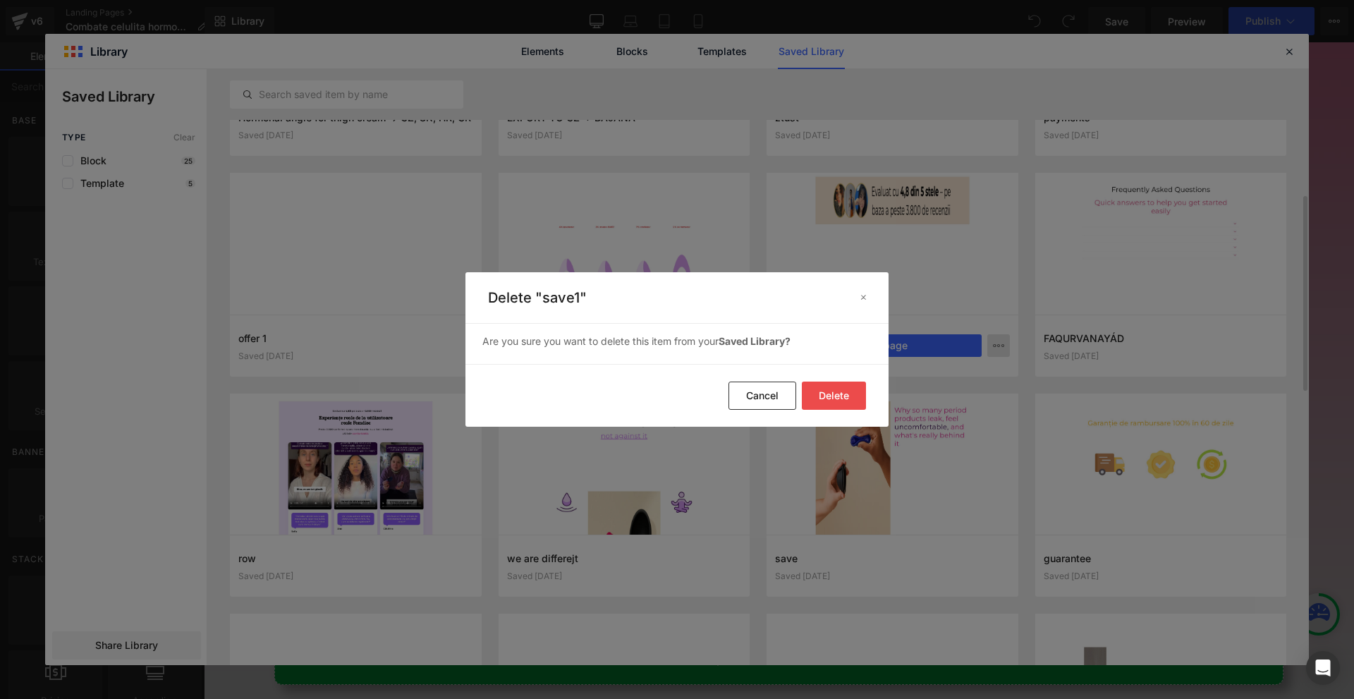
click at [0, 0] on button "Delete" at bounding box center [0, 0] width 0 height 0
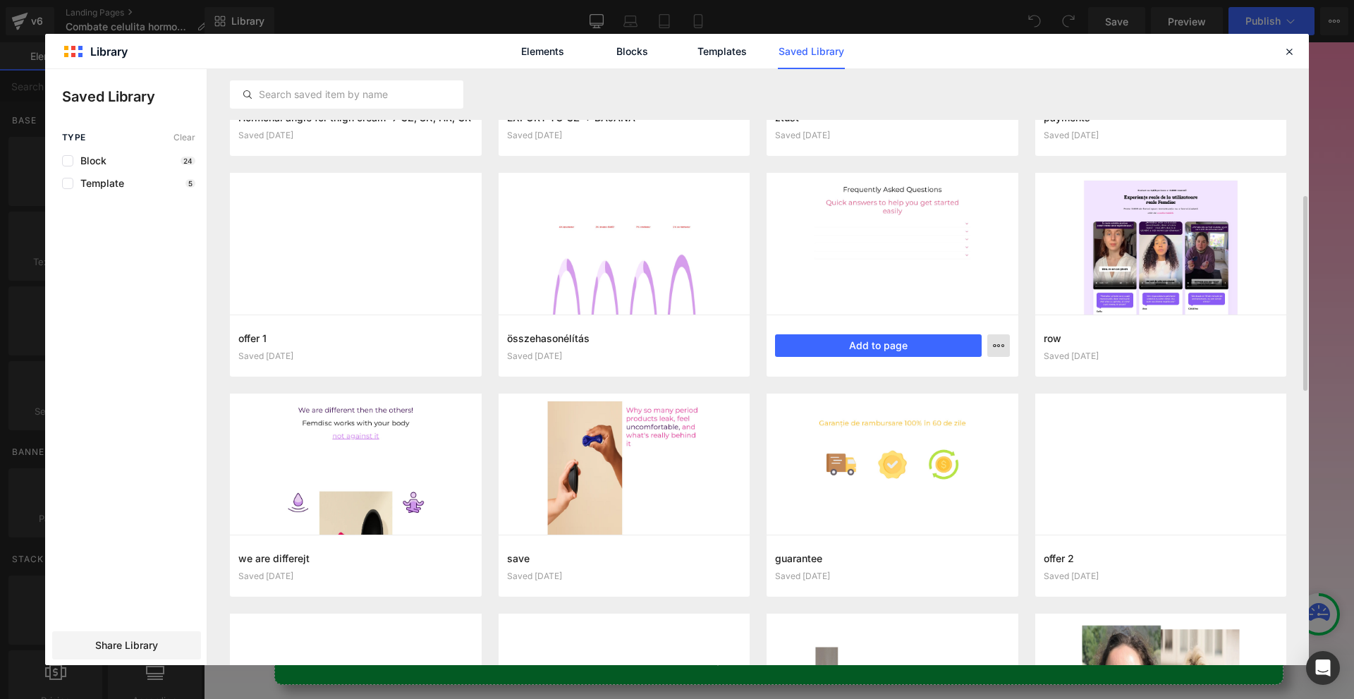
click at [1004, 348] on button "button" at bounding box center [998, 345] width 23 height 23
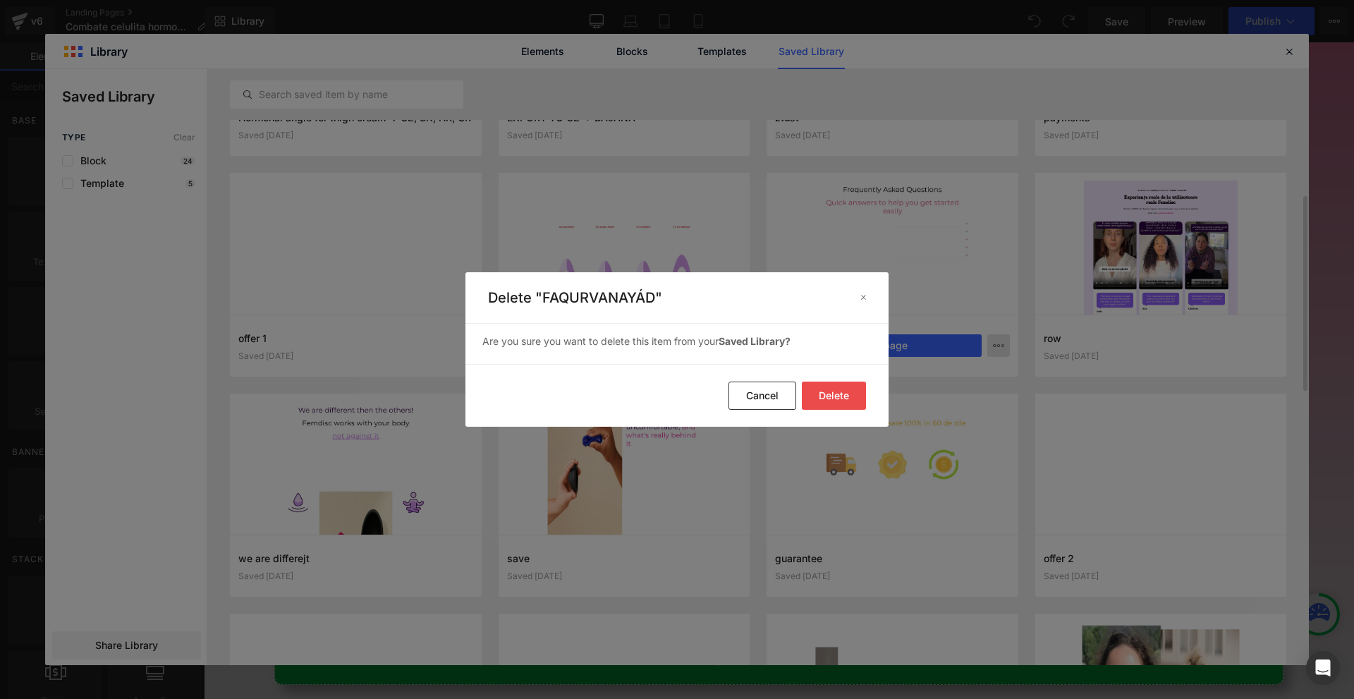
click at [0, 0] on button "Delete" at bounding box center [0, 0] width 0 height 0
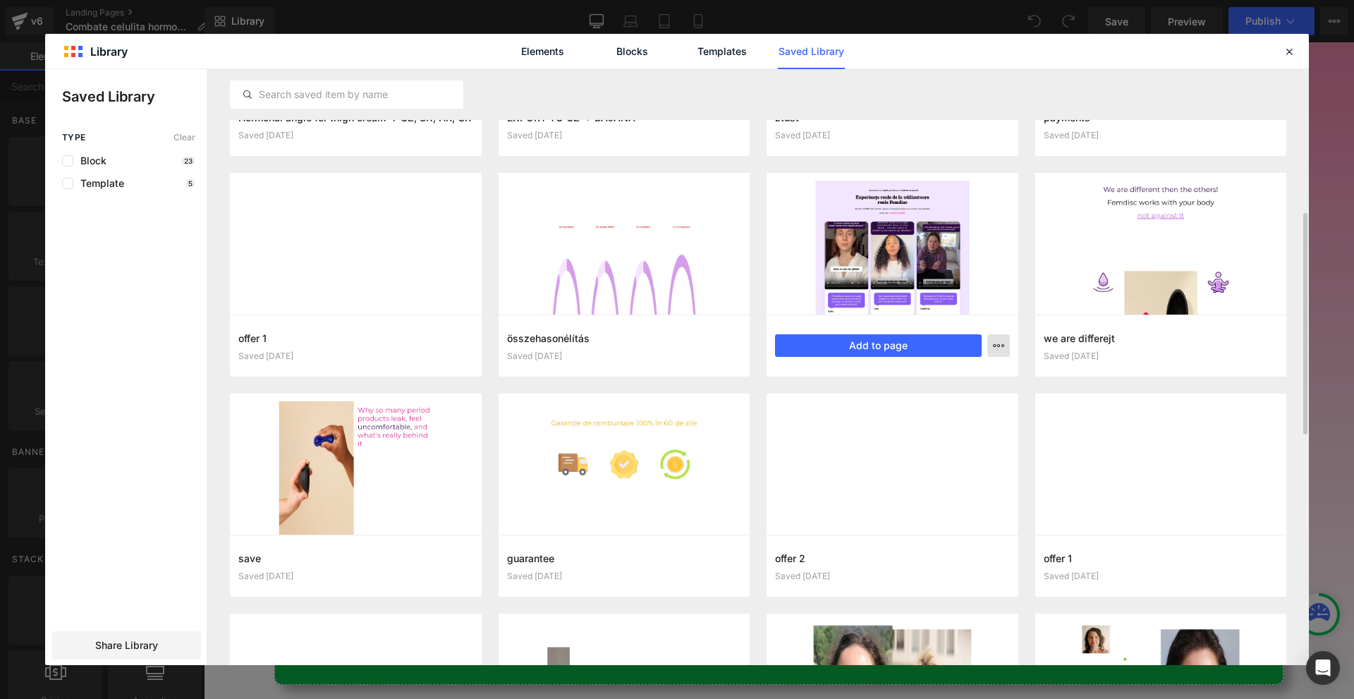
click at [0, 0] on icon "button" at bounding box center [0, 0] width 0 height 0
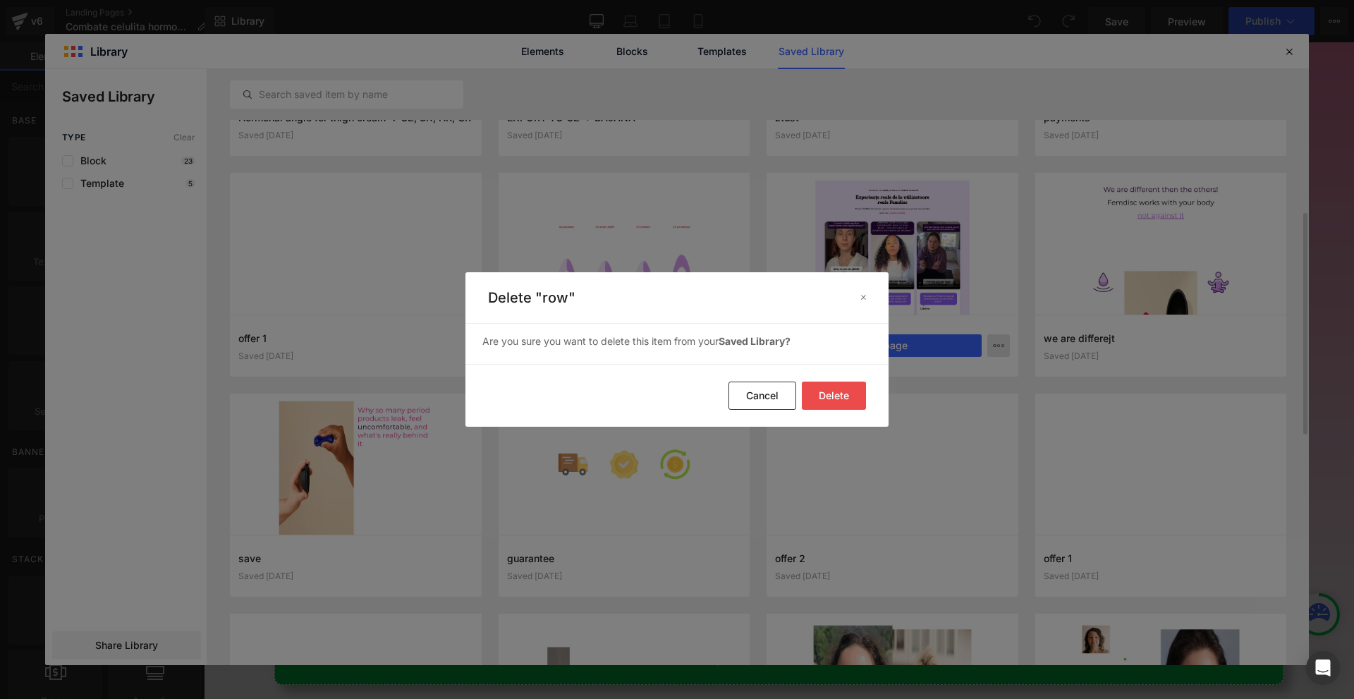
click at [844, 400] on button "Delete" at bounding box center [834, 396] width 64 height 28
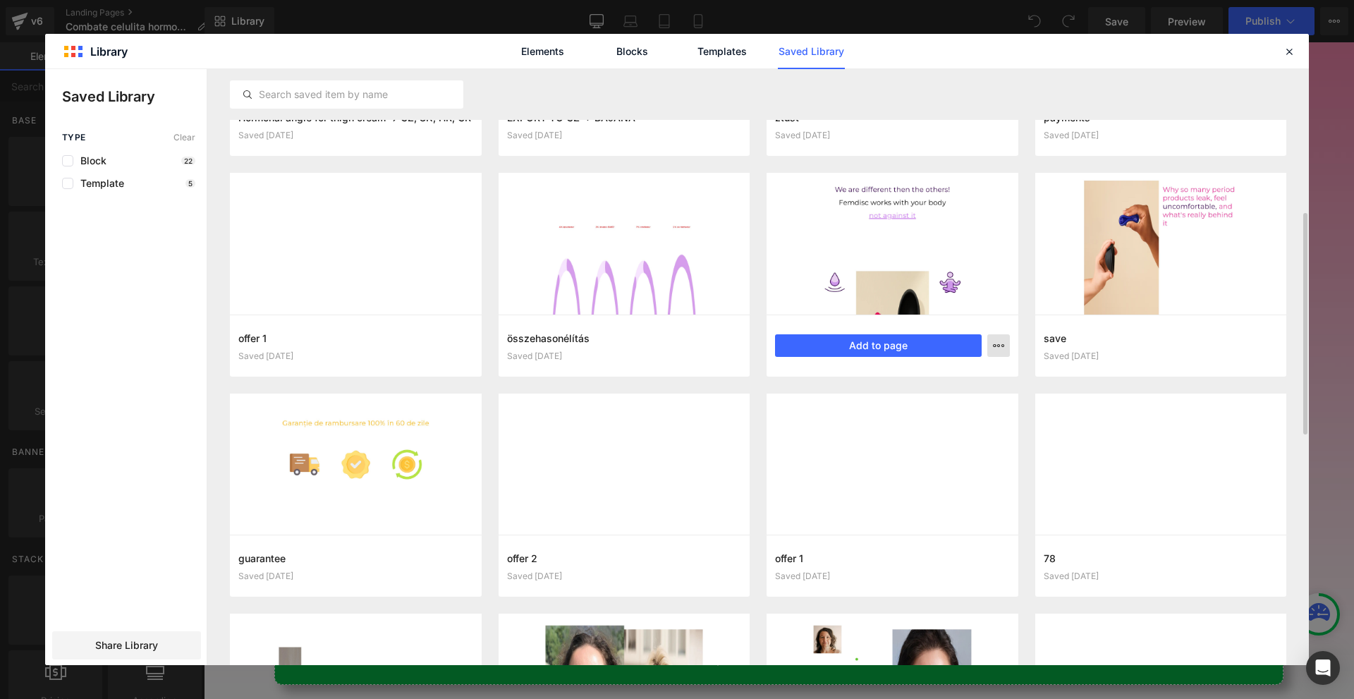
click at [0, 0] on icon "button" at bounding box center [0, 0] width 0 height 0
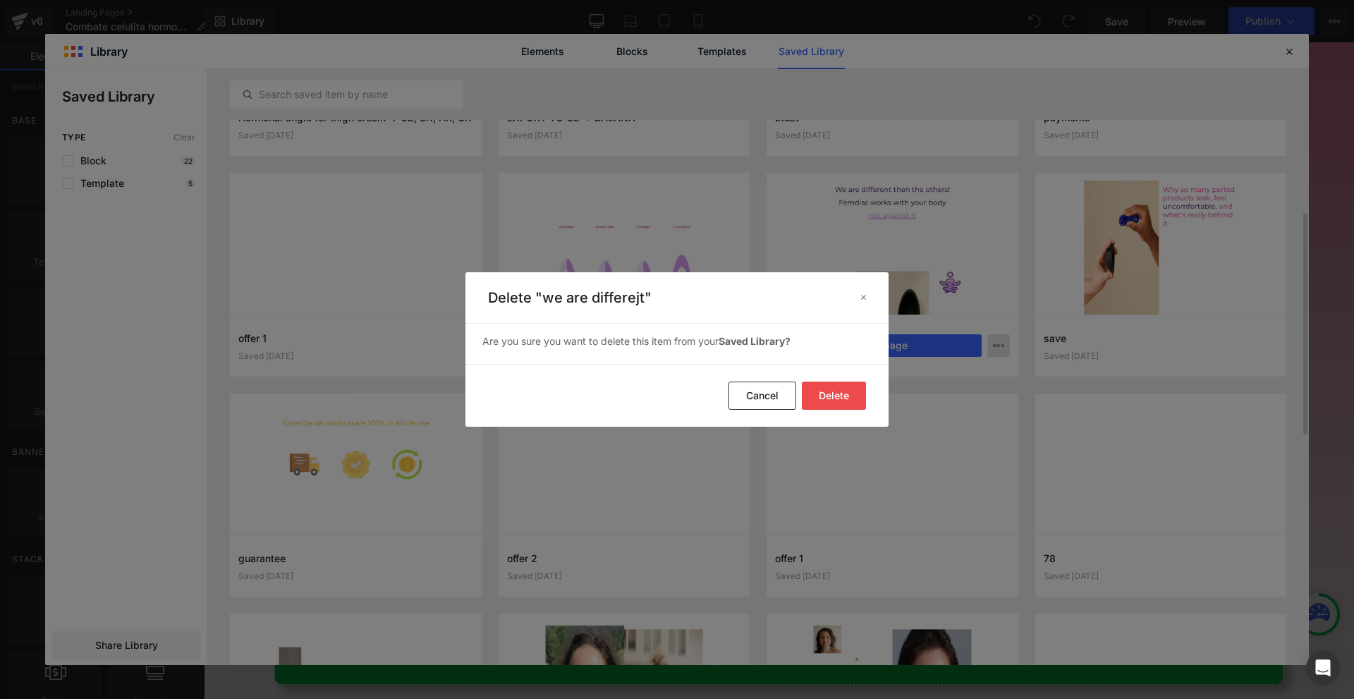
click at [0, 0] on button "Delete" at bounding box center [0, 0] width 0 height 0
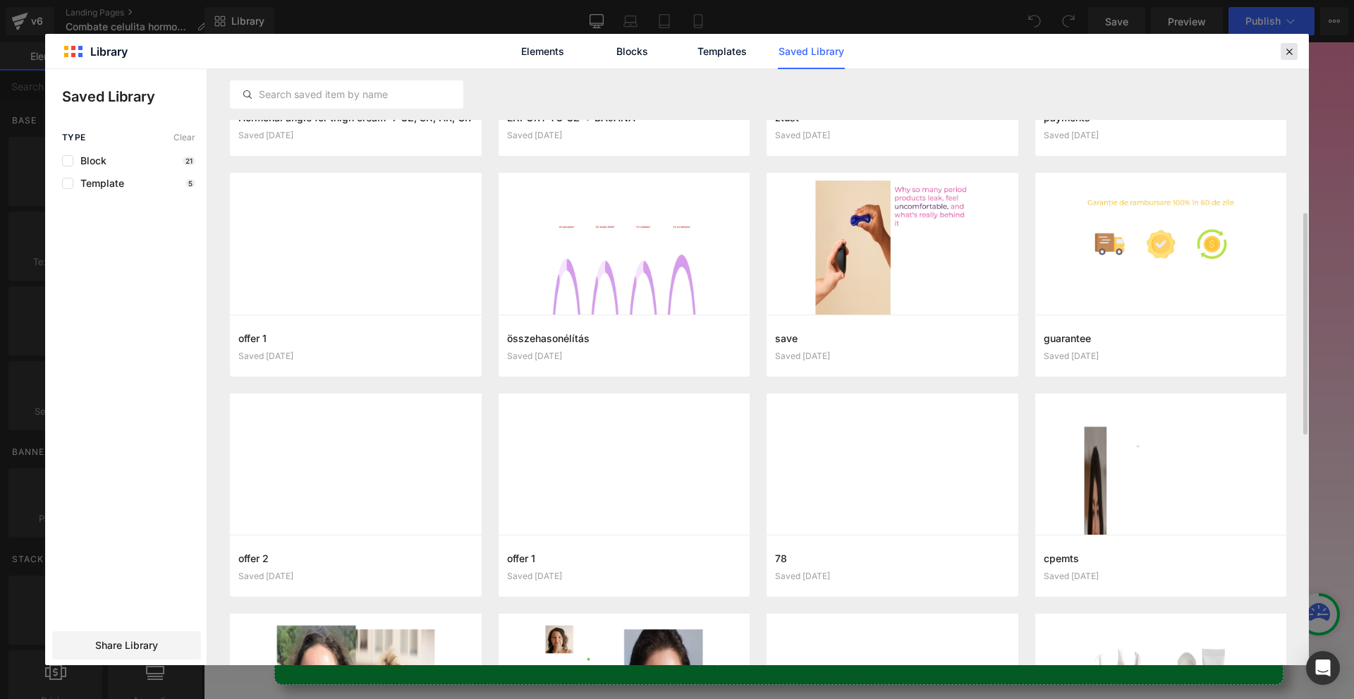
drag, startPoint x: 1286, startPoint y: 52, endPoint x: 873, endPoint y: 264, distance: 464.2
click at [1286, 52] on icon at bounding box center [1289, 51] width 13 height 13
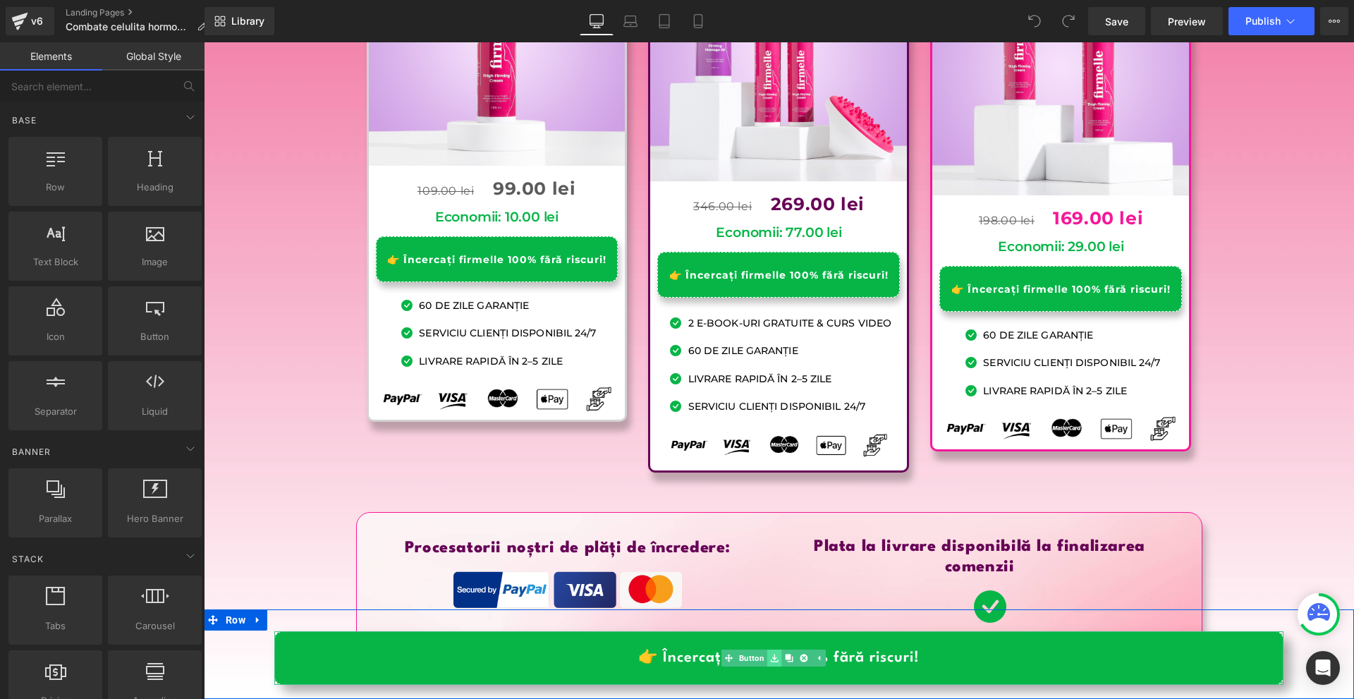
click at [776, 659] on icon at bounding box center [775, 658] width 8 height 8
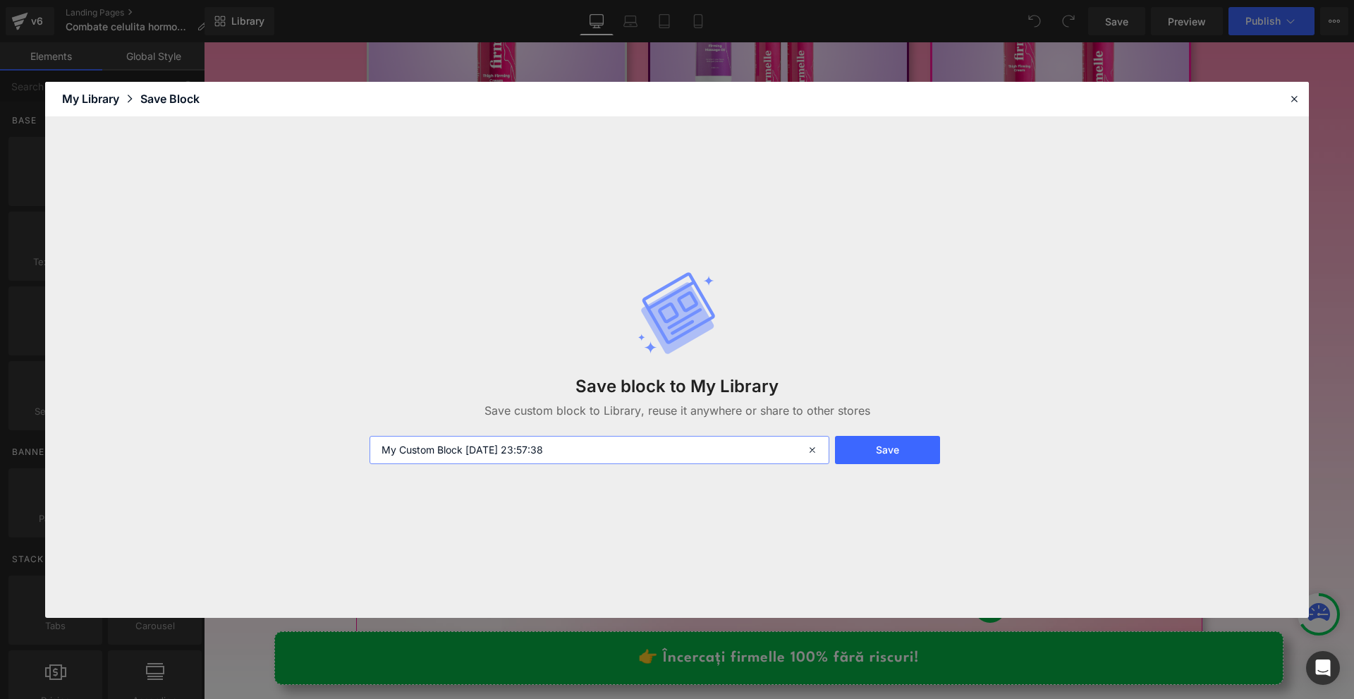
click at [508, 448] on input "My Custom Block 2025-08-15 23:57:38" at bounding box center [600, 450] width 460 height 28
type input "save 1"
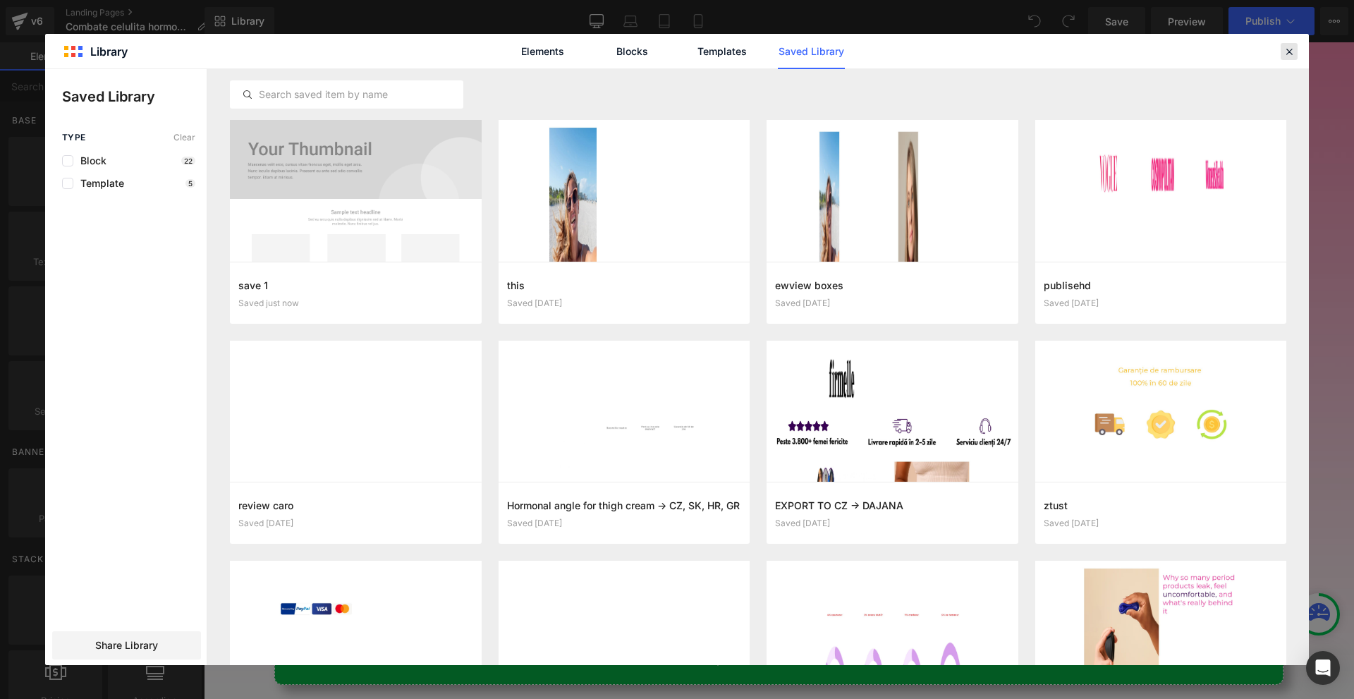
drag, startPoint x: 1293, startPoint y: 56, endPoint x: 220, endPoint y: 11, distance: 1074.2
click at [1293, 56] on icon at bounding box center [1289, 51] width 13 height 13
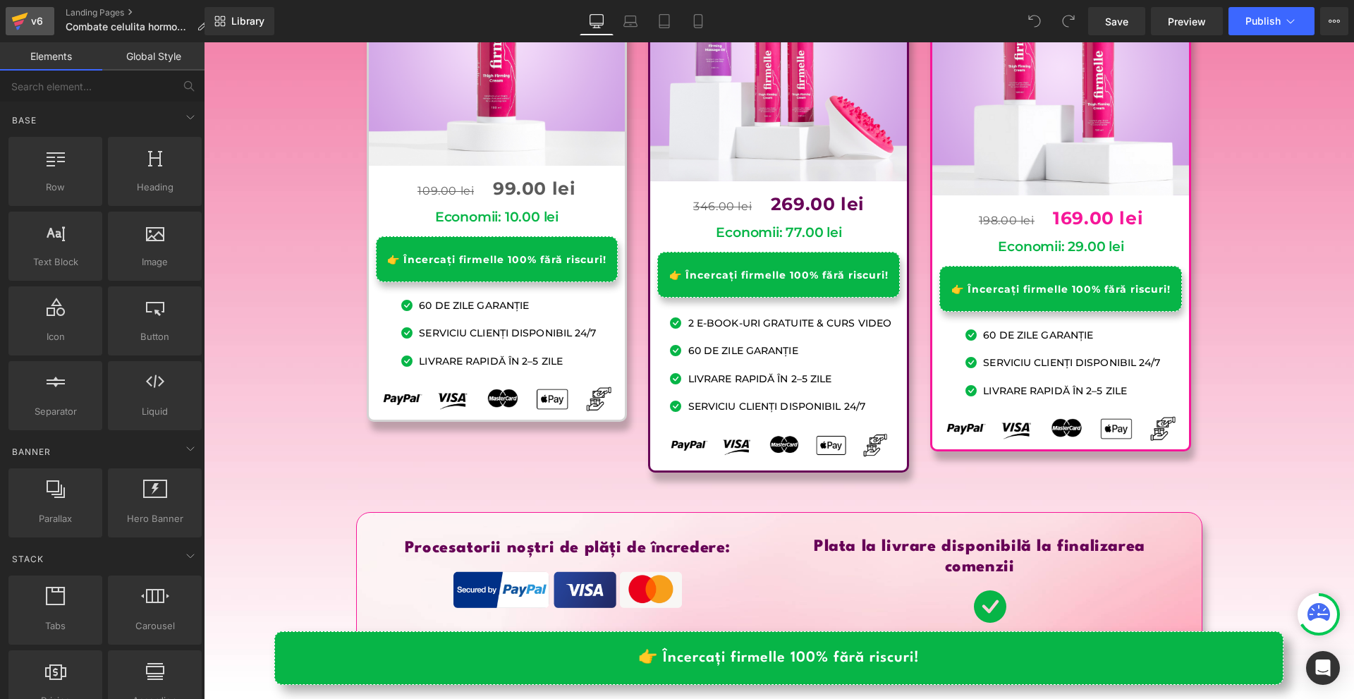
drag, startPoint x: 45, startPoint y: 16, endPoint x: 14, endPoint y: 11, distance: 31.4
click at [45, 16] on div "v6" at bounding box center [37, 21] width 18 height 18
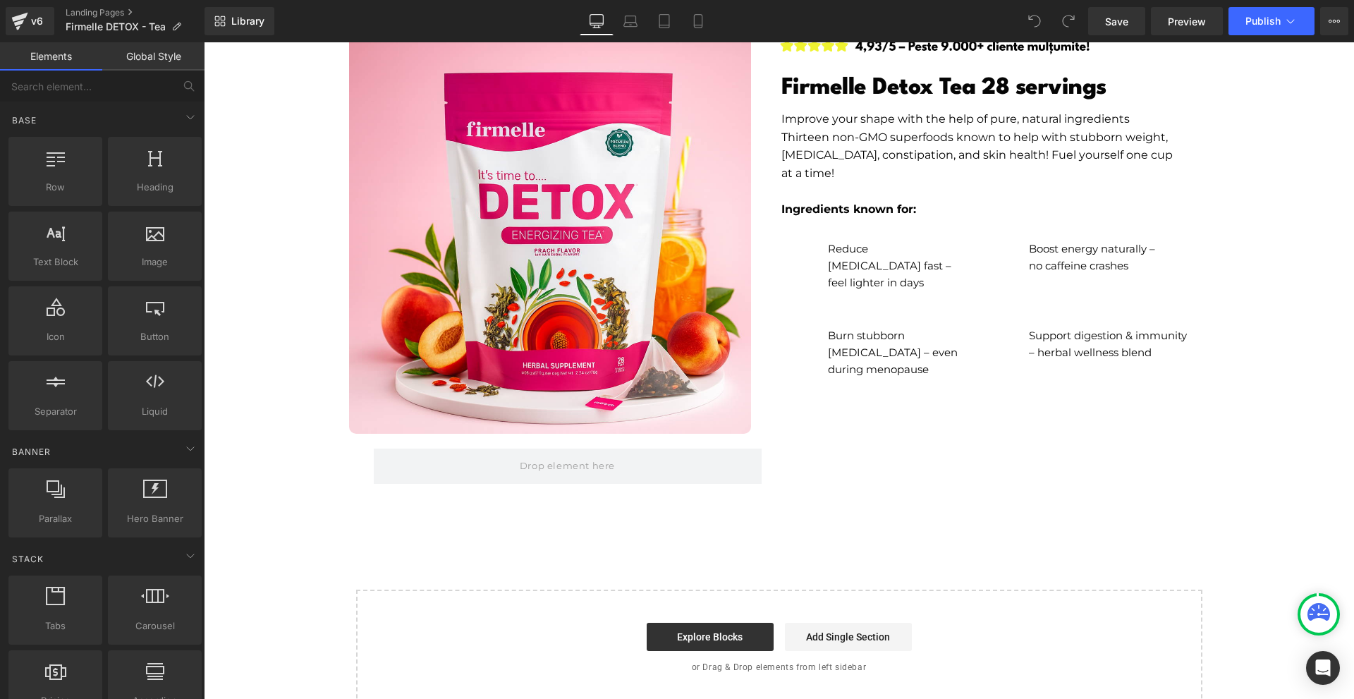
scroll to position [6928, 0]
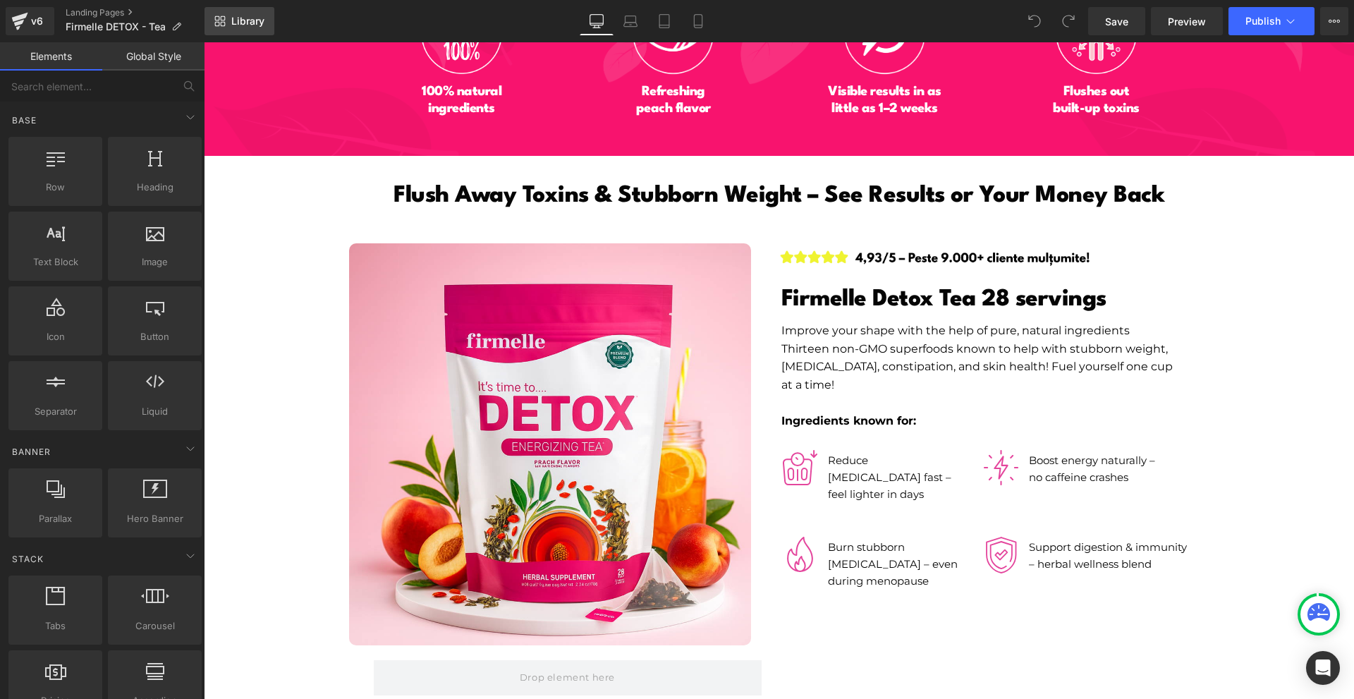
click at [245, 20] on span "Library" at bounding box center [247, 21] width 33 height 13
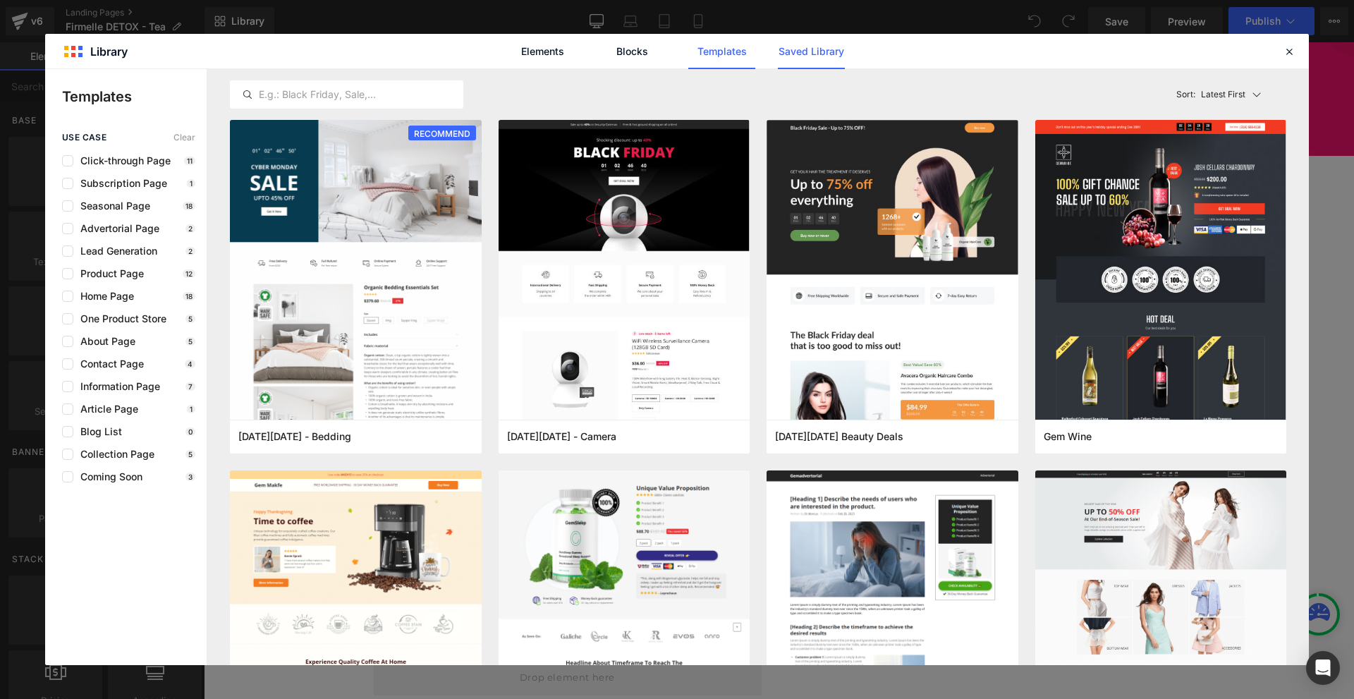
click at [0, 0] on link "Saved Library" at bounding box center [0, 0] width 0 height 0
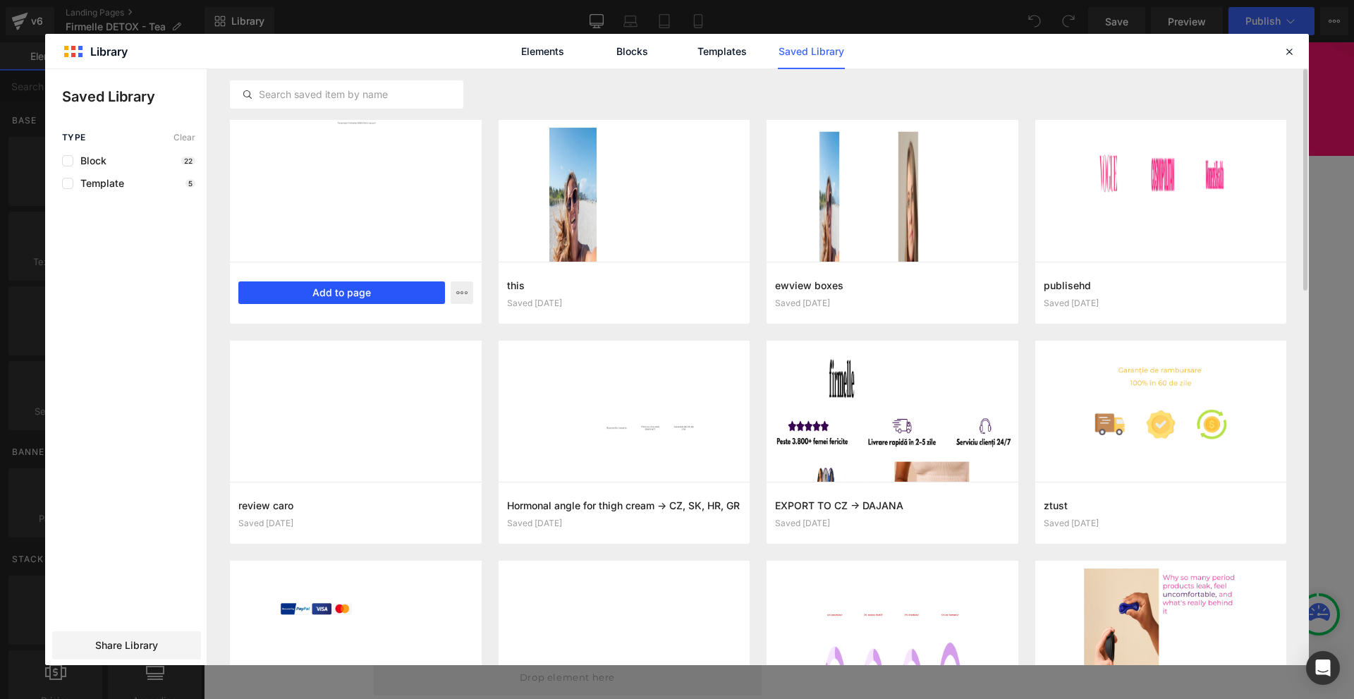
click at [375, 287] on button "Add to page" at bounding box center [341, 292] width 207 height 23
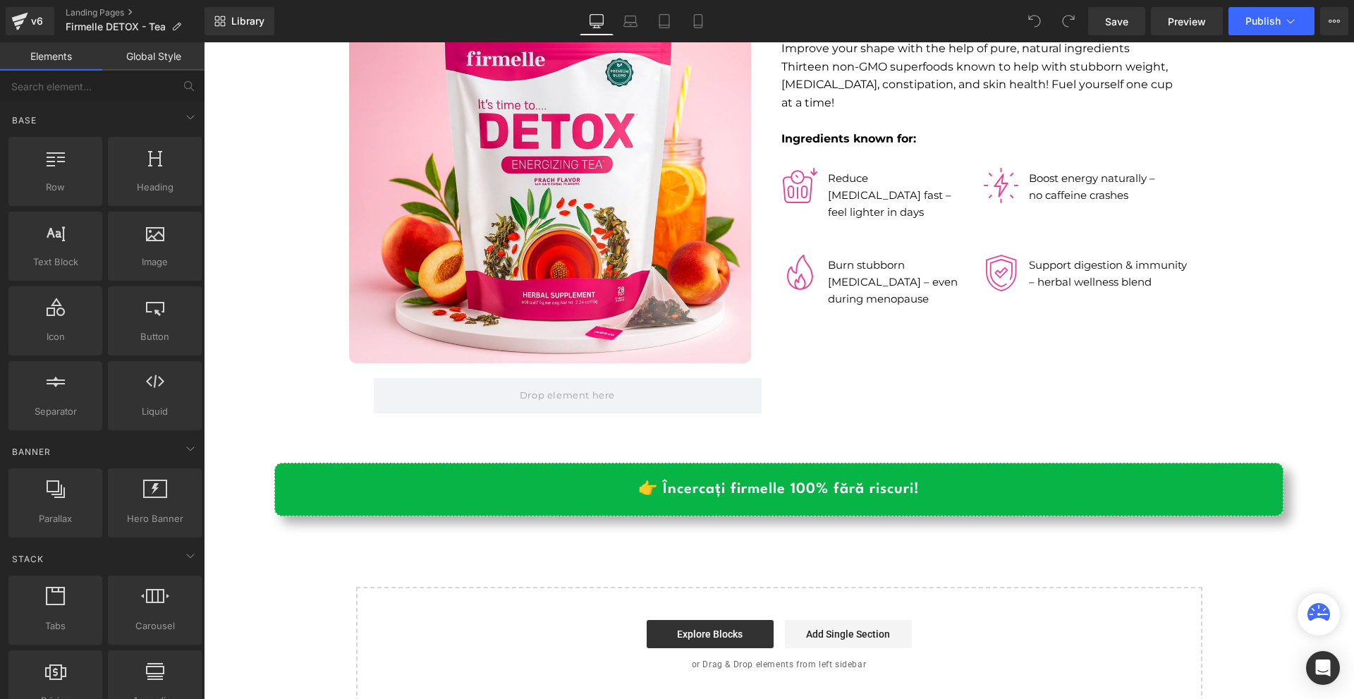
scroll to position [7207, 0]
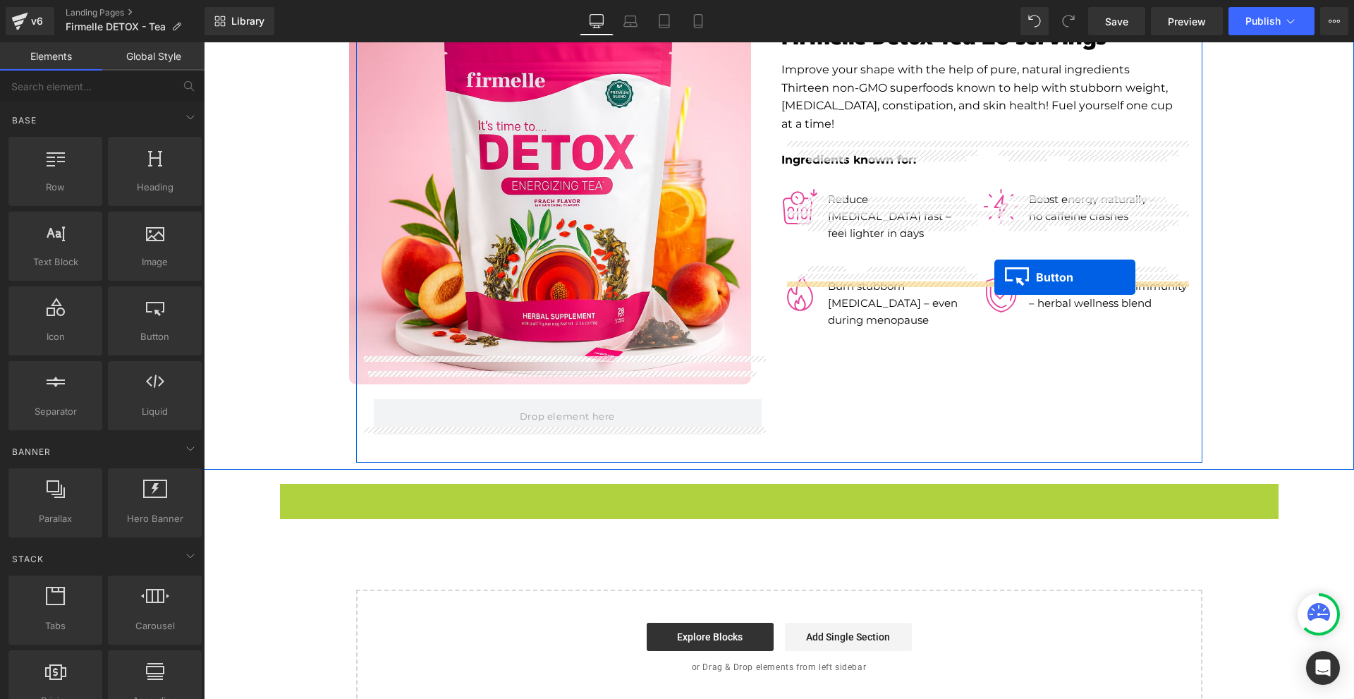
drag, startPoint x: 802, startPoint y: 447, endPoint x: 994, endPoint y: 277, distance: 256.3
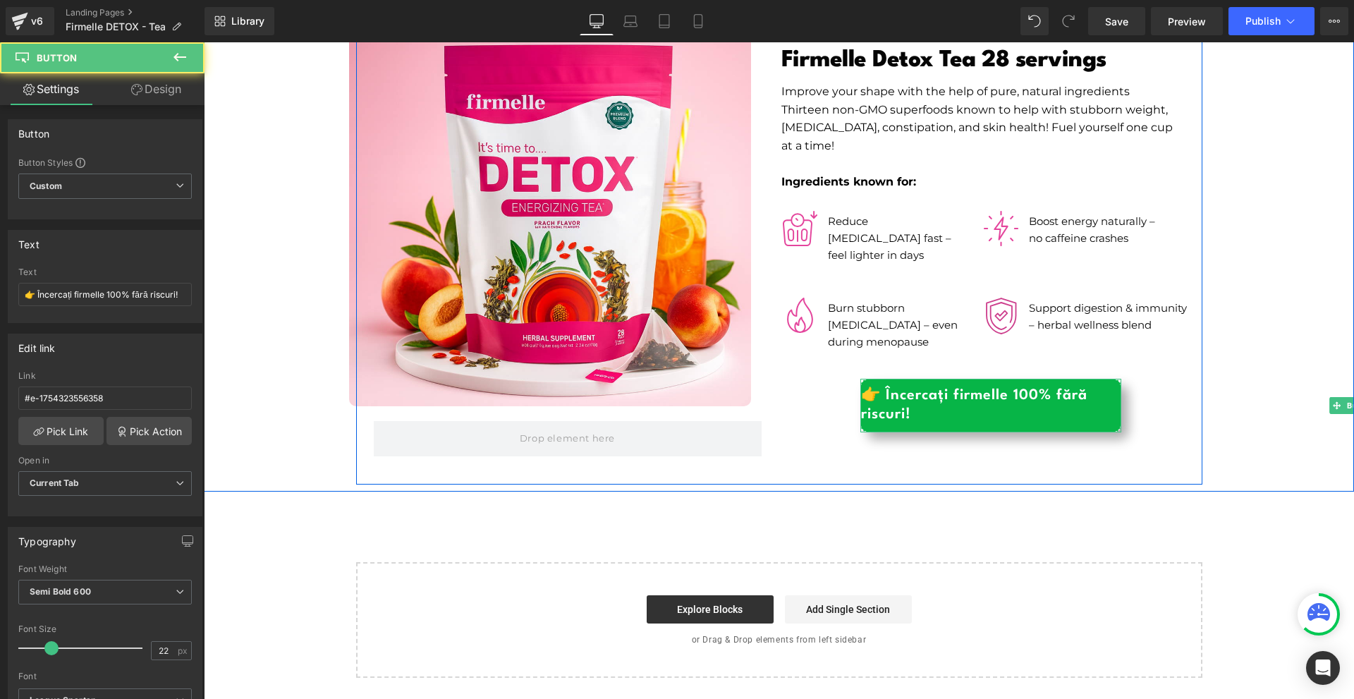
scroll to position [7139, 0]
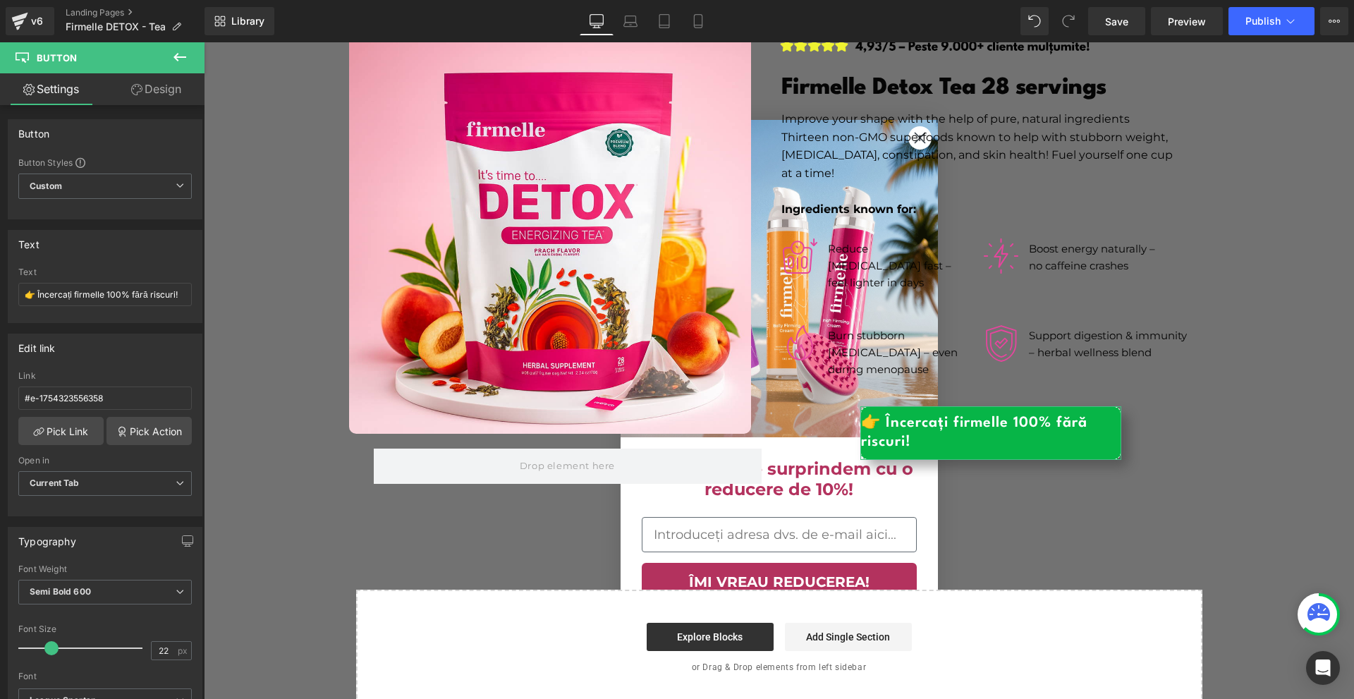
click at [171, 97] on link "Design" at bounding box center [156, 89] width 102 height 32
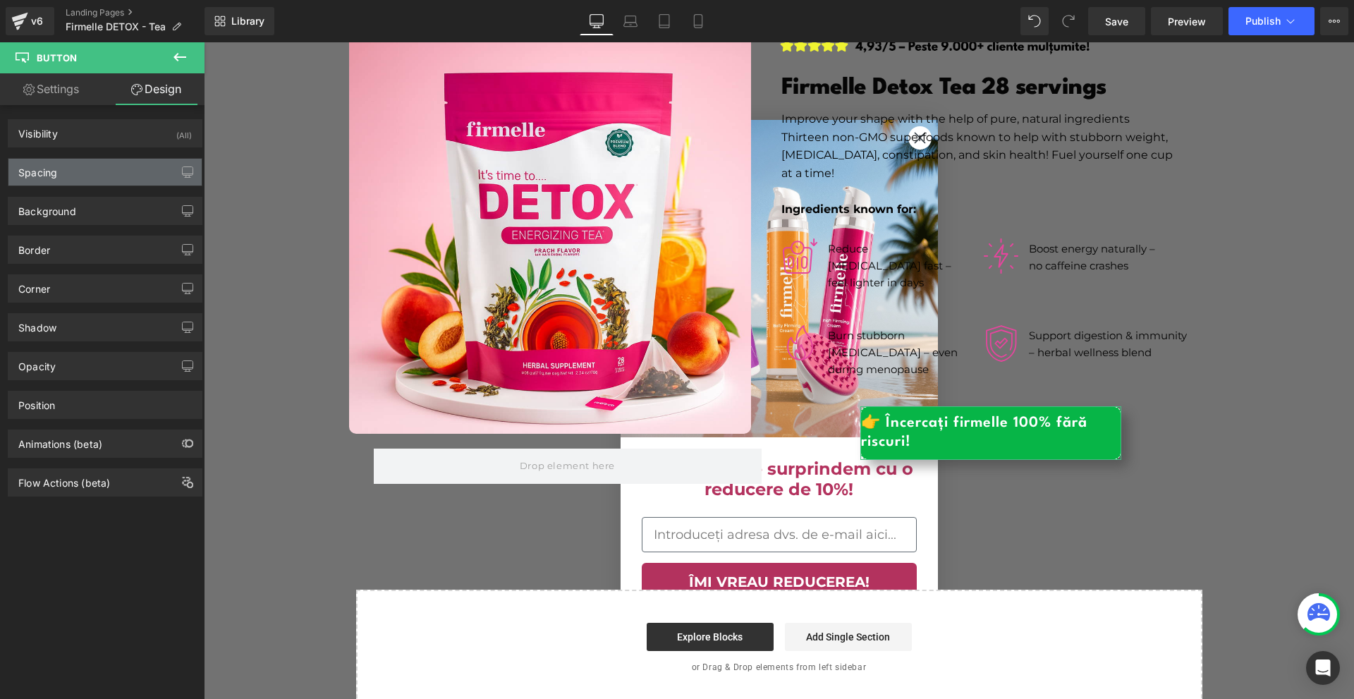
click at [61, 181] on div "Spacing" at bounding box center [104, 172] width 193 height 27
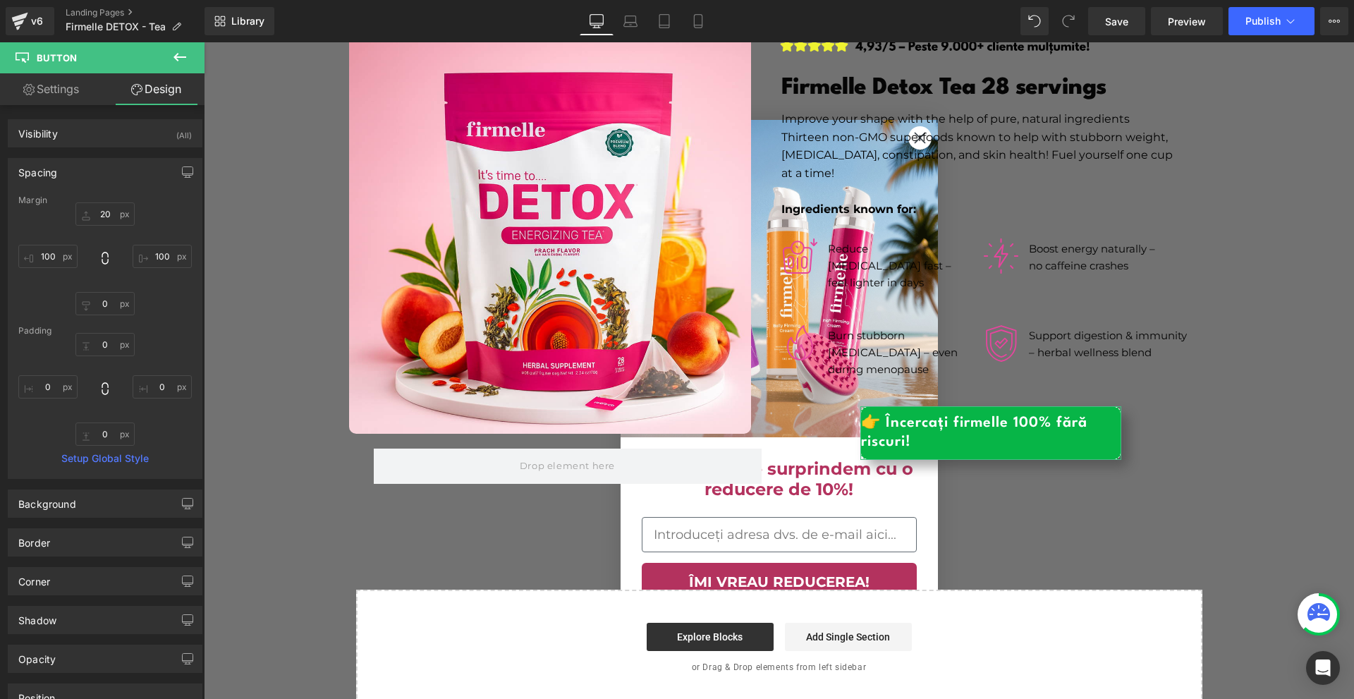
click at [63, 272] on div "20 100 0 100" at bounding box center [104, 258] width 173 height 113
click at [62, 270] on div "20 100 0 100" at bounding box center [104, 258] width 173 height 113
click at [62, 262] on input "100" at bounding box center [47, 256] width 59 height 23
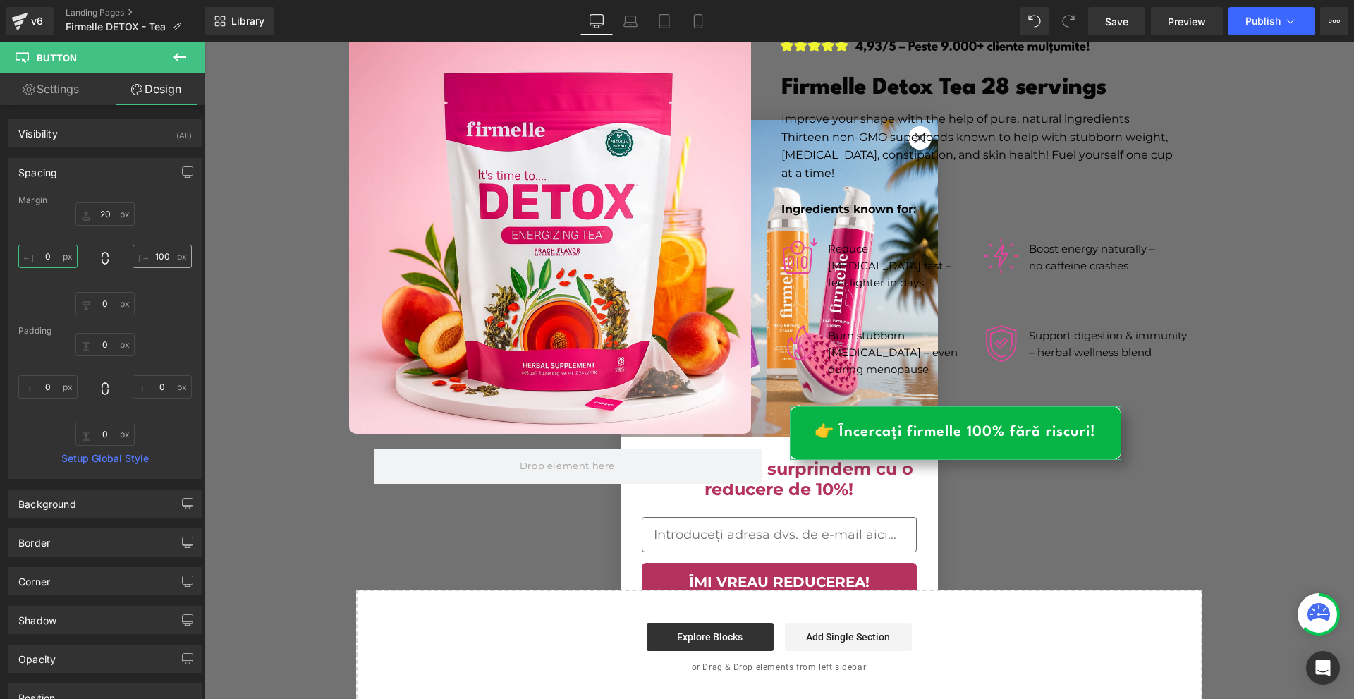
type input "0"
click at [149, 262] on input "100" at bounding box center [162, 256] width 59 height 23
type input "0"
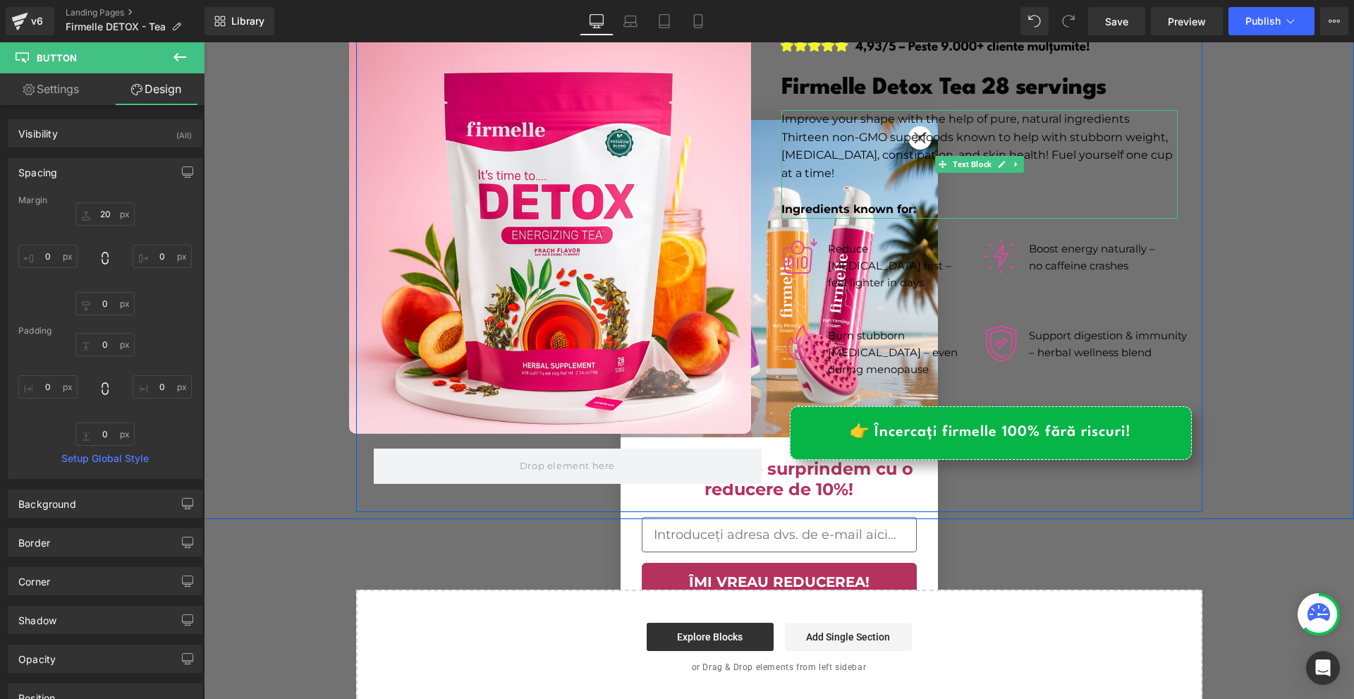
click at [910, 138] on p "Thirteen non-GMO superfoods known to help with stubborn weight, [MEDICAL_DATA],…" at bounding box center [979, 155] width 396 height 54
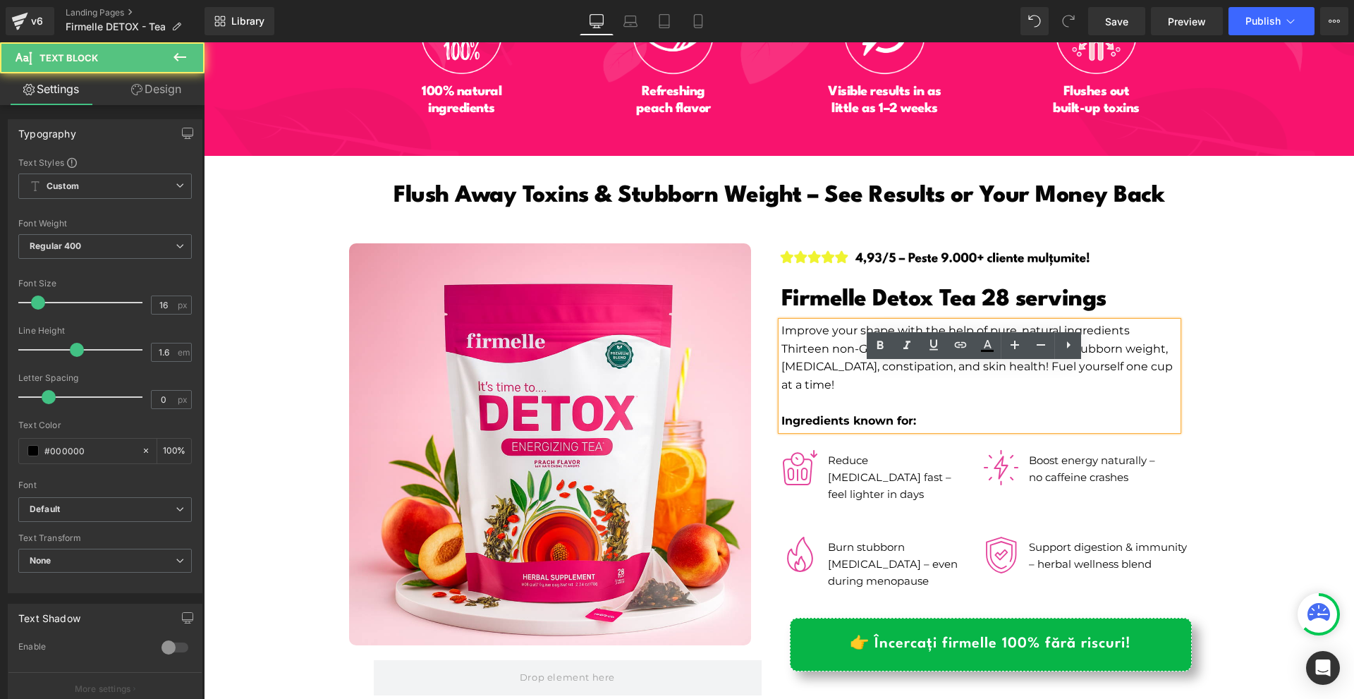
scroll to position [6857, 0]
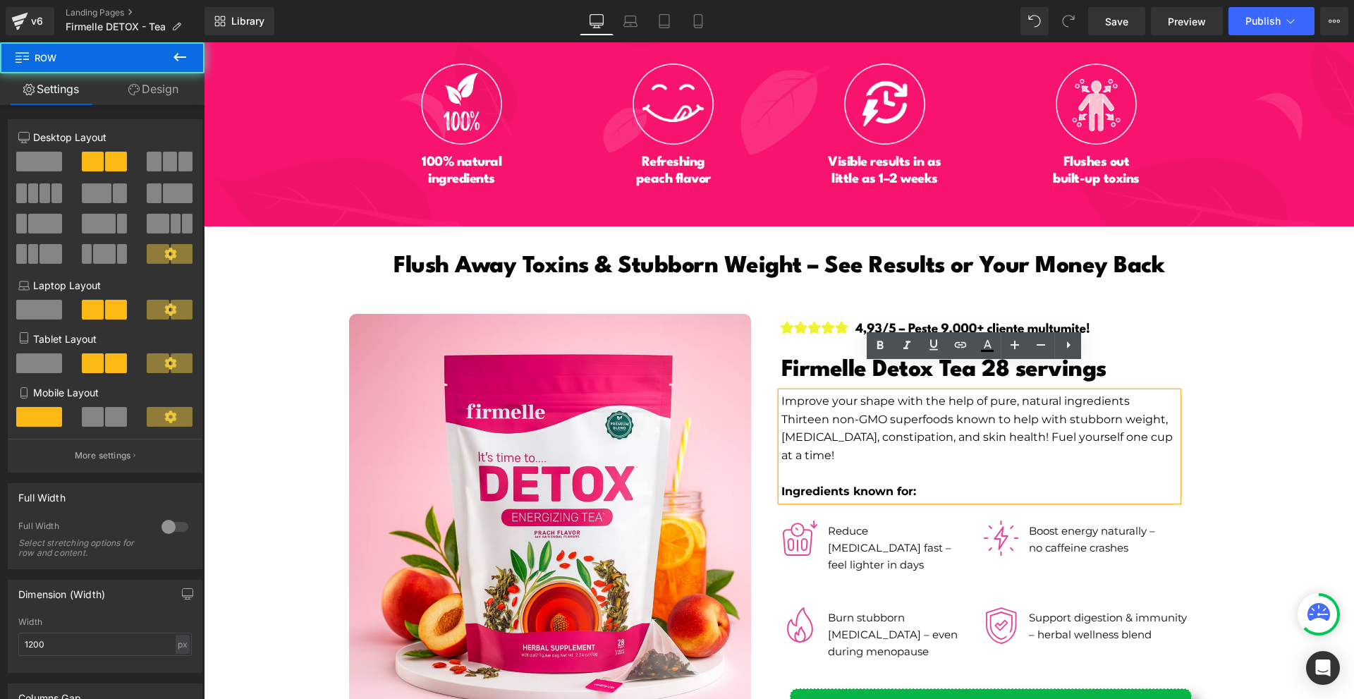
click at [1190, 319] on div "Image Firmelle Detox Tea 28 servings Heading Improve your shape with the help o…" at bounding box center [990, 528] width 423 height 428
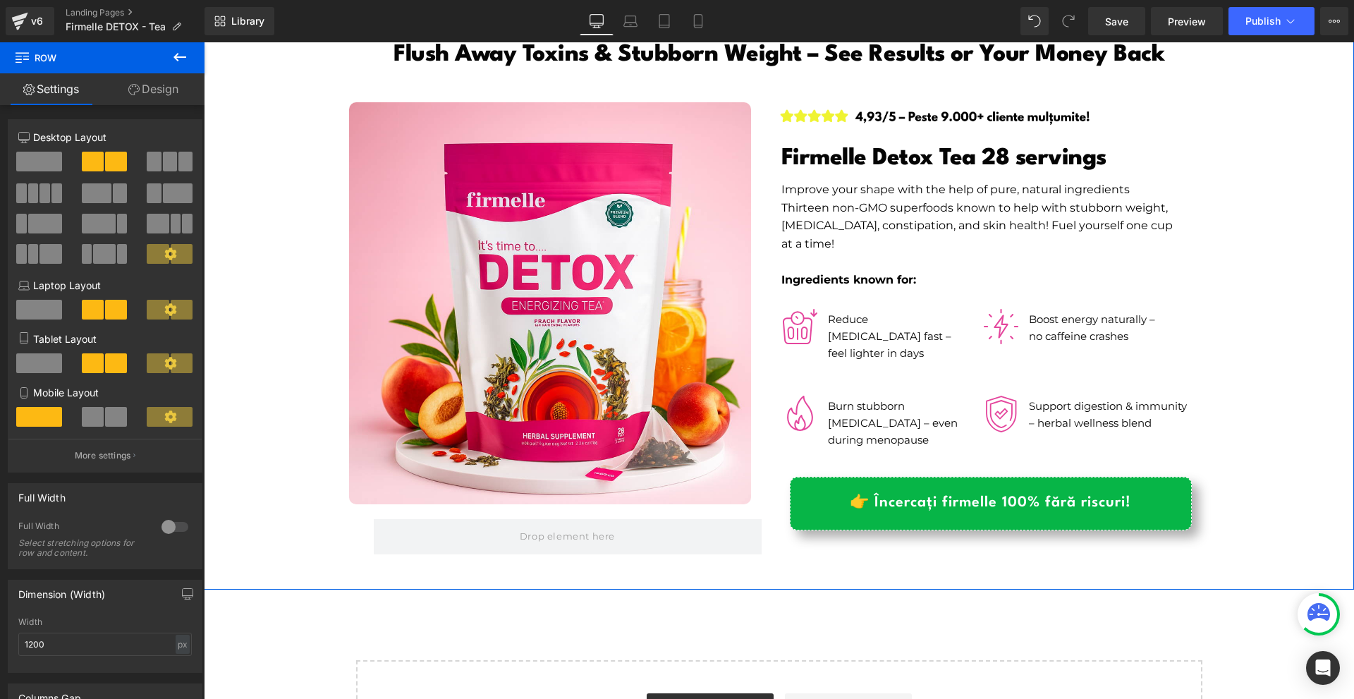
scroll to position [7139, 0]
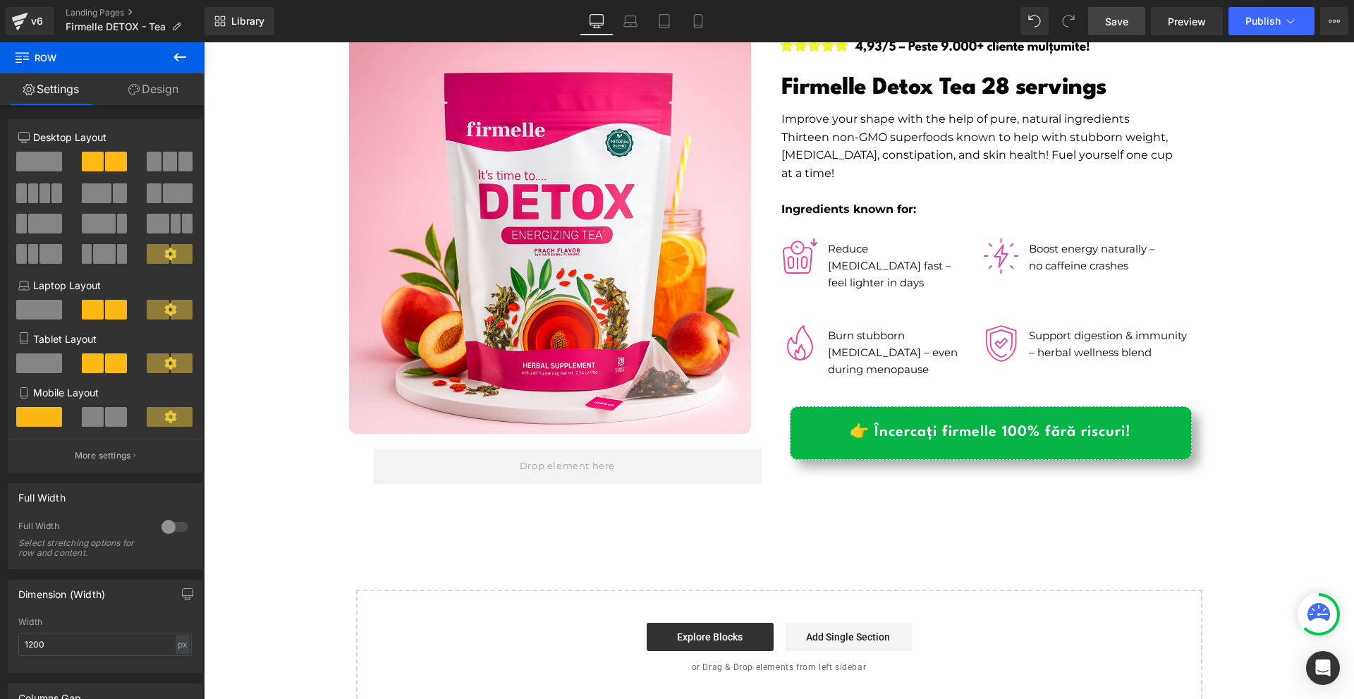
click at [1123, 22] on span "Save" at bounding box center [1116, 21] width 23 height 15
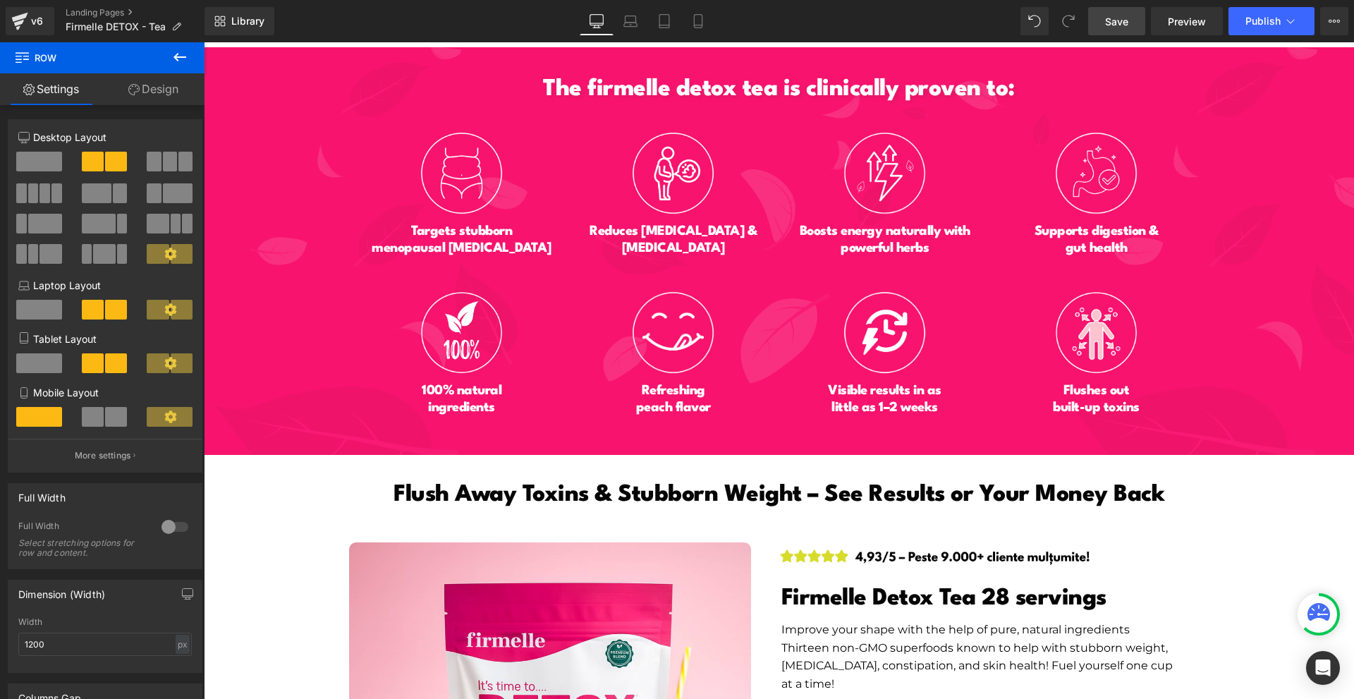
scroll to position [7052, 0]
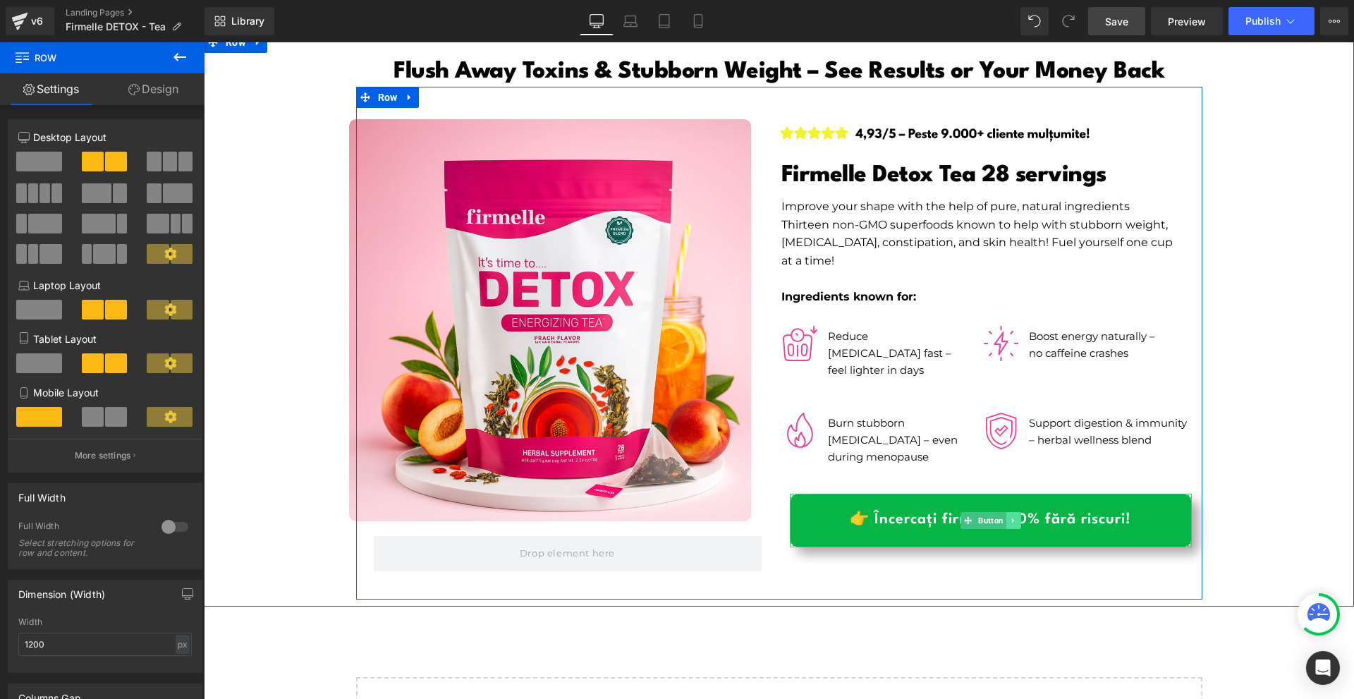
click at [1007, 512] on link at bounding box center [1013, 520] width 15 height 17
click at [1013, 512] on link at bounding box center [1020, 520] width 15 height 17
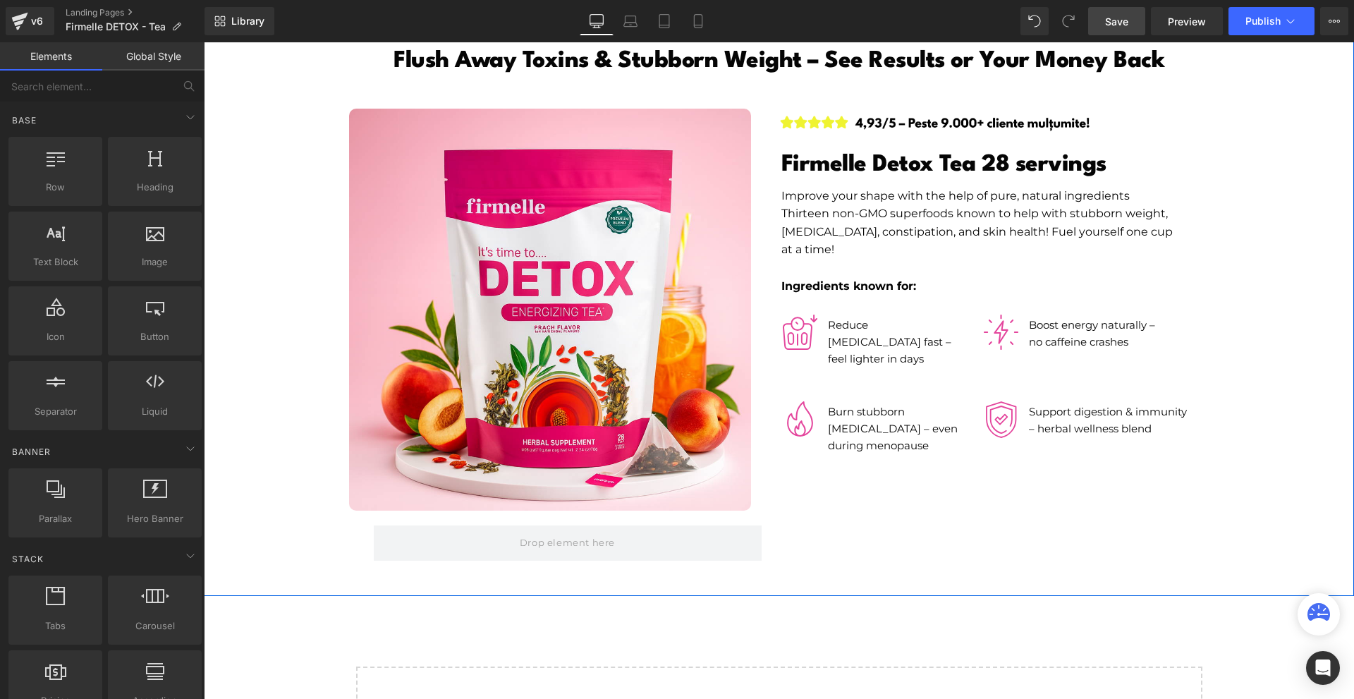
scroll to position [7041, 0]
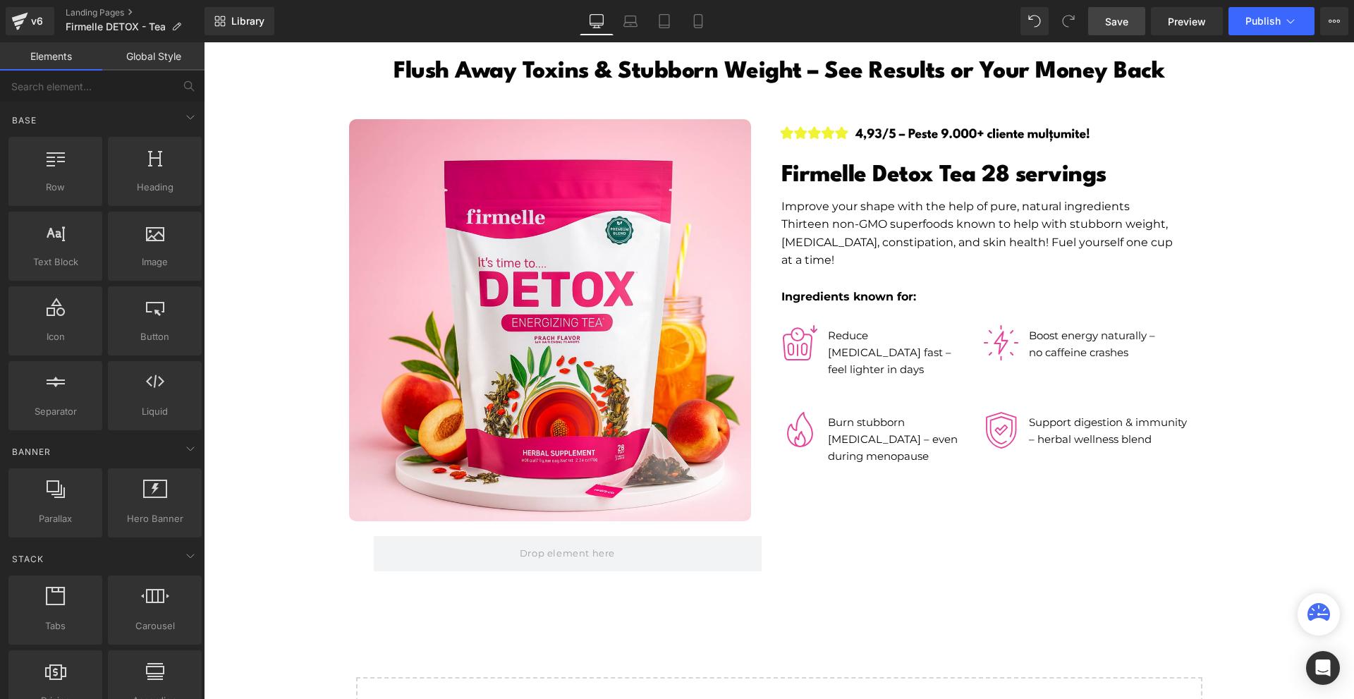
drag, startPoint x: 1097, startPoint y: 18, endPoint x: 500, endPoint y: 271, distance: 648.4
click at [1097, 18] on link "Save" at bounding box center [1116, 21] width 57 height 28
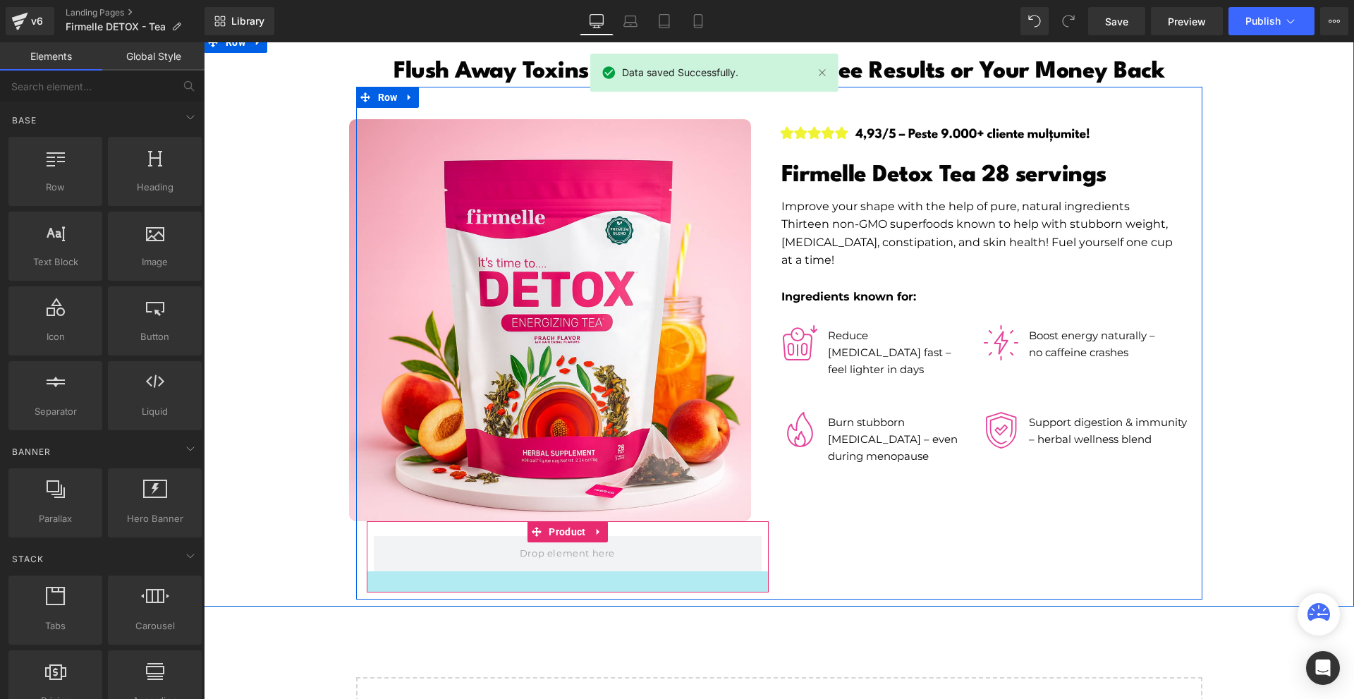
scroll to position [6830, 0]
